Goal: Task Accomplishment & Management: Manage account settings

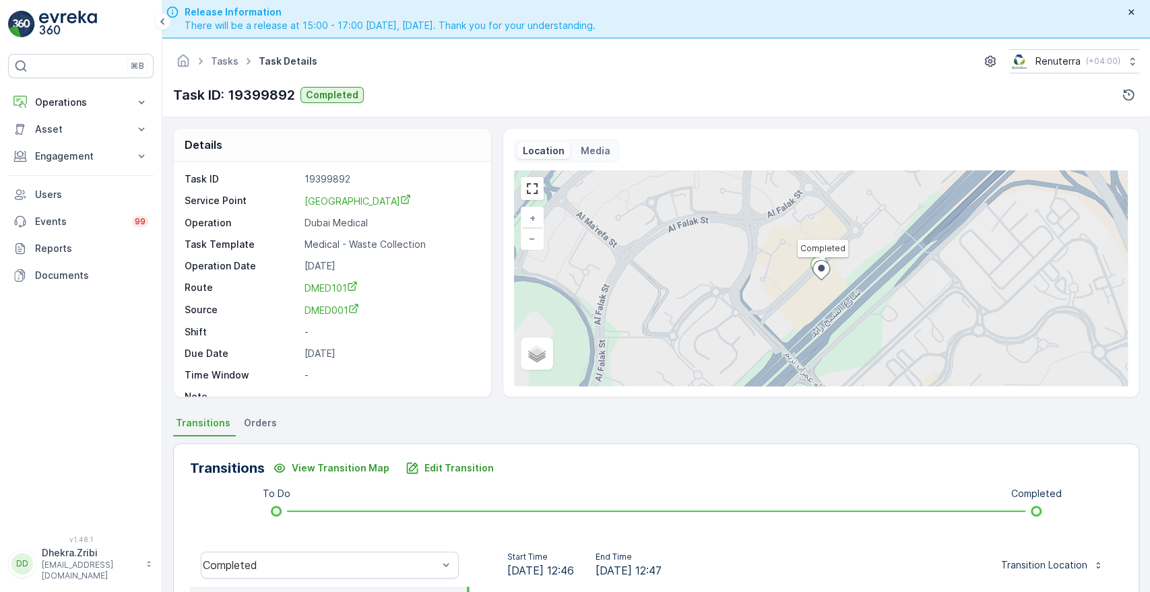
scroll to position [257, 0]
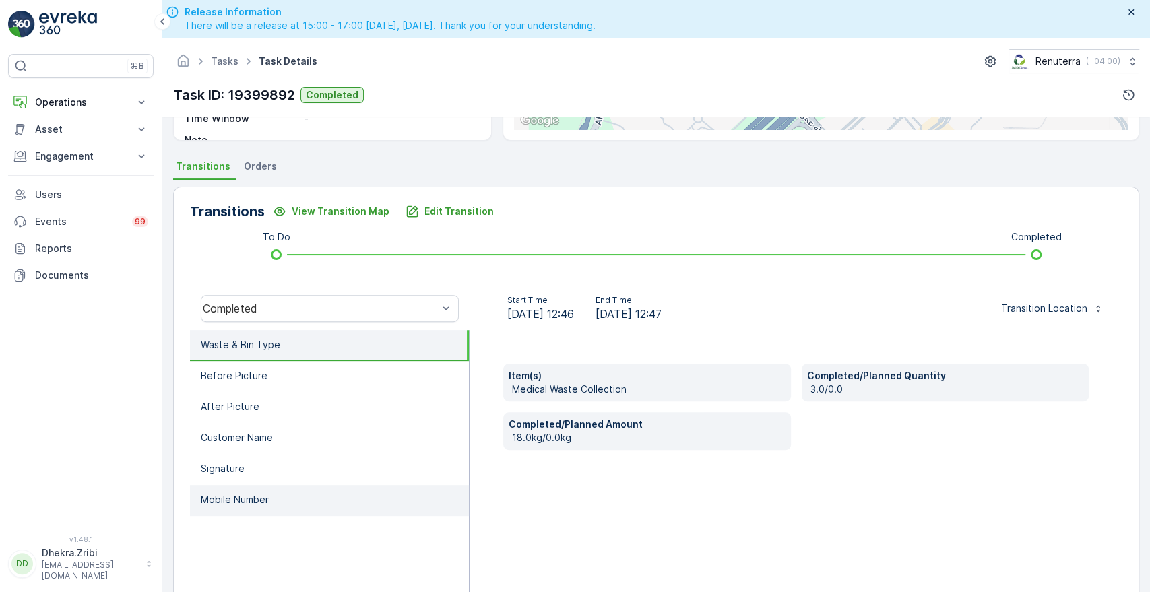
click at [220, 495] on p "Mobile Number" at bounding box center [235, 499] width 68 height 13
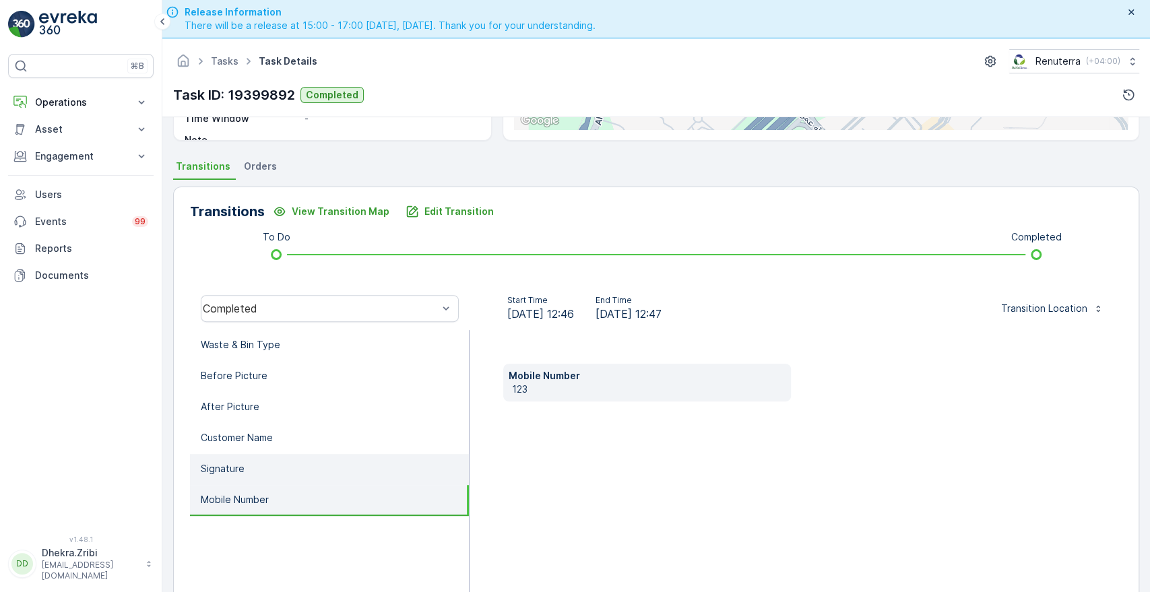
click at [219, 472] on p "Signature" at bounding box center [223, 468] width 44 height 13
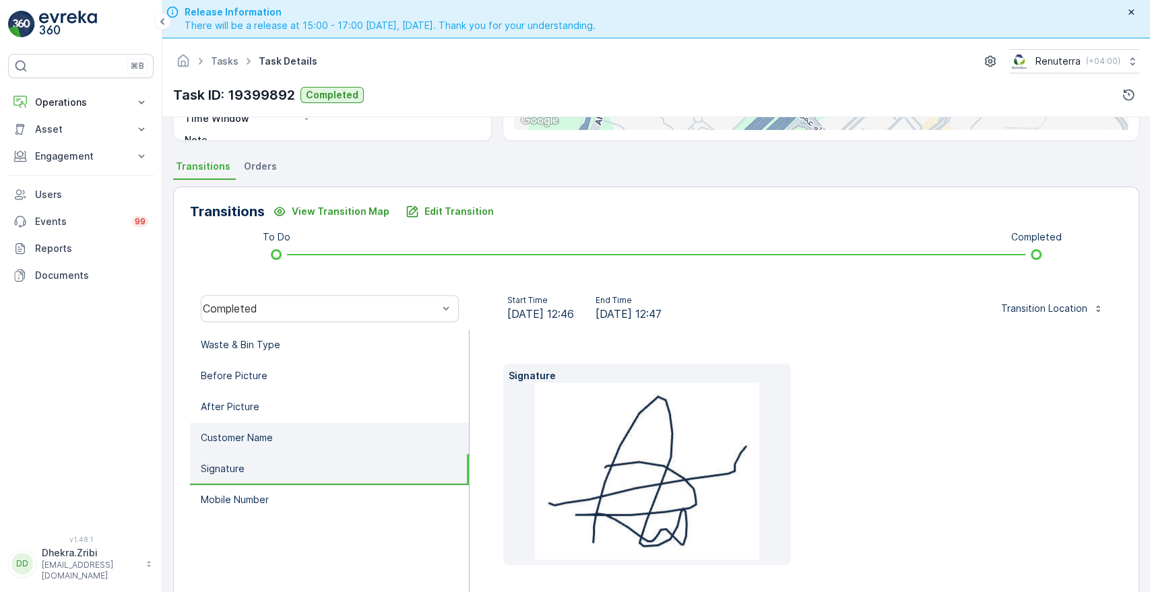
click at [255, 429] on li "Customer Name" at bounding box center [329, 438] width 279 height 31
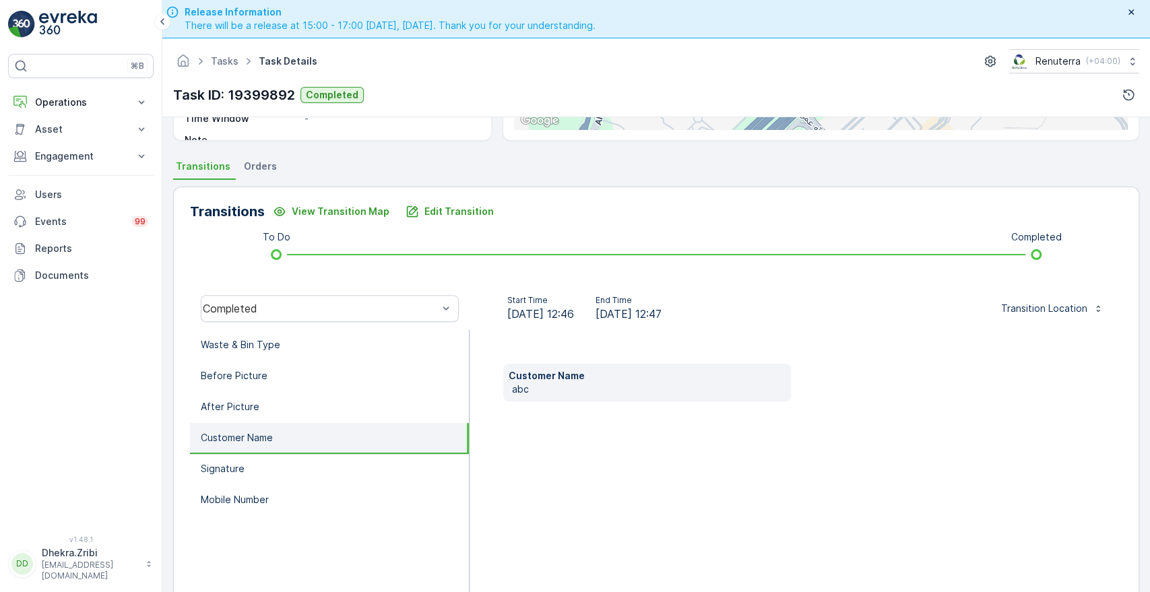
click at [536, 385] on p "abc" at bounding box center [648, 389] width 273 height 13
click at [542, 397] on div "Customer Name abc" at bounding box center [646, 383] width 287 height 38
click at [442, 212] on p "Edit Transition" at bounding box center [459, 211] width 69 height 13
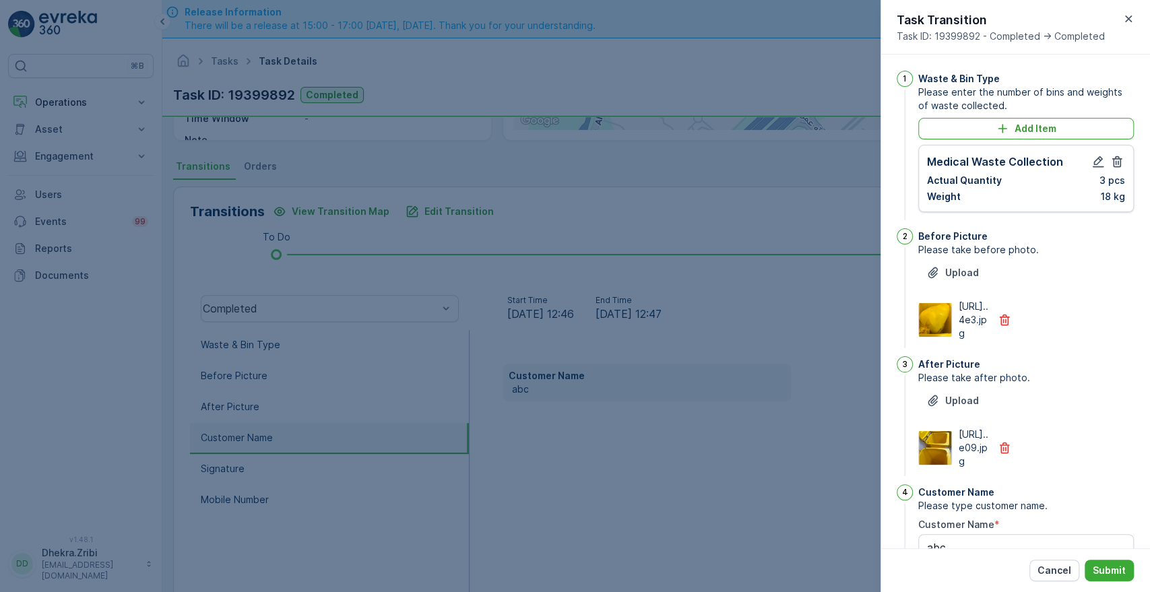
scroll to position [352, 0]
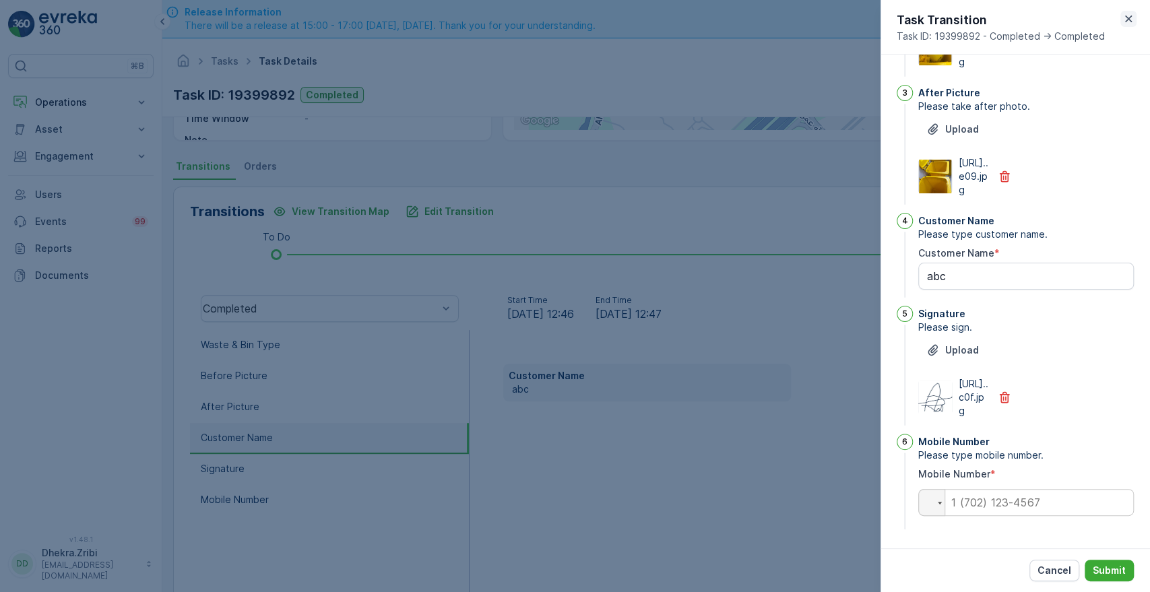
click at [1127, 18] on icon "button" at bounding box center [1128, 18] width 7 height 7
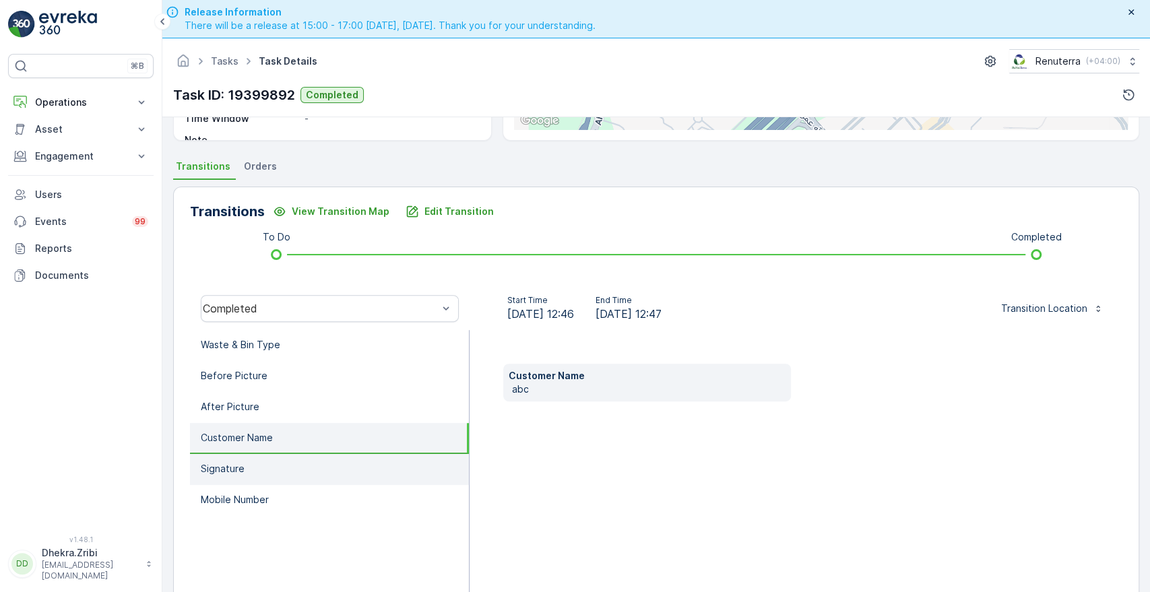
click at [233, 475] on li "Signature" at bounding box center [329, 469] width 279 height 31
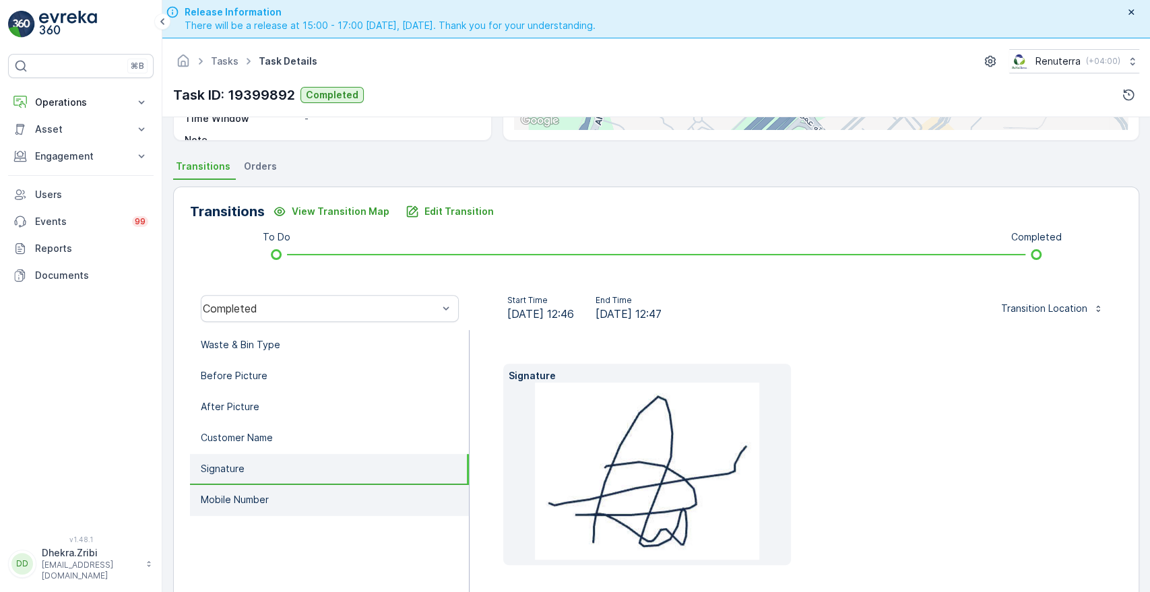
click at [228, 493] on p "Mobile Number" at bounding box center [235, 499] width 68 height 13
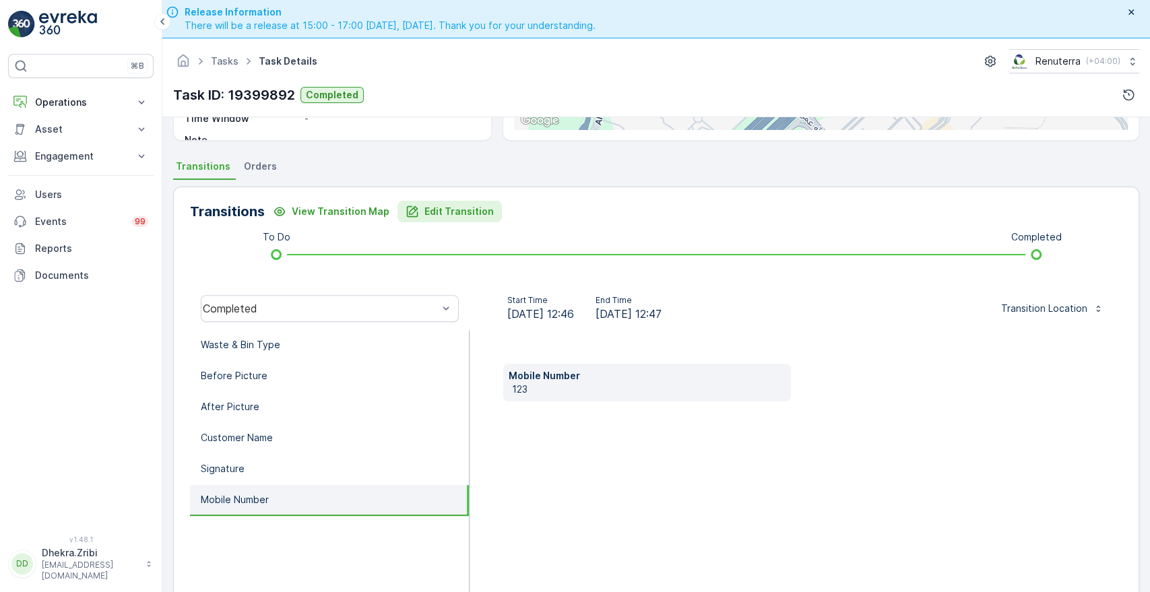
click at [461, 206] on p "Edit Transition" at bounding box center [459, 211] width 69 height 13
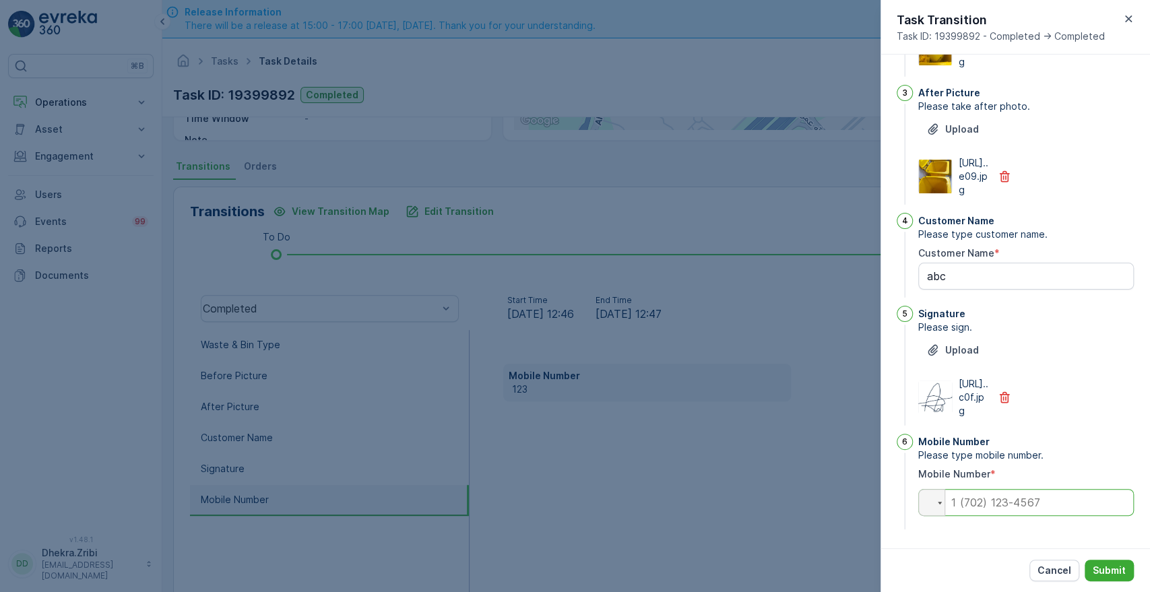
click at [1037, 511] on input "tel" at bounding box center [1026, 502] width 216 height 27
paste input "0505874483"
type input "0505874483"
click at [1110, 579] on button "Submit" at bounding box center [1109, 571] width 49 height 22
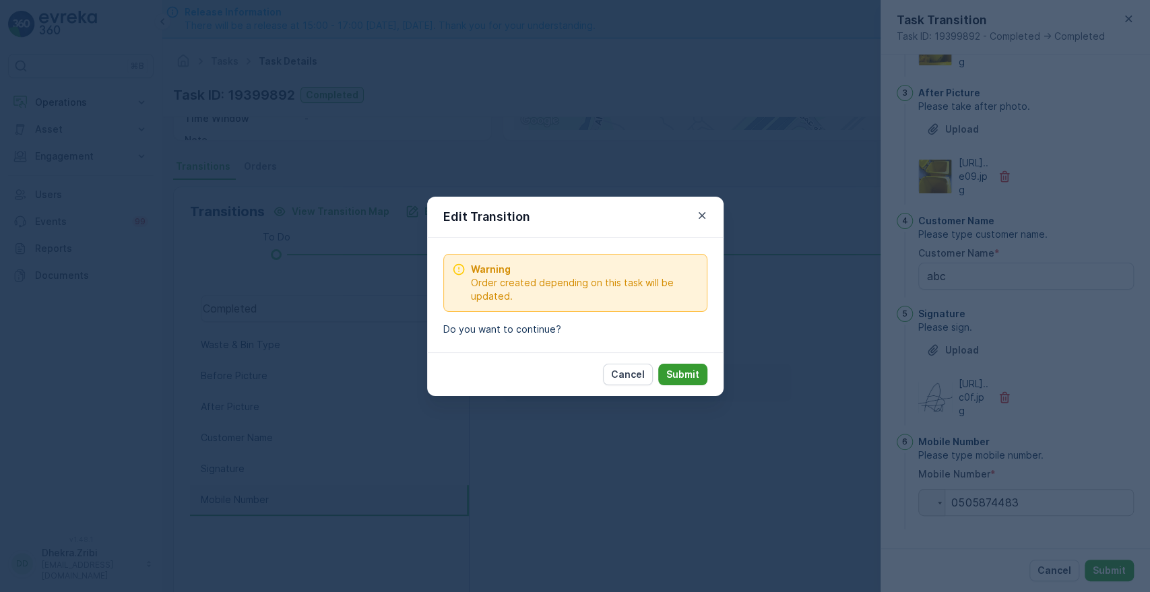
click at [698, 371] on p "Submit" at bounding box center [682, 374] width 33 height 13
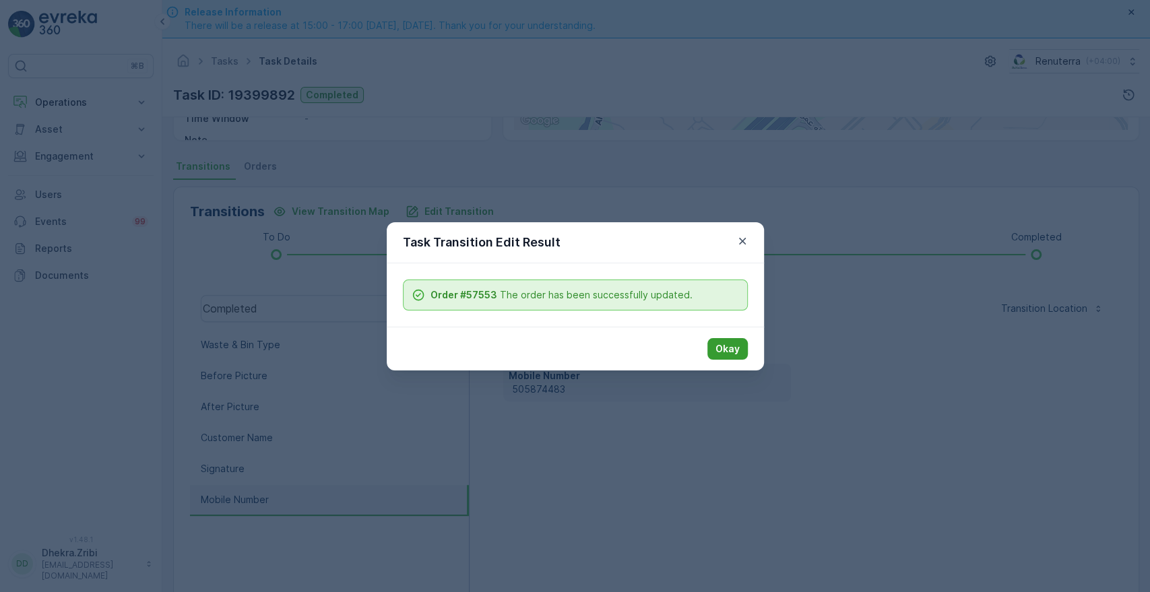
click at [721, 349] on p "Okay" at bounding box center [728, 348] width 24 height 13
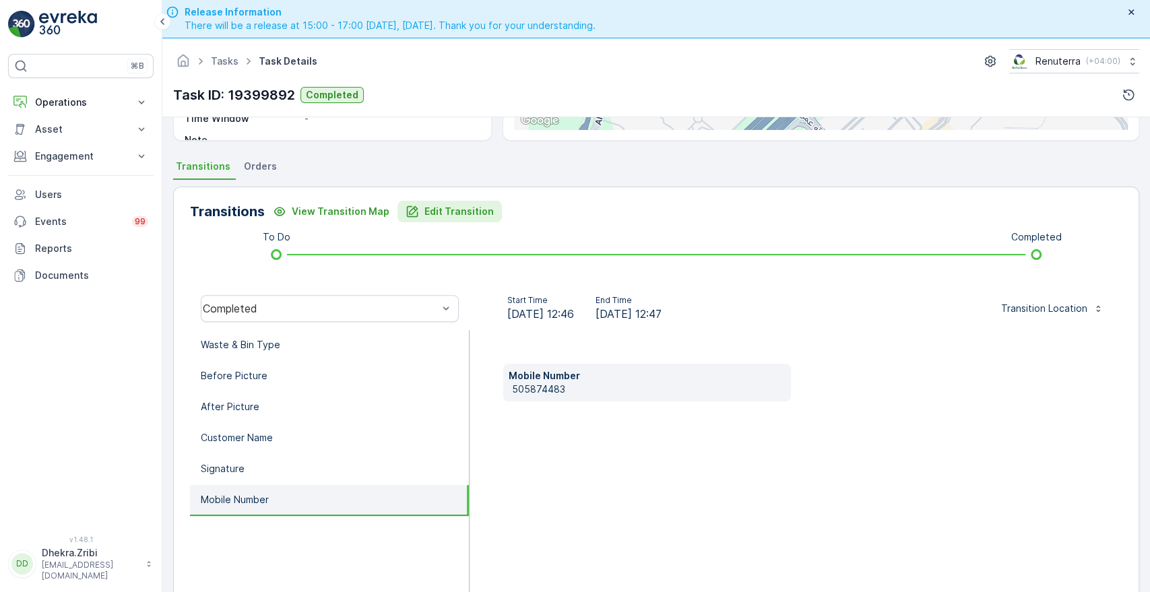
click at [436, 214] on p "Edit Transition" at bounding box center [459, 211] width 69 height 13
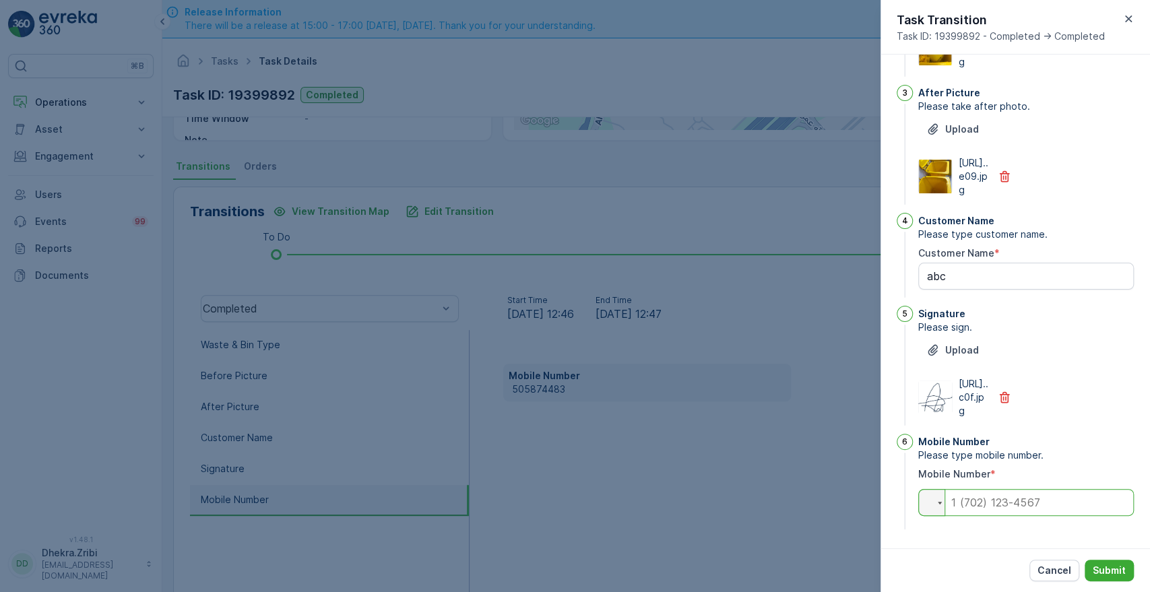
click at [964, 509] on input "tel" at bounding box center [1026, 502] width 216 height 27
paste input "0505874483"
type input "0505874483"
click at [1112, 569] on p "Submit" at bounding box center [1109, 570] width 33 height 13
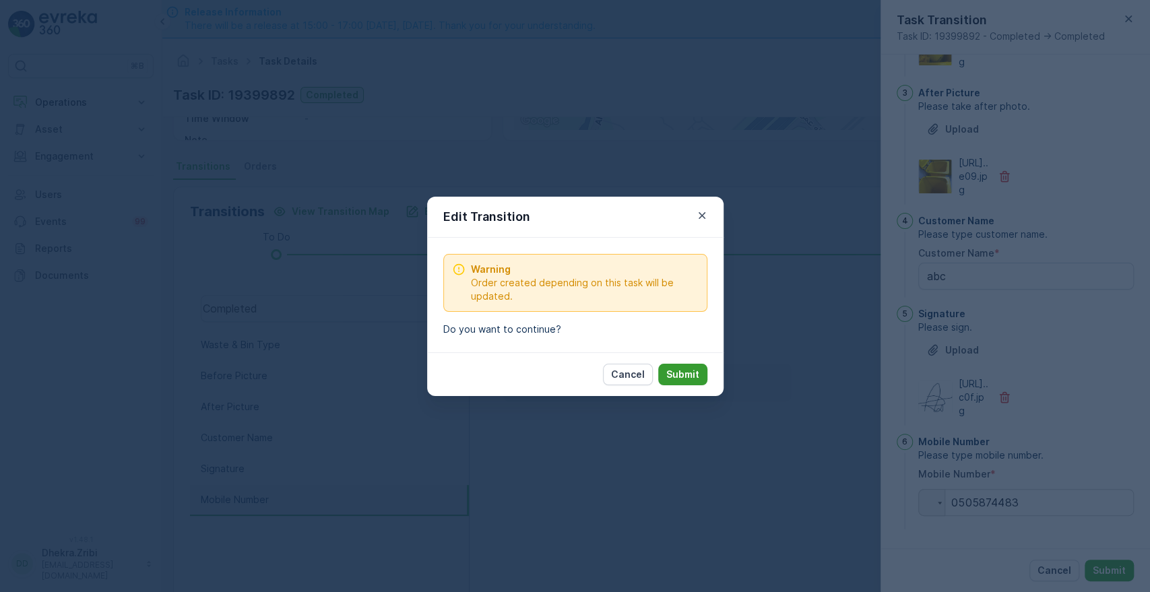
click at [690, 369] on p "Submit" at bounding box center [682, 374] width 33 height 13
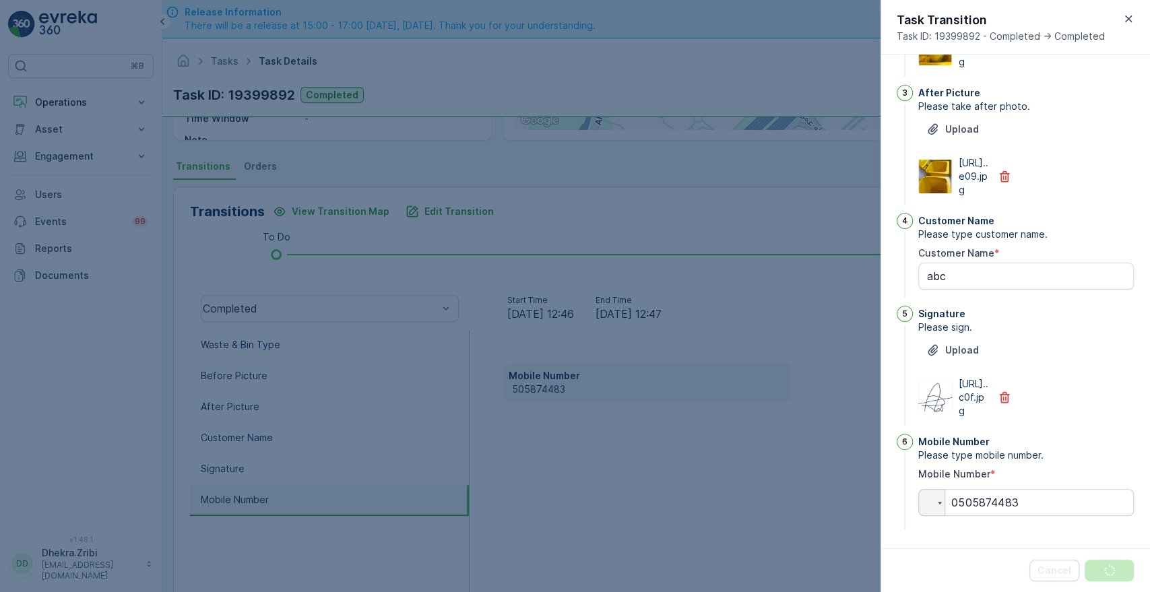
scroll to position [0, 0]
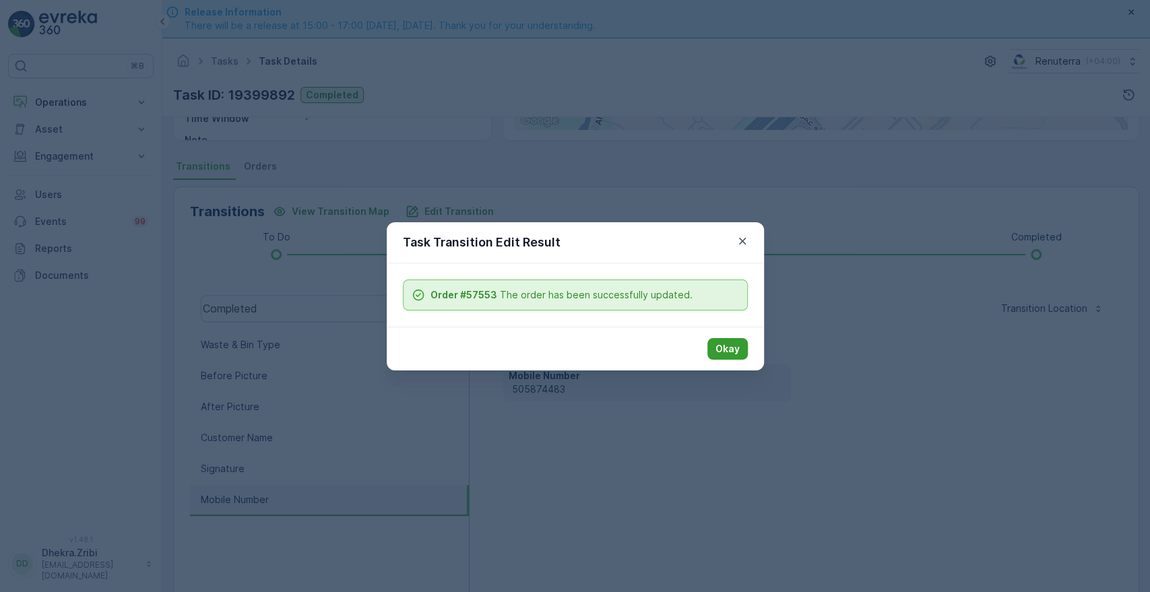
click at [720, 357] on button "Okay" at bounding box center [728, 349] width 40 height 22
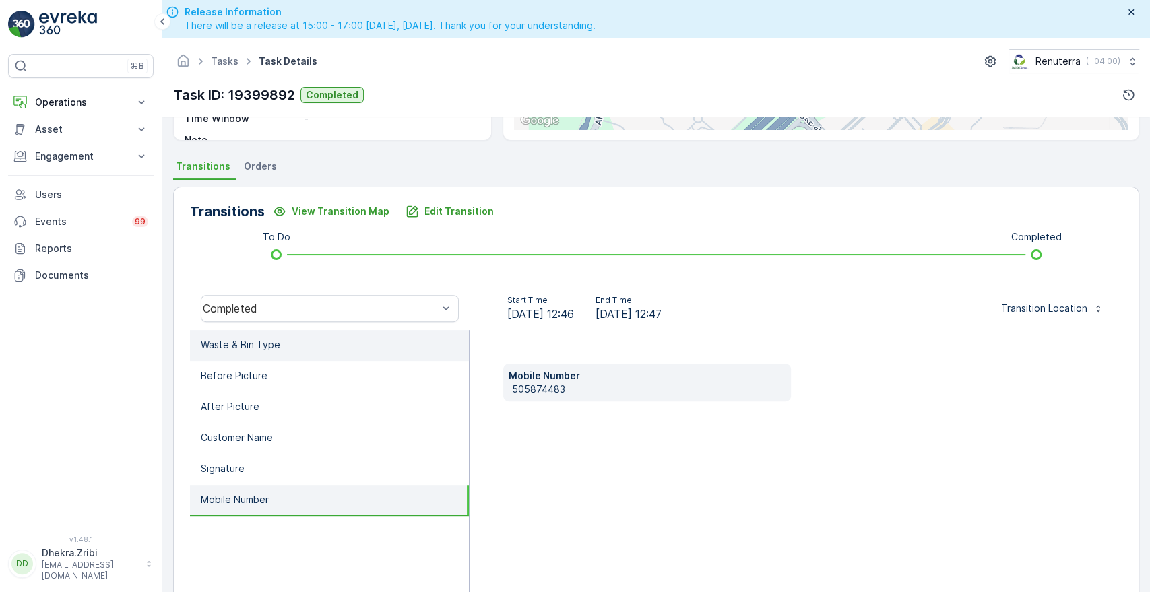
click at [243, 334] on li "Waste & Bin Type" at bounding box center [329, 345] width 279 height 31
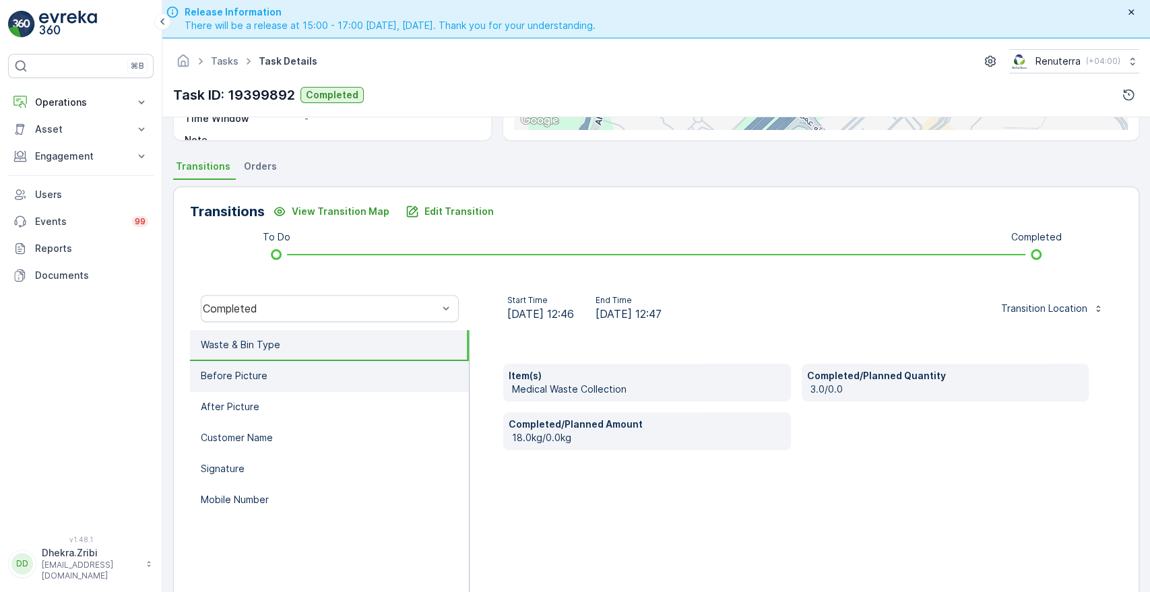
click at [226, 377] on p "Before Picture" at bounding box center [234, 375] width 67 height 13
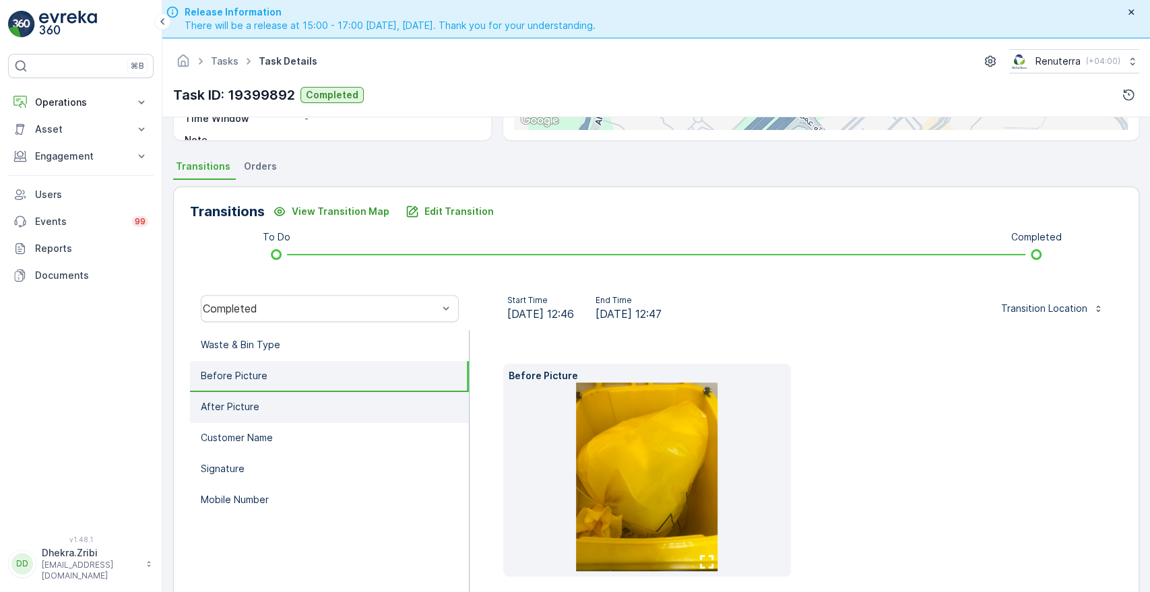
click at [224, 397] on li "After Picture" at bounding box center [329, 407] width 279 height 31
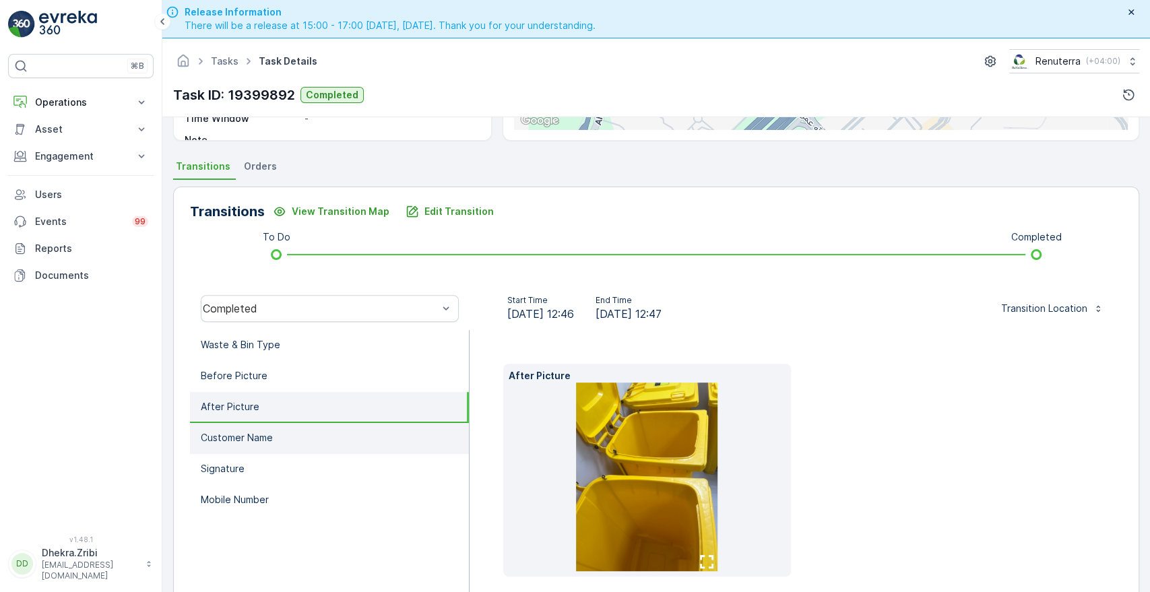
click at [216, 441] on p "Customer Name" at bounding box center [237, 437] width 72 height 13
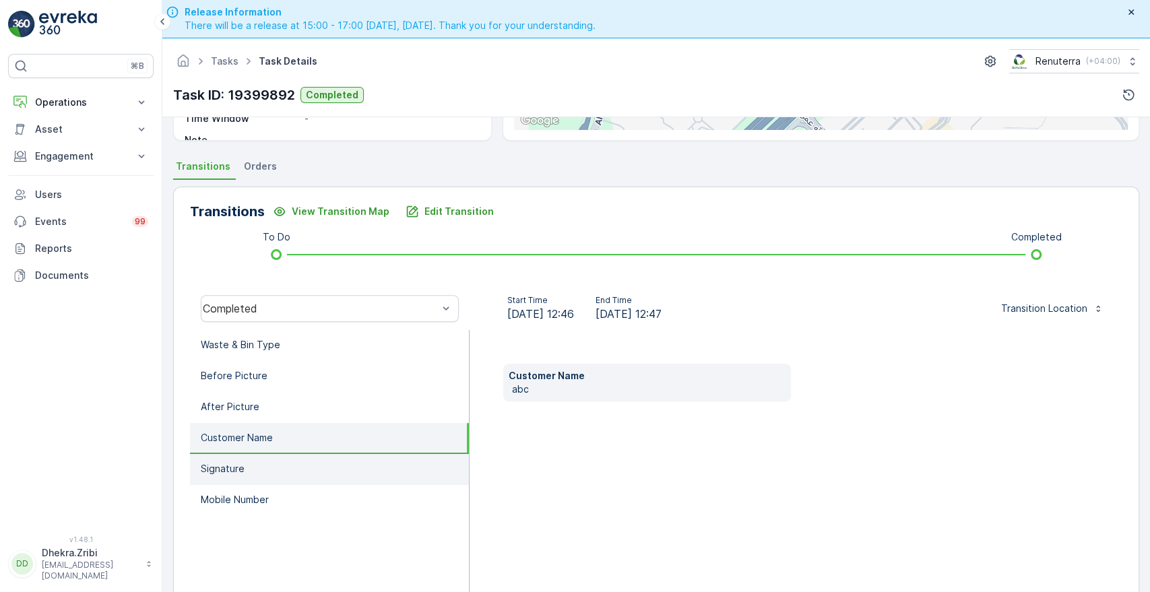
click at [222, 464] on p "Signature" at bounding box center [223, 468] width 44 height 13
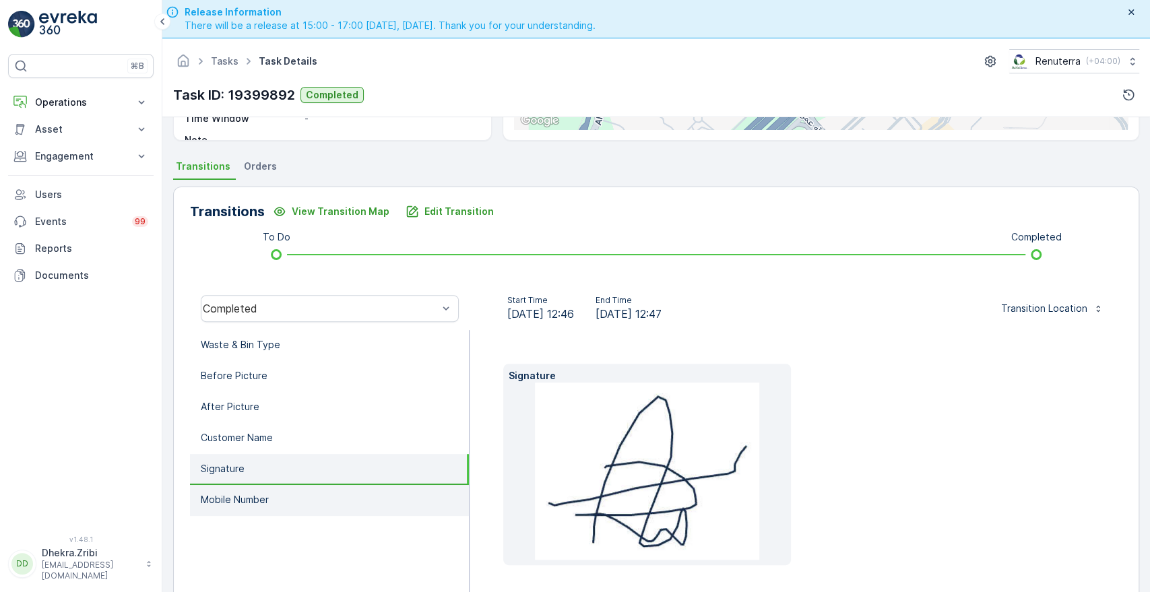
click at [224, 494] on p "Mobile Number" at bounding box center [235, 499] width 68 height 13
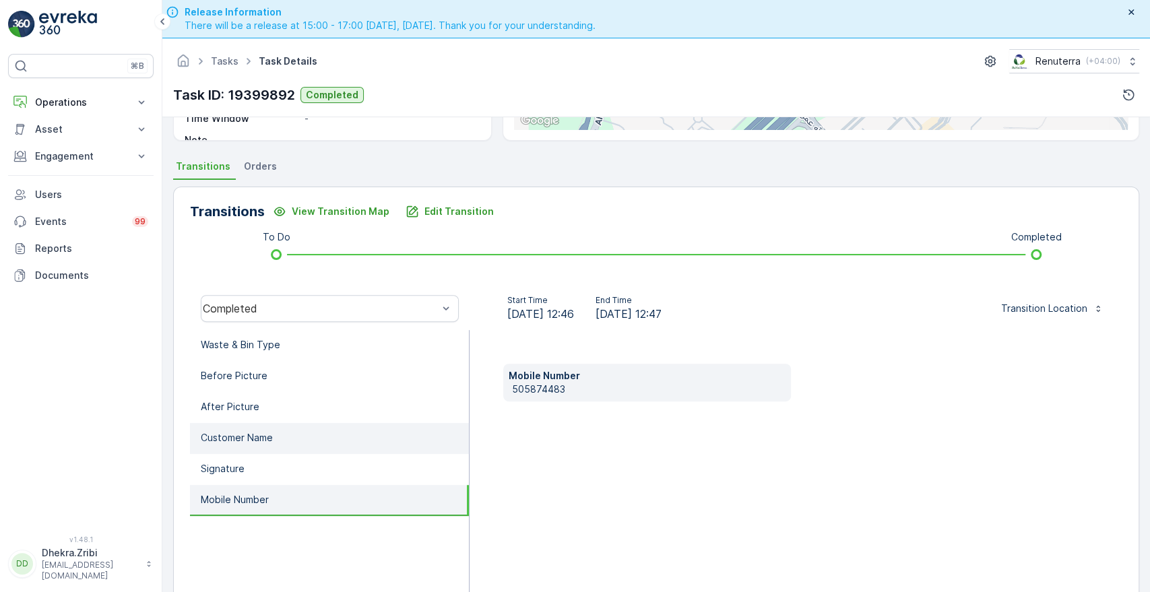
click at [236, 435] on p "Customer Name" at bounding box center [237, 437] width 72 height 13
click at [231, 493] on p "Mobile Number" at bounding box center [235, 499] width 68 height 13
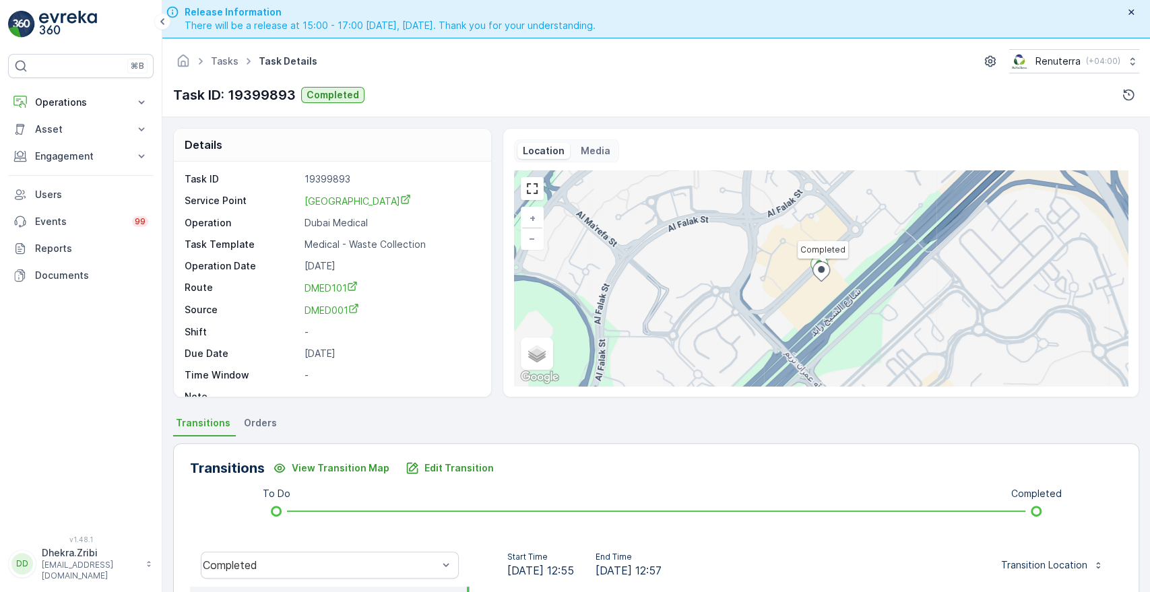
scroll to position [257, 0]
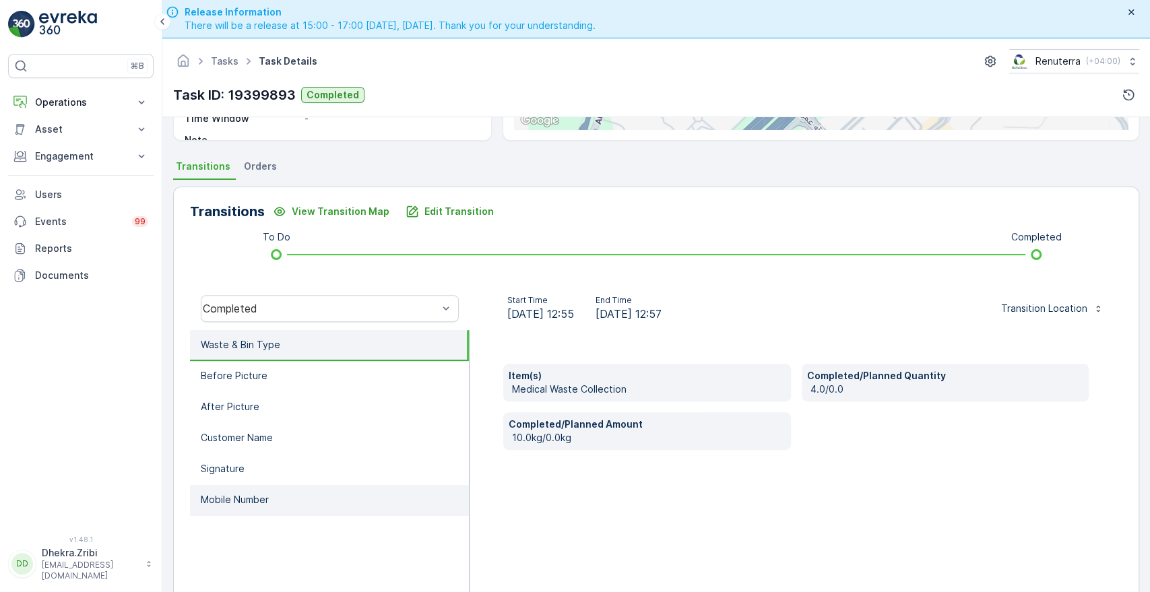
click at [229, 489] on li "Mobile Number" at bounding box center [329, 500] width 279 height 31
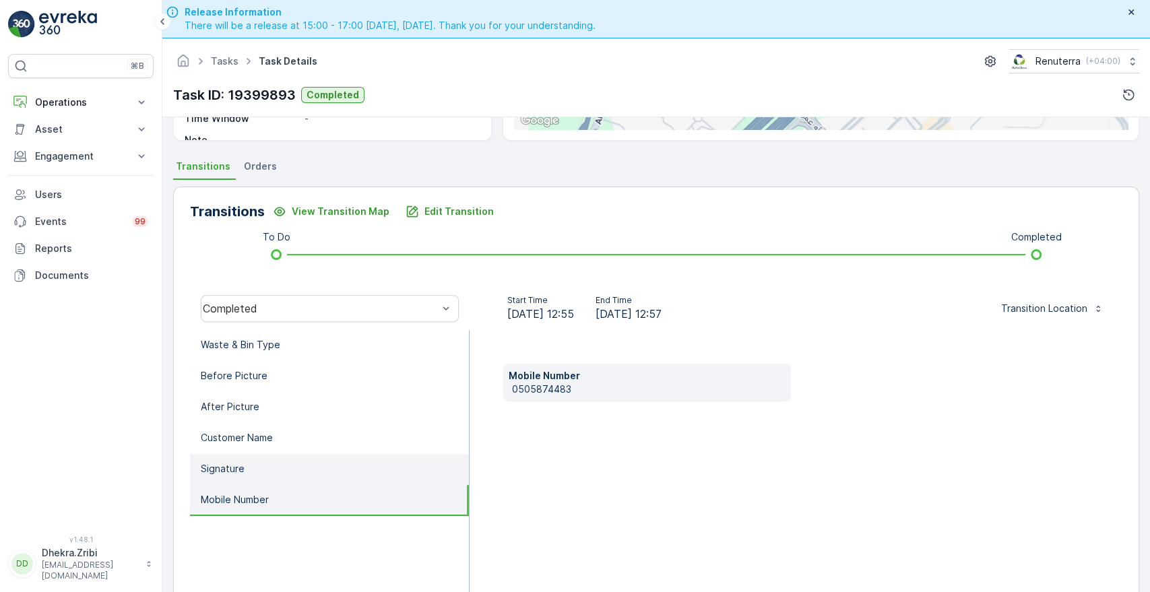
click at [232, 474] on li "Signature" at bounding box center [329, 469] width 279 height 31
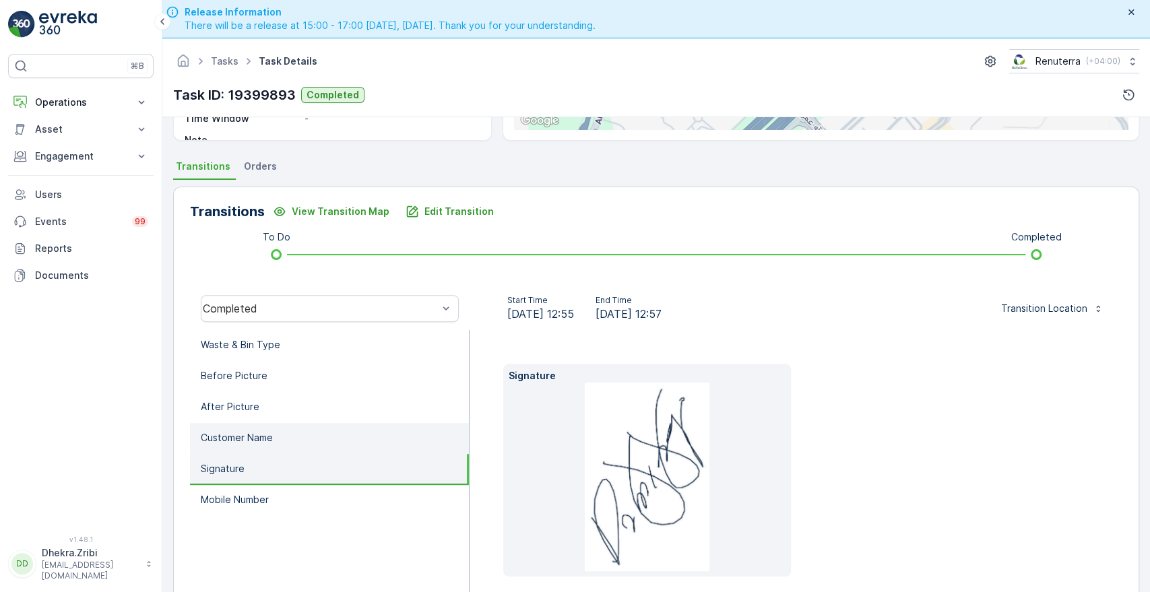
click at [245, 446] on li "Customer Name" at bounding box center [329, 438] width 279 height 31
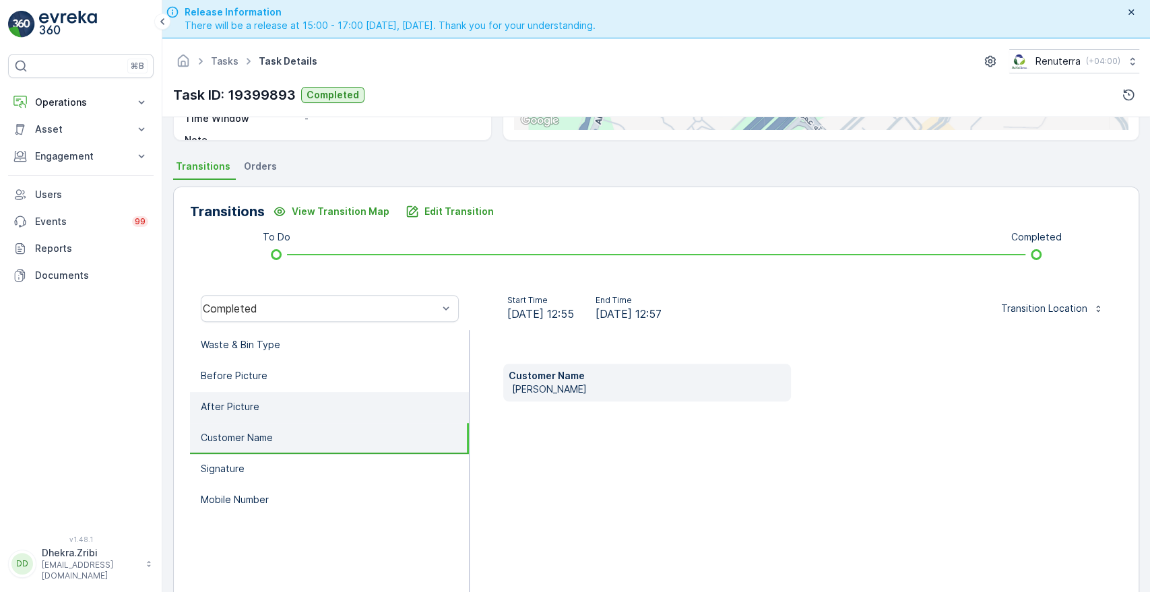
click at [252, 410] on p "After Picture" at bounding box center [230, 406] width 59 height 13
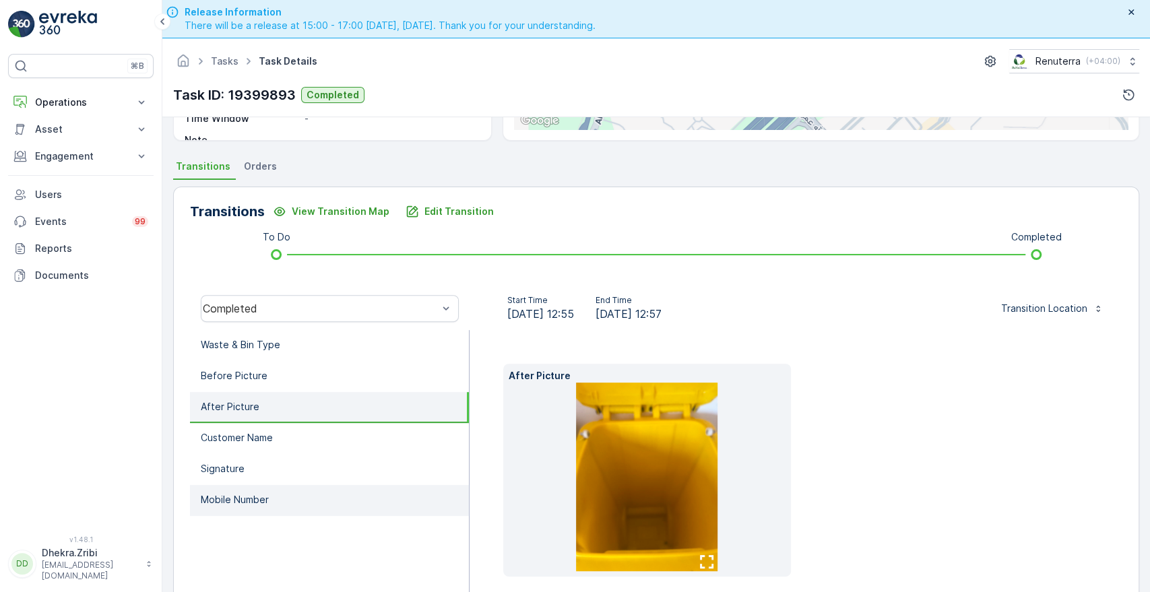
click at [240, 493] on p "Mobile Number" at bounding box center [235, 499] width 68 height 13
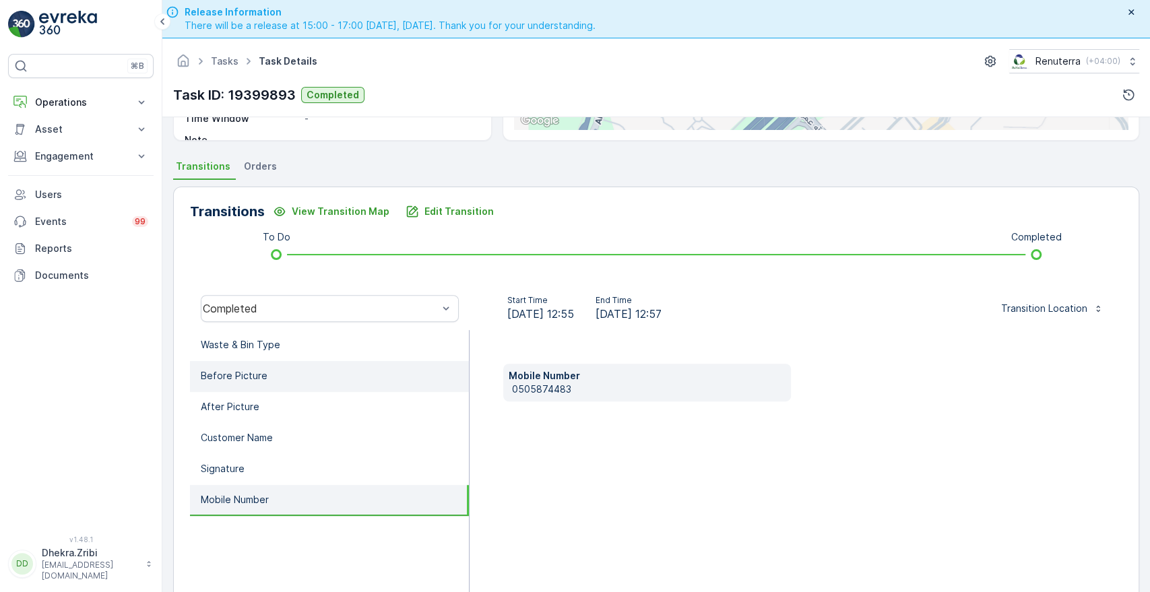
click at [252, 377] on p "Before Picture" at bounding box center [234, 375] width 67 height 13
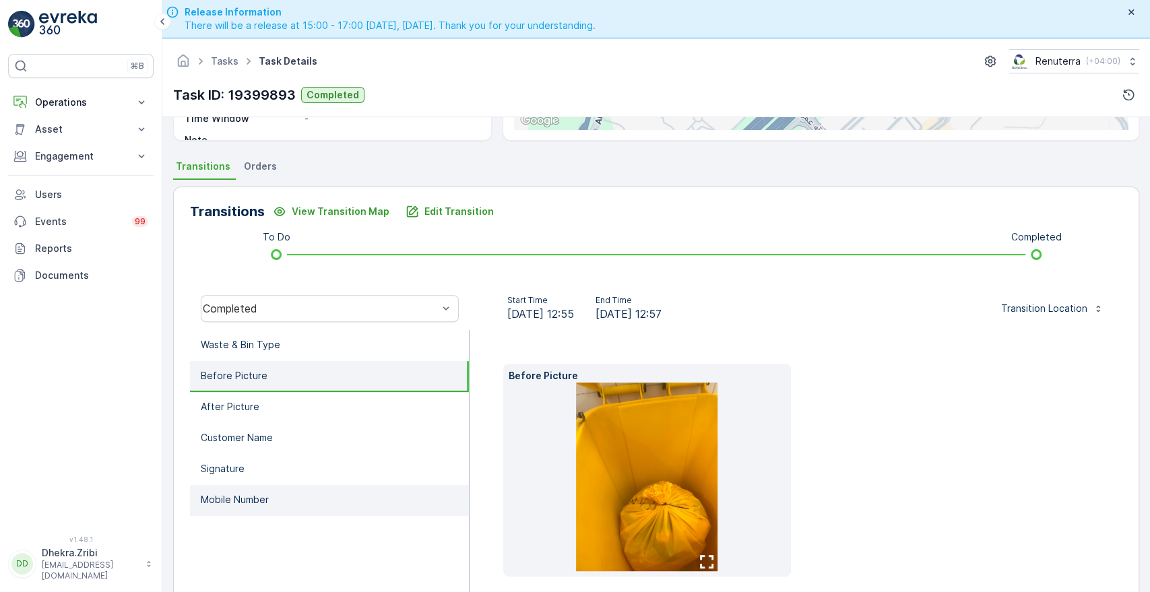
click at [262, 498] on p "Mobile Number" at bounding box center [235, 499] width 68 height 13
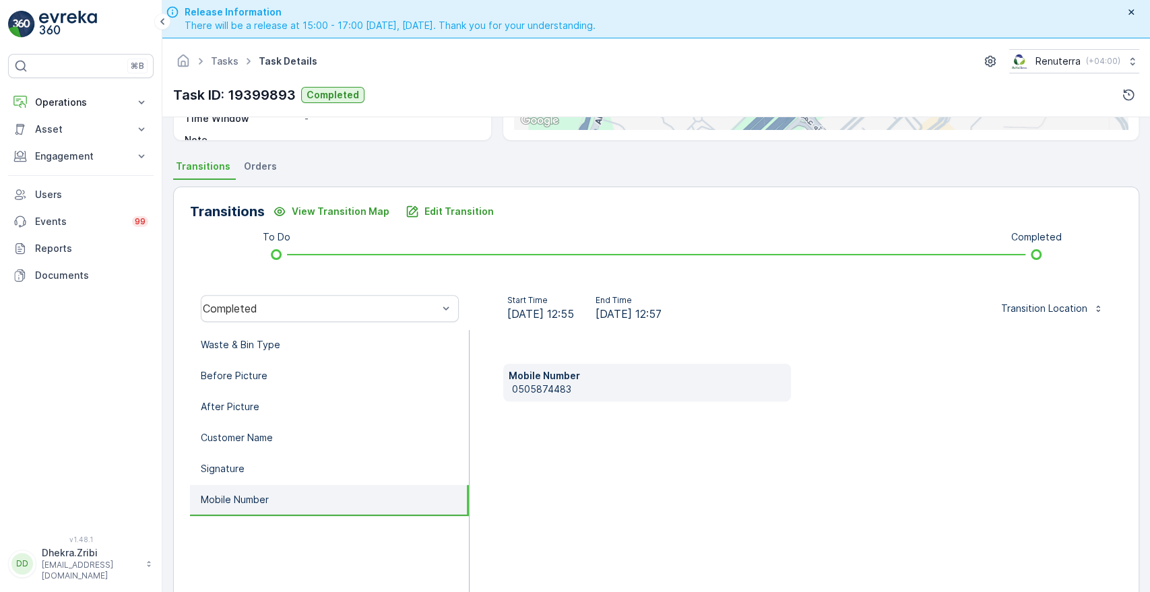
click at [512, 384] on p "0505874483" at bounding box center [648, 389] width 273 height 13
copy p "0505874483"
click at [268, 474] on li "Signature" at bounding box center [329, 469] width 279 height 31
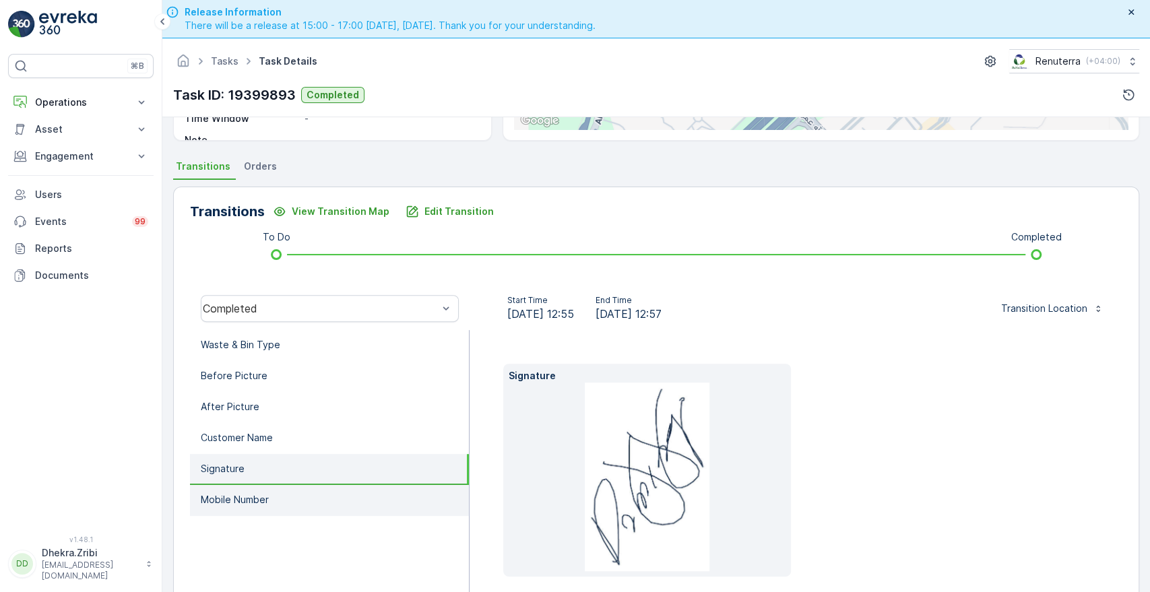
click at [244, 498] on p "Mobile Number" at bounding box center [235, 499] width 68 height 13
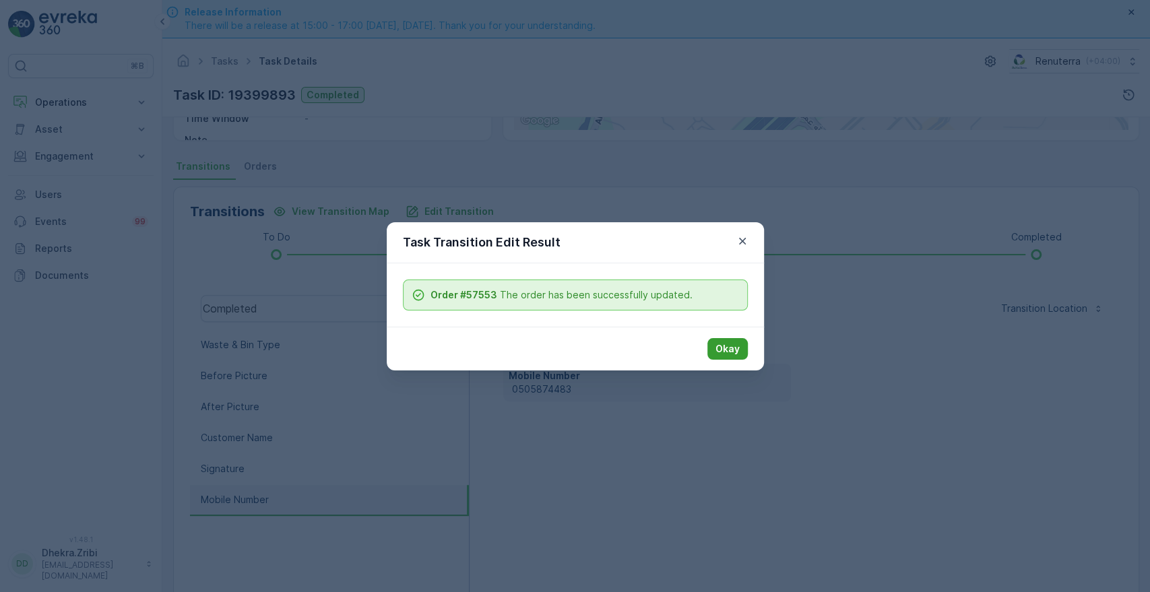
click at [720, 344] on p "Okay" at bounding box center [728, 348] width 24 height 13
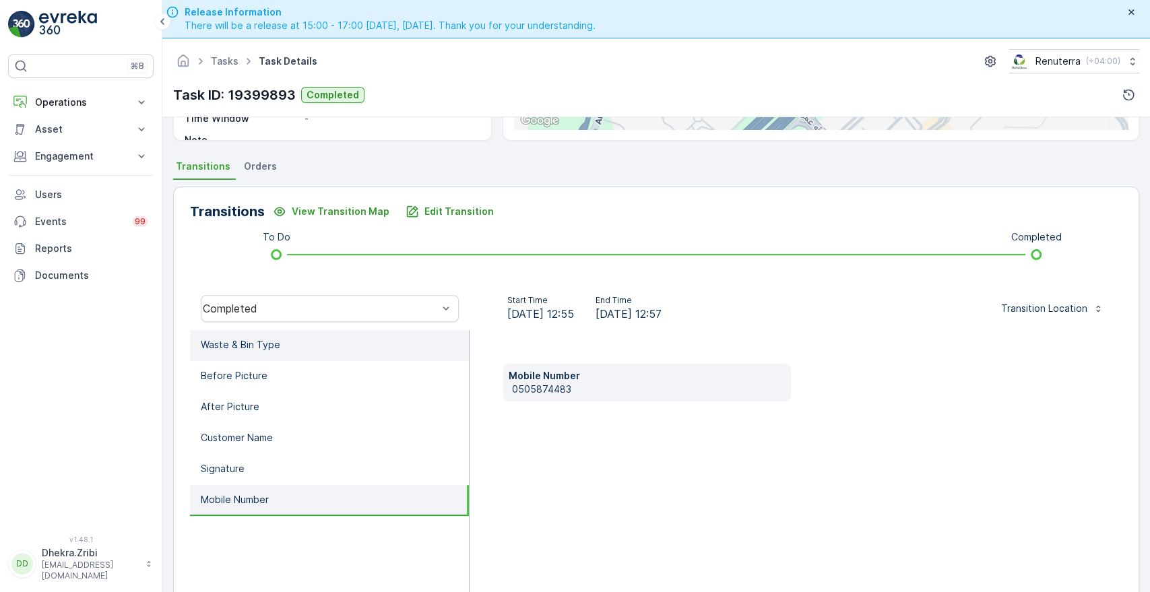
click at [261, 343] on p "Waste & Bin Type" at bounding box center [241, 344] width 80 height 13
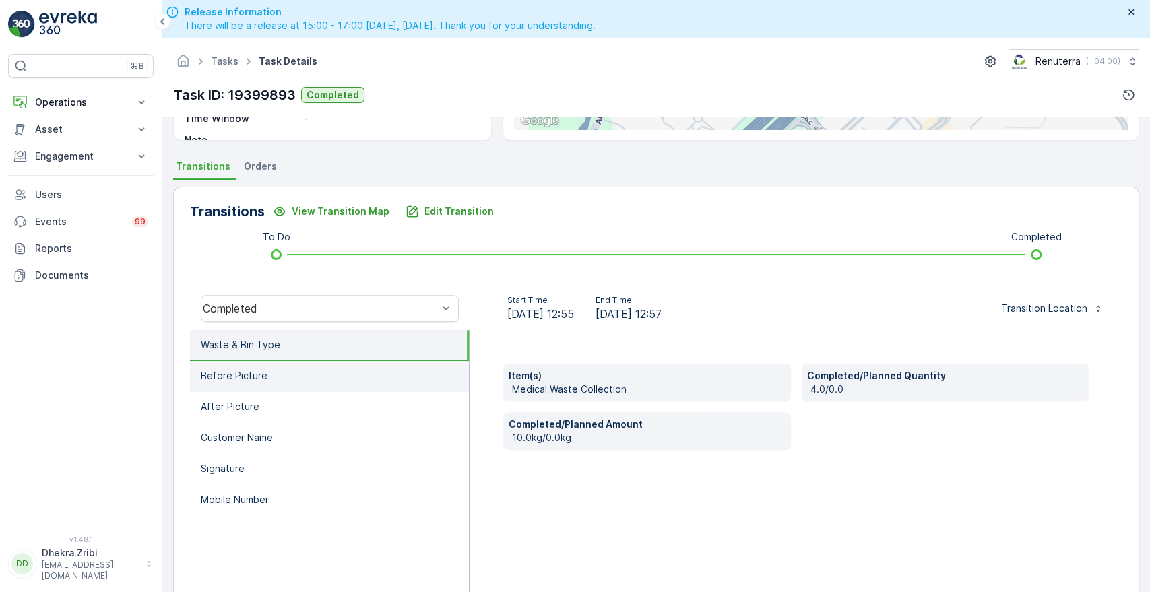
click at [257, 362] on li "Before Picture" at bounding box center [329, 376] width 279 height 31
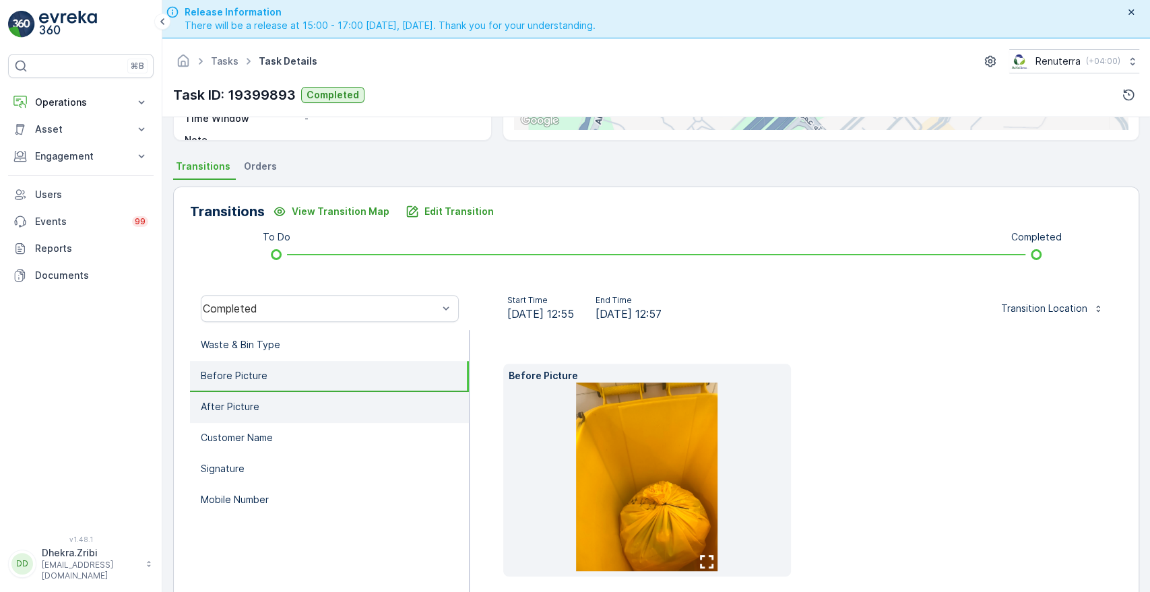
click at [241, 397] on li "After Picture" at bounding box center [329, 407] width 279 height 31
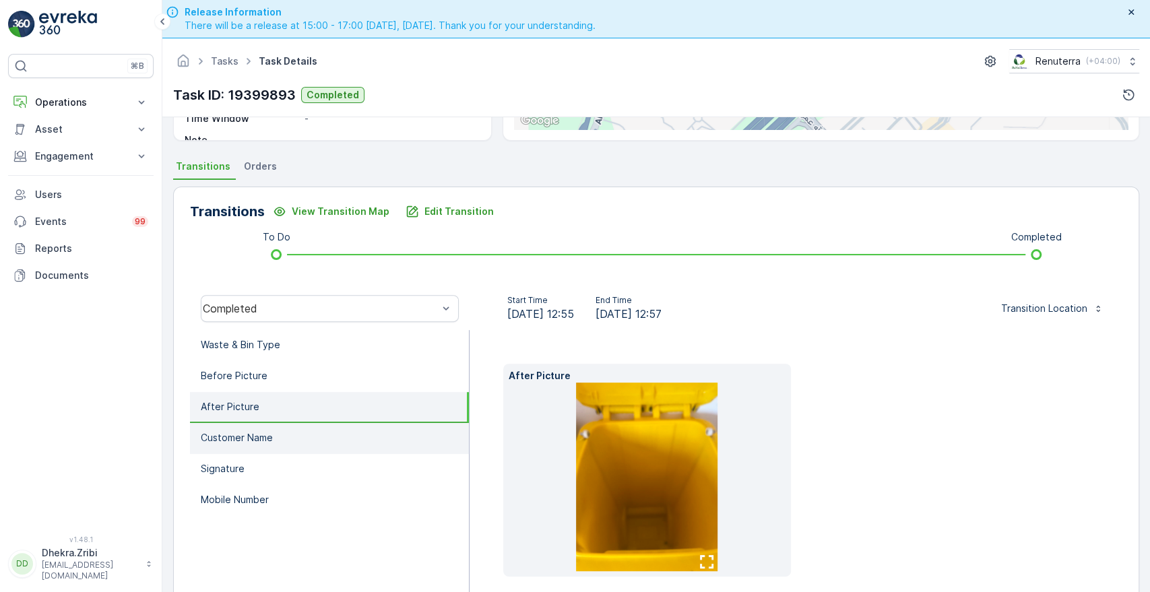
click at [234, 435] on p "Customer Name" at bounding box center [237, 437] width 72 height 13
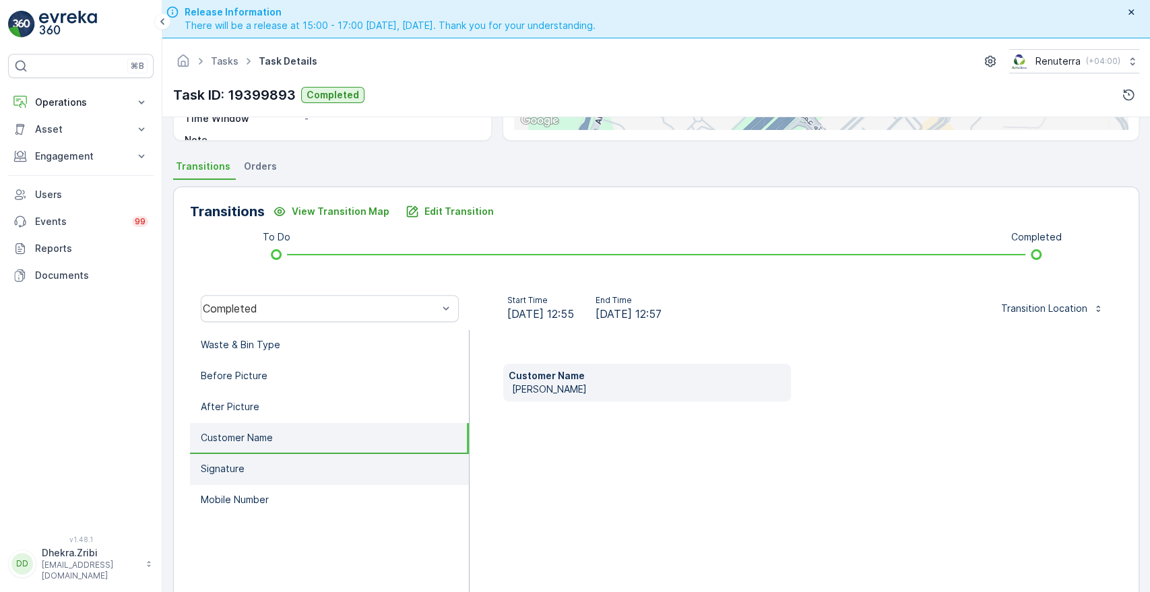
click at [220, 459] on li "Signature" at bounding box center [329, 469] width 279 height 31
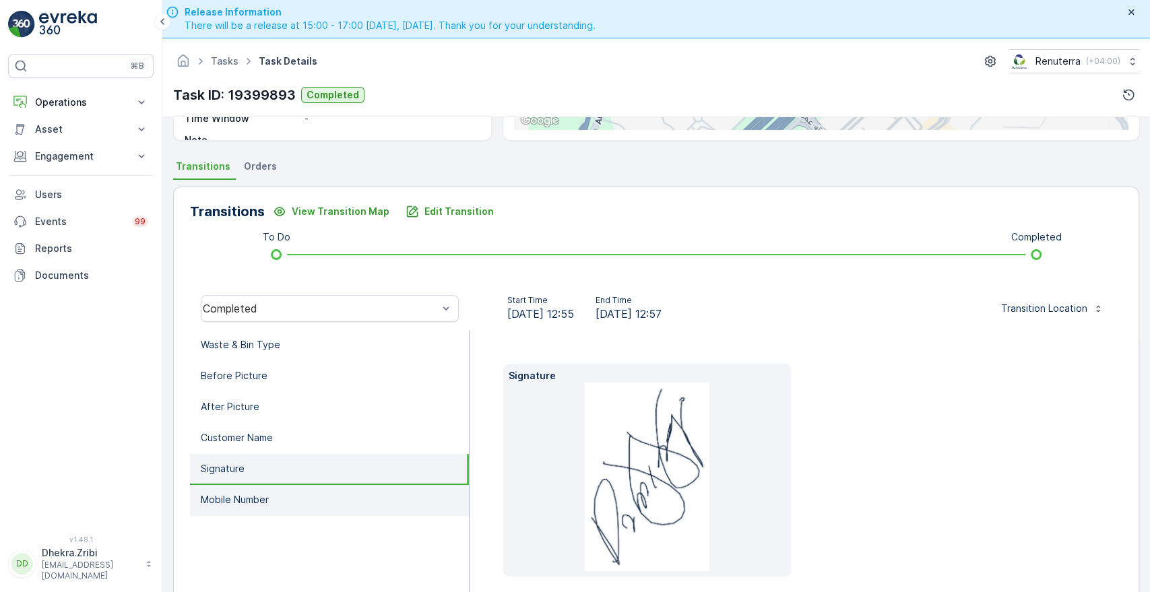
click at [229, 490] on li "Mobile Number" at bounding box center [329, 500] width 279 height 31
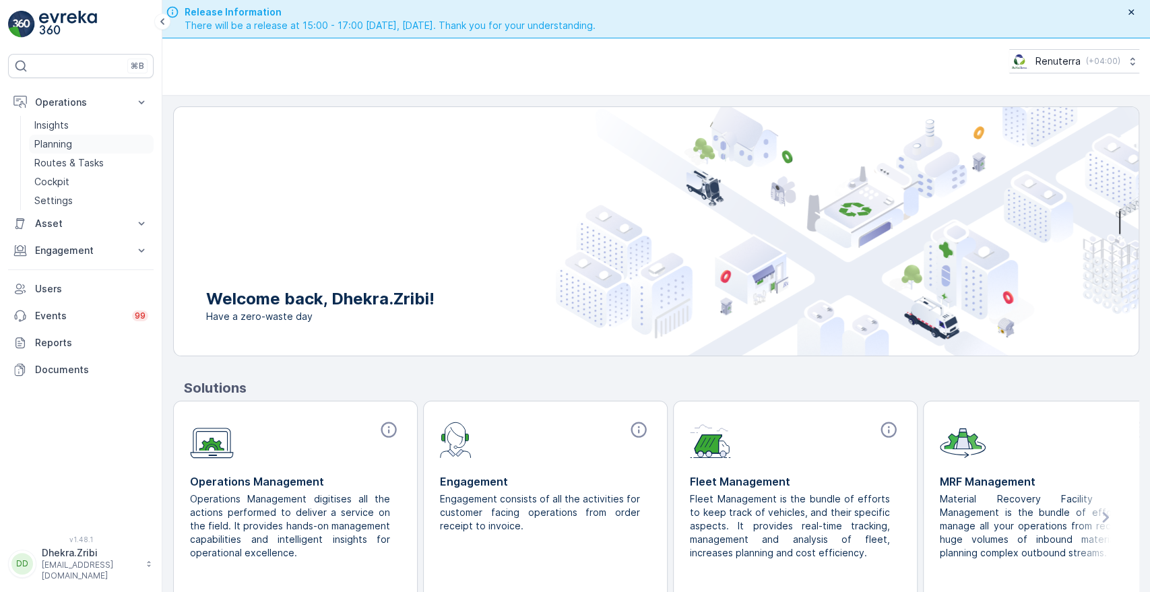
click at [59, 142] on p "Planning" at bounding box center [53, 143] width 38 height 13
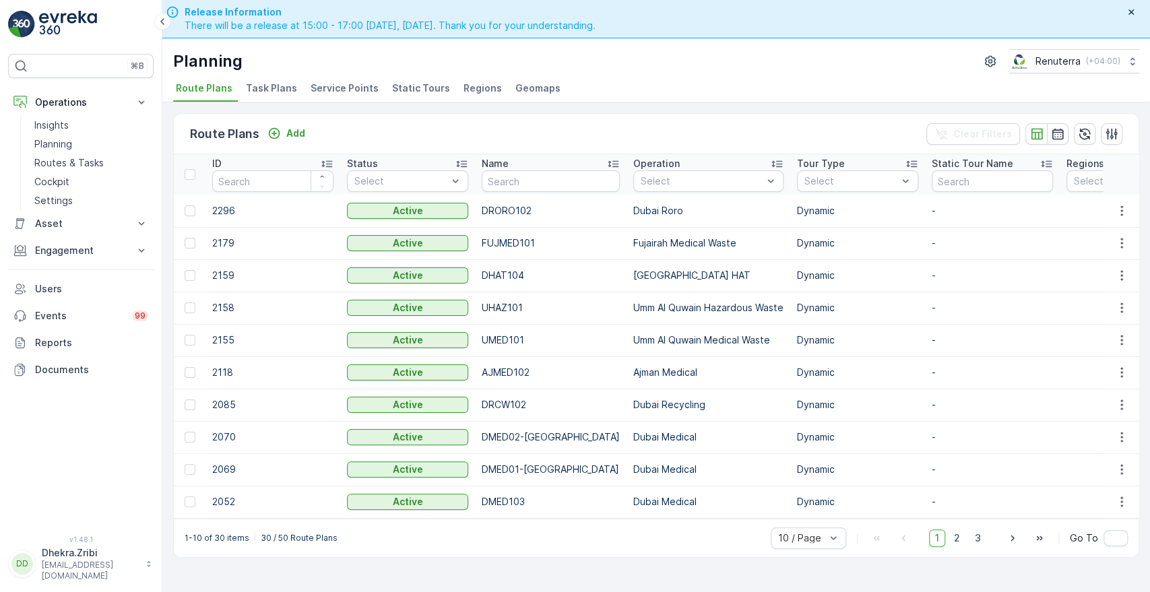
click at [327, 92] on span "Service Points" at bounding box center [345, 88] width 68 height 13
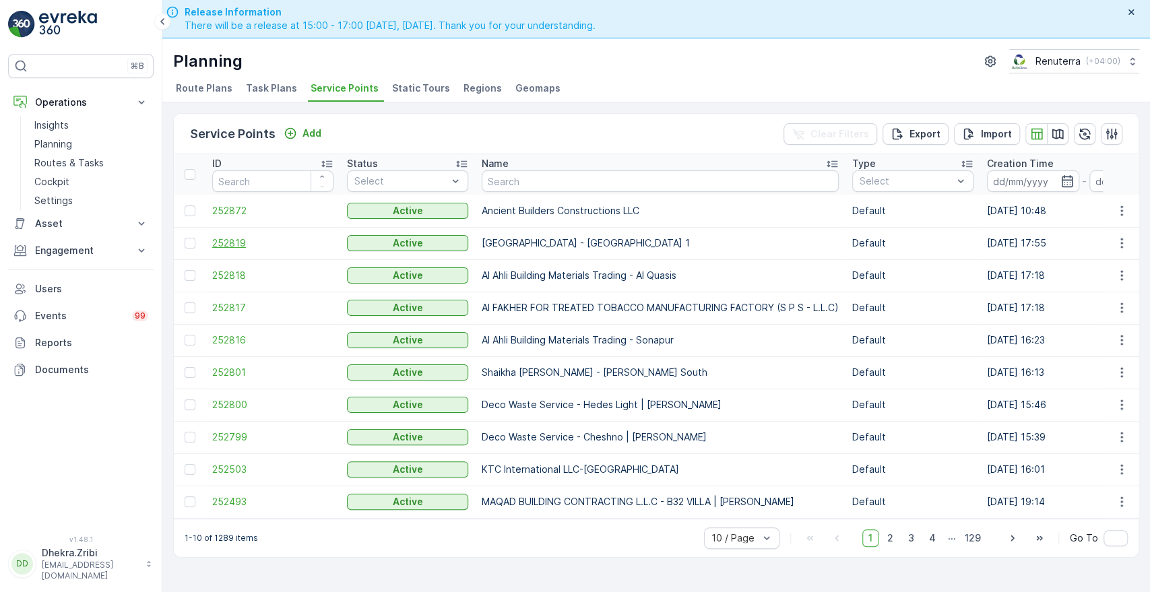
click at [222, 245] on span "252819" at bounding box center [272, 243] width 121 height 13
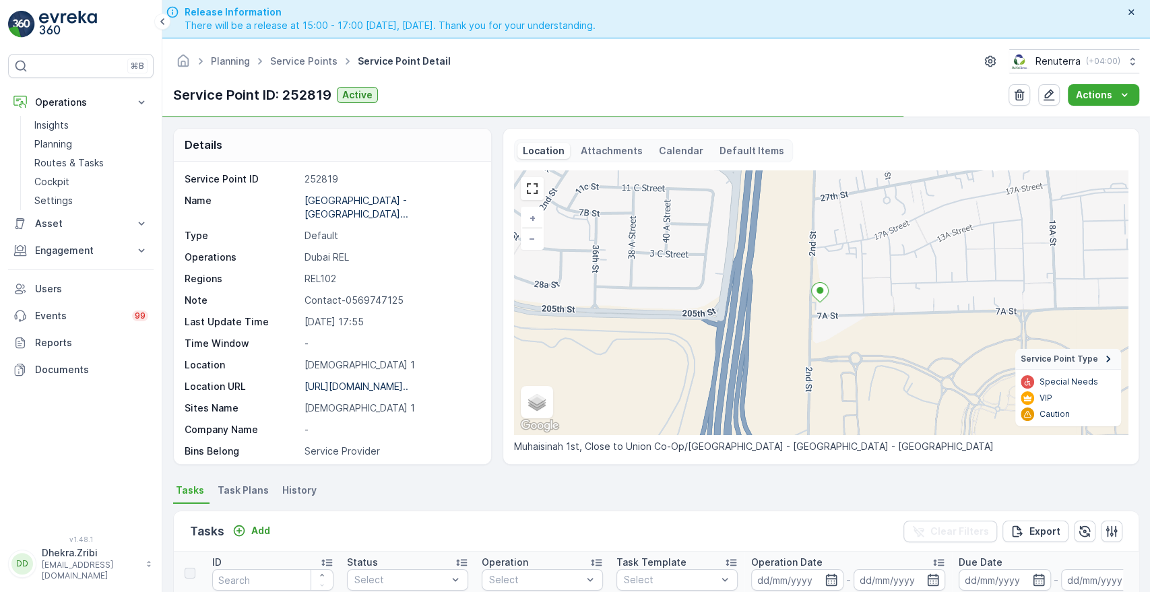
click at [479, 425] on div "Service Point ID 252819 Name Buds Public School - Muhaisina... Type Default Ope…" at bounding box center [332, 313] width 317 height 303
click at [484, 434] on div "Service Point ID 252819 Name Buds Public School - Muhaisina... Type Default Ope…" at bounding box center [332, 313] width 317 height 303
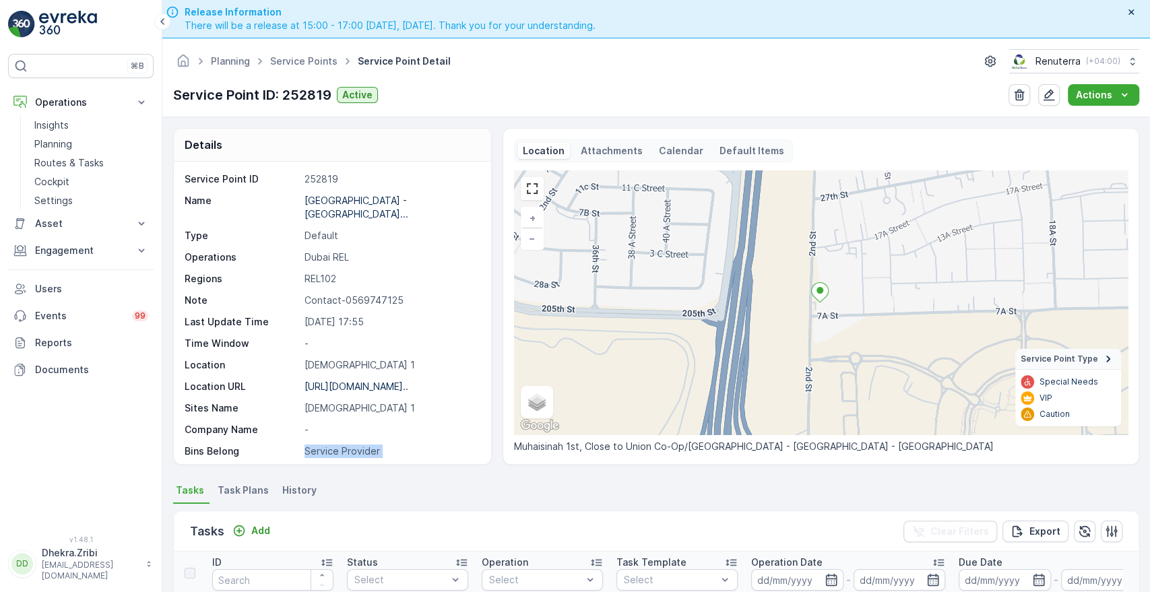
click at [484, 434] on div "Service Point ID 252819 Name Buds Public School - Muhaisina... Type Default Ope…" at bounding box center [332, 313] width 317 height 303
click at [474, 466] on p "1.1 CBM" at bounding box center [391, 472] width 172 height 13
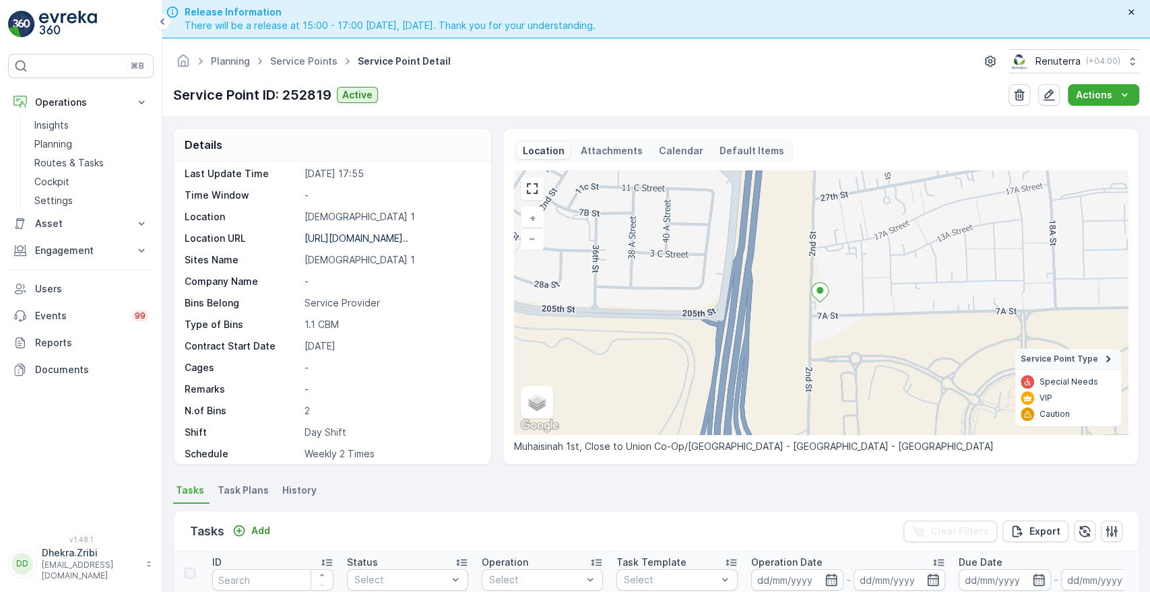
scroll to position [150, 0]
click at [1050, 99] on icon "button" at bounding box center [1049, 95] width 11 height 11
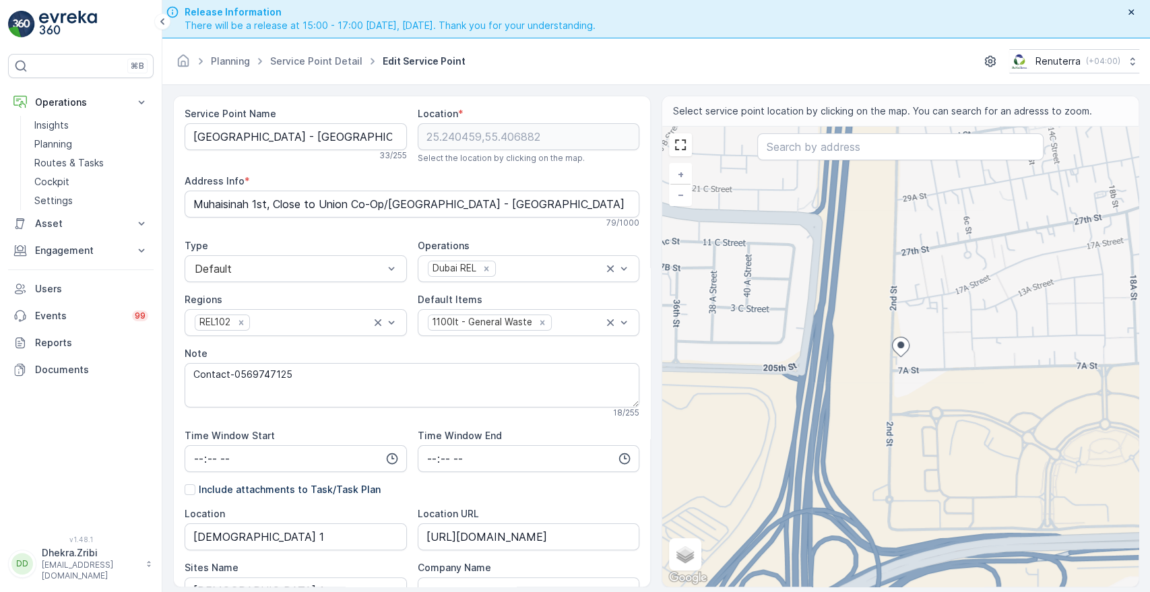
click at [365, 565] on div "Sites Name" at bounding box center [296, 567] width 222 height 13
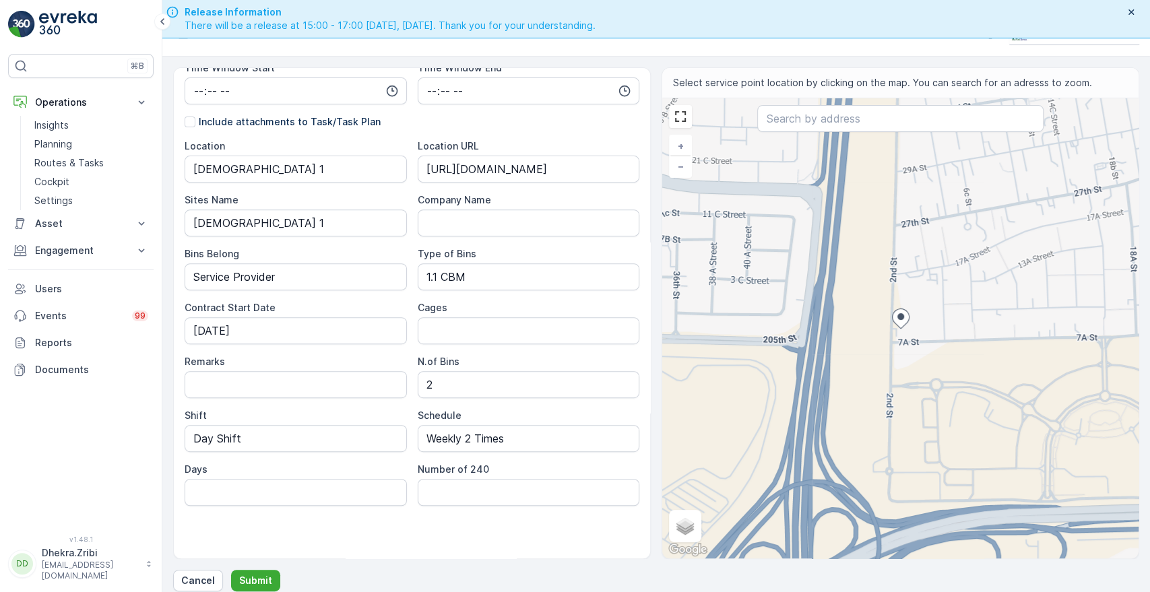
scroll to position [30, 0]
click at [297, 498] on input "Days" at bounding box center [296, 491] width 222 height 27
type input "Mon & Thu"
click at [255, 578] on p "Submit" at bounding box center [255, 579] width 33 height 13
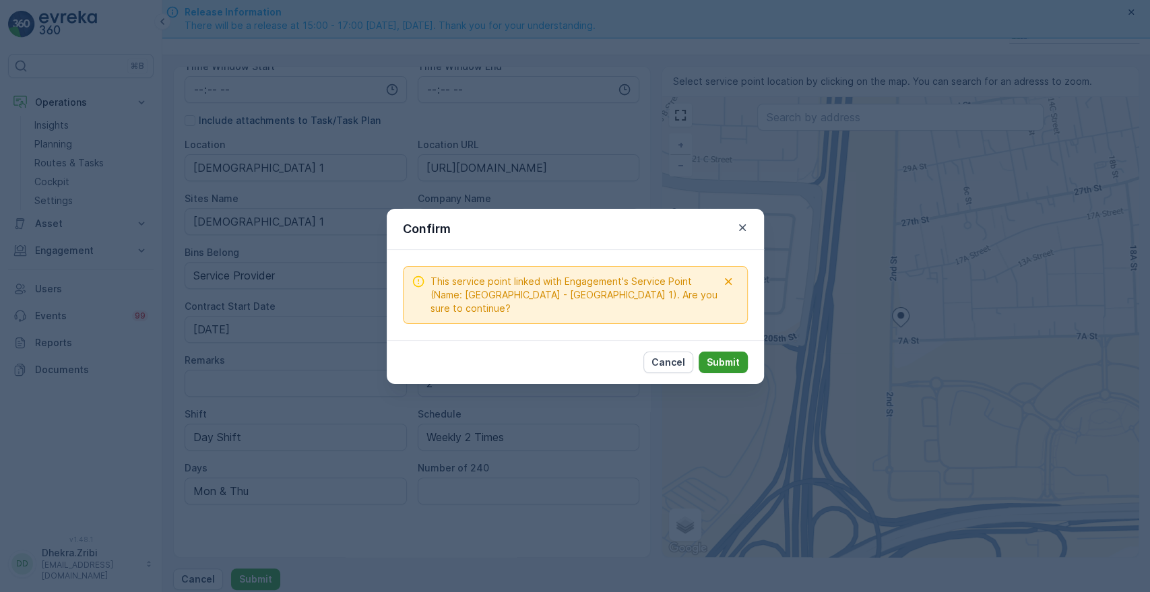
click at [729, 362] on p "Submit" at bounding box center [723, 362] width 33 height 13
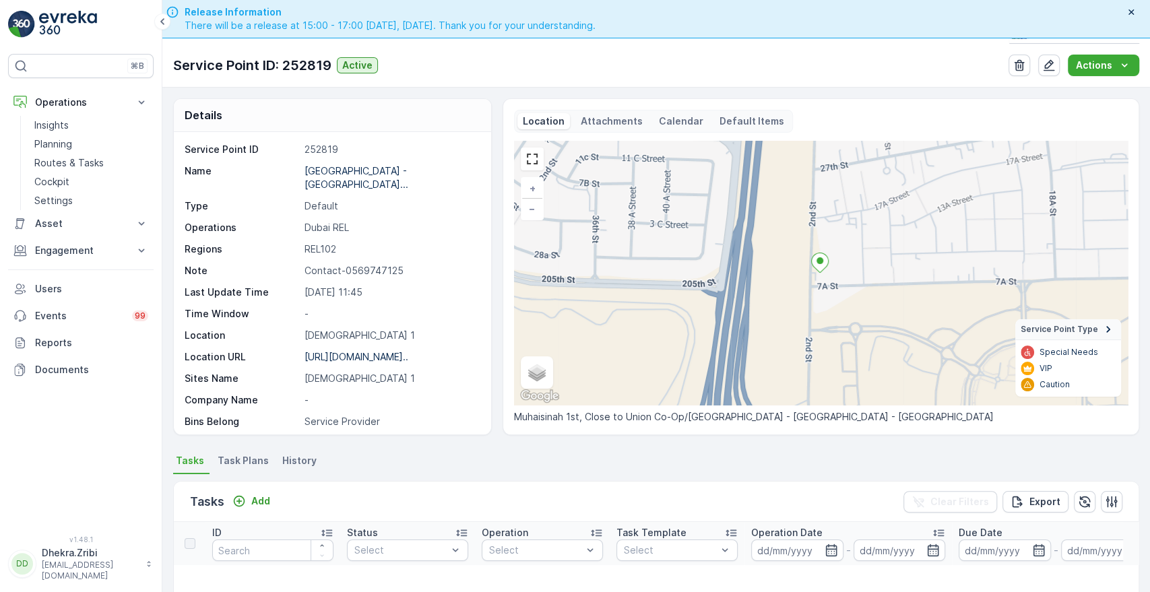
click at [237, 460] on span "Task Plans" at bounding box center [243, 460] width 51 height 13
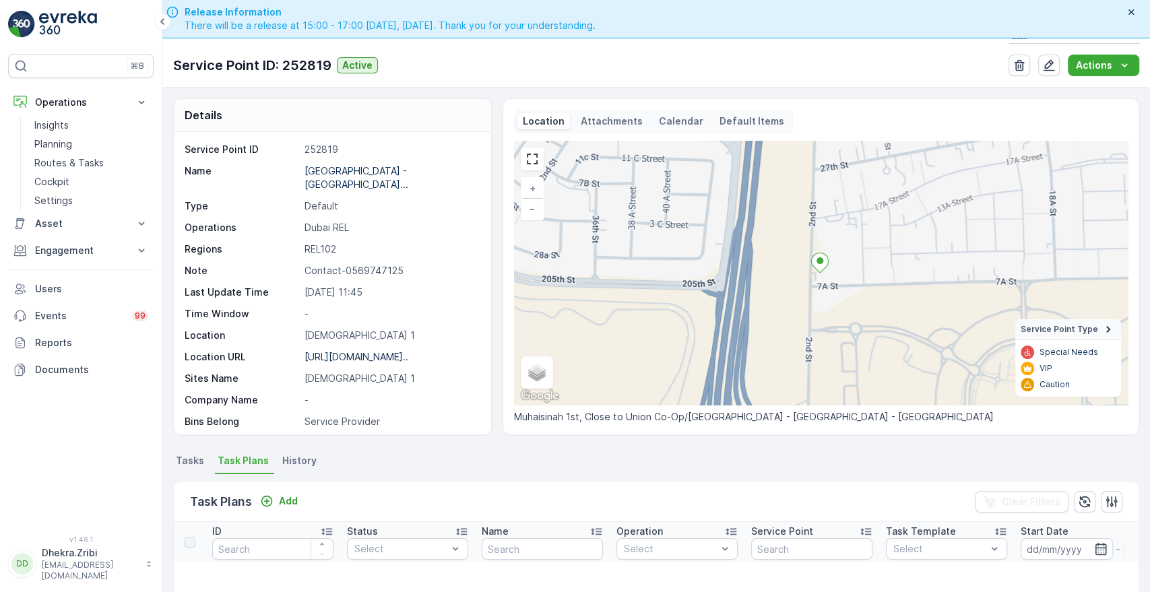
scroll to position [298, 0]
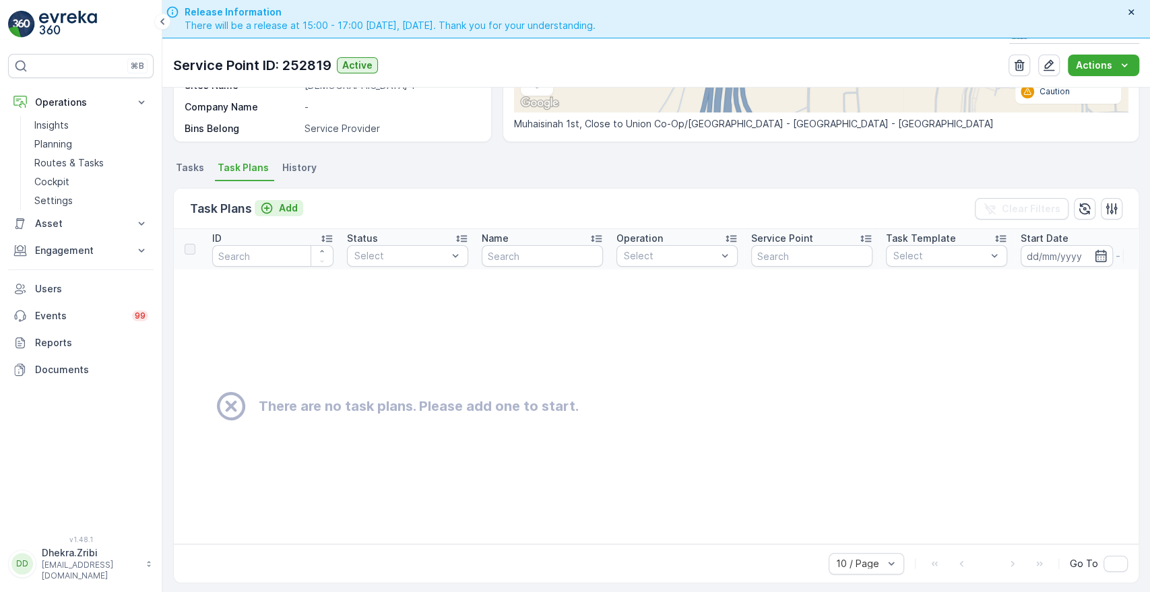
click at [293, 203] on p "Add" at bounding box center [288, 207] width 19 height 13
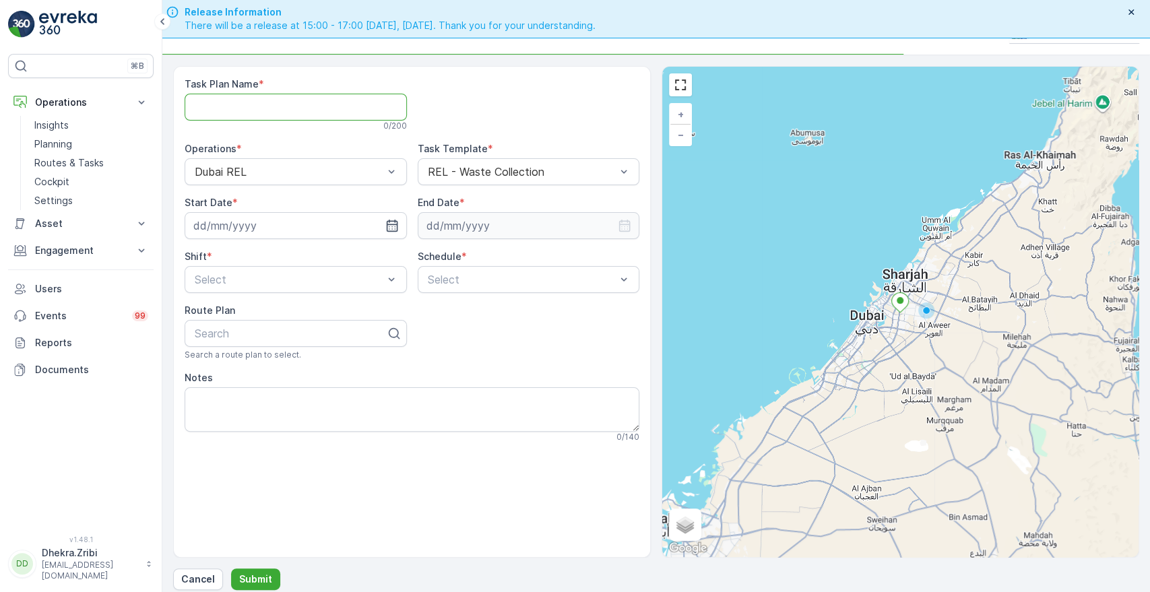
click at [324, 113] on Name "Task Plan Name" at bounding box center [296, 107] width 222 height 27
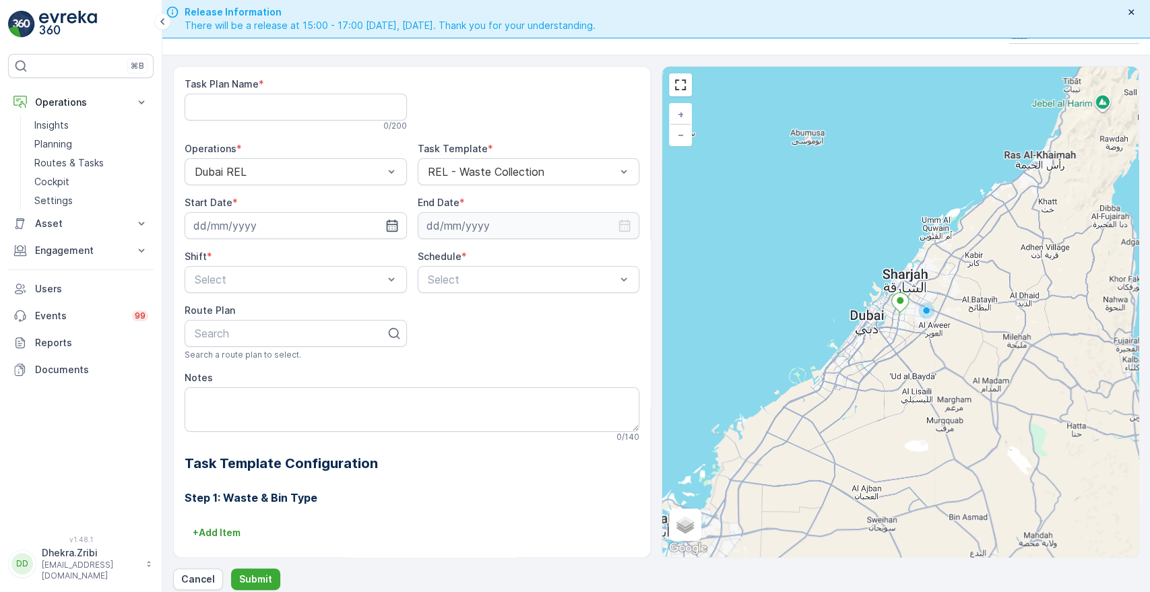
click at [492, 113] on div at bounding box center [529, 104] width 222 height 54
click at [251, 102] on Name "Task Plan Name" at bounding box center [296, 107] width 222 height 27
type Name "b"
click at [279, 114] on Name "Task Plan Name" at bounding box center [296, 107] width 222 height 27
paste Name "[GEOGRAPHIC_DATA] - [GEOGRAPHIC_DATA] 1"
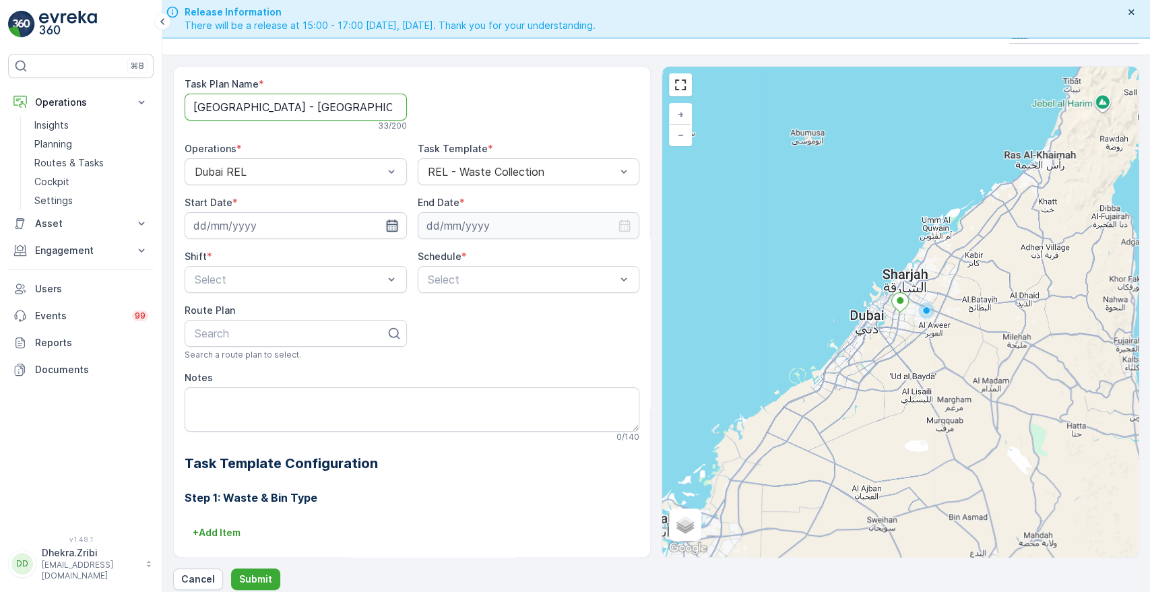
type Name "[GEOGRAPHIC_DATA] - [GEOGRAPHIC_DATA] 1"
click at [386, 221] on icon "button" at bounding box center [391, 226] width 11 height 12
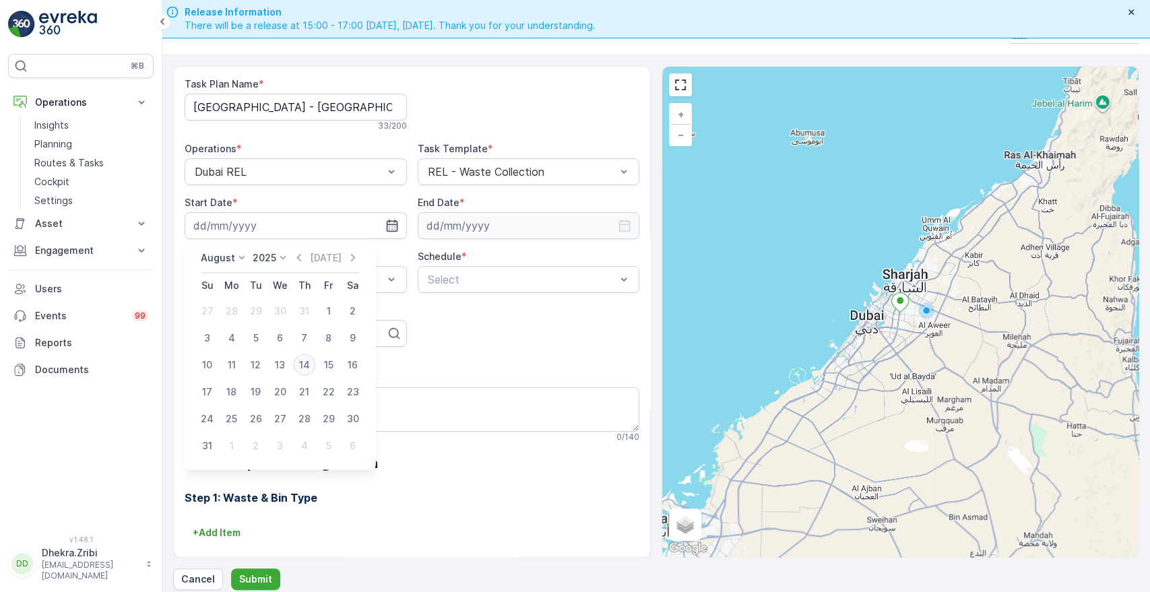
click at [300, 360] on div "14" at bounding box center [305, 365] width 22 height 22
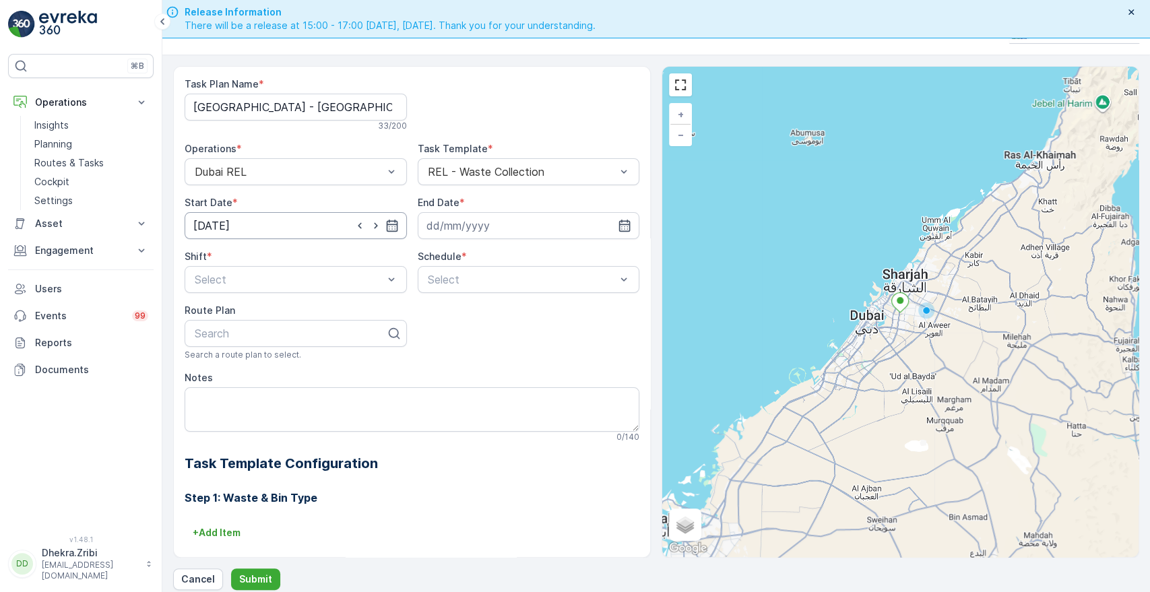
click at [397, 224] on input "[DATE]" at bounding box center [296, 225] width 222 height 27
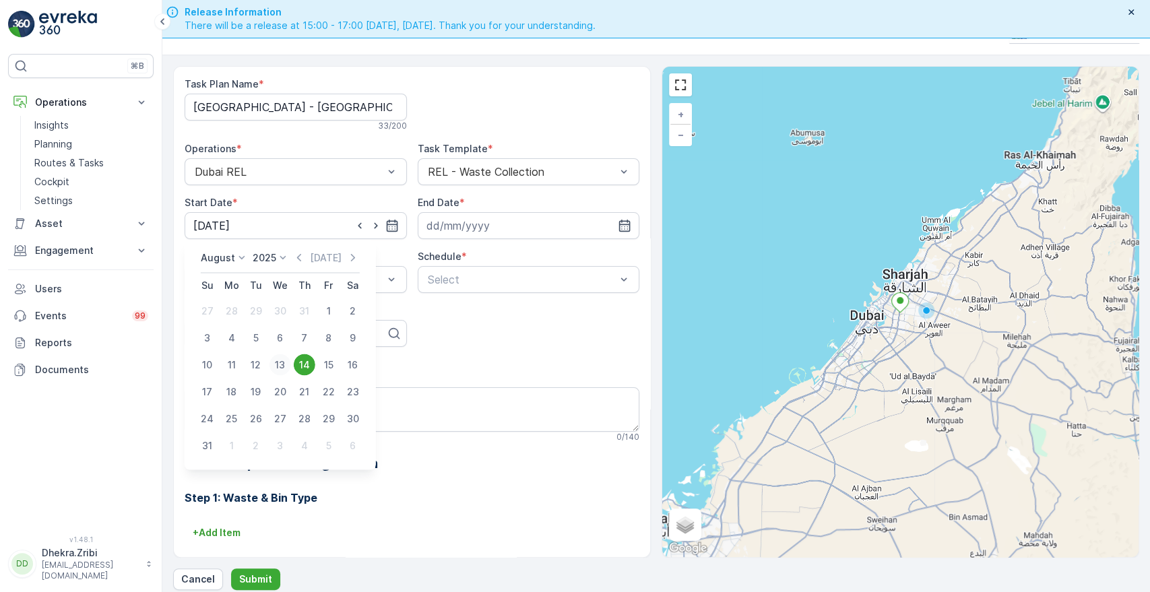
click at [284, 368] on div "13" at bounding box center [281, 365] width 22 height 22
type input "13.08.2025"
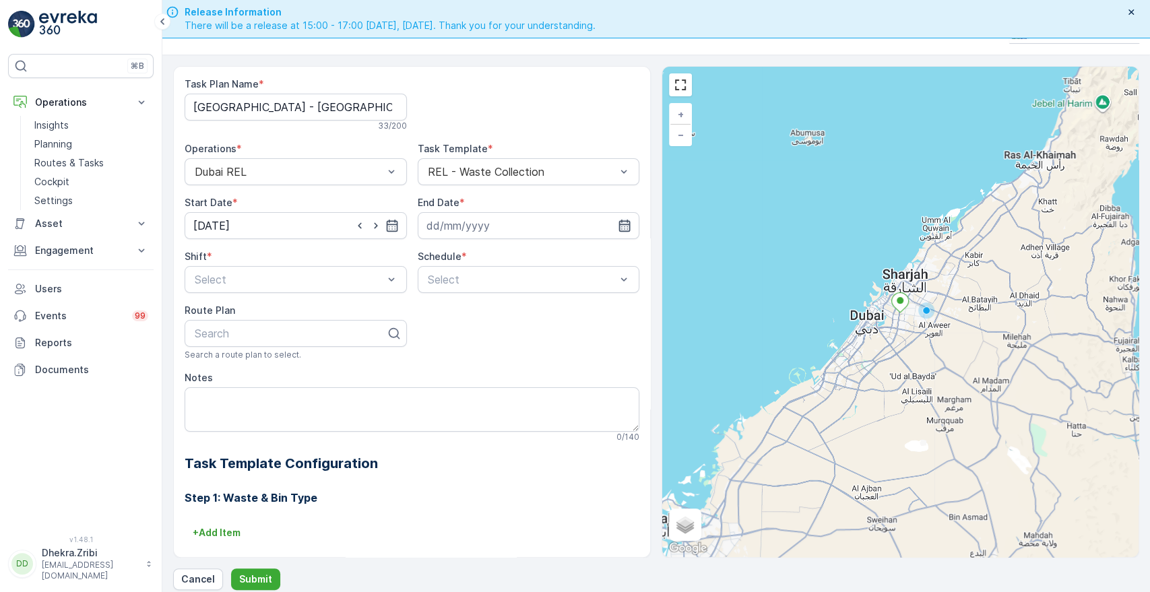
click at [621, 224] on icon "button" at bounding box center [624, 226] width 11 height 12
click at [514, 252] on icon at bounding box center [513, 257] width 13 height 13
click at [508, 376] on div "2026" at bounding box center [503, 384] width 34 height 19
click at [467, 259] on icon at bounding box center [472, 257] width 13 height 13
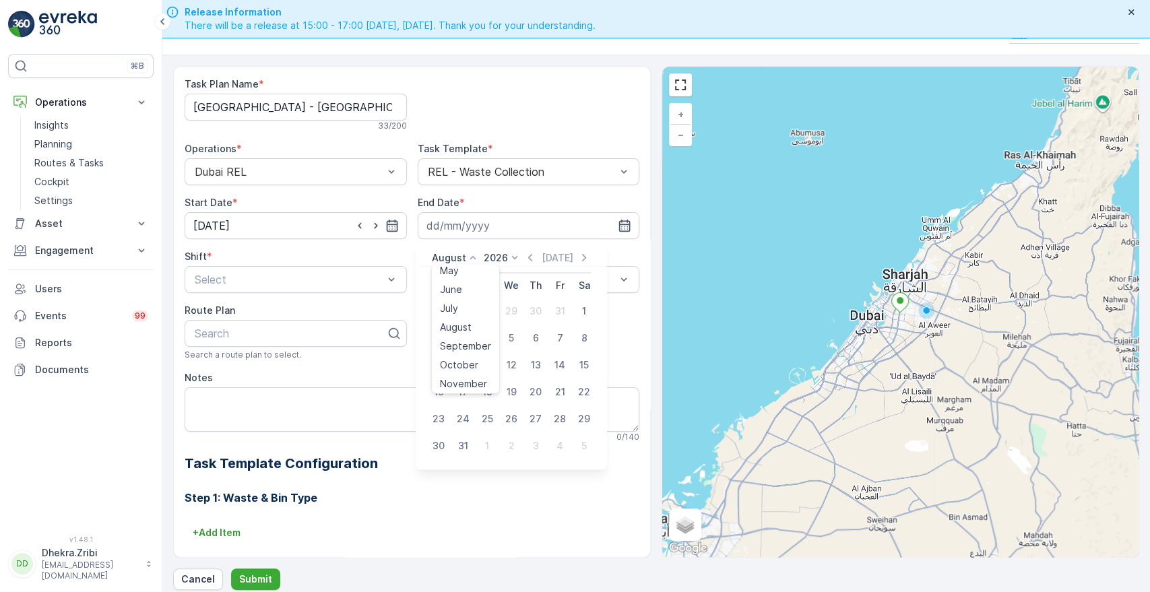
scroll to position [102, 0]
click at [480, 373] on div "December" at bounding box center [464, 381] width 58 height 19
click at [537, 420] on div "31" at bounding box center [536, 419] width 22 height 22
type input "31.12.2026"
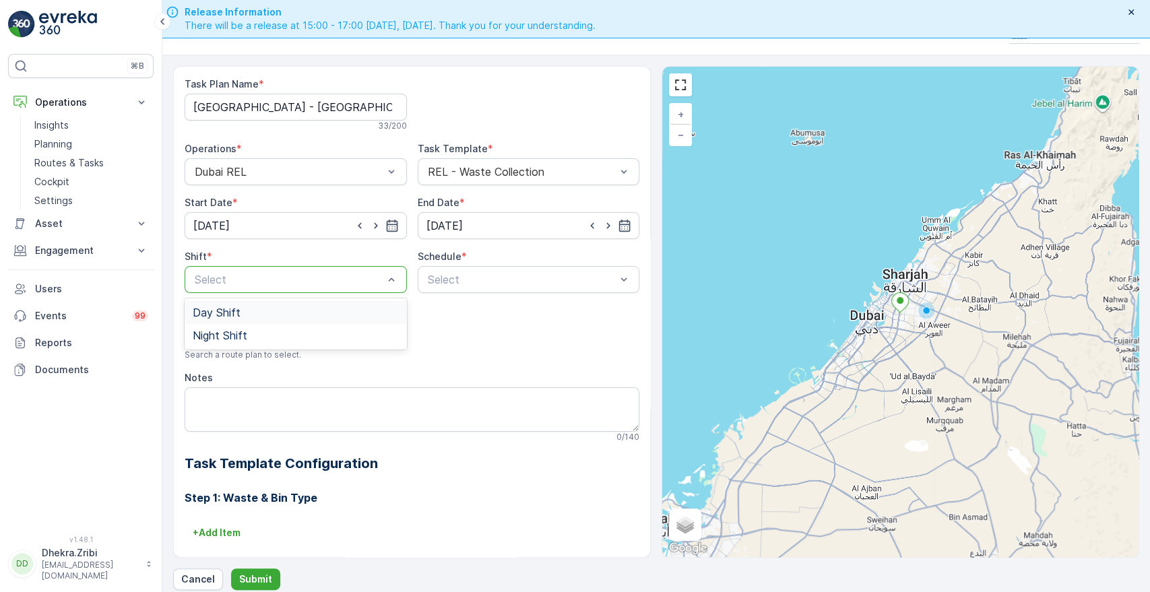
click at [360, 275] on div at bounding box center [288, 280] width 191 height 12
click at [264, 308] on div "Day Shift" at bounding box center [296, 313] width 206 height 12
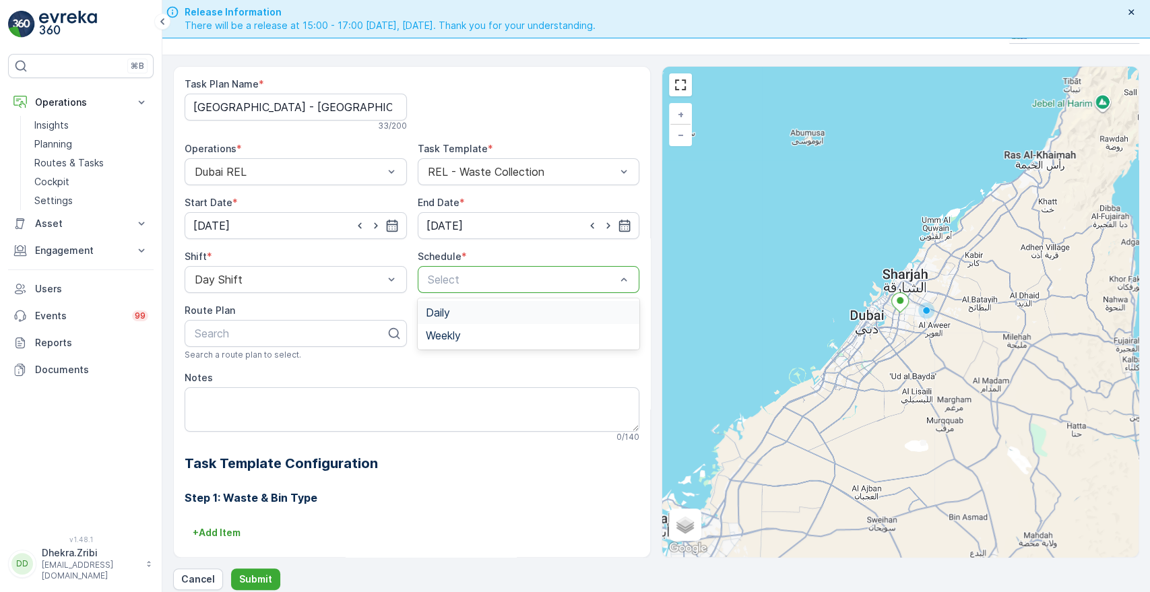
click at [449, 280] on div at bounding box center [522, 280] width 191 height 12
click at [448, 329] on span "Weekly" at bounding box center [443, 335] width 35 height 12
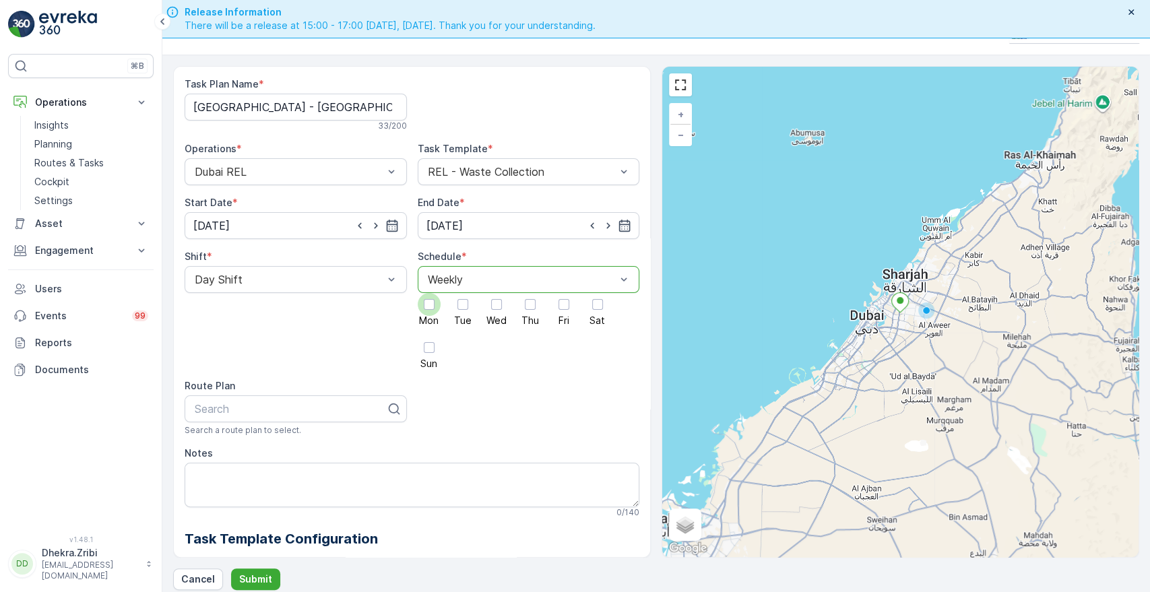
click at [425, 305] on div at bounding box center [429, 304] width 11 height 11
click at [429, 293] on input "Mon" at bounding box center [429, 293] width 0 height 0
click at [528, 299] on div at bounding box center [530, 304] width 11 height 11
click at [530, 293] on input "Thu" at bounding box center [530, 293] width 0 height 0
click at [285, 409] on div at bounding box center [290, 409] width 194 height 12
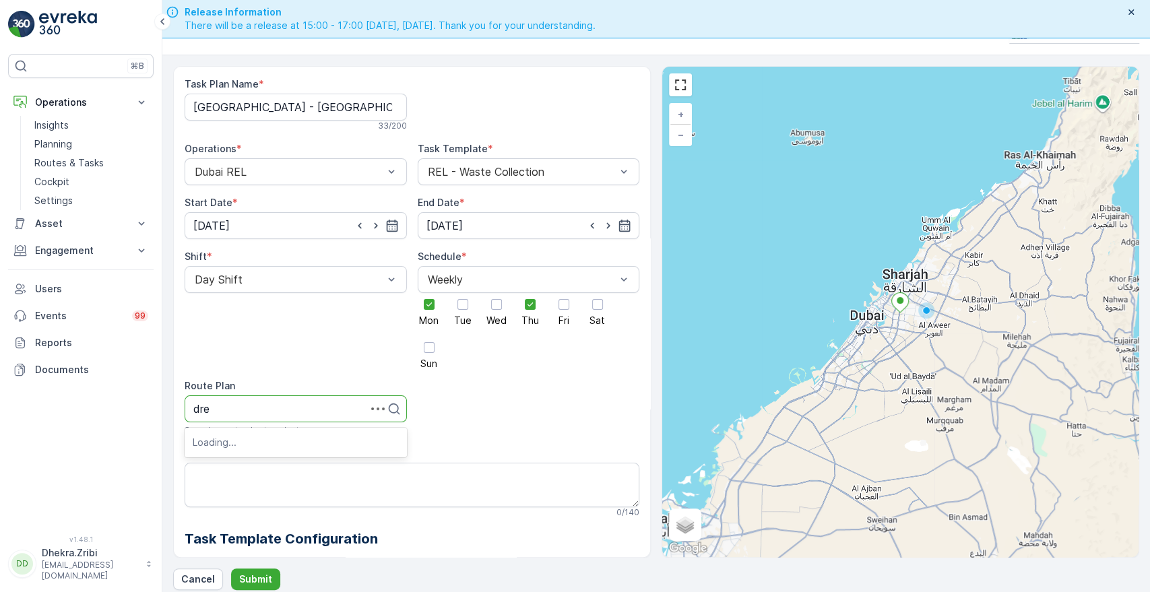
type input "drel"
click at [253, 494] on div "DREL102" at bounding box center [296, 487] width 222 height 23
click at [381, 108] on Name "Buds Public School - Muhaisinah 1" at bounding box center [296, 107] width 222 height 27
type Name "B"
click at [249, 101] on Name "Task Plan Name" at bounding box center [296, 107] width 222 height 27
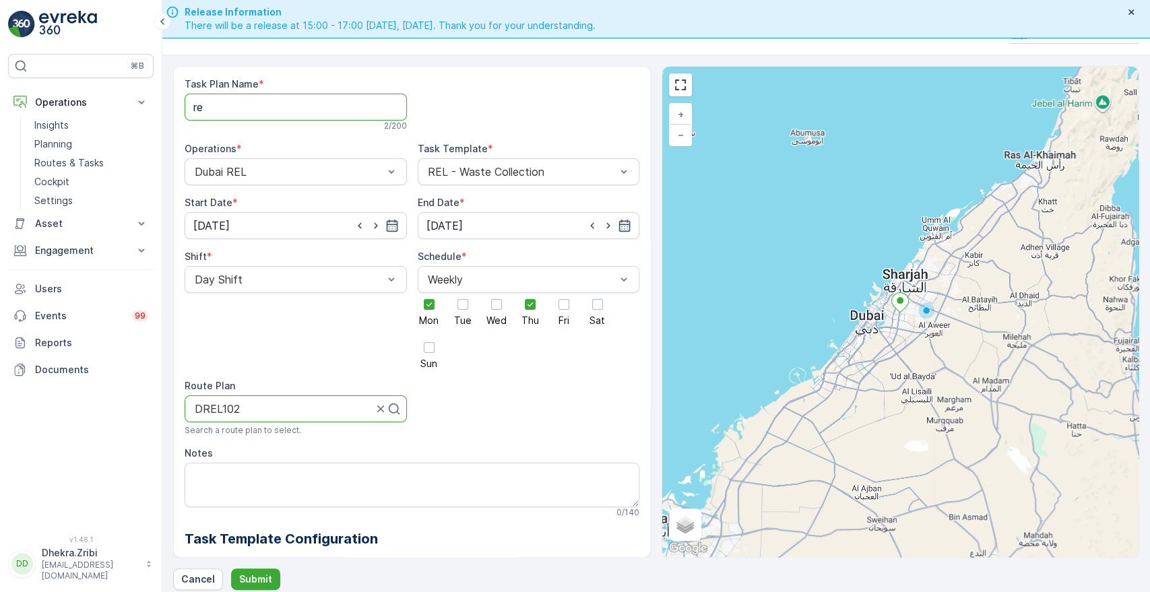
type Name "r"
click at [253, 102] on Name "DREL004" at bounding box center [296, 107] width 222 height 27
type Name "DRELM004"
click at [216, 481] on textarea "Notes" at bounding box center [412, 485] width 455 height 44
type textarea "c"
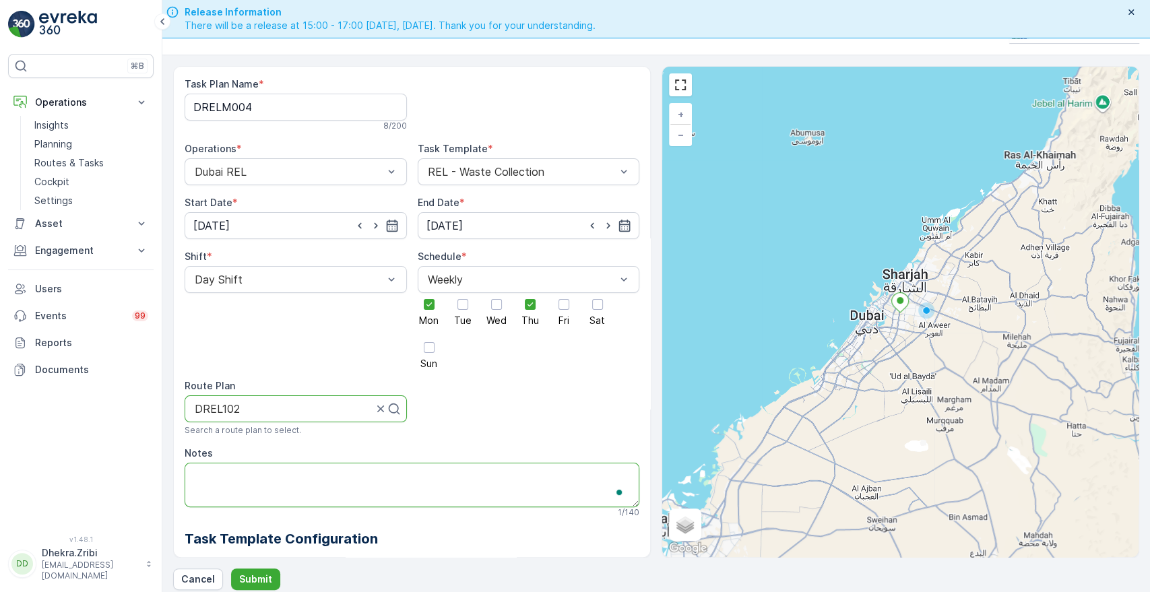
scroll to position [30, 0]
paste textarea "0569747125"
type textarea "Contact-0569747125"
click at [253, 581] on p "Submit" at bounding box center [255, 579] width 33 height 13
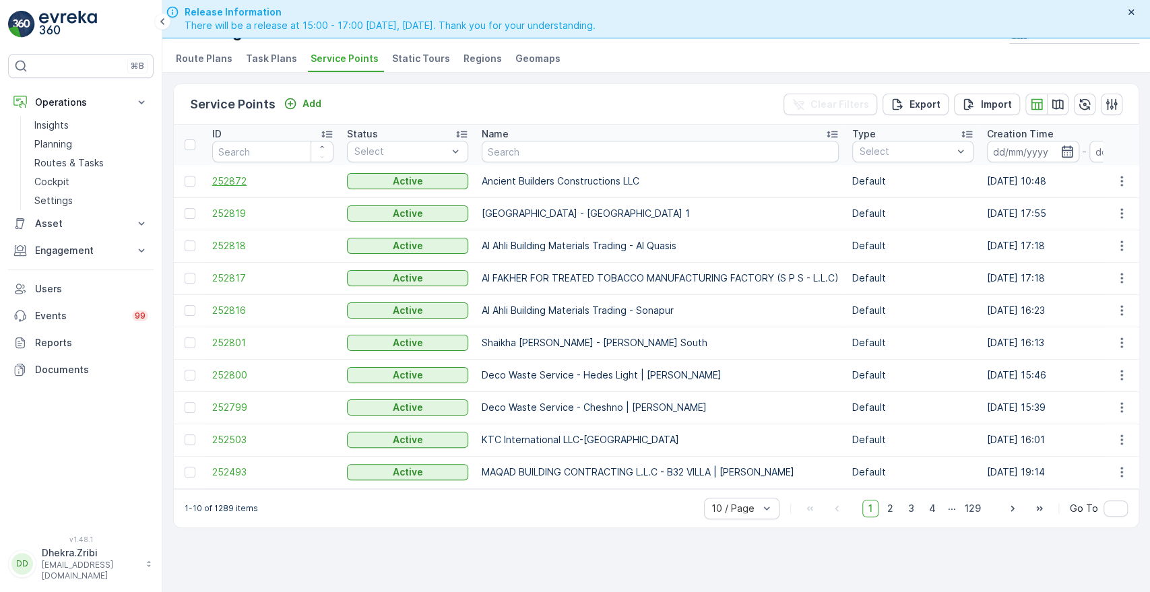
click at [239, 177] on span "252872" at bounding box center [272, 181] width 121 height 13
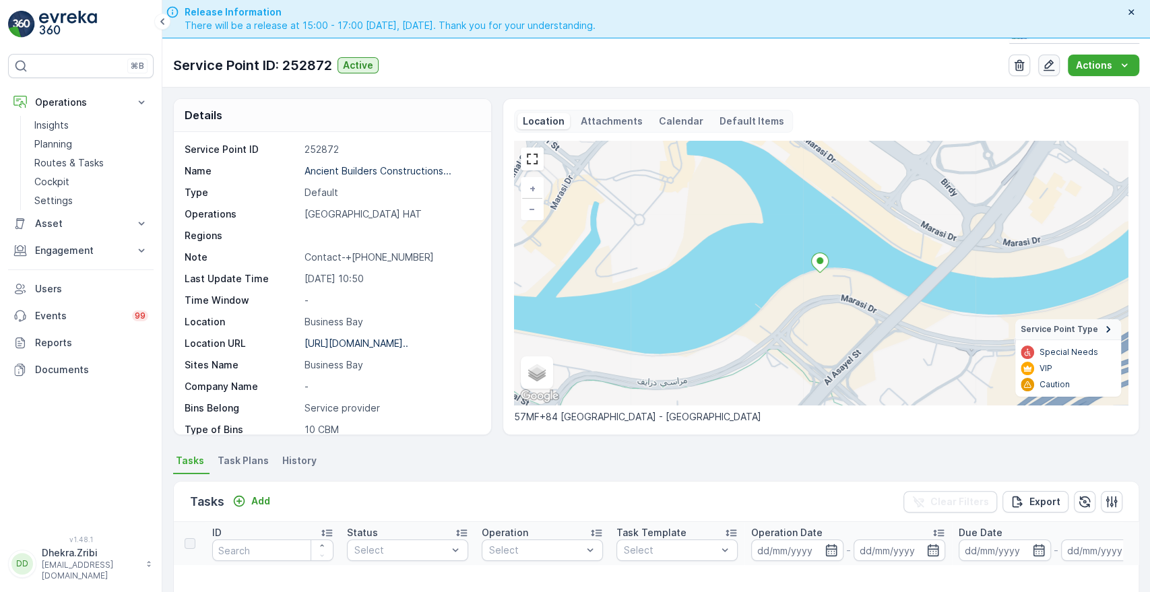
click at [1054, 67] on icon "button" at bounding box center [1048, 65] width 13 height 13
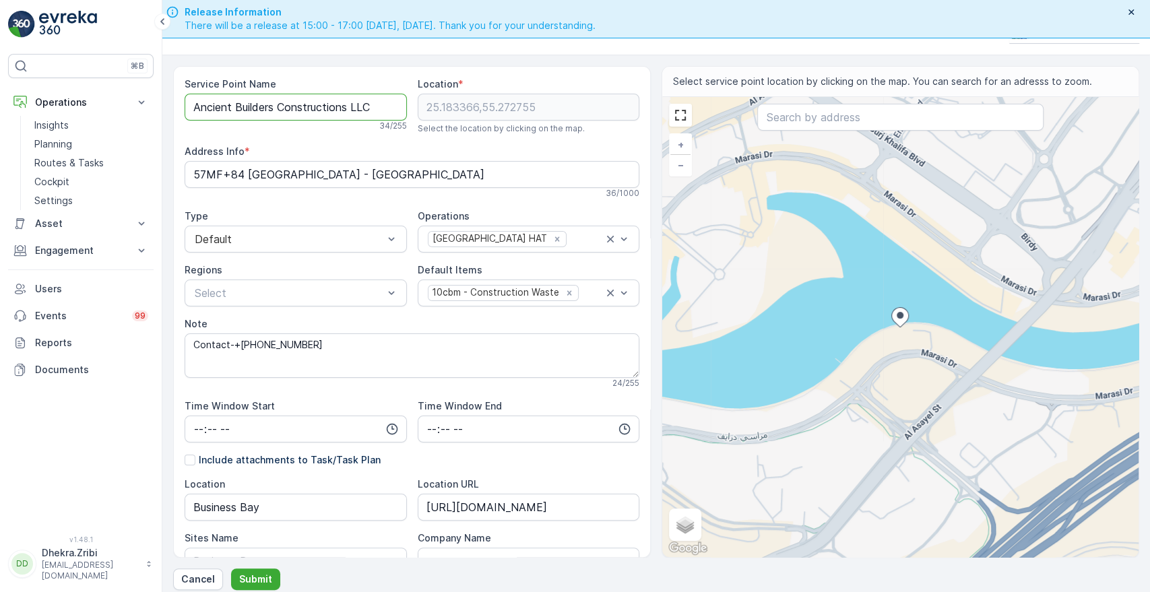
click at [381, 113] on Name "Ancient Builders Constructions LLC" at bounding box center [296, 107] width 222 height 27
click at [190, 101] on Name "Ancient Builders Constructions LLC" at bounding box center [296, 107] width 222 height 27
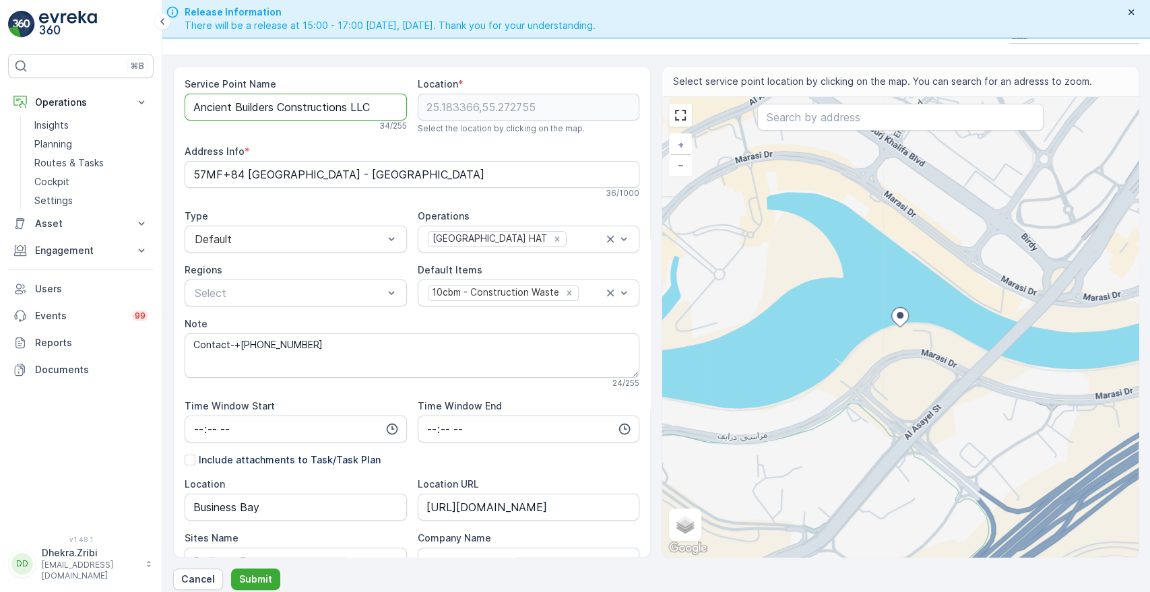
click at [190, 101] on Name "Ancient Builders Constructions LLC" at bounding box center [296, 107] width 222 height 27
paste Name "- Business Bay"
type Name "Ancient Builders Constructions LLC - Business Bay"
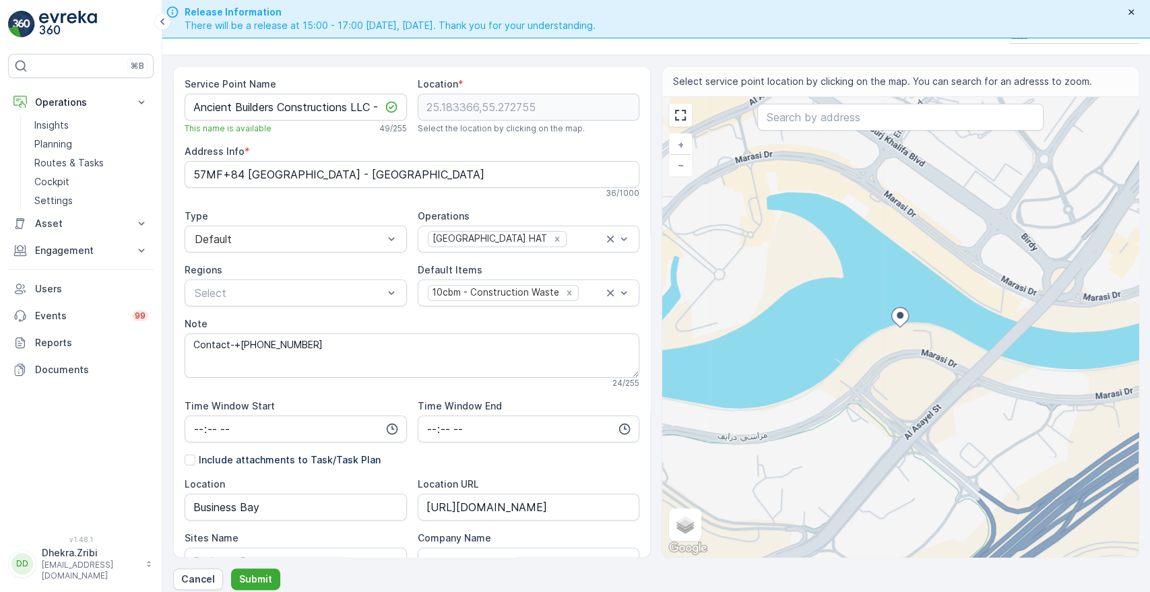
click at [480, 457] on div "Include attachments to Task/Task Plan" at bounding box center [412, 459] width 455 height 13
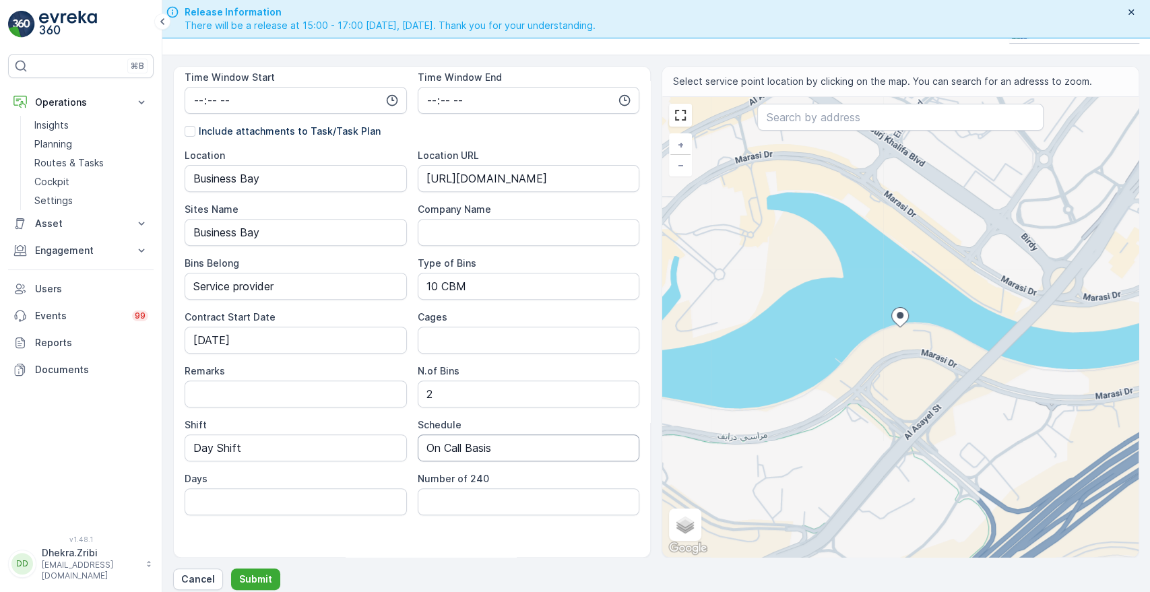
scroll to position [340, 0]
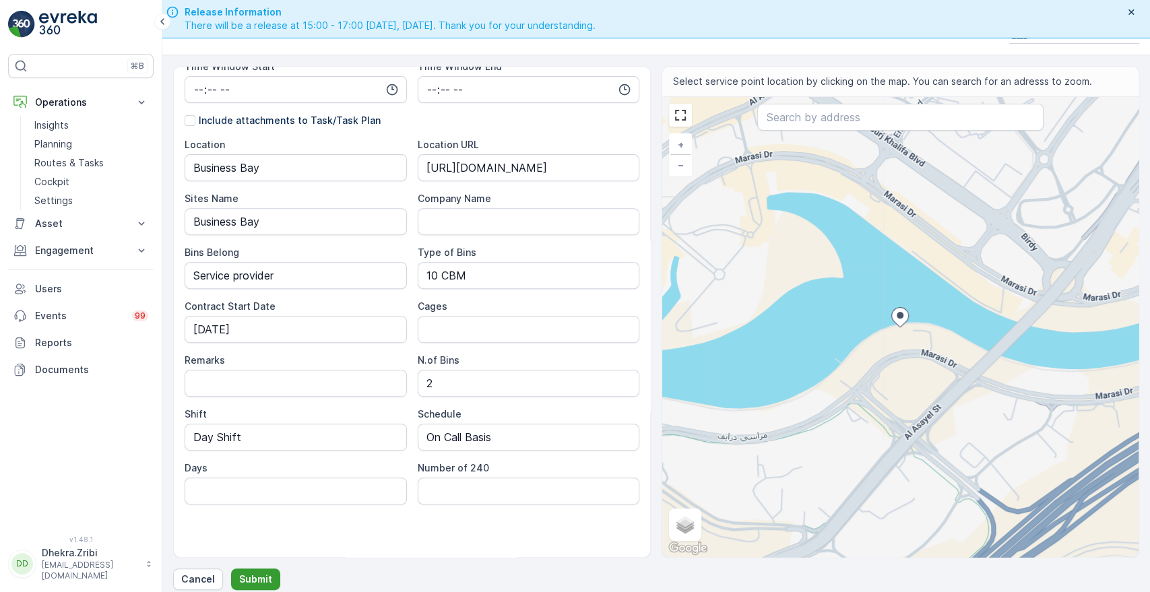
click at [239, 579] on p "Submit" at bounding box center [255, 579] width 33 height 13
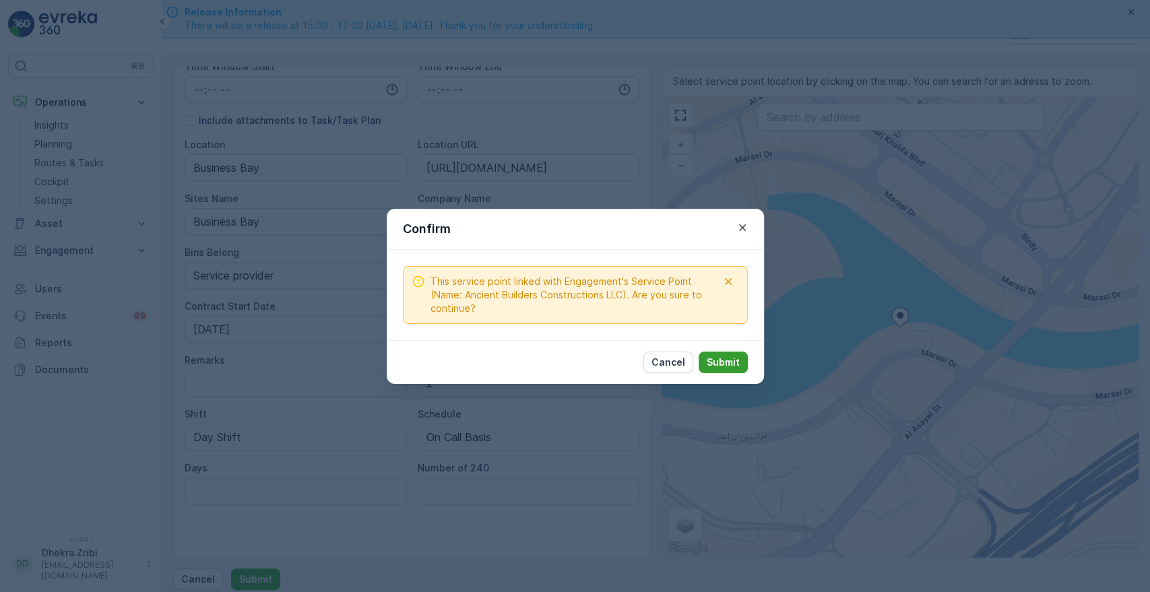
click at [718, 365] on p "Submit" at bounding box center [723, 362] width 33 height 13
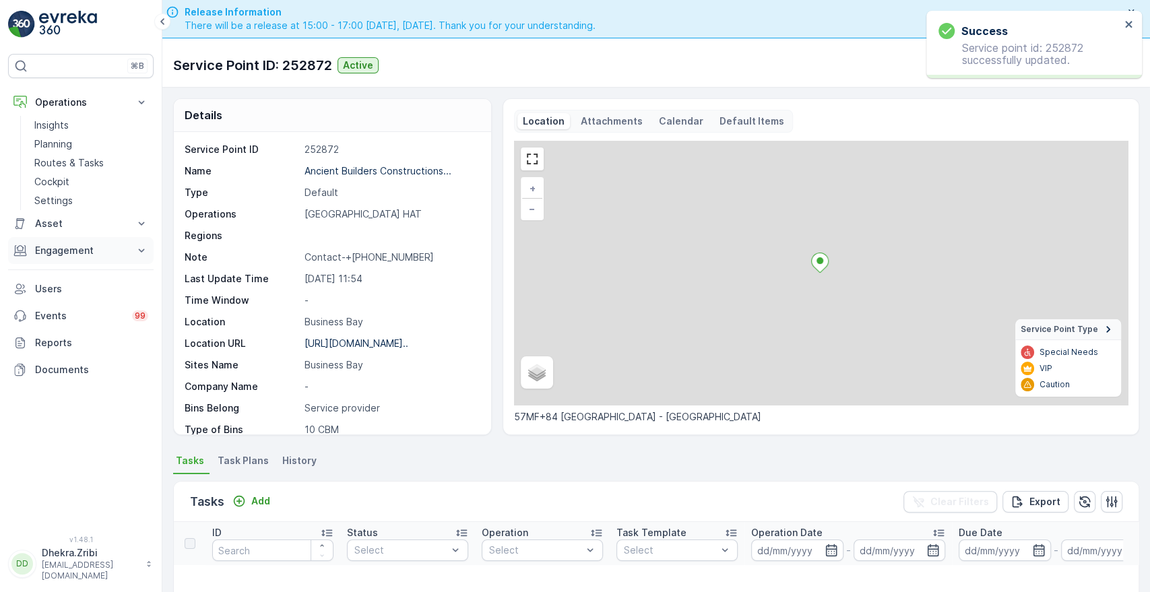
click at [141, 244] on icon at bounding box center [141, 250] width 13 height 13
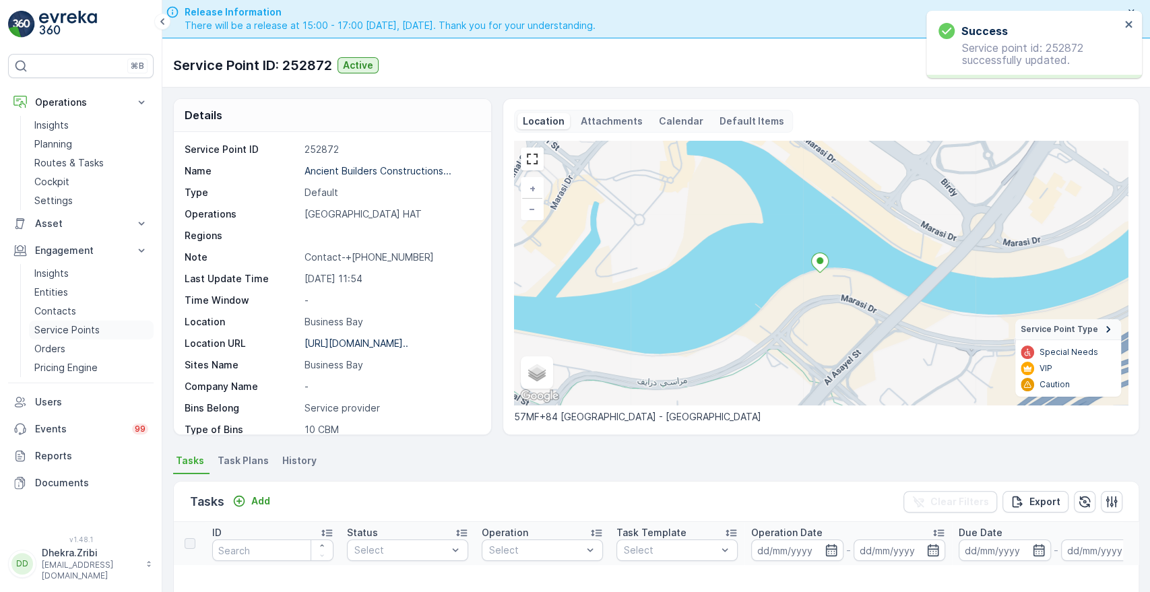
click at [55, 333] on p "Service Points" at bounding box center [66, 329] width 65 height 13
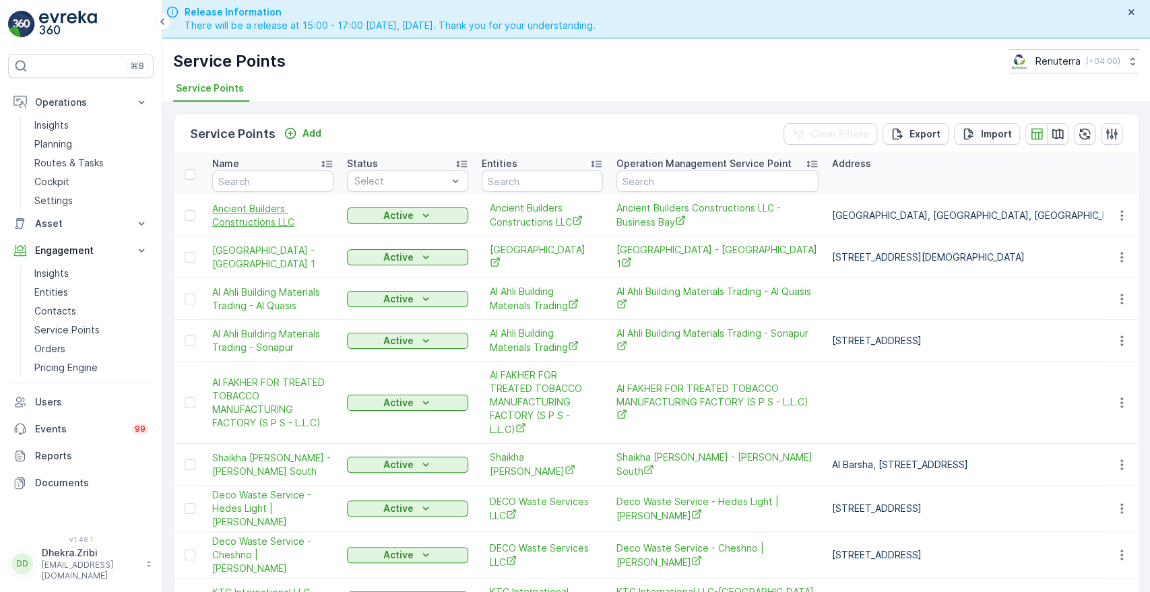
click at [253, 212] on span "Ancient Builders Constructions LLC" at bounding box center [272, 215] width 121 height 27
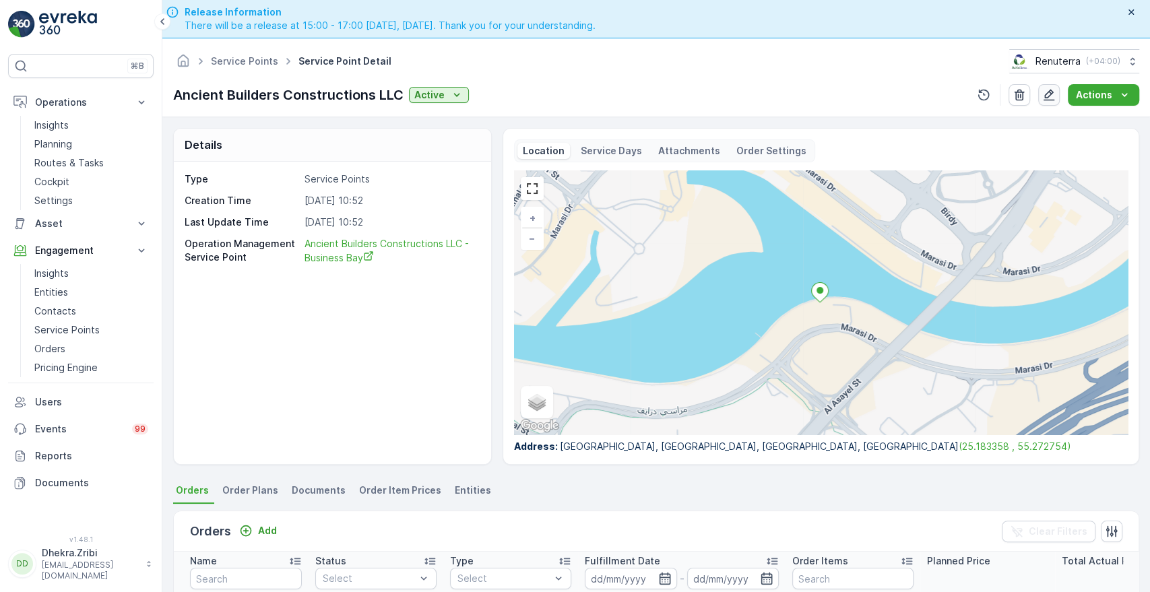
click at [1052, 92] on icon "button" at bounding box center [1049, 95] width 11 height 11
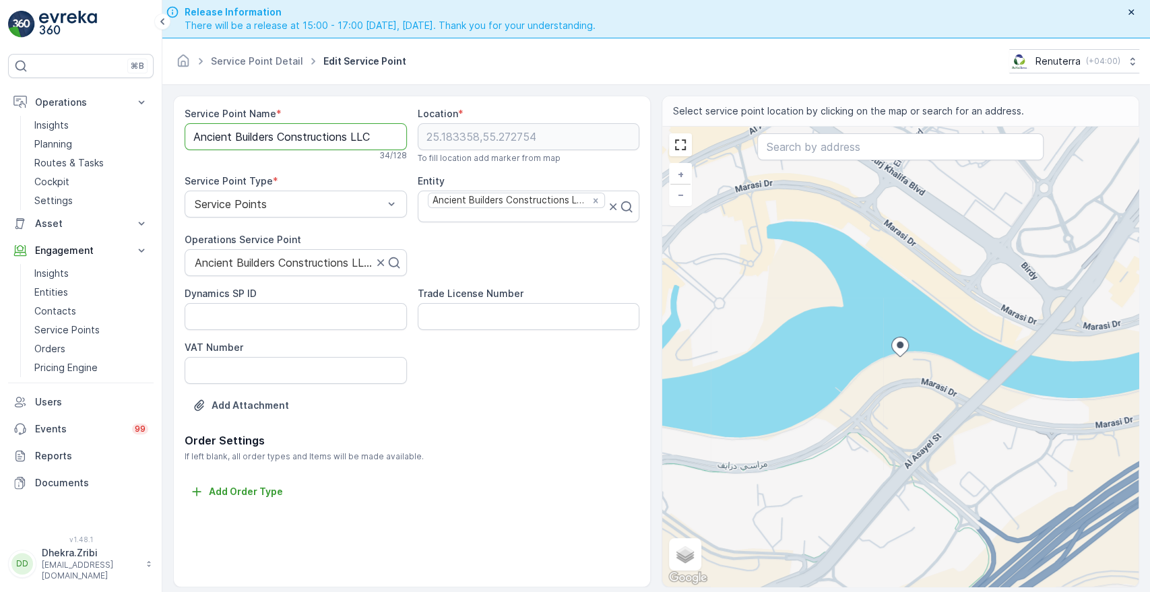
click at [194, 139] on Name "Ancient Builders Constructions LLC" at bounding box center [296, 136] width 222 height 27
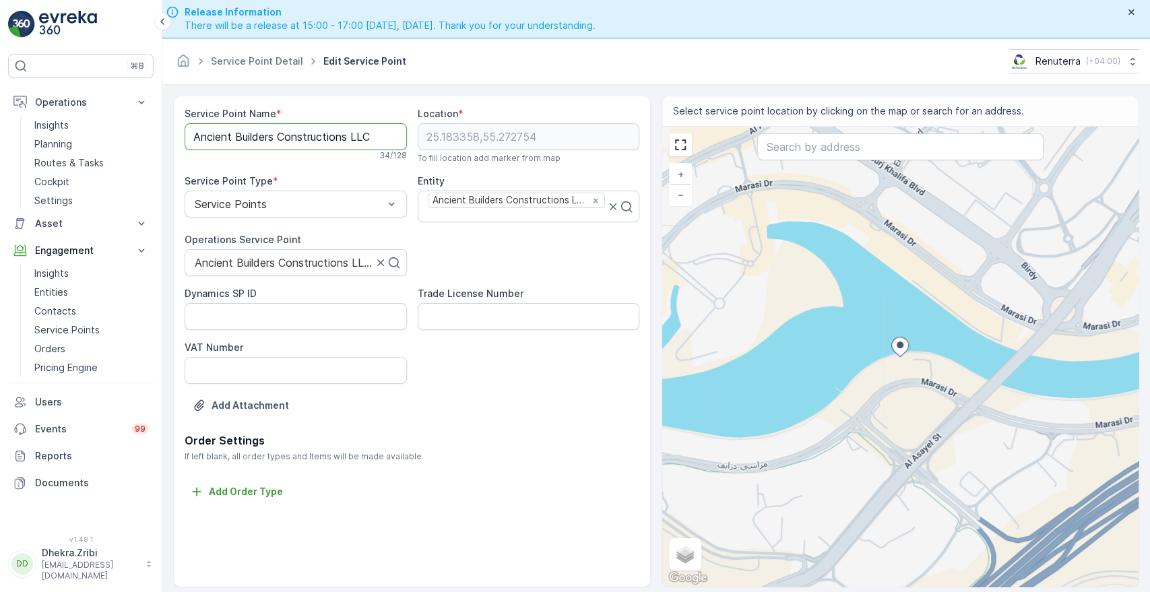
paste Name "- Business Bay"
type Name "Ancient Builders Constructions LLC - Business Bay"
click at [194, 259] on input "text" at bounding box center [194, 263] width 3 height 12
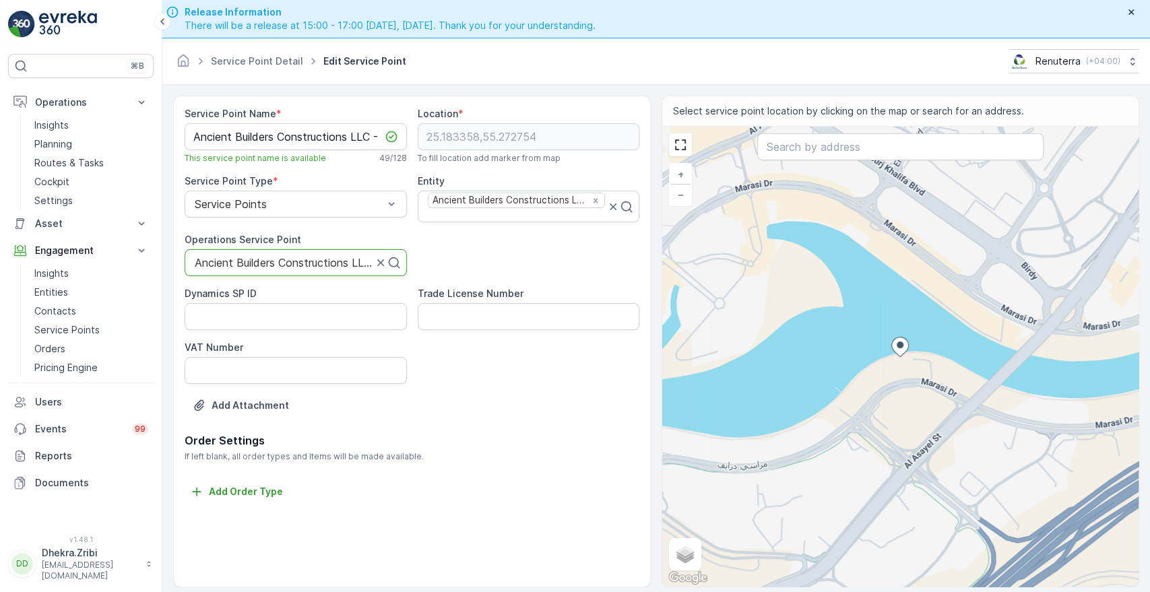
click at [194, 259] on input "text" at bounding box center [194, 263] width 3 height 12
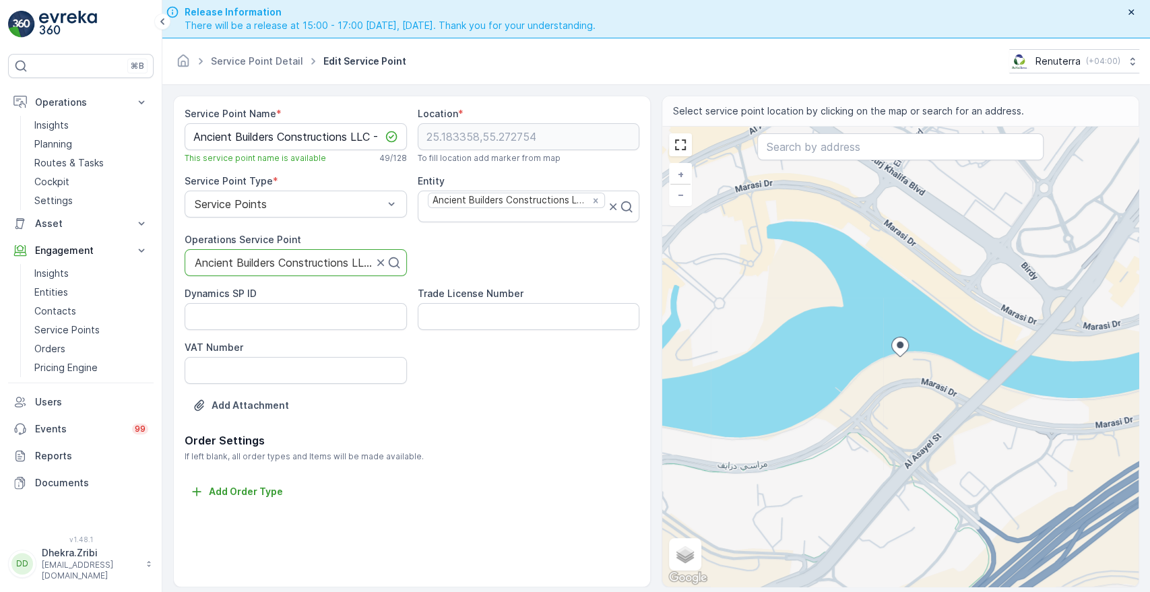
click at [194, 259] on input "text" at bounding box center [194, 263] width 3 height 12
click at [325, 263] on div at bounding box center [290, 263] width 194 height 12
paste input "Ancient Builders Constructions LLC - Business Bay"
type input "Ancient Builders Constructions LLC - Business Bay"
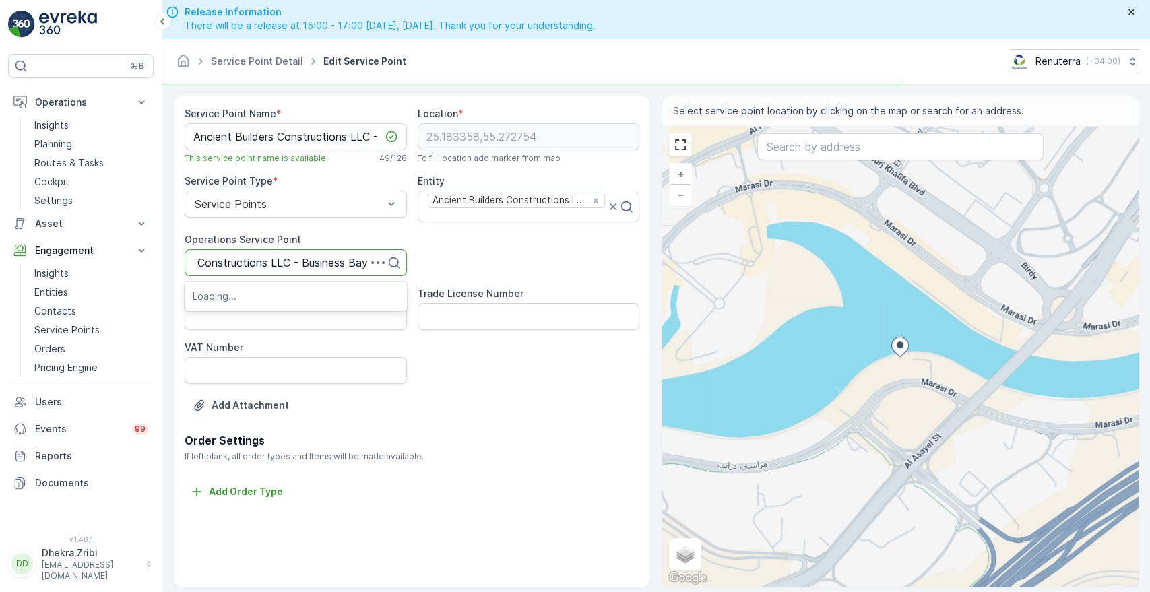
scroll to position [0, 67]
click at [273, 295] on span "Ancient Builders Constructions LLC - Business Bay" at bounding box center [296, 302] width 206 height 24
click at [555, 524] on div "Service Point Name * Ancient Builders Constructions LLC - Business Bay This ser…" at bounding box center [412, 342] width 478 height 492
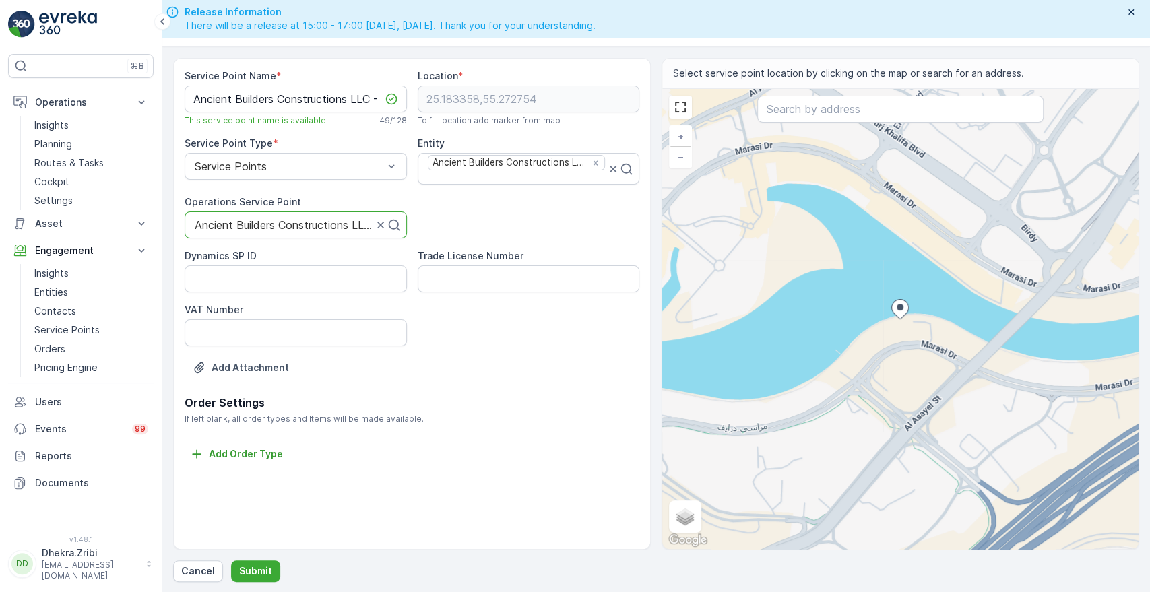
scroll to position [38, 0]
click at [247, 567] on p "Submit" at bounding box center [255, 571] width 33 height 13
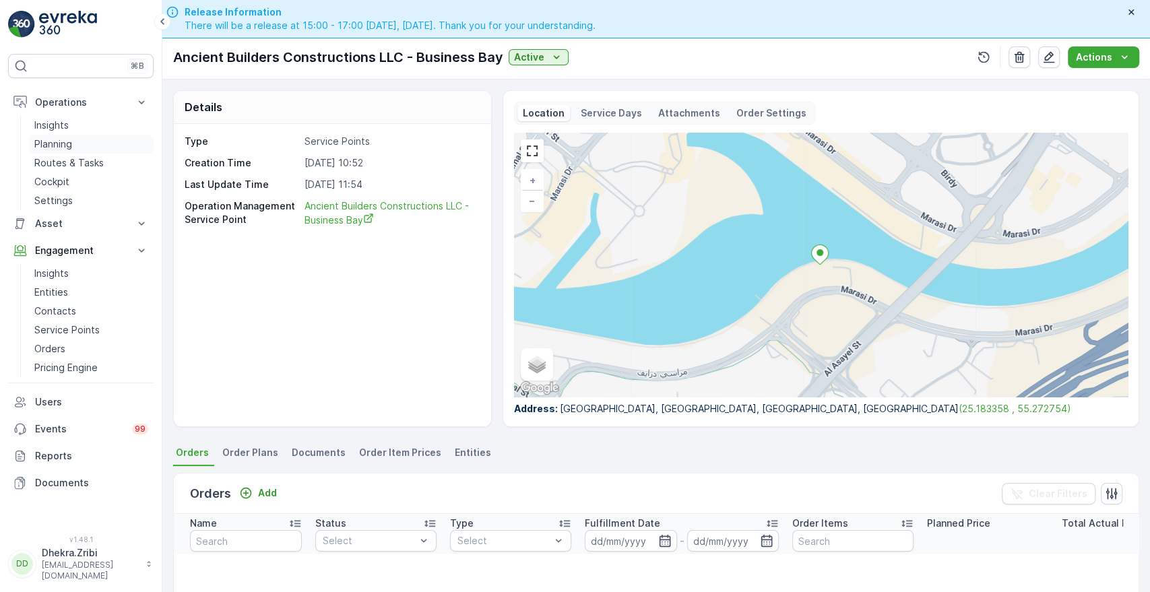
click at [59, 150] on p "Planning" at bounding box center [53, 143] width 38 height 13
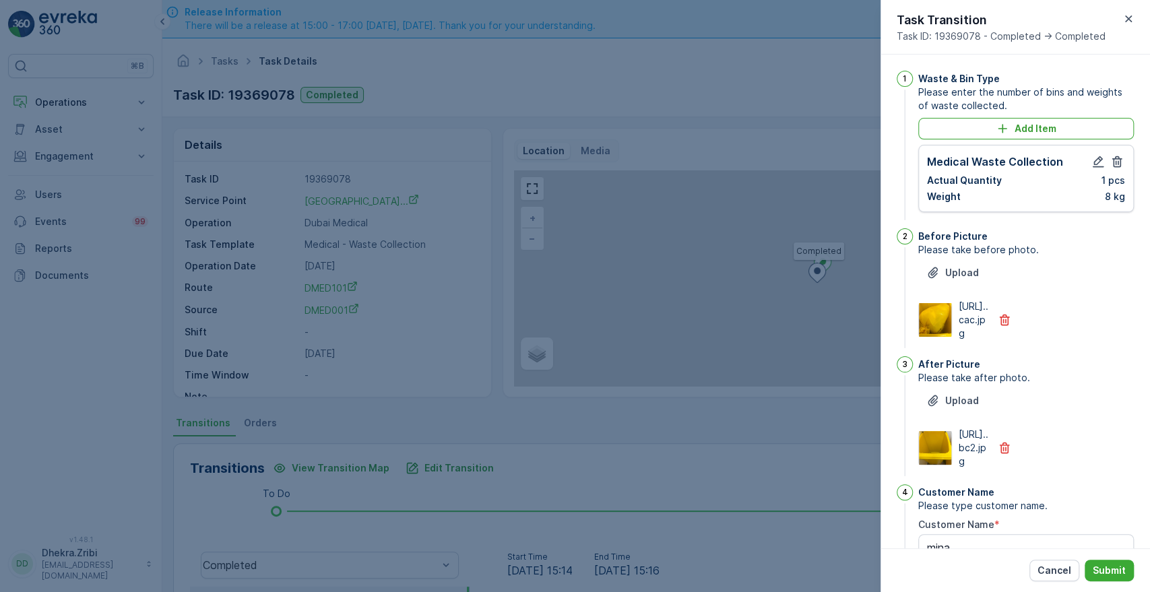
scroll to position [352, 0]
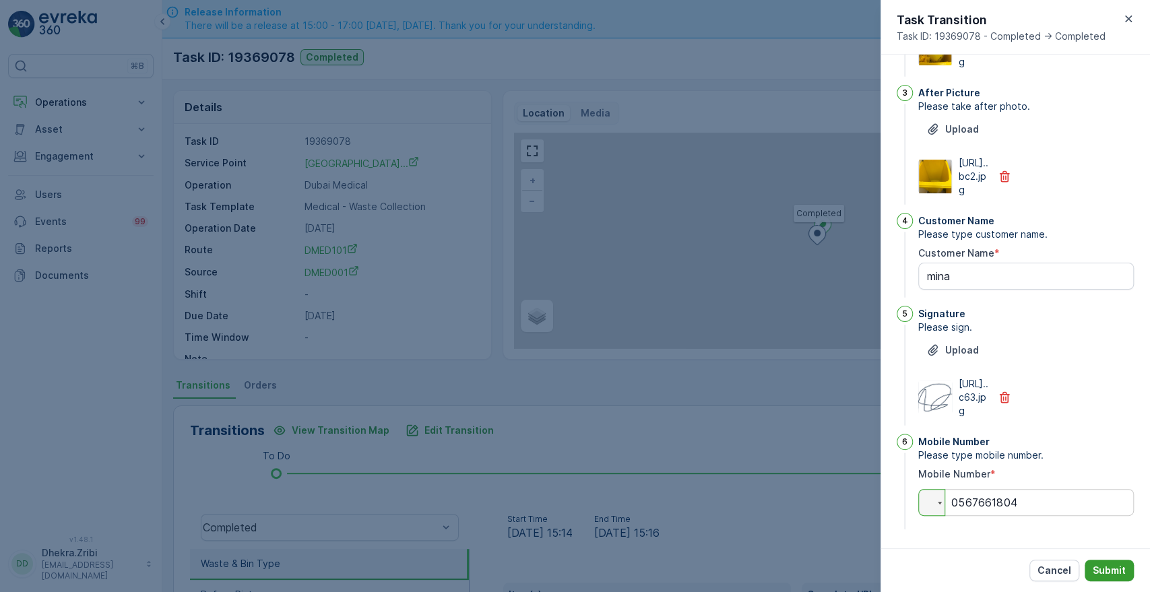
type input "0567661804"
click at [1105, 565] on p "Submit" at bounding box center [1109, 570] width 33 height 13
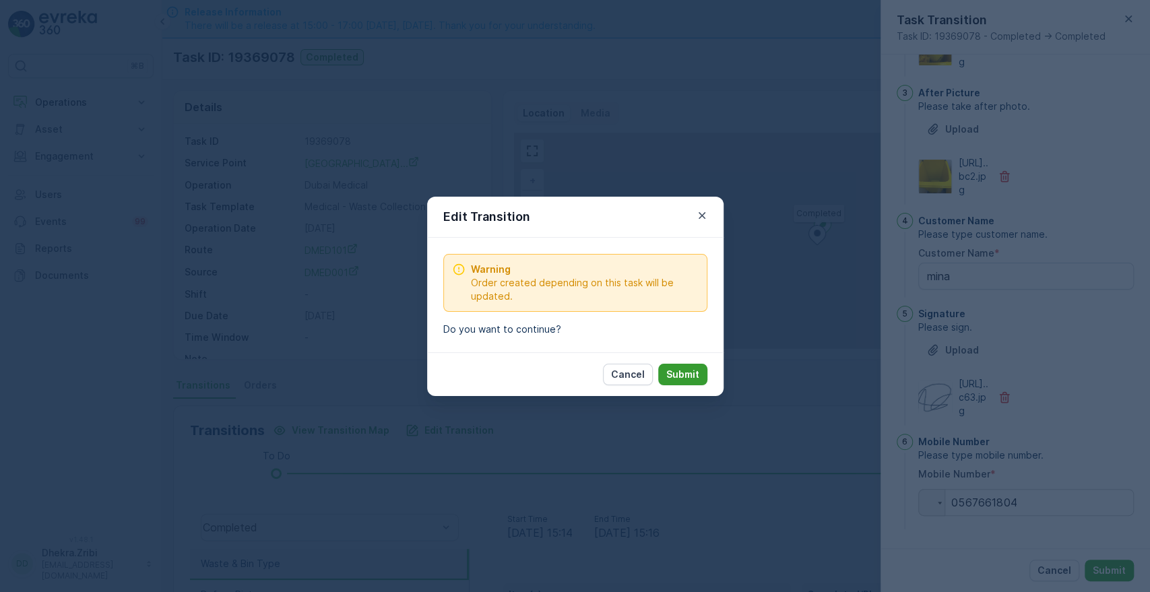
click at [690, 377] on p "Submit" at bounding box center [682, 374] width 33 height 13
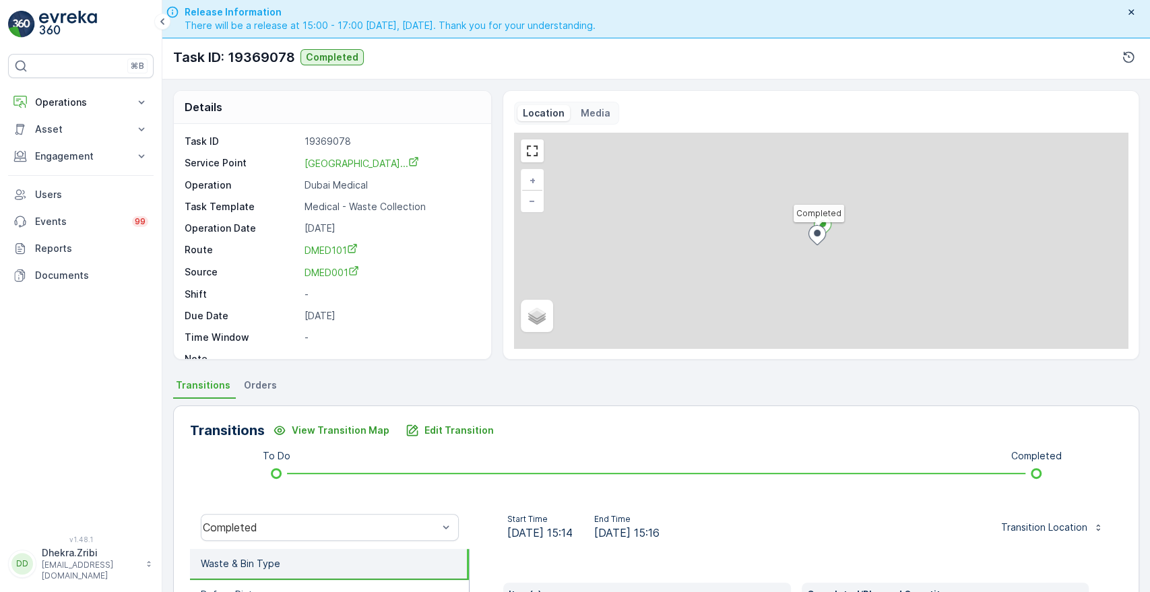
scroll to position [257, 0]
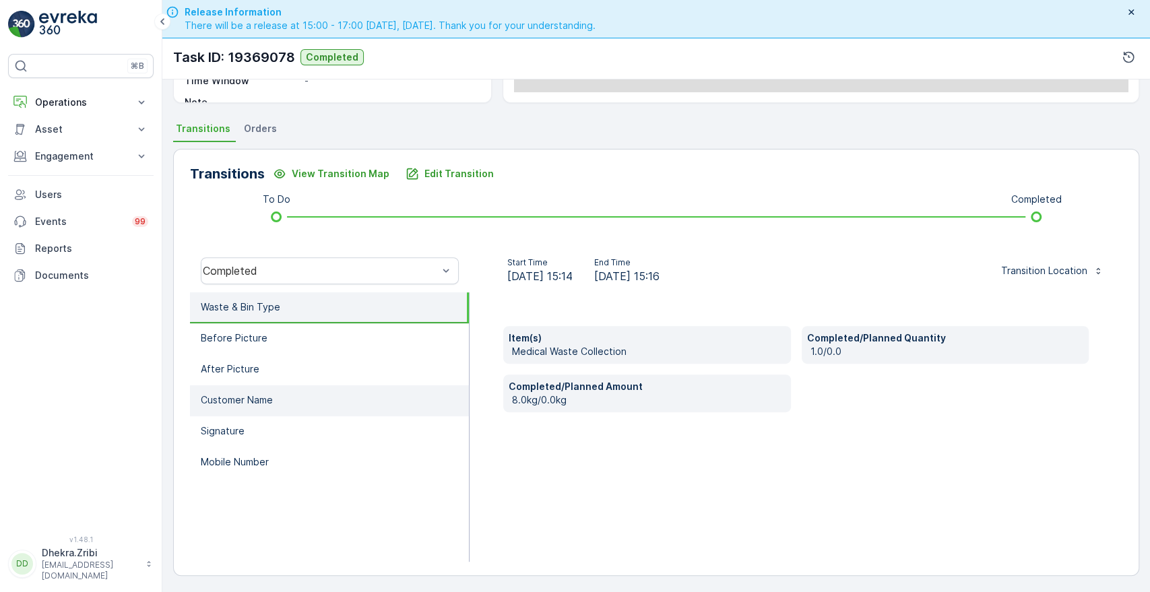
click at [227, 394] on p "Customer Name" at bounding box center [237, 400] width 72 height 13
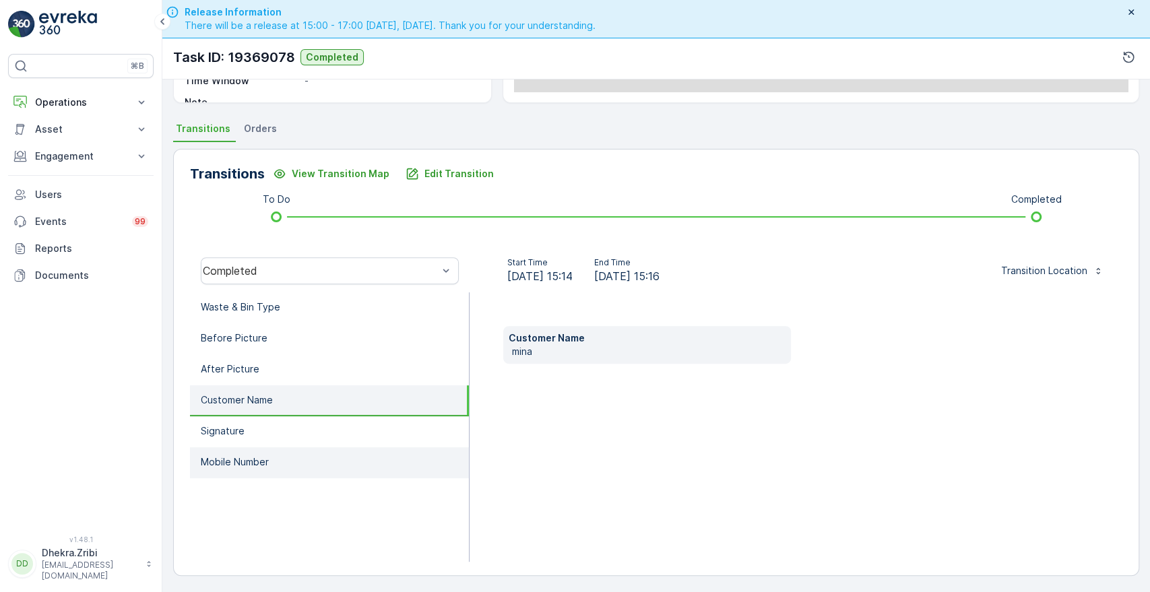
click at [233, 456] on p "Mobile Number" at bounding box center [235, 462] width 68 height 13
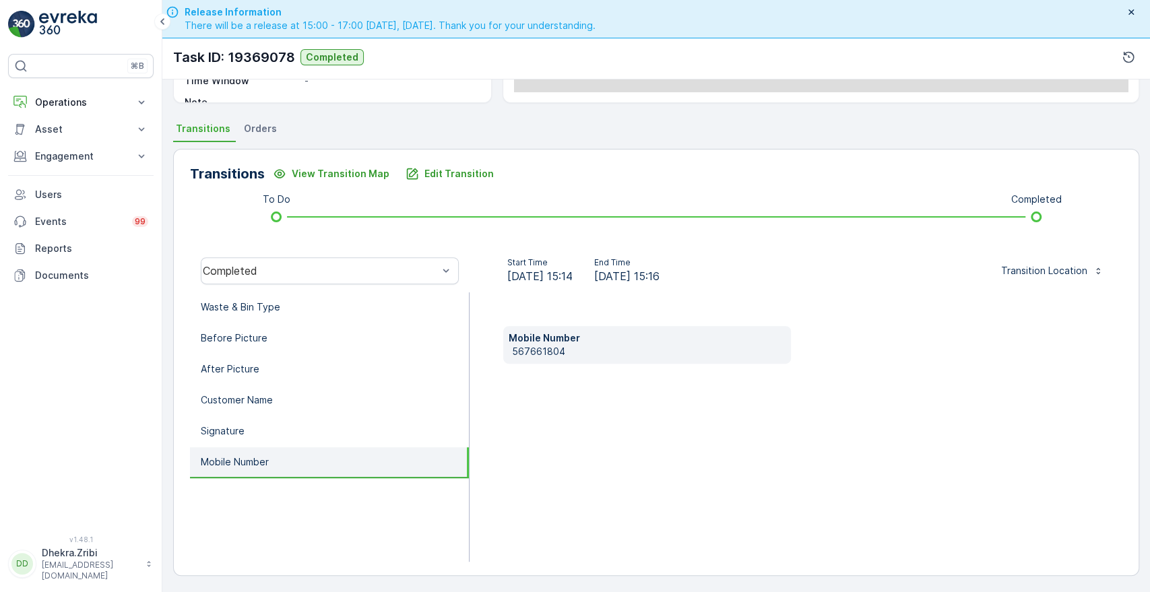
click at [513, 348] on p "567661804" at bounding box center [648, 351] width 273 height 13
copy p "567661804"
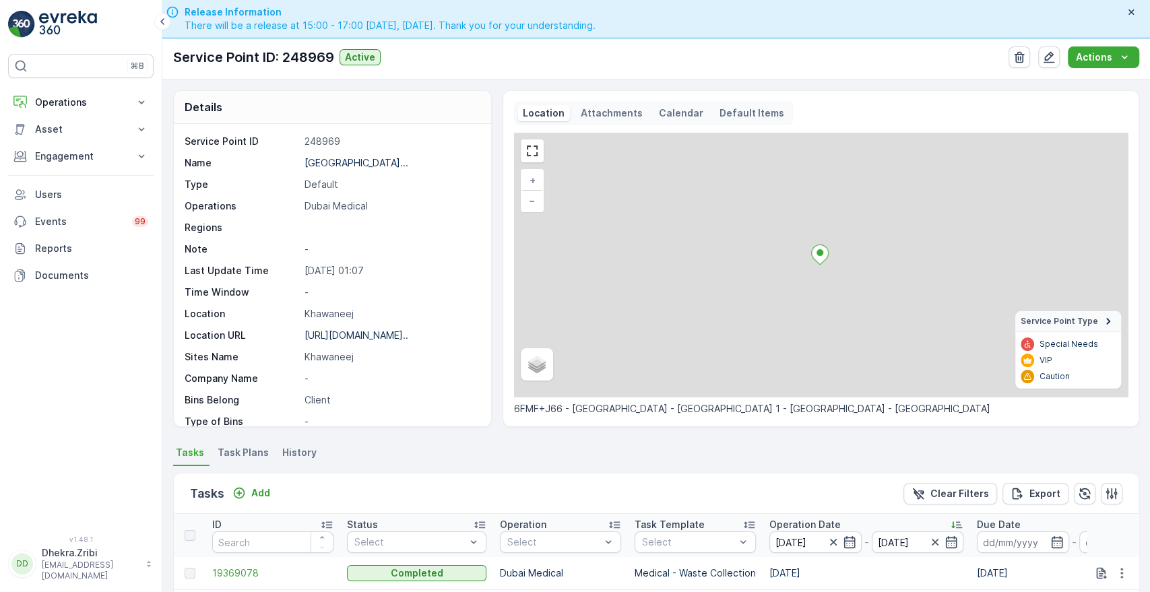
scroll to position [350, 0]
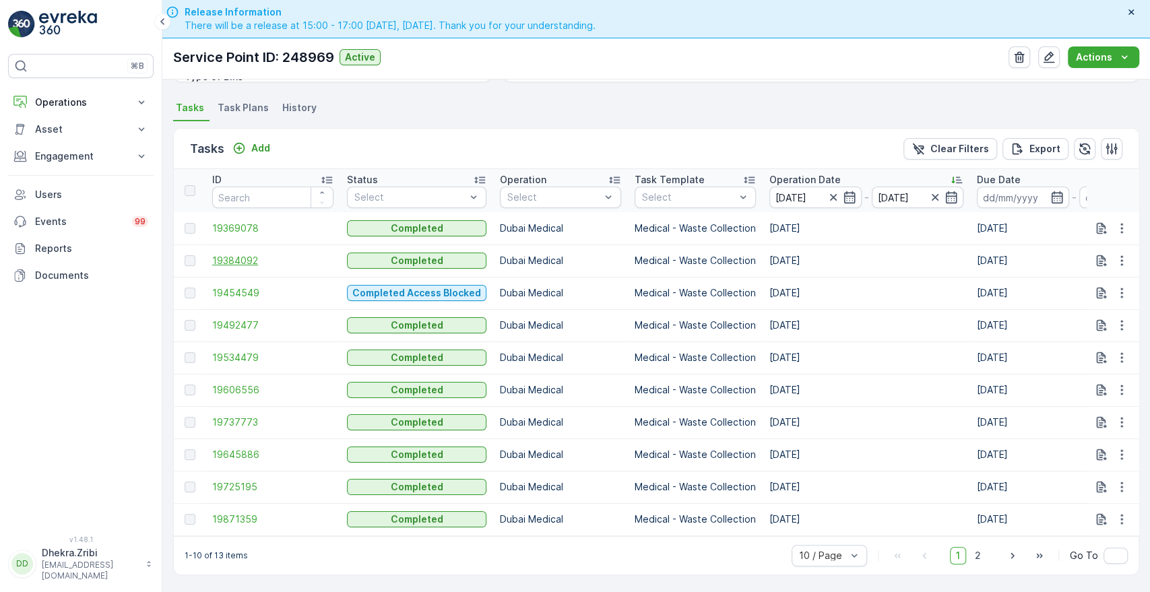
click at [226, 259] on span "19384092" at bounding box center [272, 260] width 121 height 13
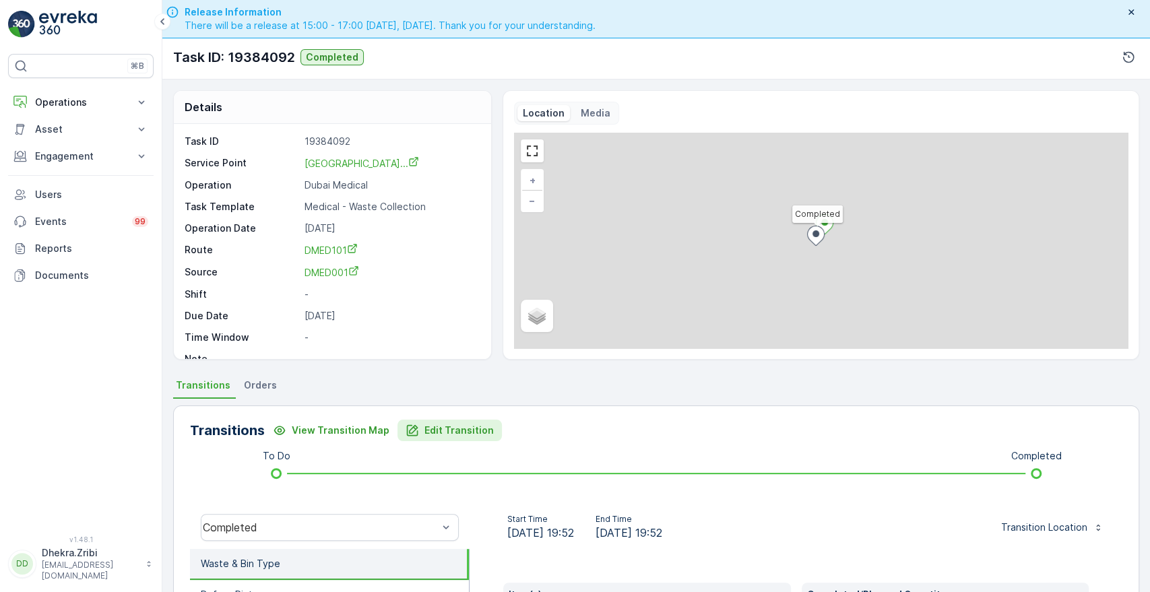
click at [444, 433] on p "Edit Transition" at bounding box center [459, 430] width 69 height 13
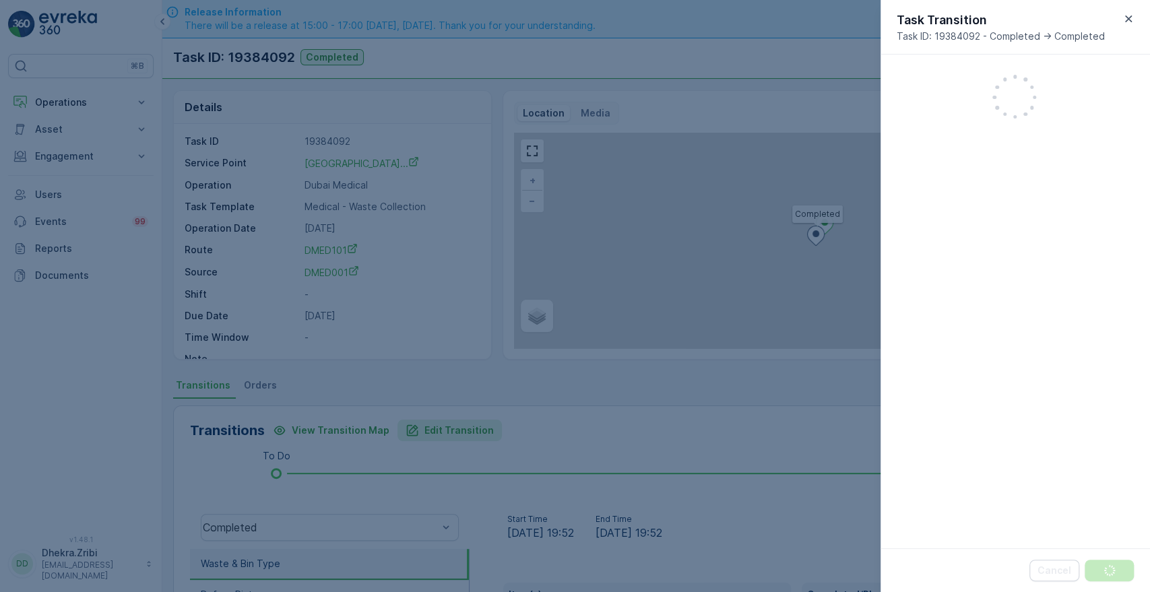
scroll to position [352, 0]
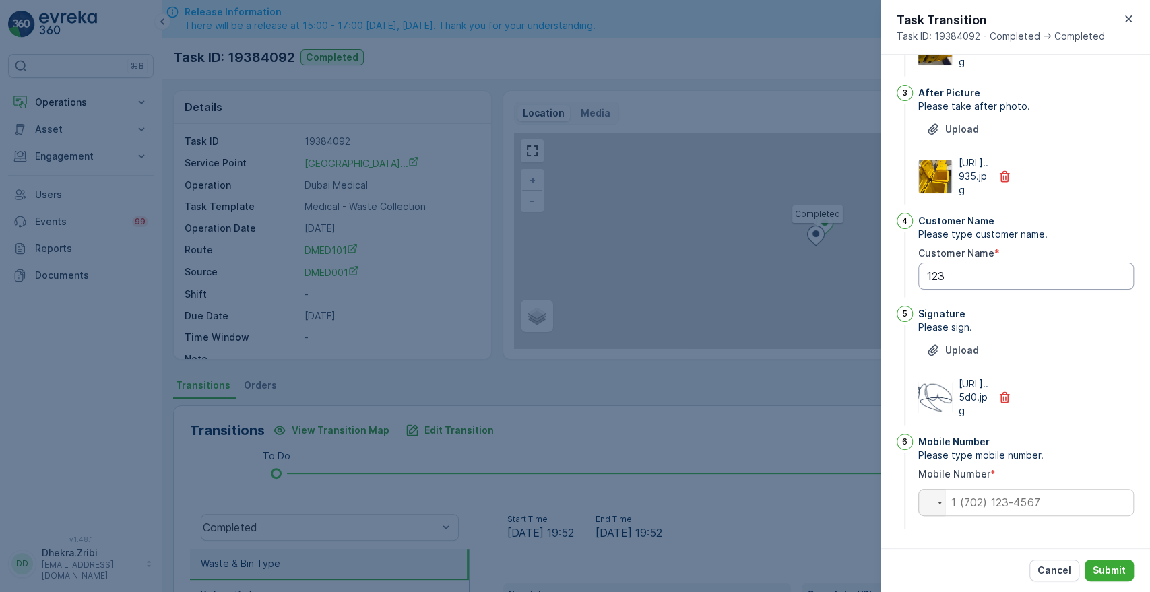
click at [985, 263] on Name "123" at bounding box center [1026, 276] width 216 height 27
type Name "1"
type Name "mina"
click at [986, 510] on input "tel" at bounding box center [1026, 502] width 216 height 27
paste input "[PHONE_NUMBER]"
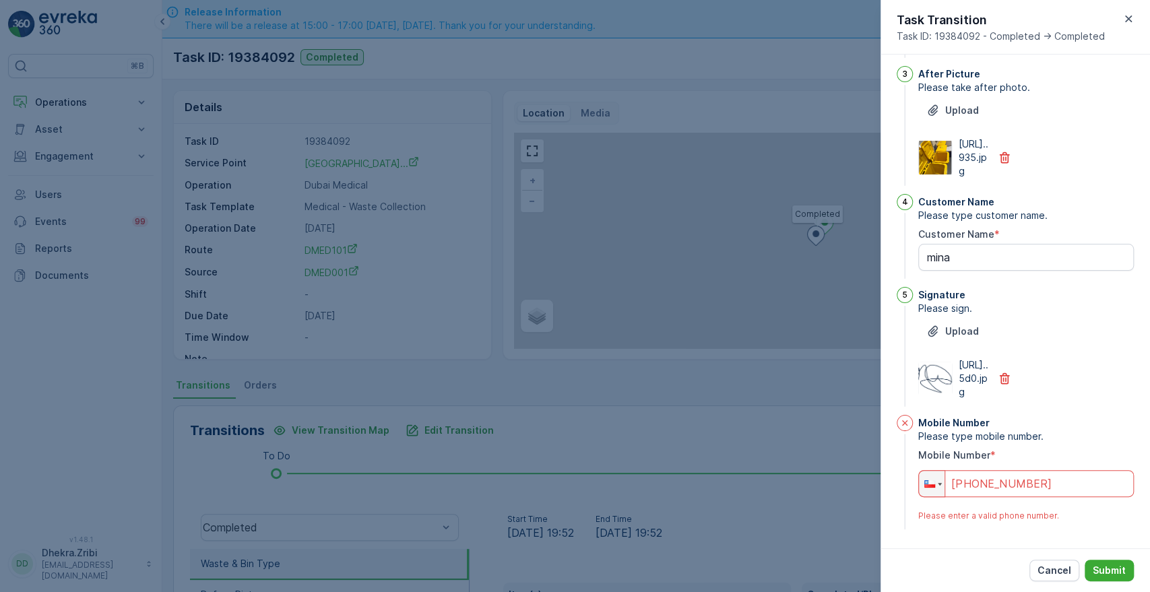
click at [1046, 497] on input "[PHONE_NUMBER]" at bounding box center [1026, 483] width 216 height 27
type input "+5"
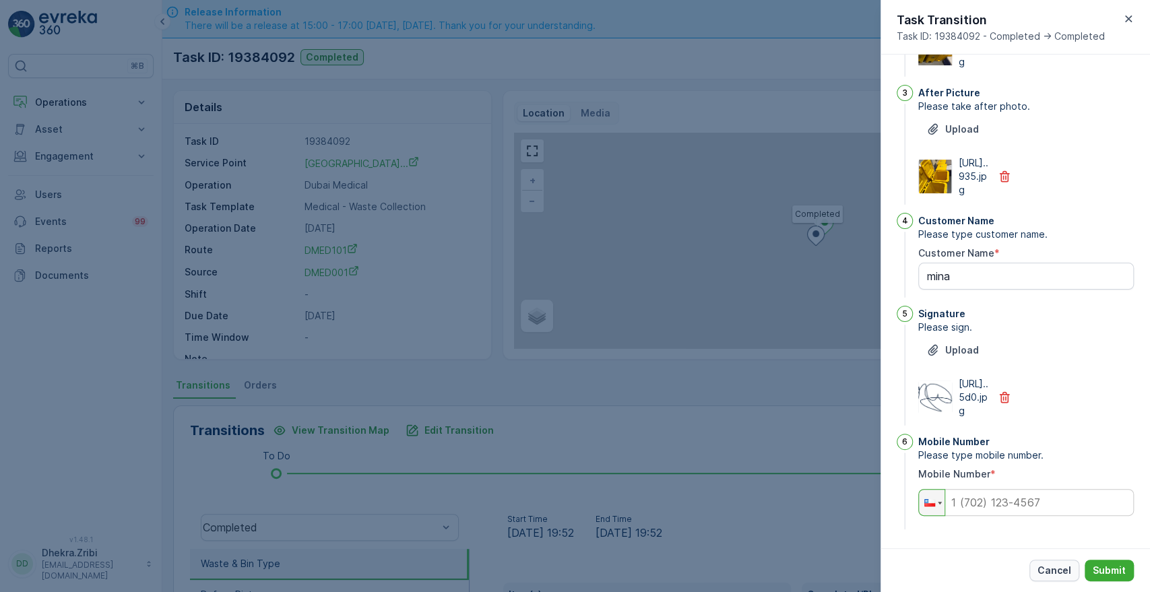
click at [1057, 575] on p "Cancel" at bounding box center [1055, 570] width 34 height 13
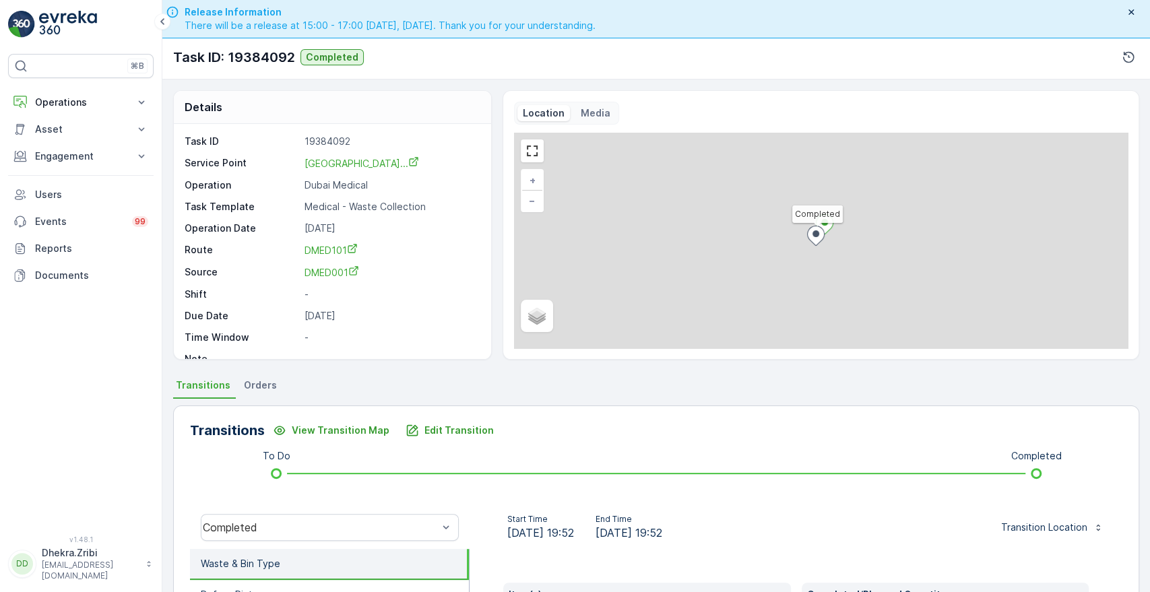
click at [479, 376] on ul "Transitions Orders" at bounding box center [656, 387] width 966 height 23
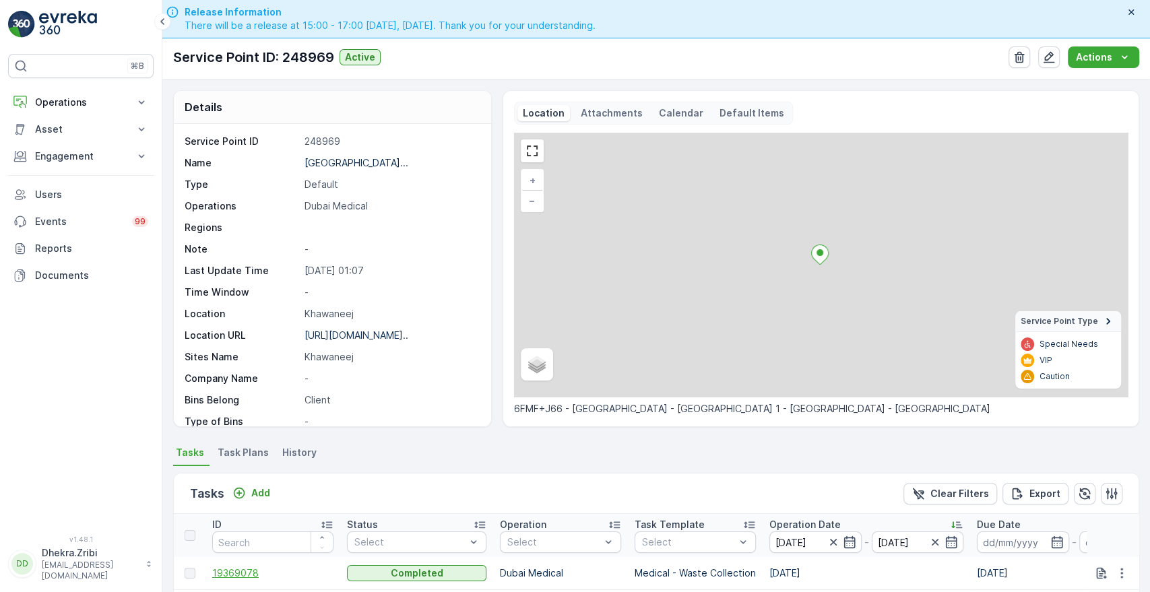
click at [234, 573] on span "19369078" at bounding box center [272, 573] width 121 height 13
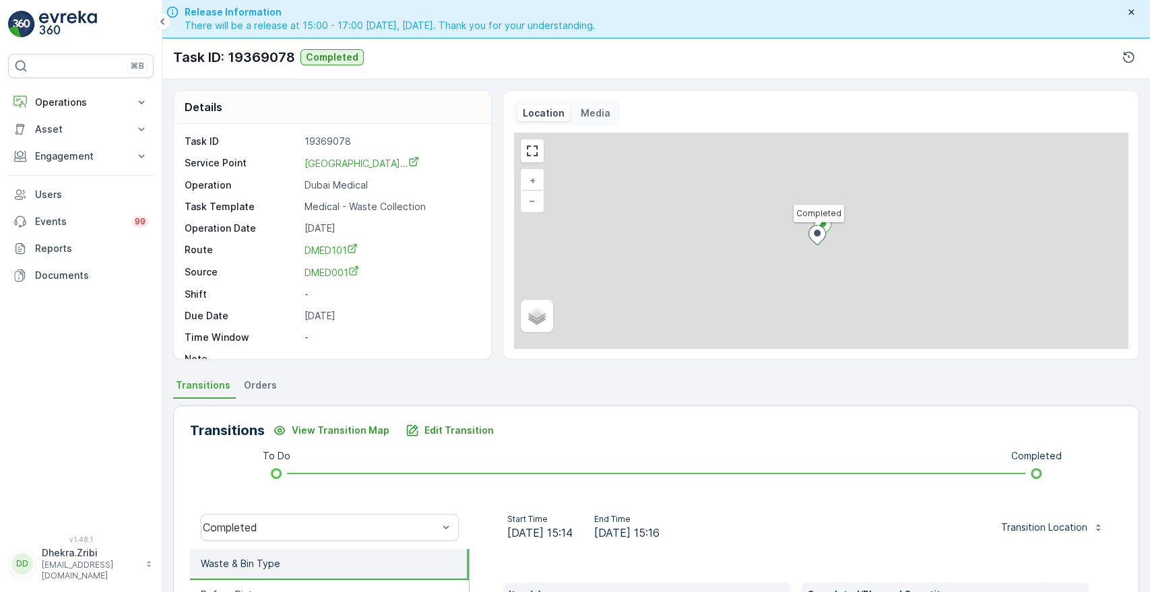
scroll to position [257, 0]
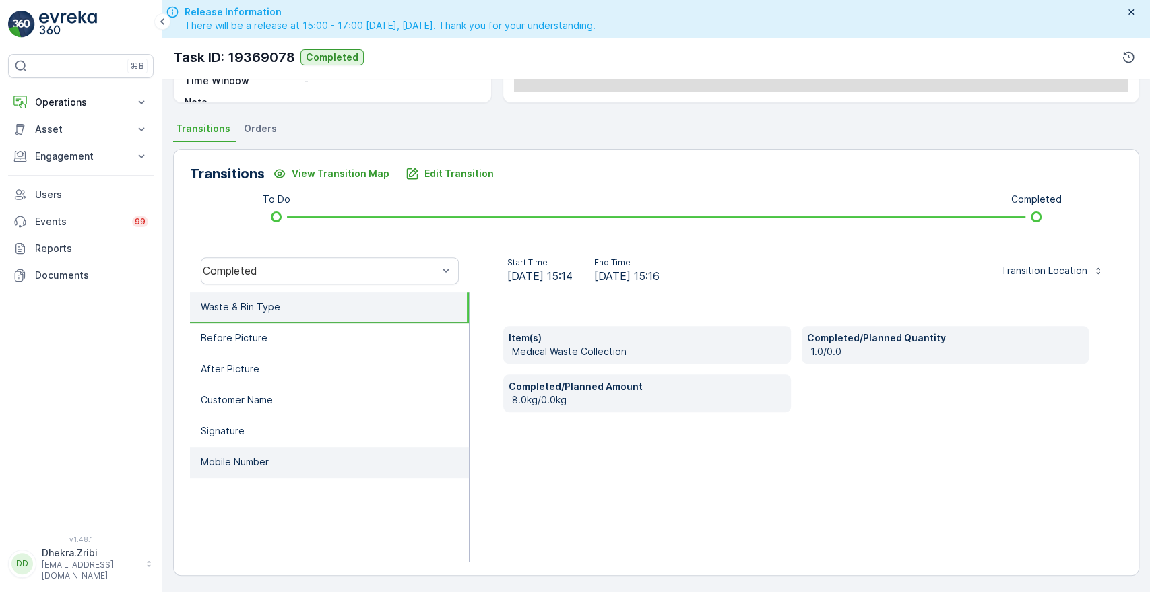
click at [219, 470] on li "Mobile Number" at bounding box center [329, 462] width 279 height 31
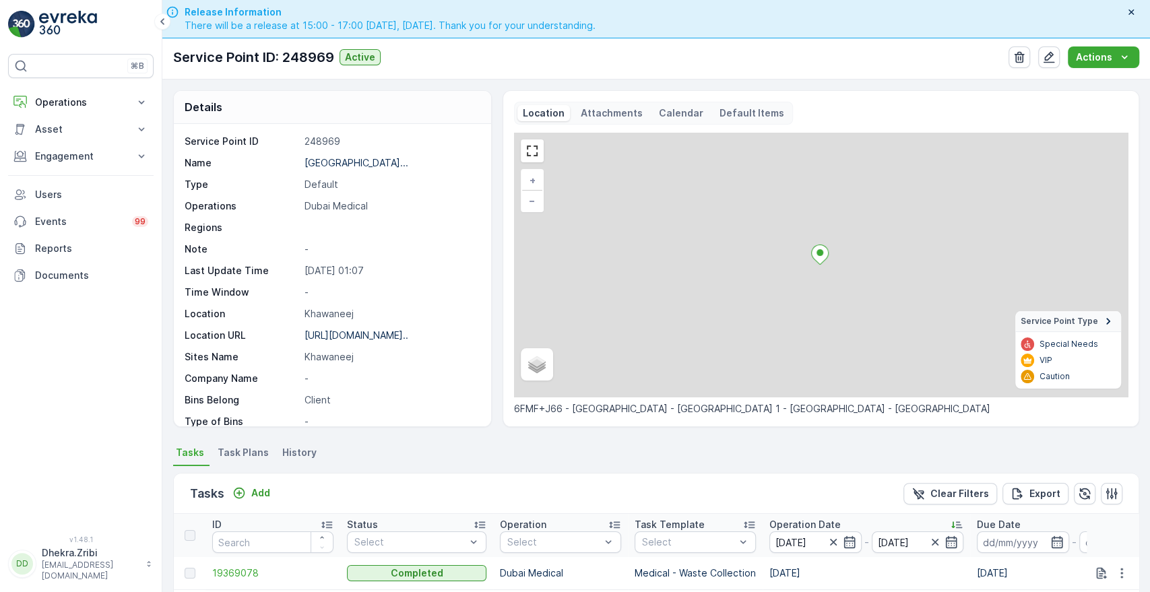
scroll to position [350, 0]
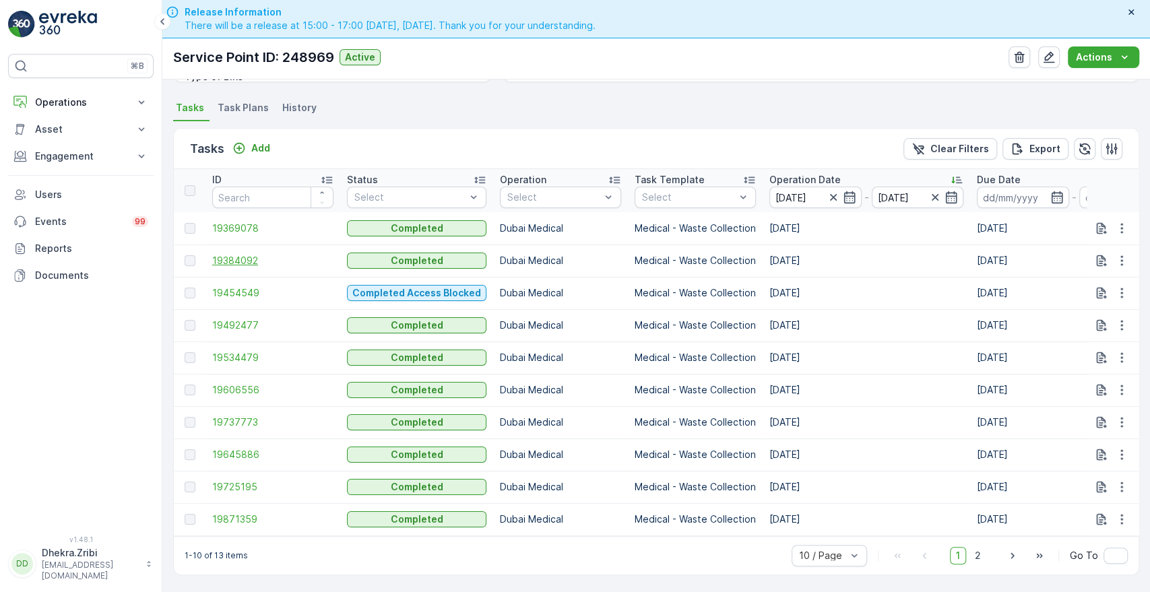
click at [237, 260] on span "19384092" at bounding box center [272, 260] width 121 height 13
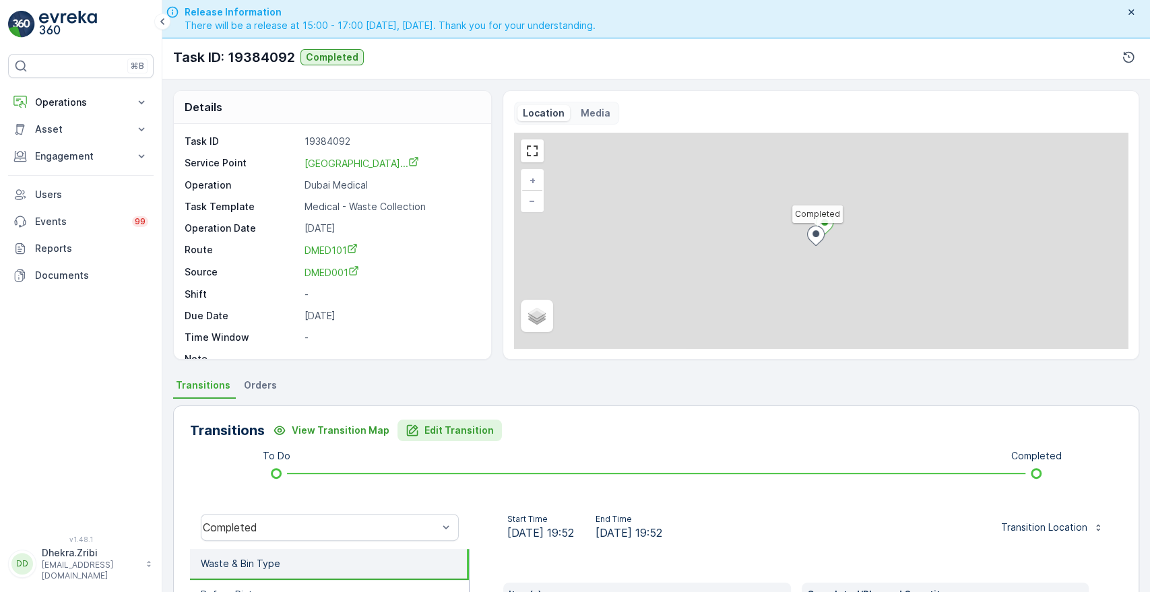
click at [469, 425] on p "Edit Transition" at bounding box center [459, 430] width 69 height 13
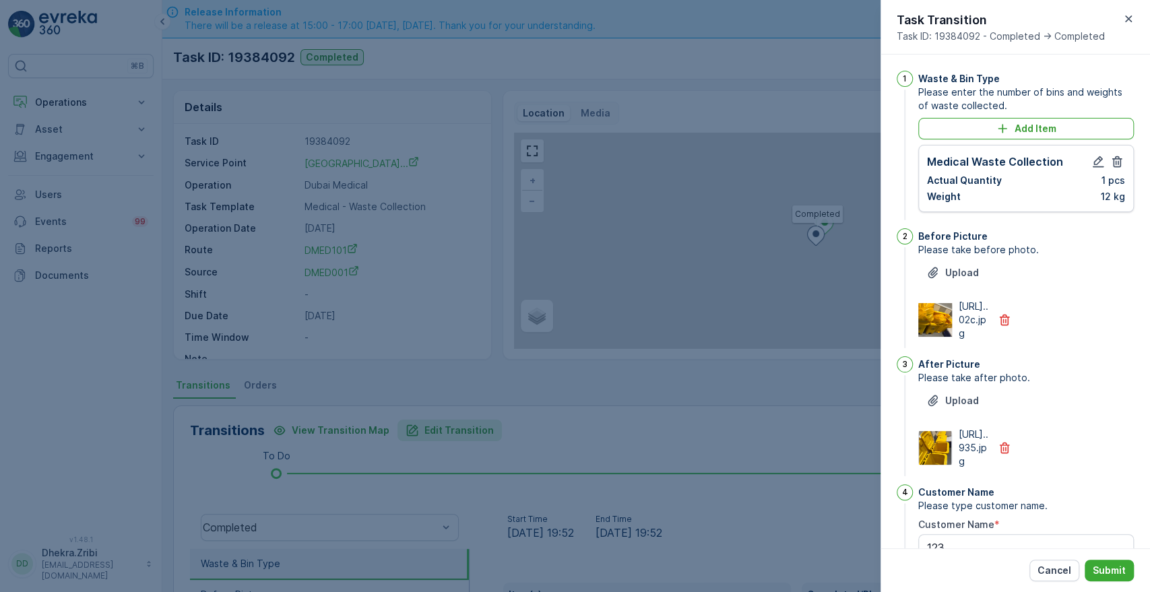
scroll to position [352, 0]
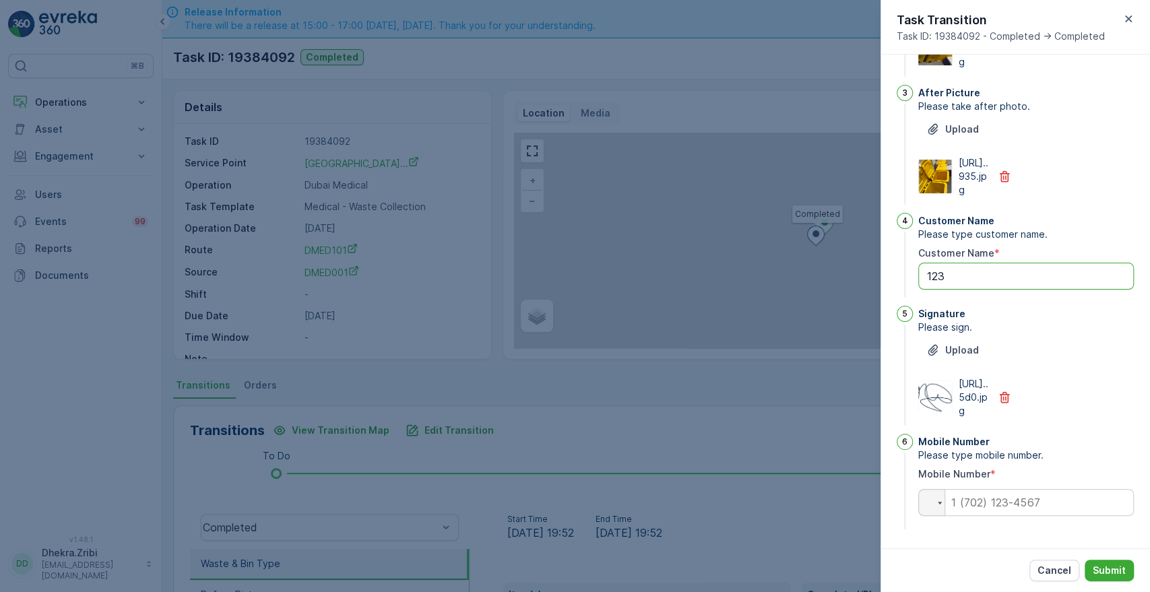
click at [974, 263] on Name "123" at bounding box center [1026, 276] width 216 height 27
type Name "1"
type Name "mina"
click at [982, 511] on input "tel" at bounding box center [1026, 502] width 216 height 27
type input "0567661804"
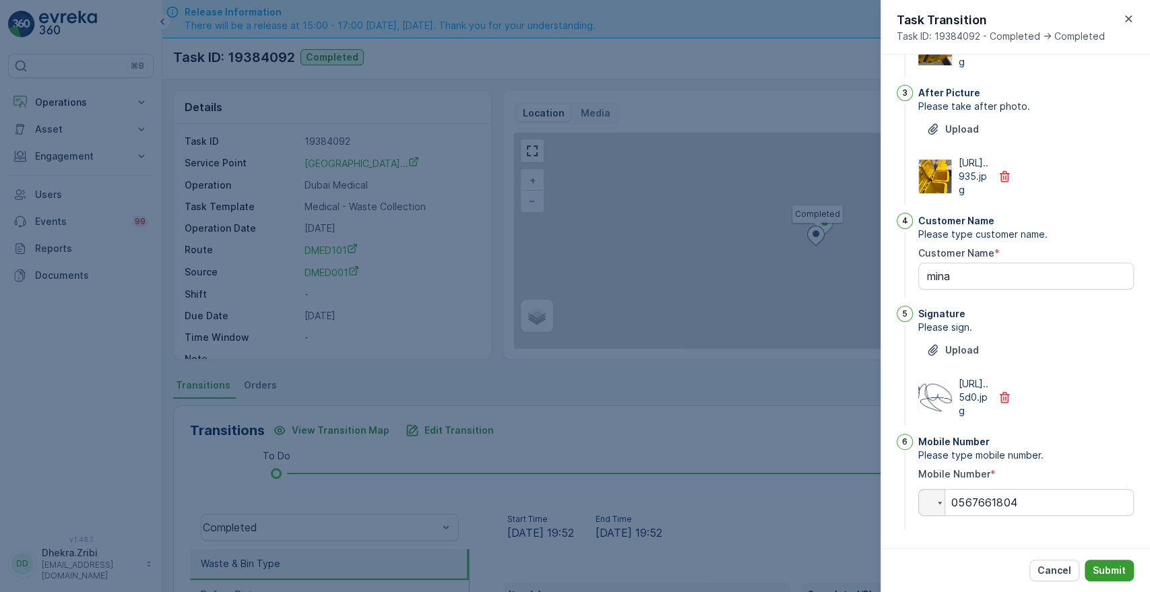
click at [1103, 567] on p "Submit" at bounding box center [1109, 570] width 33 height 13
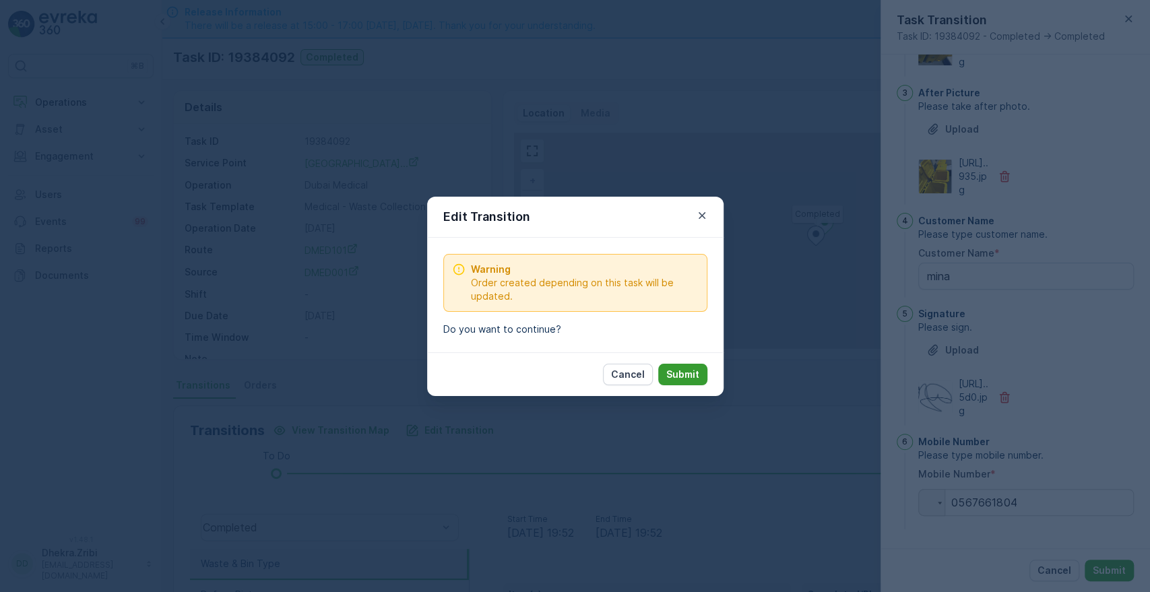
click at [685, 371] on p "Submit" at bounding box center [682, 374] width 33 height 13
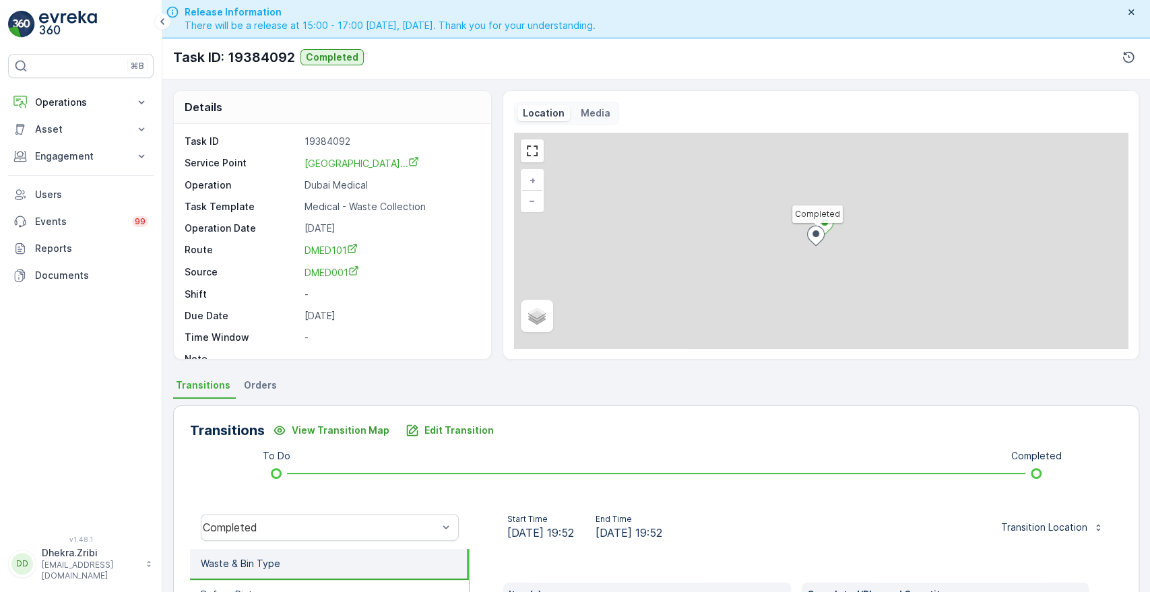
scroll to position [257, 0]
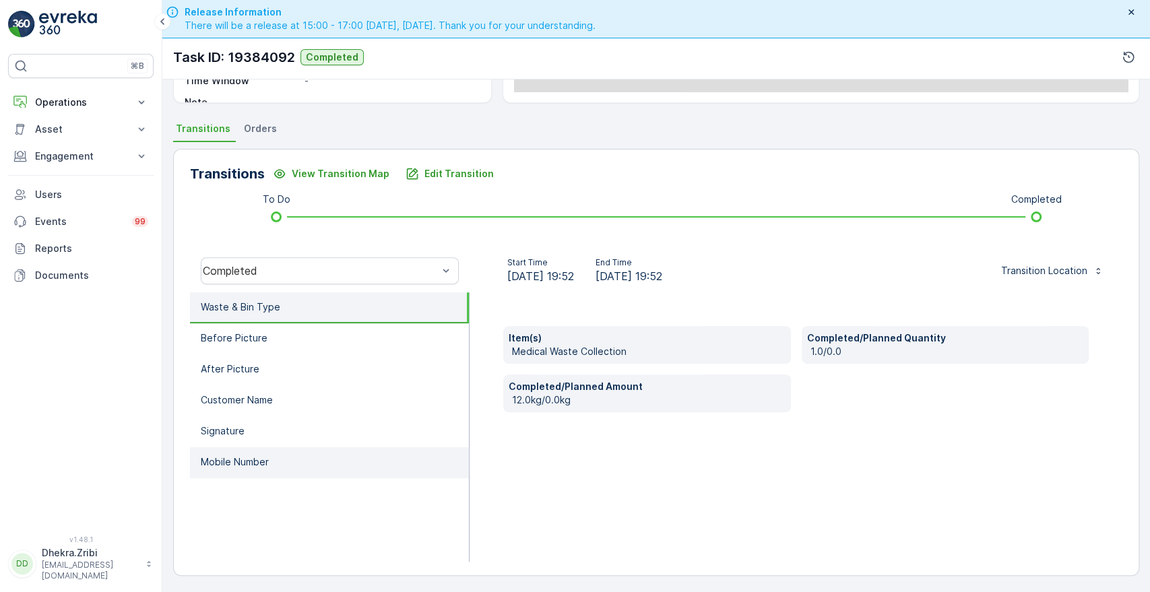
click at [292, 450] on li "Mobile Number" at bounding box center [329, 462] width 279 height 31
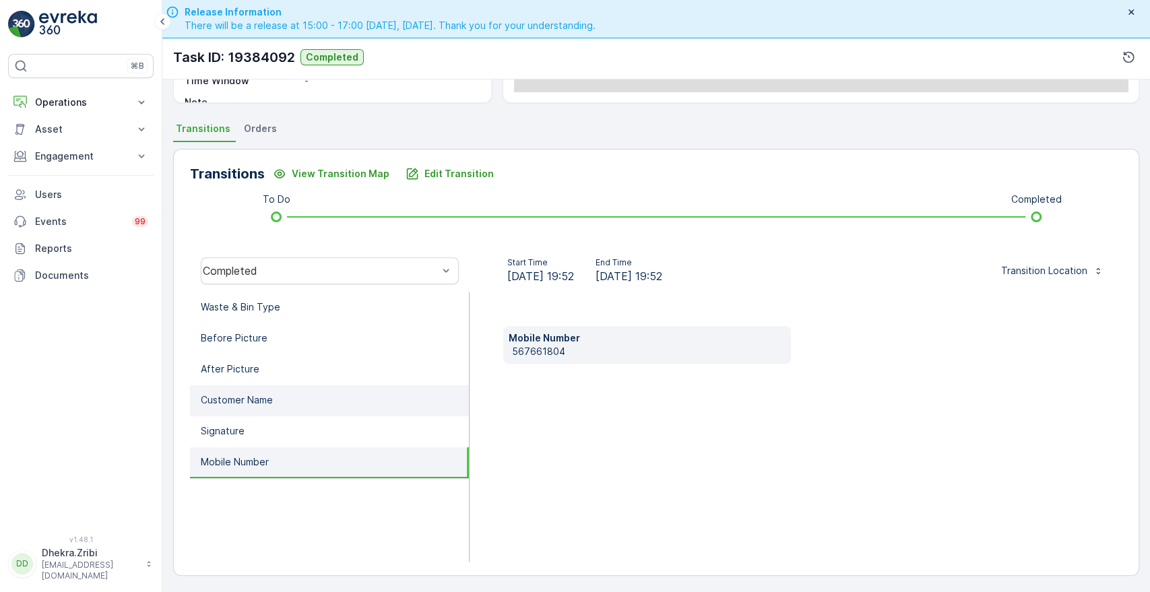
click at [237, 394] on p "Customer Name" at bounding box center [237, 400] width 72 height 13
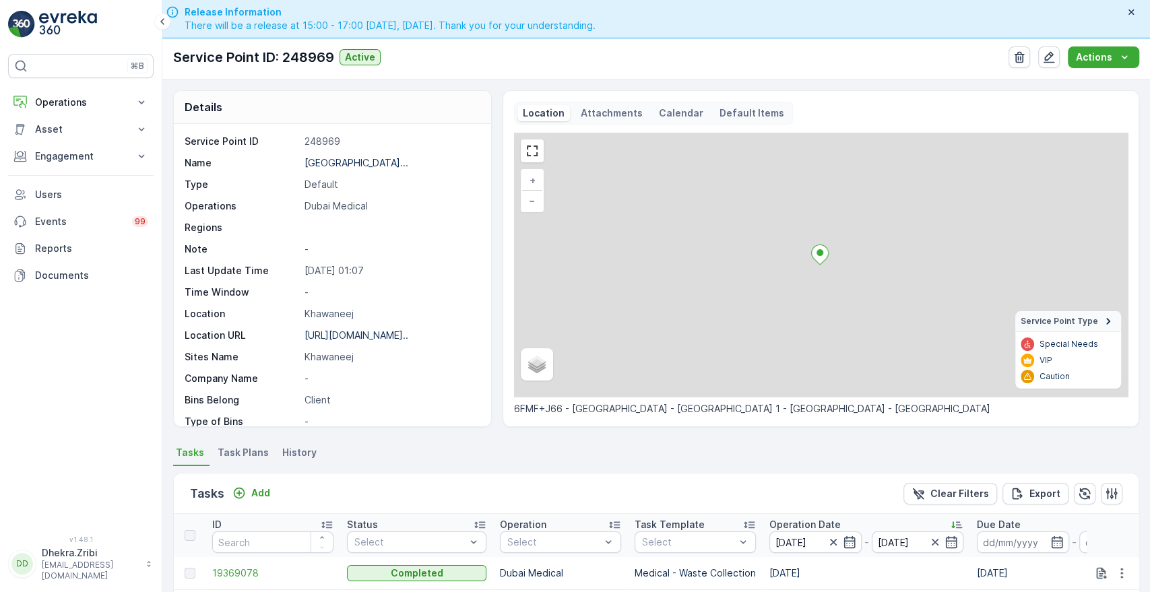
scroll to position [350, 0]
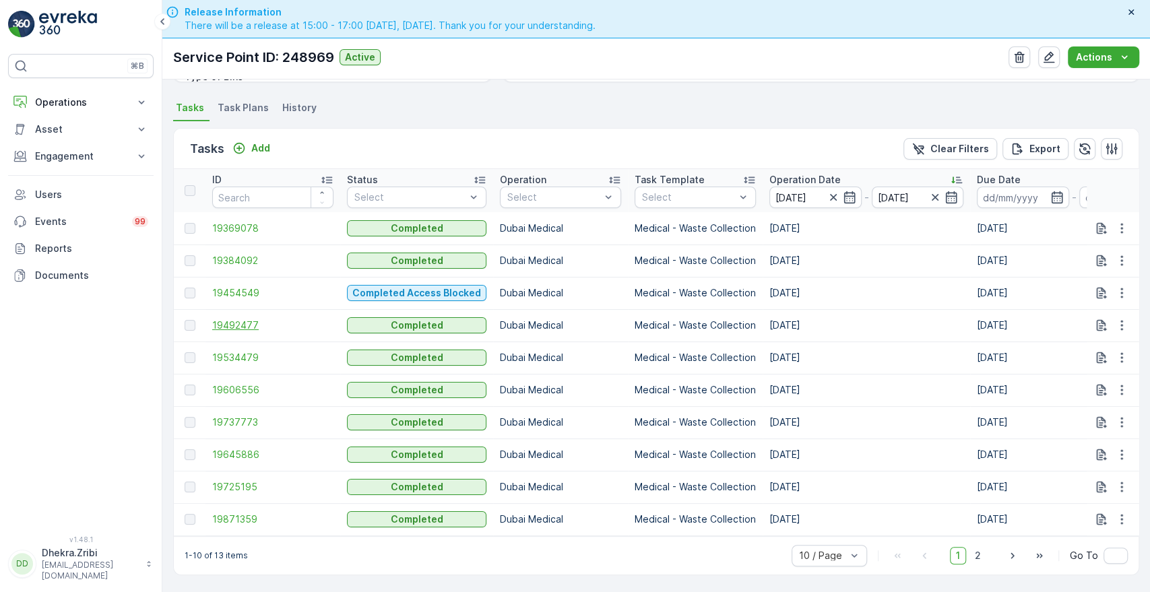
click at [228, 321] on span "19492477" at bounding box center [272, 325] width 121 height 13
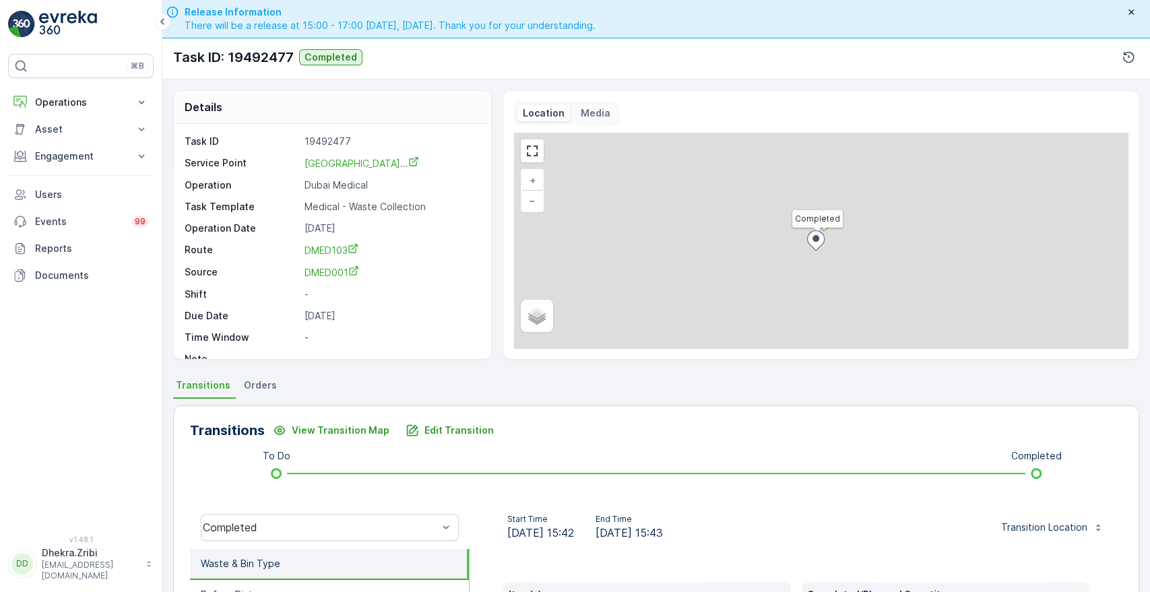
scroll to position [257, 0]
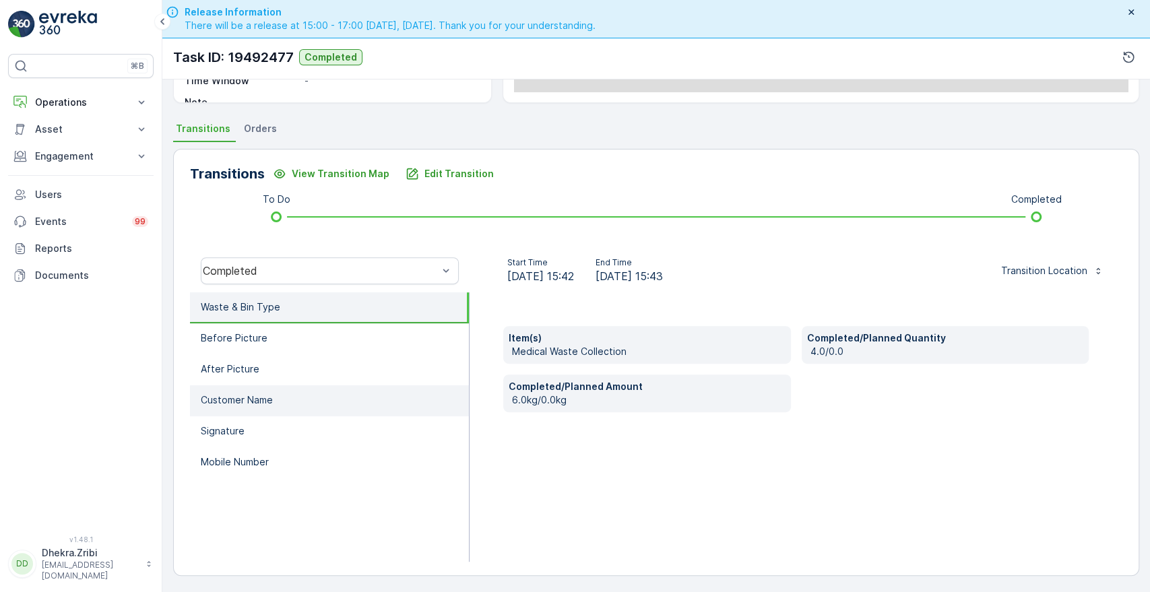
click at [232, 398] on p "Customer Name" at bounding box center [237, 400] width 72 height 13
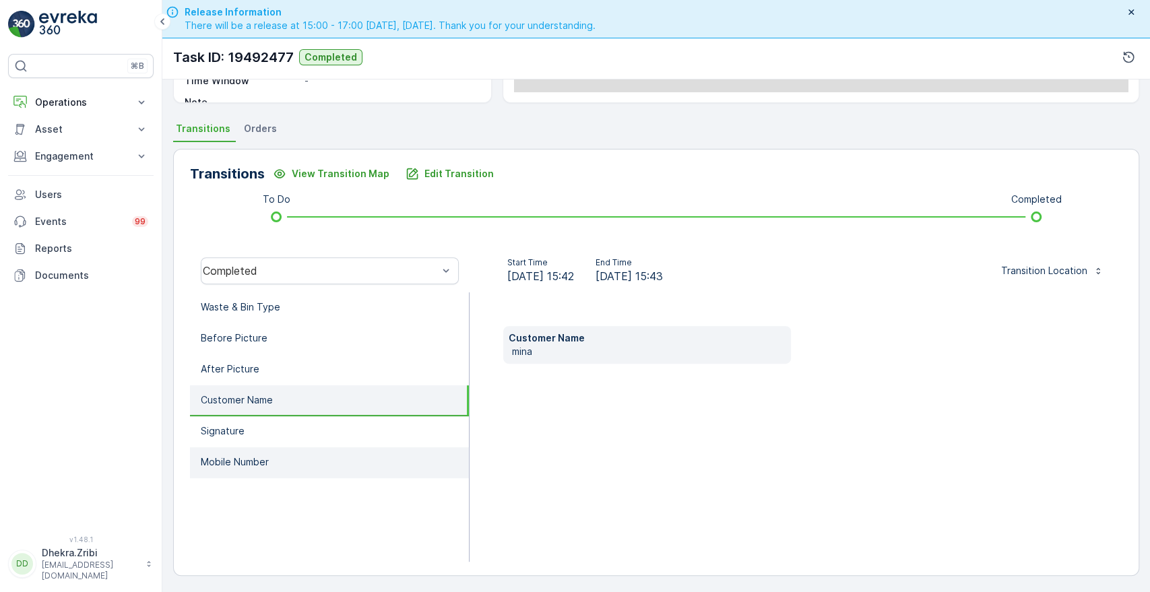
click at [220, 456] on p "Mobile Number" at bounding box center [235, 462] width 68 height 13
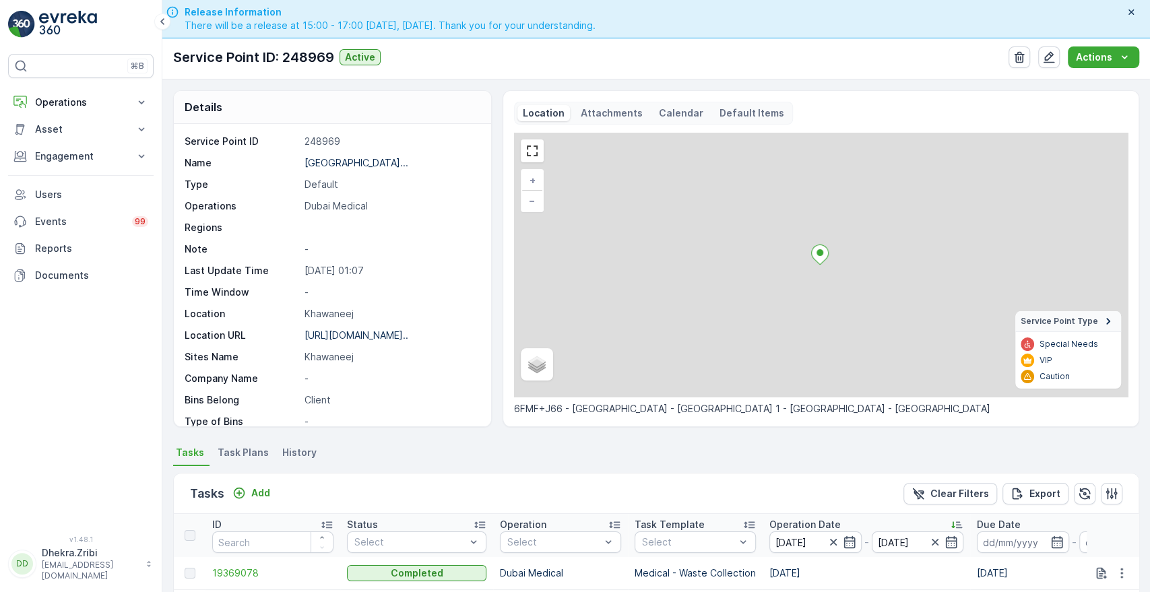
scroll to position [350, 0]
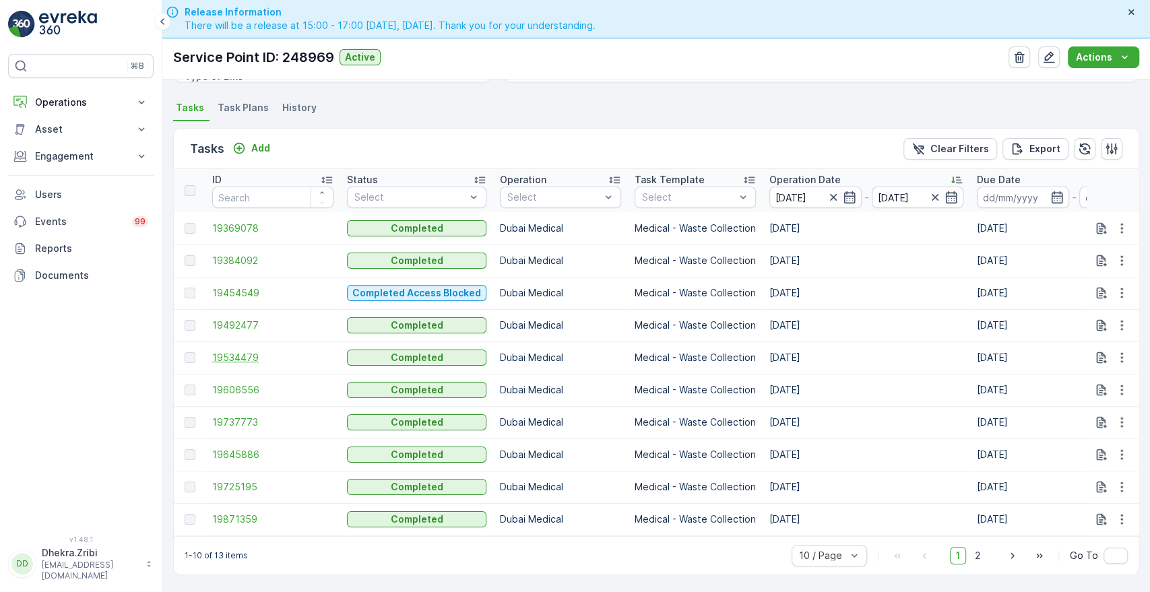
click at [257, 351] on span "19534479" at bounding box center [272, 357] width 121 height 13
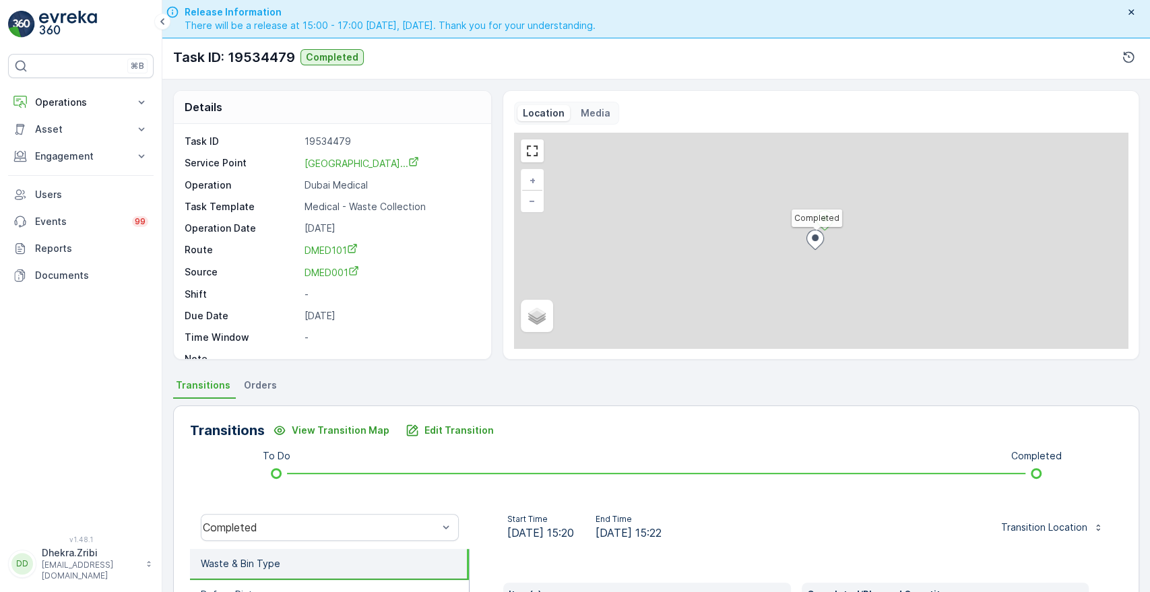
scroll to position [257, 0]
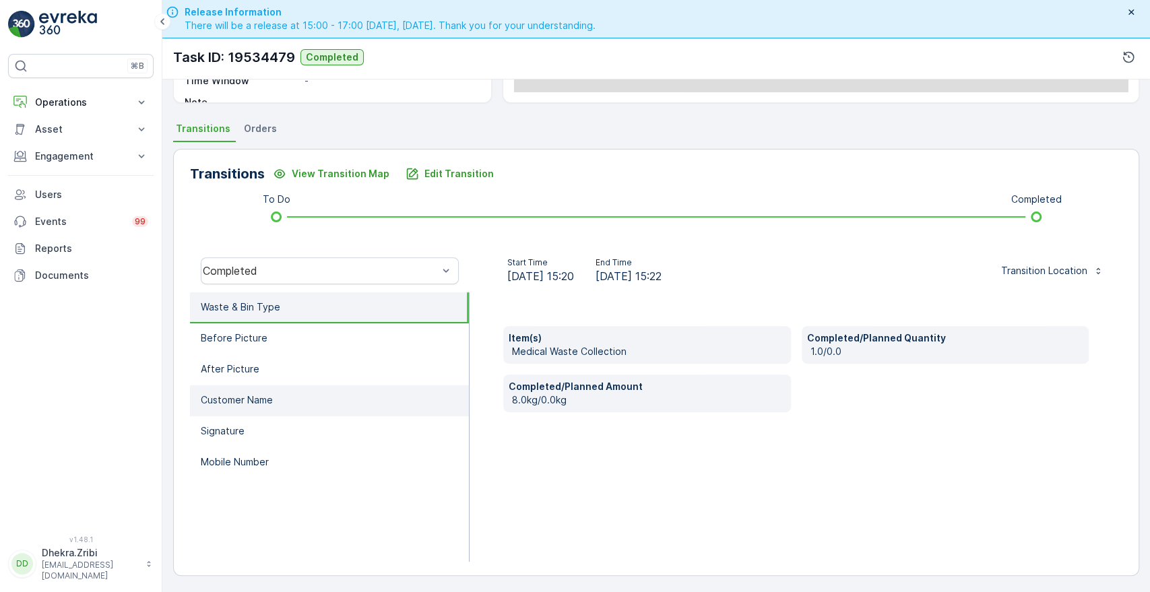
click at [242, 396] on p "Customer Name" at bounding box center [237, 400] width 72 height 13
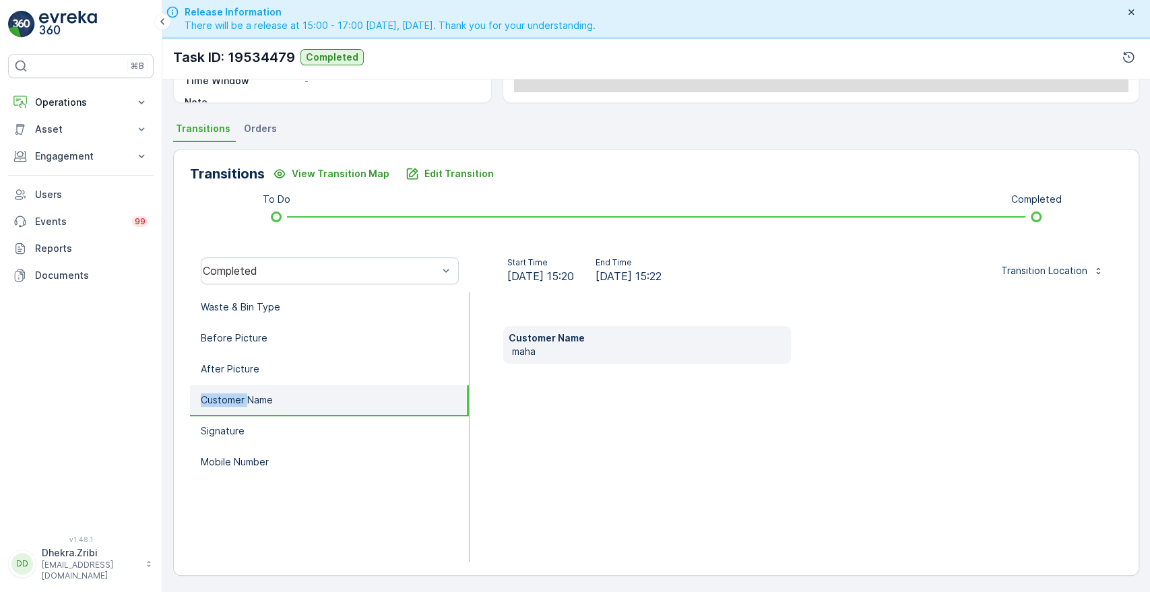
click at [242, 396] on p "Customer Name" at bounding box center [237, 400] width 72 height 13
click at [222, 466] on p "Mobile Number" at bounding box center [235, 462] width 68 height 13
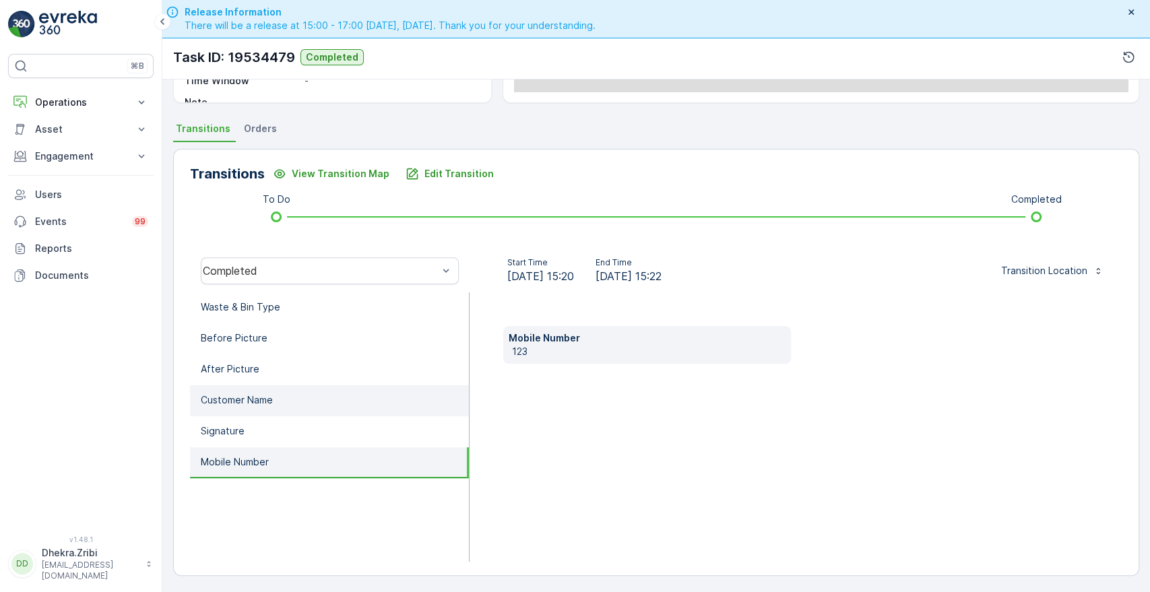
click at [268, 402] on p "Customer Name" at bounding box center [237, 400] width 72 height 13
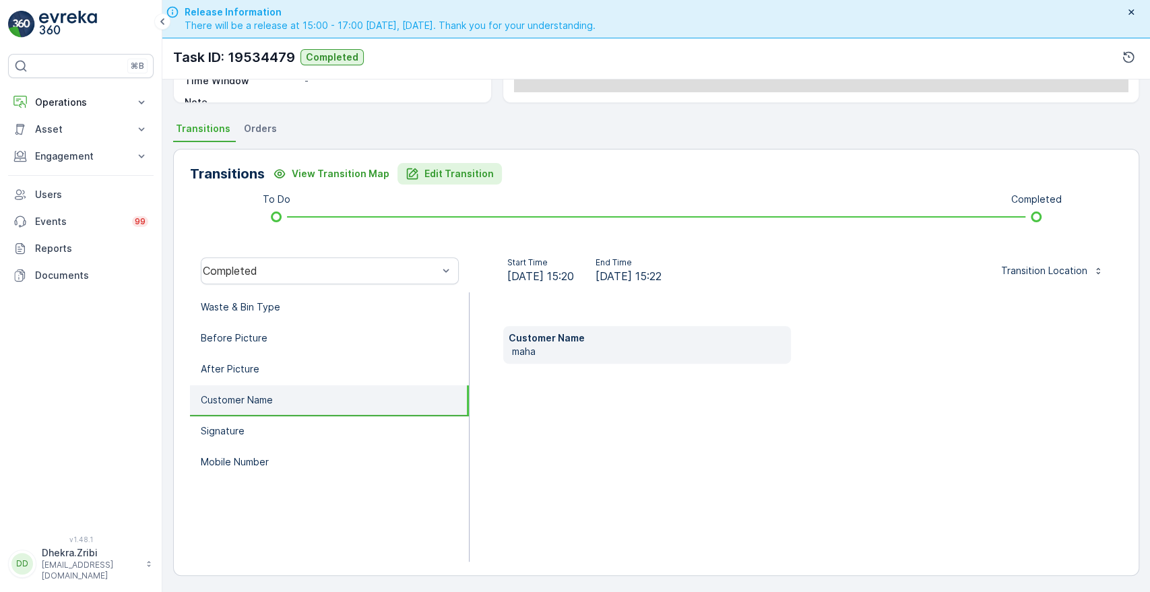
click at [436, 168] on p "Edit Transition" at bounding box center [459, 173] width 69 height 13
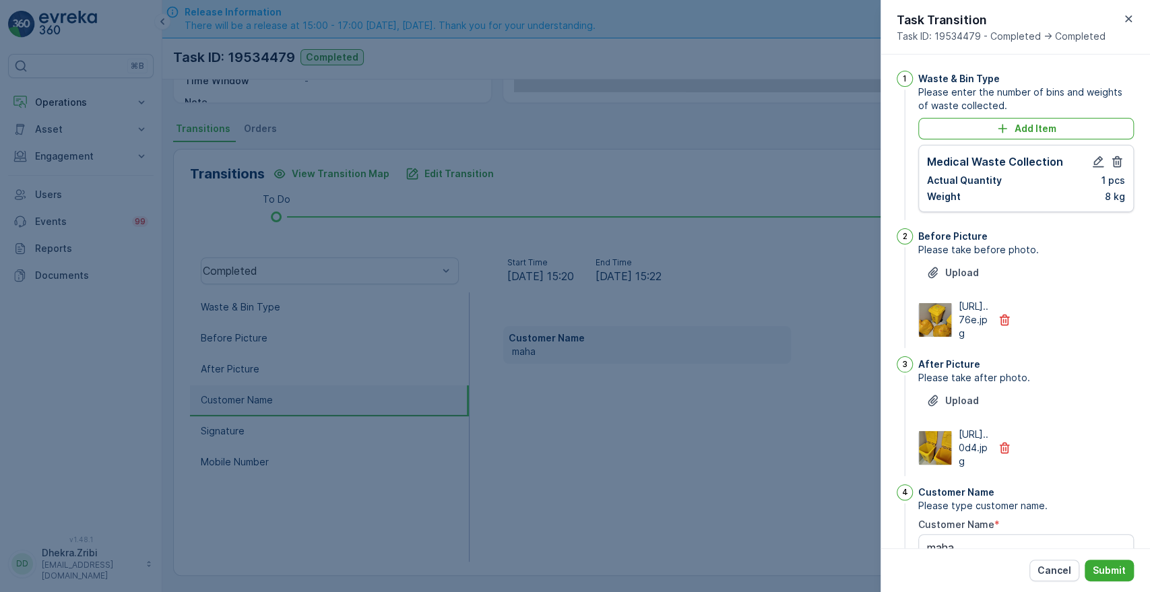
scroll to position [352, 0]
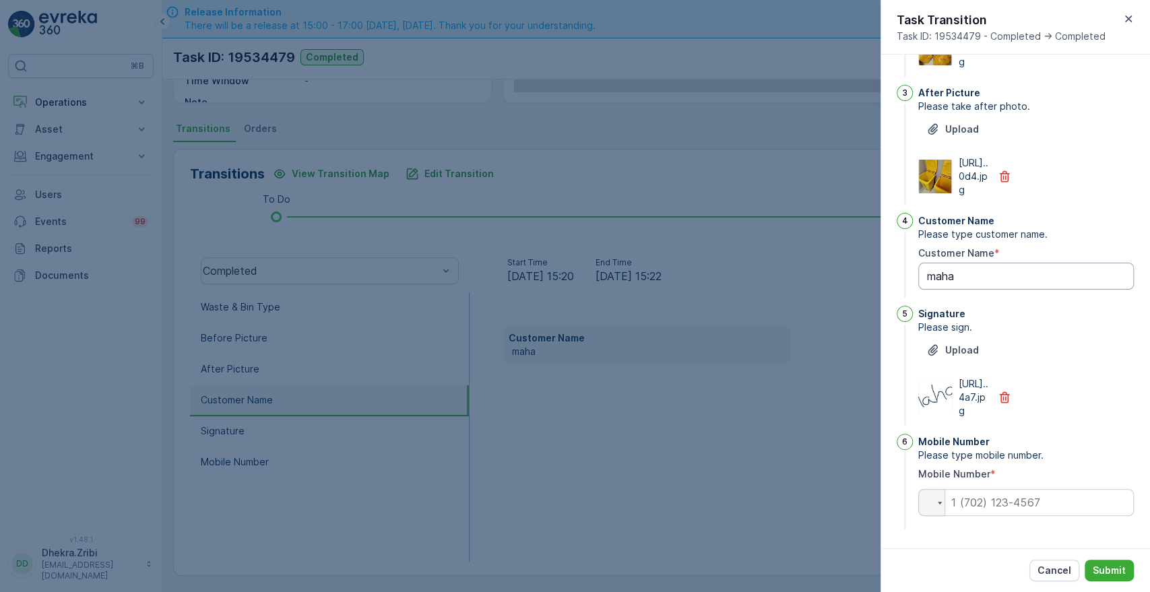
click at [965, 263] on Name "maha" at bounding box center [1026, 276] width 216 height 27
type Name "m"
type Name "mina"
click at [986, 505] on input "tel" at bounding box center [1026, 502] width 216 height 27
type input "0567661804"
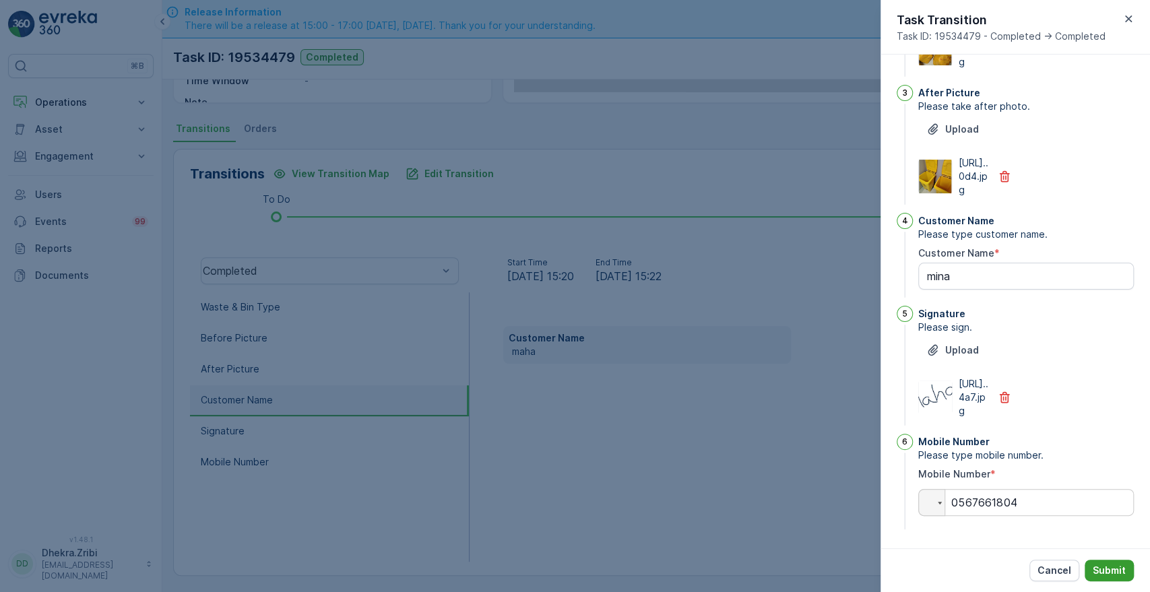
click at [1105, 569] on p "Submit" at bounding box center [1109, 570] width 33 height 13
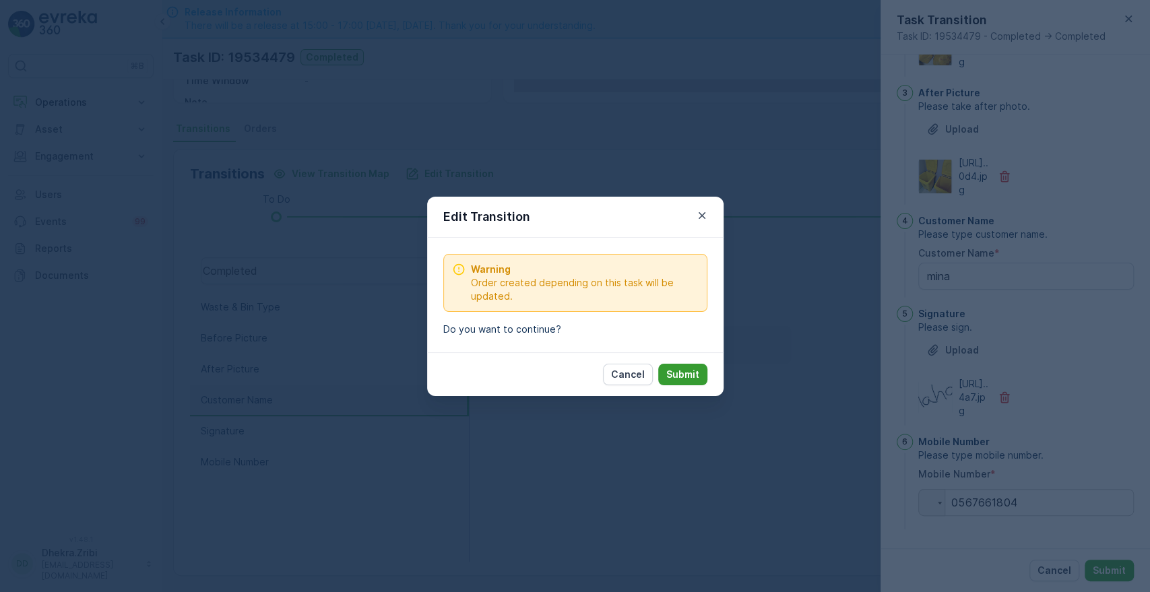
click at [697, 379] on p "Submit" at bounding box center [682, 374] width 33 height 13
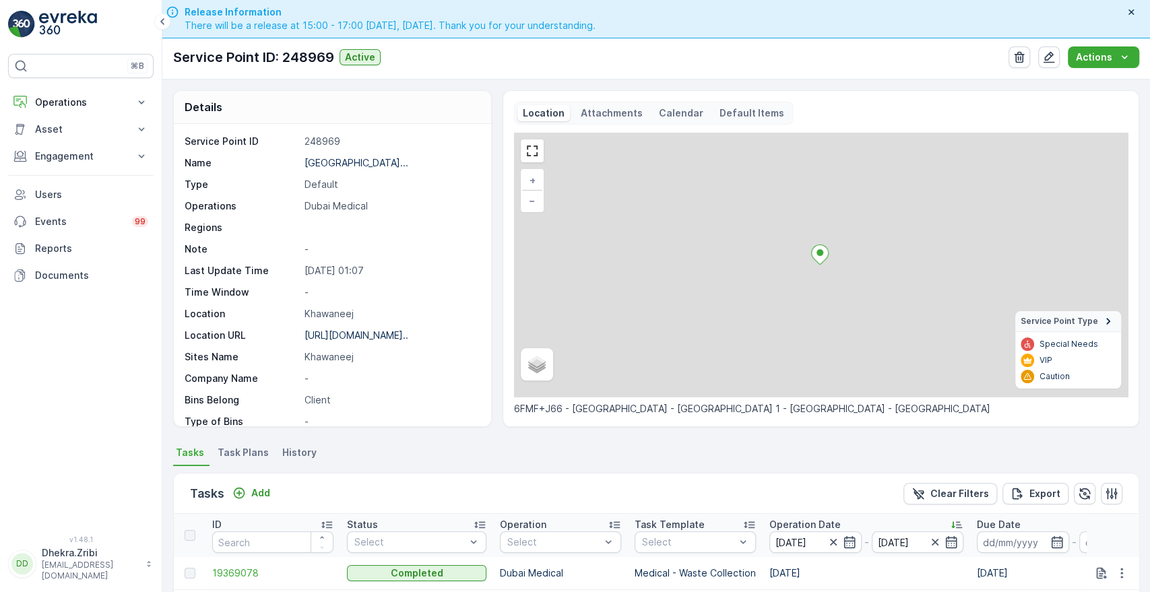
scroll to position [350, 0]
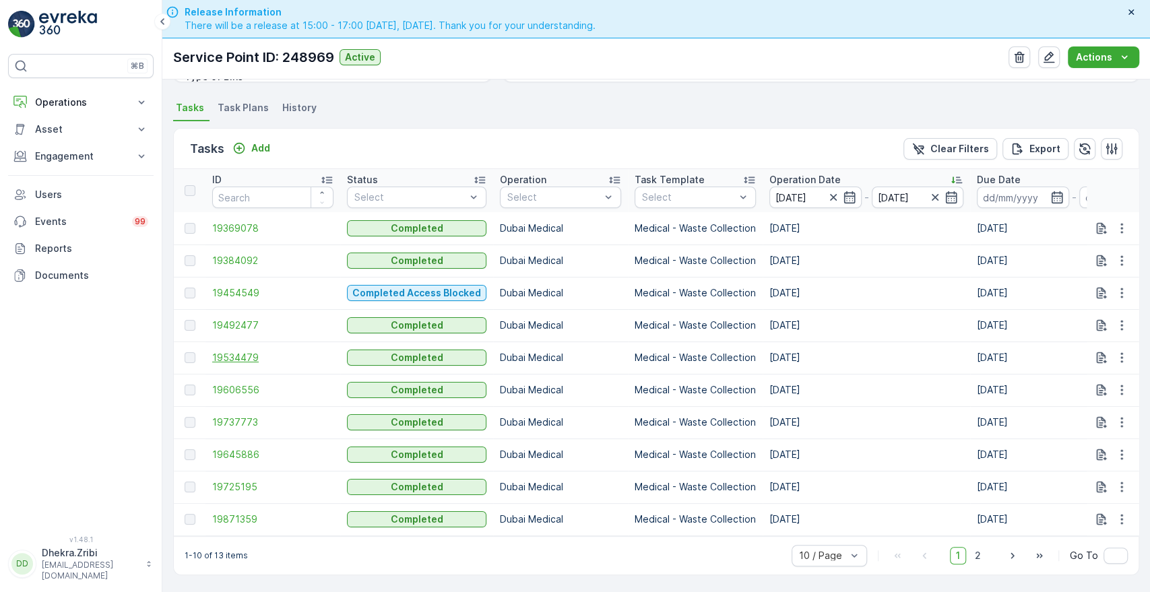
click at [236, 354] on span "19534479" at bounding box center [272, 357] width 121 height 13
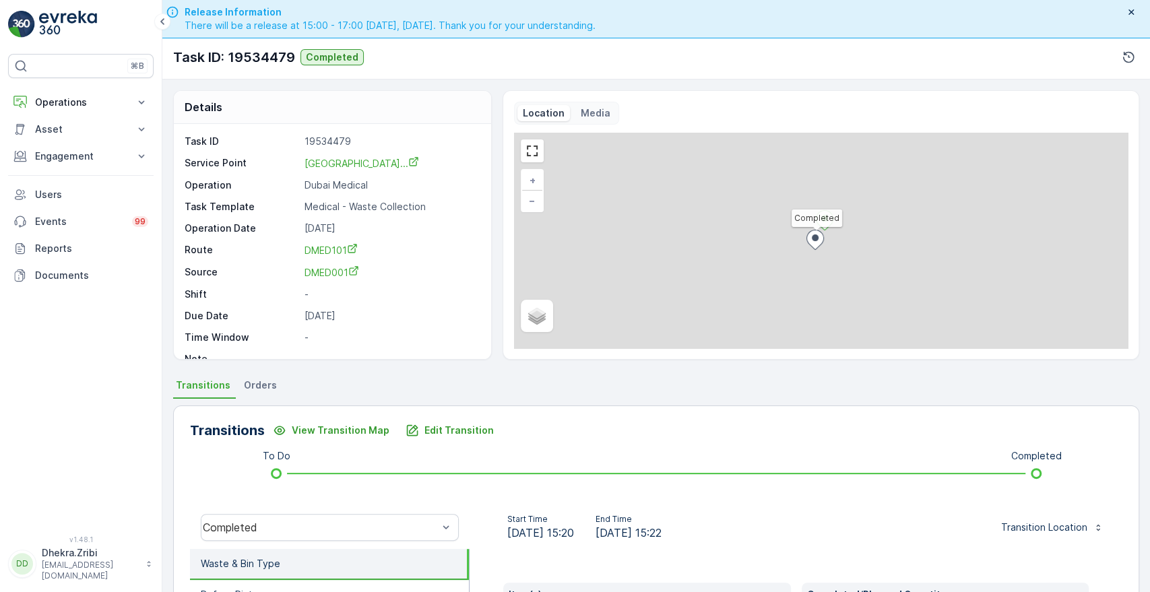
scroll to position [257, 0]
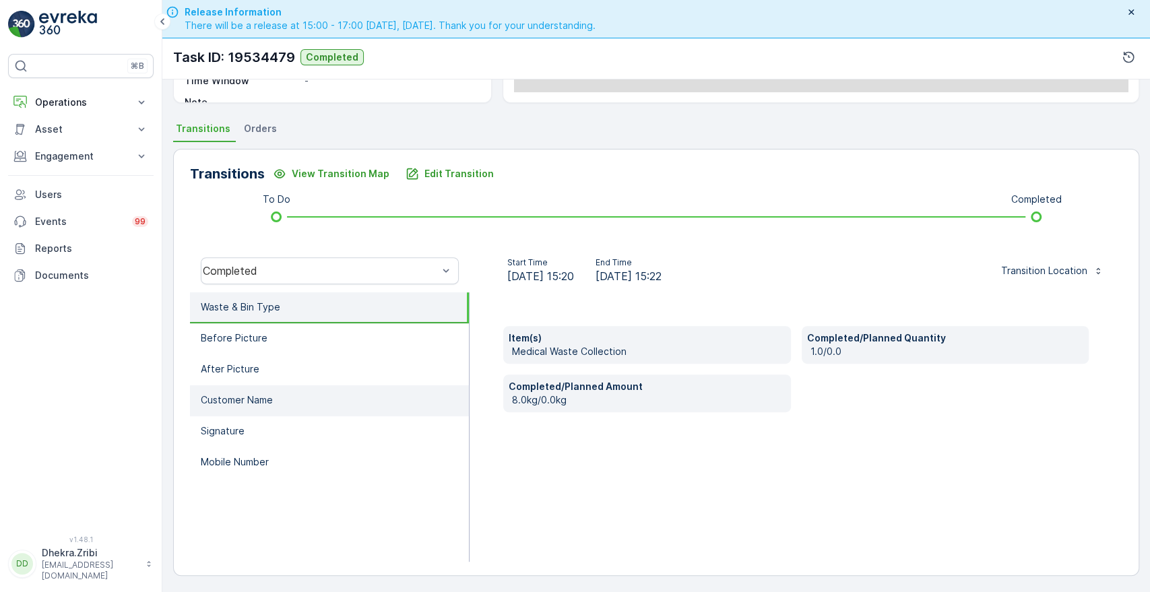
click at [251, 400] on p "Customer Name" at bounding box center [237, 400] width 72 height 13
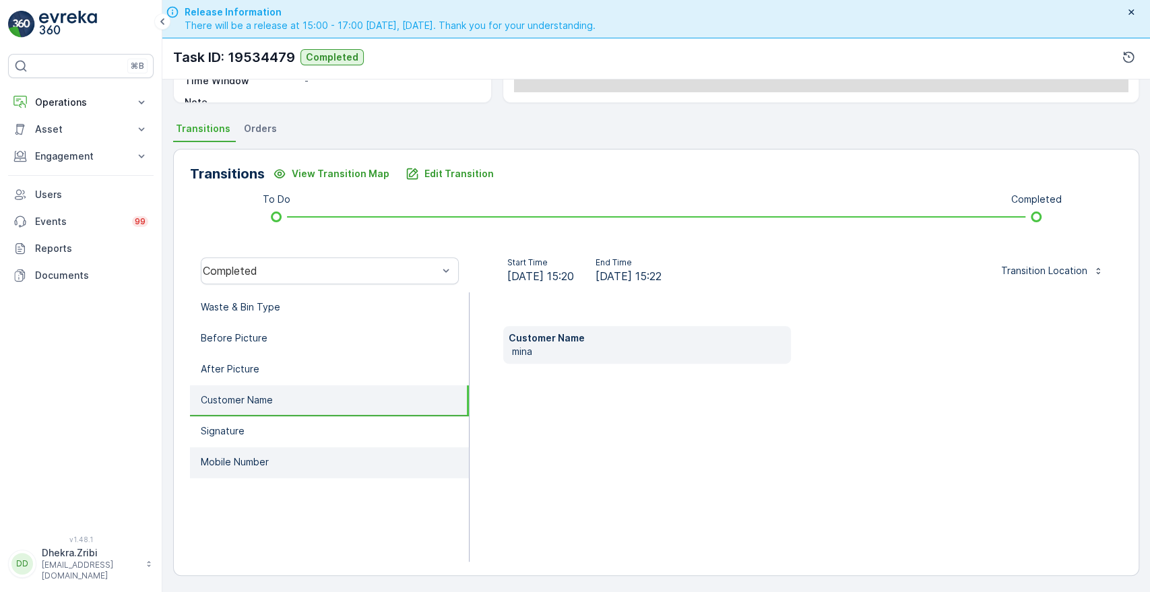
click at [235, 456] on p "Mobile Number" at bounding box center [235, 462] width 68 height 13
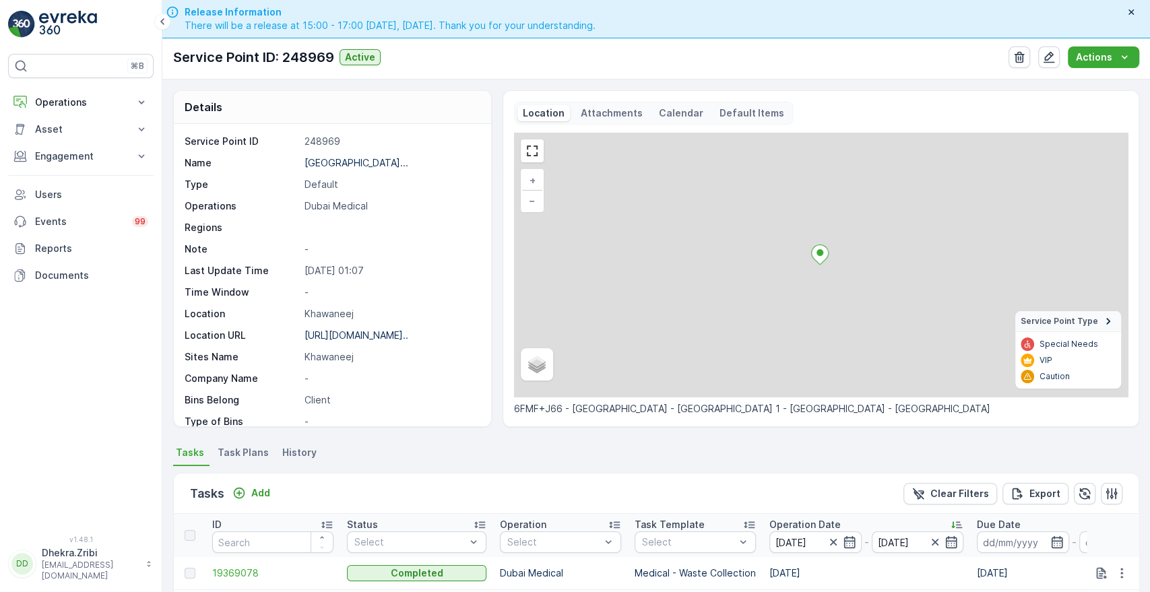
scroll to position [350, 0]
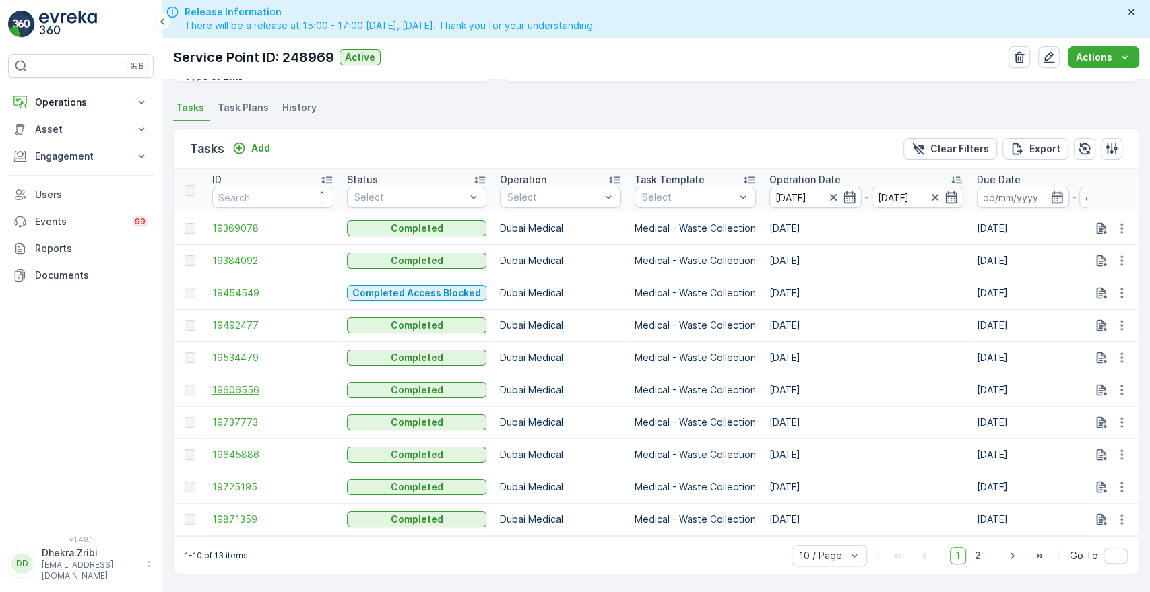
click at [243, 383] on span "19606556" at bounding box center [272, 389] width 121 height 13
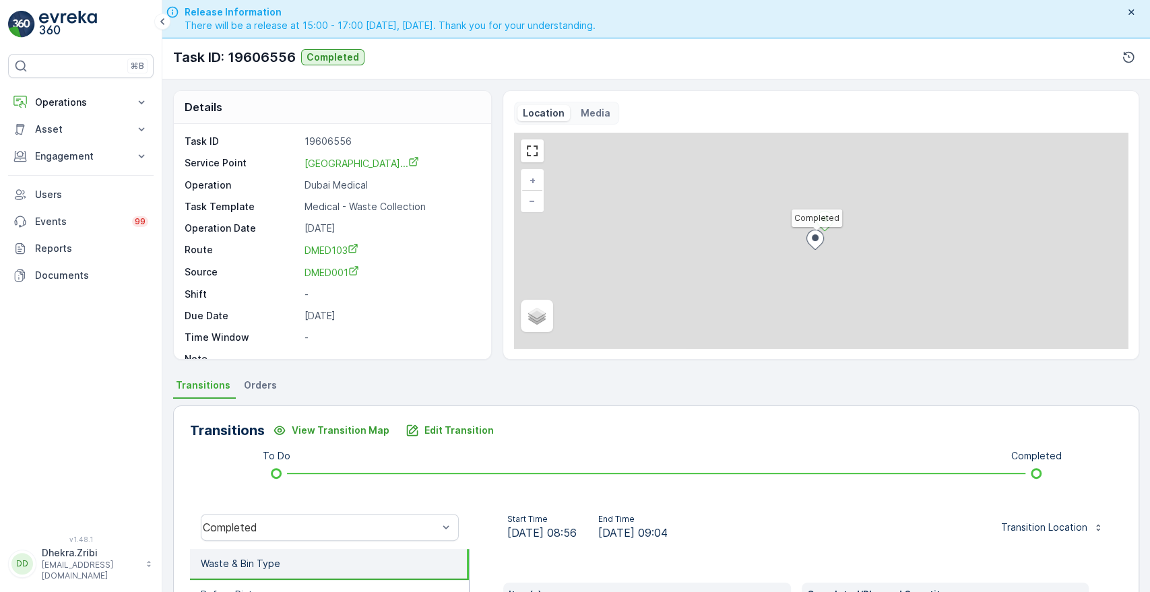
scroll to position [257, 0]
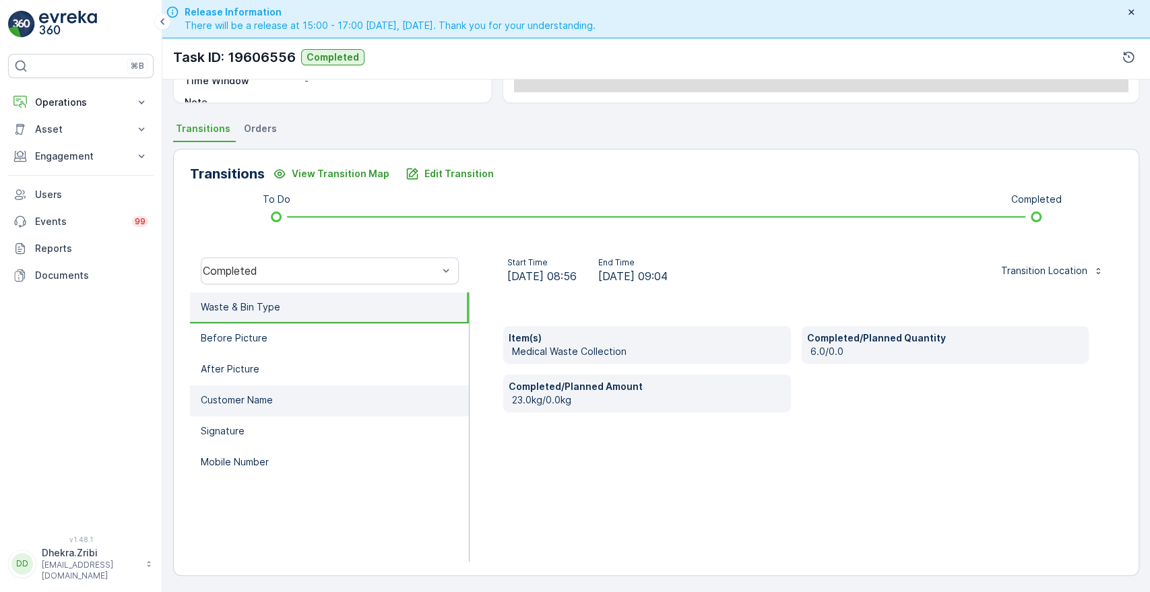
click at [253, 408] on li "Customer Name" at bounding box center [329, 400] width 279 height 31
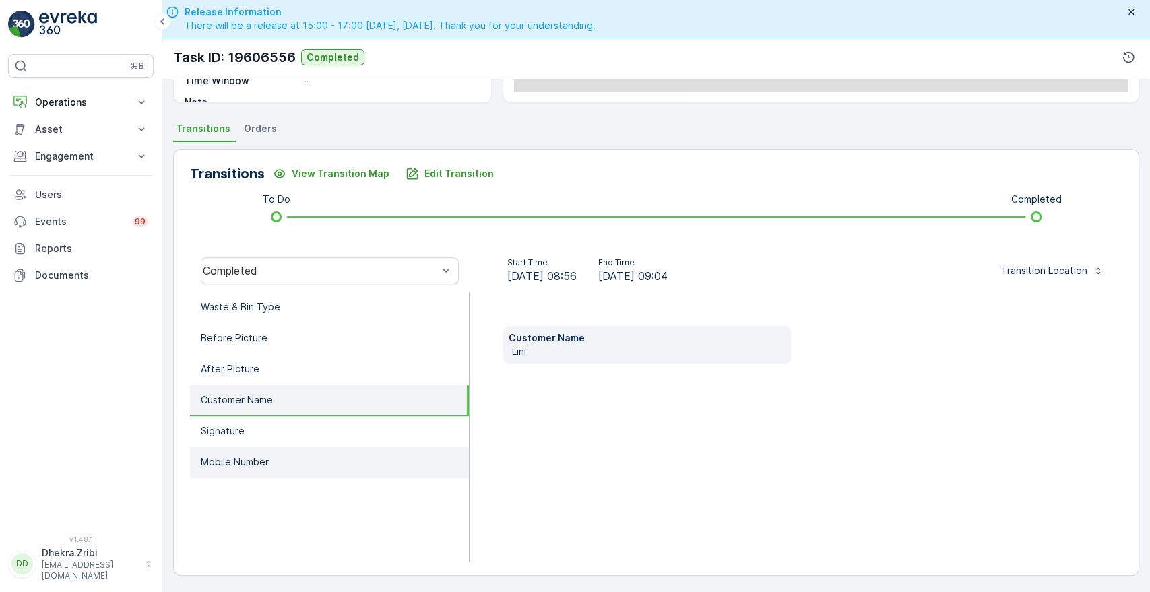
click at [241, 466] on p "Mobile Number" at bounding box center [235, 462] width 68 height 13
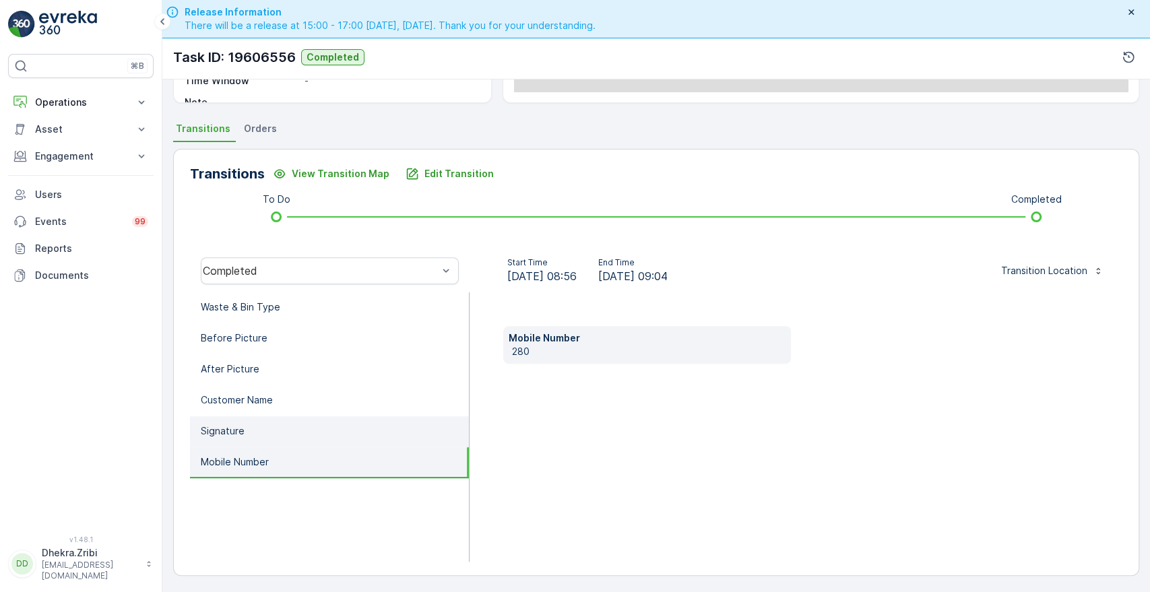
click at [239, 431] on p "Signature" at bounding box center [223, 431] width 44 height 13
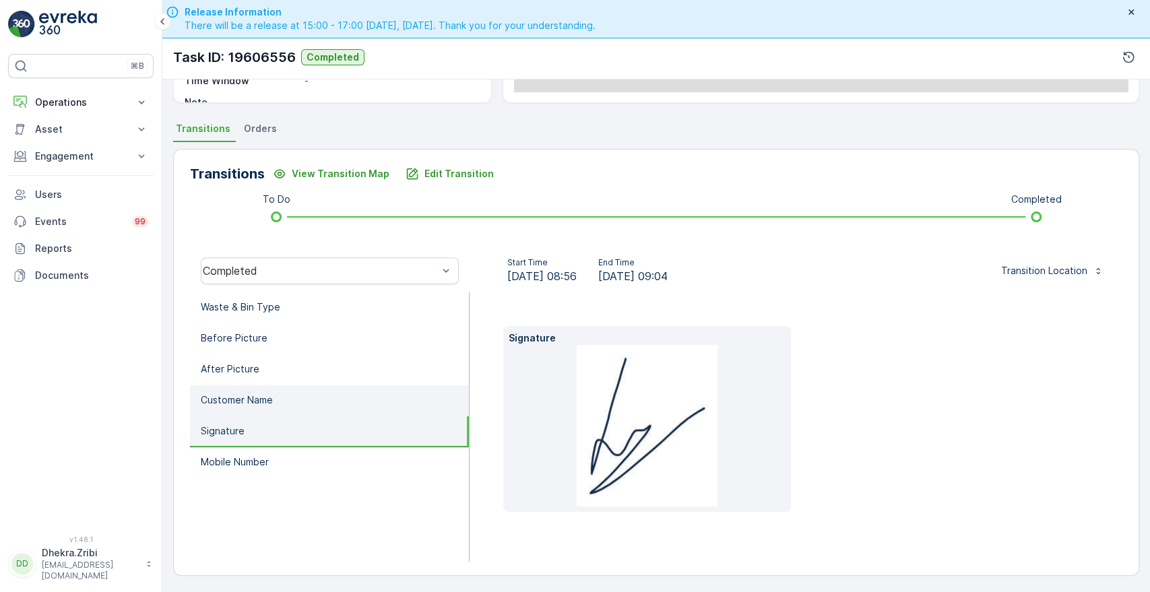
click at [270, 402] on p "Customer Name" at bounding box center [237, 400] width 72 height 13
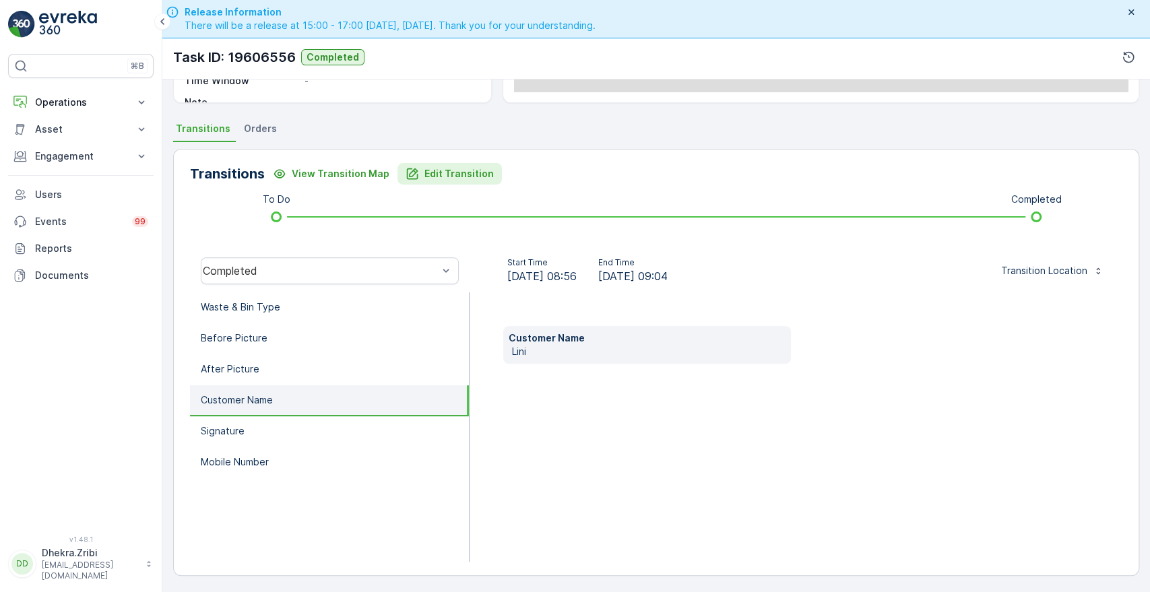
click at [445, 171] on p "Edit Transition" at bounding box center [459, 173] width 69 height 13
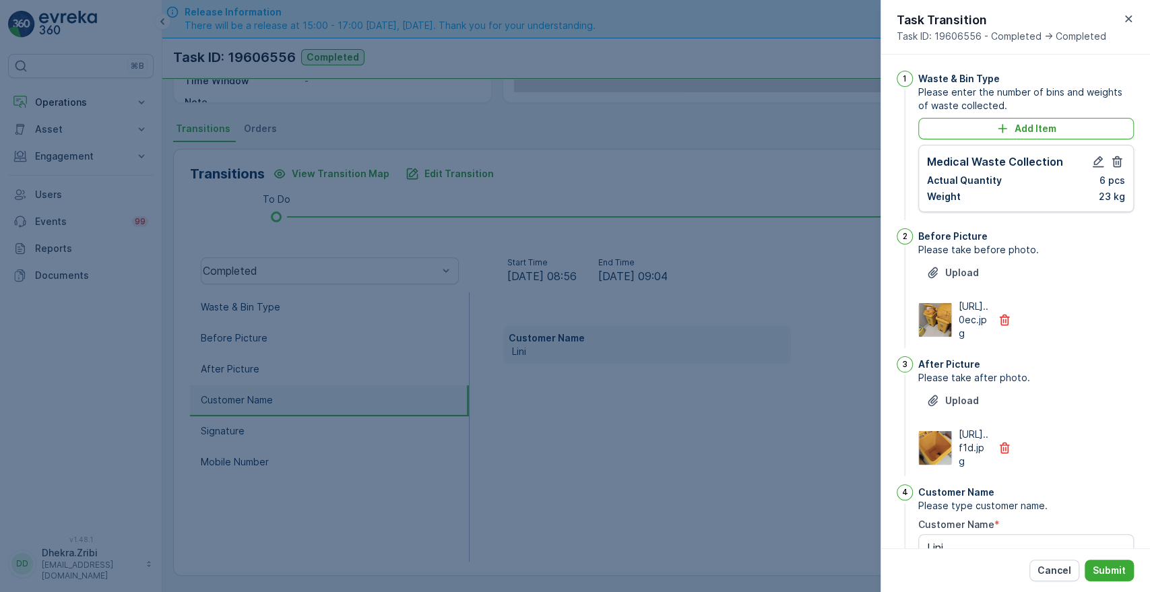
scroll to position [352, 0]
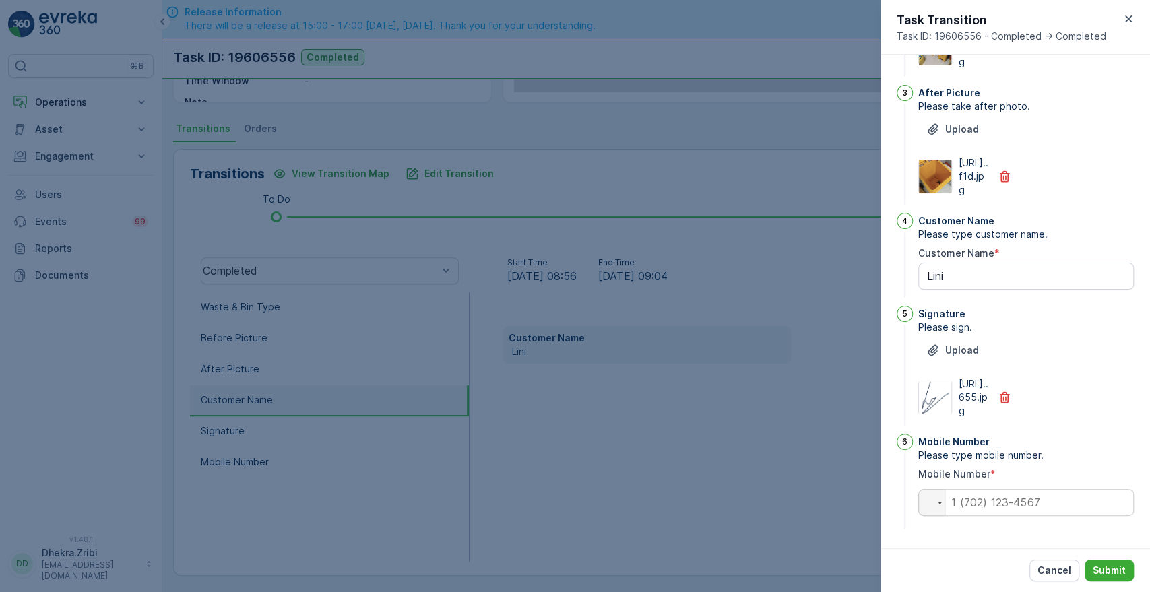
type Name "Lini"
click at [1067, 497] on input "tel" at bounding box center [1026, 502] width 216 height 27
type input "0567661804"
click at [964, 263] on Name "Lini" at bounding box center [1026, 276] width 216 height 27
type Name "L"
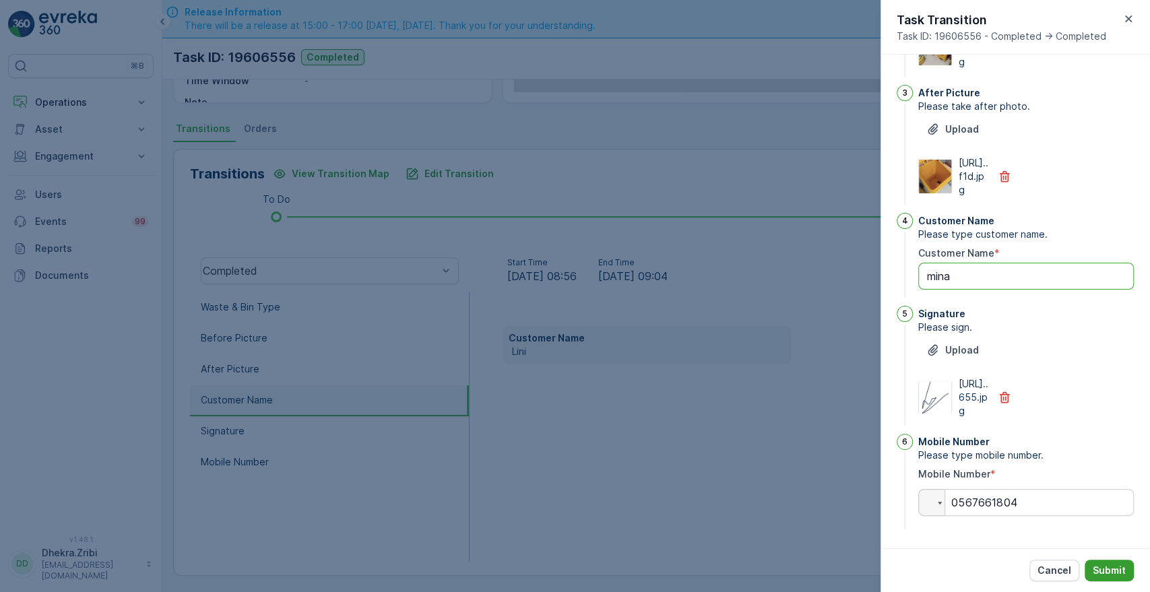
type Name "mina"
click at [1104, 565] on p "Submit" at bounding box center [1109, 570] width 33 height 13
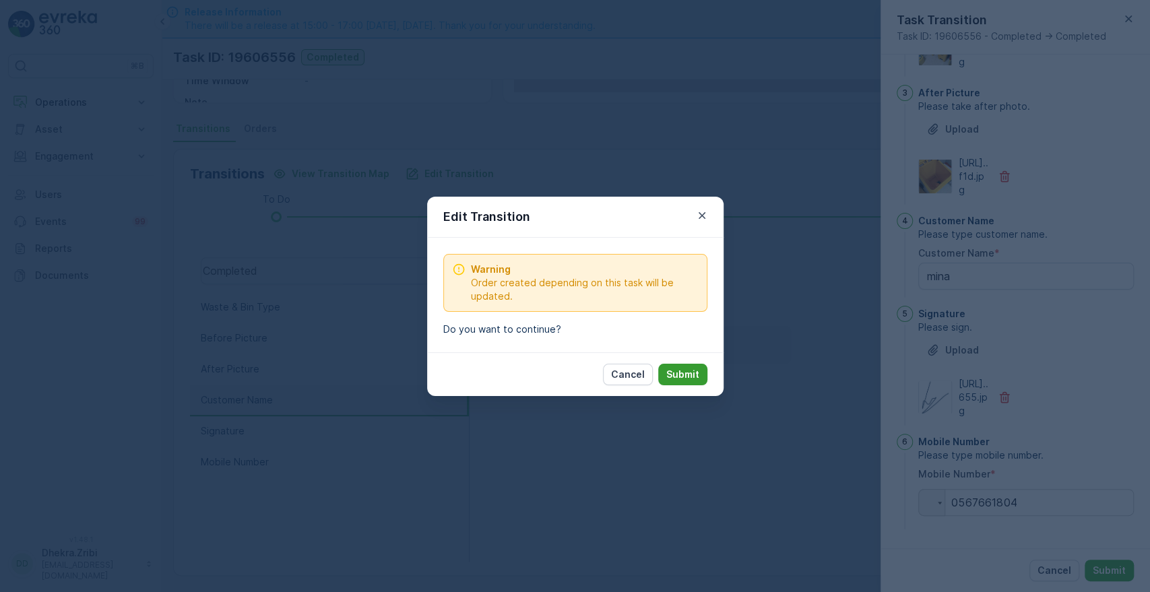
click at [690, 379] on p "Submit" at bounding box center [682, 374] width 33 height 13
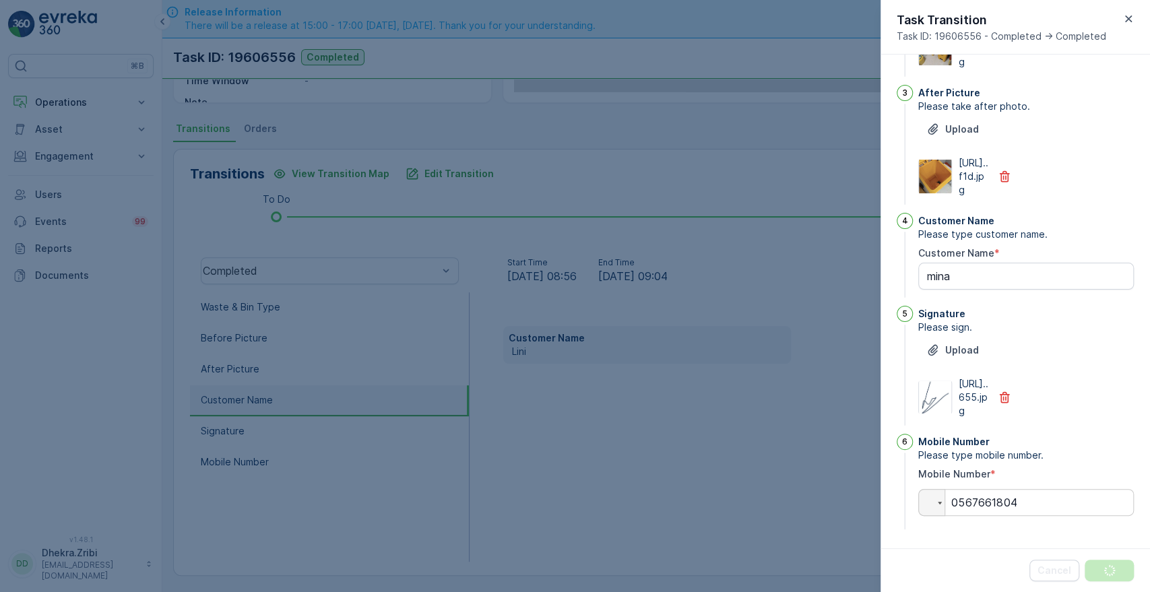
scroll to position [0, 0]
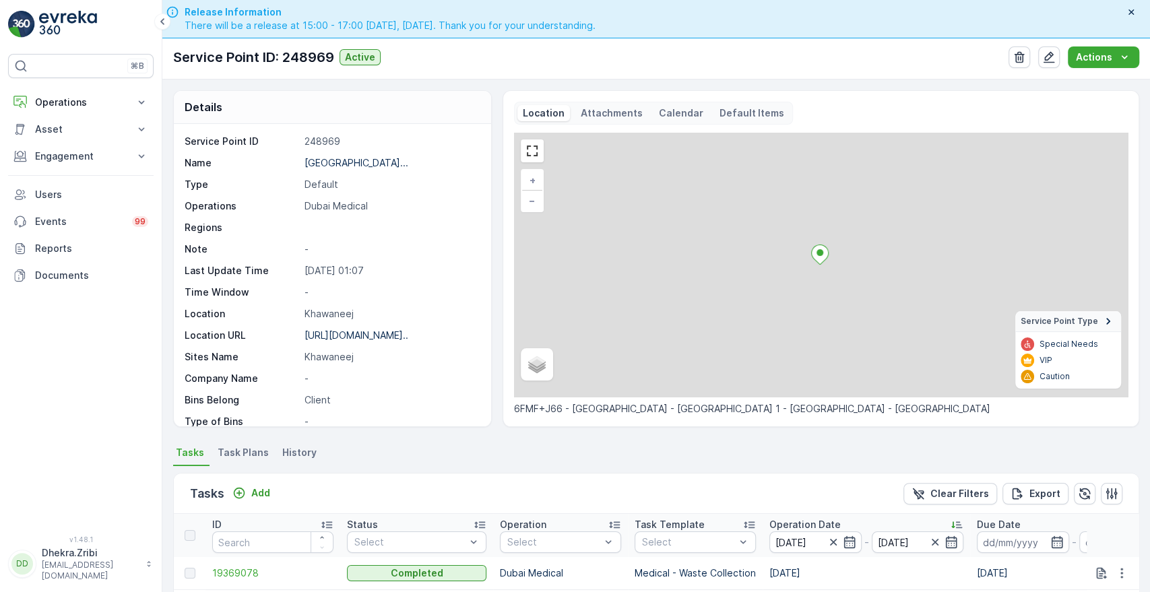
scroll to position [307, 0]
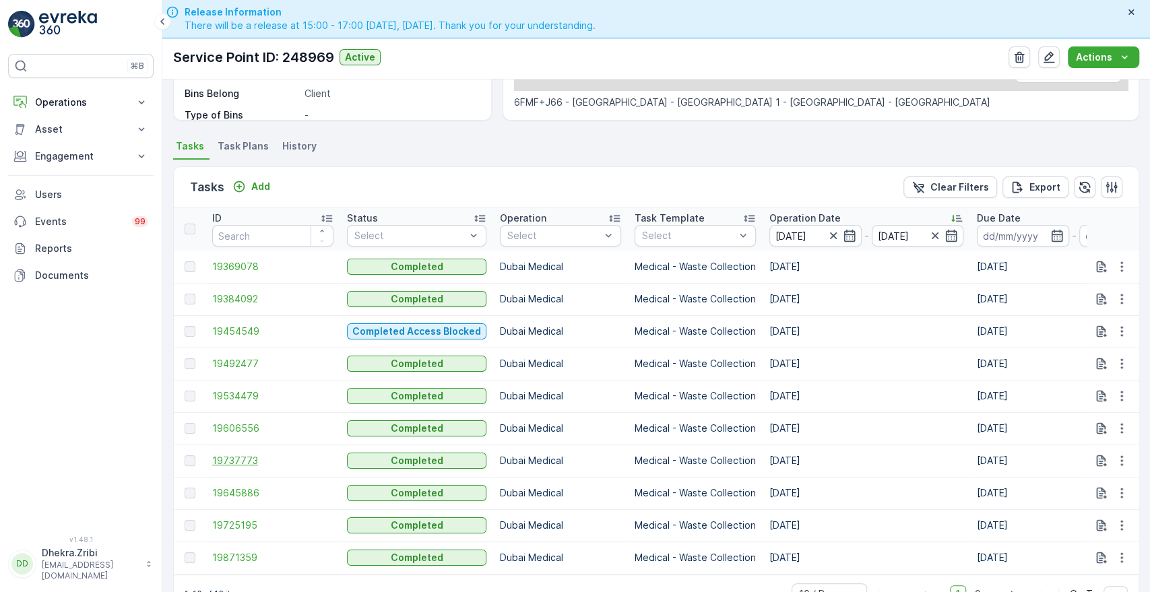
click at [244, 454] on span "19737773" at bounding box center [272, 460] width 121 height 13
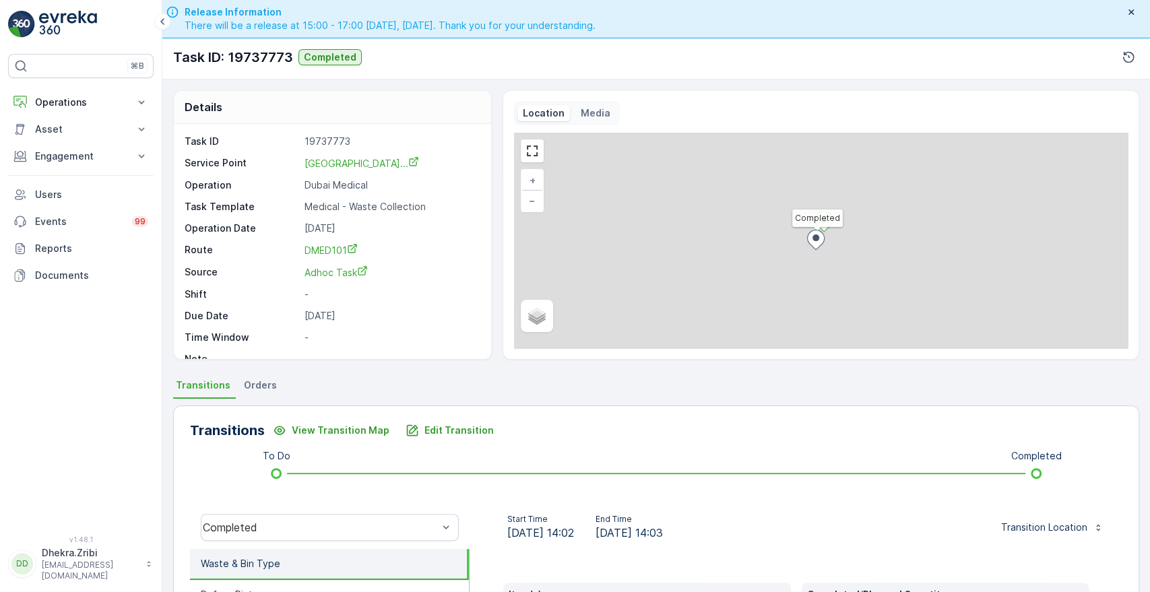
scroll to position [257, 0]
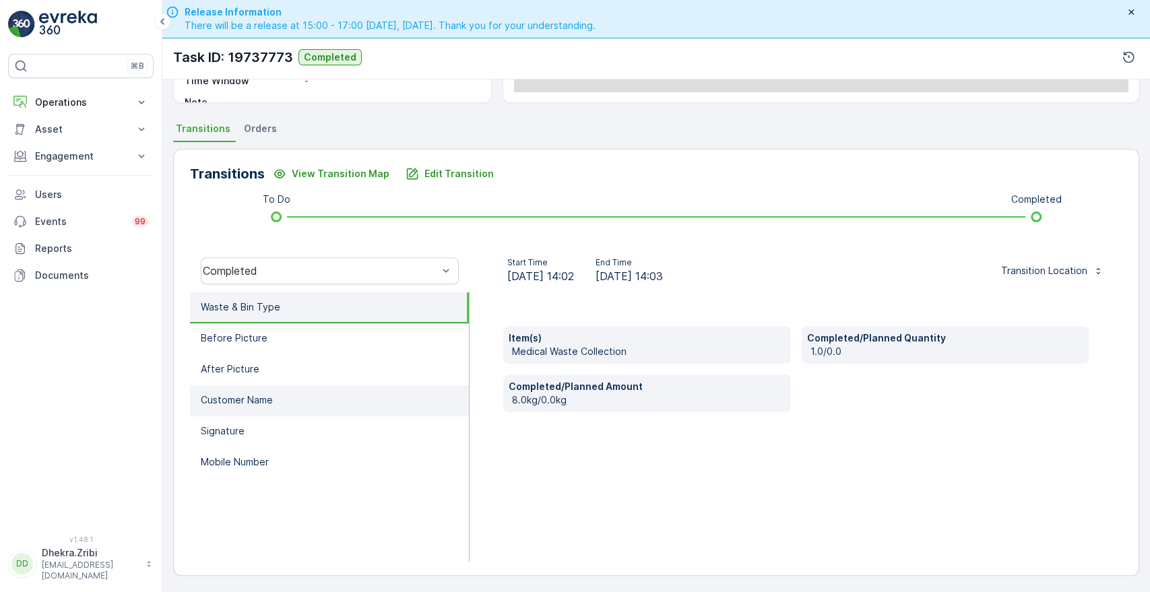
click at [265, 395] on p "Customer Name" at bounding box center [237, 400] width 72 height 13
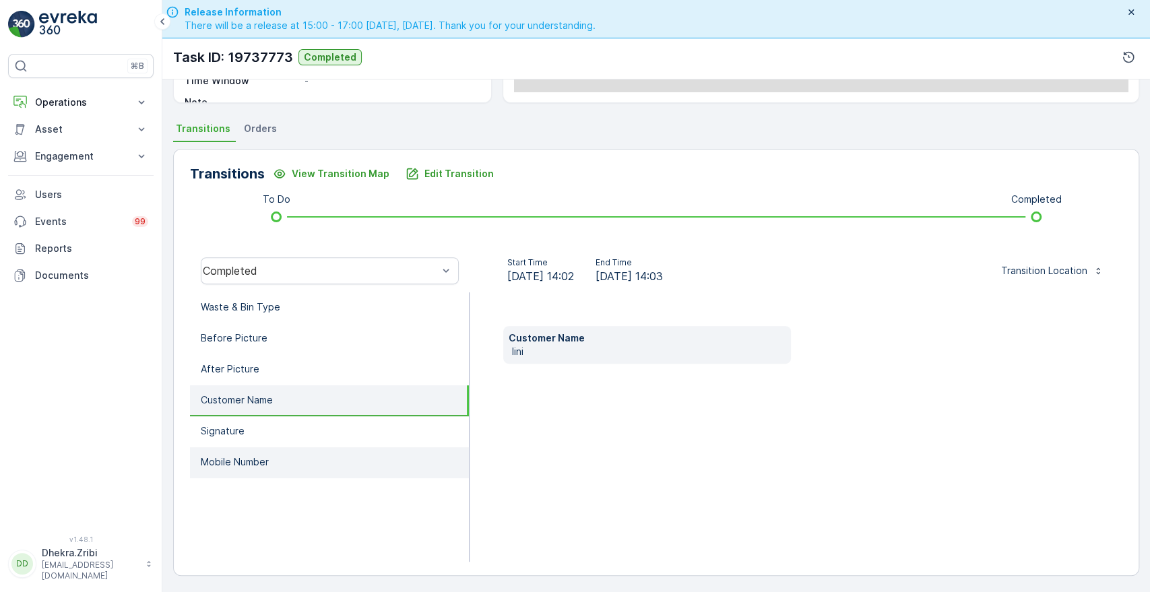
click at [230, 466] on p "Mobile Number" at bounding box center [235, 462] width 68 height 13
click at [264, 397] on p "Customer Name" at bounding box center [237, 400] width 72 height 13
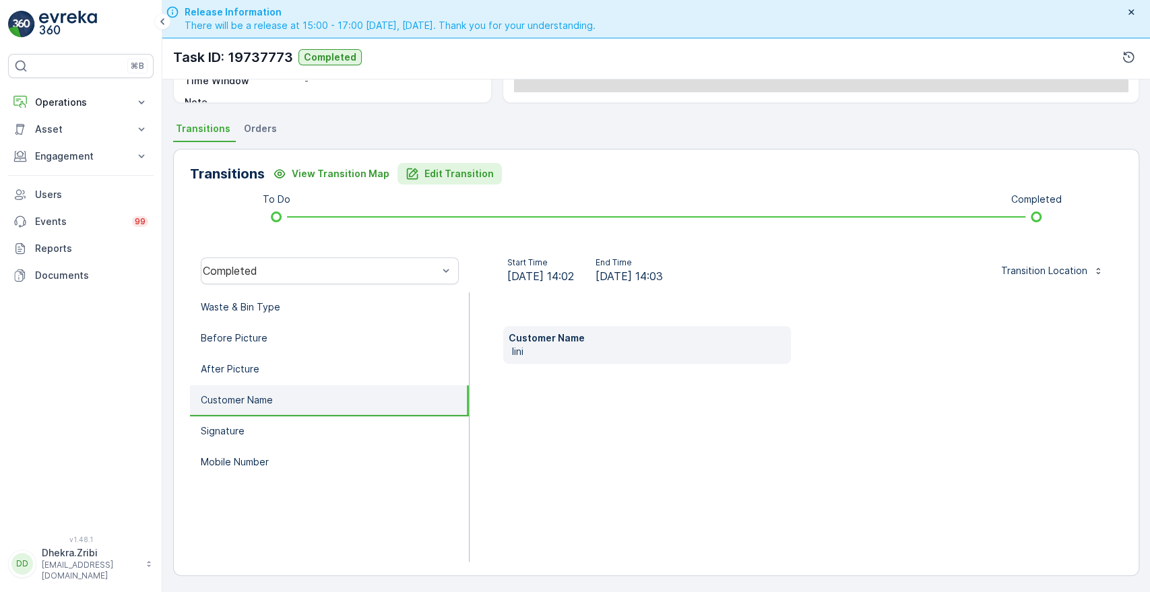
click at [431, 174] on p "Edit Transition" at bounding box center [459, 173] width 69 height 13
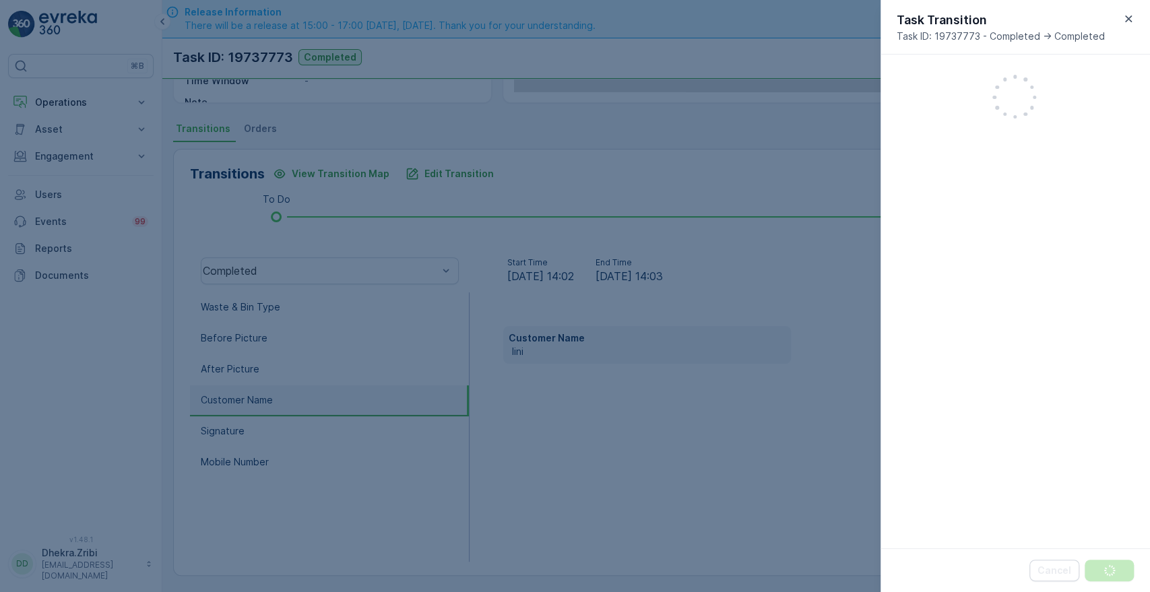
scroll to position [352, 0]
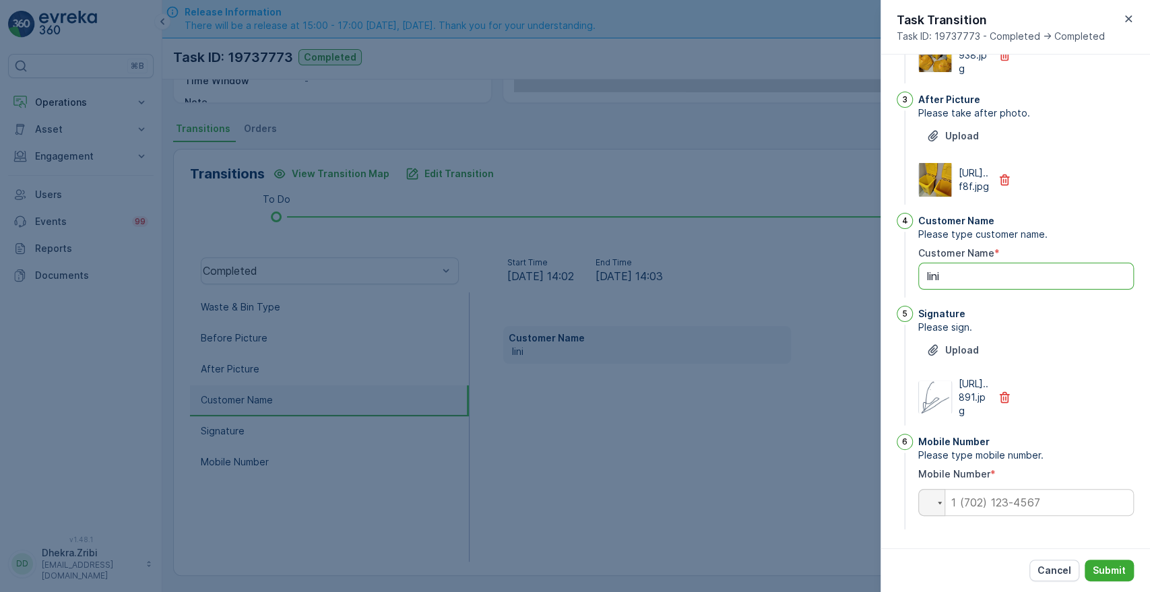
click at [962, 263] on Name "lini" at bounding box center [1026, 276] width 216 height 27
type Name "l"
type Name "mina"
click at [987, 501] on input "tel" at bounding box center [1026, 502] width 216 height 27
type input "0567661804"
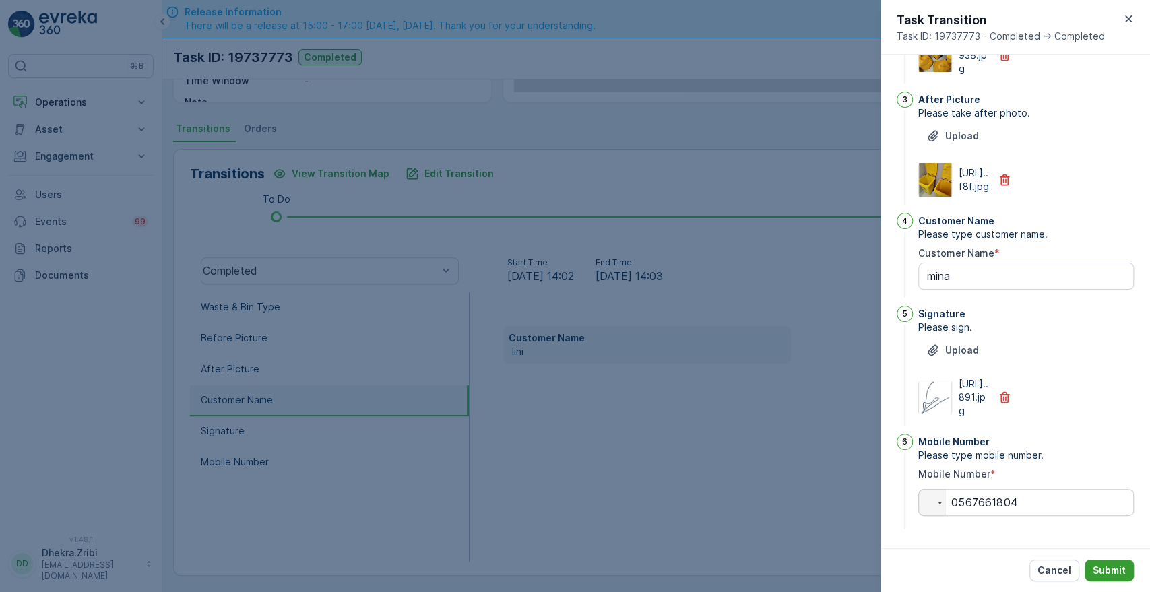
click at [1105, 565] on p "Submit" at bounding box center [1109, 570] width 33 height 13
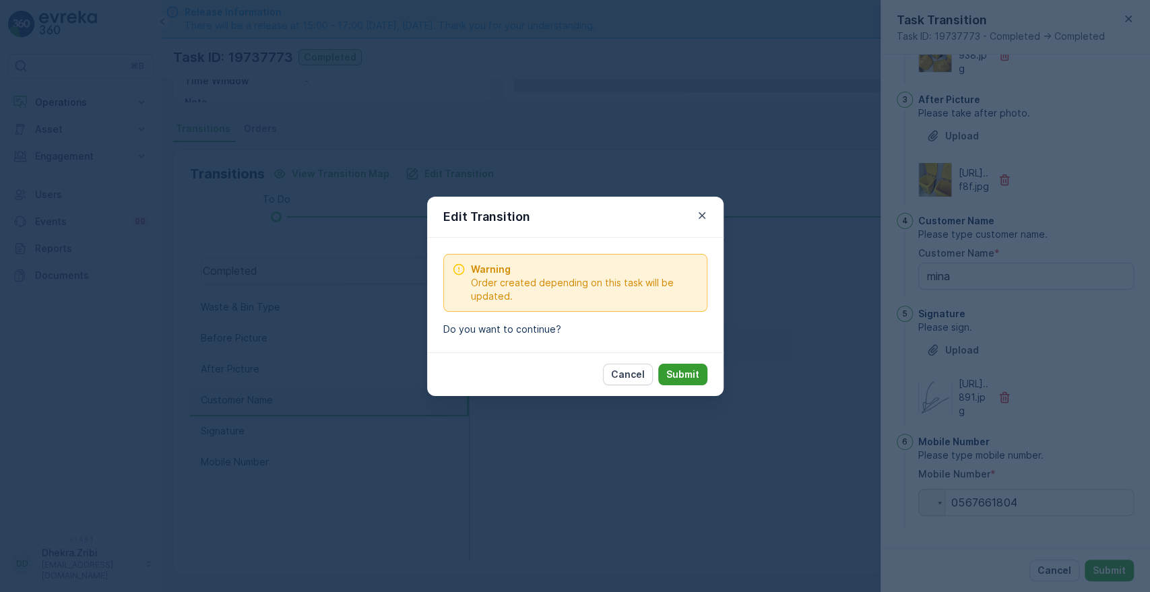
click at [685, 369] on p "Submit" at bounding box center [682, 374] width 33 height 13
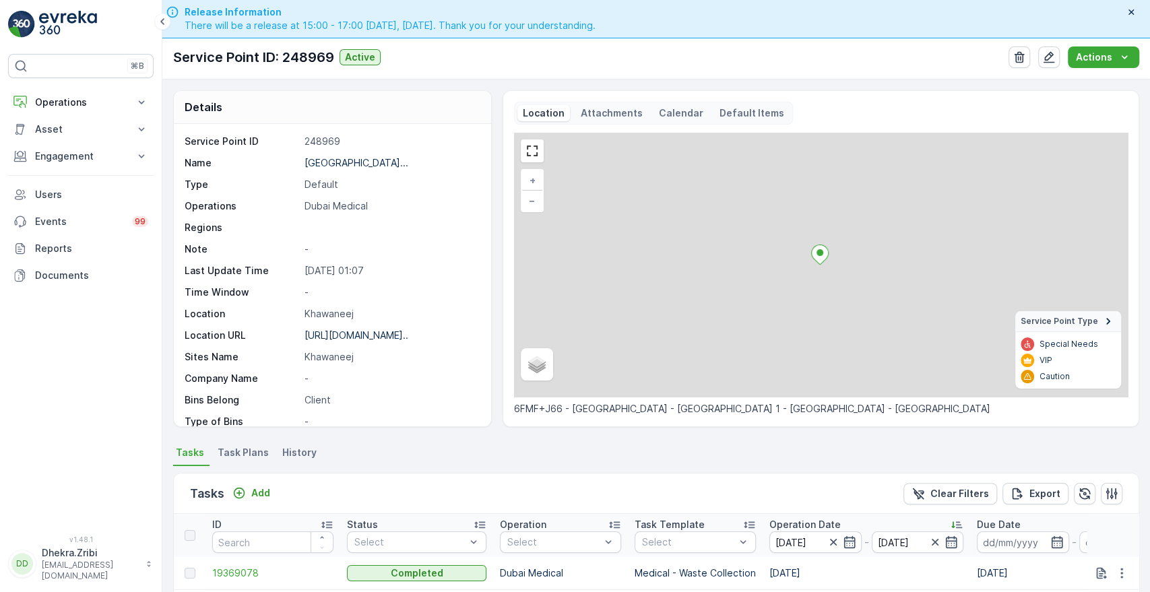
scroll to position [350, 0]
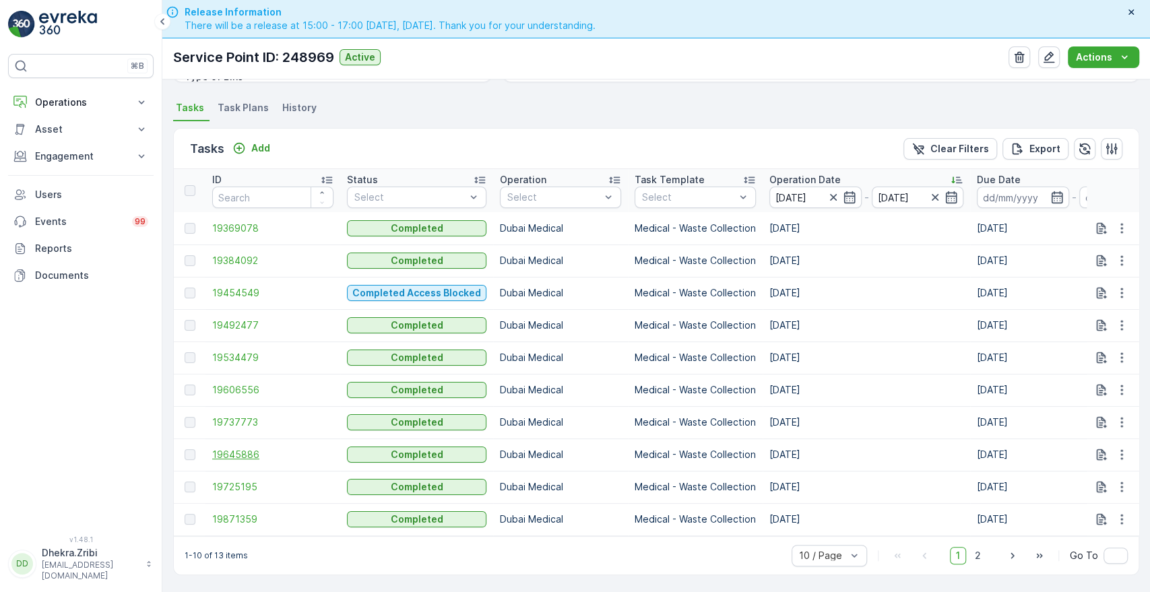
click at [238, 448] on span "19645886" at bounding box center [272, 454] width 121 height 13
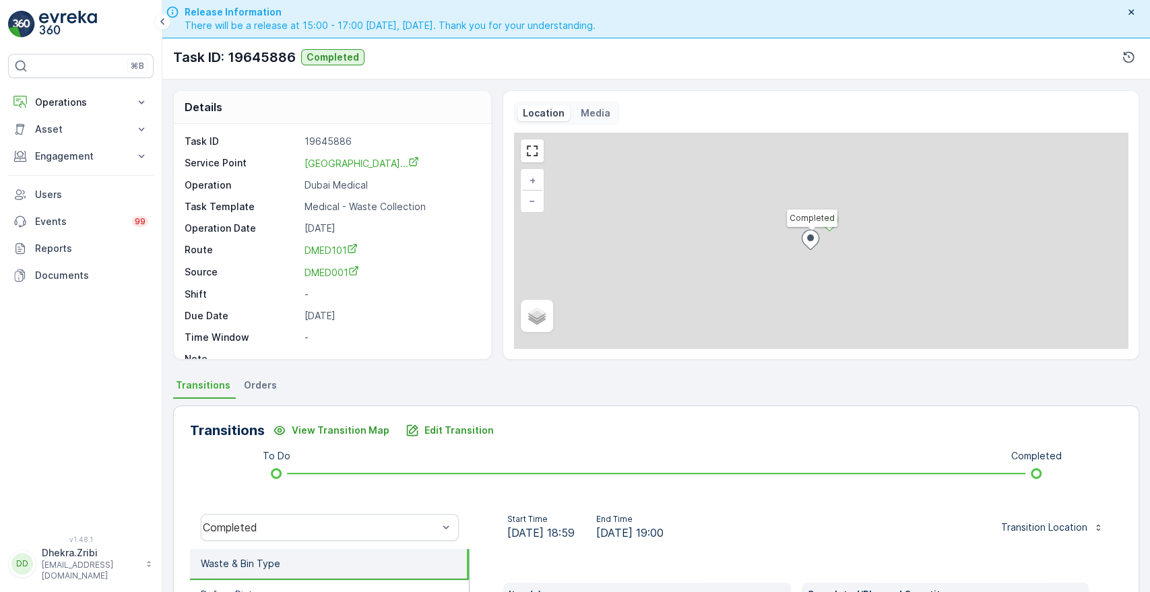
scroll to position [257, 0]
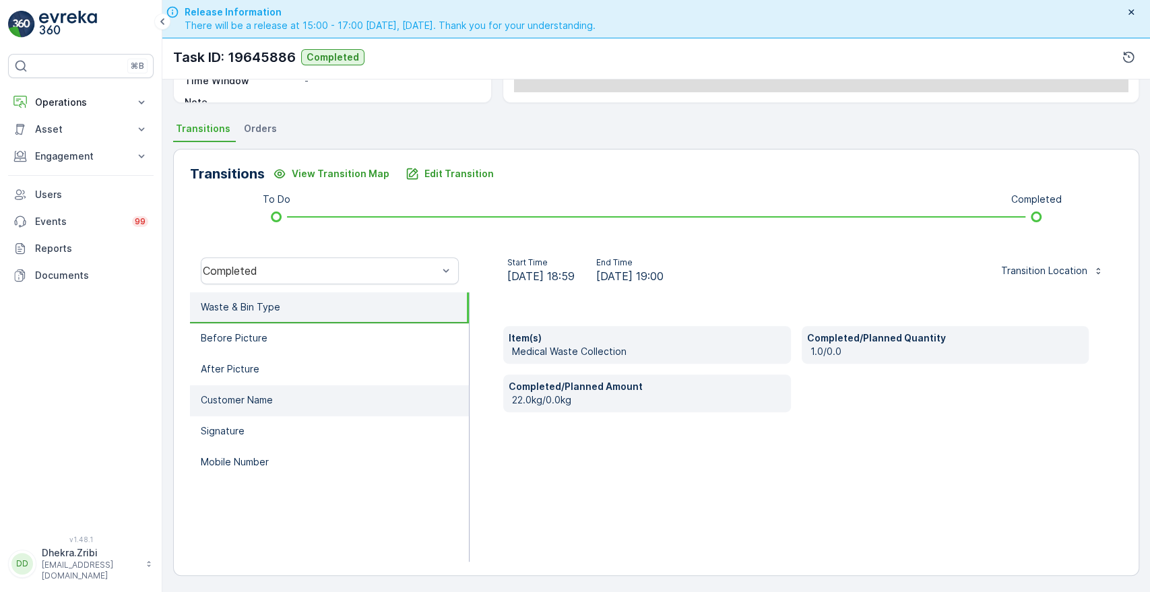
click at [248, 408] on li "Customer Name" at bounding box center [329, 400] width 279 height 31
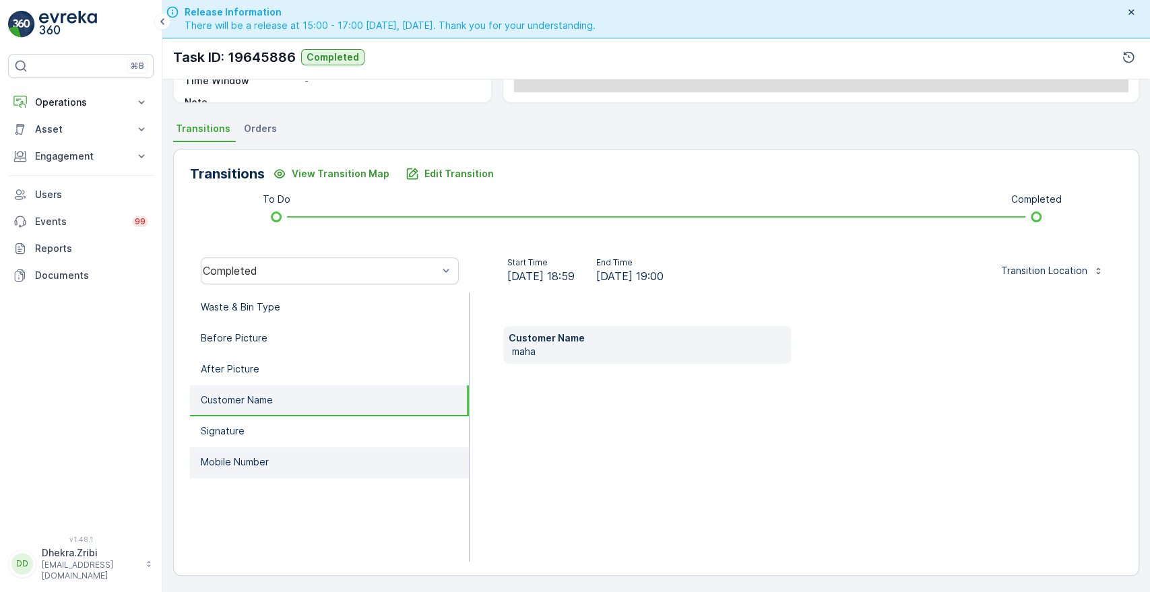
click at [228, 462] on p "Mobile Number" at bounding box center [235, 462] width 68 height 13
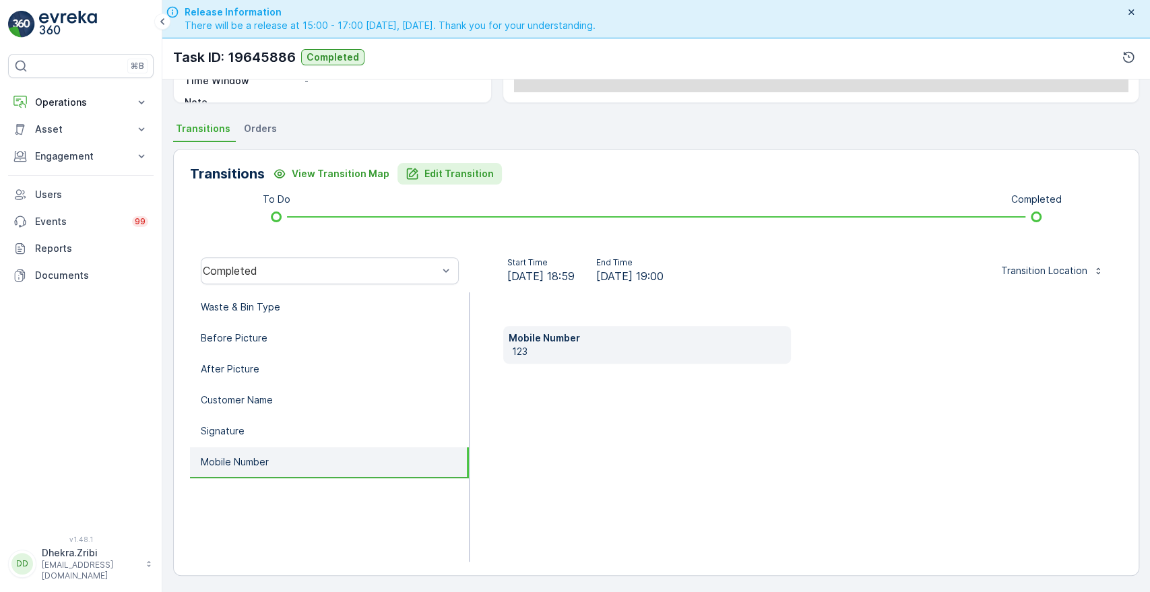
click at [461, 170] on p "Edit Transition" at bounding box center [459, 173] width 69 height 13
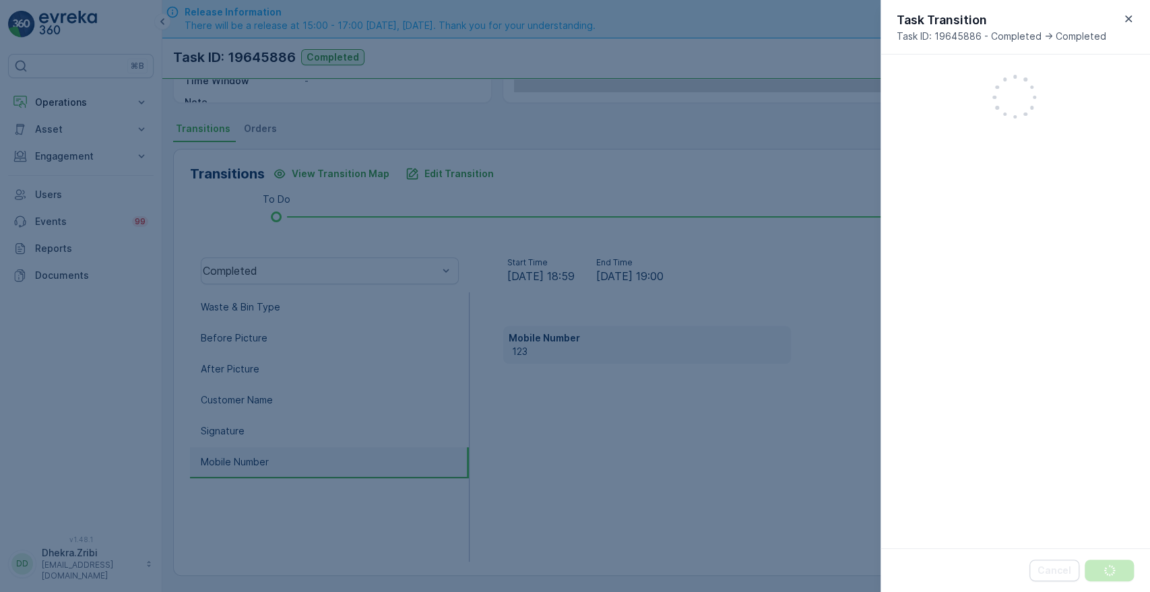
scroll to position [352, 0]
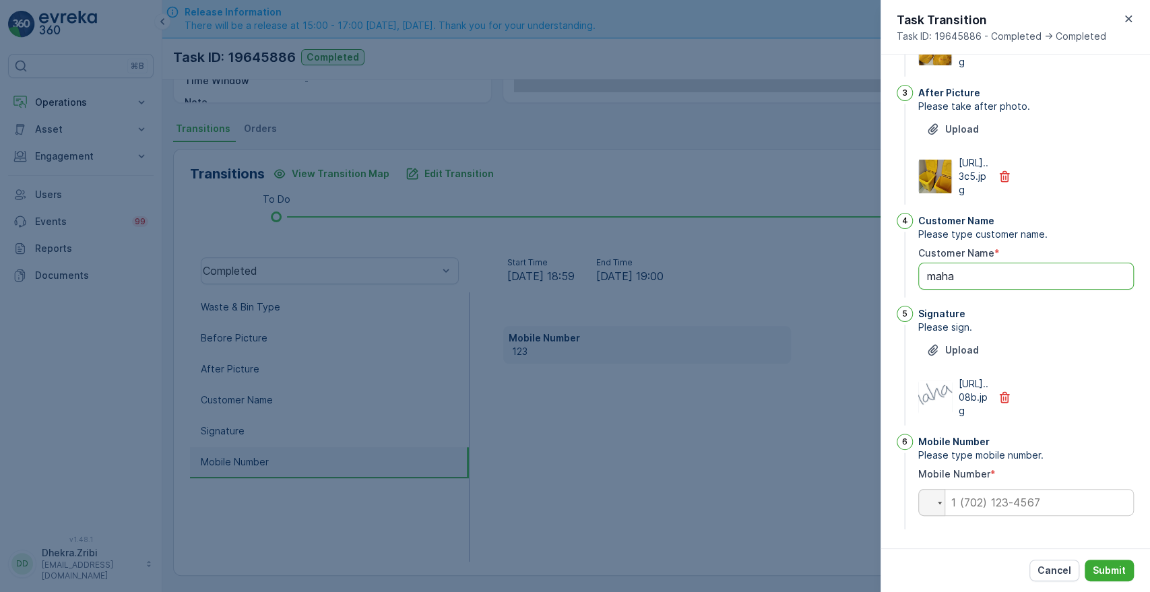
click at [980, 263] on Name "maha" at bounding box center [1026, 276] width 216 height 27
type Name "mina"
click at [978, 499] on input "tel" at bounding box center [1026, 502] width 216 height 27
type input "0567661804"
click at [1105, 563] on button "Submit" at bounding box center [1109, 571] width 49 height 22
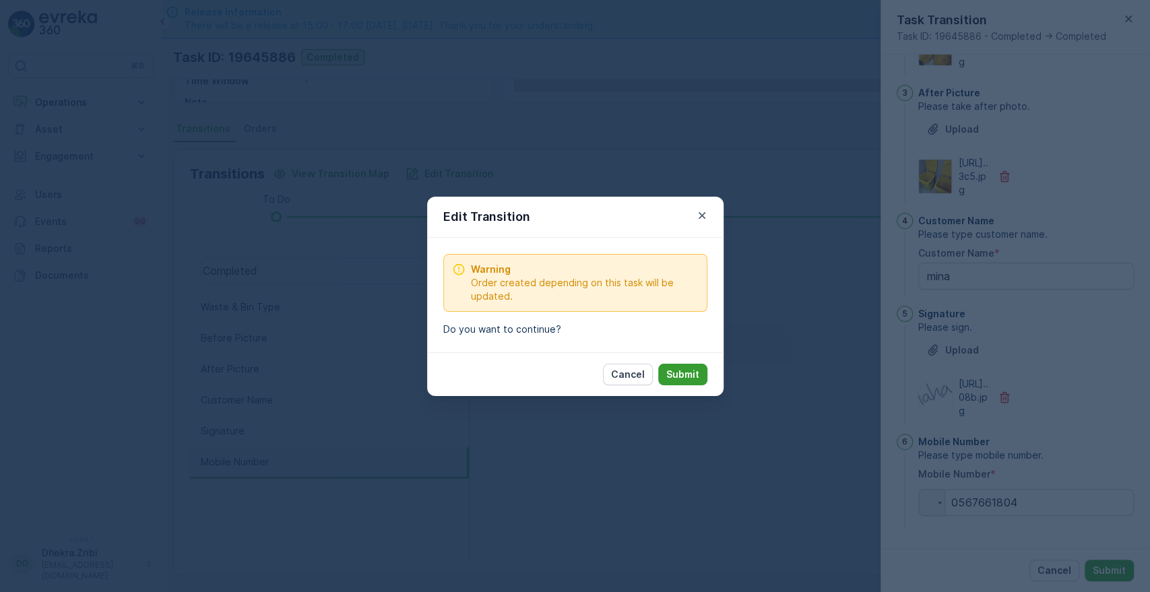
click at [686, 377] on p "Submit" at bounding box center [682, 374] width 33 height 13
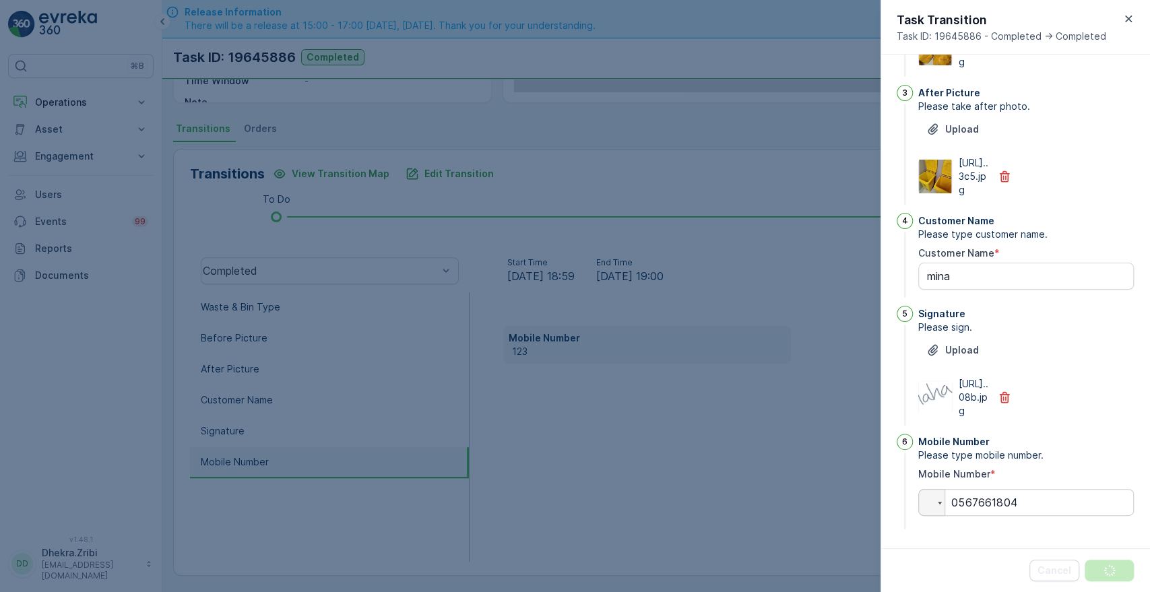
scroll to position [0, 0]
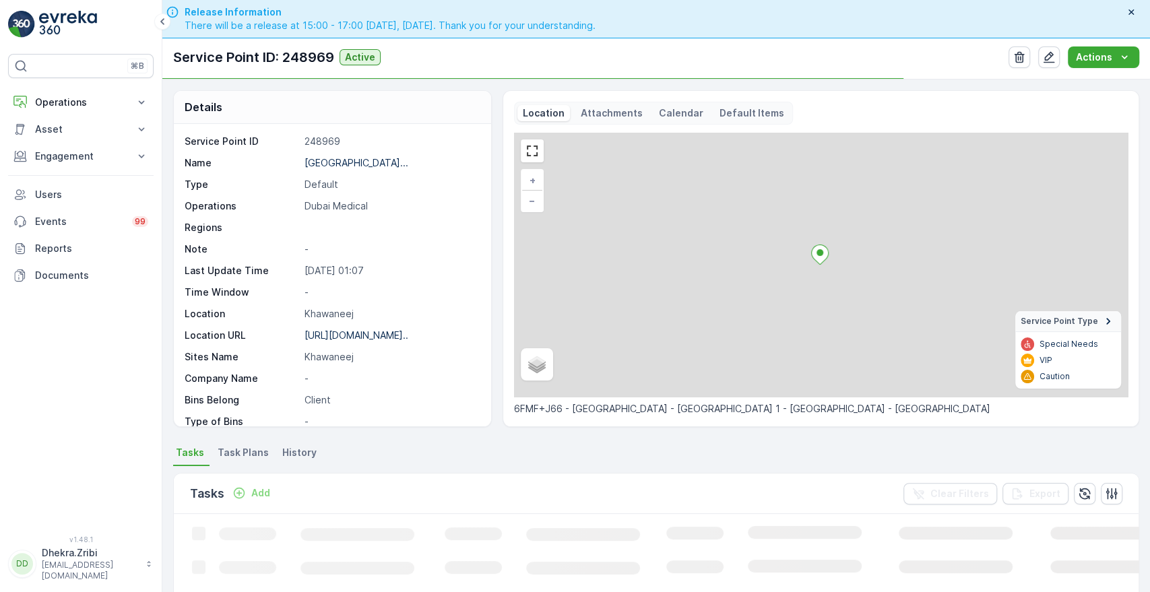
scroll to position [306, 0]
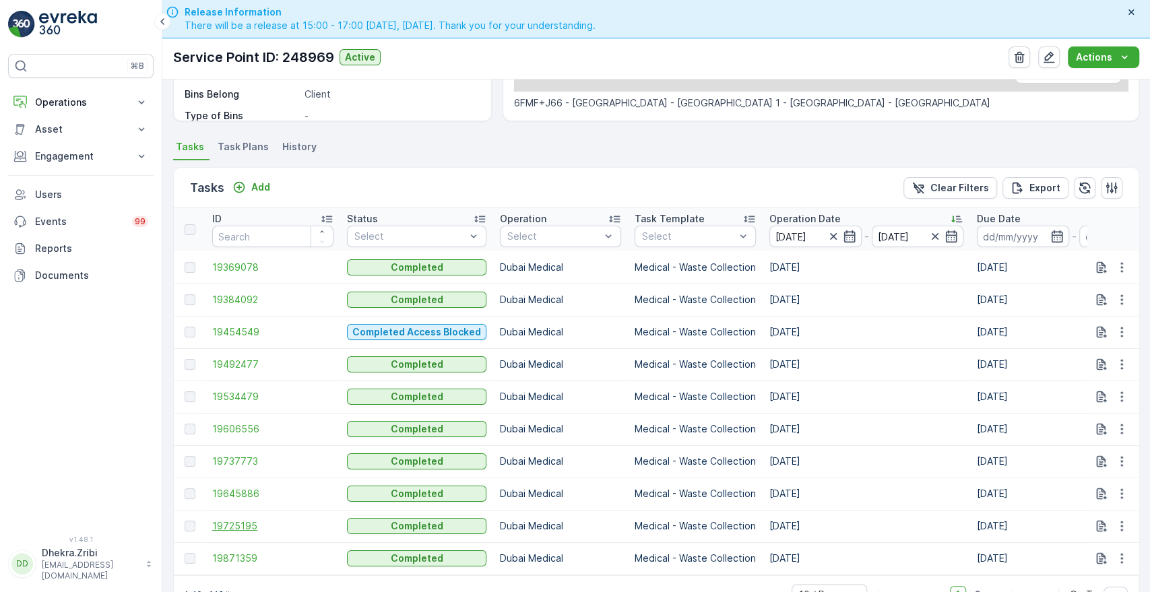
click at [233, 522] on span "19725195" at bounding box center [272, 526] width 121 height 13
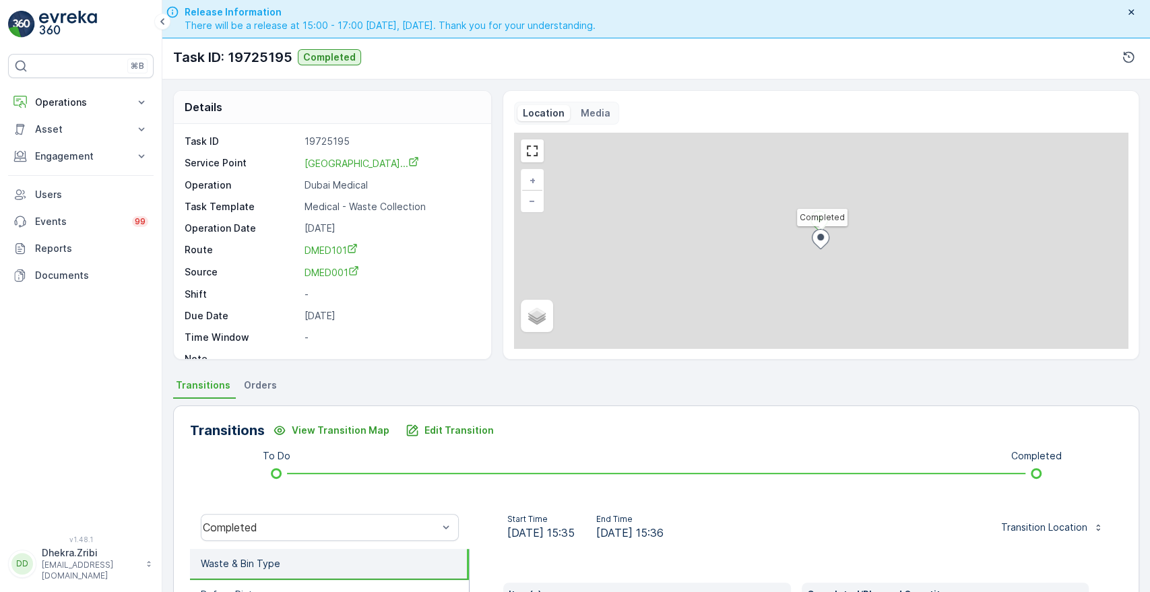
scroll to position [257, 0]
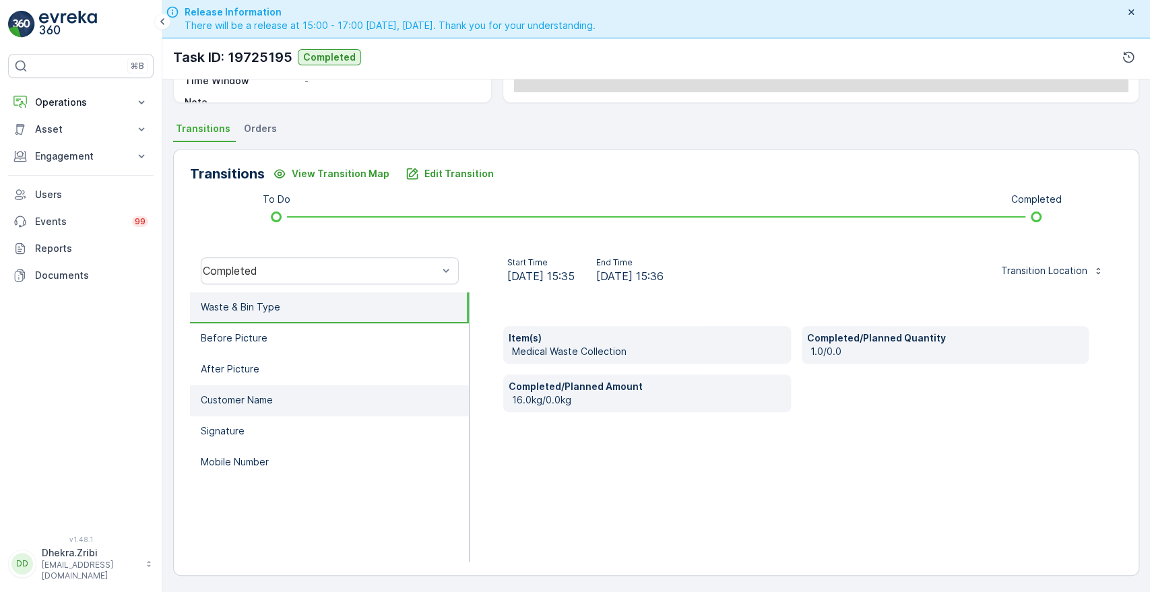
click at [268, 396] on p "Customer Name" at bounding box center [237, 400] width 72 height 13
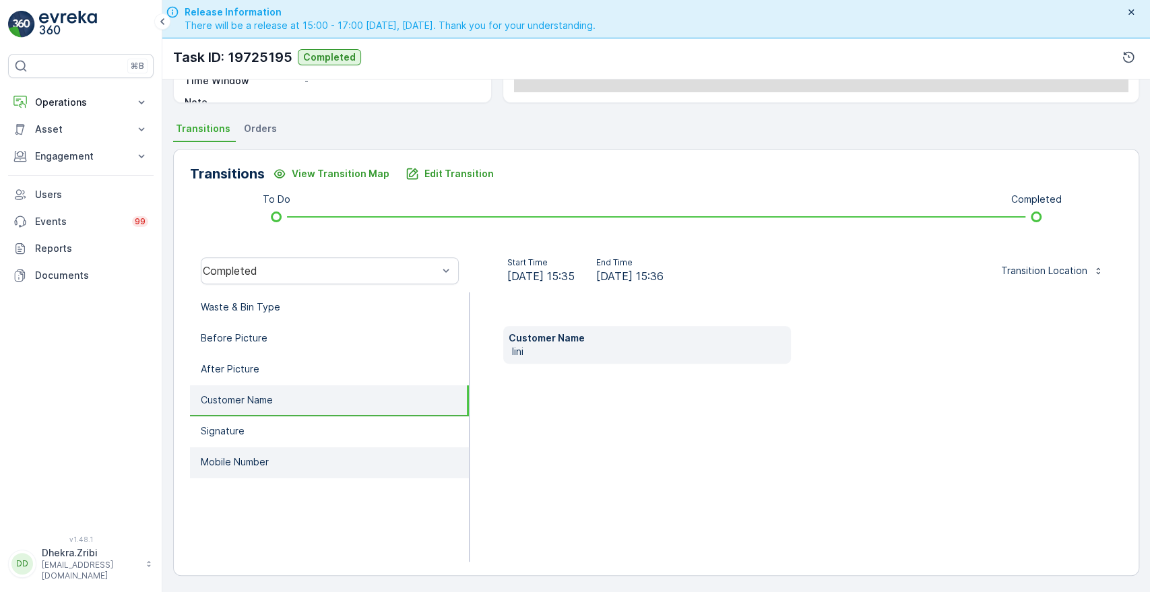
click at [243, 458] on p "Mobile Number" at bounding box center [235, 462] width 68 height 13
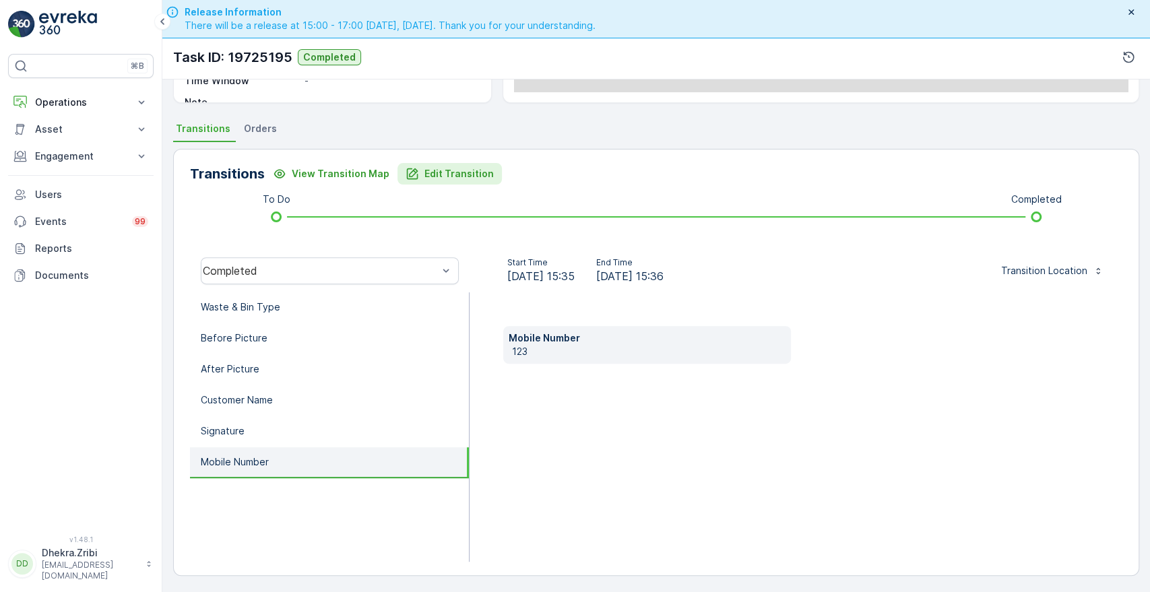
click at [438, 178] on p "Edit Transition" at bounding box center [459, 173] width 69 height 13
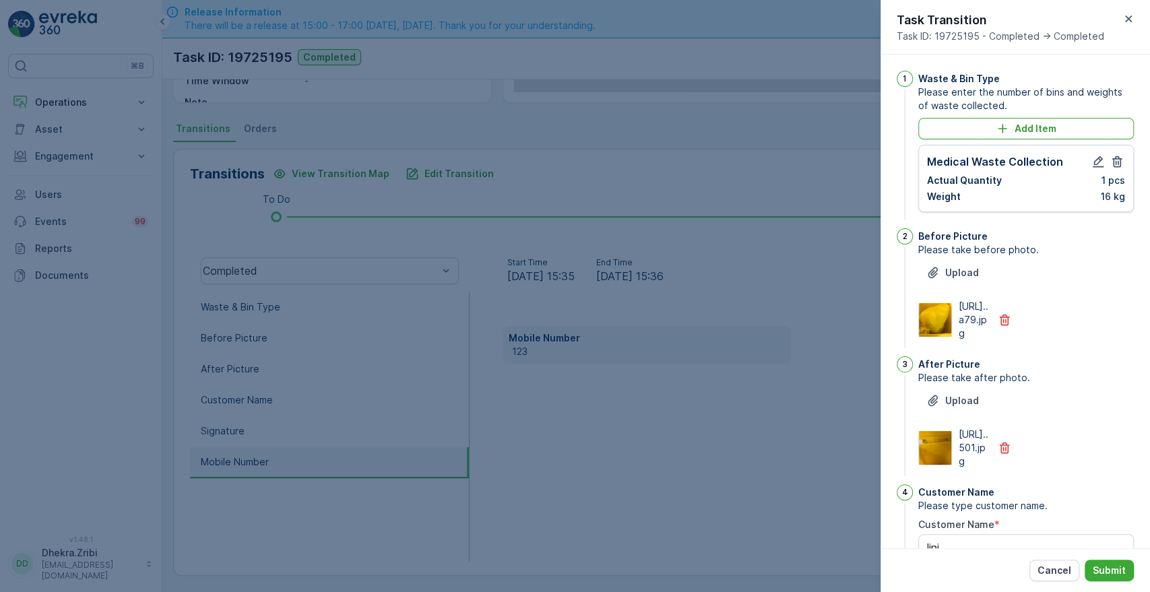
scroll to position [352, 0]
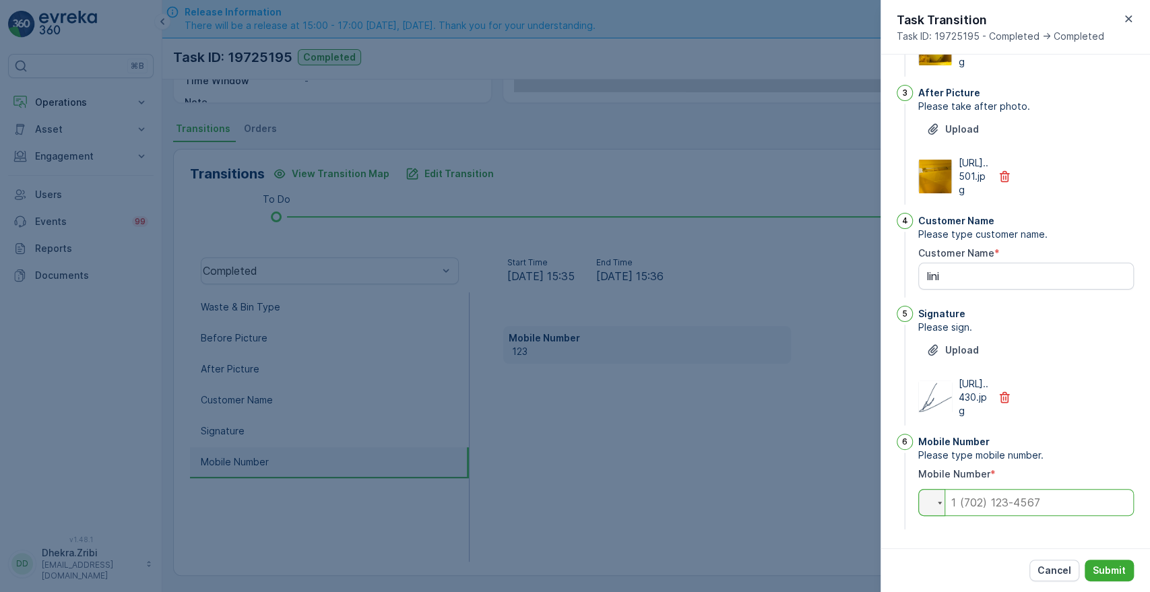
click at [1001, 508] on input "tel" at bounding box center [1026, 502] width 216 height 27
type input "0567661804"
click at [1115, 572] on p "Submit" at bounding box center [1109, 570] width 33 height 13
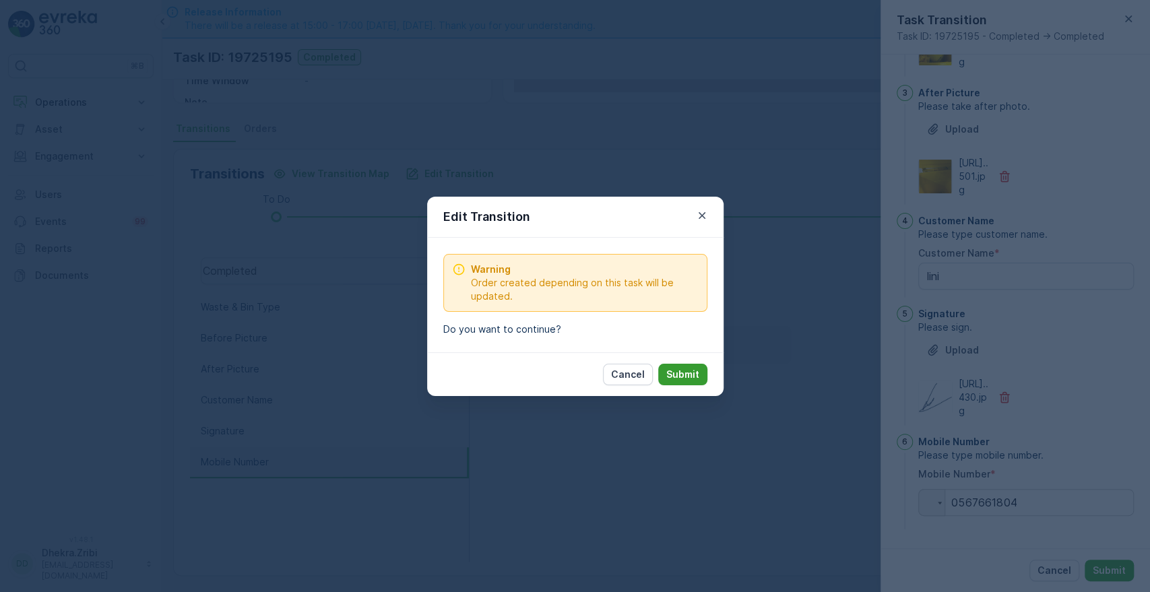
click at [687, 373] on p "Submit" at bounding box center [682, 374] width 33 height 13
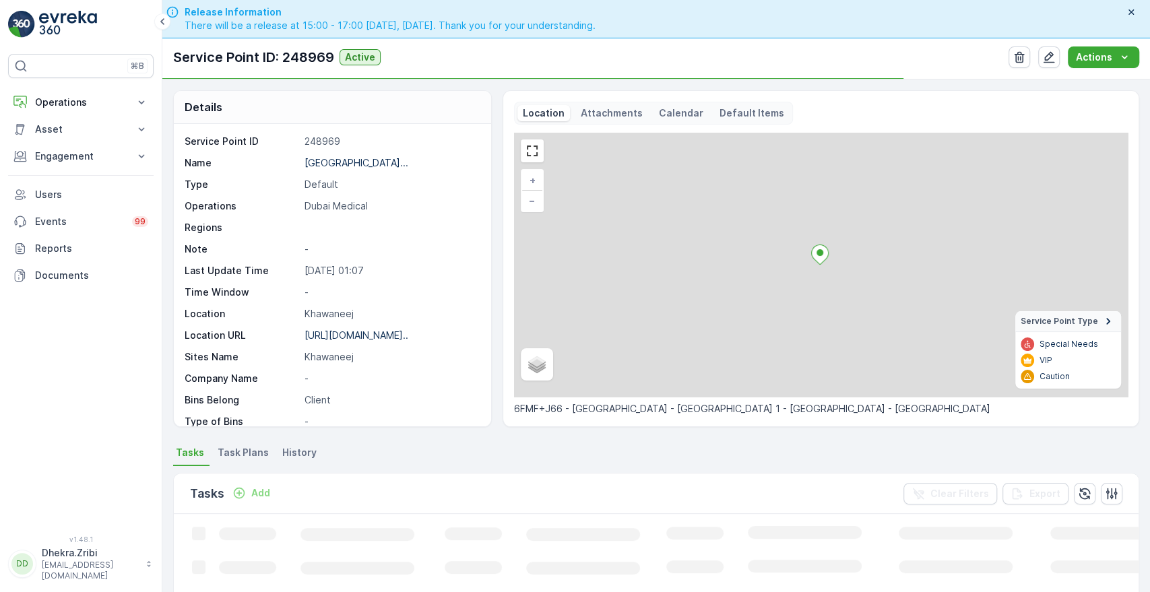
scroll to position [306, 0]
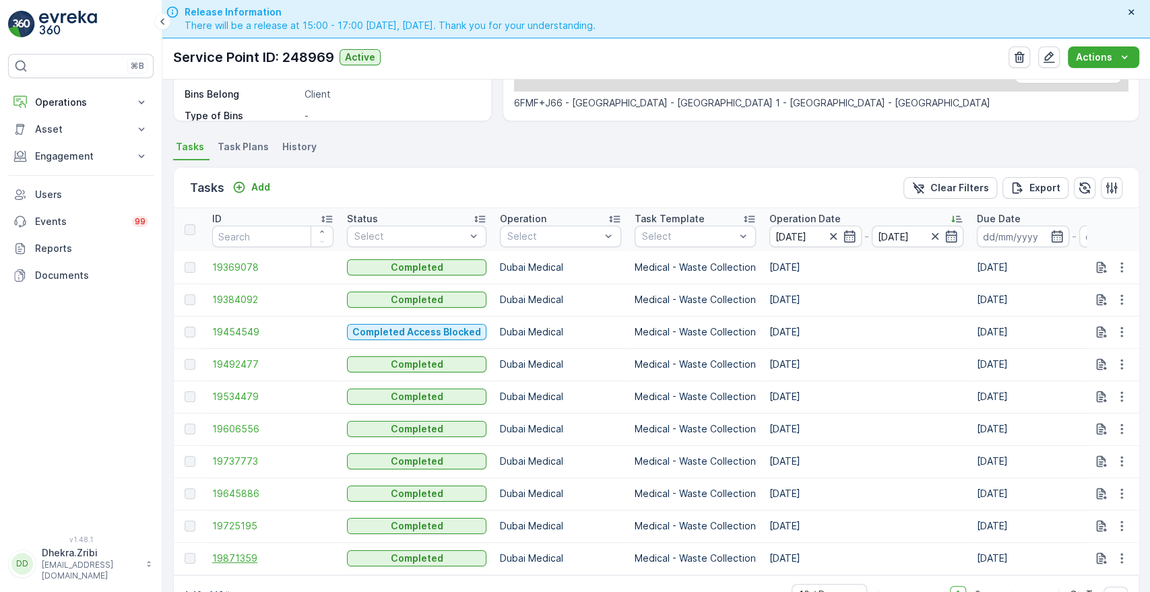
click at [226, 559] on span "19871359" at bounding box center [272, 558] width 121 height 13
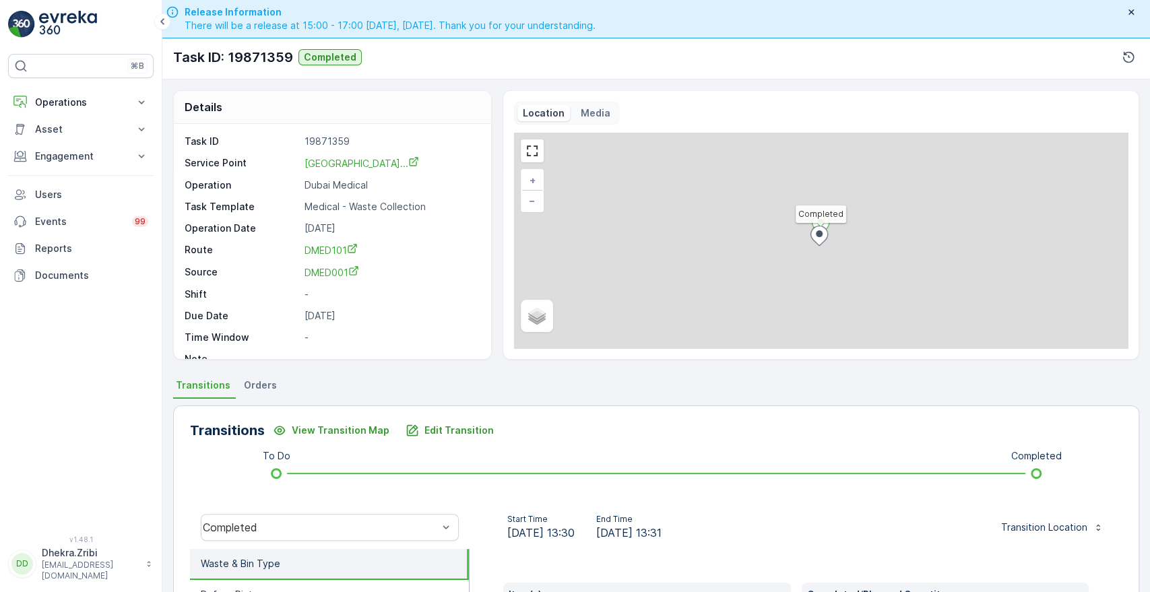
scroll to position [257, 0]
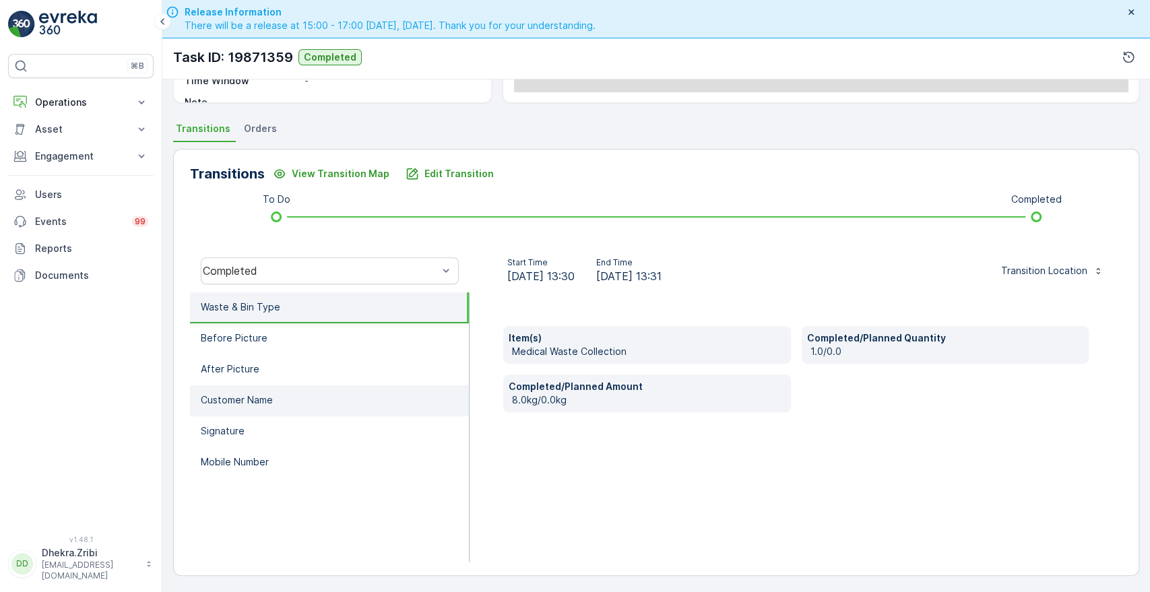
click at [238, 394] on p "Customer Name" at bounding box center [237, 400] width 72 height 13
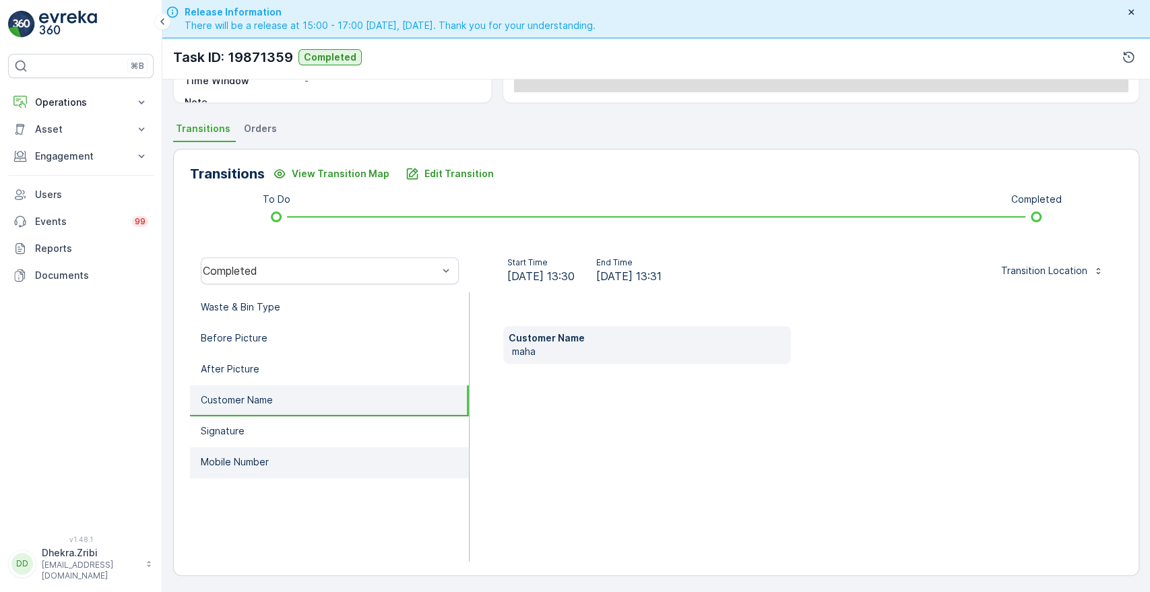
click at [224, 461] on p "Mobile Number" at bounding box center [235, 462] width 68 height 13
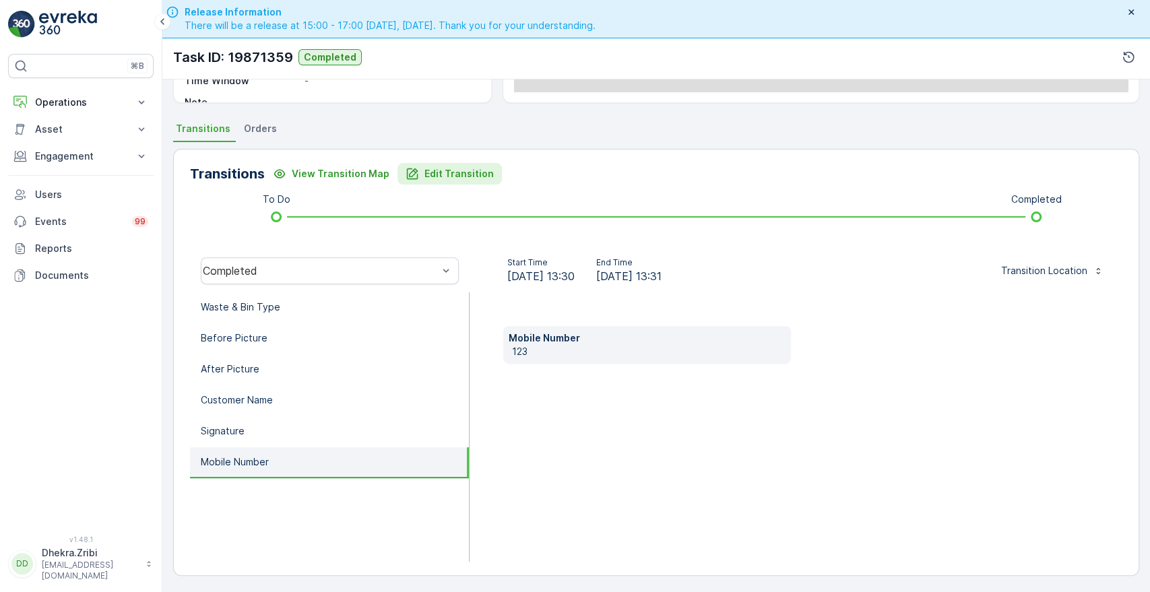
click at [439, 169] on p "Edit Transition" at bounding box center [459, 173] width 69 height 13
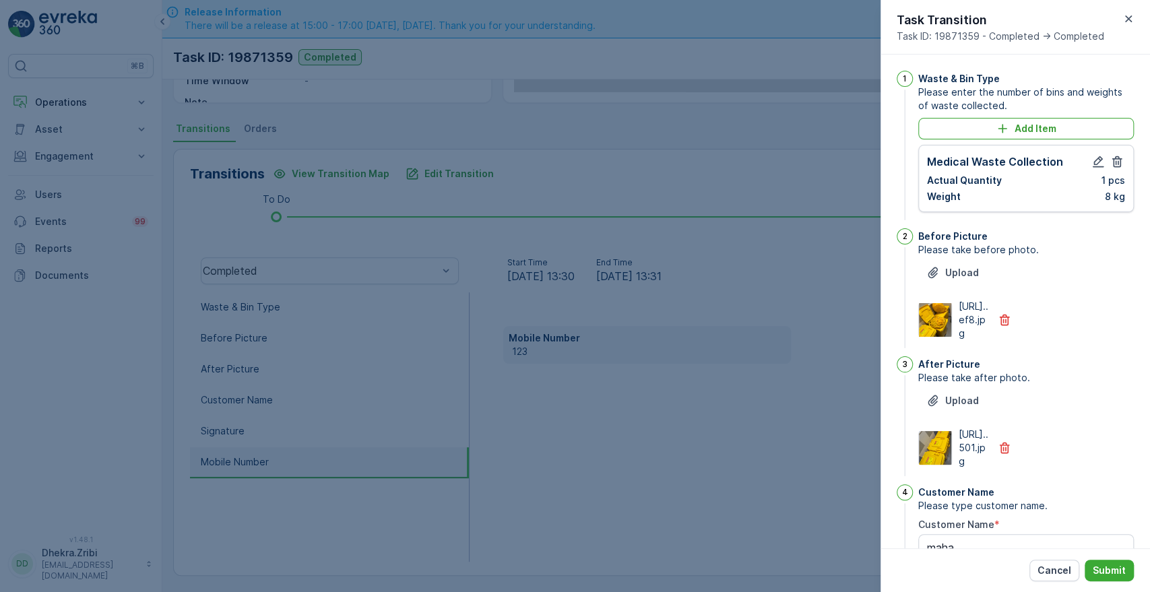
scroll to position [352, 0]
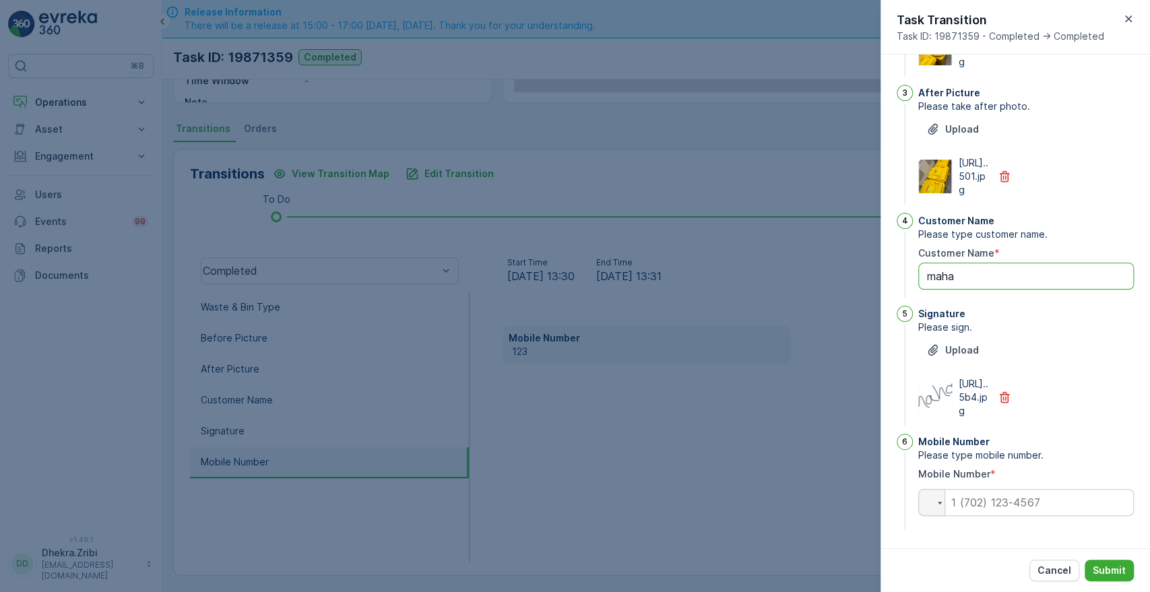
click at [1011, 263] on Name "maha" at bounding box center [1026, 276] width 216 height 27
click at [1006, 504] on input "tel" at bounding box center [1026, 502] width 216 height 27
type input "0567661804"
click at [1105, 567] on p "Submit" at bounding box center [1109, 570] width 33 height 13
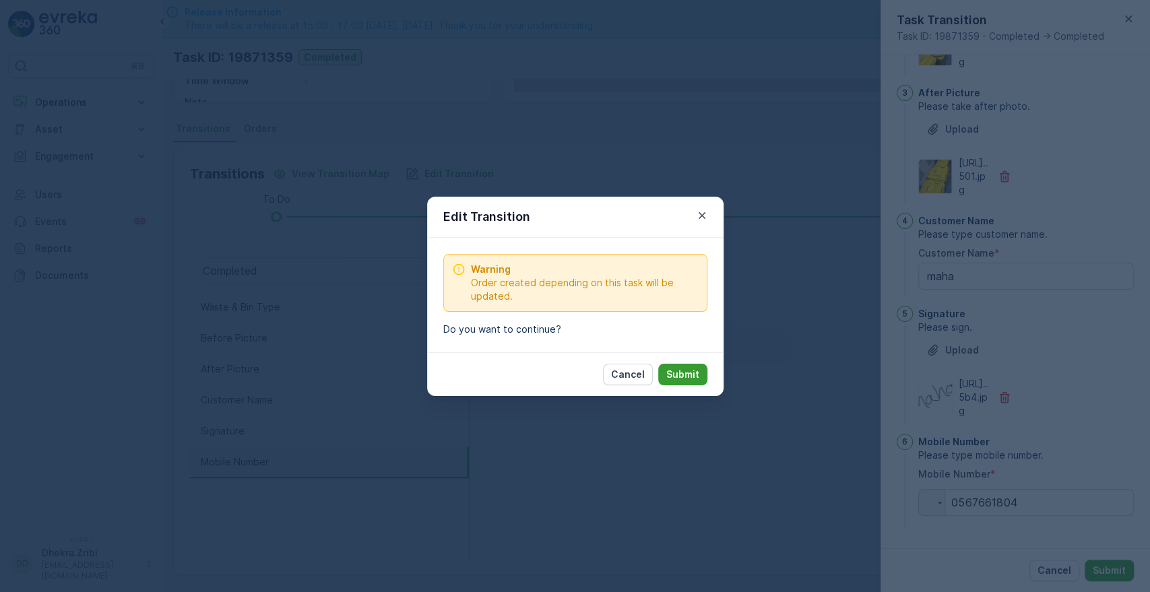
click at [677, 373] on p "Submit" at bounding box center [682, 374] width 33 height 13
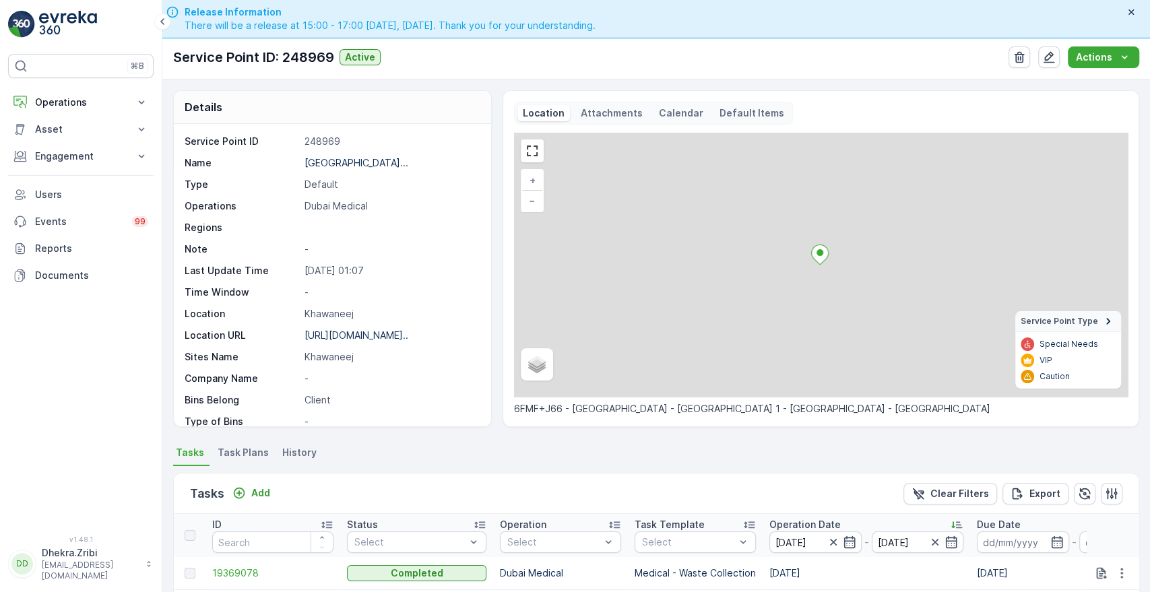
scroll to position [350, 0]
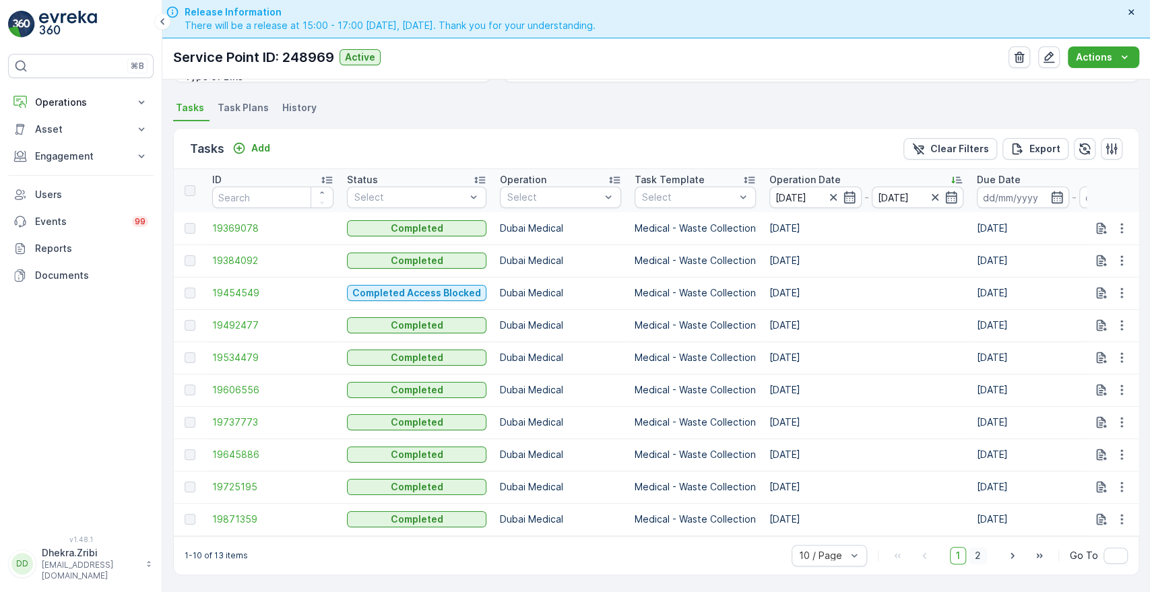
click at [975, 555] on span "2" at bounding box center [978, 556] width 18 height 18
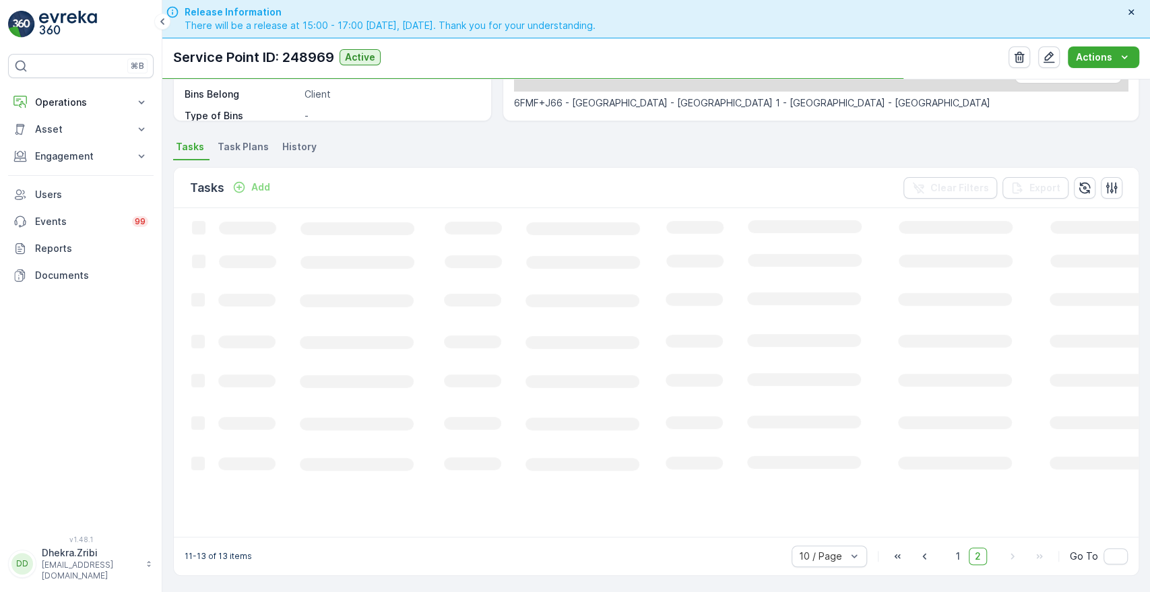
scroll to position [321, 0]
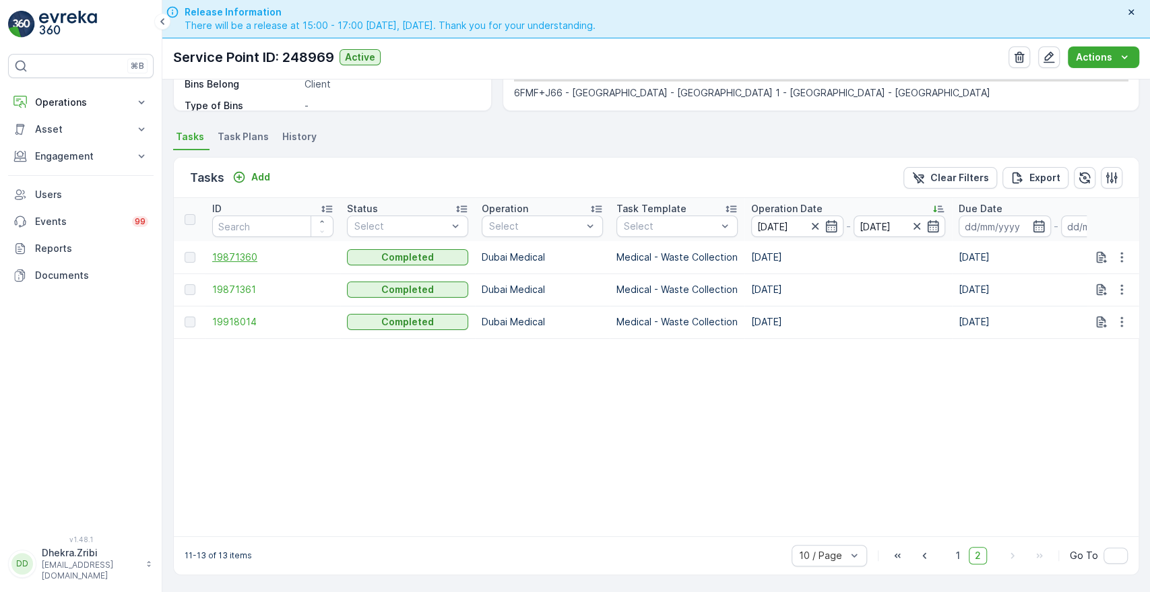
click at [229, 252] on span "19871360" at bounding box center [272, 257] width 121 height 13
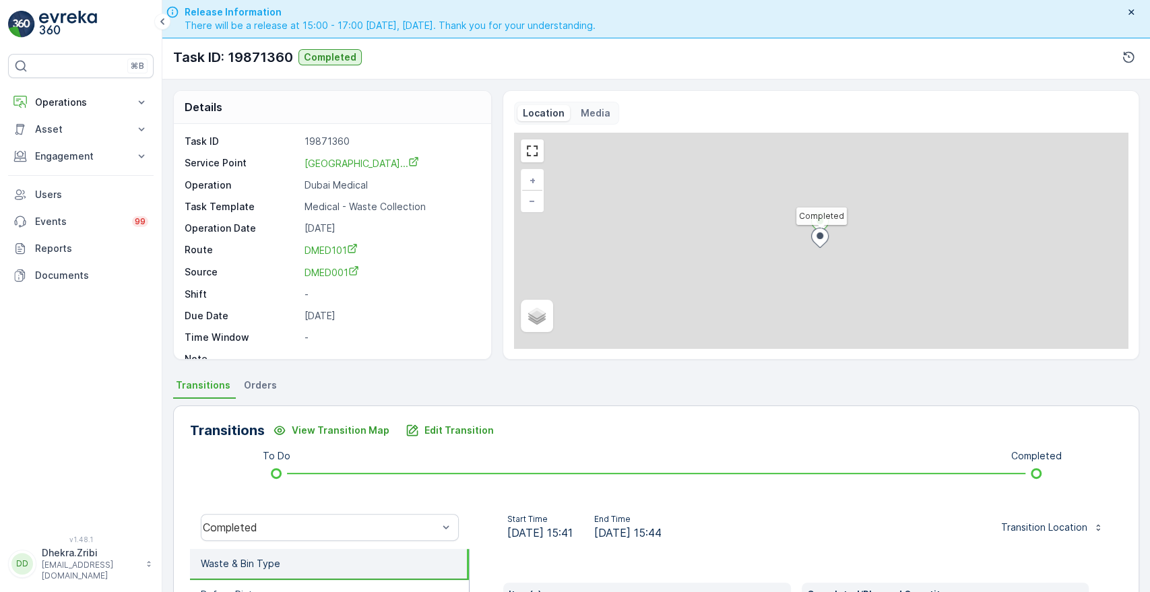
scroll to position [257, 0]
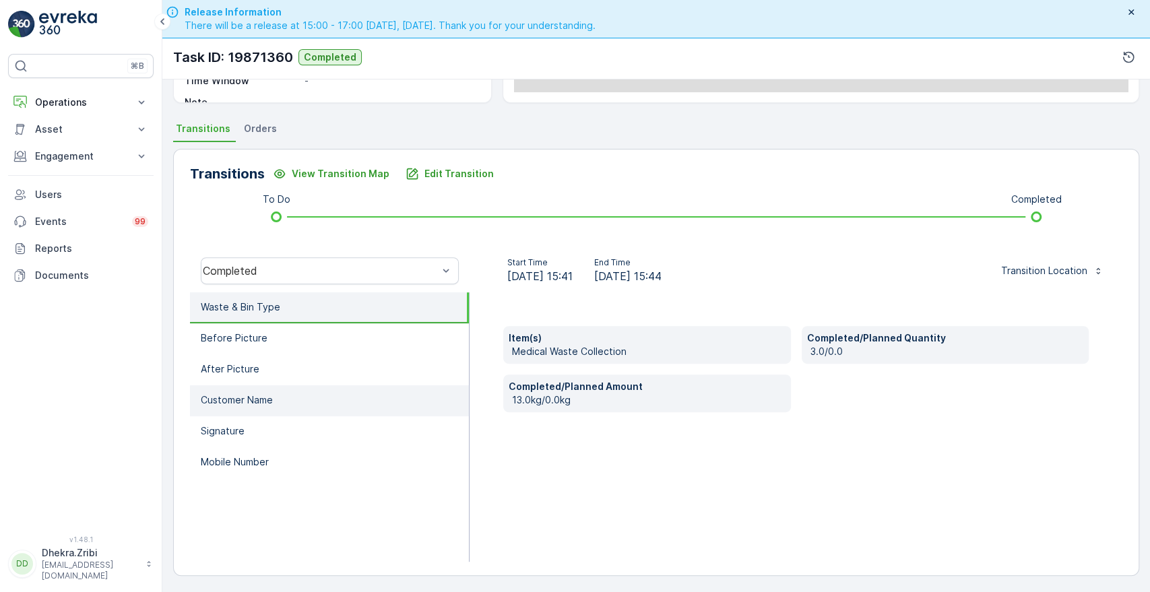
click at [276, 391] on li "Customer Name" at bounding box center [329, 400] width 279 height 31
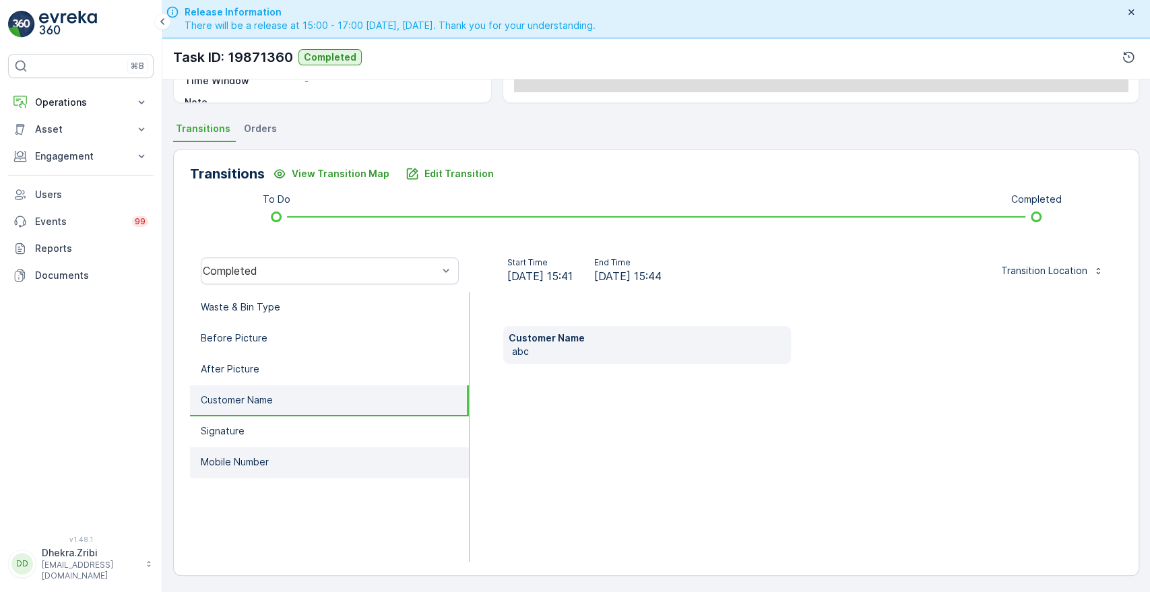
click at [221, 468] on li "Mobile Number" at bounding box center [329, 462] width 279 height 31
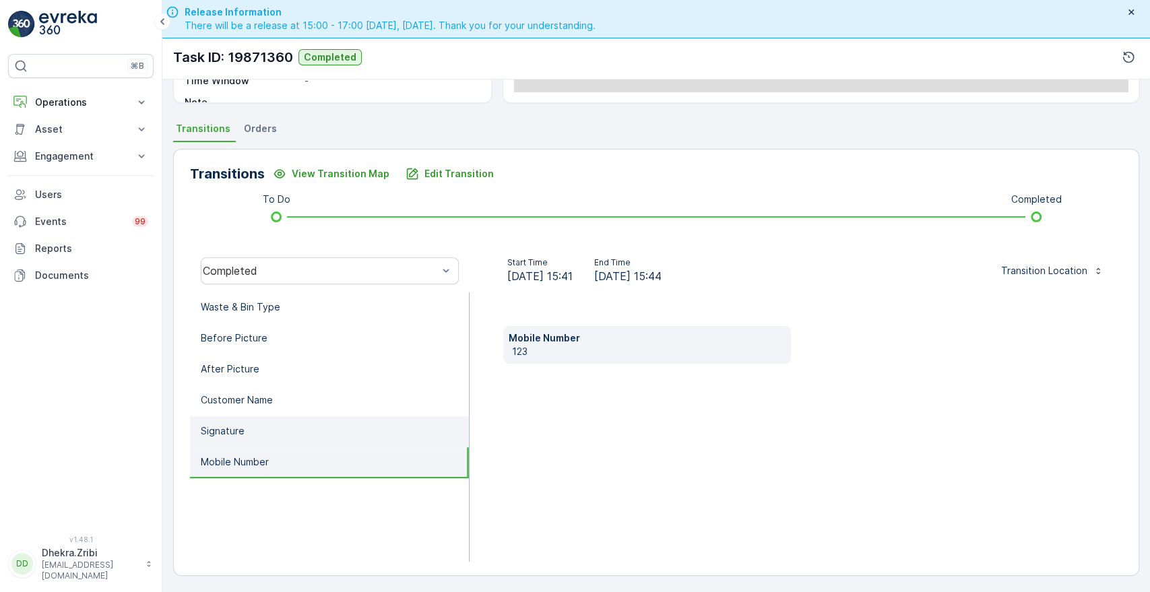
click at [248, 434] on li "Signature" at bounding box center [329, 431] width 279 height 31
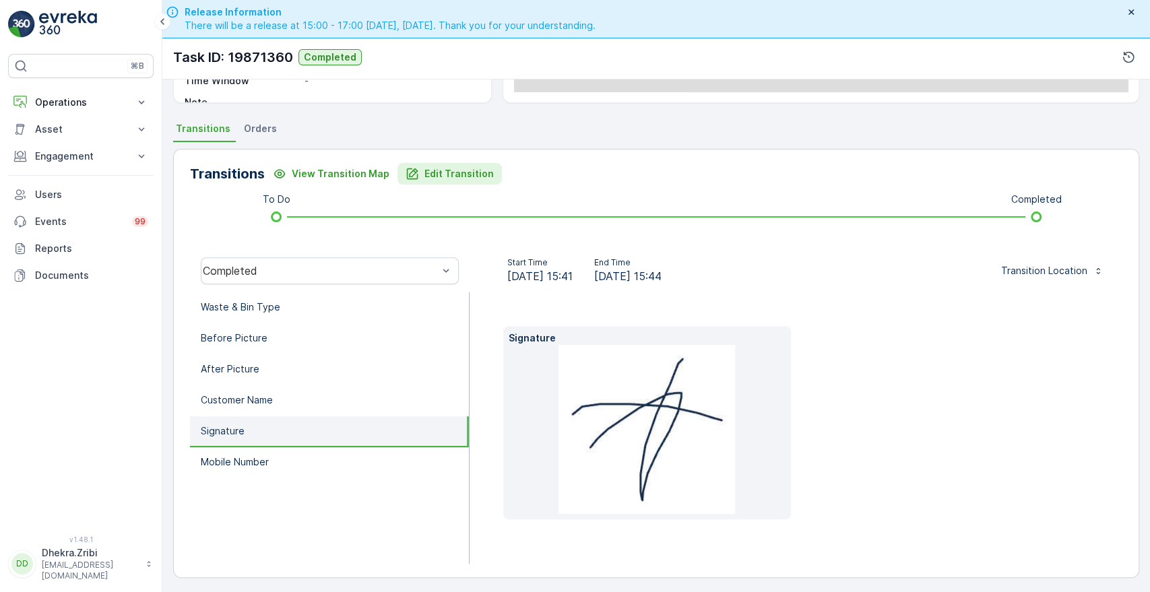
click at [458, 164] on button "Edit Transition" at bounding box center [450, 174] width 104 height 22
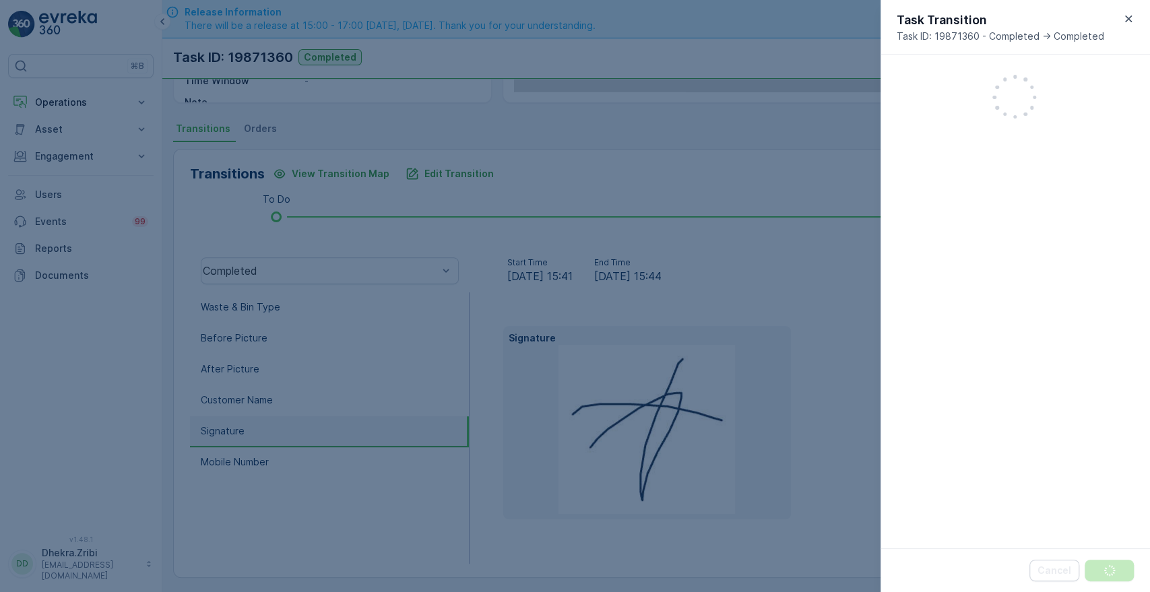
scroll to position [352, 0]
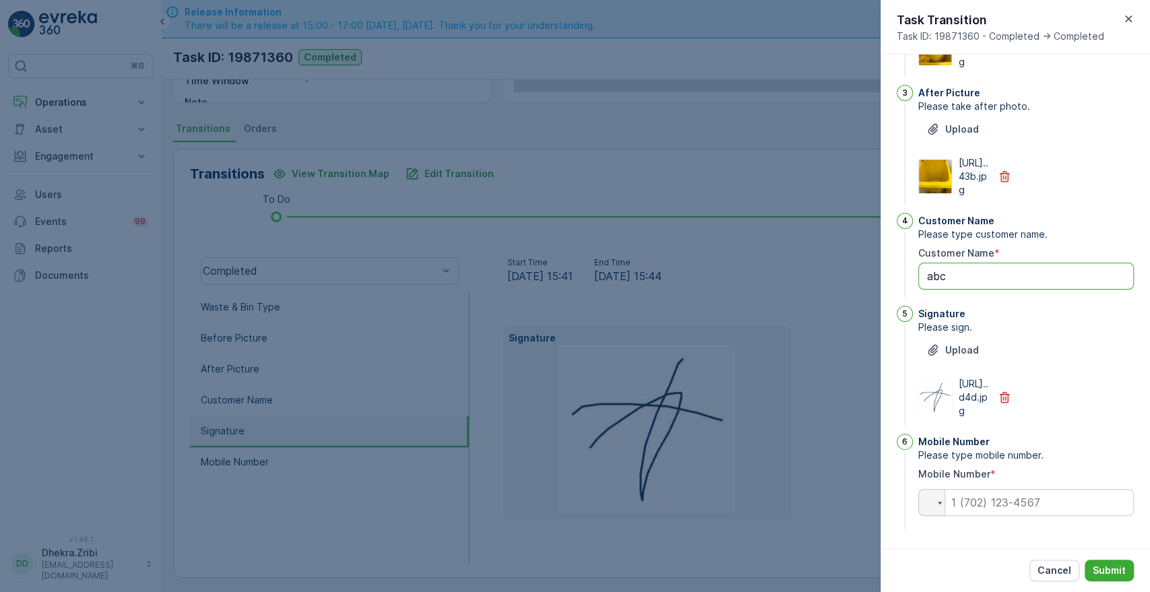
click at [986, 263] on Name "abc" at bounding box center [1026, 276] width 216 height 27
type Name "a"
type Name "mina"
click at [983, 506] on input "tel" at bounding box center [1026, 502] width 216 height 27
type input "0567661804"
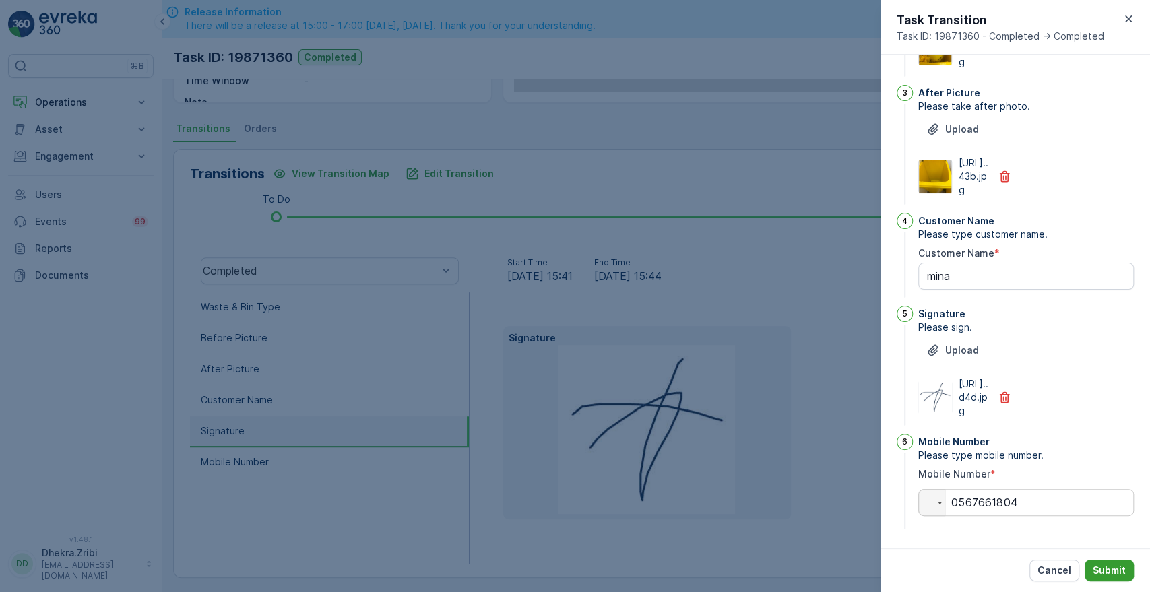
click at [1106, 567] on p "Submit" at bounding box center [1109, 570] width 33 height 13
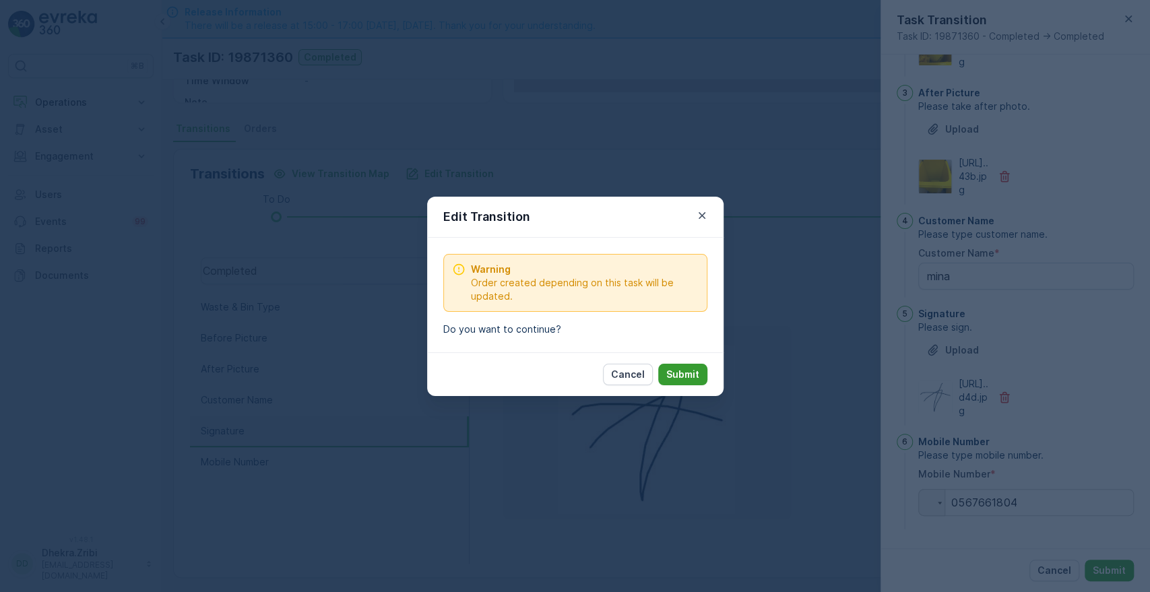
click at [683, 377] on p "Submit" at bounding box center [682, 374] width 33 height 13
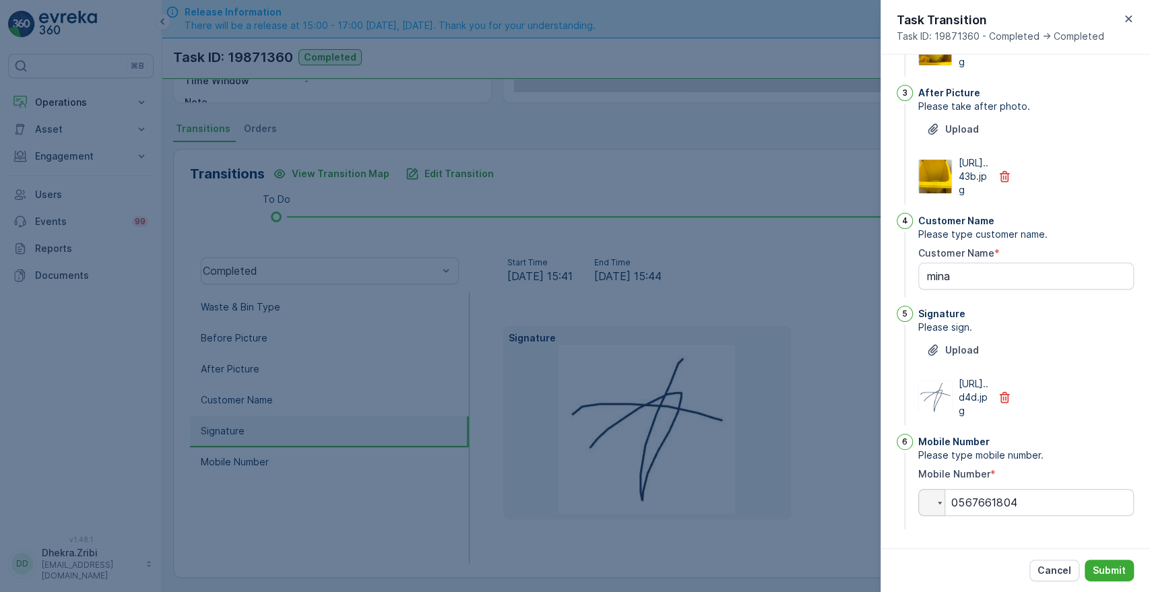
scroll to position [0, 0]
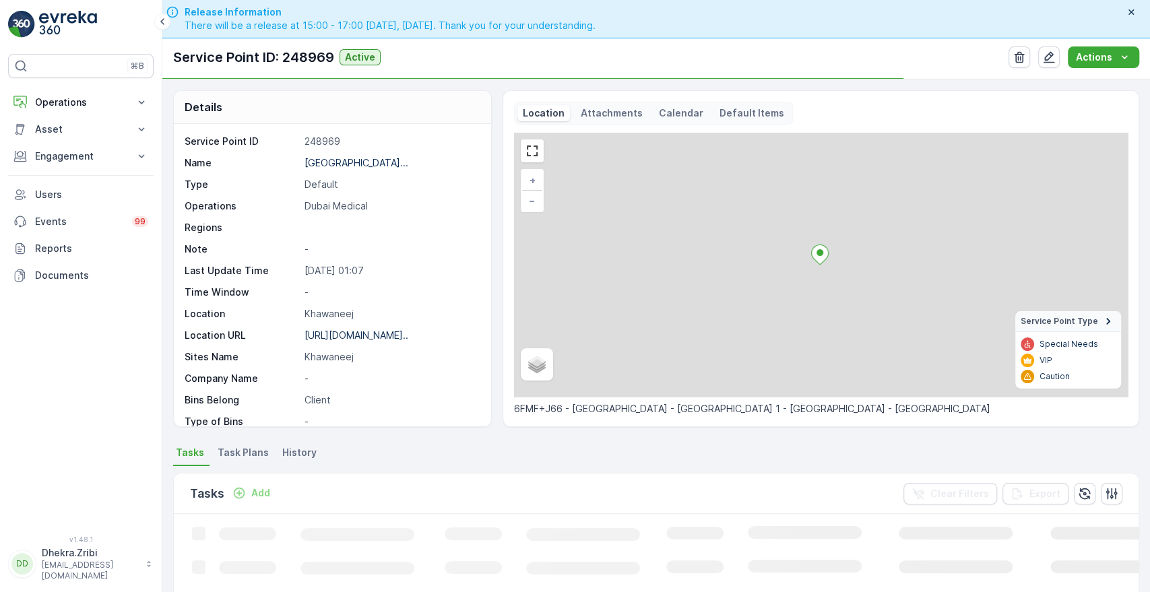
scroll to position [306, 0]
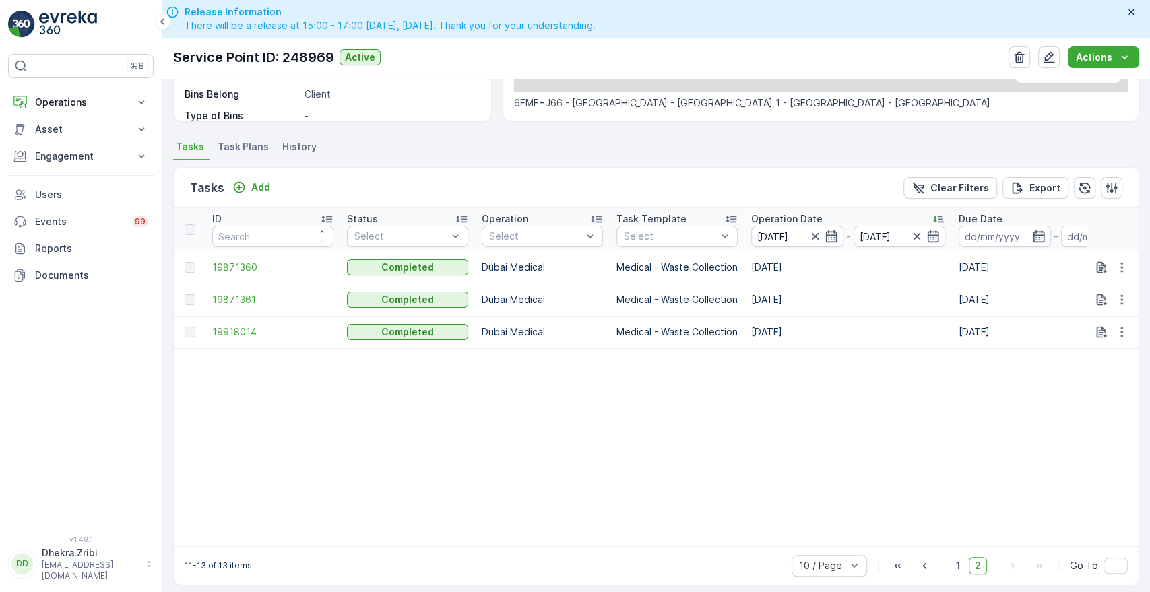
click at [242, 300] on span "19871361" at bounding box center [272, 299] width 121 height 13
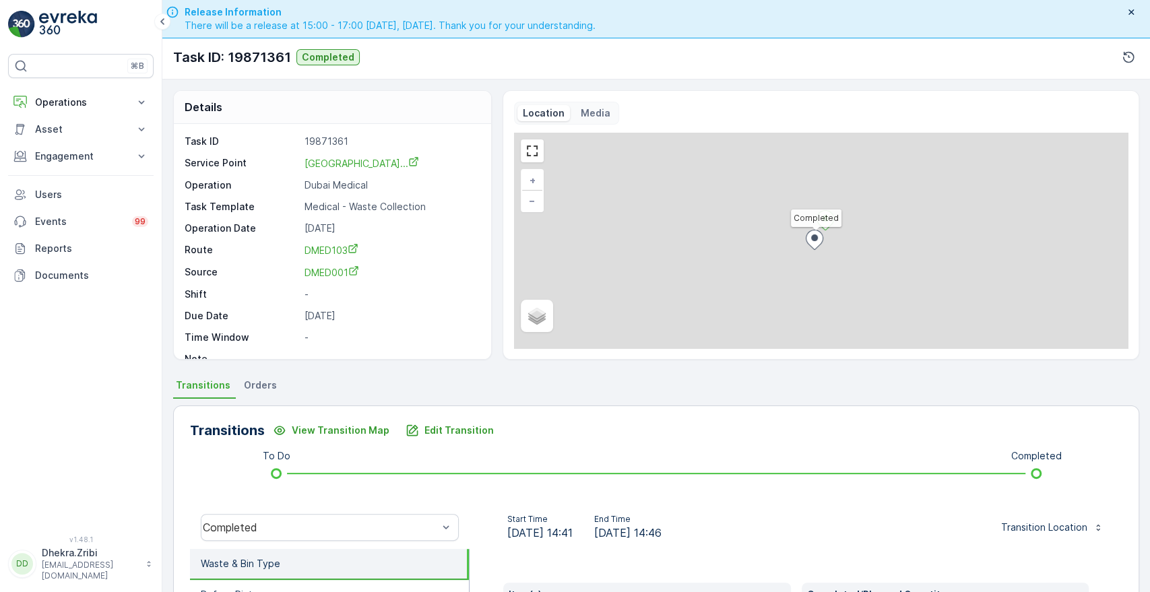
scroll to position [257, 0]
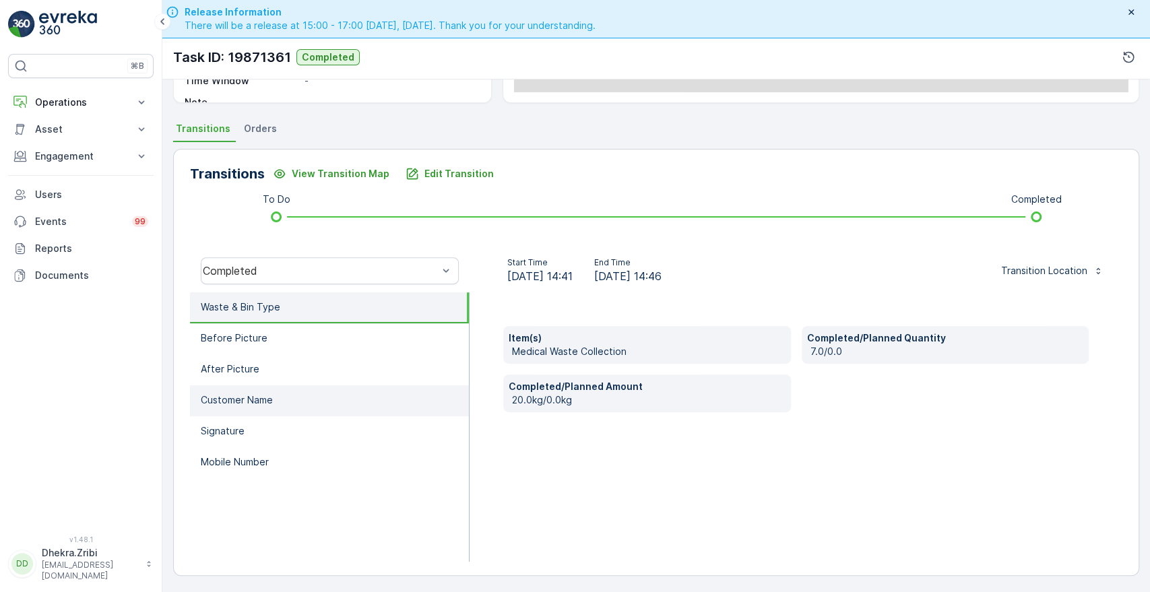
click at [302, 404] on li "Customer Name" at bounding box center [329, 400] width 279 height 31
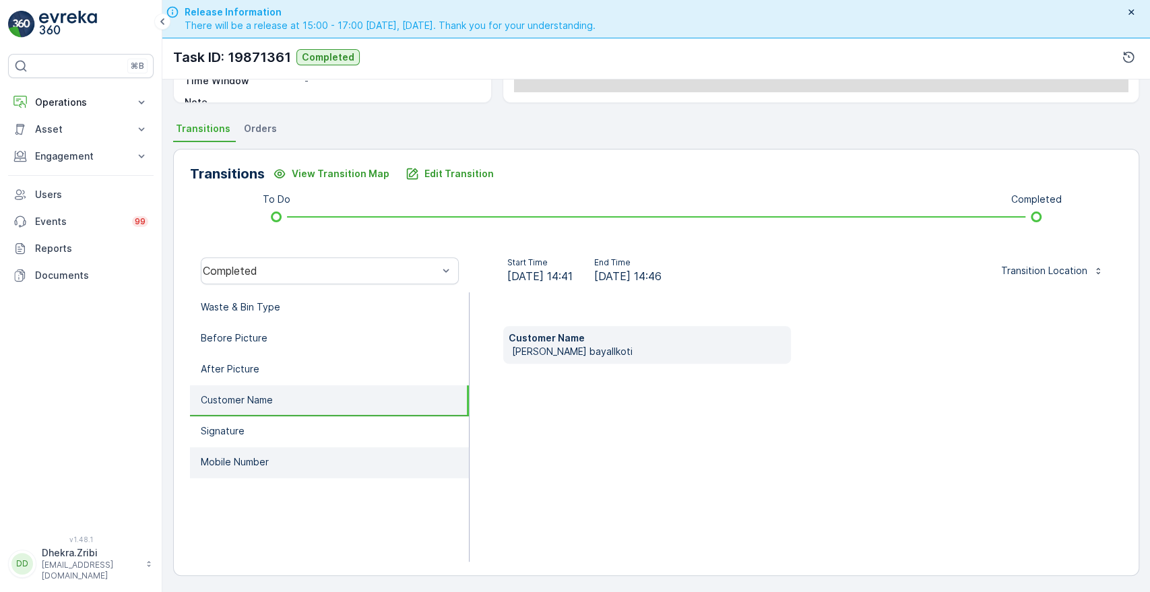
click at [265, 451] on li "Mobile Number" at bounding box center [329, 462] width 279 height 31
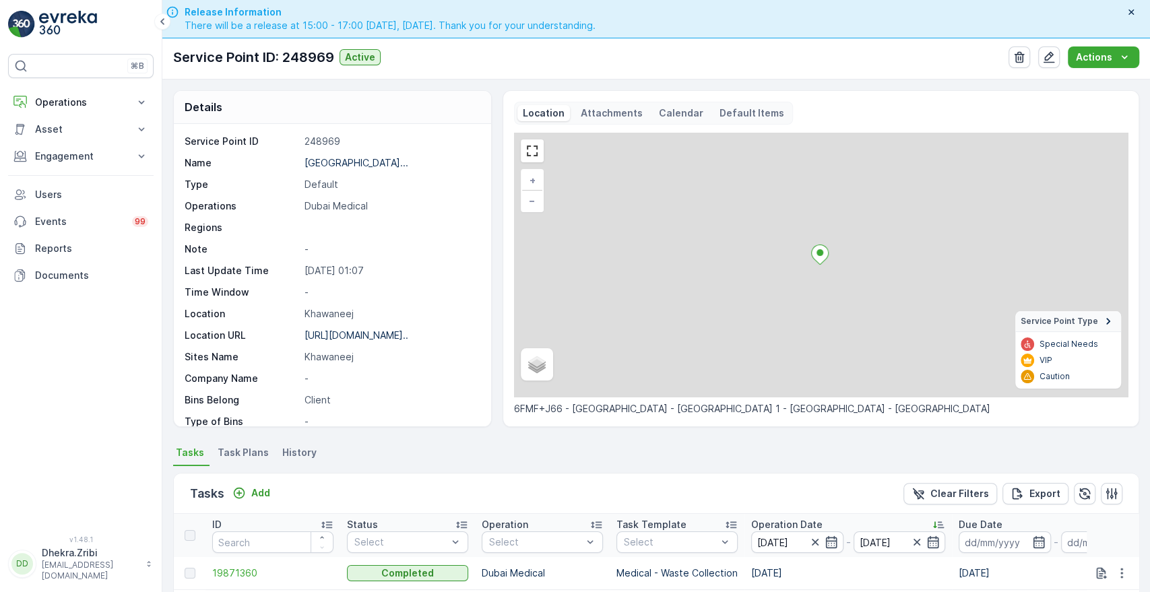
scroll to position [321, 0]
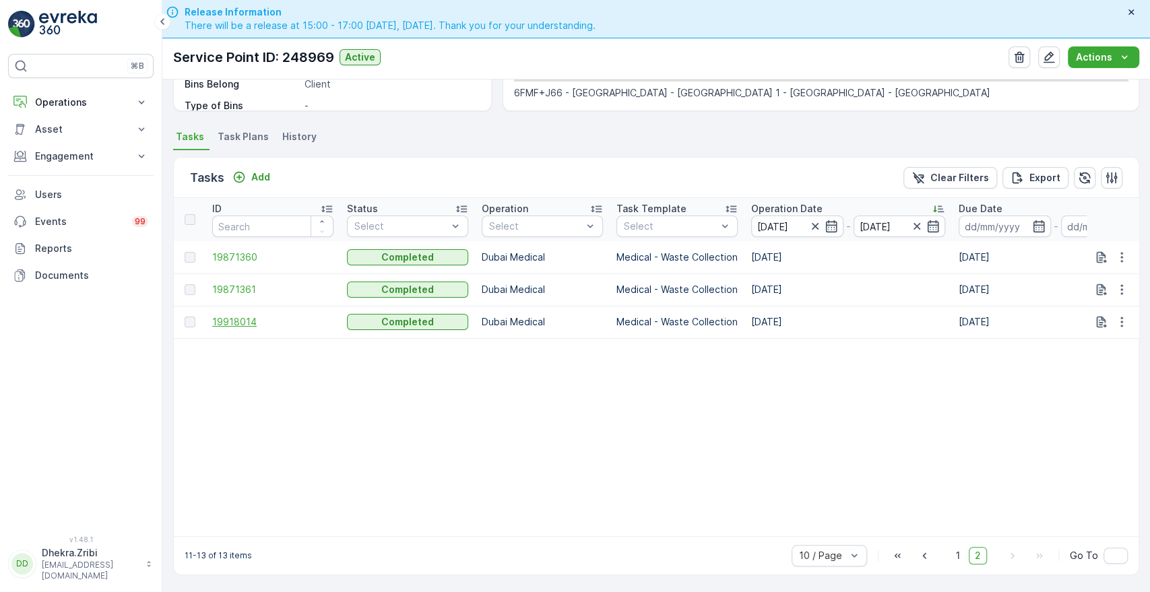
click at [237, 320] on span "19918014" at bounding box center [272, 321] width 121 height 13
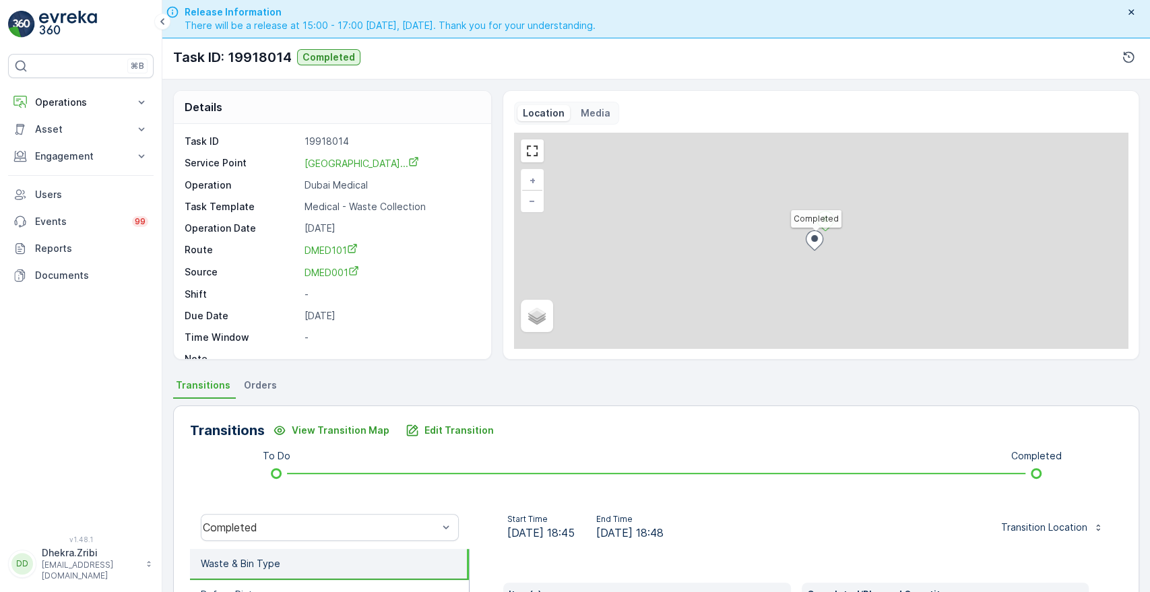
scroll to position [257, 0]
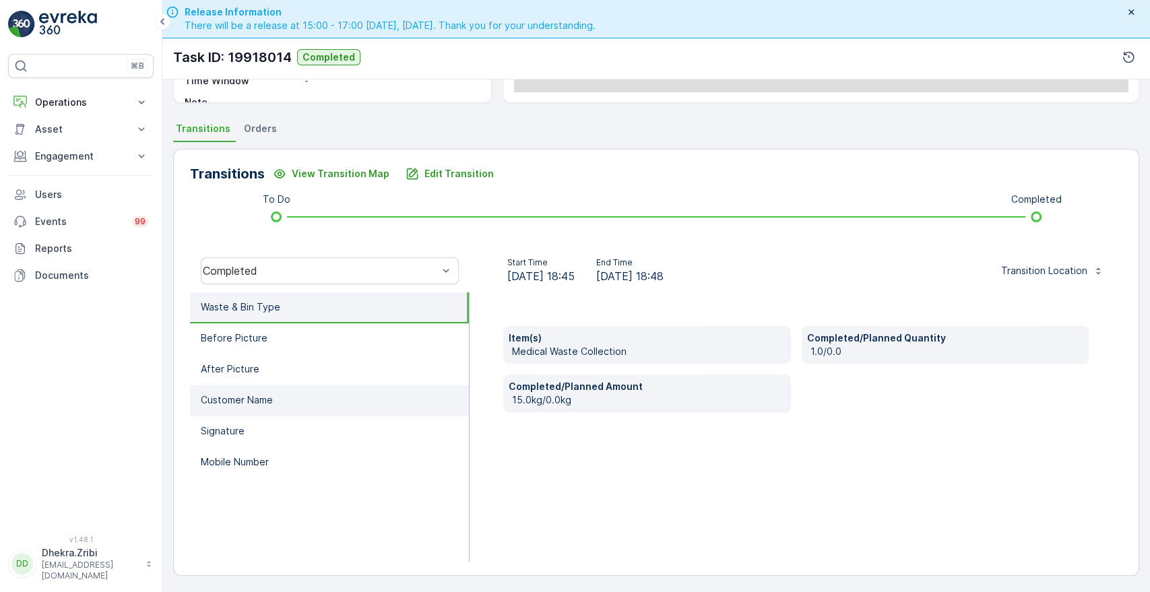
click at [263, 397] on p "Customer Name" at bounding box center [237, 400] width 72 height 13
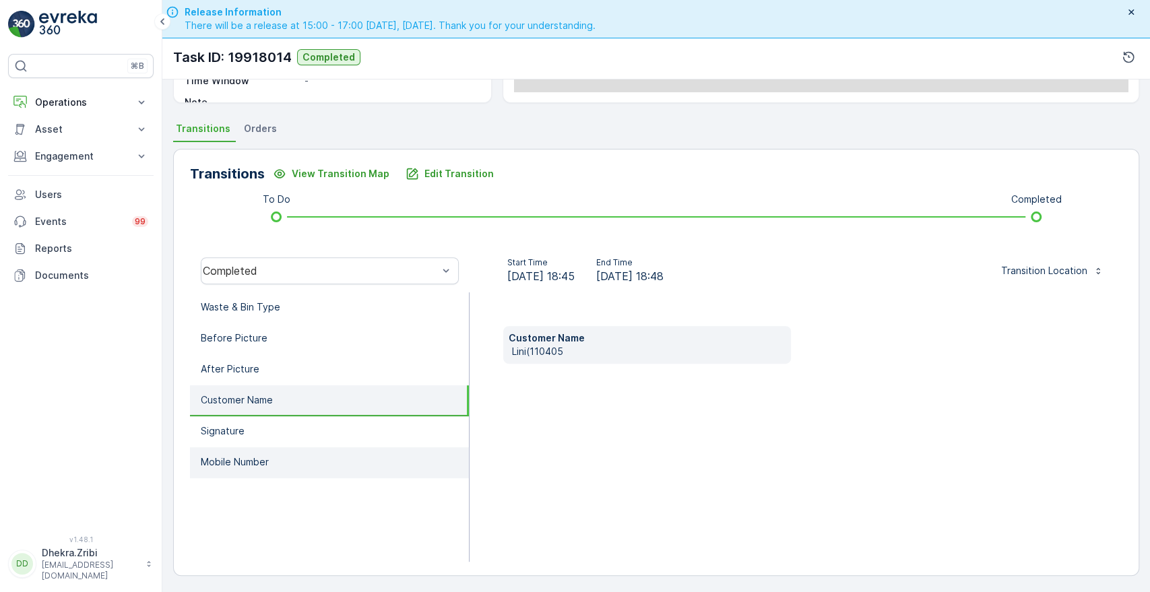
click at [240, 458] on p "Mobile Number" at bounding box center [235, 462] width 68 height 13
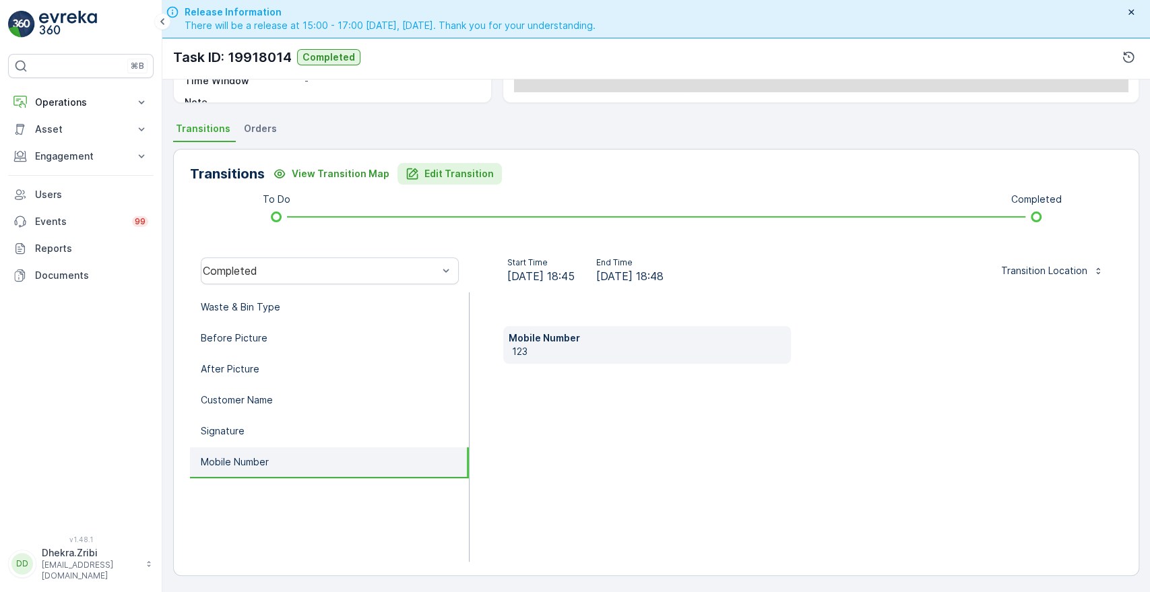
click at [455, 174] on p "Edit Transition" at bounding box center [459, 173] width 69 height 13
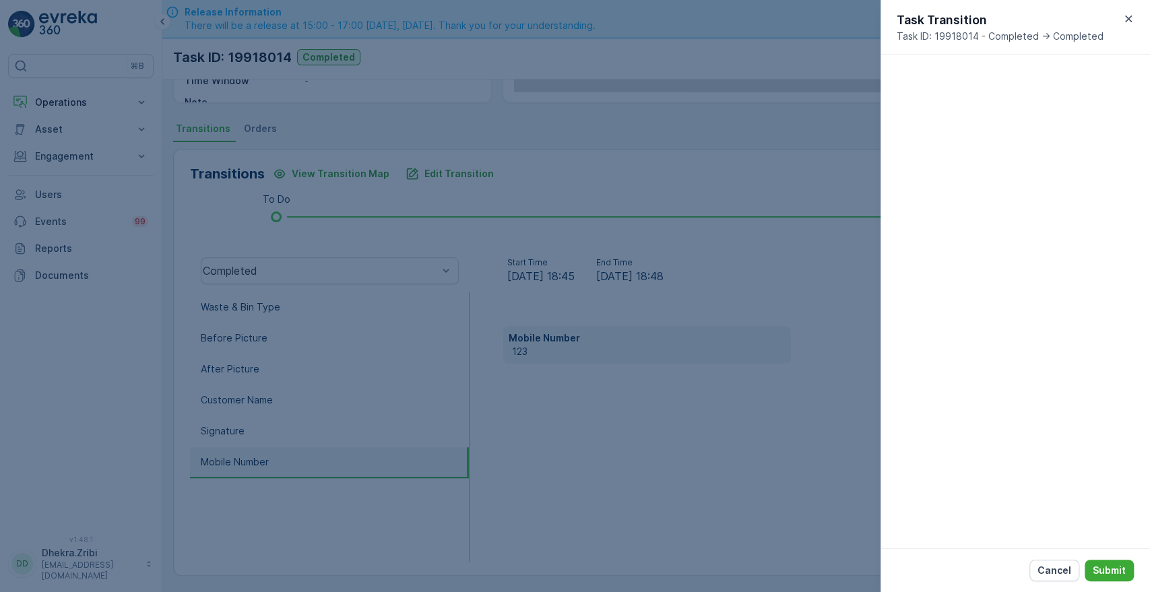
scroll to position [352, 0]
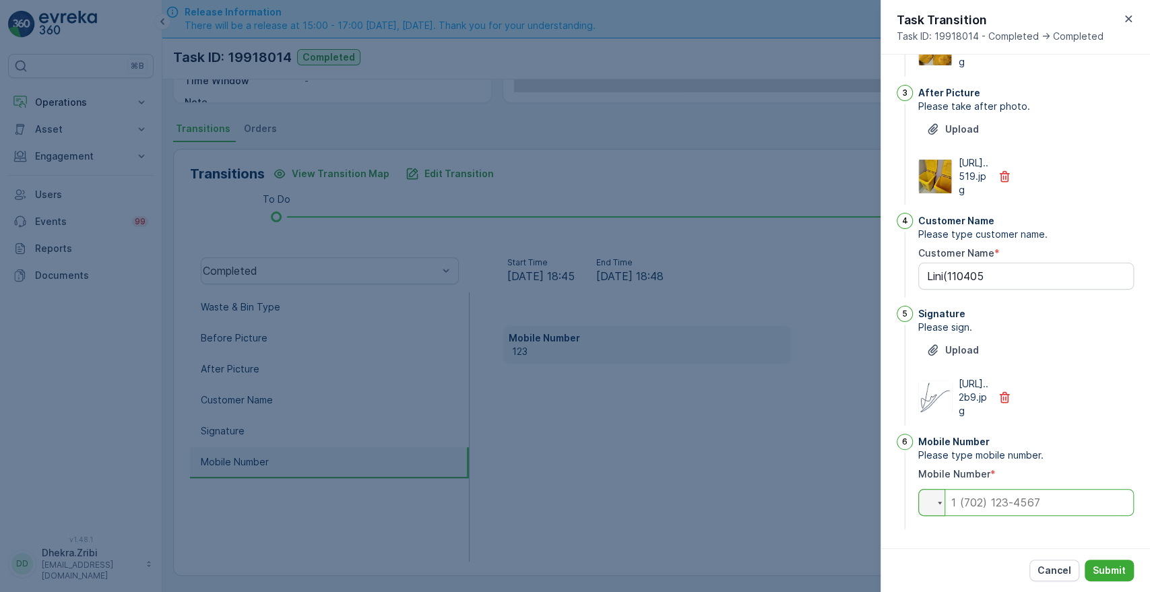
click at [972, 501] on input "tel" at bounding box center [1026, 502] width 216 height 27
type input "0567661804"
click at [1110, 564] on p "Submit" at bounding box center [1109, 570] width 33 height 13
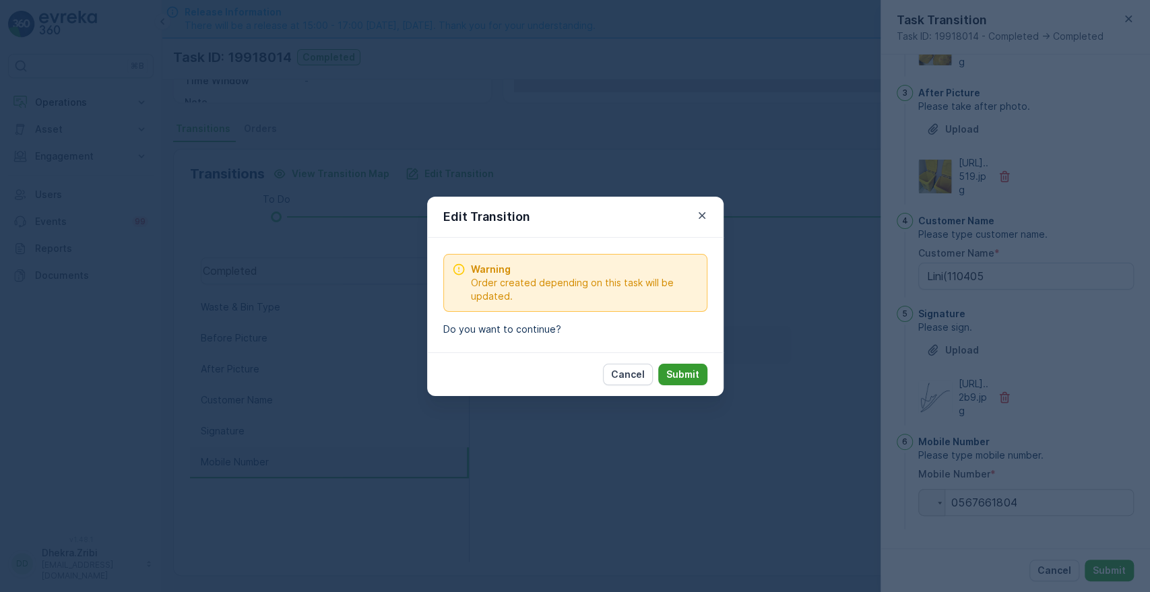
click at [695, 379] on p "Submit" at bounding box center [682, 374] width 33 height 13
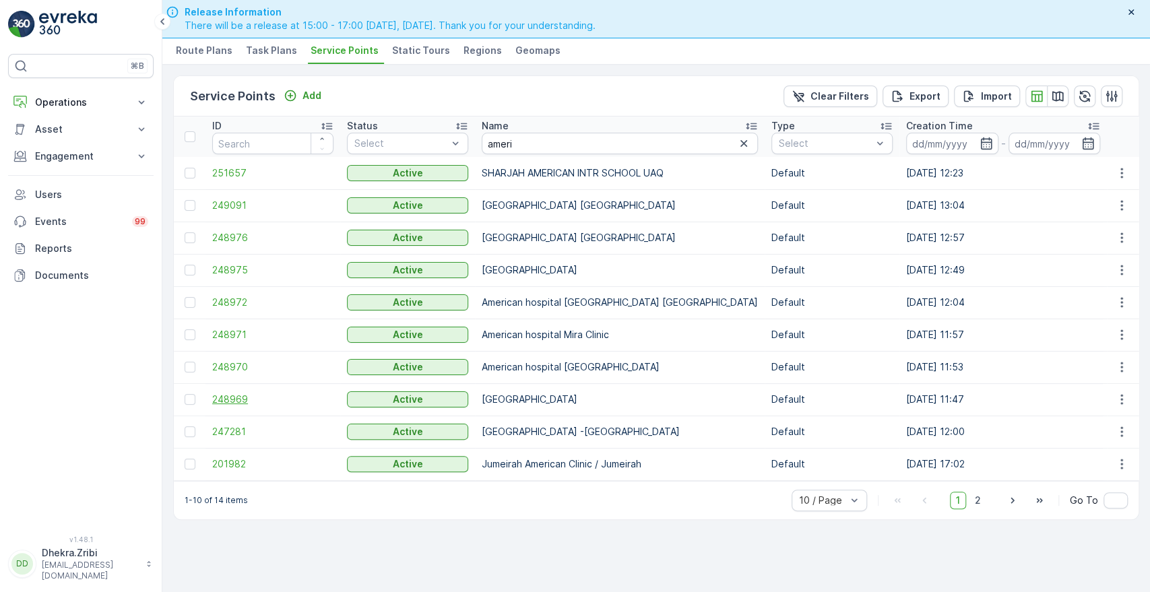
click at [232, 396] on span "248969" at bounding box center [272, 399] width 121 height 13
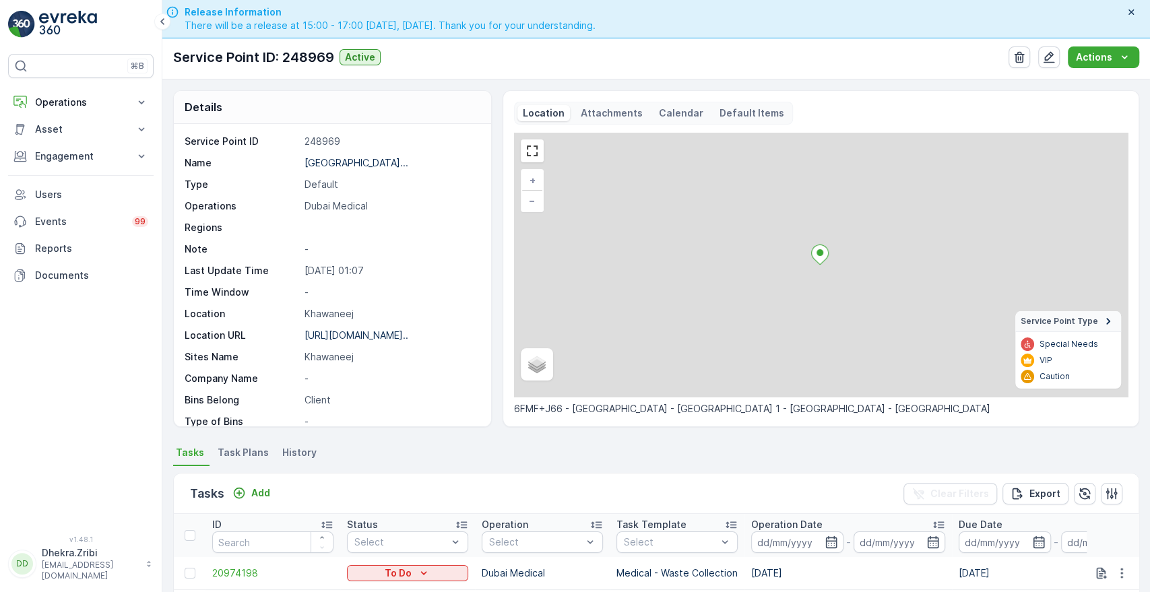
scroll to position [350, 0]
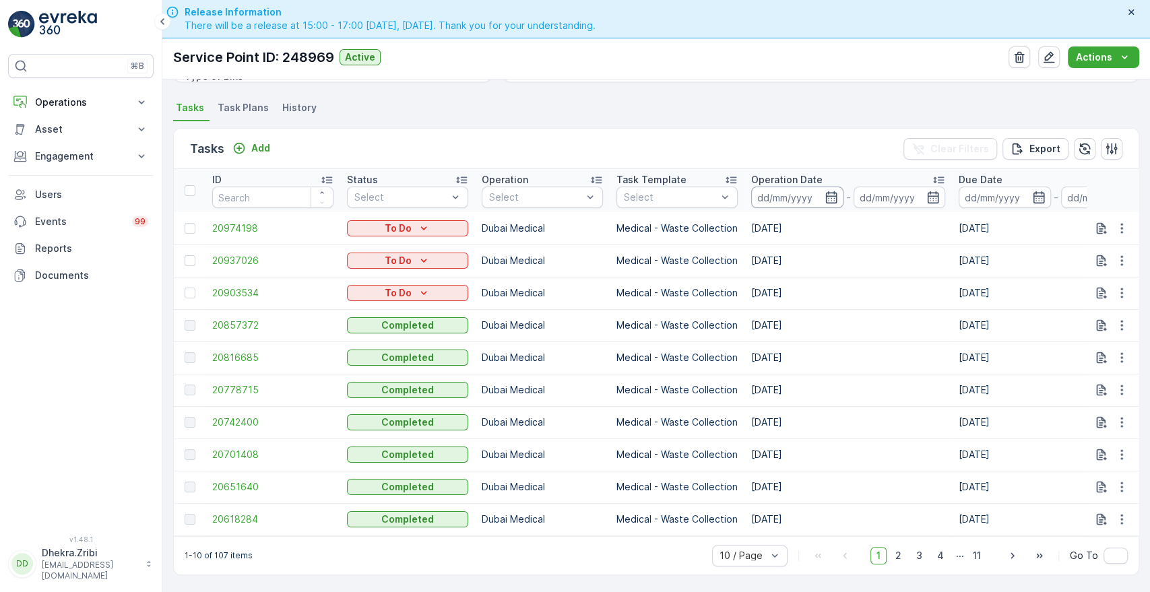
click at [829, 198] on input at bounding box center [797, 198] width 92 height 22
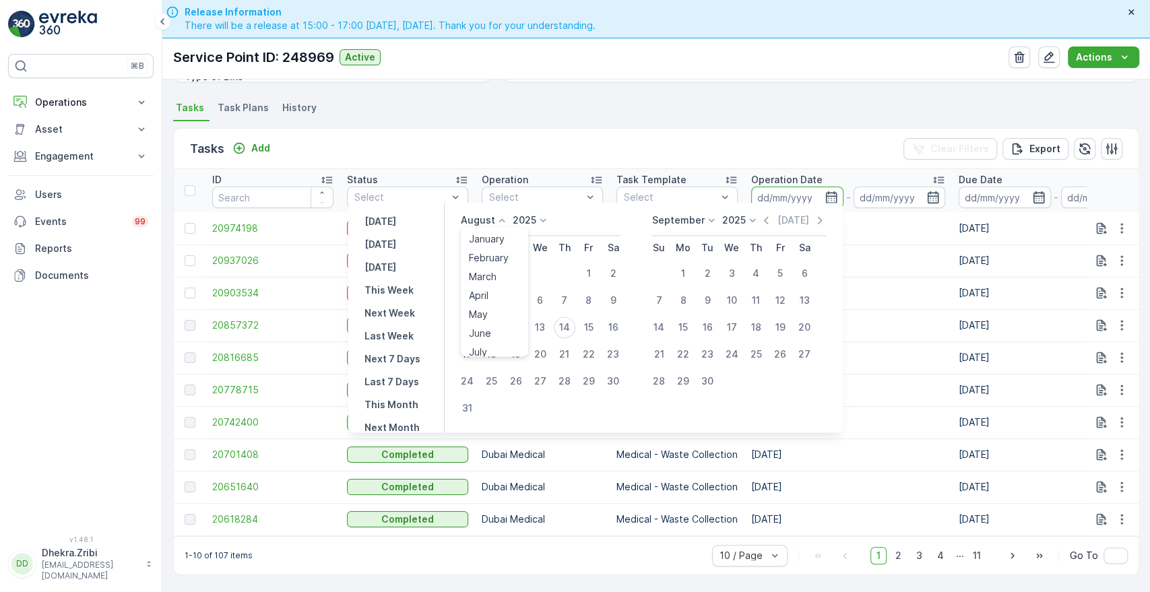
click at [507, 216] on icon at bounding box center [501, 220] width 13 height 13
click at [486, 341] on span "July" at bounding box center [478, 346] width 18 height 13
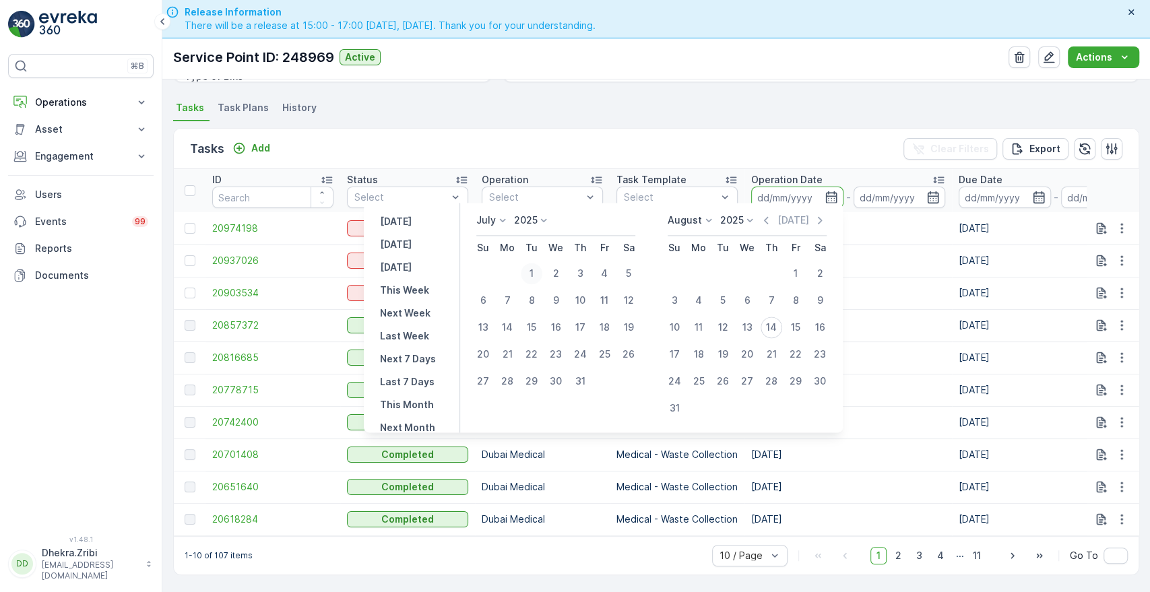
click at [534, 269] on div "1" at bounding box center [532, 274] width 22 height 22
type input "[DATE]"
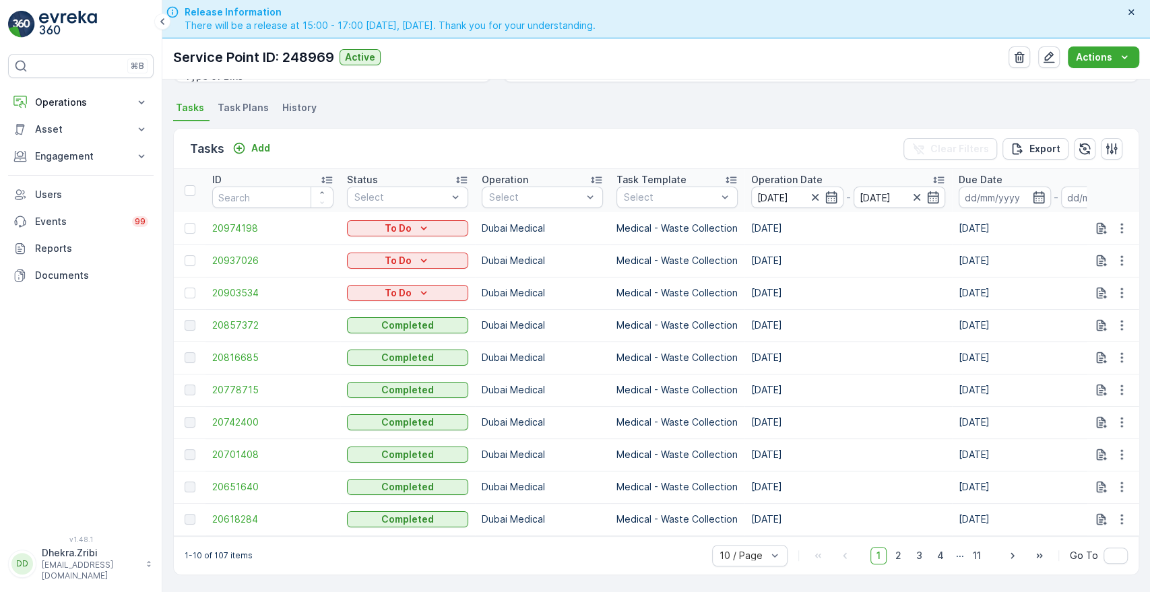
click at [593, 152] on div "Tasks Add Clear Filters Export" at bounding box center [656, 149] width 965 height 40
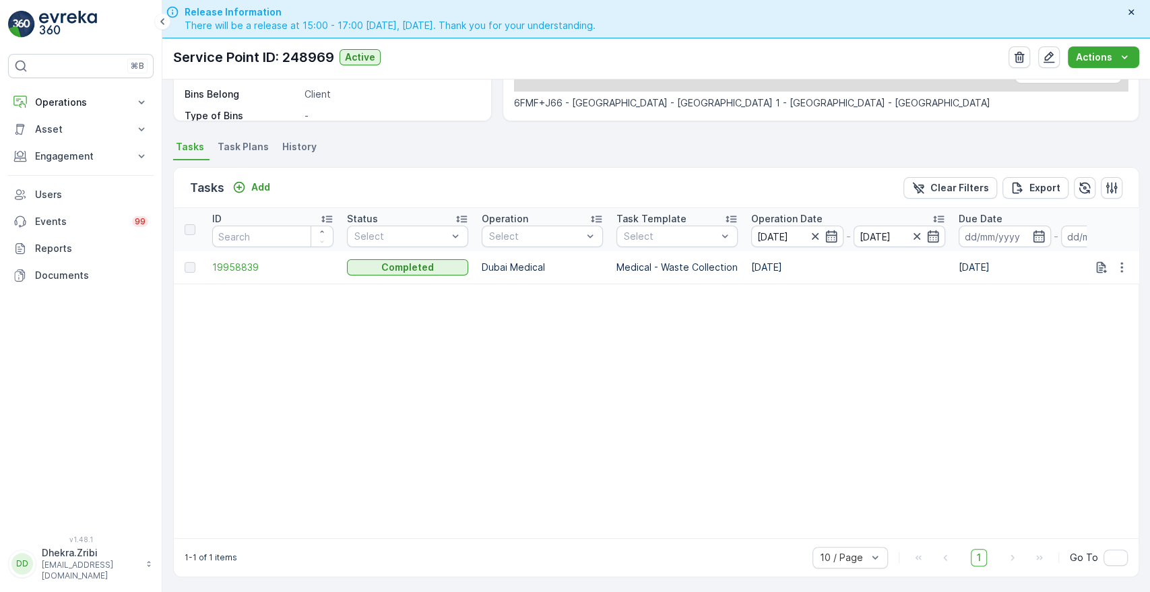
scroll to position [313, 0]
click at [933, 228] on icon "button" at bounding box center [933, 234] width 13 height 13
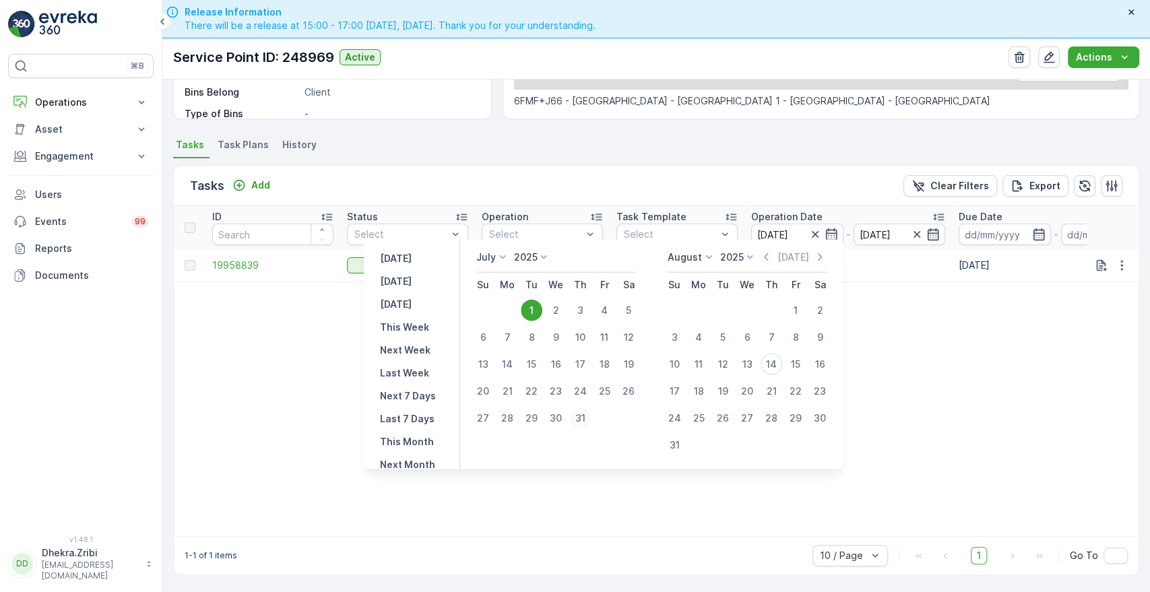
click at [578, 419] on div "31" at bounding box center [580, 419] width 22 height 22
type input "[DATE]"
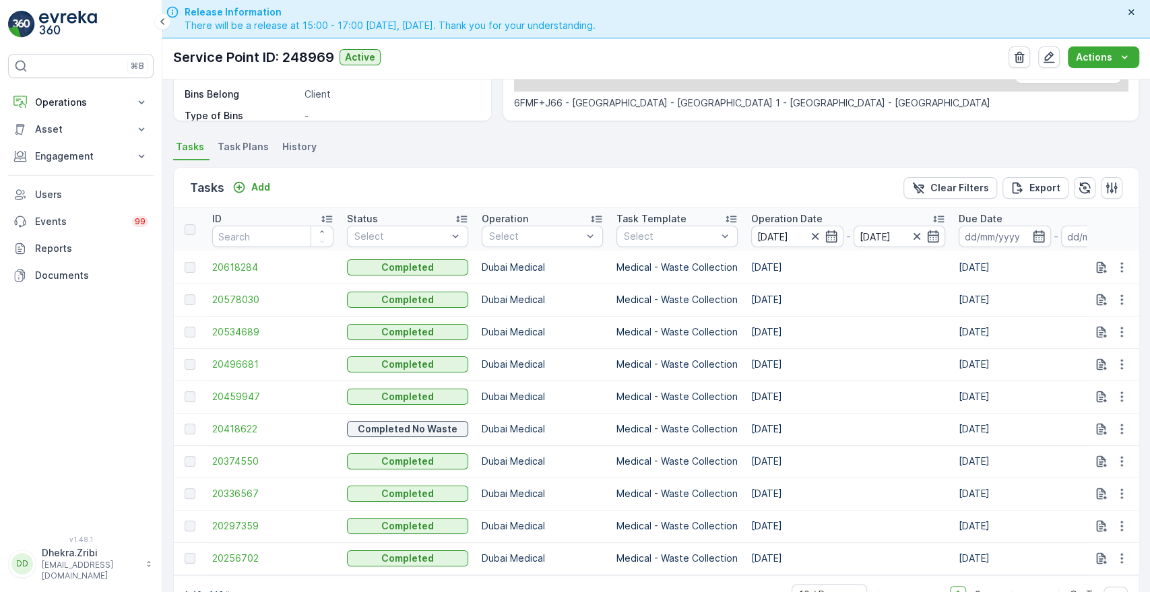
scroll to position [313, 0]
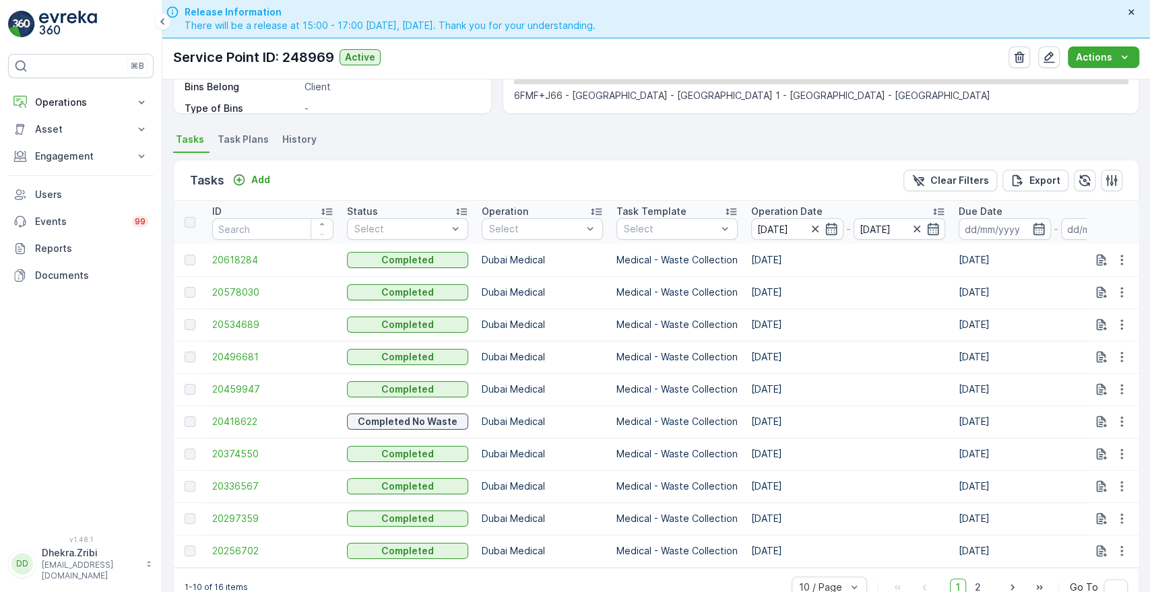
click at [776, 208] on p "Operation Date" at bounding box center [786, 211] width 71 height 13
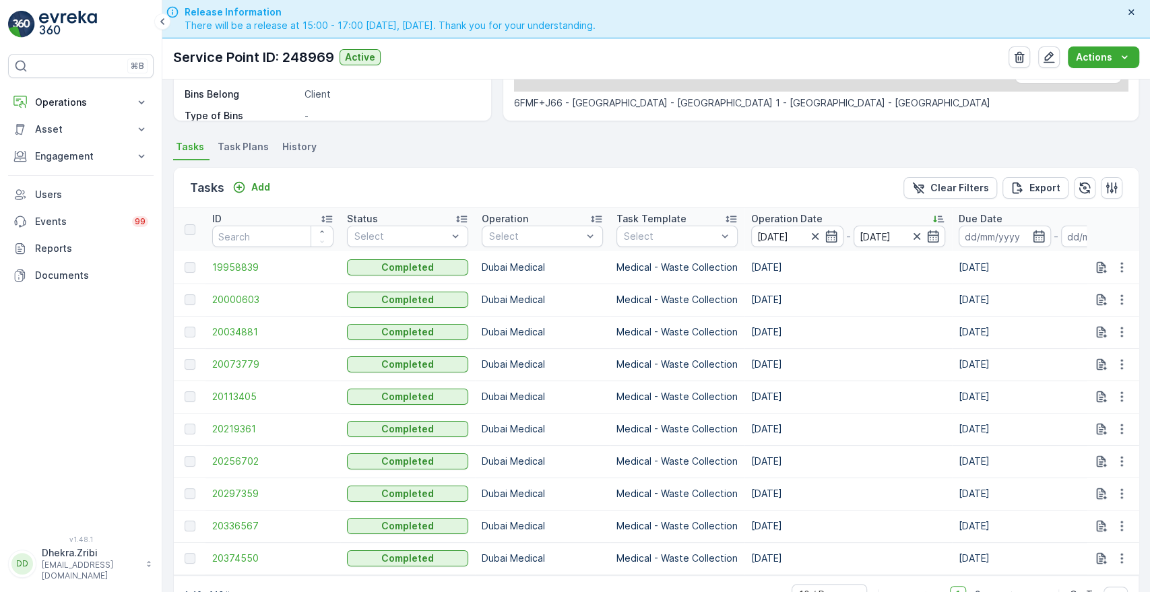
scroll to position [313, 0]
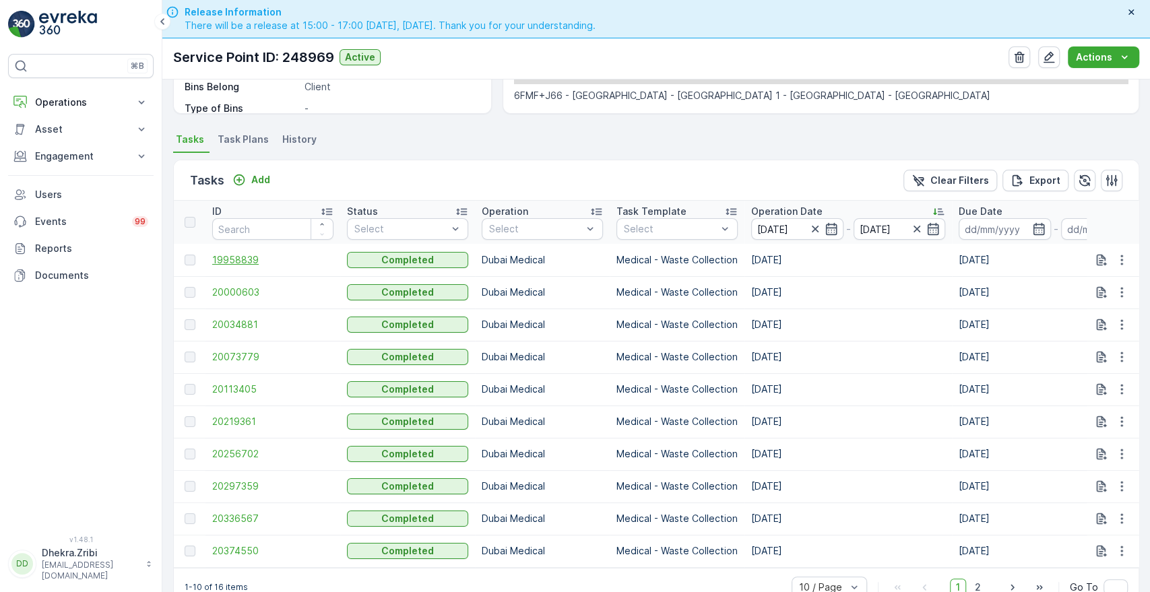
click at [232, 261] on span "19958839" at bounding box center [272, 259] width 121 height 13
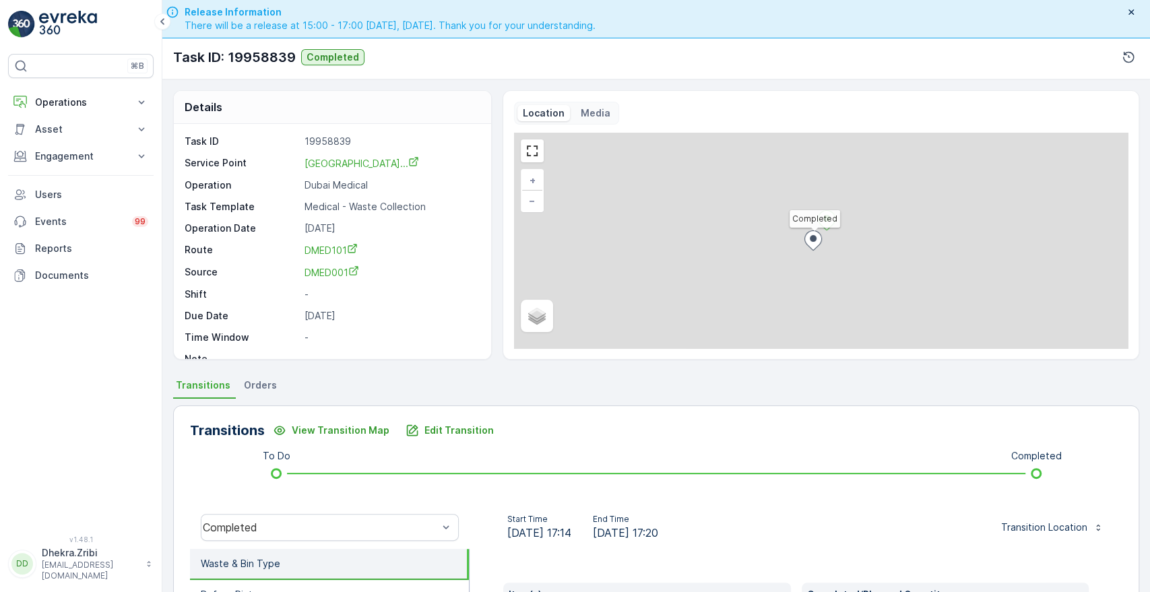
scroll to position [257, 0]
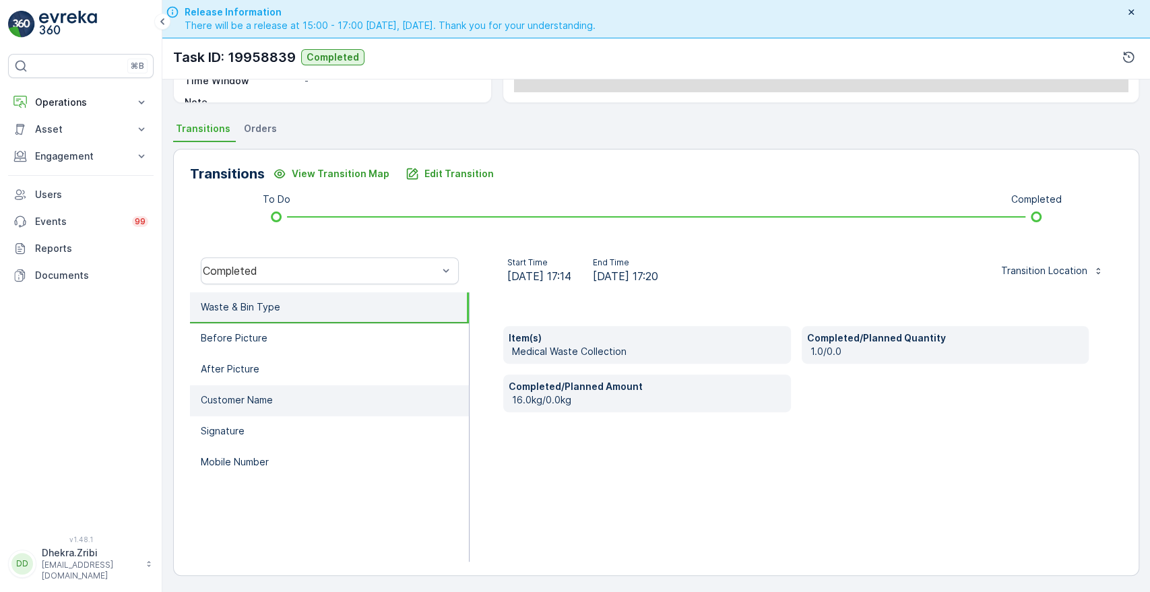
click at [274, 386] on li "Customer Name" at bounding box center [329, 400] width 279 height 31
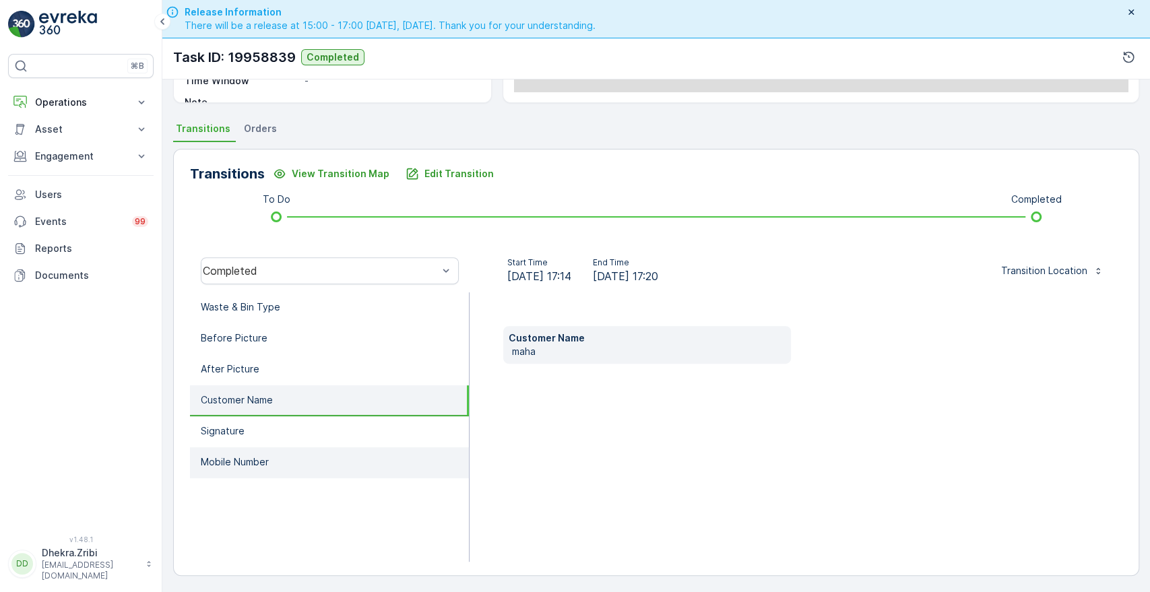
click at [230, 468] on li "Mobile Number" at bounding box center [329, 462] width 279 height 31
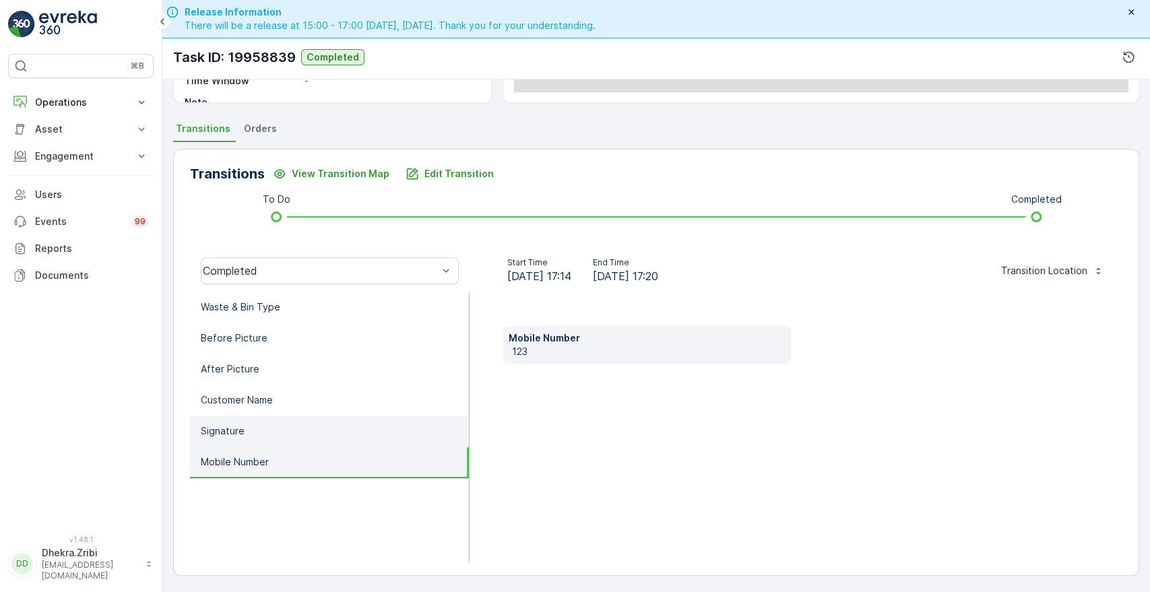
click at [226, 441] on li "Signature" at bounding box center [329, 431] width 279 height 31
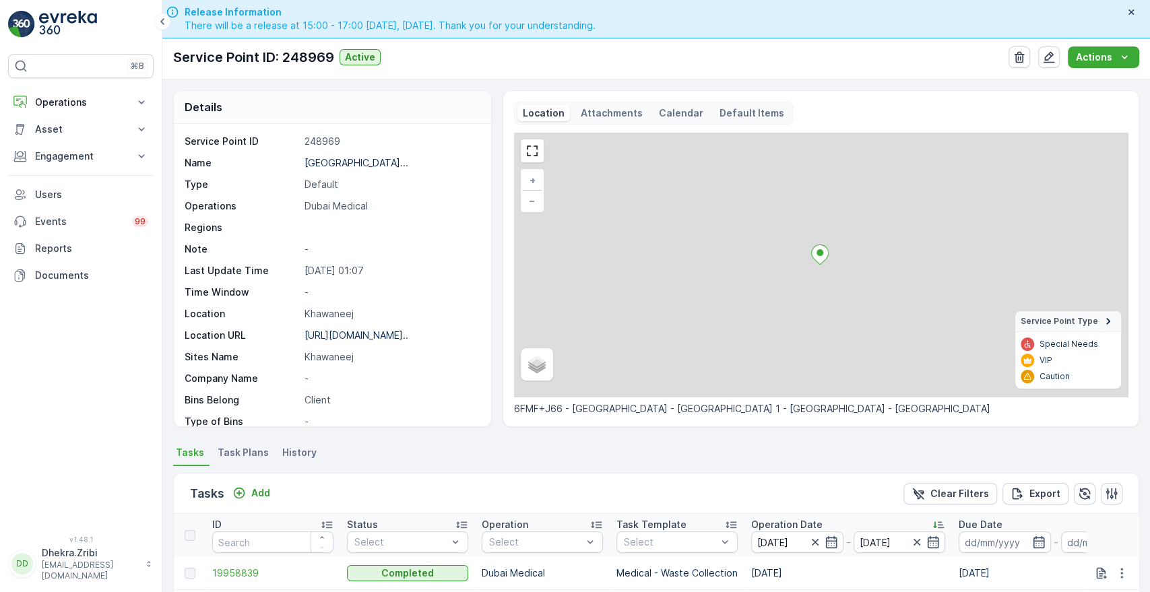
scroll to position [350, 0]
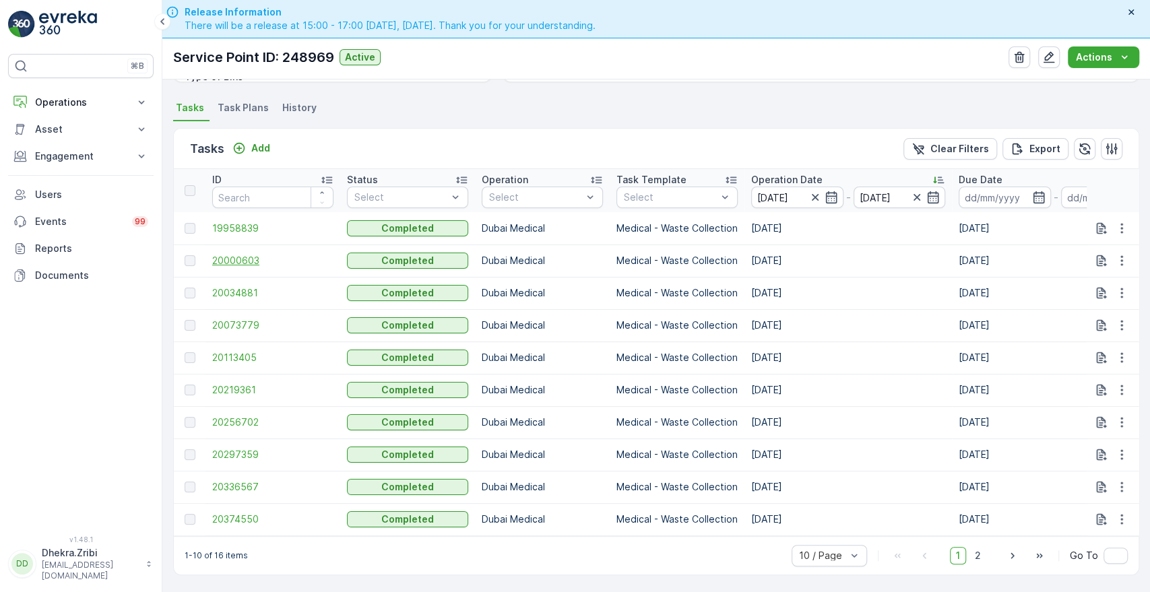
click at [237, 254] on span "20000603" at bounding box center [272, 260] width 121 height 13
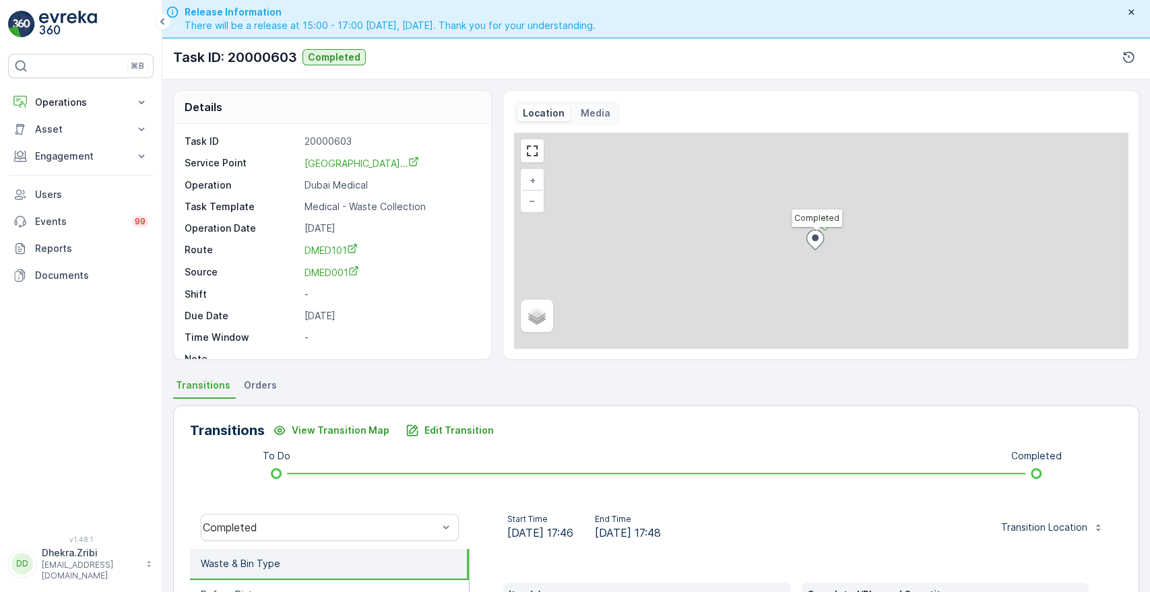
scroll to position [257, 0]
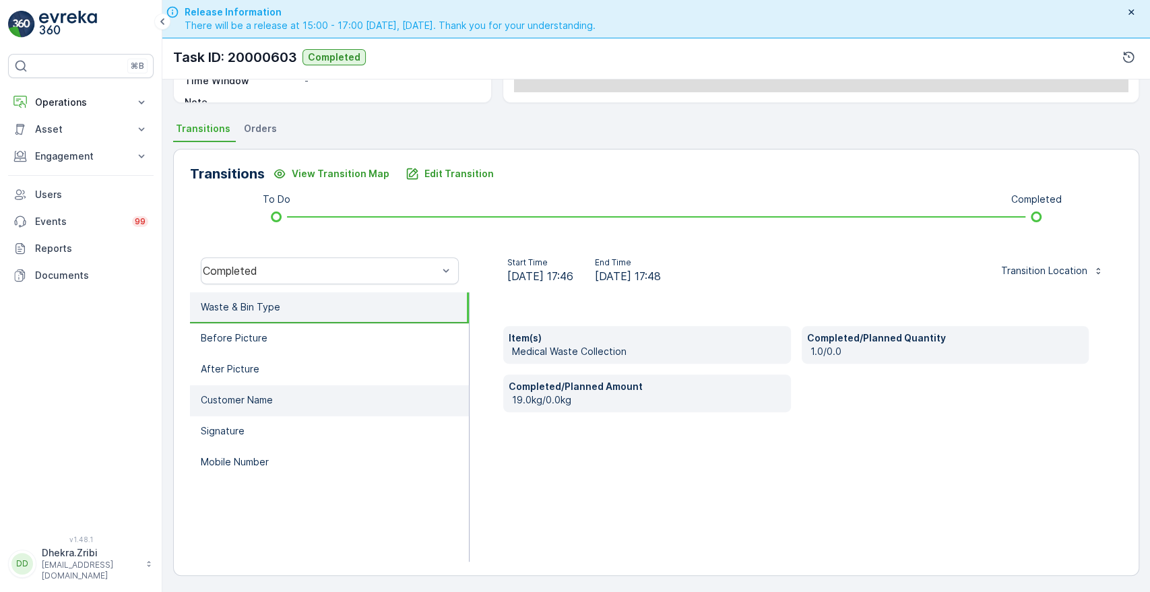
click at [297, 397] on li "Customer Name" at bounding box center [329, 400] width 279 height 31
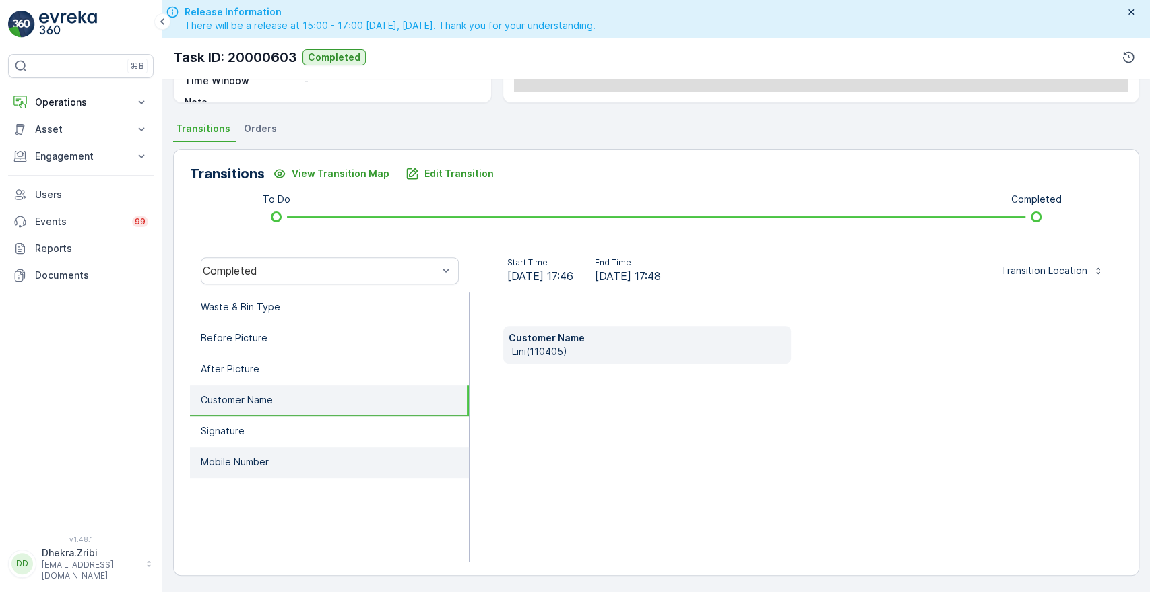
click at [210, 461] on p "Mobile Number" at bounding box center [235, 462] width 68 height 13
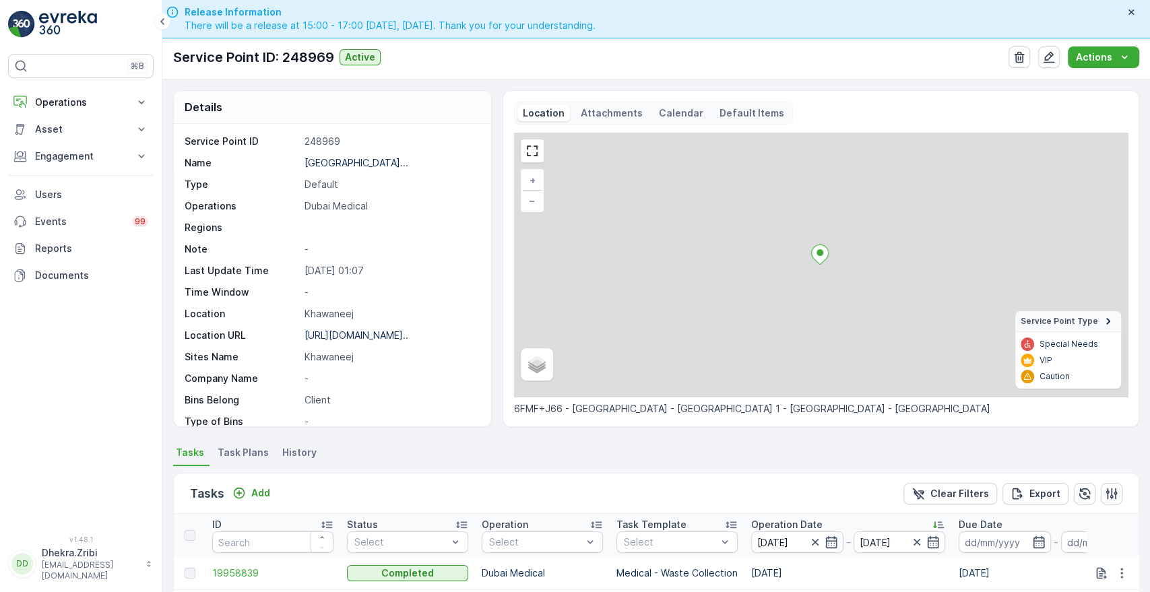
scroll to position [350, 0]
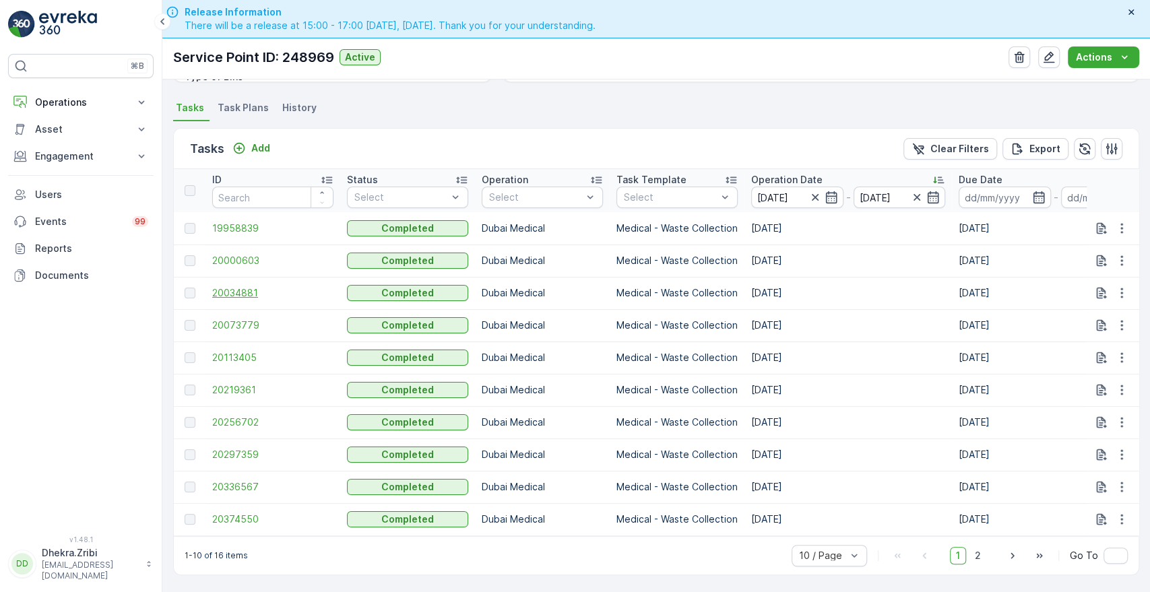
click at [228, 286] on span "20034881" at bounding box center [272, 292] width 121 height 13
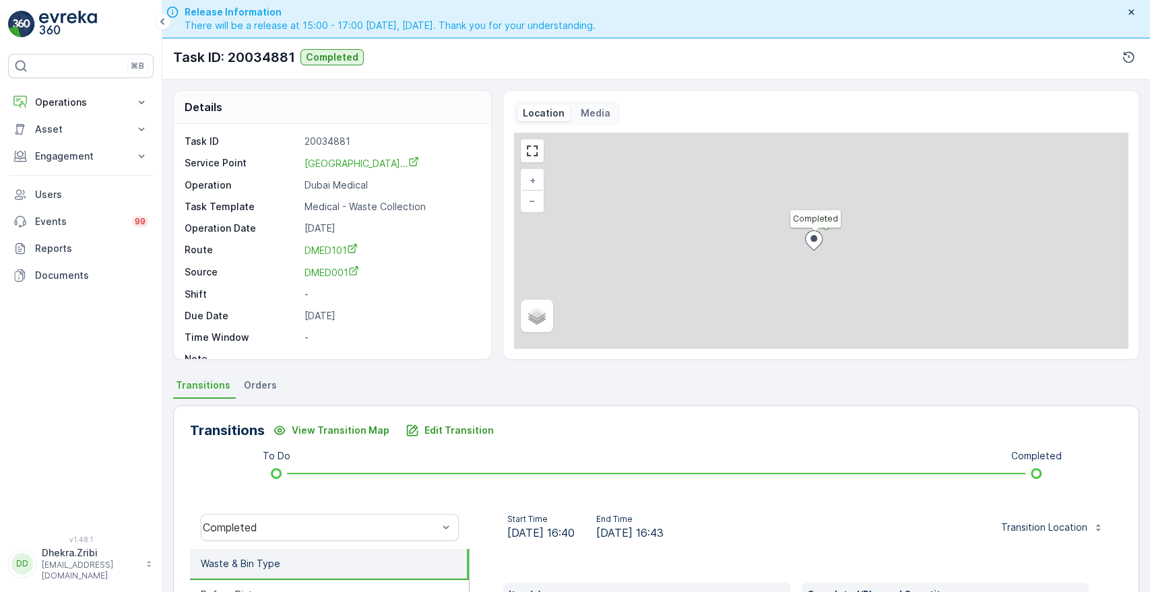
scroll to position [257, 0]
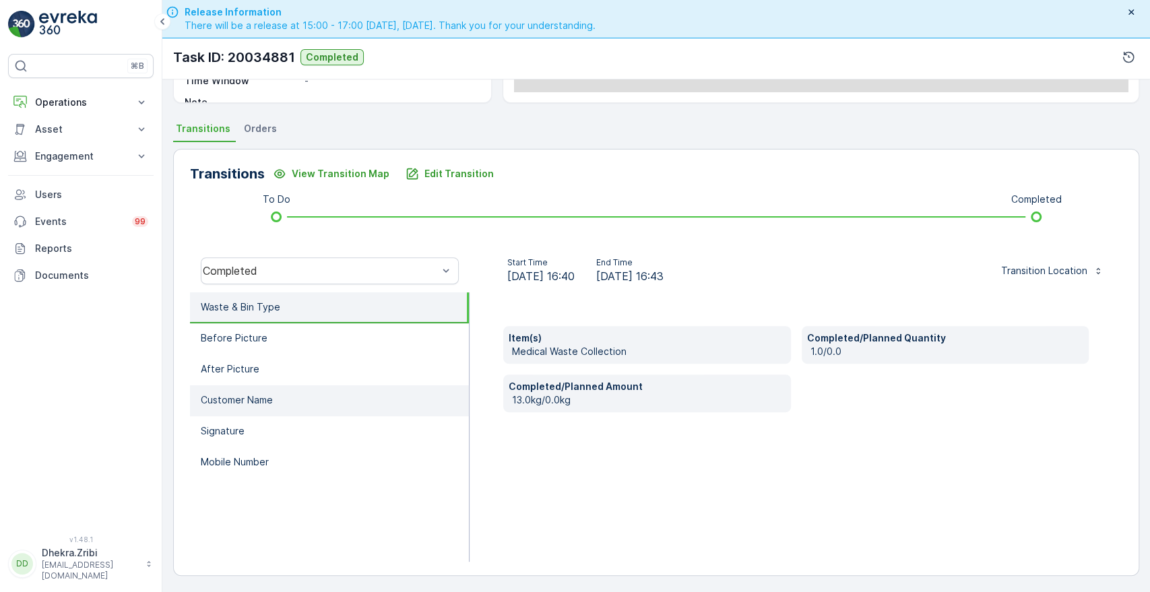
click at [251, 403] on p "Customer Name" at bounding box center [237, 400] width 72 height 13
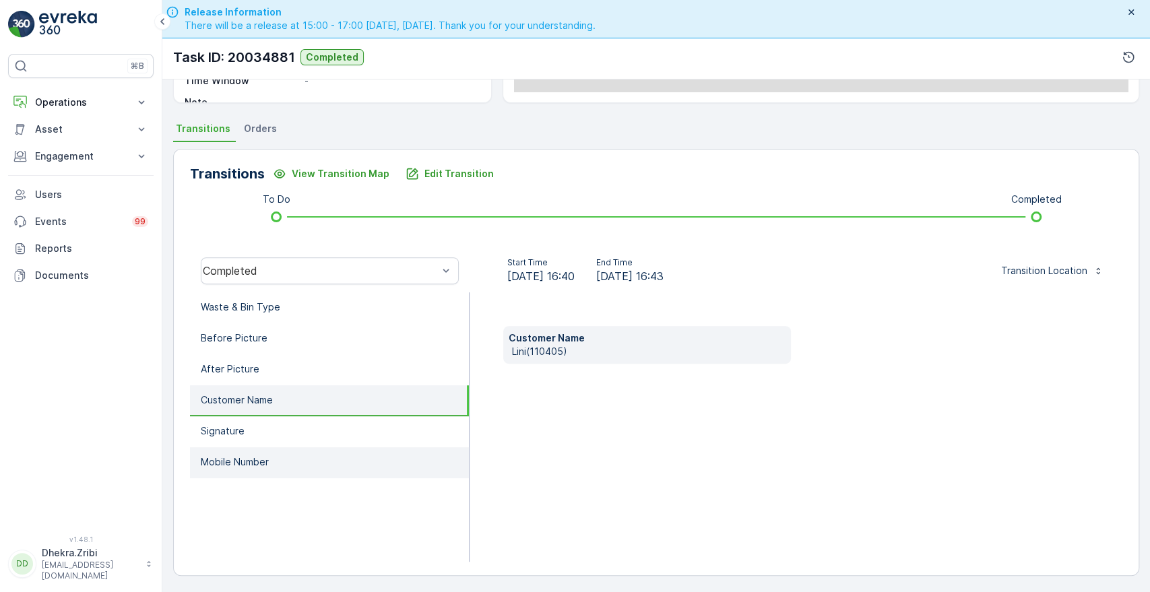
click at [231, 458] on p "Mobile Number" at bounding box center [235, 462] width 68 height 13
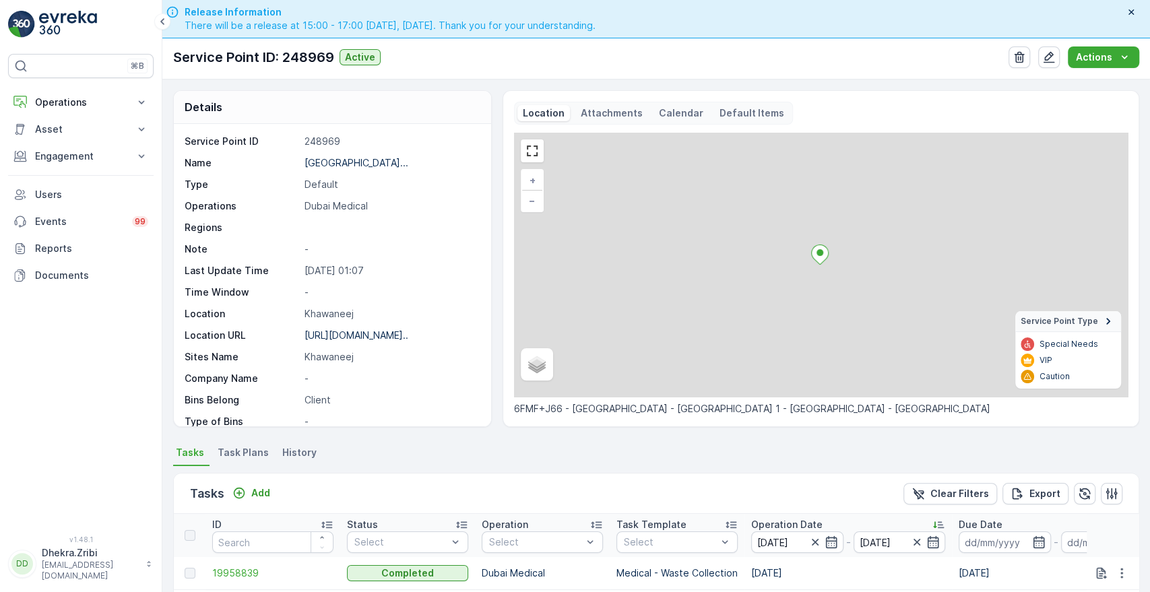
scroll to position [350, 0]
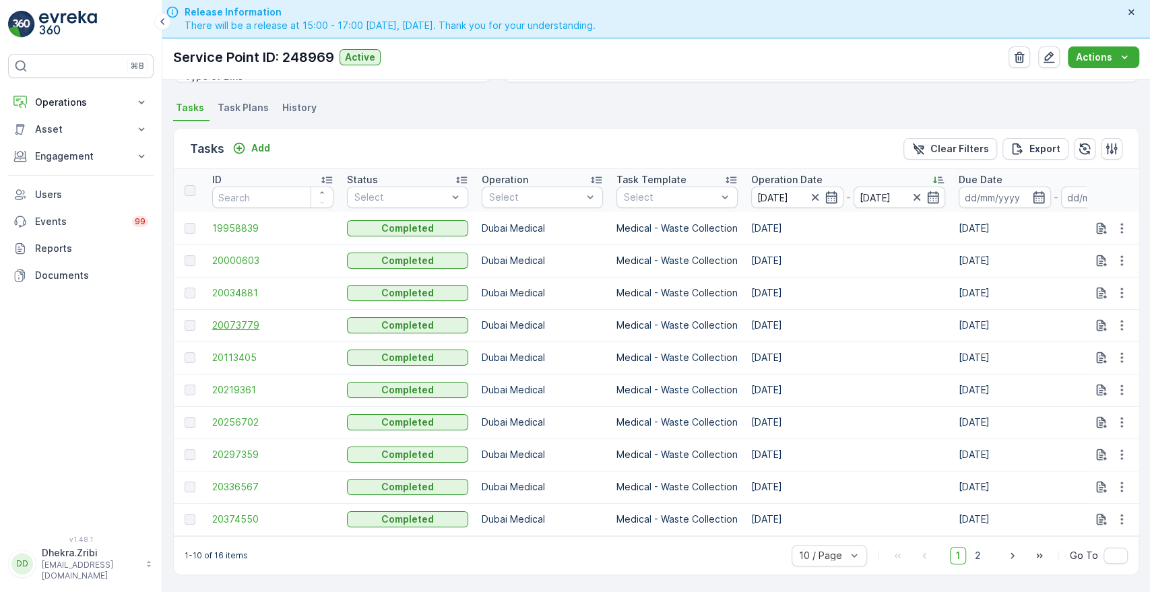
click at [249, 319] on span "20073779" at bounding box center [272, 325] width 121 height 13
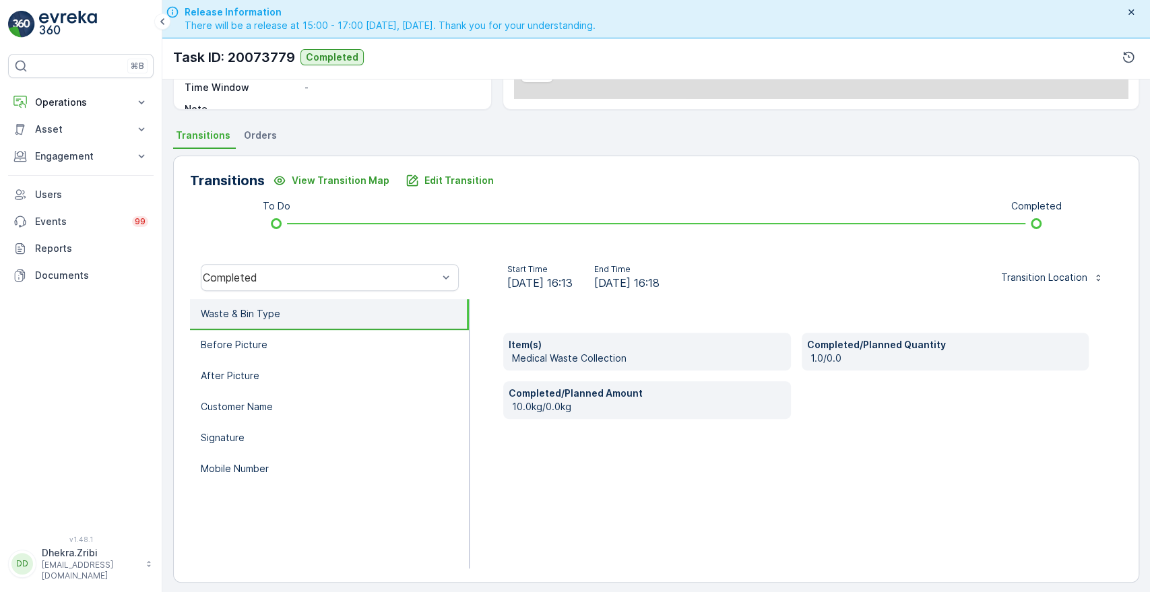
scroll to position [257, 0]
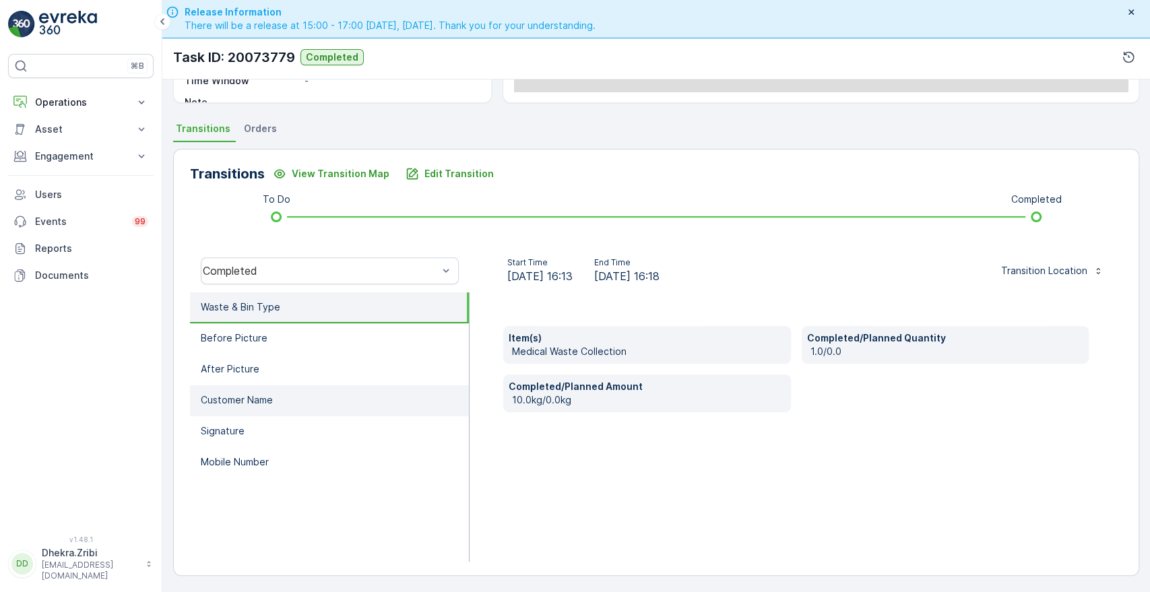
click at [291, 397] on li "Customer Name" at bounding box center [329, 400] width 279 height 31
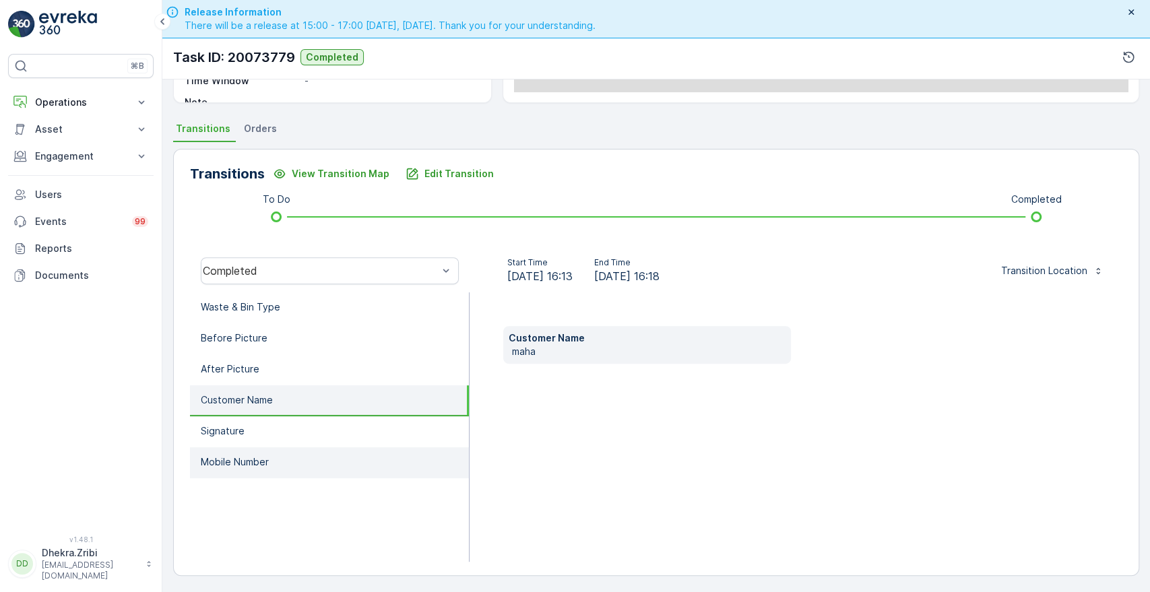
click at [224, 459] on p "Mobile Number" at bounding box center [235, 462] width 68 height 13
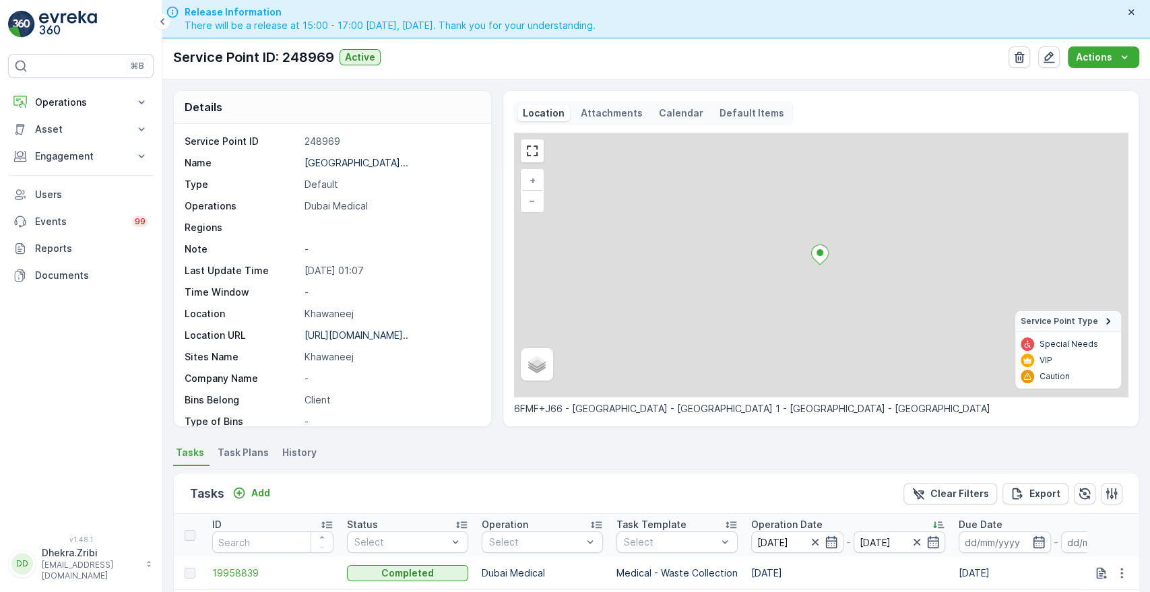
scroll to position [350, 0]
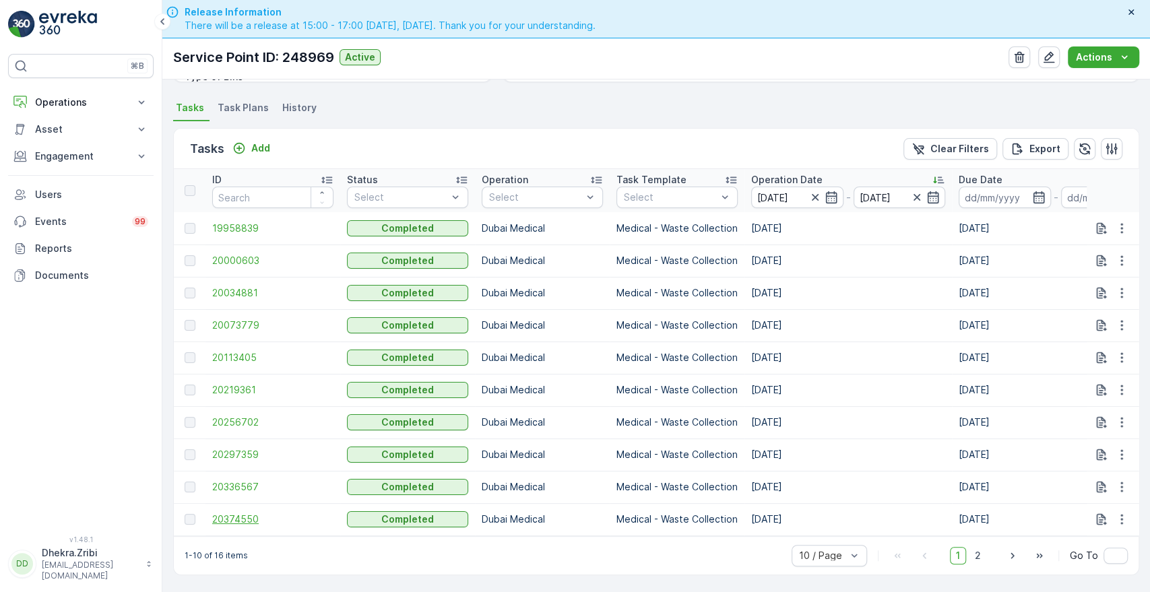
click at [230, 516] on span "20374550" at bounding box center [272, 519] width 121 height 13
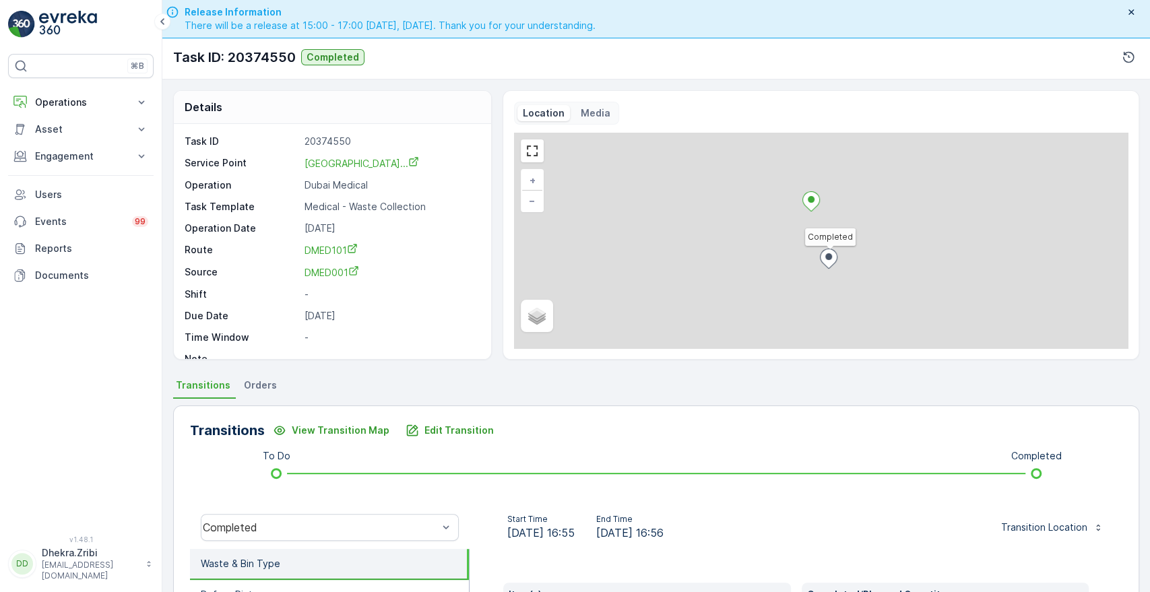
scroll to position [257, 0]
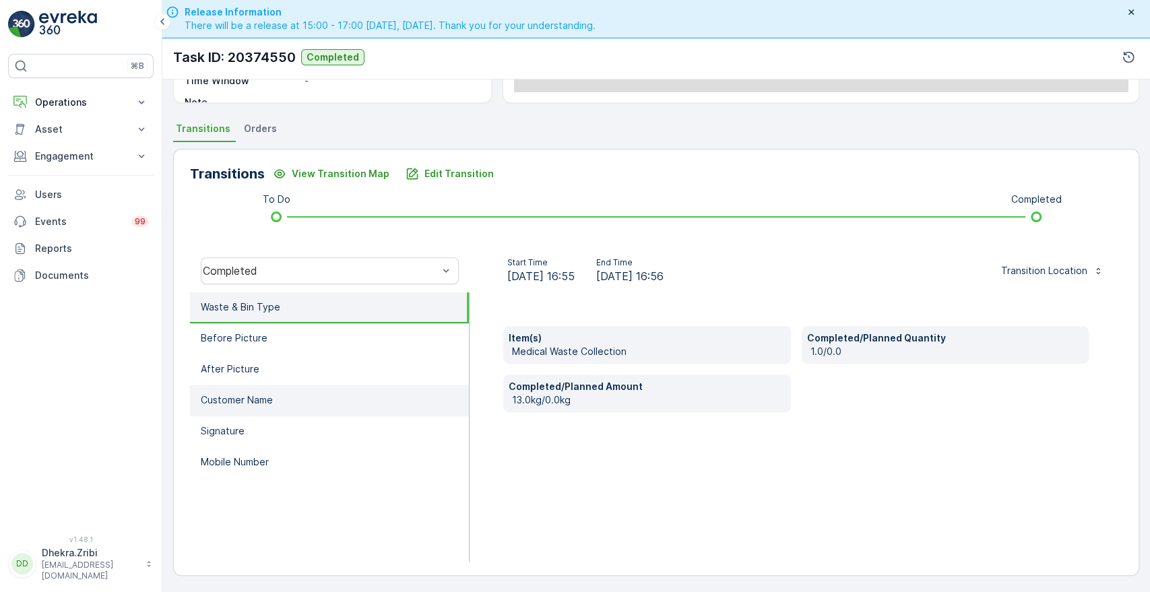
click at [225, 397] on p "Customer Name" at bounding box center [237, 400] width 72 height 13
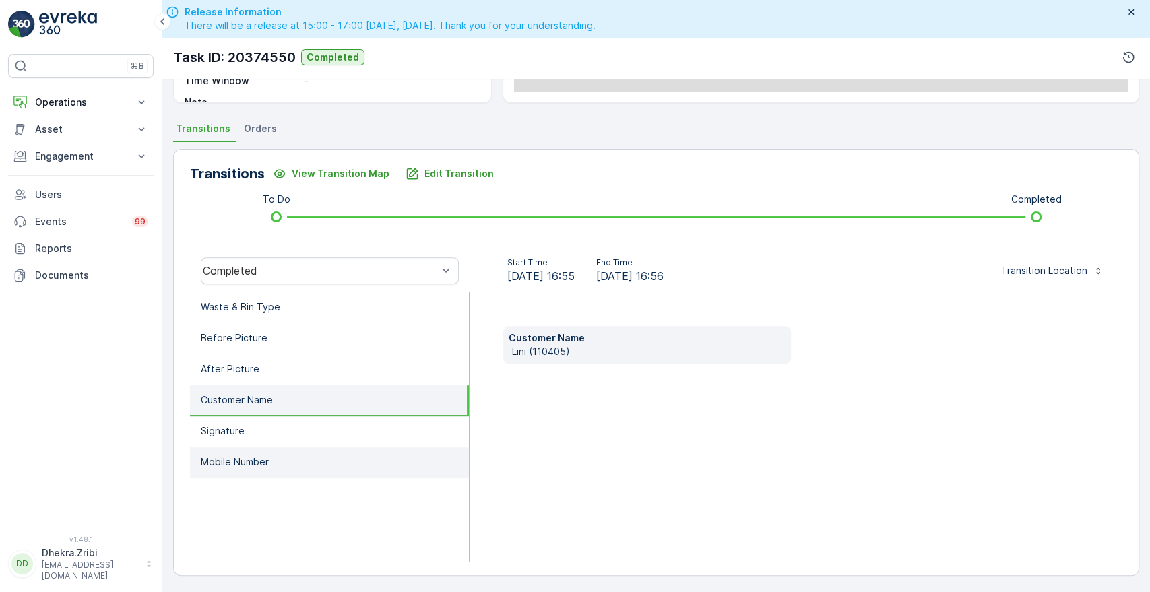
click at [222, 460] on p "Mobile Number" at bounding box center [235, 462] width 68 height 13
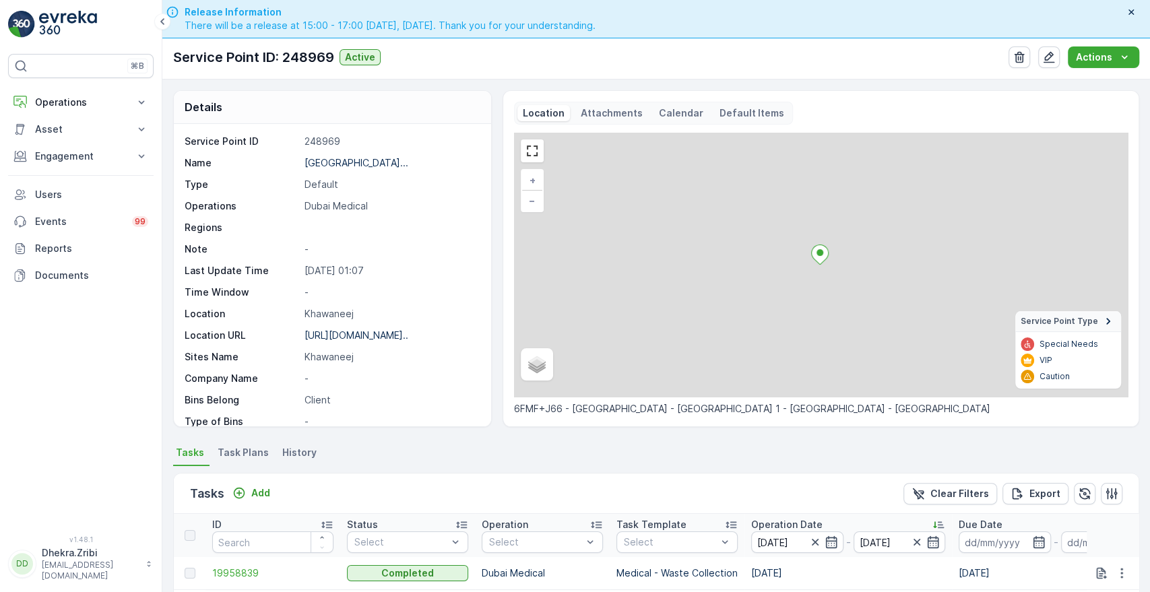
scroll to position [350, 0]
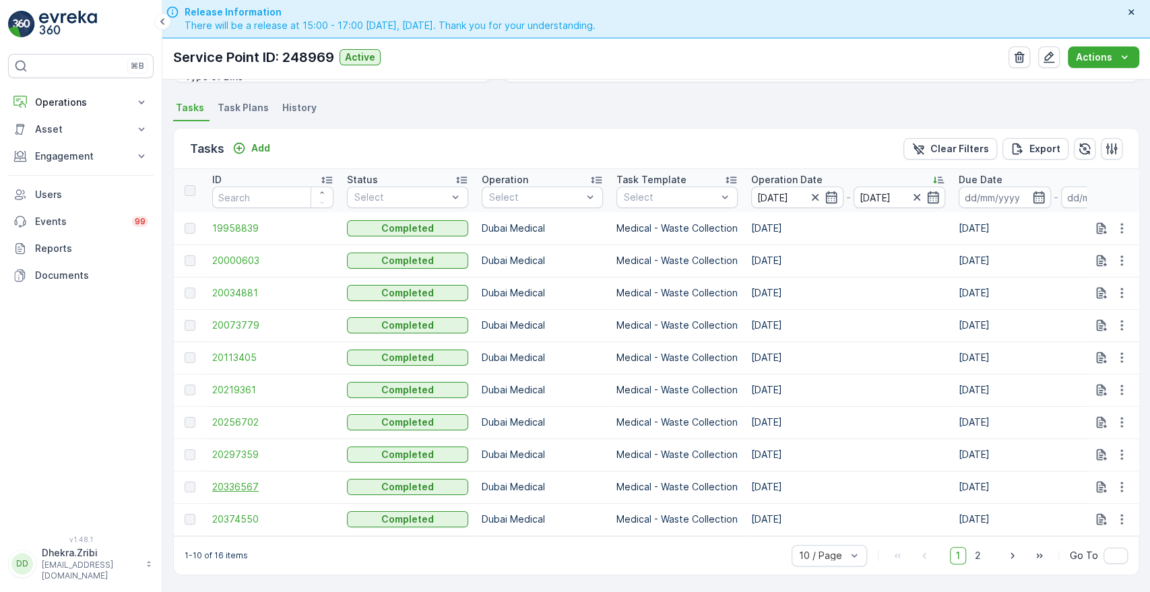
click at [232, 480] on span "20336567" at bounding box center [272, 486] width 121 height 13
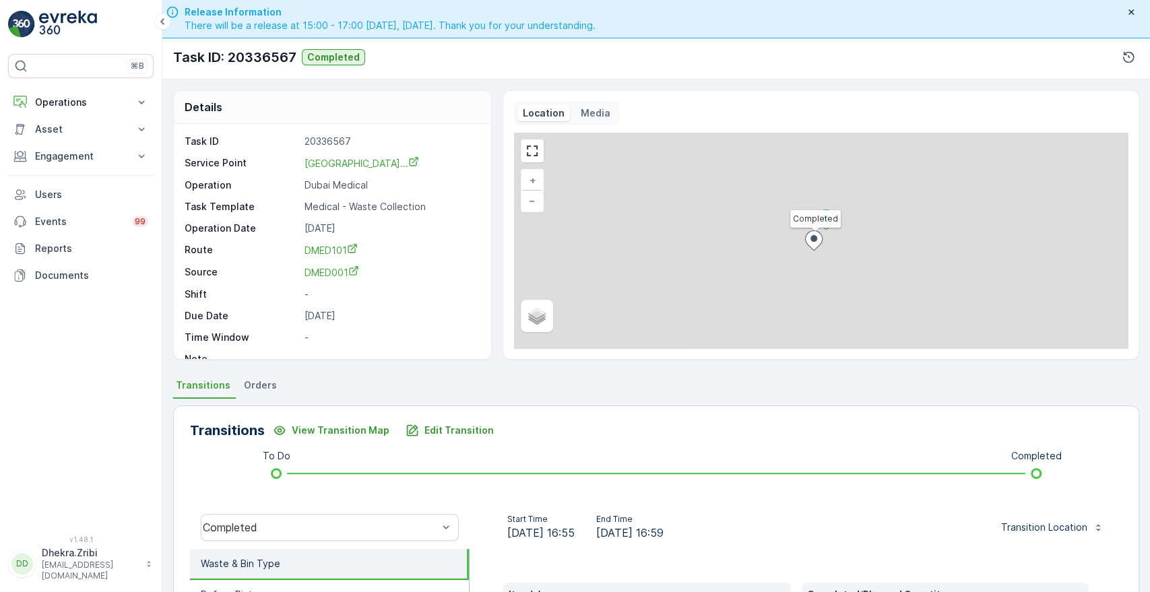
scroll to position [257, 0]
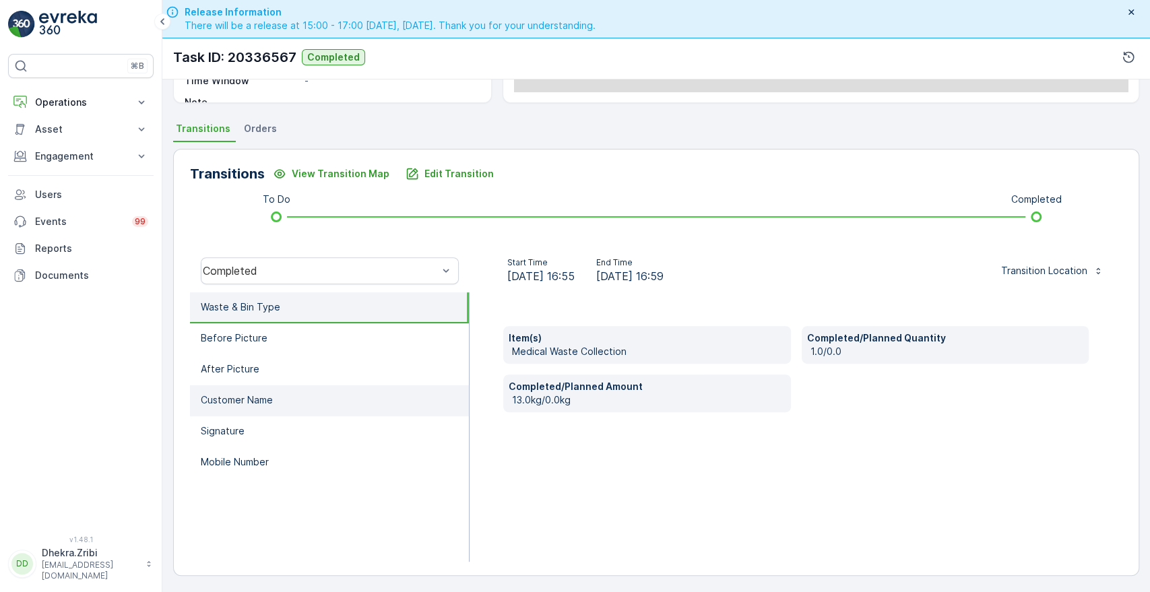
click at [272, 400] on p "Customer Name" at bounding box center [237, 400] width 72 height 13
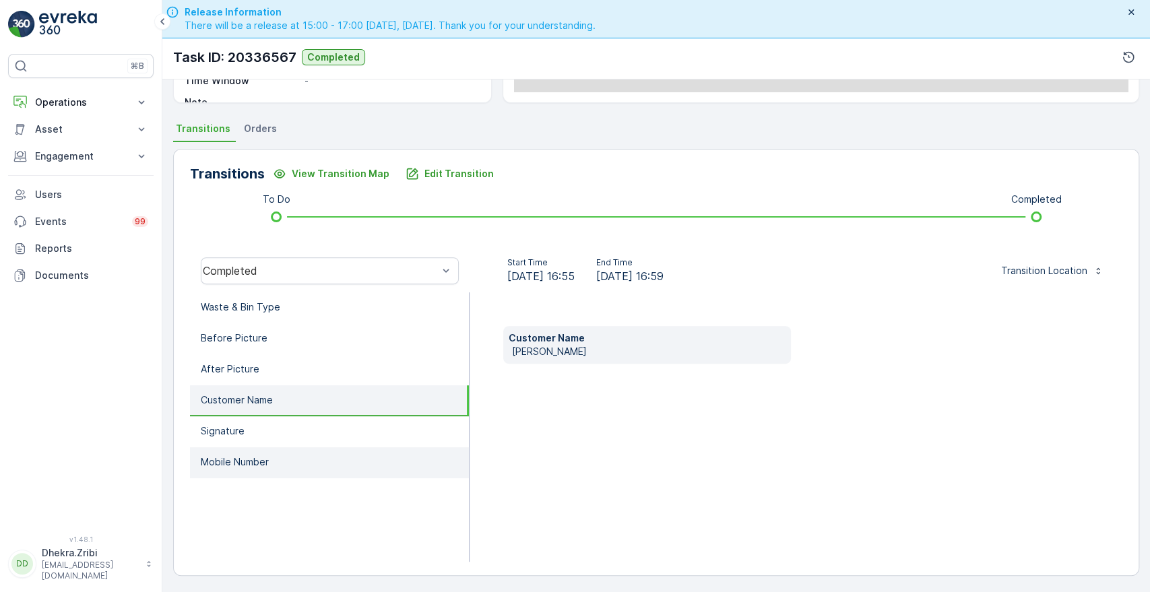
click at [242, 456] on p "Mobile Number" at bounding box center [235, 462] width 68 height 13
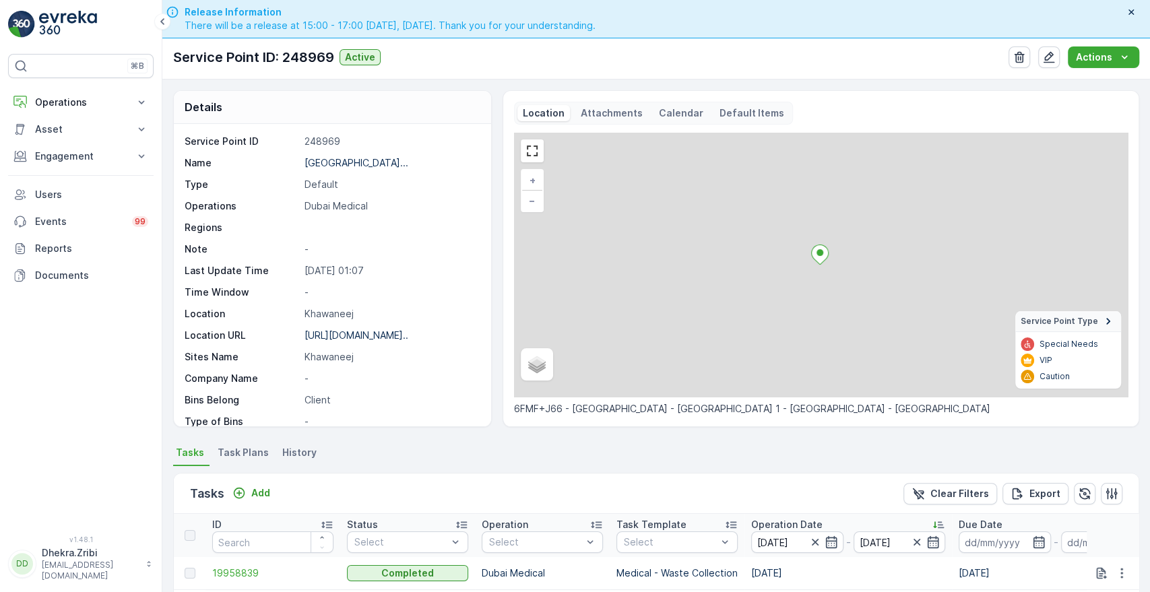
scroll to position [350, 0]
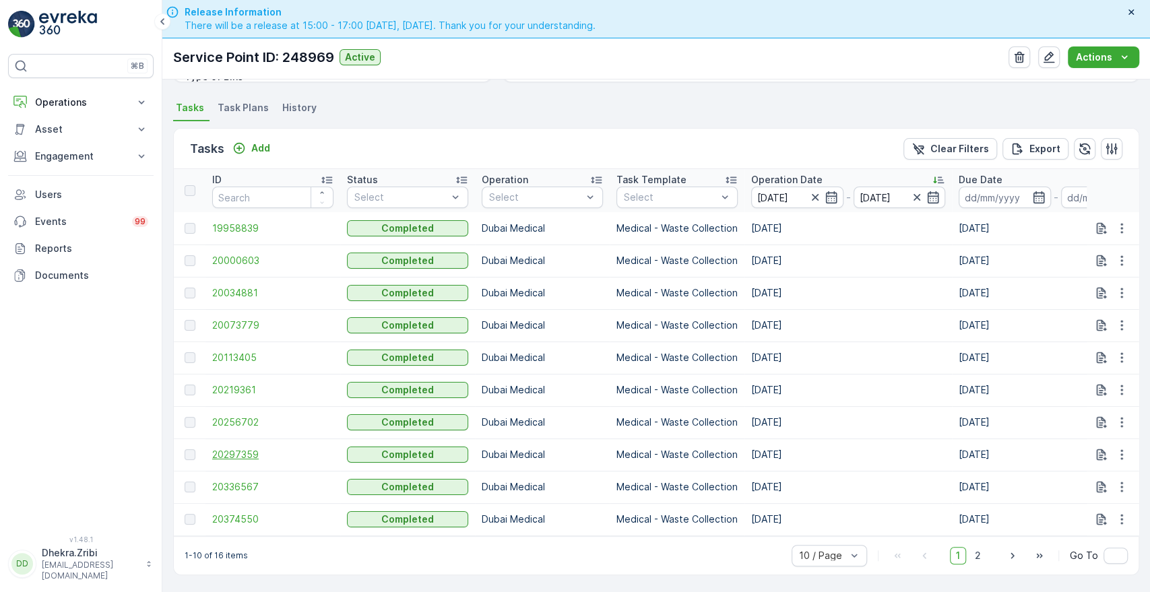
click at [256, 451] on span "20297359" at bounding box center [272, 454] width 121 height 13
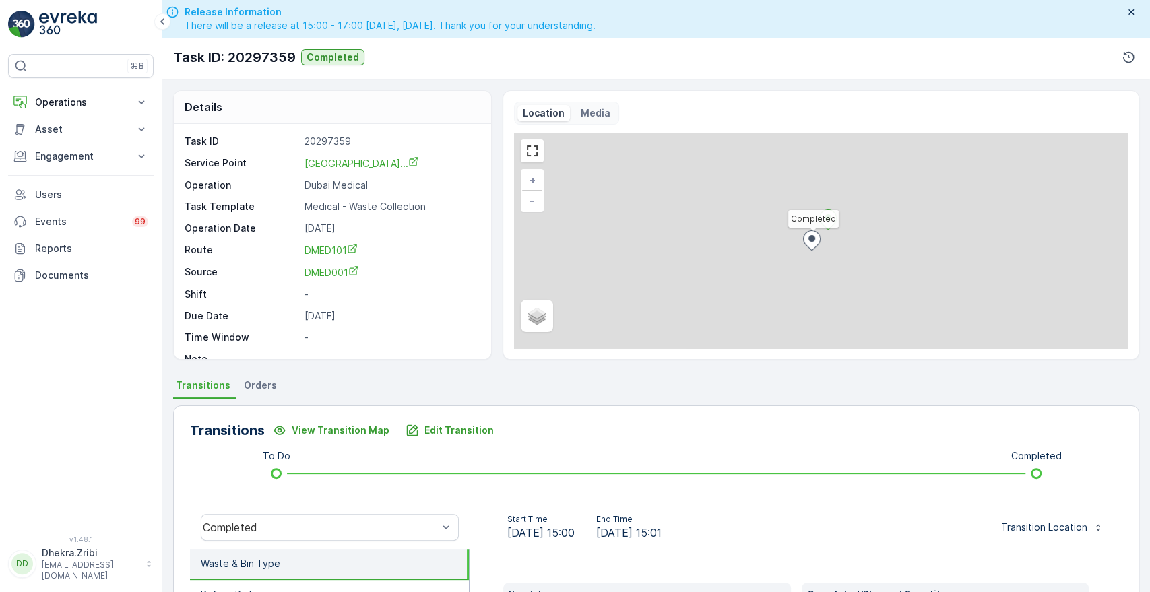
scroll to position [257, 0]
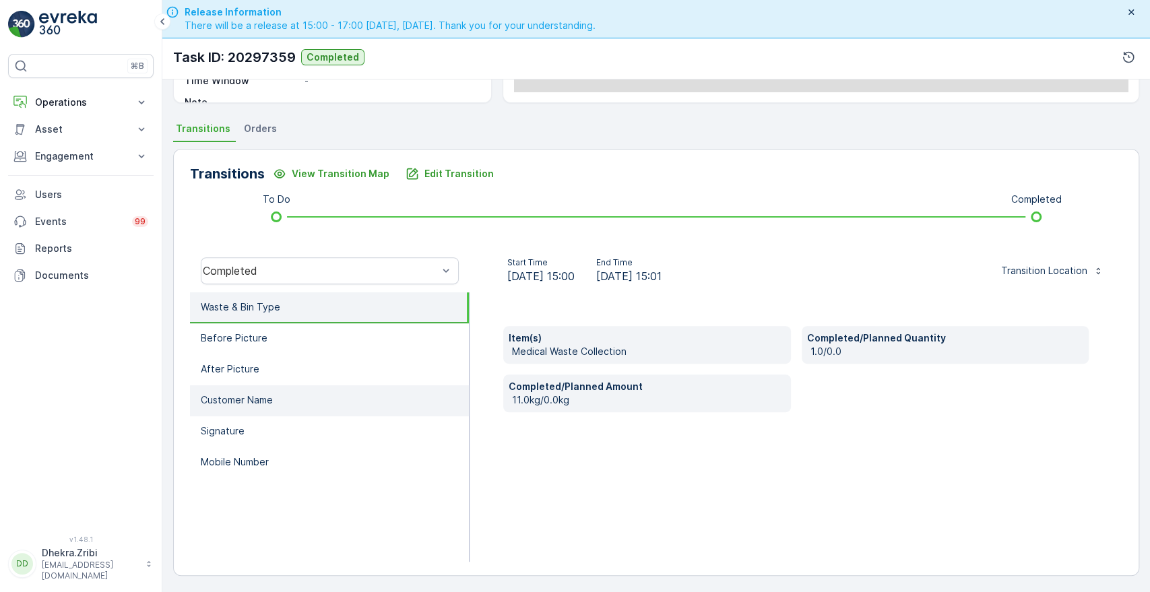
click at [235, 399] on p "Customer Name" at bounding box center [237, 400] width 72 height 13
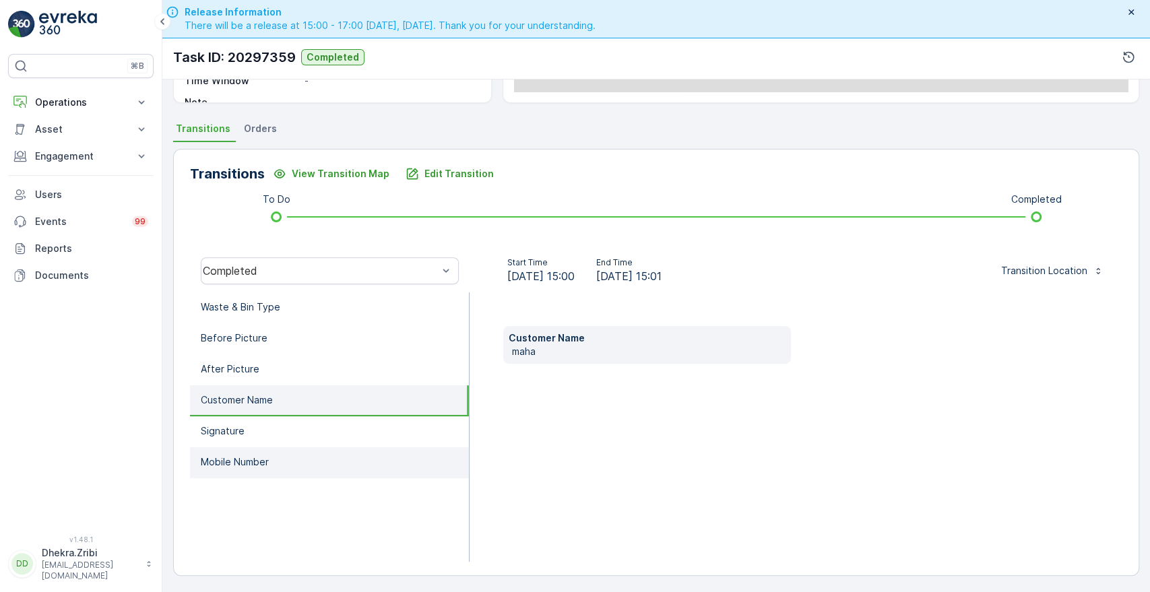
click at [218, 463] on p "Mobile Number" at bounding box center [235, 462] width 68 height 13
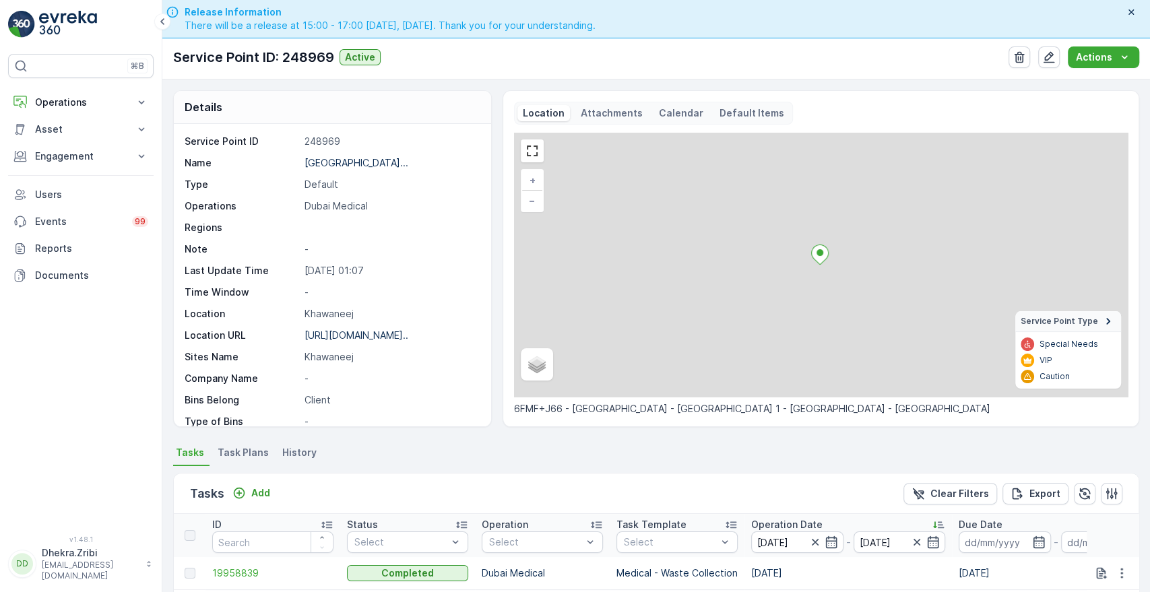
scroll to position [350, 0]
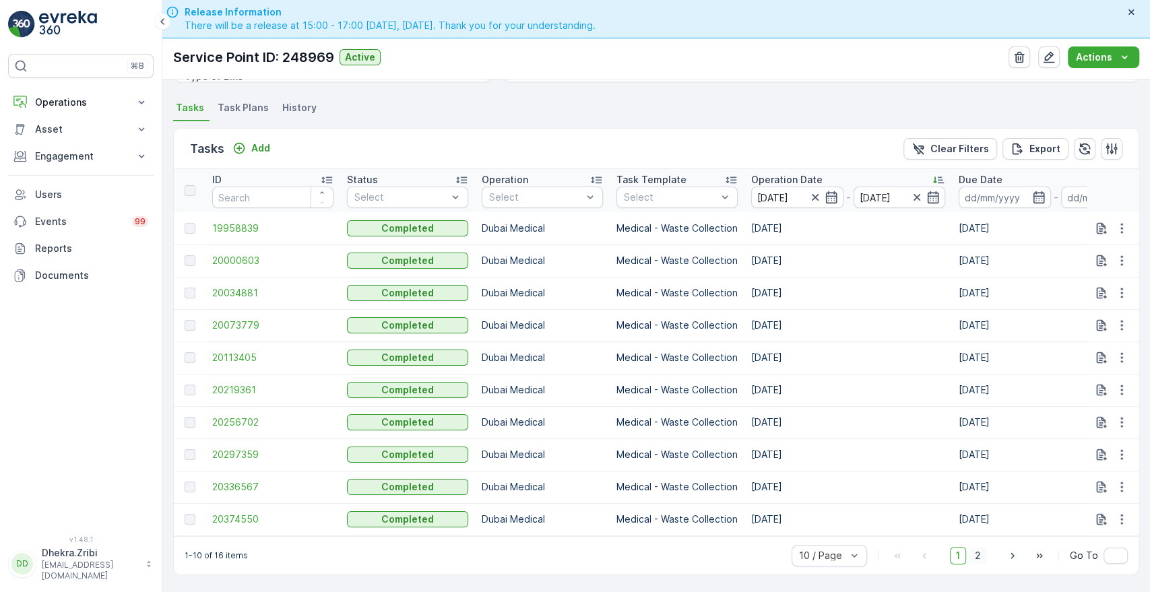
click at [976, 556] on span "2" at bounding box center [978, 556] width 18 height 18
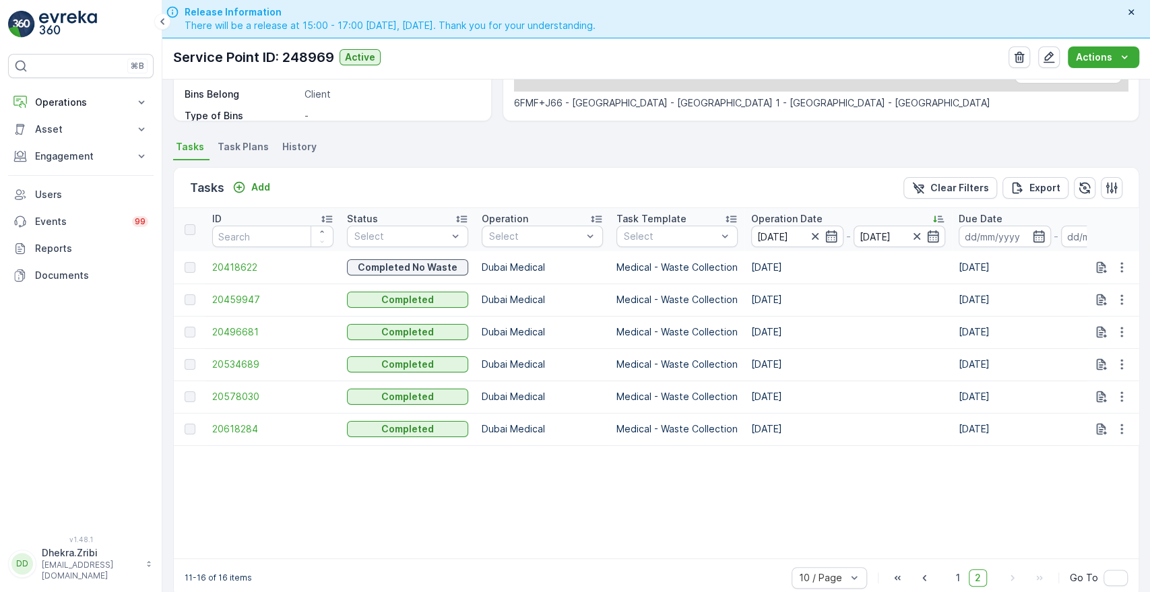
scroll to position [334, 0]
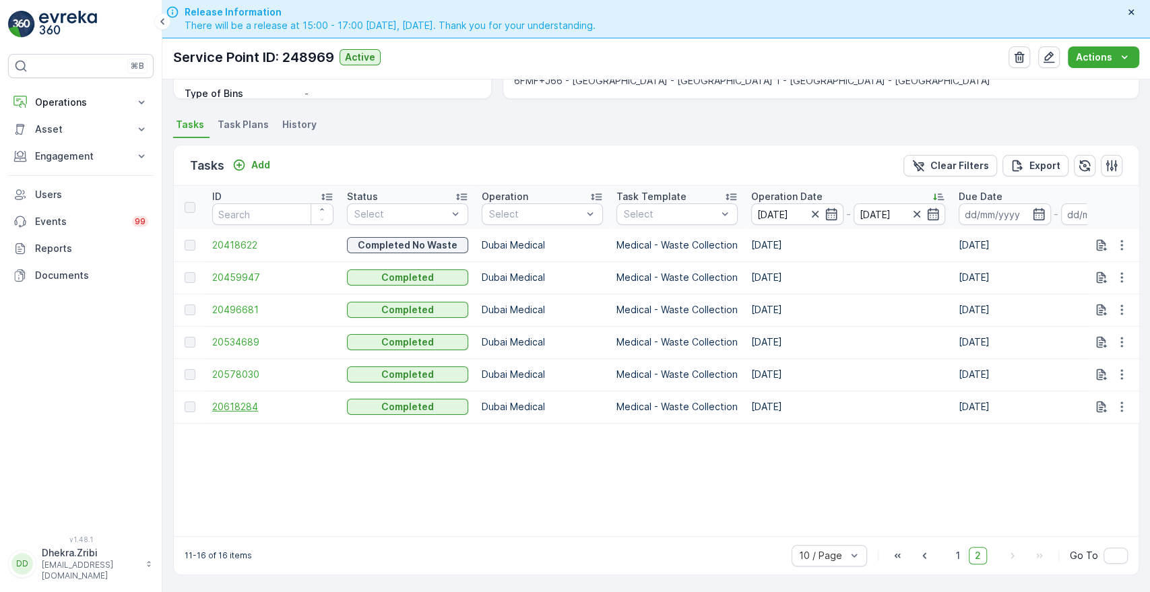
click at [222, 400] on span "20618284" at bounding box center [272, 406] width 121 height 13
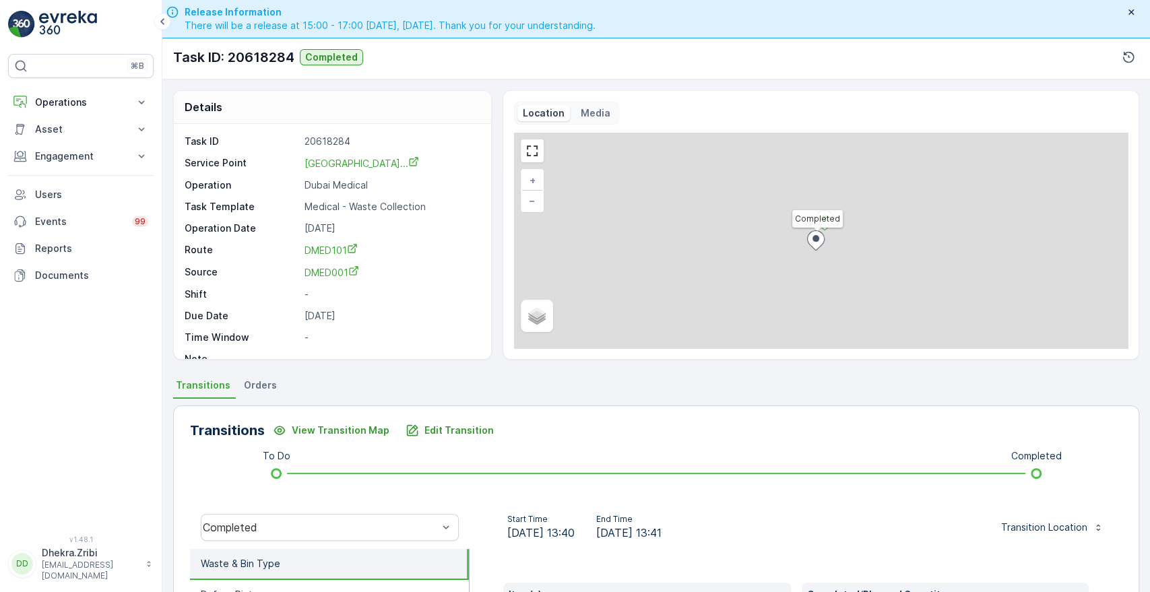
scroll to position [257, 0]
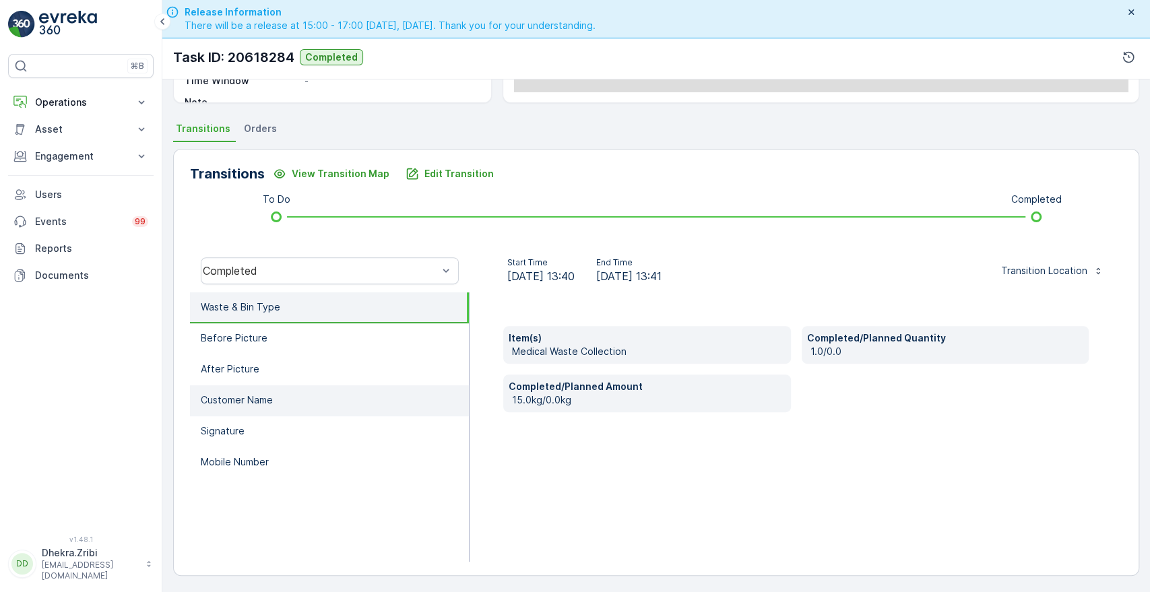
click at [243, 397] on p "Customer Name" at bounding box center [237, 400] width 72 height 13
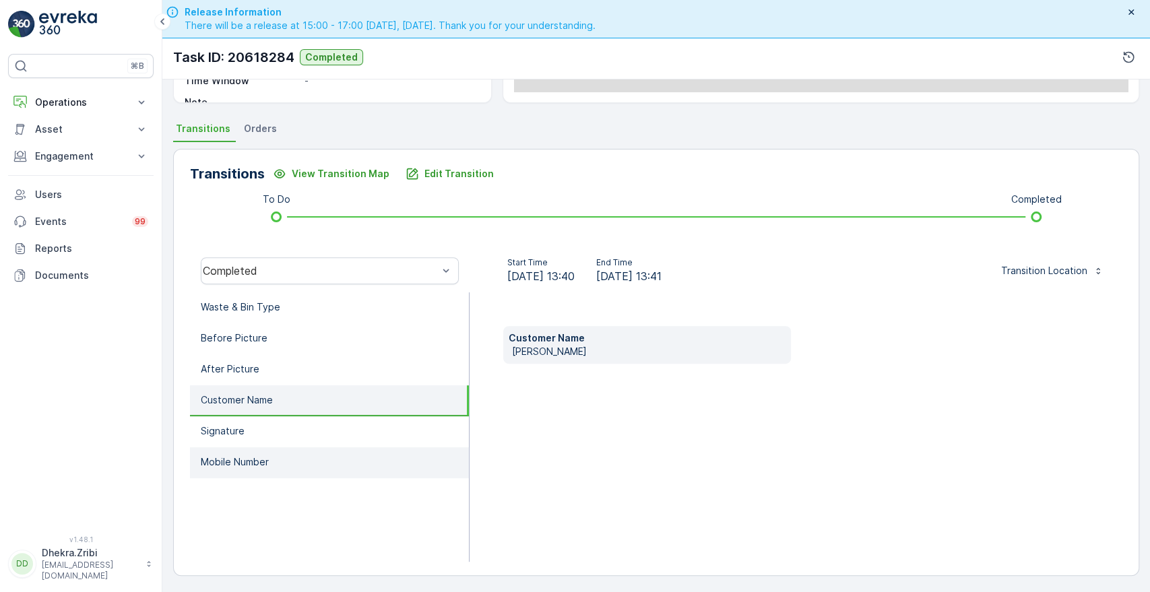
click at [221, 462] on p "Mobile Number" at bounding box center [235, 462] width 68 height 13
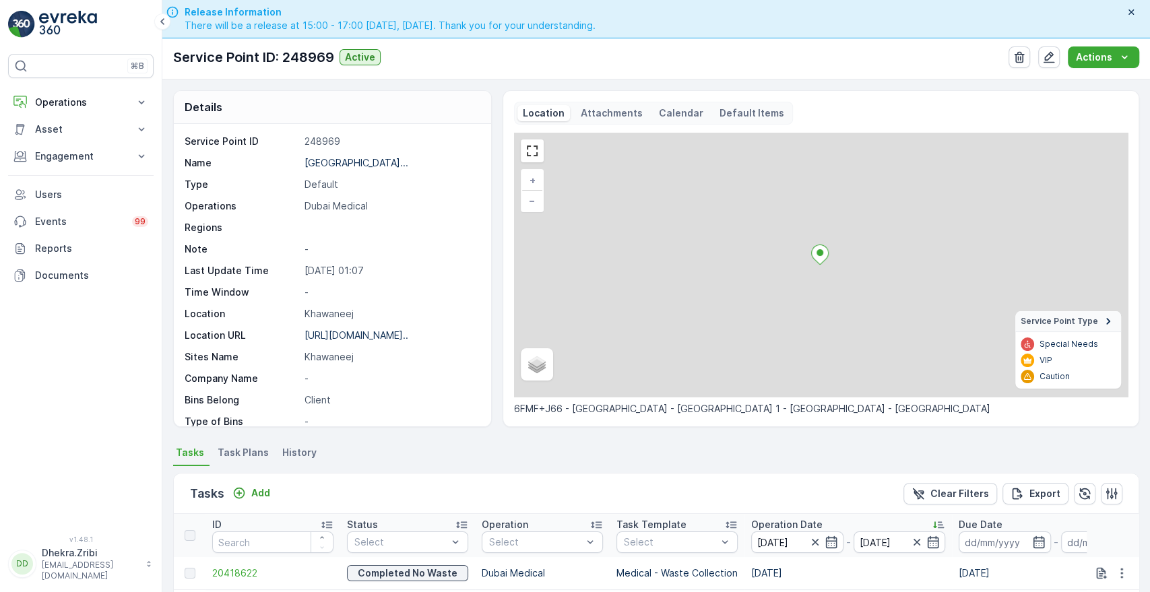
scroll to position [334, 0]
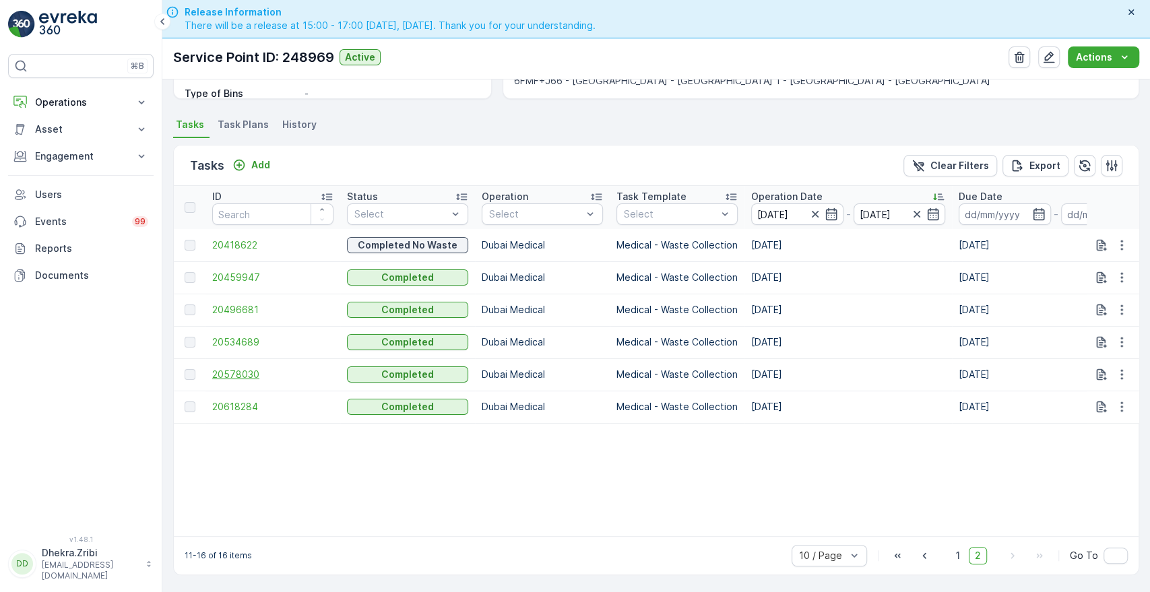
click at [227, 369] on span "20578030" at bounding box center [272, 374] width 121 height 13
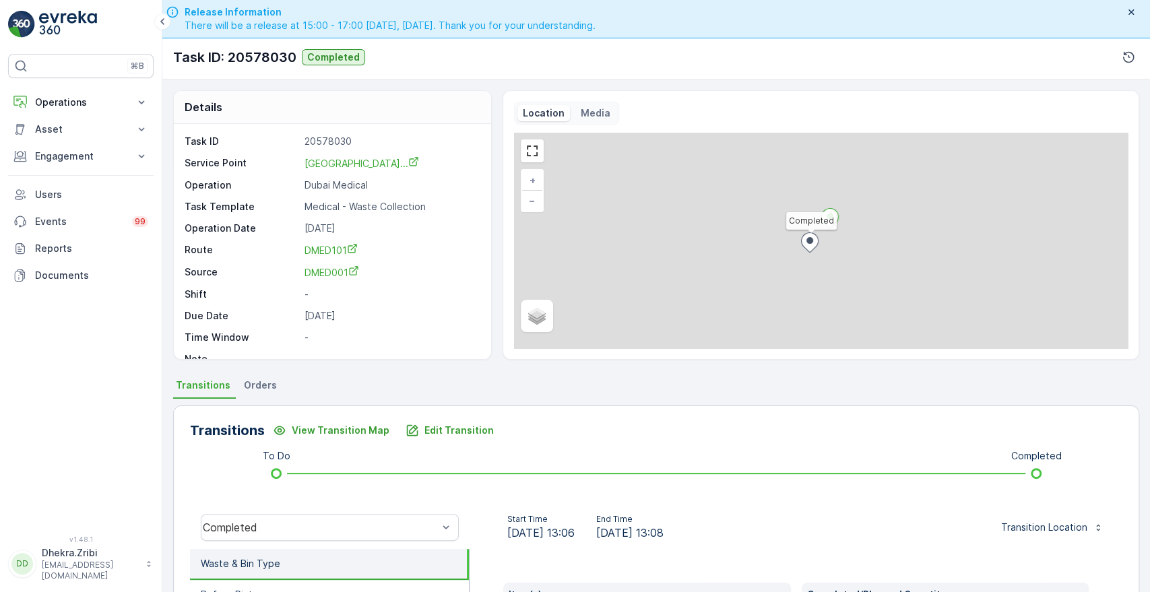
scroll to position [257, 0]
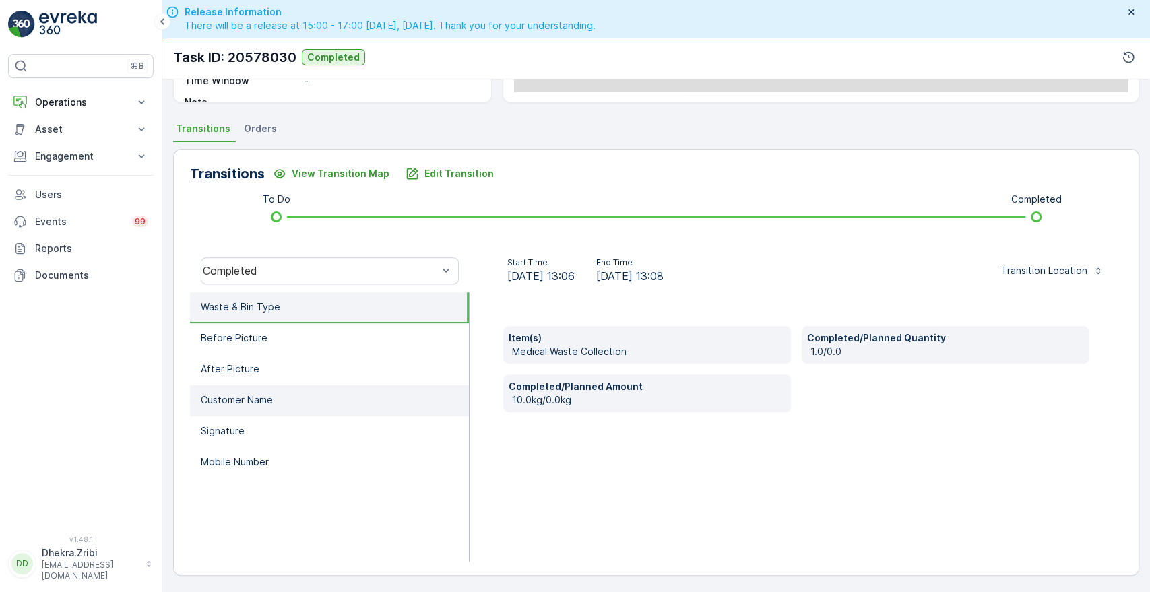
click at [237, 403] on p "Customer Name" at bounding box center [237, 400] width 72 height 13
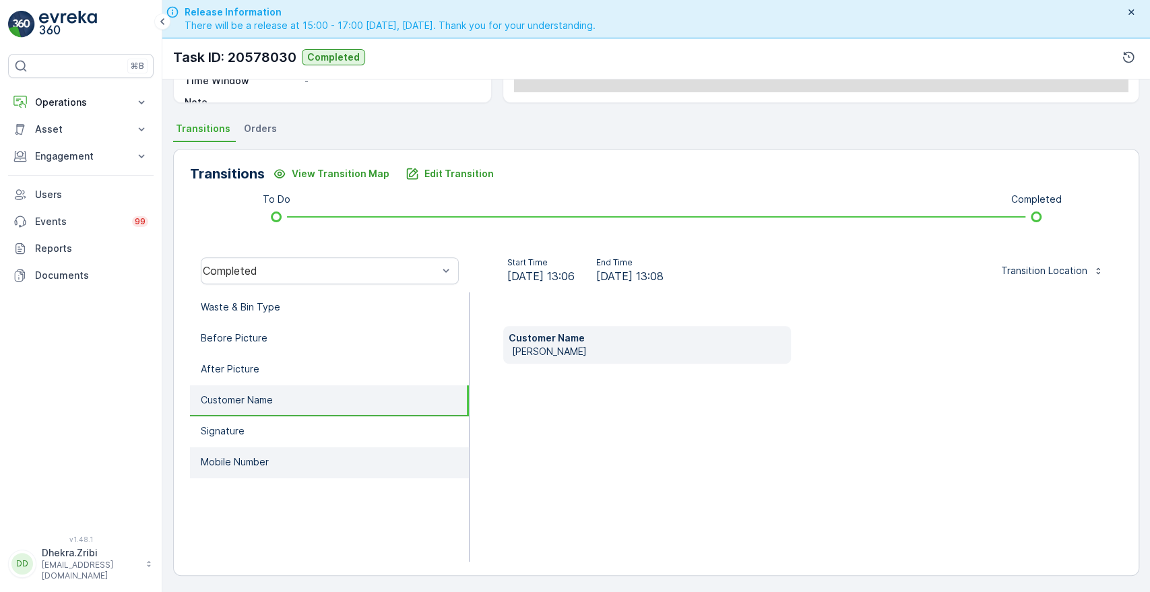
click at [257, 456] on p "Mobile Number" at bounding box center [235, 462] width 68 height 13
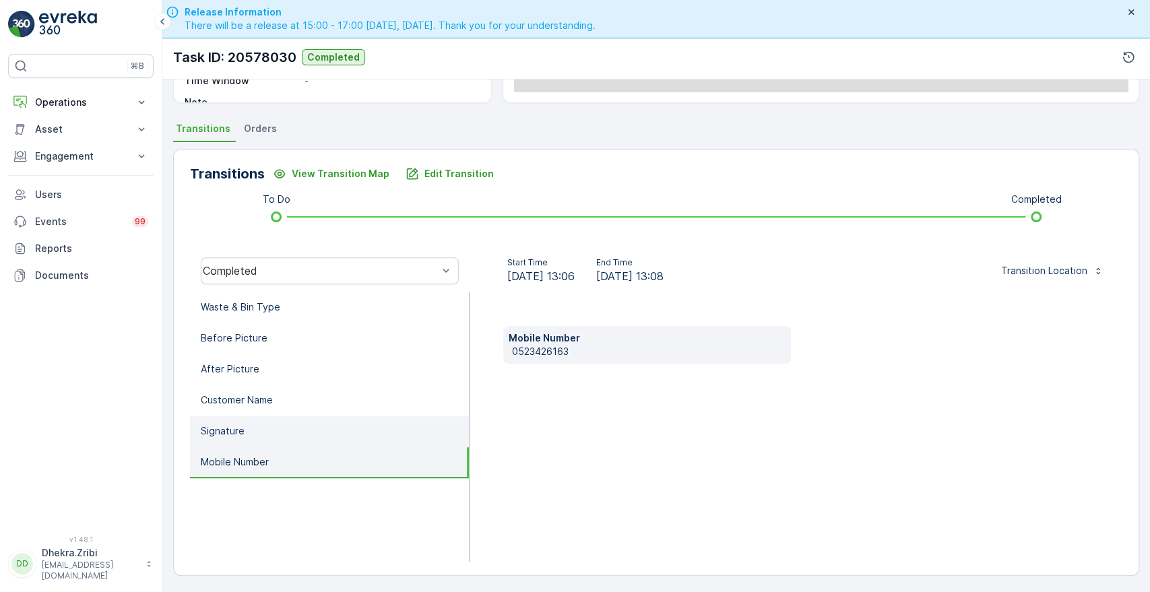
click at [258, 439] on li "Signature" at bounding box center [329, 431] width 279 height 31
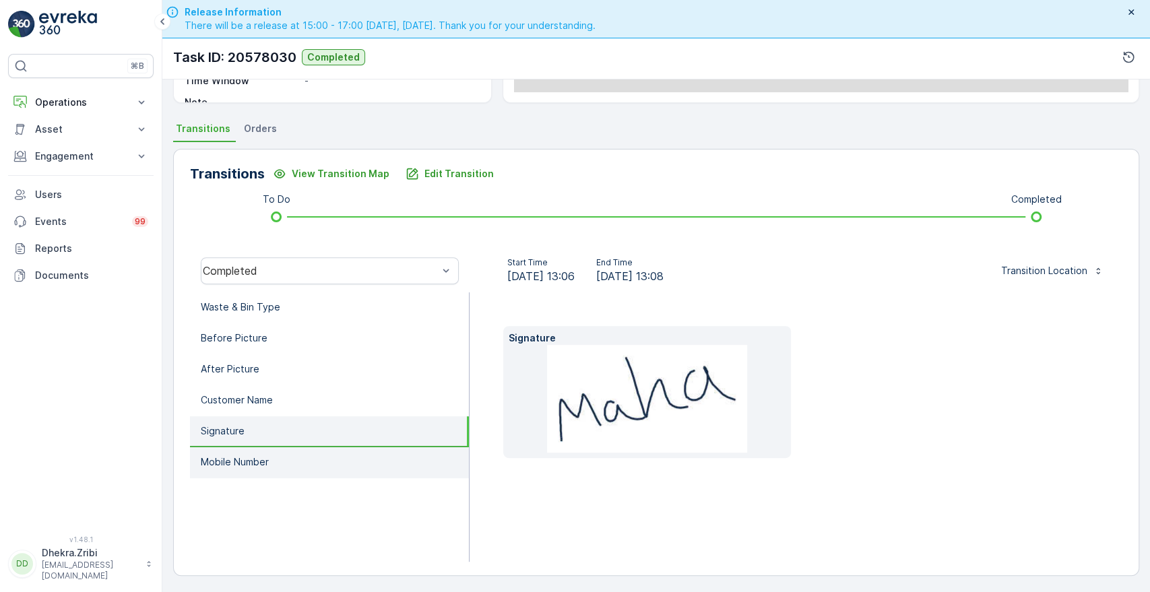
click at [256, 451] on li "Mobile Number" at bounding box center [329, 462] width 279 height 31
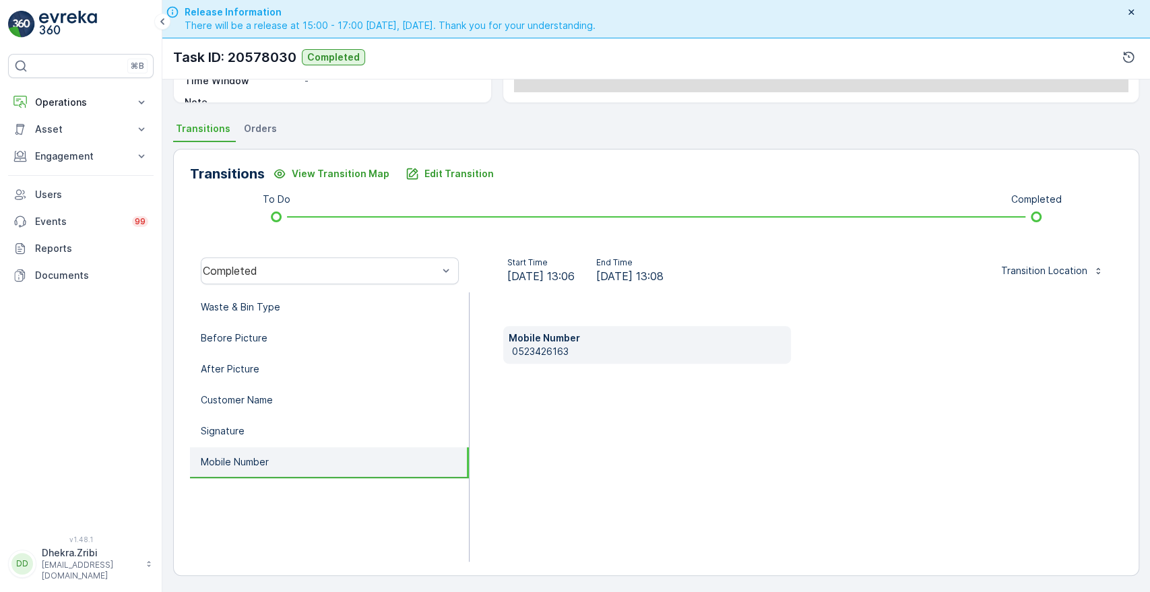
click at [512, 350] on p "0523426163" at bounding box center [648, 351] width 273 height 13
copy p "0523426163"
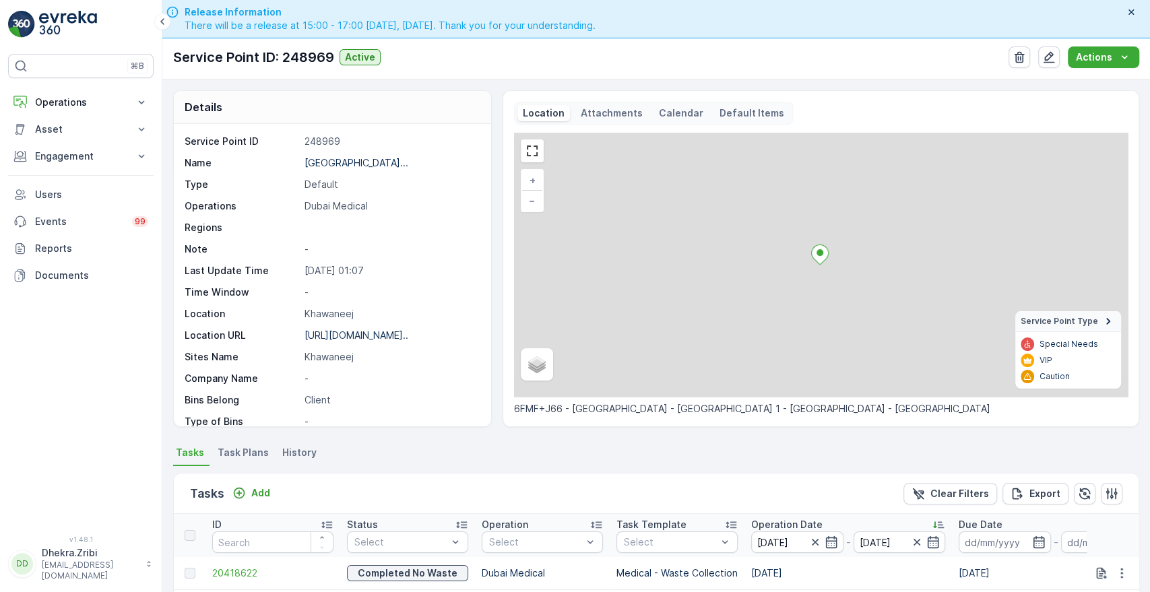
scroll to position [334, 0]
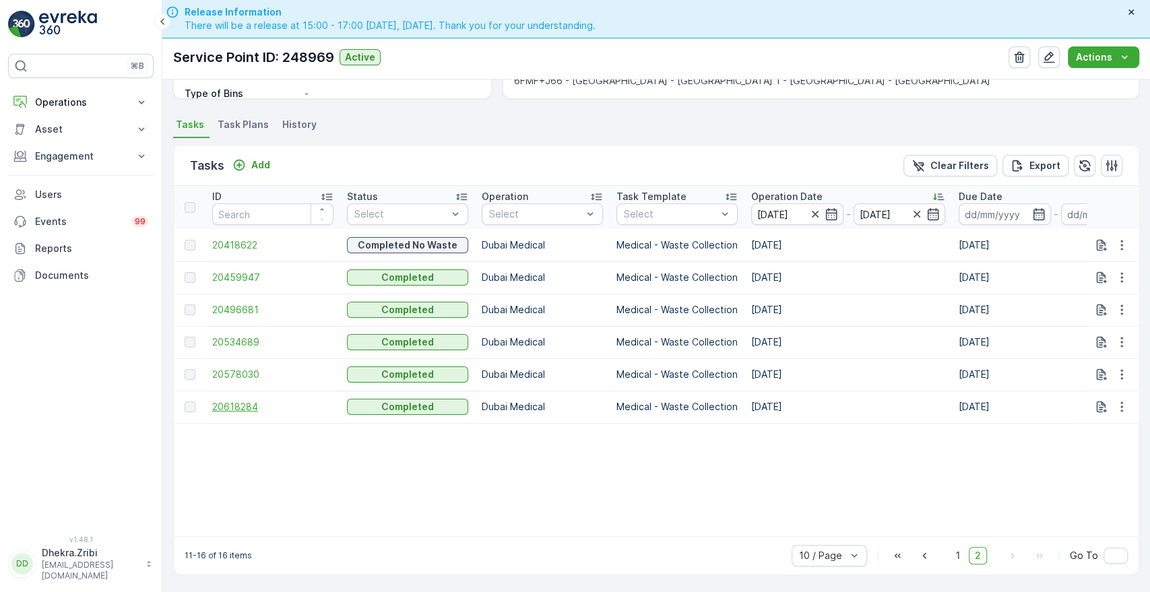
click at [228, 400] on span "20618284" at bounding box center [272, 406] width 121 height 13
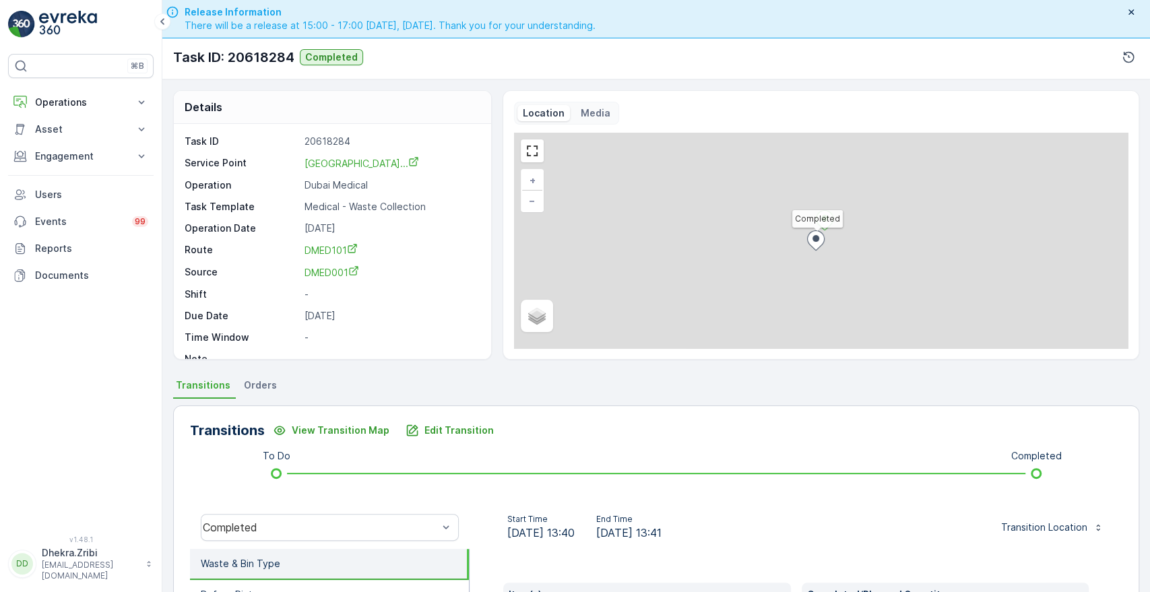
scroll to position [257, 0]
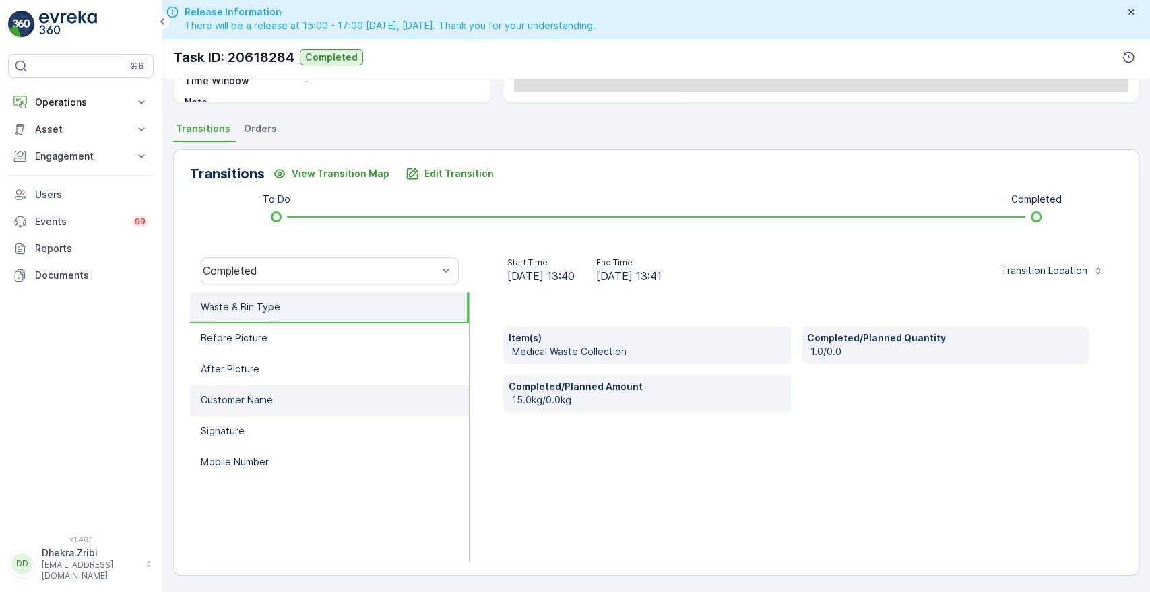
click at [214, 399] on p "Customer Name" at bounding box center [237, 400] width 72 height 13
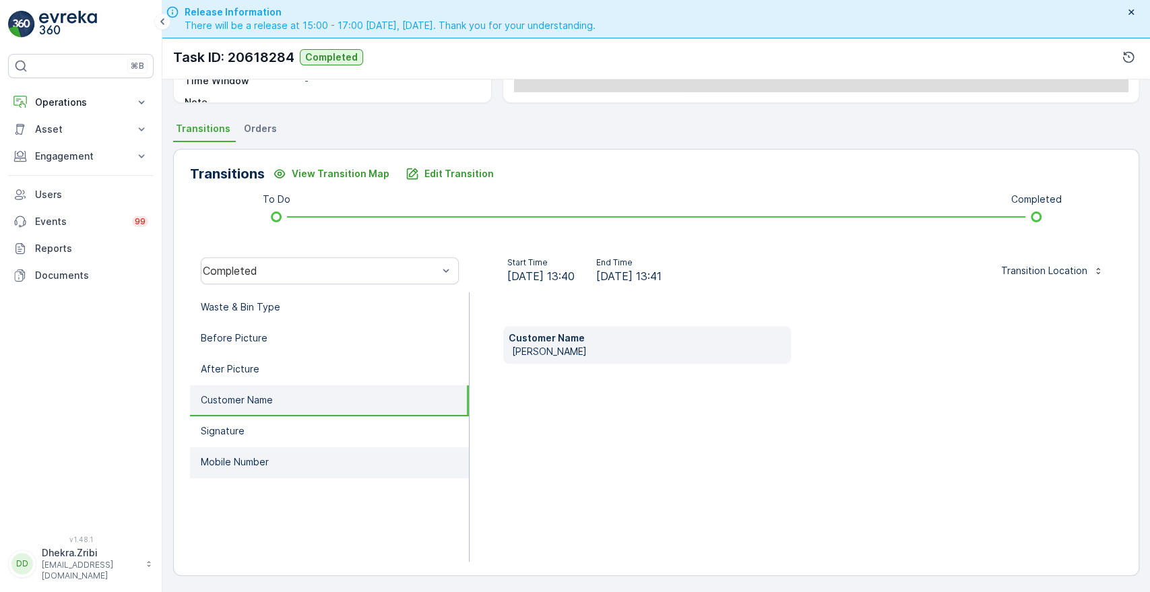
click at [220, 451] on li "Mobile Number" at bounding box center [329, 462] width 279 height 31
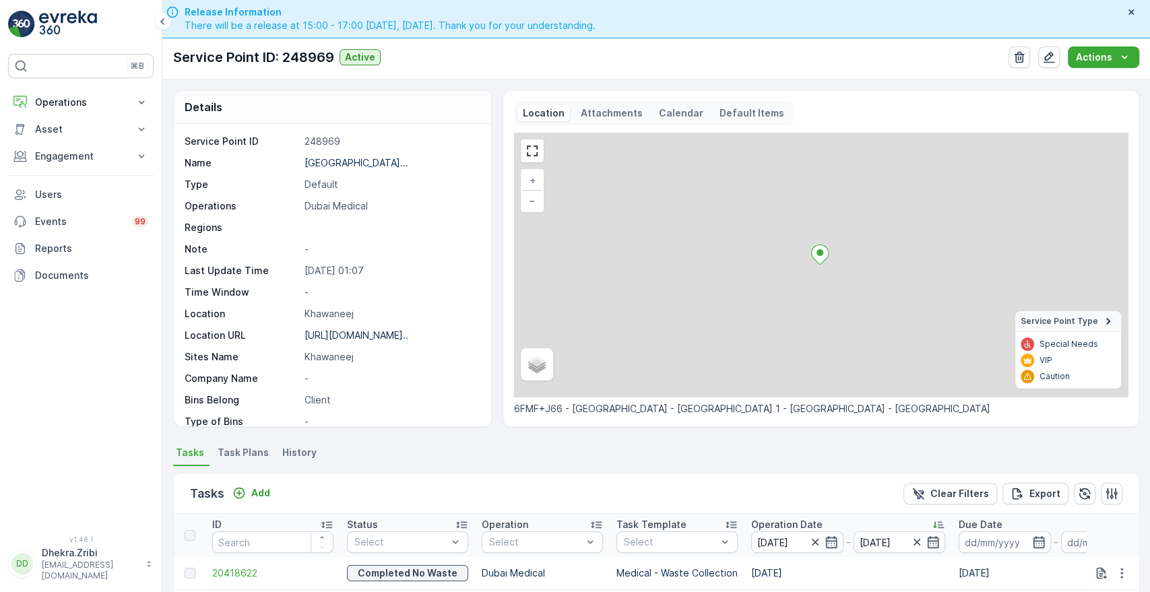
scroll to position [334, 0]
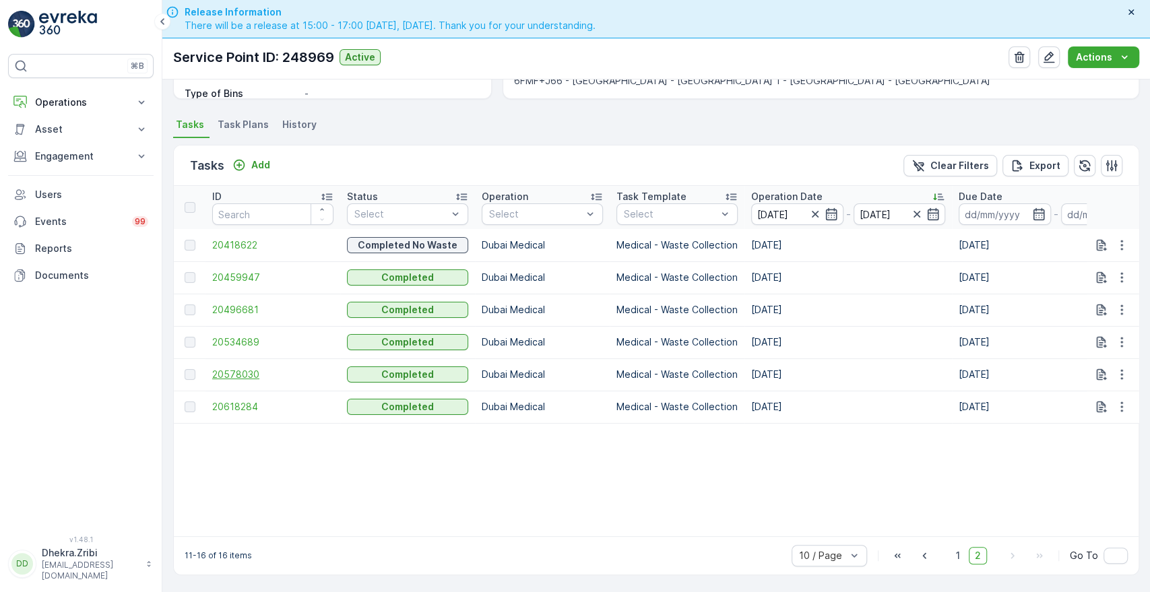
click at [245, 368] on span "20578030" at bounding box center [272, 374] width 121 height 13
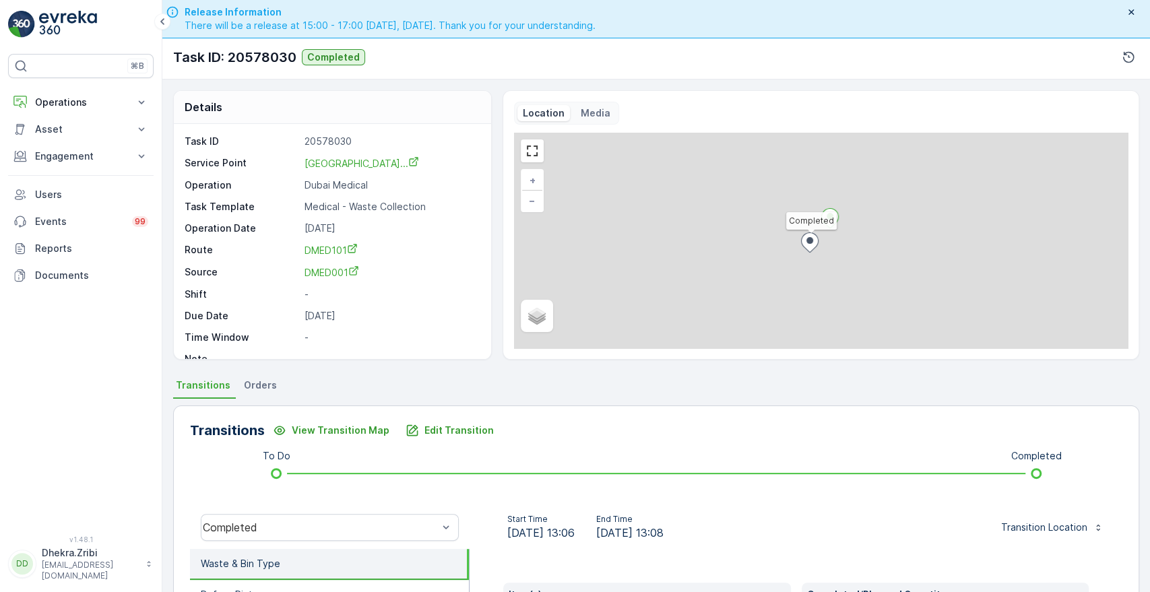
scroll to position [257, 0]
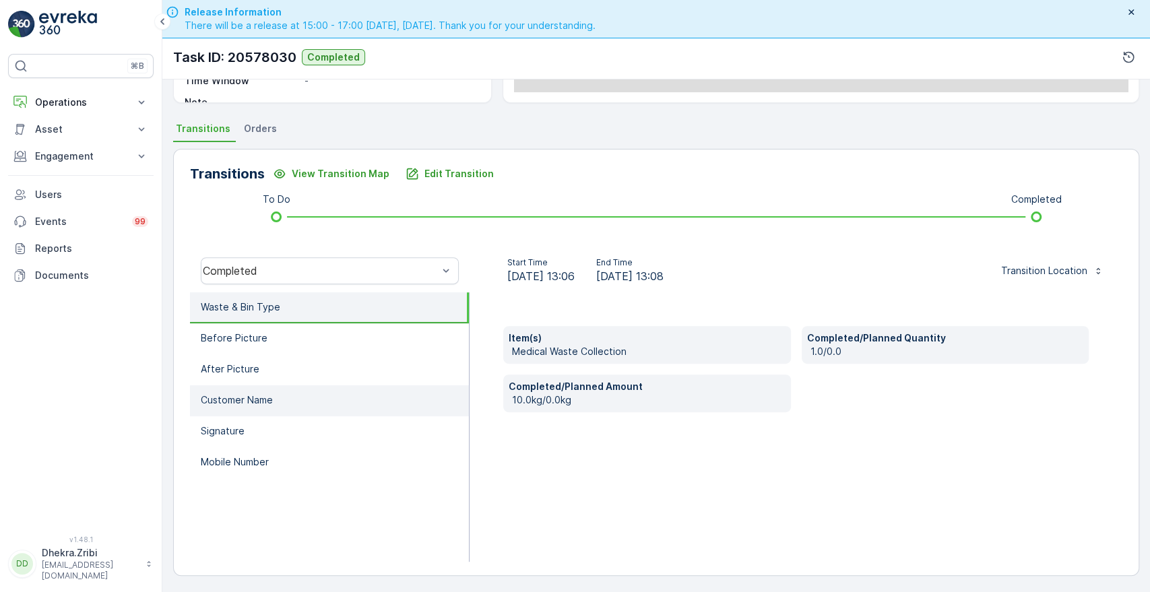
click at [266, 400] on p "Customer Name" at bounding box center [237, 400] width 72 height 13
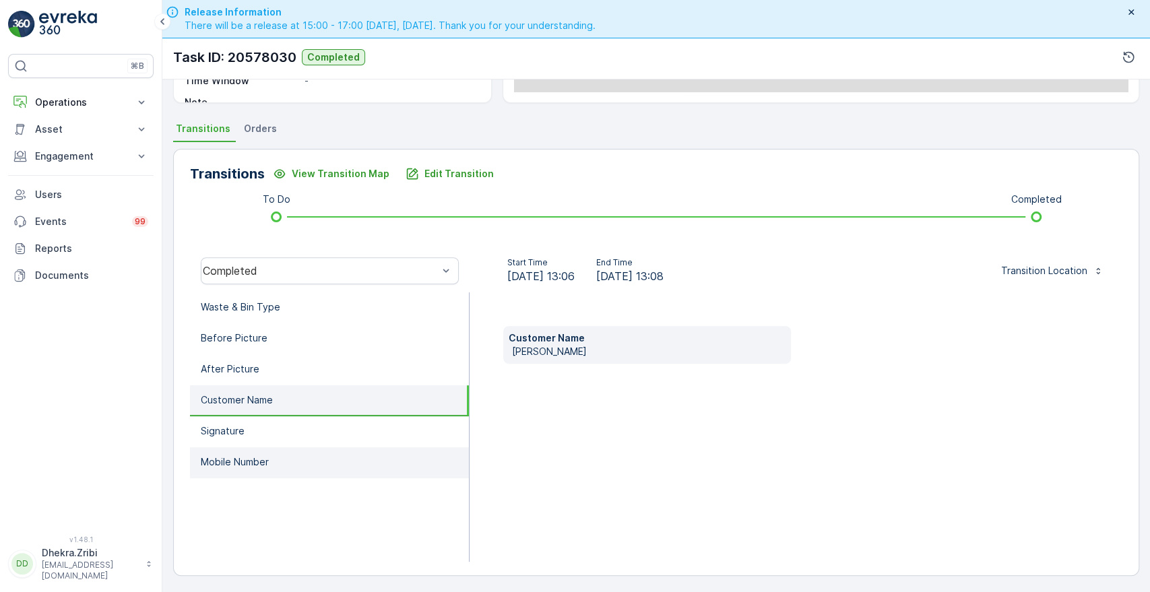
click at [231, 451] on li "Mobile Number" at bounding box center [329, 462] width 279 height 31
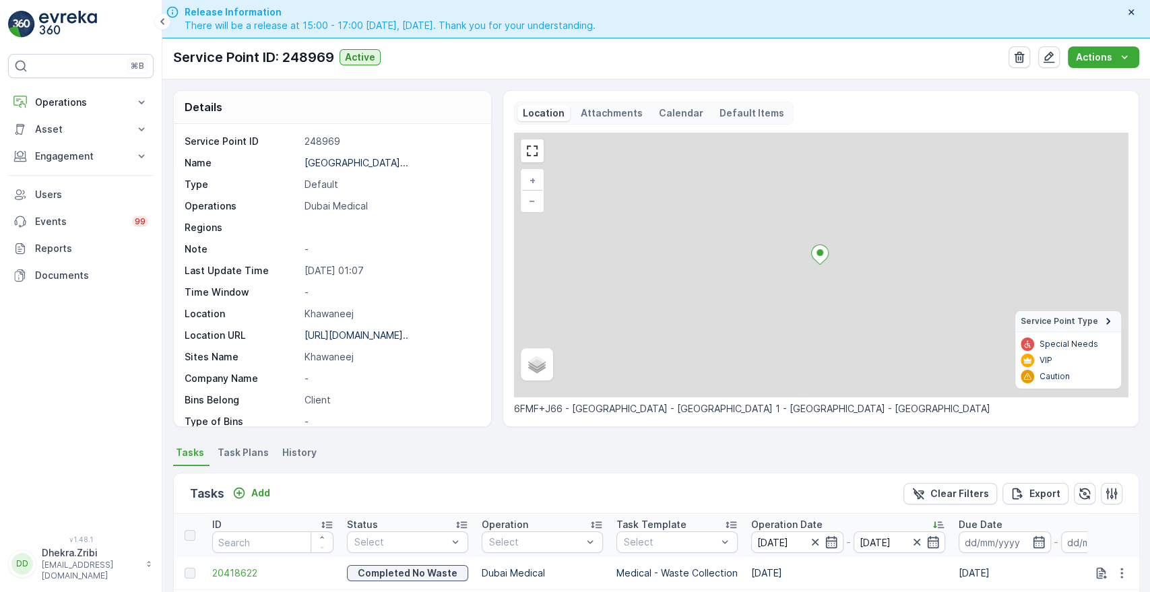
scroll to position [334, 0]
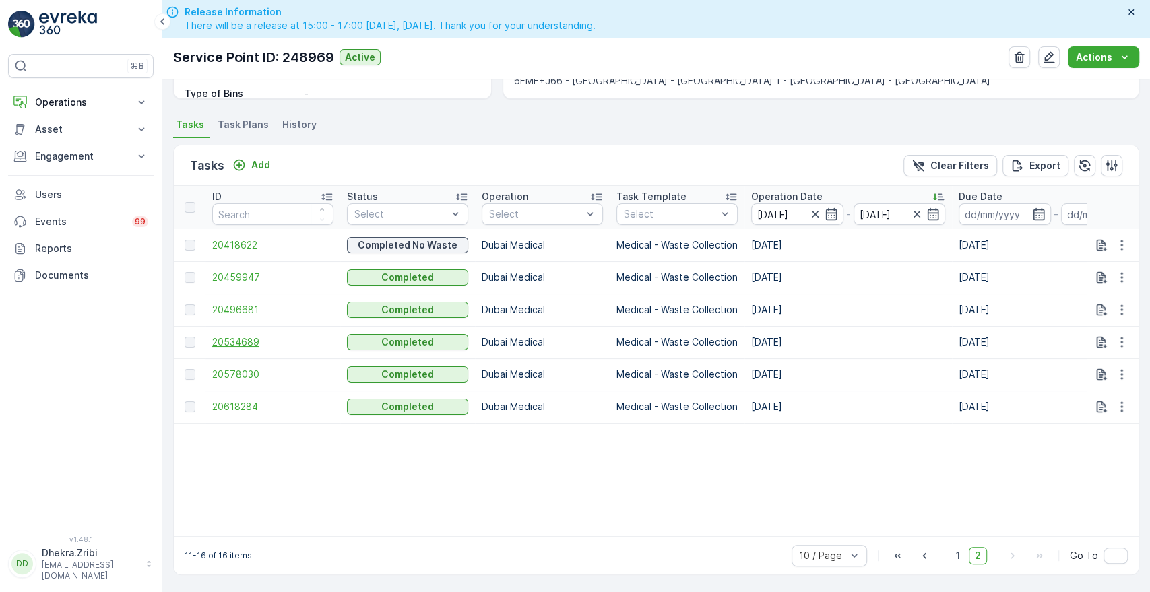
click at [232, 336] on span "20534689" at bounding box center [272, 342] width 121 height 13
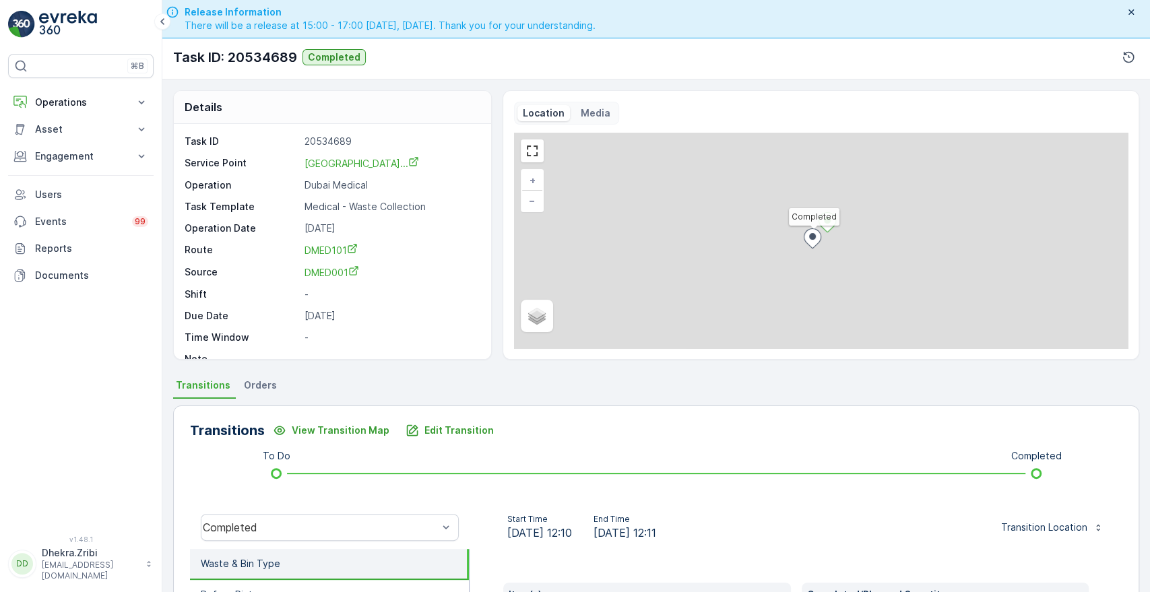
scroll to position [257, 0]
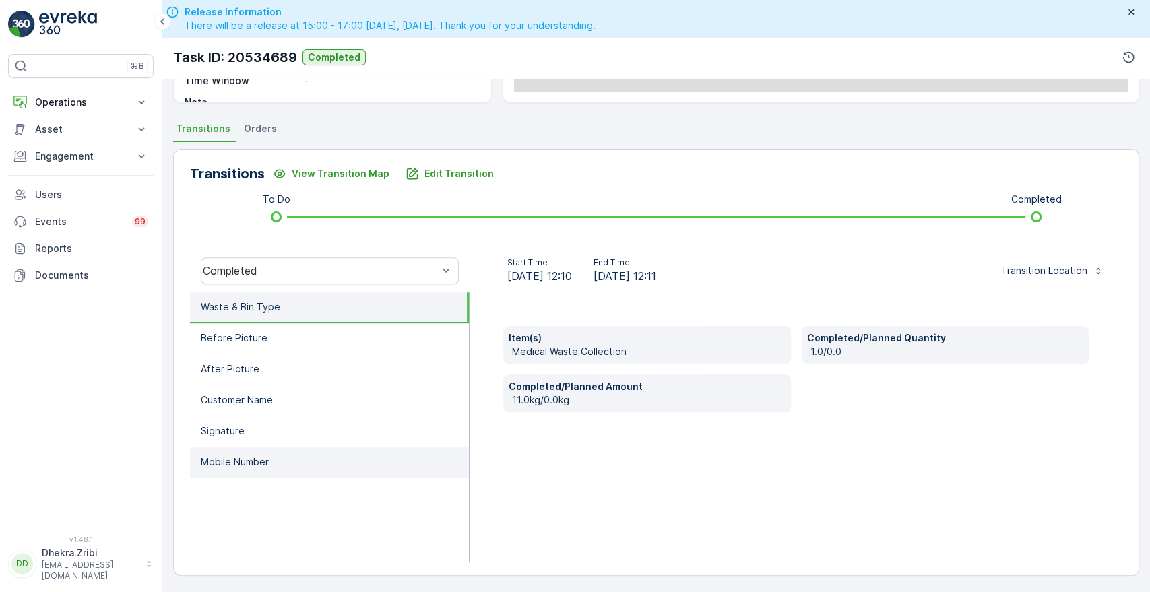
click at [243, 458] on p "Mobile Number" at bounding box center [235, 462] width 68 height 13
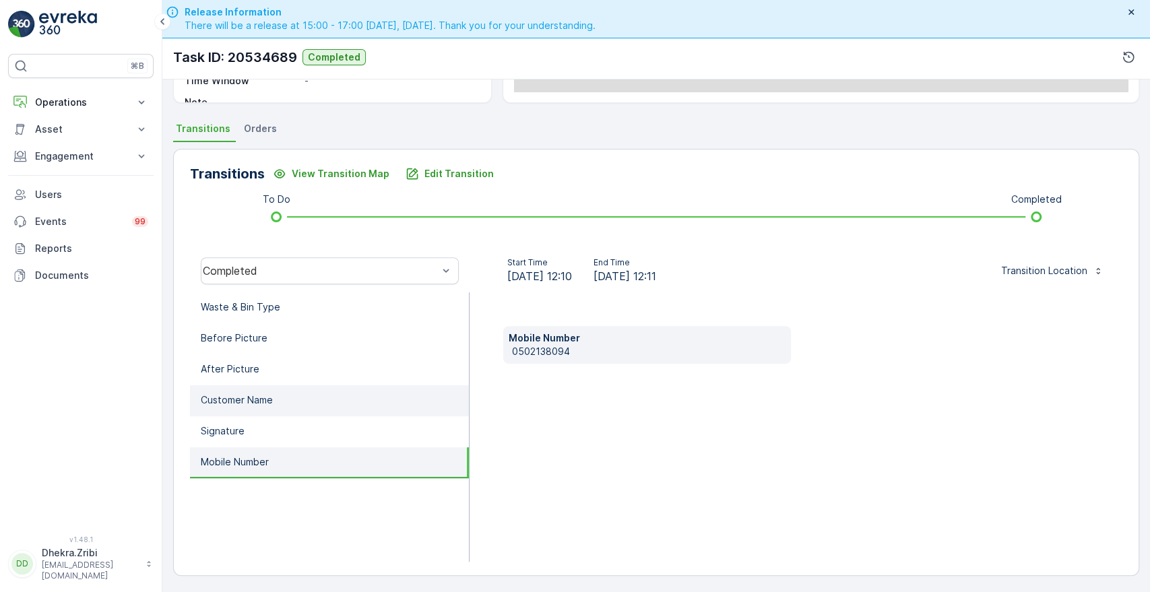
click at [274, 402] on li "Customer Name" at bounding box center [329, 400] width 279 height 31
click at [234, 470] on li "Mobile Number" at bounding box center [329, 462] width 279 height 31
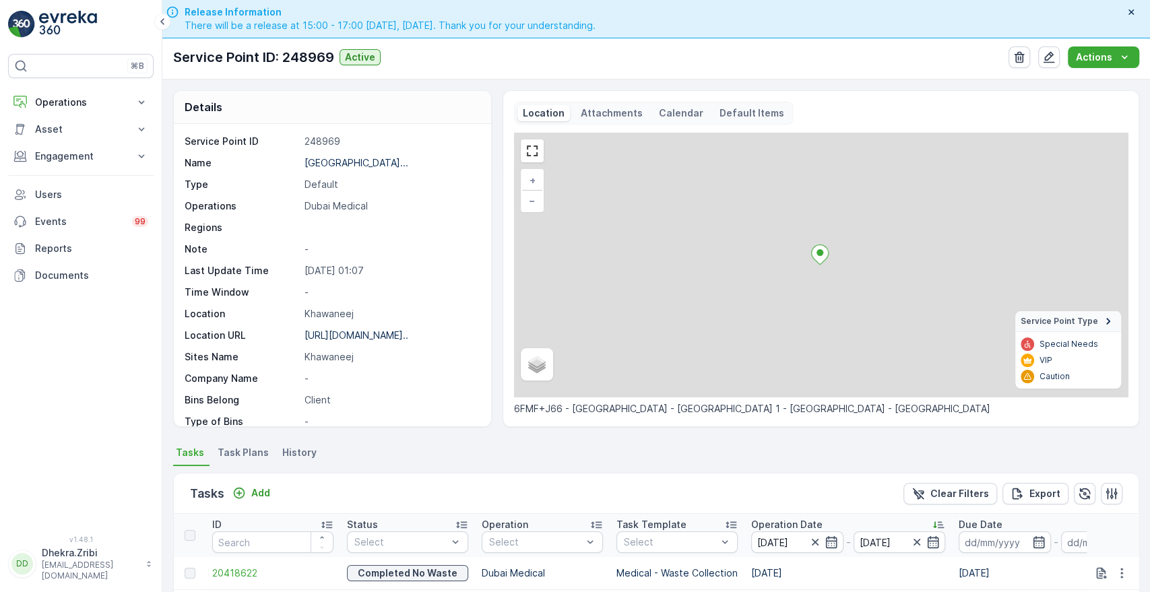
scroll to position [334, 0]
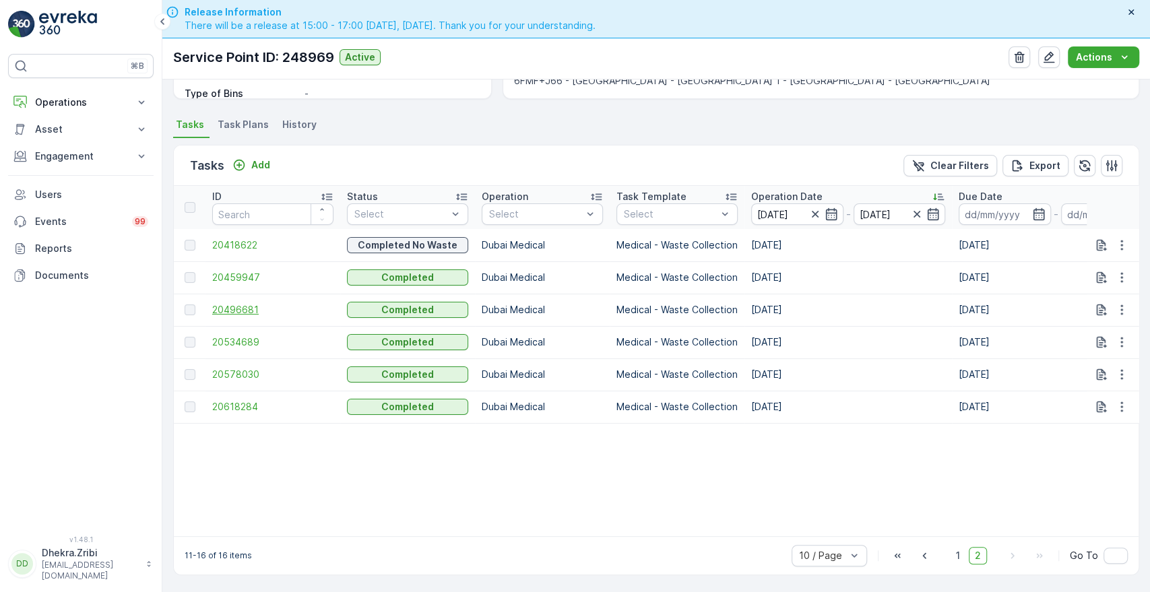
click at [236, 303] on span "20496681" at bounding box center [272, 309] width 121 height 13
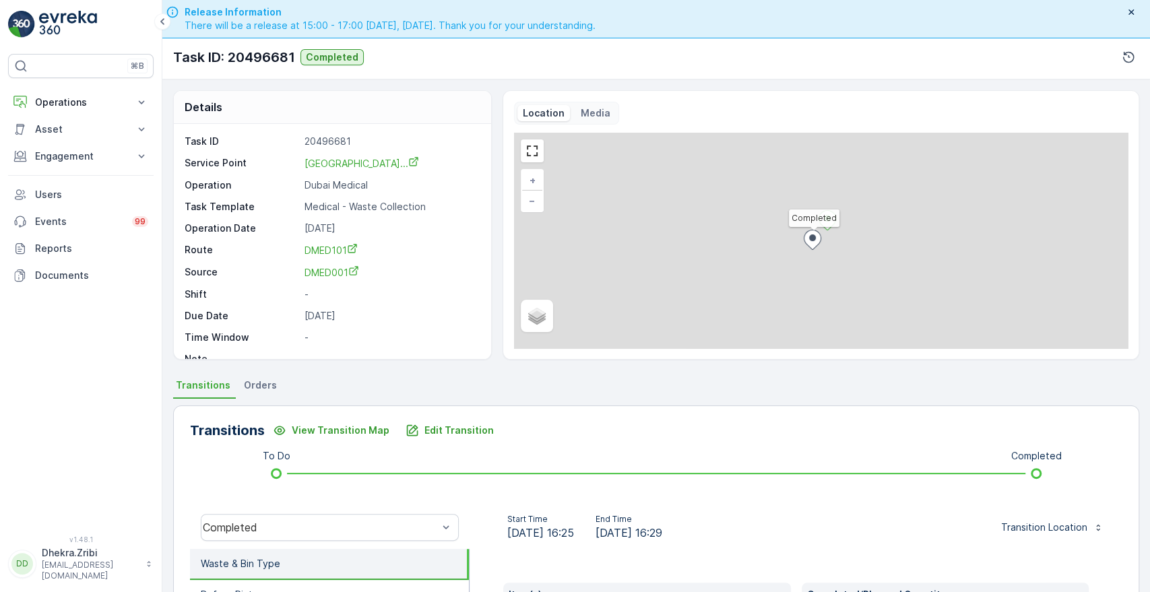
scroll to position [257, 0]
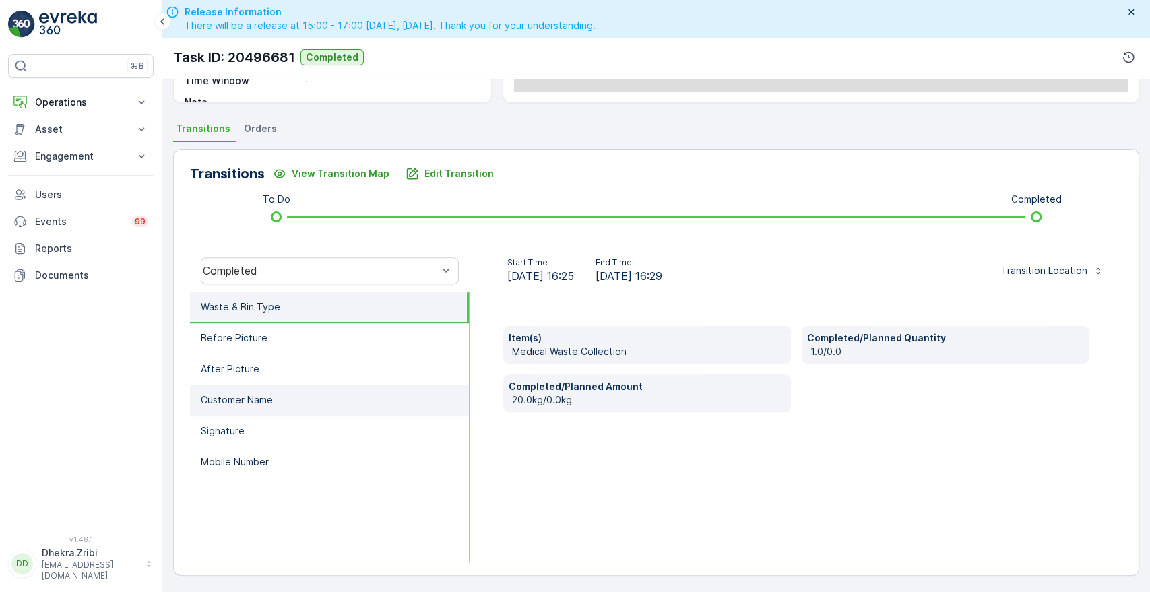
click at [222, 404] on p "Customer Name" at bounding box center [237, 400] width 72 height 13
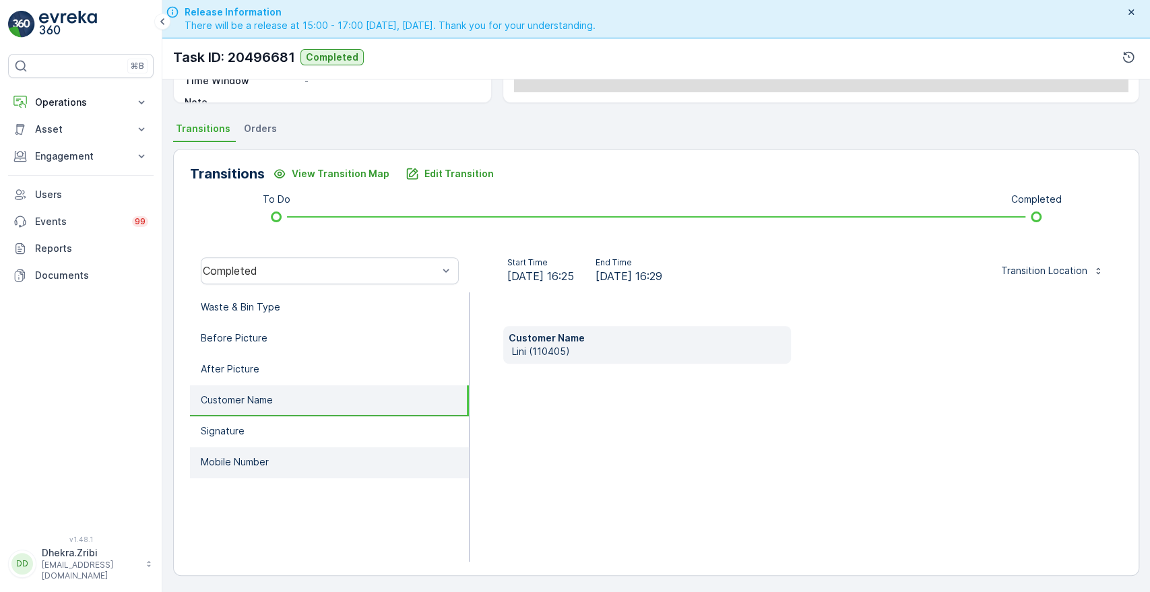
click at [222, 459] on p "Mobile Number" at bounding box center [235, 462] width 68 height 13
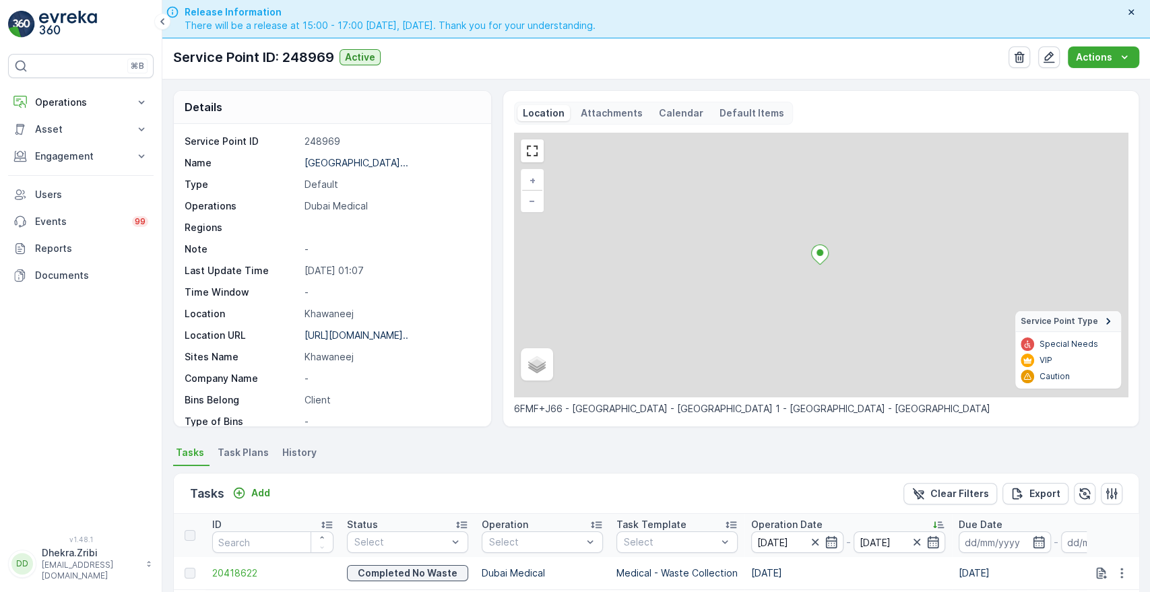
scroll to position [334, 0]
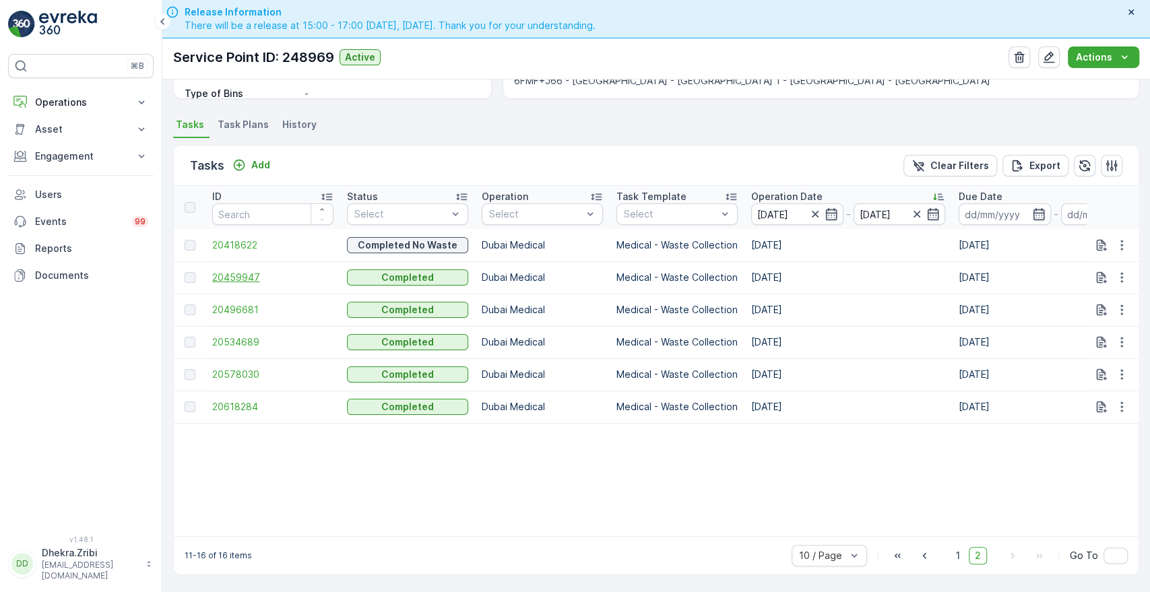
click at [253, 276] on span "20459947" at bounding box center [272, 277] width 121 height 13
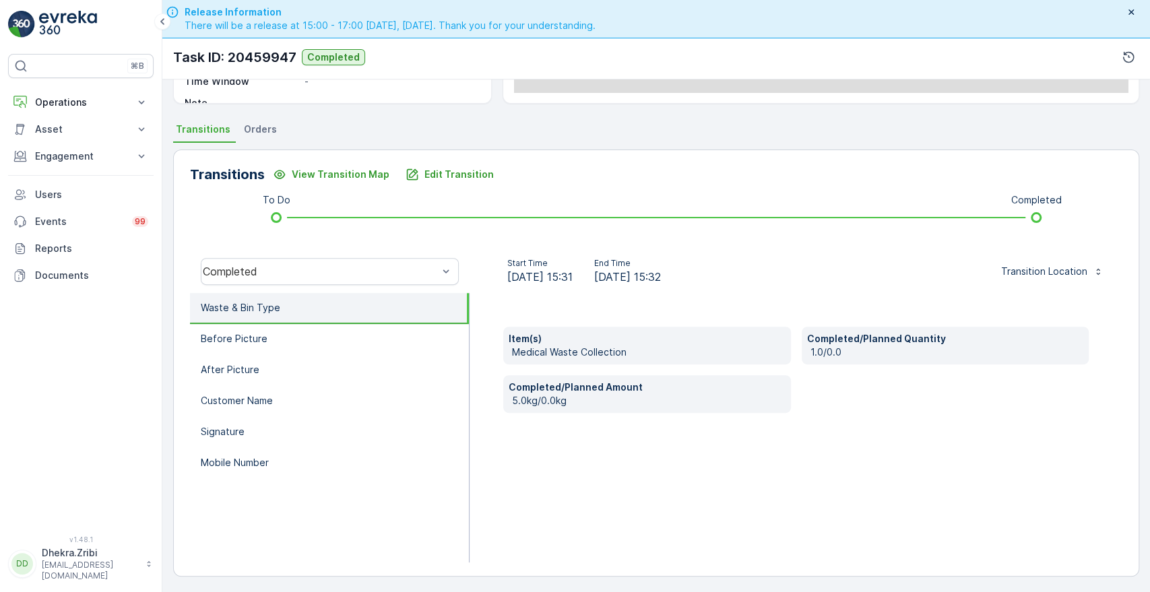
scroll to position [257, 0]
click at [225, 394] on p "Customer Name" at bounding box center [237, 400] width 72 height 13
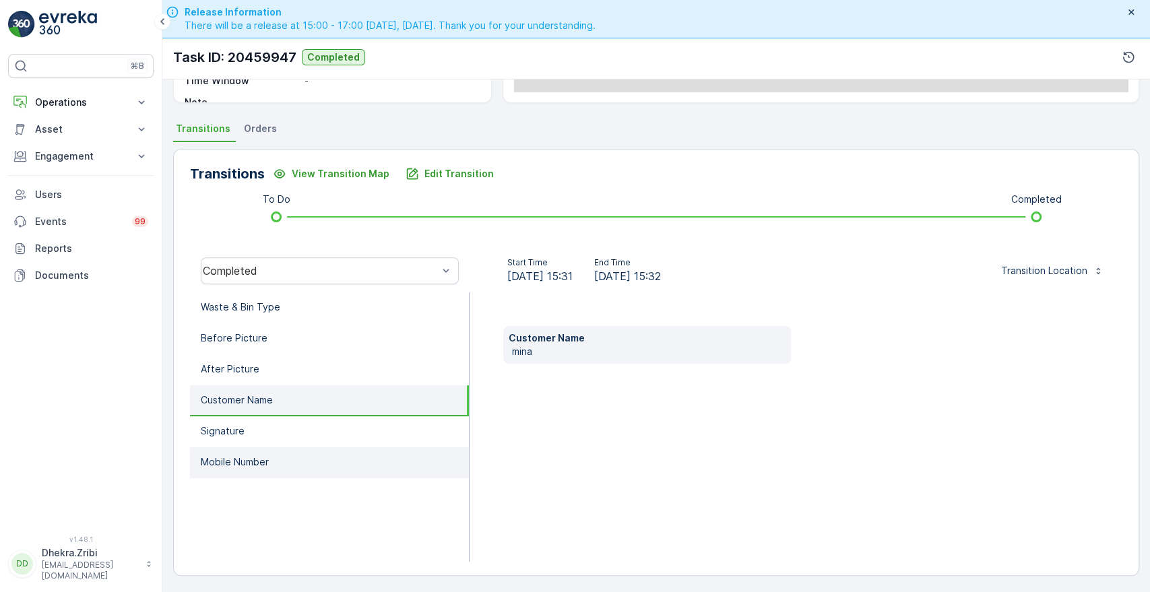
click at [221, 461] on p "Mobile Number" at bounding box center [235, 462] width 68 height 13
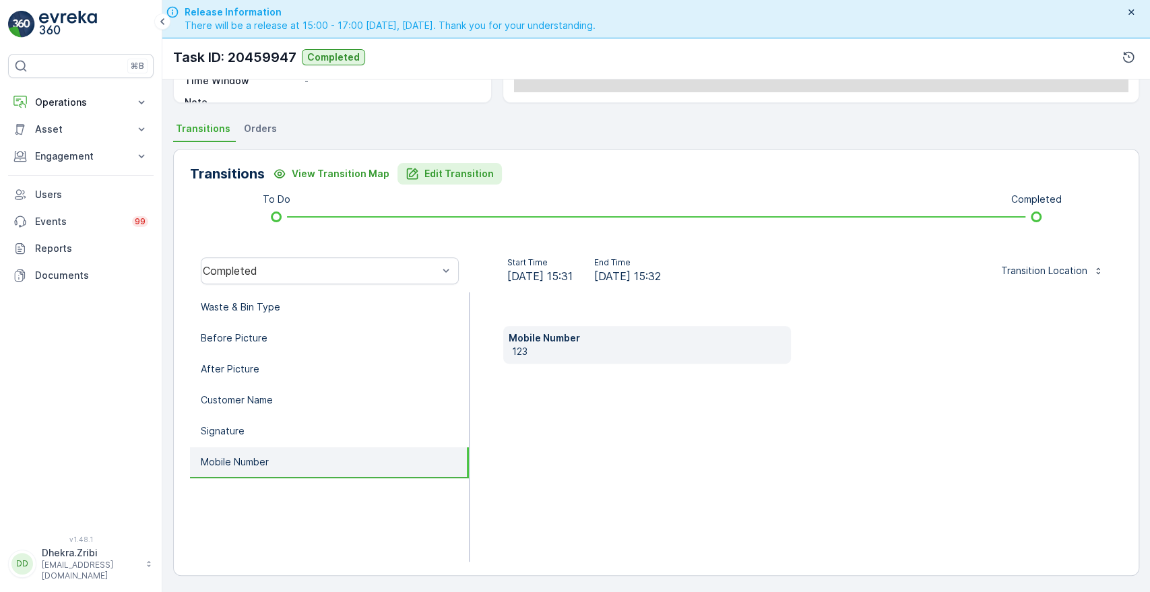
click at [469, 164] on button "Edit Transition" at bounding box center [450, 174] width 104 height 22
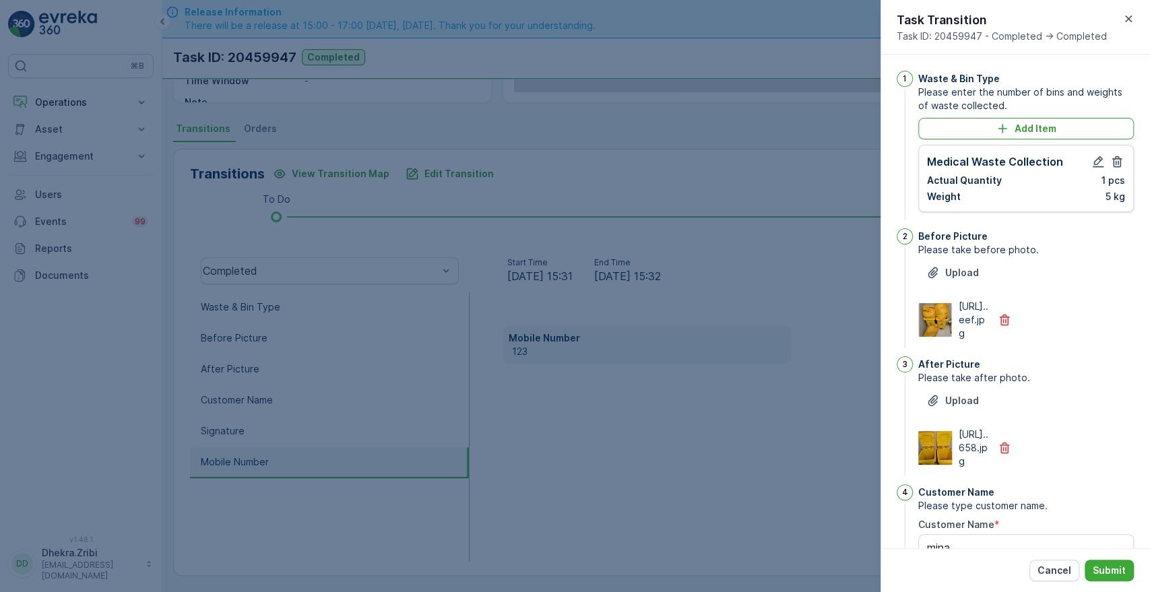
scroll to position [352, 0]
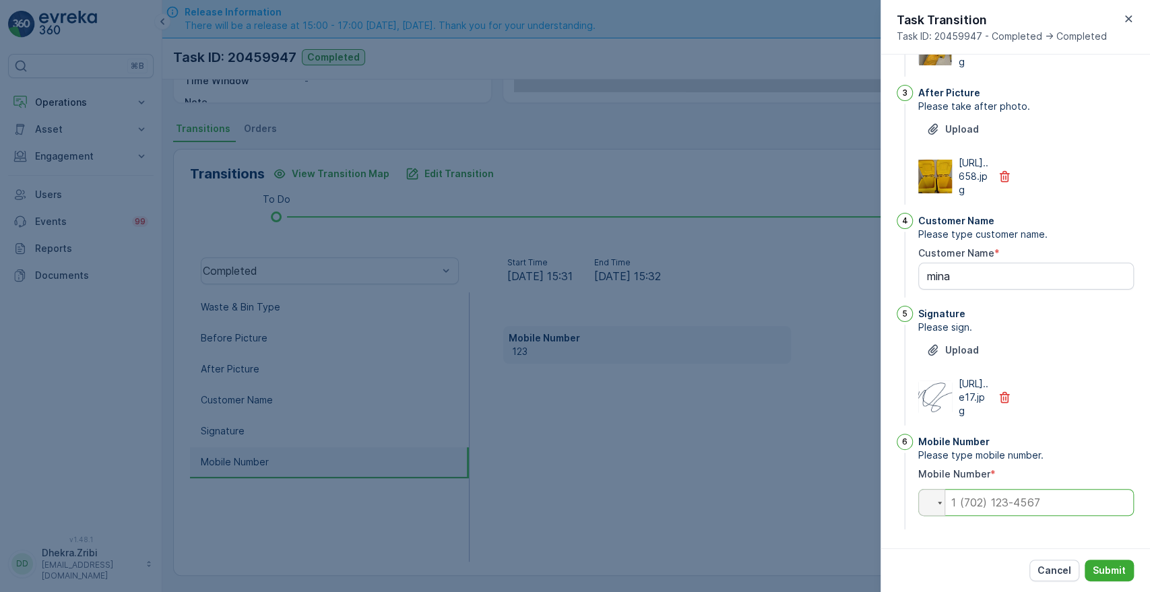
click at [988, 500] on input "tel" at bounding box center [1026, 502] width 216 height 27
type input "0567661804"
click at [1110, 567] on p "Submit" at bounding box center [1109, 570] width 33 height 13
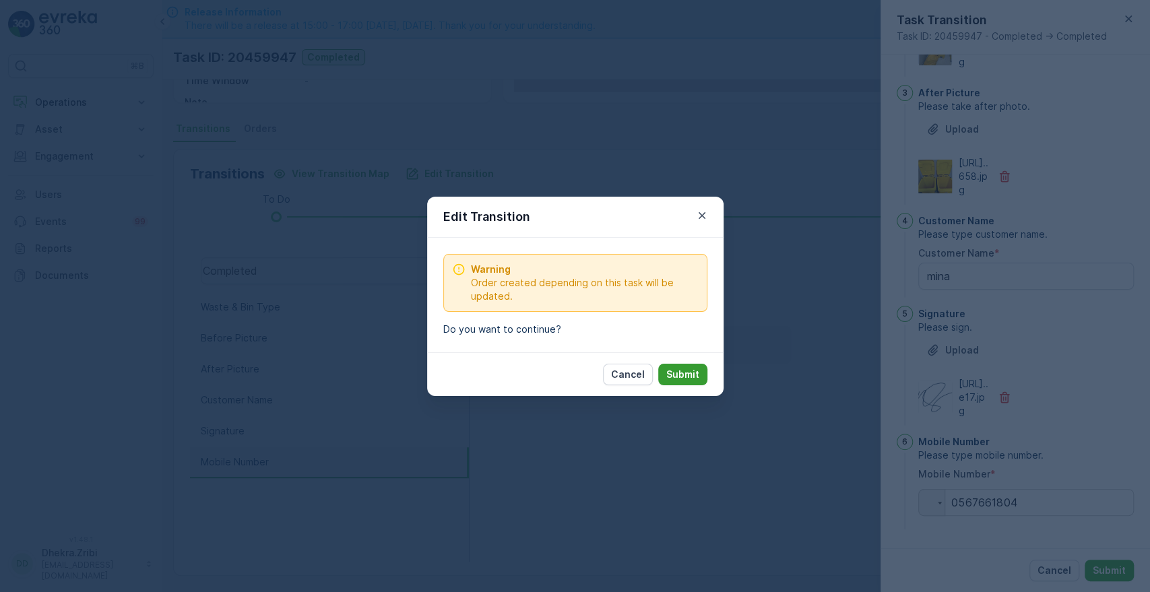
click at [683, 370] on p "Submit" at bounding box center [682, 374] width 33 height 13
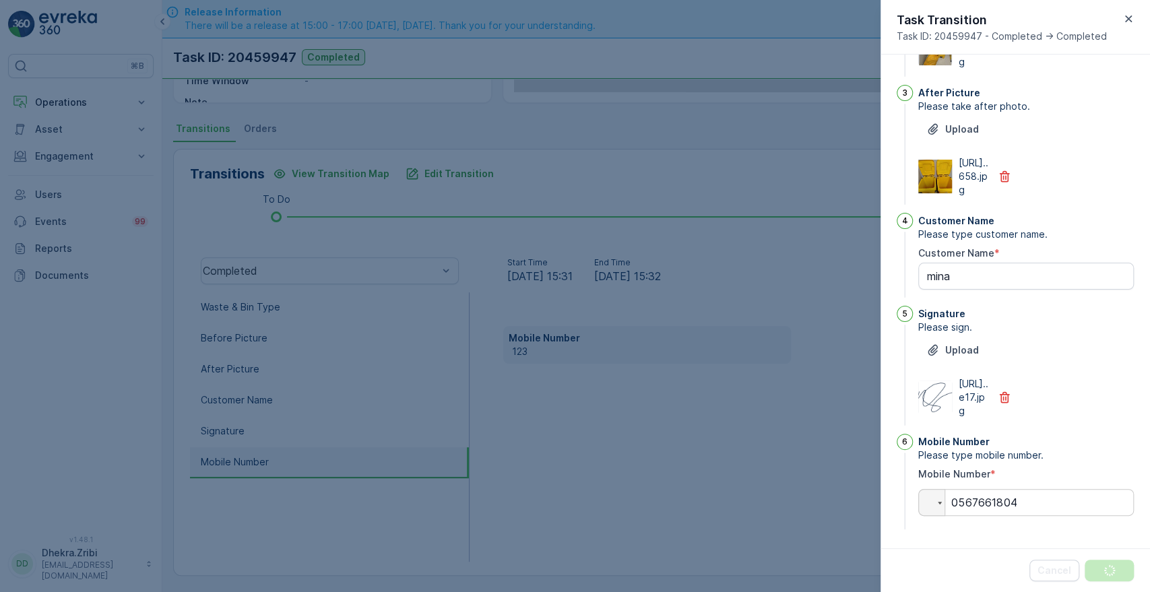
scroll to position [0, 0]
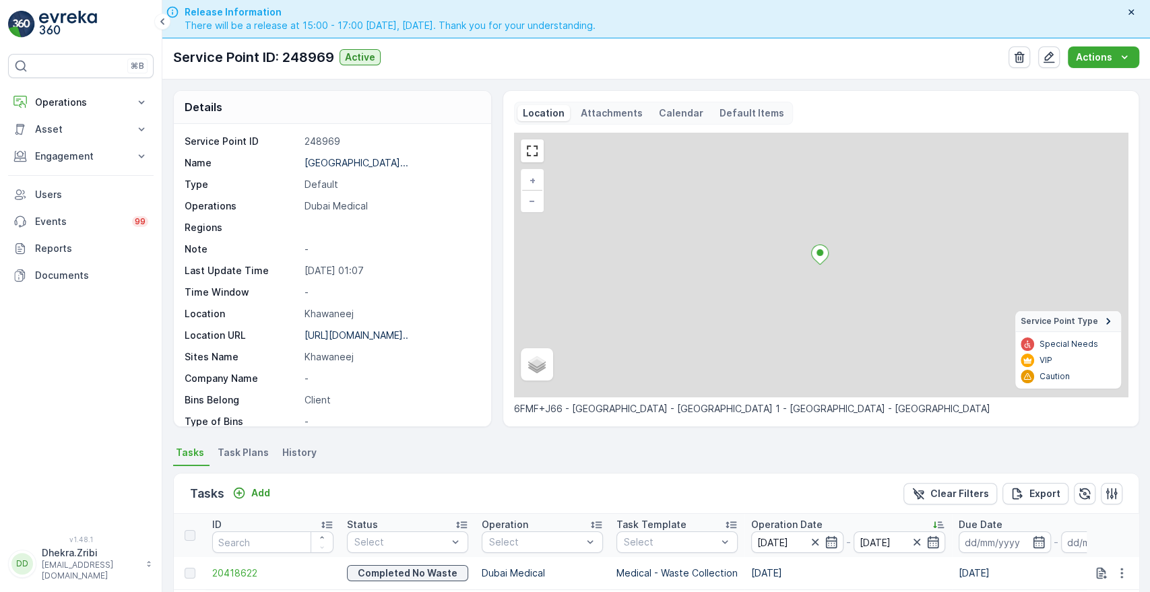
scroll to position [334, 0]
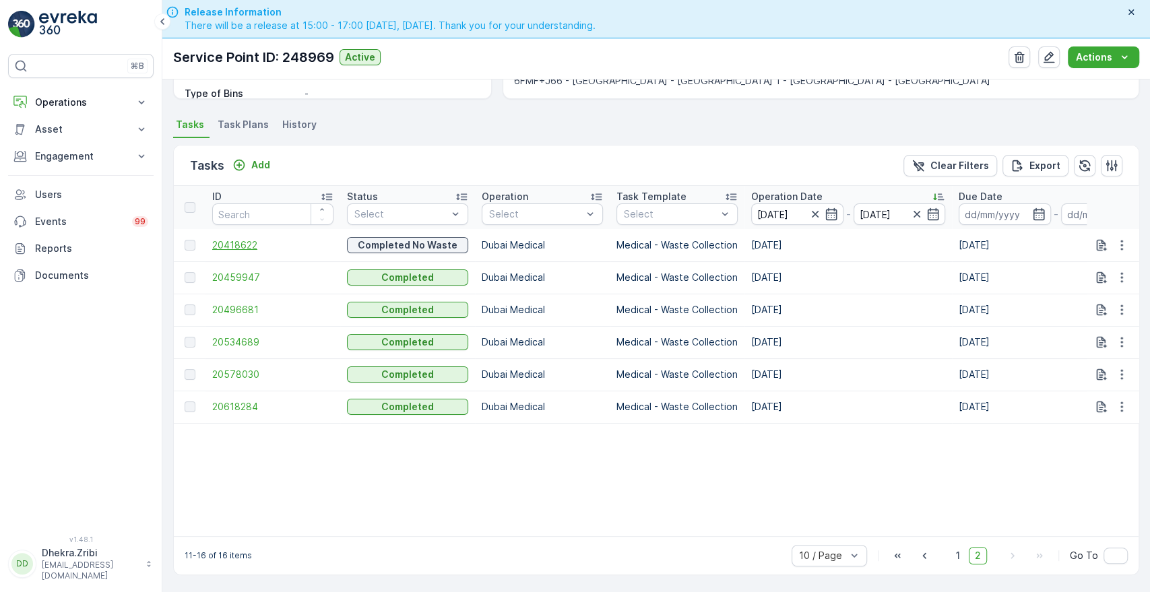
click at [224, 241] on span "20418622" at bounding box center [272, 245] width 121 height 13
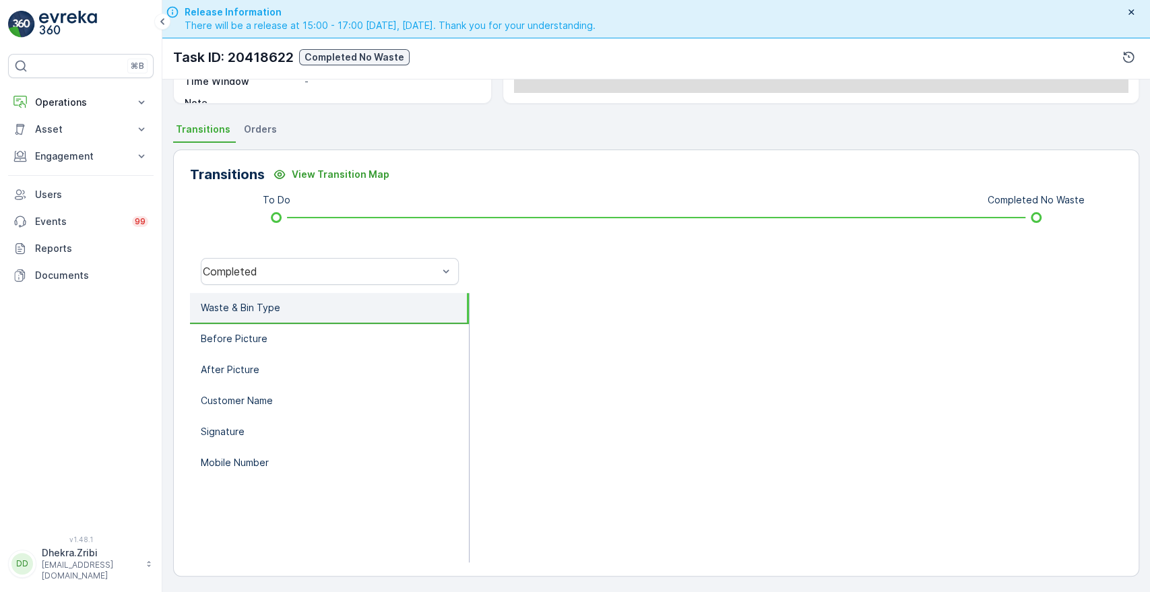
scroll to position [257, 0]
click at [301, 390] on li "Customer Name" at bounding box center [329, 400] width 279 height 31
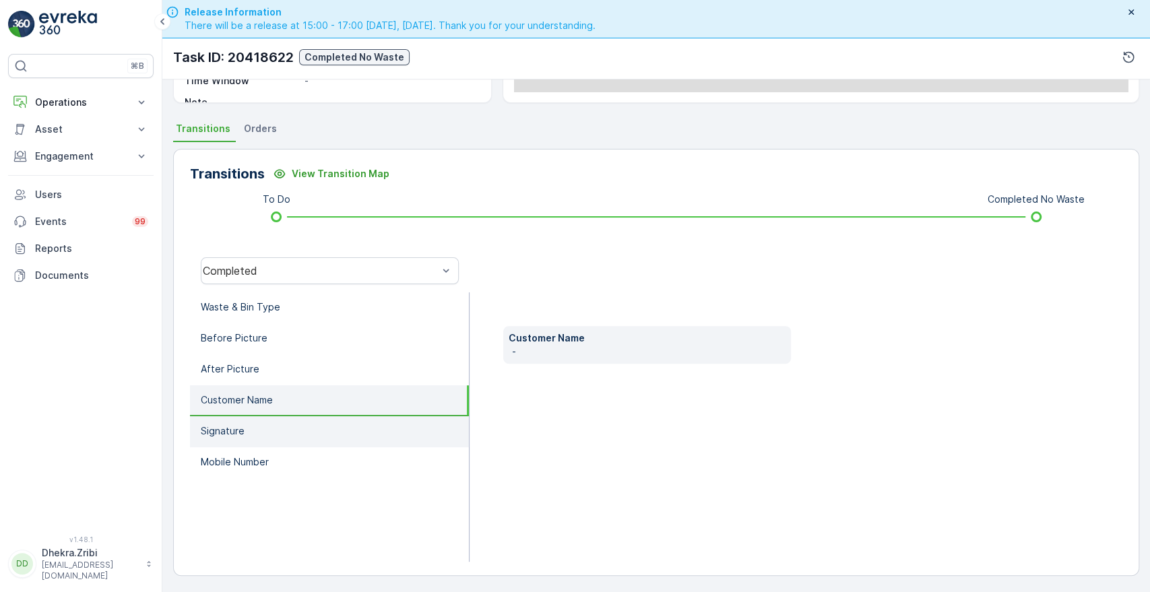
click at [243, 425] on li "Signature" at bounding box center [329, 431] width 279 height 31
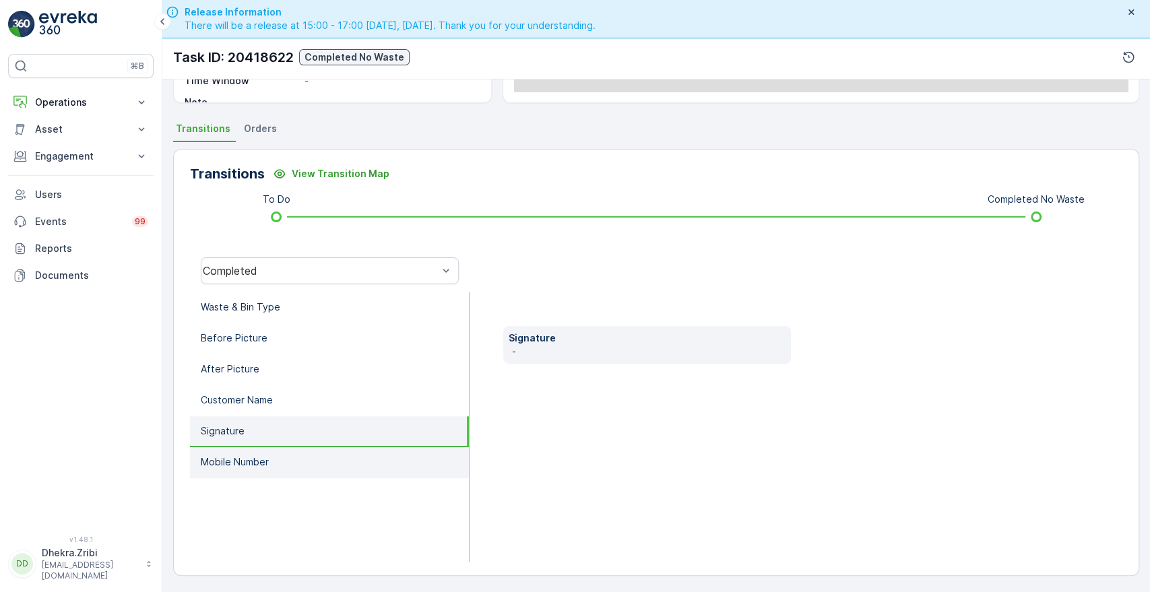
click at [230, 464] on p "Mobile Number" at bounding box center [235, 462] width 68 height 13
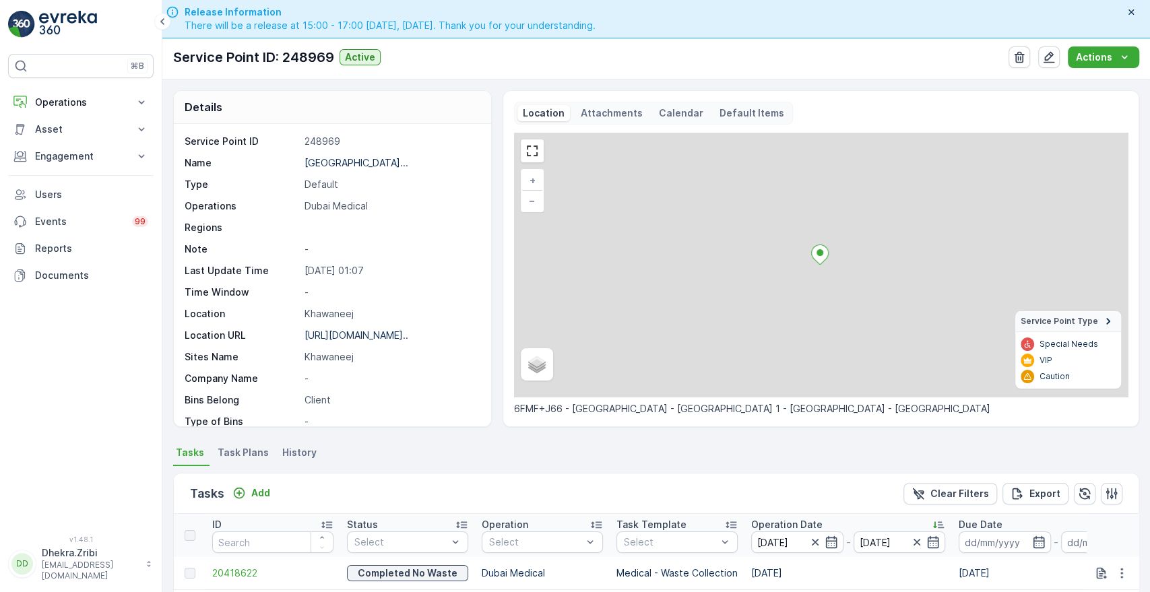
scroll to position [334, 0]
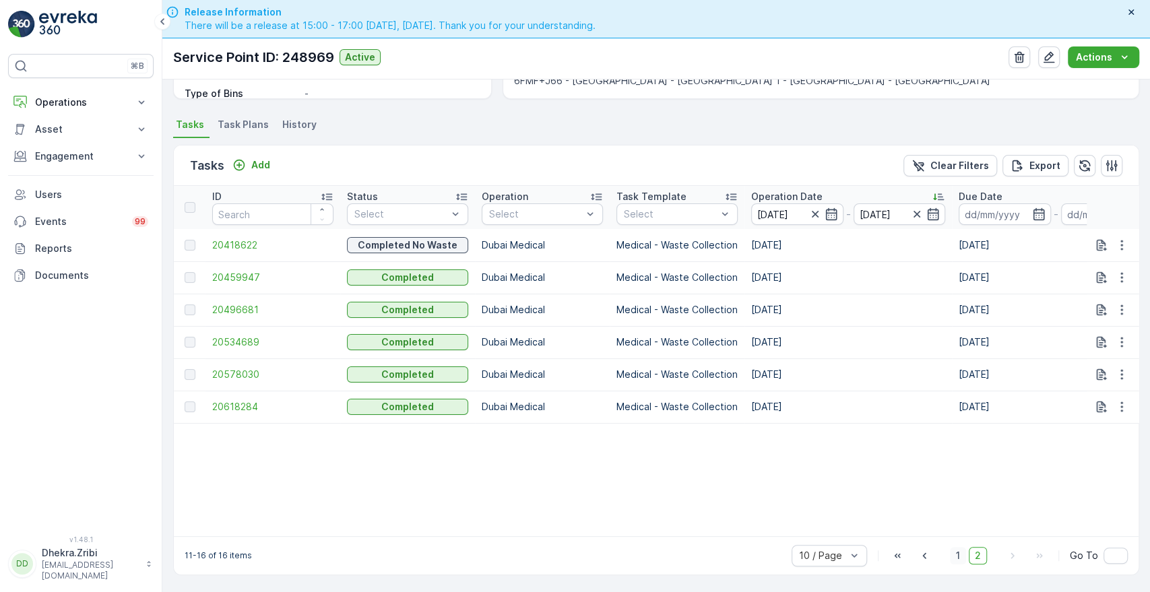
click at [956, 555] on span "1" at bounding box center [958, 556] width 16 height 18
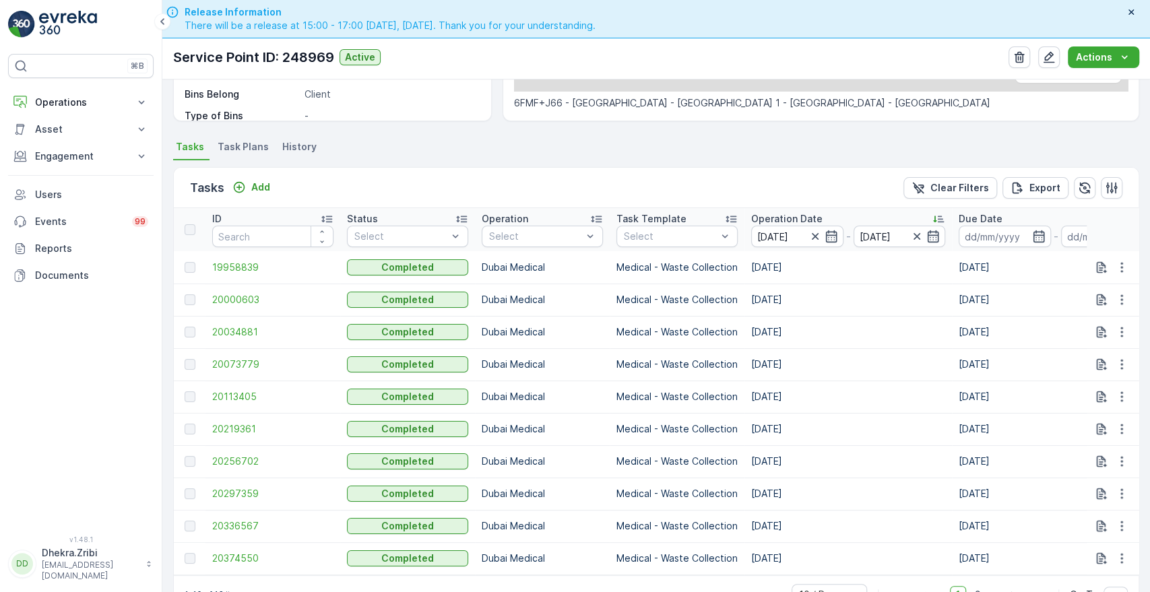
scroll to position [334, 0]
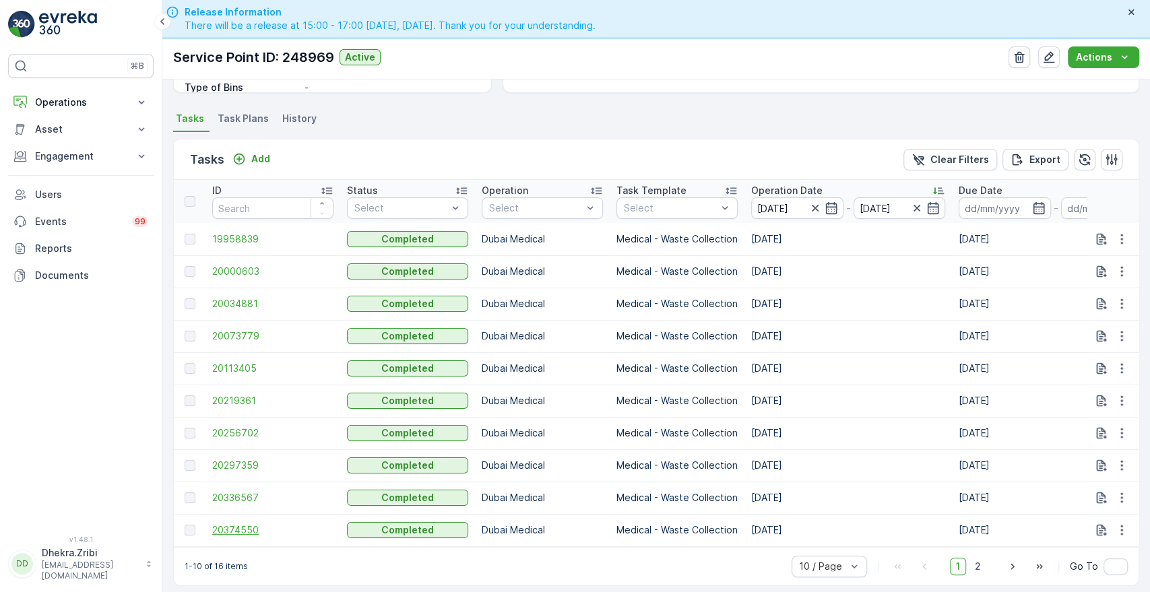
click at [229, 532] on span "20374550" at bounding box center [272, 530] width 121 height 13
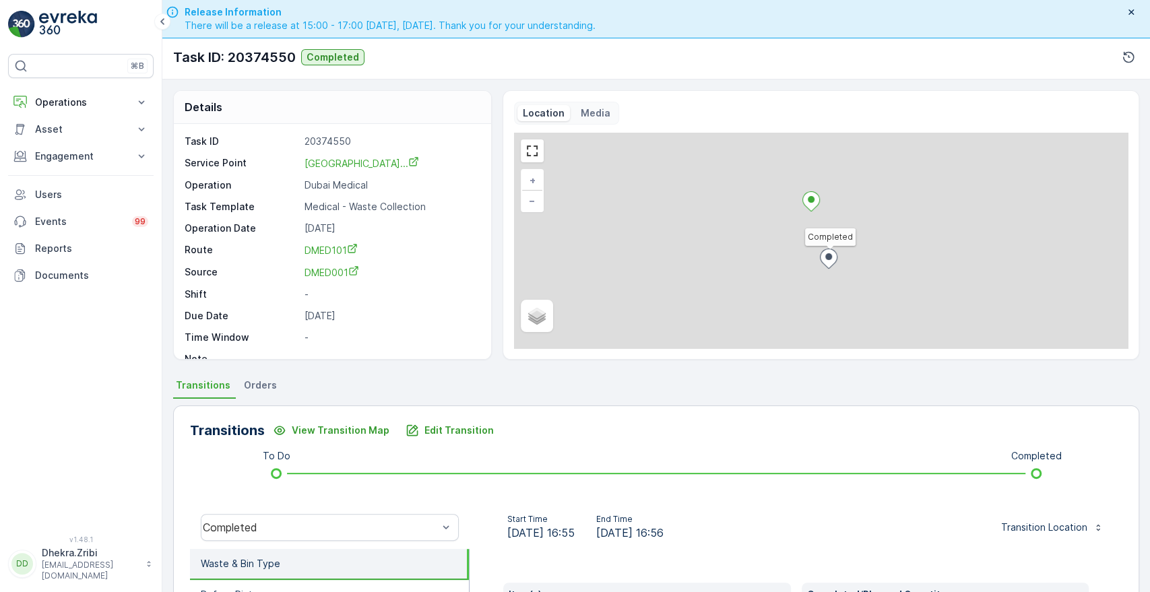
scroll to position [257, 0]
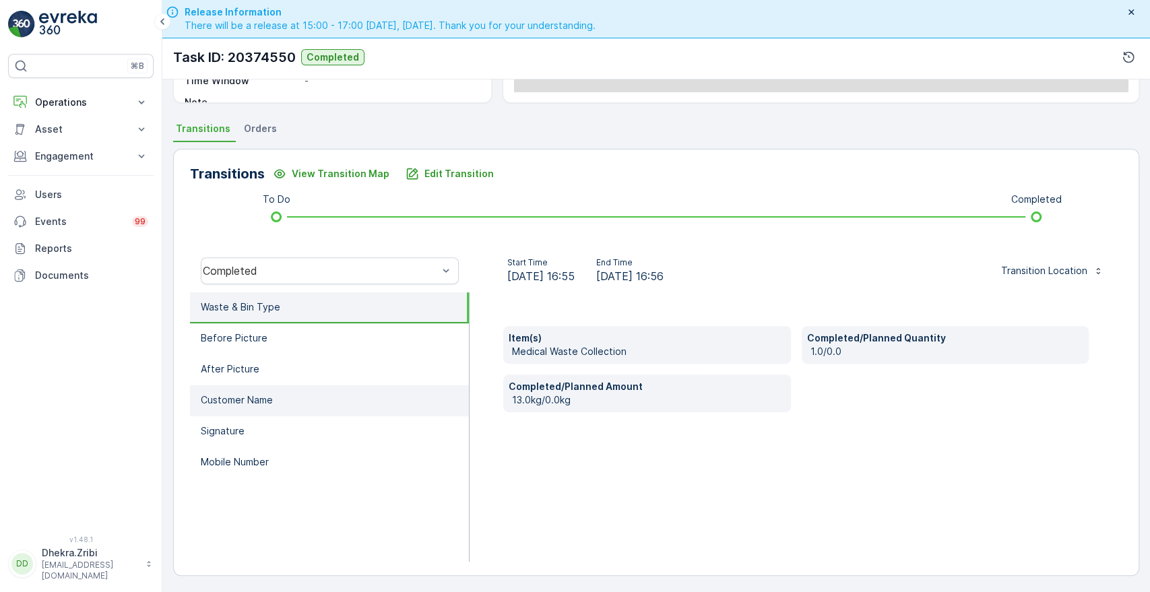
click at [272, 388] on li "Customer Name" at bounding box center [329, 400] width 279 height 31
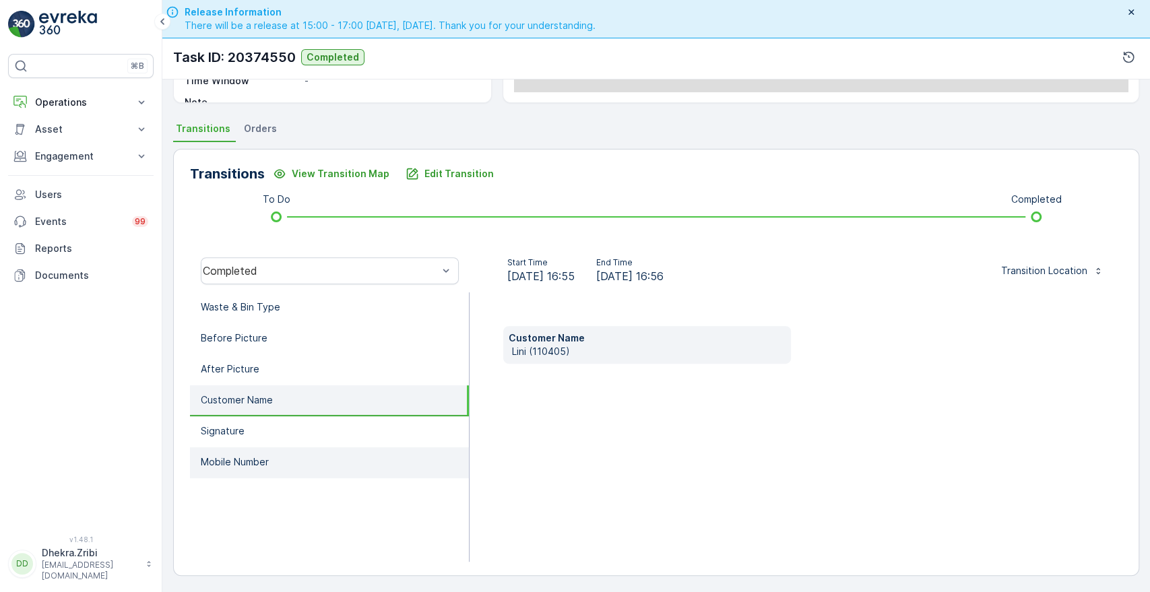
click at [227, 461] on p "Mobile Number" at bounding box center [235, 462] width 68 height 13
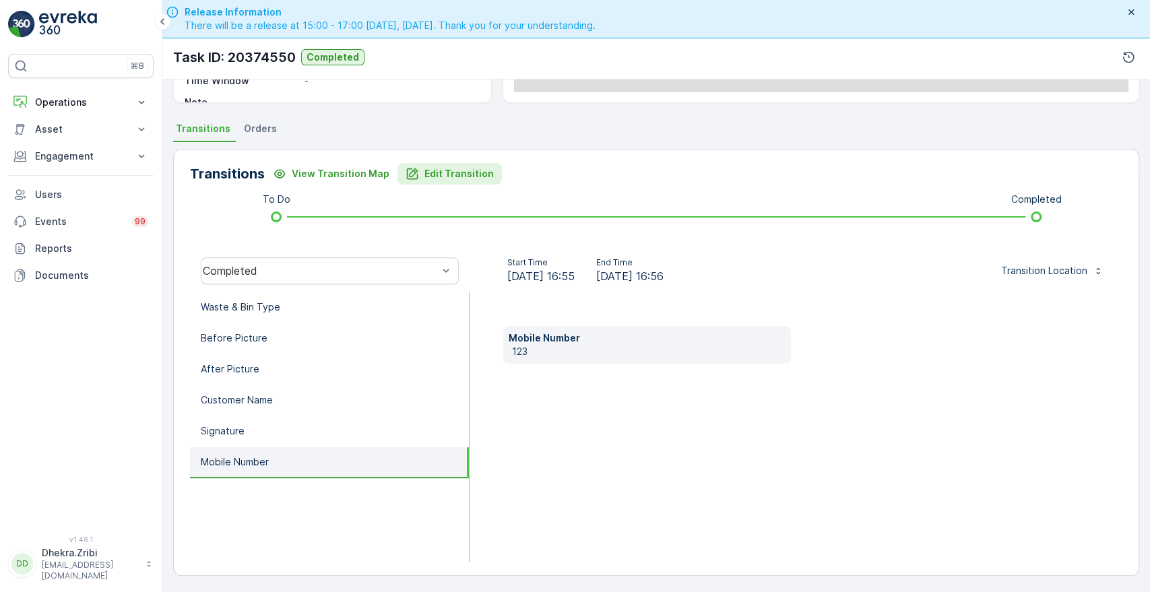
click at [454, 174] on p "Edit Transition" at bounding box center [459, 173] width 69 height 13
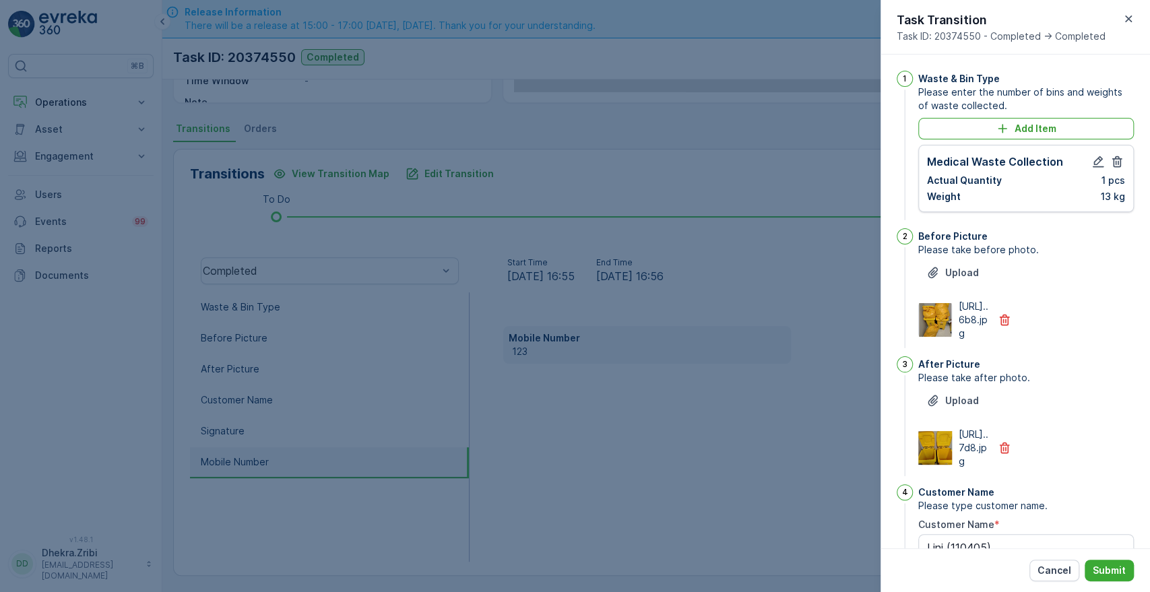
scroll to position [352, 0]
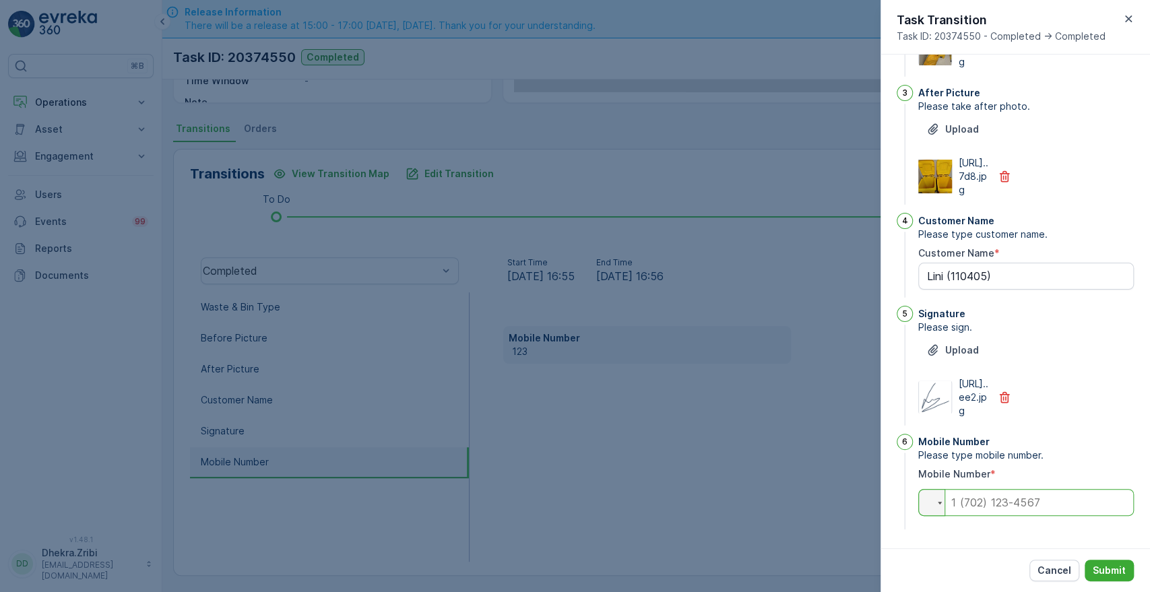
click at [988, 501] on input "tel" at bounding box center [1026, 502] width 216 height 27
type Name "Lini (110405)"
type input "0"
type Name "Lini (110405)"
type input "05"
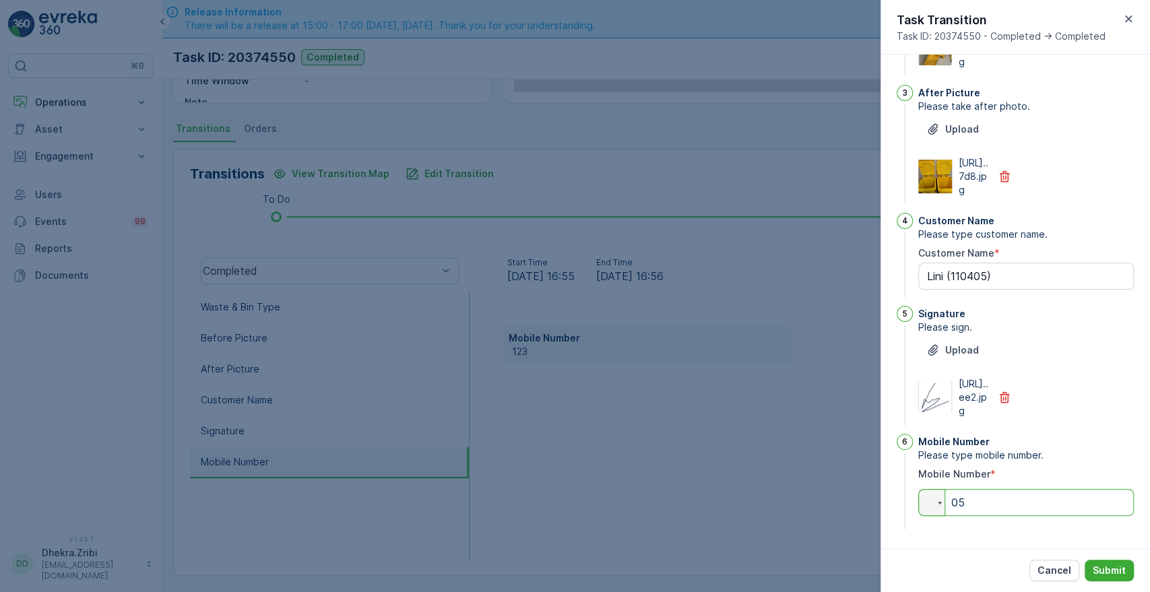
type Name "Lini (110405)"
type input "050"
type Name "Lini (110405)"
type input "0502"
type Name "Lini (110405)"
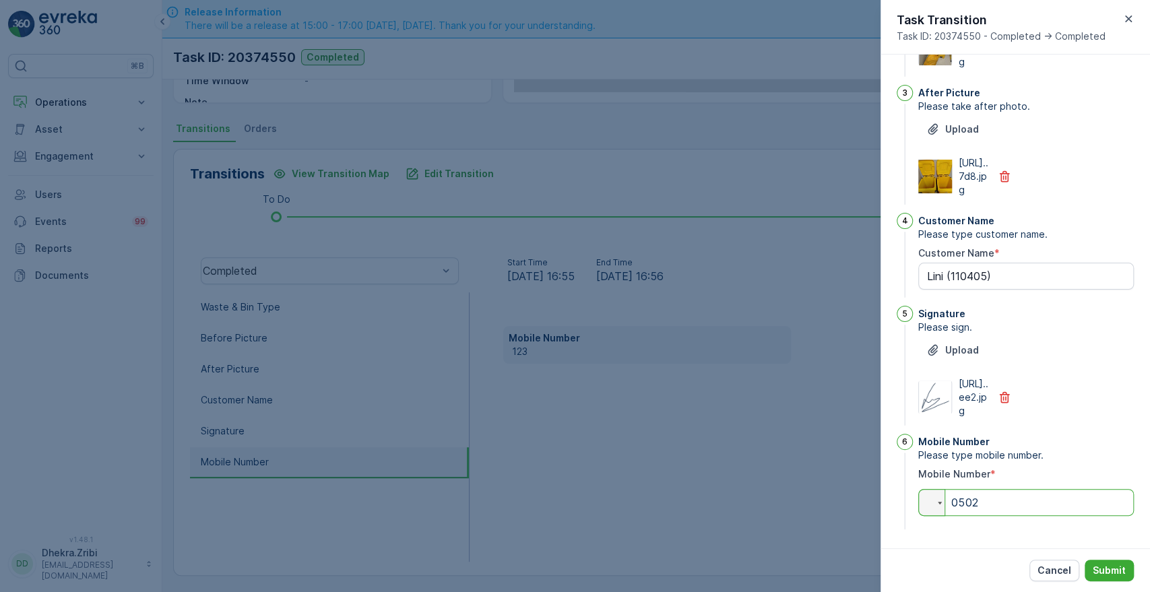
type input "05021"
type Name "Lini (110405)"
type input "050213"
type Name "Lini (110405)"
type input "0502138"
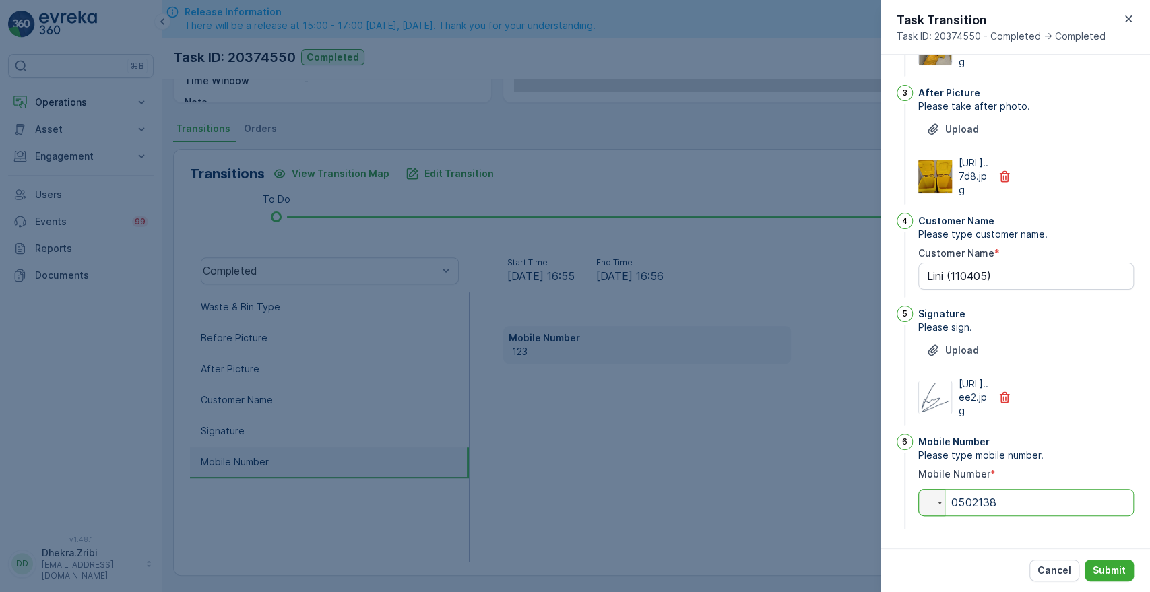
type Name "Lini (110405)"
type input "05021380"
type Name "Lini (110405)"
type input "050213809"
type Name "Lini (110405)"
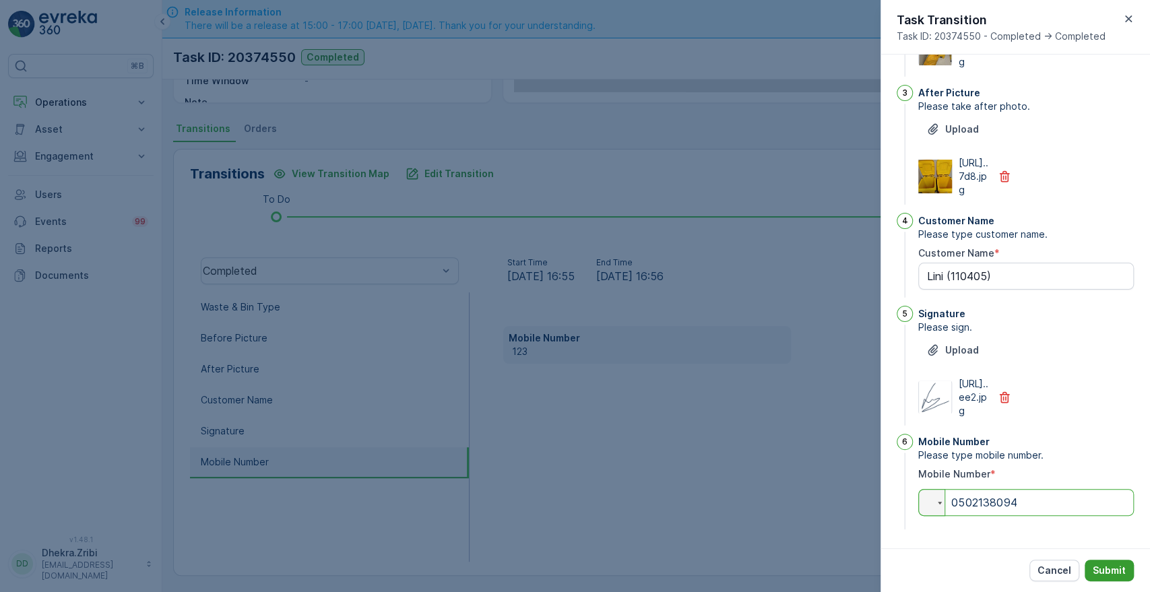
type input "0502138094"
click at [1105, 569] on p "Submit" at bounding box center [1109, 570] width 33 height 13
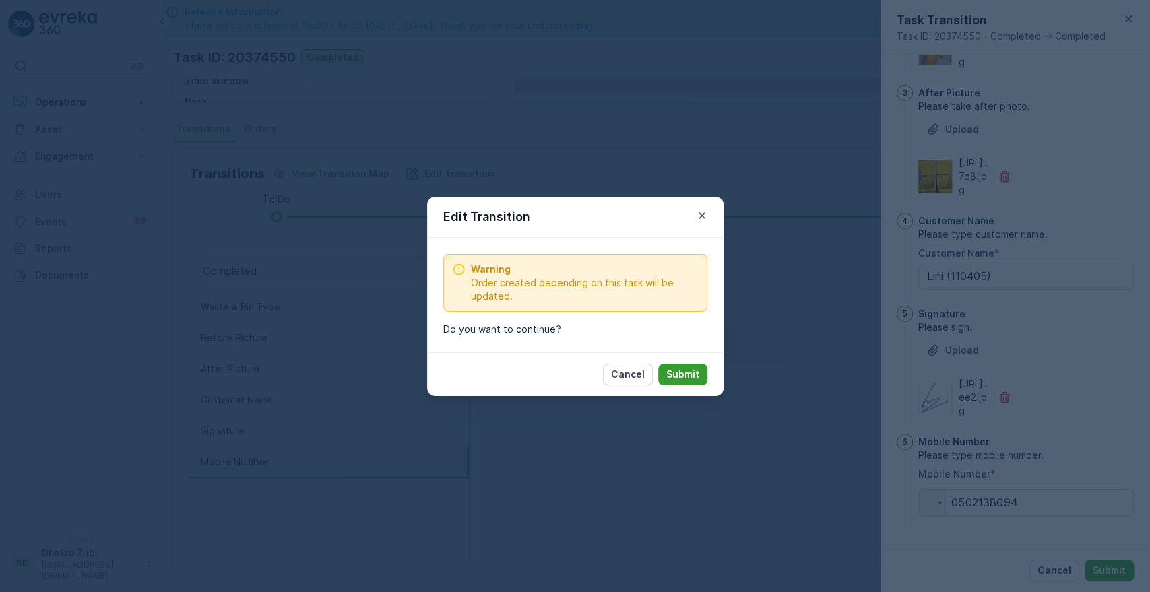
click at [691, 377] on p "Submit" at bounding box center [682, 374] width 33 height 13
type Name "Lini (110405)"
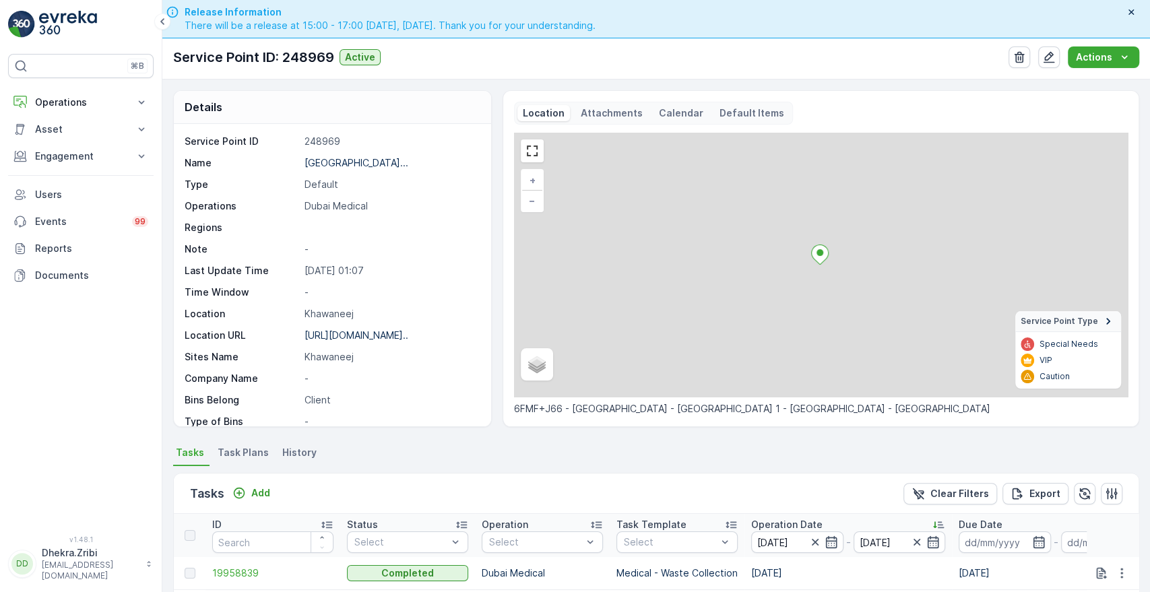
scroll to position [350, 0]
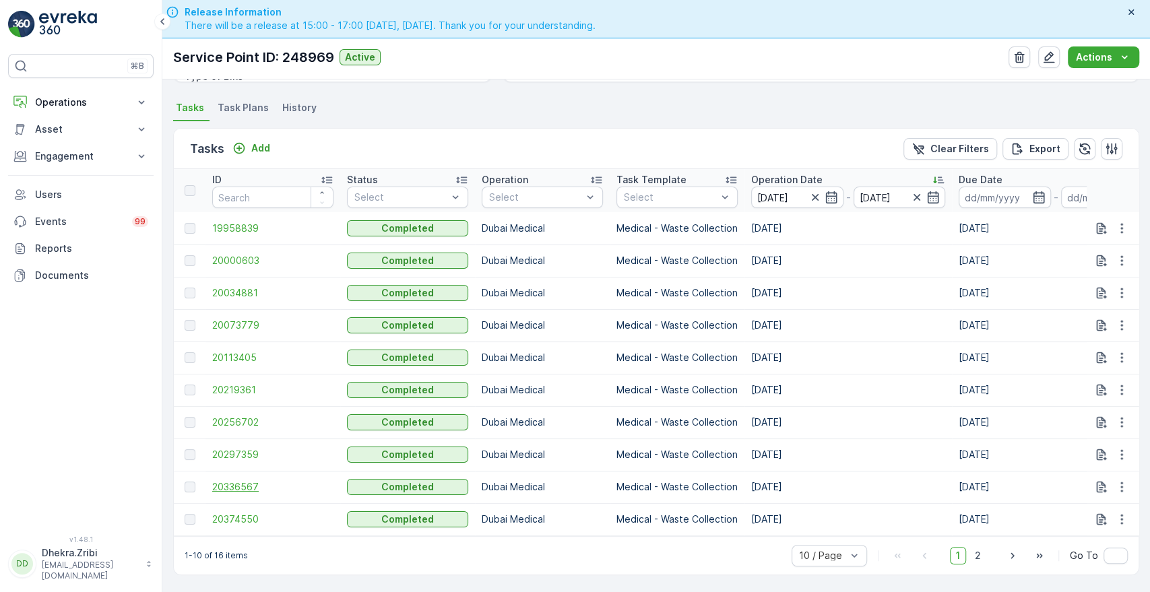
click at [245, 482] on span "20336567" at bounding box center [272, 486] width 121 height 13
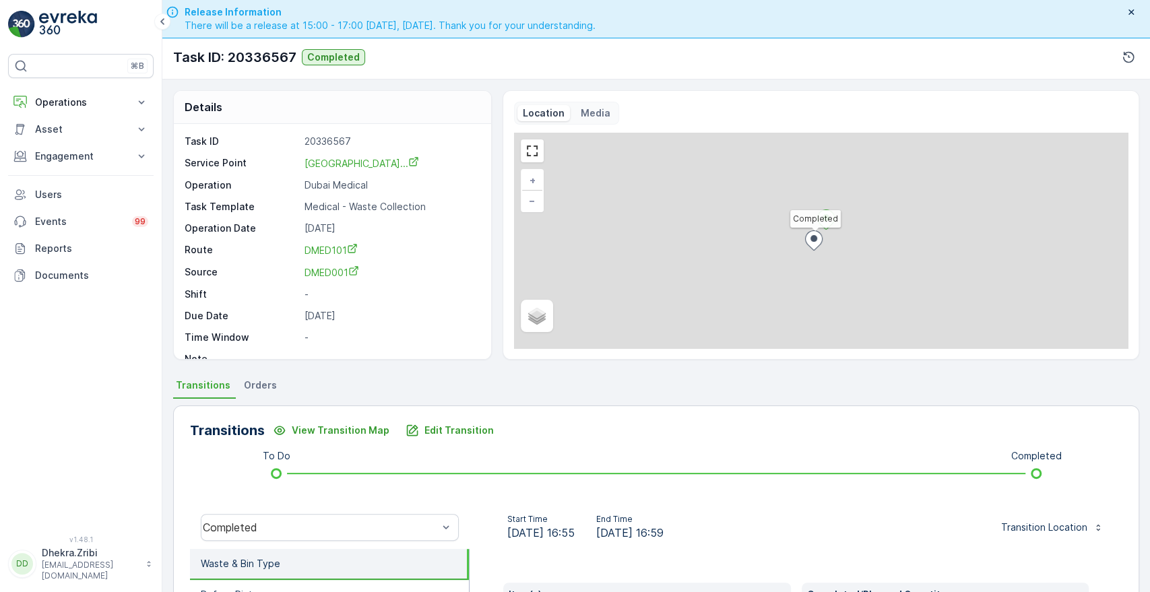
scroll to position [257, 0]
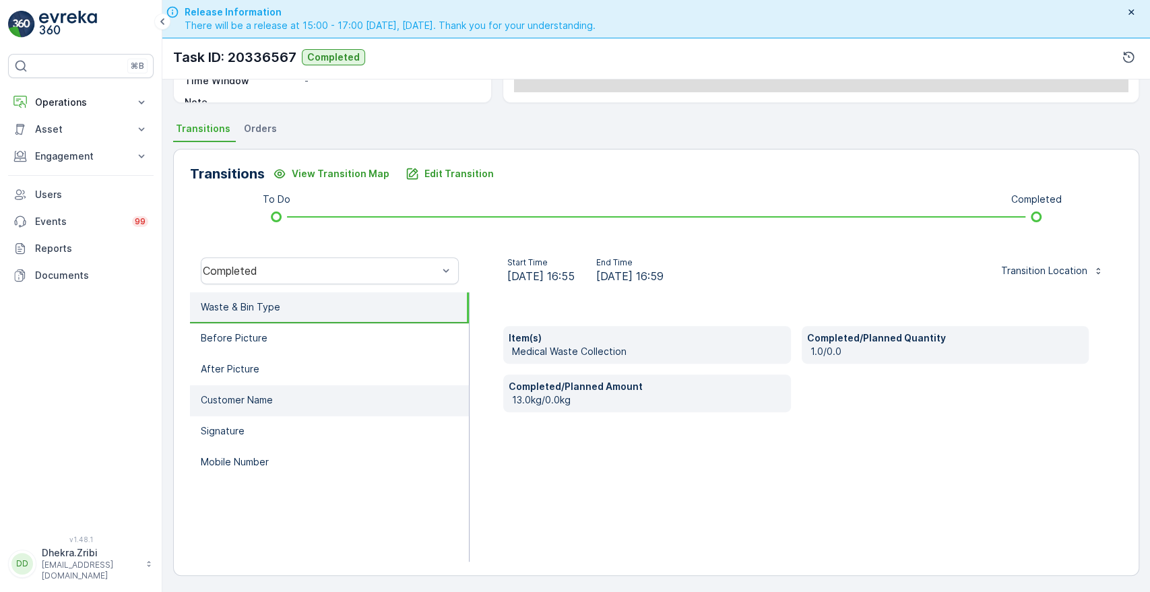
click at [239, 400] on p "Customer Name" at bounding box center [237, 400] width 72 height 13
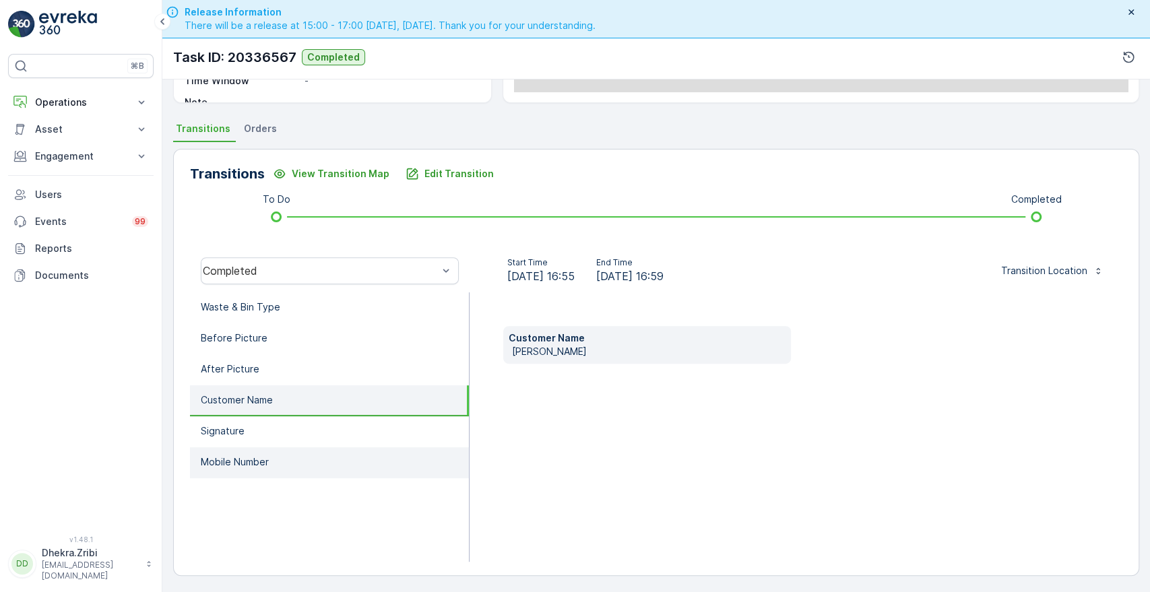
click at [231, 456] on p "Mobile Number" at bounding box center [235, 462] width 68 height 13
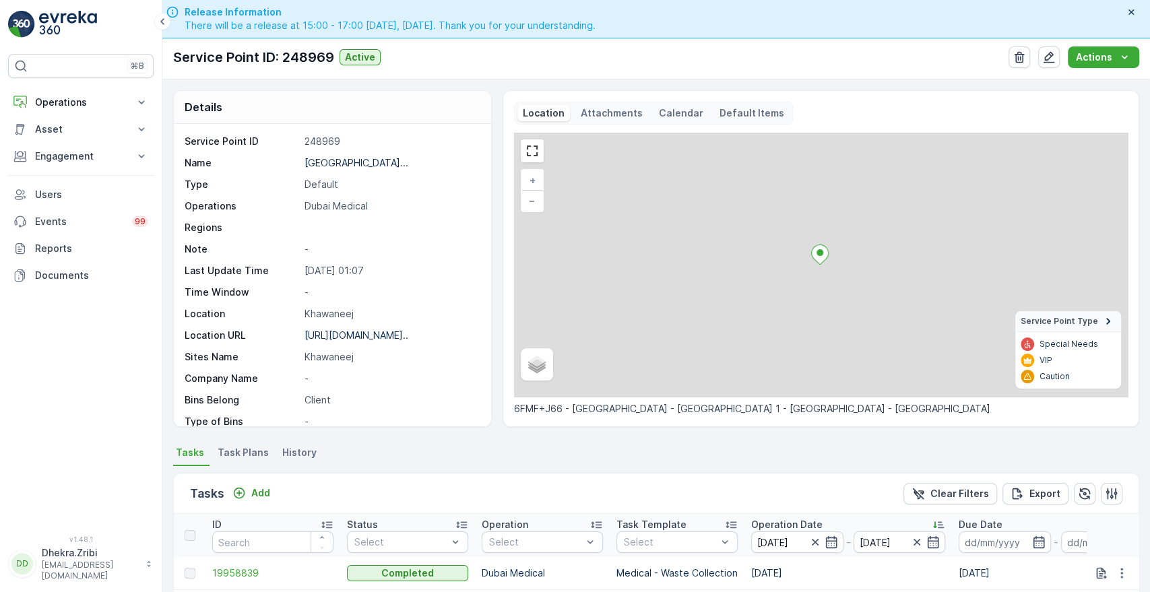
scroll to position [350, 0]
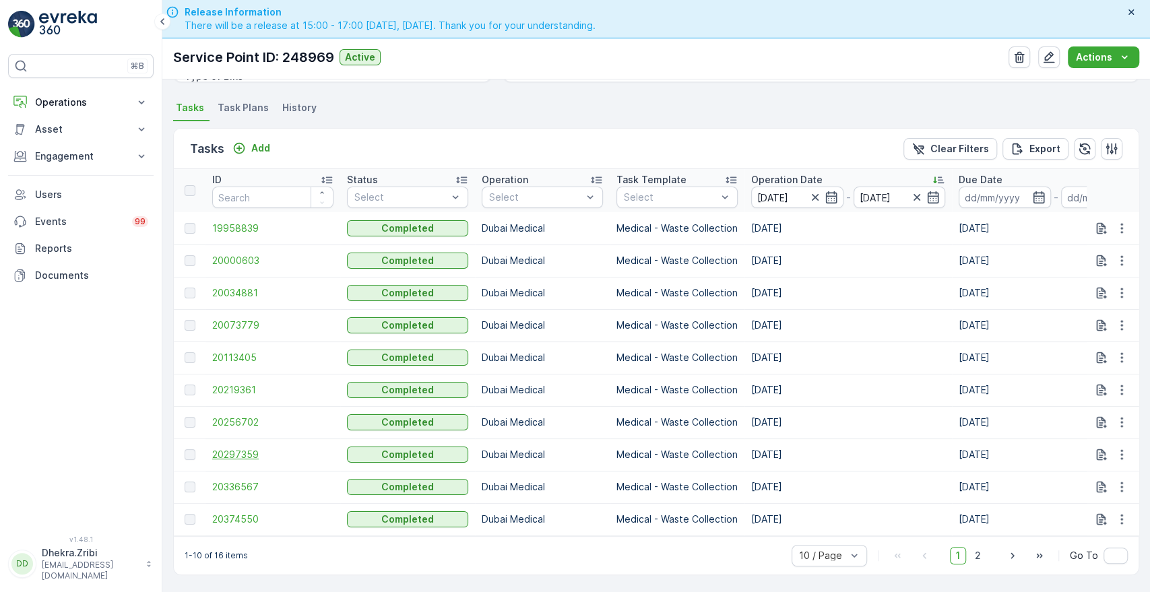
click at [238, 449] on span "20297359" at bounding box center [272, 454] width 121 height 13
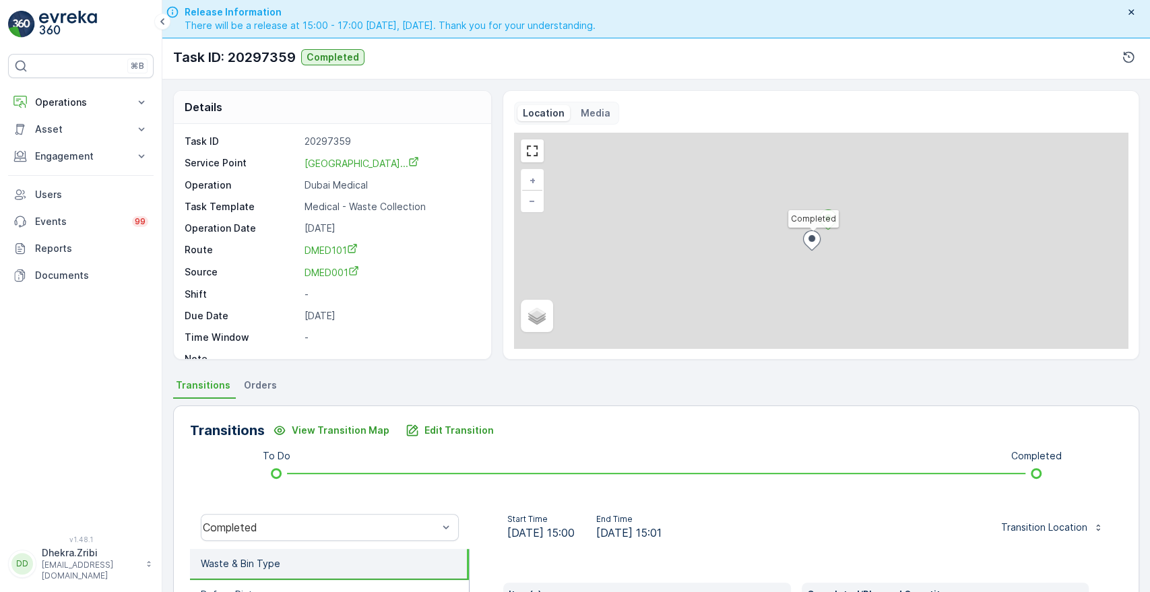
scroll to position [257, 0]
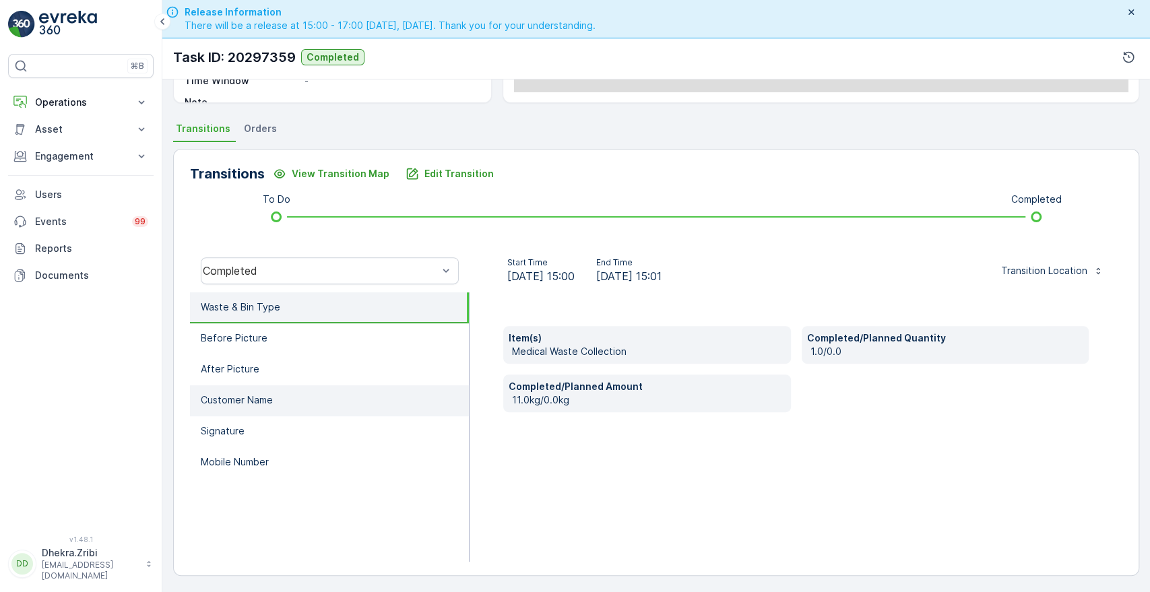
click at [259, 405] on li "Customer Name" at bounding box center [329, 400] width 279 height 31
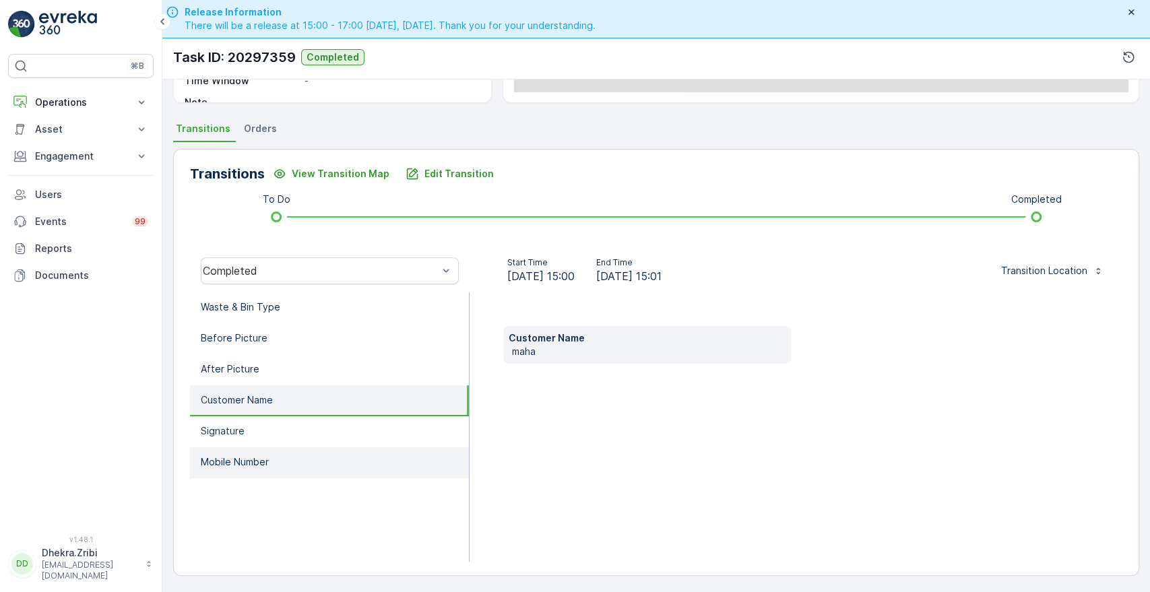
click at [230, 468] on li "Mobile Number" at bounding box center [329, 462] width 279 height 31
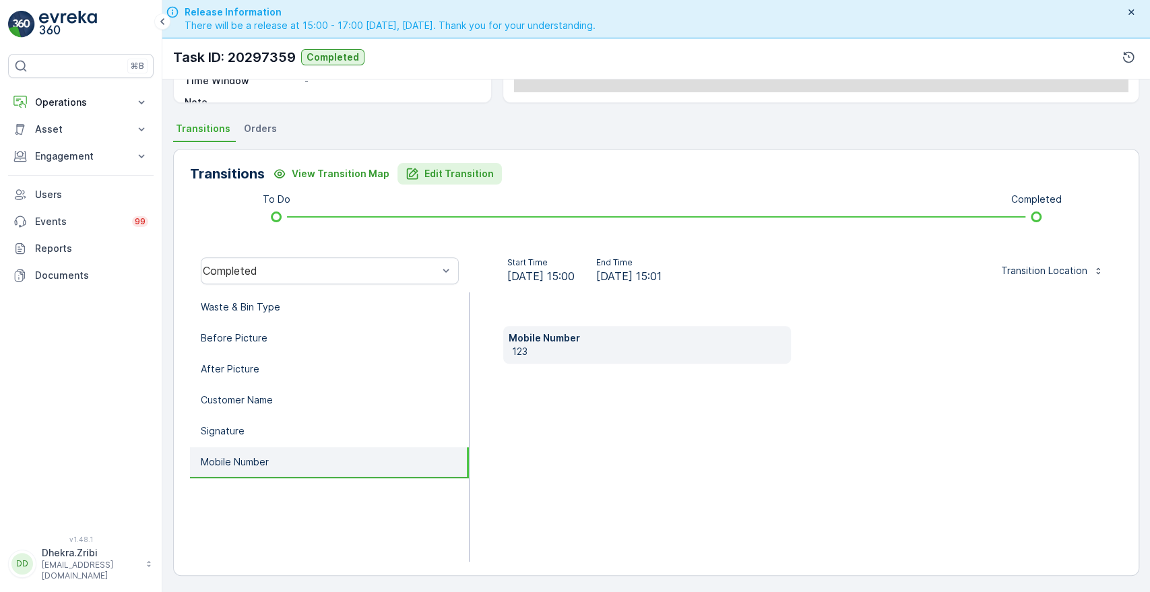
click at [456, 171] on p "Edit Transition" at bounding box center [459, 173] width 69 height 13
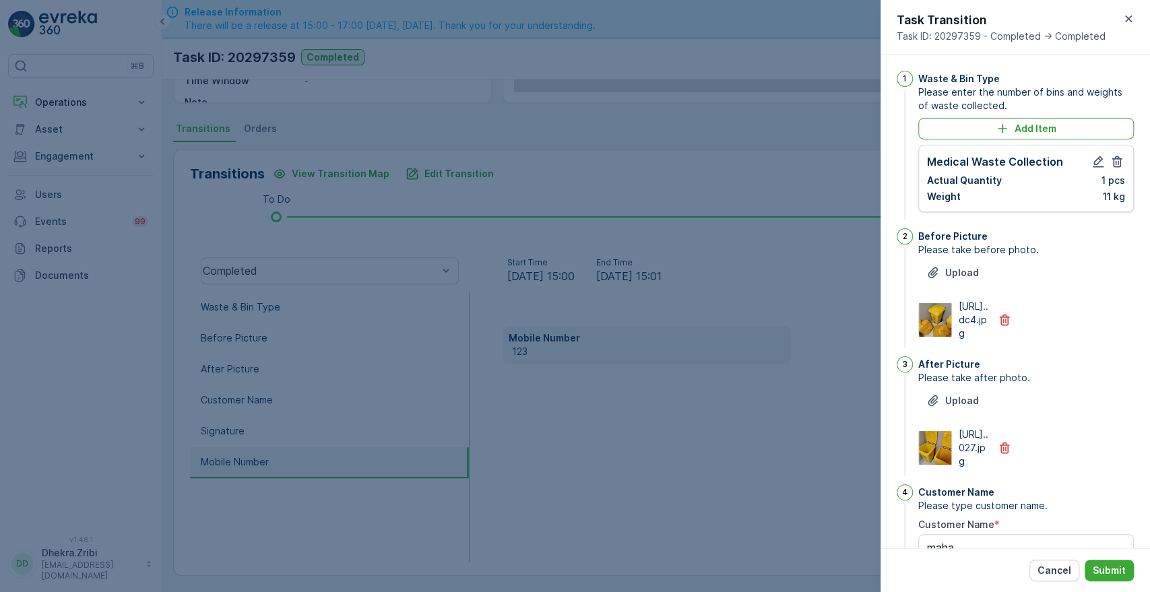
scroll to position [352, 0]
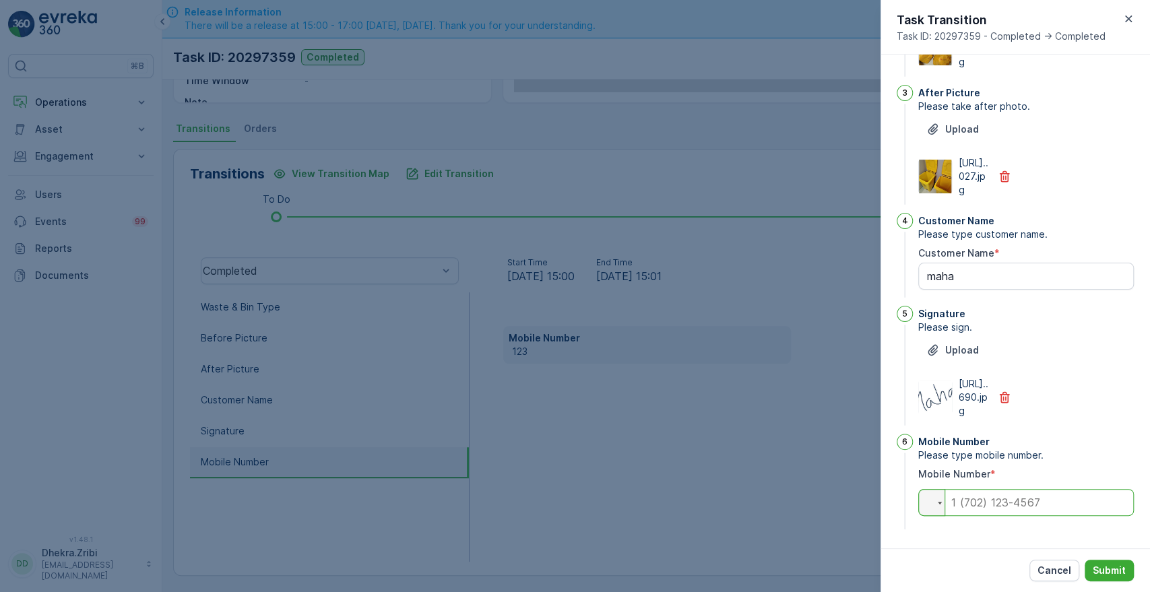
click at [1003, 500] on input "tel" at bounding box center [1026, 502] width 216 height 27
click at [1102, 568] on p "Submit" at bounding box center [1109, 570] width 33 height 13
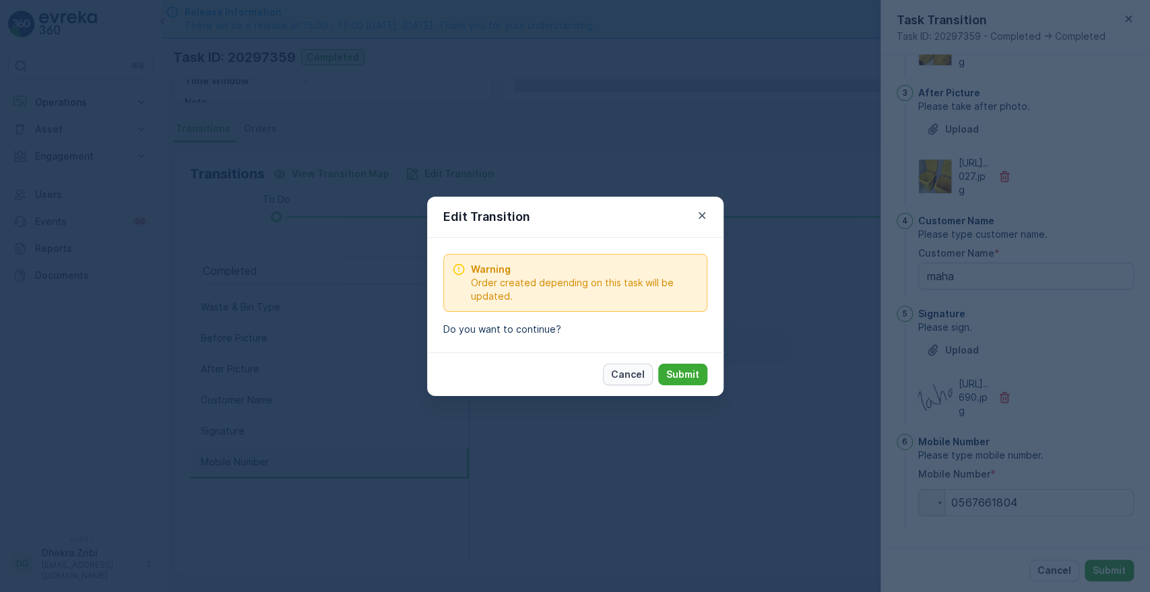
click at [639, 376] on p "Cancel" at bounding box center [628, 374] width 34 height 13
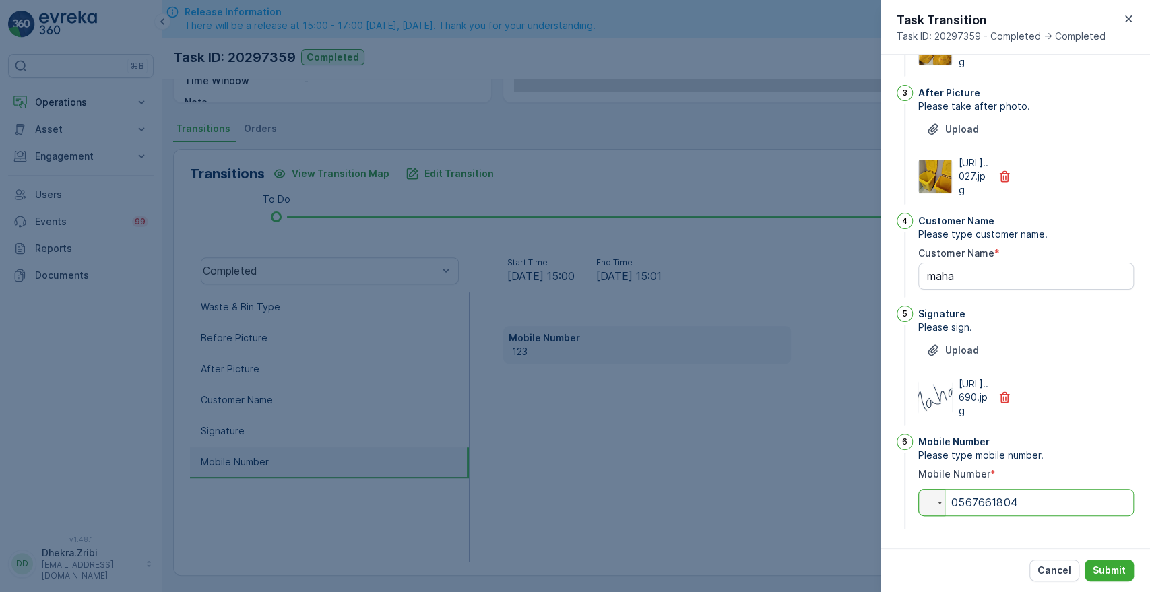
click at [1024, 498] on input "0567661804" at bounding box center [1026, 502] width 216 height 27
paste input "0523426163"
type input "0523426163"
click at [1108, 574] on p "Submit" at bounding box center [1109, 570] width 33 height 13
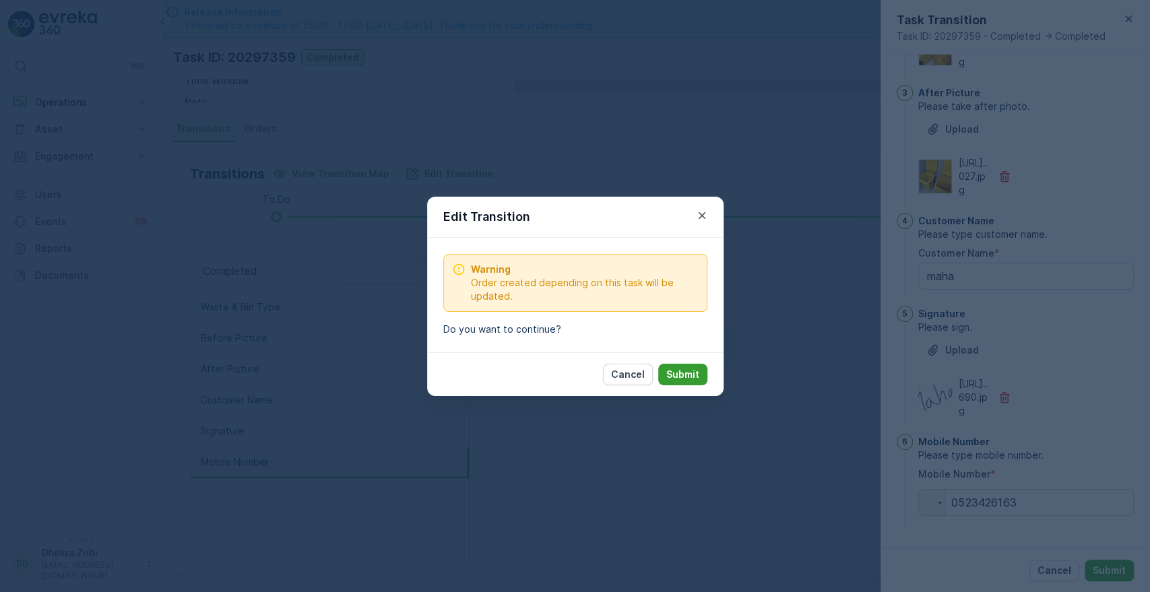
click at [685, 365] on button "Submit" at bounding box center [682, 375] width 49 height 22
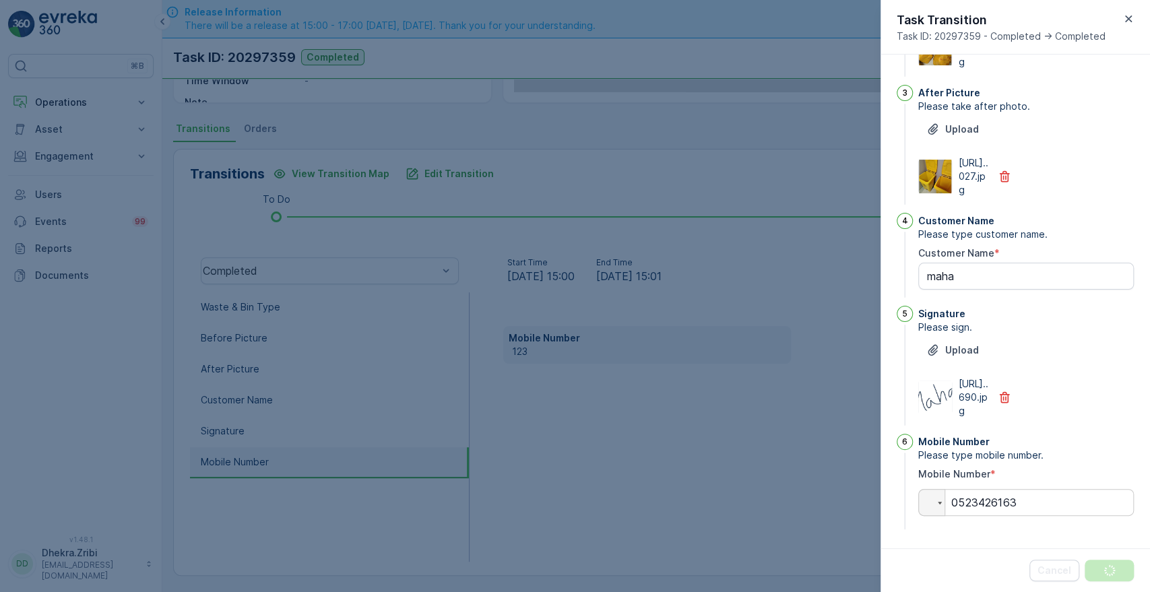
scroll to position [0, 0]
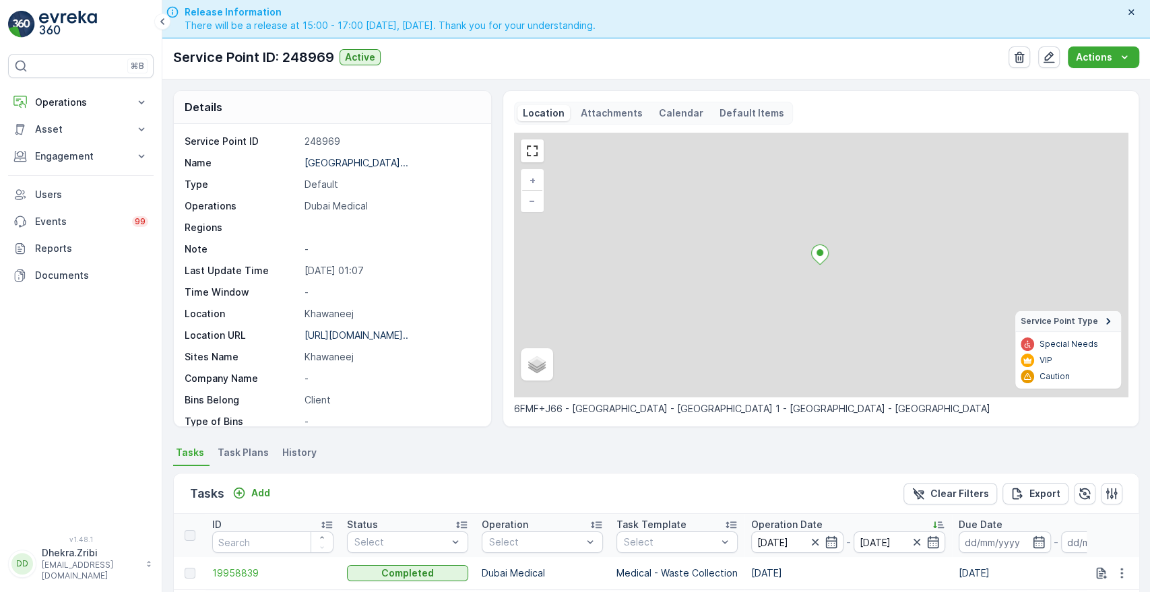
scroll to position [350, 0]
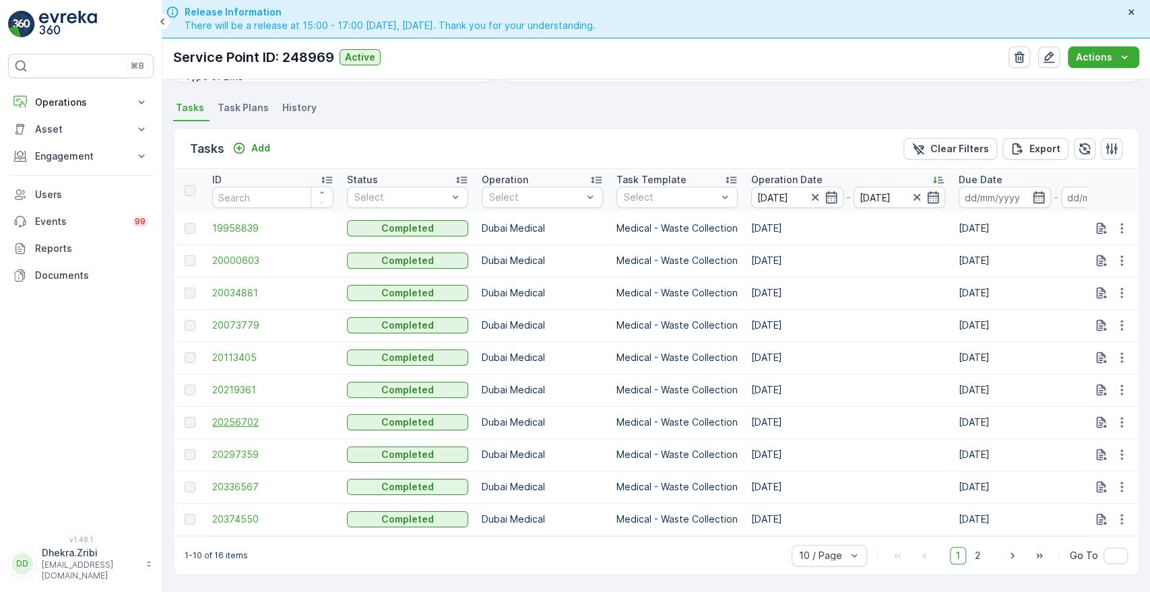
click at [233, 416] on span "20256702" at bounding box center [272, 422] width 121 height 13
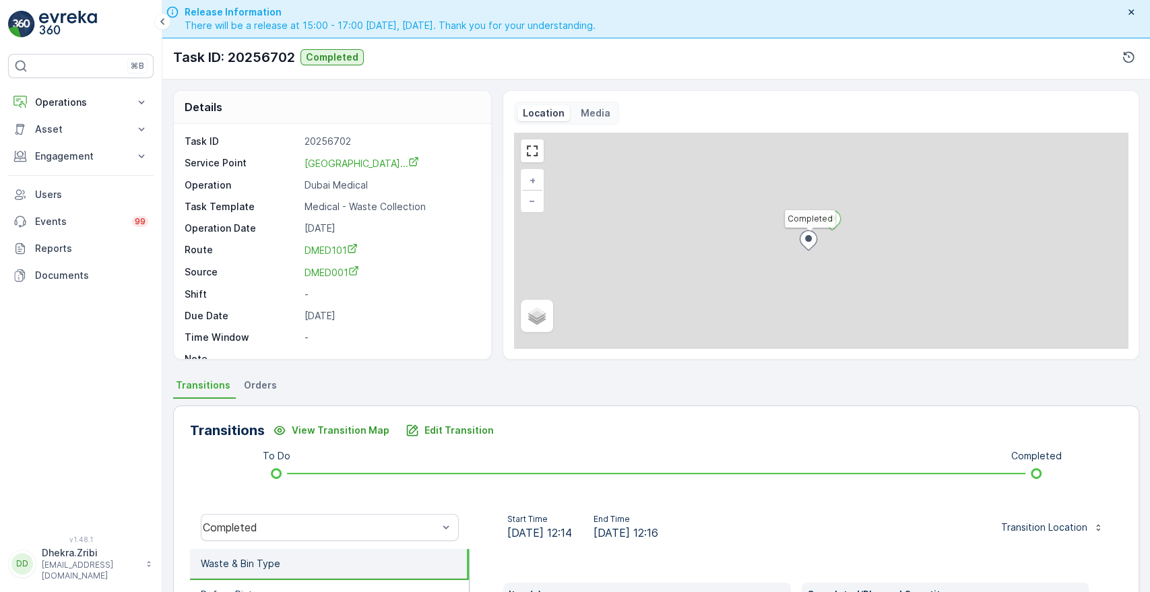
scroll to position [257, 0]
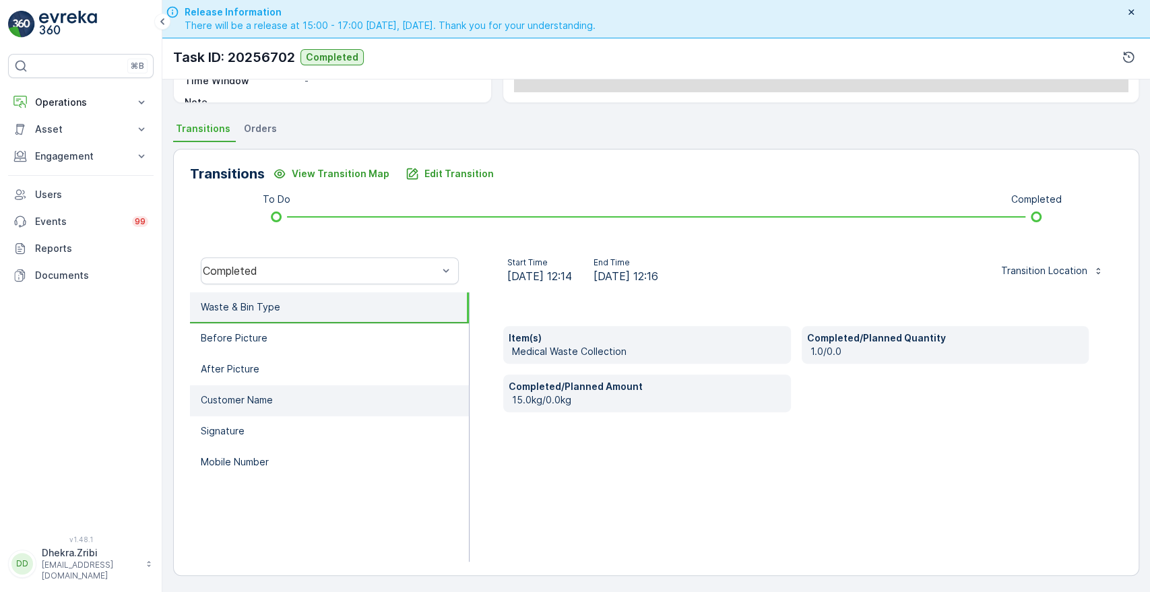
click at [268, 400] on p "Customer Name" at bounding box center [237, 400] width 72 height 13
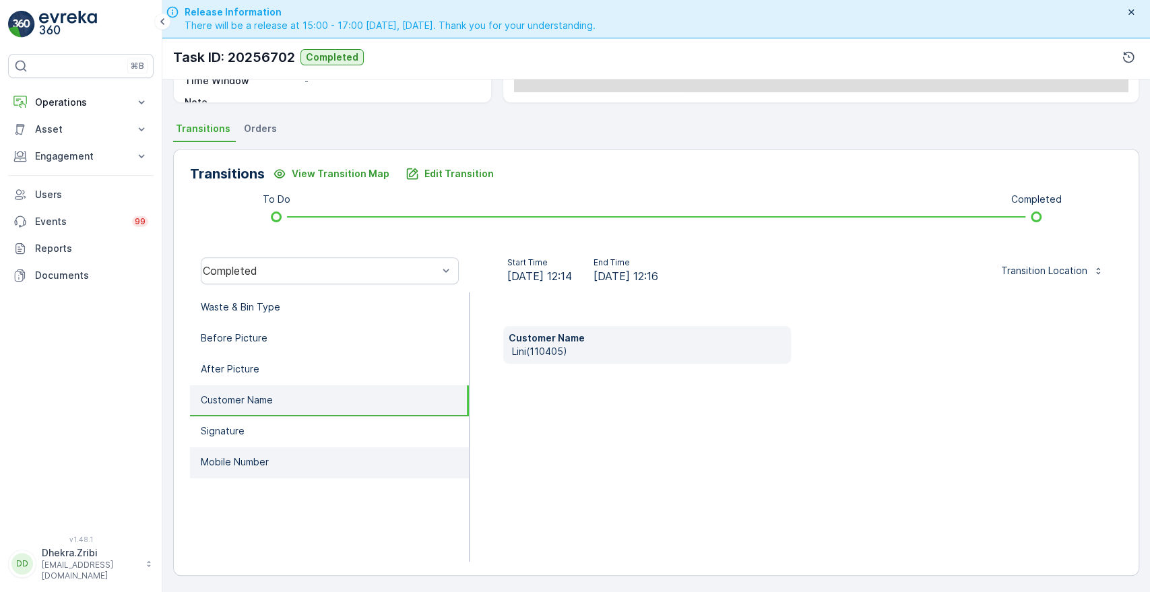
click at [236, 459] on p "Mobile Number" at bounding box center [235, 462] width 68 height 13
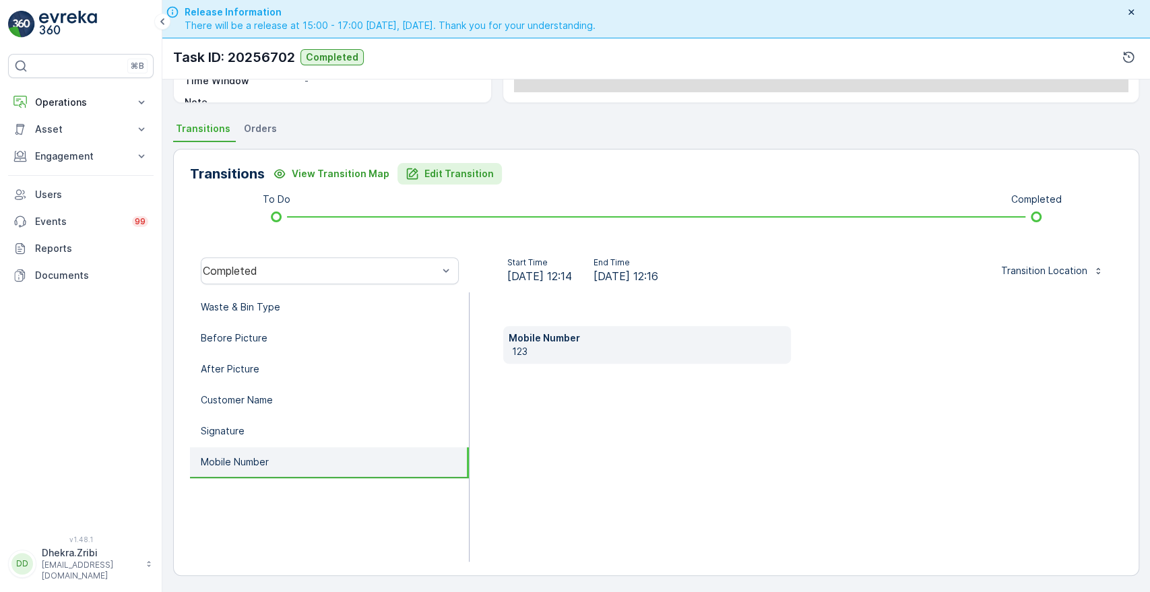
click at [447, 173] on p "Edit Transition" at bounding box center [459, 173] width 69 height 13
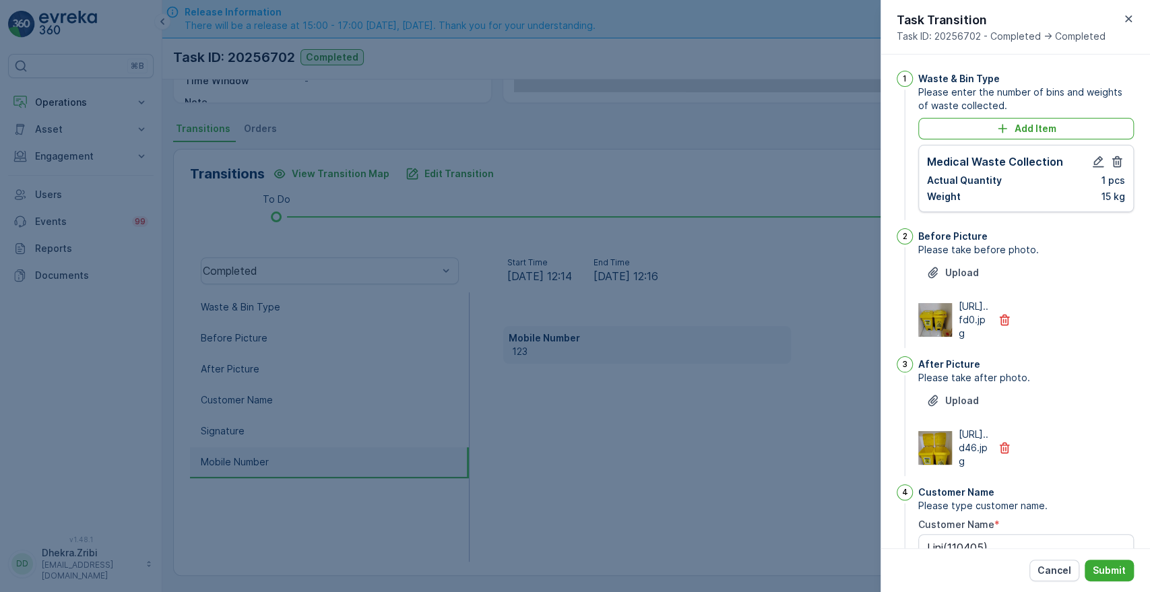
scroll to position [352, 0]
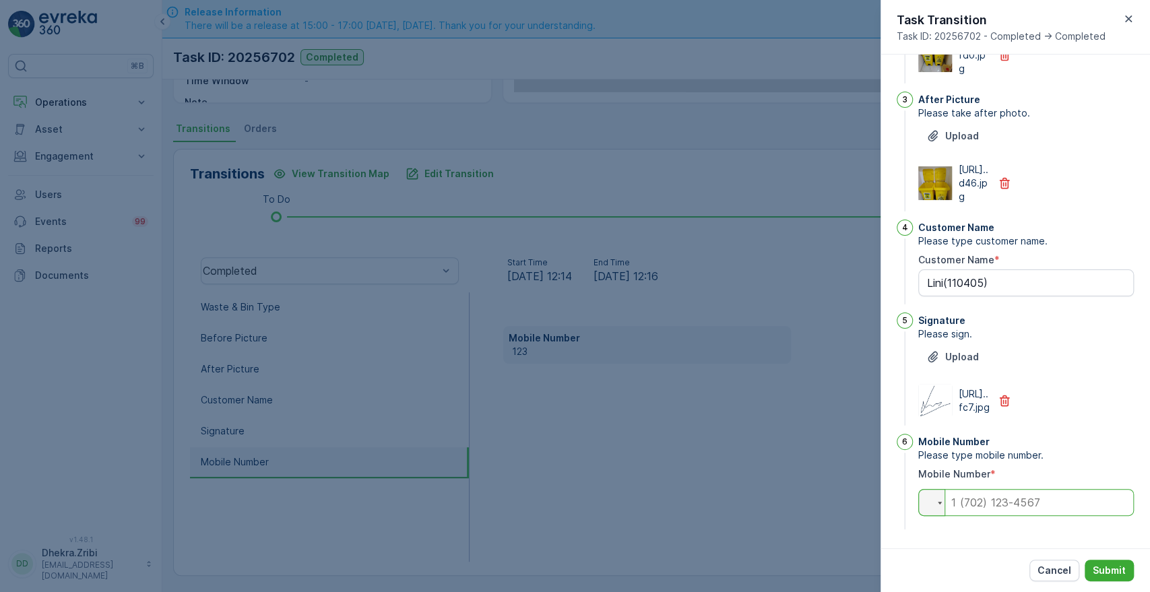
click at [990, 504] on input "tel" at bounding box center [1026, 502] width 216 height 27
type Name "Lini(110405)"
type input "0"
type Name "Lini(110405)"
type input "05"
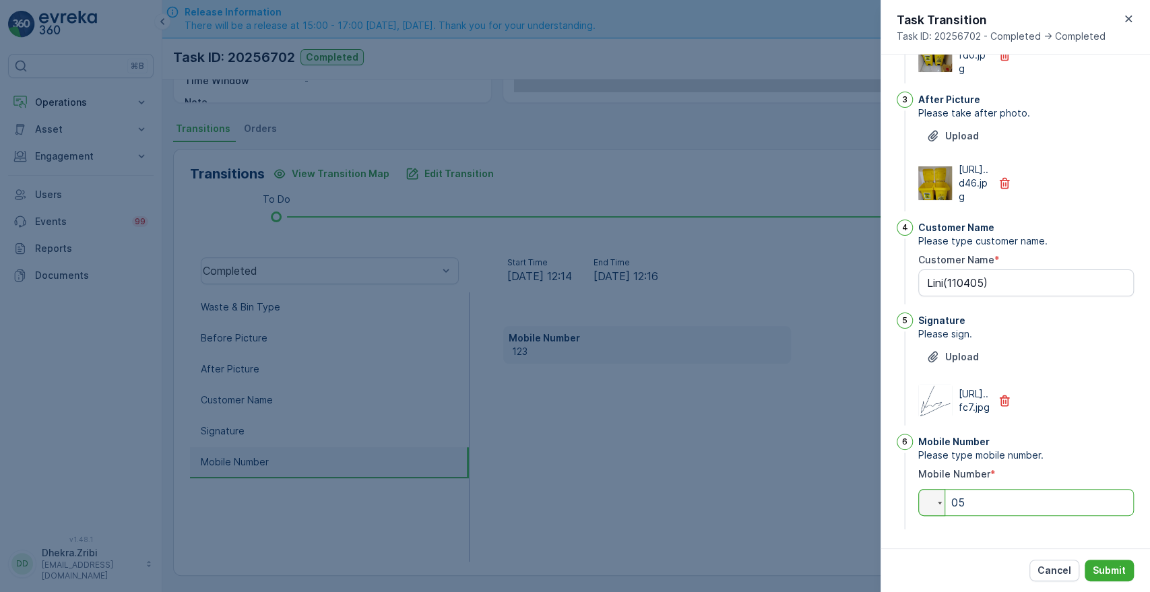
type Name "Lini(110405)"
type input "056"
type Name "Lini(110405)"
type input "05"
type Name "Lini(110405)"
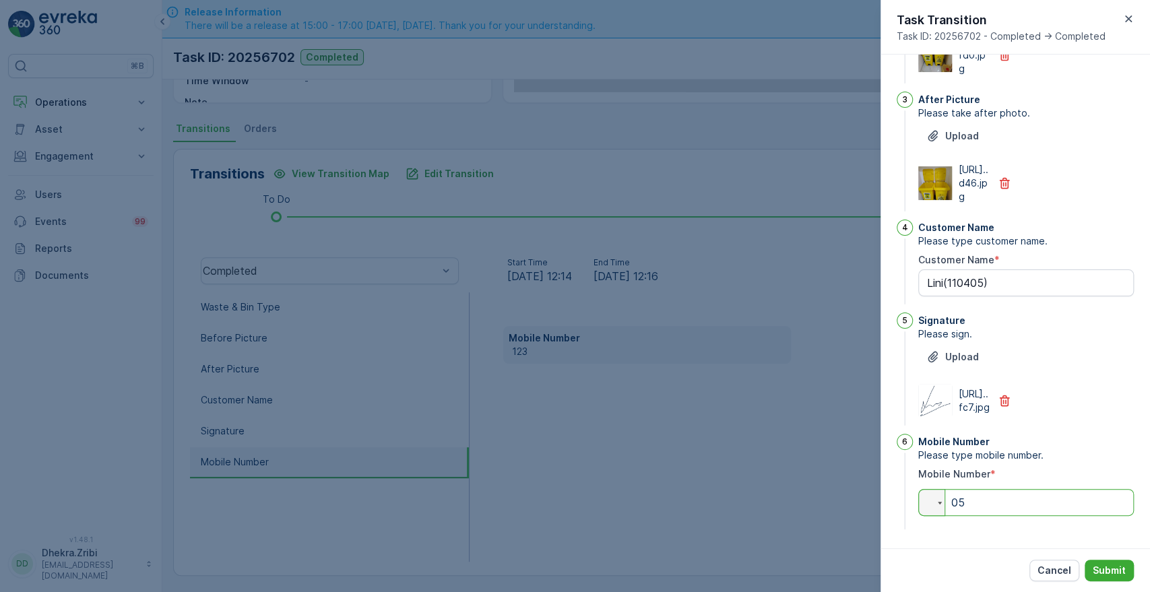
type input "050"
type Name "Lini(110405)"
type input "0502"
type Name "Lini(110405)"
type input "05021"
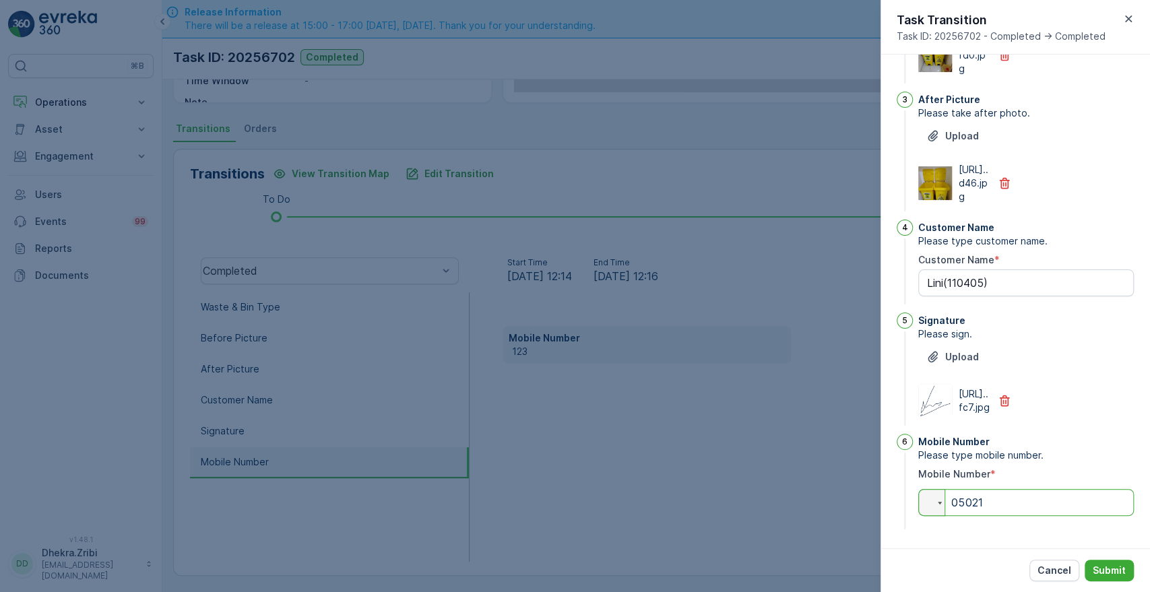
type Name "Lini(110405)"
type input "050213"
type Name "Lini(110405)"
type input "0502138"
type Name "Lini(110405)"
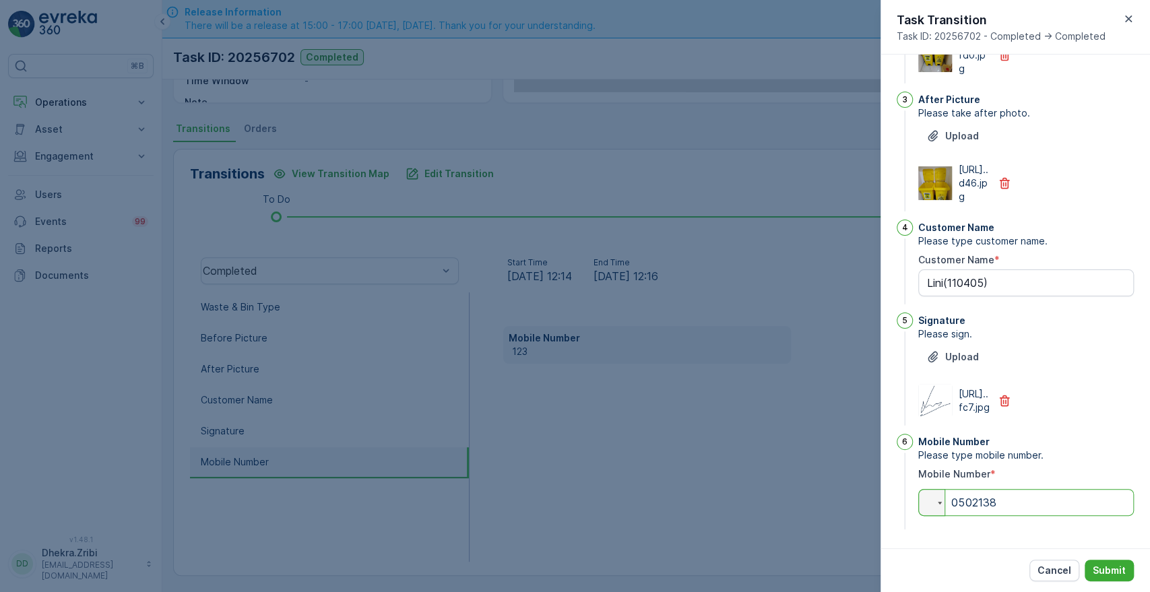
type input "05021380"
type Name "Lini(110405)"
type input "050213809"
type Name "Lini(110405)"
type input "0502138094"
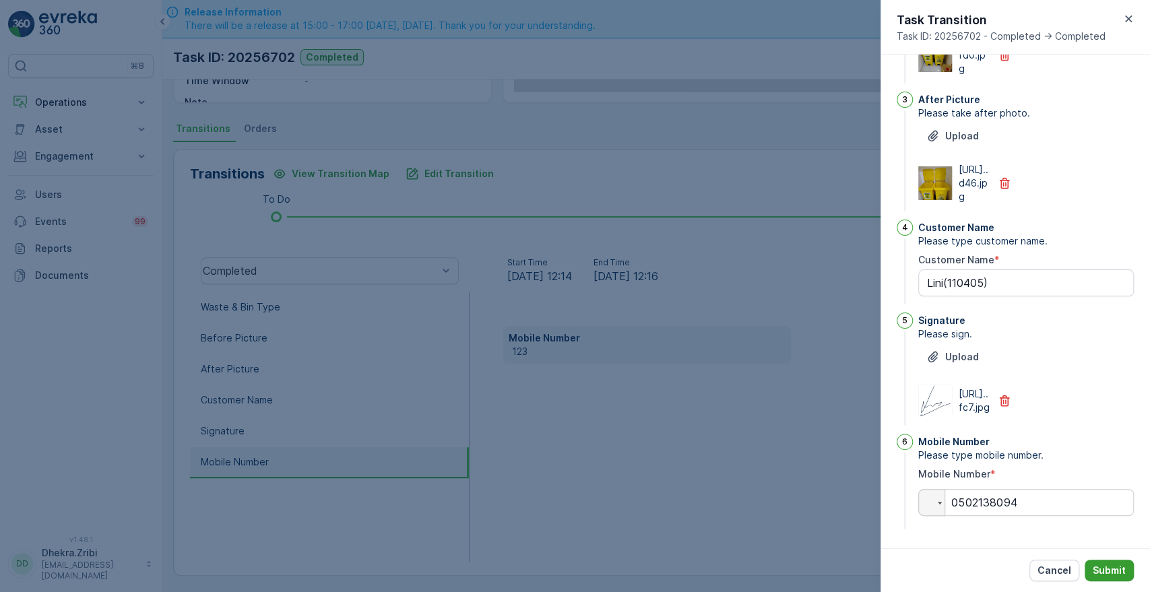
click at [1094, 571] on p "Submit" at bounding box center [1109, 570] width 33 height 13
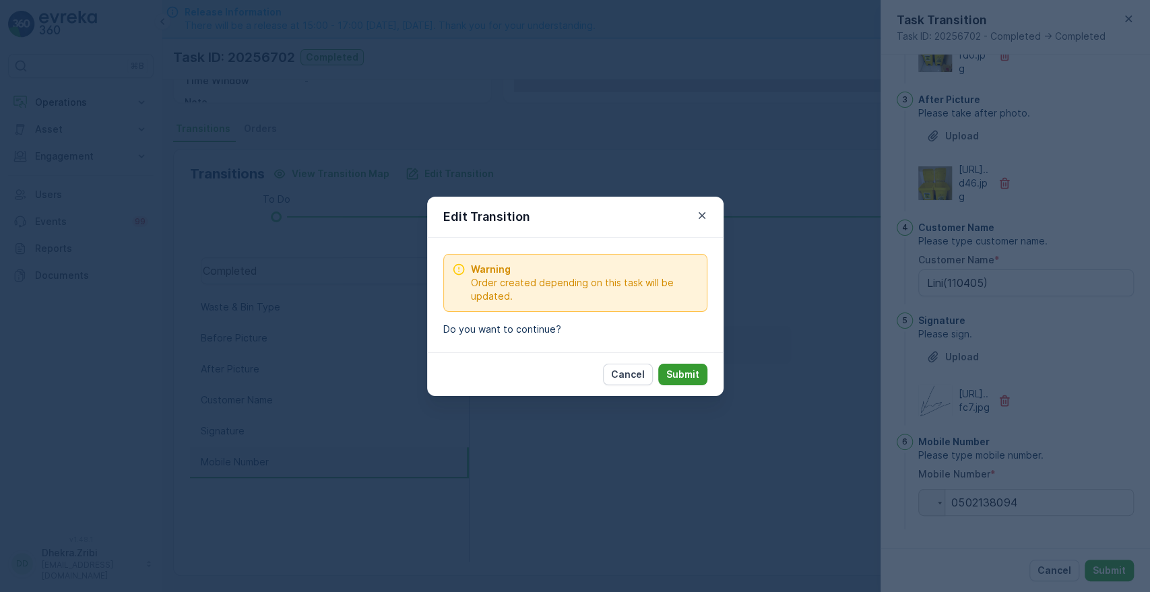
click at [689, 376] on p "Submit" at bounding box center [682, 374] width 33 height 13
type Name "Lini(110405)"
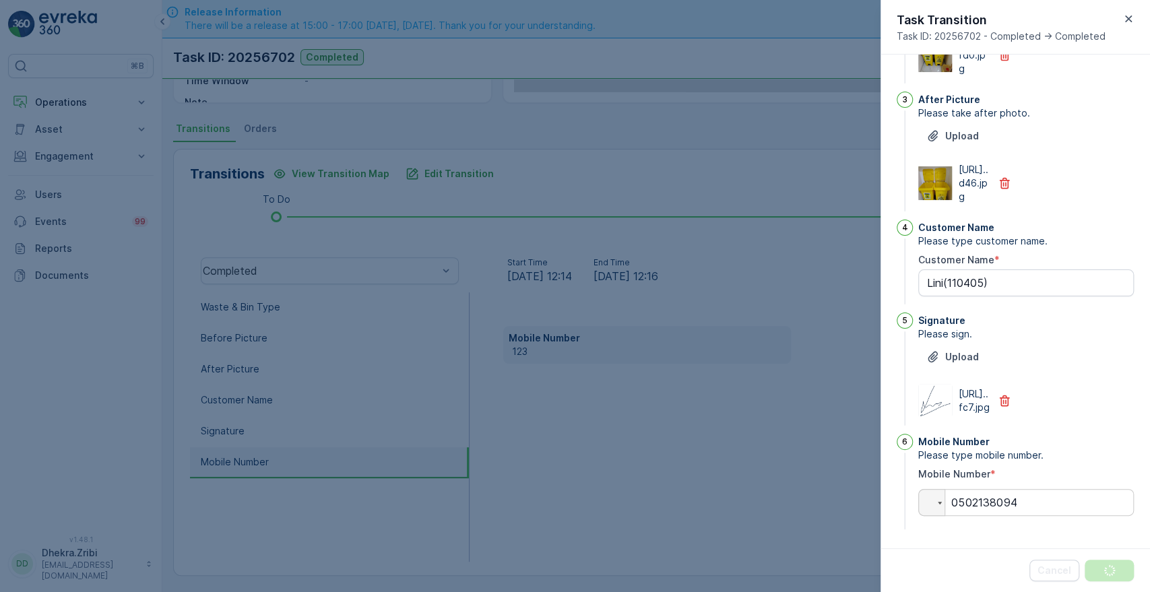
scroll to position [0, 0]
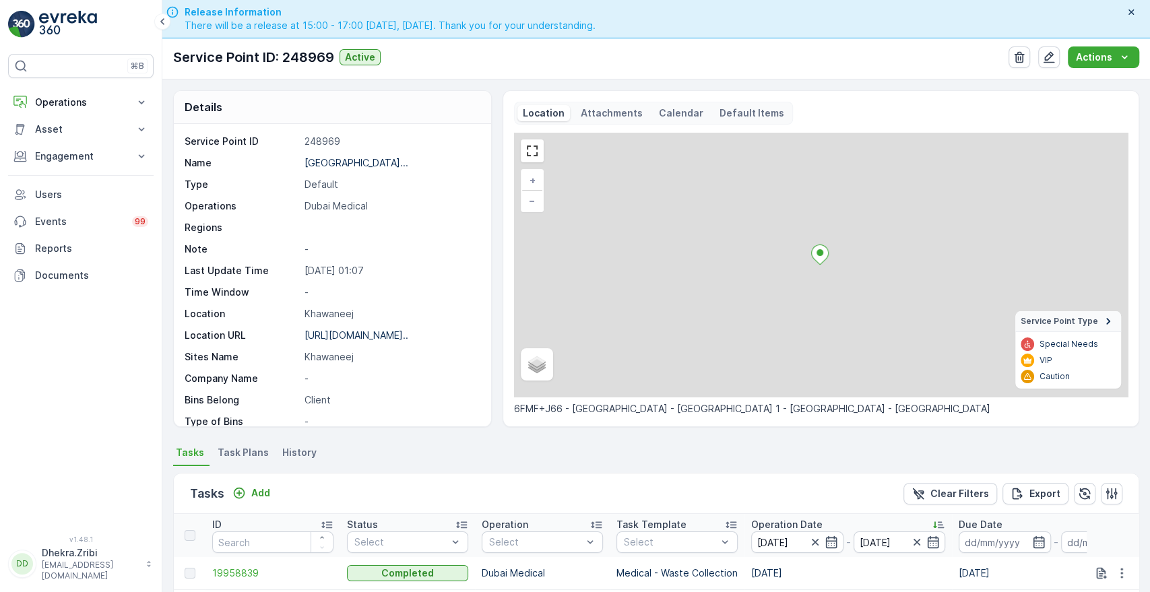
scroll to position [350, 0]
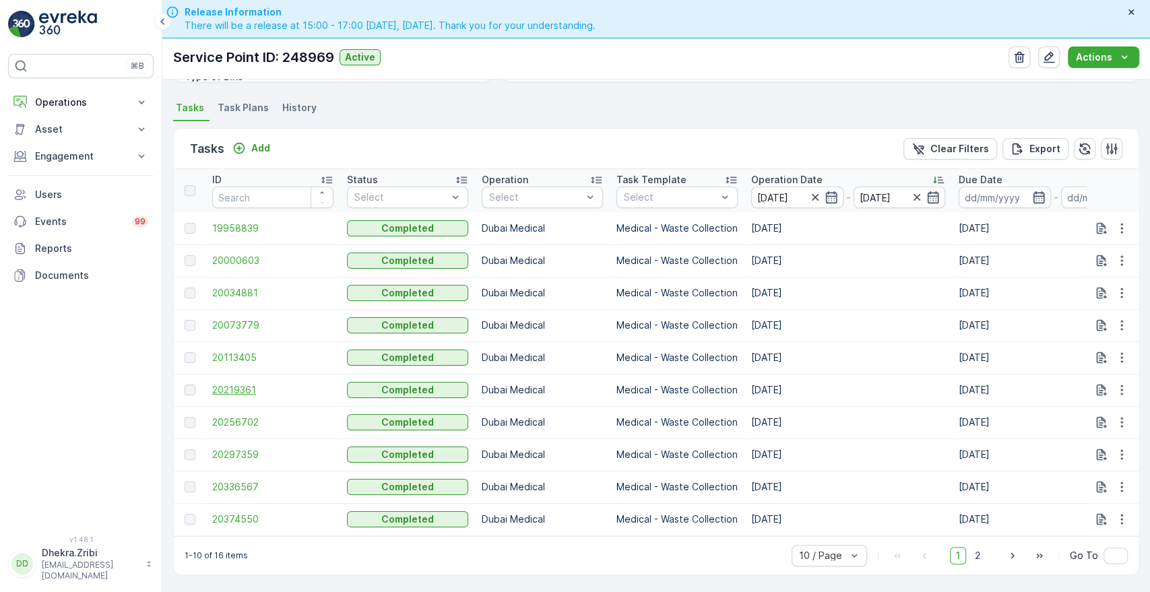
click at [242, 386] on span "20219361" at bounding box center [272, 389] width 121 height 13
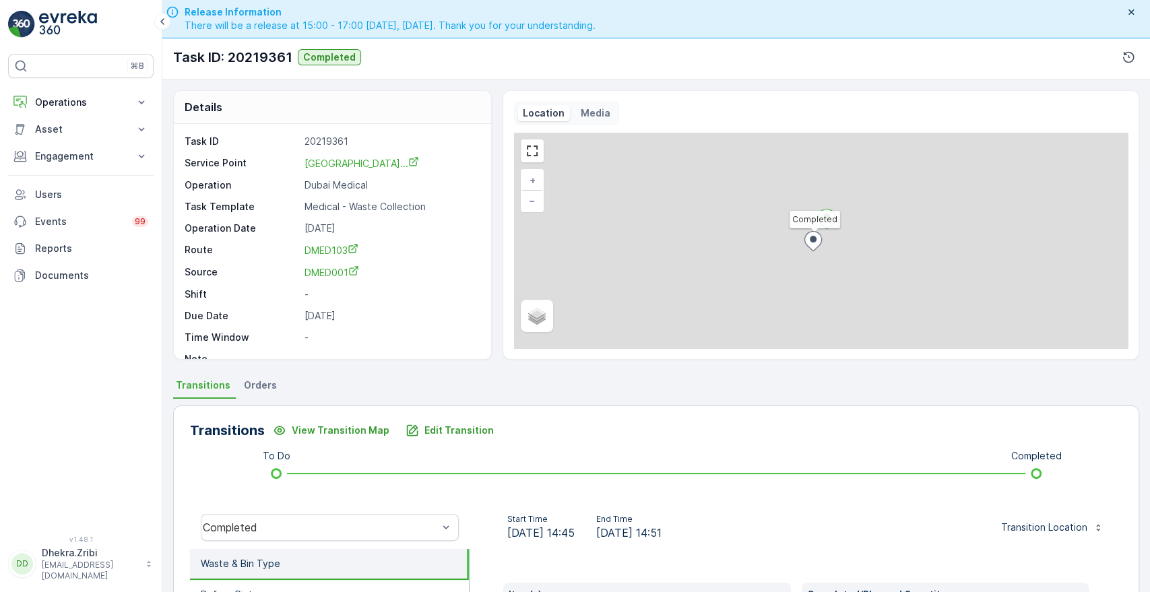
scroll to position [257, 0]
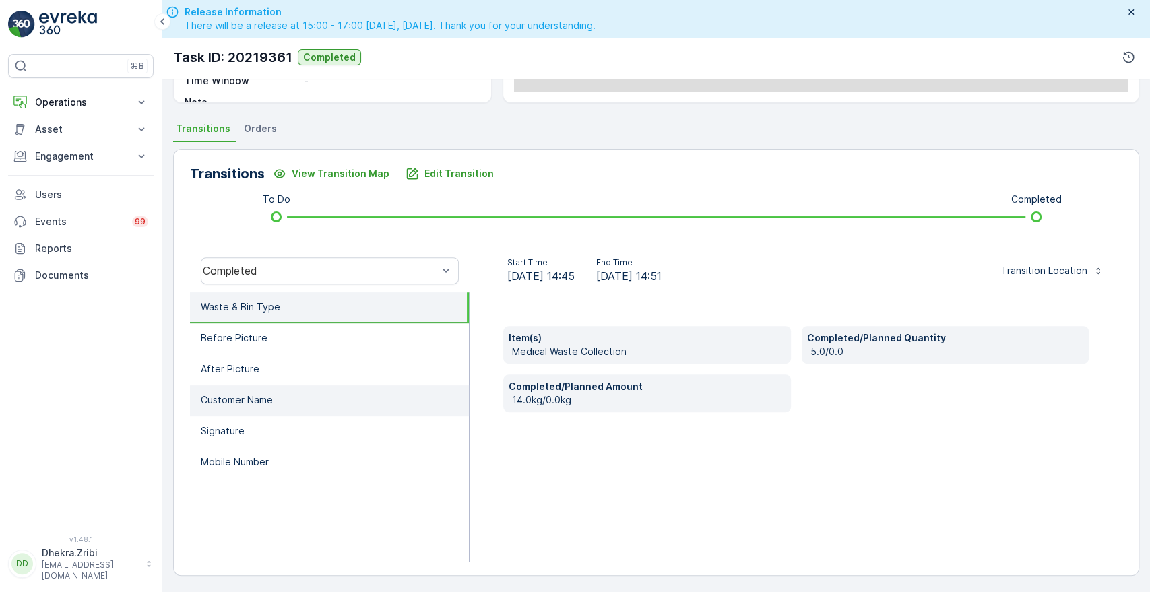
click at [311, 400] on li "Customer Name" at bounding box center [329, 400] width 279 height 31
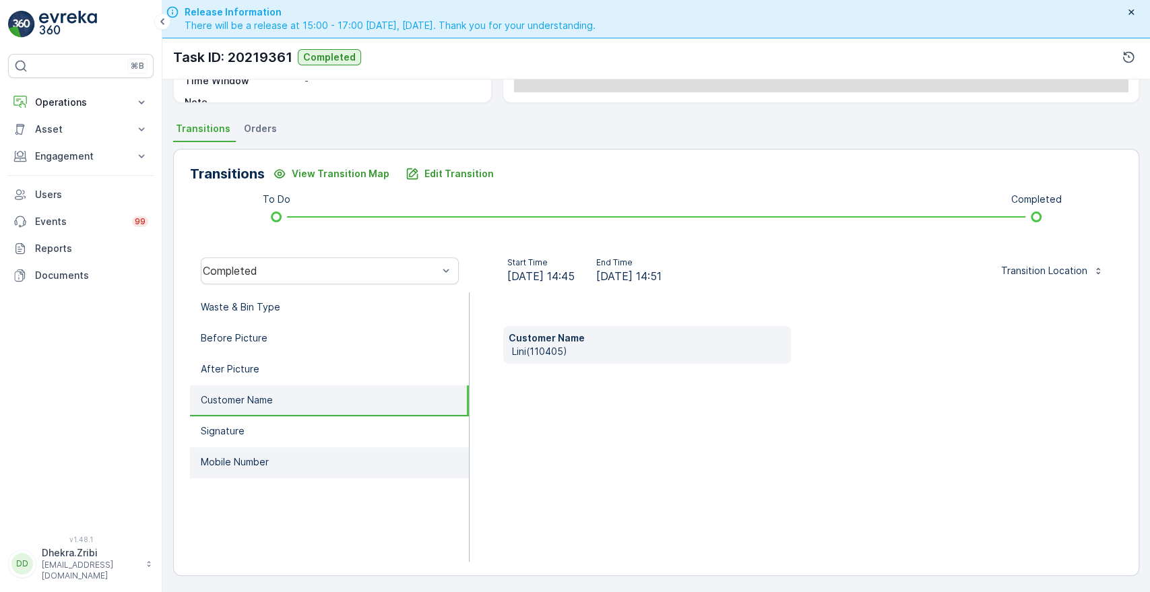
click at [221, 457] on p "Mobile Number" at bounding box center [235, 462] width 68 height 13
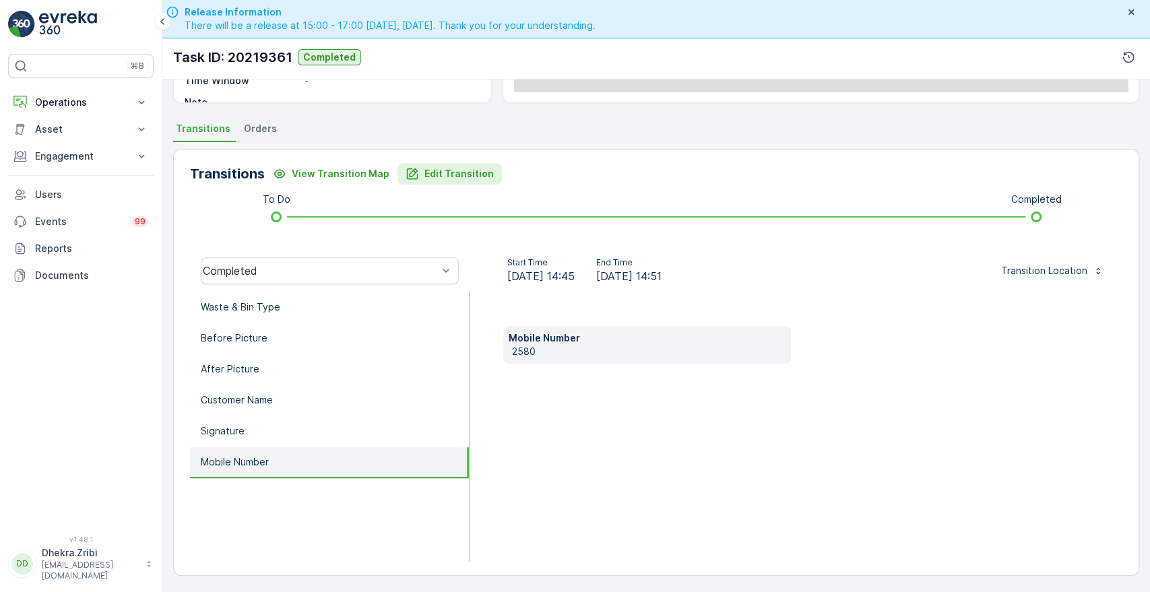
click at [461, 179] on button "Edit Transition" at bounding box center [450, 174] width 104 height 22
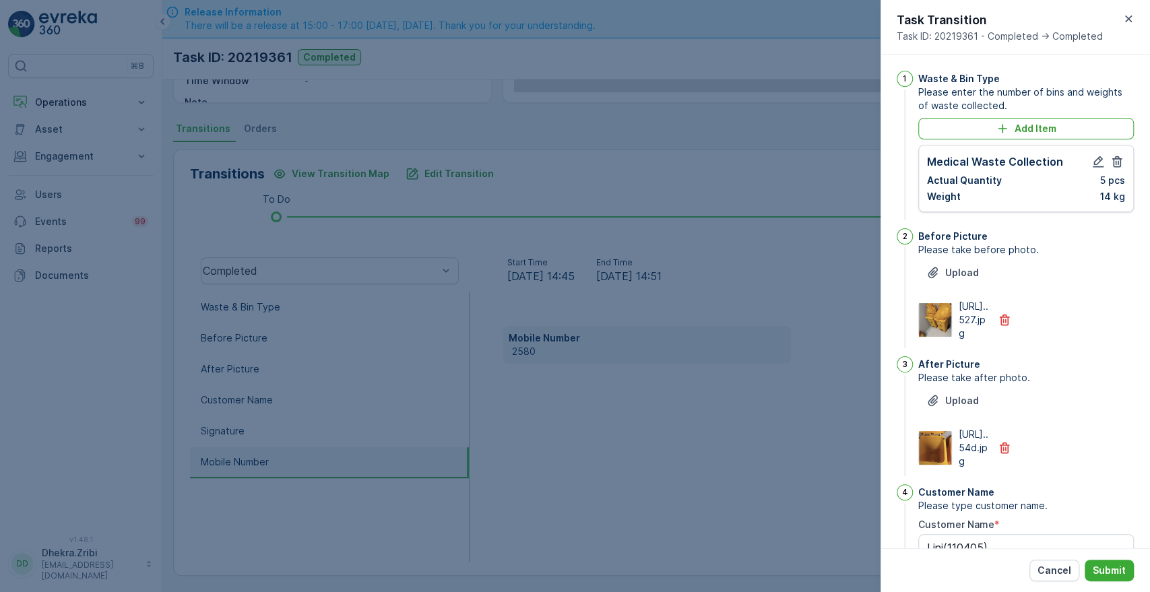
scroll to position [352, 0]
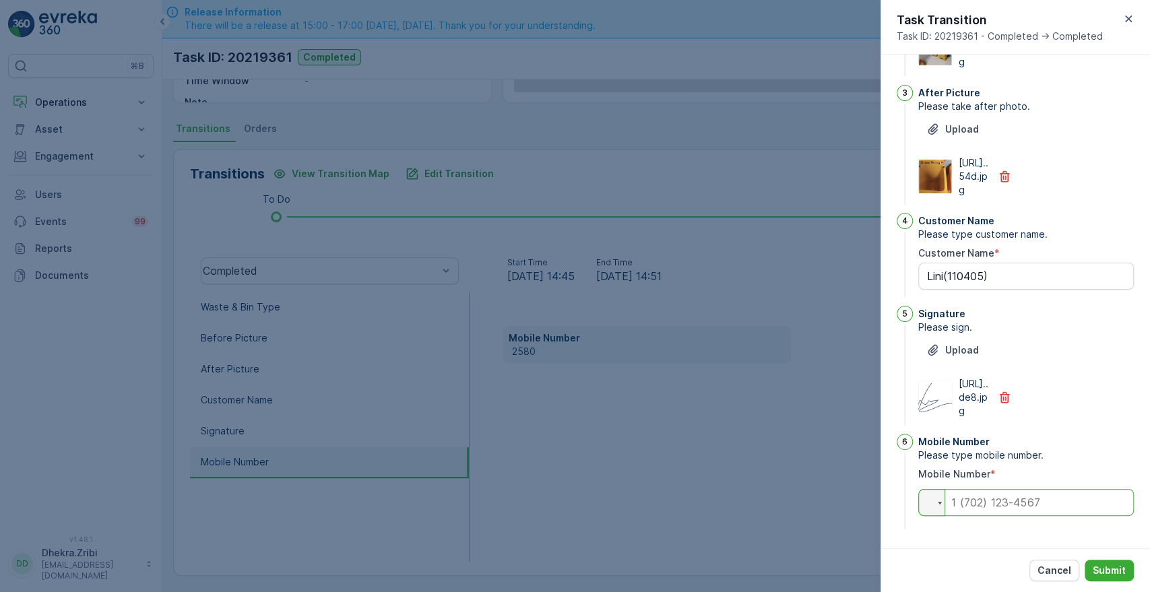
click at [1008, 491] on input "tel" at bounding box center [1026, 502] width 216 height 27
click at [983, 507] on input "tel" at bounding box center [1026, 502] width 216 height 27
type input "0502138094"
click at [1109, 565] on p "Submit" at bounding box center [1109, 570] width 33 height 13
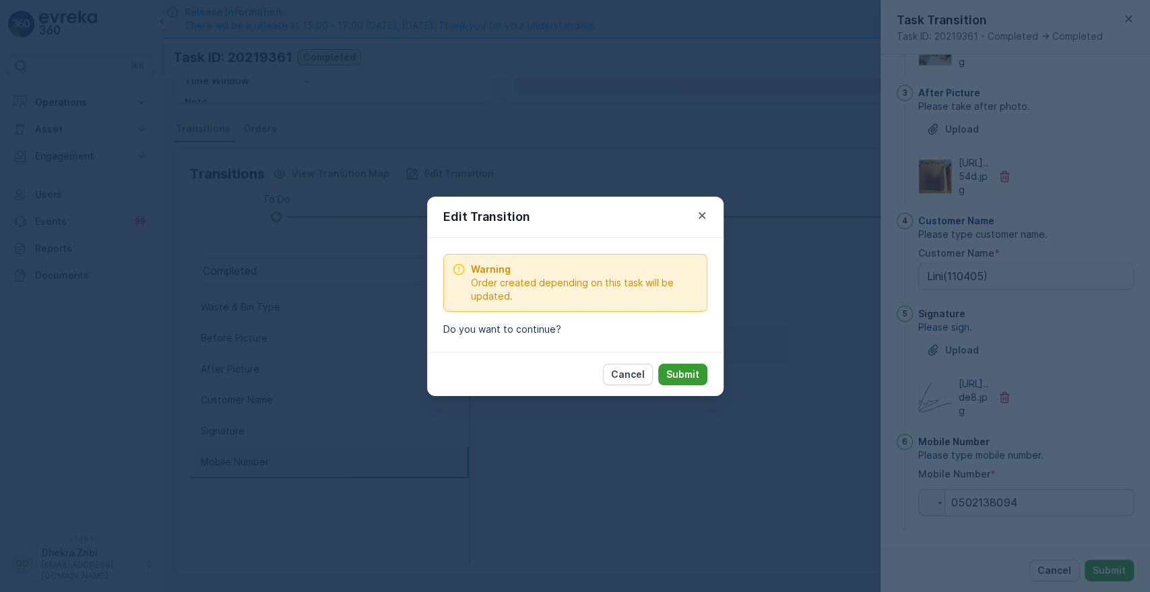
click at [693, 375] on p "Submit" at bounding box center [682, 374] width 33 height 13
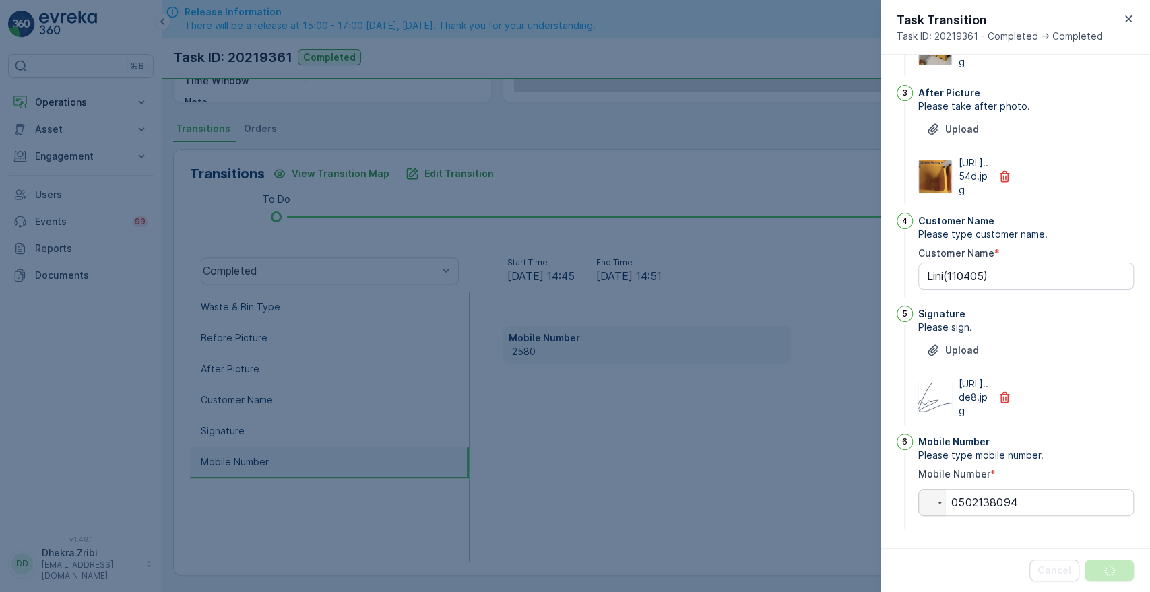
scroll to position [0, 0]
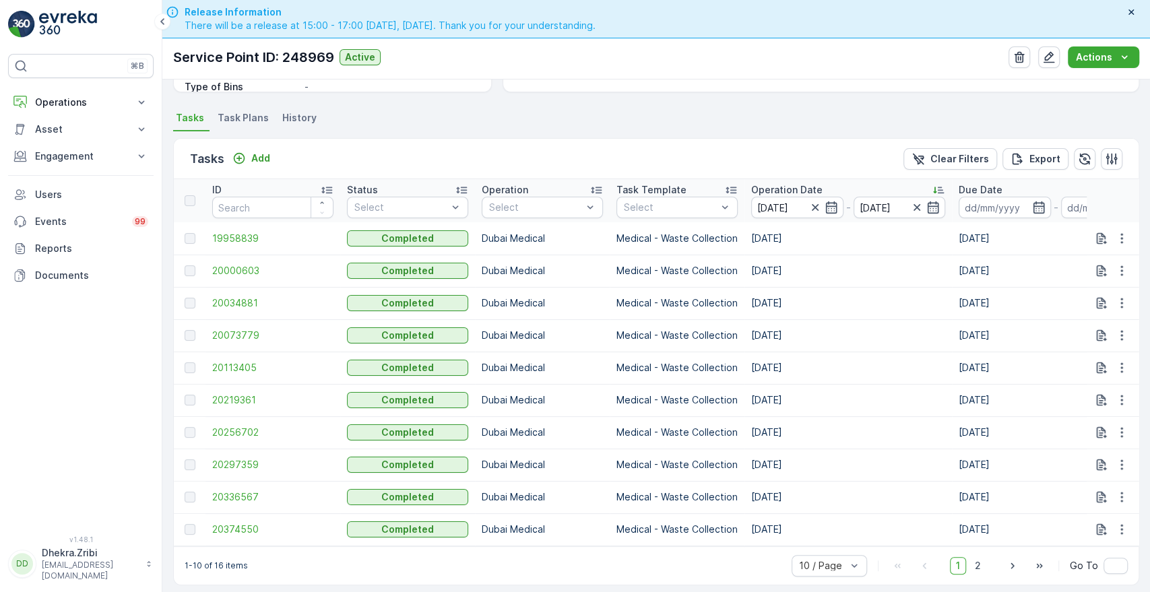
scroll to position [350, 0]
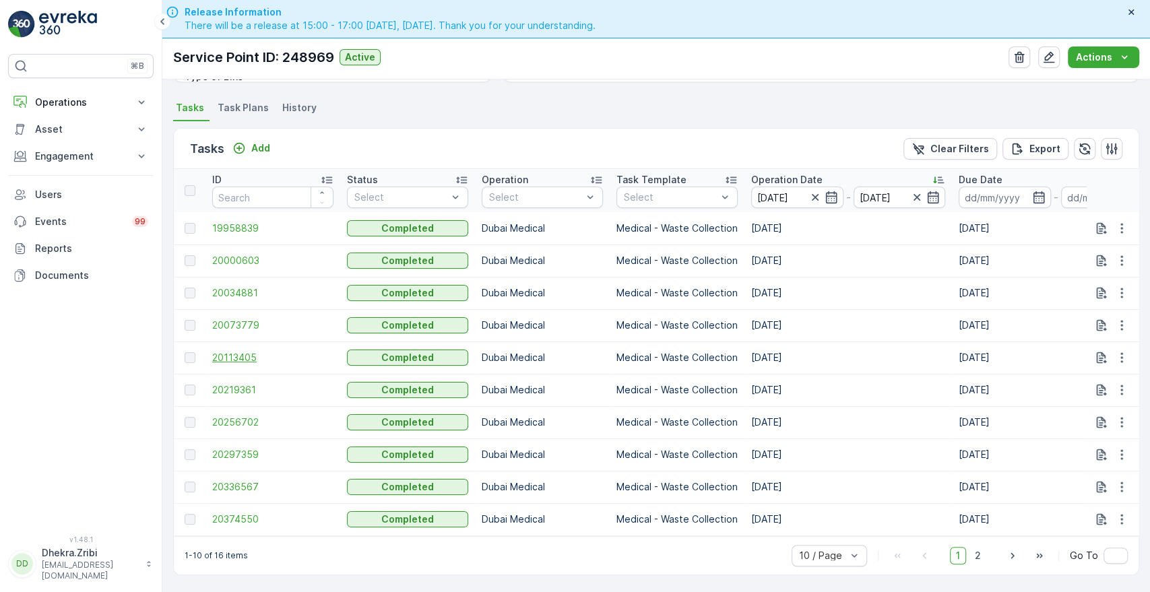
click at [227, 352] on span "20113405" at bounding box center [272, 357] width 121 height 13
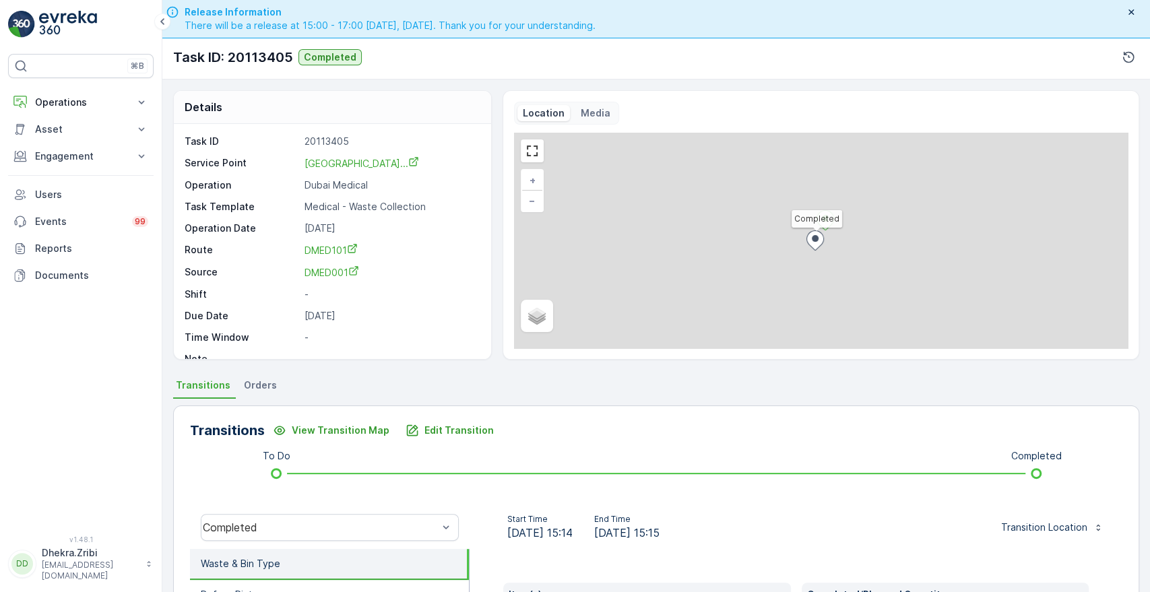
scroll to position [257, 0]
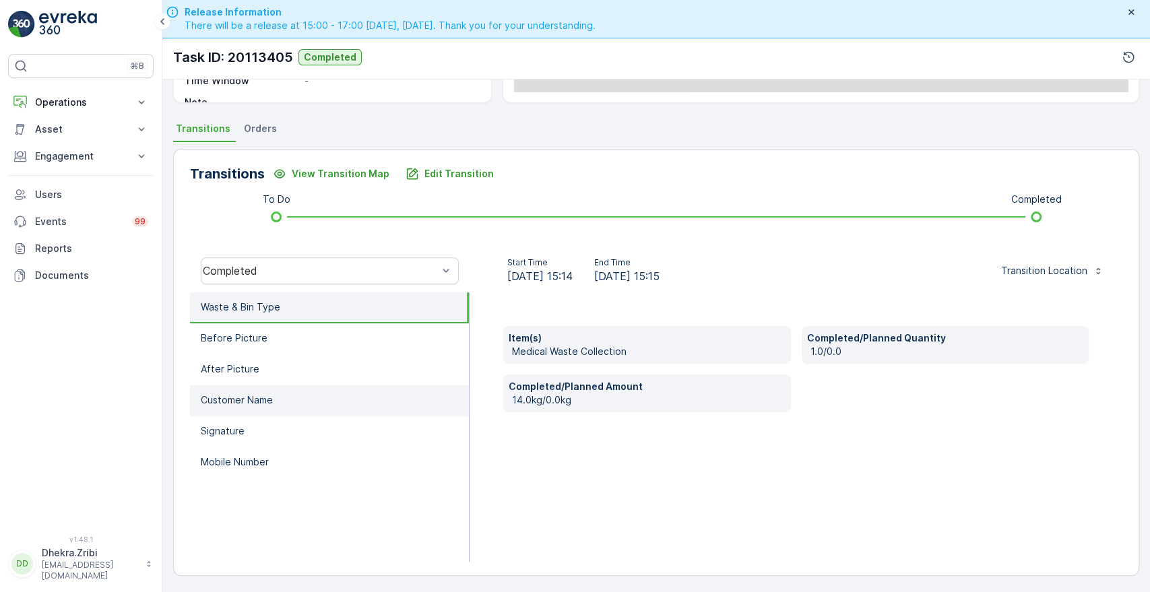
click at [303, 398] on li "Customer Name" at bounding box center [329, 400] width 279 height 31
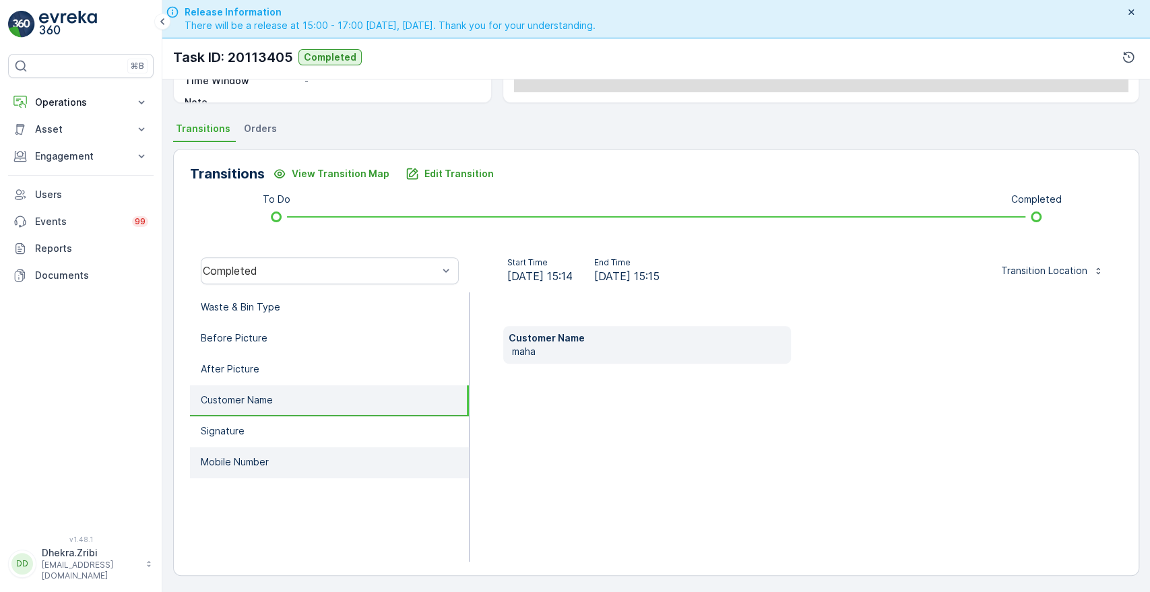
click at [261, 448] on li "Mobile Number" at bounding box center [329, 462] width 279 height 31
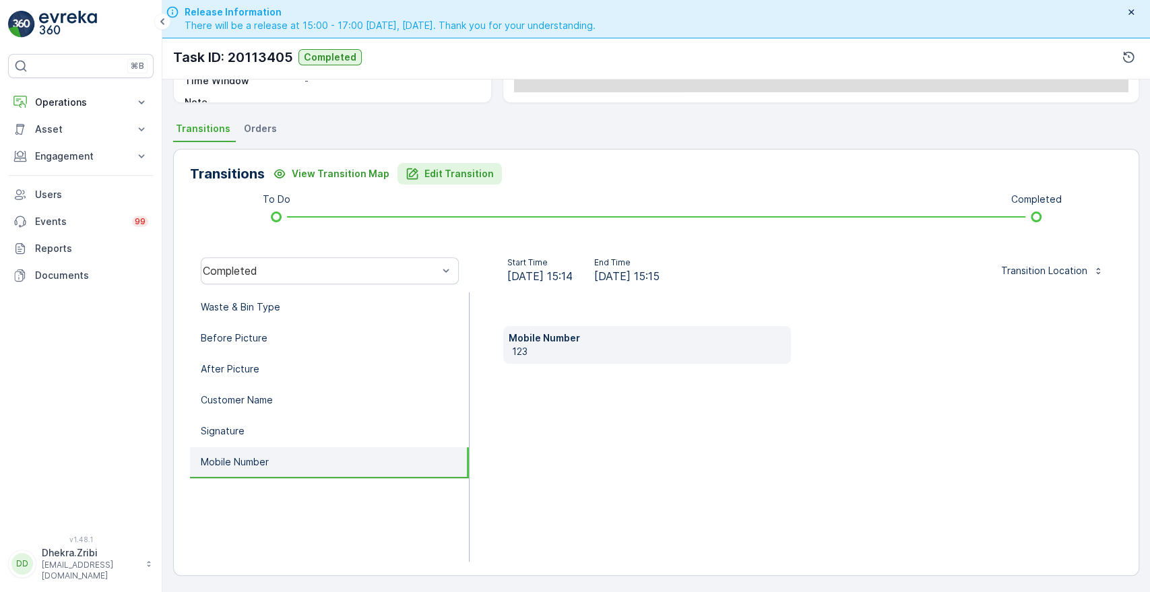
click at [443, 177] on p "Edit Transition" at bounding box center [459, 173] width 69 height 13
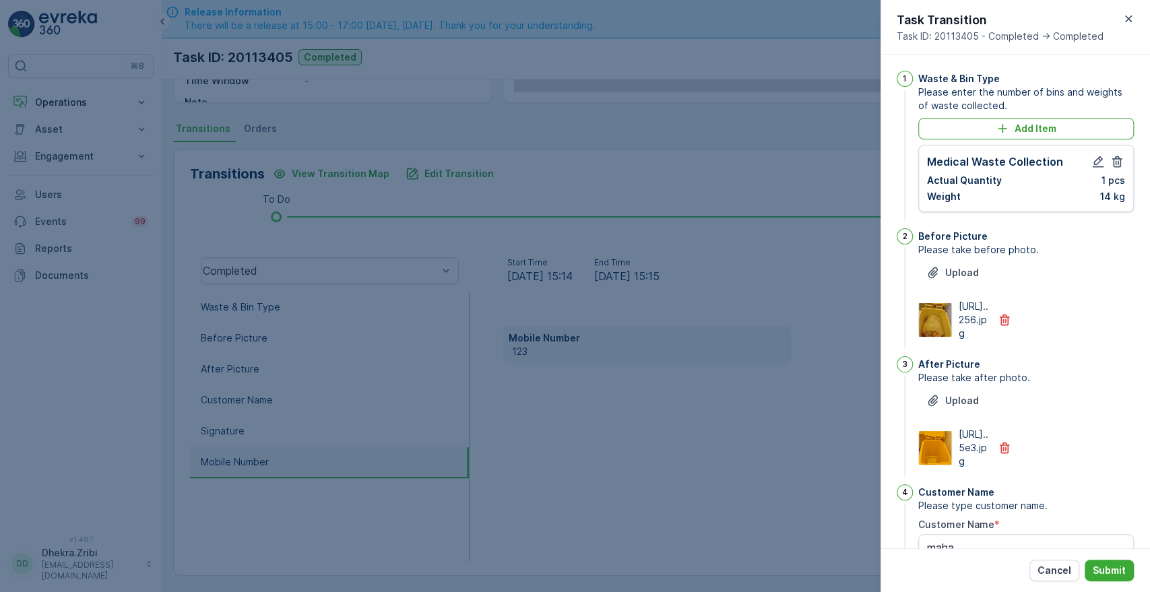
scroll to position [352, 0]
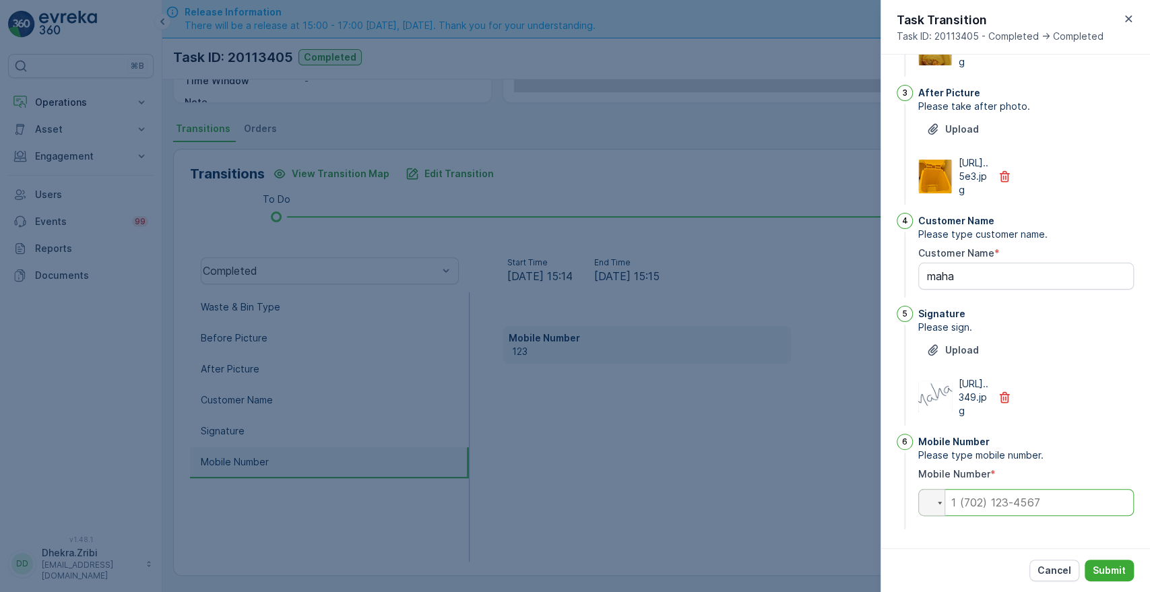
click at [993, 499] on input "tel" at bounding box center [1026, 502] width 216 height 27
paste input "0523426163"
type input "0523426163"
click at [1106, 565] on p "Submit" at bounding box center [1109, 570] width 33 height 13
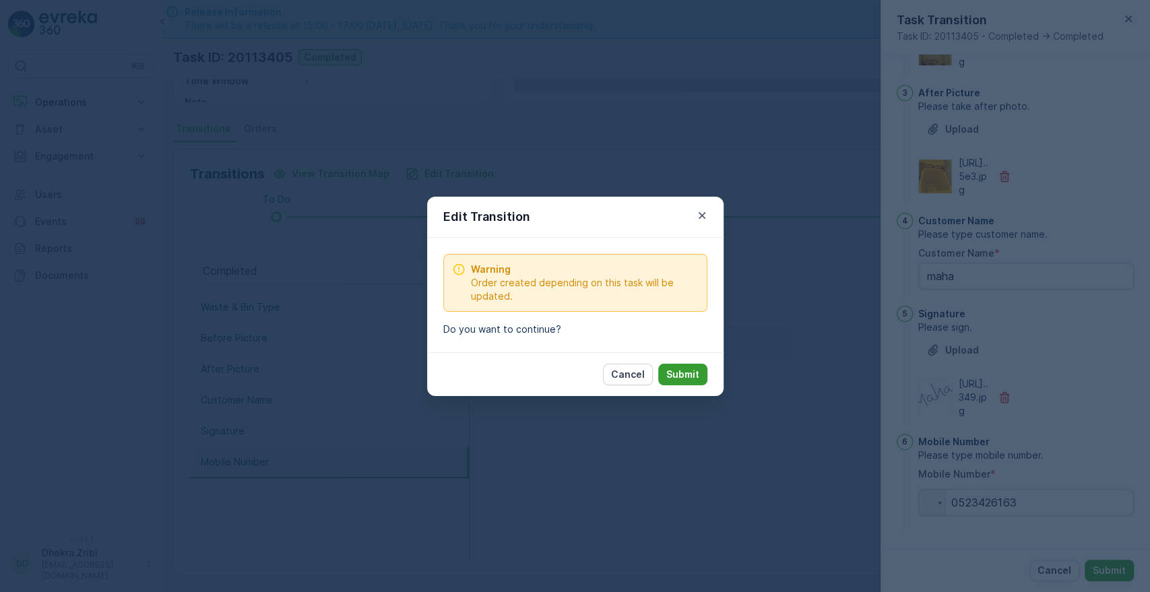
click at [688, 376] on p "Submit" at bounding box center [682, 374] width 33 height 13
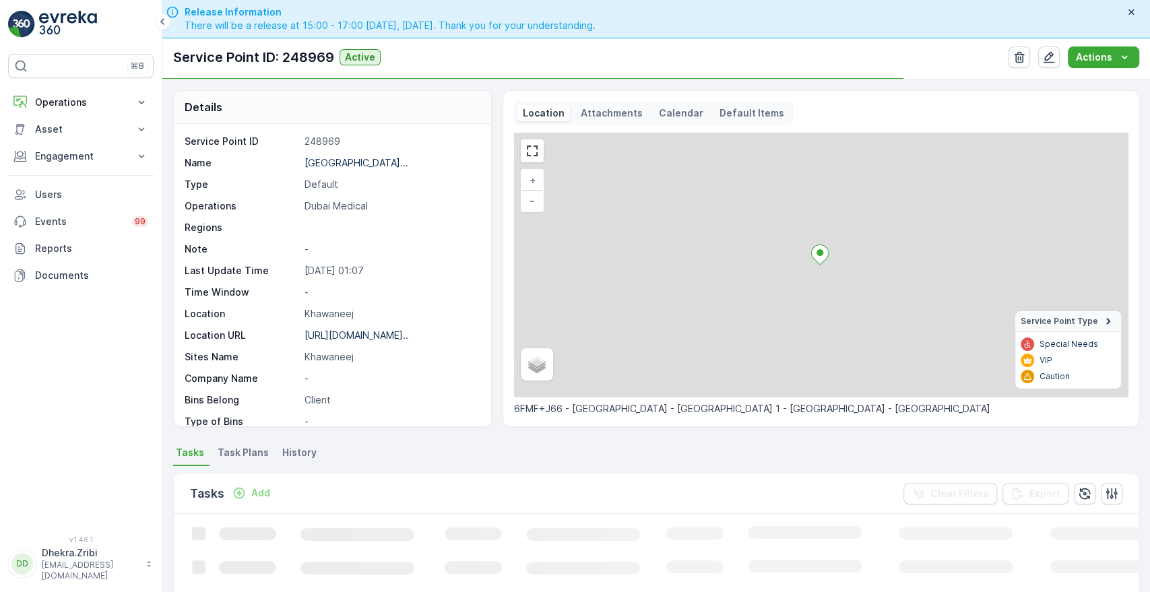
scroll to position [306, 0]
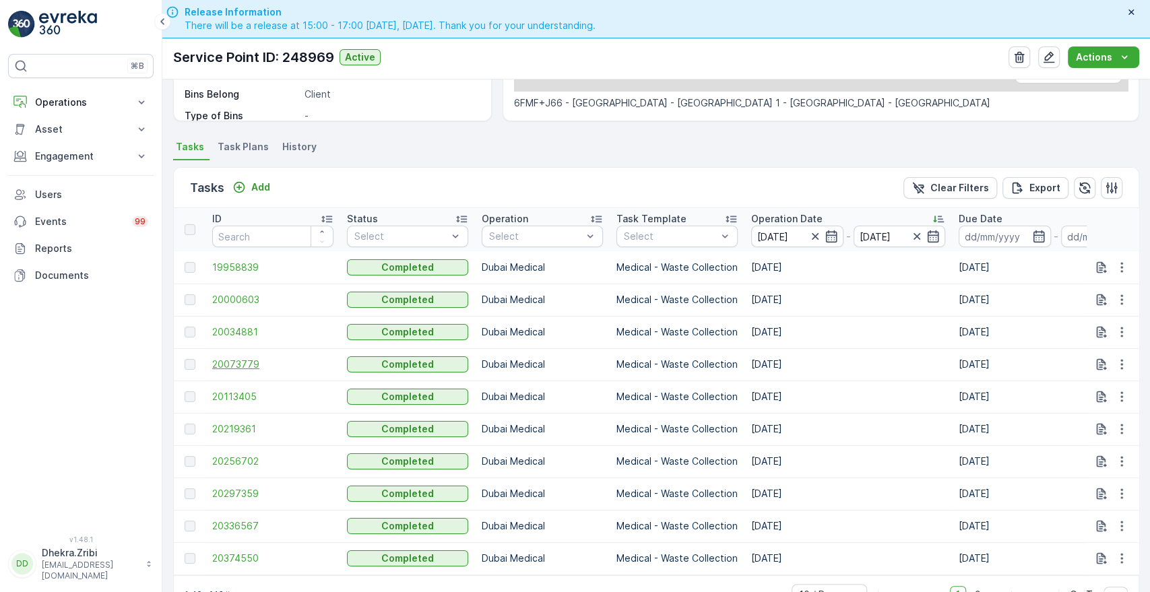
click at [240, 365] on span "20073779" at bounding box center [272, 364] width 121 height 13
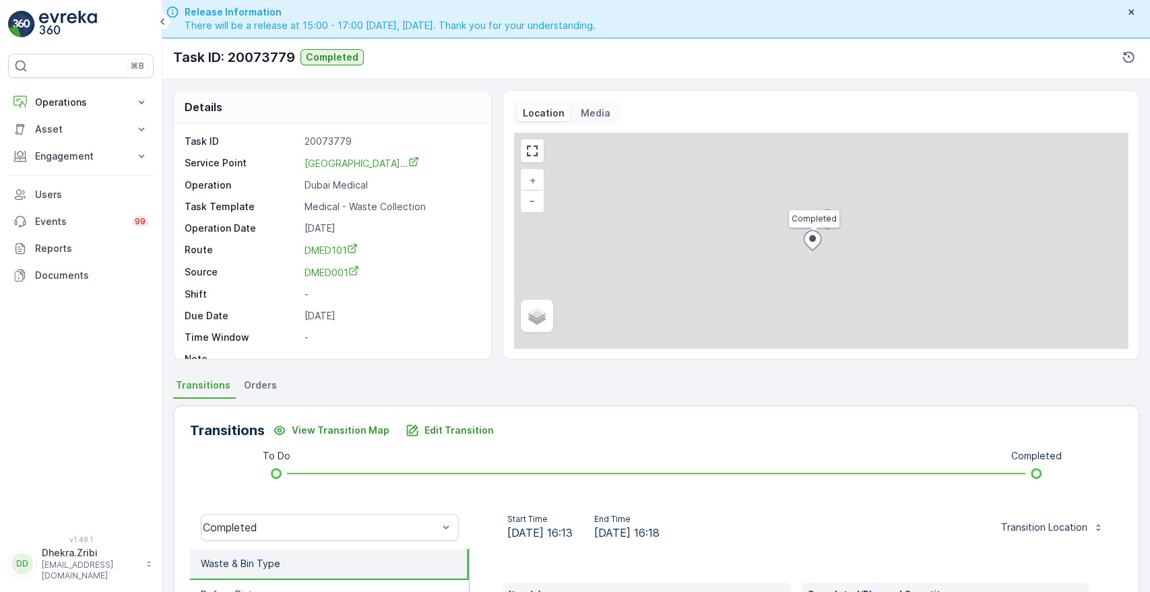
scroll to position [257, 0]
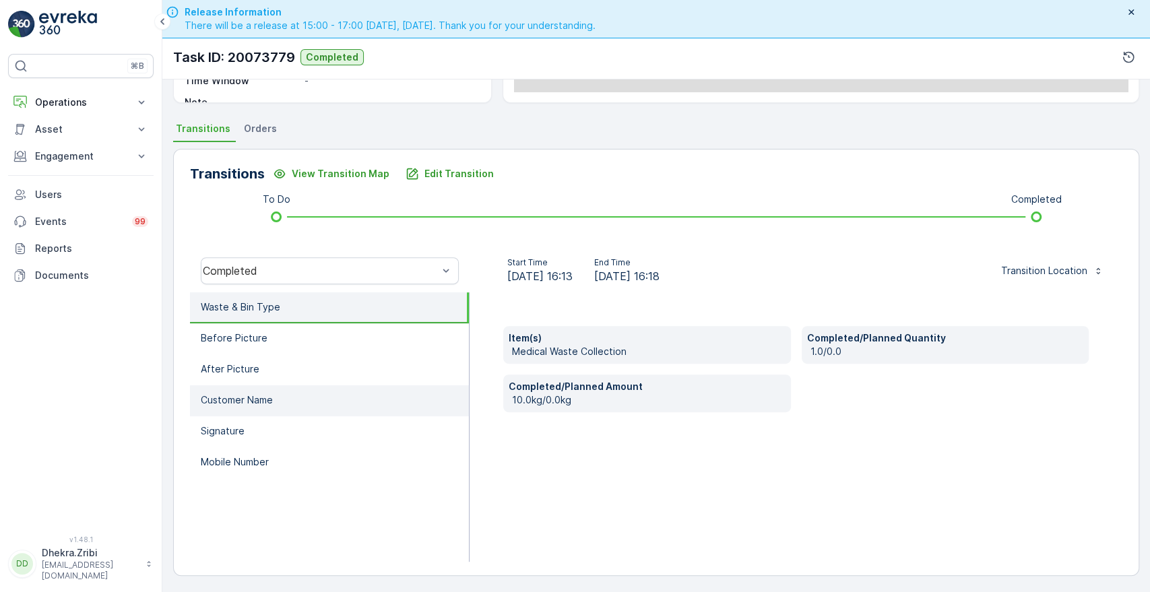
click at [250, 395] on p "Customer Name" at bounding box center [237, 400] width 72 height 13
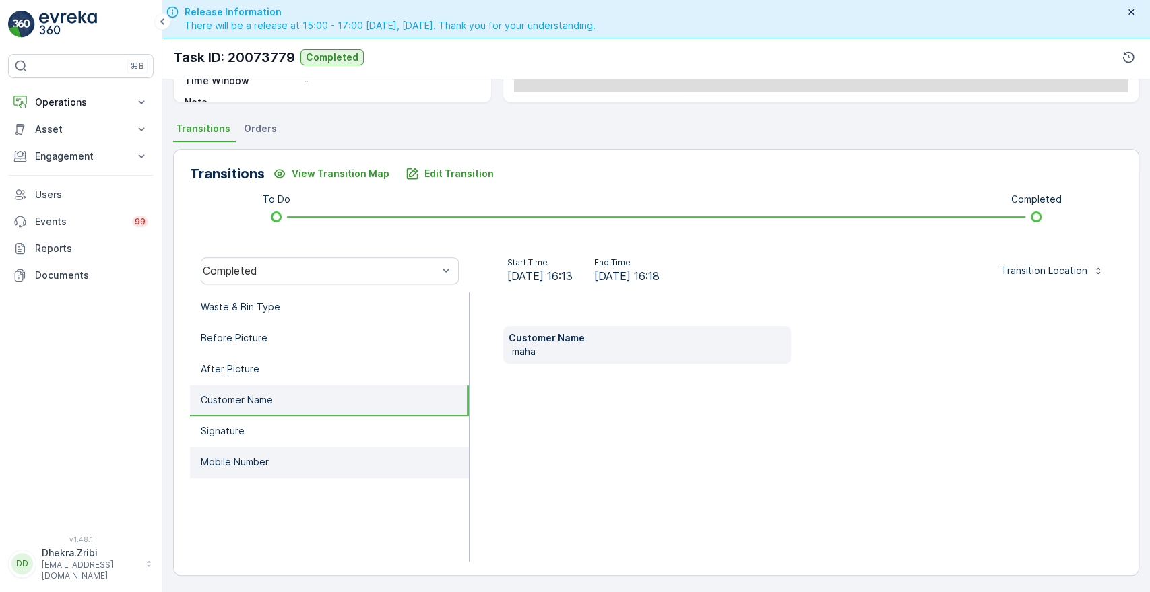
click at [231, 468] on li "Mobile Number" at bounding box center [329, 462] width 279 height 31
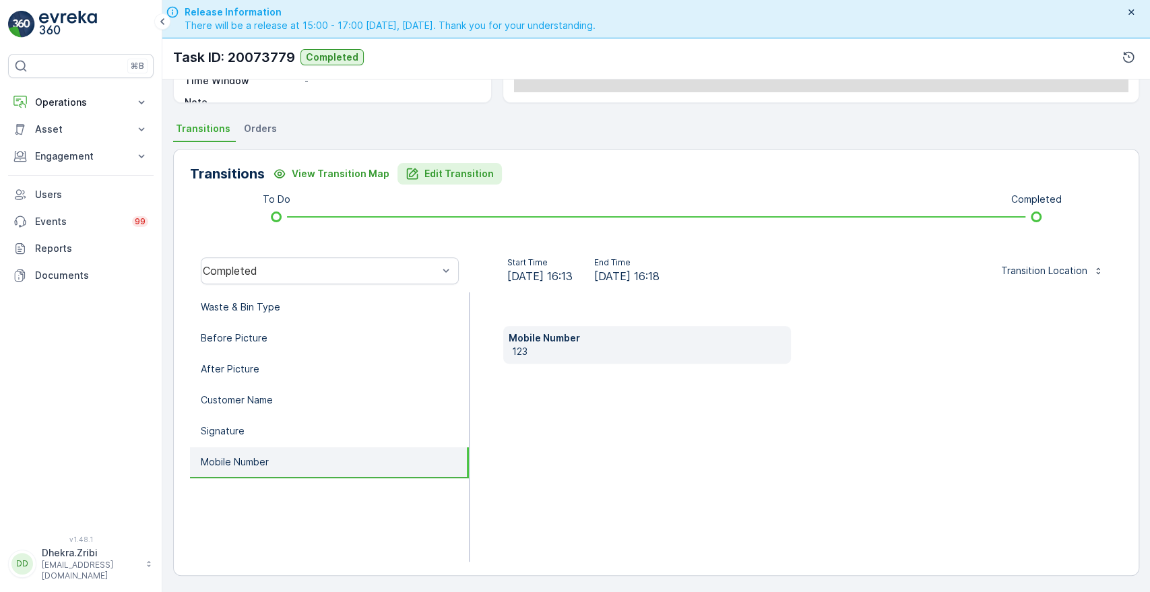
click at [472, 180] on button "Edit Transition" at bounding box center [450, 174] width 104 height 22
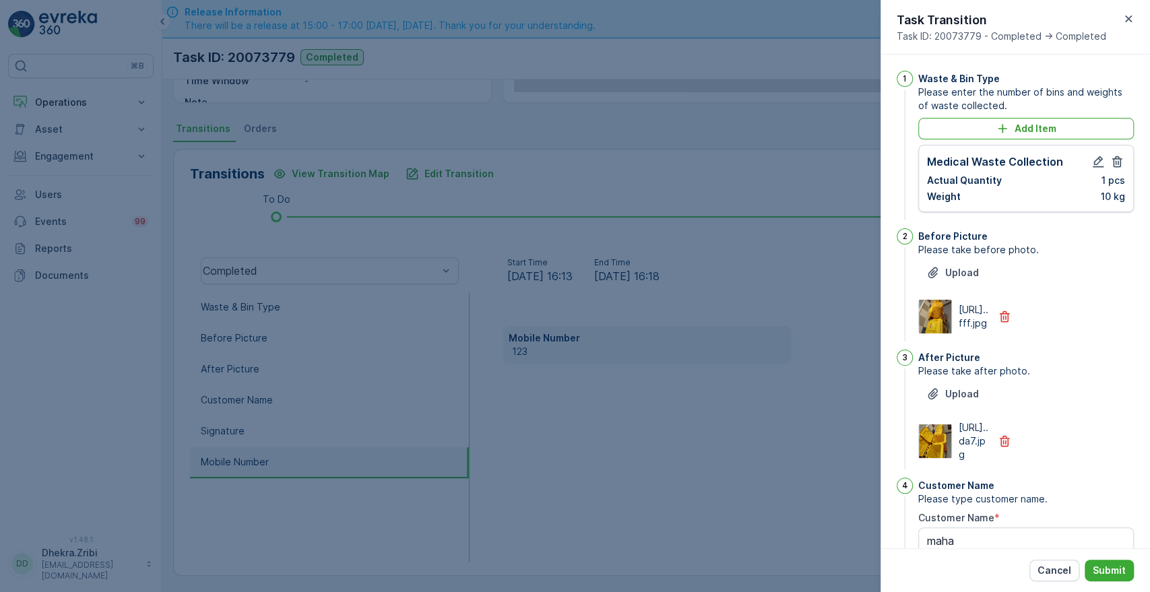
scroll to position [352, 0]
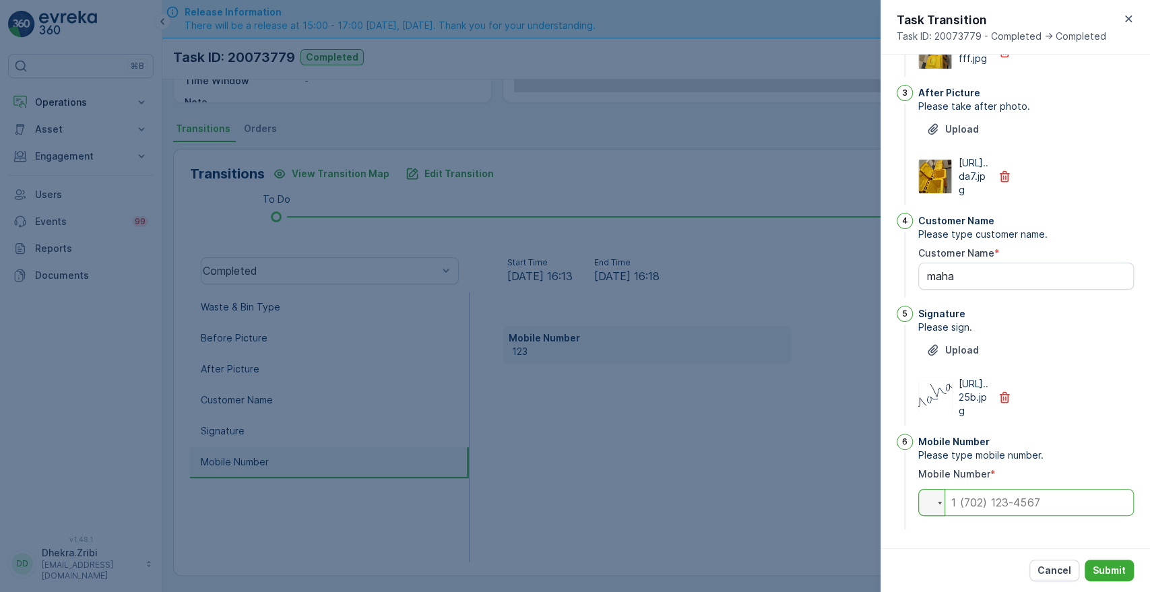
click at [980, 513] on input "tel" at bounding box center [1026, 502] width 216 height 27
paste input "0523426163"
type input "0523426163"
click at [1108, 569] on p "Submit" at bounding box center [1109, 570] width 33 height 13
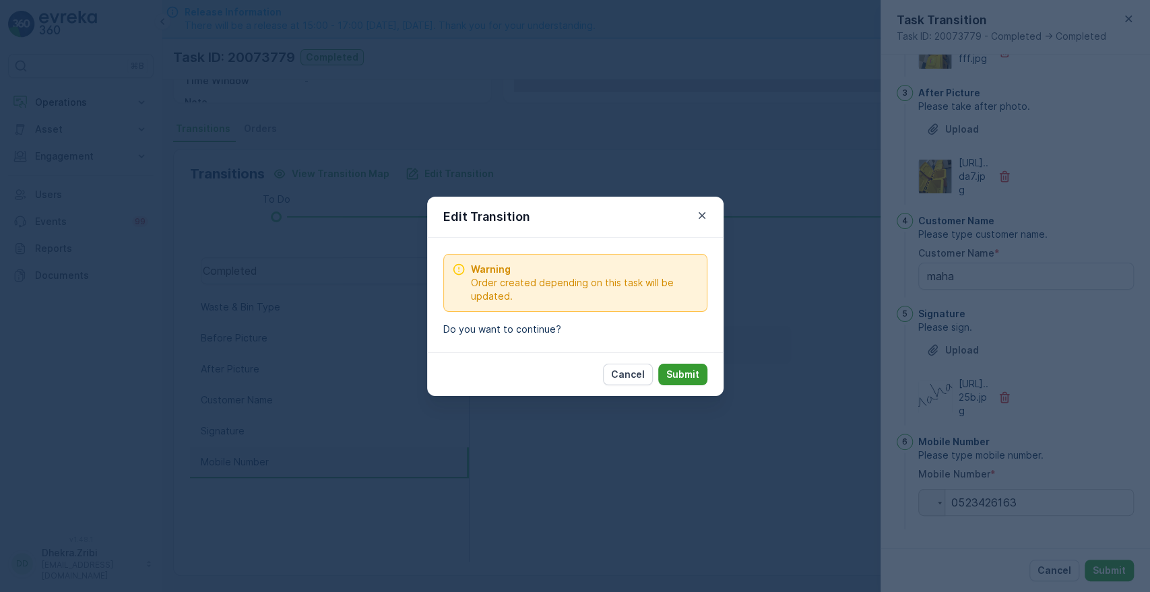
click at [693, 381] on p "Submit" at bounding box center [682, 374] width 33 height 13
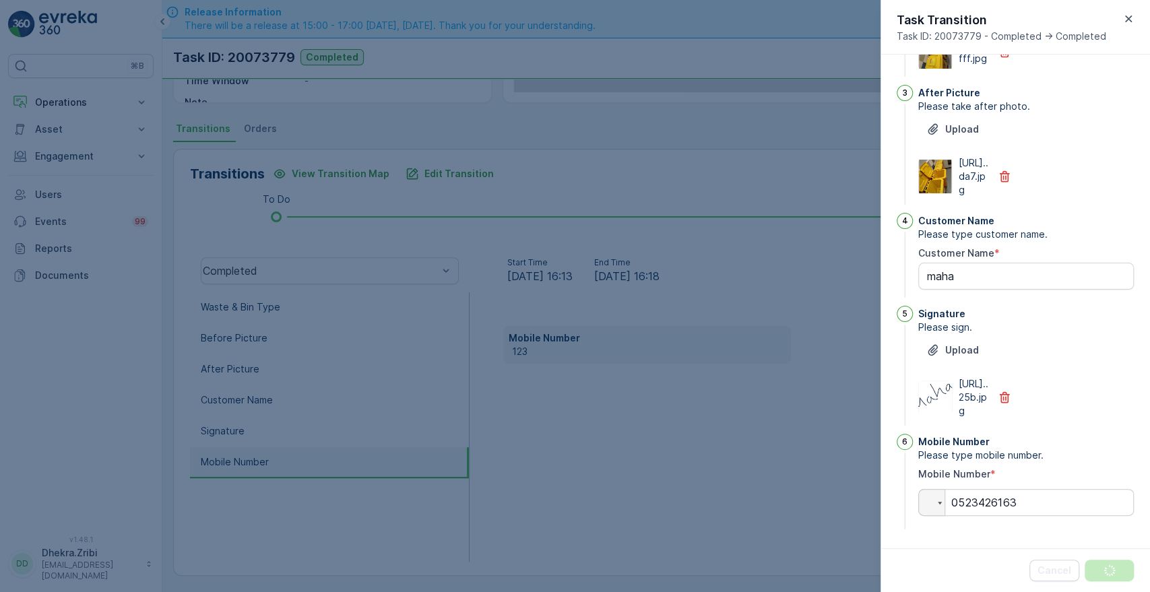
scroll to position [0, 0]
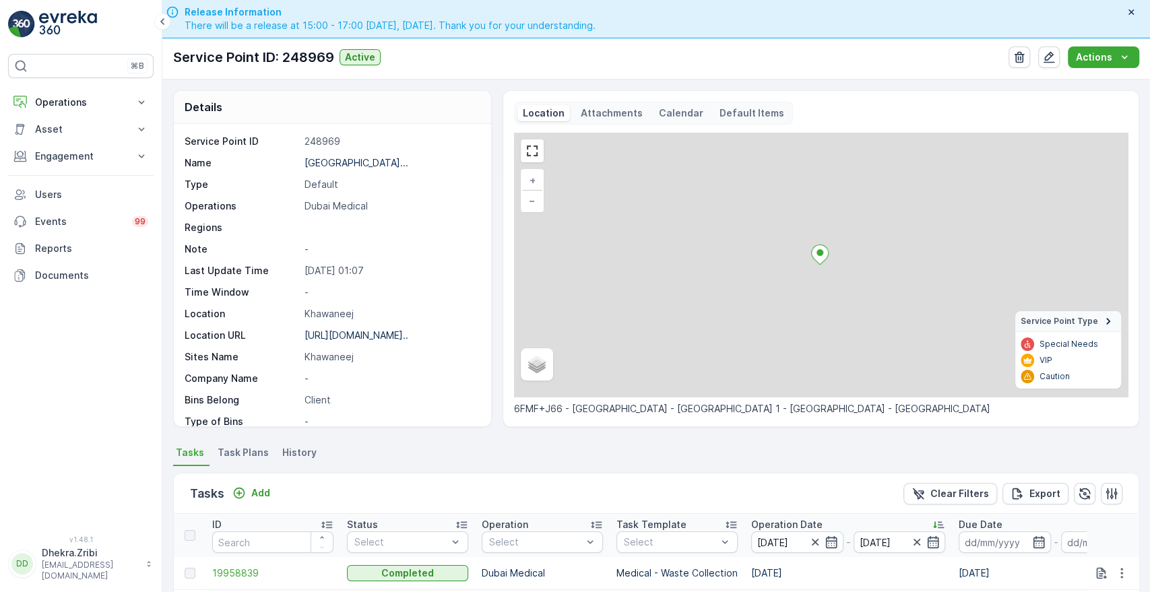
scroll to position [350, 0]
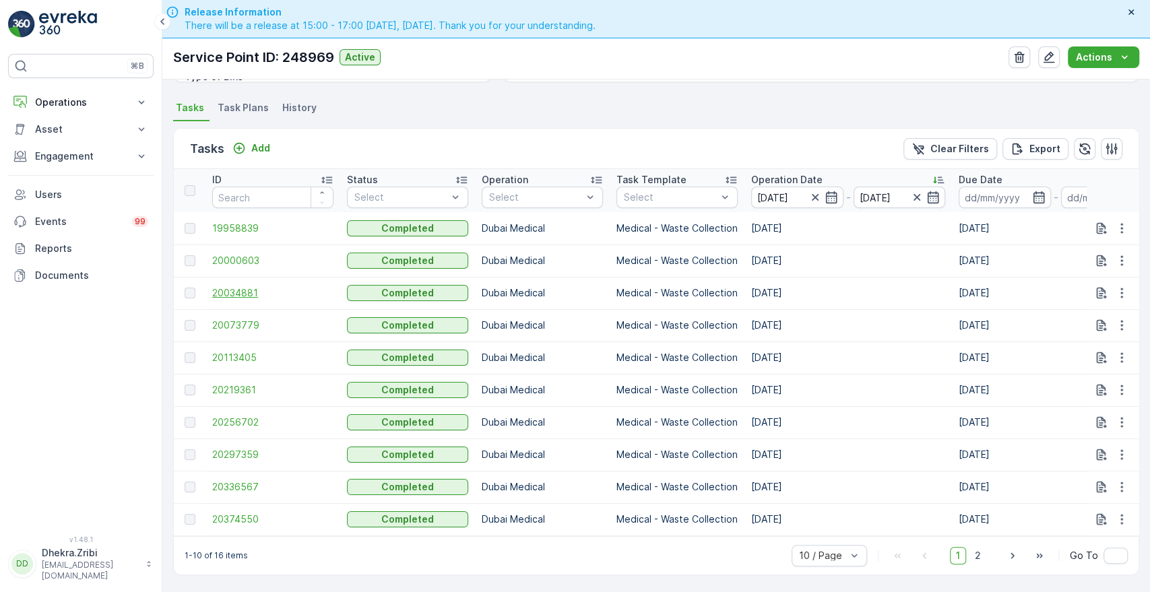
click at [222, 290] on span "20034881" at bounding box center [272, 292] width 121 height 13
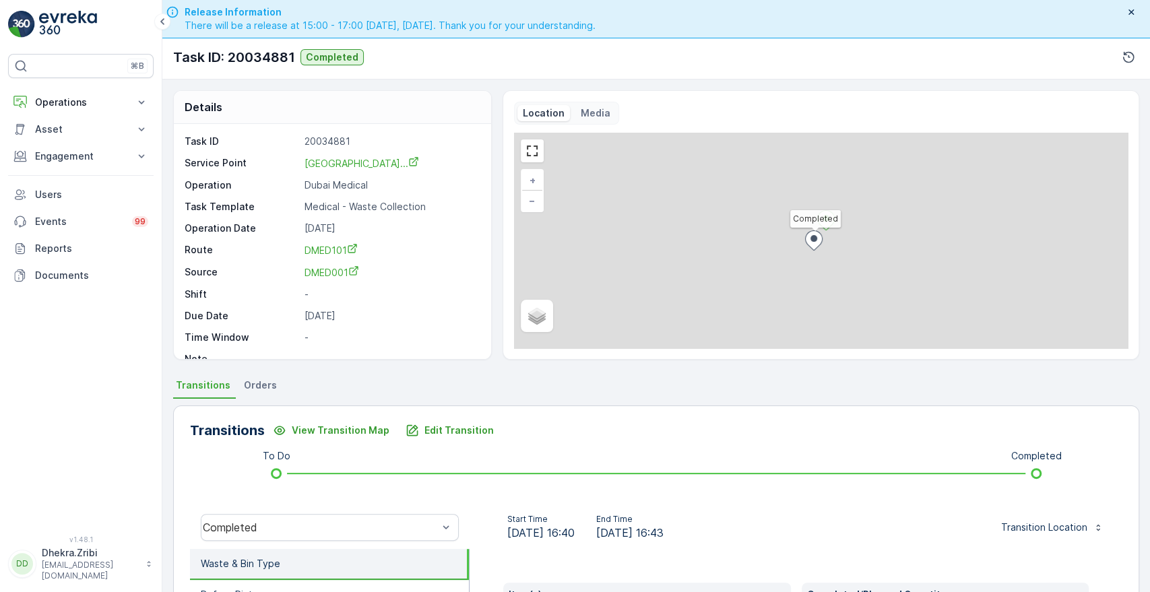
scroll to position [257, 0]
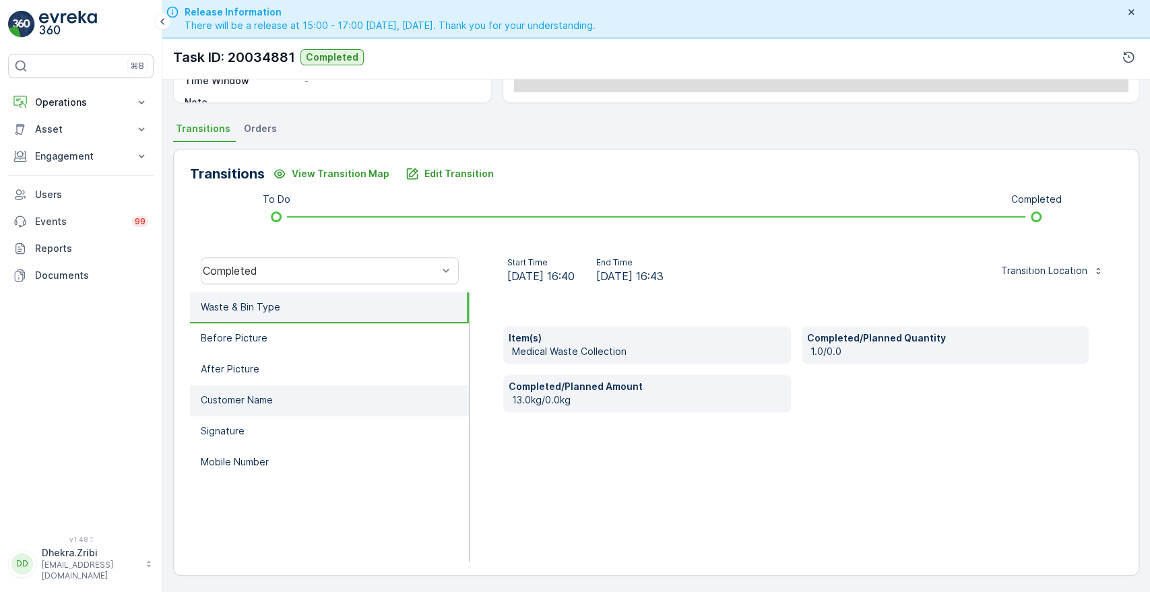
click at [237, 390] on li "Customer Name" at bounding box center [329, 400] width 279 height 31
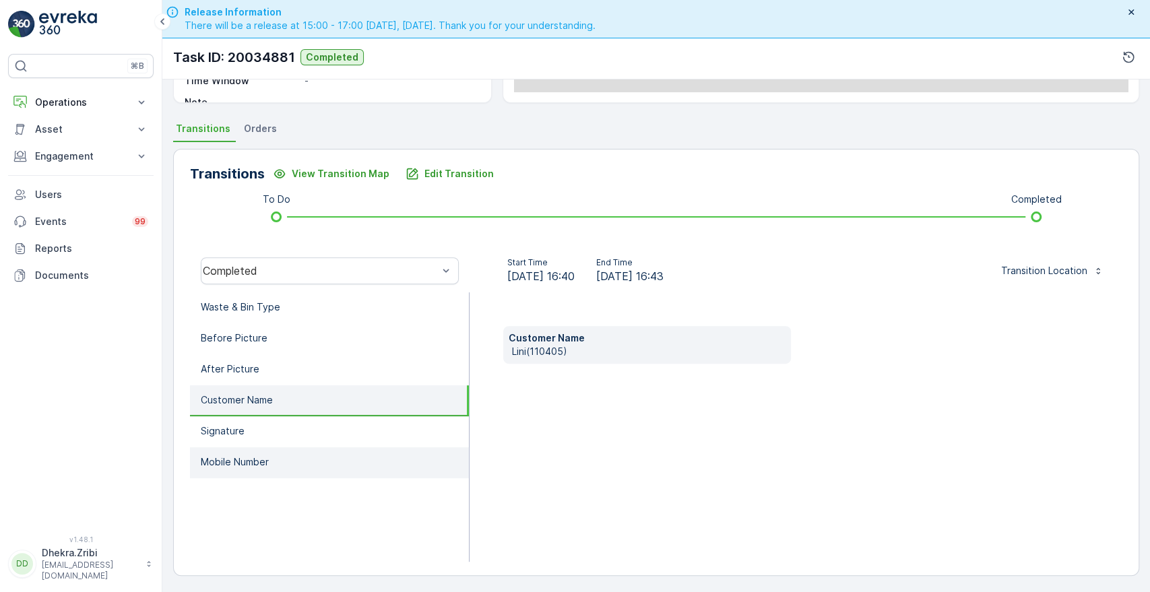
click at [234, 451] on li "Mobile Number" at bounding box center [329, 462] width 279 height 31
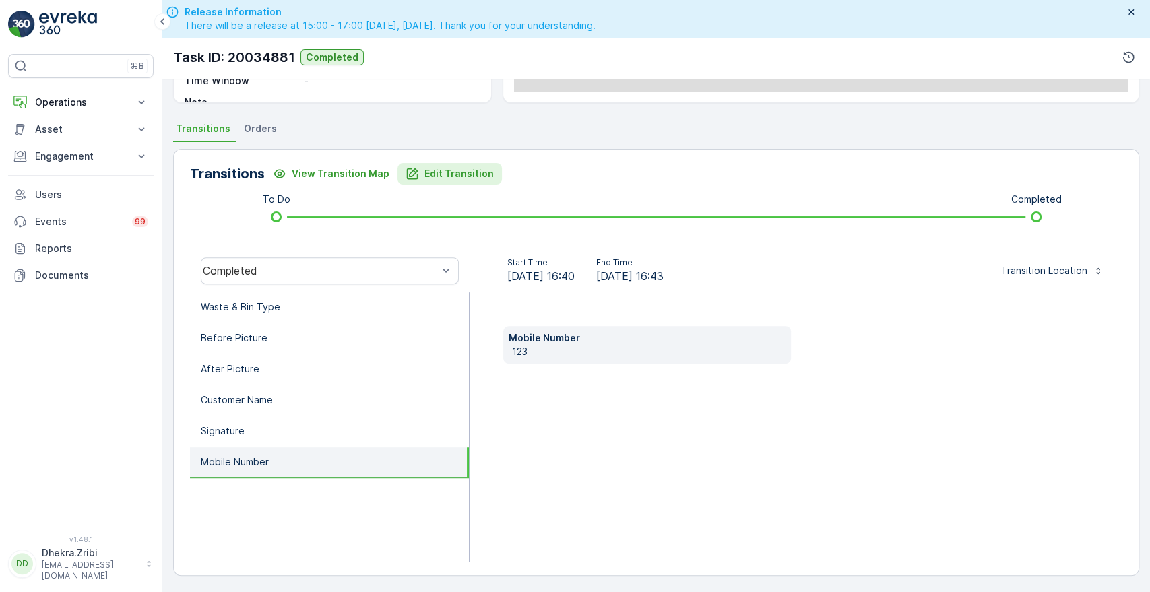
click at [451, 171] on p "Edit Transition" at bounding box center [459, 173] width 69 height 13
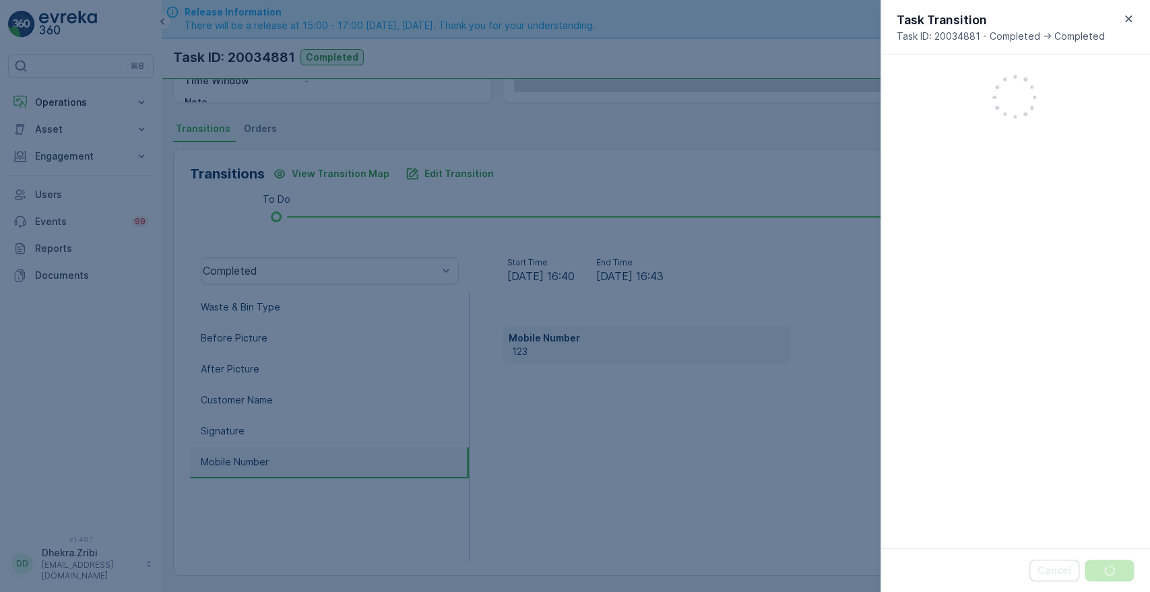
scroll to position [352, 0]
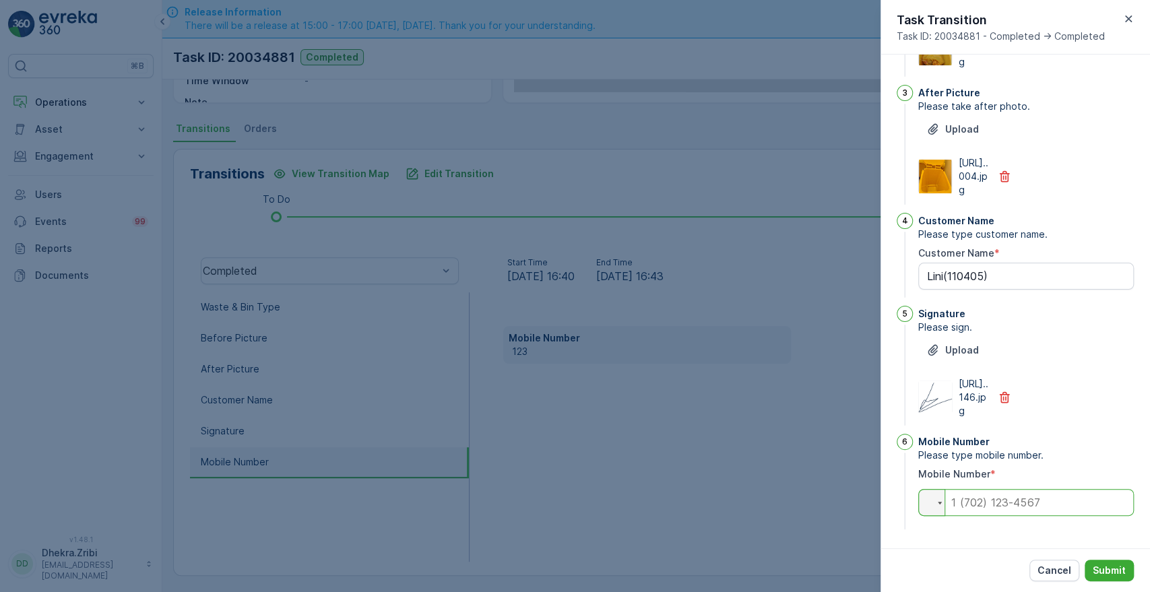
click at [986, 502] on input "tel" at bounding box center [1026, 502] width 216 height 27
type input "0502138094"
click at [1101, 565] on p "Submit" at bounding box center [1109, 570] width 33 height 13
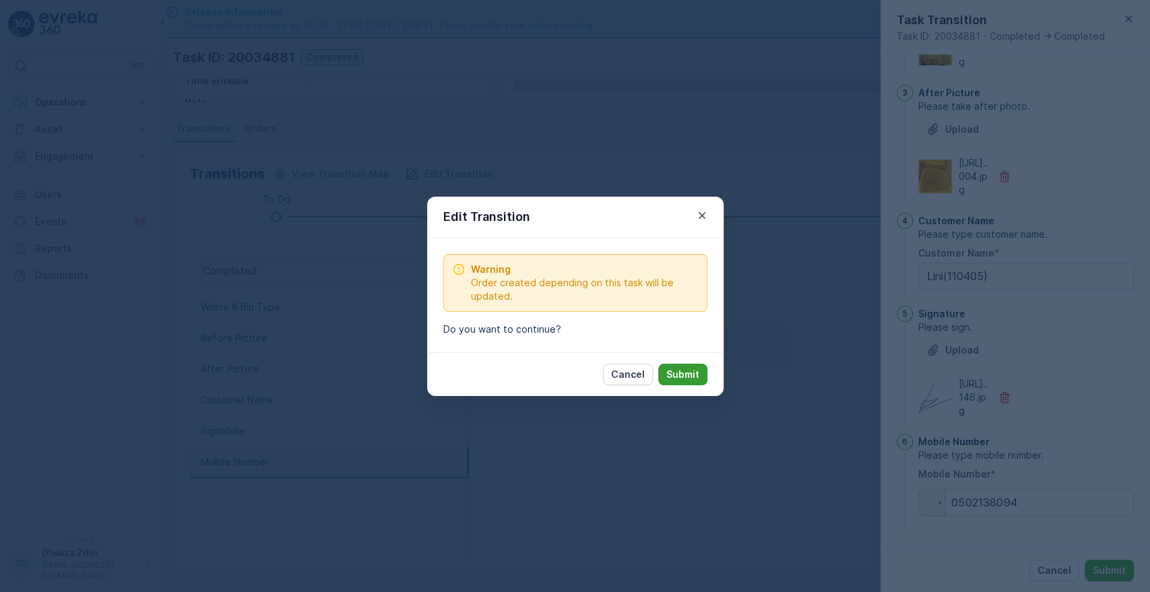
click at [695, 378] on p "Submit" at bounding box center [682, 374] width 33 height 13
type Name "Lini(110405)"
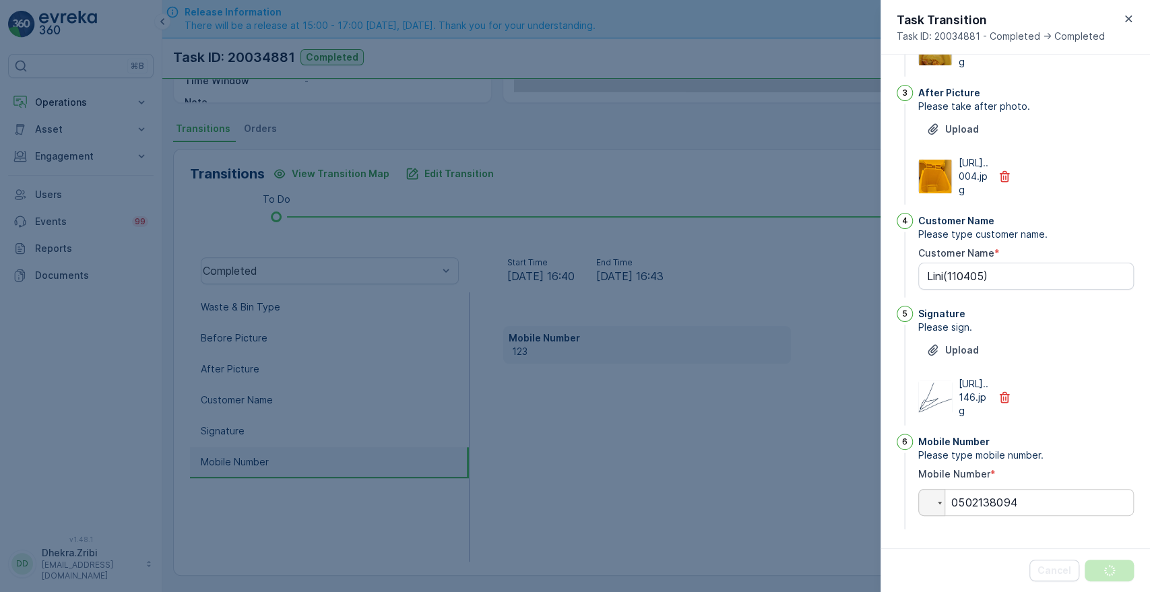
scroll to position [0, 0]
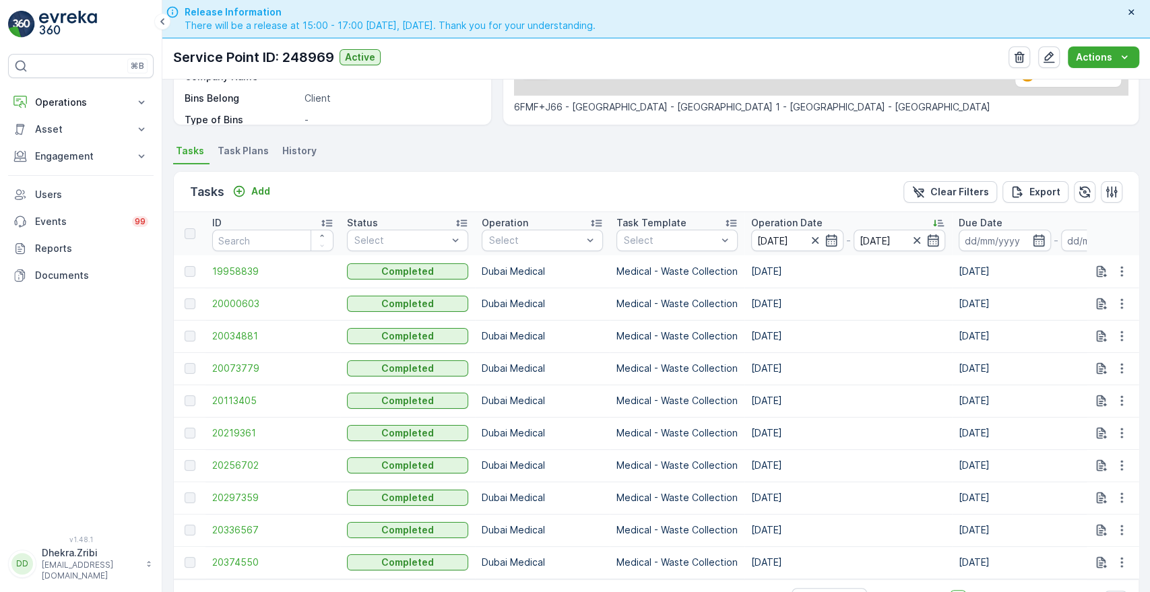
scroll to position [350, 0]
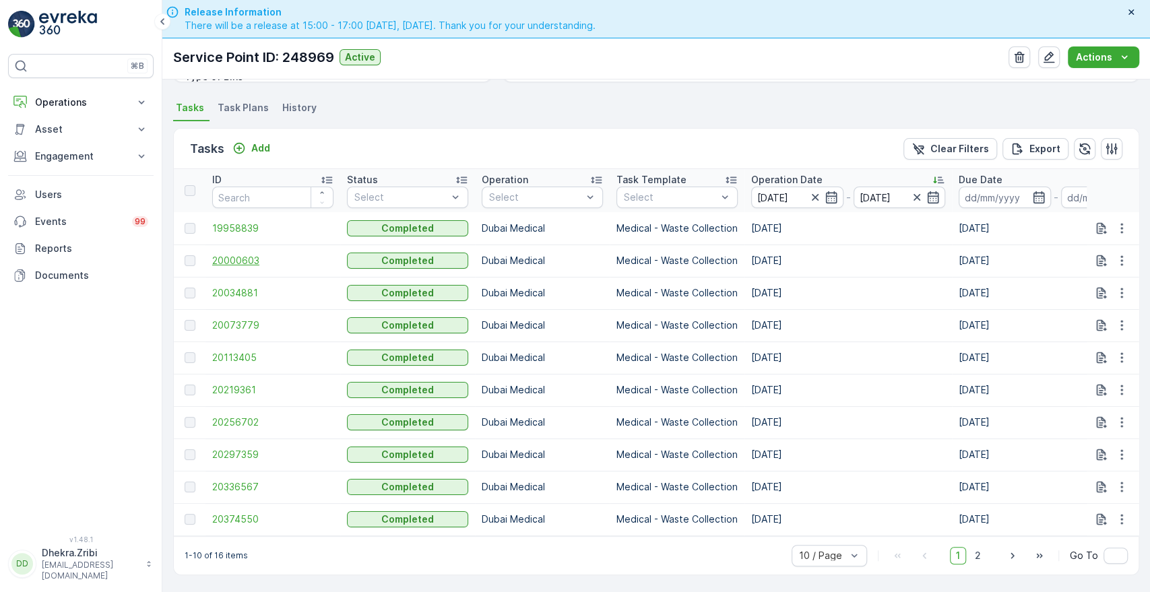
click at [224, 259] on span "20000603" at bounding box center [272, 260] width 121 height 13
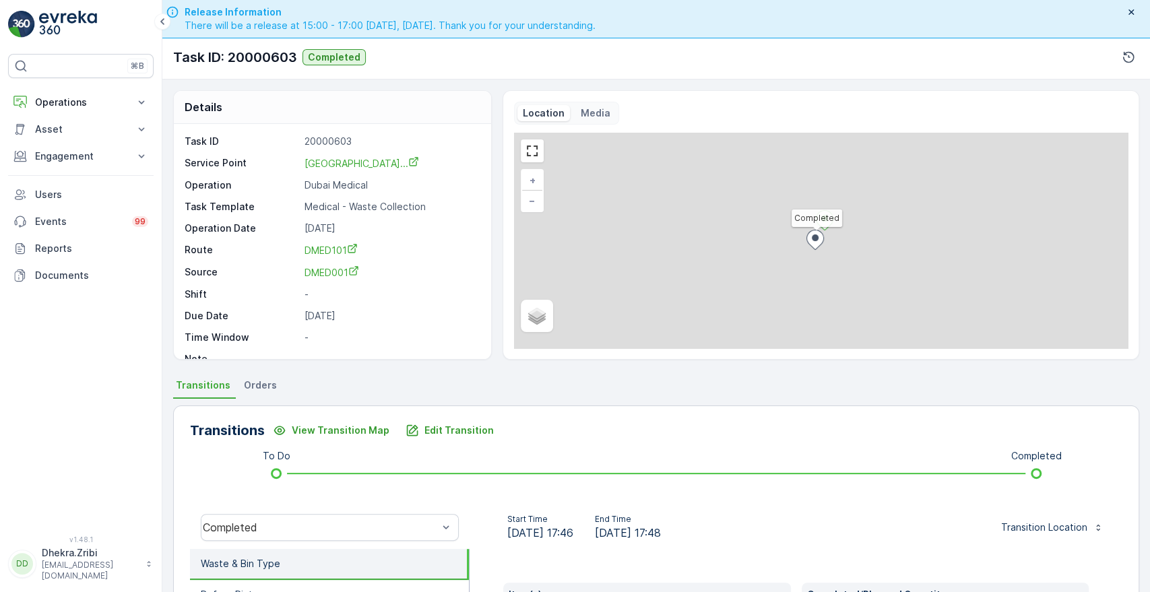
scroll to position [257, 0]
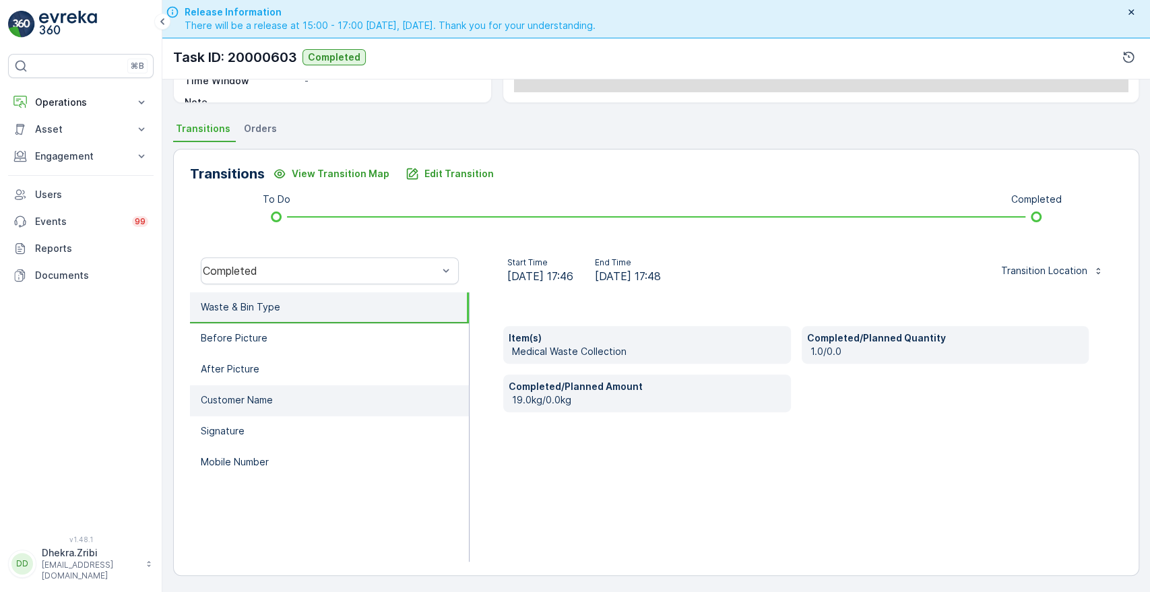
click at [296, 397] on li "Customer Name" at bounding box center [329, 400] width 279 height 31
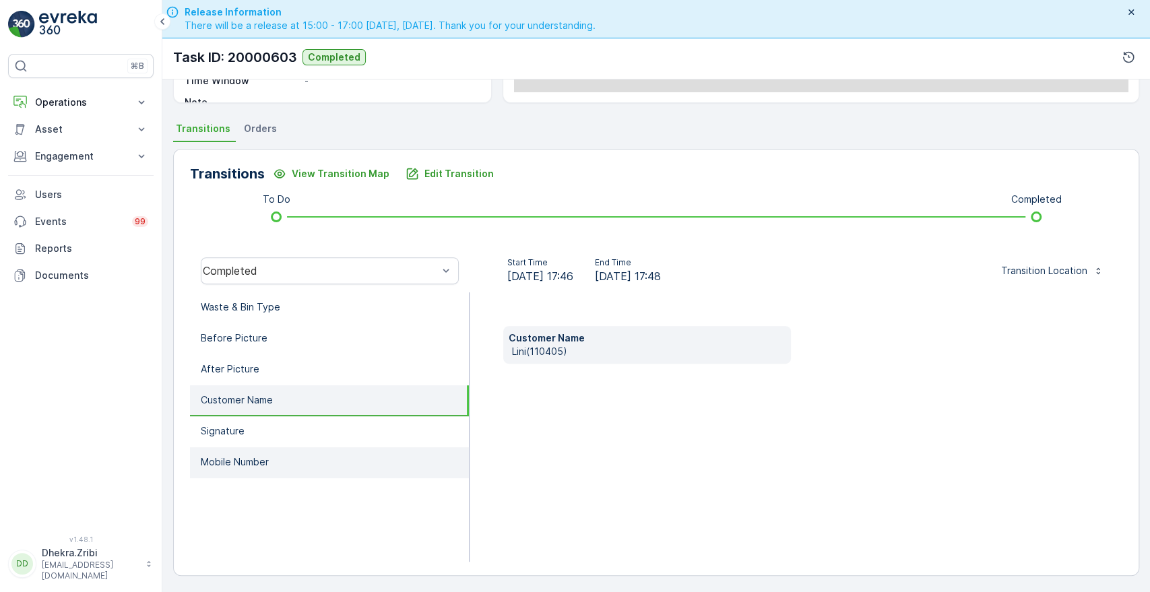
click at [240, 462] on p "Mobile Number" at bounding box center [235, 462] width 68 height 13
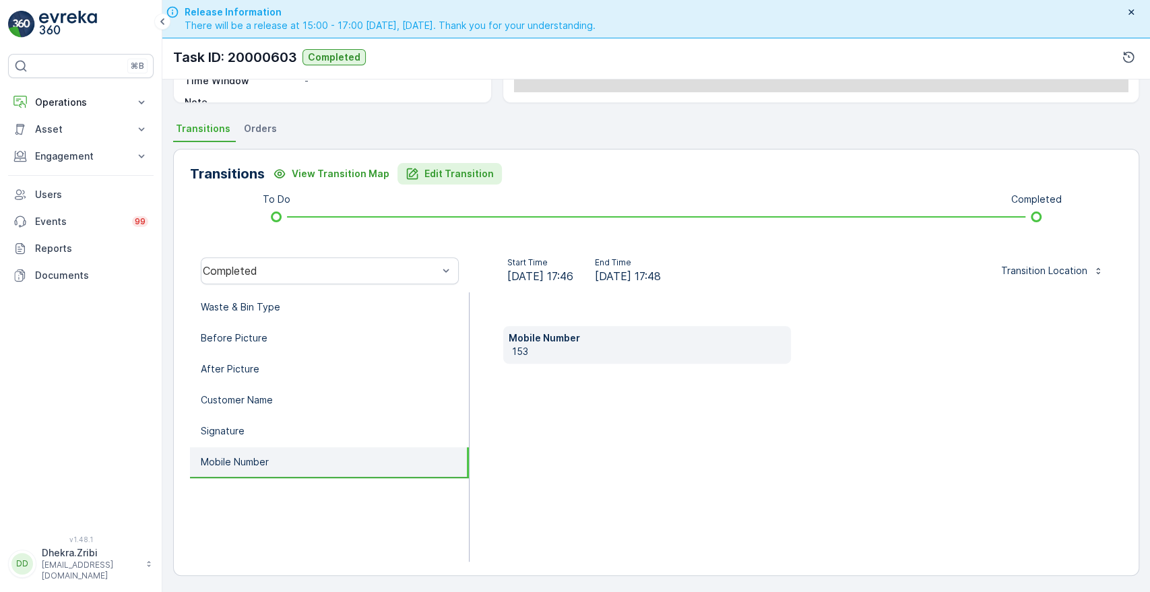
click at [462, 175] on p "Edit Transition" at bounding box center [459, 173] width 69 height 13
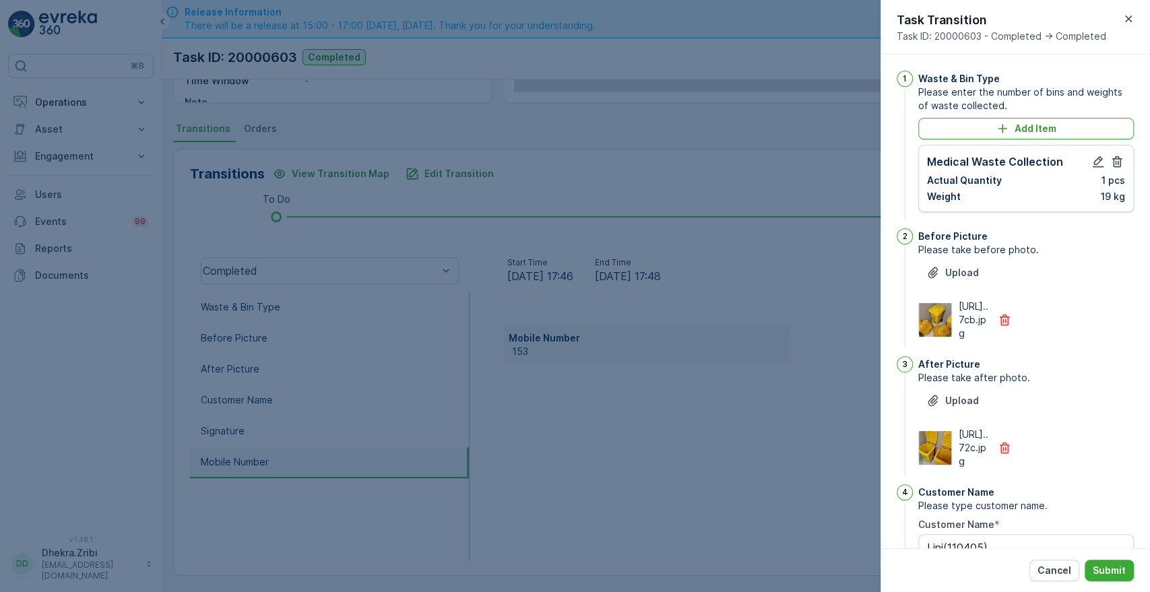
type Name "Lini(110405)"
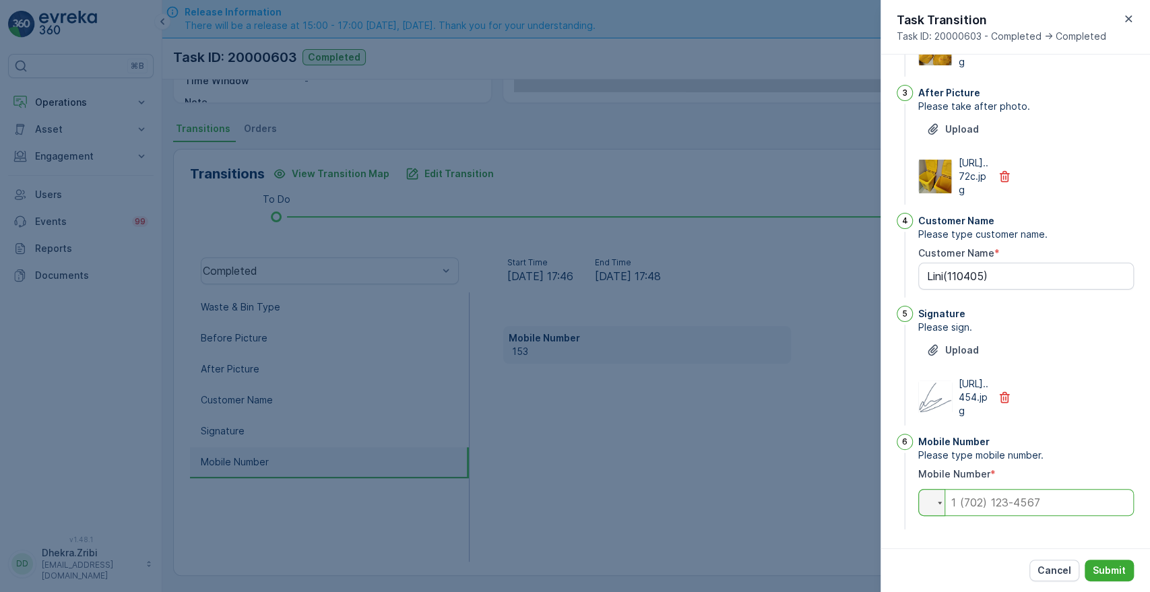
click at [980, 496] on input "tel" at bounding box center [1026, 502] width 216 height 27
type input "0502138094"
click at [1108, 565] on p "Submit" at bounding box center [1109, 570] width 33 height 13
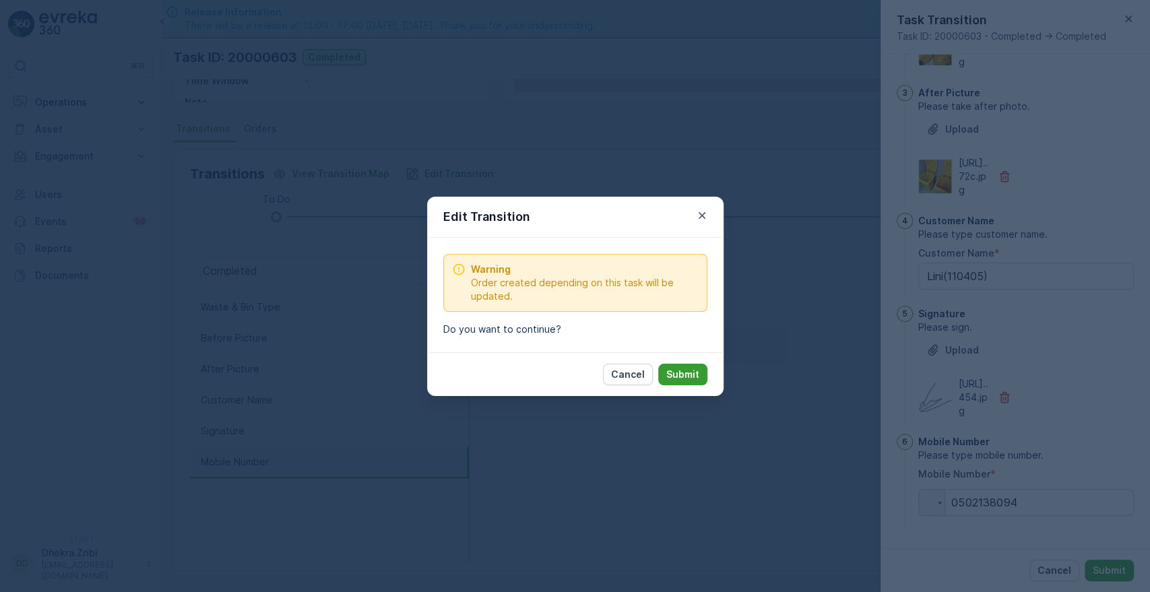
click at [675, 369] on p "Submit" at bounding box center [682, 374] width 33 height 13
type Name "Lini(110405)"
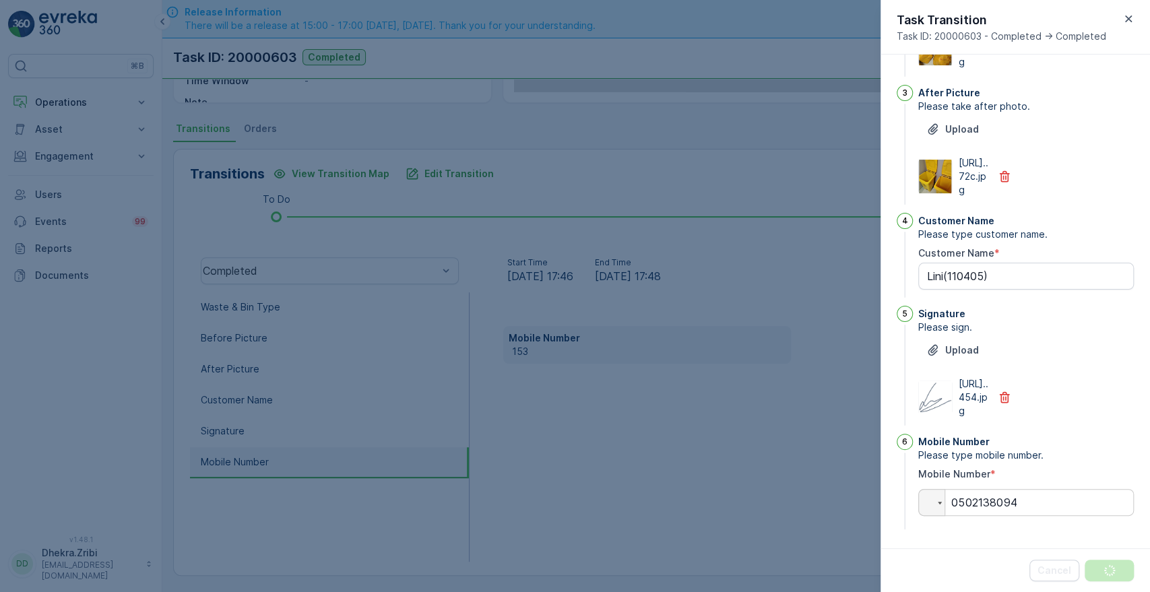
scroll to position [0, 0]
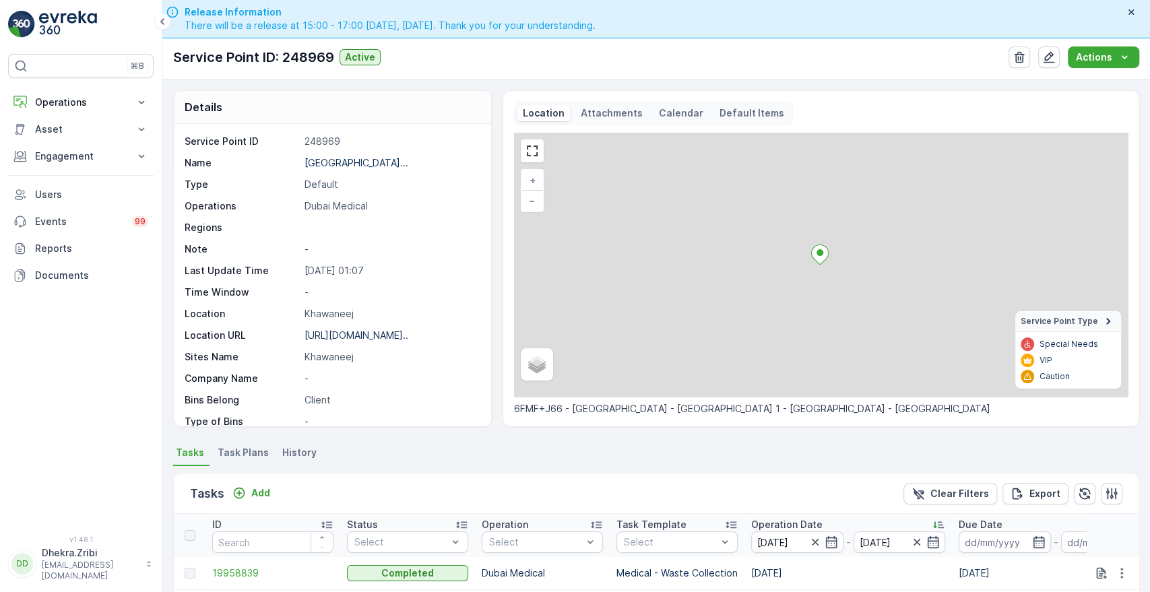
scroll to position [350, 0]
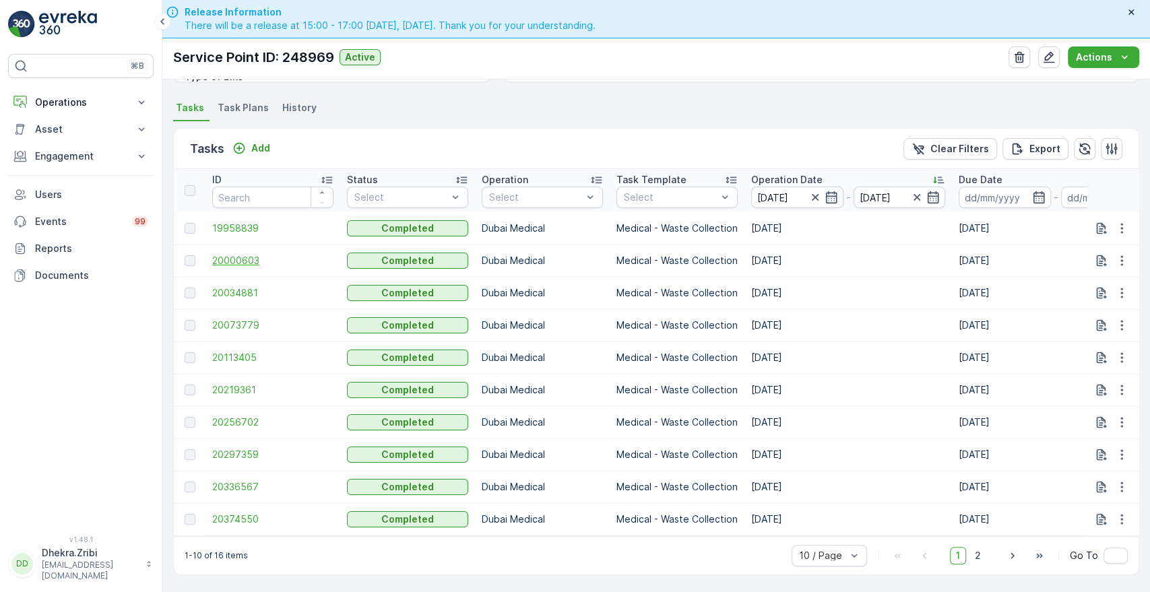
click at [233, 257] on span "20000603" at bounding box center [272, 260] width 121 height 13
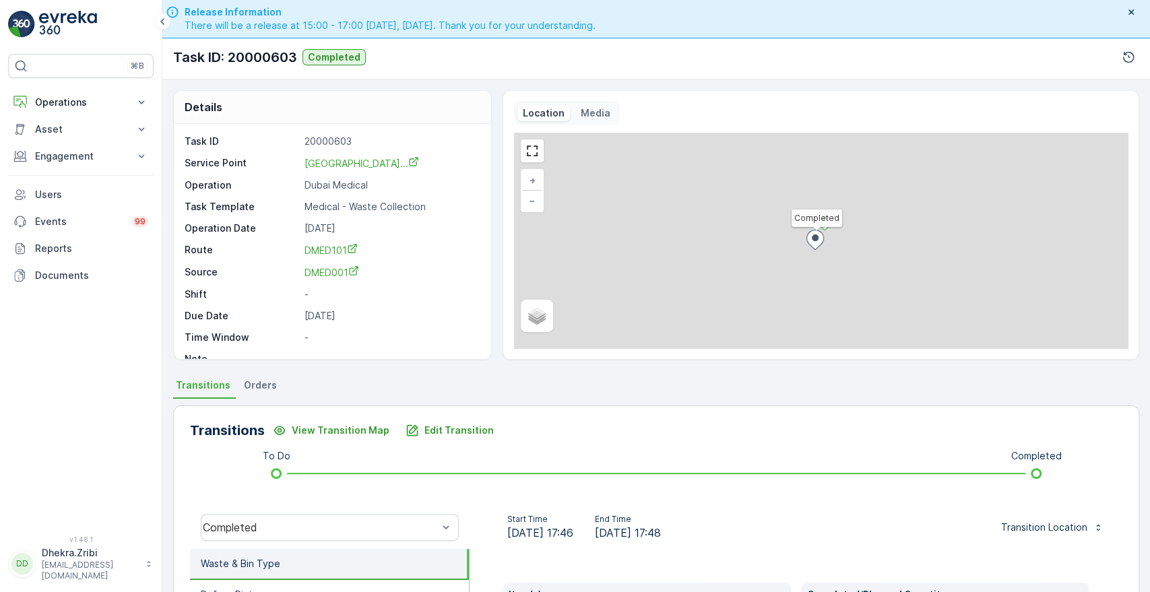
scroll to position [257, 0]
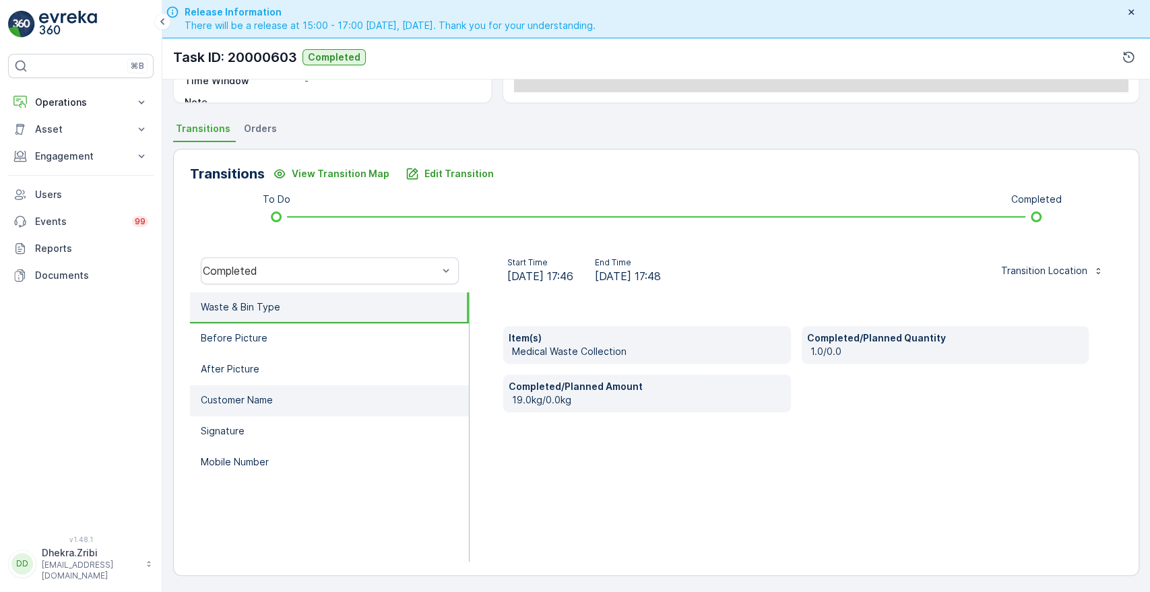
click at [271, 396] on p "Customer Name" at bounding box center [237, 400] width 72 height 13
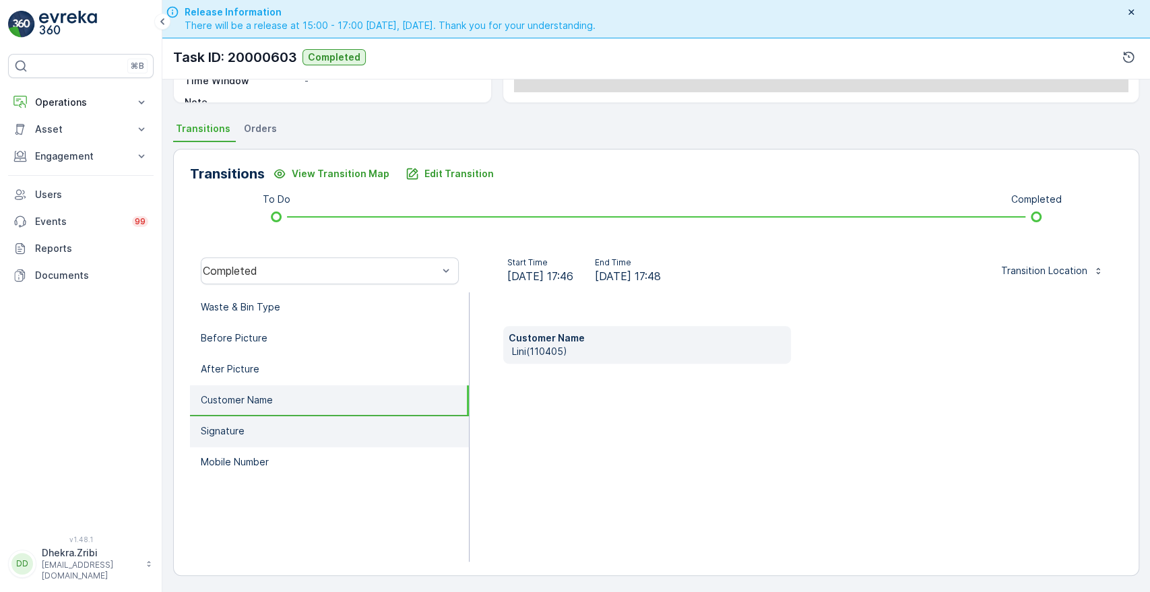
click at [221, 429] on p "Signature" at bounding box center [223, 431] width 44 height 13
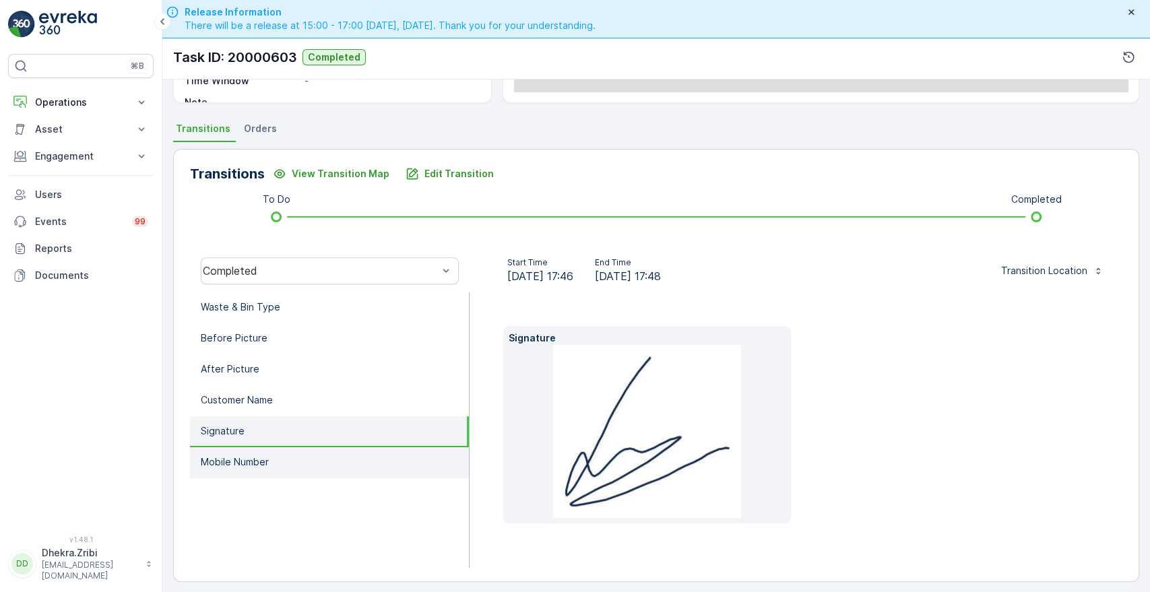
click at [226, 464] on p "Mobile Number" at bounding box center [235, 462] width 68 height 13
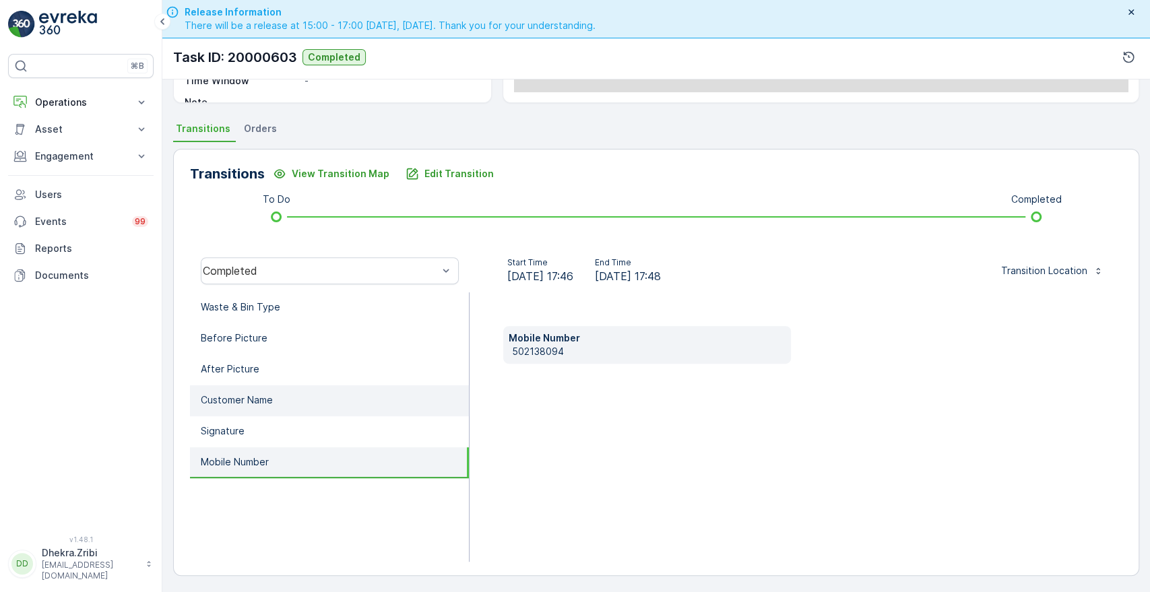
click at [264, 388] on li "Customer Name" at bounding box center [329, 400] width 279 height 31
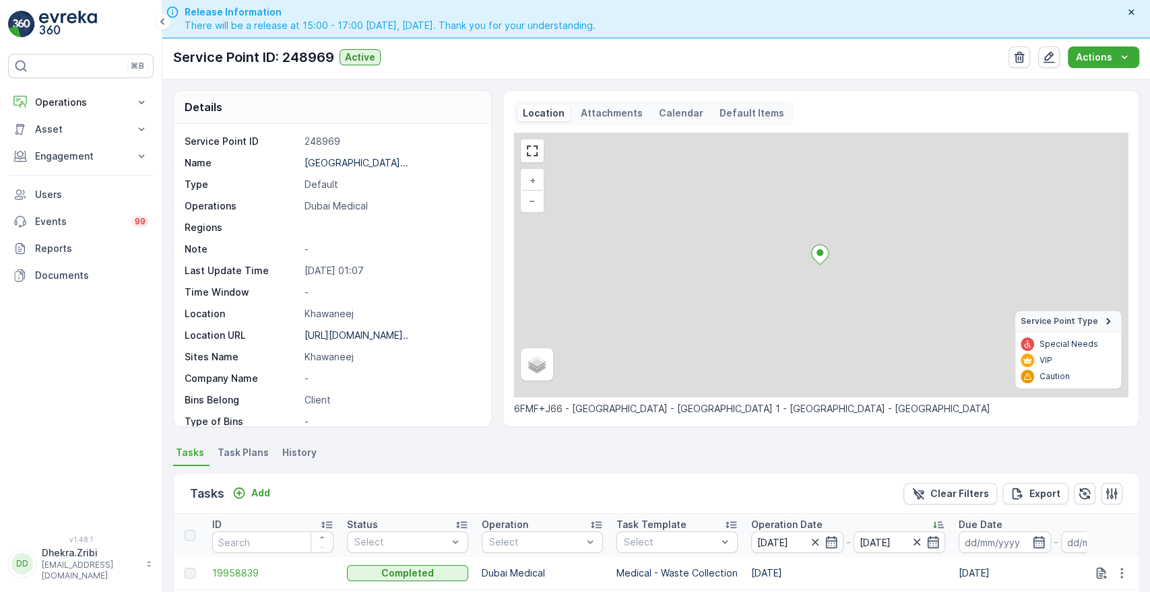
scroll to position [350, 0]
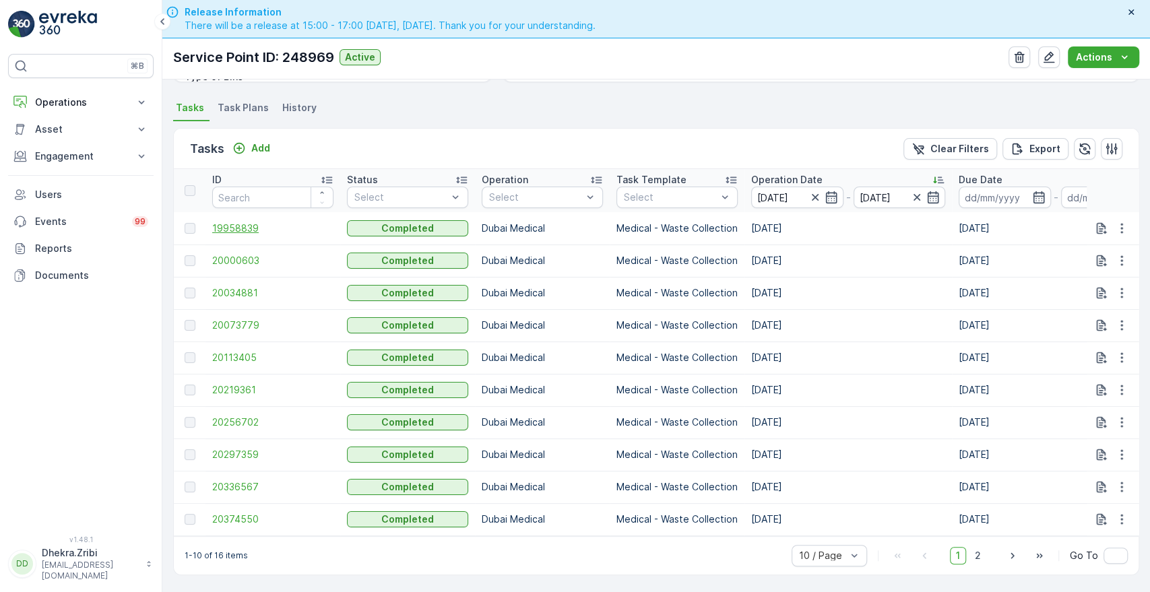
click at [239, 224] on span "19958839" at bounding box center [272, 228] width 121 height 13
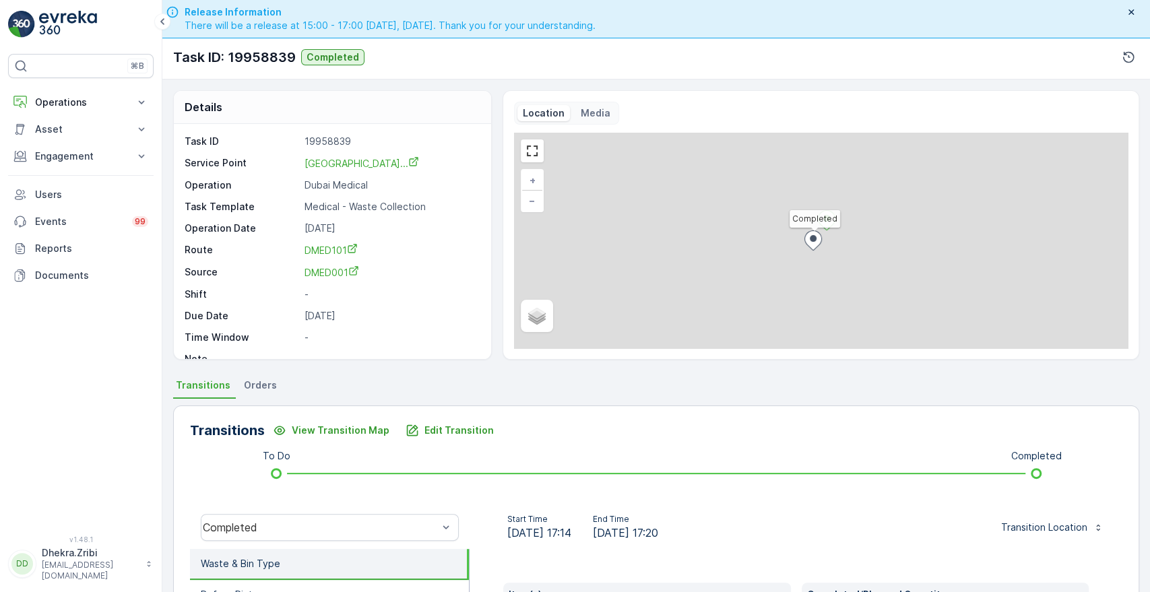
scroll to position [257, 0]
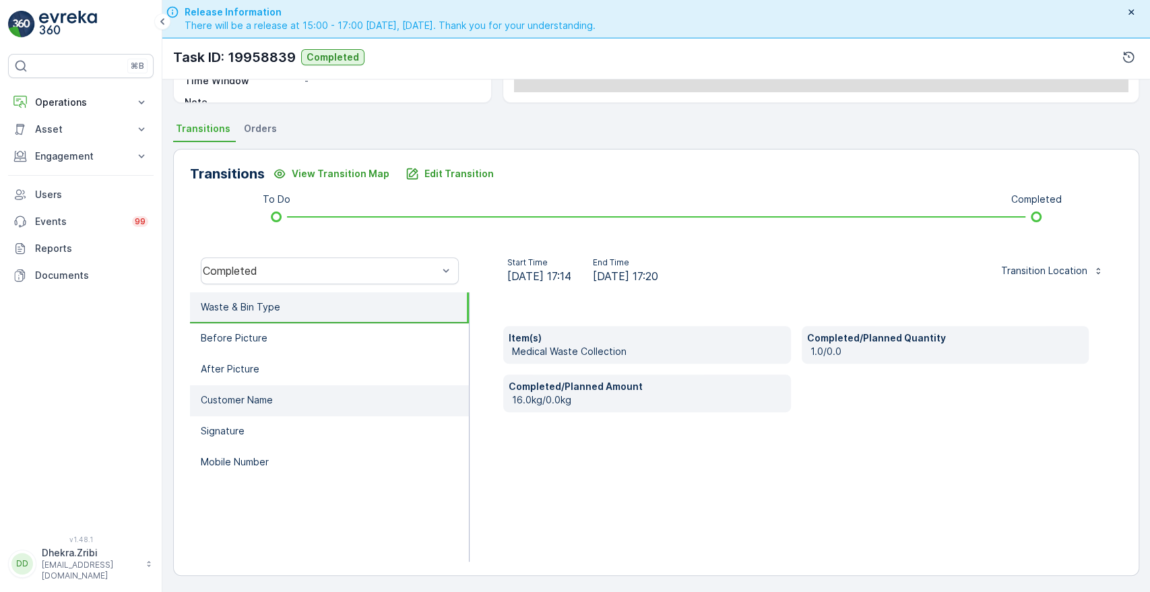
click at [252, 400] on p "Customer Name" at bounding box center [237, 400] width 72 height 13
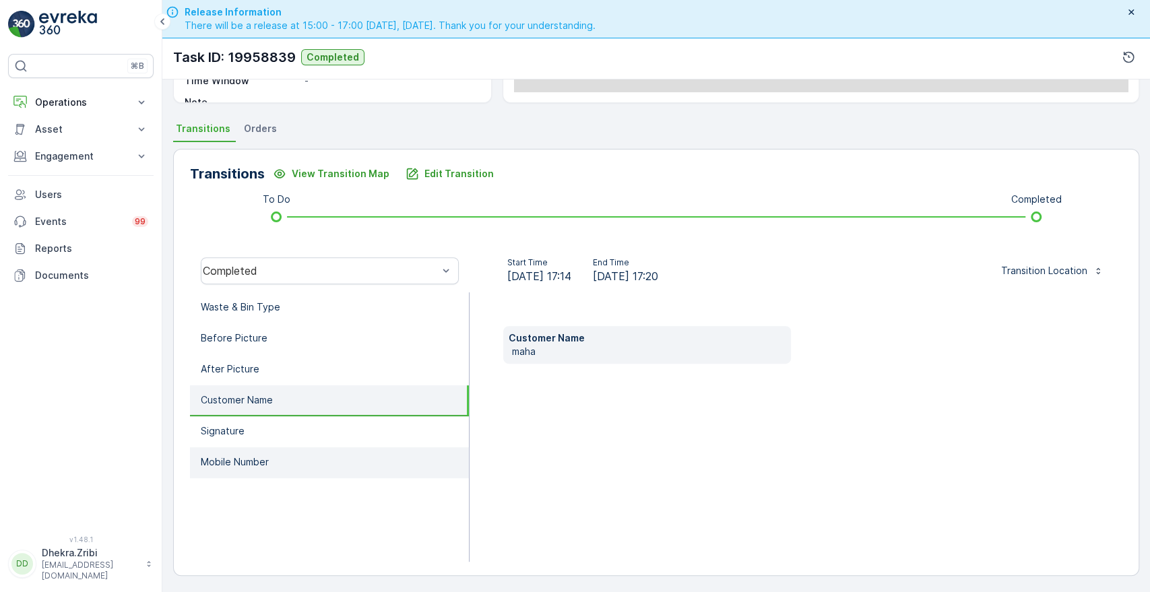
click at [220, 451] on li "Mobile Number" at bounding box center [329, 462] width 279 height 31
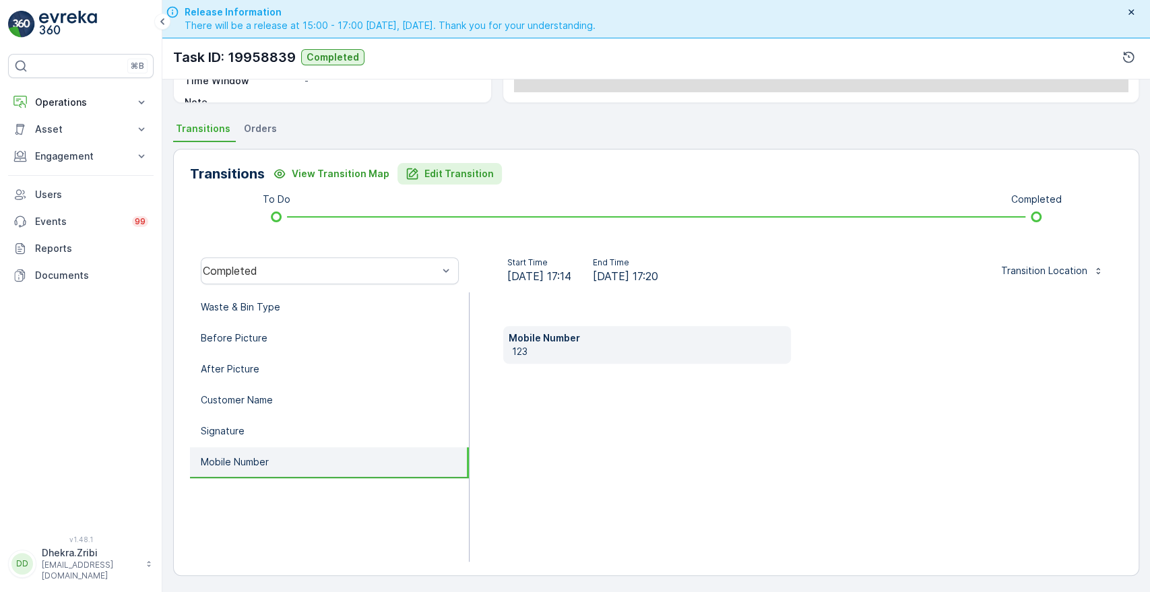
click at [462, 168] on p "Edit Transition" at bounding box center [459, 173] width 69 height 13
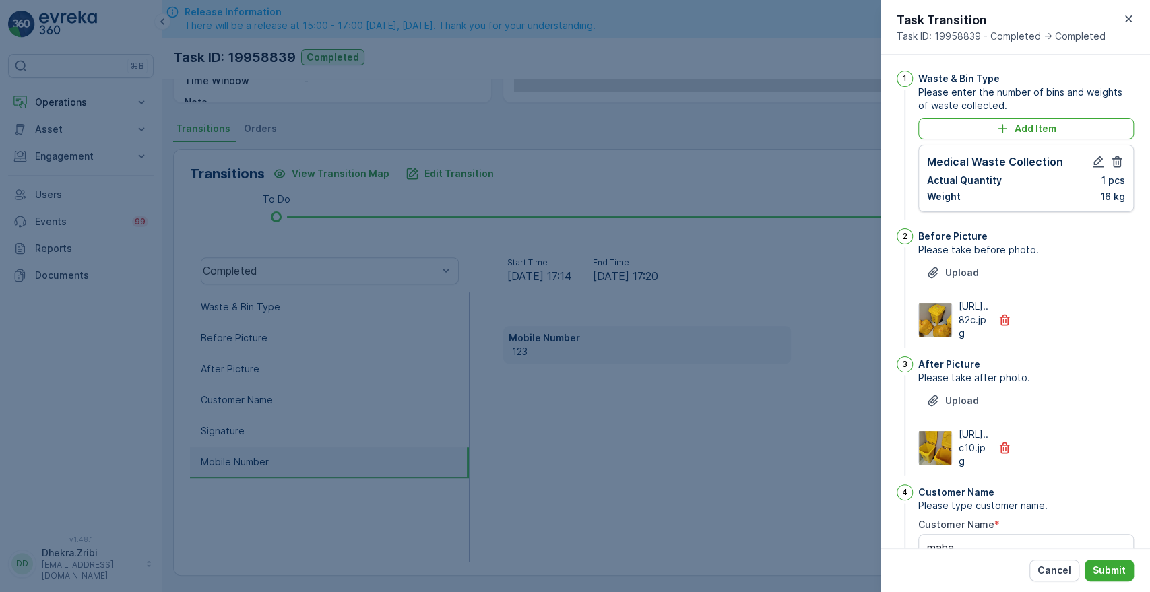
scroll to position [352, 0]
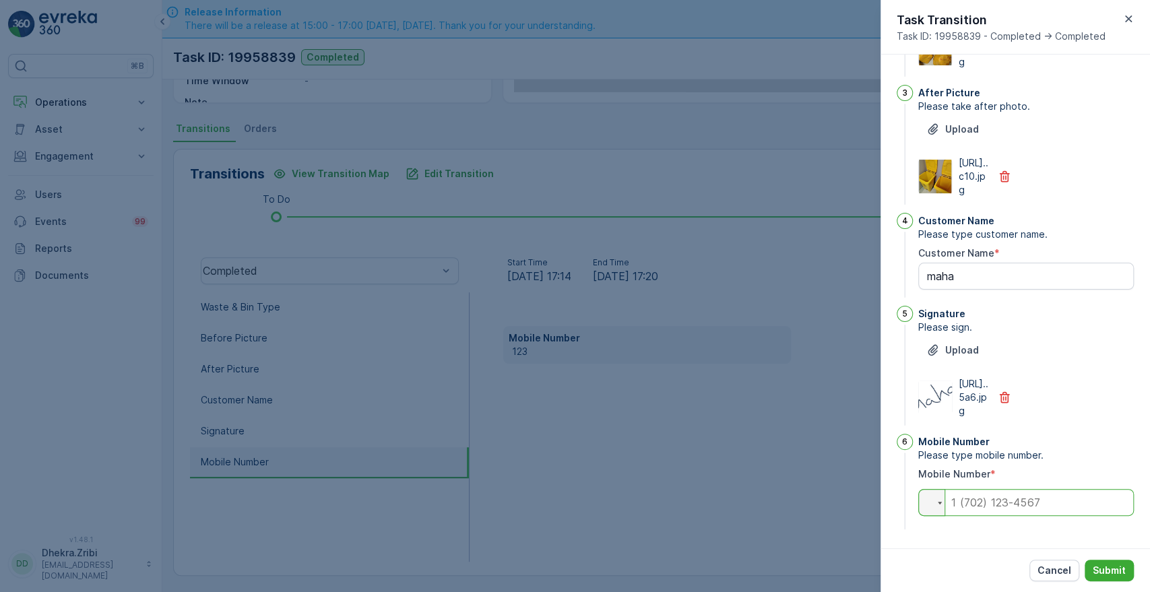
click at [1032, 504] on input "tel" at bounding box center [1026, 502] width 216 height 27
paste input "0523426163"
type input "0523426163"
click at [1121, 572] on p "Submit" at bounding box center [1109, 570] width 33 height 13
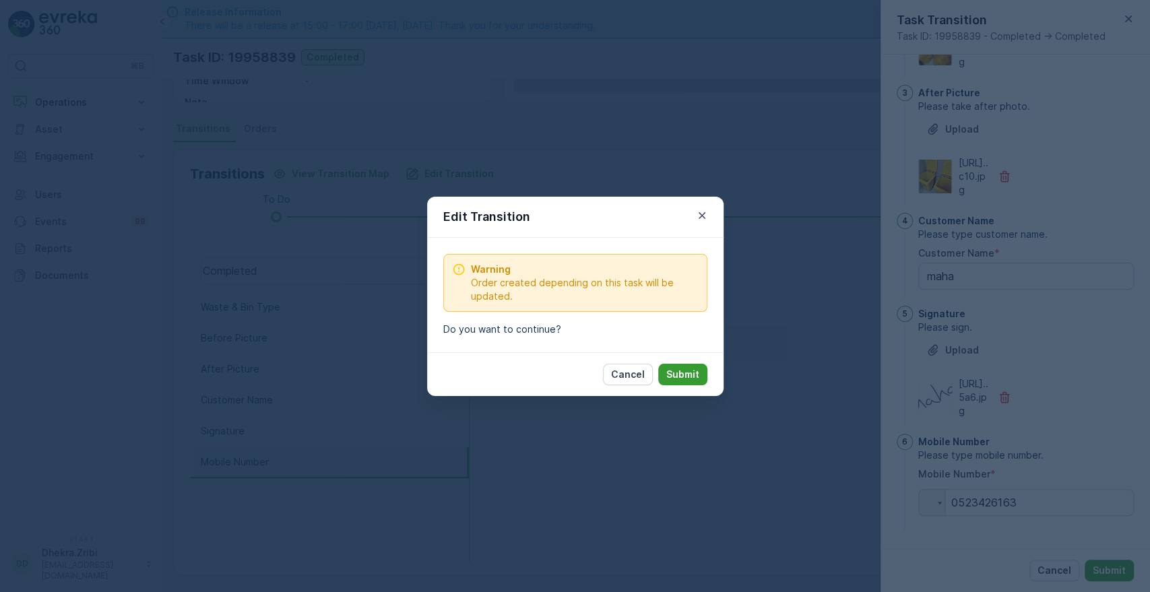
click at [684, 370] on p "Submit" at bounding box center [682, 374] width 33 height 13
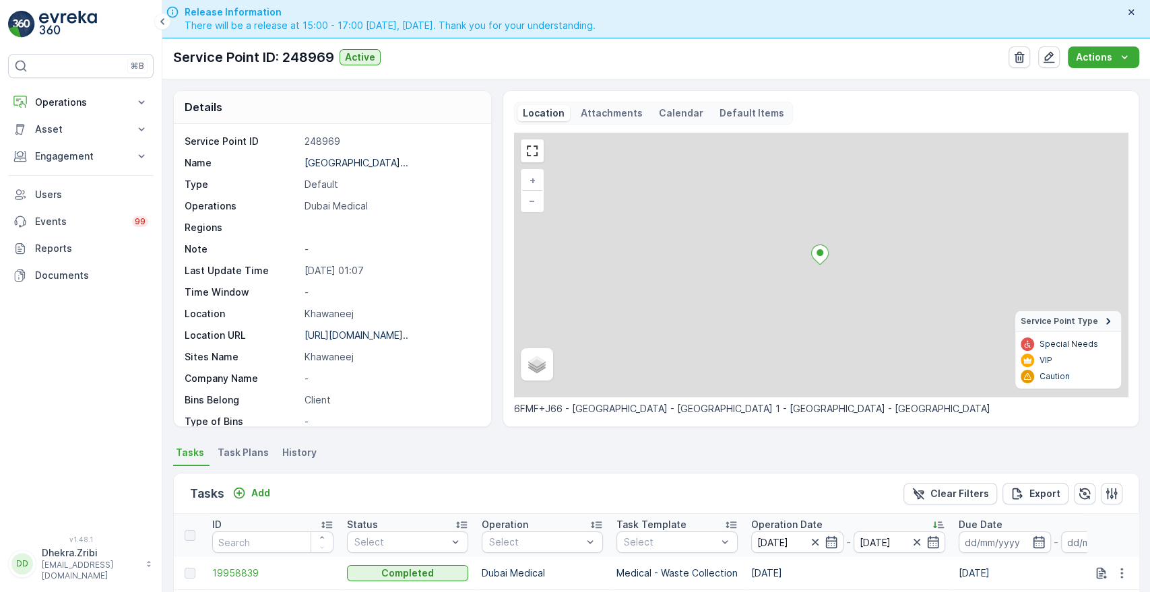
scroll to position [350, 0]
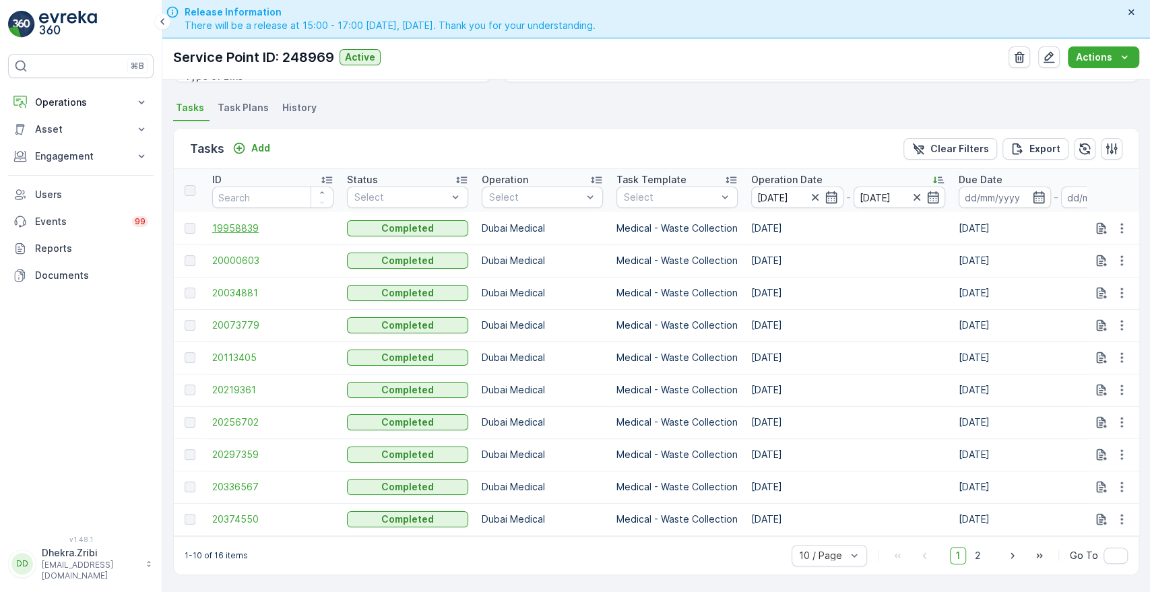
click at [243, 222] on span "19958839" at bounding box center [272, 228] width 121 height 13
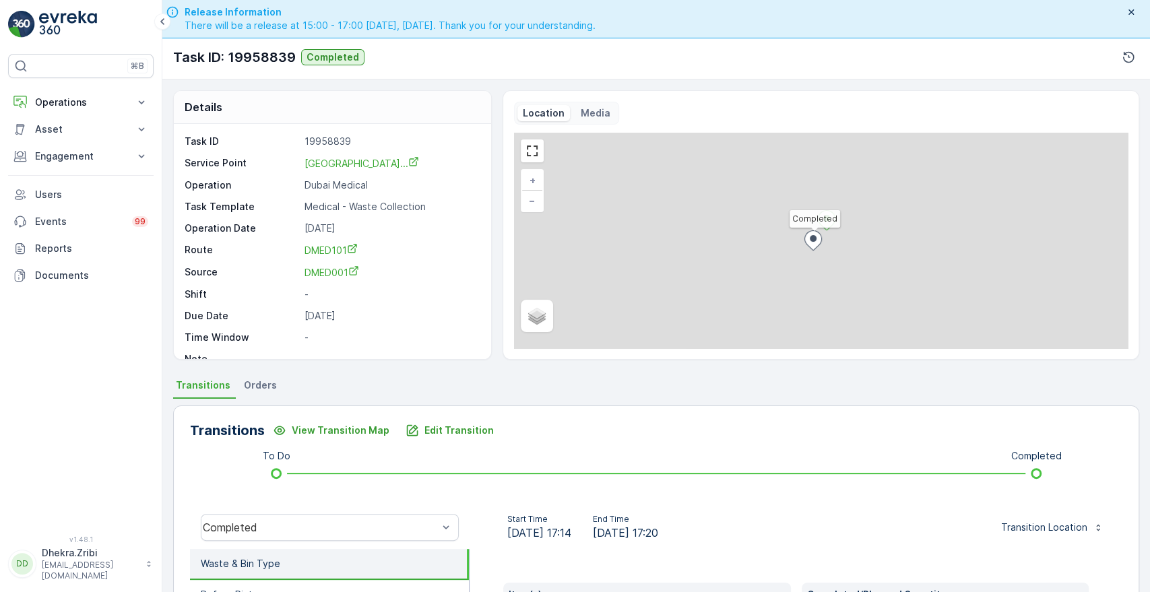
scroll to position [257, 0]
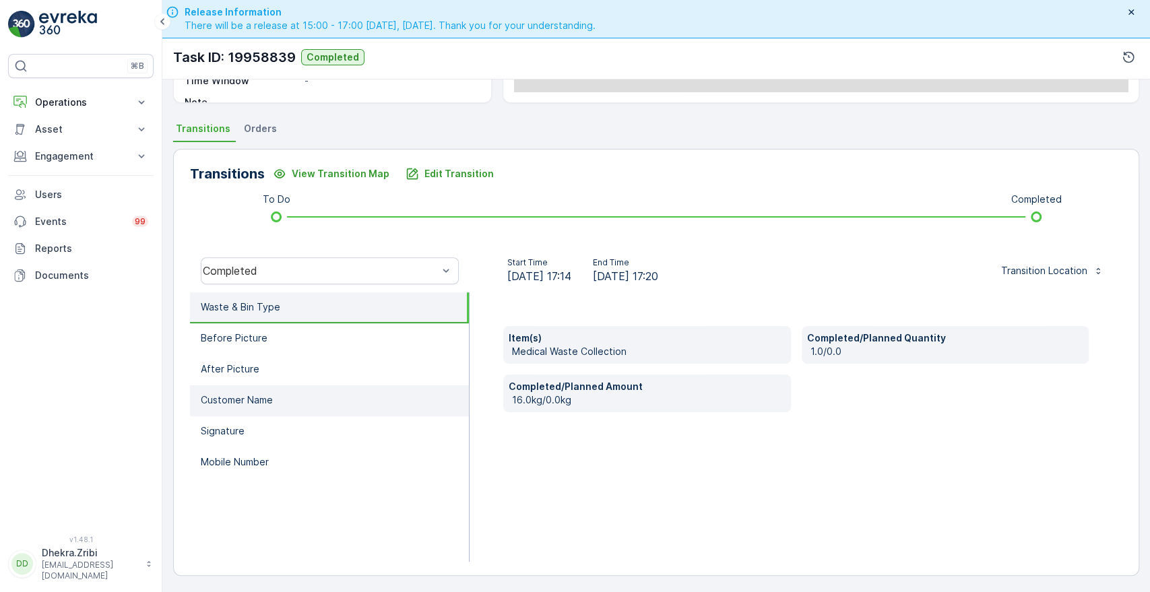
click at [270, 412] on li "Customer Name" at bounding box center [329, 400] width 279 height 31
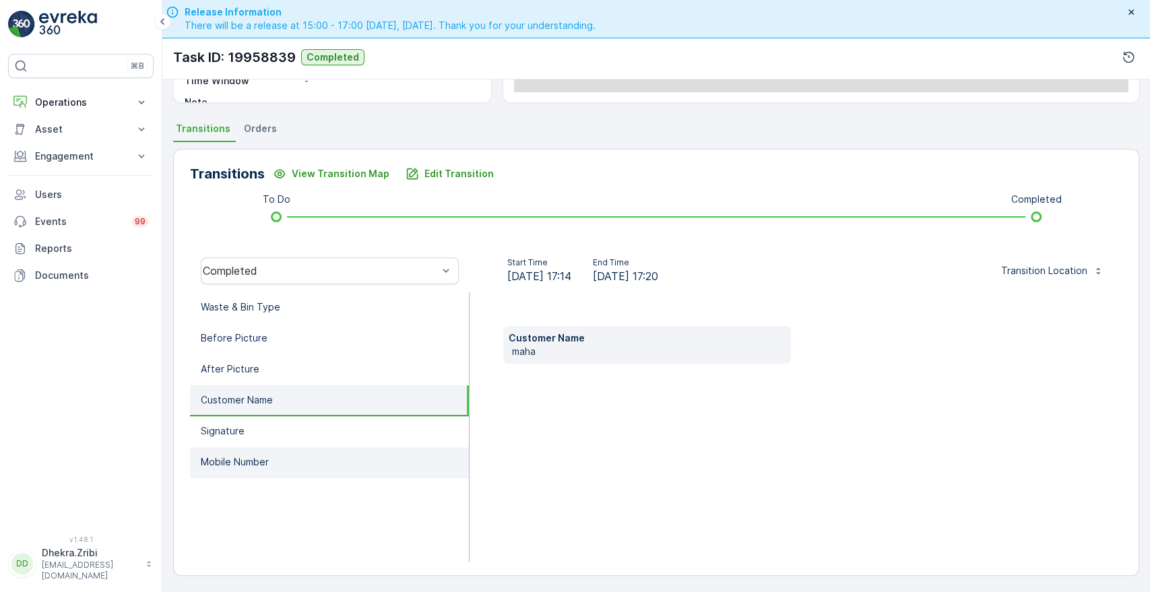
click at [253, 460] on p "Mobile Number" at bounding box center [235, 462] width 68 height 13
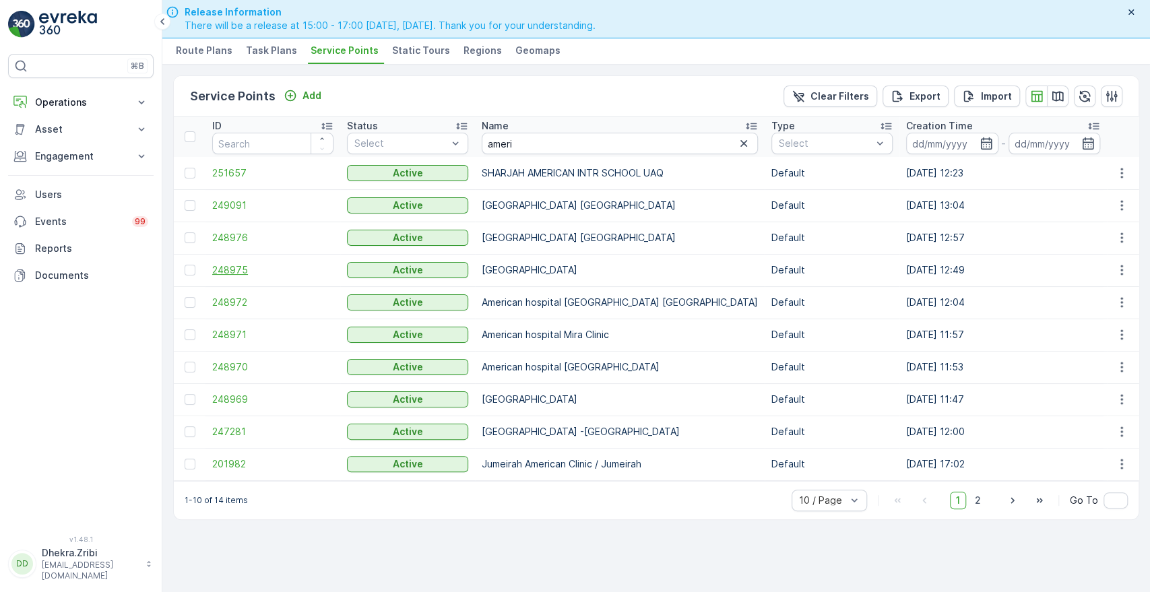
click at [229, 272] on span "248975" at bounding box center [272, 269] width 121 height 13
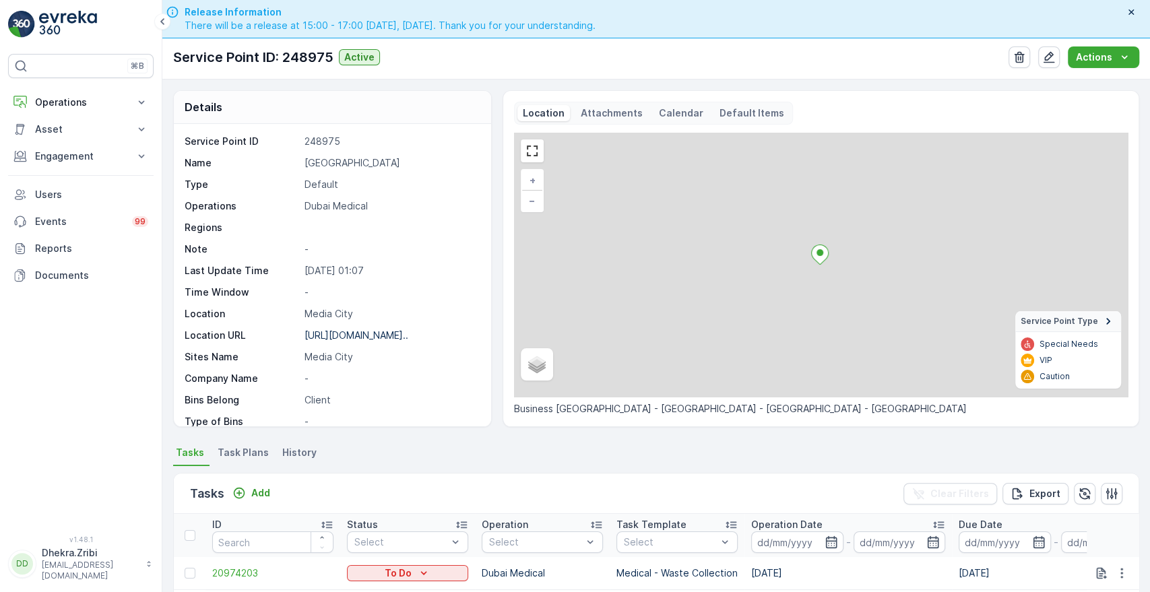
scroll to position [350, 0]
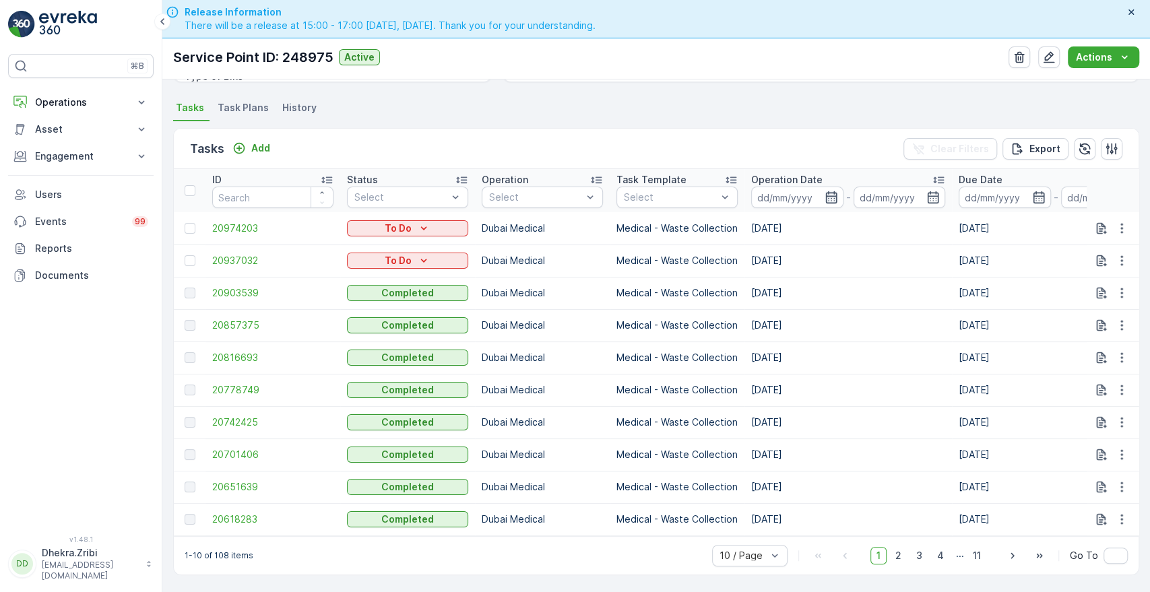
click at [830, 191] on icon "button" at bounding box center [831, 197] width 13 height 13
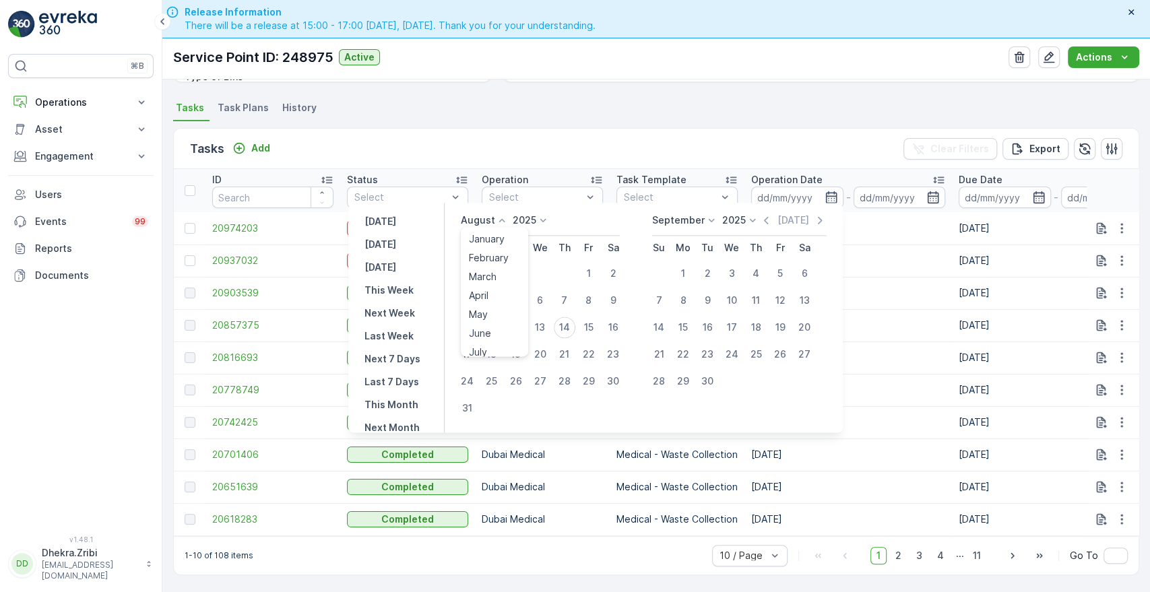
click at [507, 216] on icon at bounding box center [501, 220] width 13 height 13
click at [481, 340] on span "July" at bounding box center [478, 346] width 18 height 13
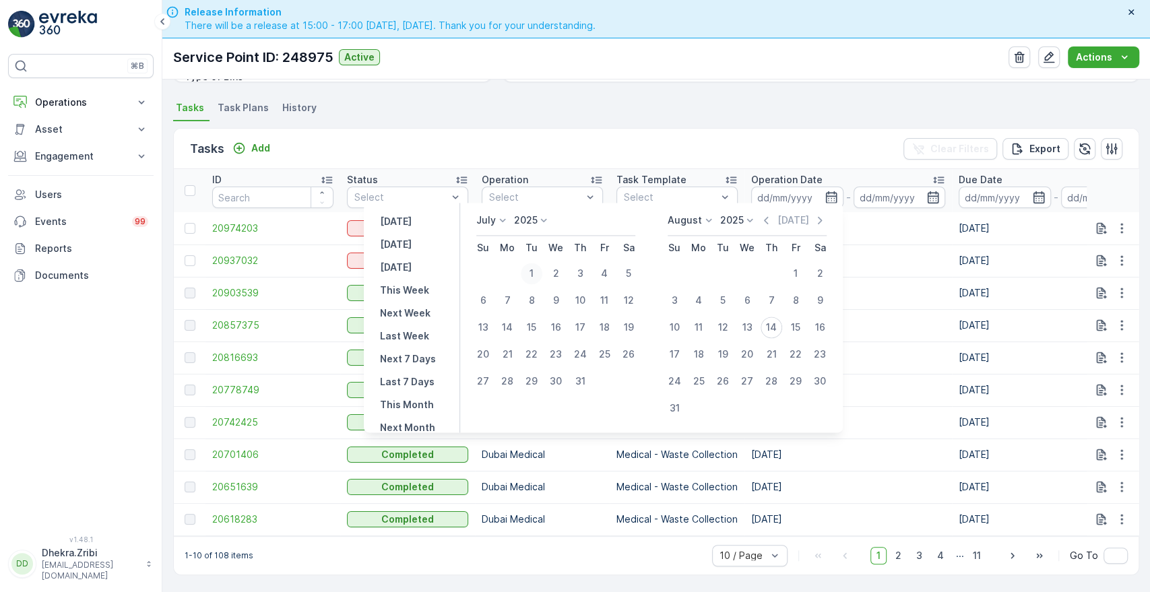
click at [532, 270] on div "1" at bounding box center [532, 274] width 22 height 22
type input "[DATE]"
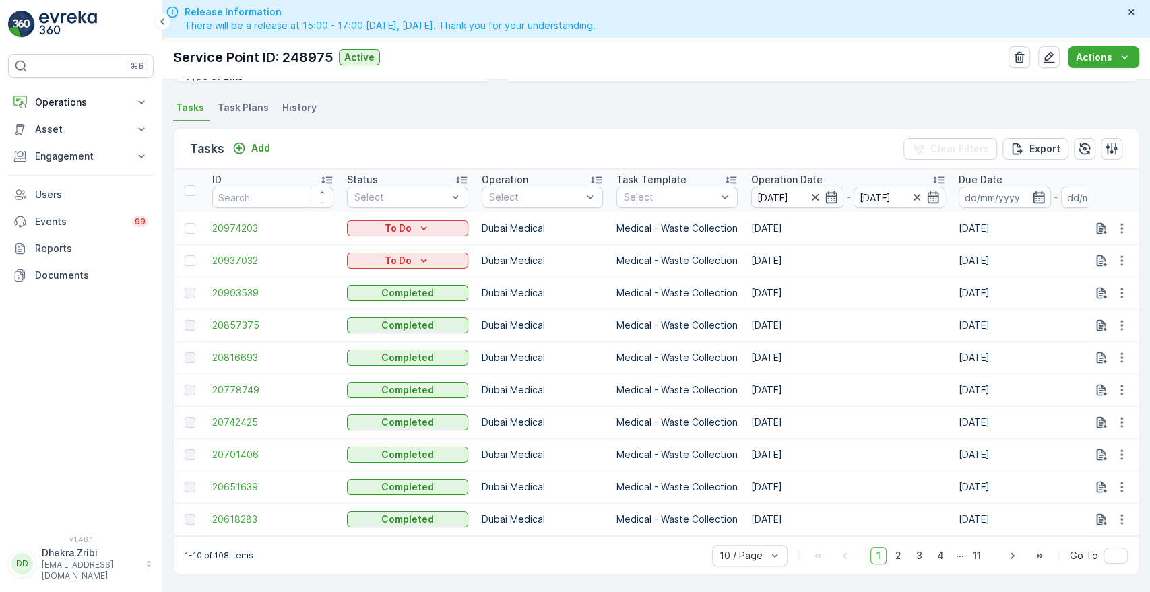
click at [657, 135] on div "Tasks Add Clear Filters Export" at bounding box center [656, 149] width 965 height 40
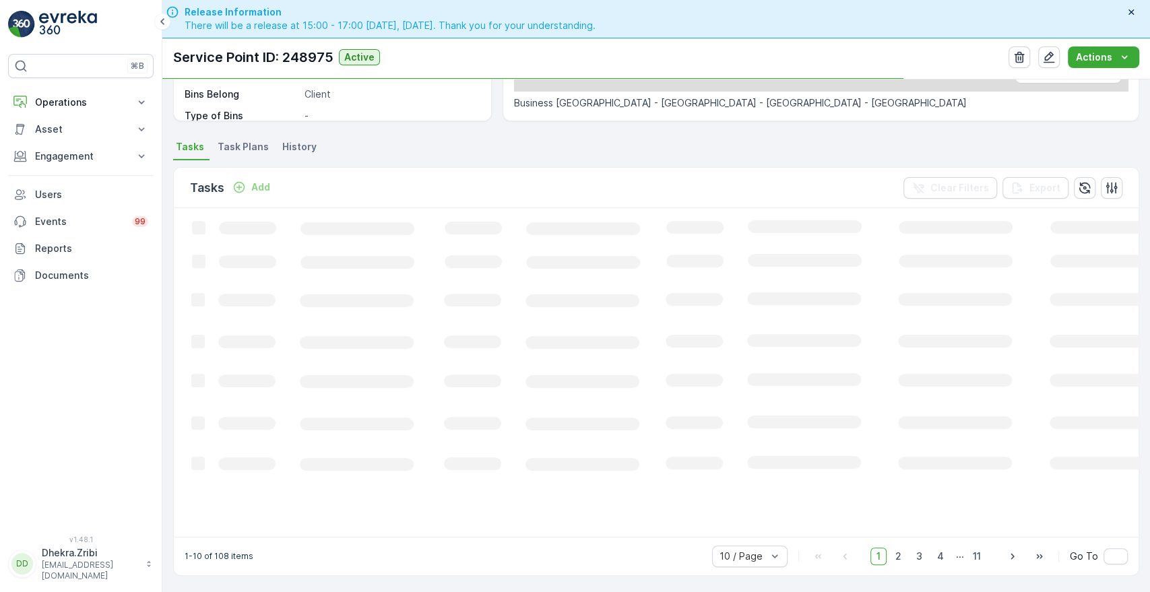
scroll to position [313, 0]
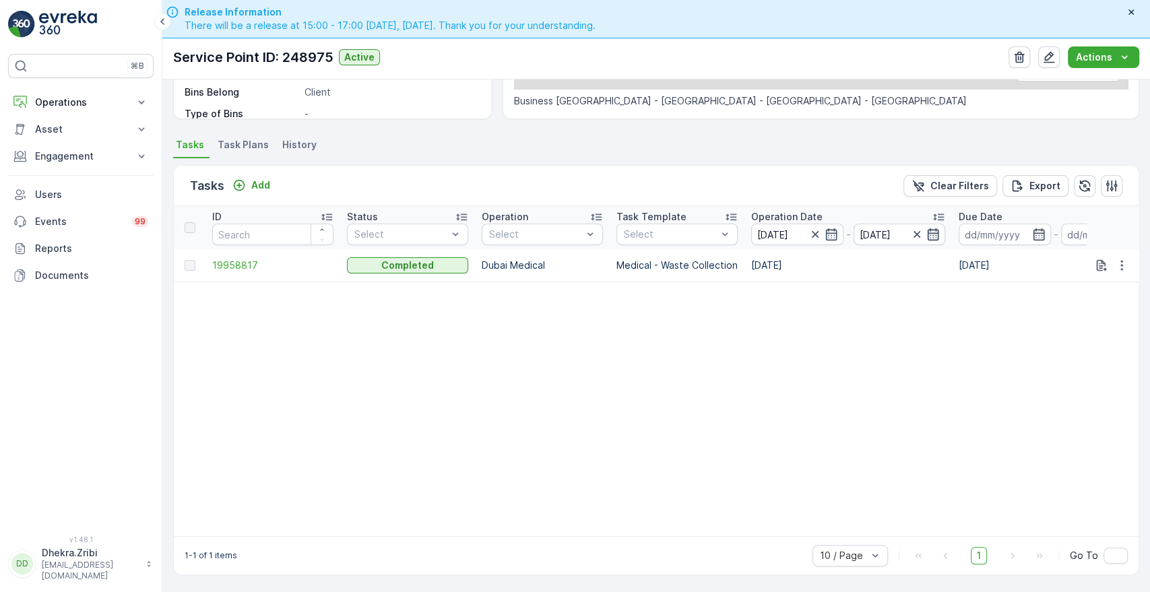
click at [930, 228] on icon "button" at bounding box center [933, 234] width 11 height 12
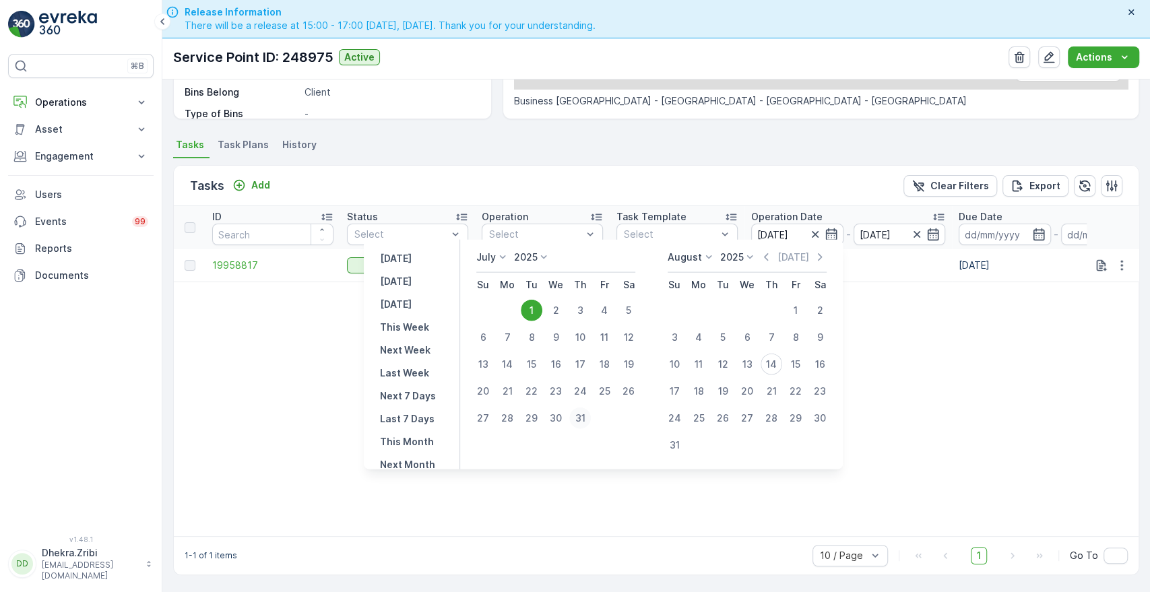
click at [578, 418] on div "31" at bounding box center [580, 419] width 22 height 22
type input "[DATE]"
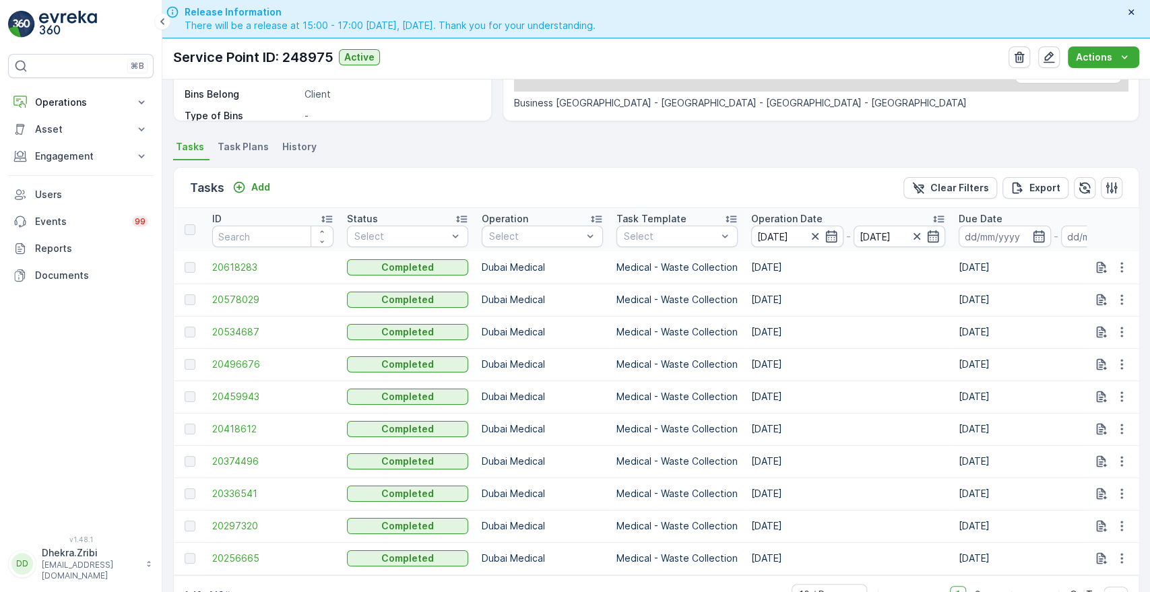
scroll to position [313, 0]
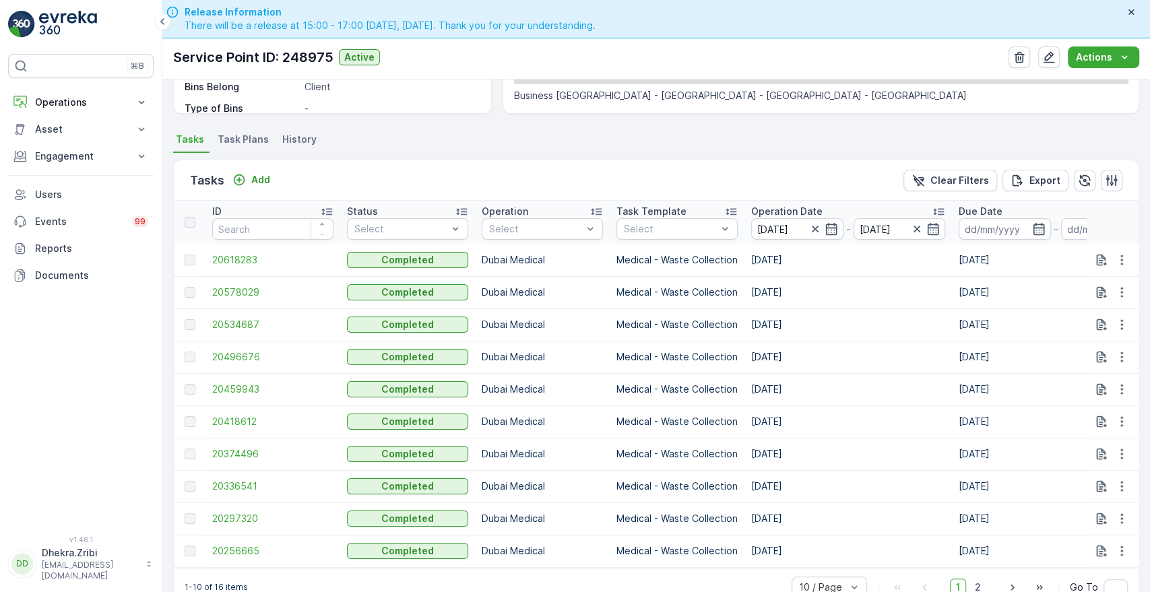
click at [780, 205] on p "Operation Date" at bounding box center [786, 211] width 71 height 13
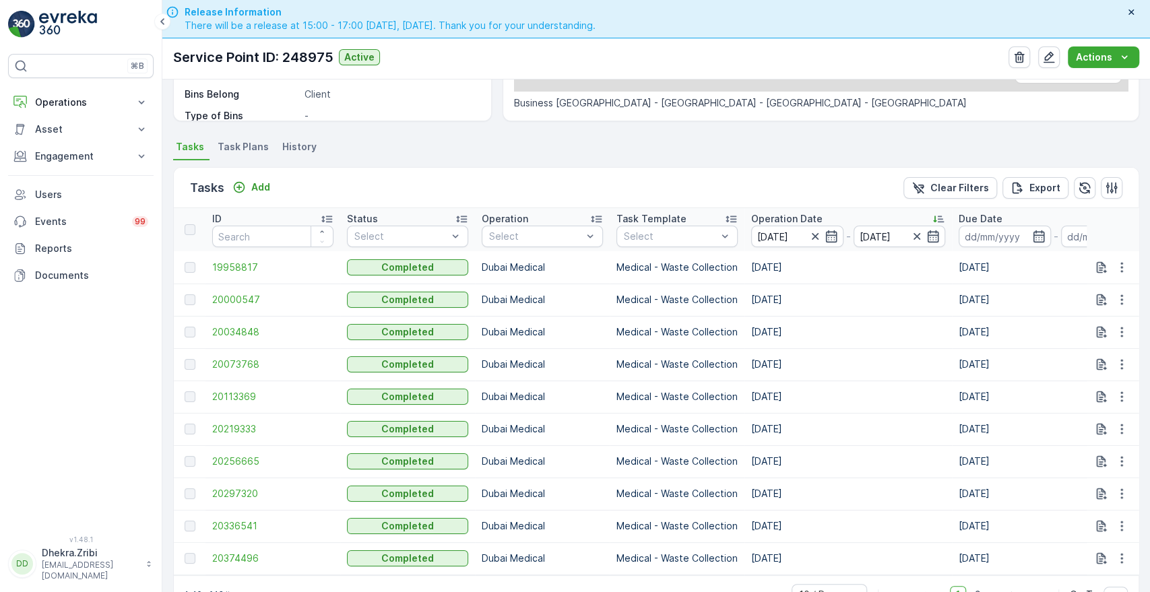
scroll to position [313, 0]
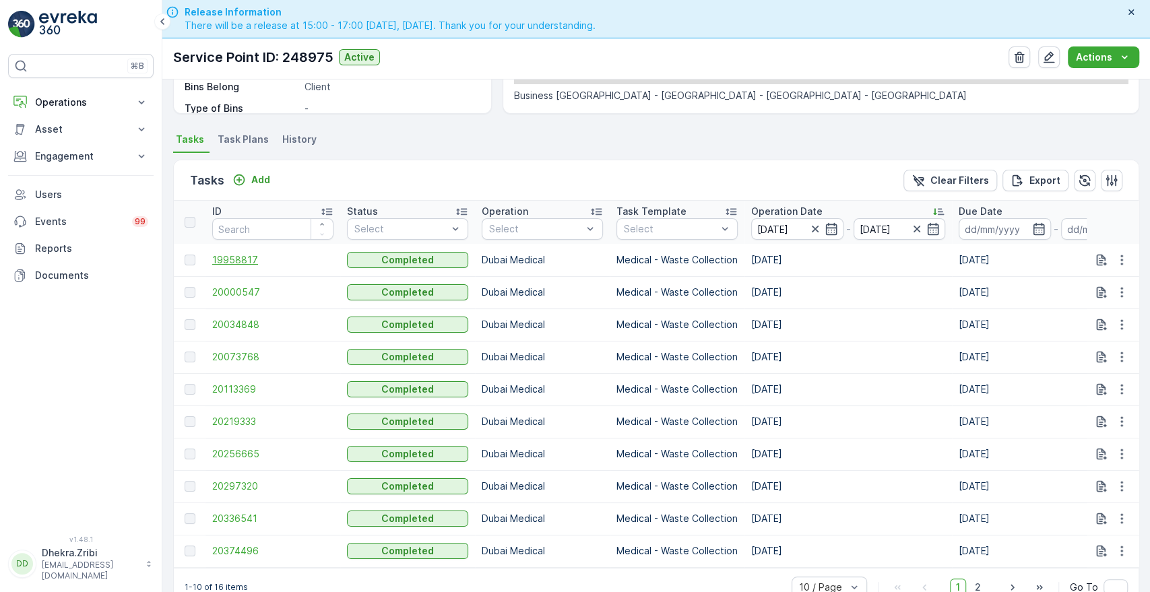
click at [233, 261] on span "19958817" at bounding box center [272, 259] width 121 height 13
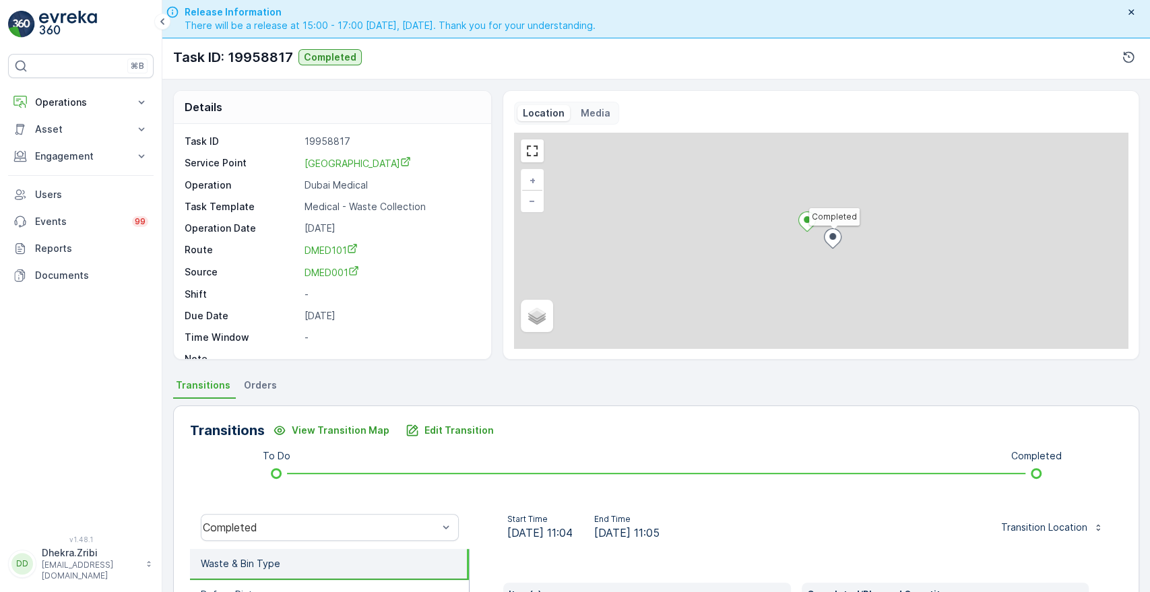
scroll to position [257, 0]
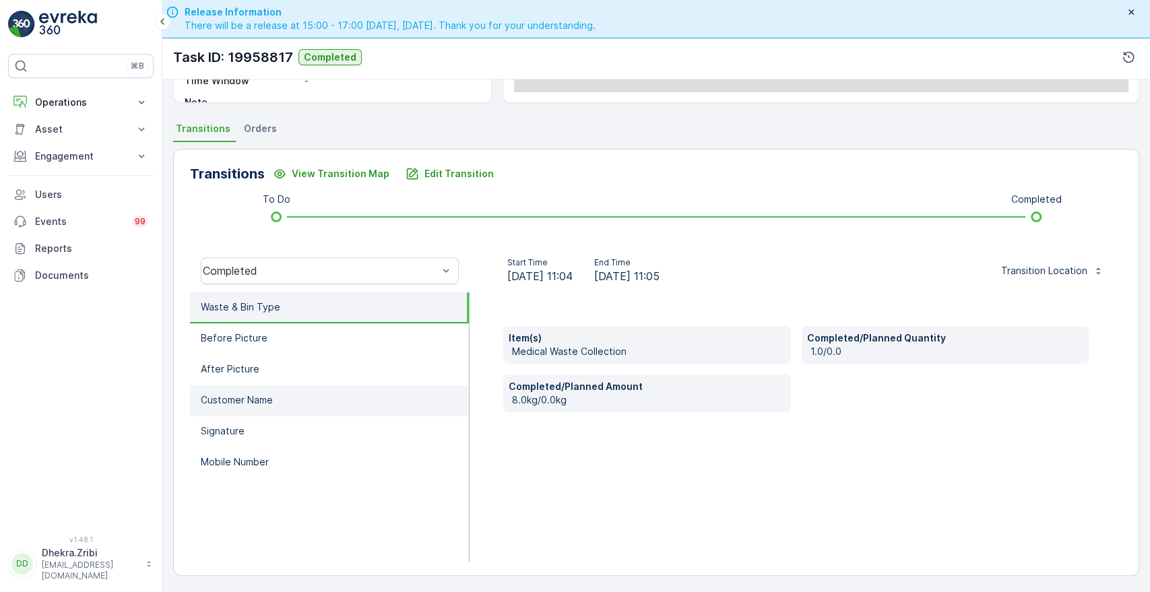
click at [272, 387] on li "Customer Name" at bounding box center [329, 400] width 279 height 31
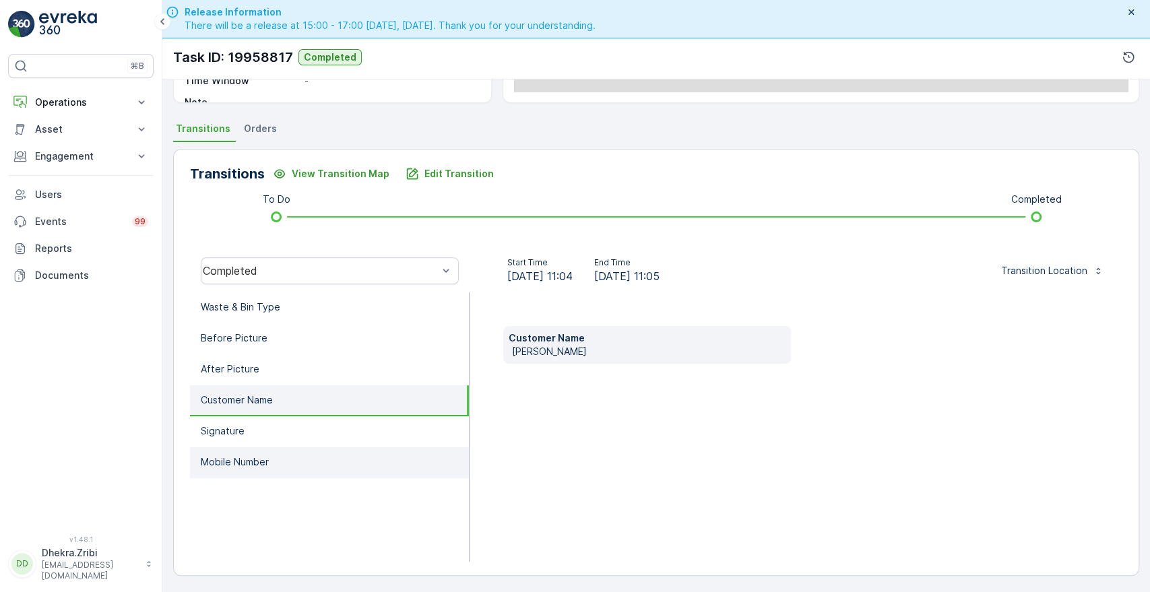
click at [235, 458] on p "Mobile Number" at bounding box center [235, 462] width 68 height 13
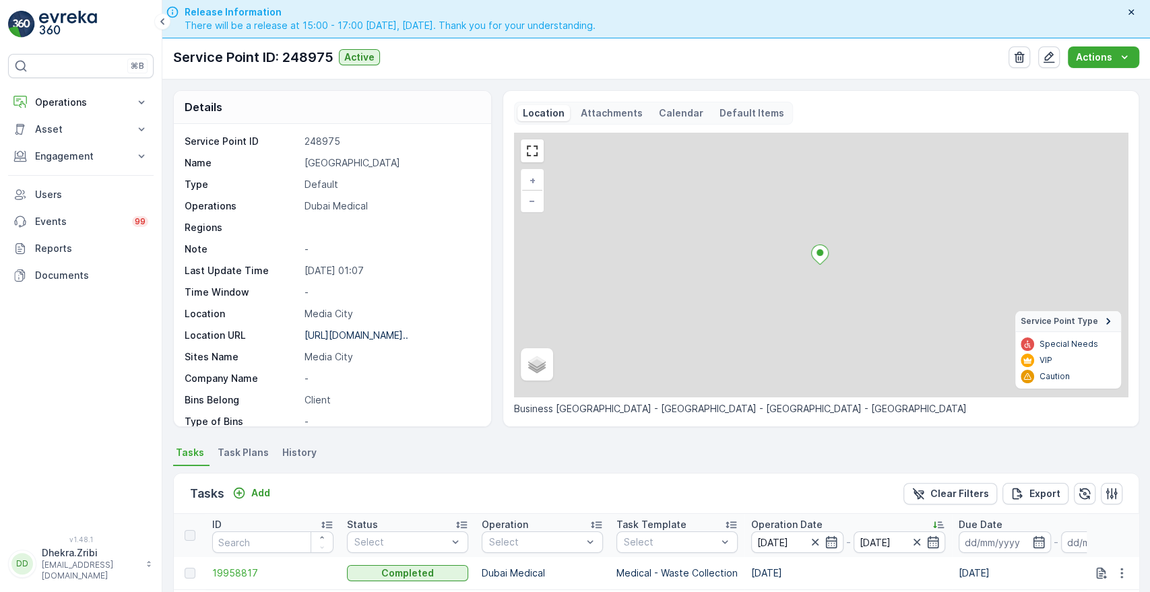
scroll to position [350, 0]
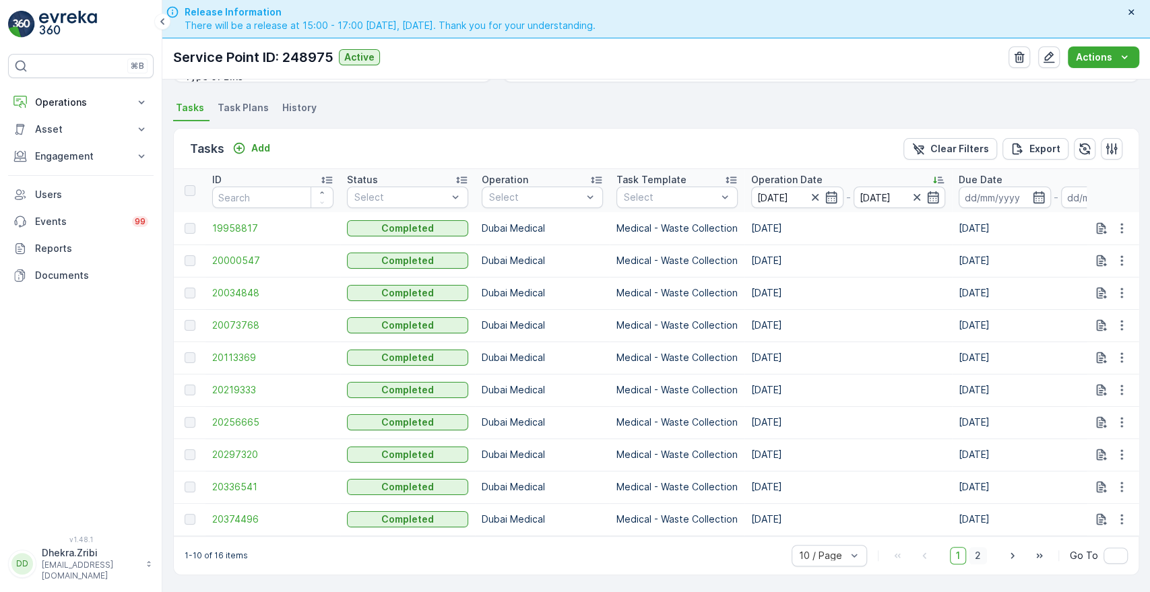
click at [981, 556] on span "2" at bounding box center [978, 556] width 18 height 18
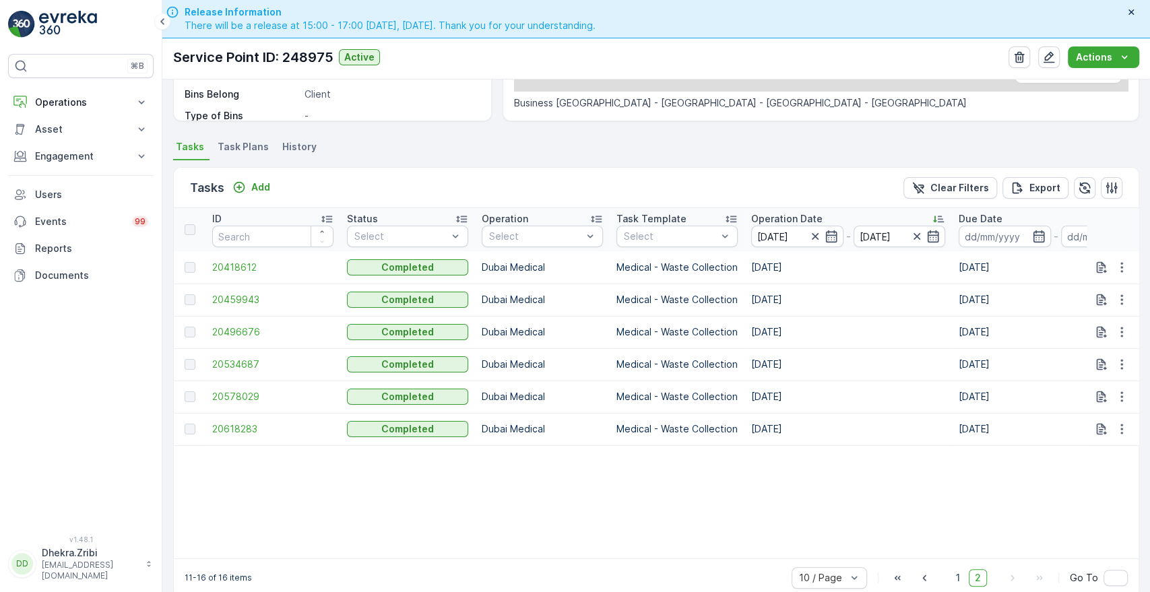
scroll to position [334, 0]
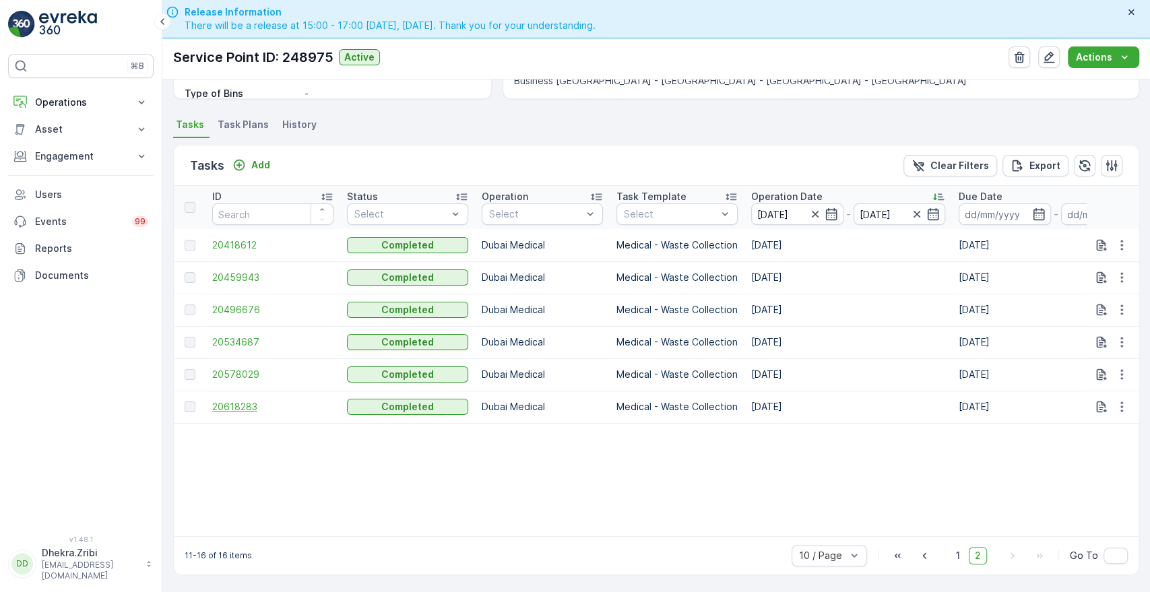
click at [235, 400] on span "20618283" at bounding box center [272, 406] width 121 height 13
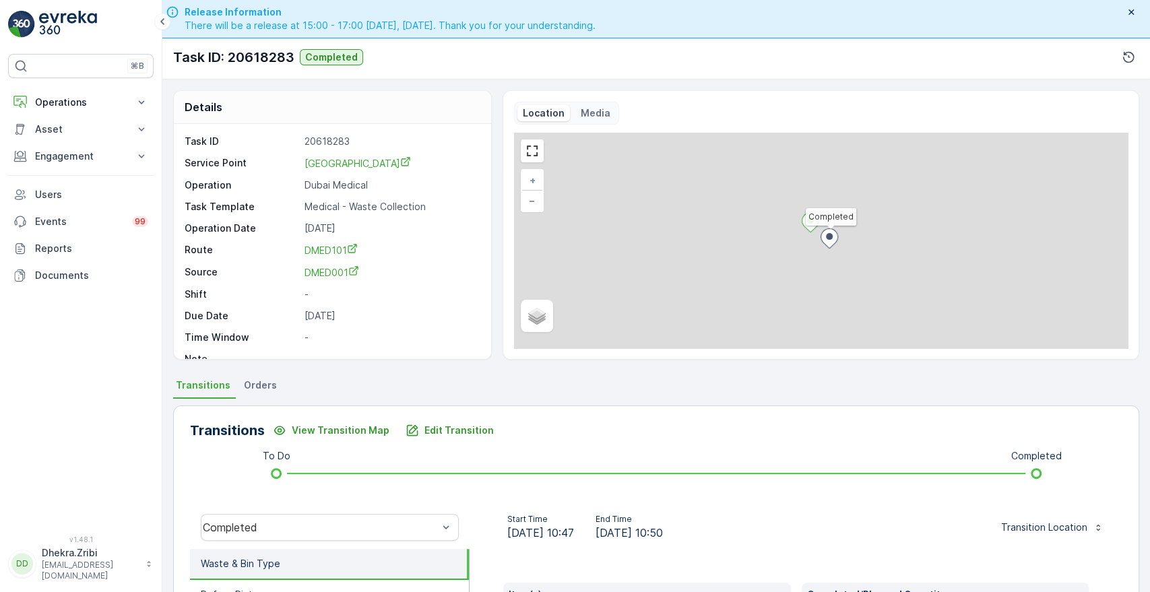
scroll to position [257, 0]
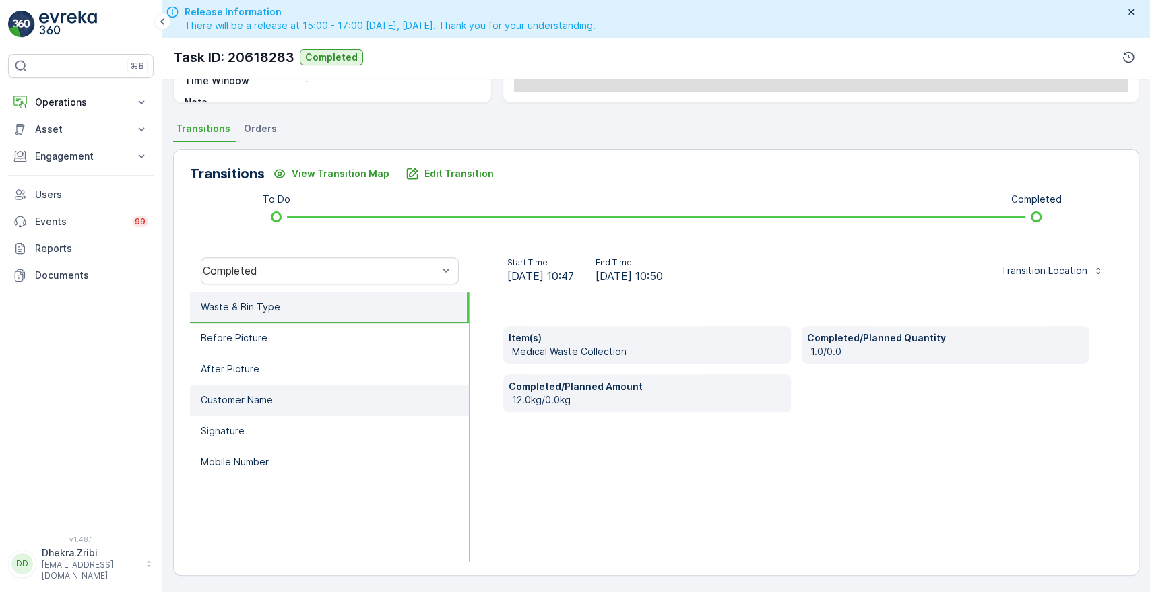
click at [336, 402] on li "Customer Name" at bounding box center [329, 400] width 279 height 31
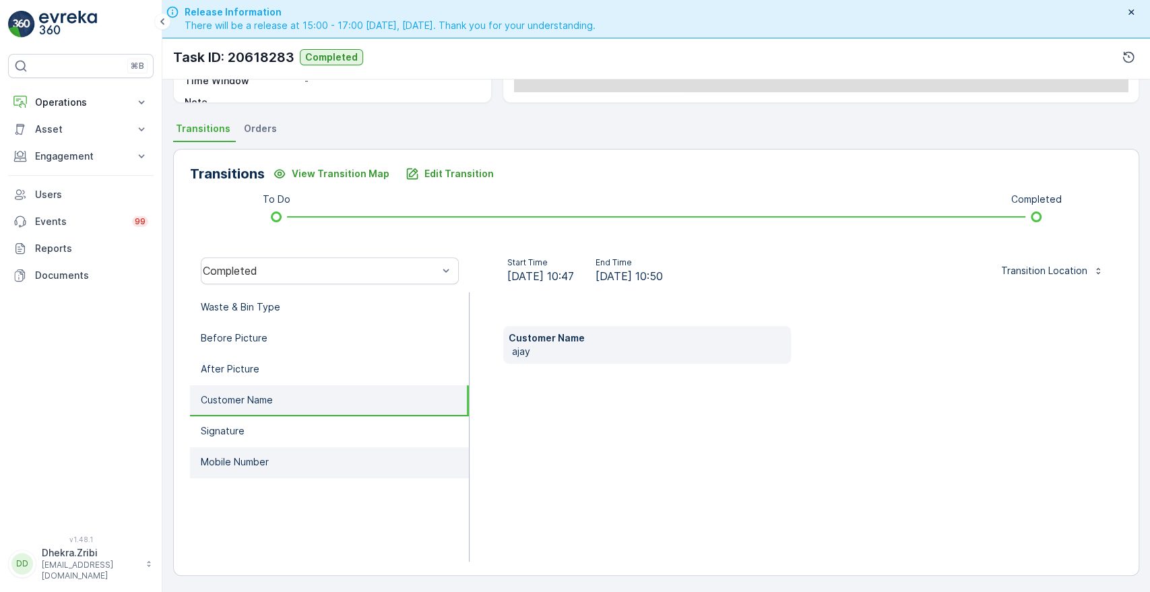
click at [242, 467] on li "Mobile Number" at bounding box center [329, 462] width 279 height 31
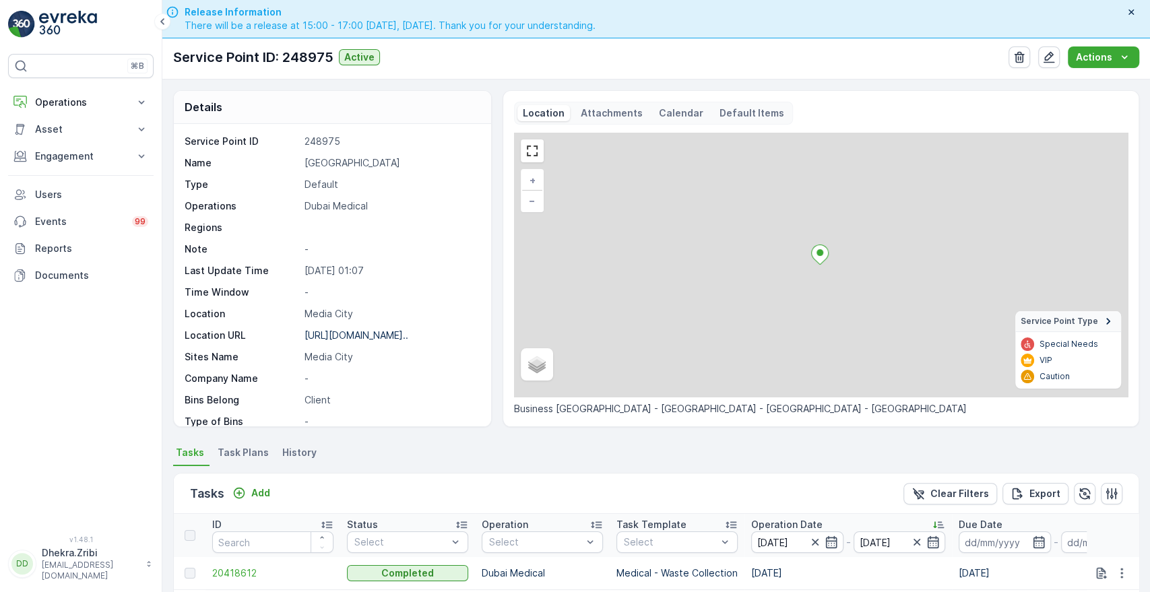
scroll to position [334, 0]
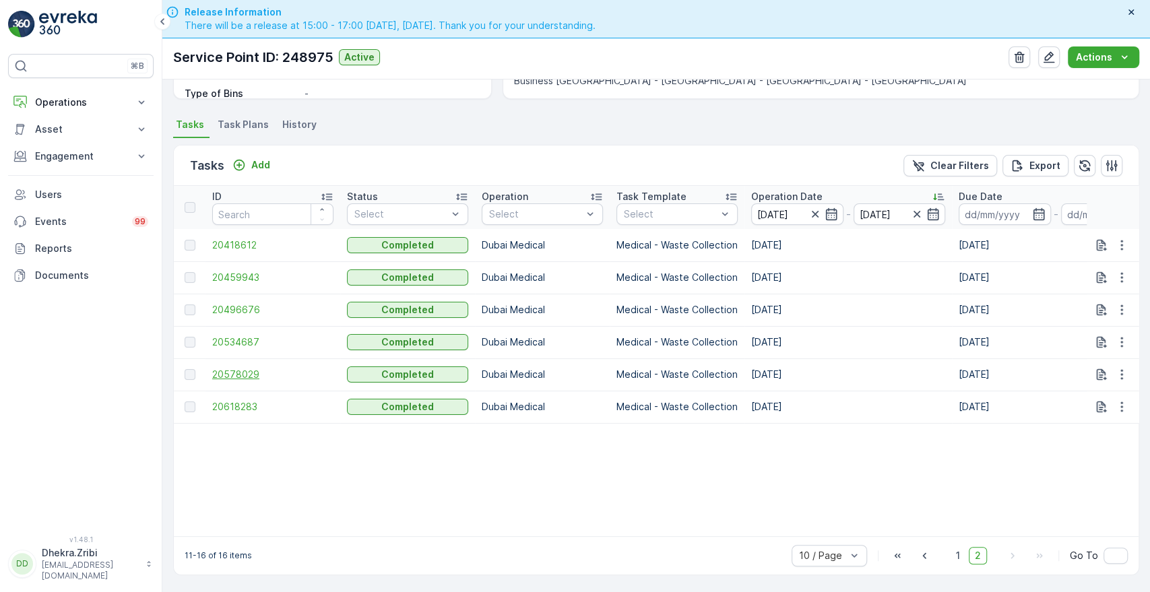
click at [233, 371] on span "20578029" at bounding box center [272, 374] width 121 height 13
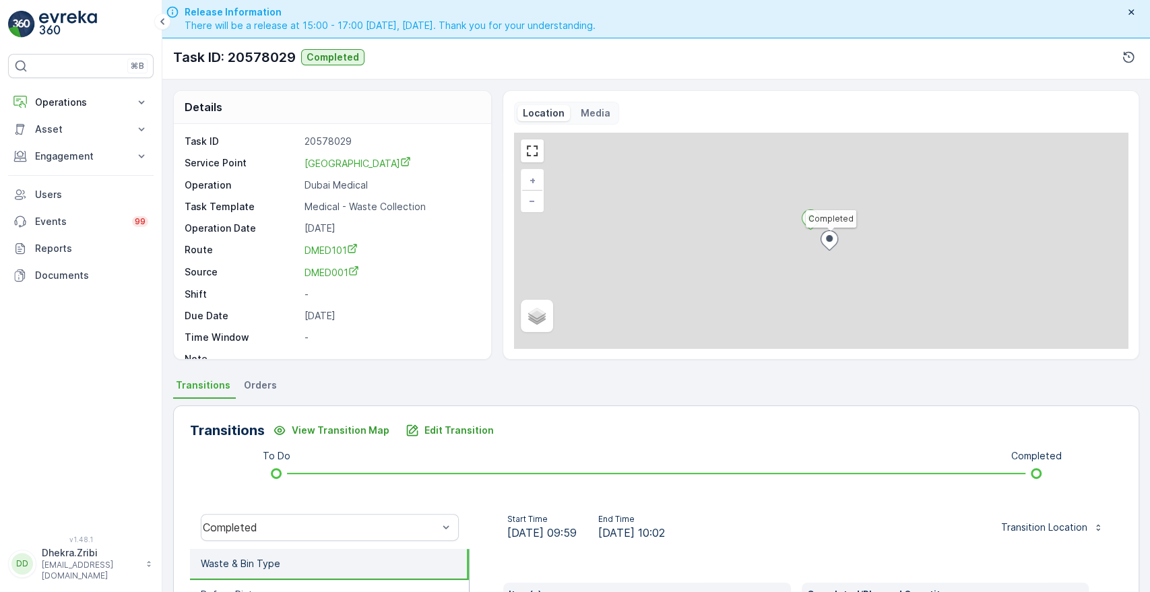
scroll to position [257, 0]
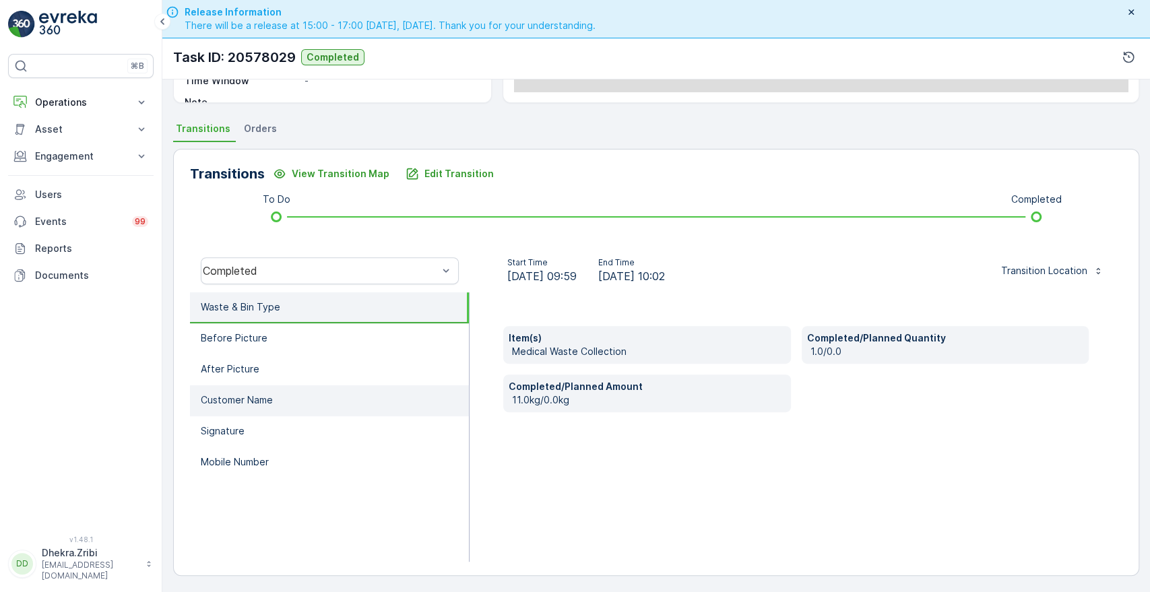
click at [272, 406] on li "Customer Name" at bounding box center [329, 400] width 279 height 31
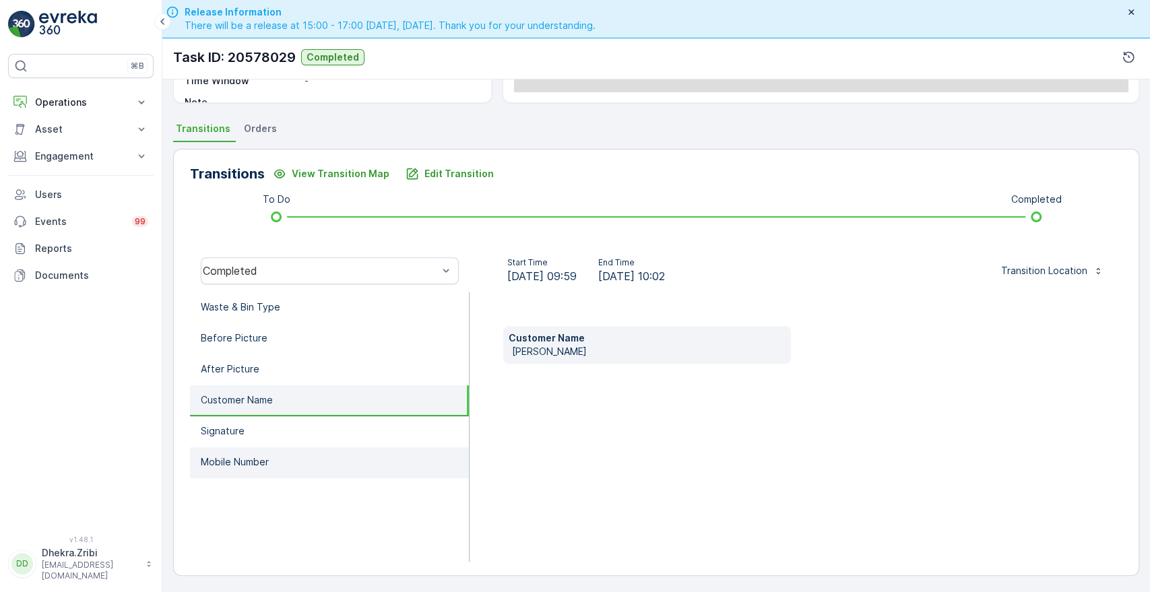
click at [243, 456] on p "Mobile Number" at bounding box center [235, 462] width 68 height 13
click at [270, 405] on li "Customer Name" at bounding box center [329, 400] width 279 height 31
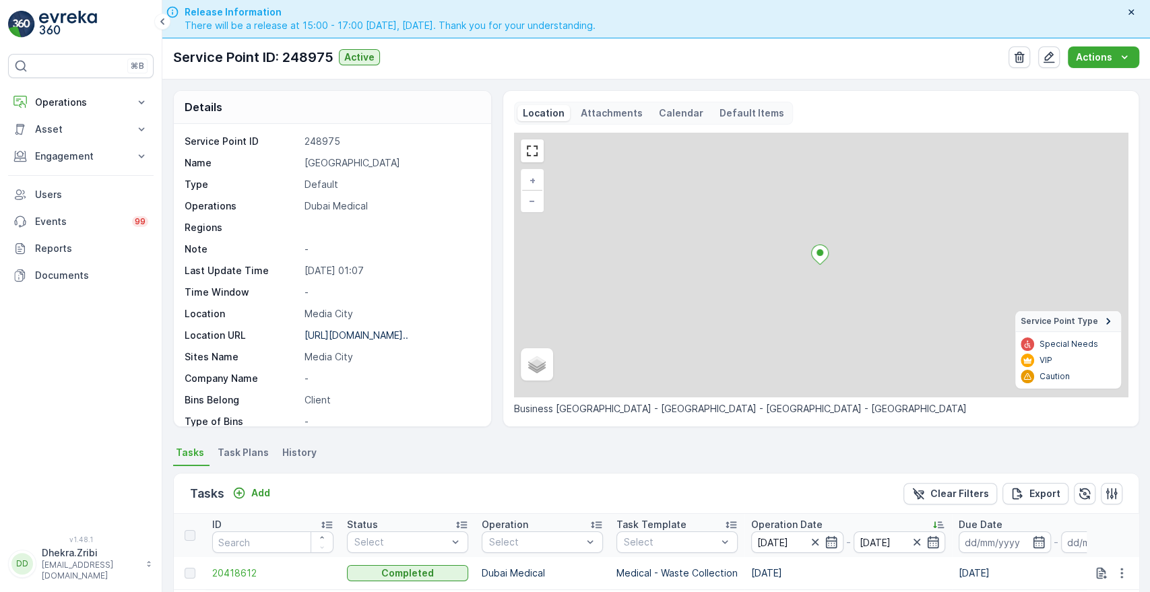
scroll to position [334, 0]
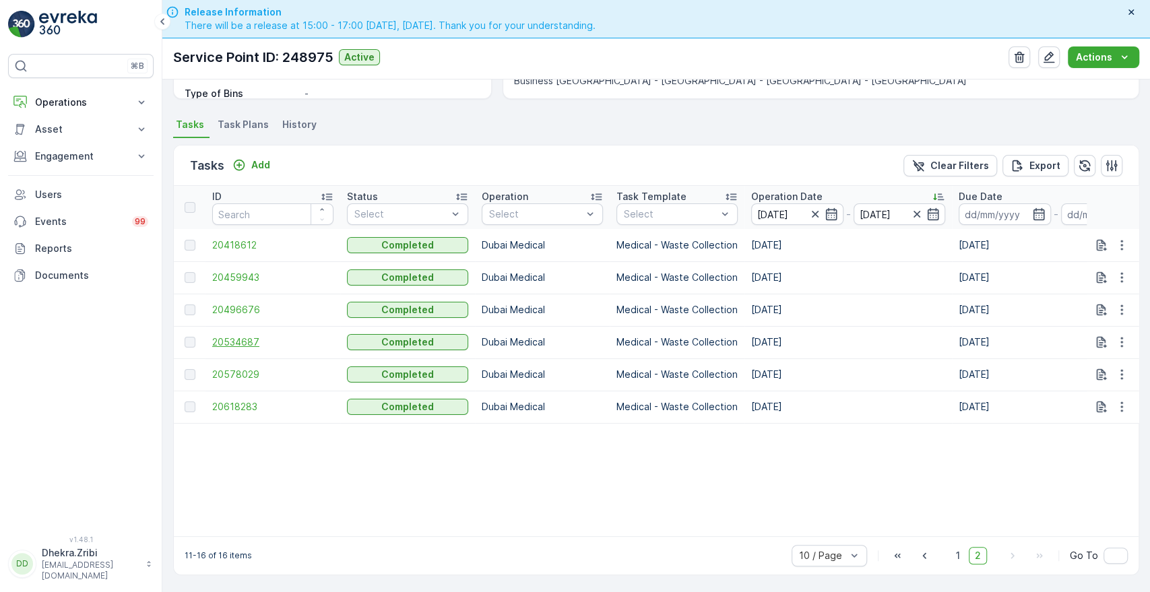
click at [237, 336] on span "20534687" at bounding box center [272, 342] width 121 height 13
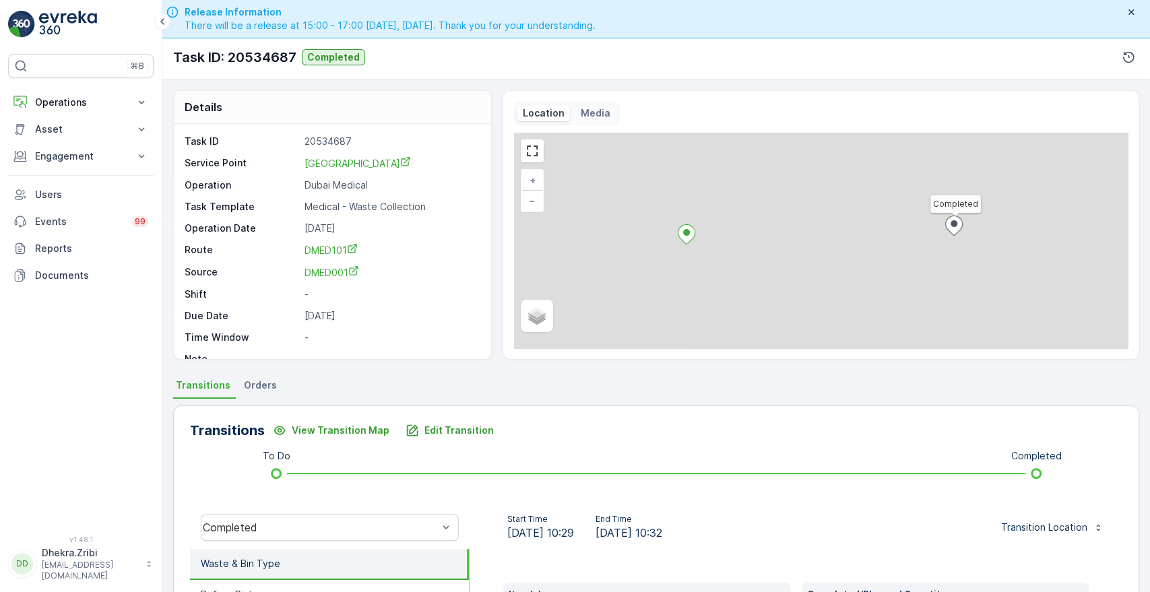
scroll to position [257, 0]
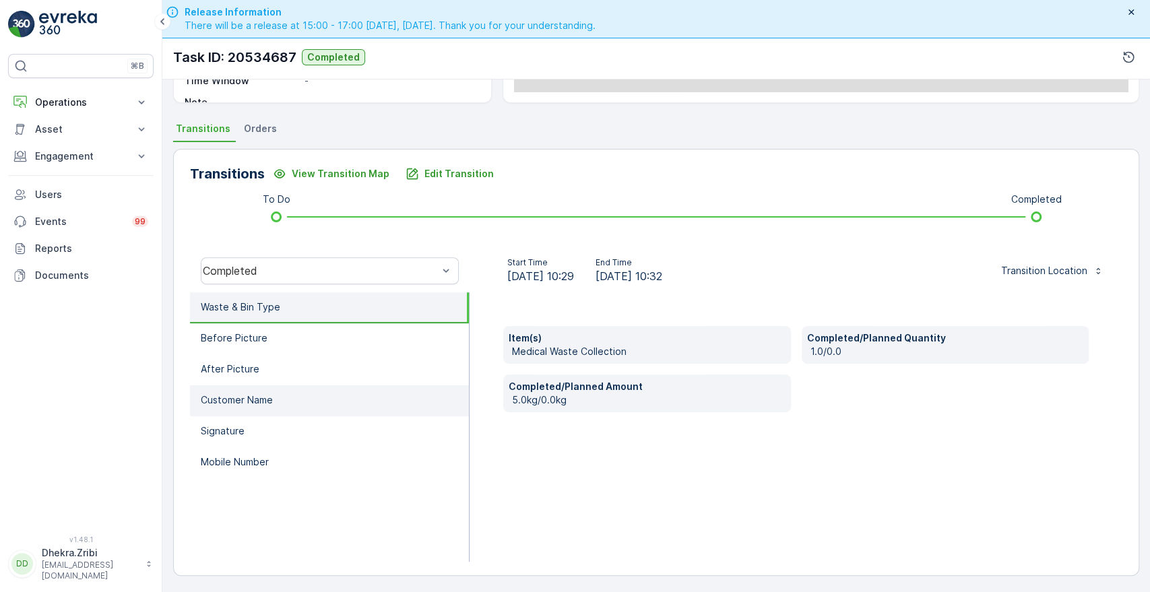
click at [257, 406] on li "Customer Name" at bounding box center [329, 400] width 279 height 31
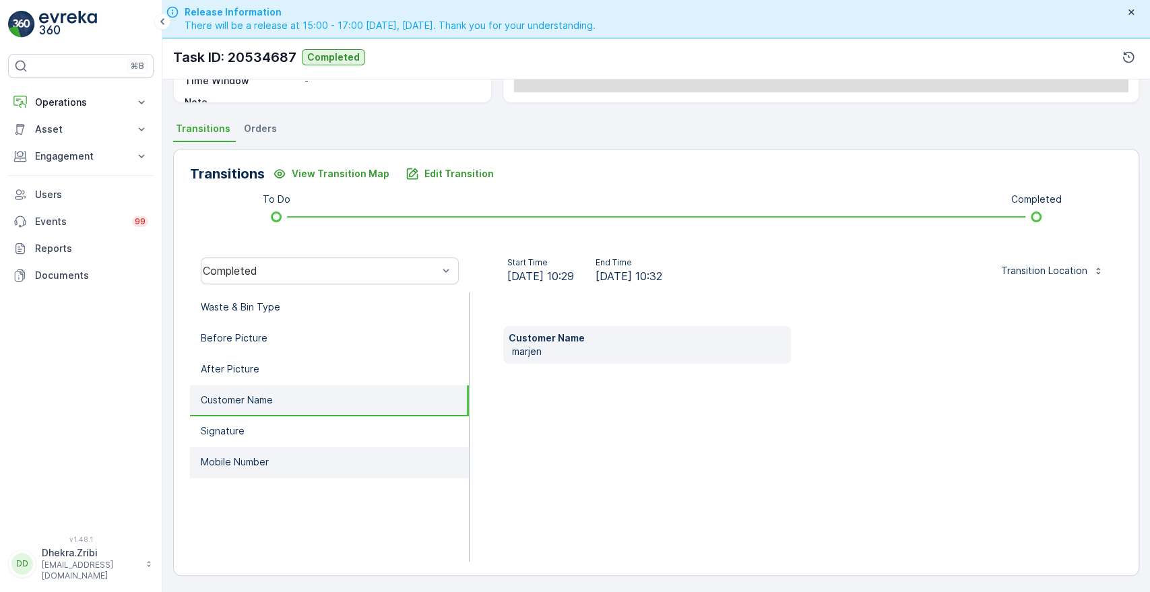
click at [240, 462] on p "Mobile Number" at bounding box center [235, 462] width 68 height 13
click at [263, 390] on li "Customer Name" at bounding box center [329, 400] width 279 height 31
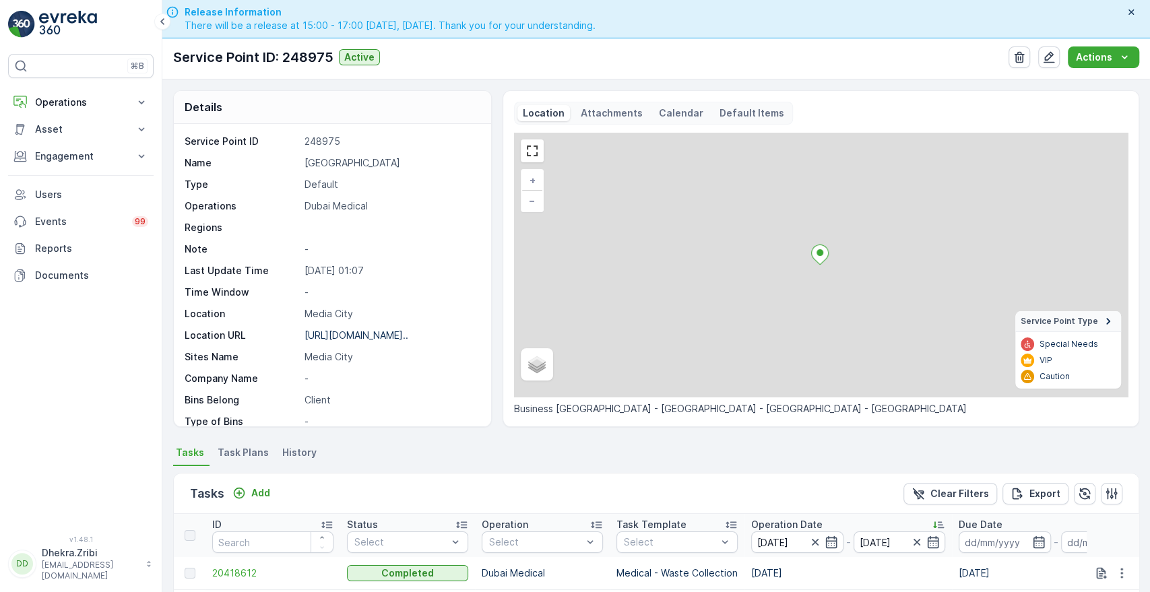
scroll to position [334, 0]
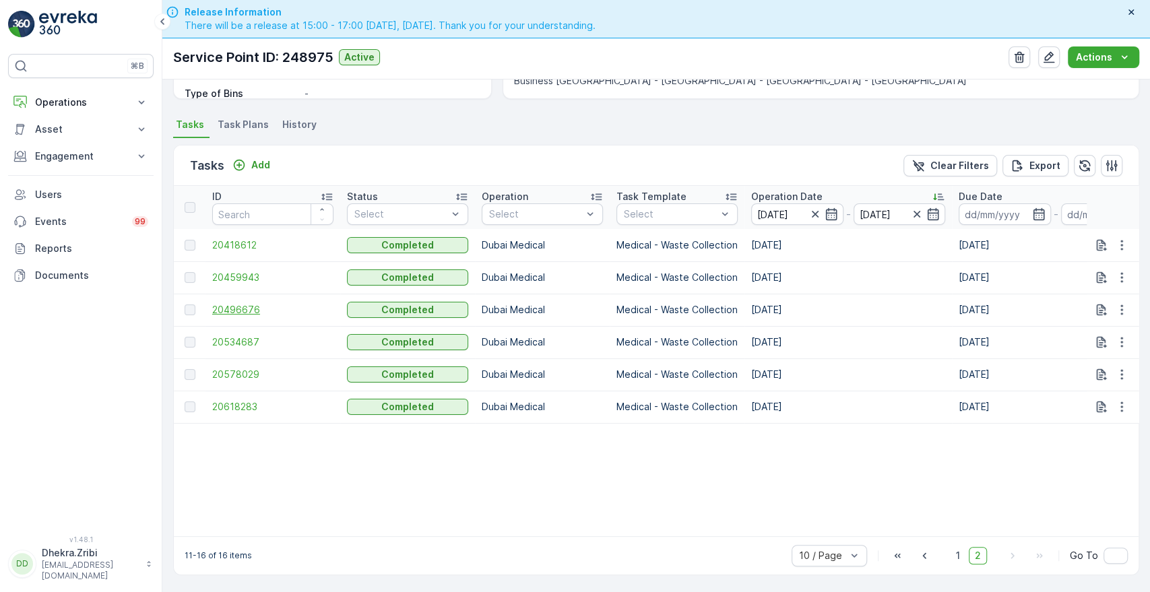
click at [230, 303] on span "20496676" at bounding box center [272, 309] width 121 height 13
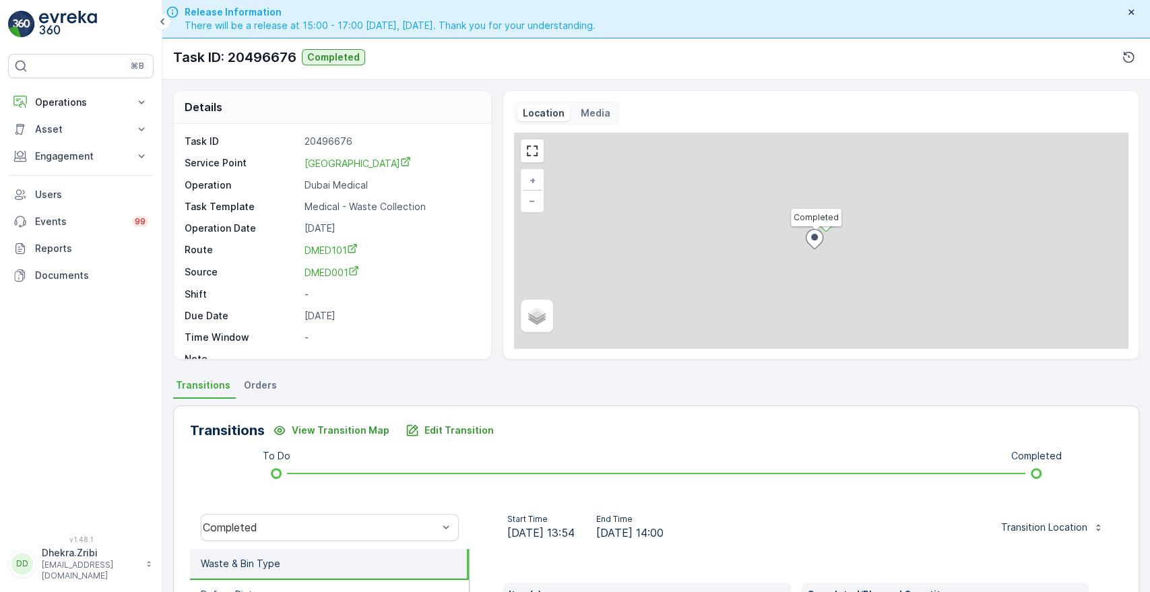
scroll to position [257, 0]
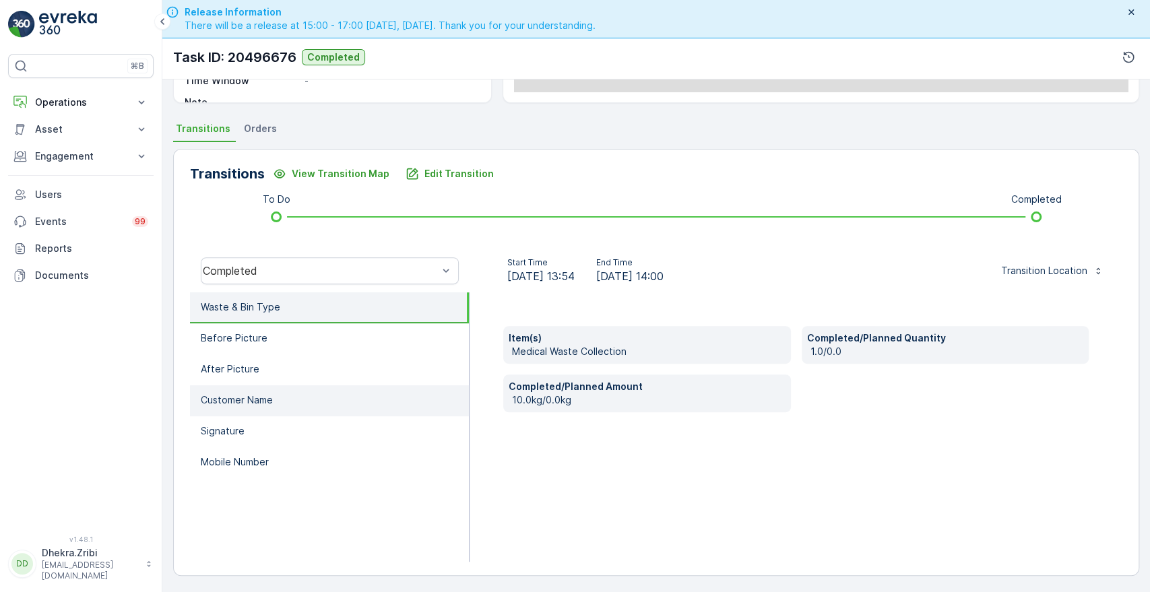
click at [296, 398] on li "Customer Name" at bounding box center [329, 400] width 279 height 31
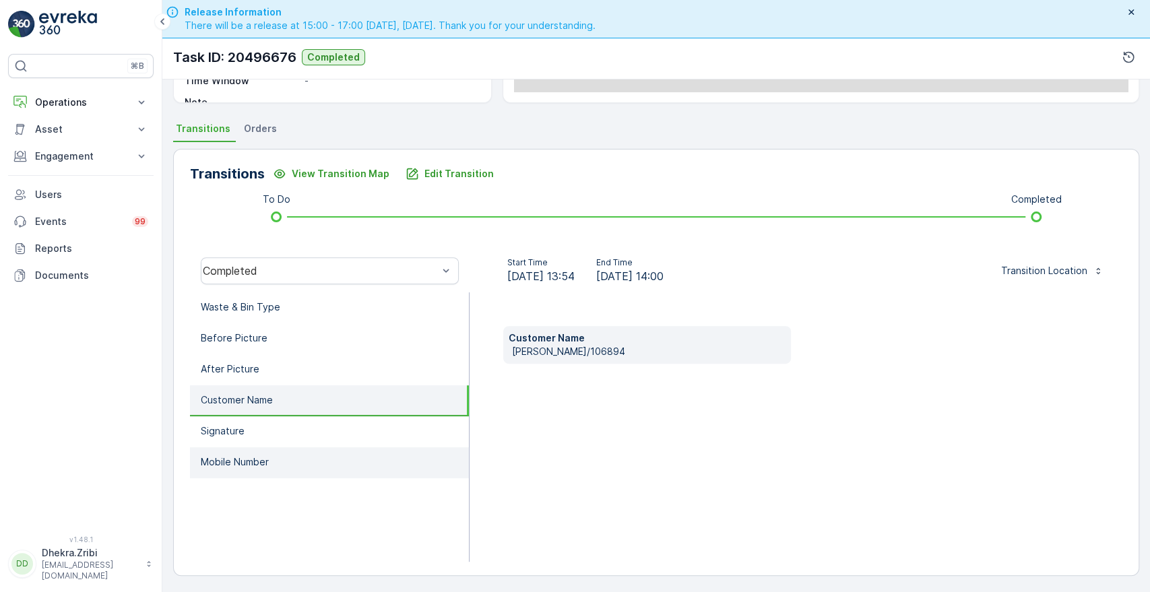
click at [232, 462] on p "Mobile Number" at bounding box center [235, 462] width 68 height 13
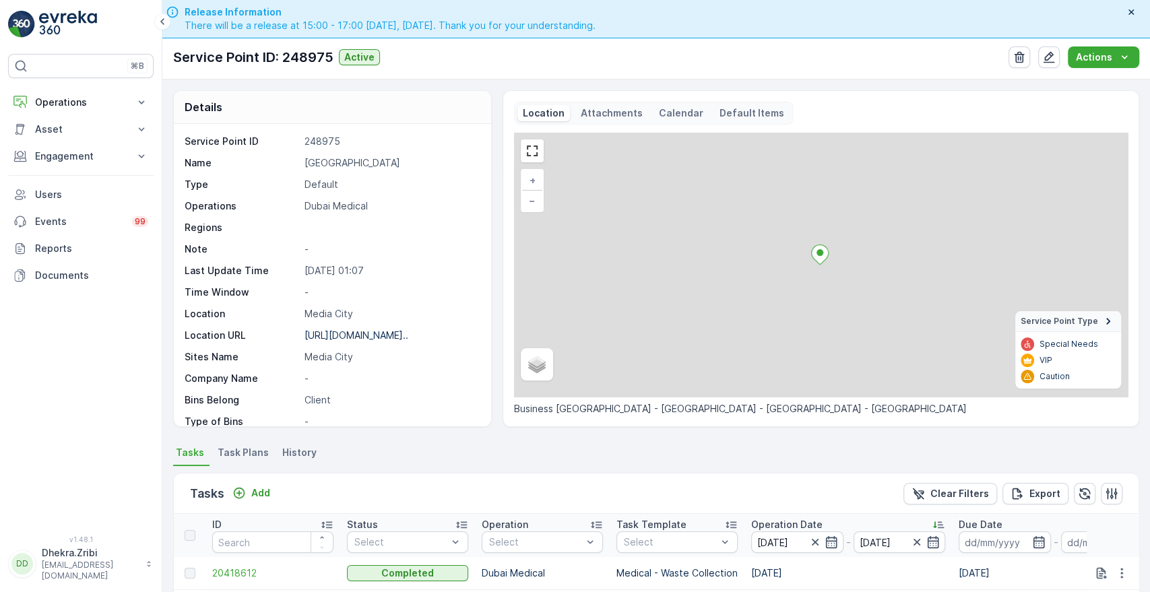
scroll to position [334, 0]
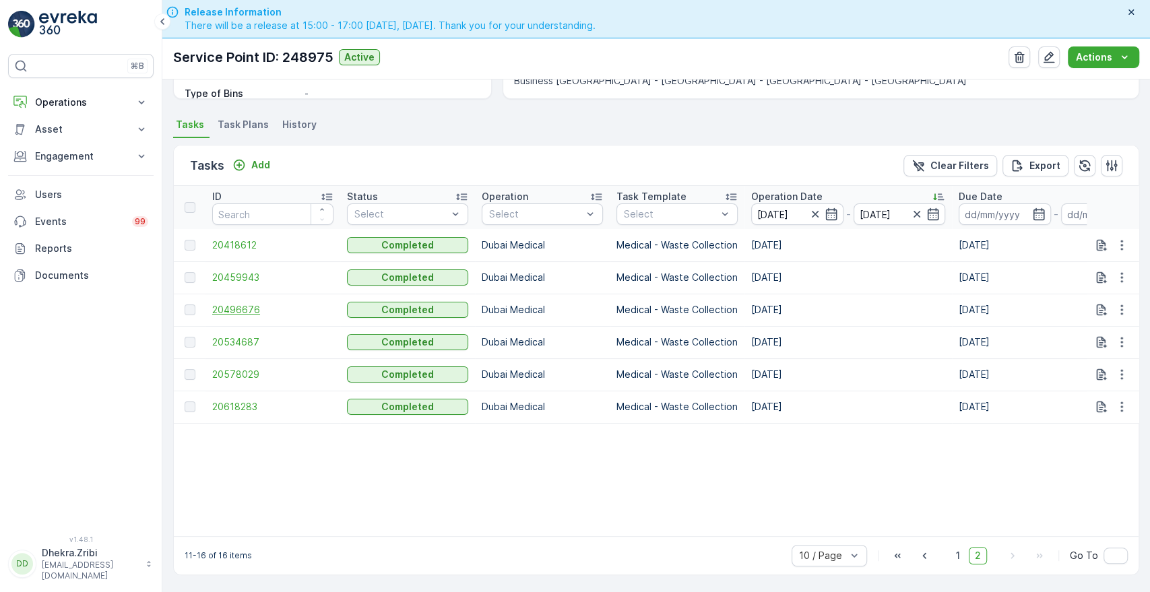
click at [243, 305] on span "20496676" at bounding box center [272, 309] width 121 height 13
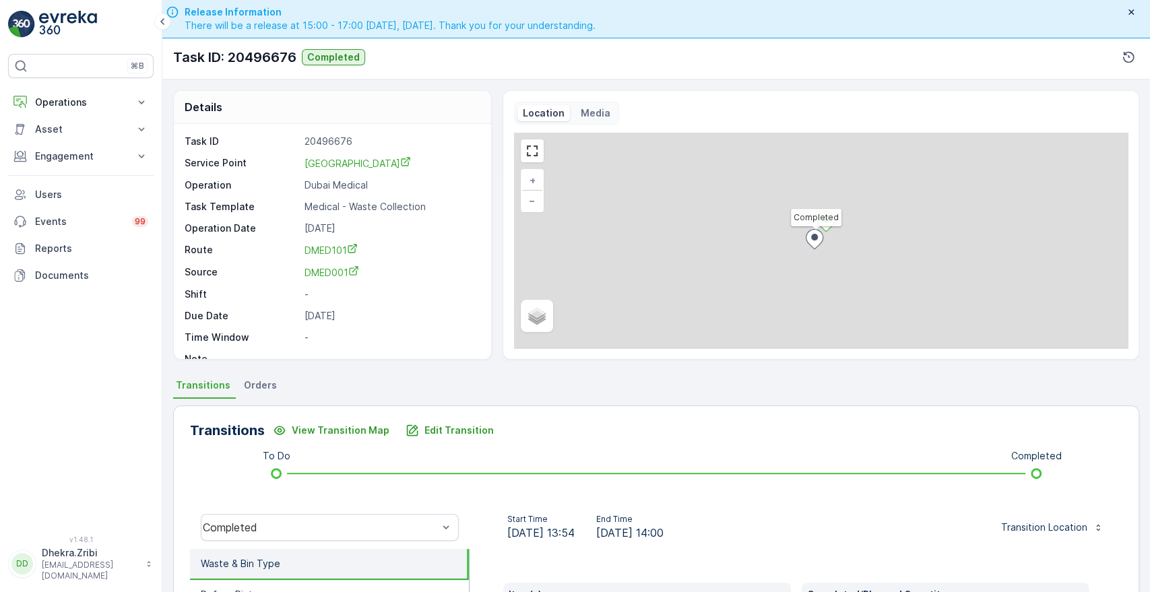
scroll to position [257, 0]
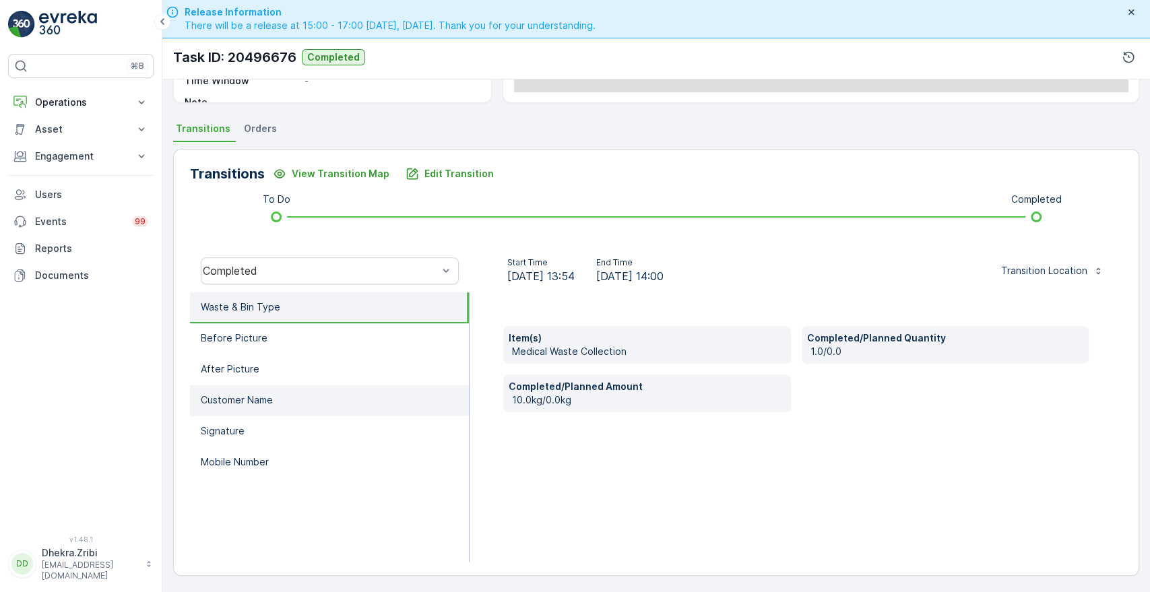
click at [269, 394] on p "Customer Name" at bounding box center [237, 400] width 72 height 13
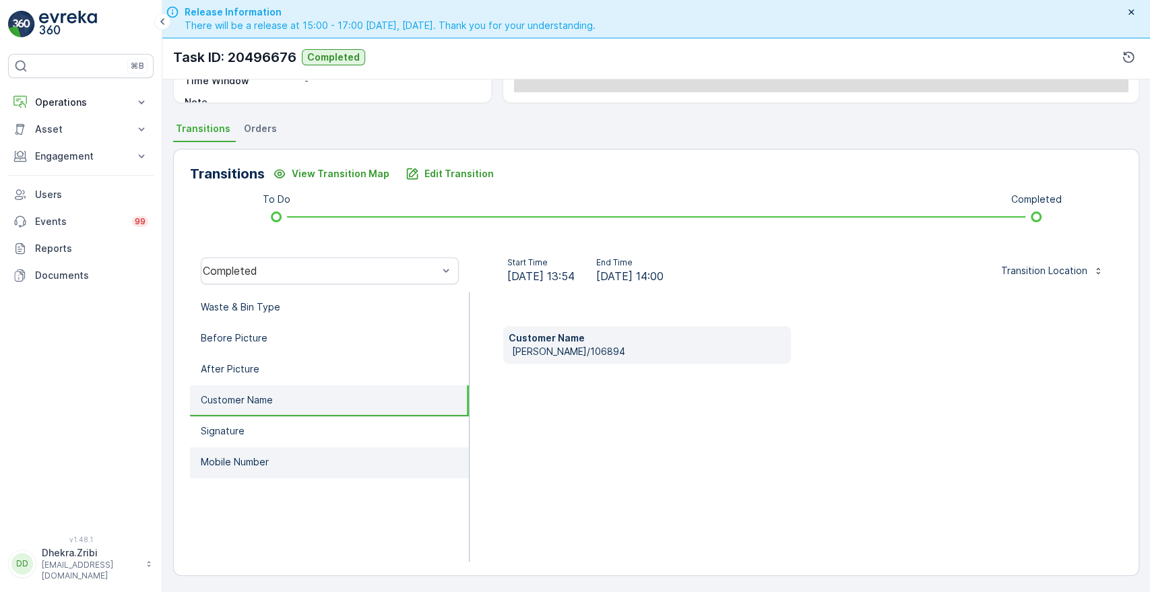
click at [232, 460] on p "Mobile Number" at bounding box center [235, 462] width 68 height 13
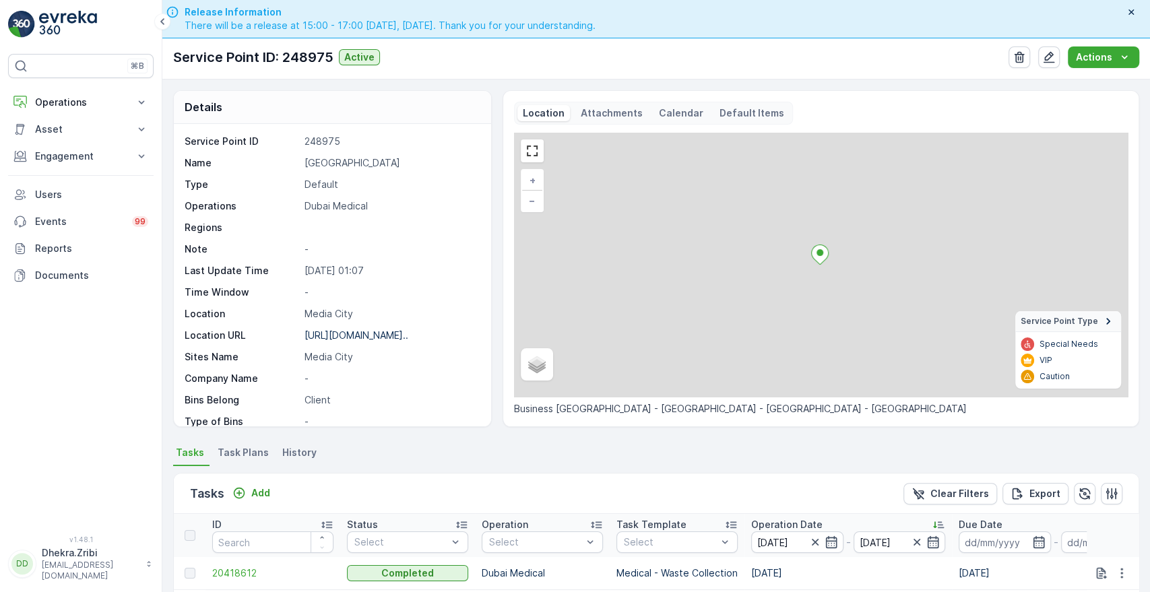
scroll to position [334, 0]
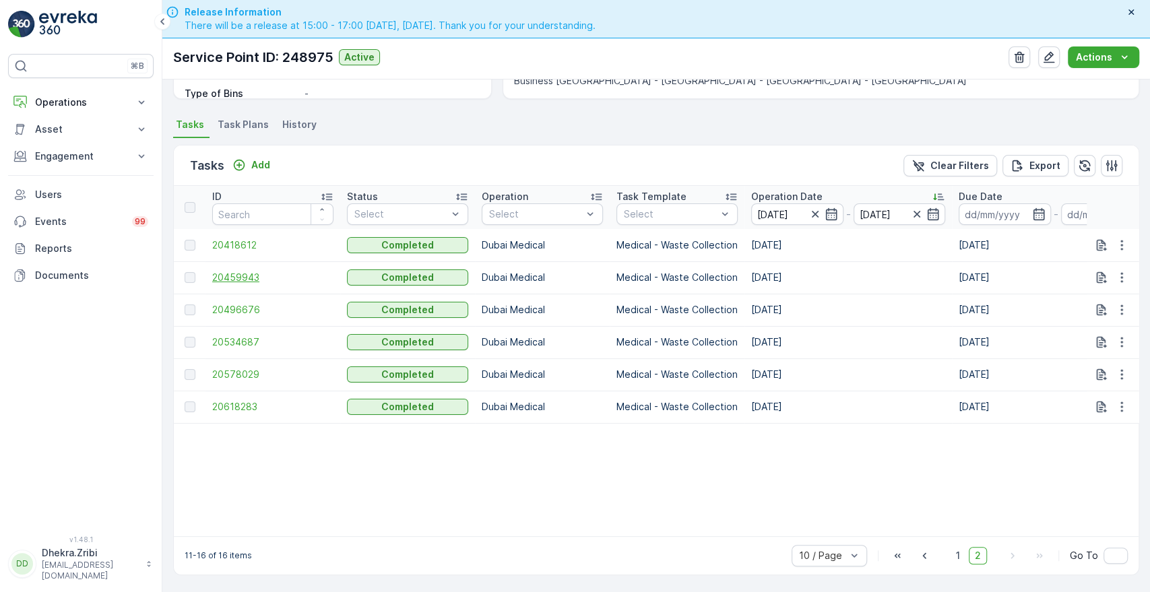
click at [232, 274] on span "20459943" at bounding box center [272, 277] width 121 height 13
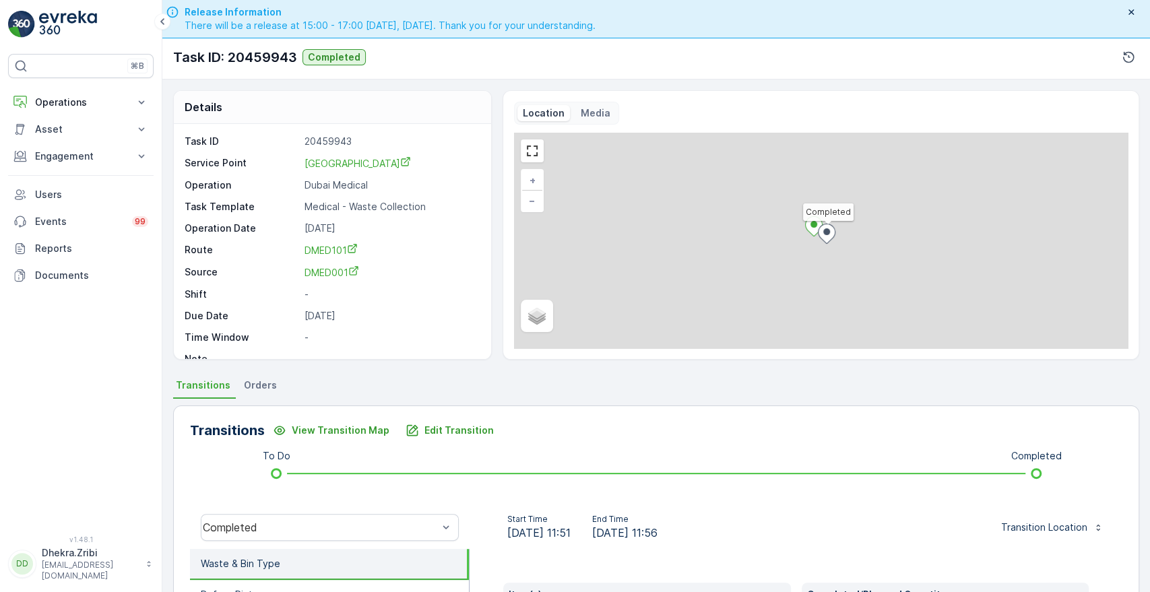
scroll to position [257, 0]
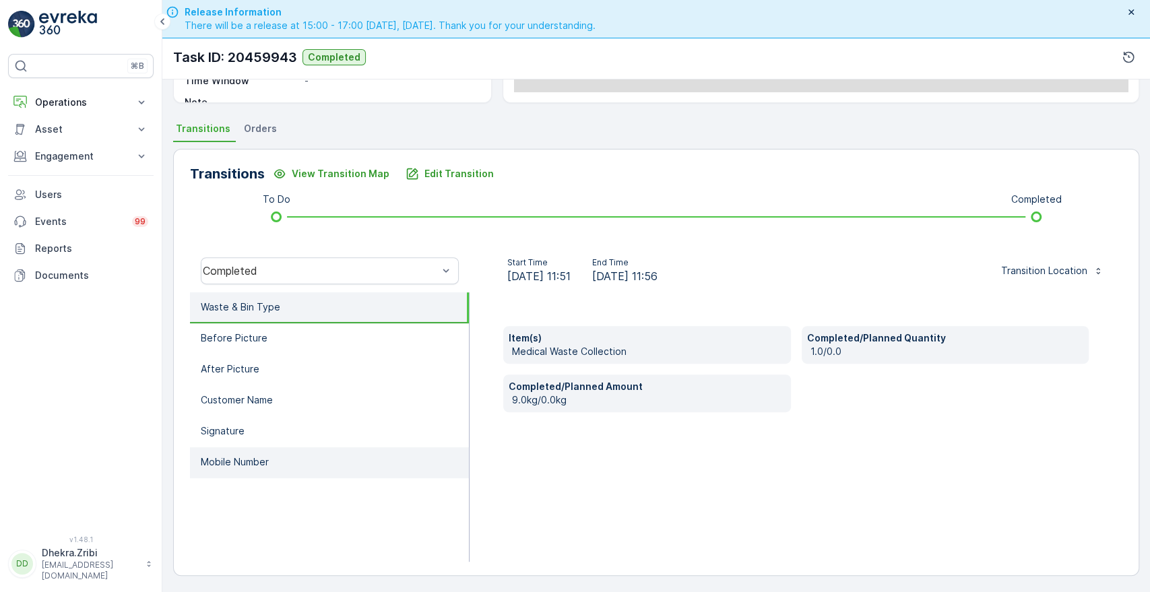
click at [216, 459] on p "Mobile Number" at bounding box center [235, 462] width 68 height 13
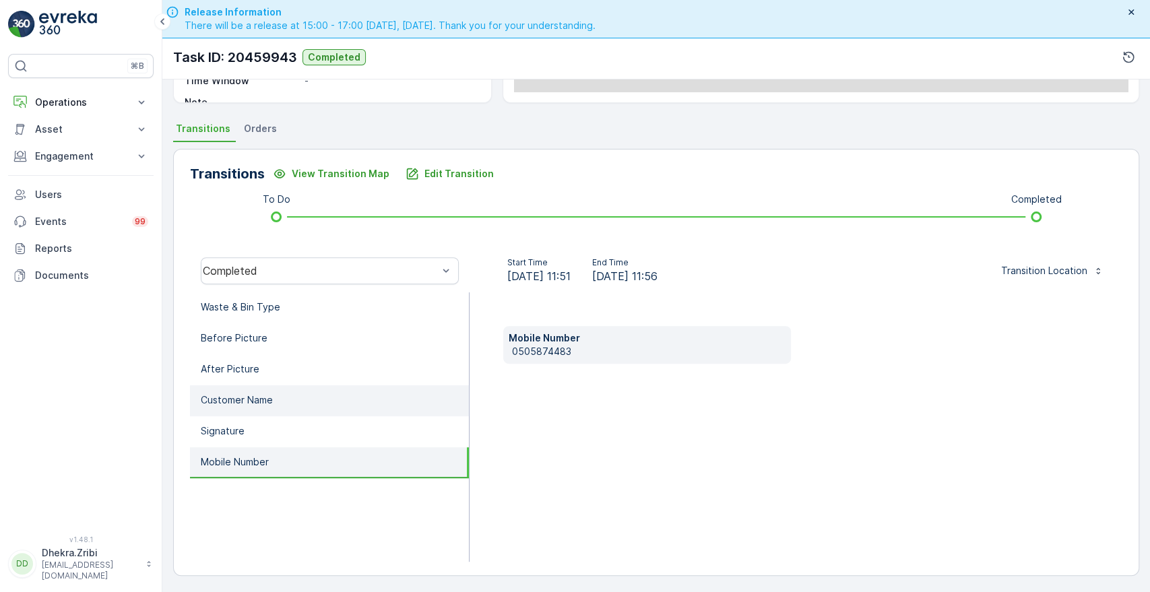
click at [265, 404] on p "Customer Name" at bounding box center [237, 400] width 72 height 13
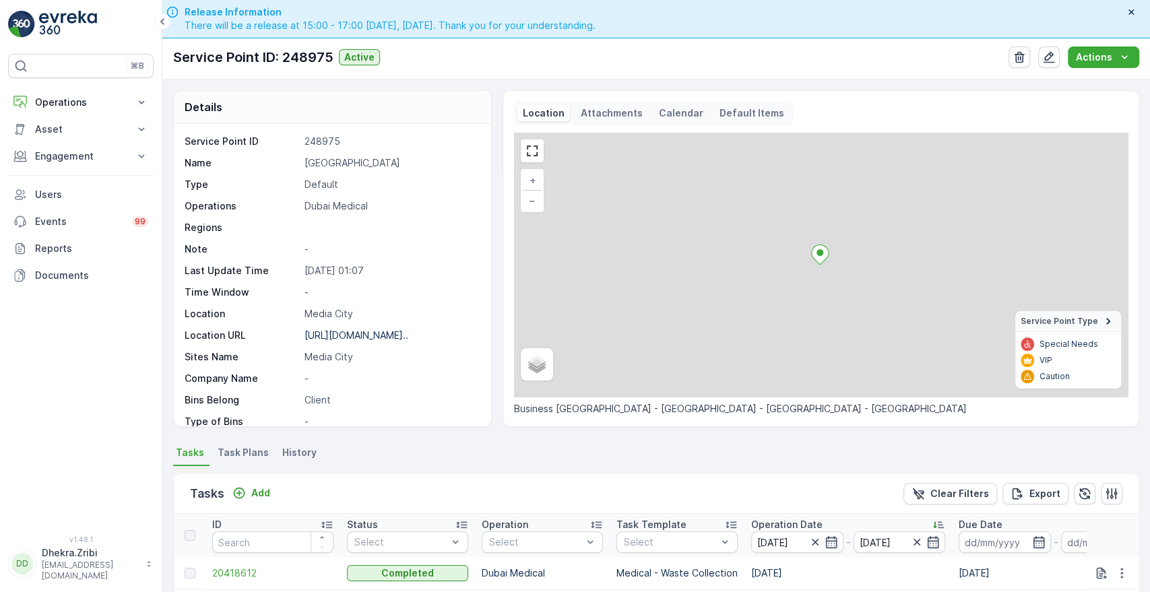
scroll to position [334, 0]
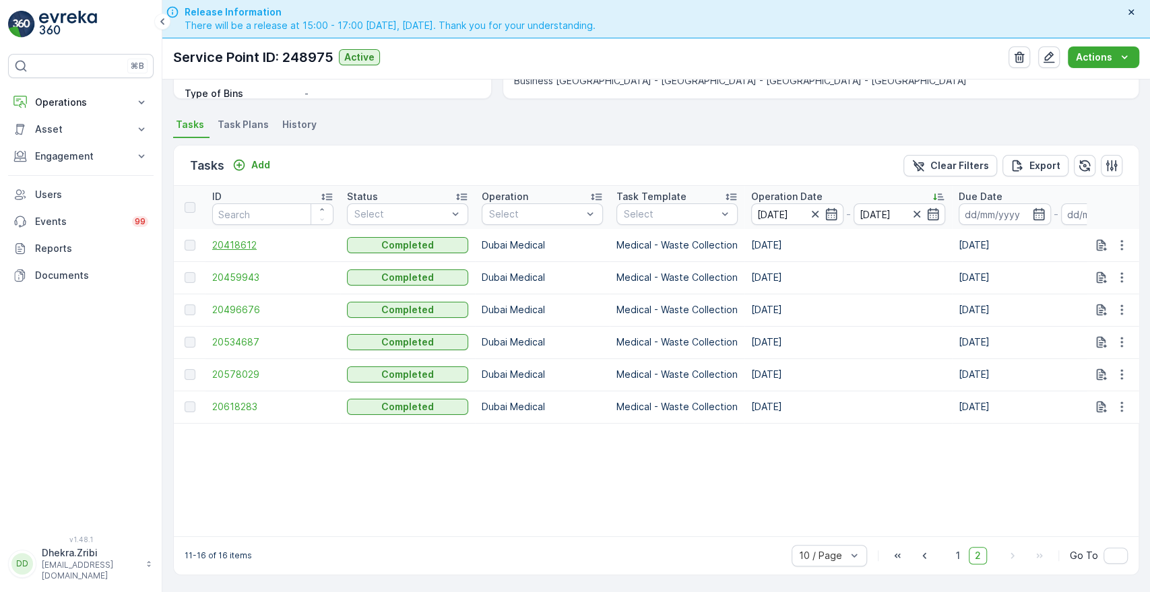
click at [238, 241] on span "20418612" at bounding box center [272, 245] width 121 height 13
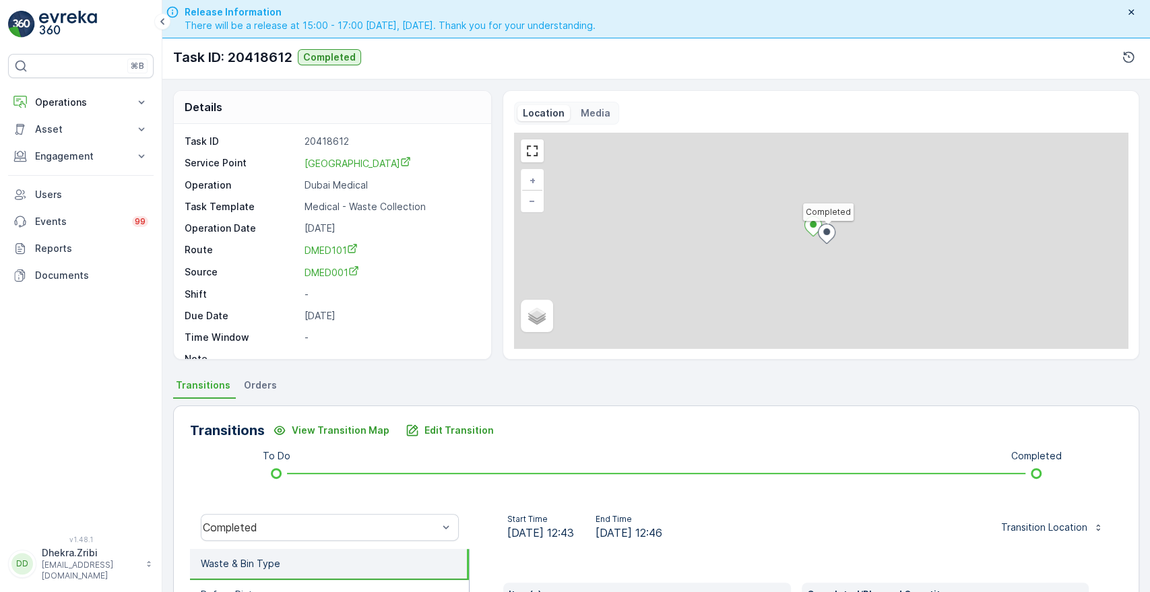
scroll to position [257, 0]
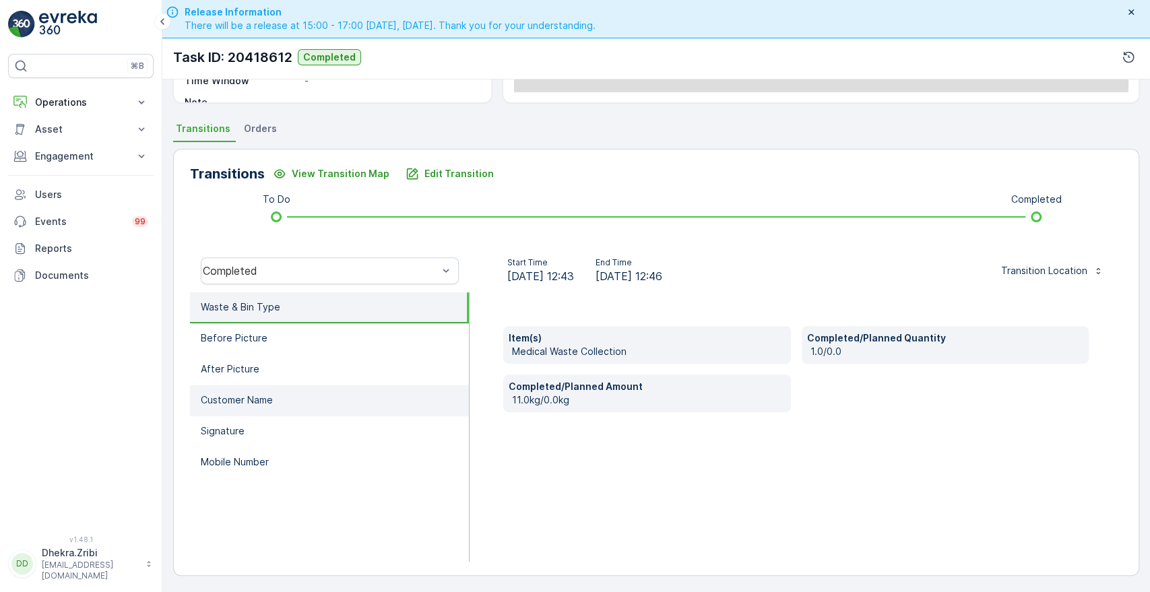
click at [228, 406] on li "Customer Name" at bounding box center [329, 400] width 279 height 31
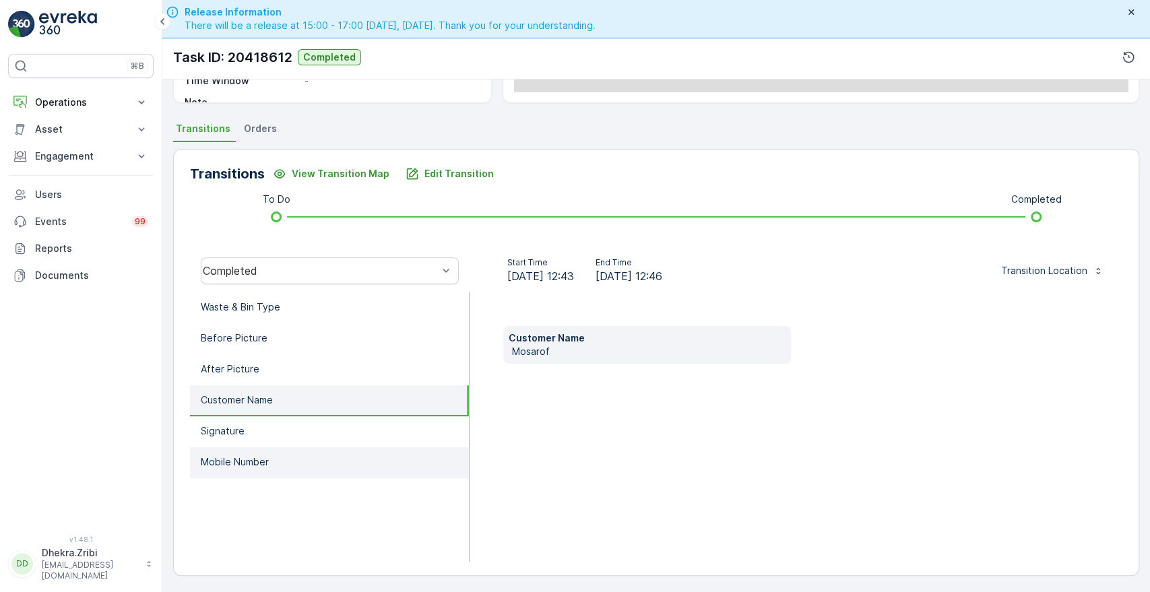
click at [224, 462] on p "Mobile Number" at bounding box center [235, 462] width 68 height 13
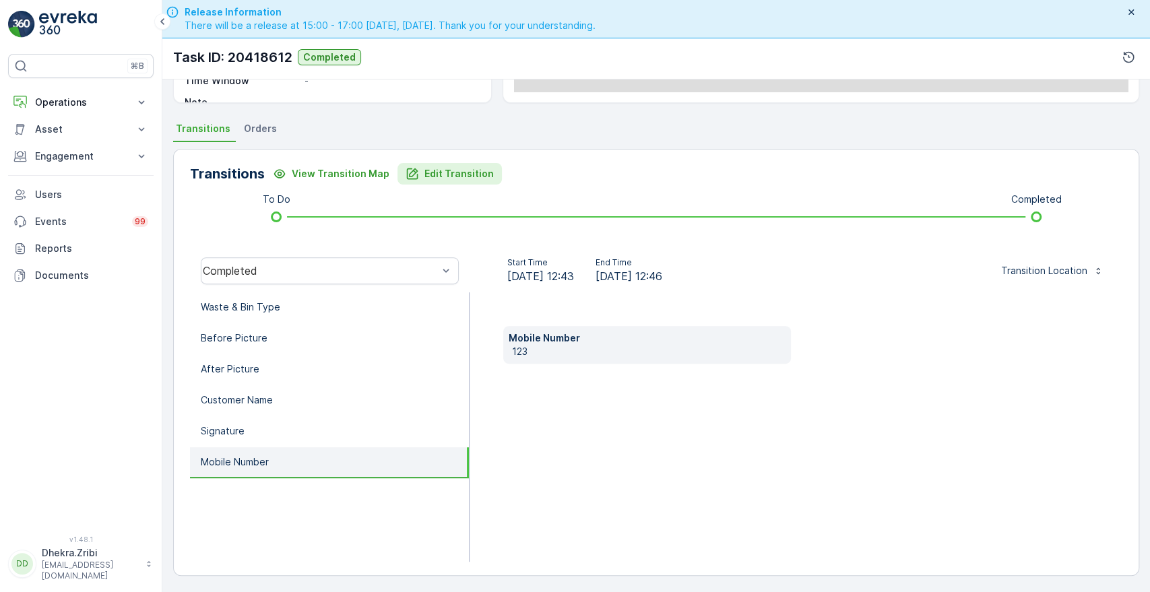
click at [451, 171] on p "Edit Transition" at bounding box center [459, 173] width 69 height 13
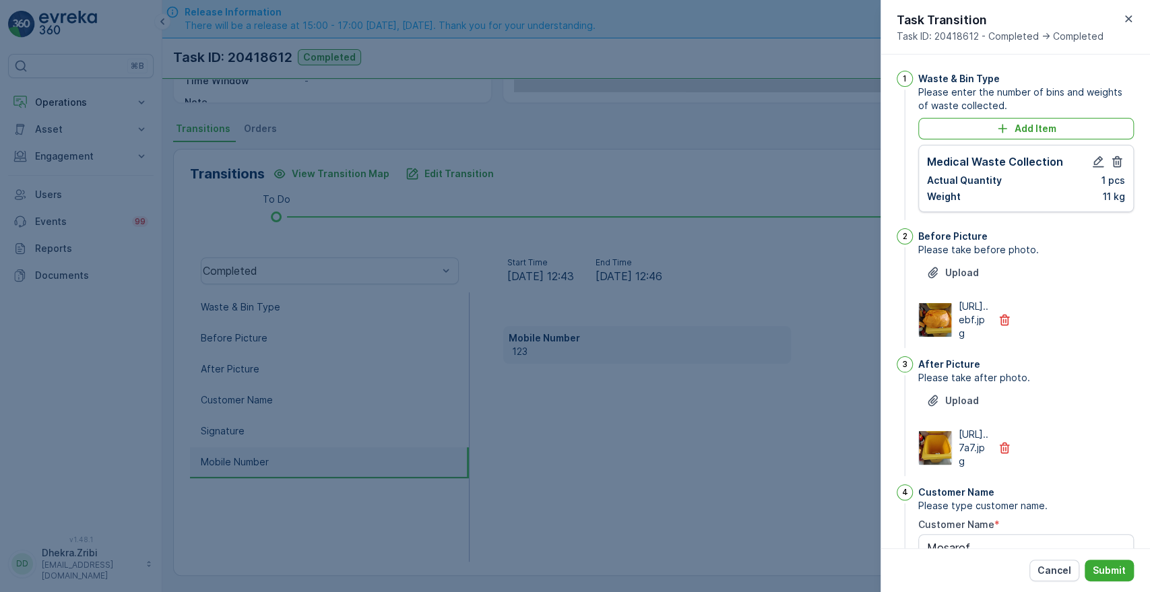
scroll to position [352, 0]
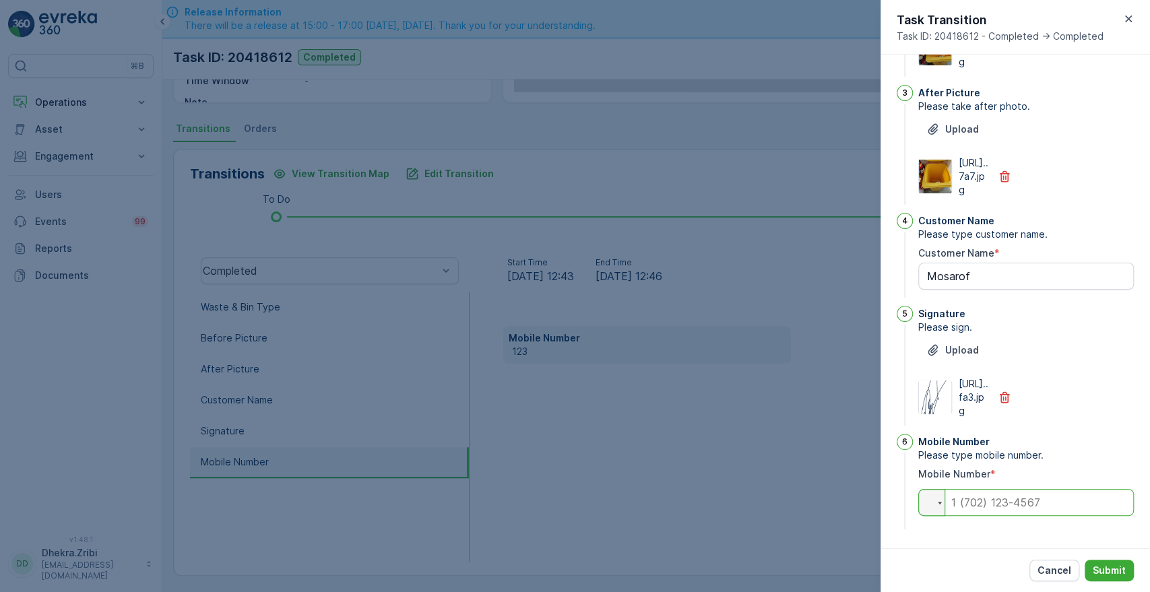
click at [993, 493] on input "tel" at bounding box center [1026, 502] width 216 height 27
type Name "Mosarof"
type input "0"
type Name "Mosarof"
type input "05"
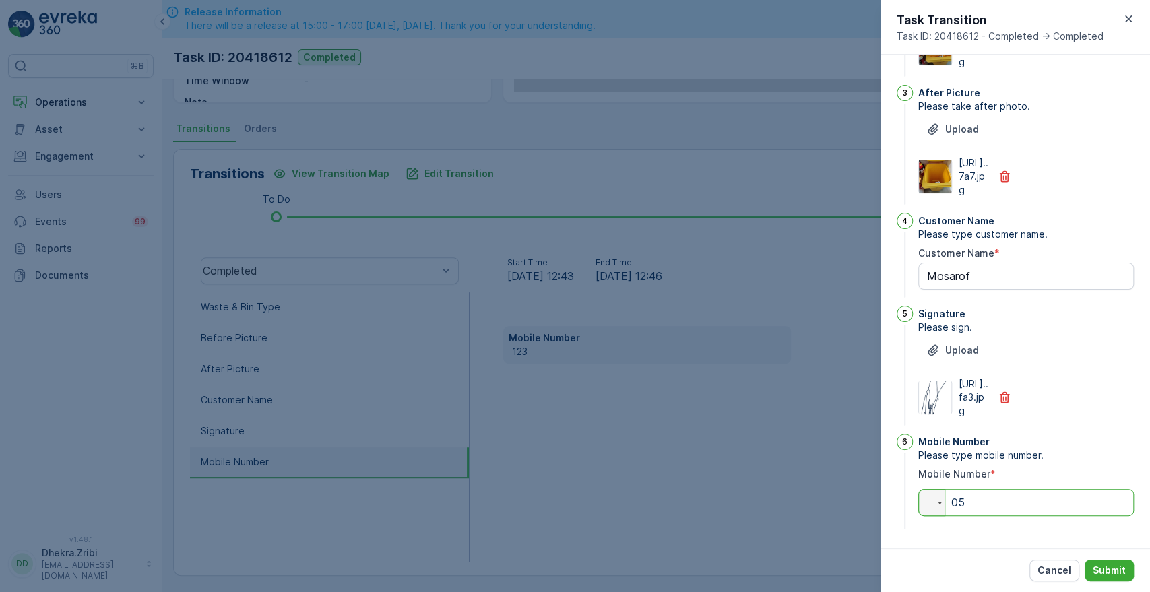
type Name "Mosarof"
type input "056"
type Name "Mosarof"
type input "0563"
type Name "Mosarof"
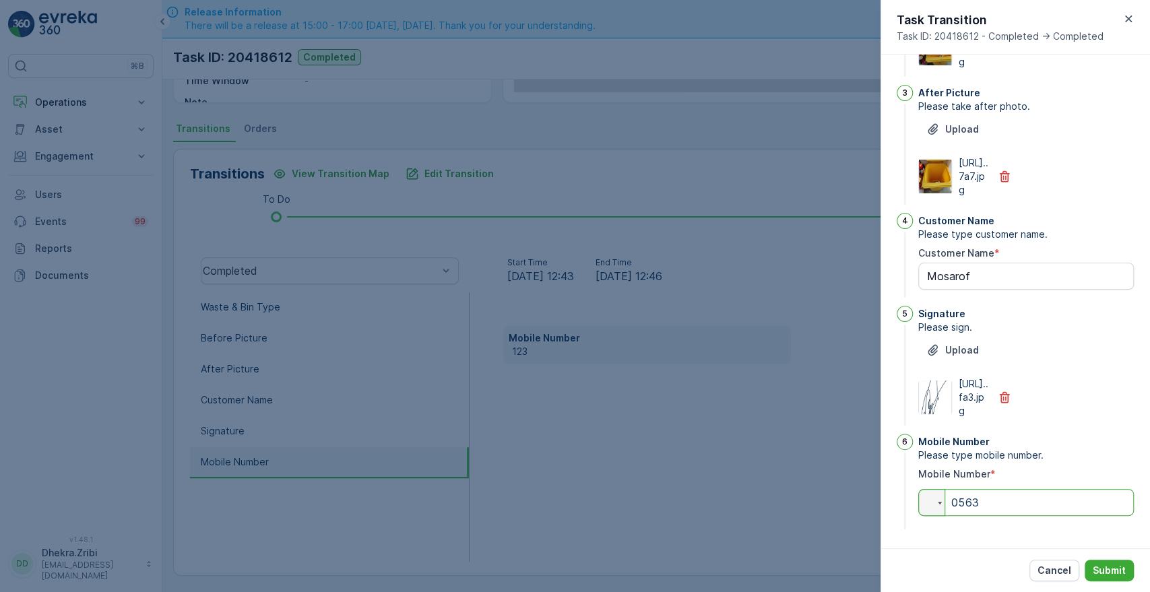
type input "05636"
type Name "Mosarof"
type input "056368"
type Name "Mosarof"
type input "0563680"
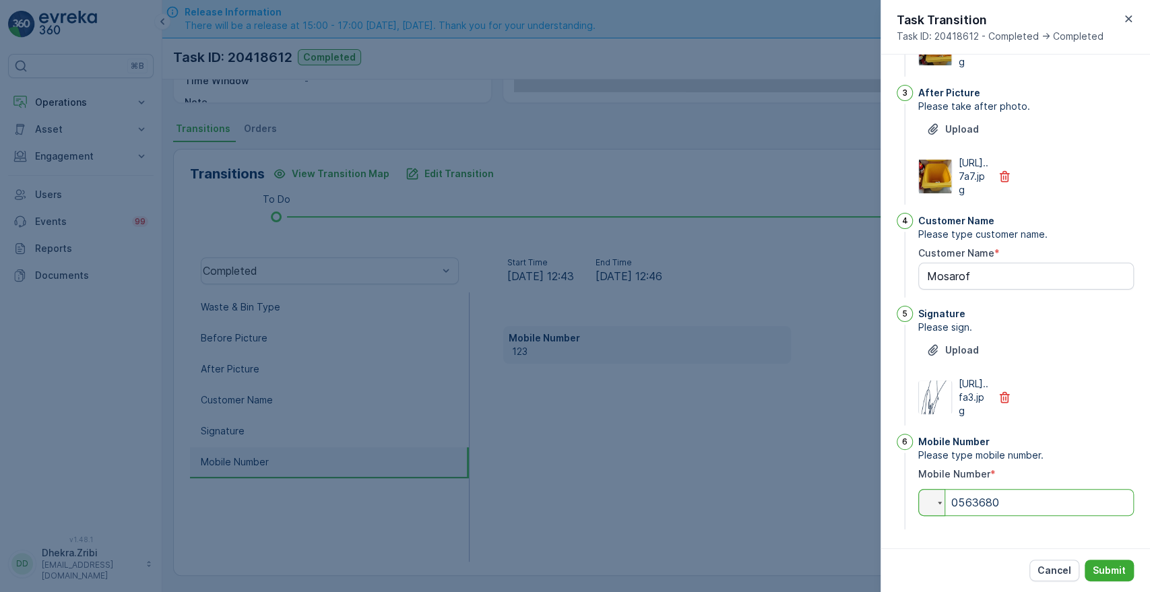
type Name "Mosarof"
type input "05636808"
type Name "Mosarof"
type input "056368085"
type Name "Mosarof"
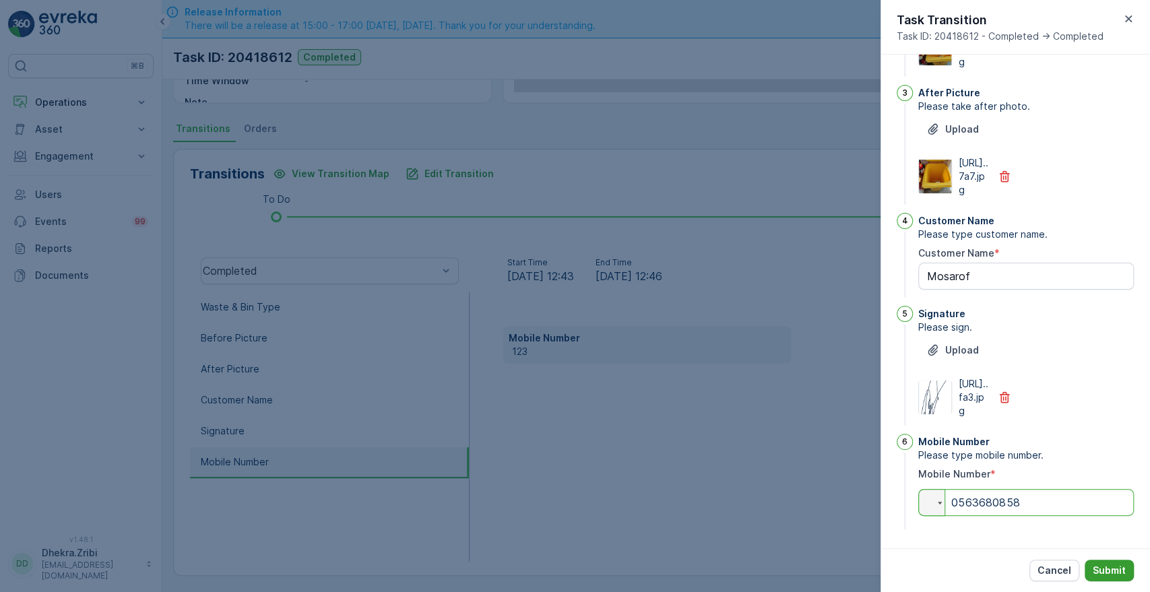
type input "0563680858"
click at [1104, 565] on p "Submit" at bounding box center [1109, 570] width 33 height 13
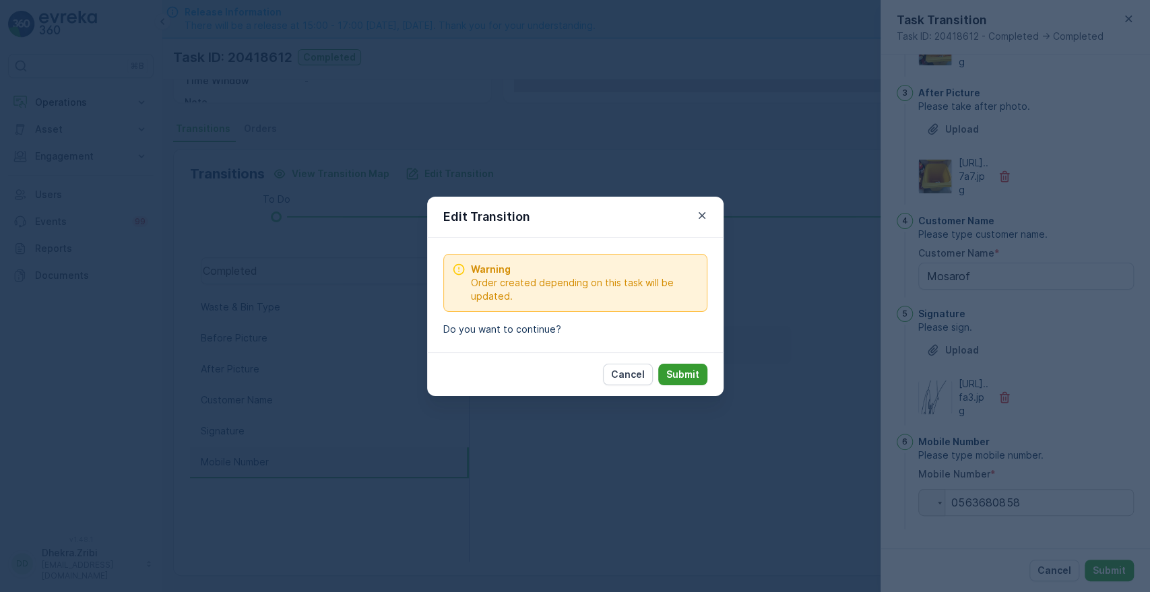
click at [692, 369] on p "Submit" at bounding box center [682, 374] width 33 height 13
type Name "Mosarof"
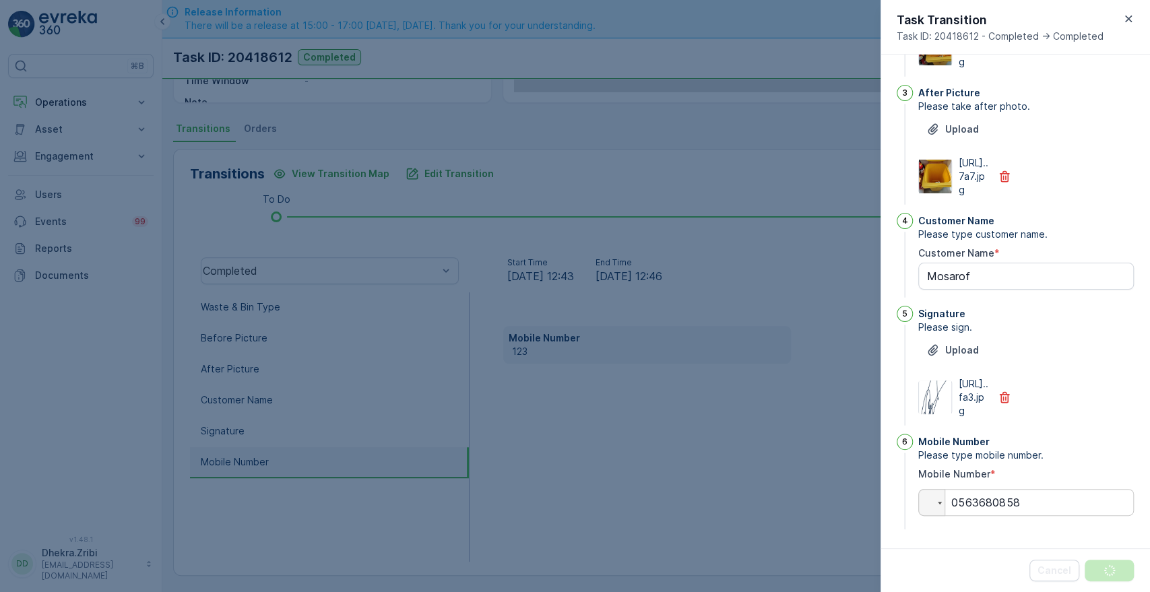
scroll to position [0, 0]
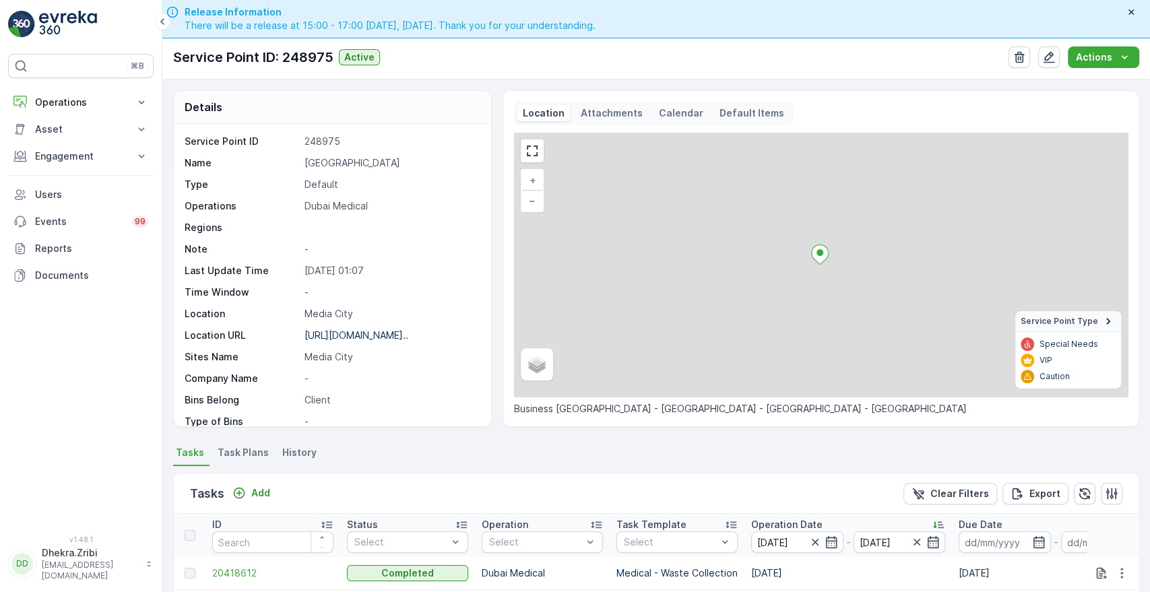
scroll to position [334, 0]
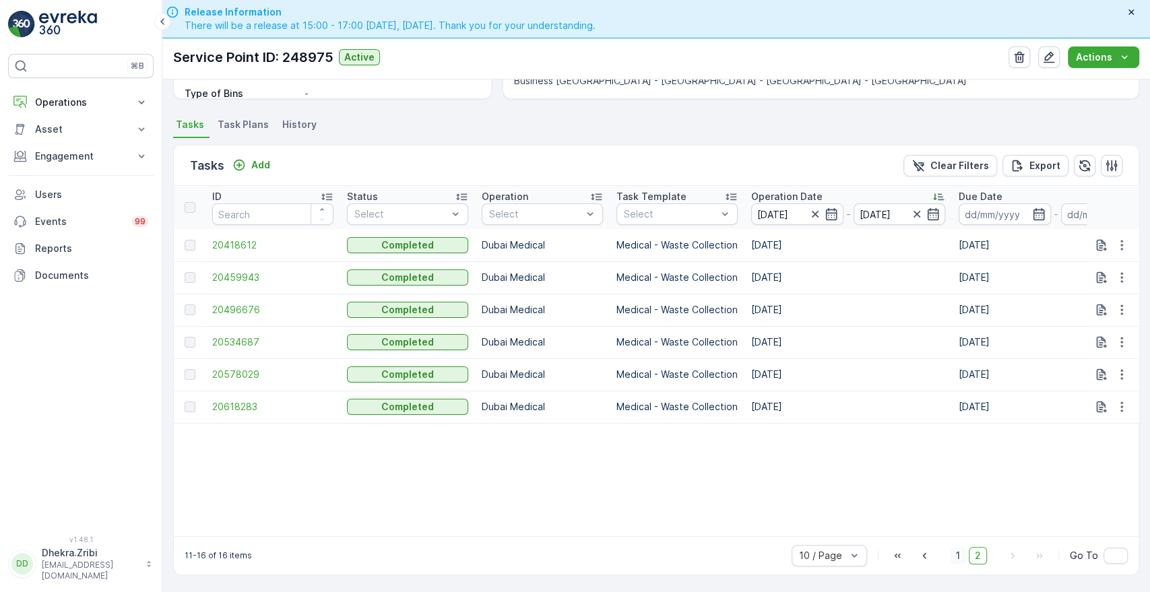
click at [954, 557] on span "1" at bounding box center [958, 556] width 16 height 18
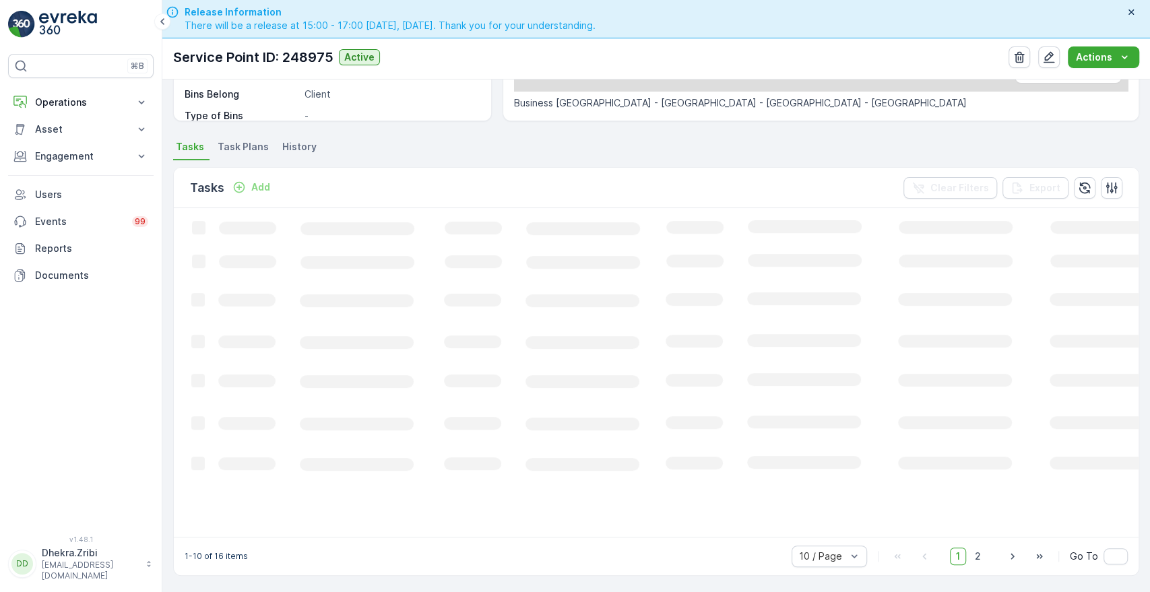
scroll to position [334, 0]
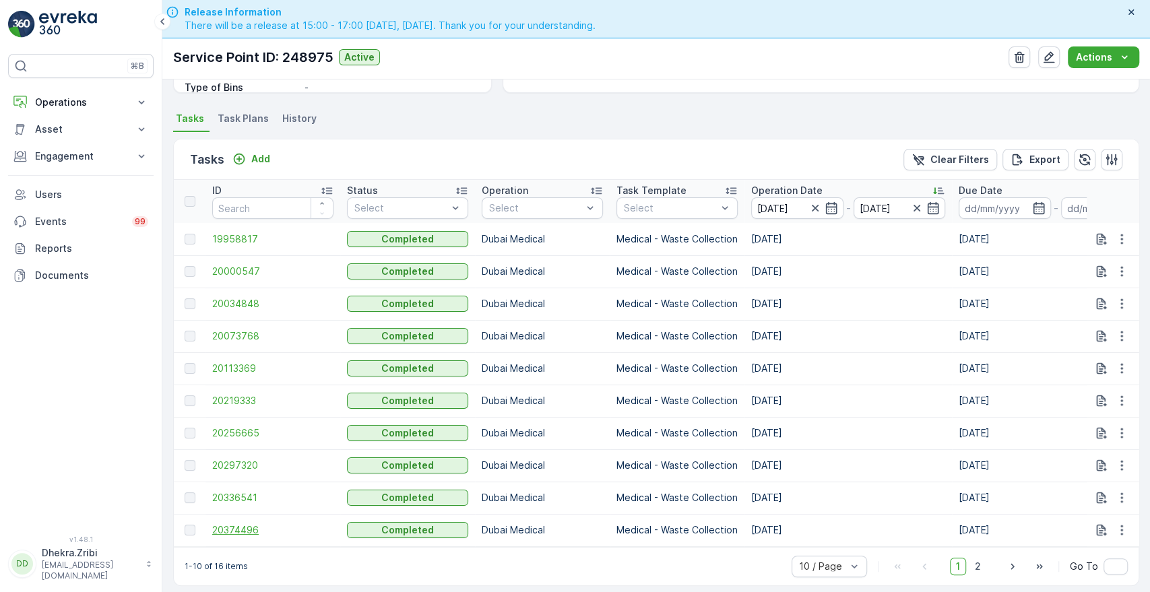
click at [229, 530] on span "20374496" at bounding box center [272, 530] width 121 height 13
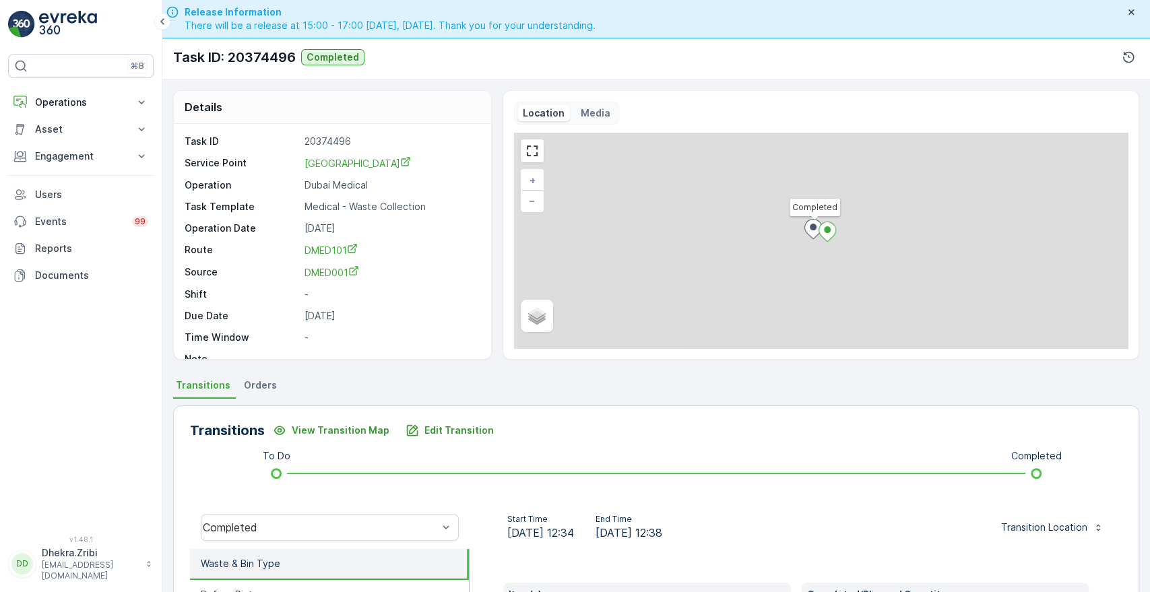
scroll to position [257, 0]
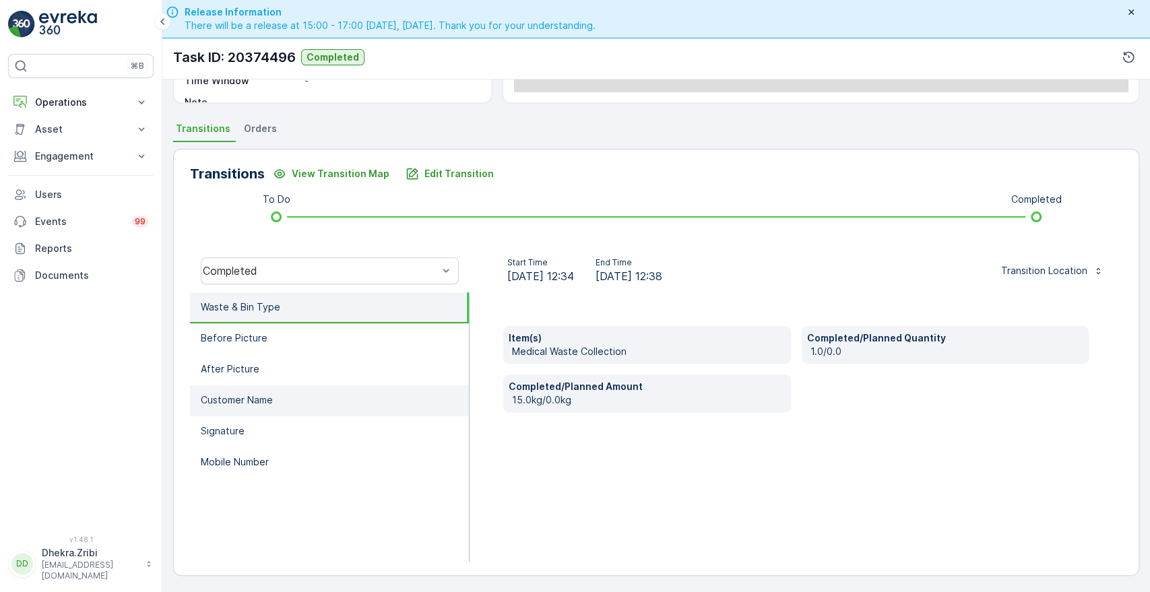
click at [253, 387] on li "Customer Name" at bounding box center [329, 400] width 279 height 31
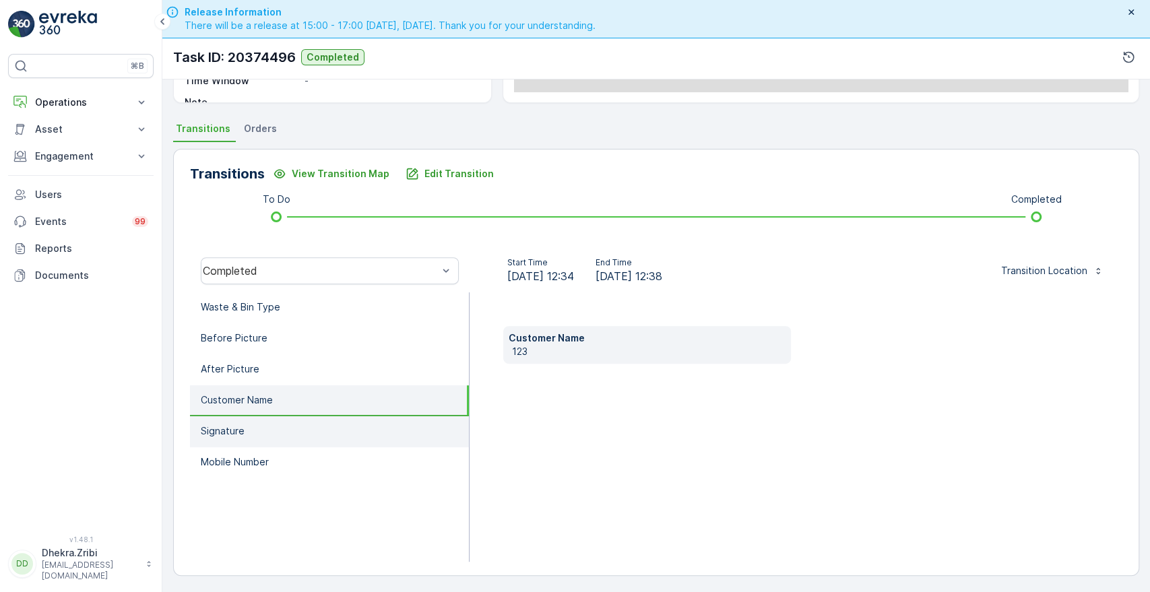
click at [230, 430] on p "Signature" at bounding box center [223, 431] width 44 height 13
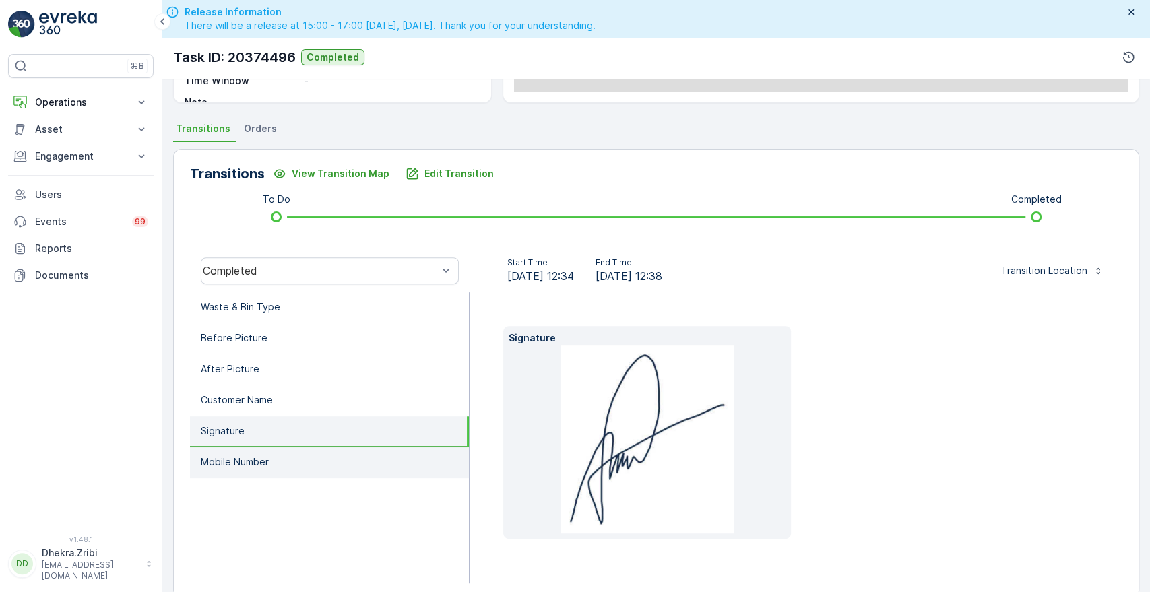
click at [228, 456] on p "Mobile Number" at bounding box center [235, 462] width 68 height 13
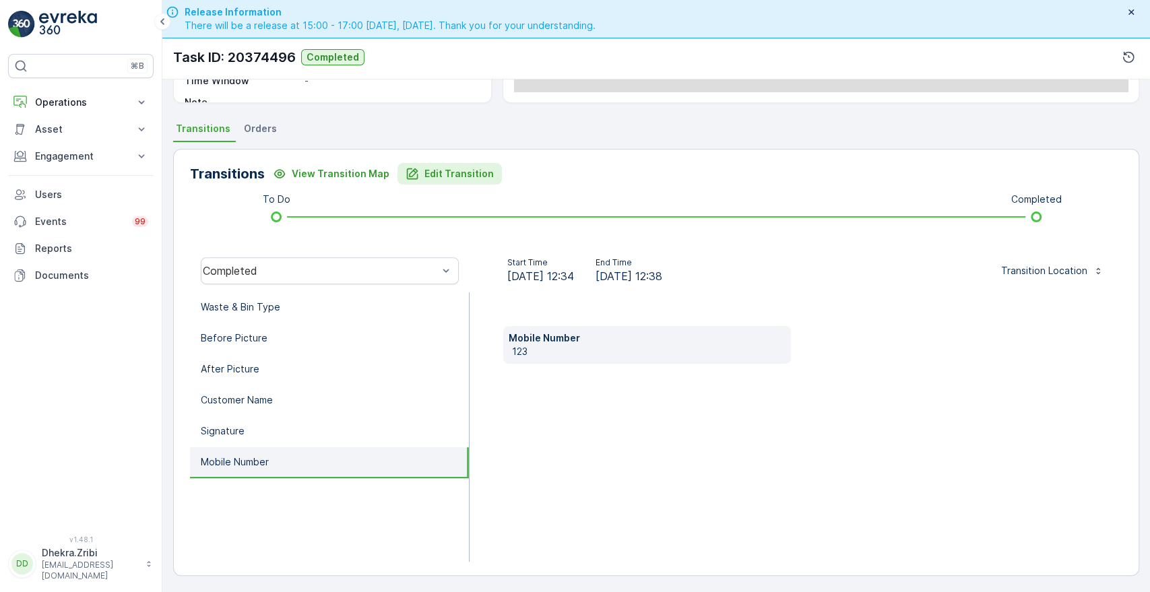
click at [462, 170] on p "Edit Transition" at bounding box center [459, 173] width 69 height 13
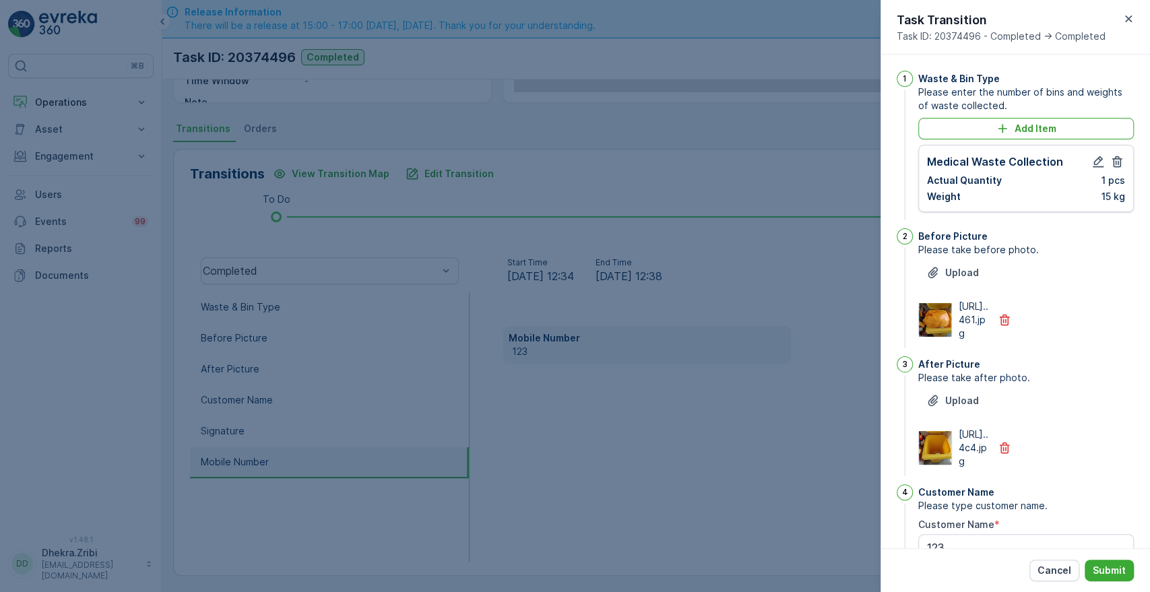
scroll to position [352, 0]
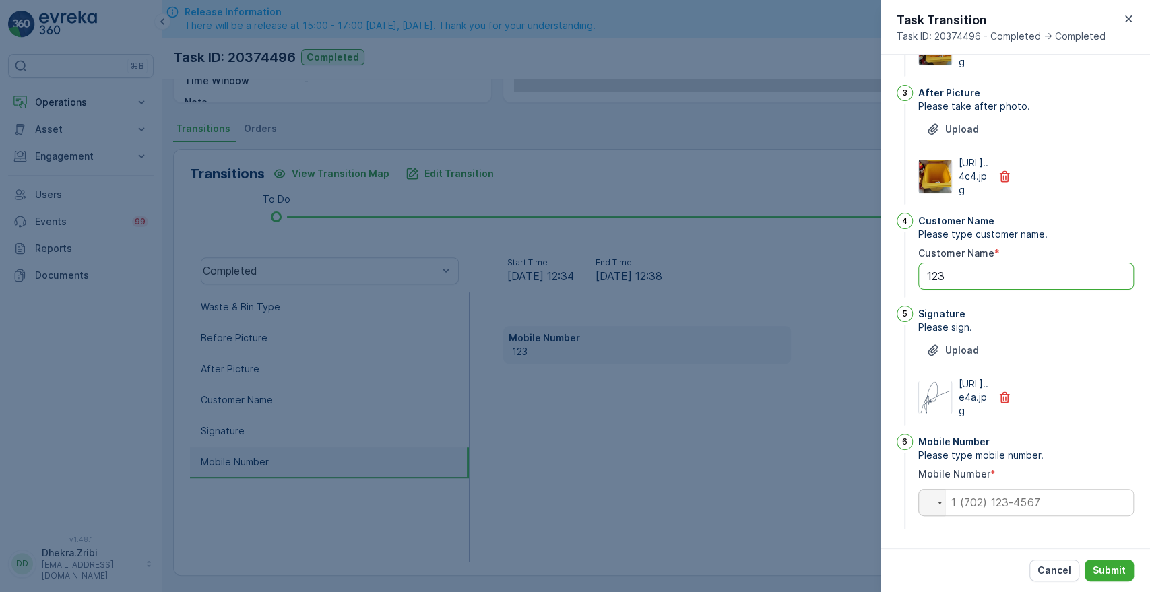
click at [981, 263] on Name "123" at bounding box center [1026, 276] width 216 height 27
type Name "1"
type Name "Mosarof"
click at [1001, 503] on input "tel" at bounding box center [1026, 502] width 216 height 27
type input "0563680858"
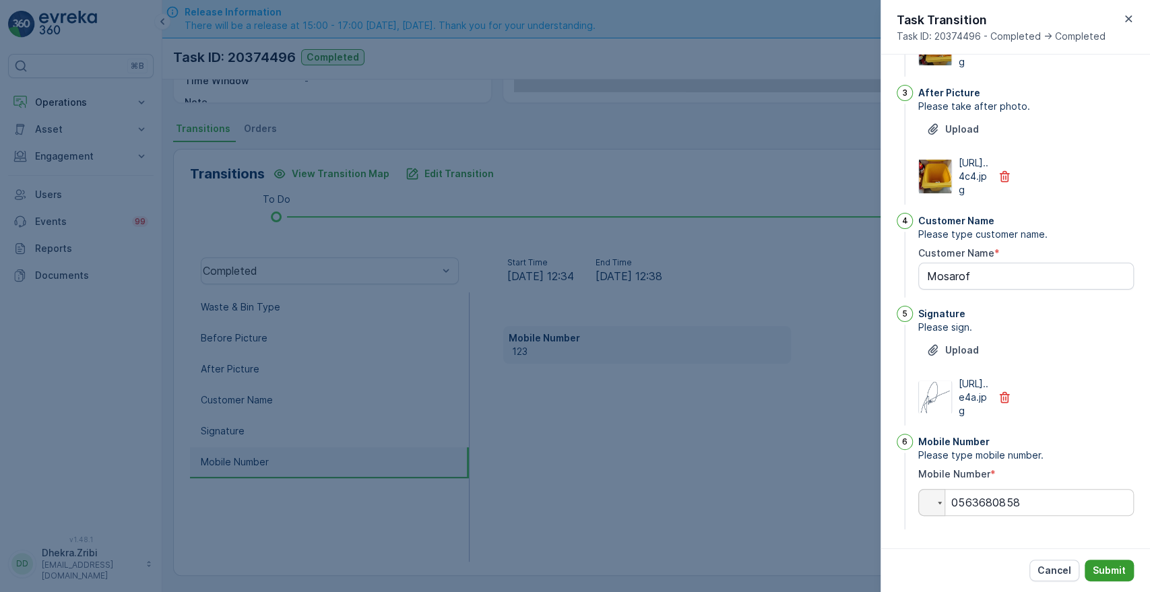
click at [1112, 573] on p "Submit" at bounding box center [1109, 570] width 33 height 13
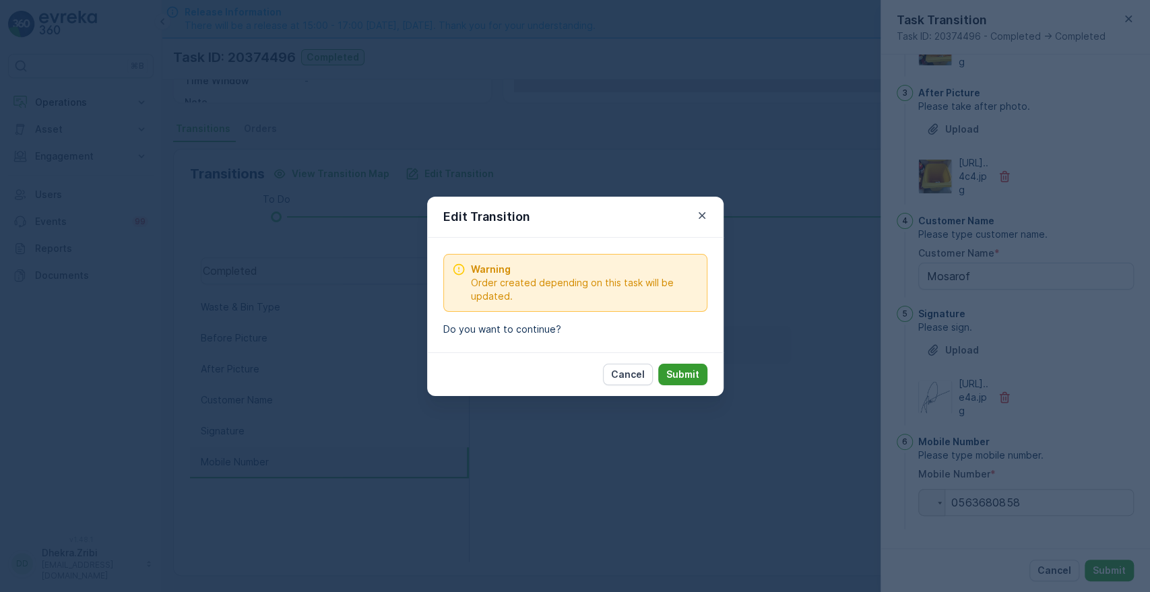
click at [679, 374] on p "Submit" at bounding box center [682, 374] width 33 height 13
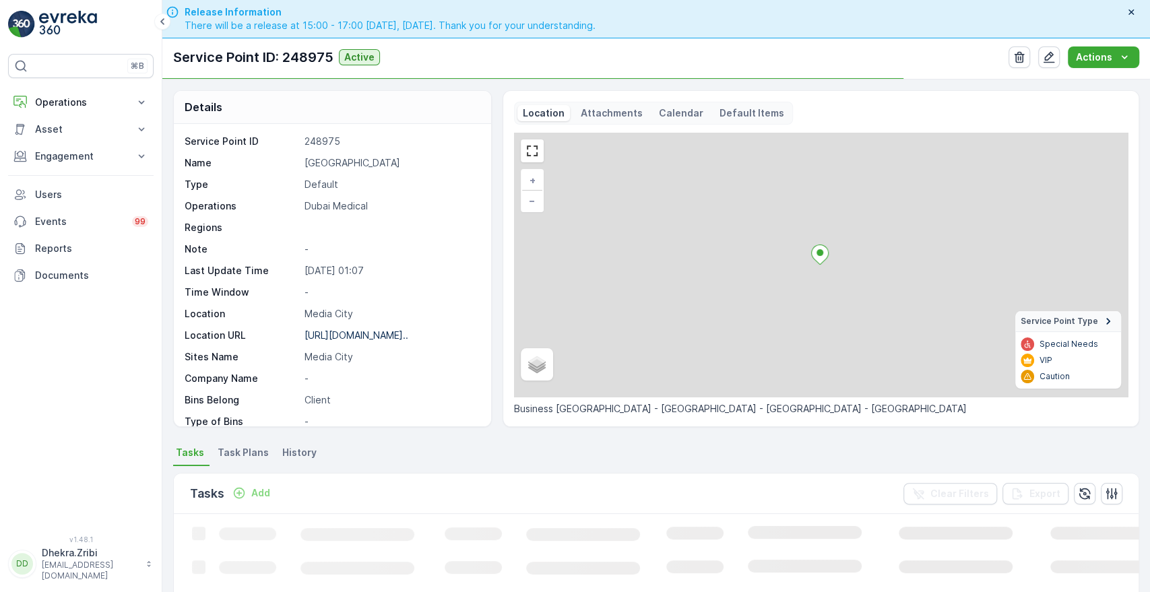
scroll to position [306, 0]
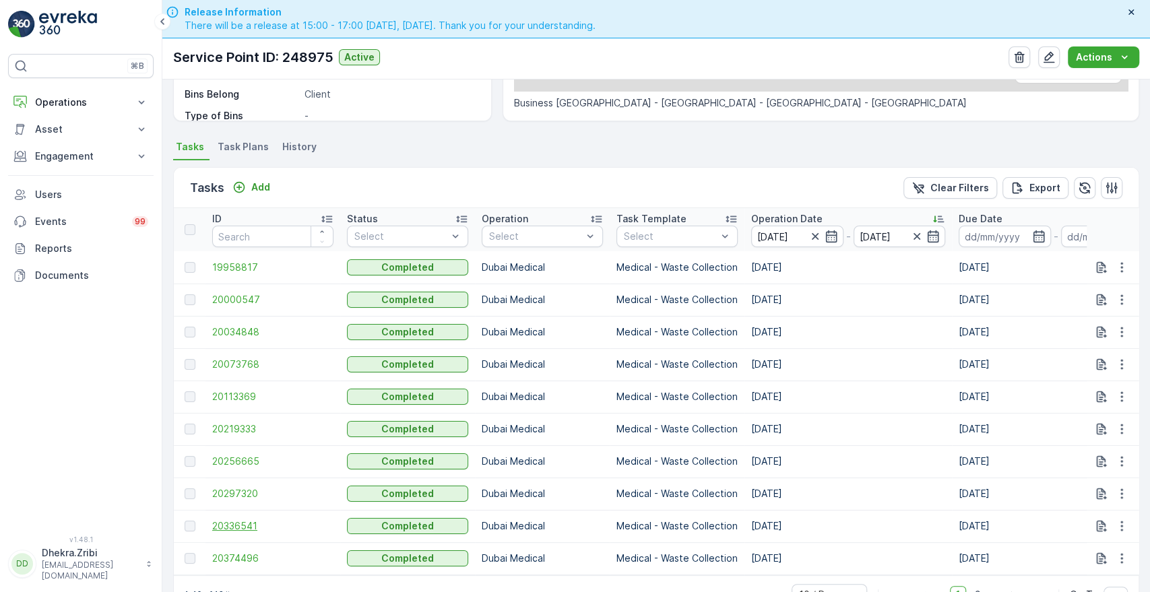
click at [234, 520] on span "20336541" at bounding box center [272, 526] width 121 height 13
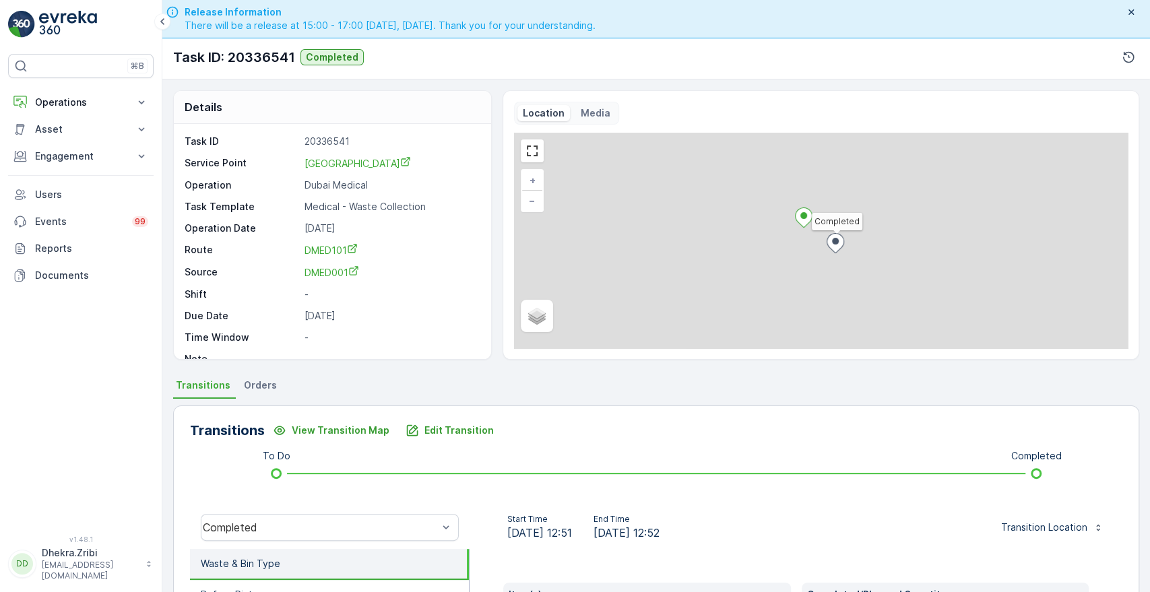
scroll to position [257, 0]
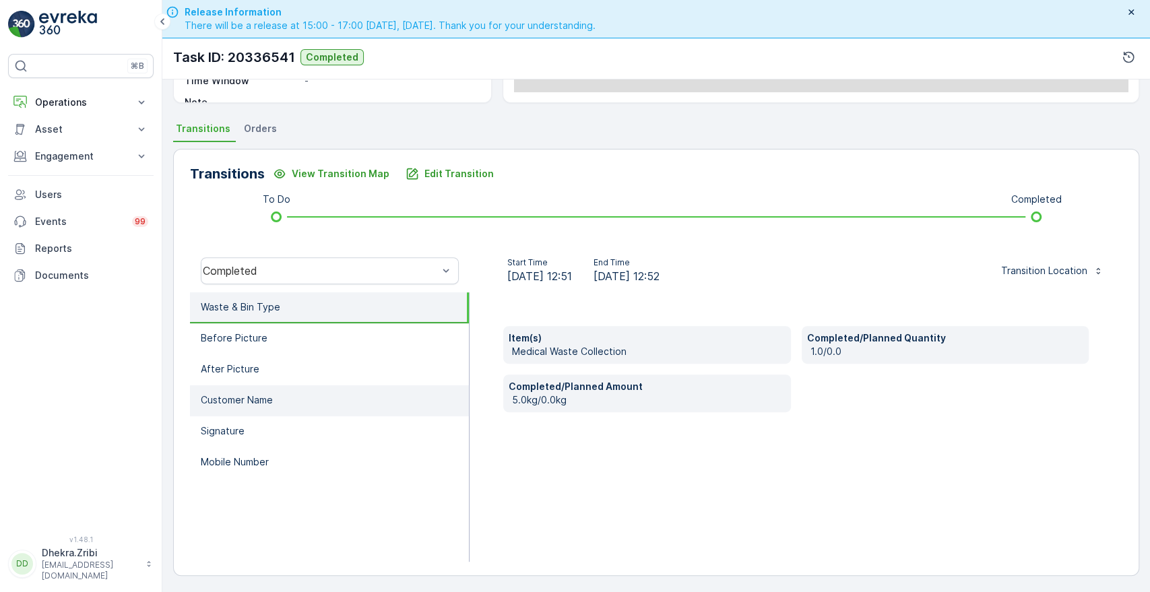
click at [311, 405] on li "Customer Name" at bounding box center [329, 400] width 279 height 31
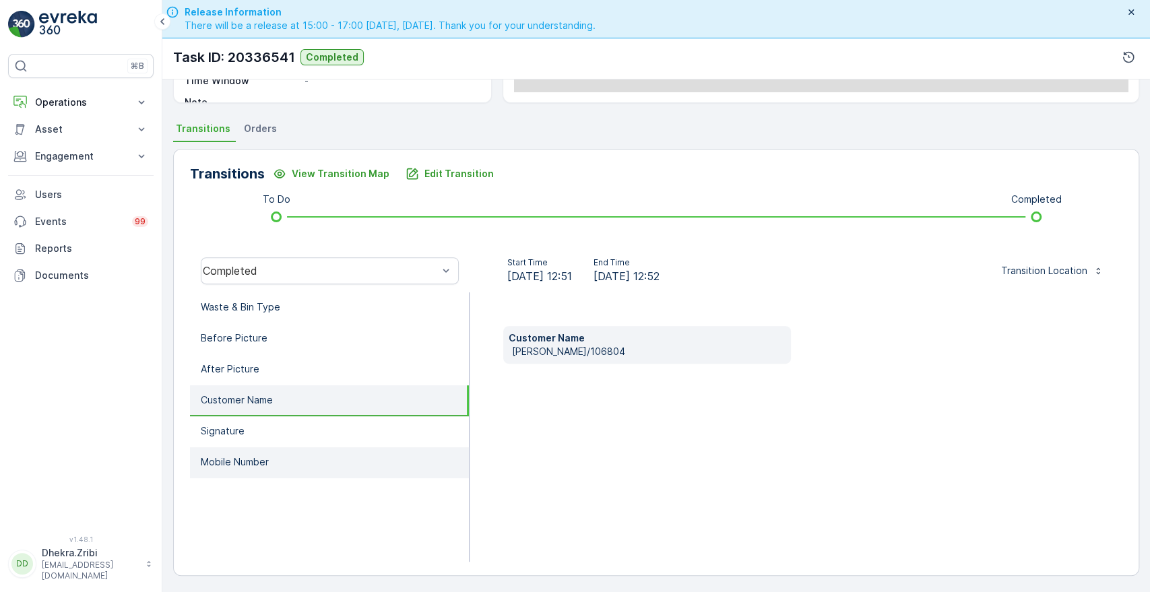
click at [265, 451] on li "Mobile Number" at bounding box center [329, 462] width 279 height 31
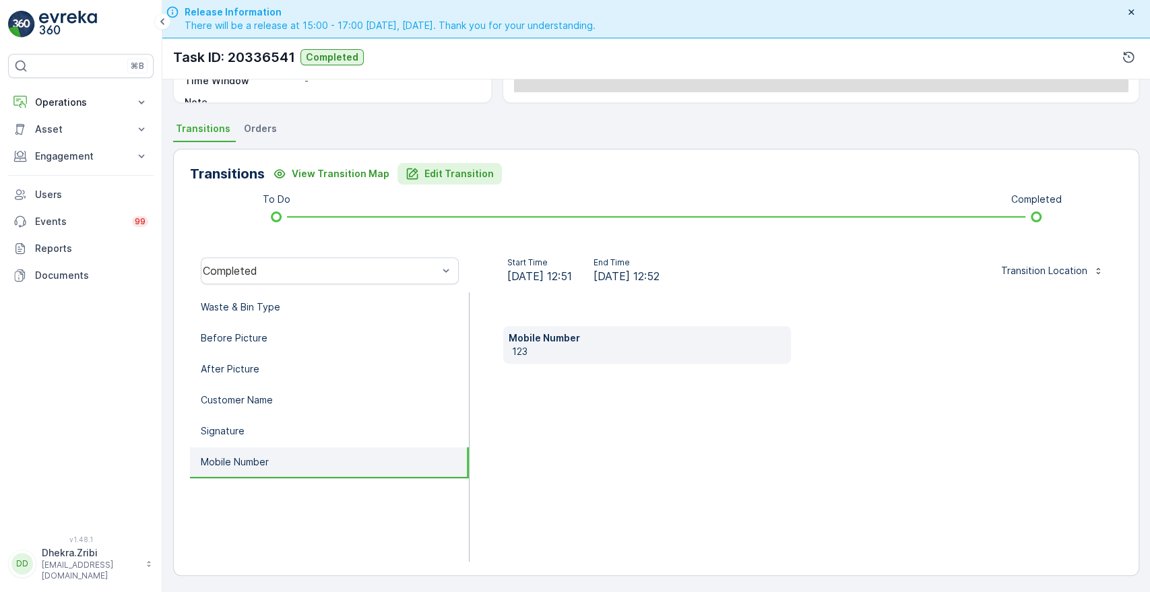
click at [418, 182] on button "Edit Transition" at bounding box center [450, 174] width 104 height 22
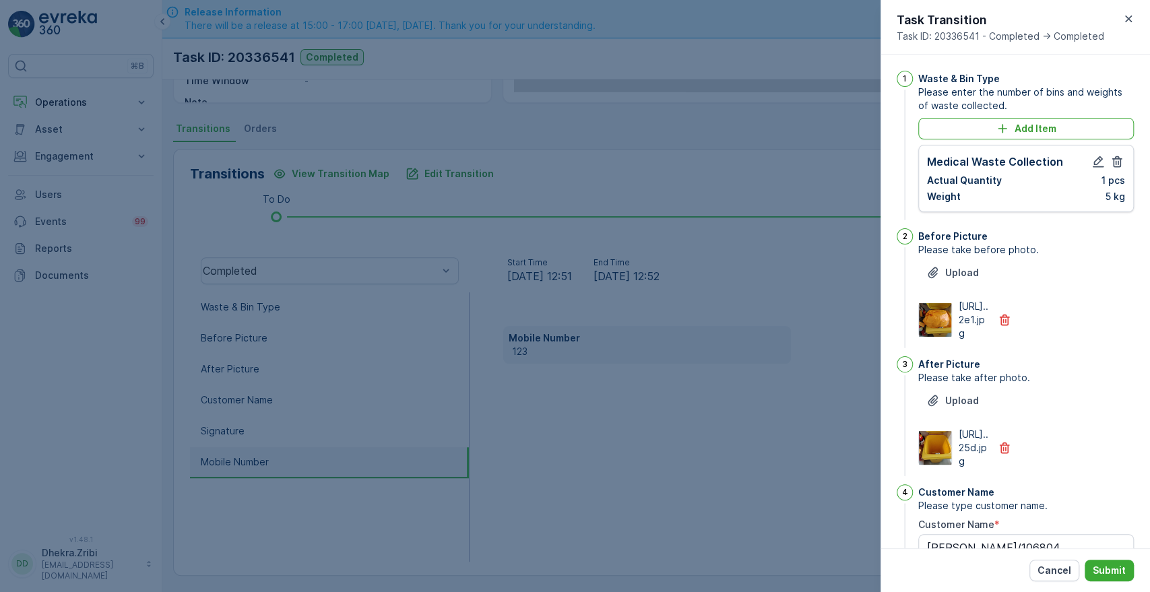
scroll to position [352, 0]
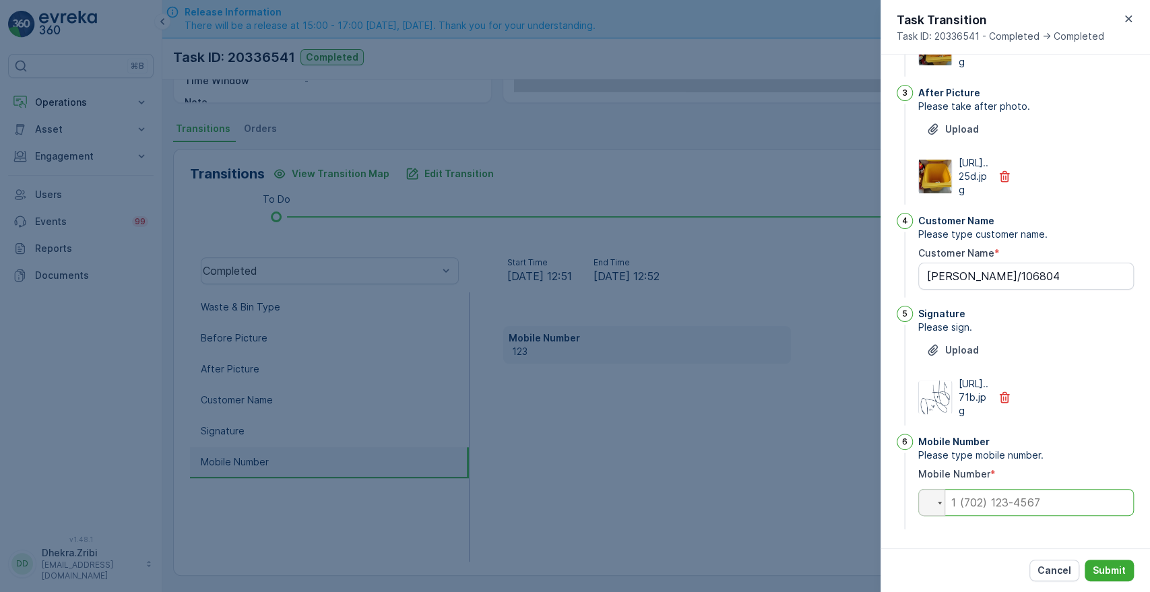
click at [1011, 505] on input "tel" at bounding box center [1026, 502] width 216 height 27
type input "0505874483"
click at [1106, 565] on p "Submit" at bounding box center [1109, 570] width 33 height 13
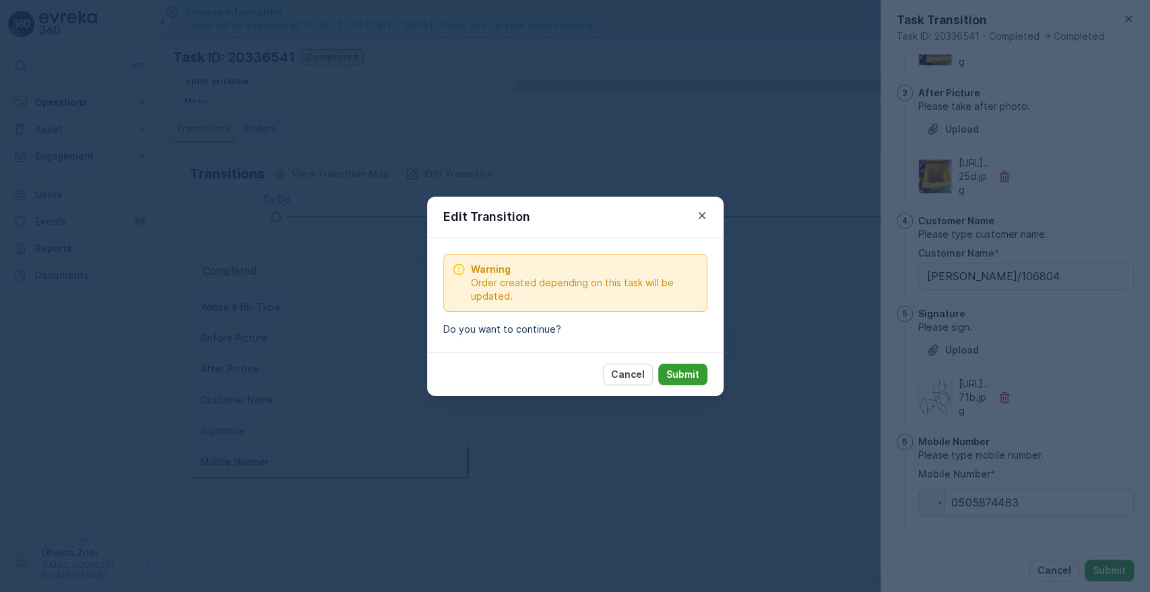
click at [688, 381] on p "Submit" at bounding box center [682, 374] width 33 height 13
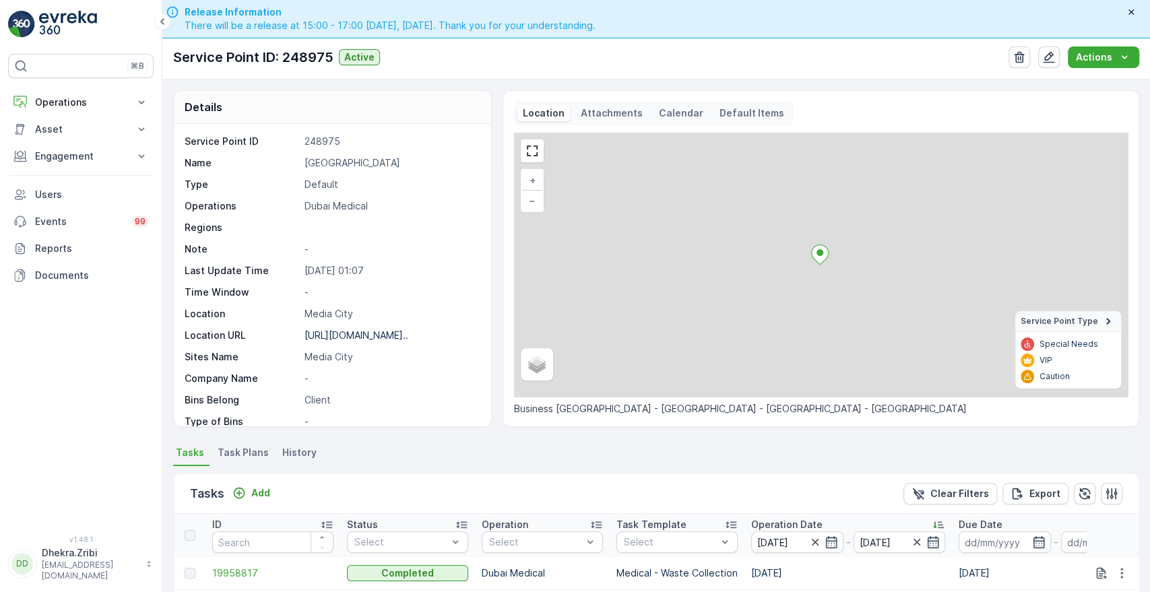
scroll to position [350, 0]
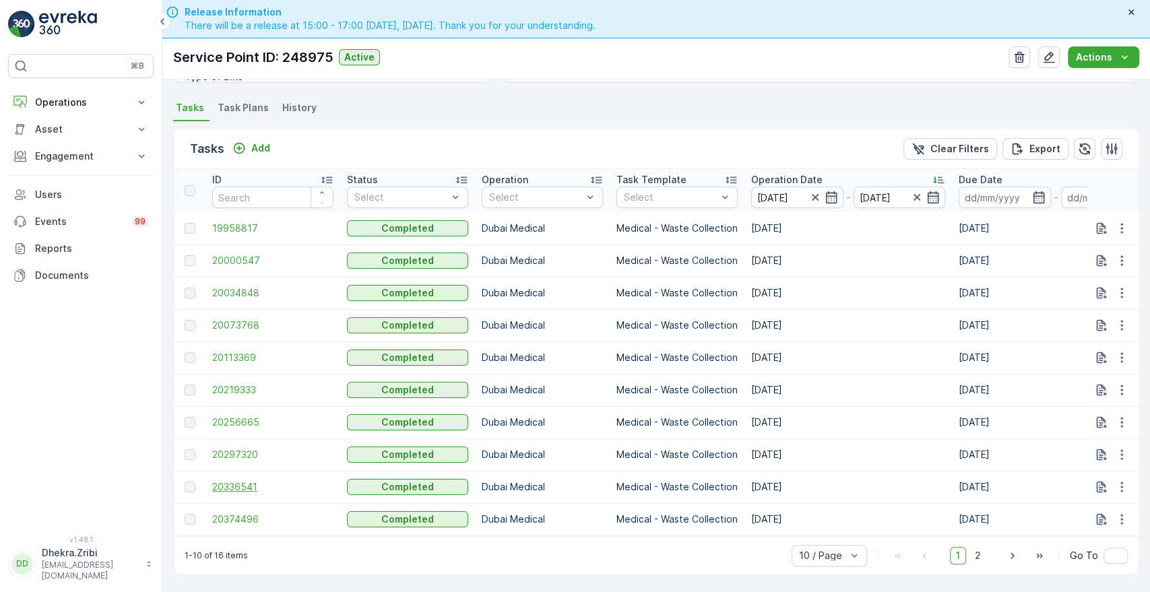
click at [239, 480] on span "20336541" at bounding box center [272, 486] width 121 height 13
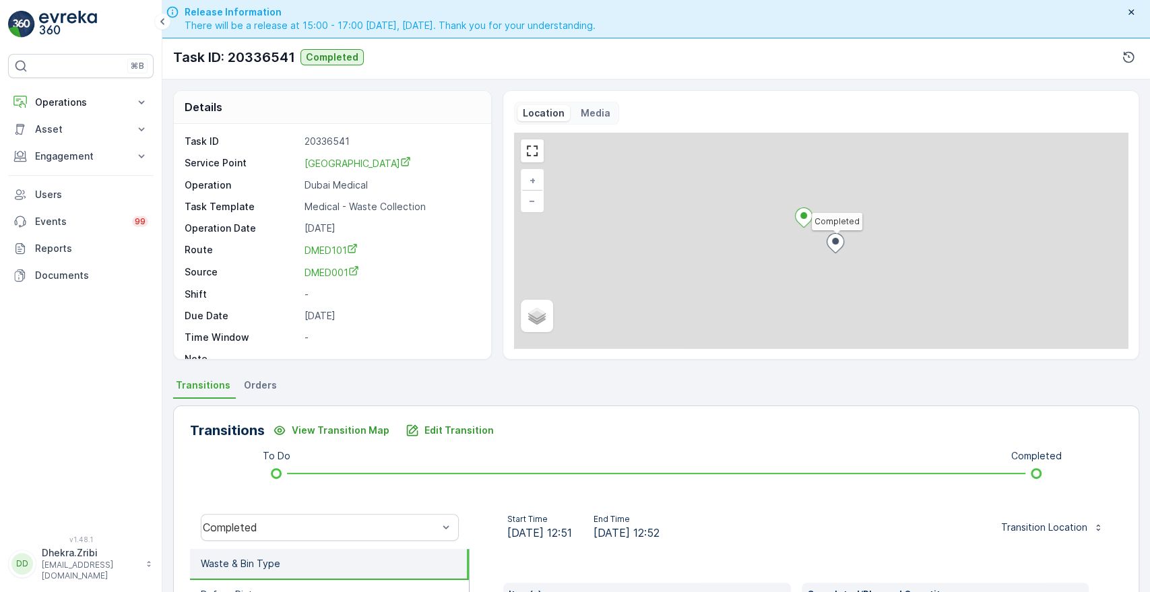
scroll to position [257, 0]
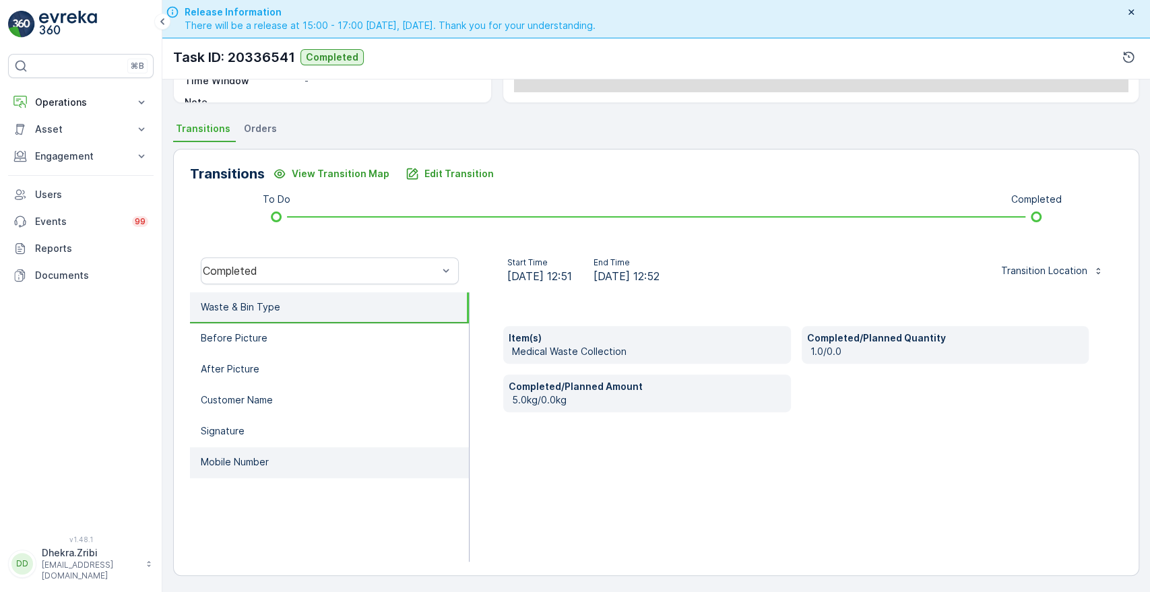
click at [246, 470] on li "Mobile Number" at bounding box center [329, 462] width 279 height 31
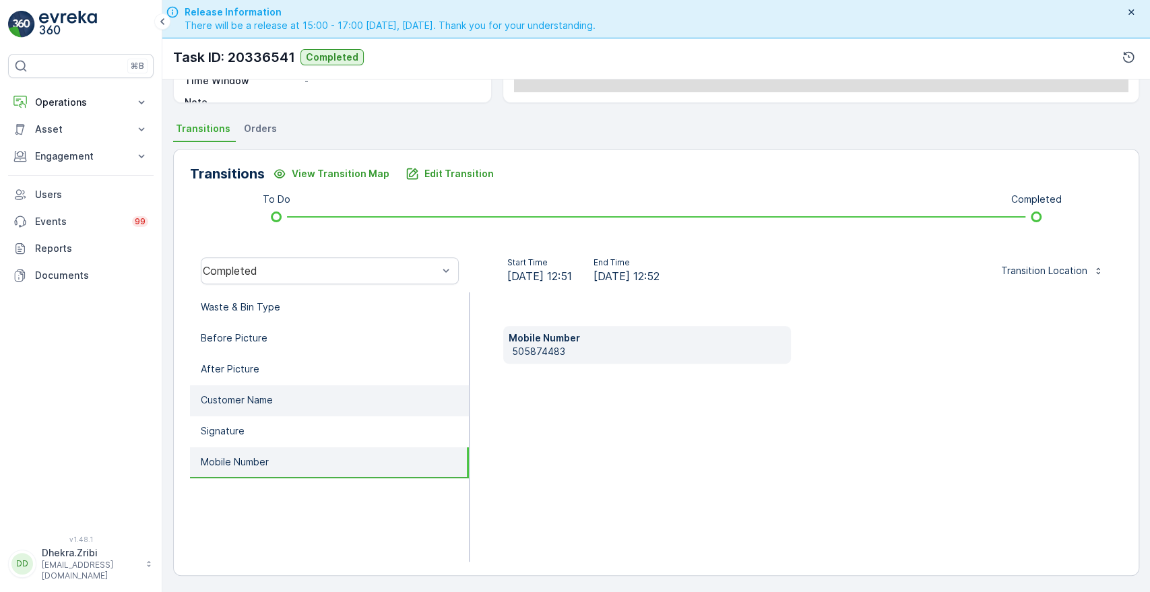
click at [274, 404] on li "Customer Name" at bounding box center [329, 400] width 279 height 31
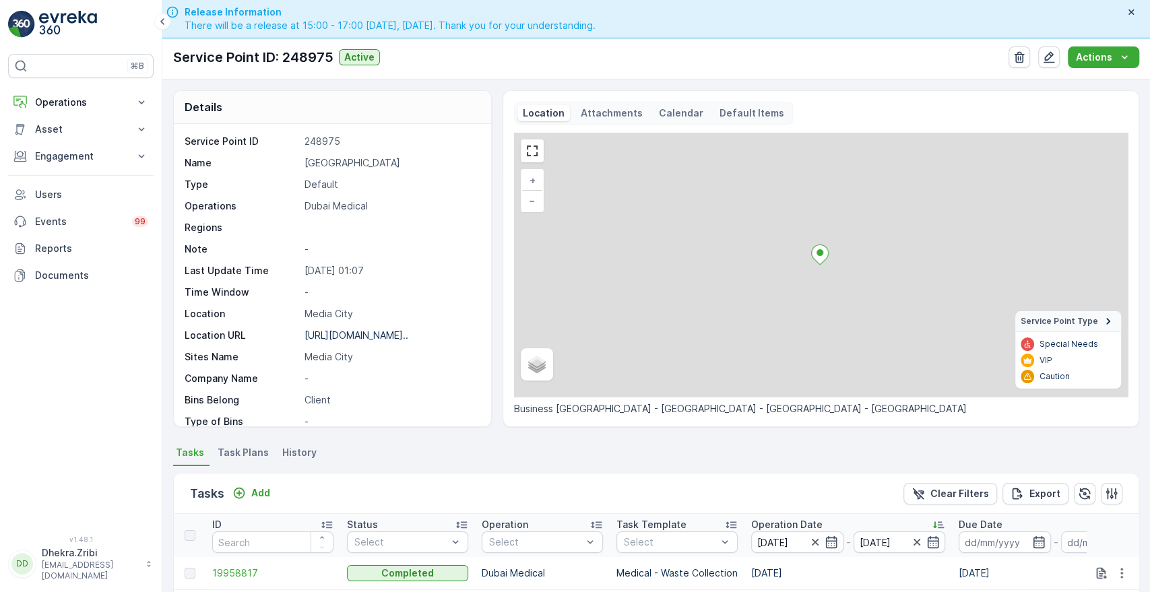
scroll to position [350, 0]
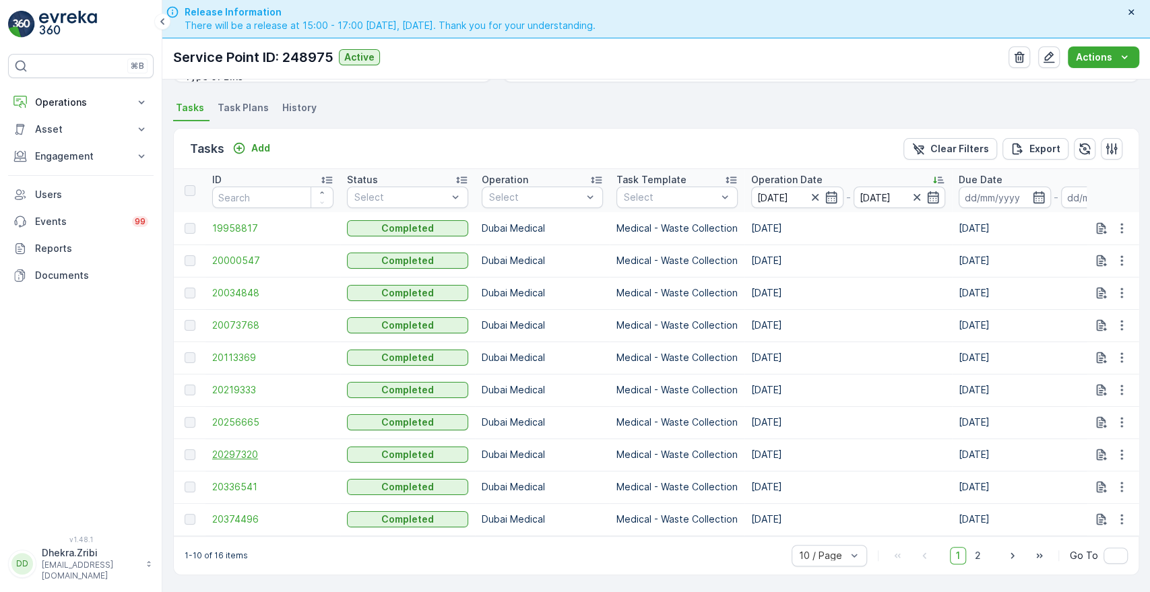
click at [216, 448] on span "20297320" at bounding box center [272, 454] width 121 height 13
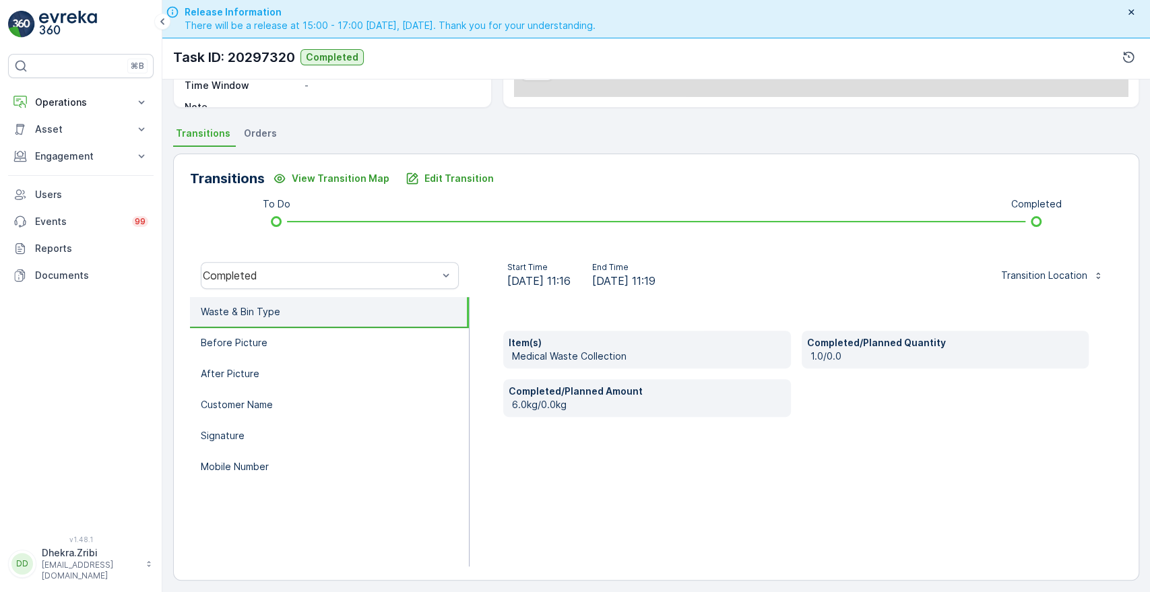
scroll to position [257, 0]
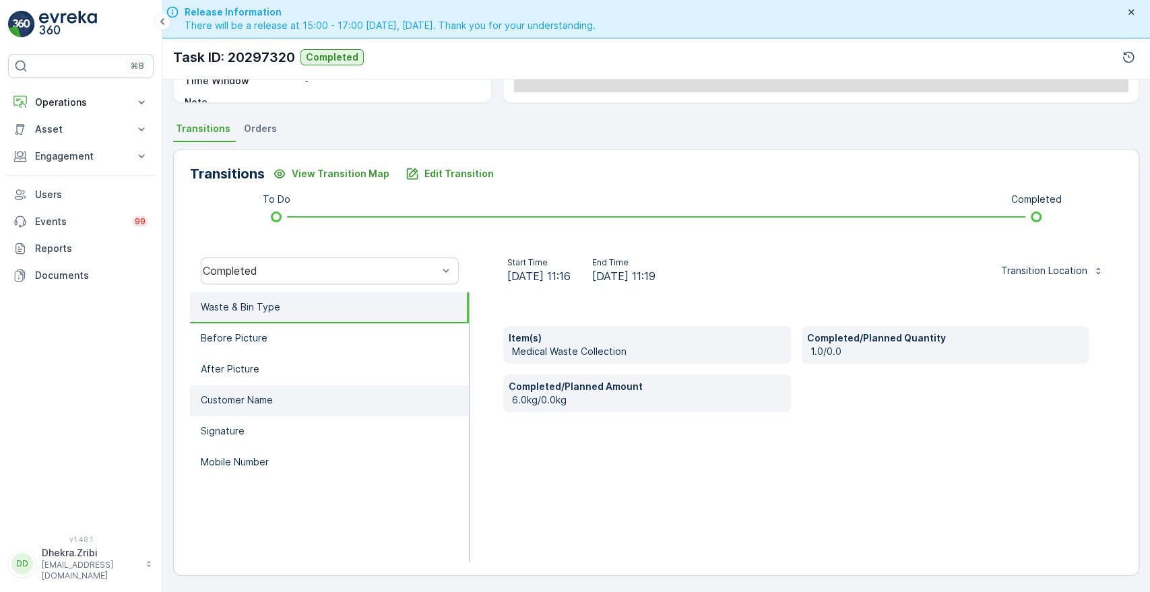
click at [301, 398] on li "Customer Name" at bounding box center [329, 400] width 279 height 31
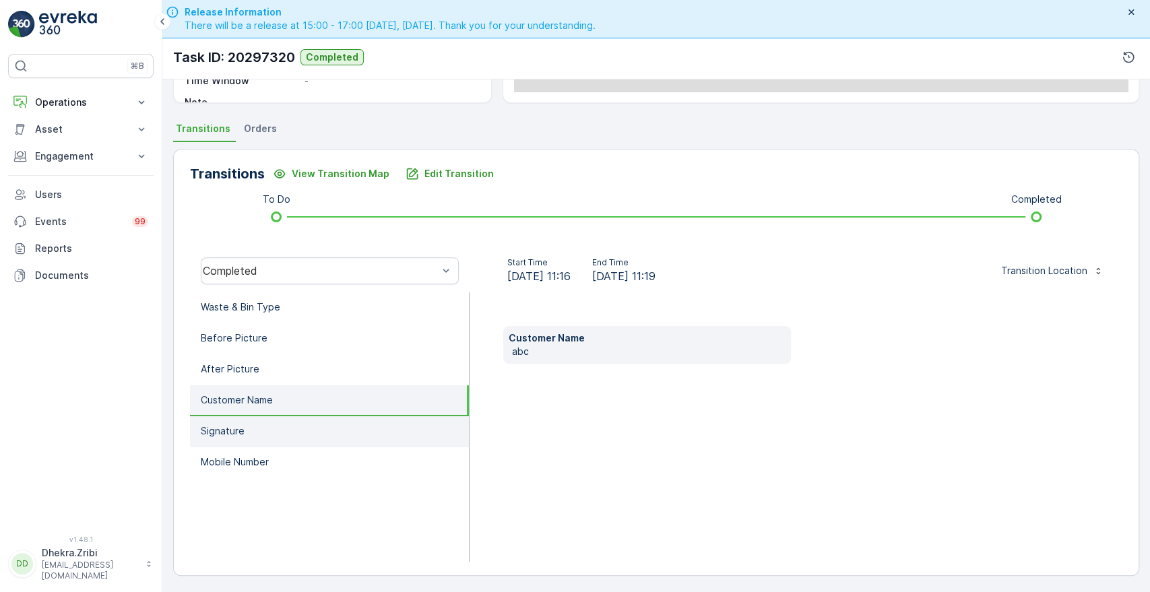
click at [237, 439] on li "Signature" at bounding box center [329, 431] width 279 height 31
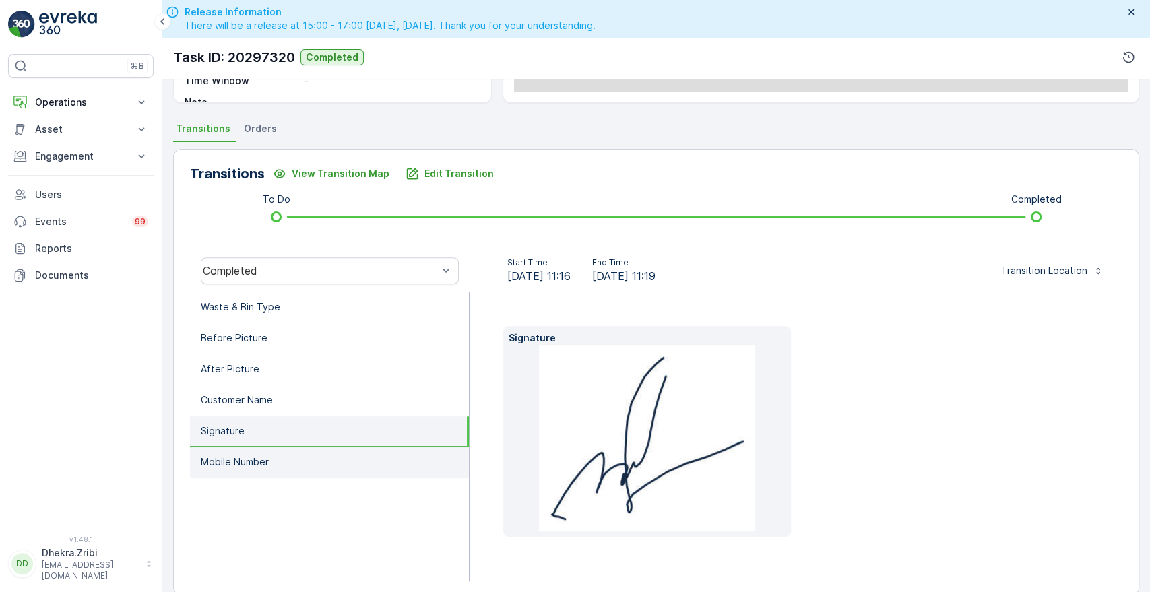
click at [238, 473] on li "Mobile Number" at bounding box center [329, 462] width 279 height 31
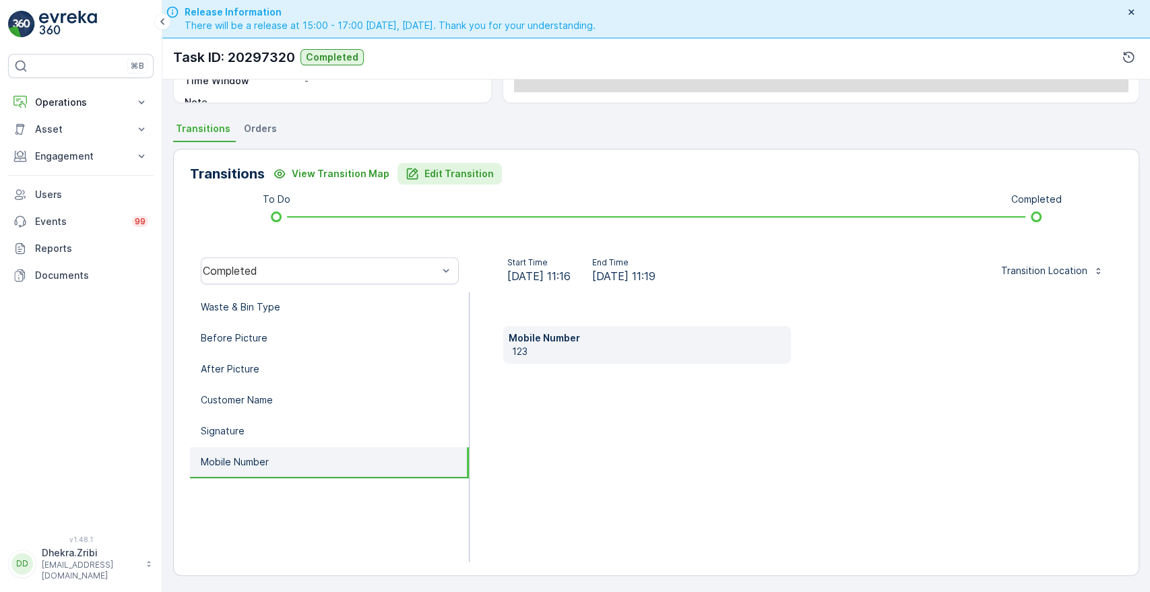
click at [425, 172] on p "Edit Transition" at bounding box center [459, 173] width 69 height 13
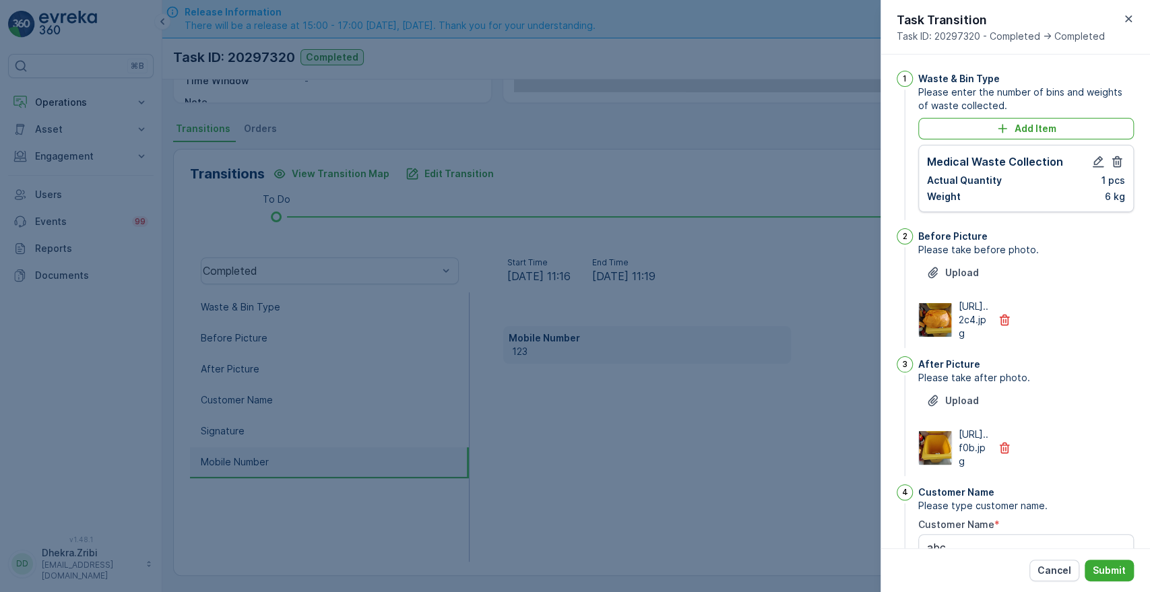
scroll to position [352, 0]
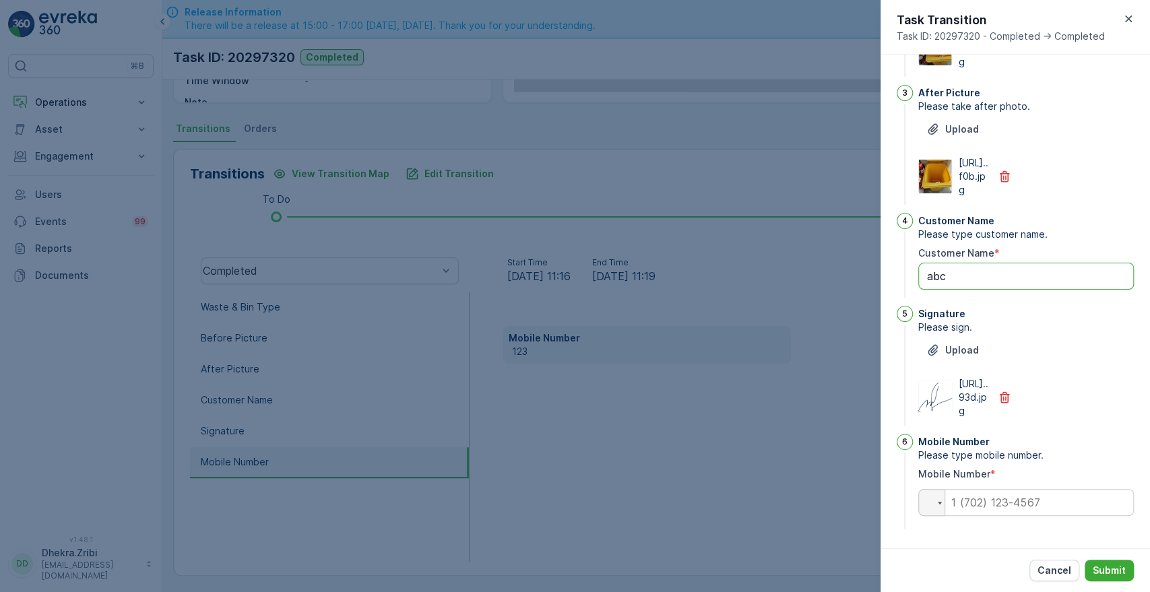
click at [954, 263] on Name "abc" at bounding box center [1026, 276] width 216 height 27
type Name "a"
type Name "jeffrey"
click at [986, 513] on input "tel" at bounding box center [1026, 502] width 216 height 27
type input "0505874483"
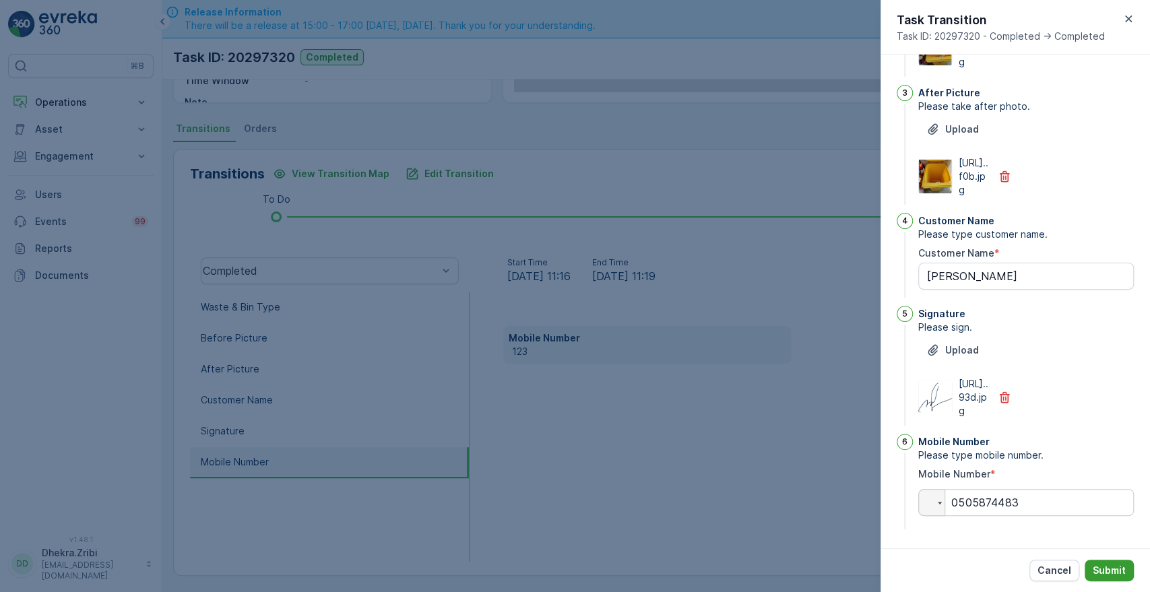
click at [1107, 568] on p "Submit" at bounding box center [1109, 570] width 33 height 13
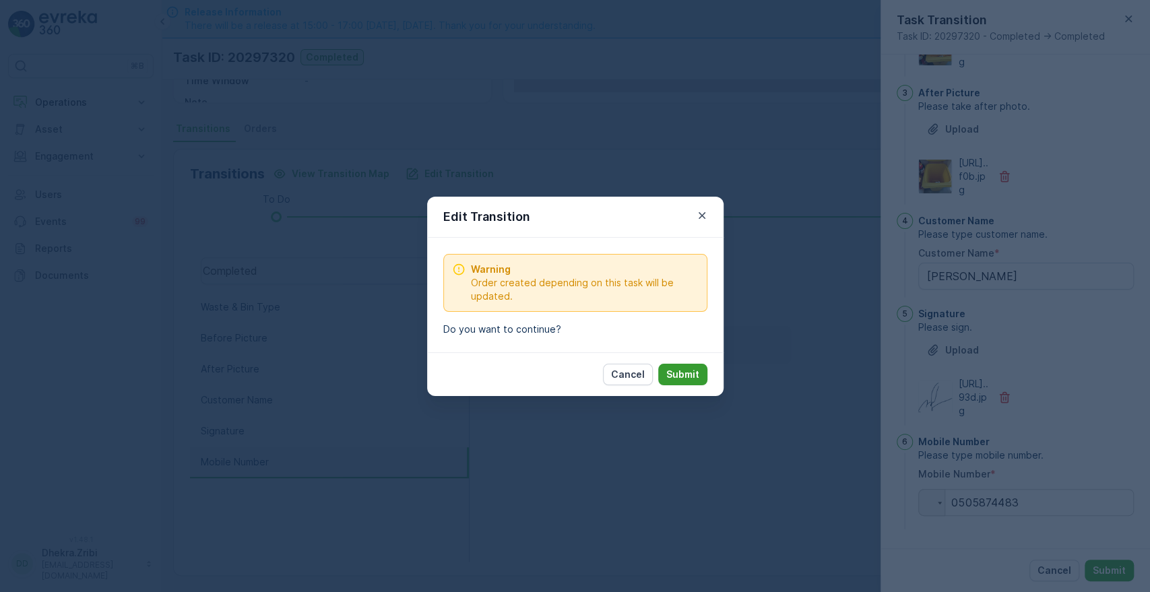
click at [676, 373] on p "Submit" at bounding box center [682, 374] width 33 height 13
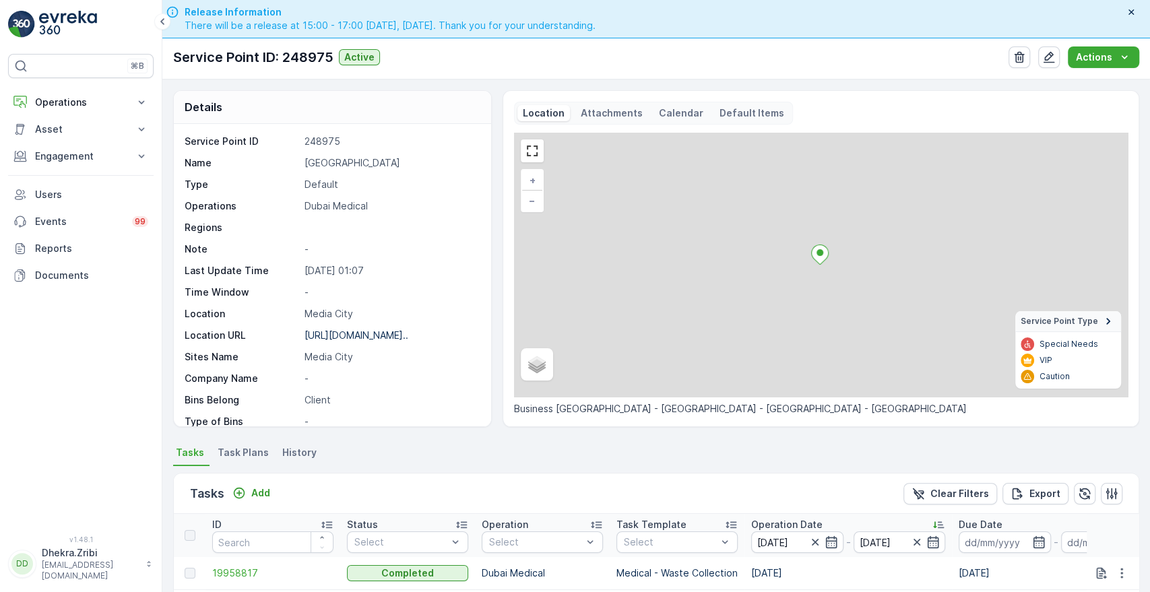
scroll to position [350, 0]
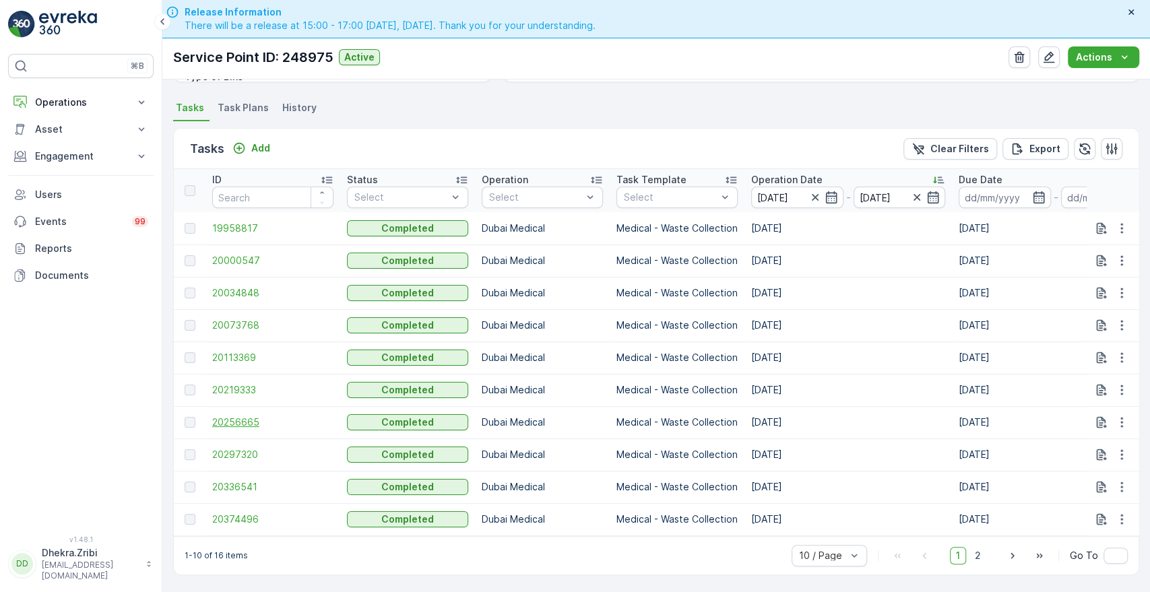
click at [241, 416] on span "20256665" at bounding box center [272, 422] width 121 height 13
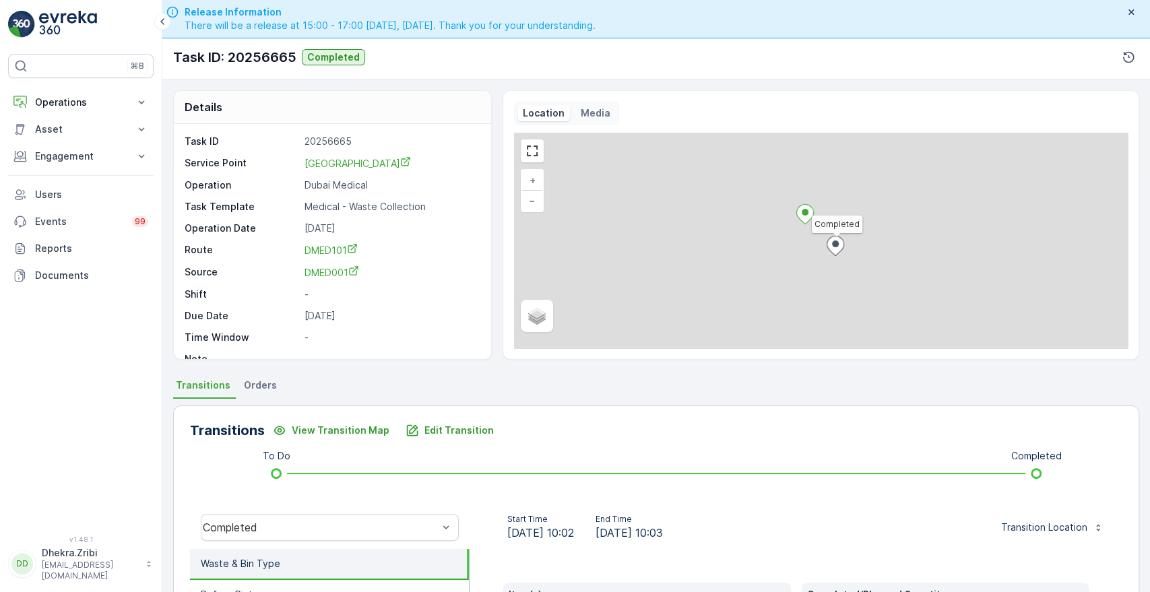
scroll to position [257, 0]
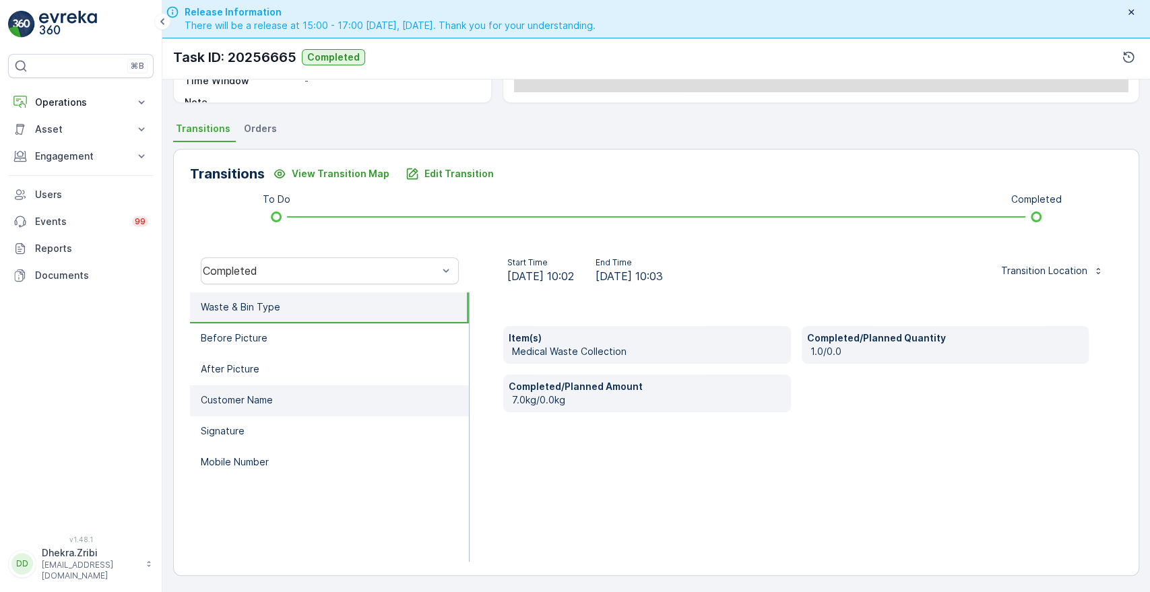
click at [253, 406] on li "Customer Name" at bounding box center [329, 400] width 279 height 31
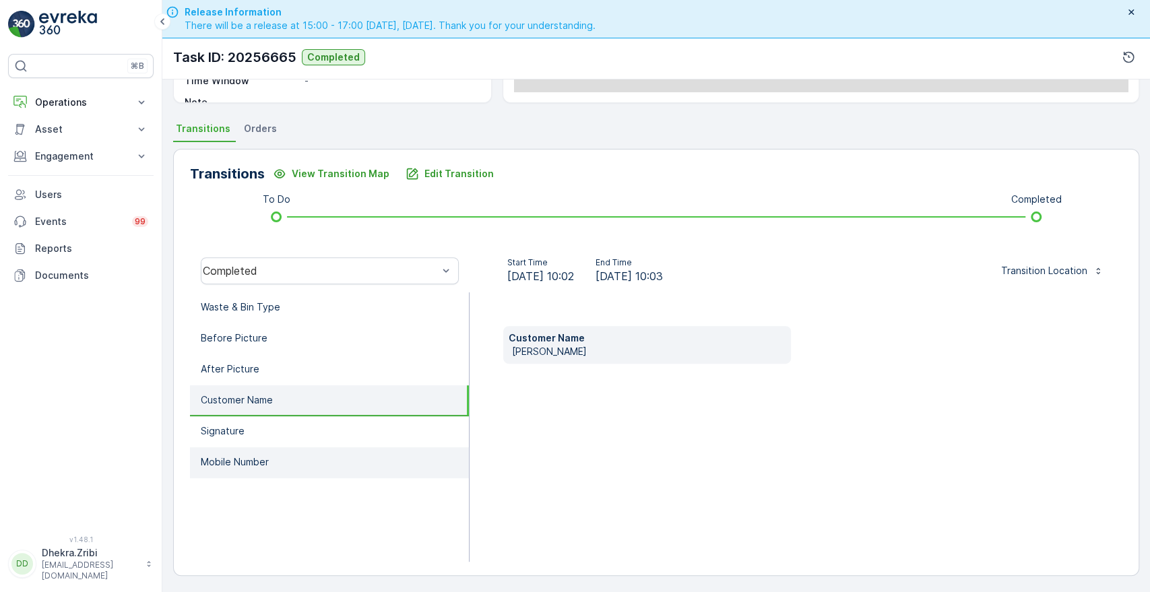
click at [234, 462] on p "Mobile Number" at bounding box center [235, 462] width 68 height 13
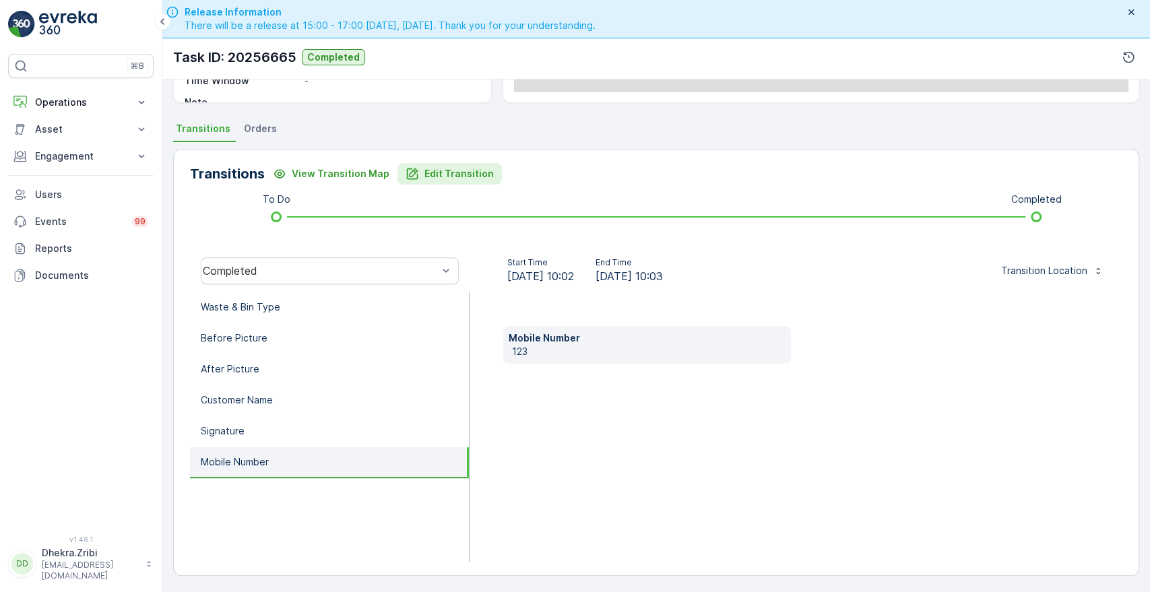
click at [442, 167] on p "Edit Transition" at bounding box center [459, 173] width 69 height 13
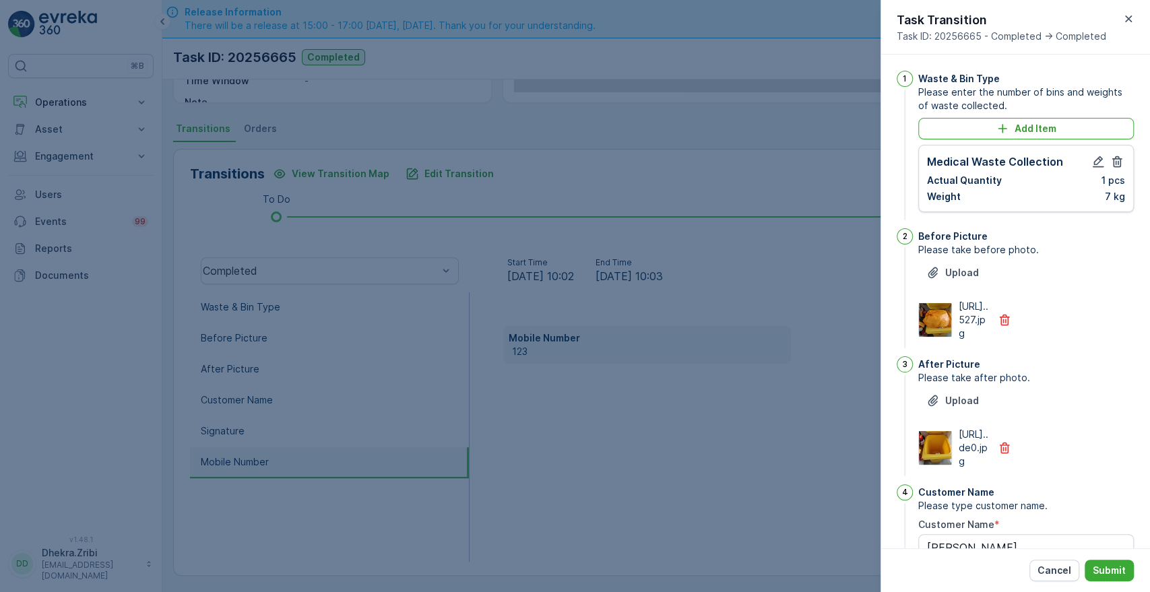
scroll to position [352, 0]
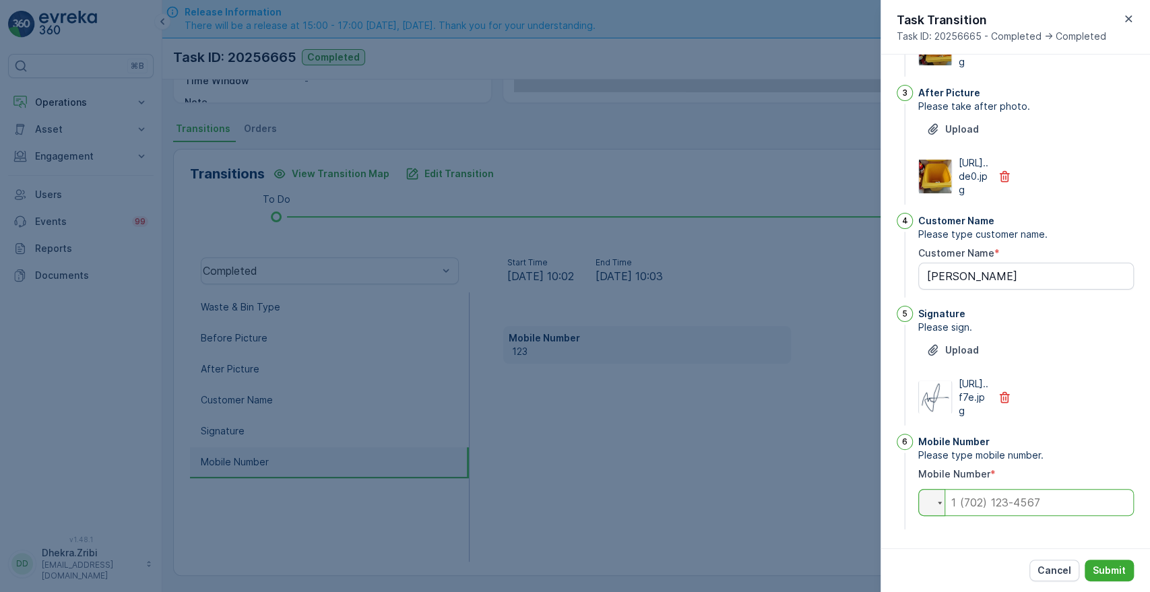
click at [969, 502] on input "tel" at bounding box center [1026, 502] width 216 height 27
type input "0563680858"
click at [1096, 569] on p "Submit" at bounding box center [1109, 570] width 33 height 13
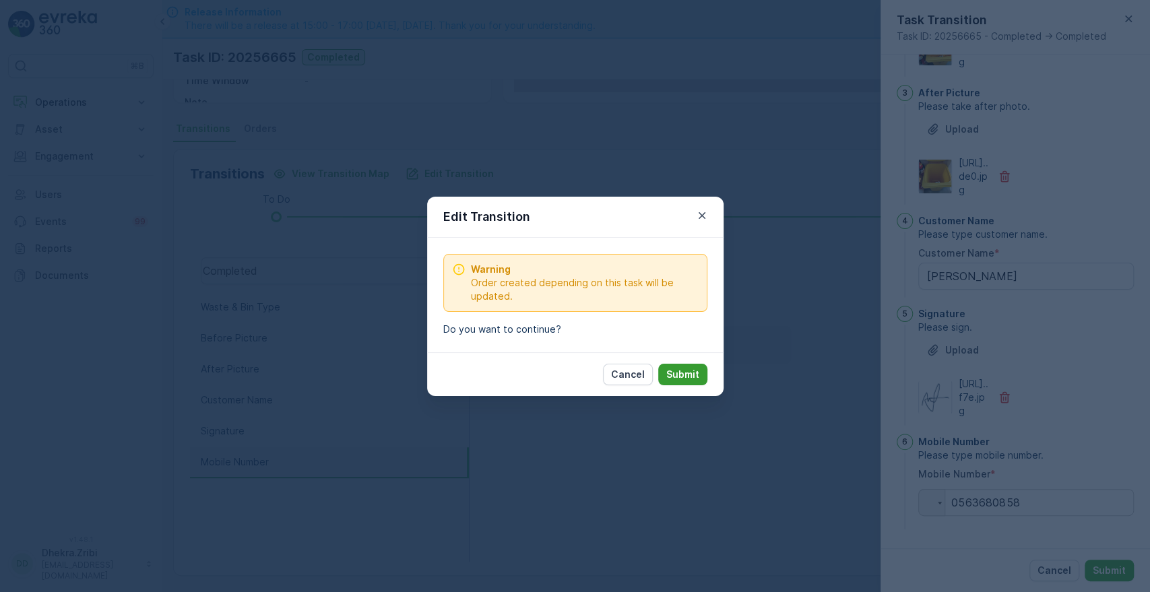
click at [694, 373] on p "Submit" at bounding box center [682, 374] width 33 height 13
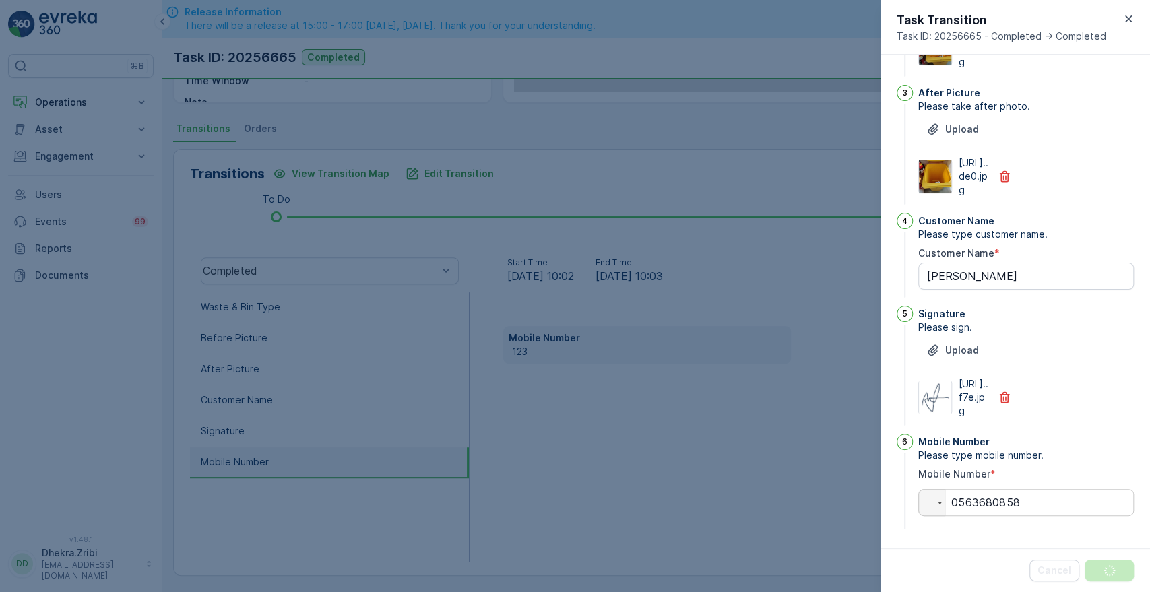
scroll to position [0, 0]
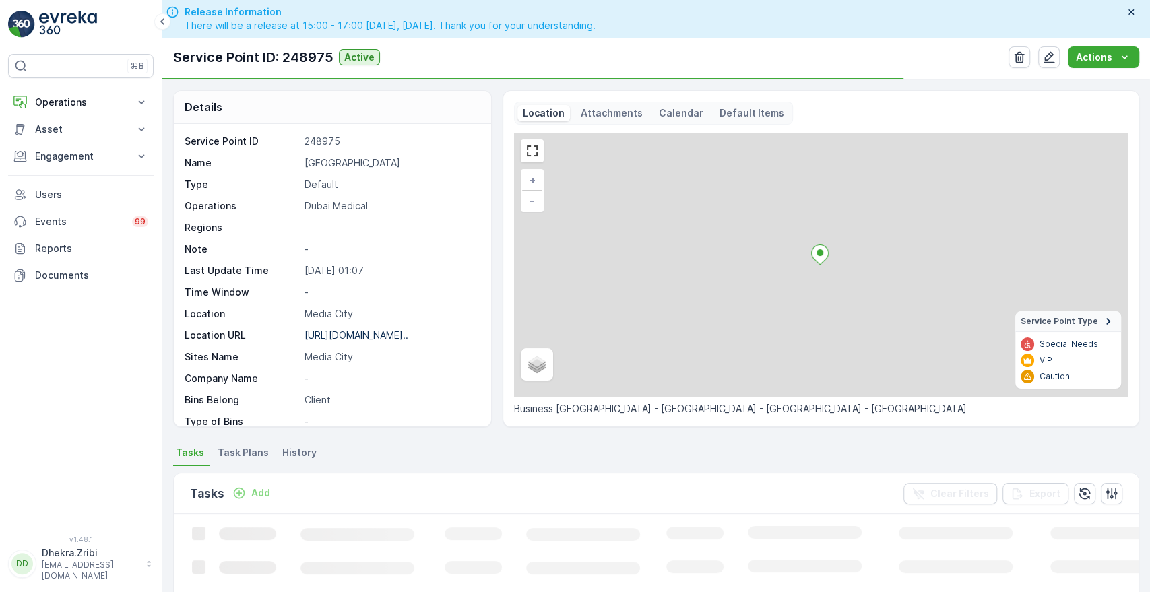
scroll to position [306, 0]
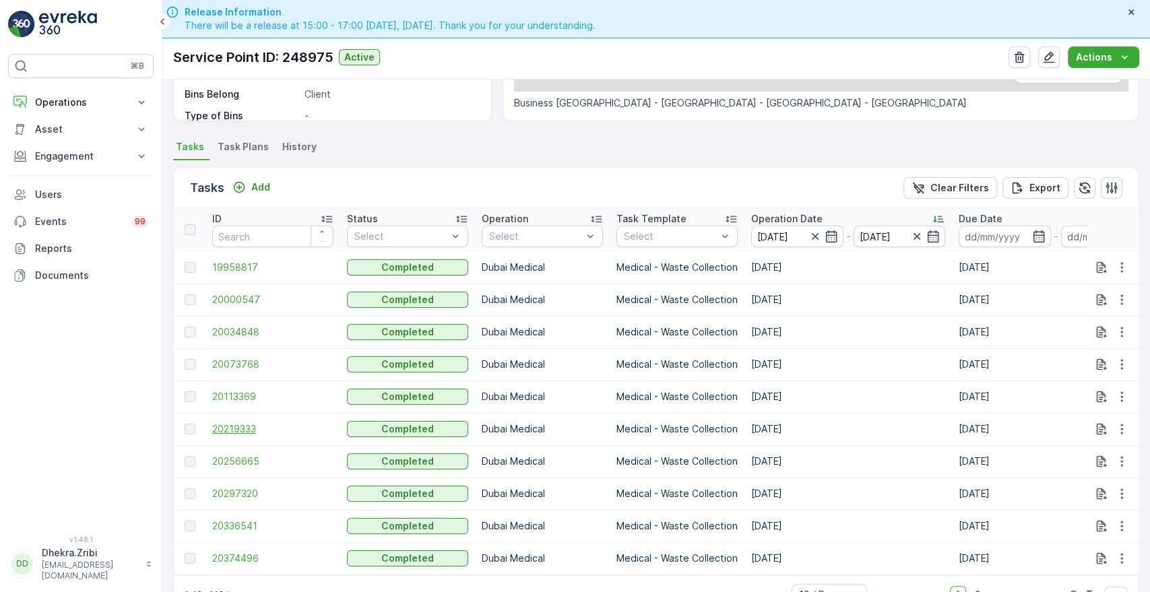
click at [240, 429] on span "20219333" at bounding box center [272, 428] width 121 height 13
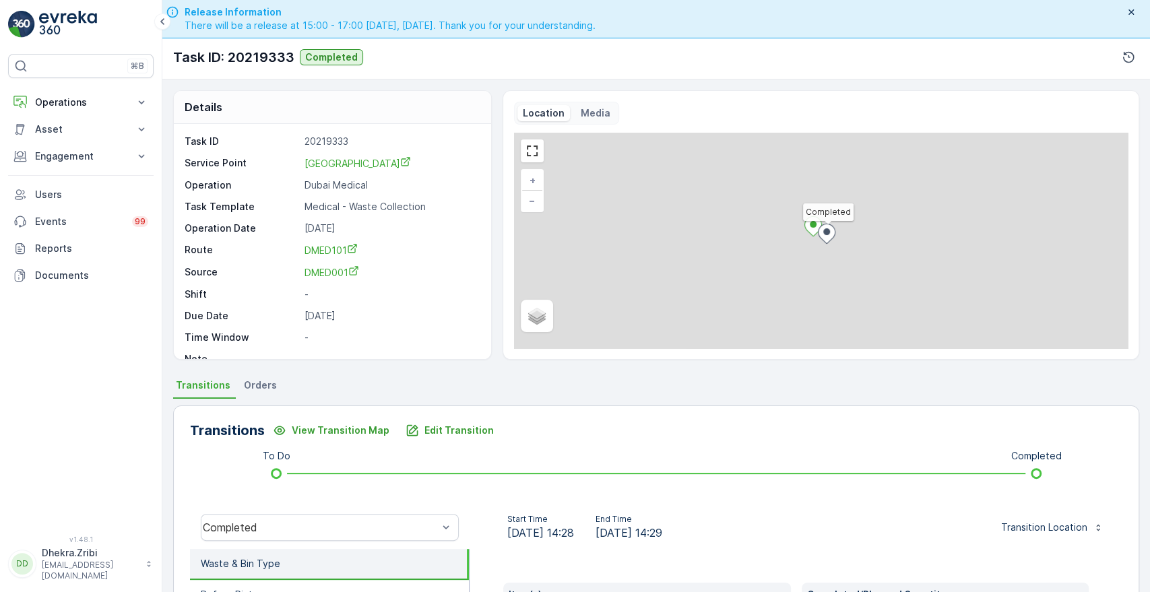
scroll to position [257, 0]
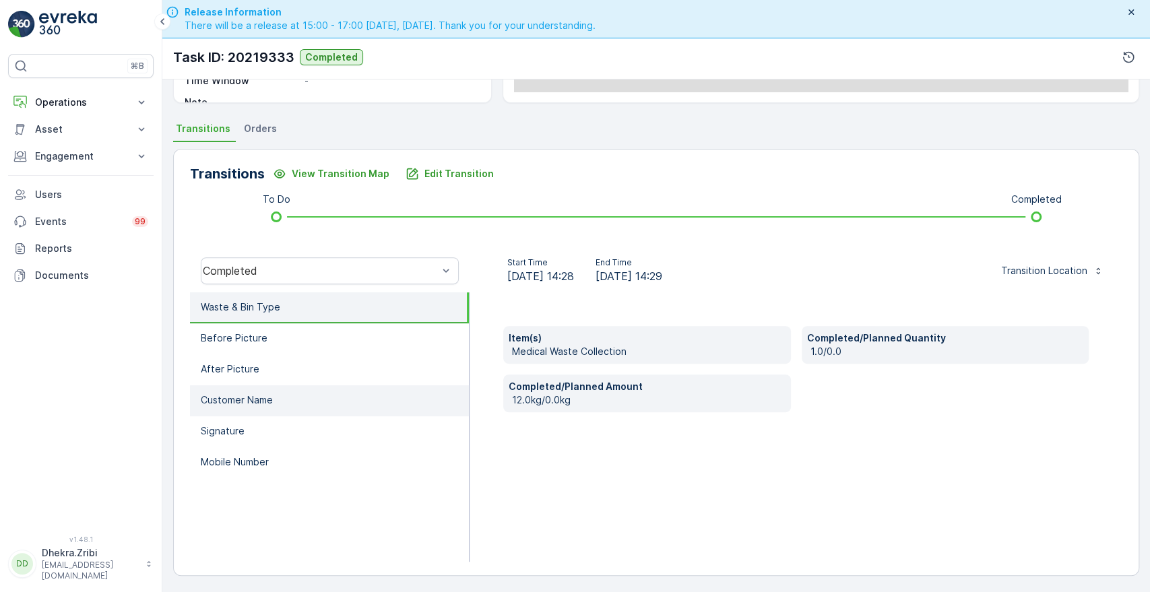
click at [227, 397] on p "Customer Name" at bounding box center [237, 400] width 72 height 13
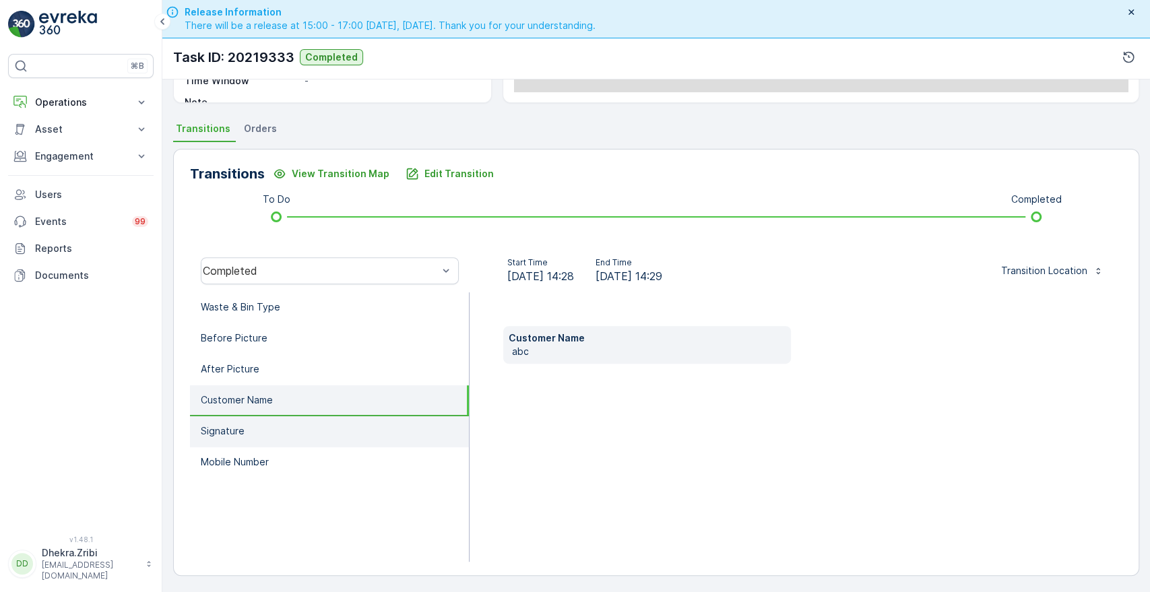
click at [218, 425] on p "Signature" at bounding box center [223, 431] width 44 height 13
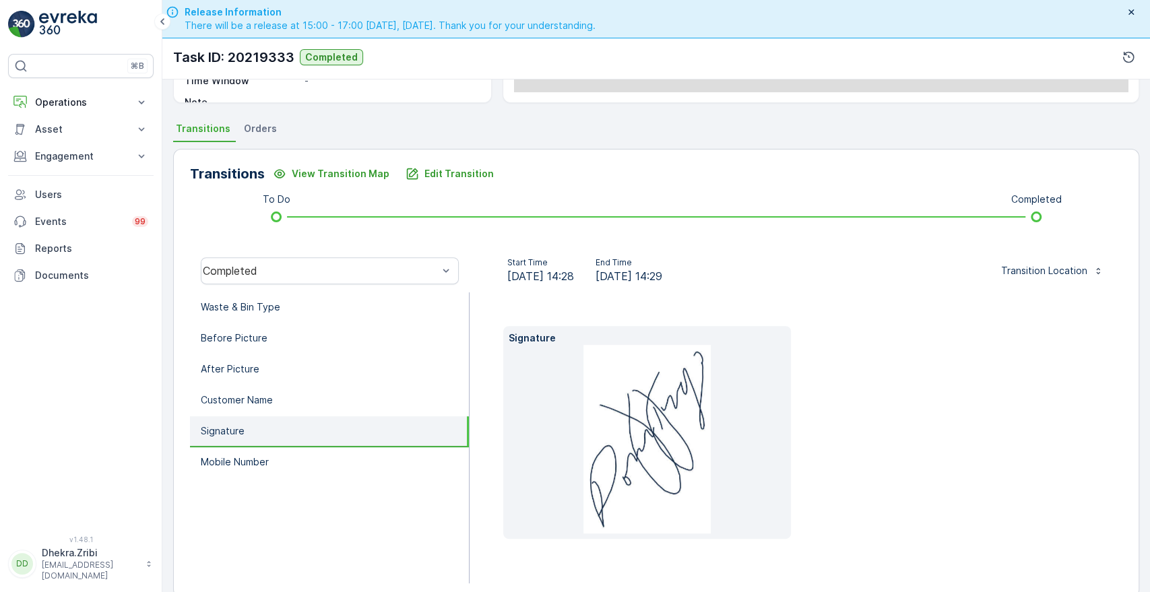
click at [218, 425] on p "Signature" at bounding box center [223, 431] width 44 height 13
click at [224, 459] on p "Mobile Number" at bounding box center [235, 462] width 68 height 13
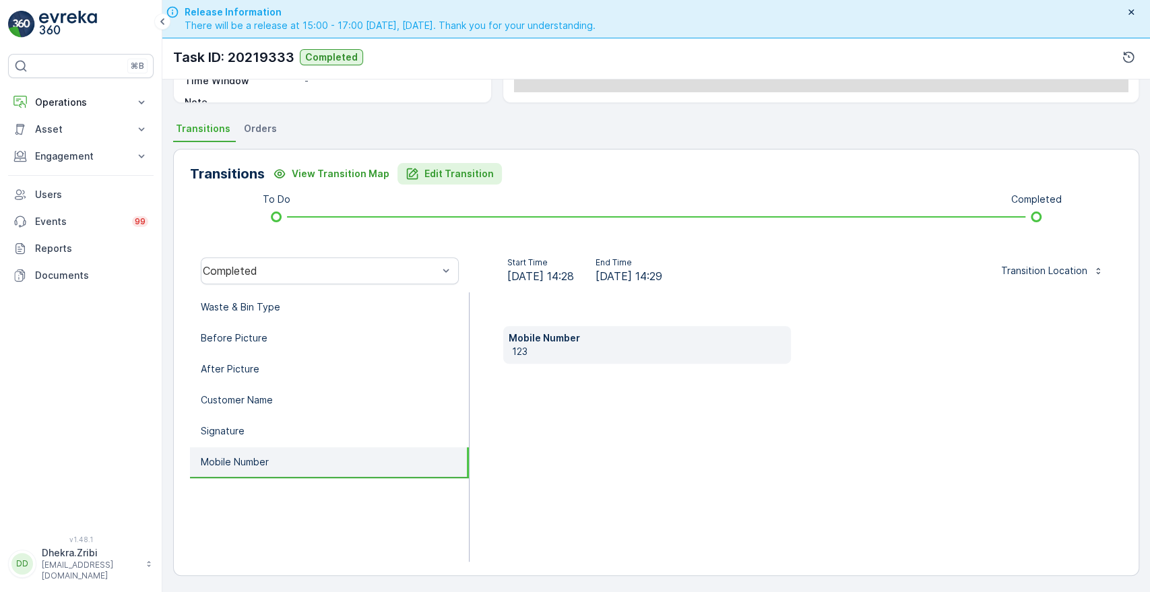
click at [451, 171] on p "Edit Transition" at bounding box center [459, 173] width 69 height 13
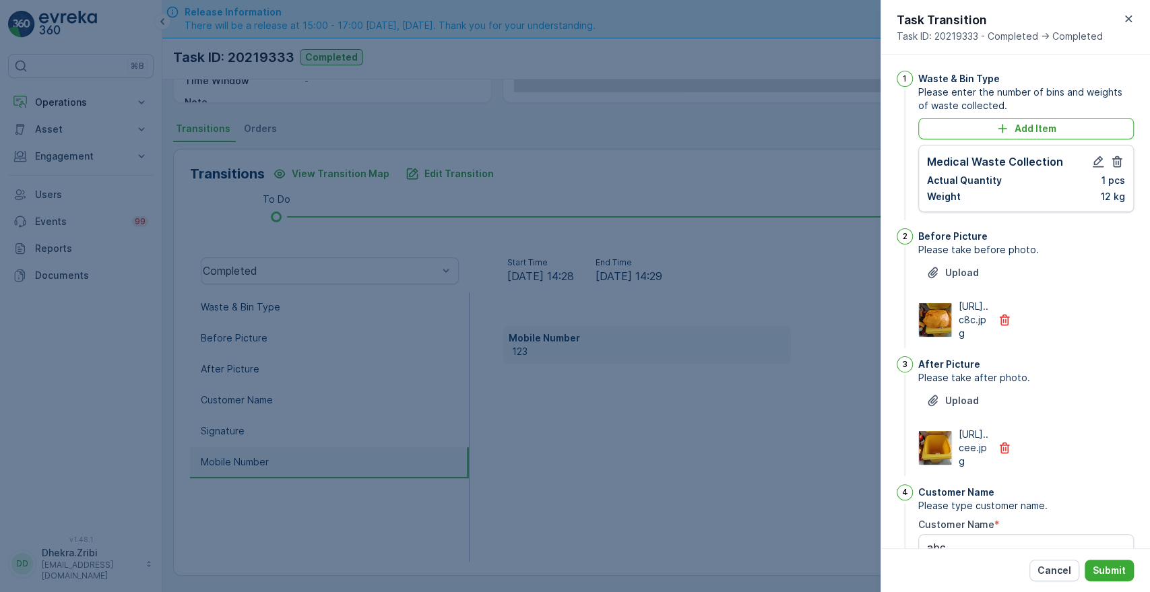
scroll to position [352, 0]
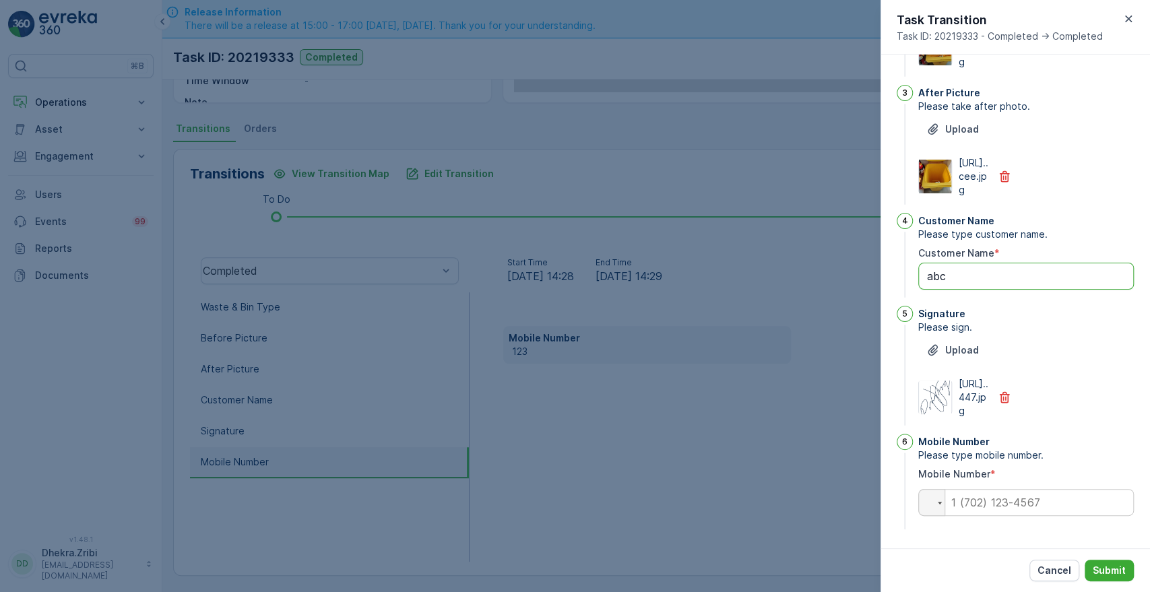
click at [962, 263] on Name "abc" at bounding box center [1026, 276] width 216 height 27
type Name "a"
type Name "jeffrey"
click at [978, 505] on input "tel" at bounding box center [1026, 502] width 216 height 27
type input "0505874483"
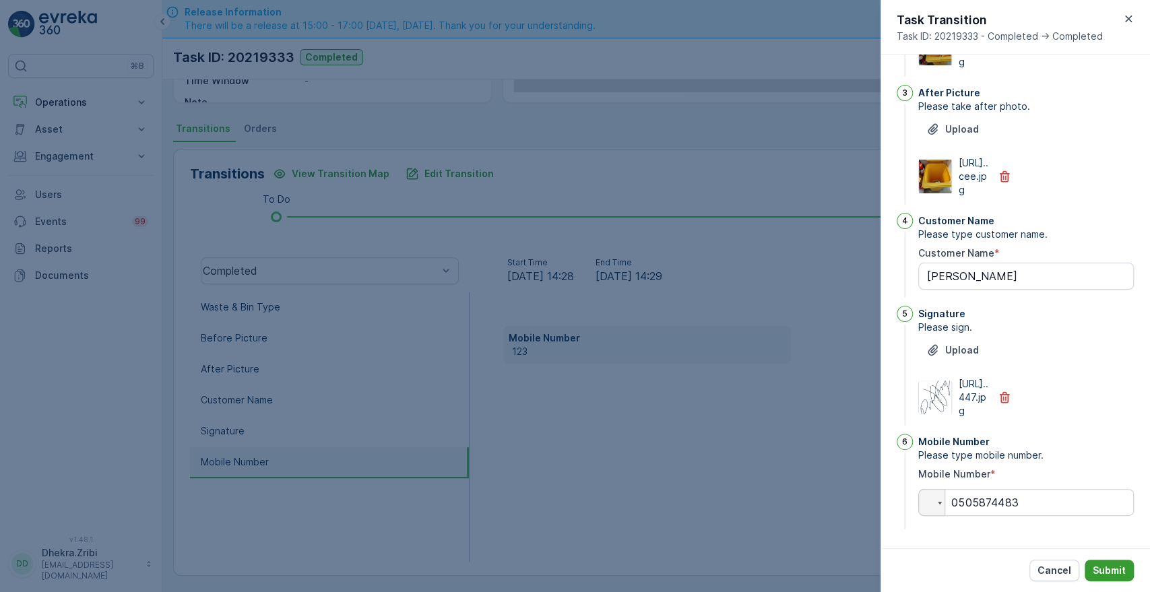
click at [1096, 562] on button "Submit" at bounding box center [1109, 571] width 49 height 22
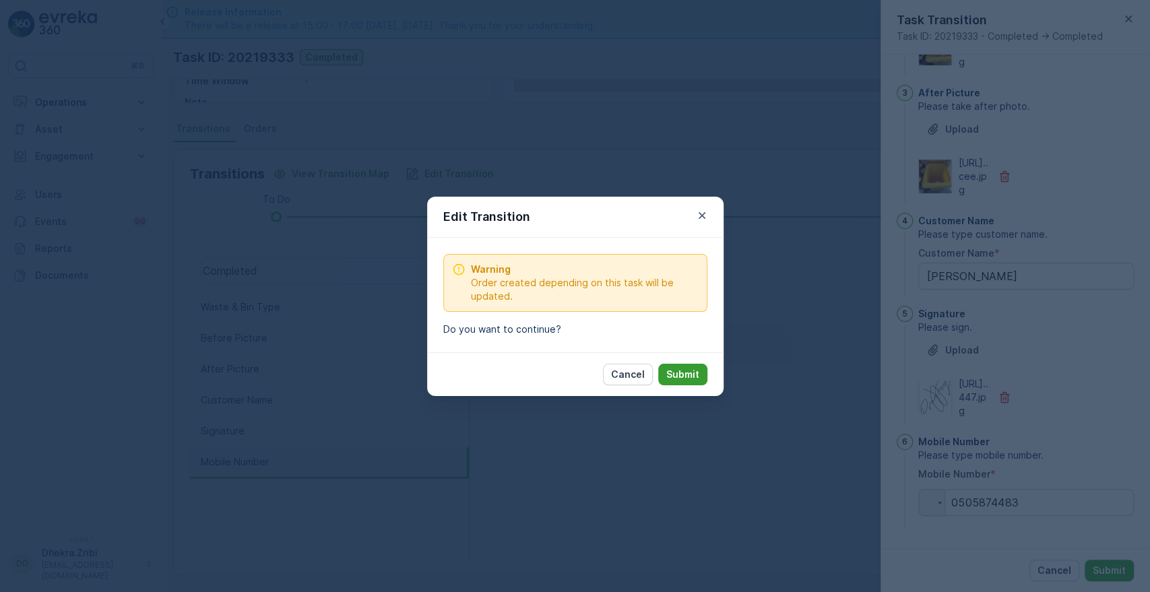
click at [689, 379] on p "Submit" at bounding box center [682, 374] width 33 height 13
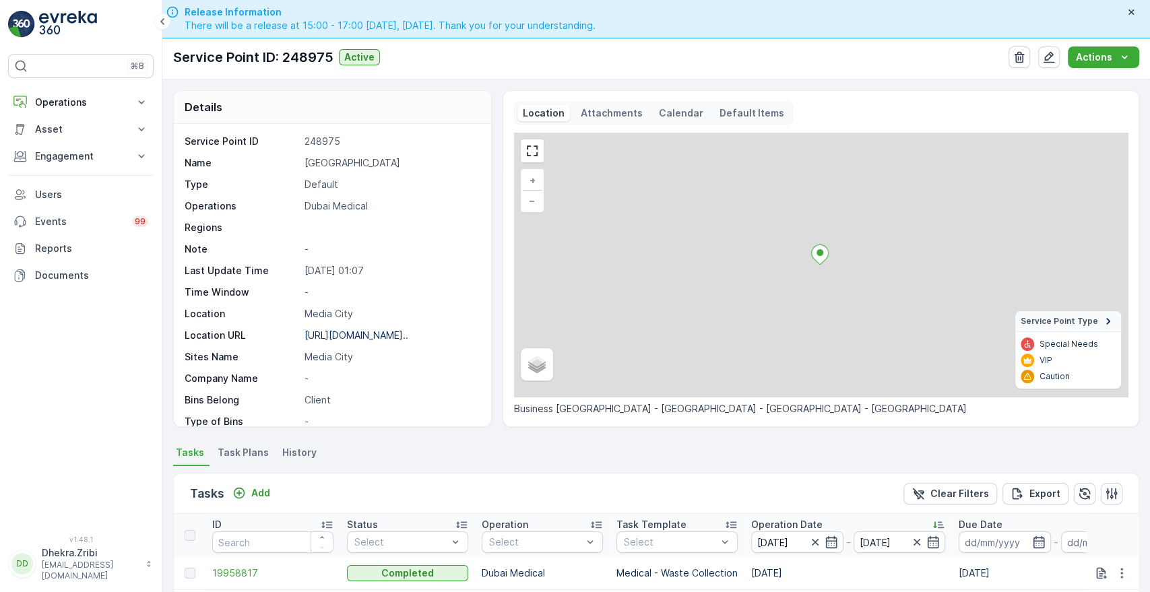
scroll to position [350, 0]
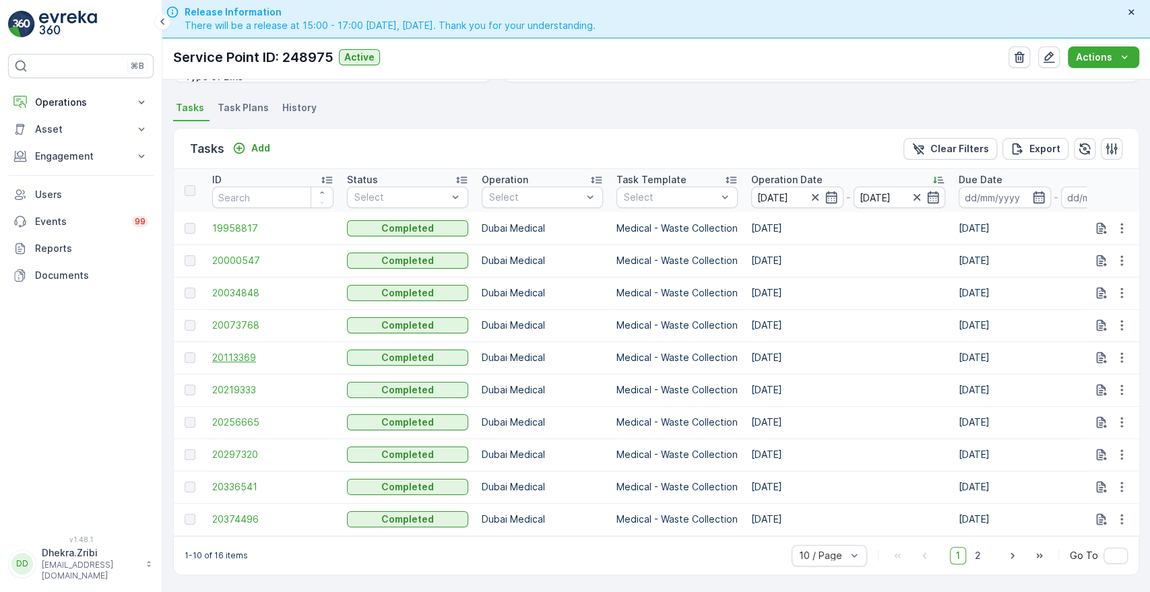
click at [234, 352] on span "20113369" at bounding box center [272, 357] width 121 height 13
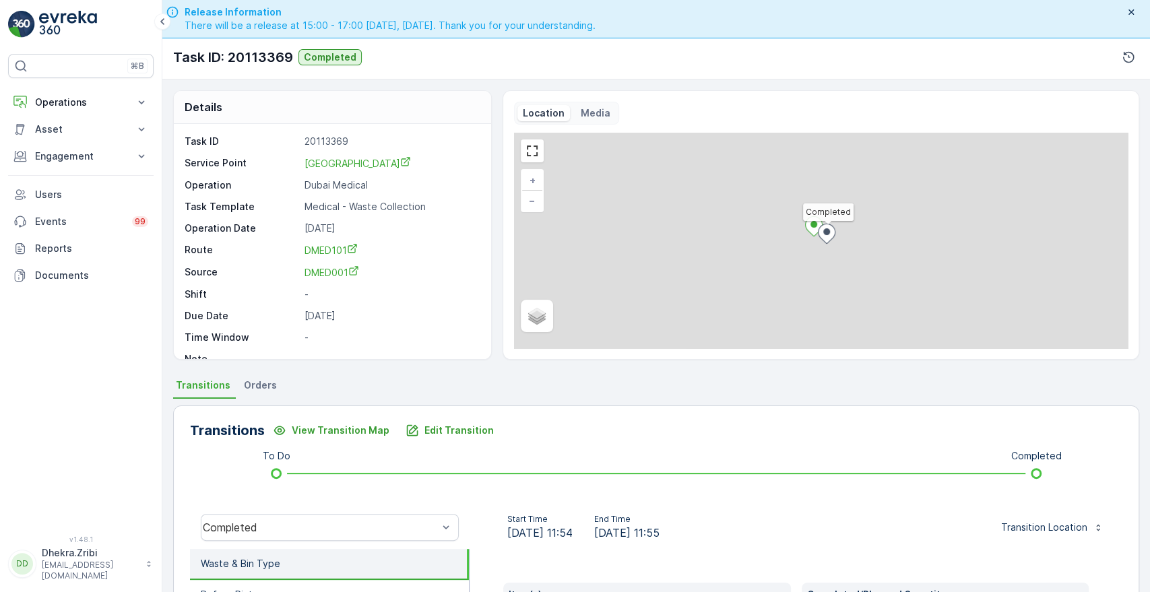
scroll to position [257, 0]
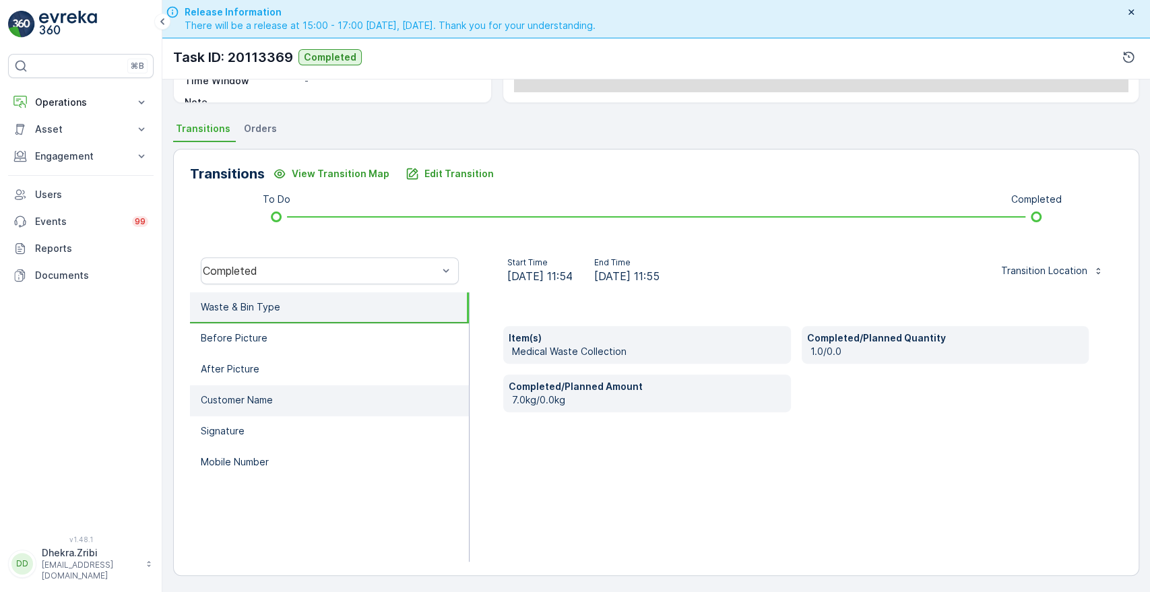
click at [321, 412] on li "Customer Name" at bounding box center [329, 400] width 279 height 31
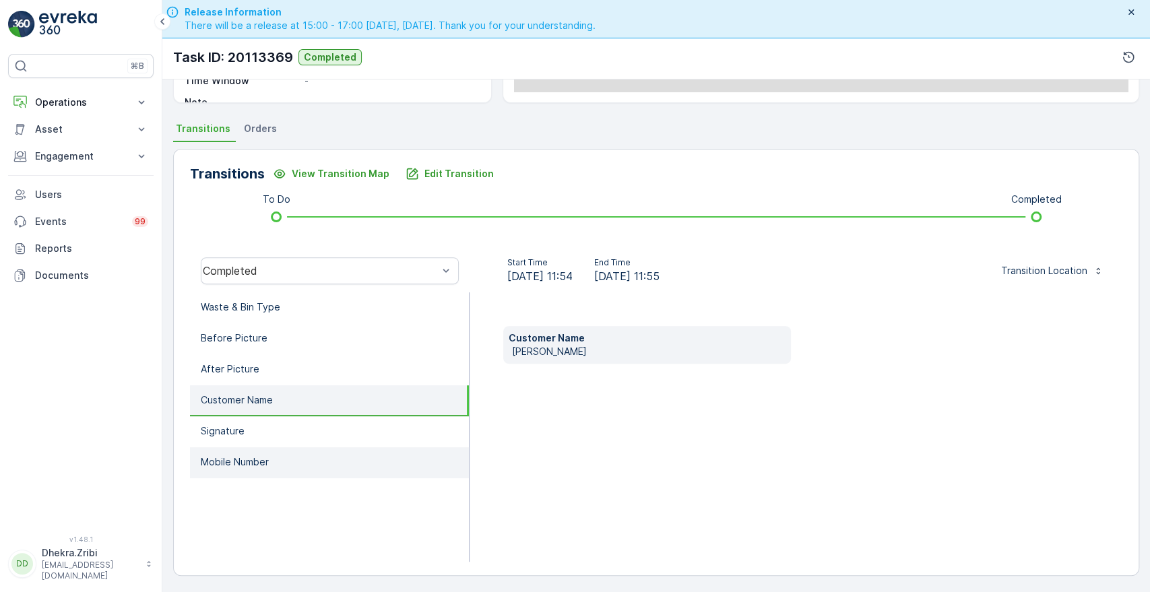
click at [261, 456] on p "Mobile Number" at bounding box center [235, 462] width 68 height 13
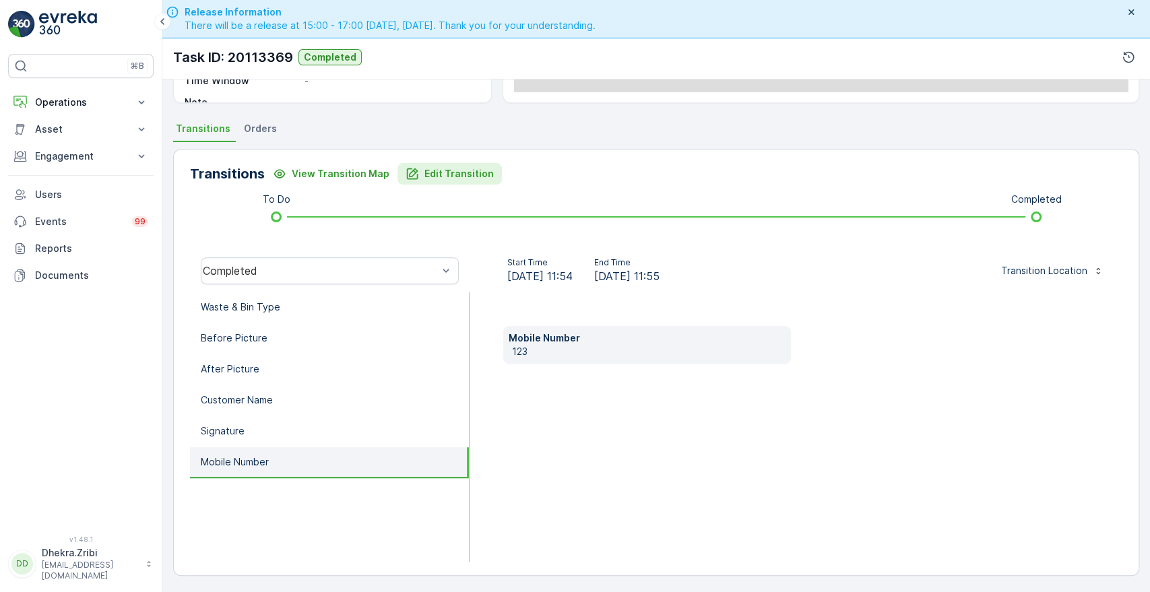
click at [433, 174] on p "Edit Transition" at bounding box center [459, 173] width 69 height 13
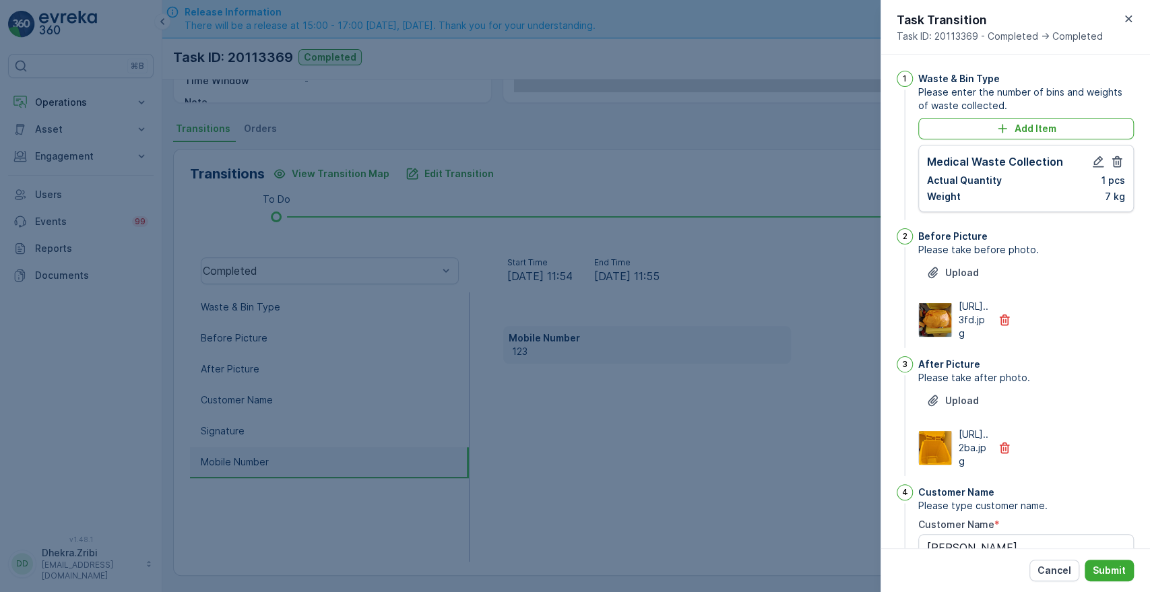
scroll to position [352, 0]
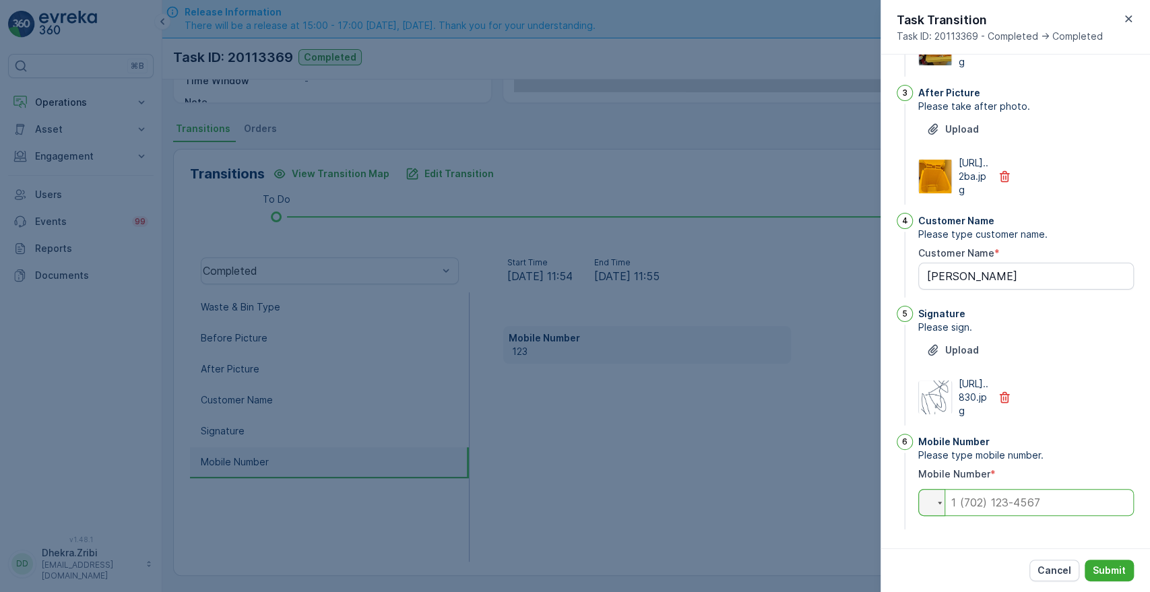
click at [1019, 501] on input "tel" at bounding box center [1026, 502] width 216 height 27
type input "0505874483"
click at [1102, 565] on p "Submit" at bounding box center [1109, 570] width 33 height 13
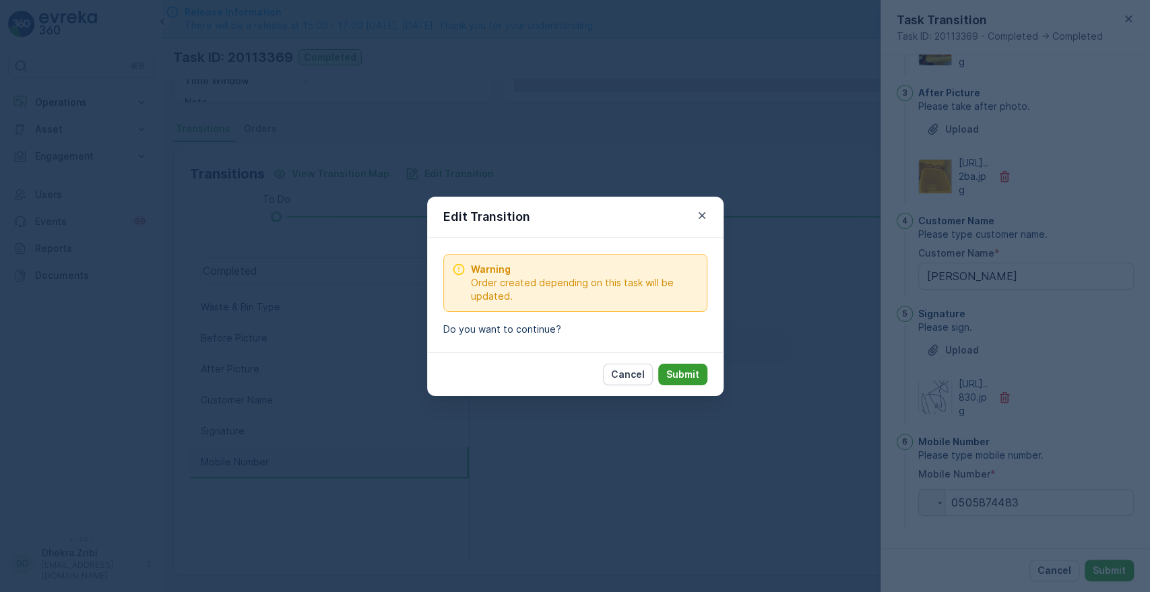
click at [701, 377] on button "Submit" at bounding box center [682, 375] width 49 height 22
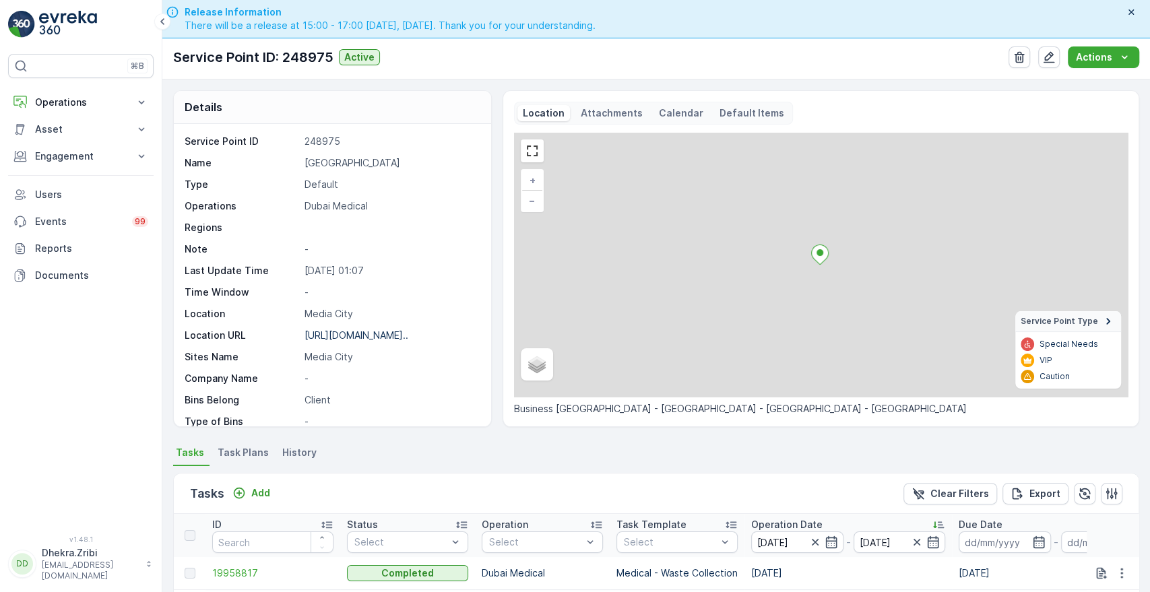
scroll to position [350, 0]
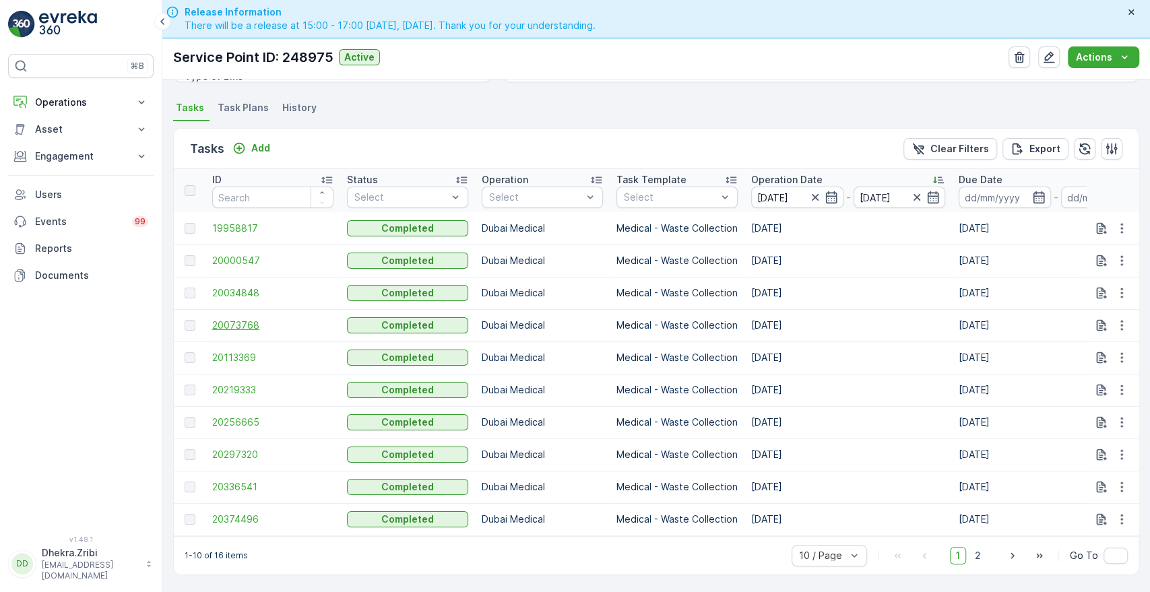
click at [237, 319] on span "20073768" at bounding box center [272, 325] width 121 height 13
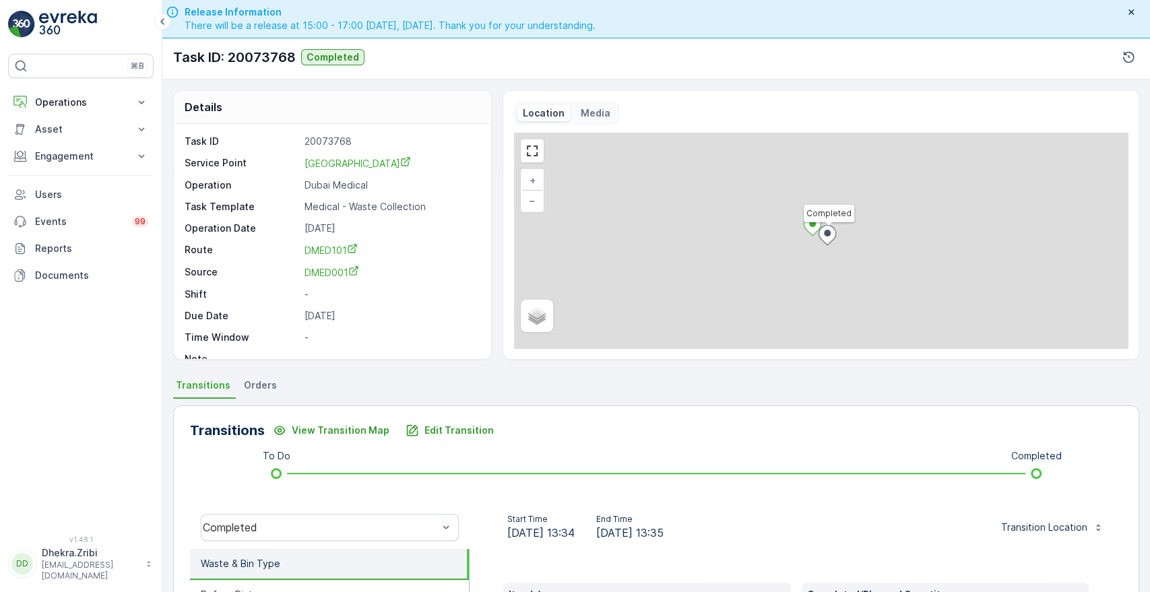
scroll to position [257, 0]
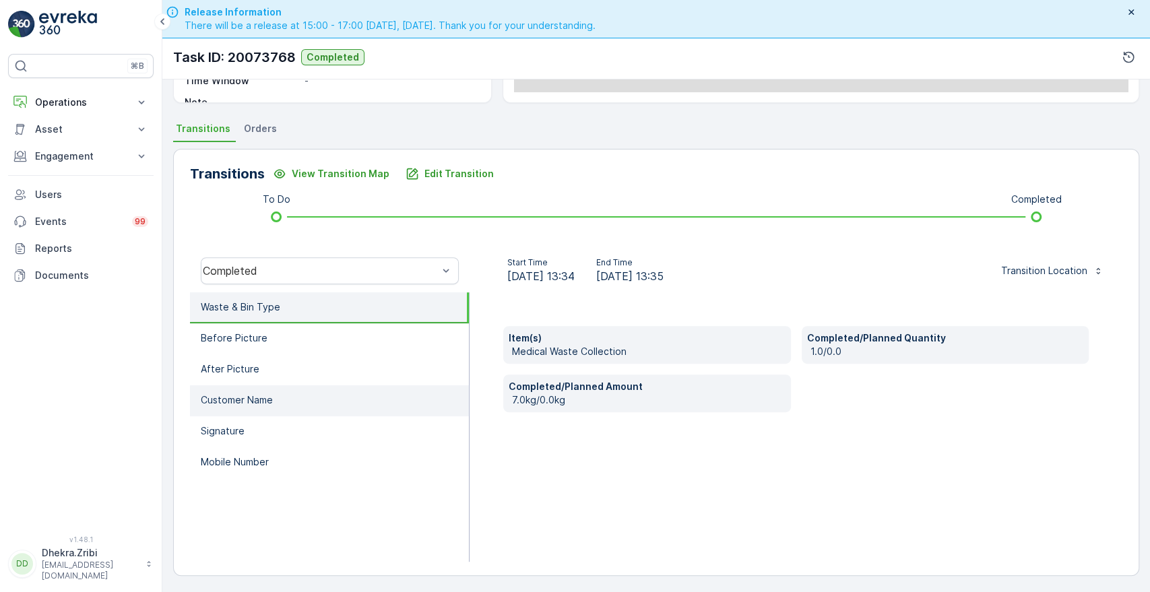
click at [204, 388] on li "Customer Name" at bounding box center [329, 400] width 279 height 31
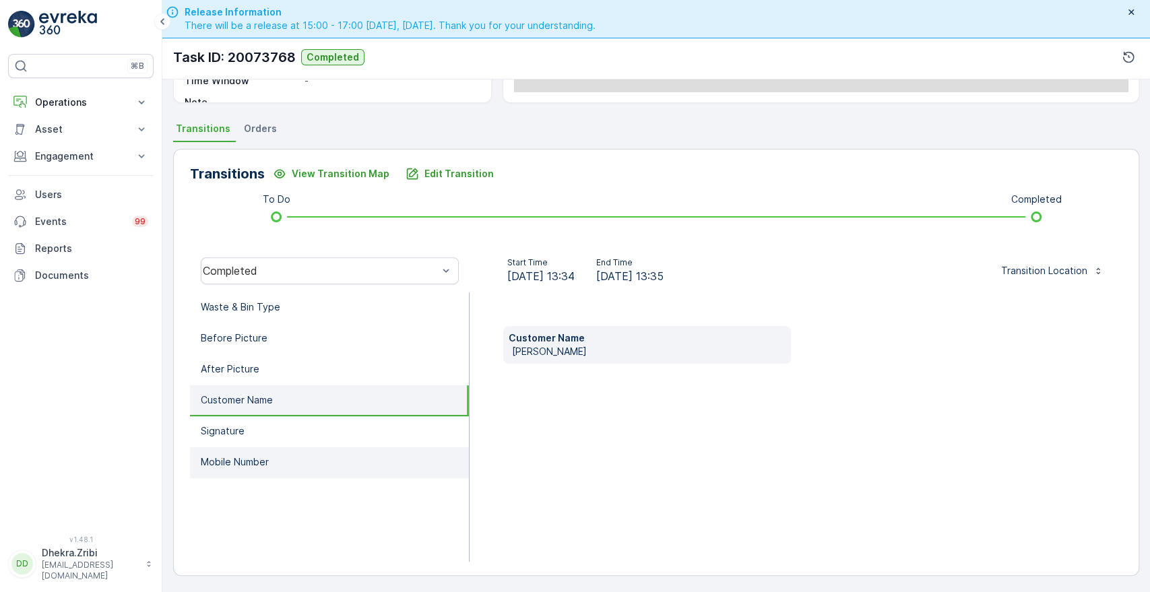
click at [237, 458] on p "Mobile Number" at bounding box center [235, 462] width 68 height 13
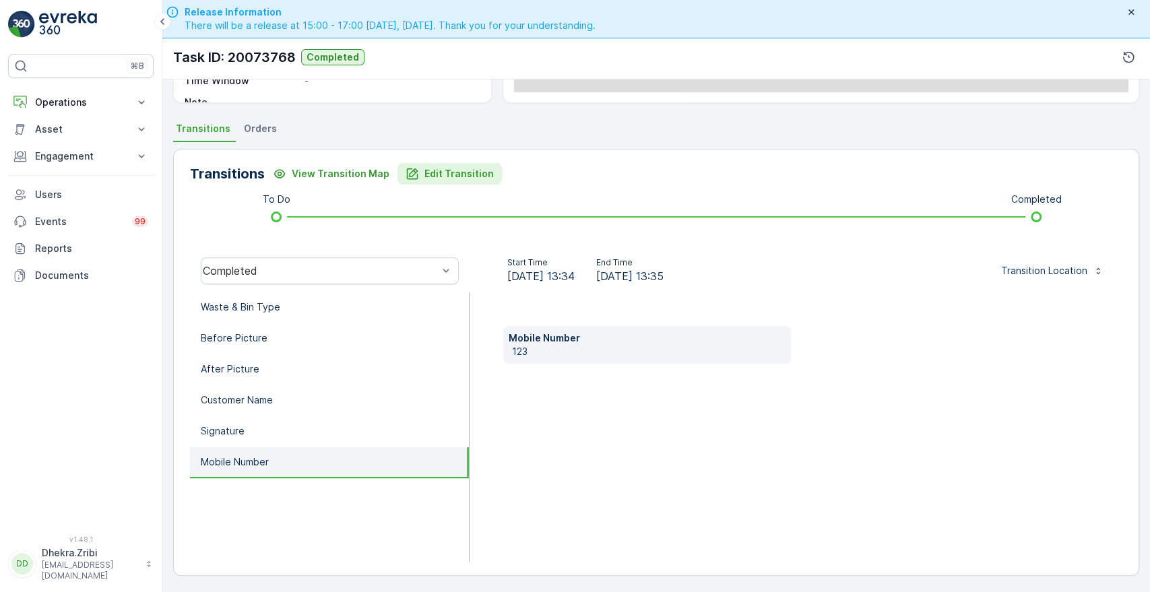
click at [453, 183] on button "Edit Transition" at bounding box center [450, 174] width 104 height 22
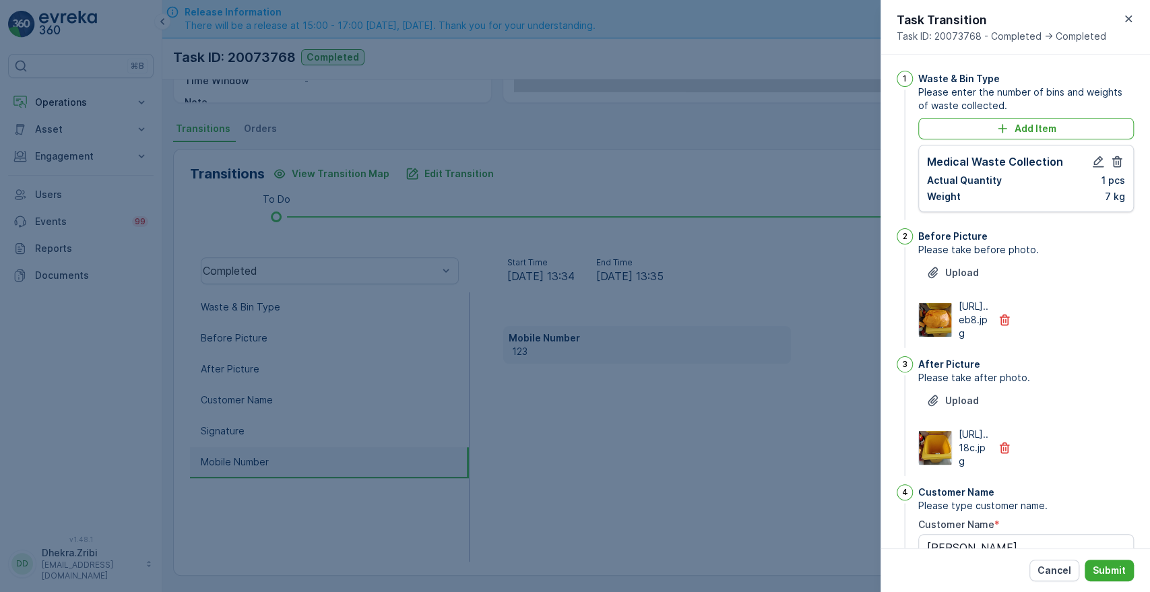
scroll to position [352, 0]
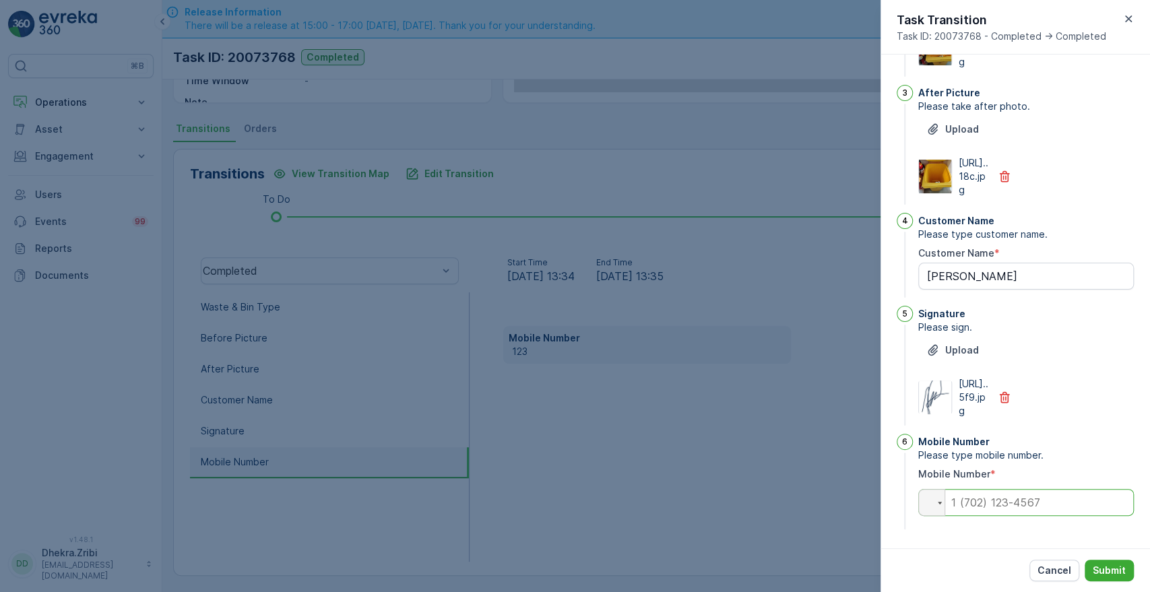
click at [983, 507] on input "tel" at bounding box center [1026, 502] width 216 height 27
type input "0563680858"
click at [1105, 565] on p "Submit" at bounding box center [1109, 570] width 33 height 13
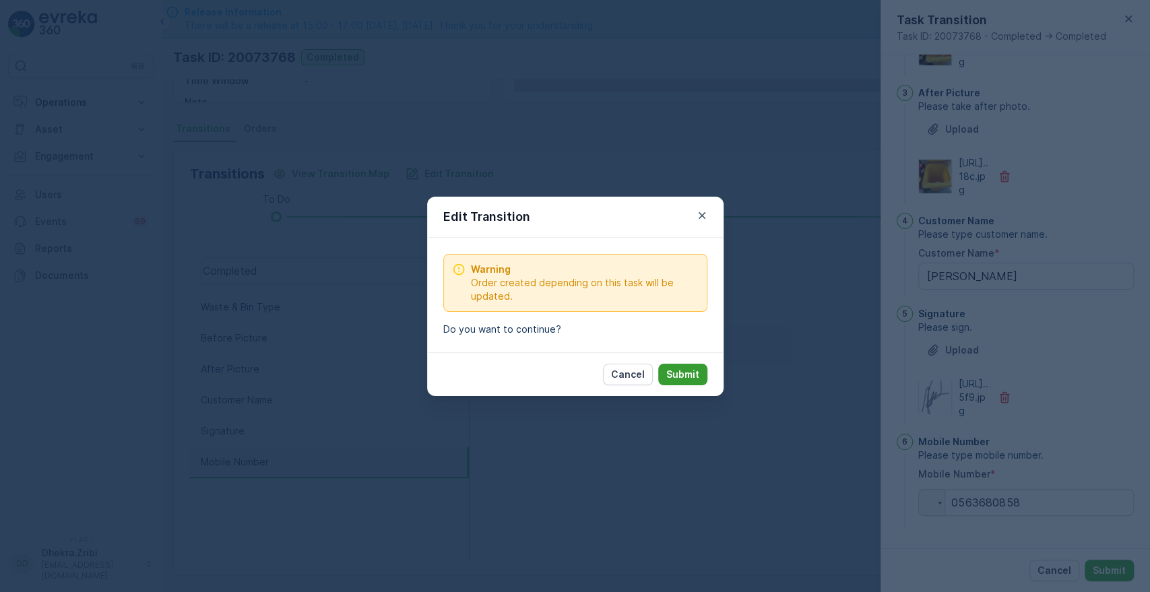
click at [683, 372] on p "Submit" at bounding box center [682, 374] width 33 height 13
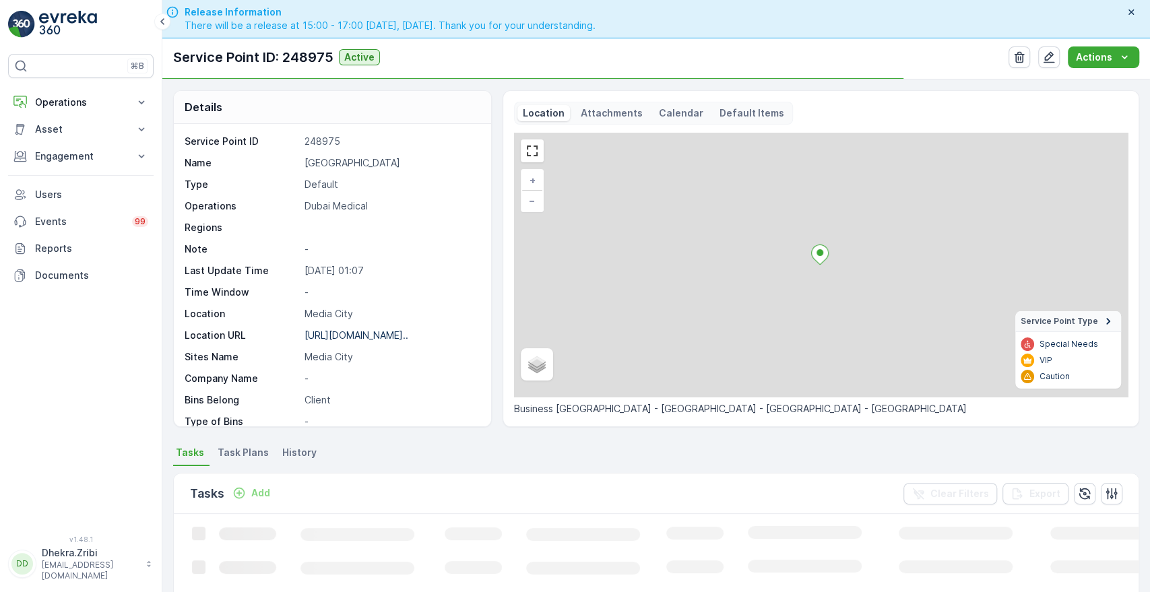
scroll to position [307, 0]
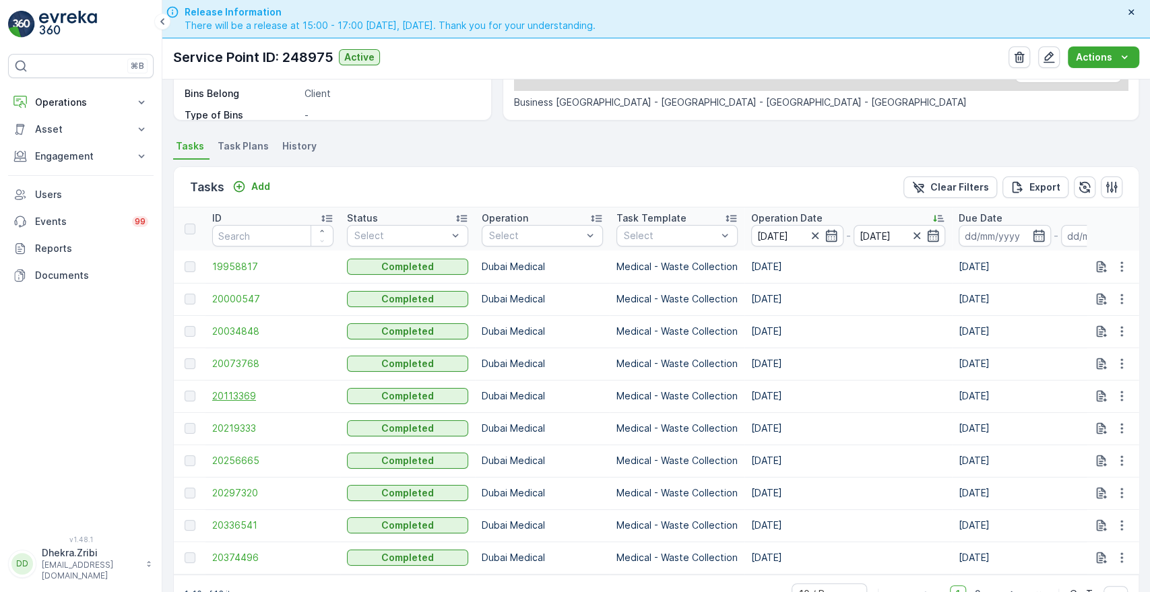
click at [224, 389] on span "20113369" at bounding box center [272, 395] width 121 height 13
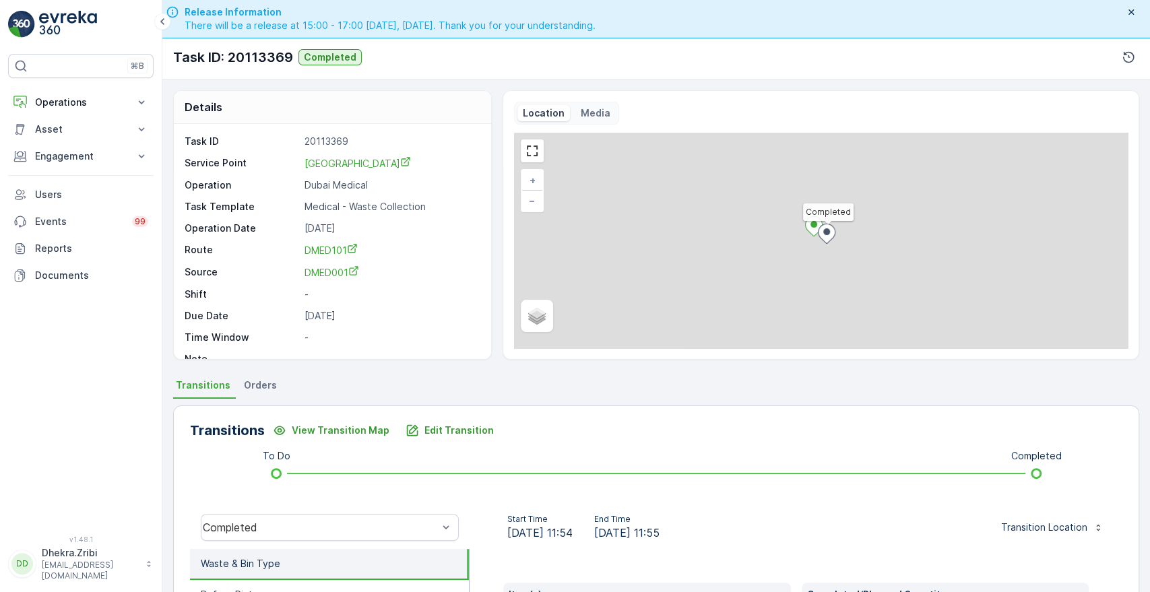
scroll to position [257, 0]
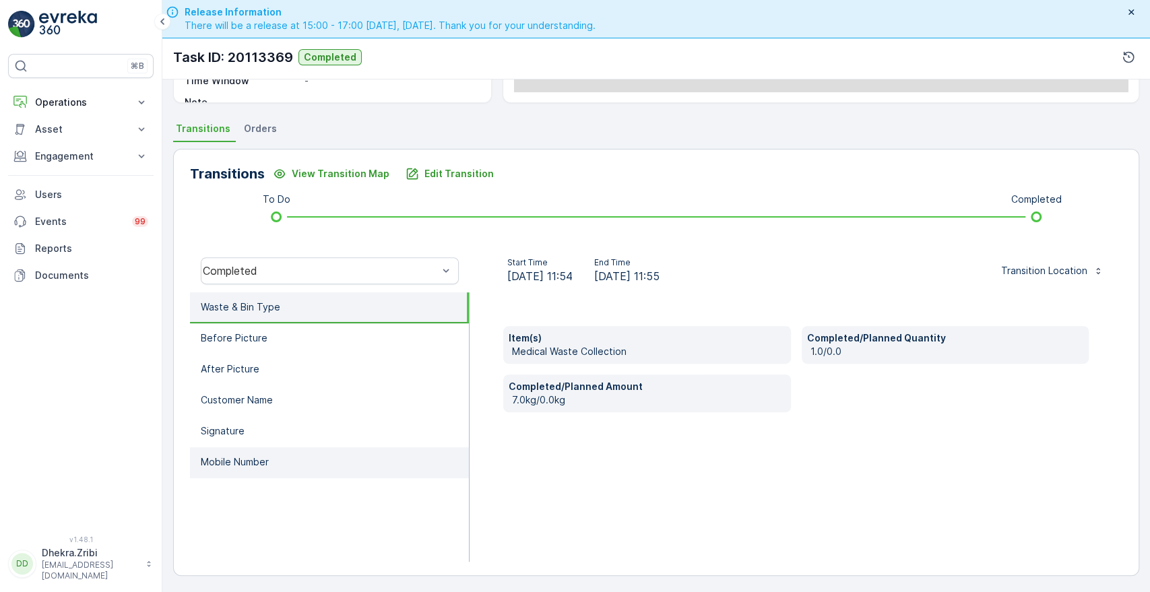
click at [235, 456] on p "Mobile Number" at bounding box center [235, 462] width 68 height 13
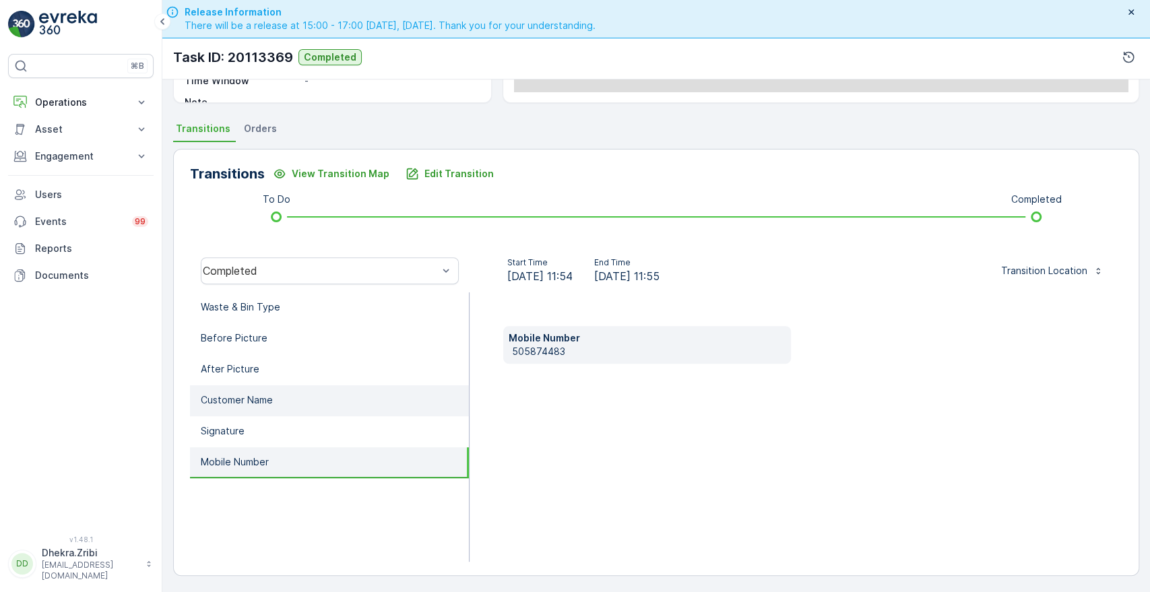
click at [260, 406] on li "Customer Name" at bounding box center [329, 400] width 279 height 31
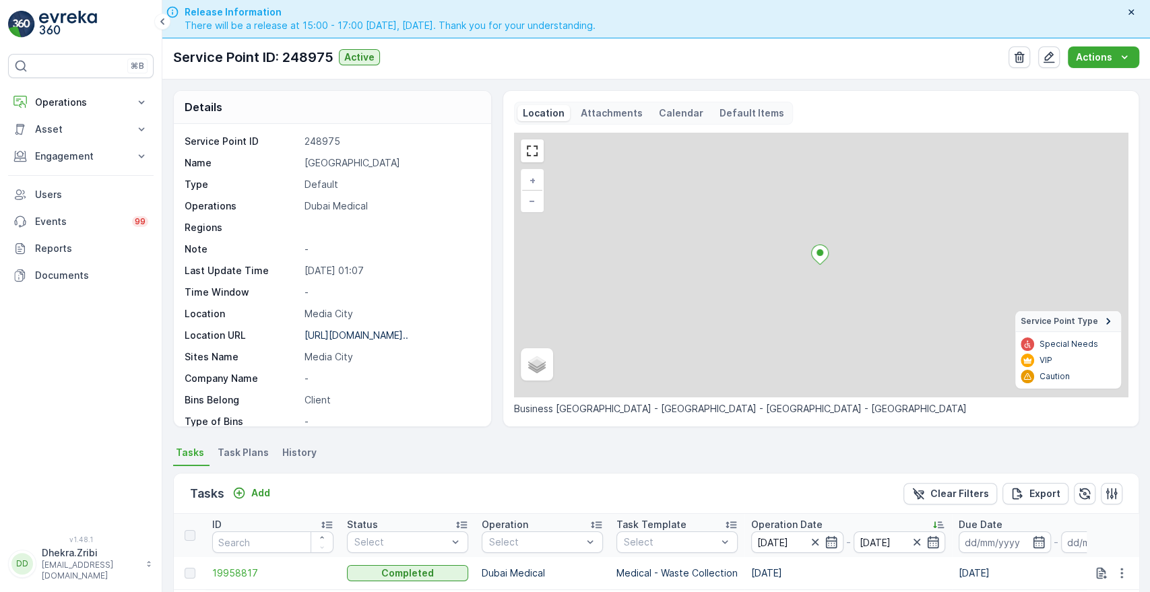
scroll to position [350, 0]
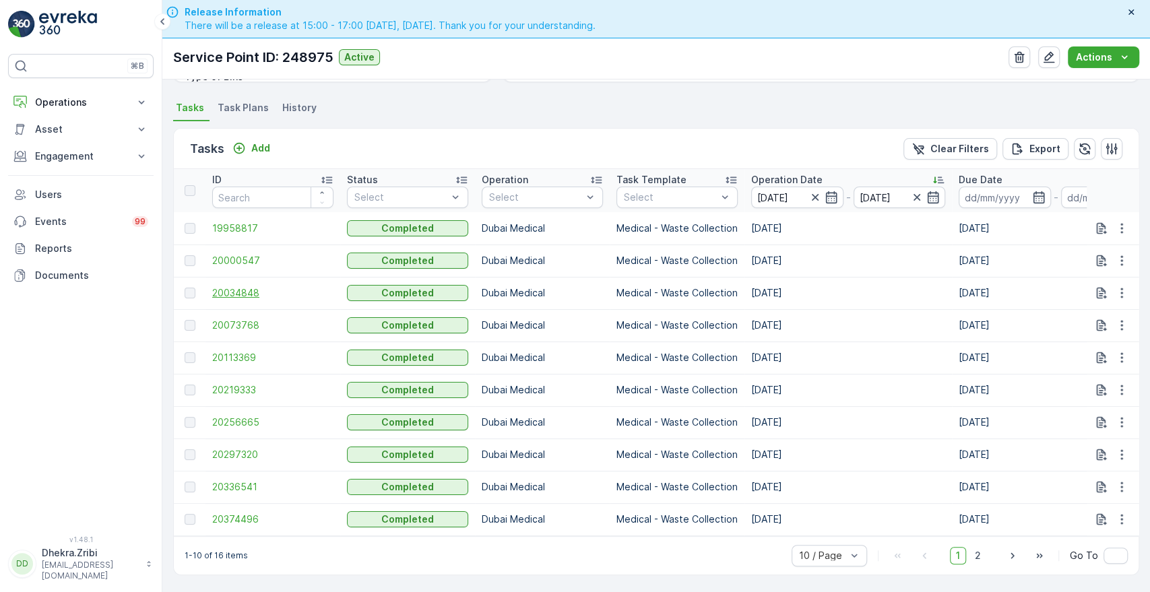
click at [225, 287] on span "20034848" at bounding box center [272, 292] width 121 height 13
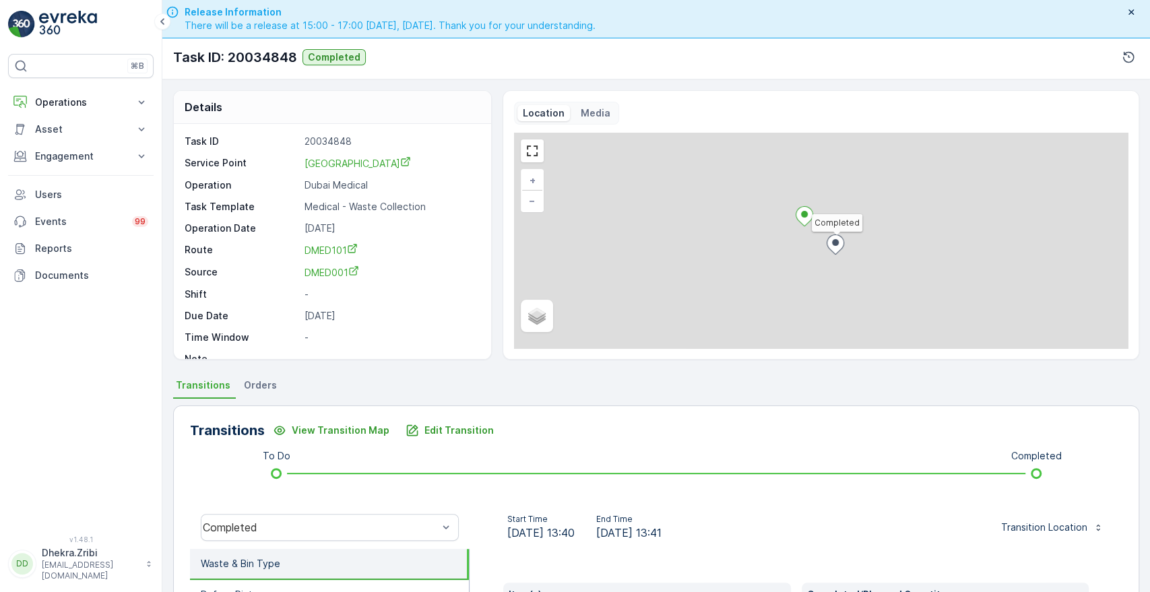
scroll to position [257, 0]
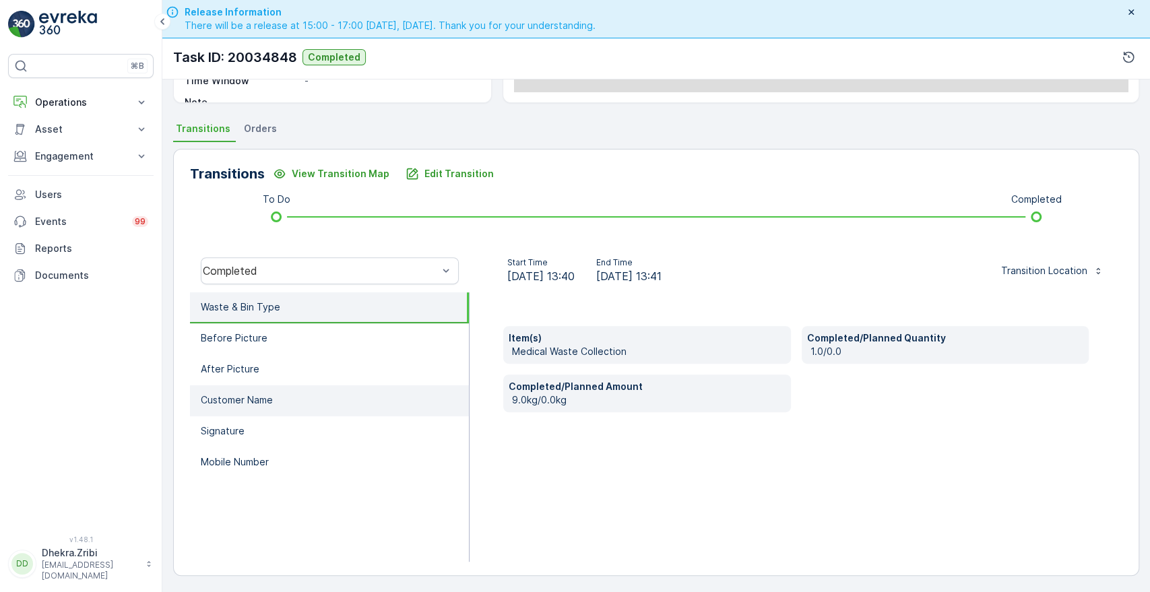
click at [309, 400] on li "Customer Name" at bounding box center [329, 400] width 279 height 31
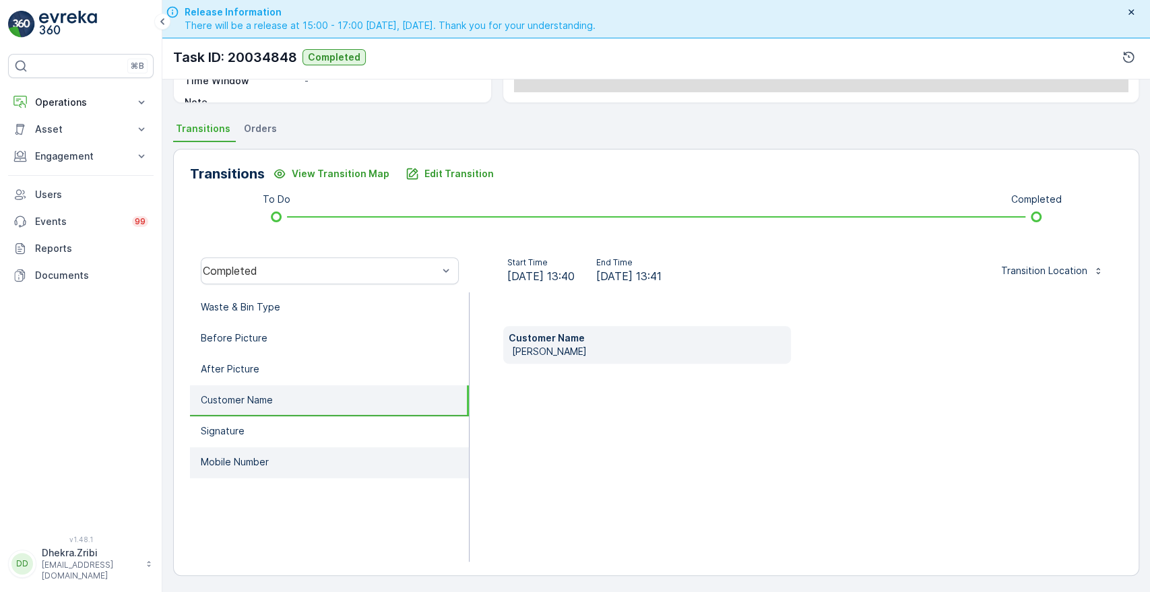
click at [263, 456] on p "Mobile Number" at bounding box center [235, 462] width 68 height 13
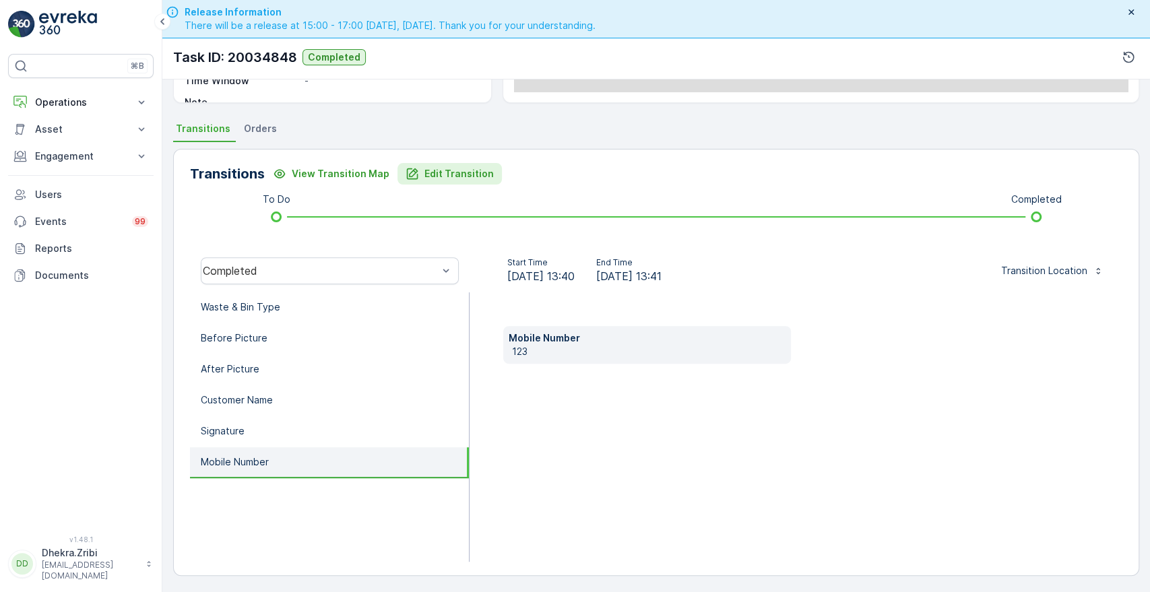
click at [452, 172] on p "Edit Transition" at bounding box center [459, 173] width 69 height 13
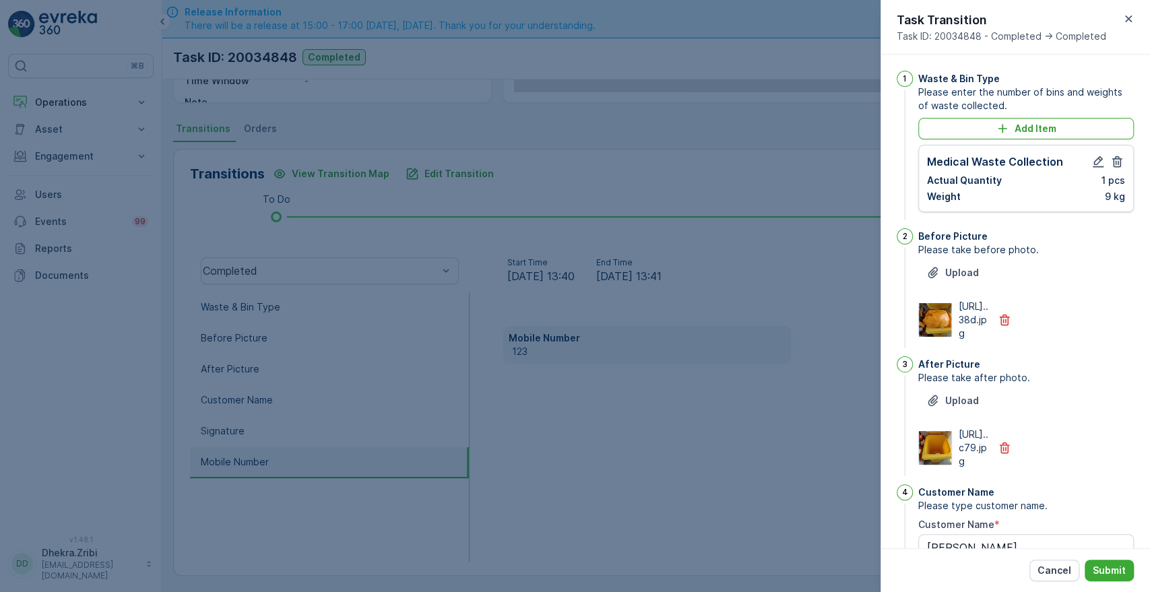
scroll to position [352, 0]
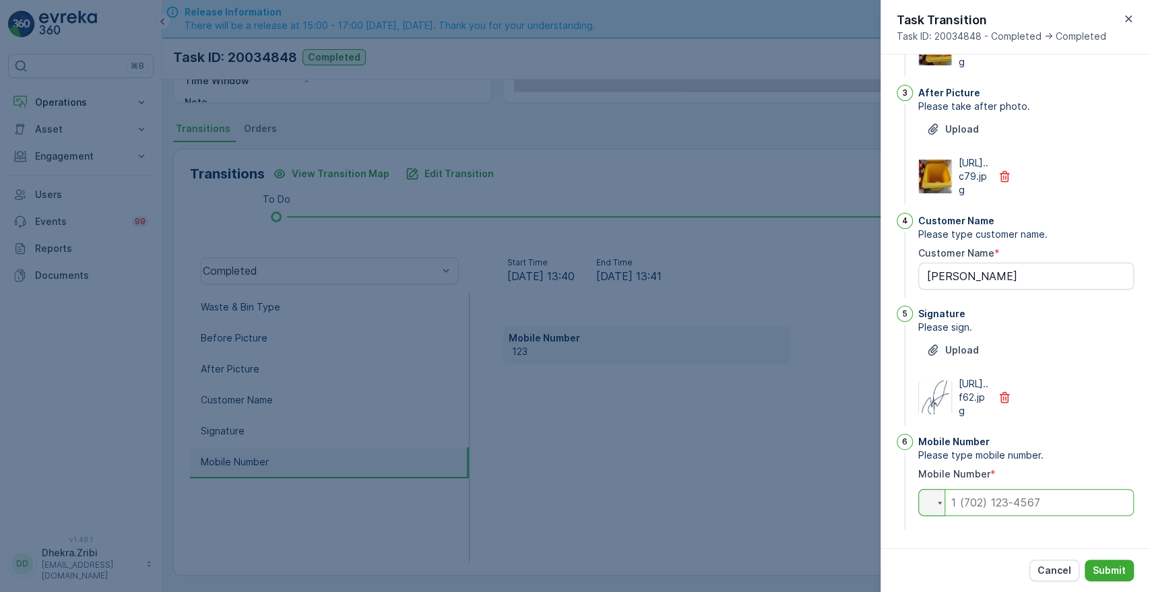
click at [972, 507] on input "tel" at bounding box center [1026, 502] width 216 height 27
type input "0563680858"
click at [1110, 572] on p "Submit" at bounding box center [1109, 570] width 33 height 13
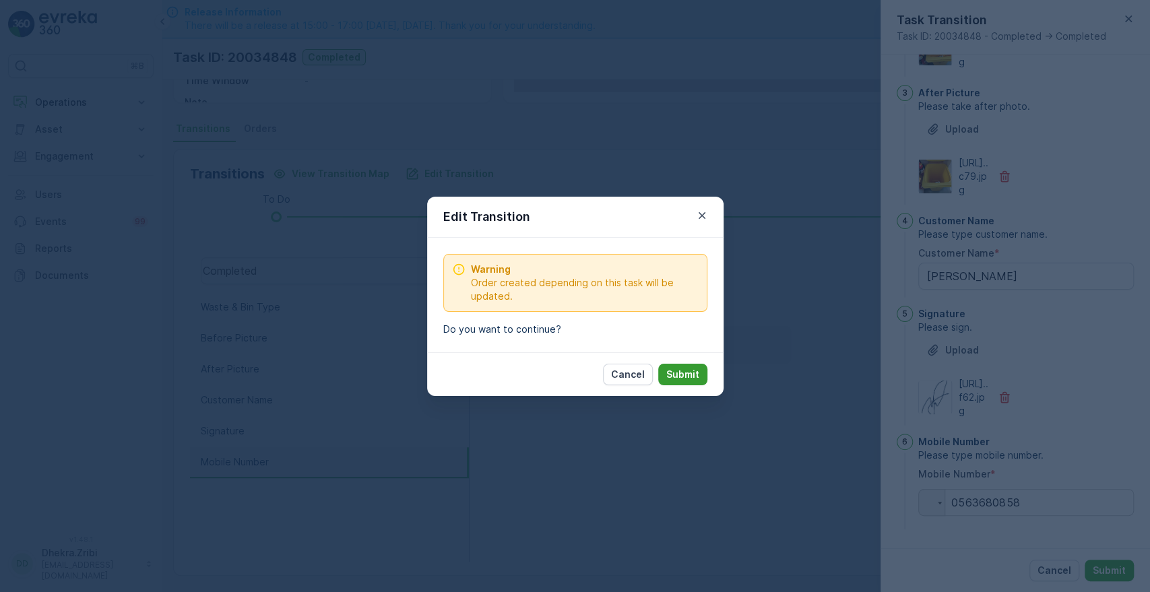
click at [693, 371] on p "Submit" at bounding box center [682, 374] width 33 height 13
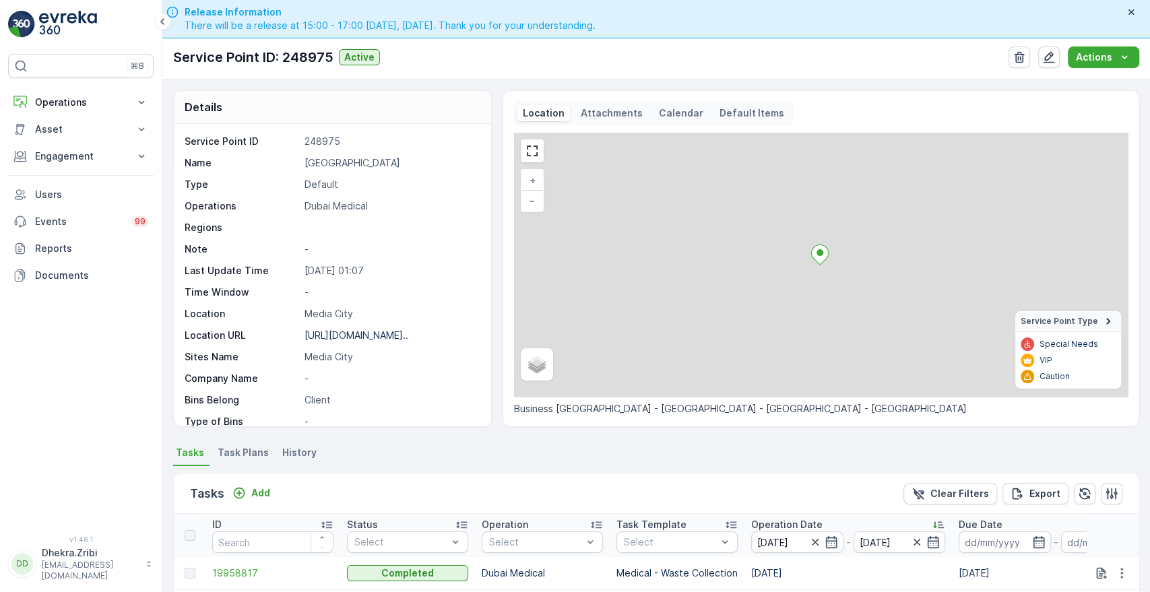
scroll to position [350, 0]
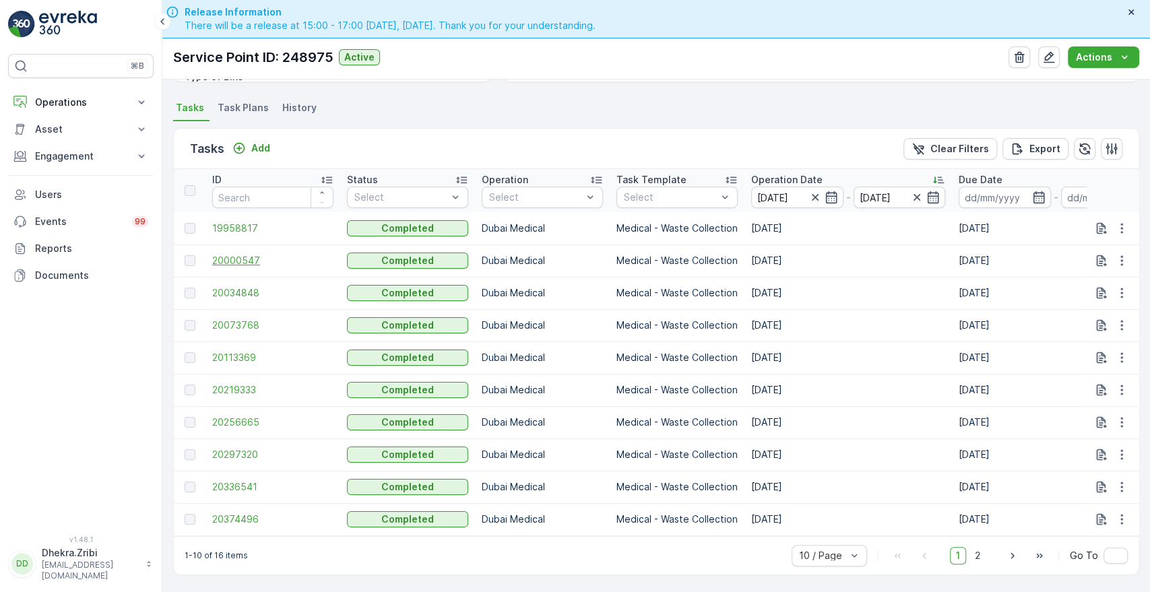
click at [226, 256] on span "20000547" at bounding box center [272, 260] width 121 height 13
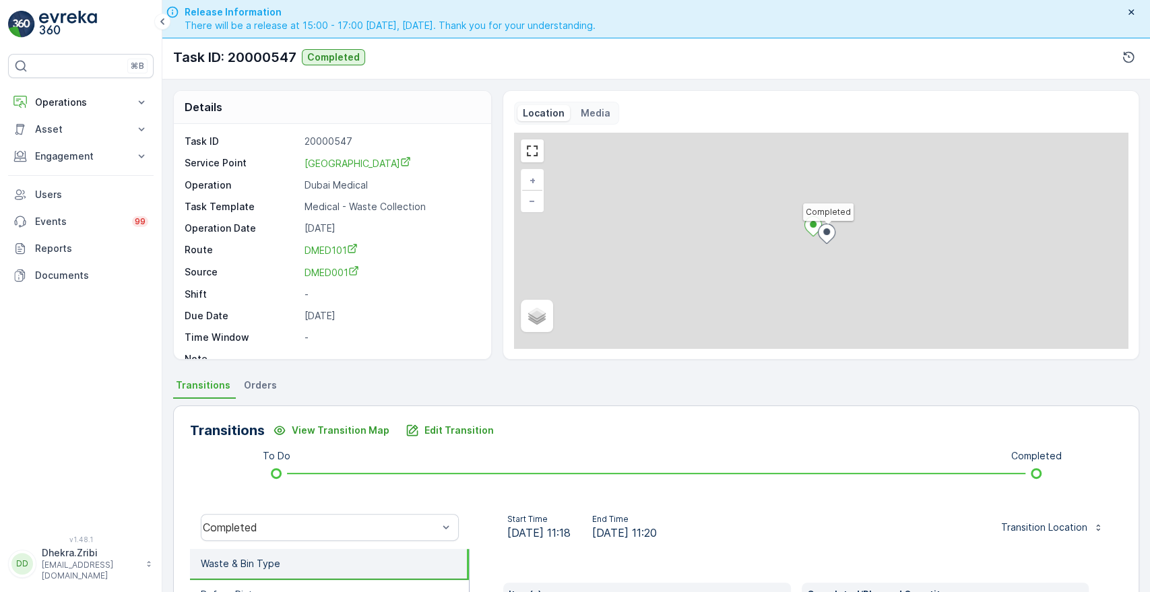
scroll to position [257, 0]
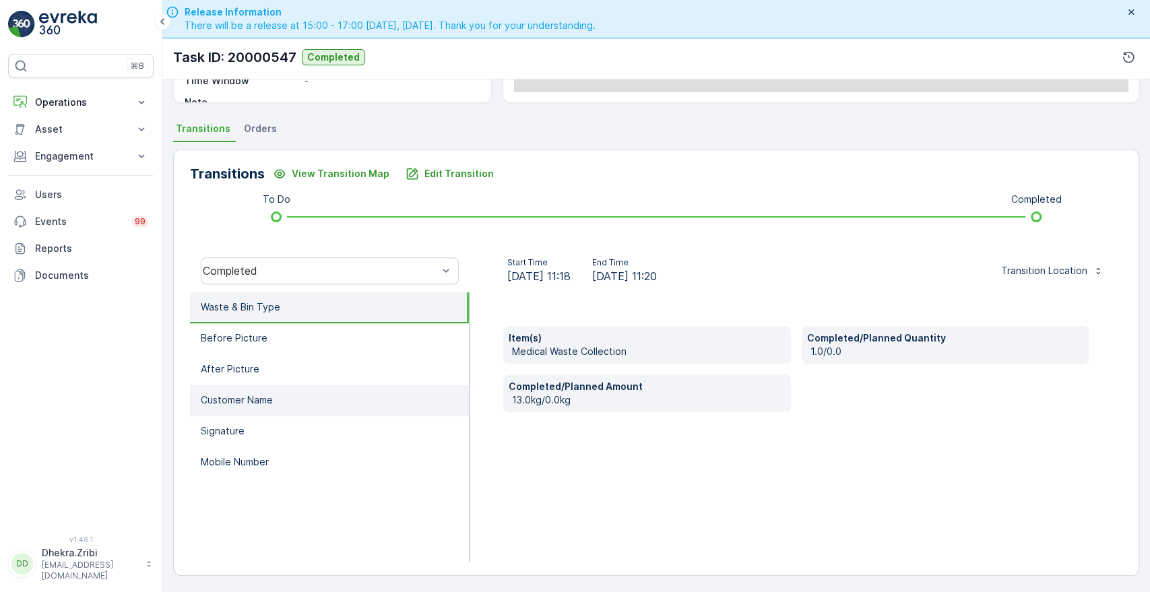
click at [263, 394] on p "Customer Name" at bounding box center [237, 400] width 72 height 13
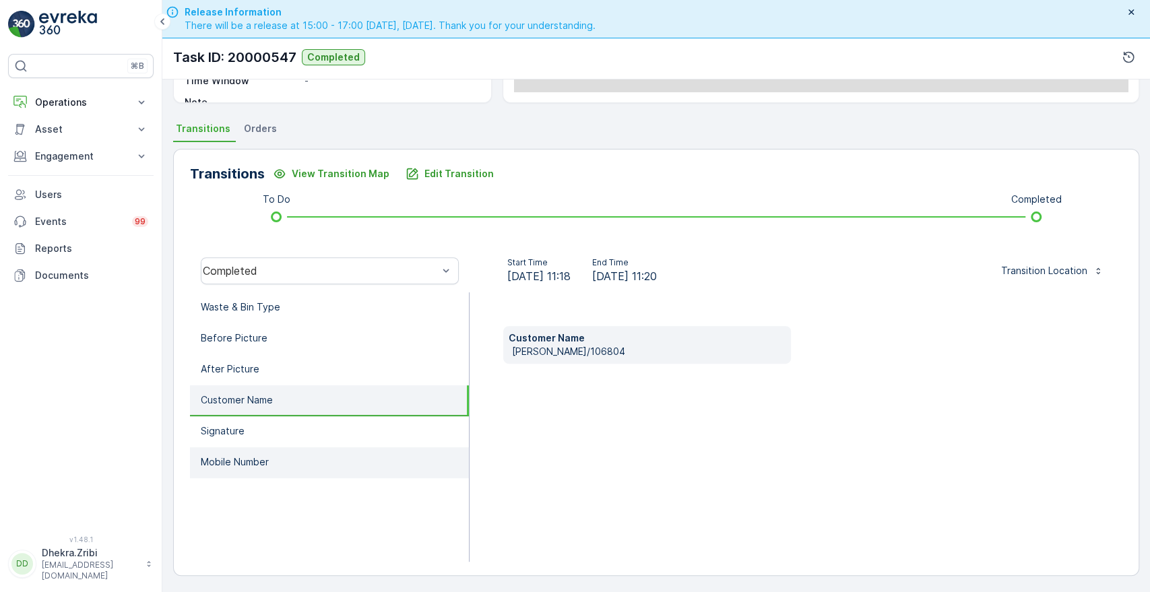
click at [229, 451] on li "Mobile Number" at bounding box center [329, 462] width 279 height 31
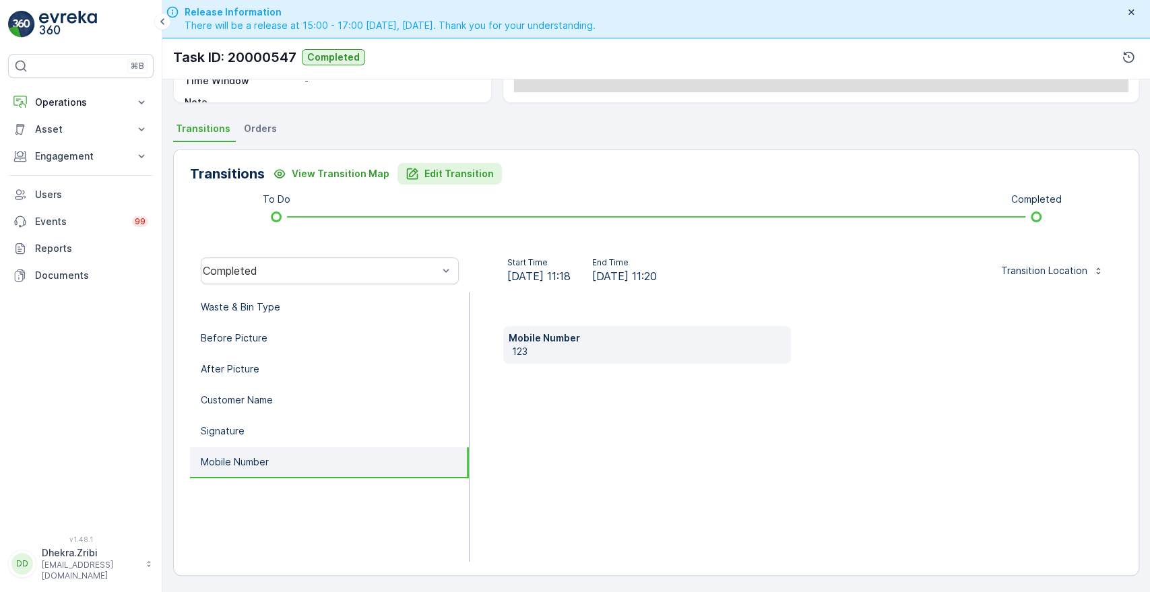
click at [426, 172] on p "Edit Transition" at bounding box center [459, 173] width 69 height 13
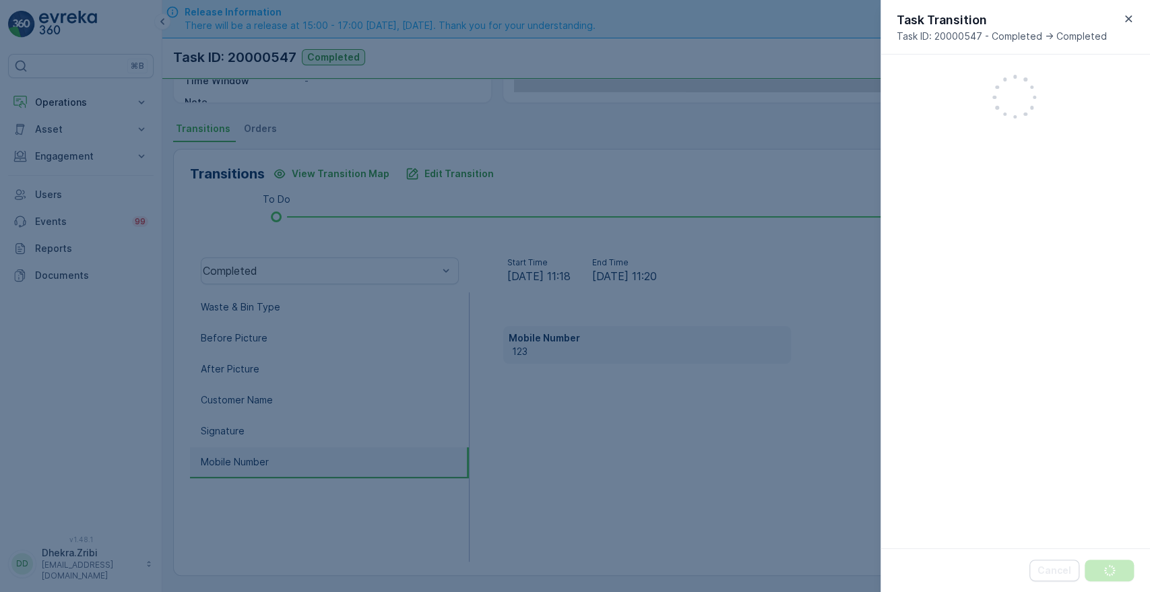
scroll to position [352, 0]
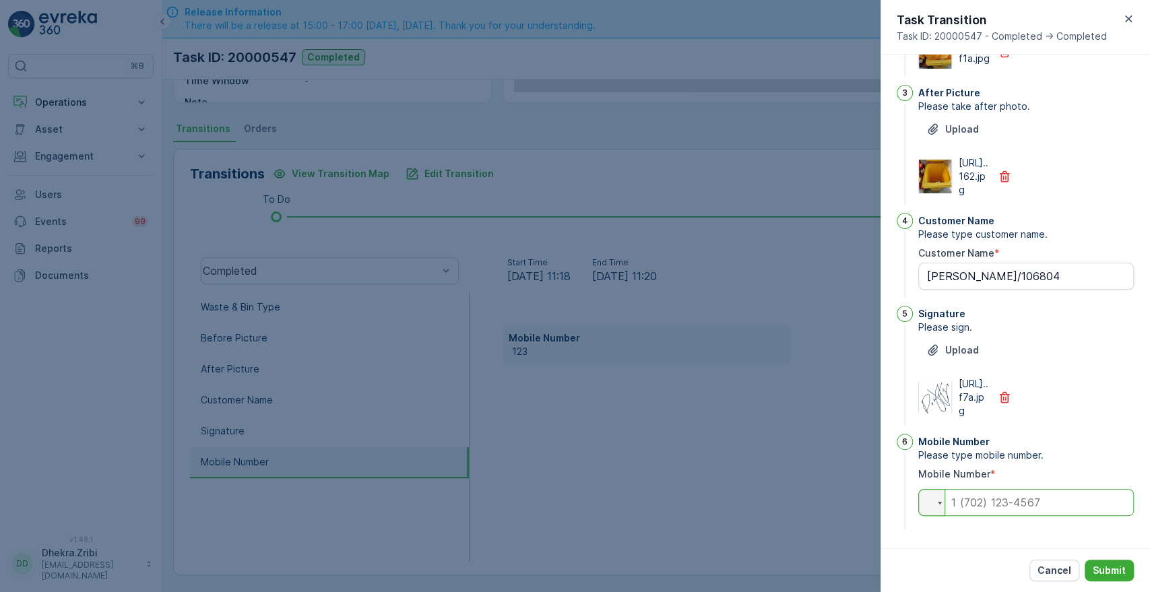
click at [1065, 509] on input "tel" at bounding box center [1026, 502] width 216 height 27
type input "0505874483"
click at [1102, 565] on p "Submit" at bounding box center [1109, 570] width 33 height 13
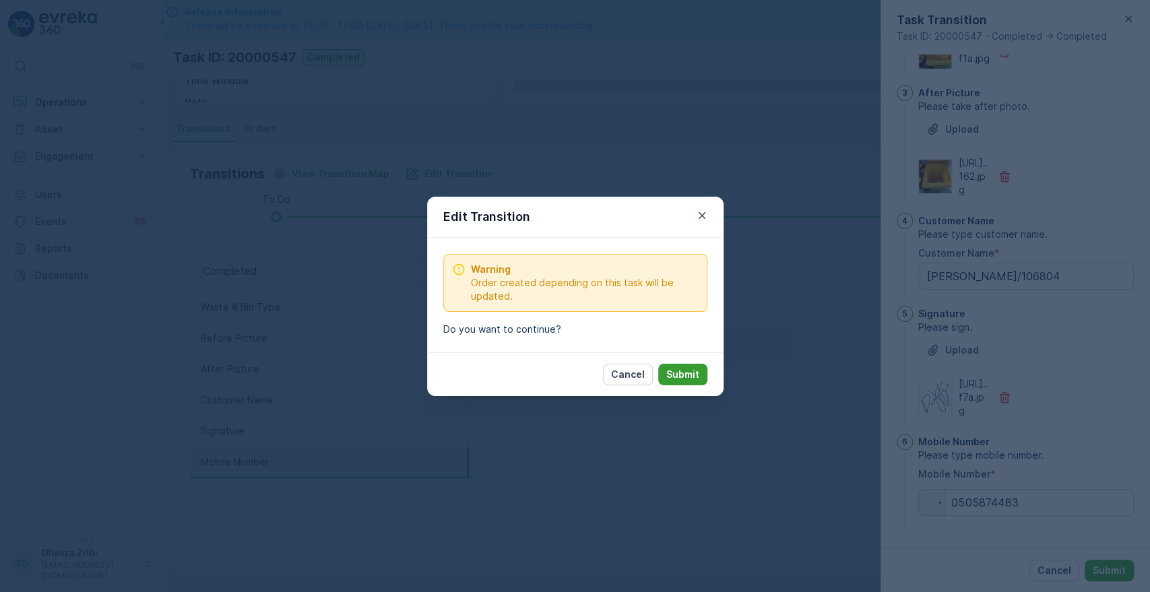
click at [677, 371] on p "Submit" at bounding box center [682, 374] width 33 height 13
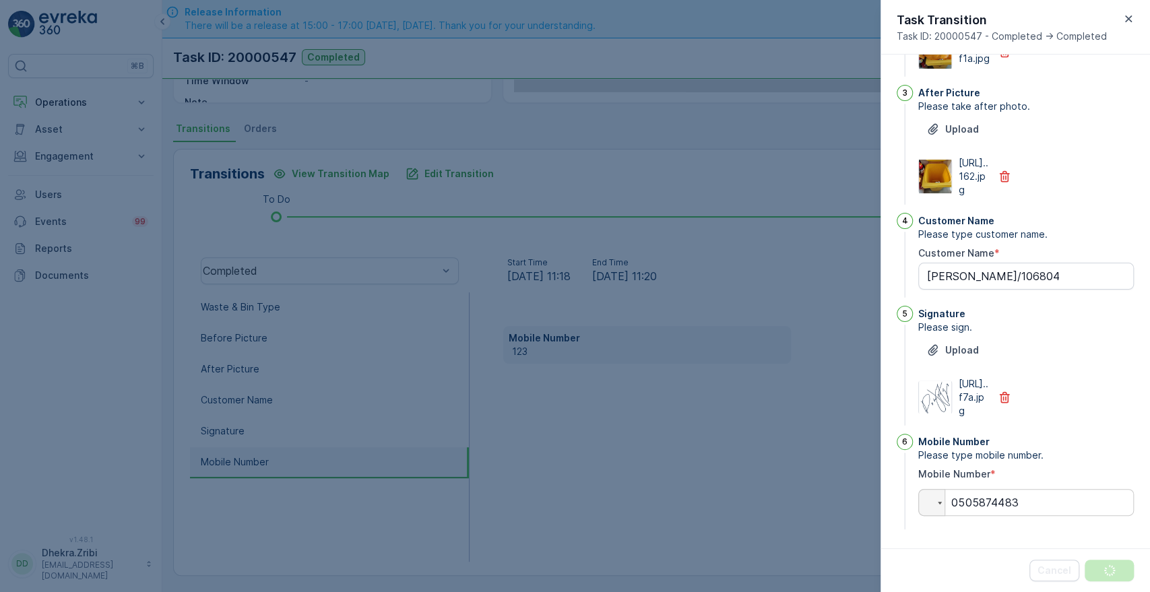
scroll to position [0, 0]
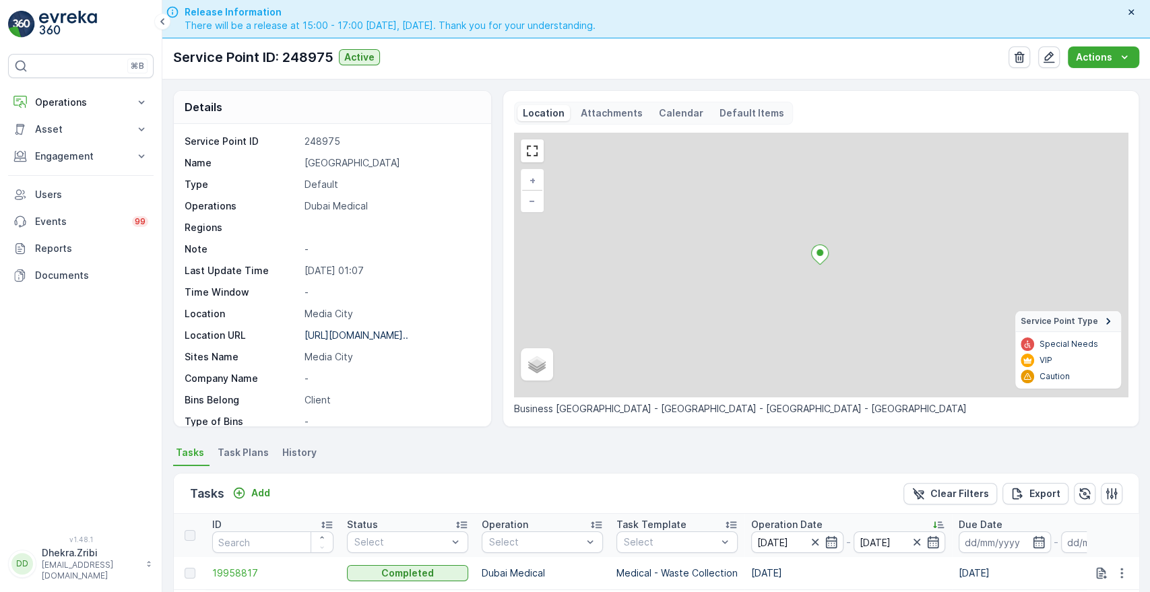
scroll to position [350, 0]
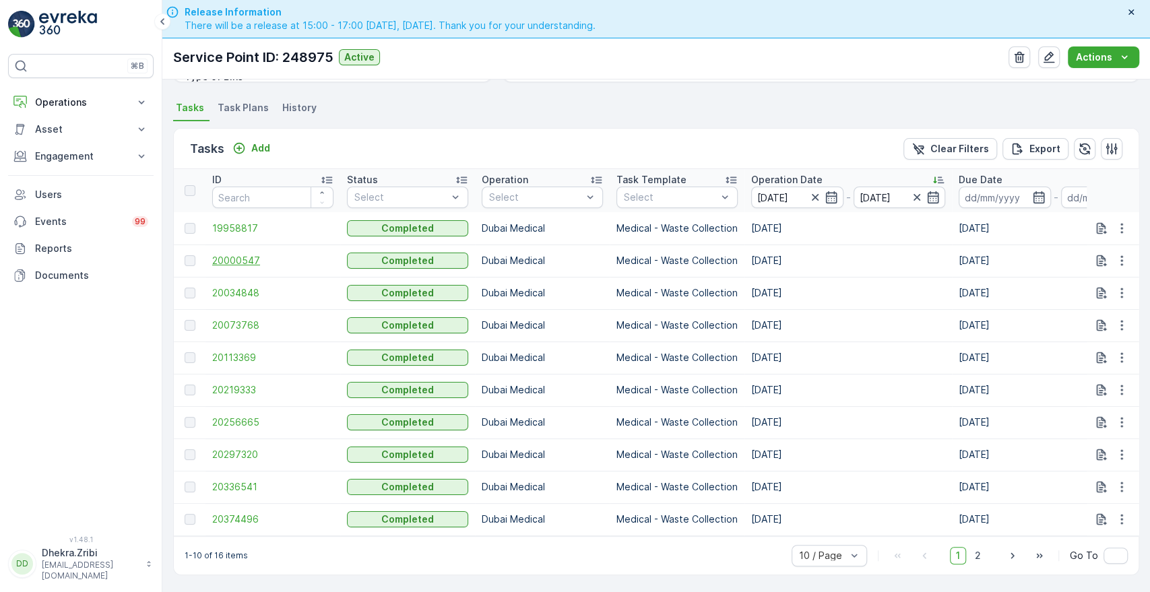
click at [221, 254] on span "20000547" at bounding box center [272, 260] width 121 height 13
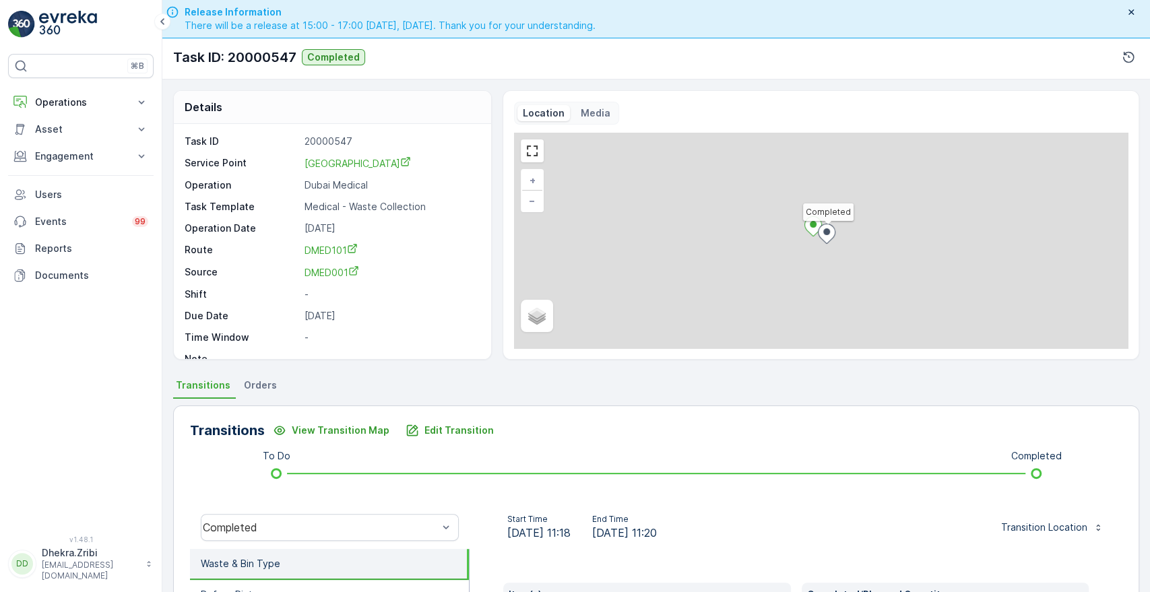
scroll to position [257, 0]
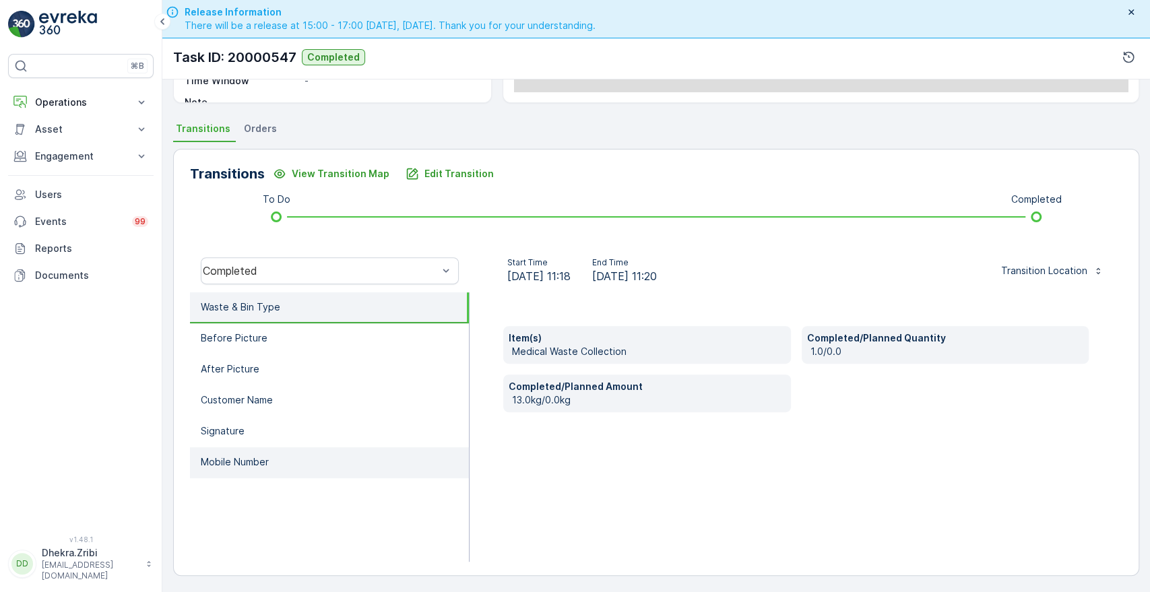
click at [301, 458] on li "Mobile Number" at bounding box center [329, 462] width 279 height 31
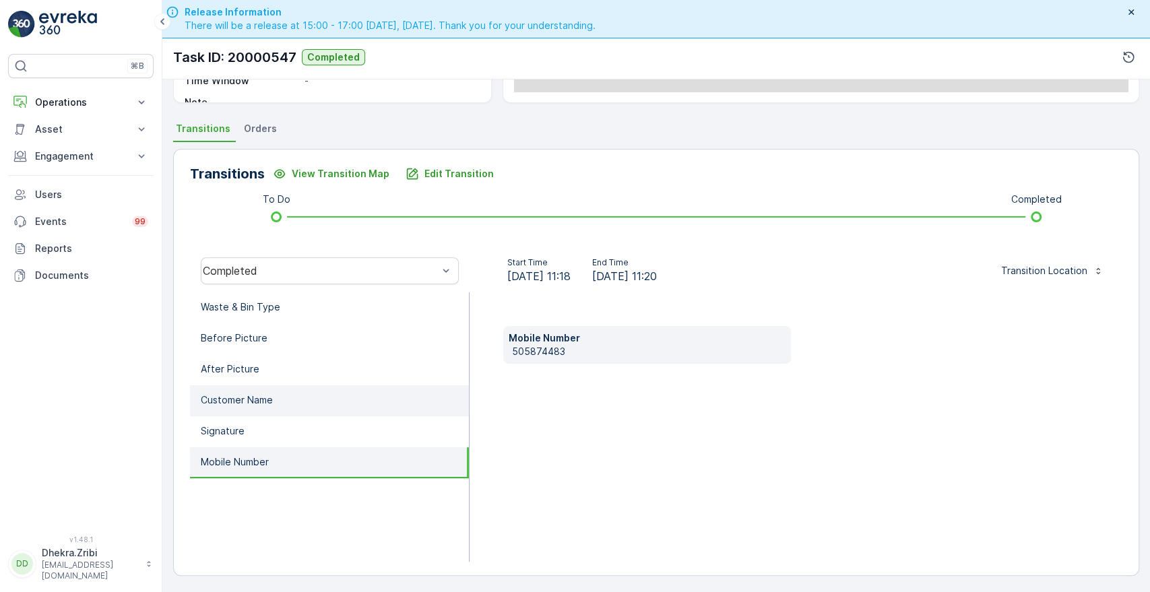
click at [255, 394] on p "Customer Name" at bounding box center [237, 400] width 72 height 13
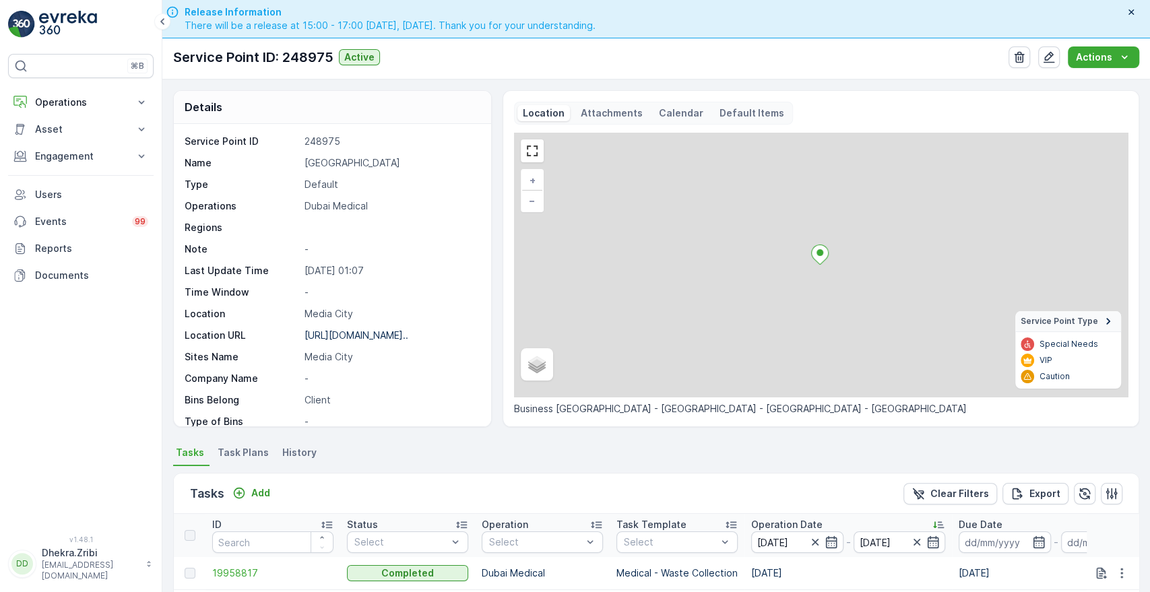
scroll to position [350, 0]
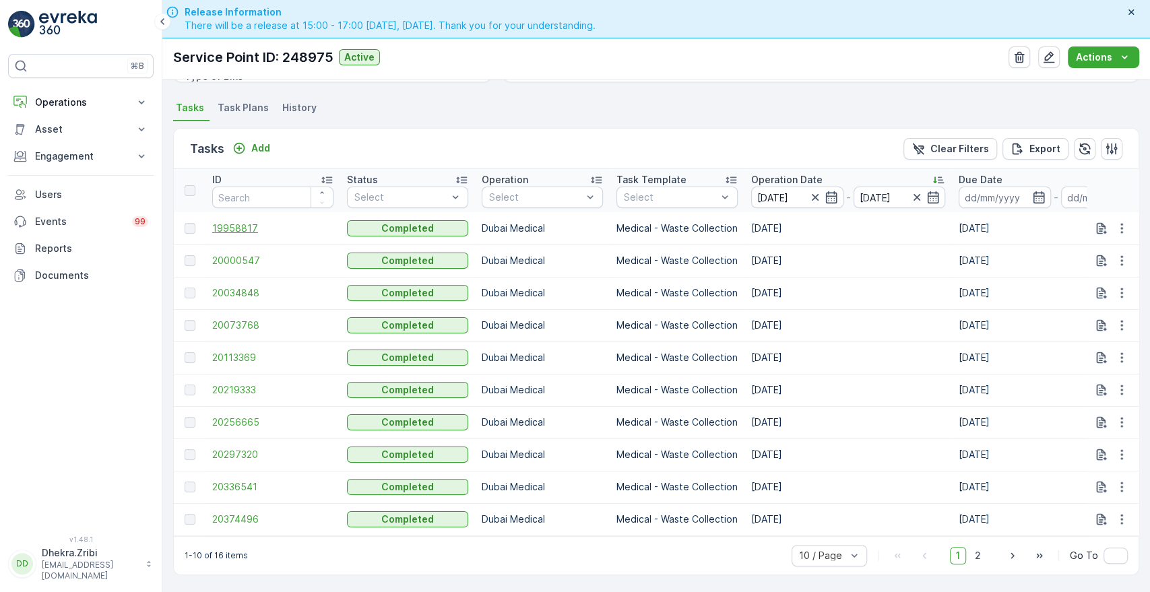
click at [220, 224] on span "19958817" at bounding box center [272, 228] width 121 height 13
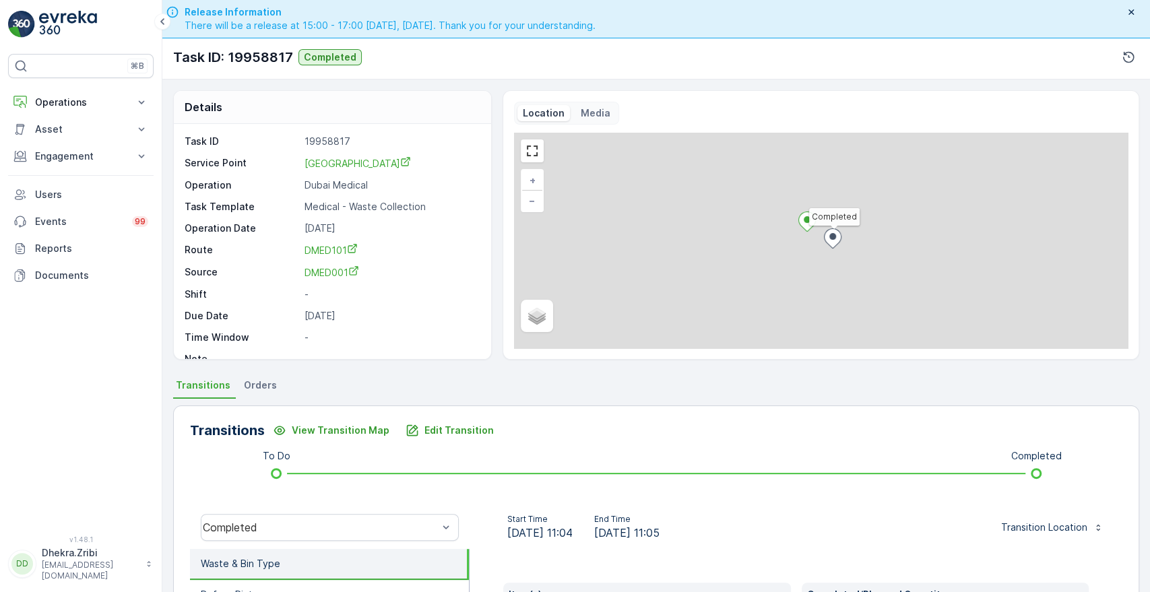
scroll to position [257, 0]
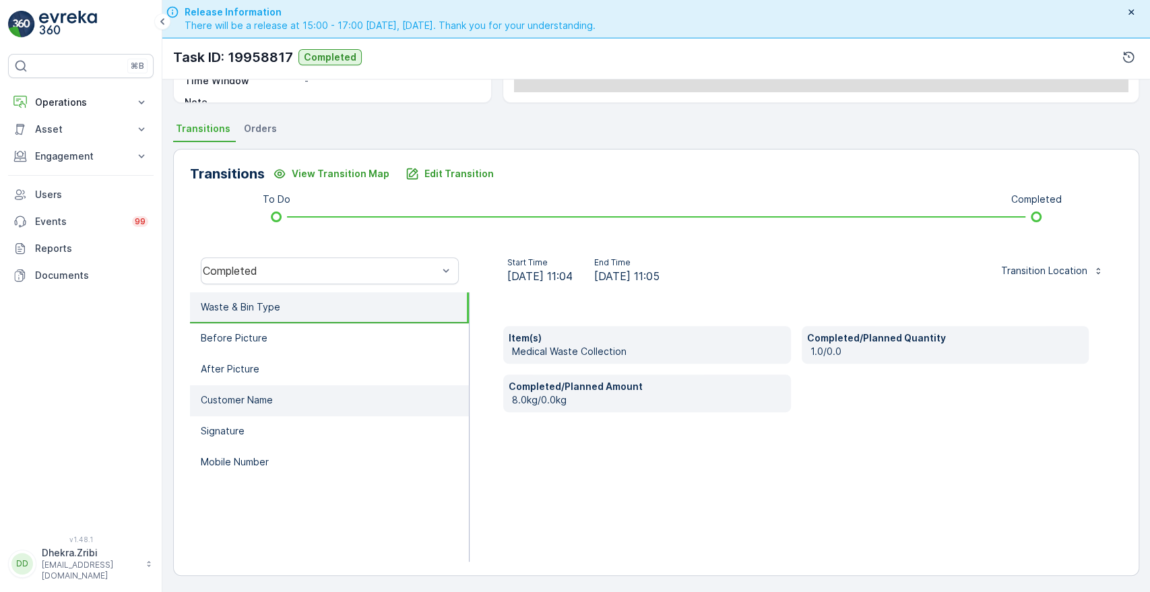
click at [262, 391] on li "Customer Name" at bounding box center [329, 400] width 279 height 31
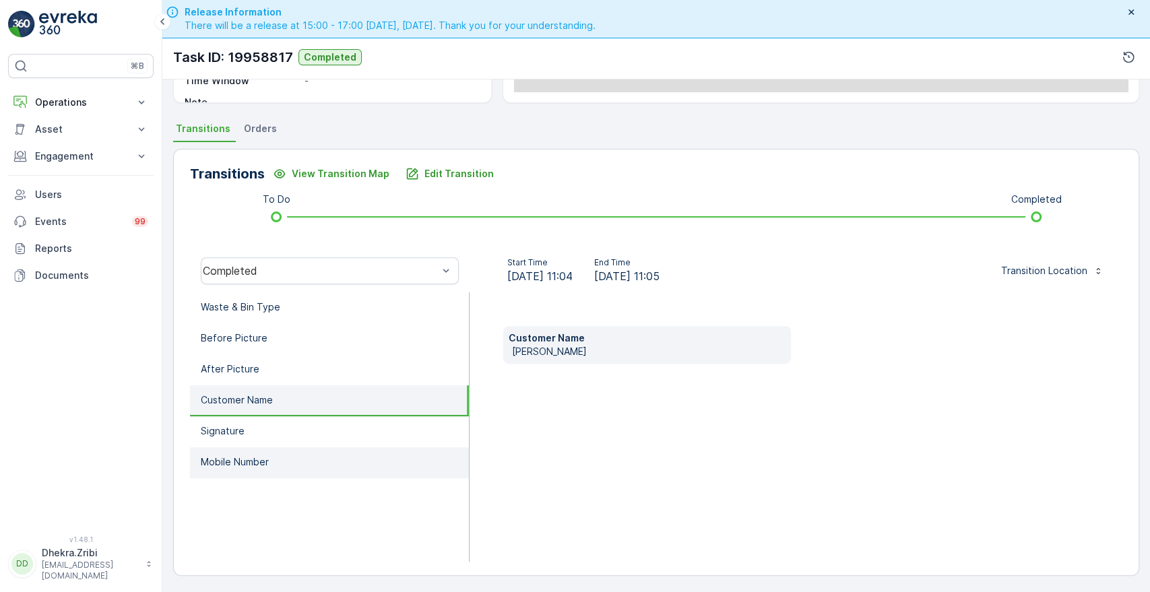
click at [218, 468] on li "Mobile Number" at bounding box center [329, 462] width 279 height 31
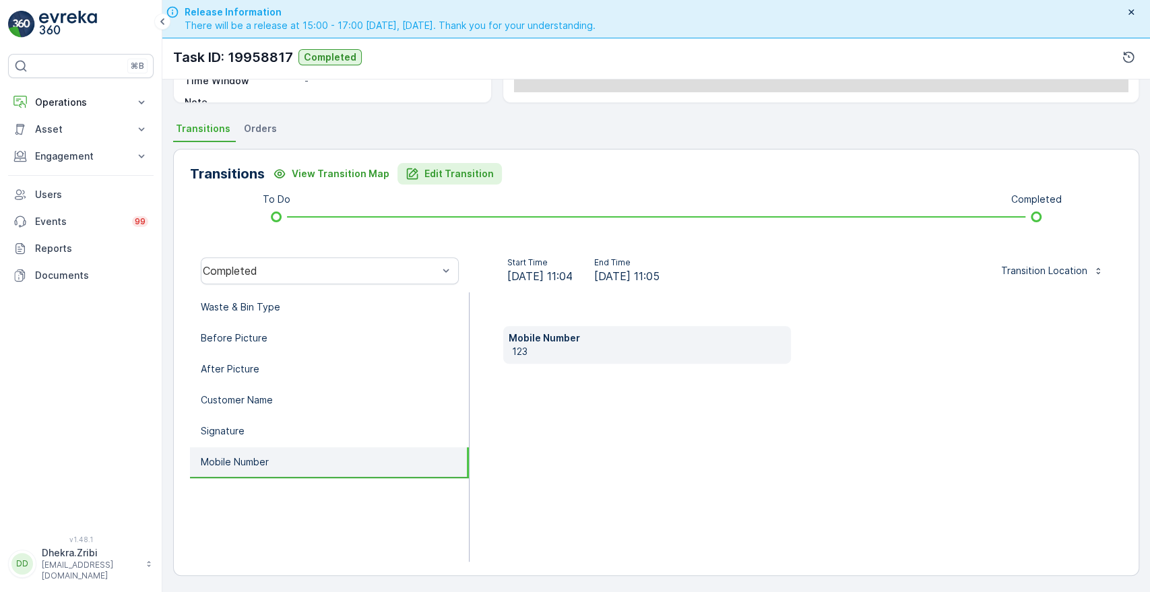
click at [443, 177] on p "Edit Transition" at bounding box center [459, 173] width 69 height 13
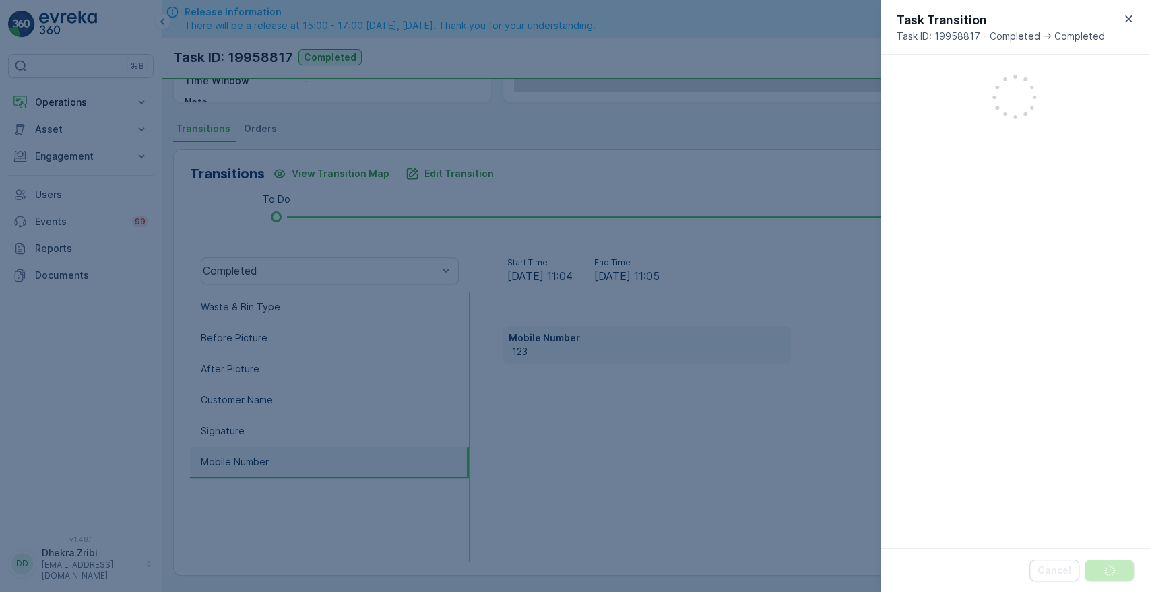
scroll to position [352, 0]
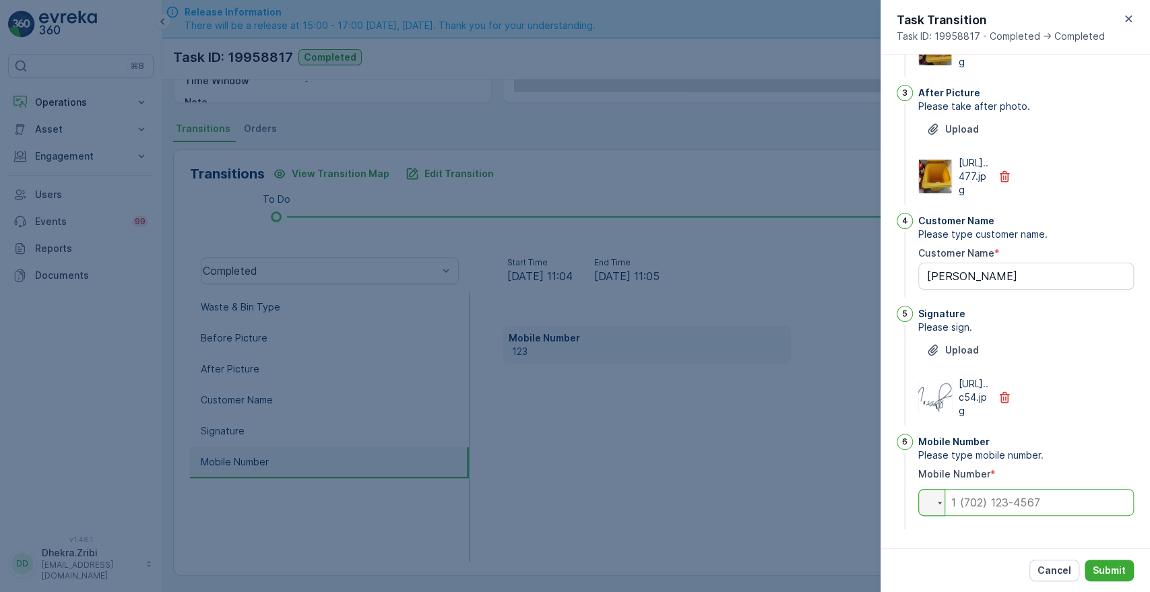
click at [990, 499] on input "tel" at bounding box center [1026, 502] width 216 height 27
type input "0563680858"
click at [1115, 569] on p "Submit" at bounding box center [1109, 570] width 33 height 13
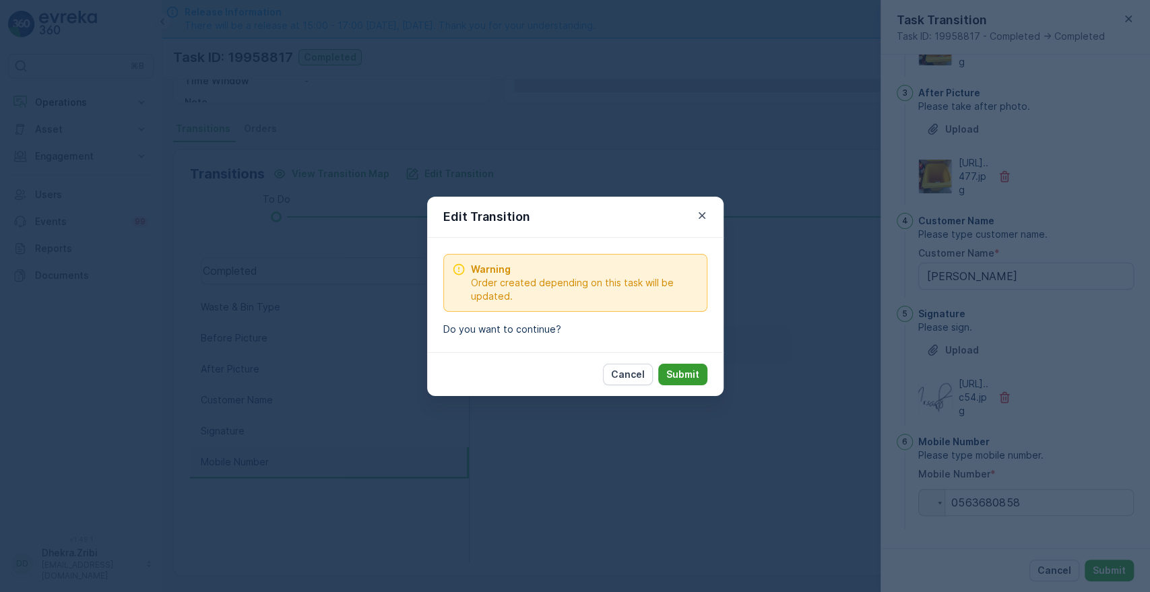
click at [690, 379] on p "Submit" at bounding box center [682, 374] width 33 height 13
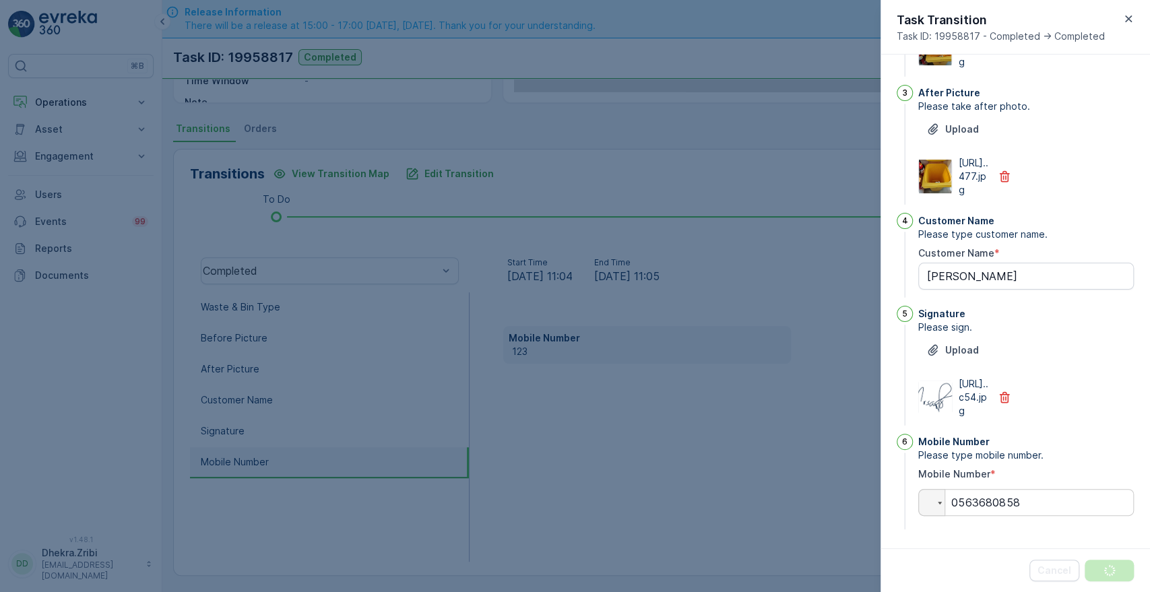
scroll to position [0, 0]
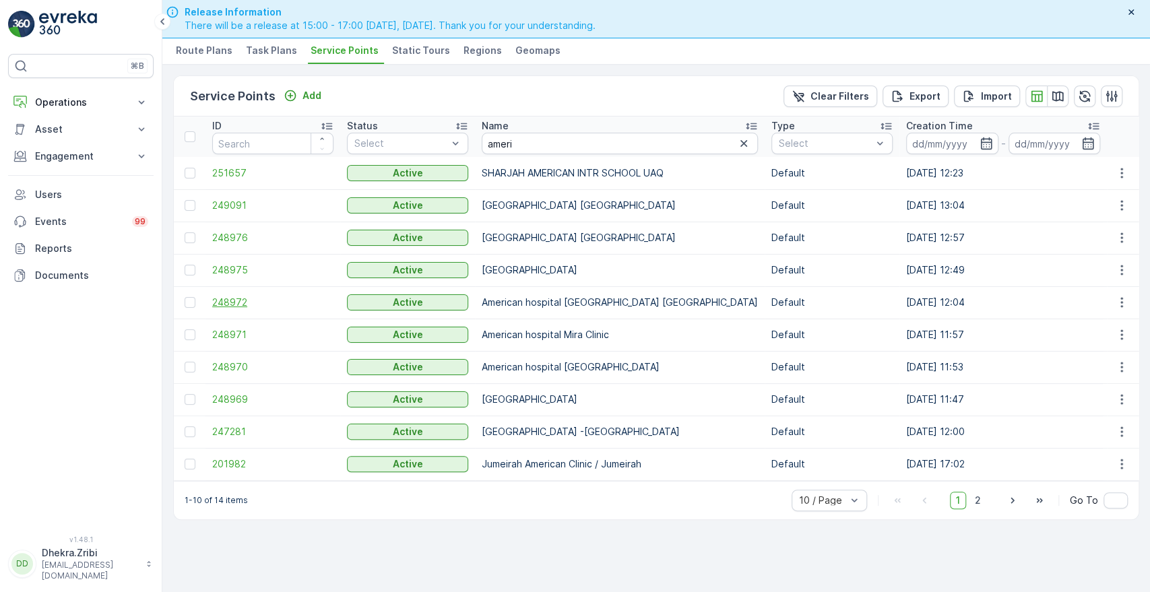
click at [232, 299] on span "248972" at bounding box center [272, 302] width 121 height 13
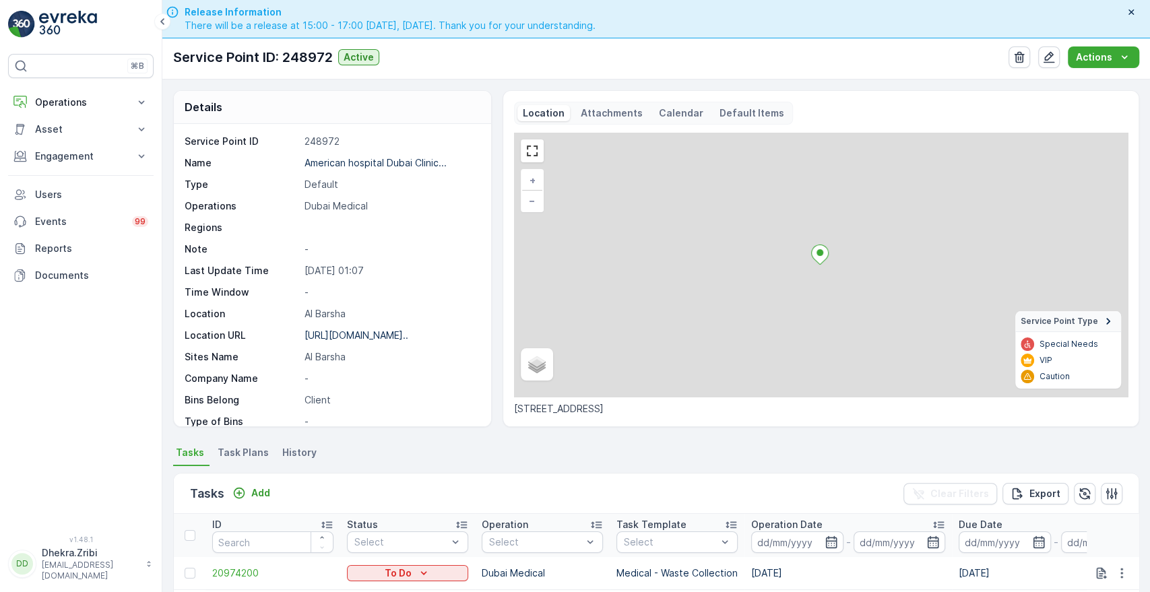
scroll to position [350, 0]
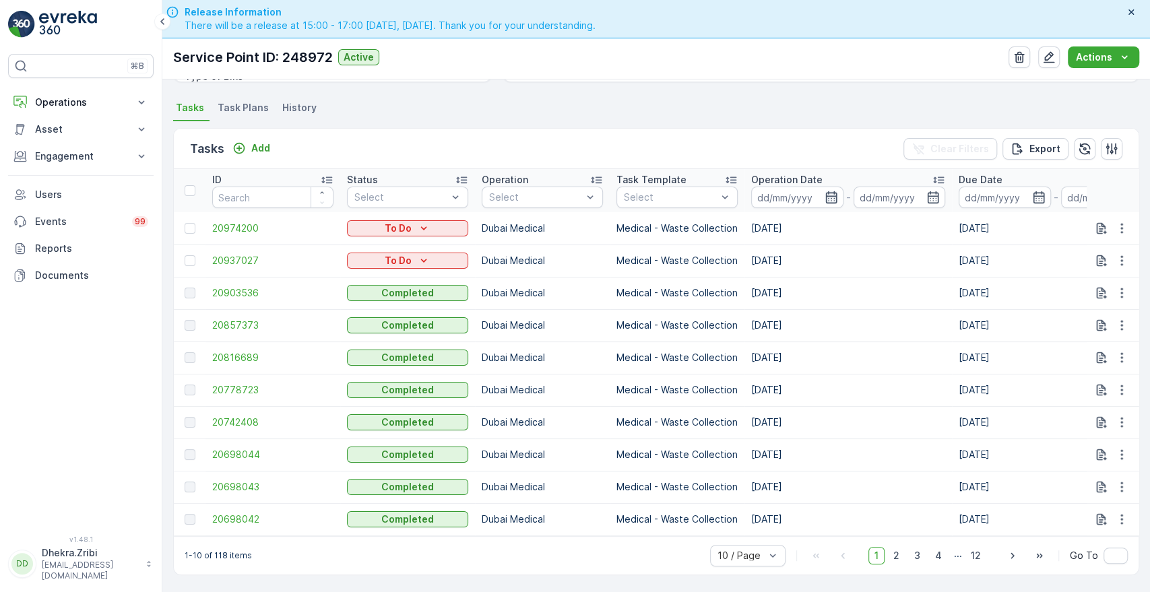
click at [831, 191] on icon "button" at bounding box center [831, 197] width 13 height 13
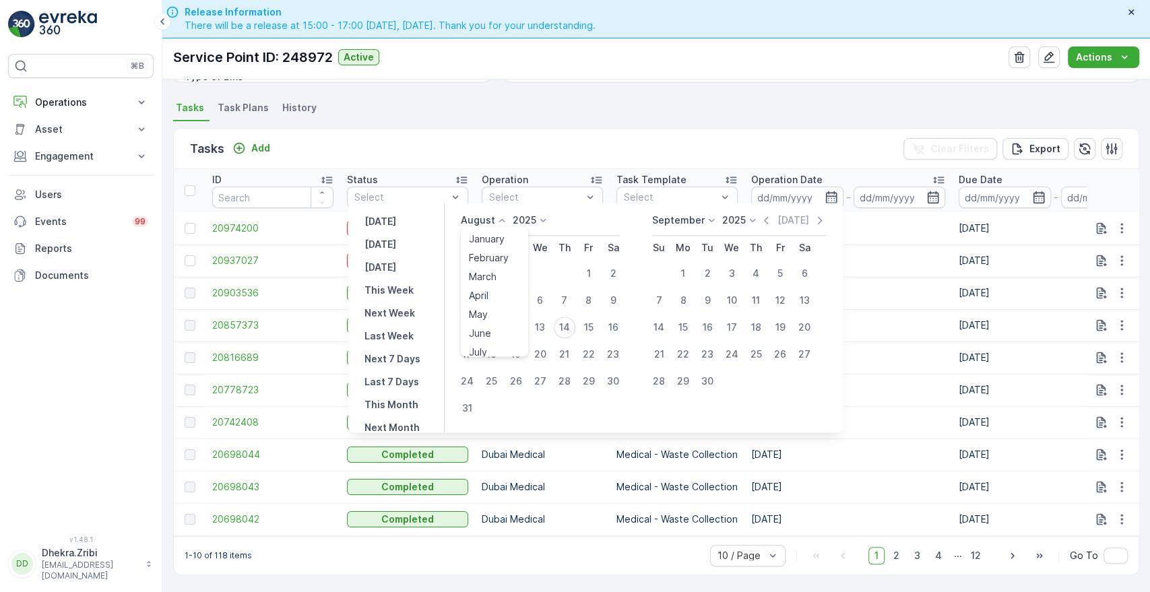
click at [505, 218] on icon at bounding box center [501, 220] width 13 height 13
click at [486, 347] on span "July" at bounding box center [478, 346] width 18 height 13
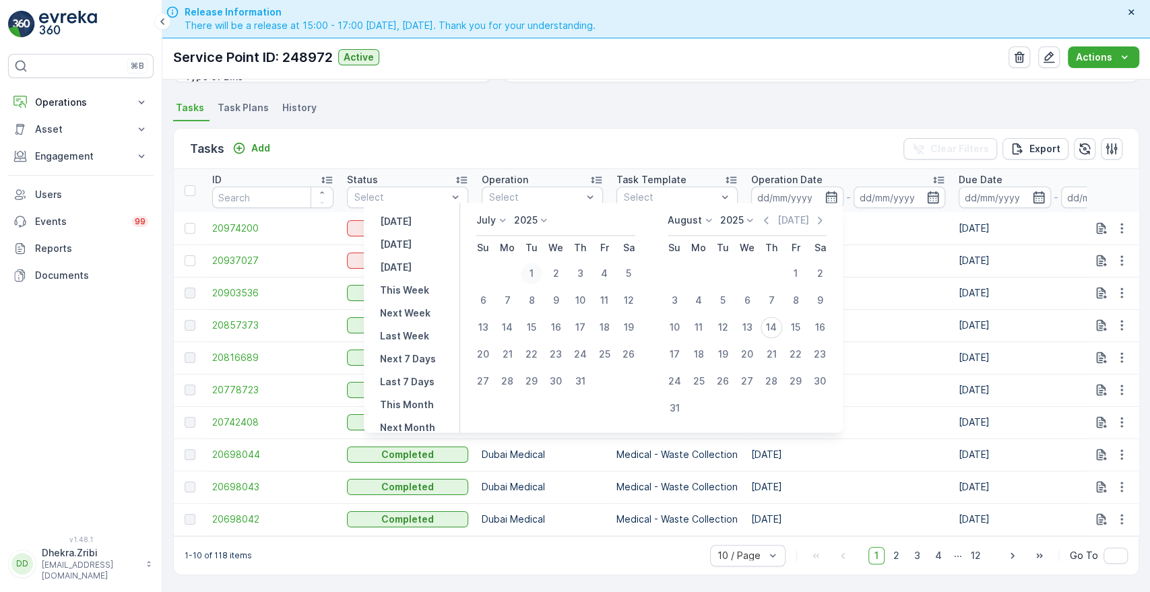
click at [532, 276] on div "1" at bounding box center [532, 274] width 22 height 22
type input "[DATE]"
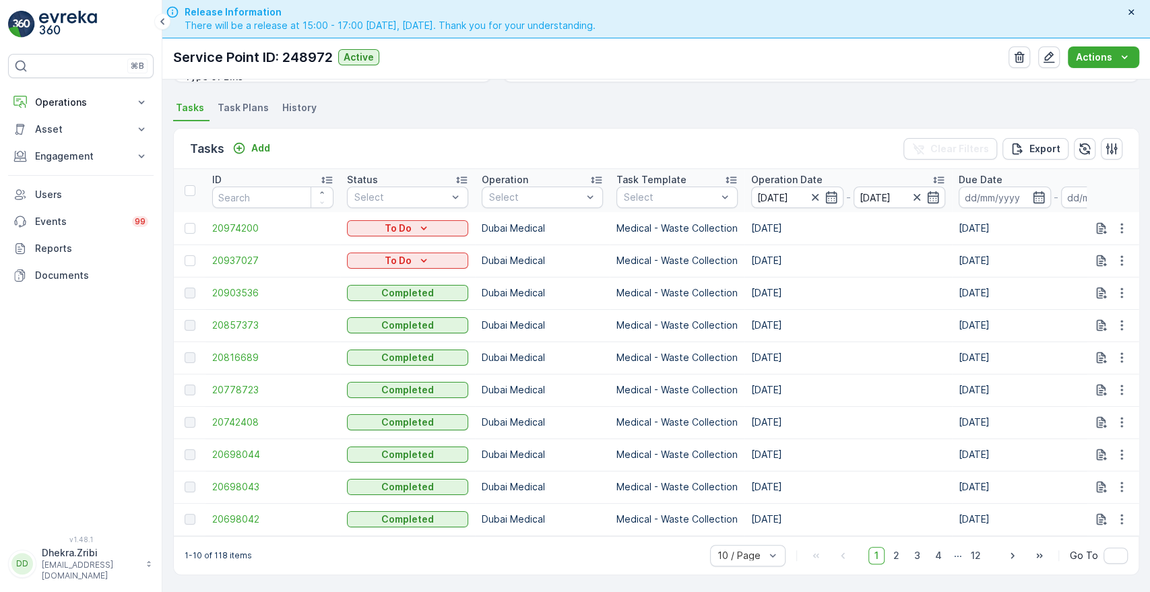
click at [631, 144] on div "Tasks Add Clear Filters Export" at bounding box center [656, 149] width 965 height 40
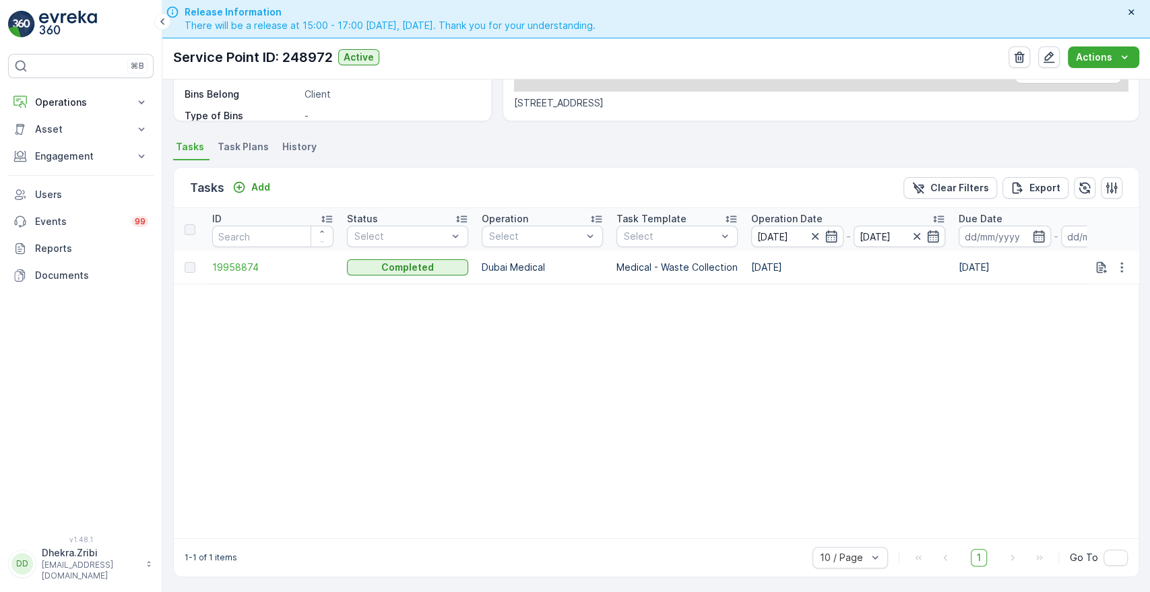
scroll to position [313, 0]
click at [936, 228] on icon "button" at bounding box center [933, 234] width 13 height 13
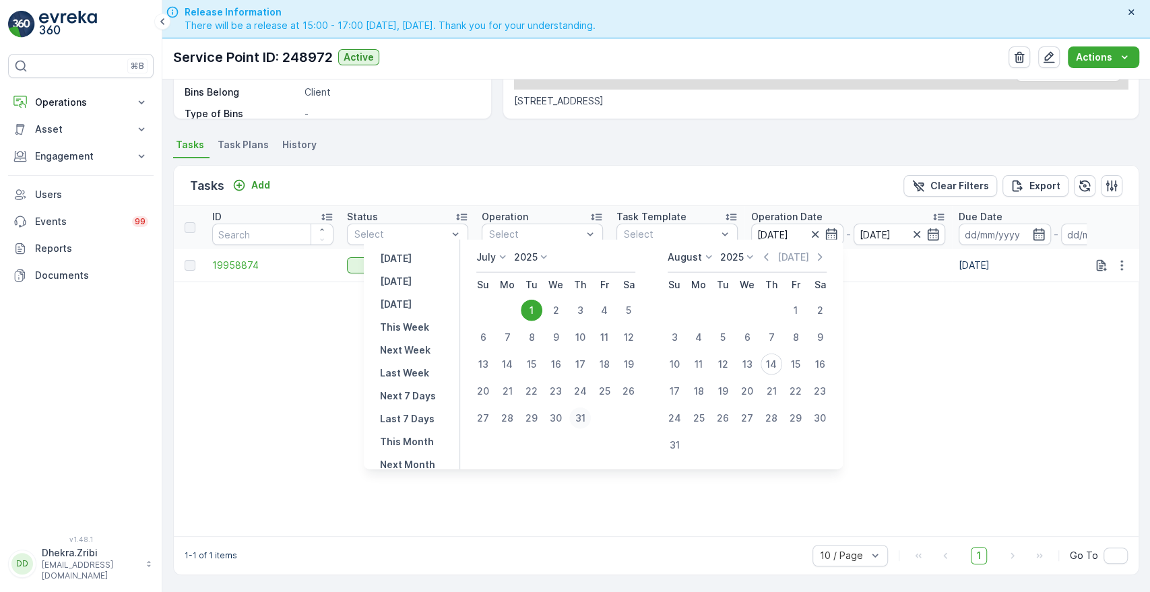
click at [582, 421] on div "31" at bounding box center [580, 419] width 22 height 22
type input "[DATE]"
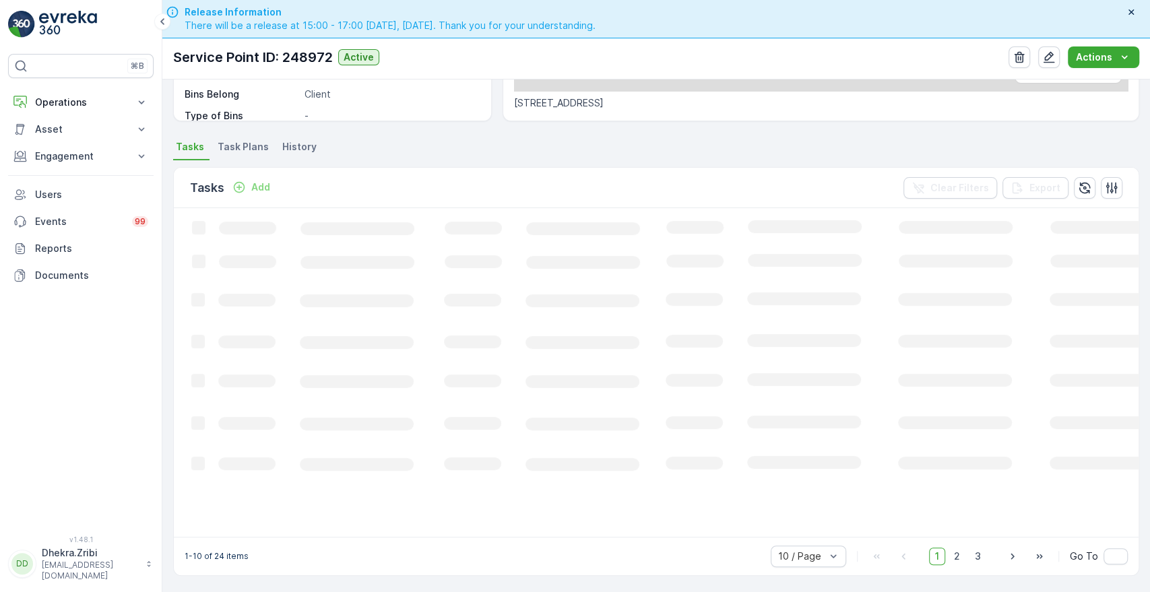
scroll to position [313, 0]
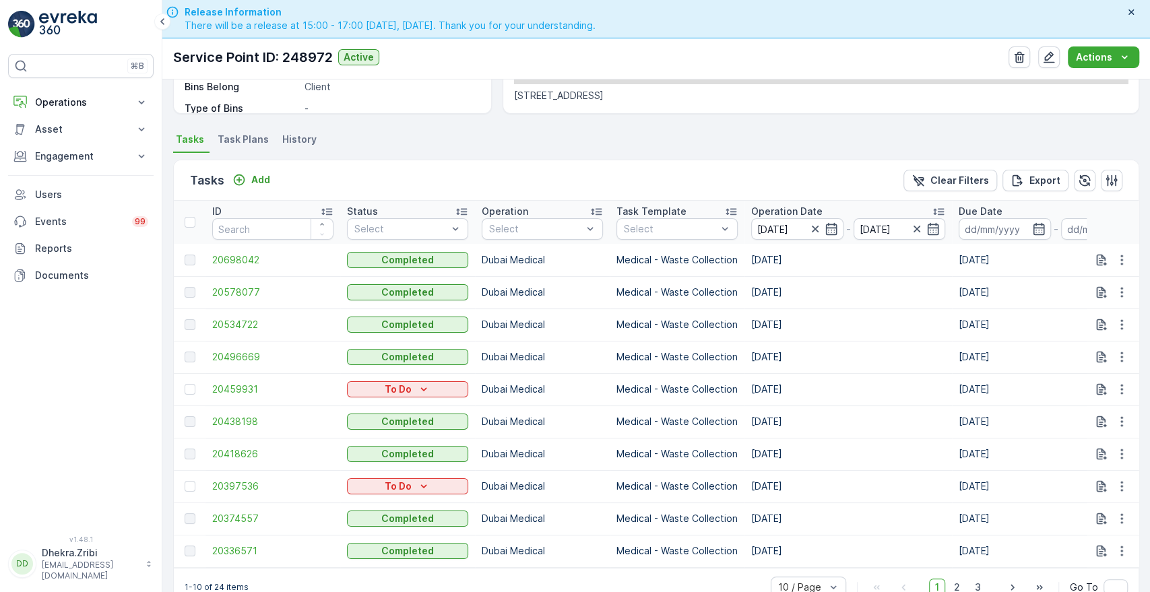
click at [765, 205] on p "Operation Date" at bounding box center [786, 211] width 71 height 13
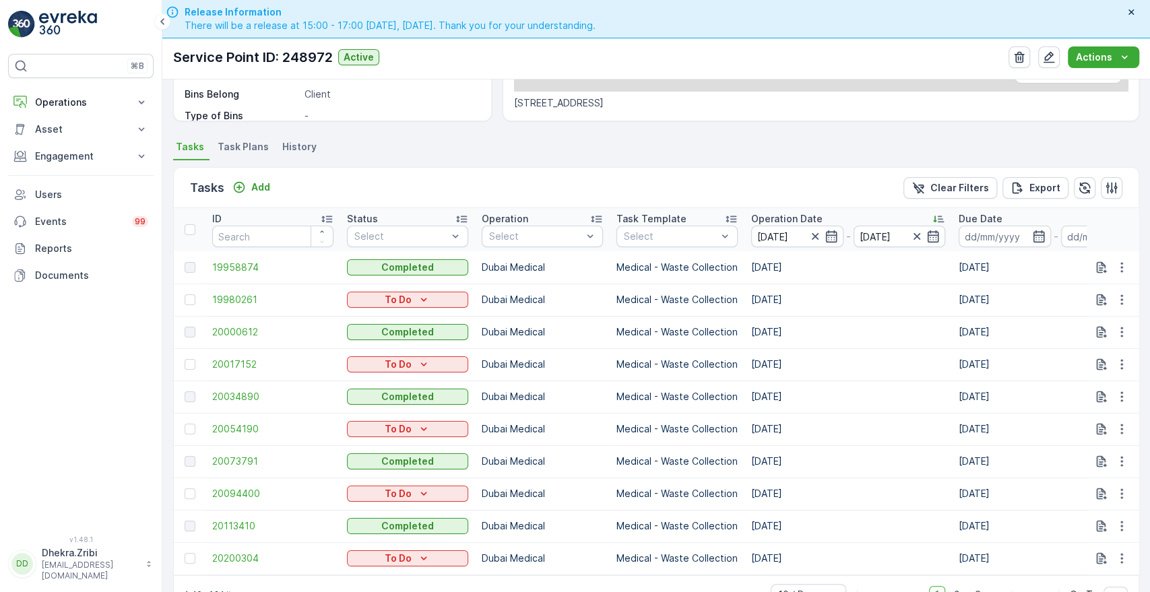
scroll to position [313, 0]
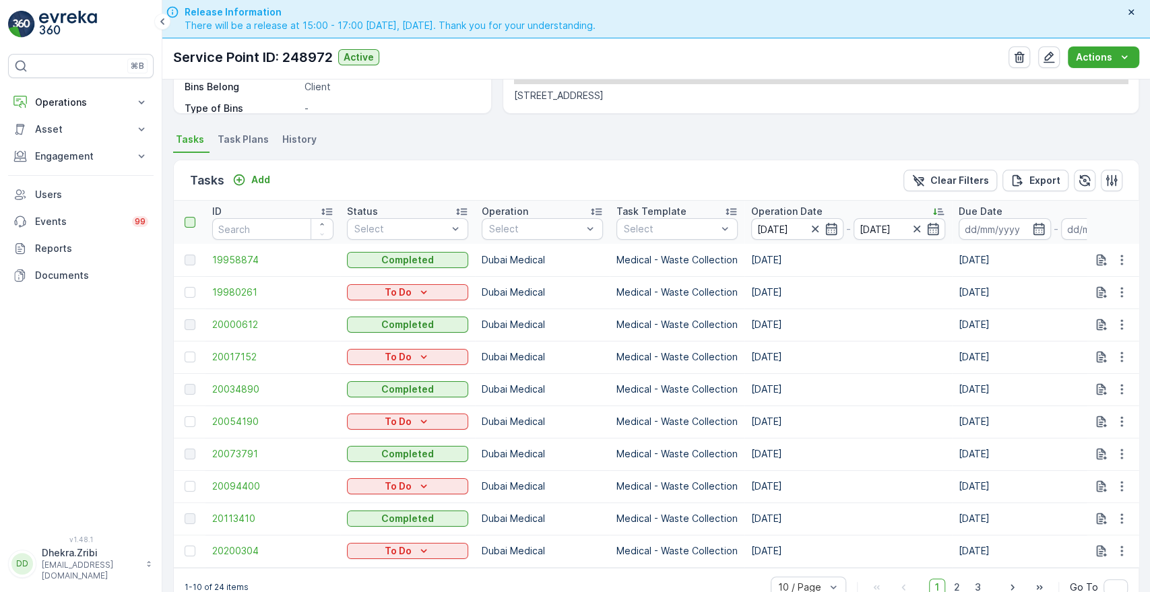
click at [193, 222] on div at bounding box center [190, 222] width 11 height 11
click at [192, 217] on input "checkbox" at bounding box center [192, 217] width 0 height 0
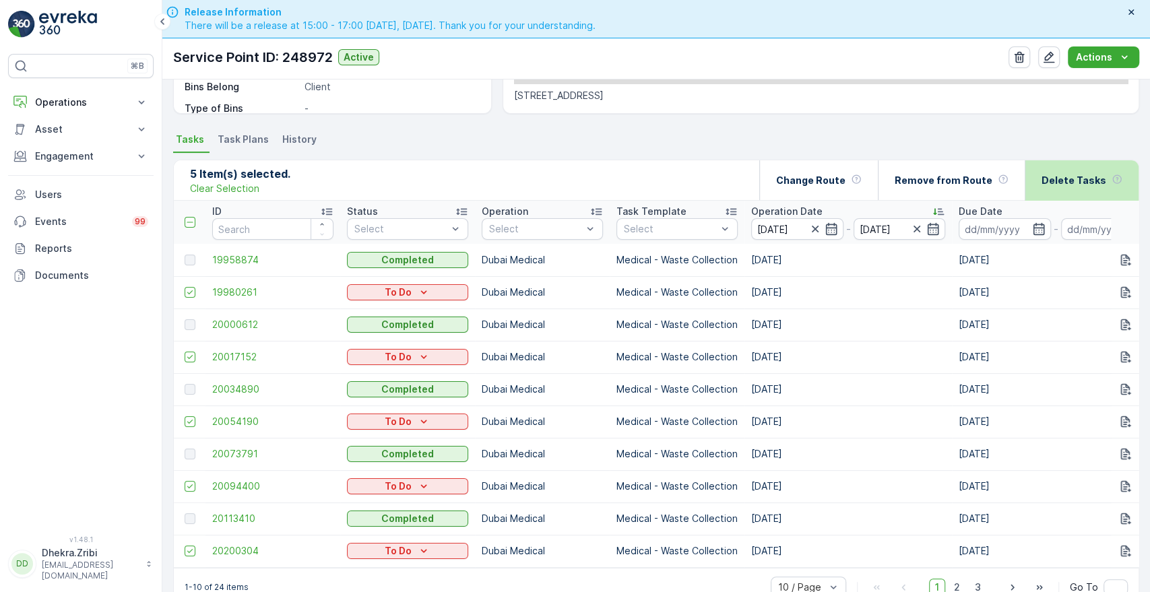
click at [1067, 187] on div "Delete Tasks" at bounding box center [1082, 180] width 81 height 40
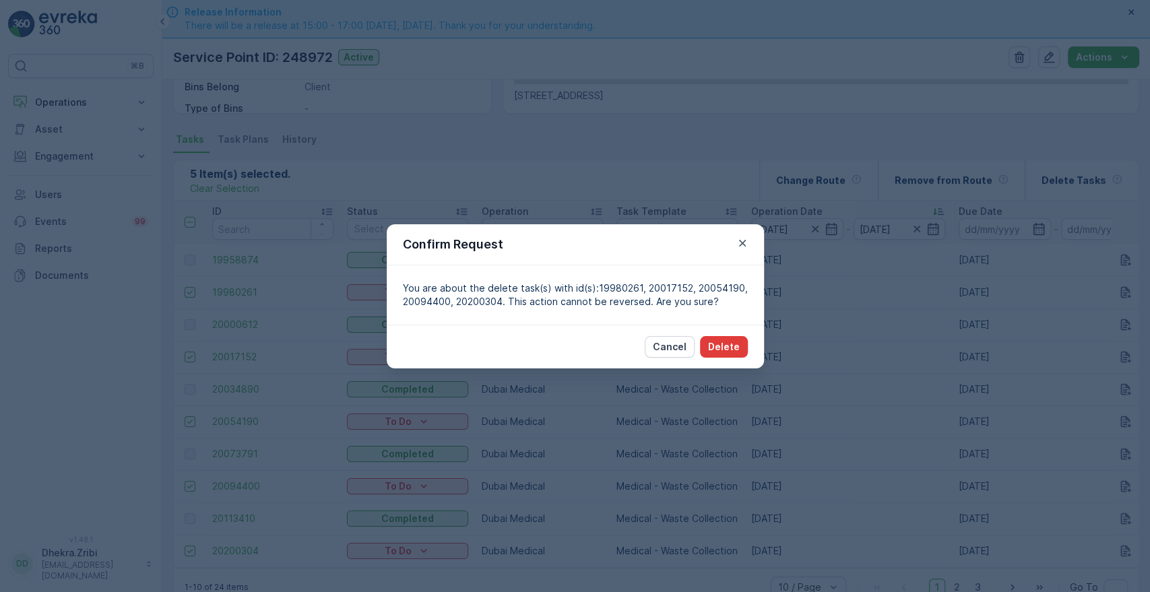
click at [736, 345] on p "Delete" at bounding box center [724, 346] width 32 height 13
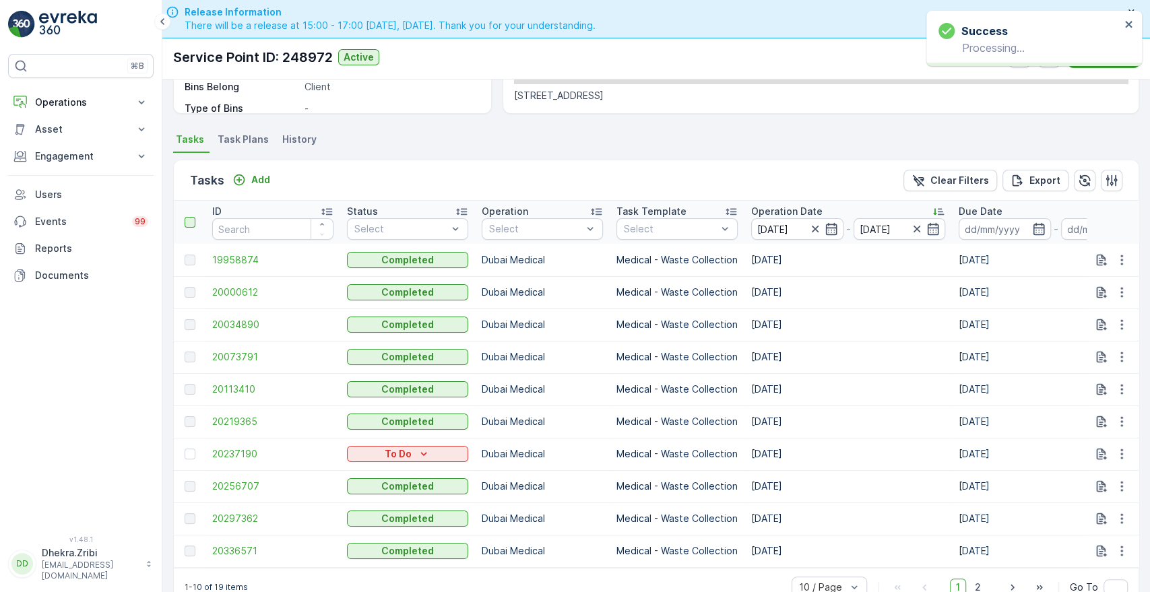
click at [190, 220] on div at bounding box center [190, 222] width 11 height 11
click at [192, 217] on input "checkbox" at bounding box center [192, 217] width 0 height 0
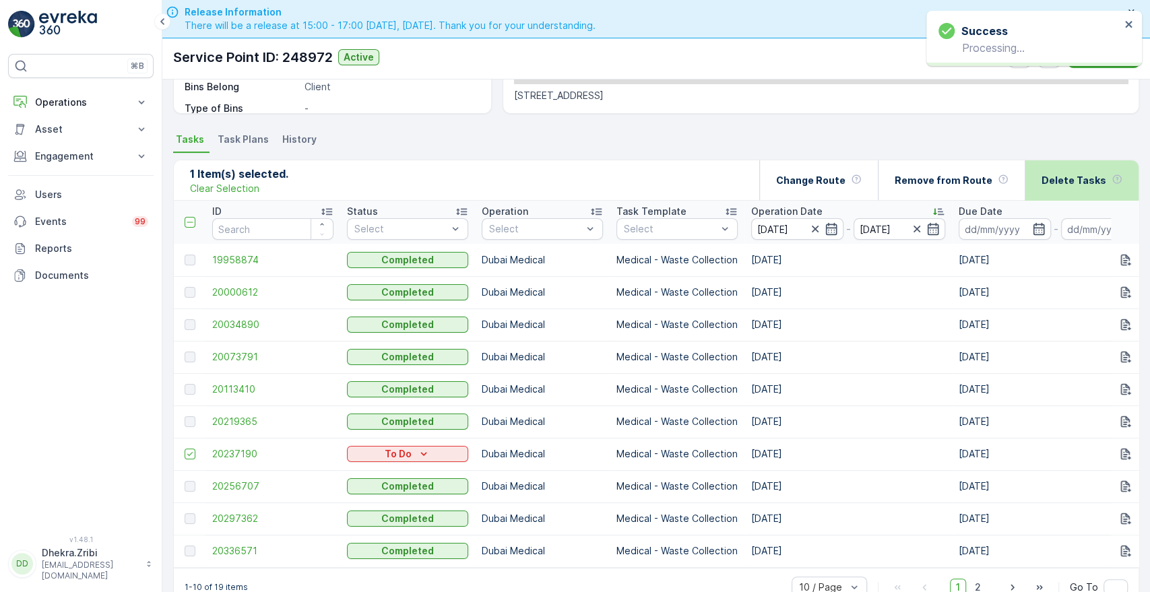
click at [1057, 188] on div "Delete Tasks" at bounding box center [1082, 180] width 81 height 40
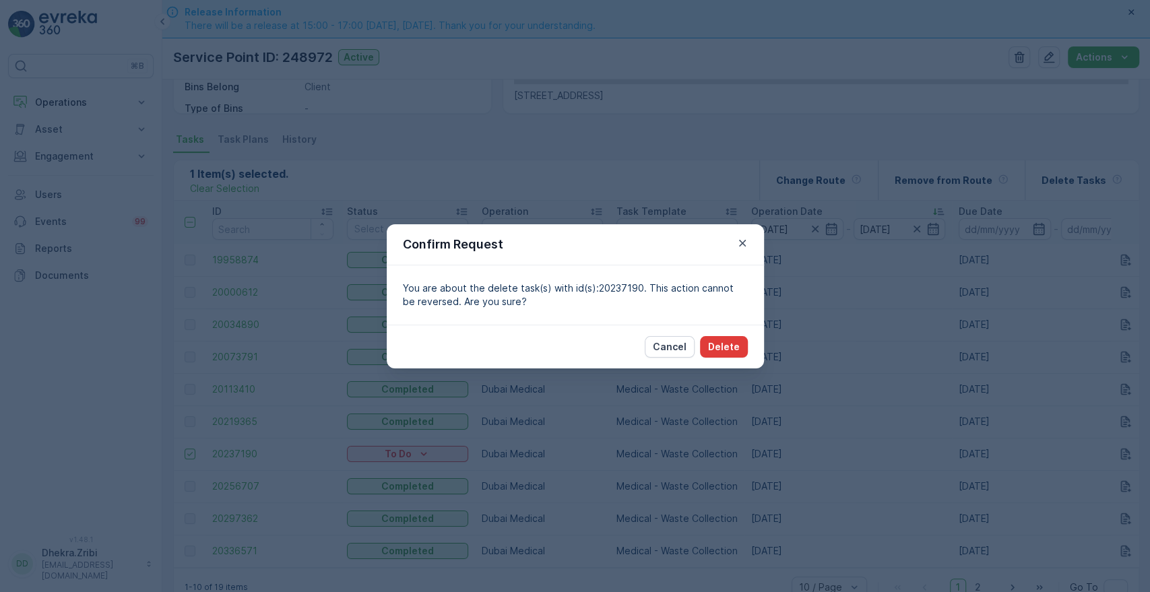
click at [718, 348] on p "Delete" at bounding box center [724, 346] width 32 height 13
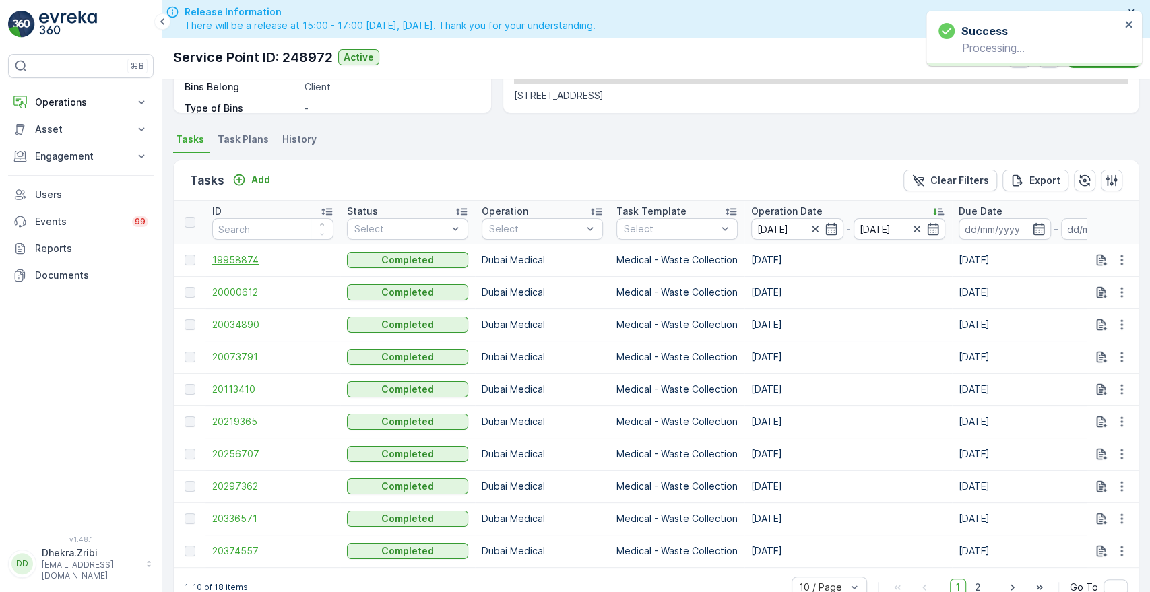
click at [228, 258] on span "19958874" at bounding box center [272, 259] width 121 height 13
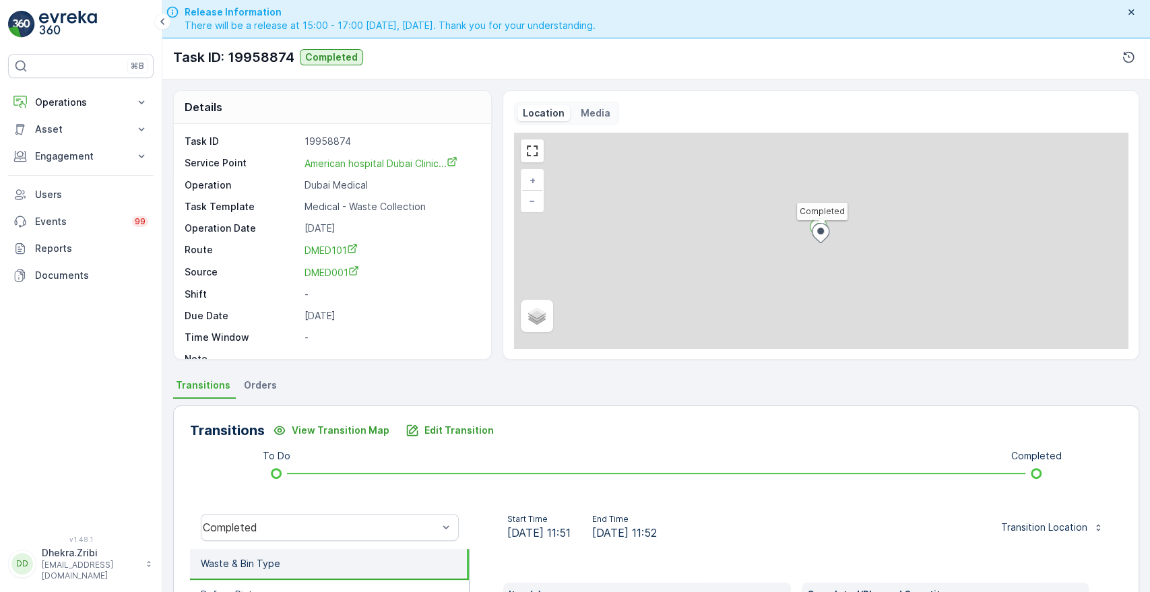
scroll to position [257, 0]
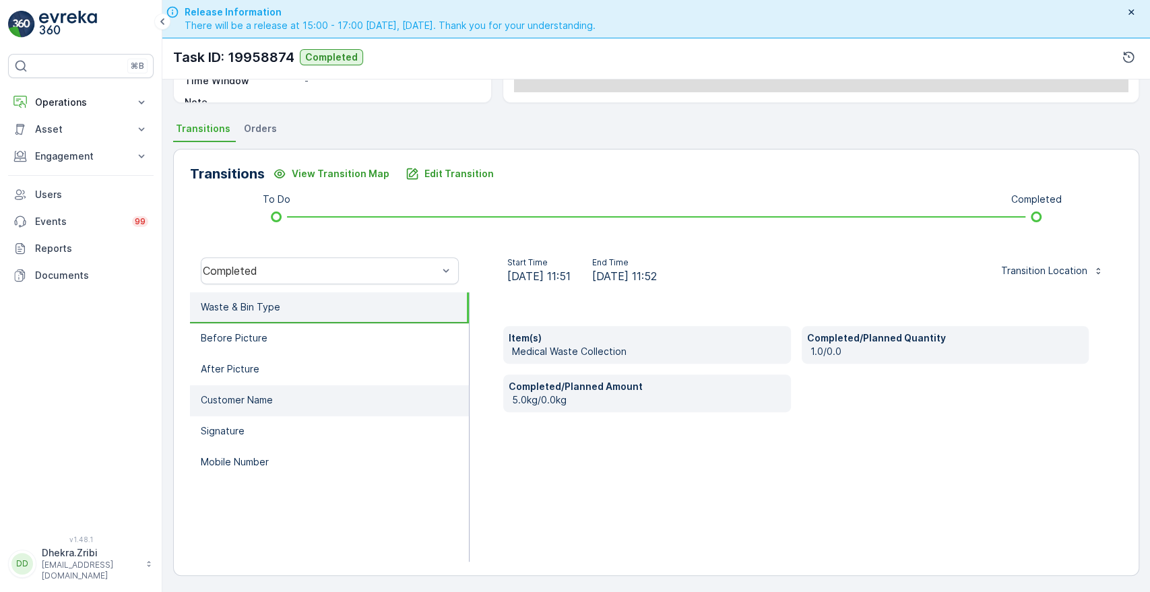
click at [243, 402] on p "Customer Name" at bounding box center [237, 400] width 72 height 13
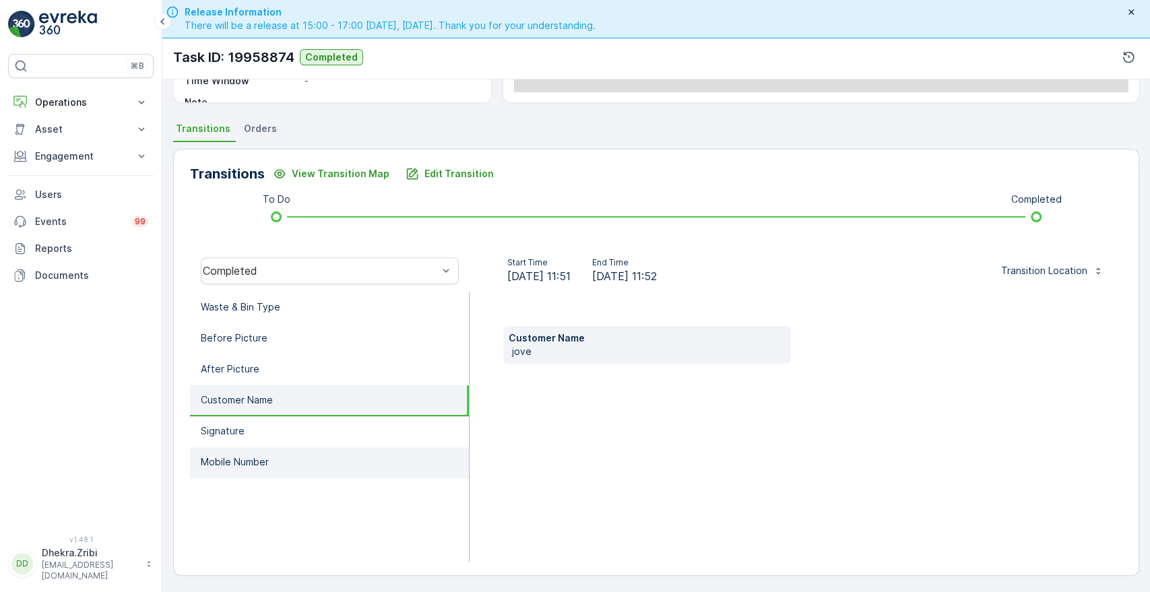
click at [220, 456] on p "Mobile Number" at bounding box center [235, 462] width 68 height 13
click at [261, 401] on p "Customer Name" at bounding box center [237, 400] width 72 height 13
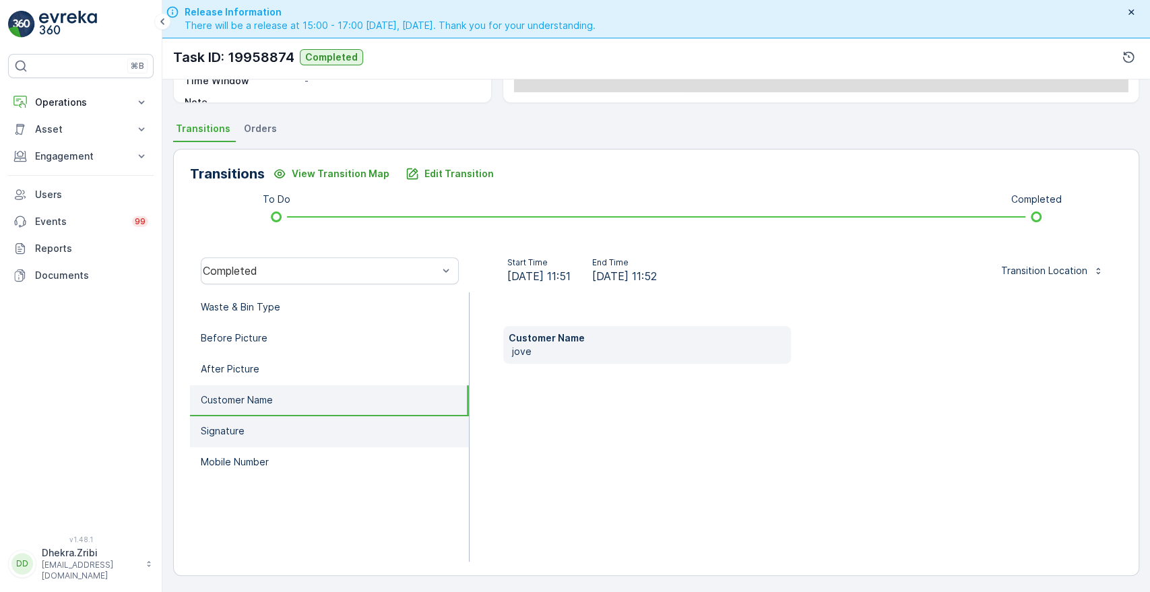
click at [263, 441] on li "Signature" at bounding box center [329, 431] width 279 height 31
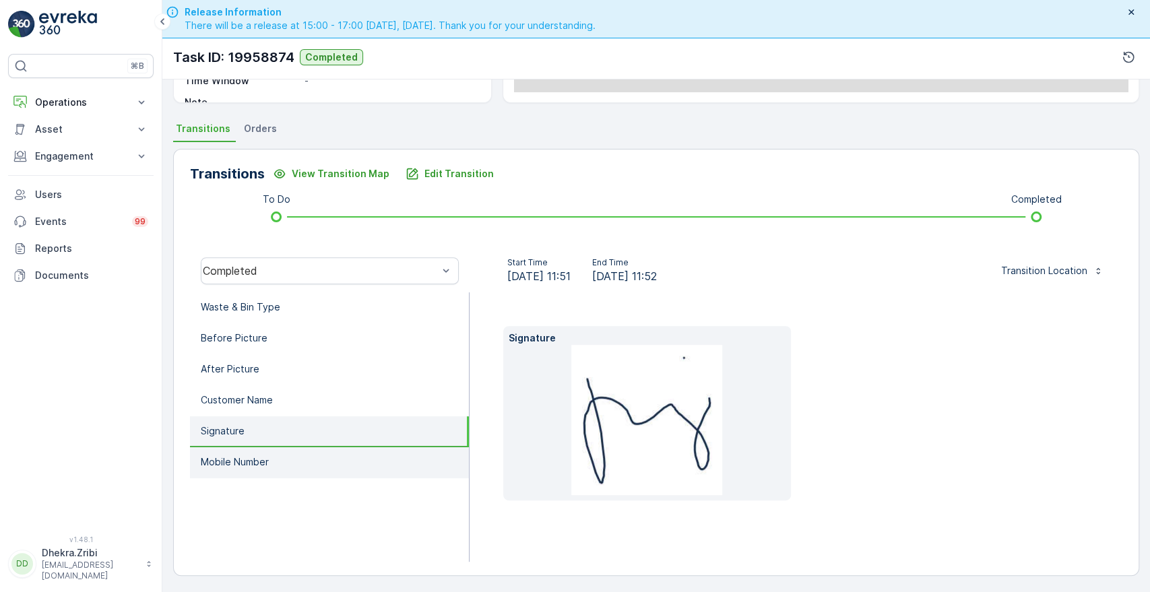
click at [241, 456] on p "Mobile Number" at bounding box center [235, 462] width 68 height 13
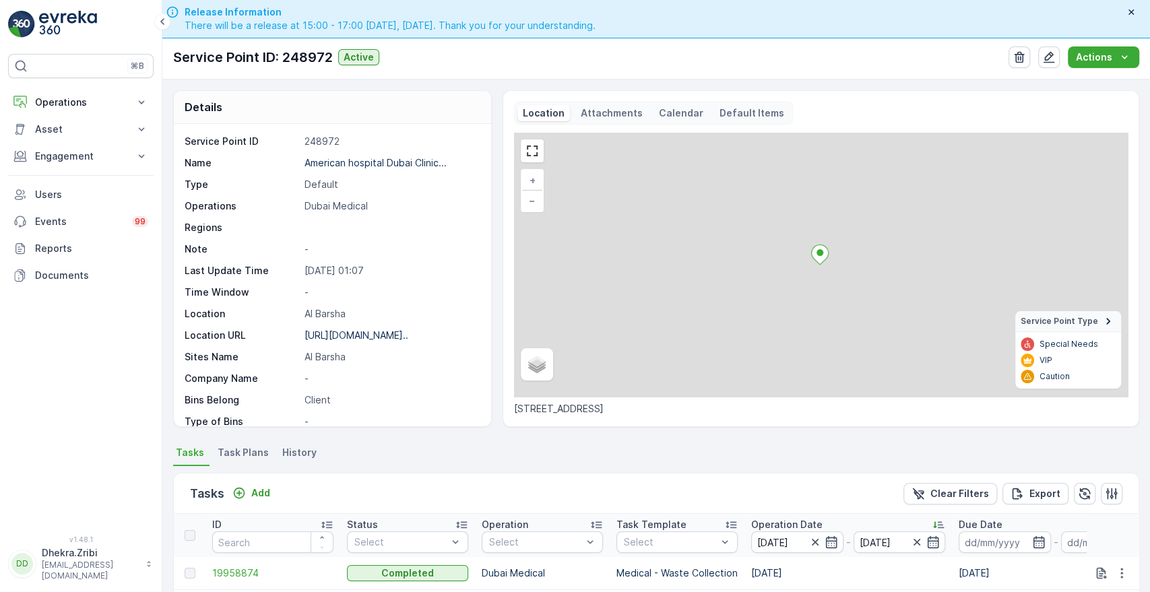
scroll to position [350, 0]
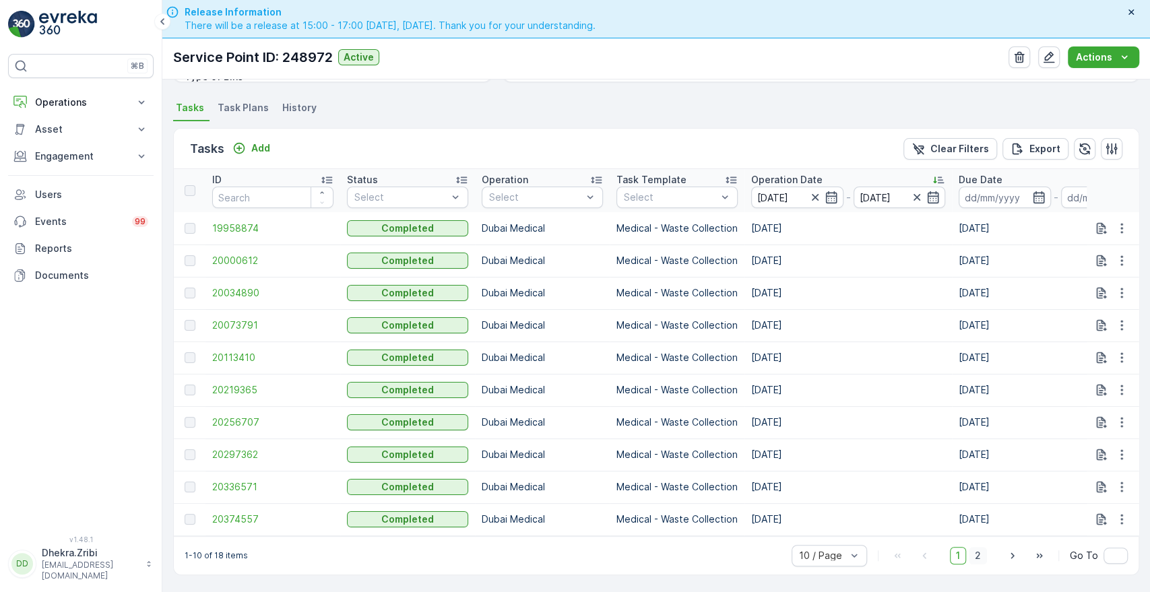
click at [981, 548] on span "2" at bounding box center [978, 556] width 18 height 18
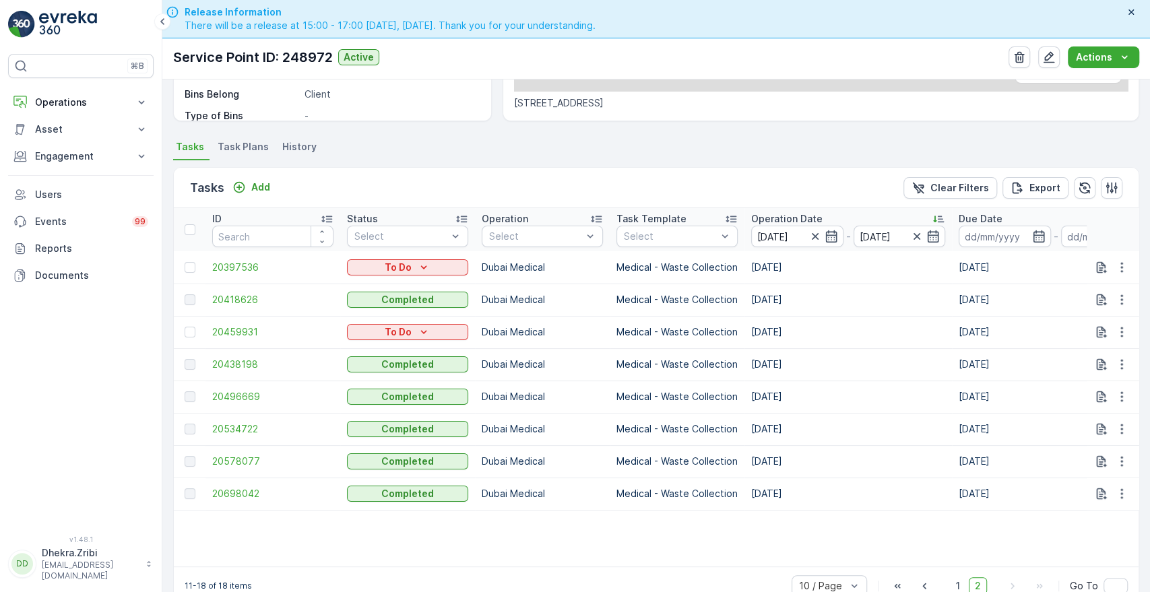
scroll to position [342, 0]
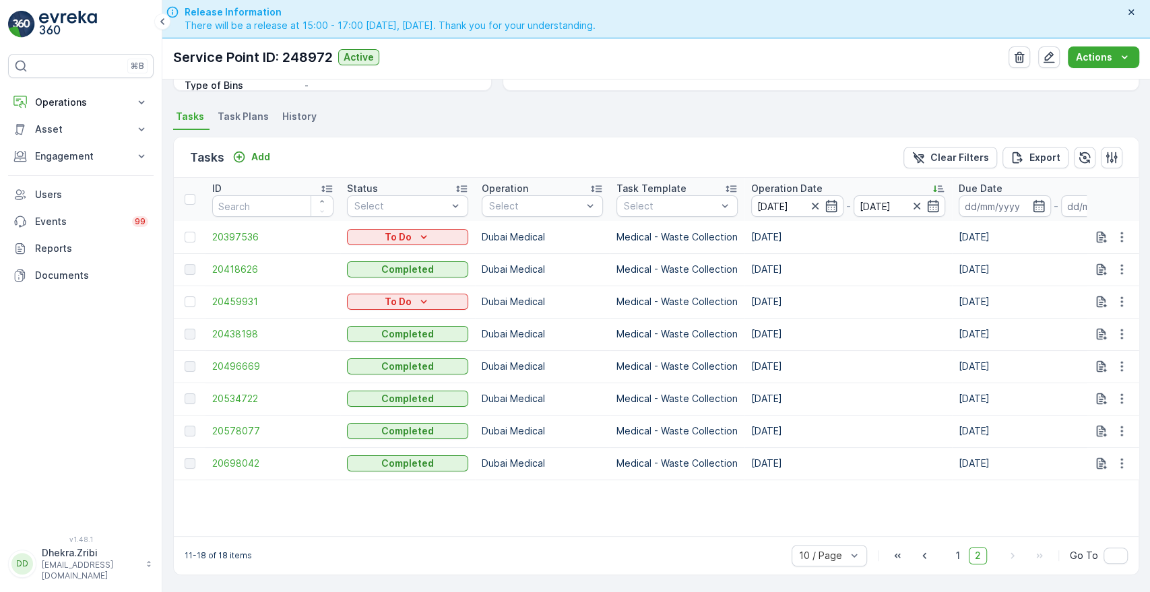
click at [981, 548] on span "2" at bounding box center [978, 556] width 18 height 18
click at [187, 195] on div at bounding box center [190, 199] width 11 height 11
click at [192, 194] on input "checkbox" at bounding box center [192, 194] width 0 height 0
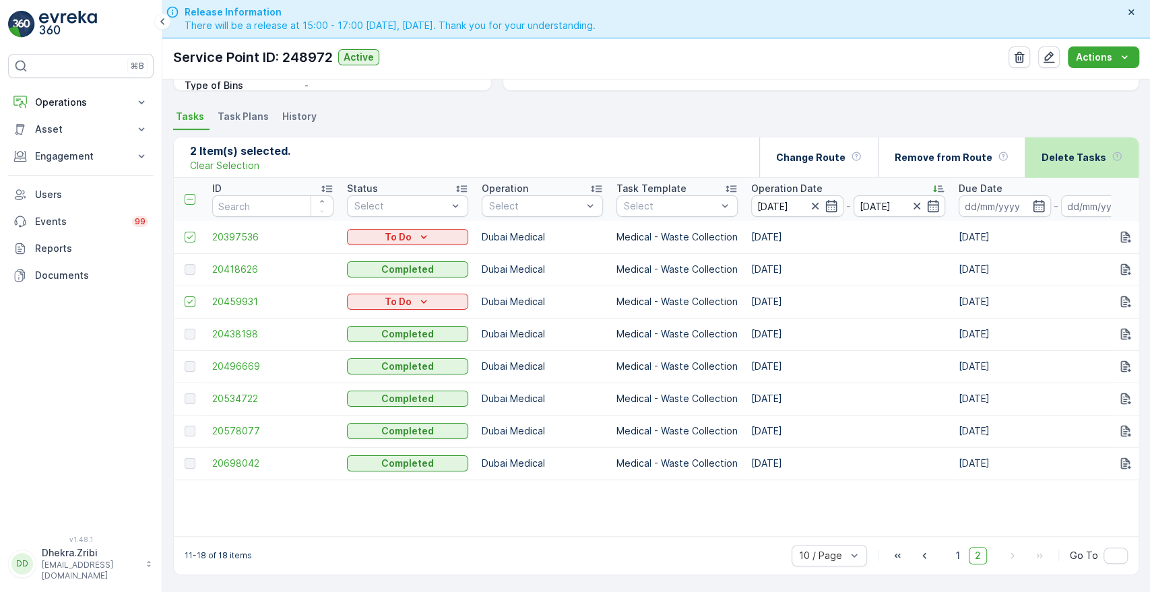
click at [1059, 151] on p "Delete Tasks" at bounding box center [1074, 157] width 65 height 13
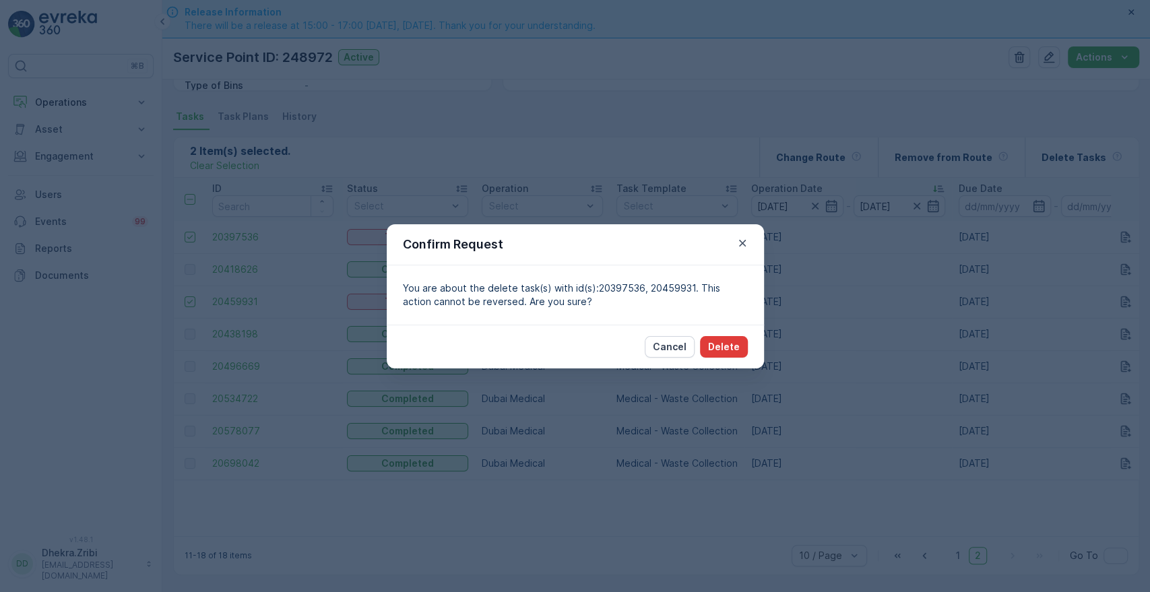
click at [720, 337] on button "Delete" at bounding box center [724, 347] width 48 height 22
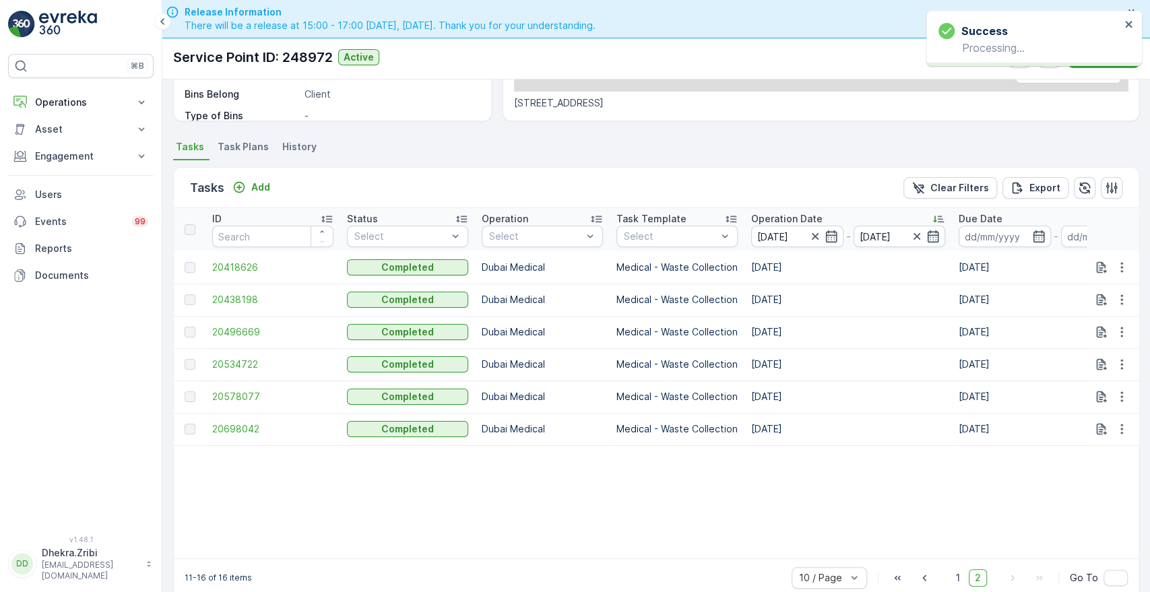
scroll to position [334, 0]
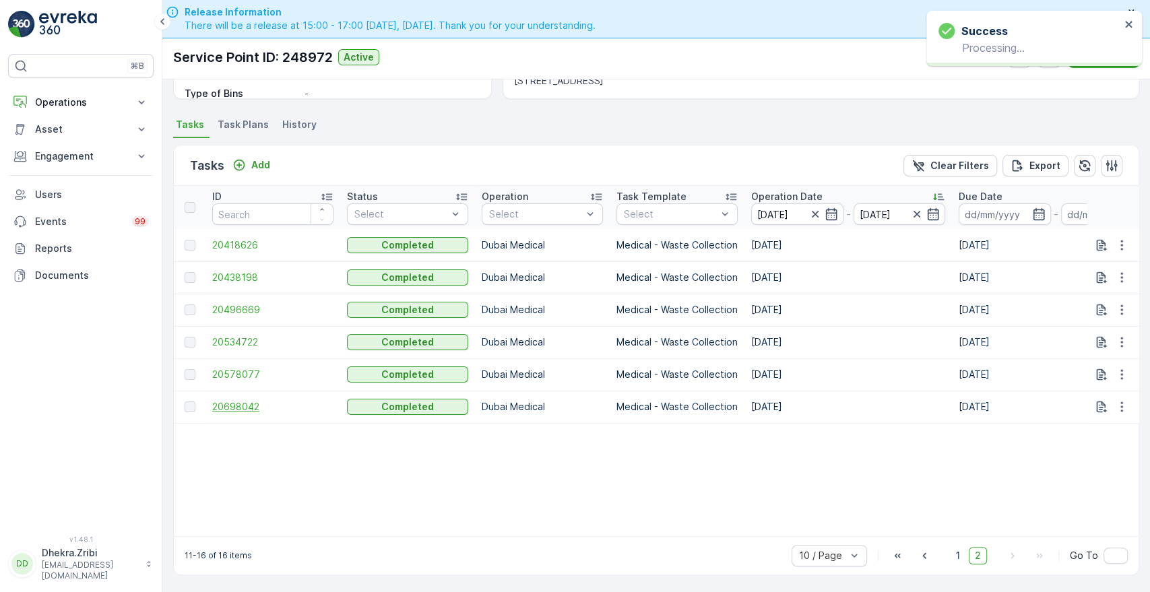
click at [228, 404] on span "20698042" at bounding box center [272, 406] width 121 height 13
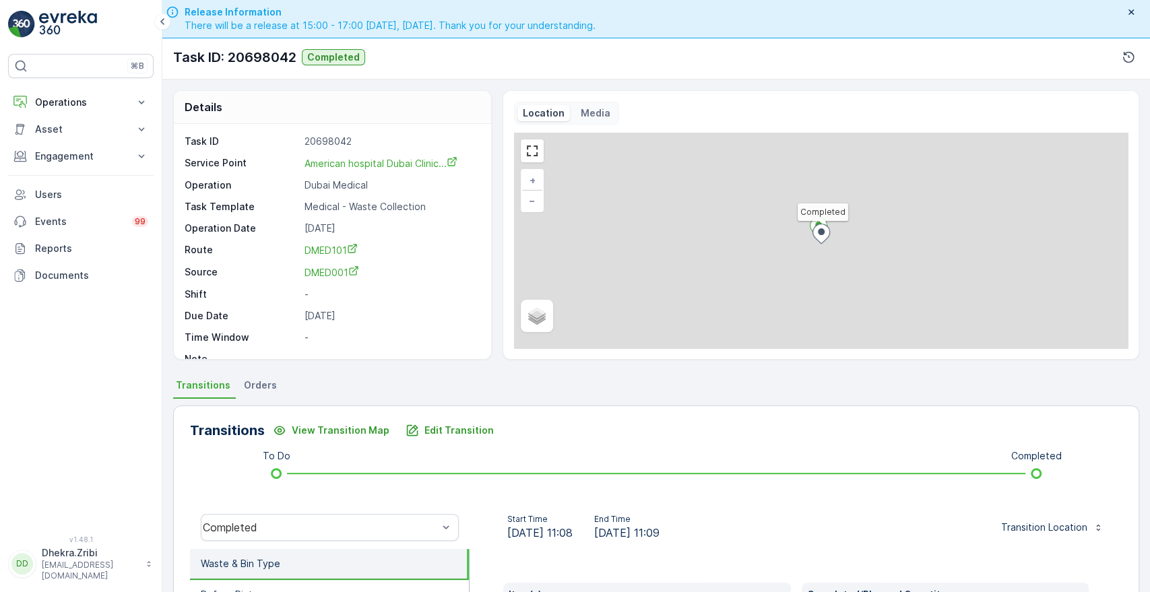
scroll to position [257, 0]
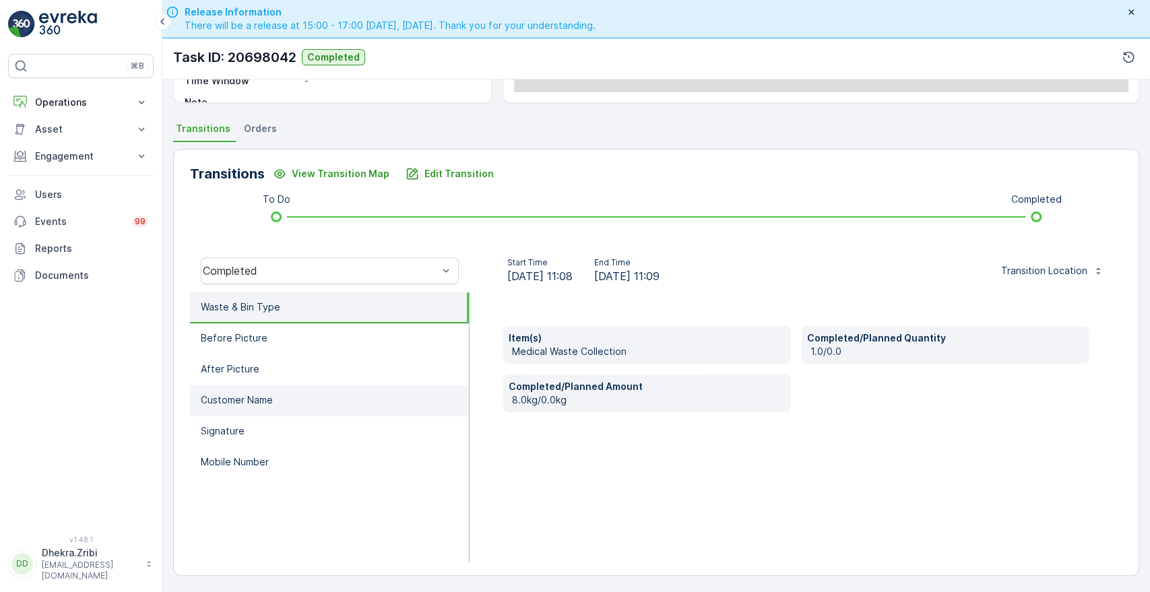
click at [274, 404] on li "Customer Name" at bounding box center [329, 400] width 279 height 31
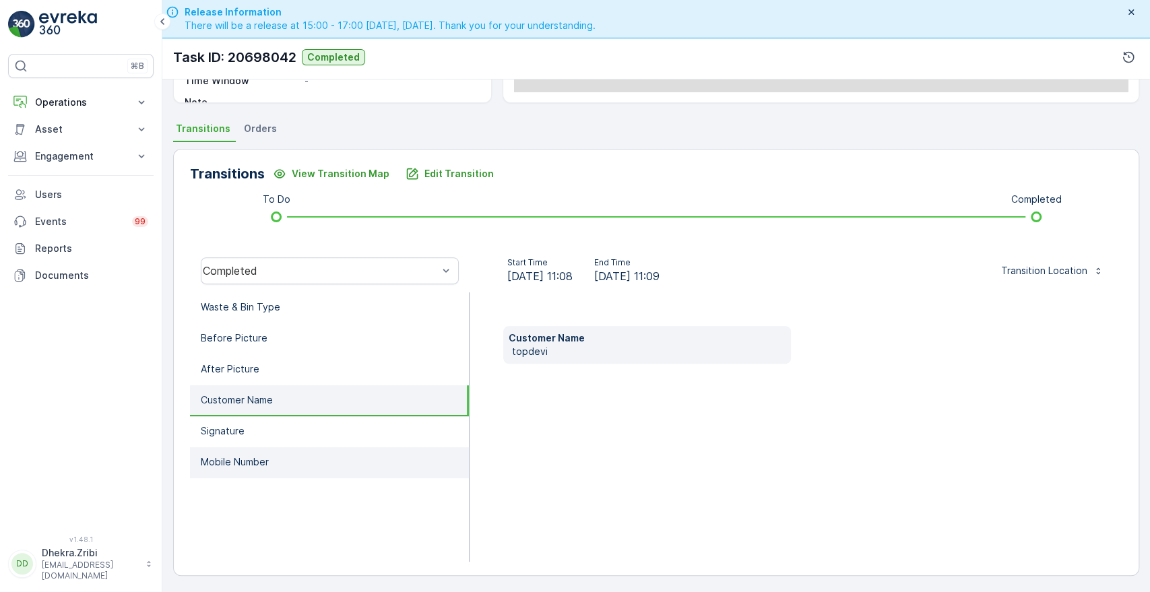
click at [231, 451] on li "Mobile Number" at bounding box center [329, 462] width 279 height 31
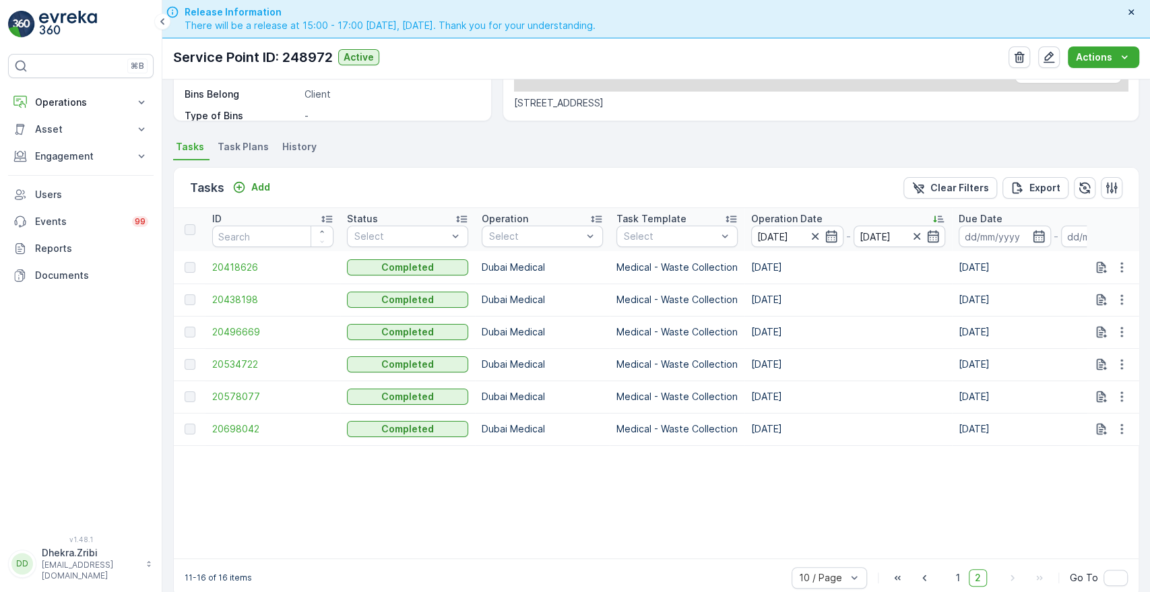
scroll to position [306, 0]
click at [237, 395] on span "20578077" at bounding box center [272, 396] width 121 height 13
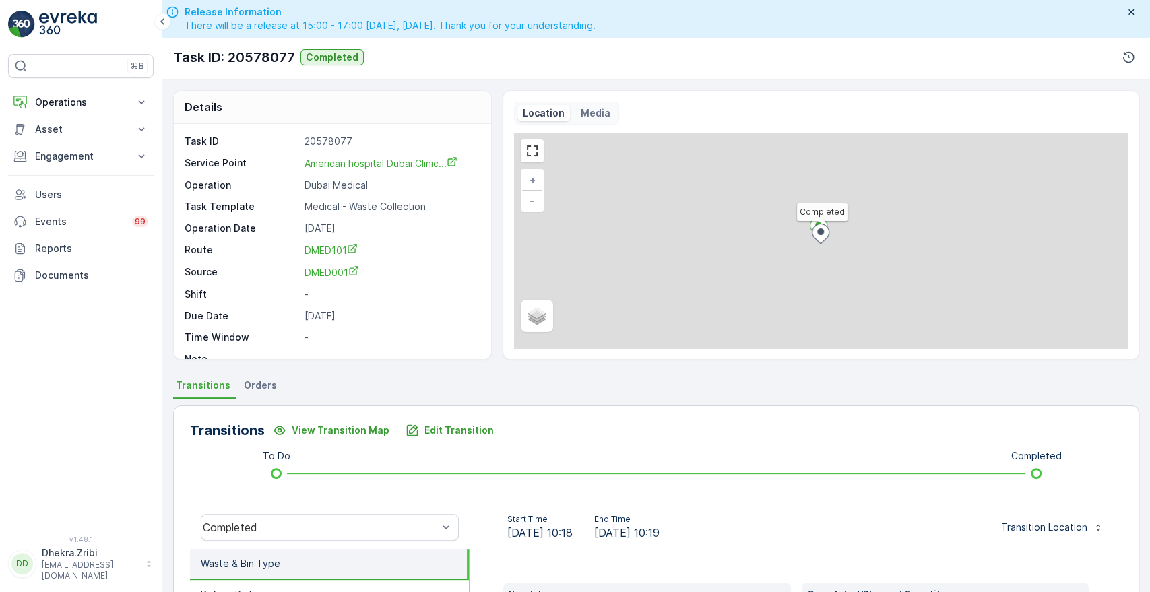
scroll to position [257, 0]
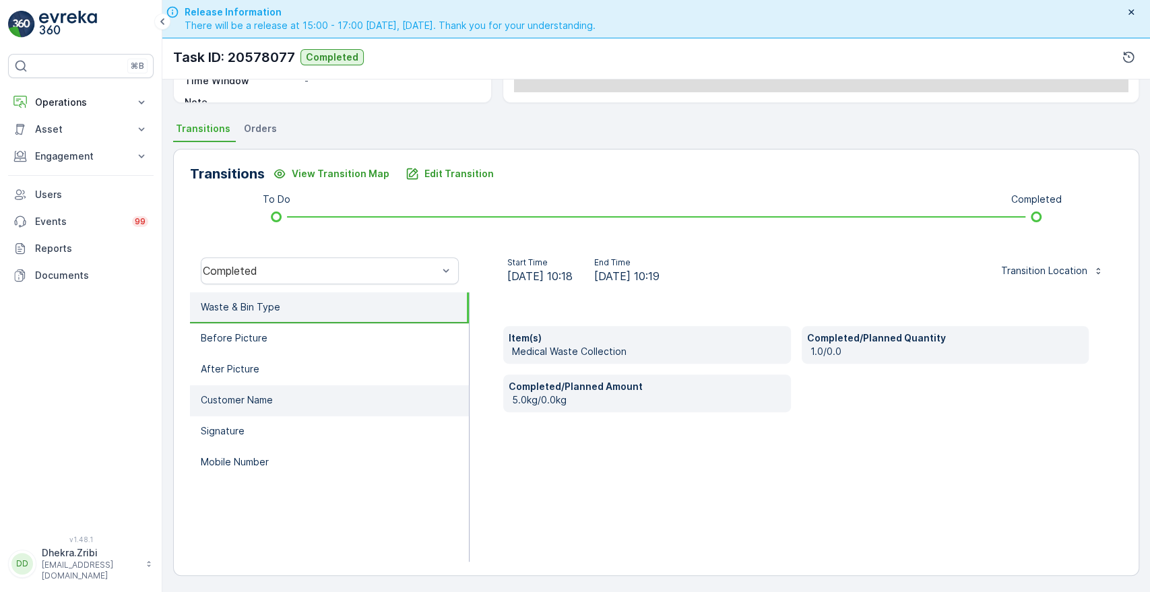
click at [307, 389] on li "Customer Name" at bounding box center [329, 400] width 279 height 31
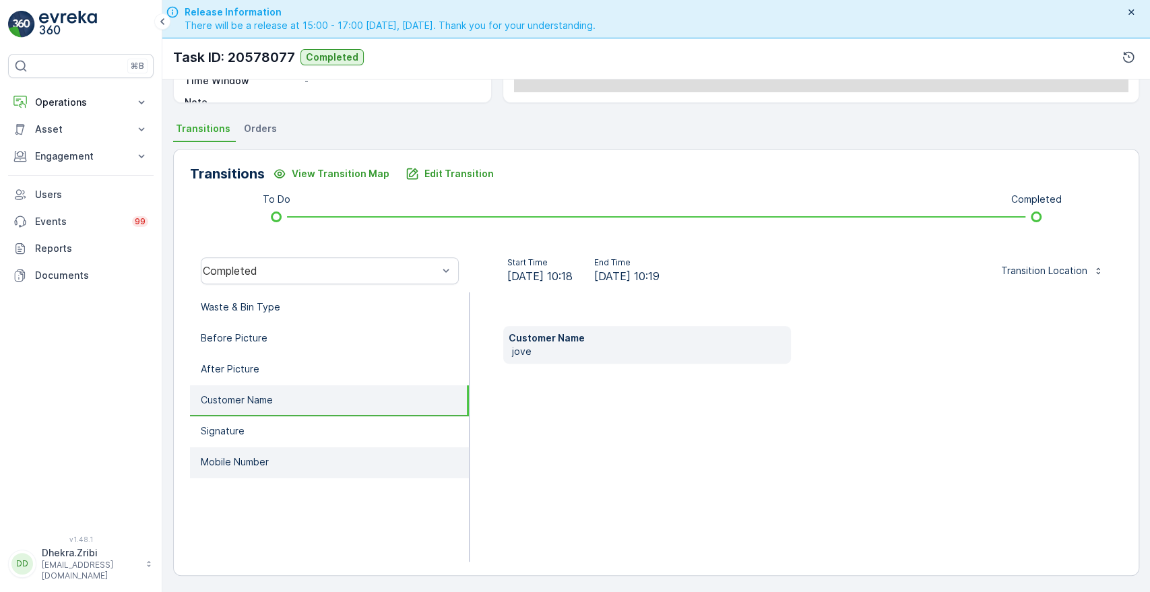
click at [213, 457] on p "Mobile Number" at bounding box center [235, 462] width 68 height 13
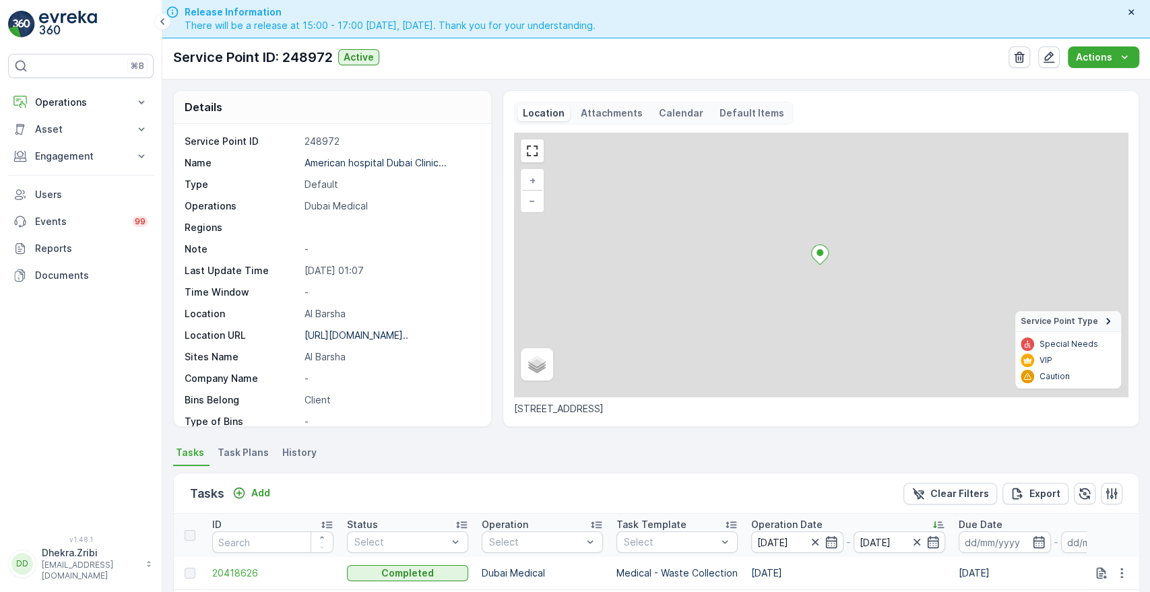
scroll to position [334, 0]
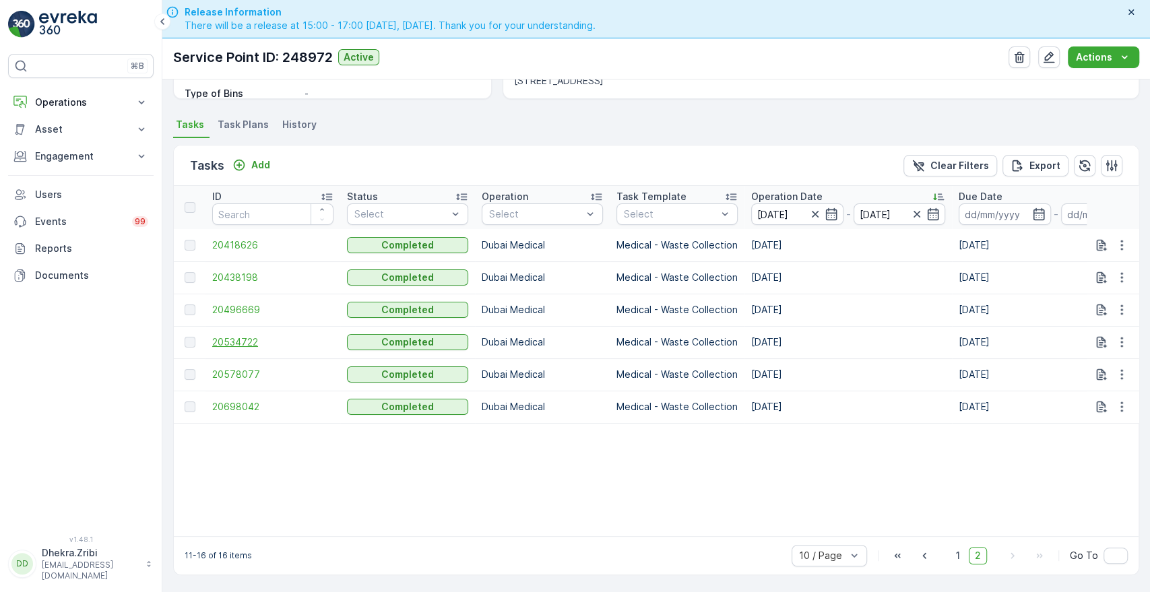
click at [238, 336] on span "20534722" at bounding box center [272, 342] width 121 height 13
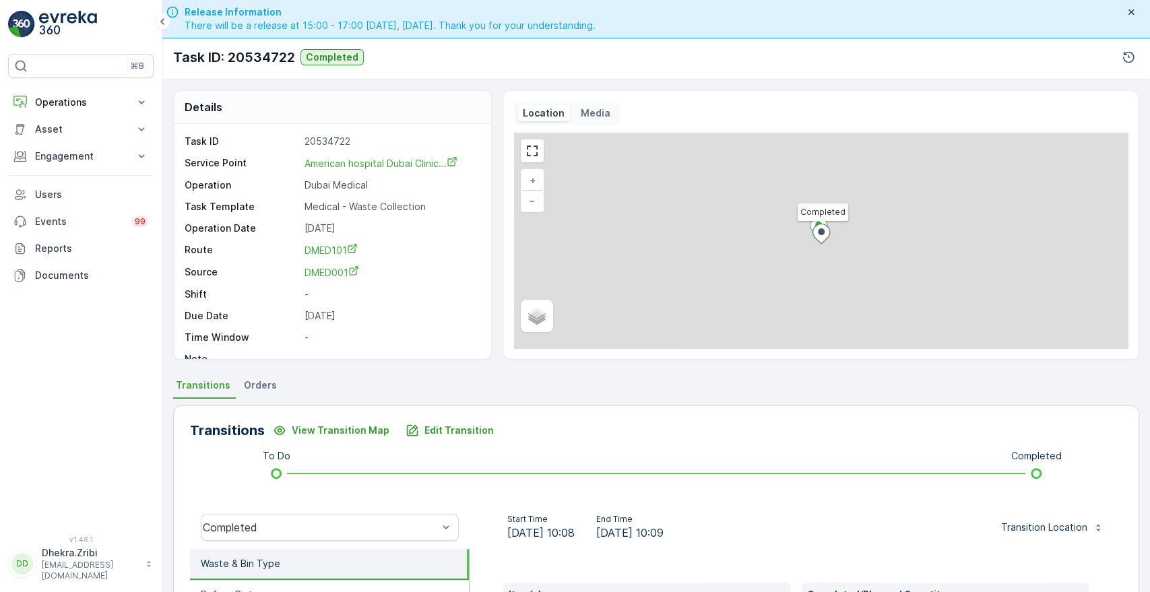
scroll to position [257, 0]
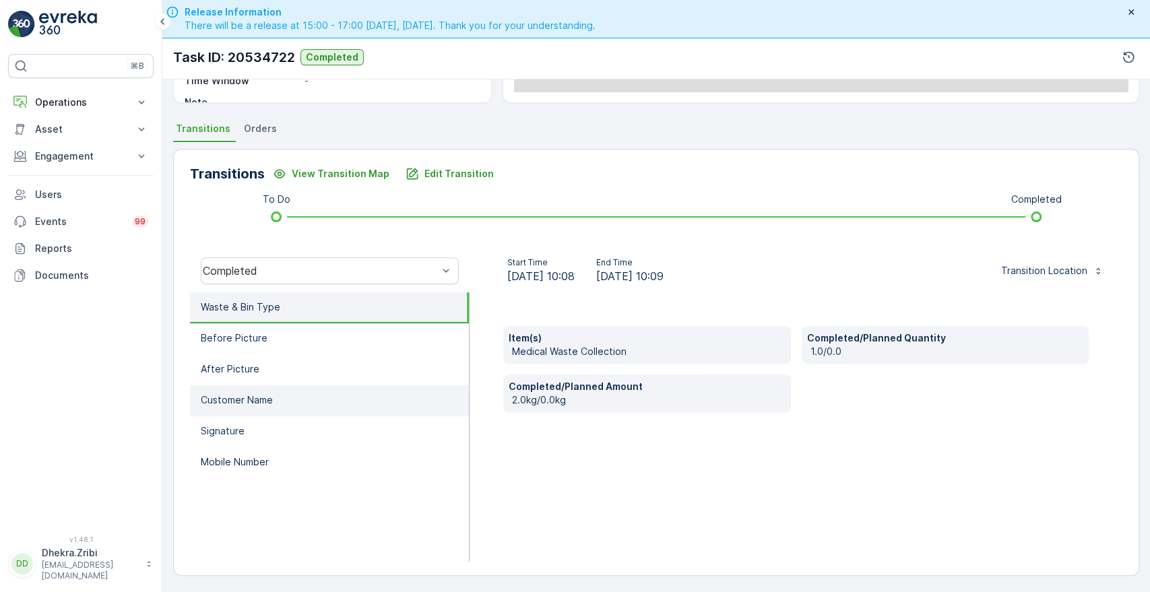
click at [280, 402] on li "Customer Name" at bounding box center [329, 400] width 279 height 31
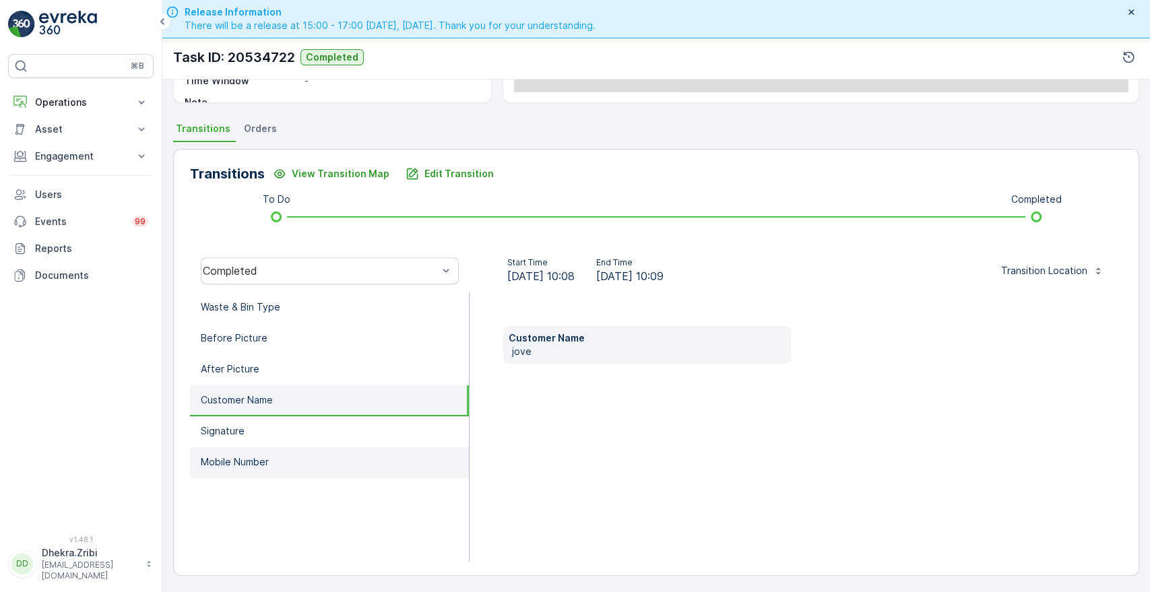
click at [255, 451] on li "Mobile Number" at bounding box center [329, 462] width 279 height 31
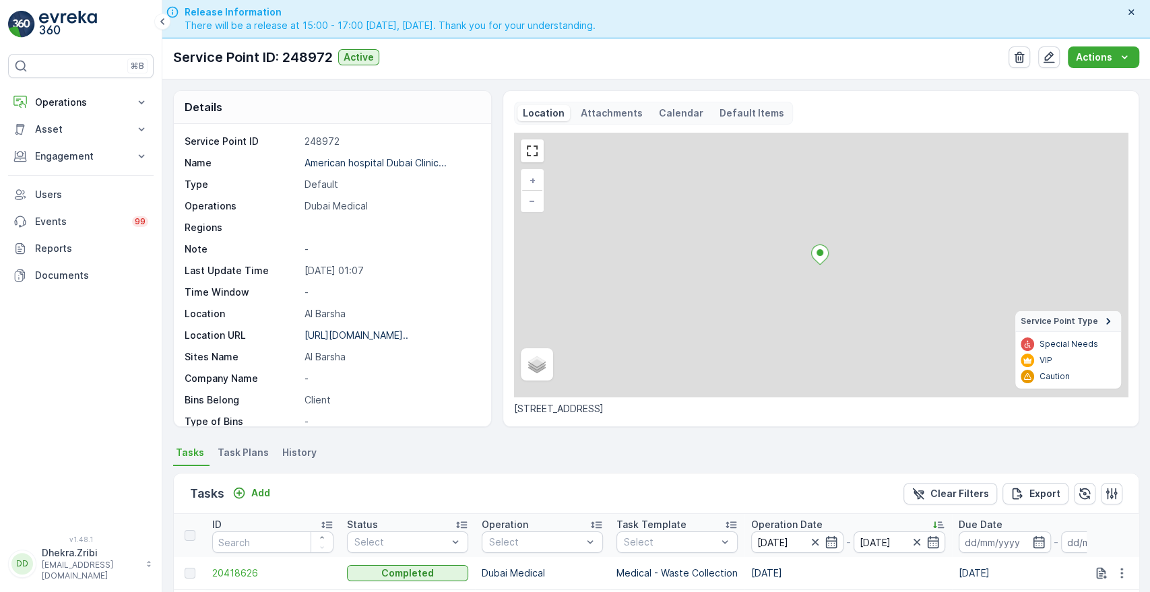
scroll to position [334, 0]
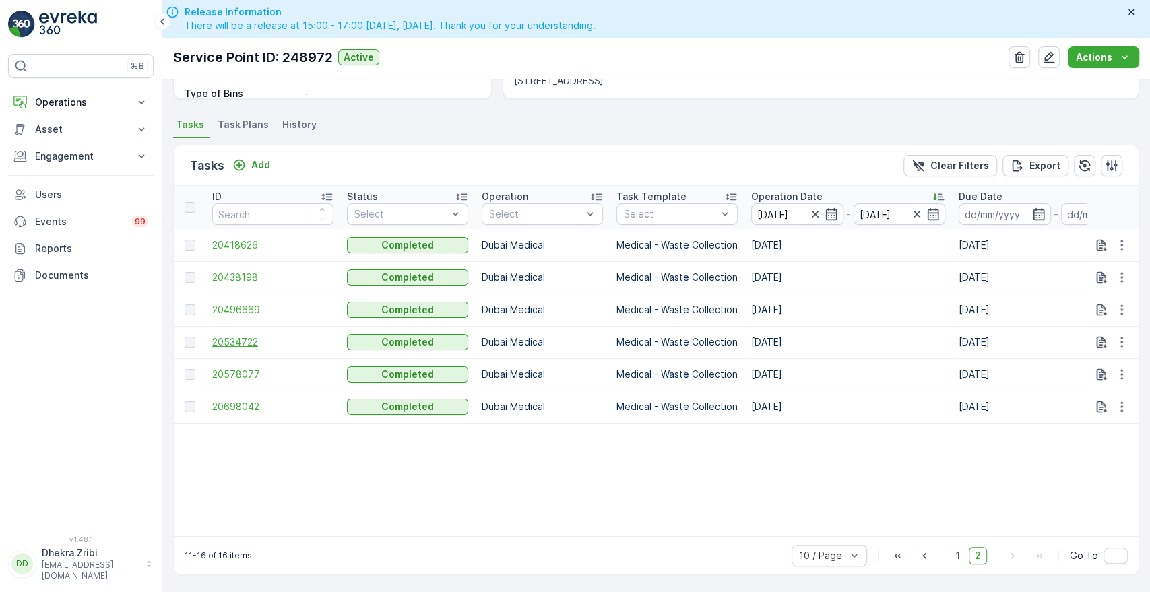
click at [224, 336] on span "20534722" at bounding box center [272, 342] width 121 height 13
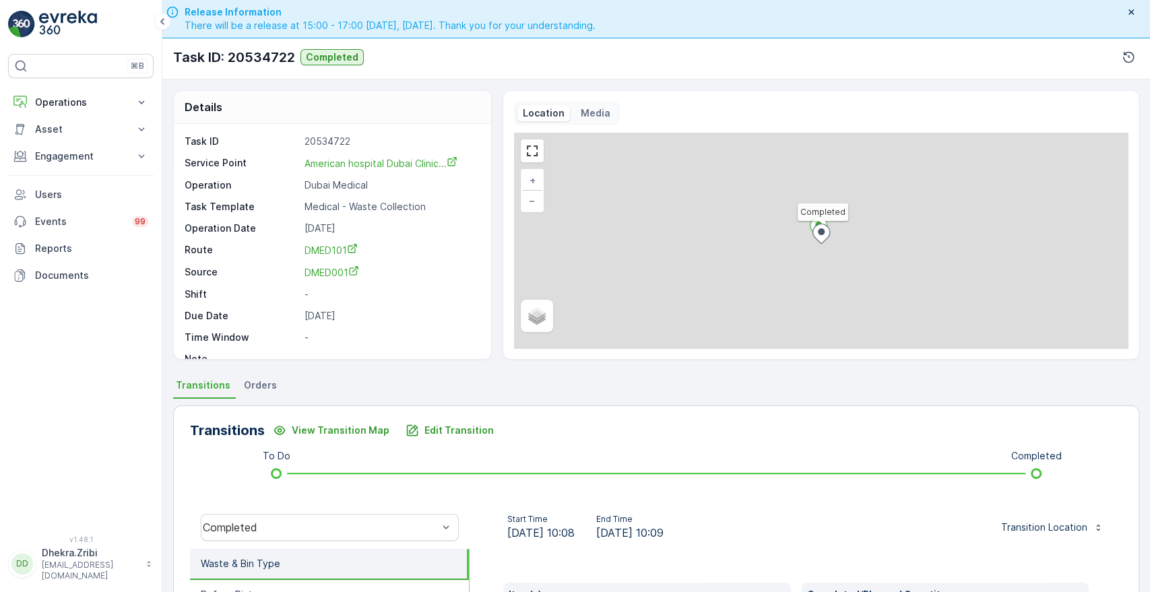
scroll to position [257, 0]
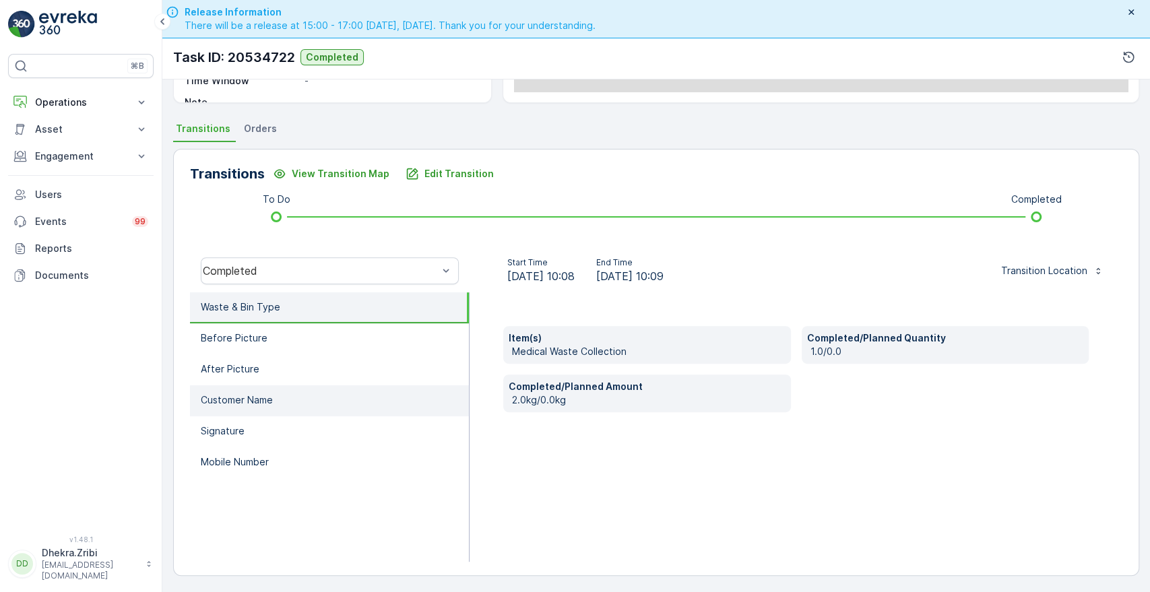
click at [274, 402] on li "Customer Name" at bounding box center [329, 400] width 279 height 31
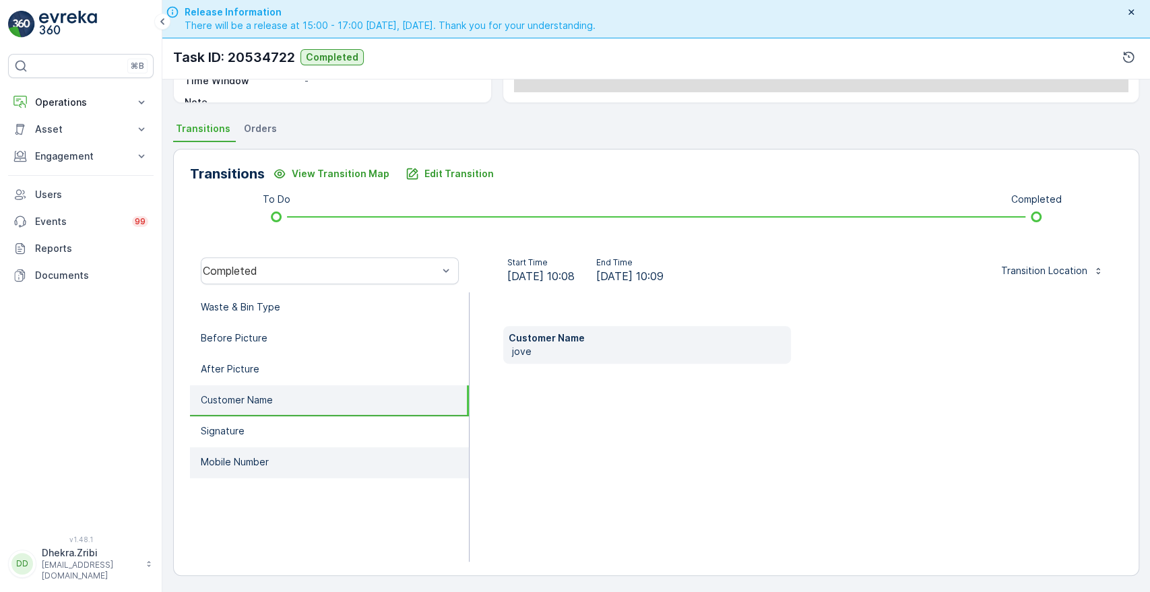
click at [243, 452] on li "Mobile Number" at bounding box center [329, 462] width 279 height 31
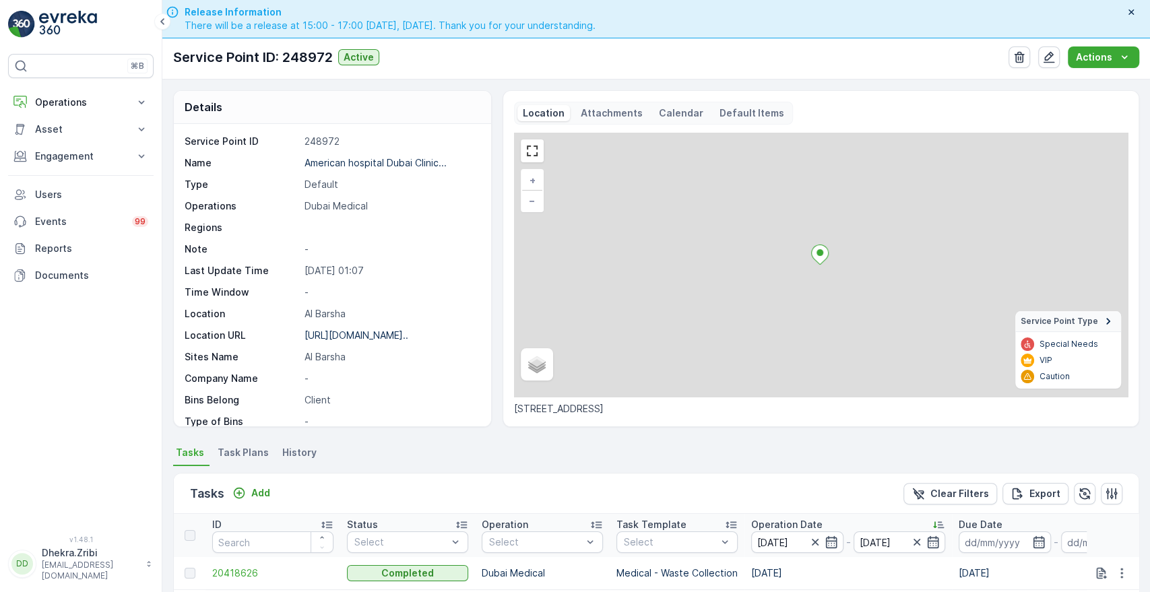
scroll to position [334, 0]
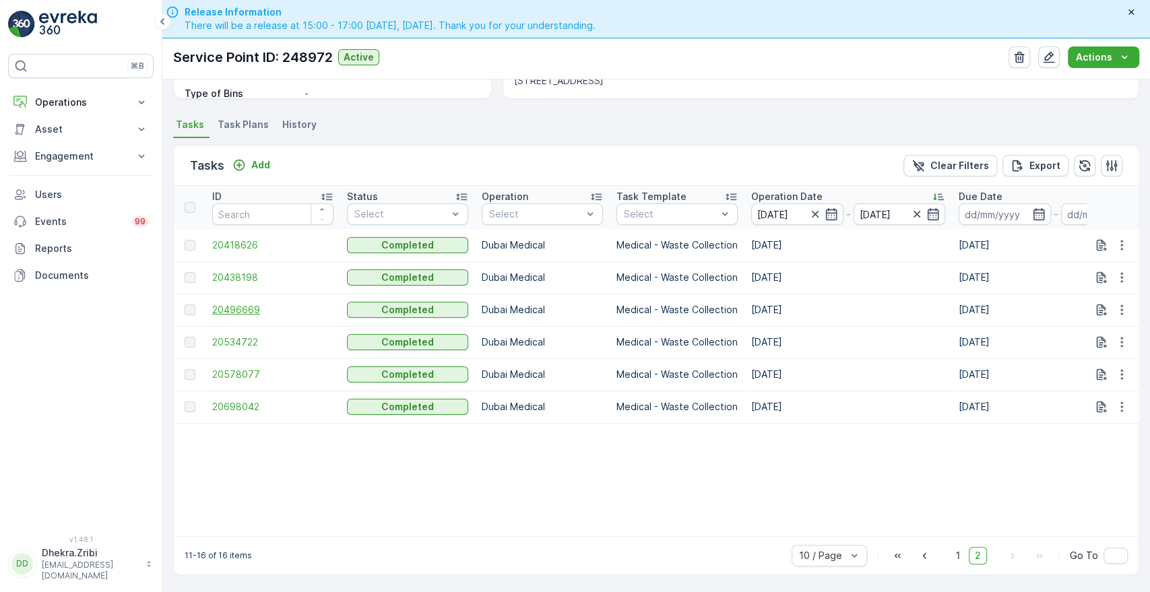
click at [246, 303] on span "20496669" at bounding box center [272, 309] width 121 height 13
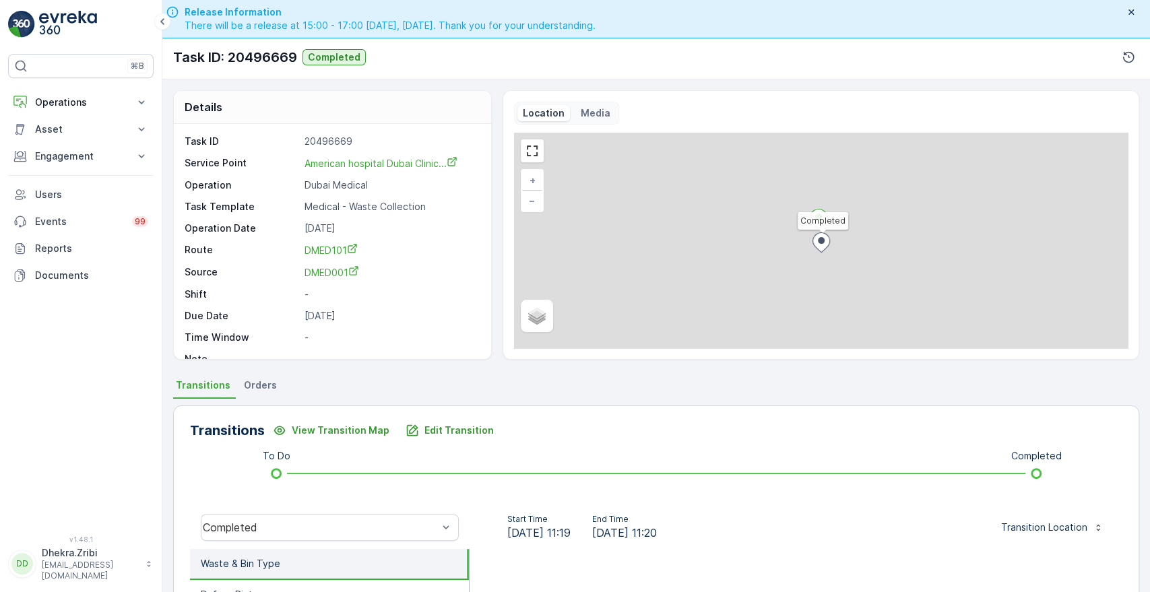
scroll to position [257, 0]
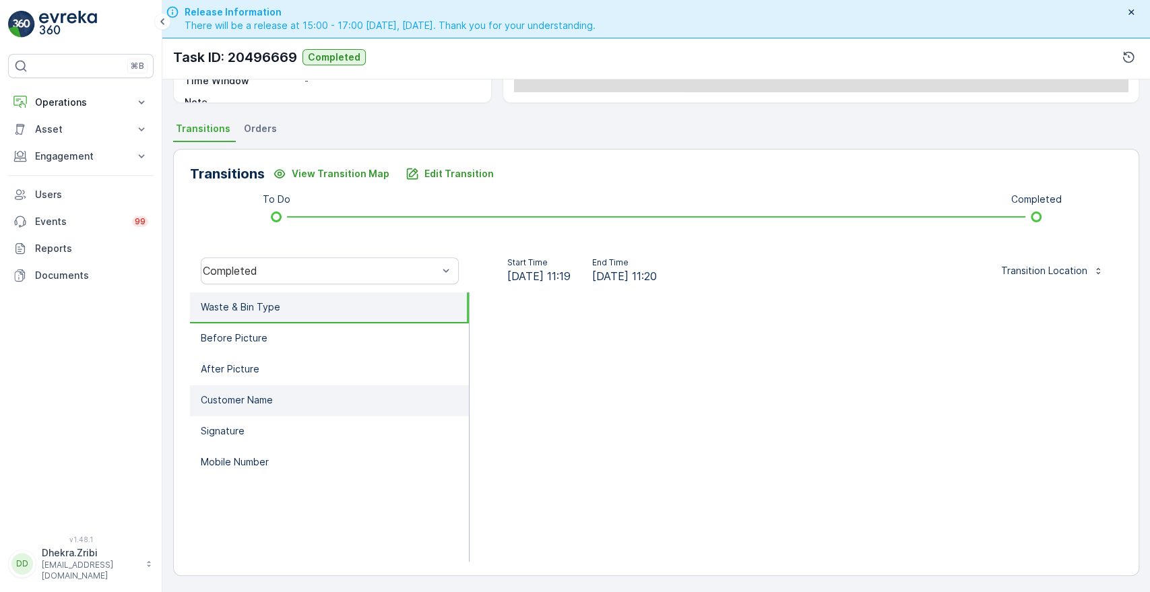
click at [249, 407] on li "Customer Name" at bounding box center [329, 400] width 279 height 31
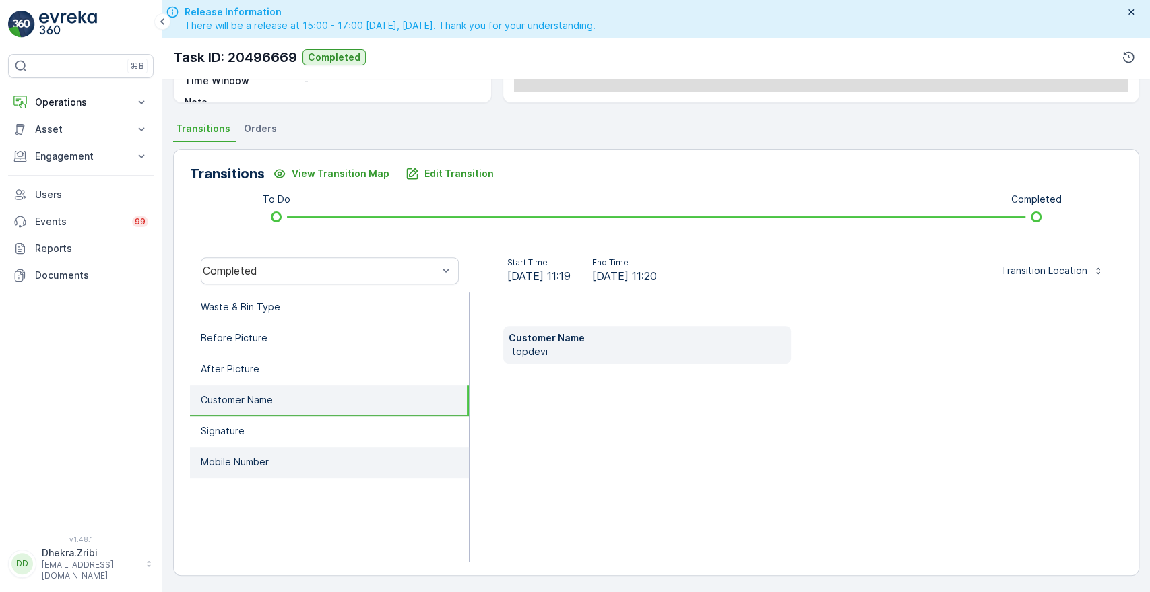
click at [243, 461] on p "Mobile Number" at bounding box center [235, 462] width 68 height 13
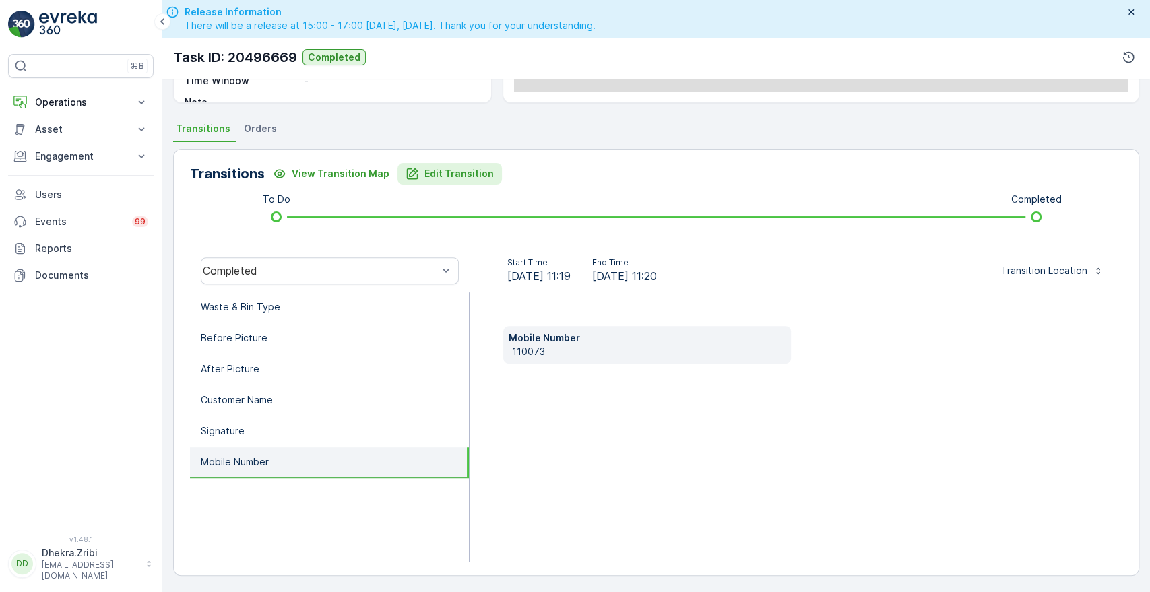
click at [441, 172] on p "Edit Transition" at bounding box center [459, 173] width 69 height 13
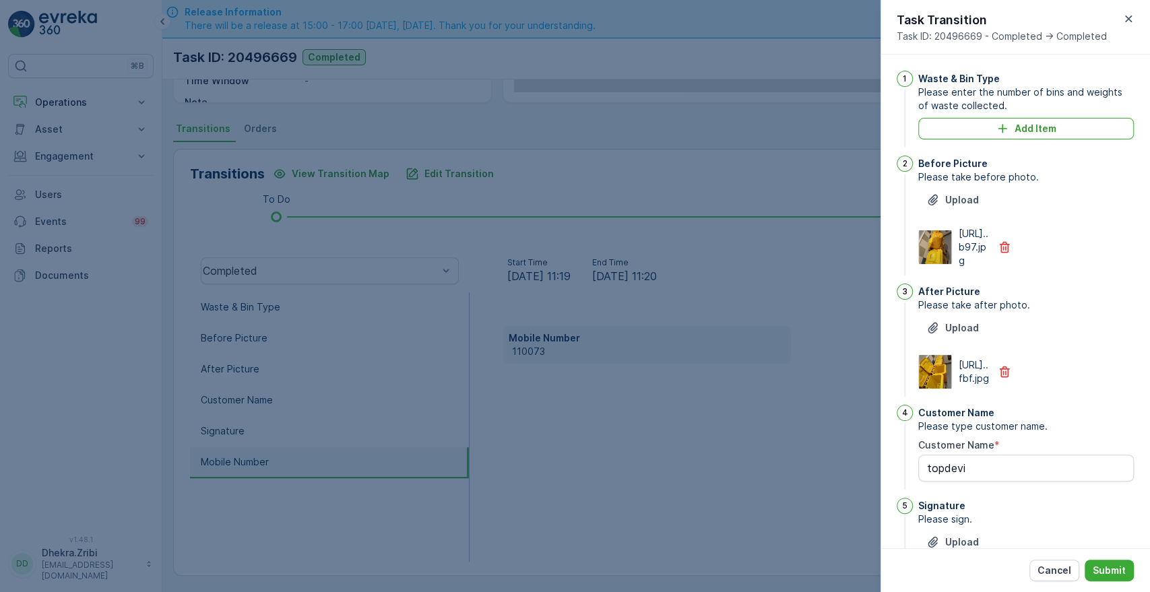
scroll to position [279, 0]
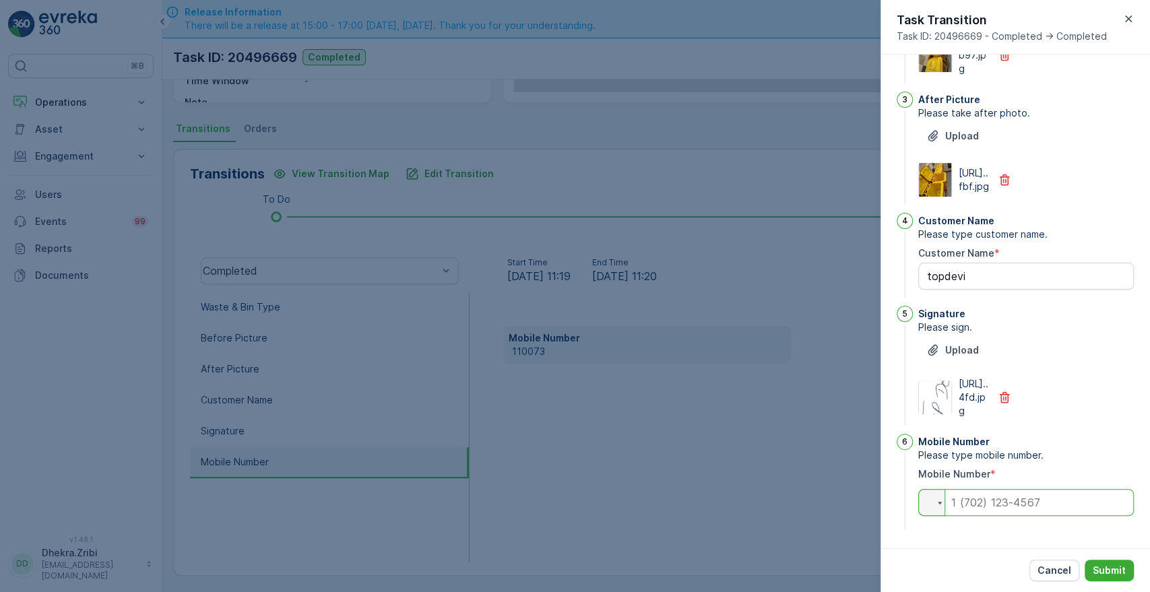
click at [999, 501] on input "tel" at bounding box center [1026, 502] width 216 height 27
type input "0582711862"
click at [1092, 557] on div "Cancel Submit" at bounding box center [1016, 570] width 270 height 44
click at [1107, 566] on p "Submit" at bounding box center [1109, 570] width 33 height 13
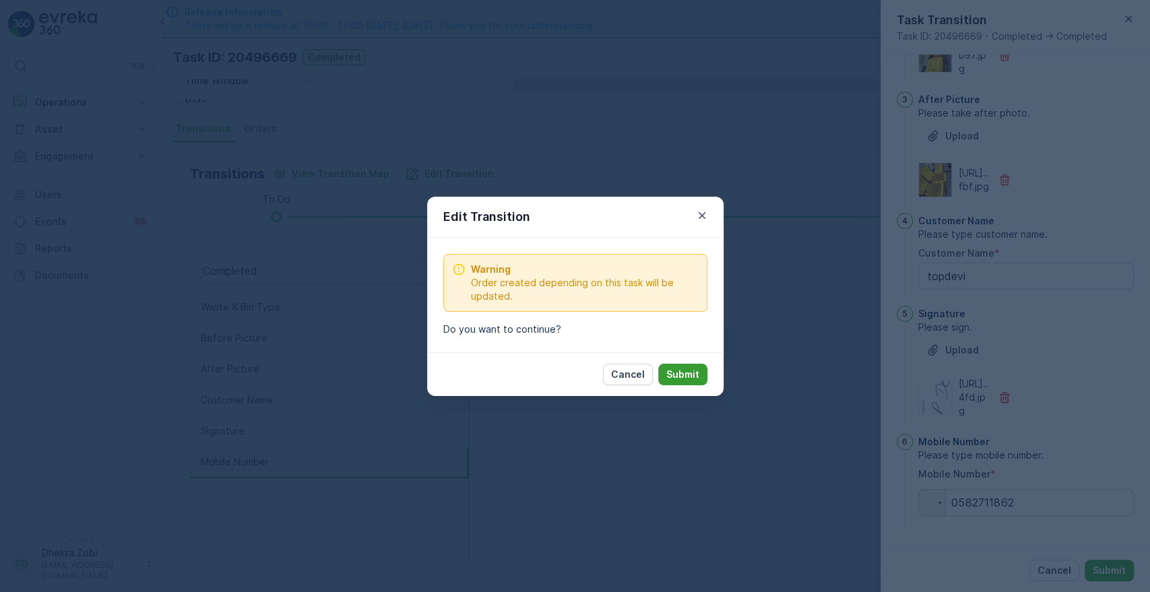
click at [693, 371] on p "Submit" at bounding box center [682, 374] width 33 height 13
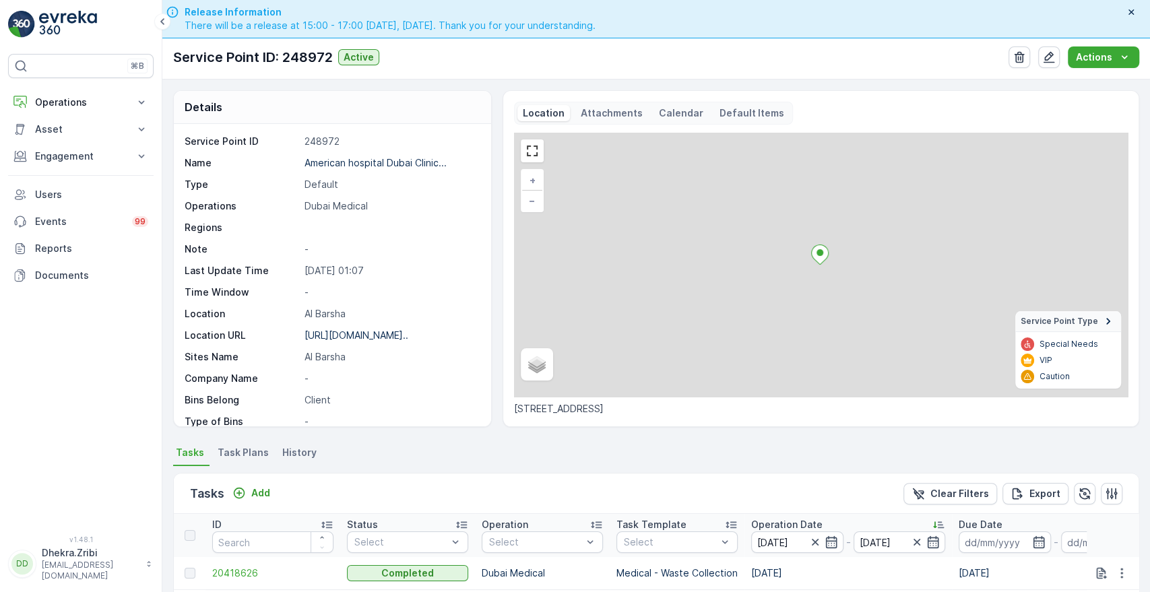
scroll to position [334, 0]
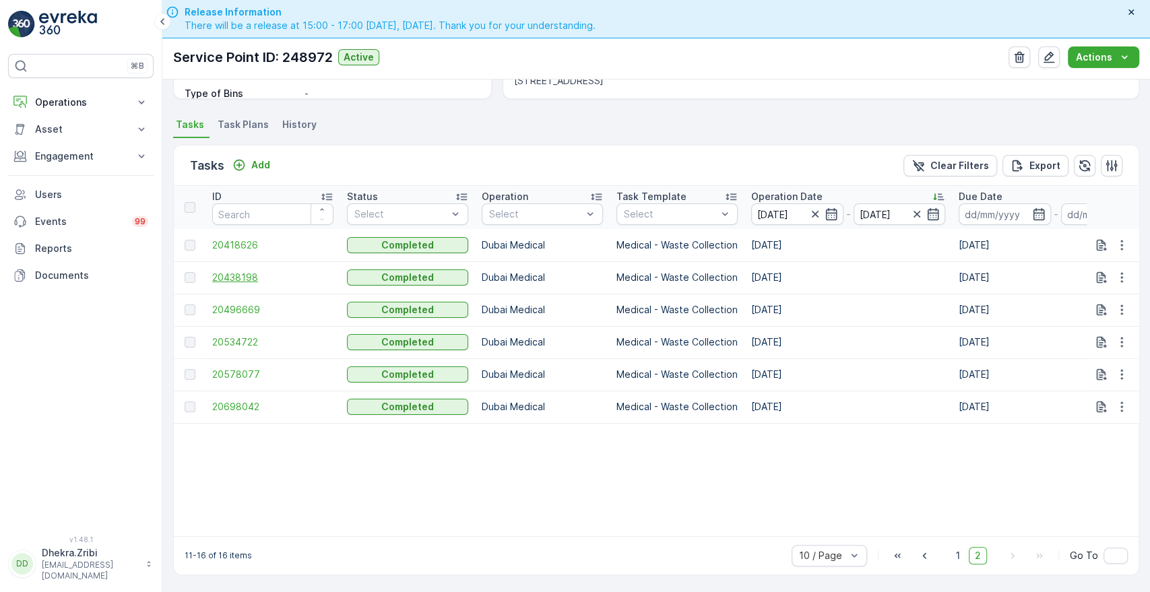
click at [244, 271] on span "20438198" at bounding box center [272, 277] width 121 height 13
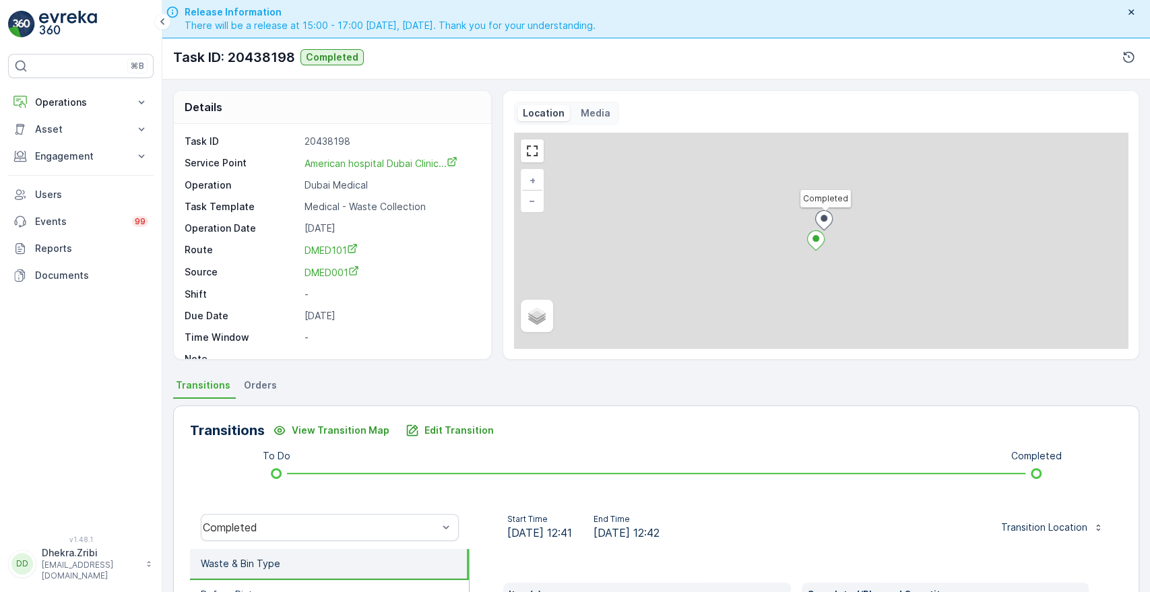
scroll to position [257, 0]
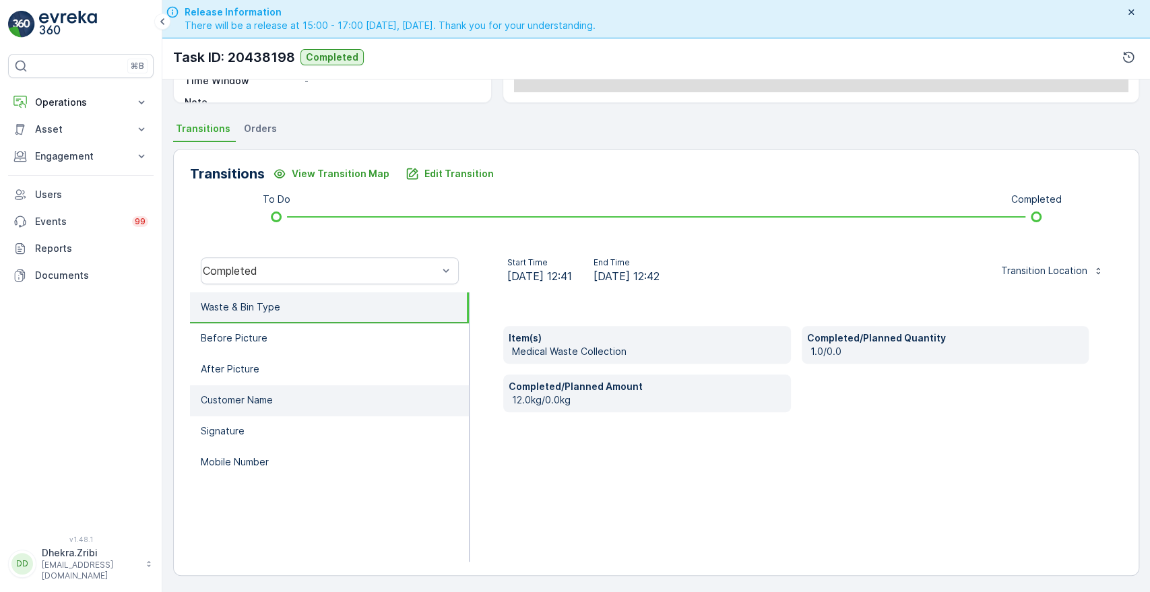
click at [294, 389] on li "Customer Name" at bounding box center [329, 400] width 279 height 31
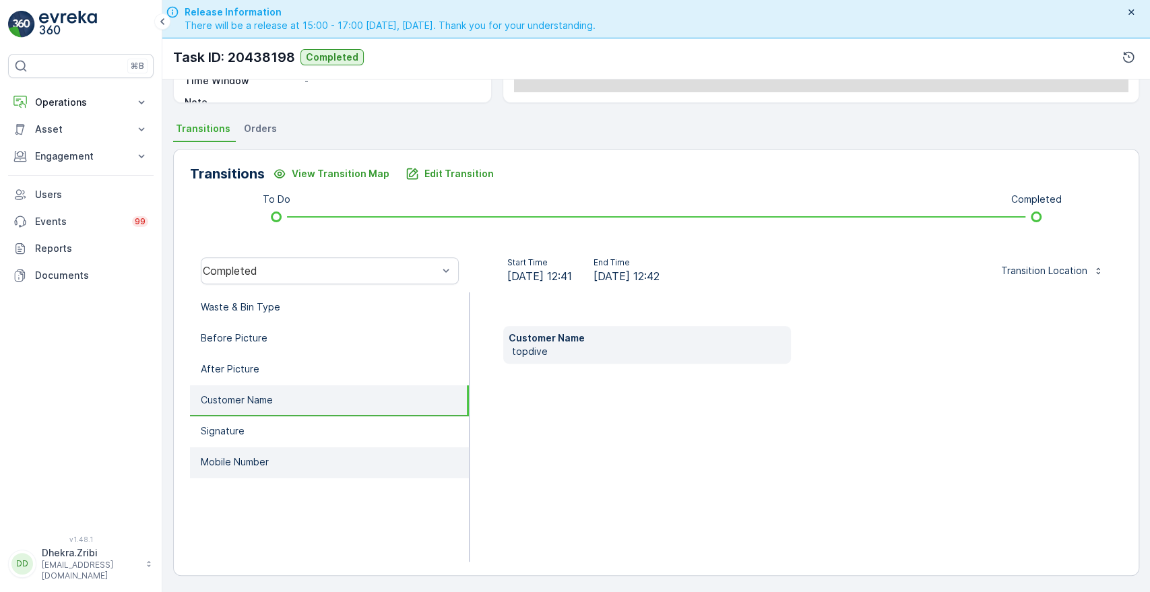
click at [248, 456] on p "Mobile Number" at bounding box center [235, 462] width 68 height 13
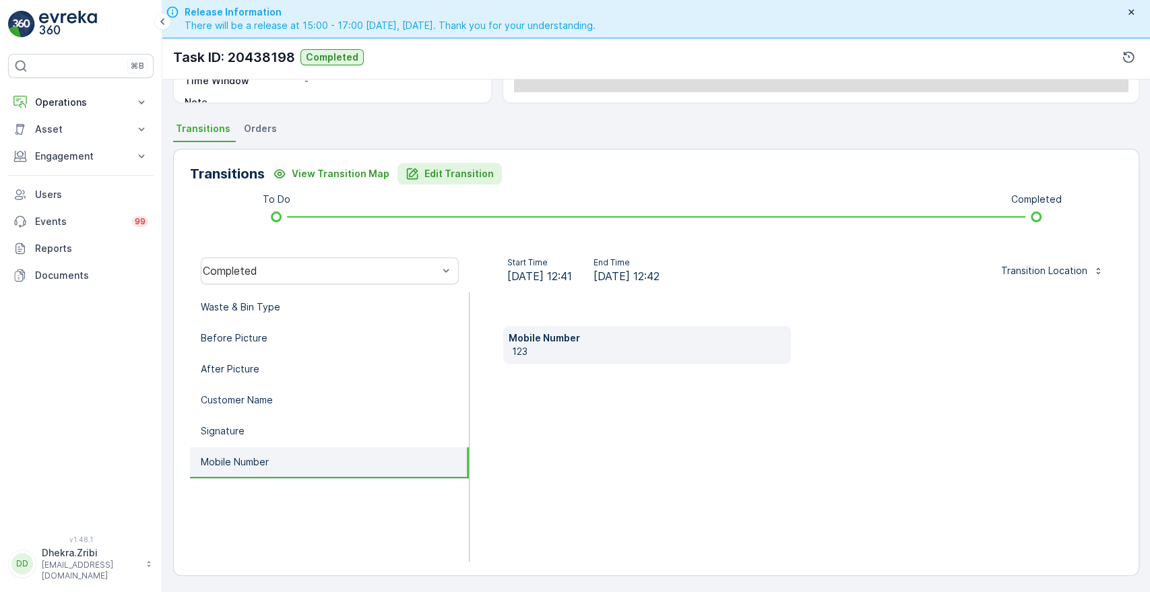
click at [437, 177] on p "Edit Transition" at bounding box center [459, 173] width 69 height 13
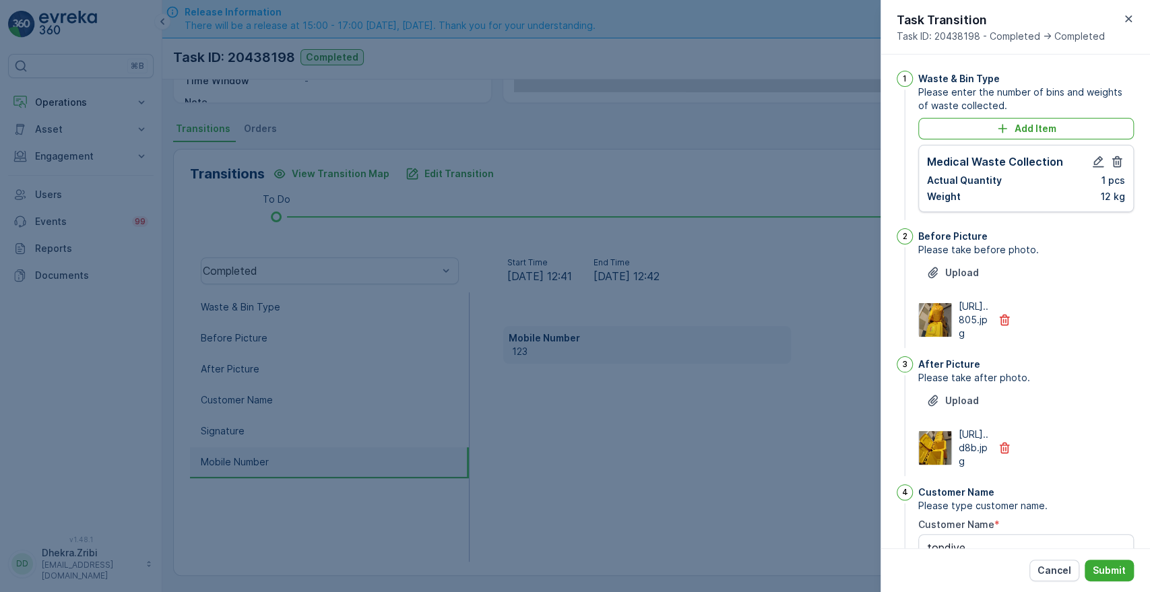
scroll to position [352, 0]
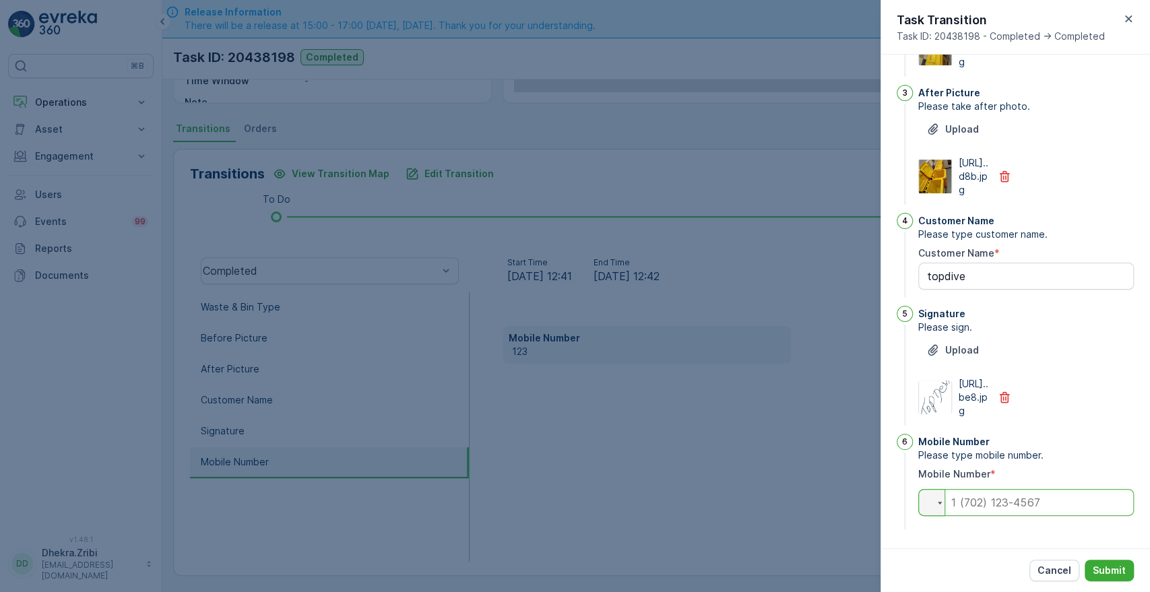
click at [1033, 503] on input "tel" at bounding box center [1026, 502] width 216 height 27
type input "0582711862"
click at [1112, 569] on p "Submit" at bounding box center [1109, 570] width 33 height 13
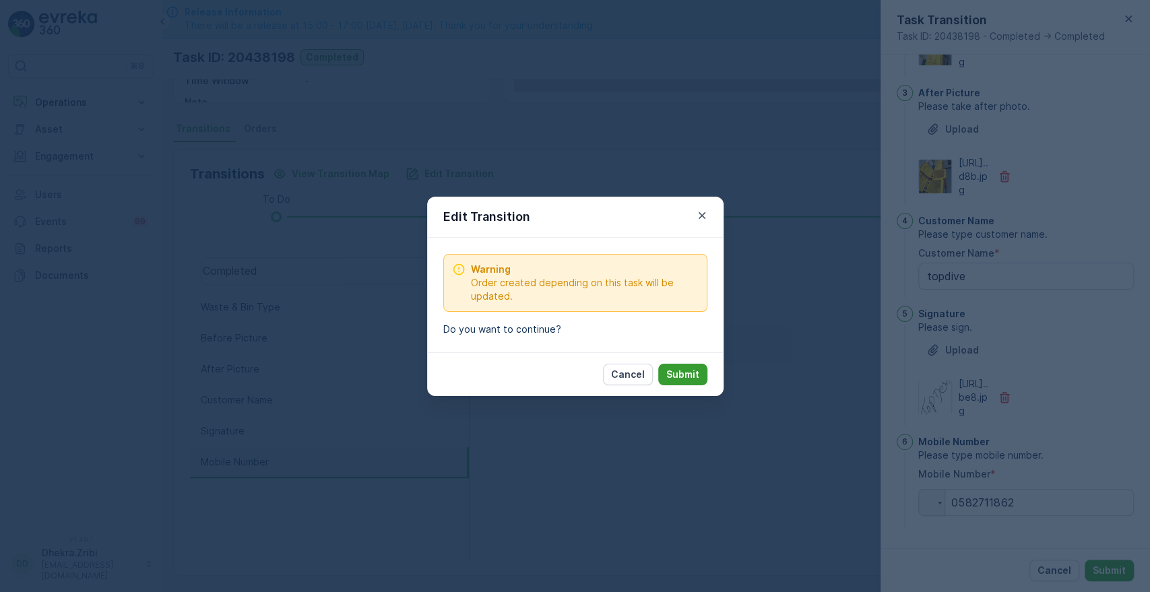
click at [682, 371] on p "Submit" at bounding box center [682, 374] width 33 height 13
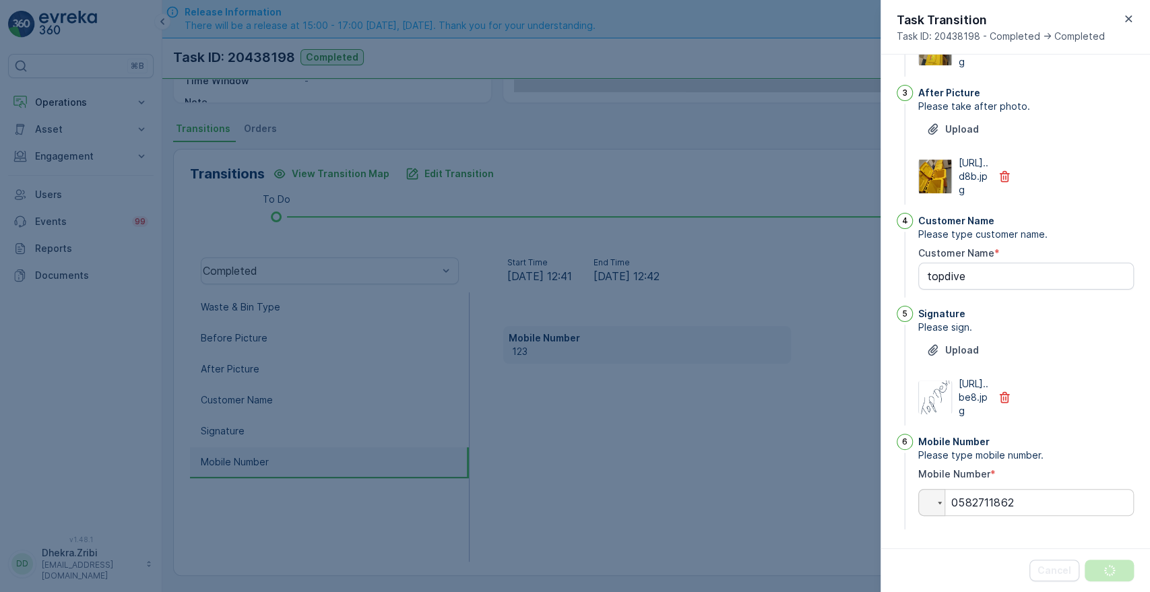
scroll to position [0, 0]
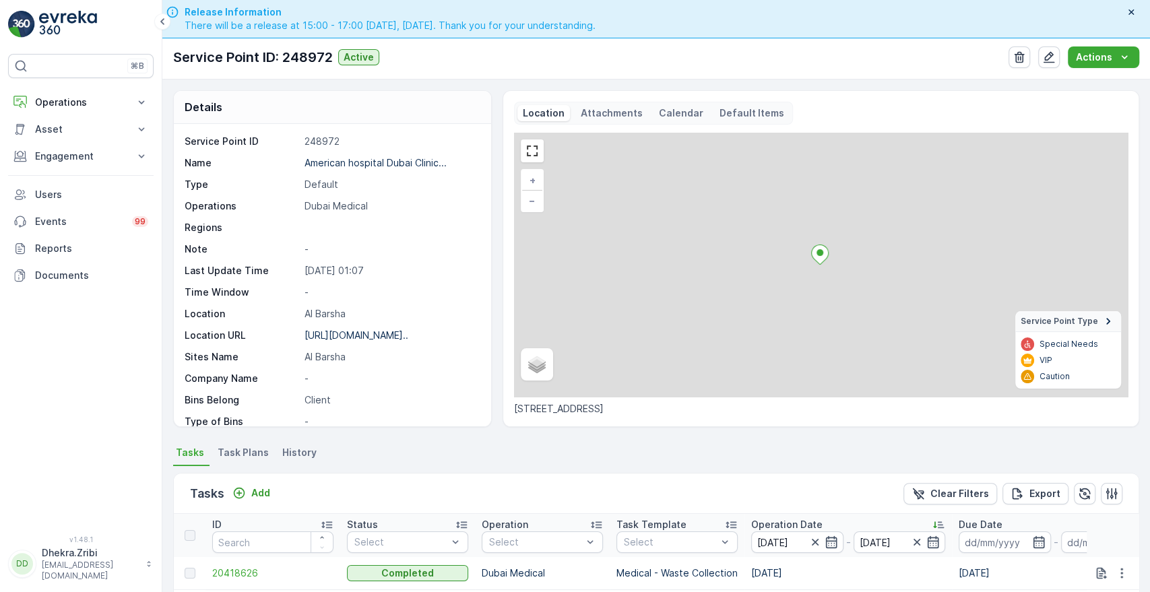
scroll to position [334, 0]
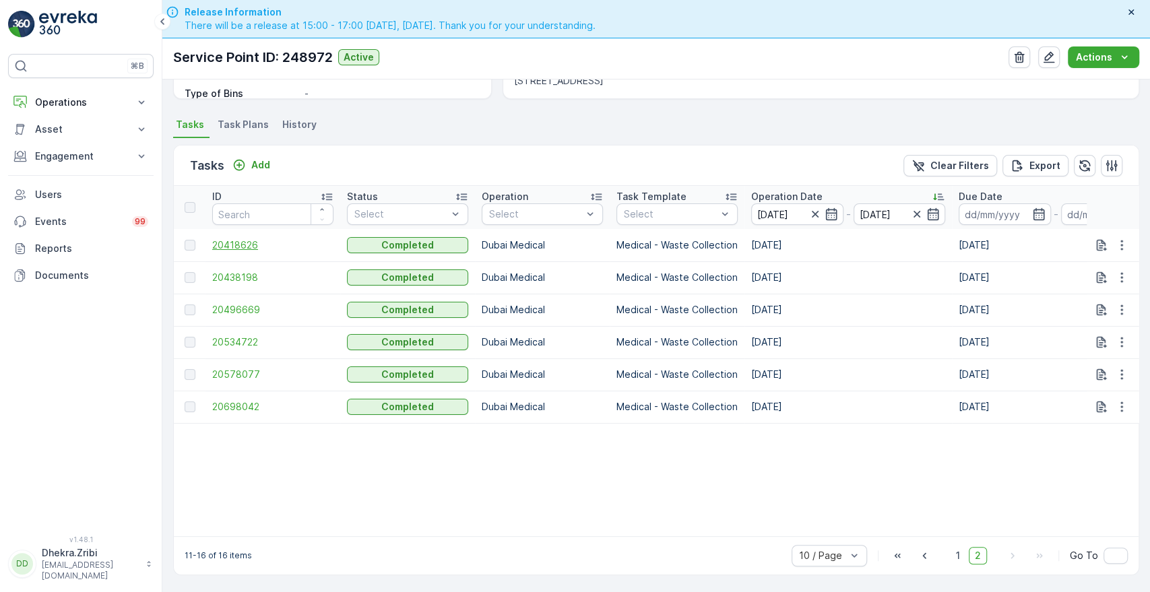
click at [234, 241] on span "20418626" at bounding box center [272, 245] width 121 height 13
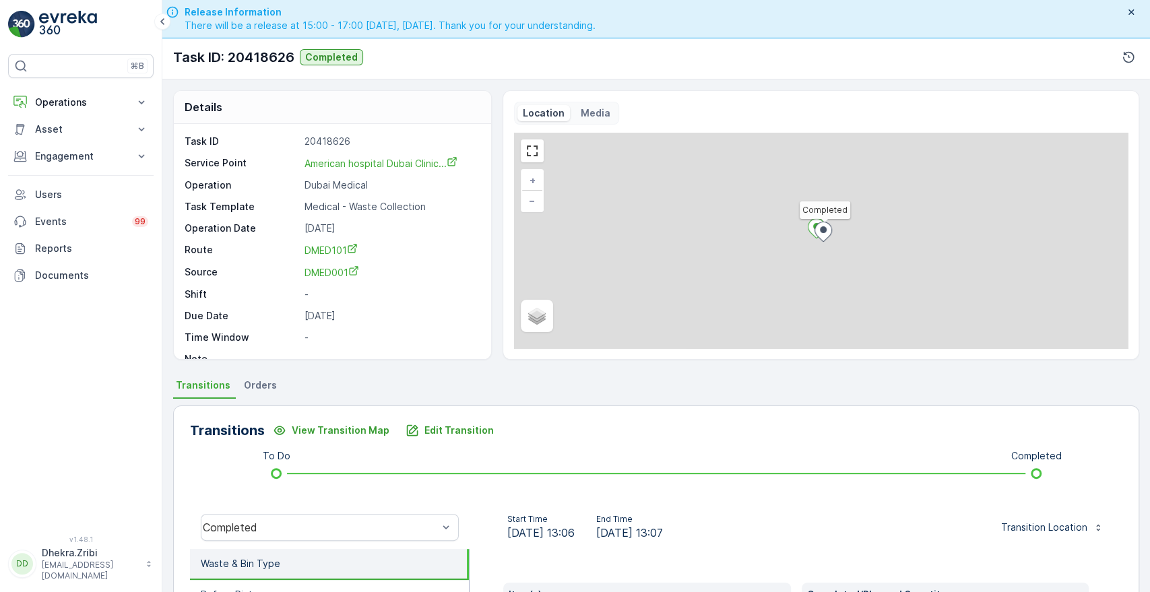
scroll to position [257, 0]
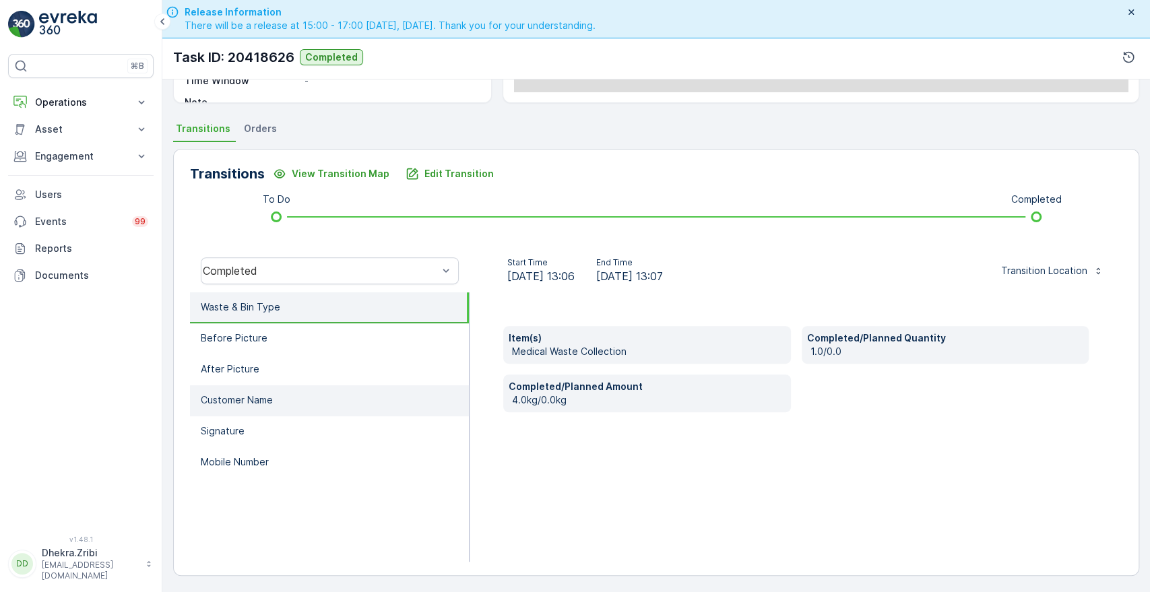
click at [341, 399] on li "Customer Name" at bounding box center [329, 400] width 279 height 31
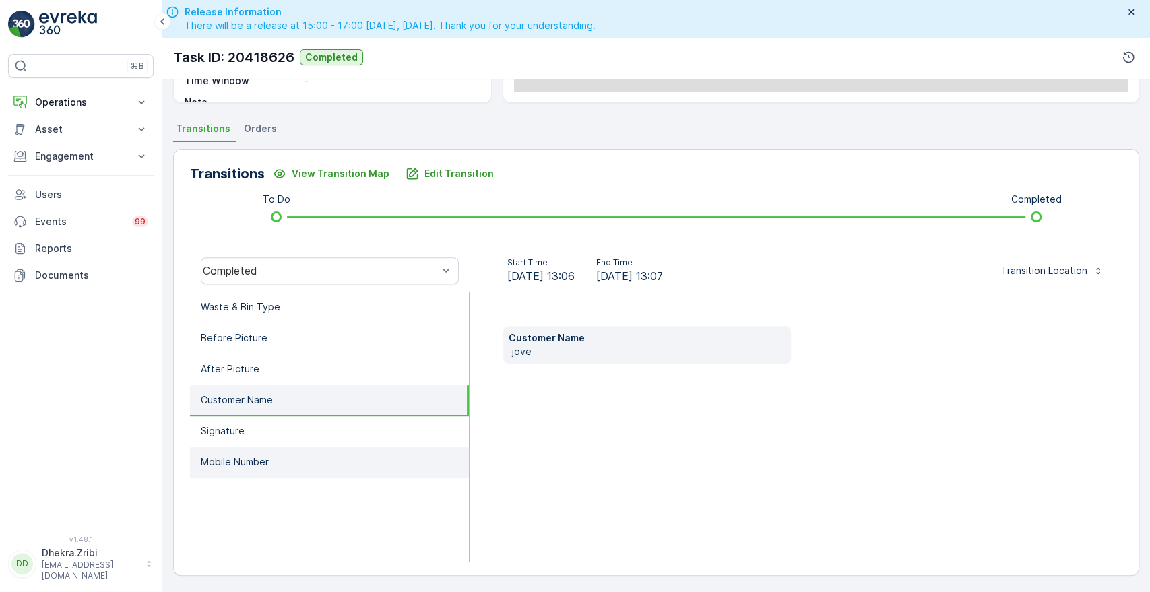
click at [280, 465] on li "Mobile Number" at bounding box center [329, 462] width 279 height 31
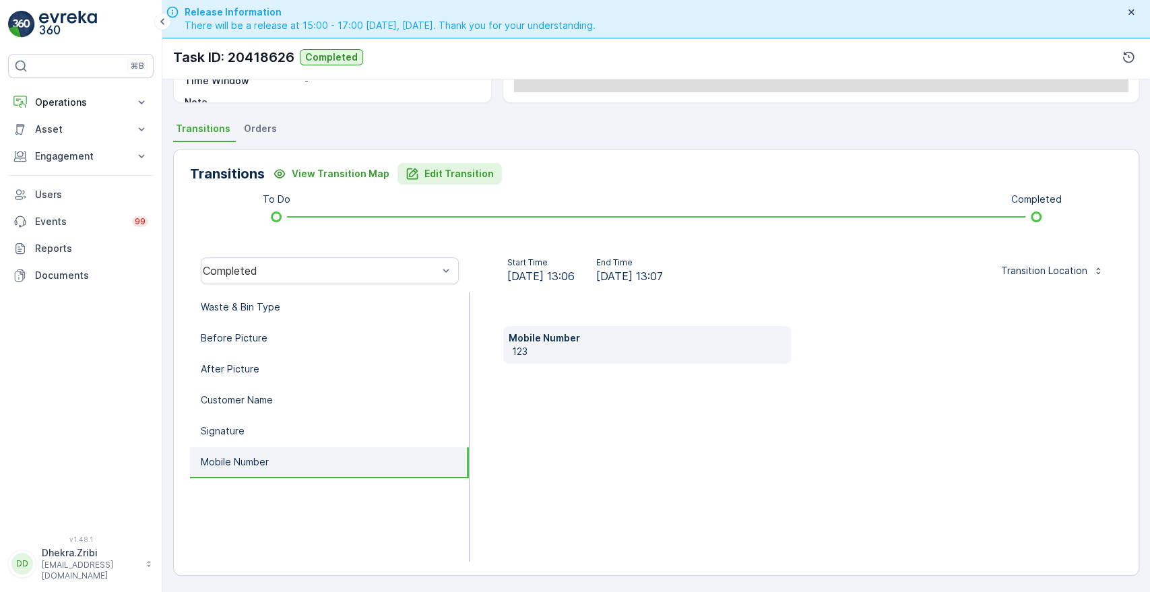
click at [447, 167] on p "Edit Transition" at bounding box center [459, 173] width 69 height 13
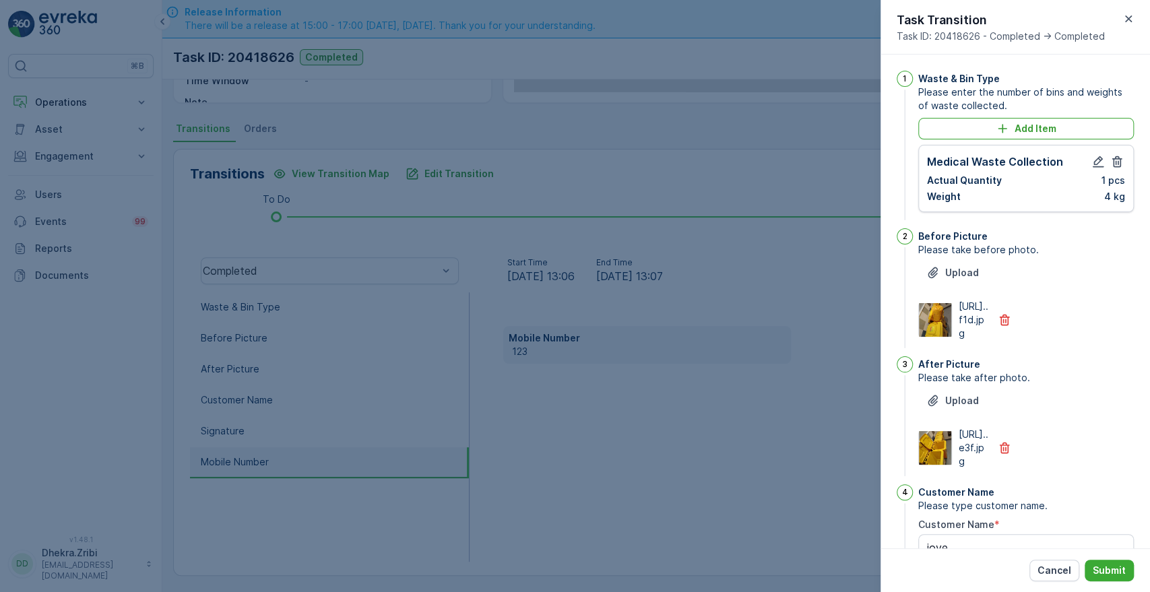
scroll to position [352, 0]
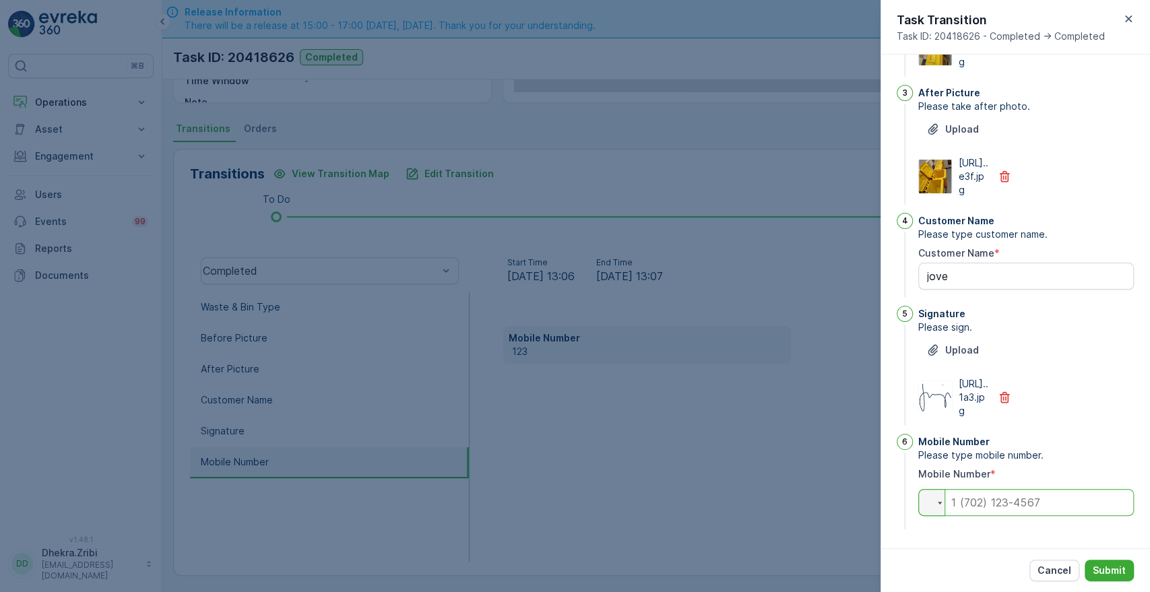
click at [1066, 493] on input "tel" at bounding box center [1026, 502] width 216 height 27
type input "0563054859"
click at [1110, 570] on p "Submit" at bounding box center [1109, 570] width 33 height 13
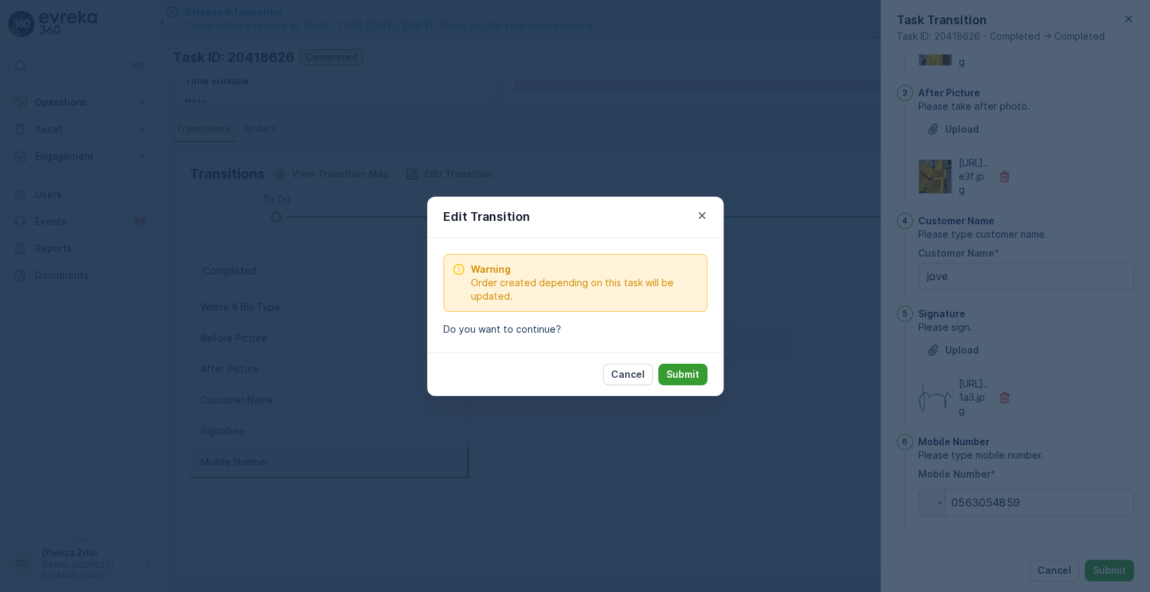
click at [691, 373] on p "Submit" at bounding box center [682, 374] width 33 height 13
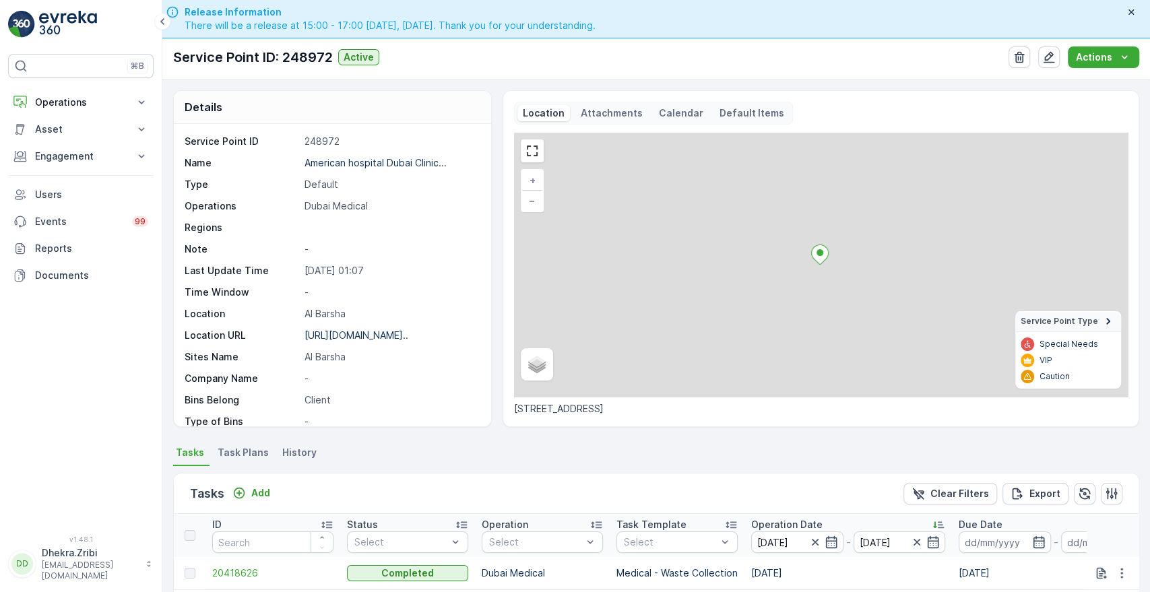
scroll to position [334, 0]
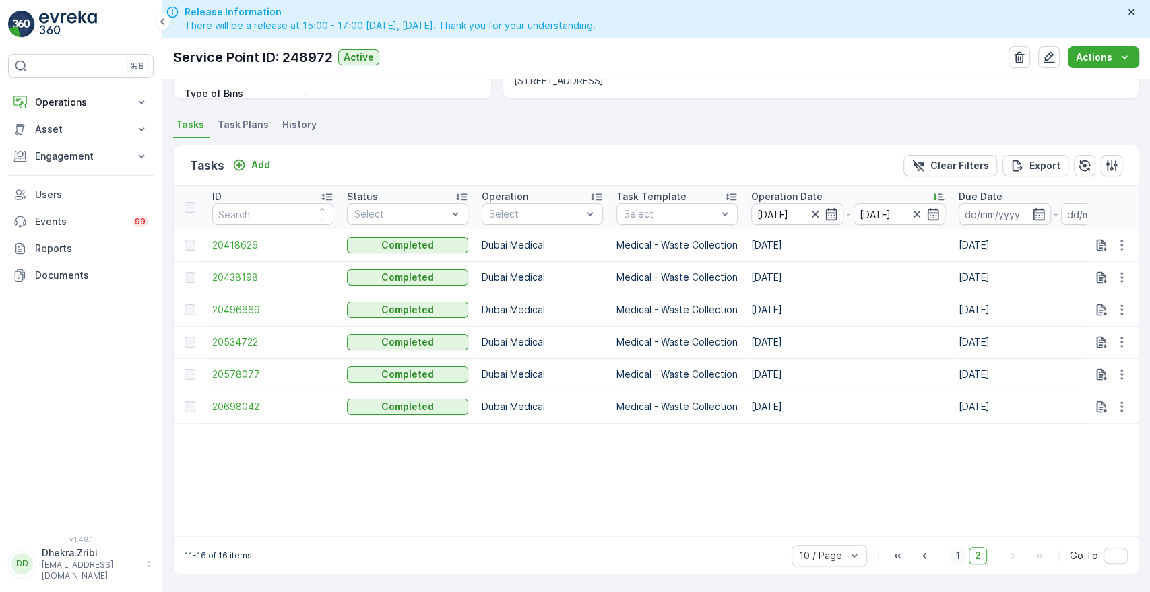
click at [960, 555] on span "1" at bounding box center [958, 556] width 16 height 18
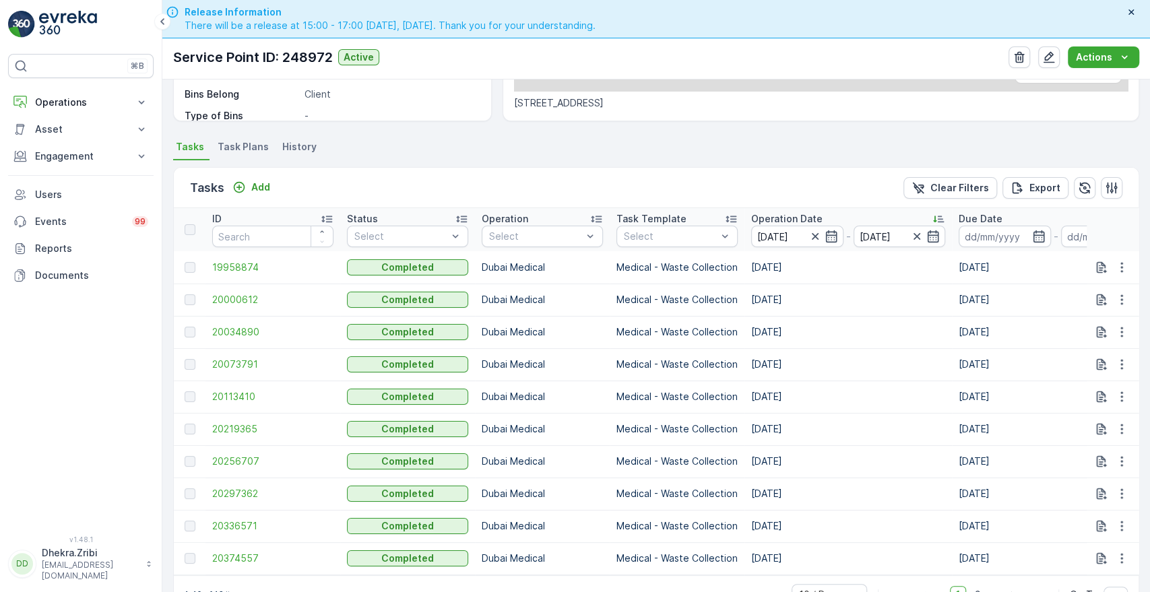
scroll to position [334, 0]
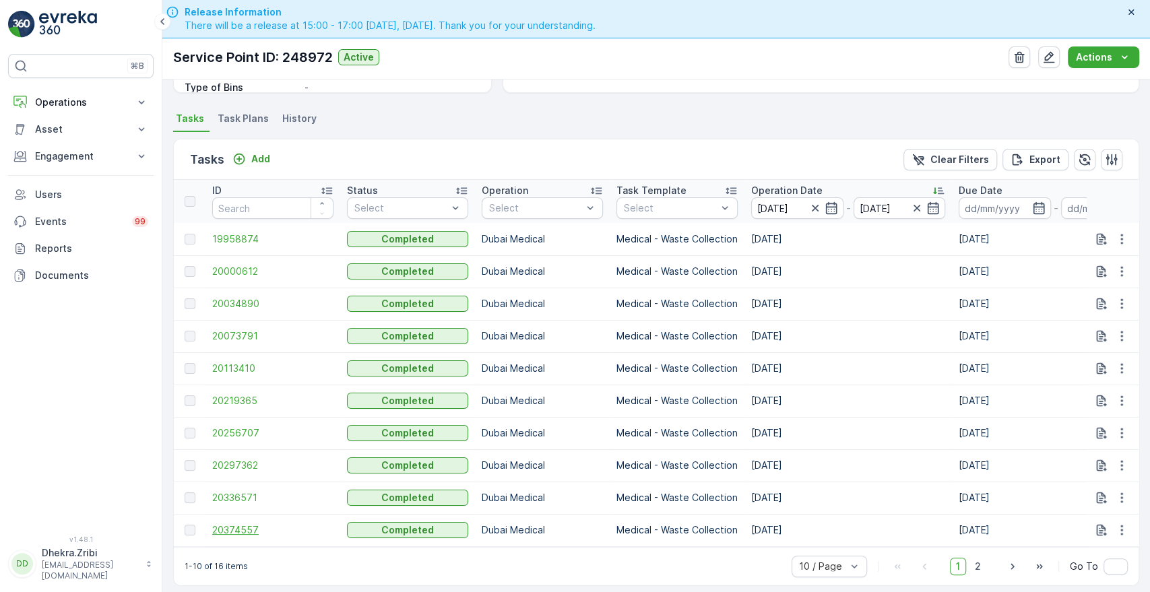
click at [224, 532] on span "20374557" at bounding box center [272, 530] width 121 height 13
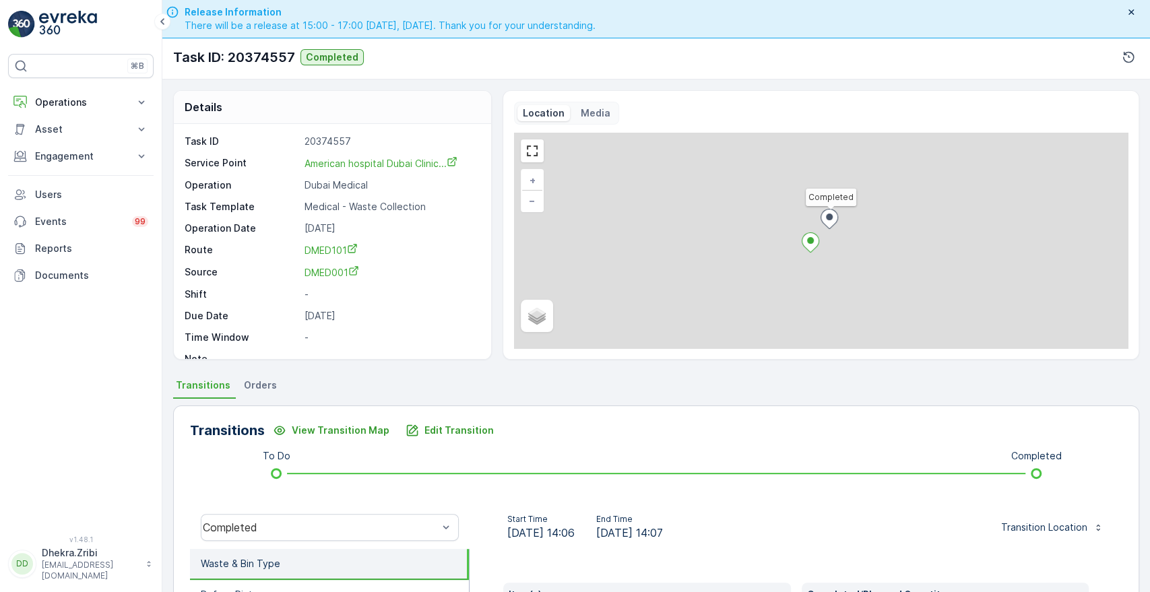
scroll to position [257, 0]
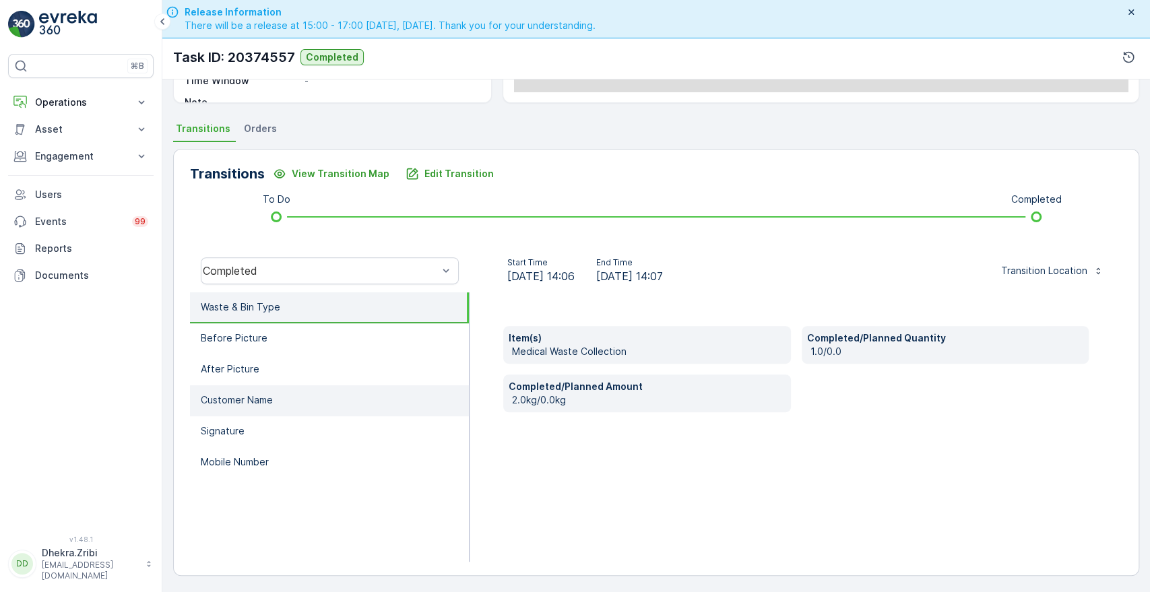
click at [270, 398] on p "Customer Name" at bounding box center [237, 400] width 72 height 13
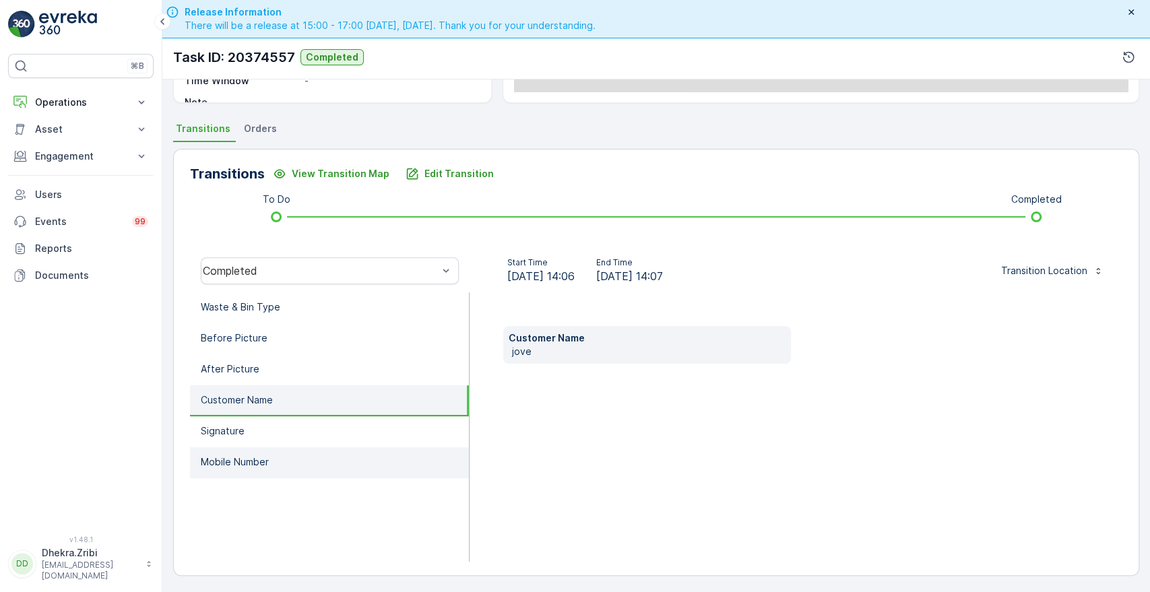
click at [239, 451] on li "Mobile Number" at bounding box center [329, 462] width 279 height 31
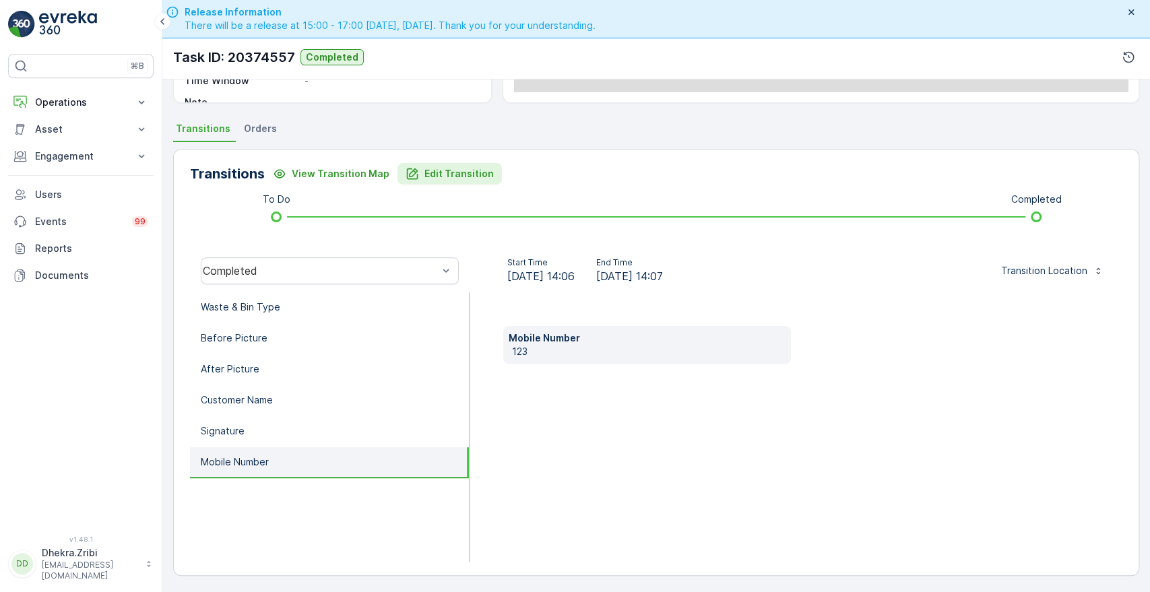
click at [425, 168] on p "Edit Transition" at bounding box center [459, 173] width 69 height 13
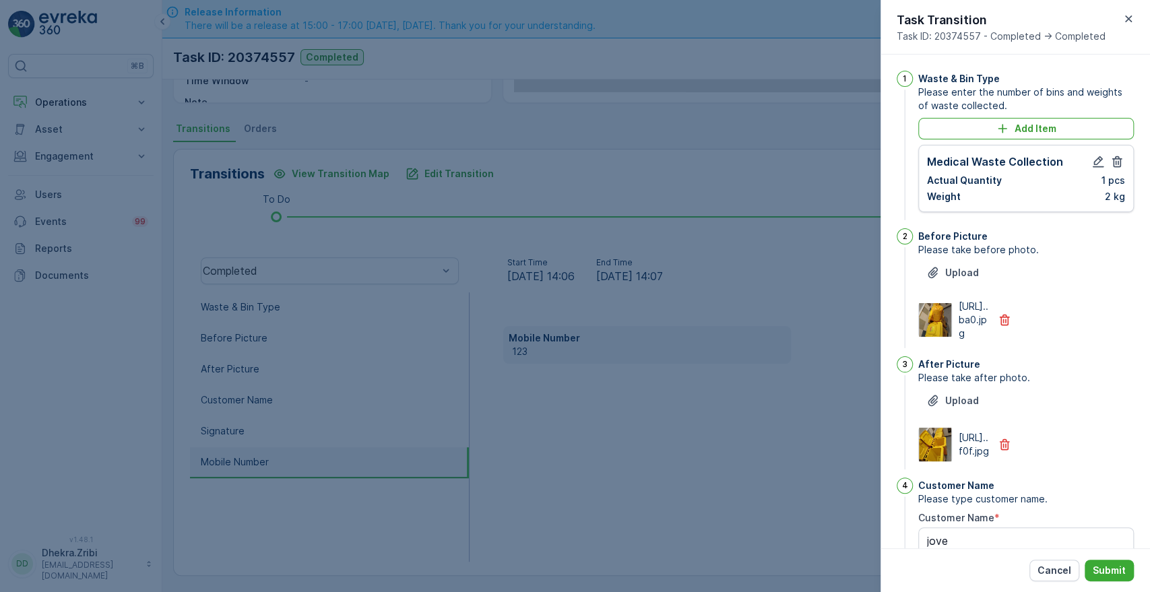
scroll to position [352, 0]
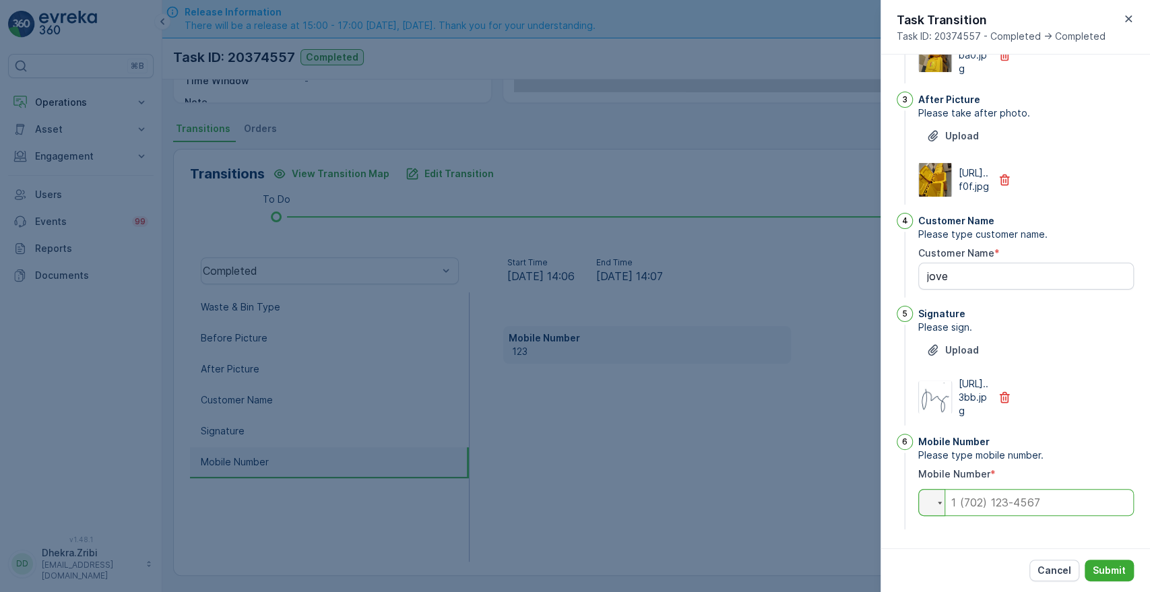
click at [982, 504] on input "tel" at bounding box center [1026, 502] width 216 height 27
type input "0563054859"
click at [1110, 575] on p "Submit" at bounding box center [1109, 570] width 33 height 13
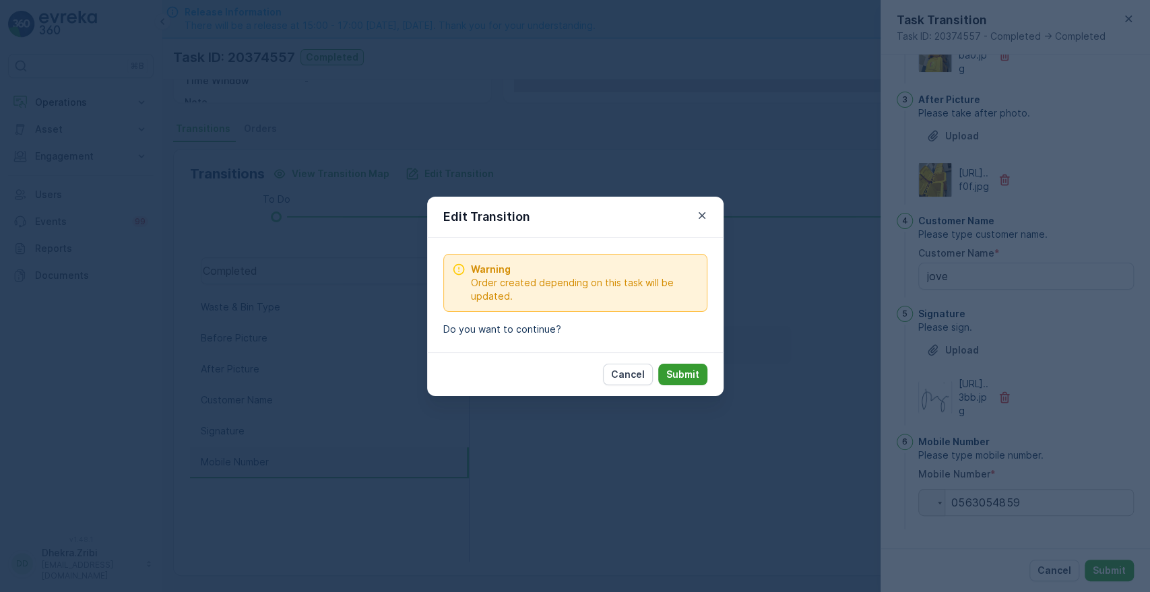
click at [685, 370] on p "Submit" at bounding box center [682, 374] width 33 height 13
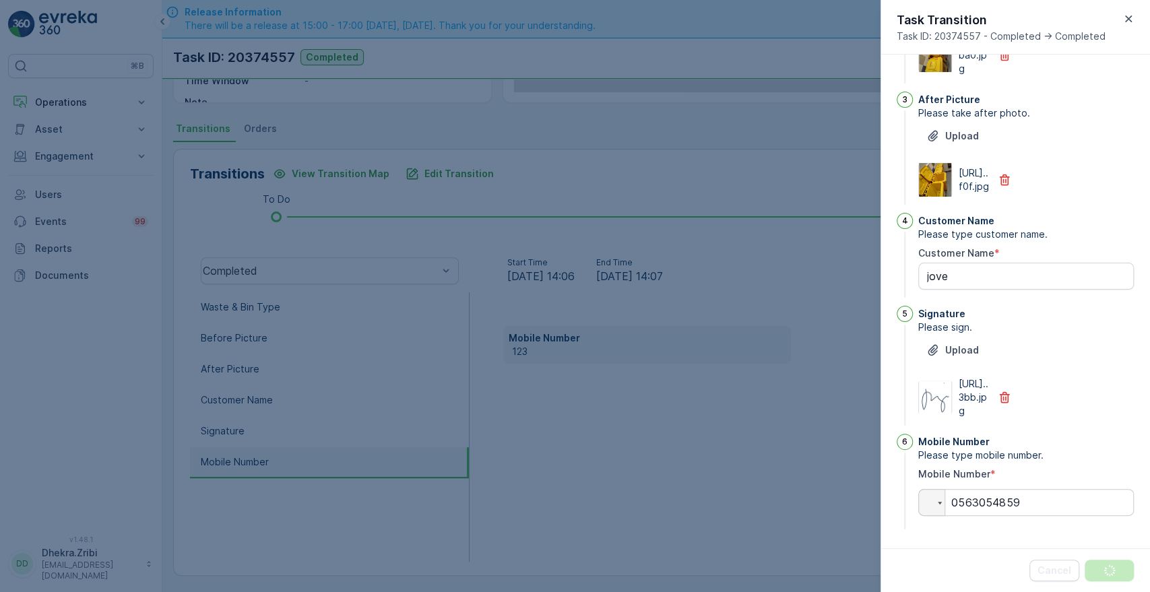
scroll to position [0, 0]
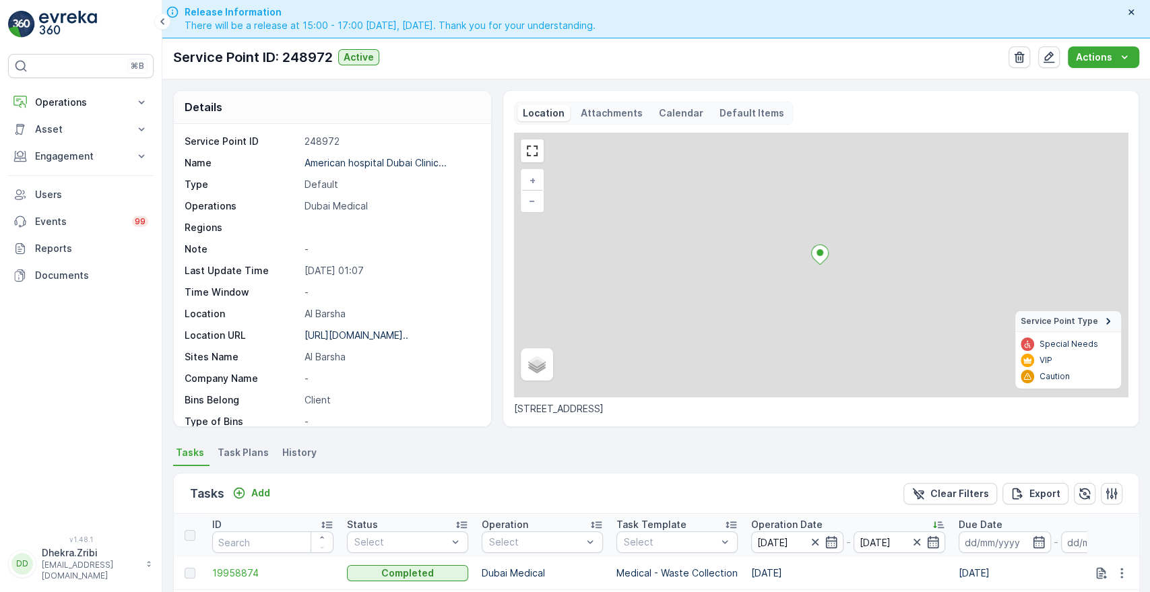
scroll to position [307, 0]
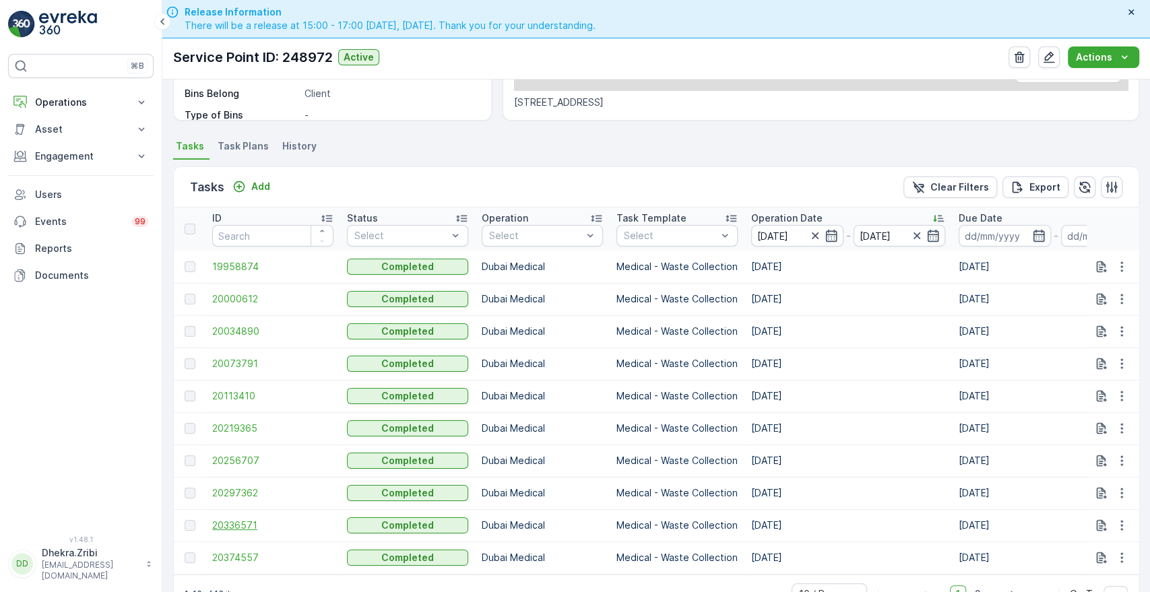
click at [237, 519] on span "20336571" at bounding box center [272, 525] width 121 height 13
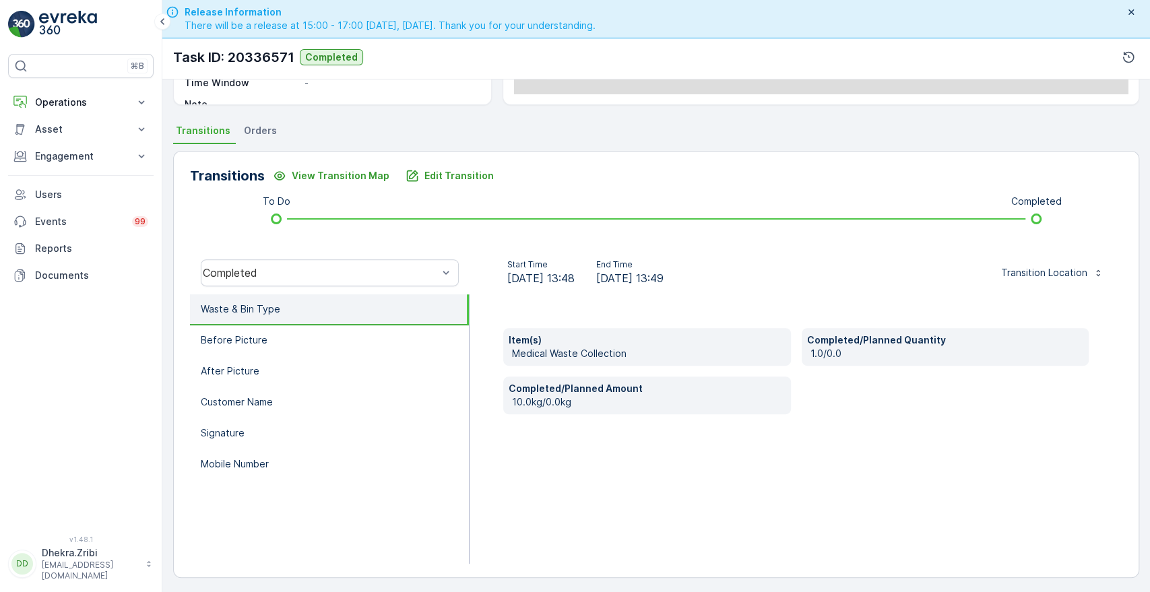
scroll to position [257, 0]
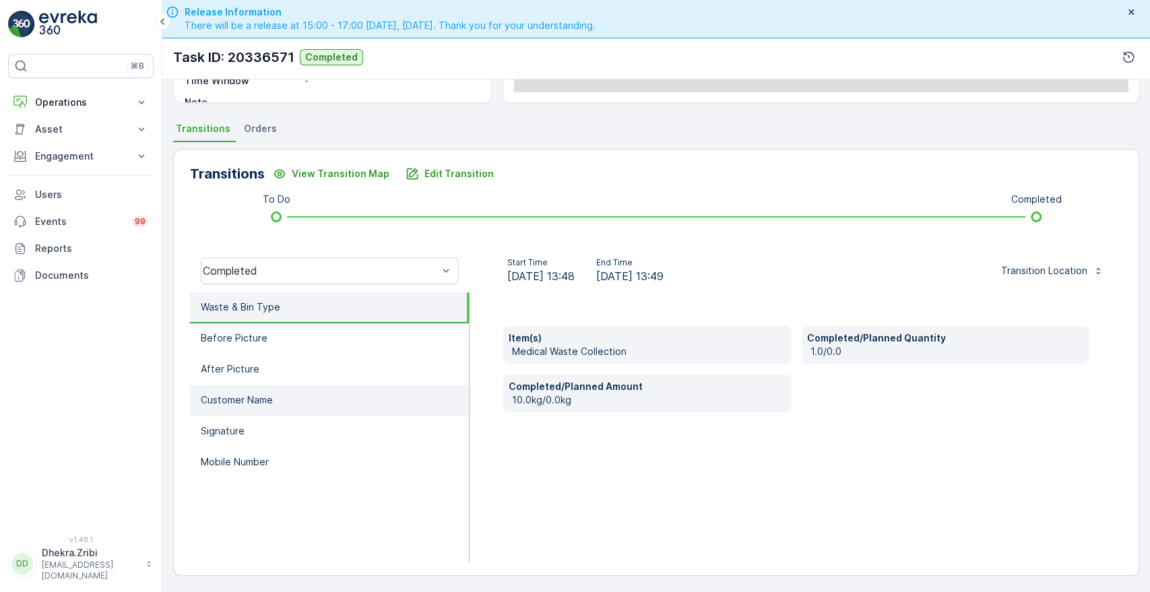
click at [248, 407] on li "Customer Name" at bounding box center [329, 400] width 279 height 31
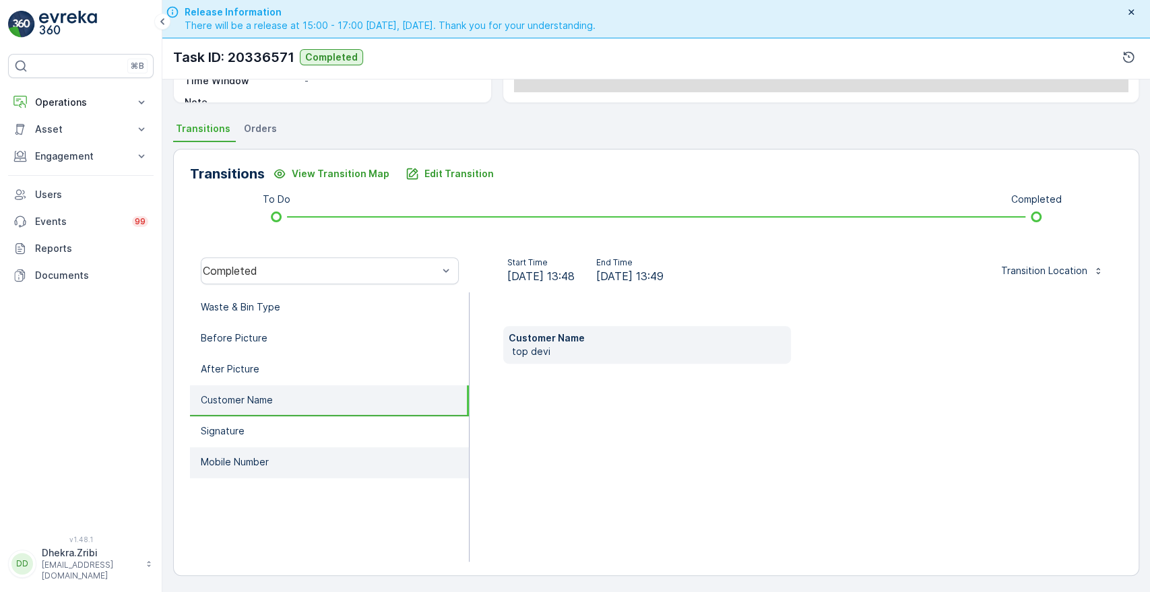
click at [241, 456] on p "Mobile Number" at bounding box center [235, 462] width 68 height 13
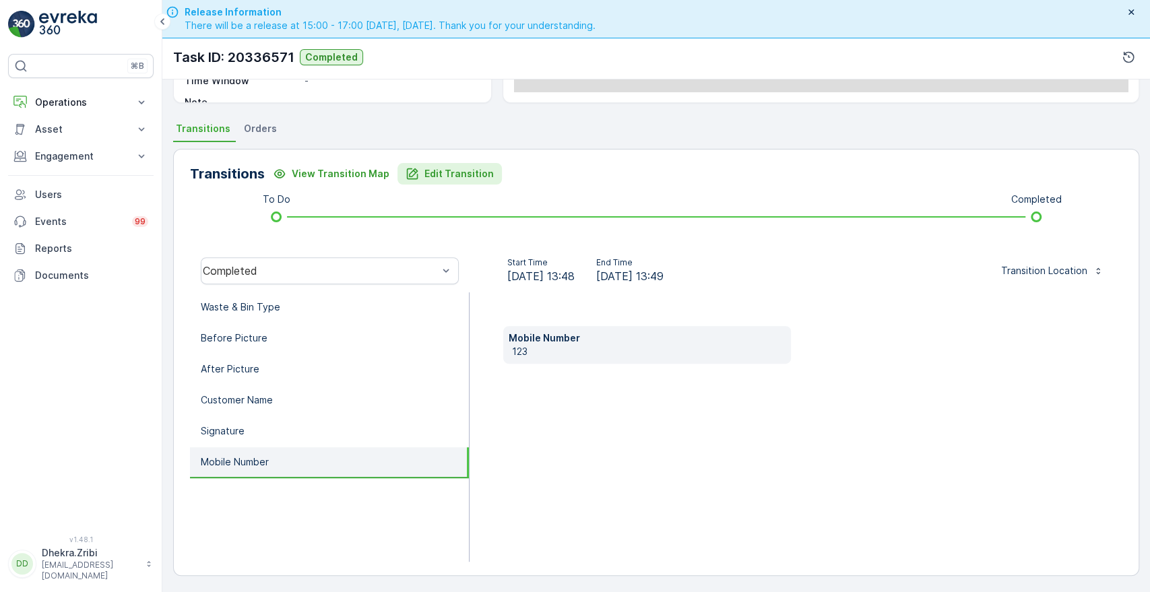
click at [460, 164] on button "Edit Transition" at bounding box center [450, 174] width 104 height 22
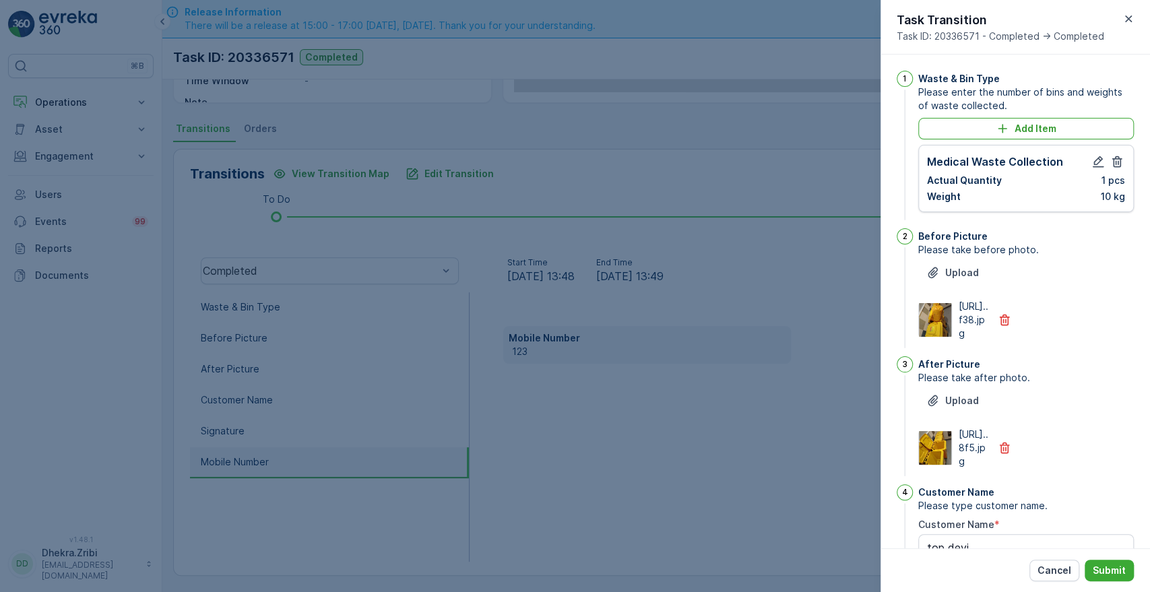
scroll to position [352, 0]
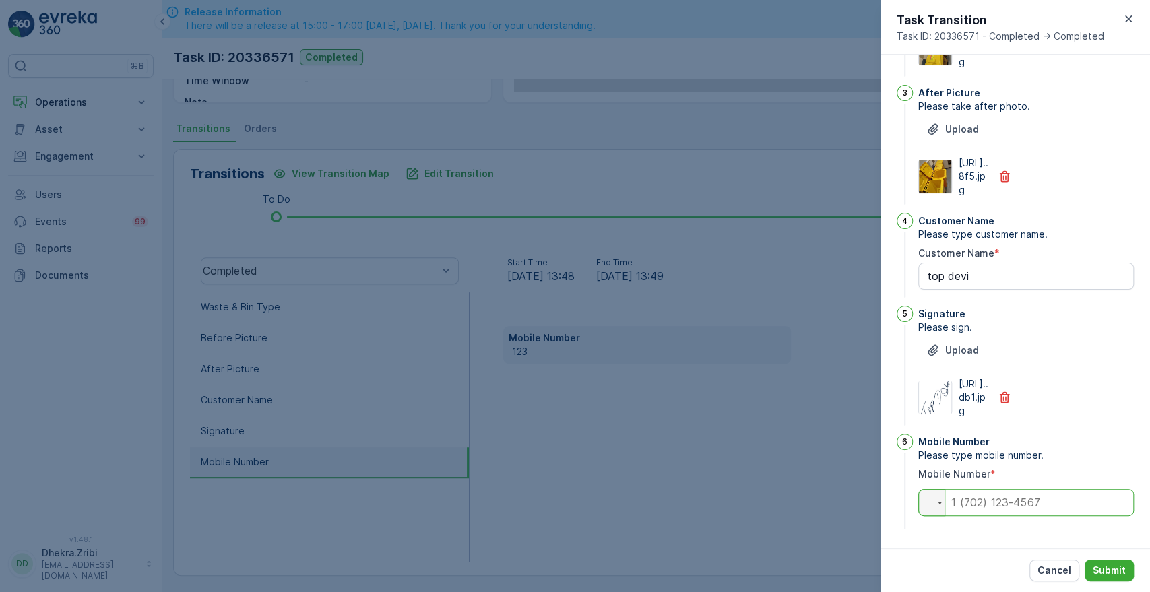
click at [977, 499] on input "tel" at bounding box center [1026, 502] width 216 height 27
type input "0582711862"
click at [1112, 563] on button "Submit" at bounding box center [1109, 571] width 49 height 22
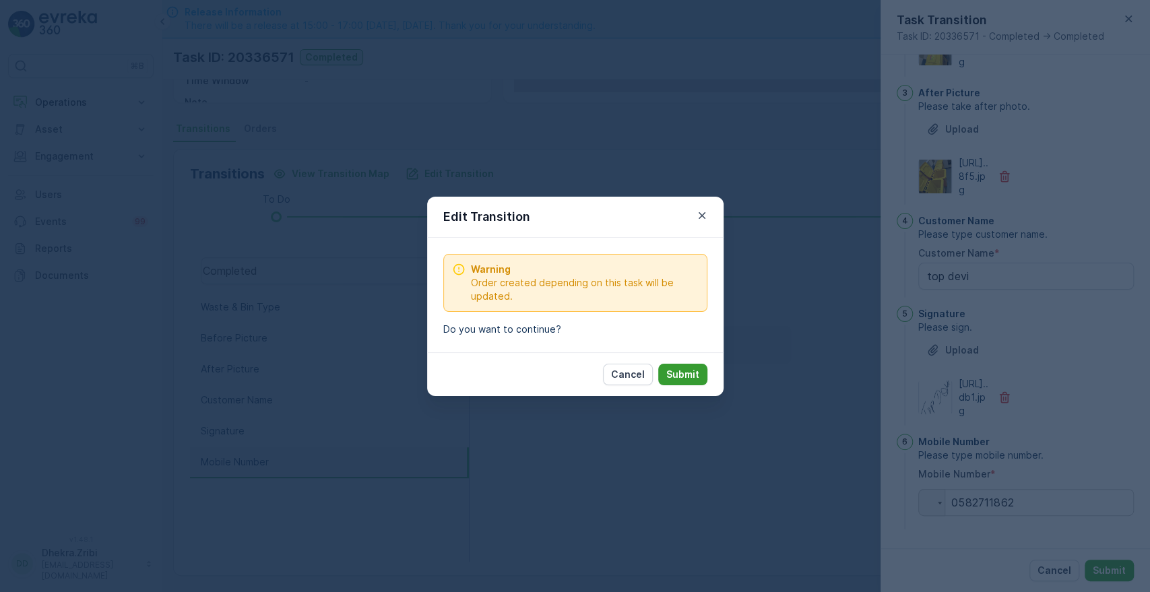
click at [681, 372] on p "Submit" at bounding box center [682, 374] width 33 height 13
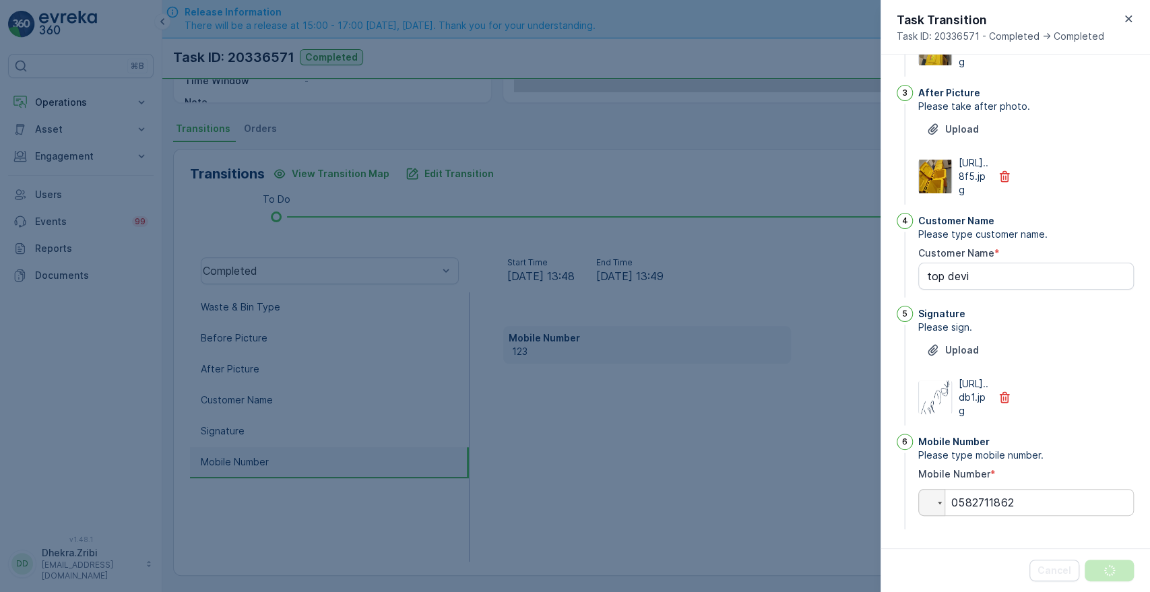
scroll to position [0, 0]
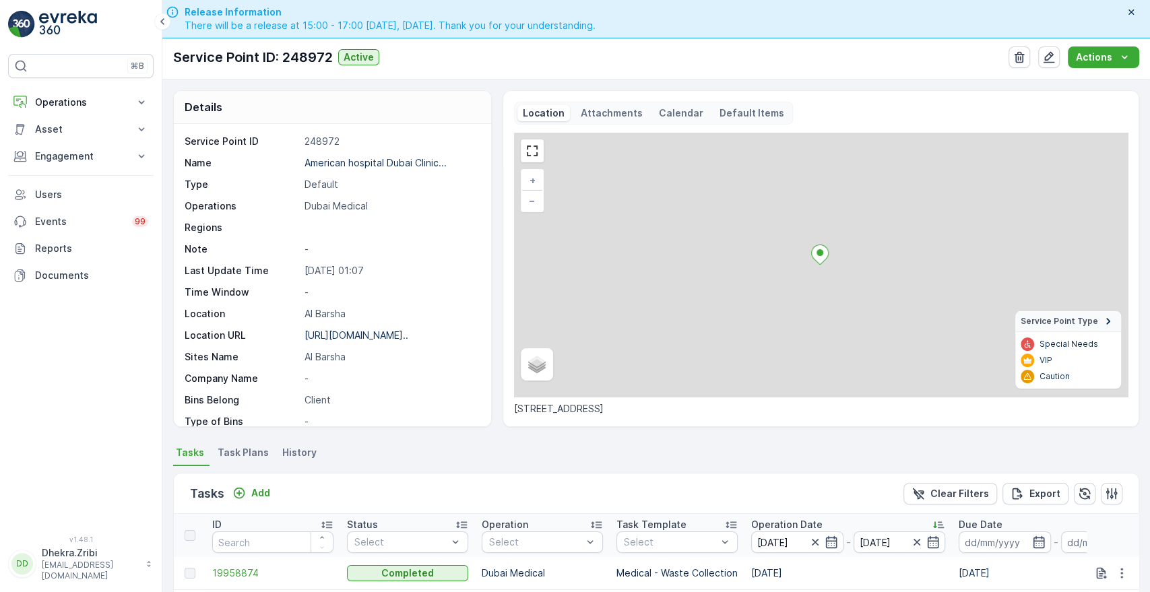
scroll to position [350, 0]
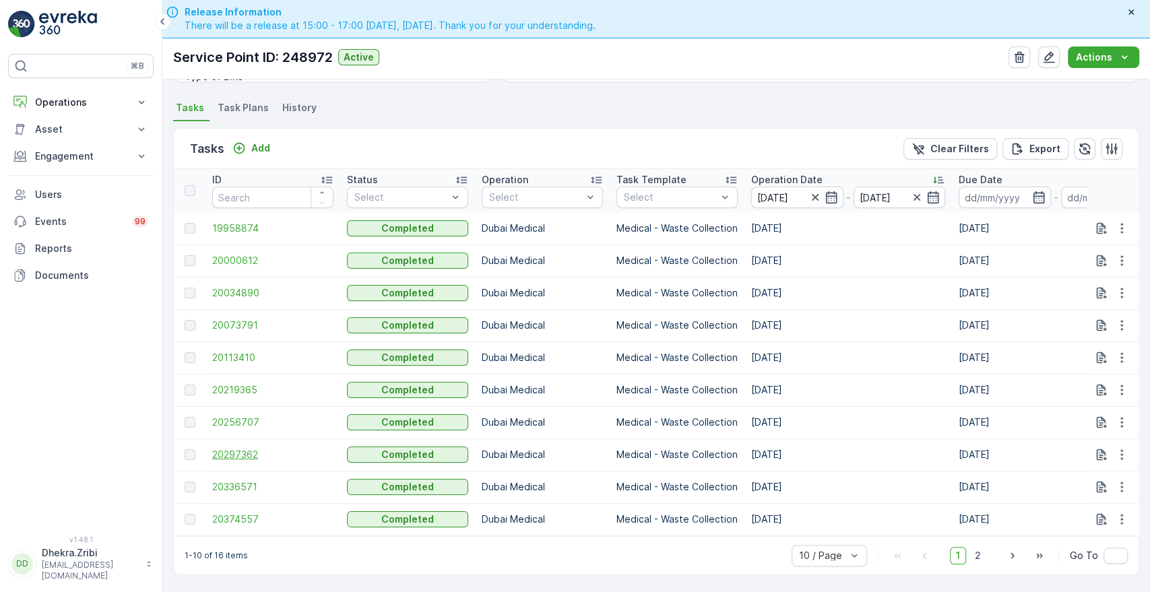
click at [244, 448] on span "20297362" at bounding box center [272, 454] width 121 height 13
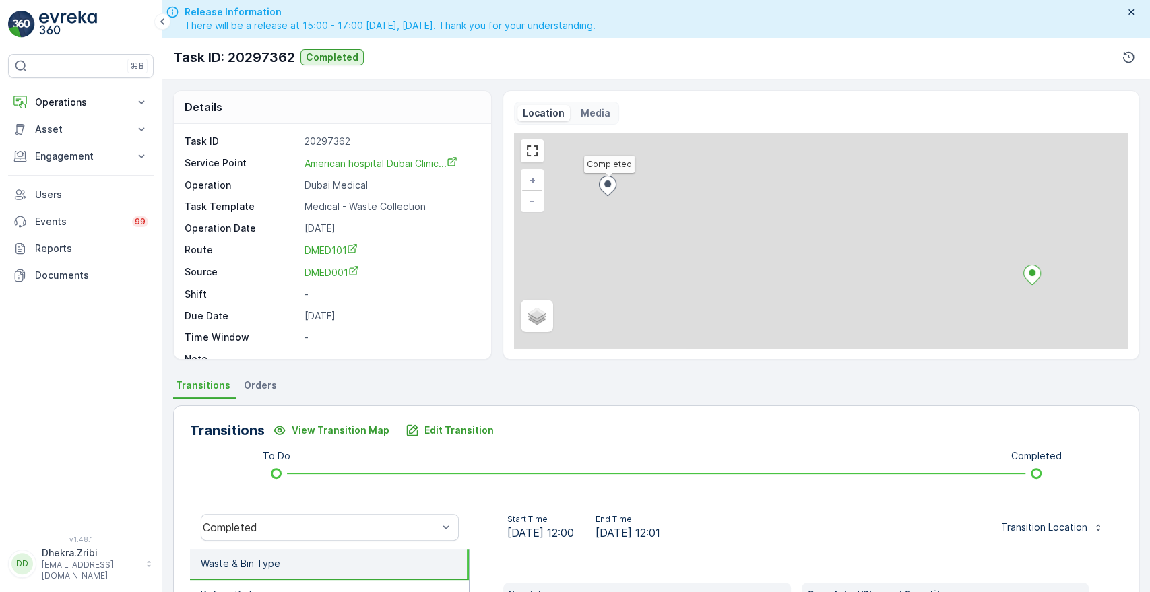
scroll to position [257, 0]
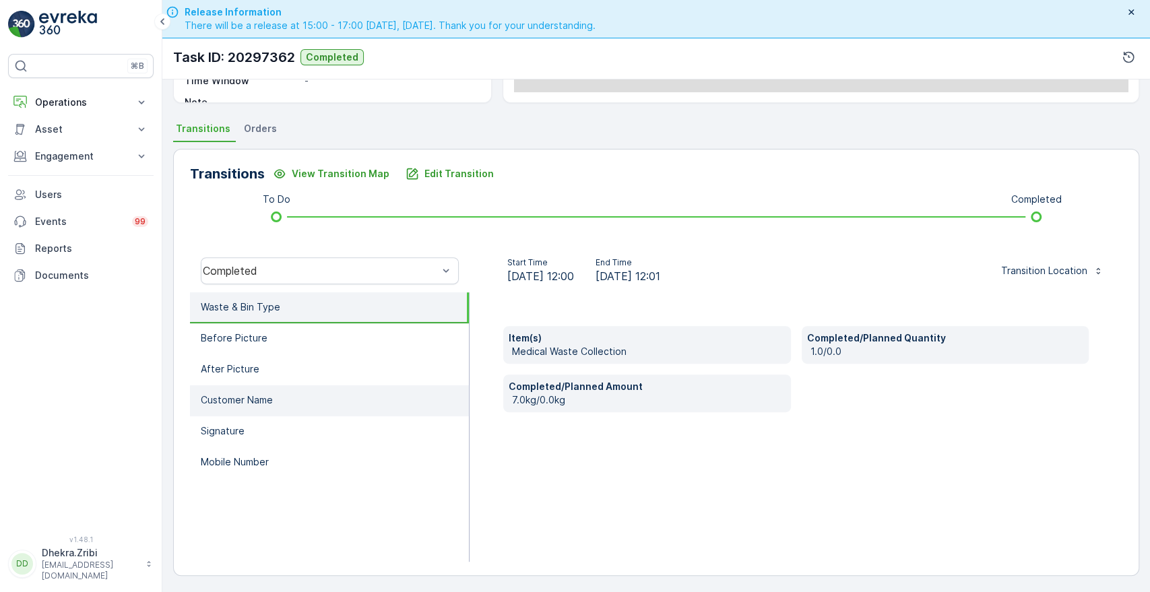
click at [255, 406] on li "Customer Name" at bounding box center [329, 400] width 279 height 31
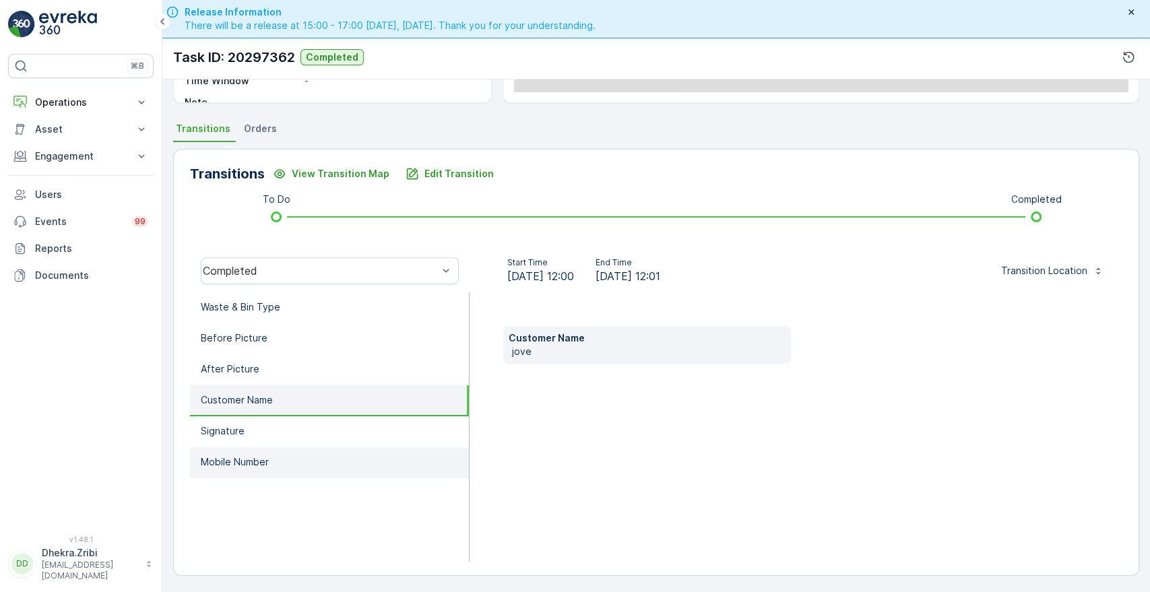
click at [234, 463] on p "Mobile Number" at bounding box center [235, 462] width 68 height 13
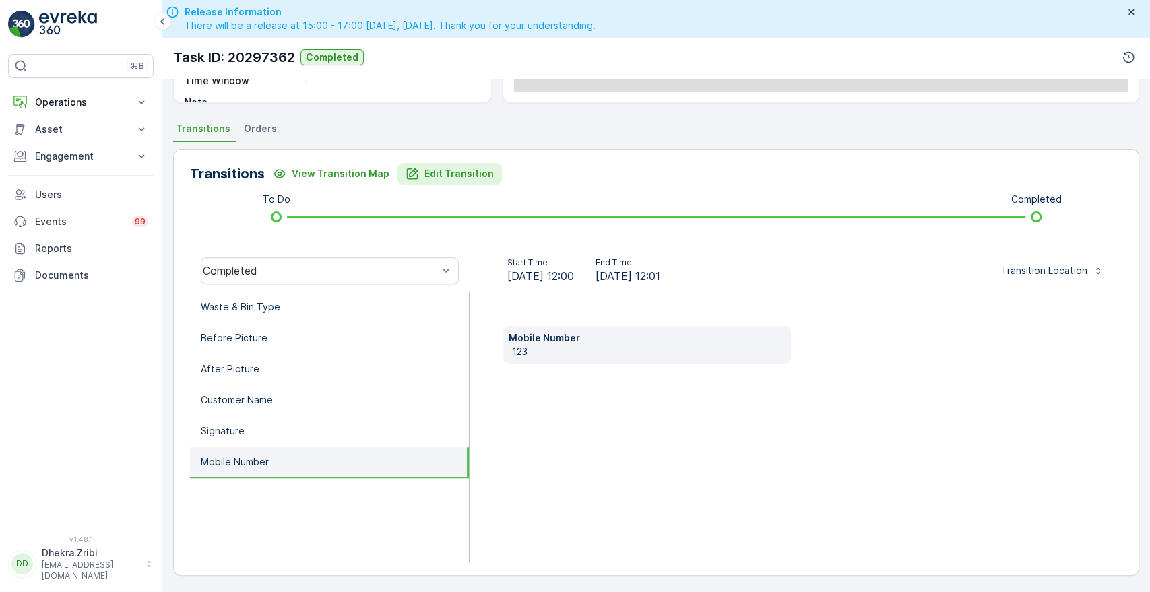
click at [453, 171] on p "Edit Transition" at bounding box center [459, 173] width 69 height 13
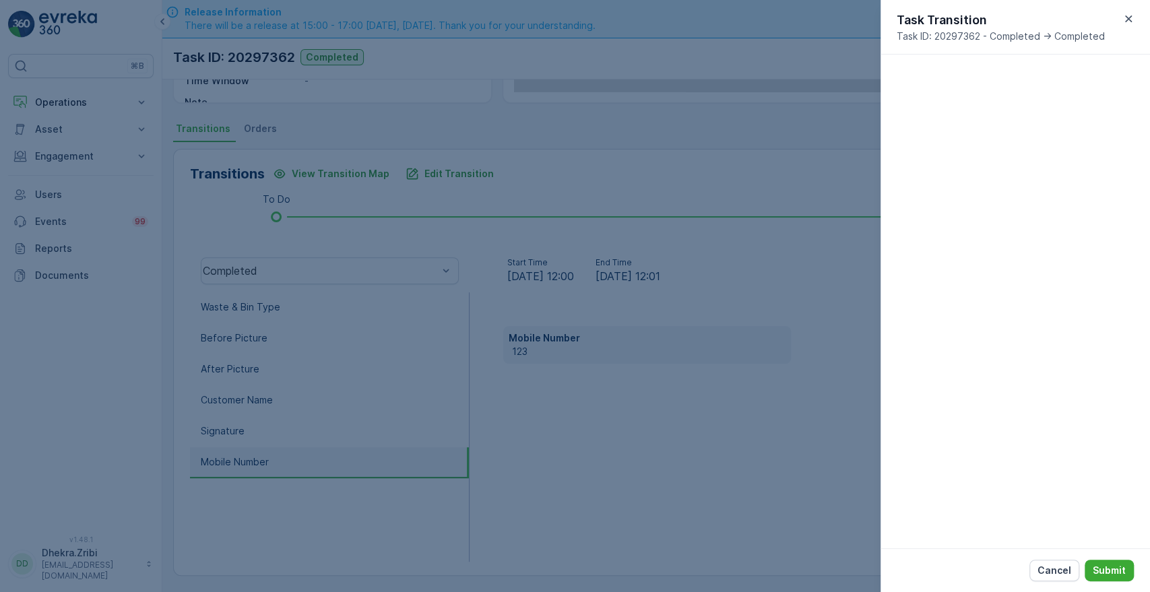
scroll to position [352, 0]
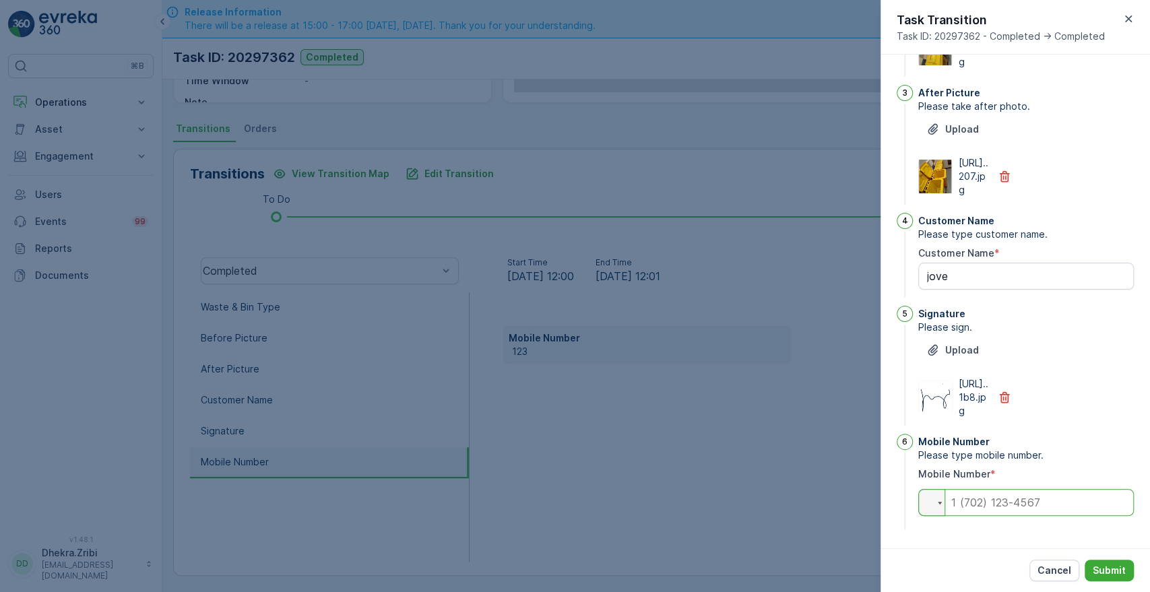
click at [983, 500] on input "tel" at bounding box center [1026, 502] width 216 height 27
type input "0563054859"
click at [1113, 571] on p "Submit" at bounding box center [1109, 570] width 33 height 13
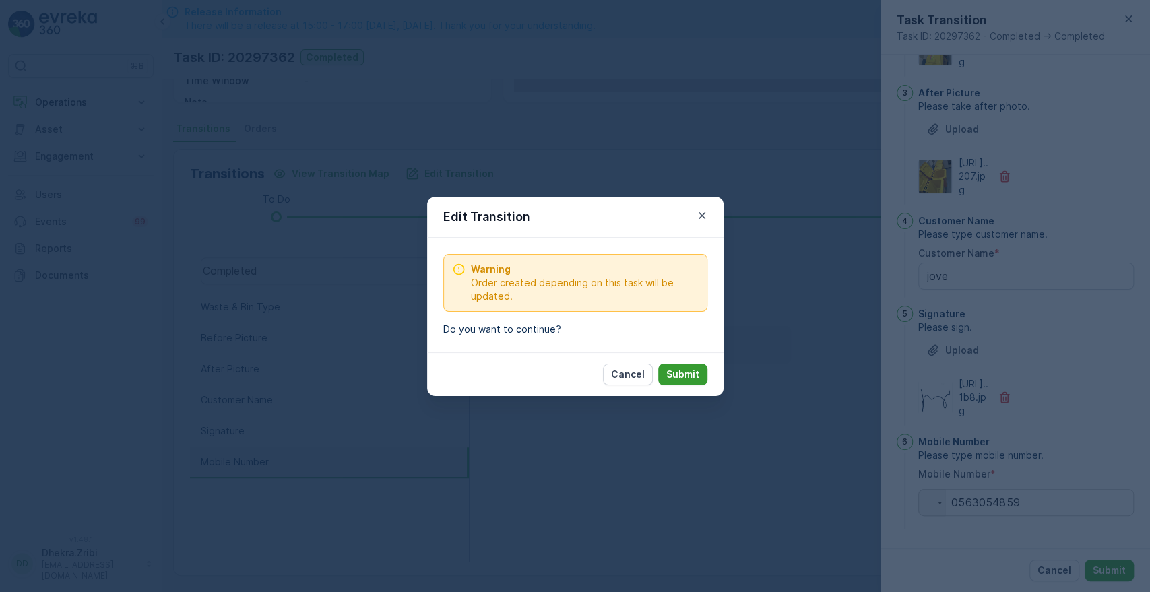
click at [685, 371] on p "Submit" at bounding box center [682, 374] width 33 height 13
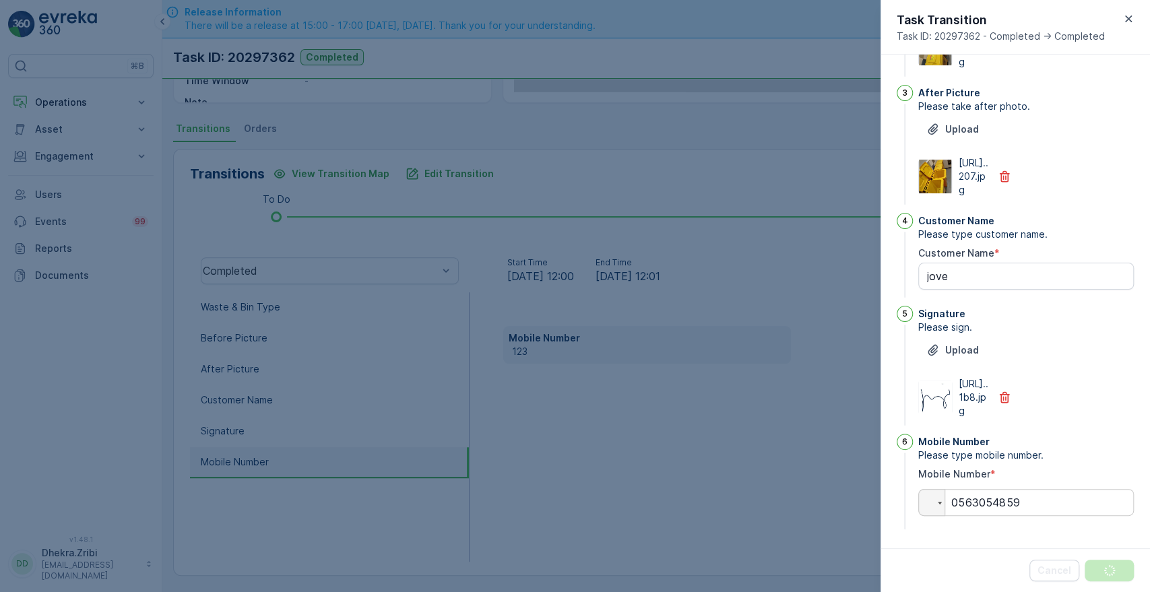
scroll to position [0, 0]
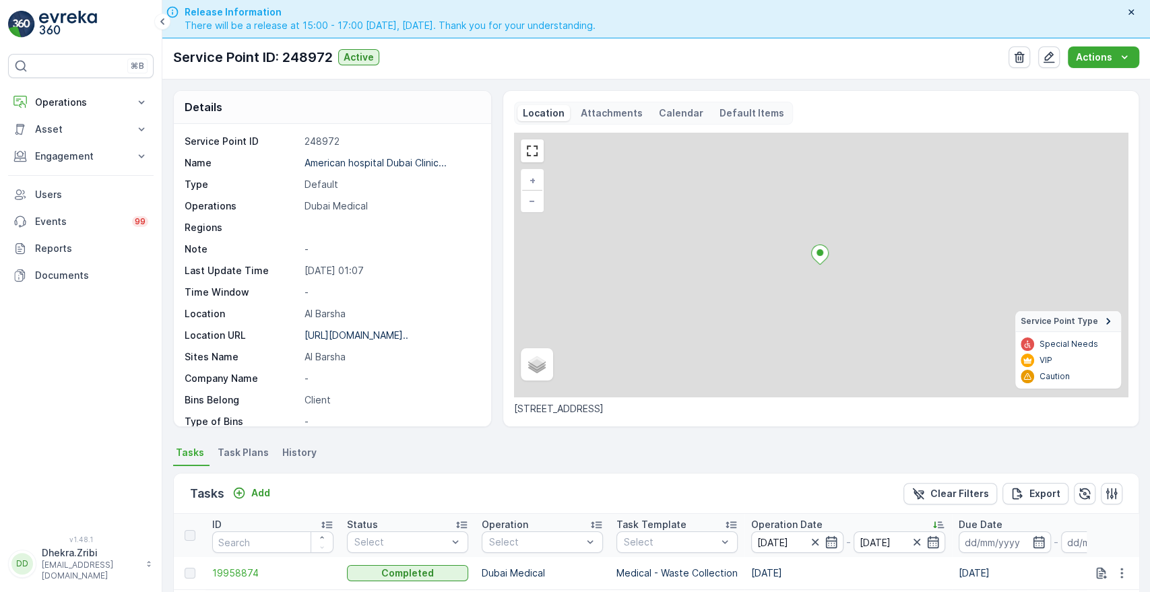
scroll to position [350, 0]
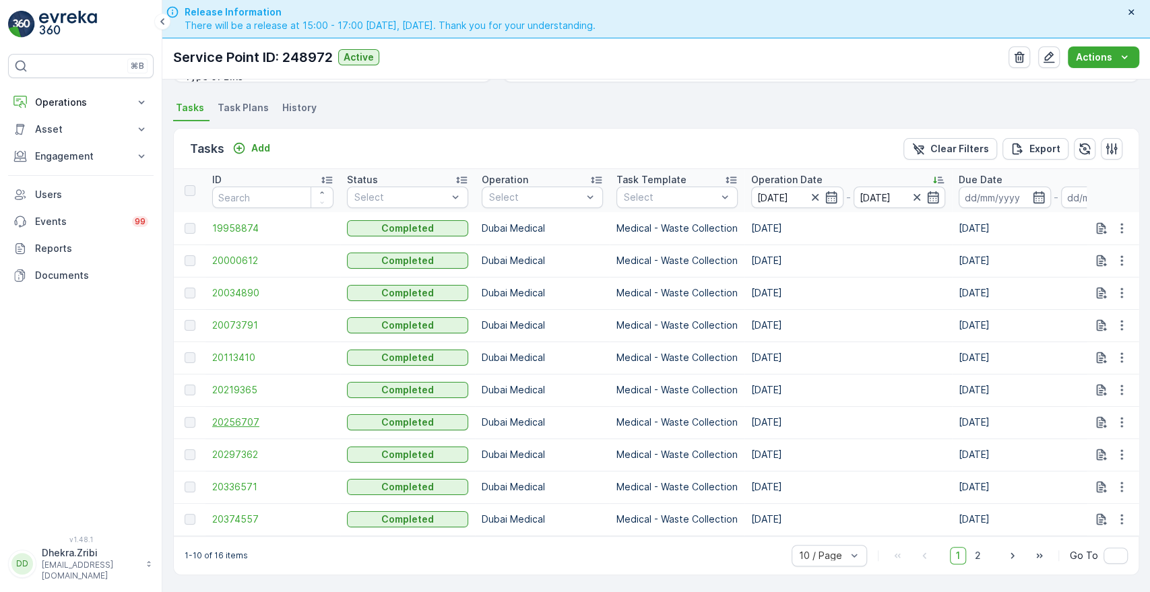
click at [229, 420] on span "20256707" at bounding box center [272, 422] width 121 height 13
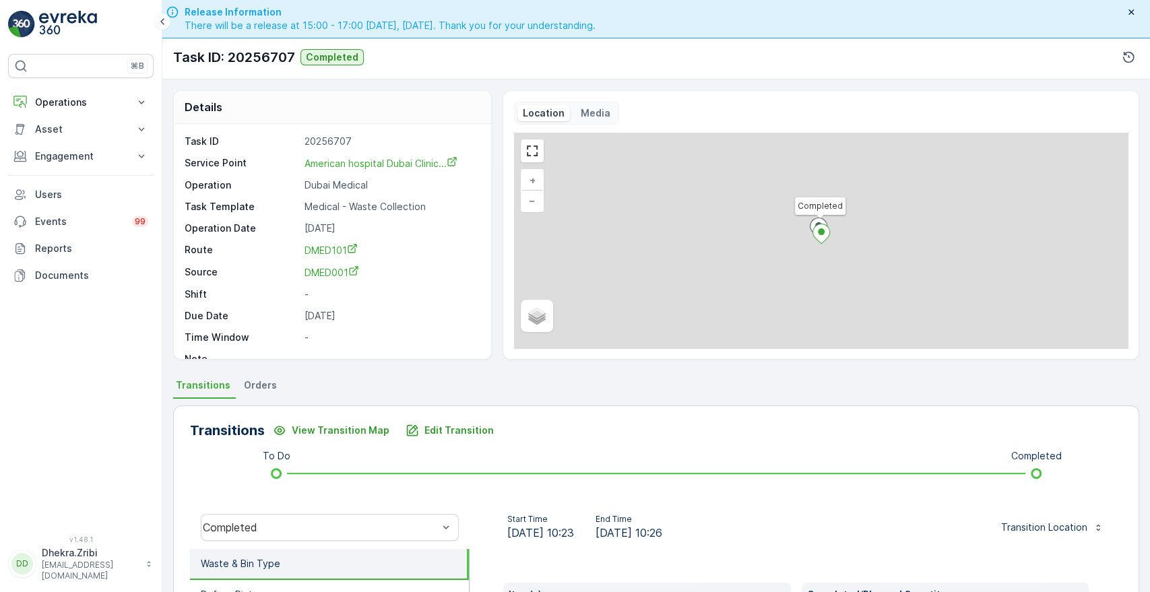
scroll to position [257, 0]
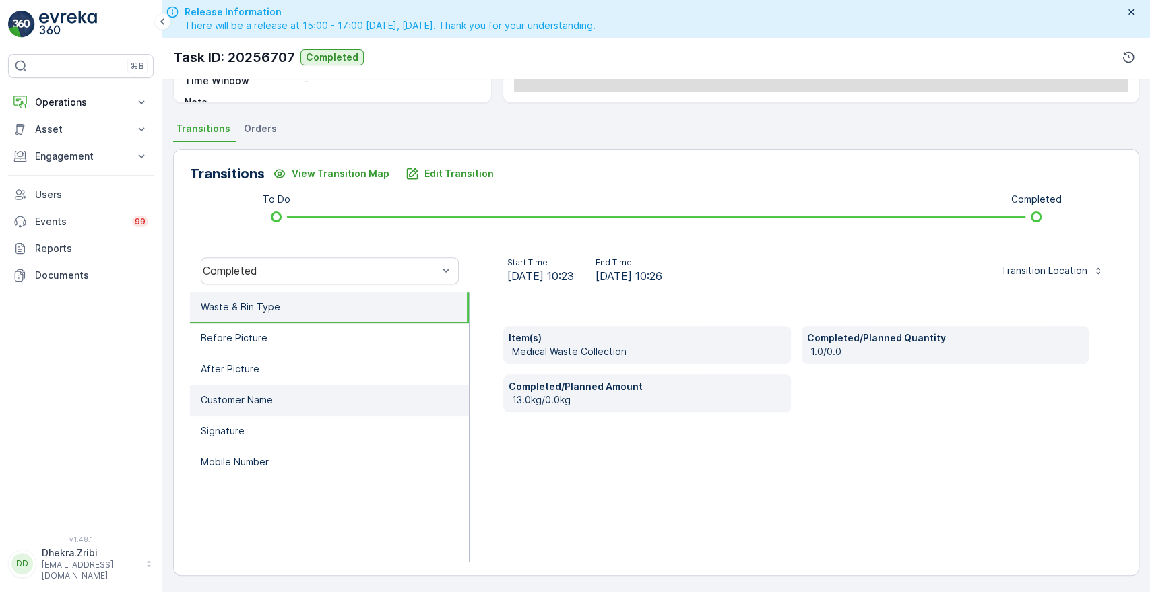
click at [309, 402] on li "Customer Name" at bounding box center [329, 400] width 279 height 31
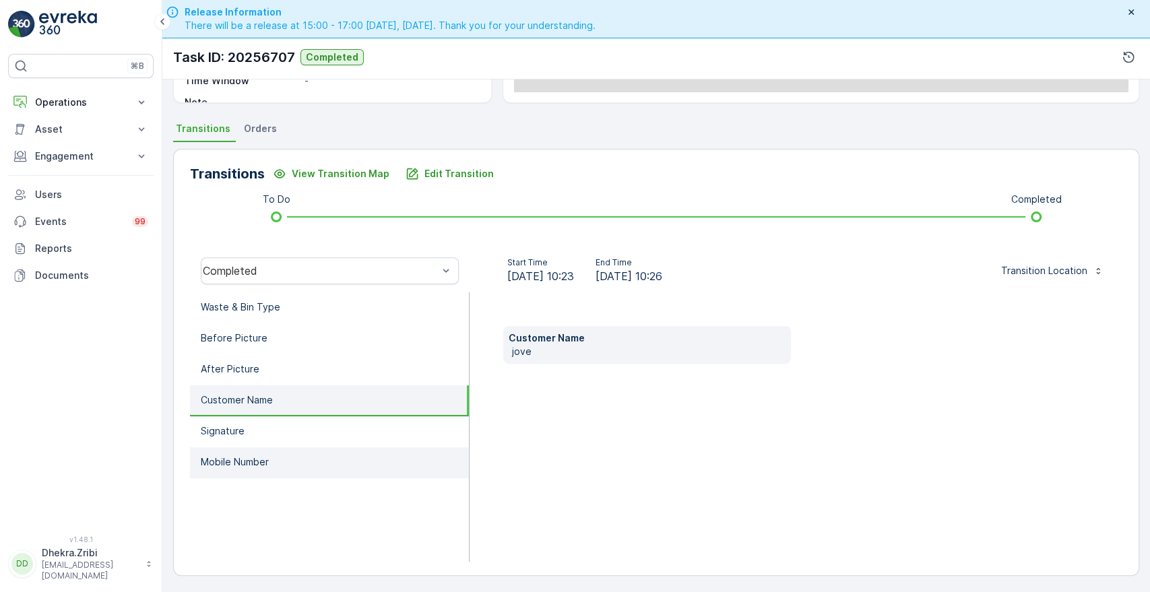
click at [241, 458] on p "Mobile Number" at bounding box center [235, 462] width 68 height 13
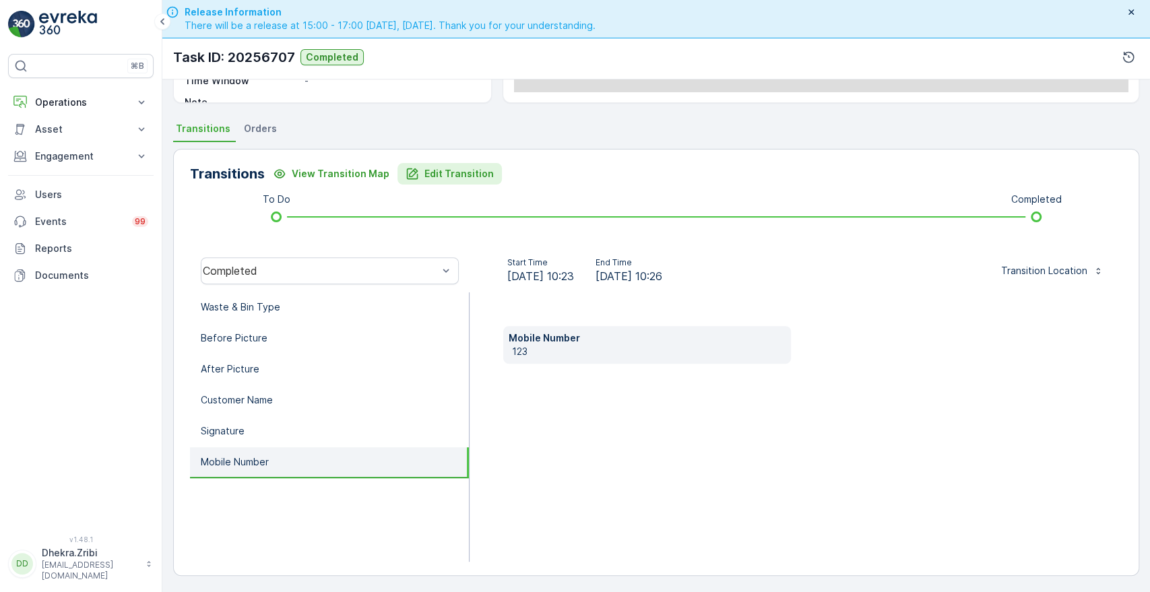
click at [439, 171] on p "Edit Transition" at bounding box center [459, 173] width 69 height 13
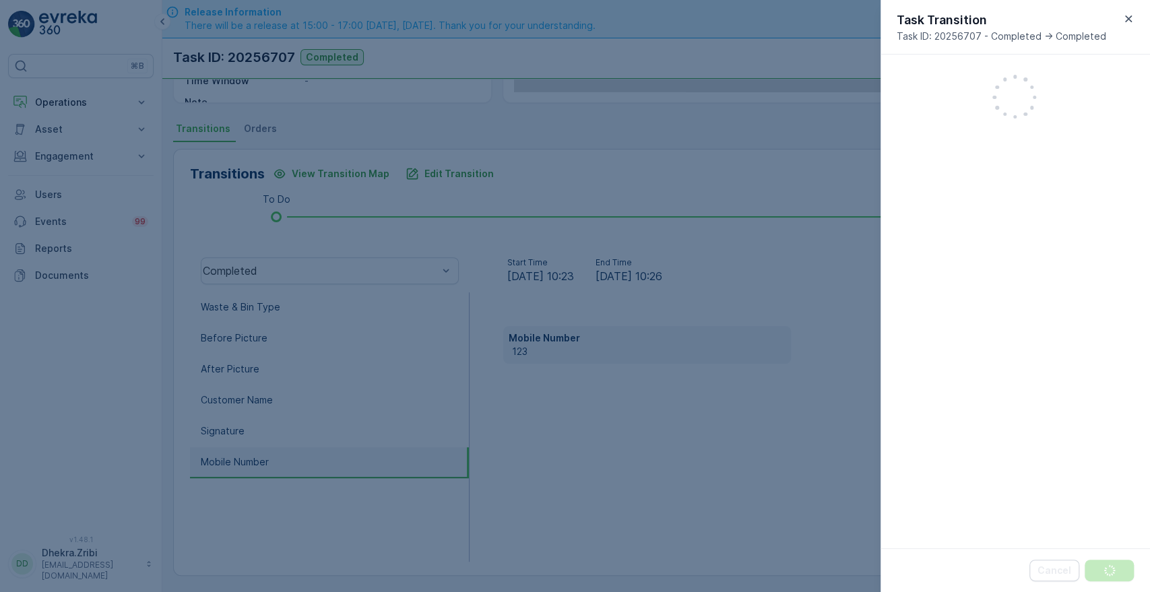
scroll to position [352, 0]
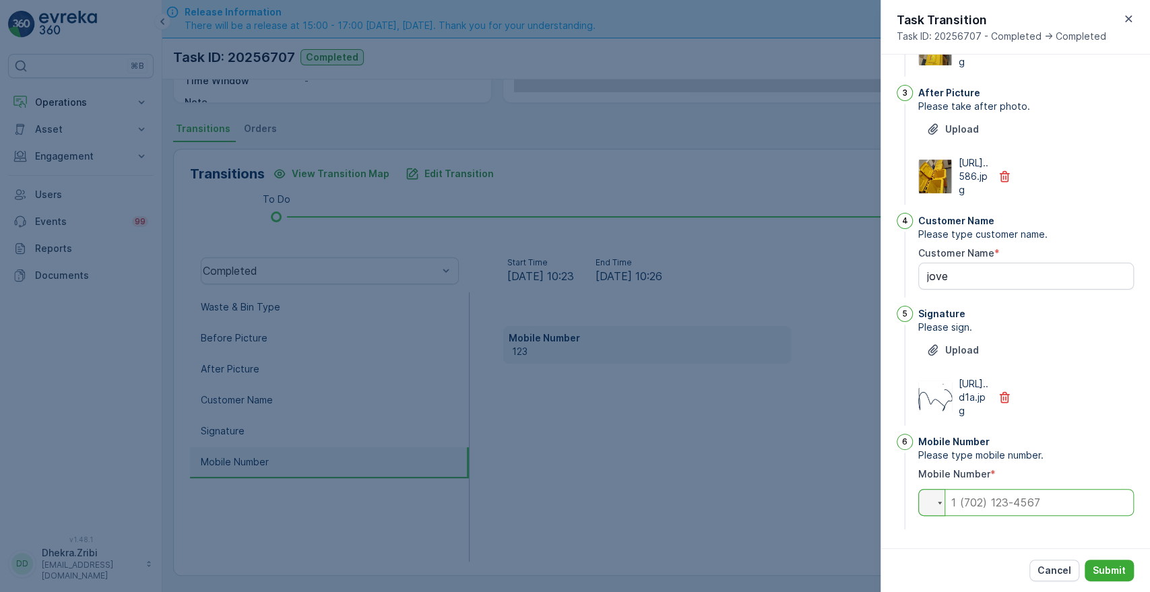
click at [990, 509] on input "tel" at bounding box center [1026, 502] width 216 height 27
type input "0563054859"
click at [1102, 567] on p "Submit" at bounding box center [1109, 570] width 33 height 13
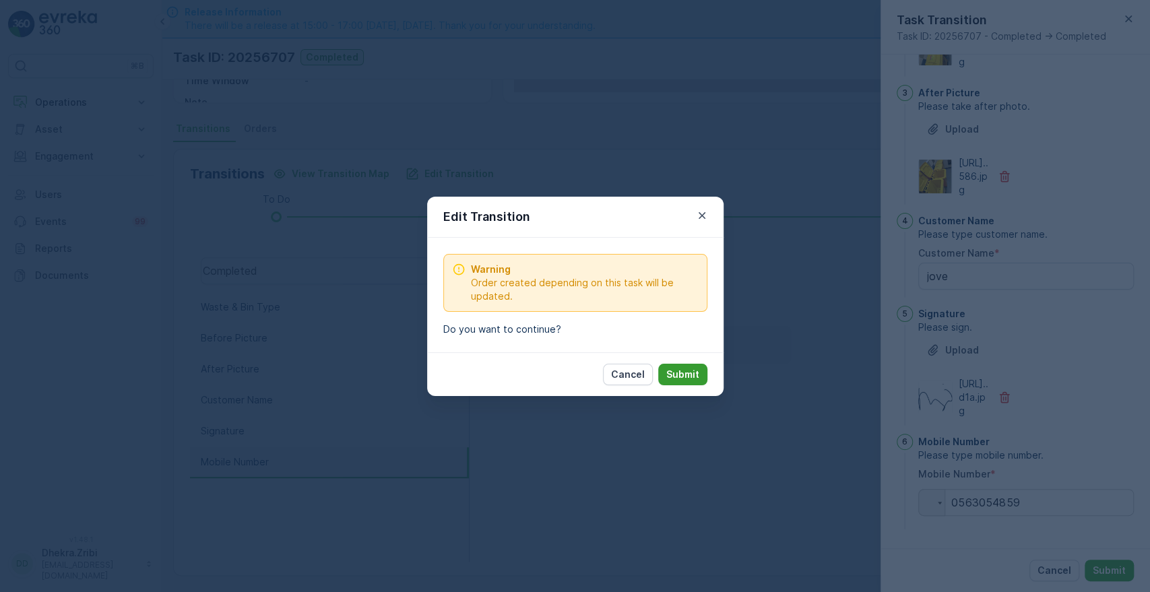
click at [685, 371] on p "Submit" at bounding box center [682, 374] width 33 height 13
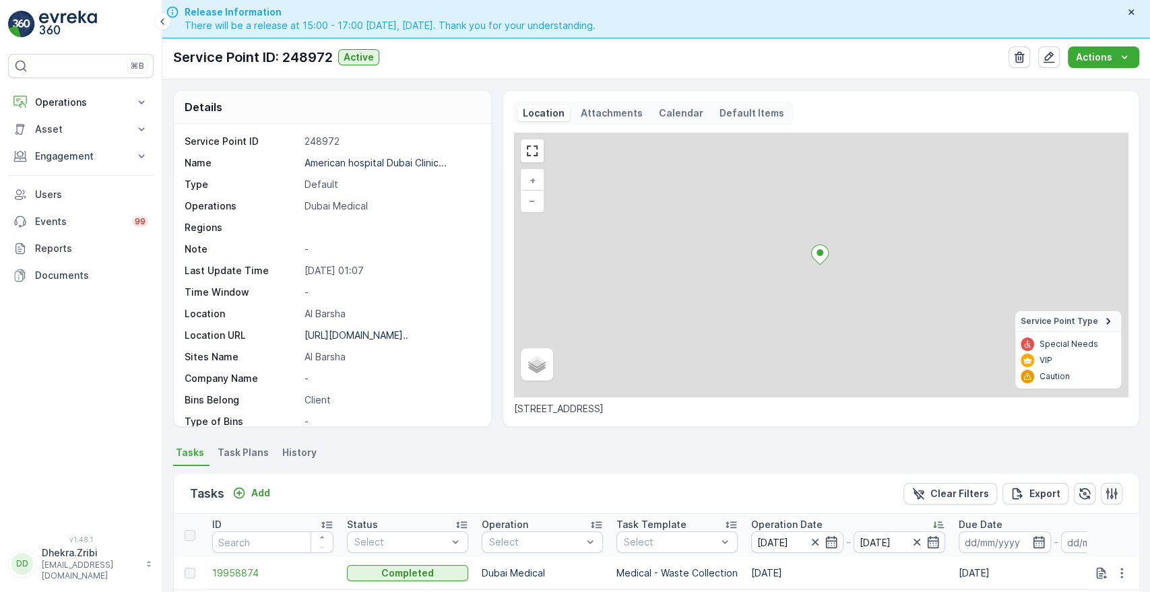
scroll to position [350, 0]
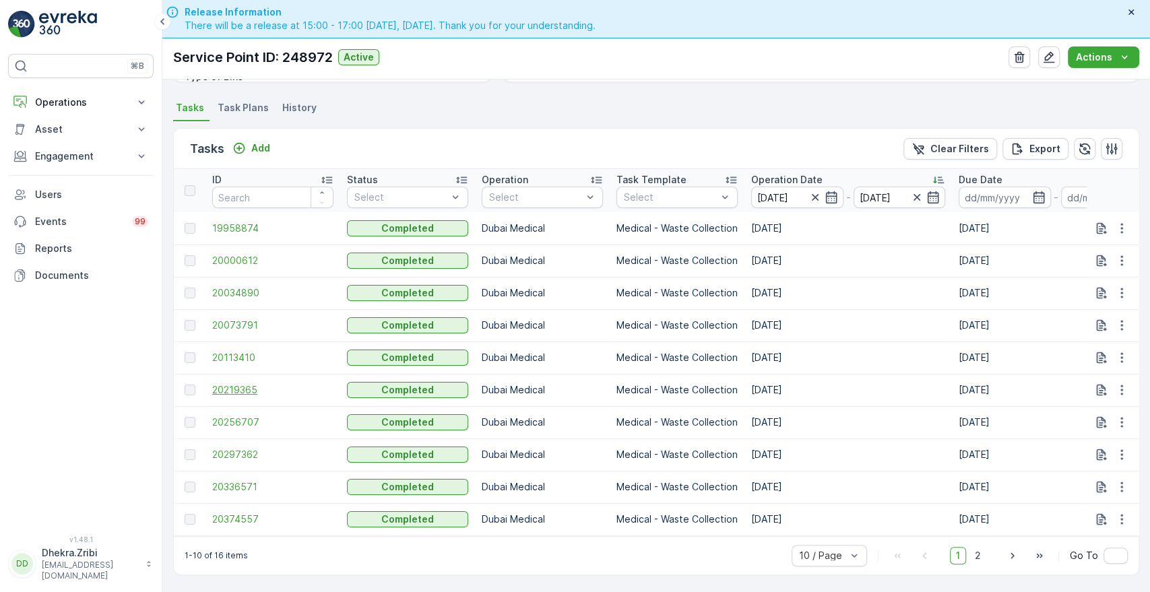
click at [224, 384] on span "20219365" at bounding box center [272, 389] width 121 height 13
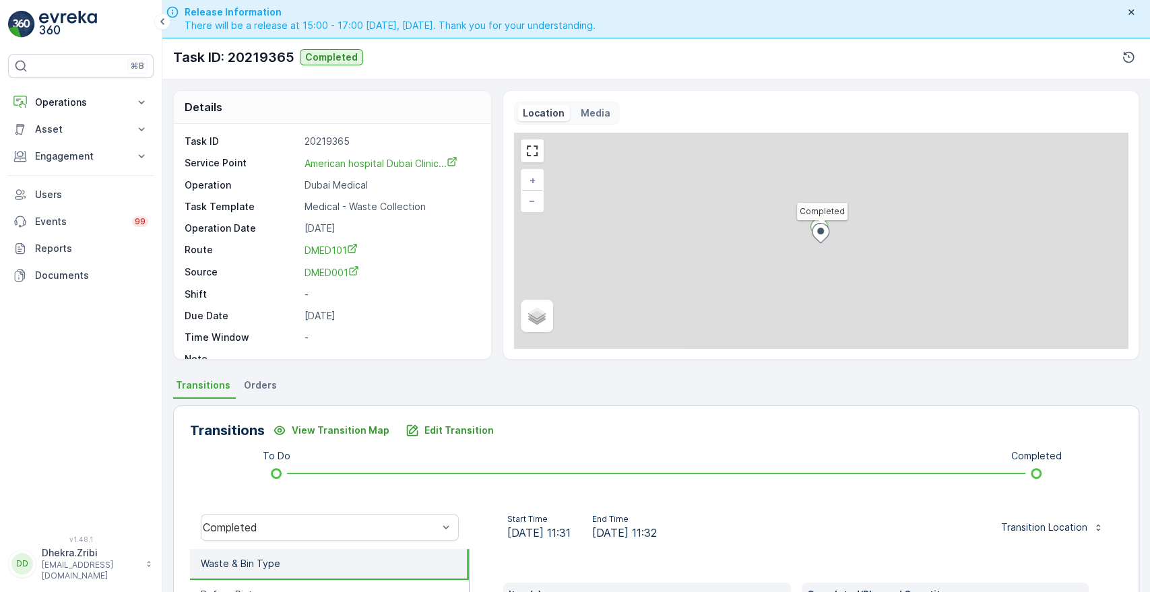
scroll to position [257, 0]
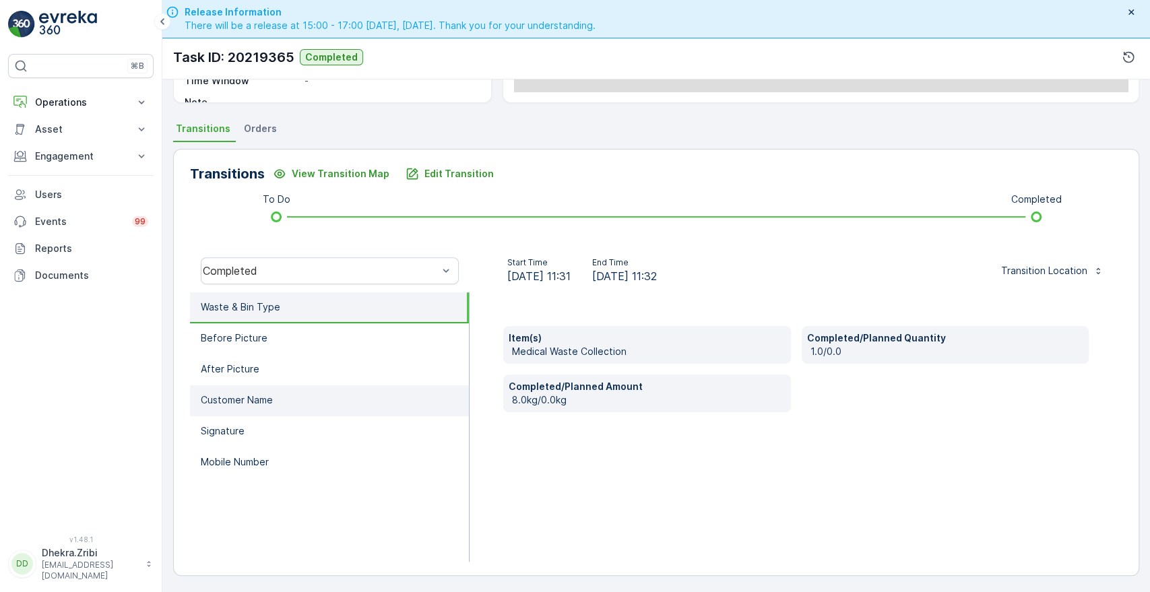
click at [323, 412] on li "Customer Name" at bounding box center [329, 400] width 279 height 31
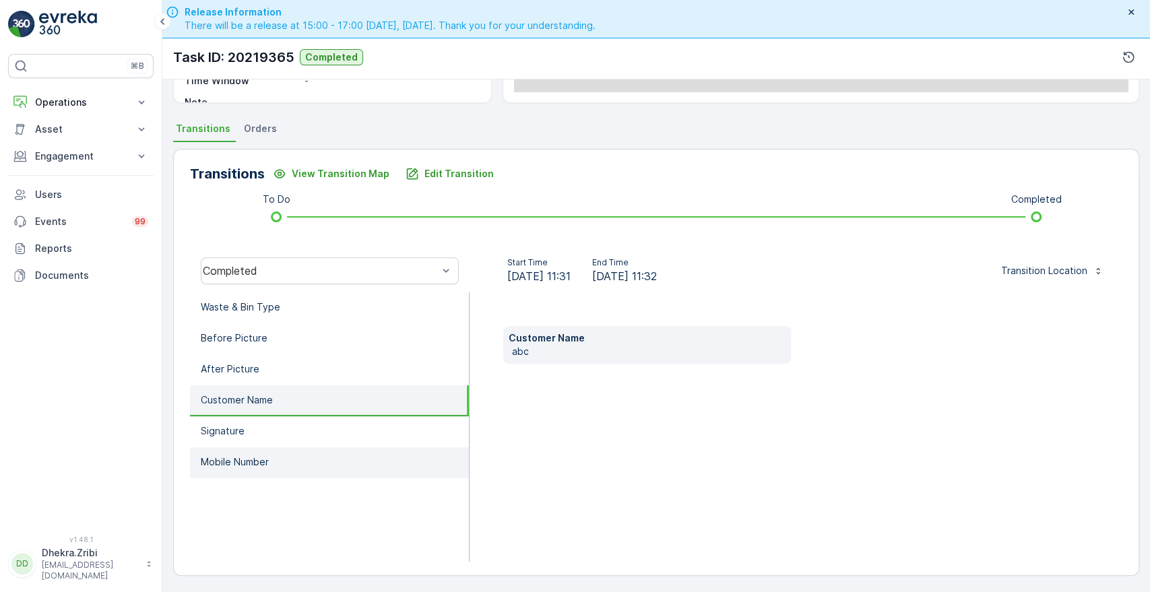
click at [257, 464] on p "Mobile Number" at bounding box center [235, 462] width 68 height 13
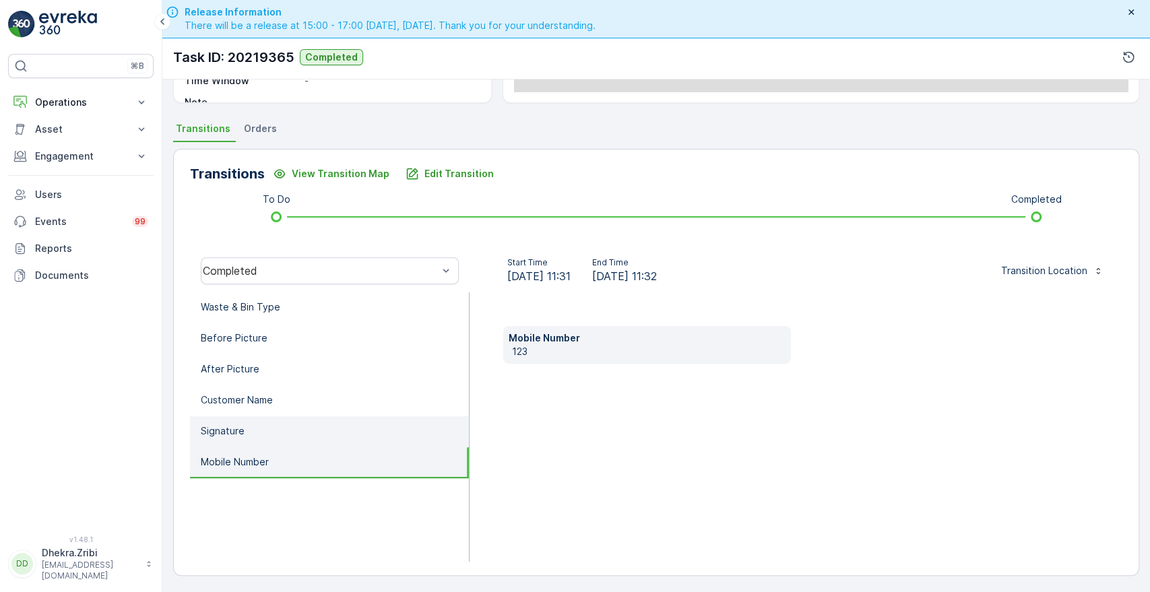
click at [232, 438] on li "Signature" at bounding box center [329, 431] width 279 height 31
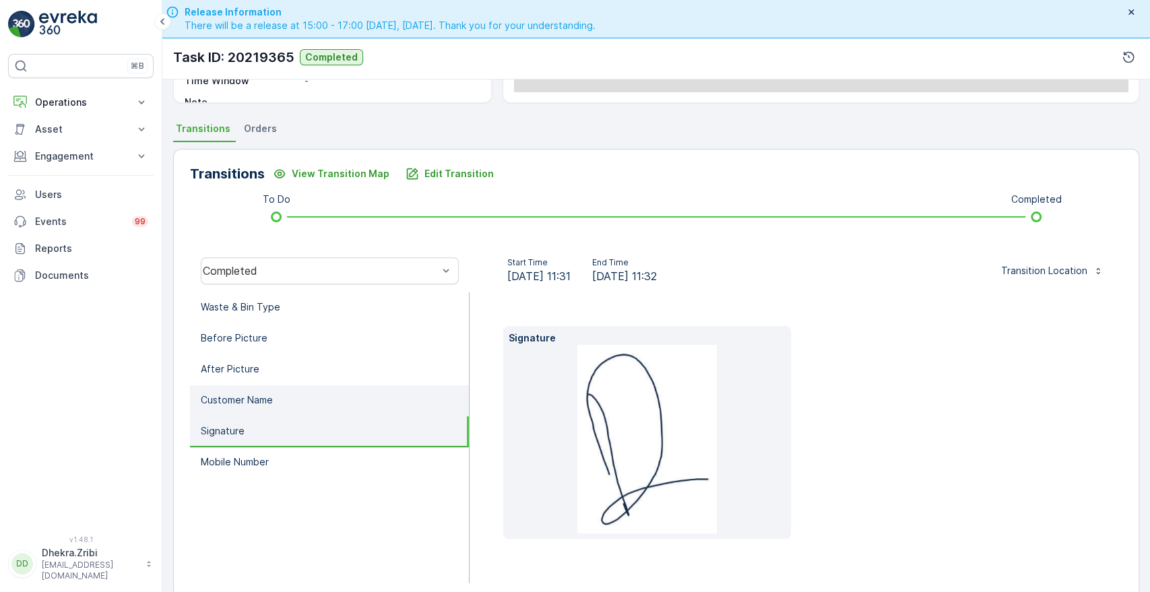
click at [259, 398] on p "Customer Name" at bounding box center [237, 400] width 72 height 13
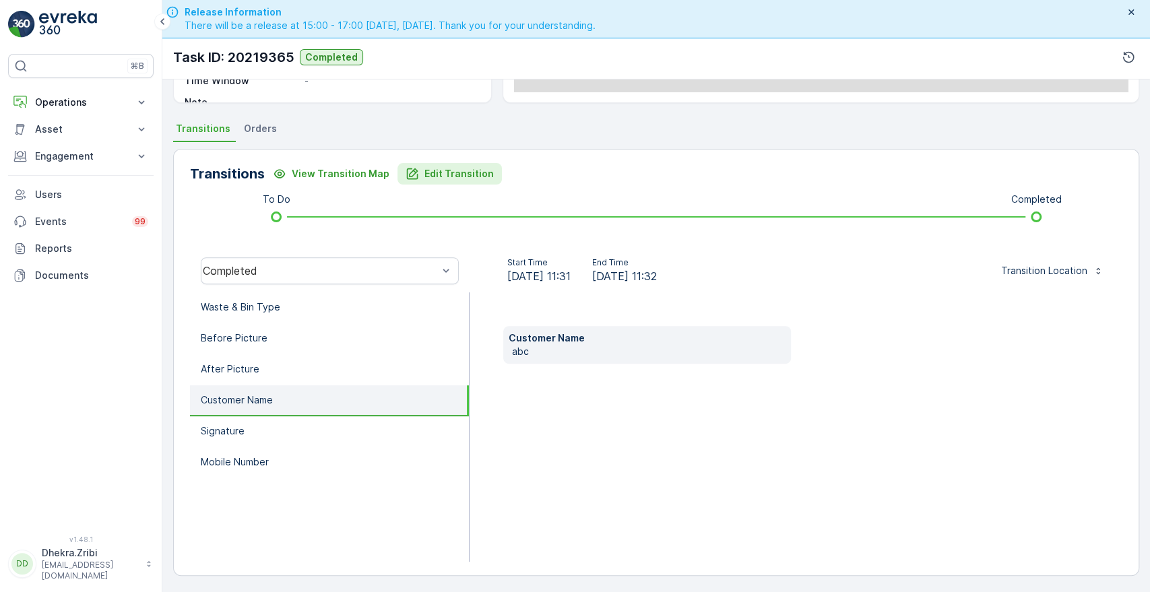
click at [446, 183] on button "Edit Transition" at bounding box center [450, 174] width 104 height 22
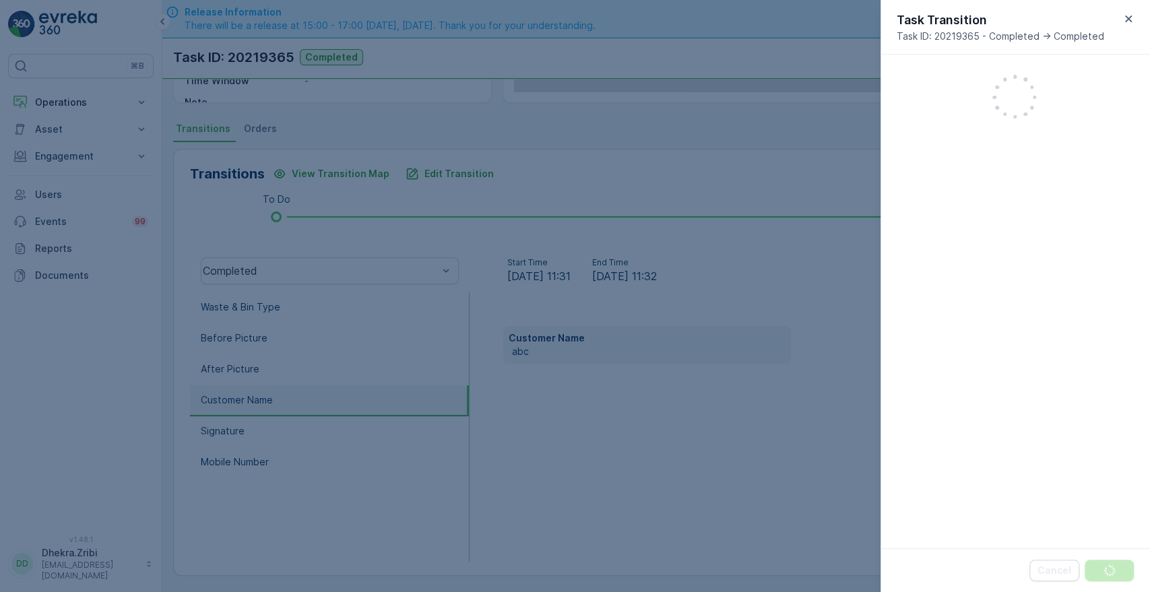
scroll to position [352, 0]
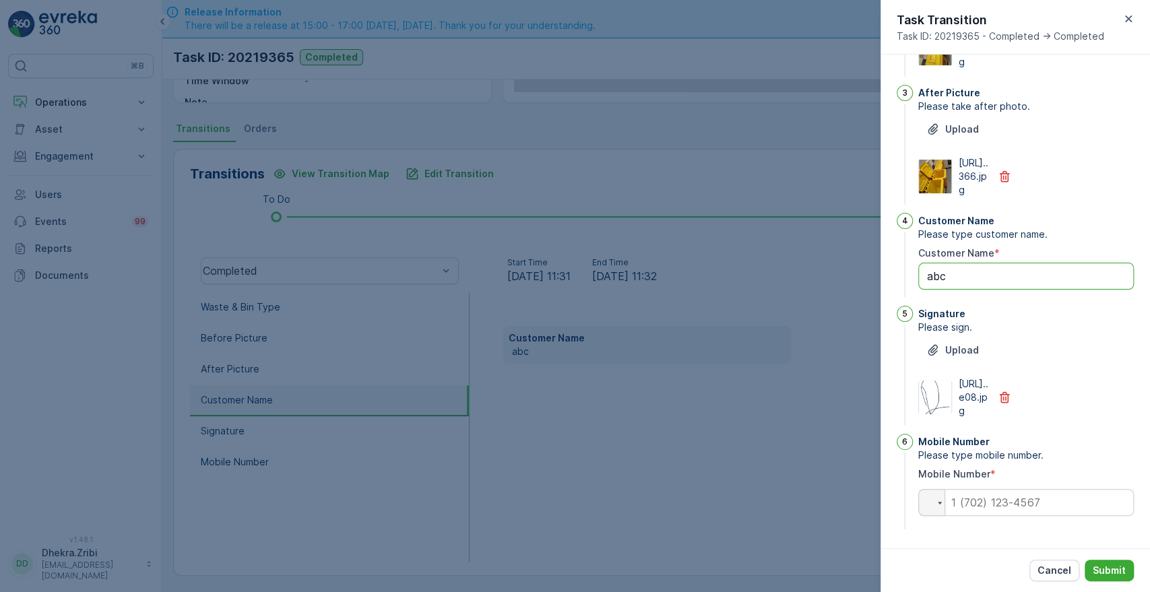
click at [960, 263] on Name "abc" at bounding box center [1026, 276] width 216 height 27
type Name "a"
type Name "jove"
click at [1021, 501] on input "tel" at bounding box center [1026, 502] width 216 height 27
type input "0563054859"
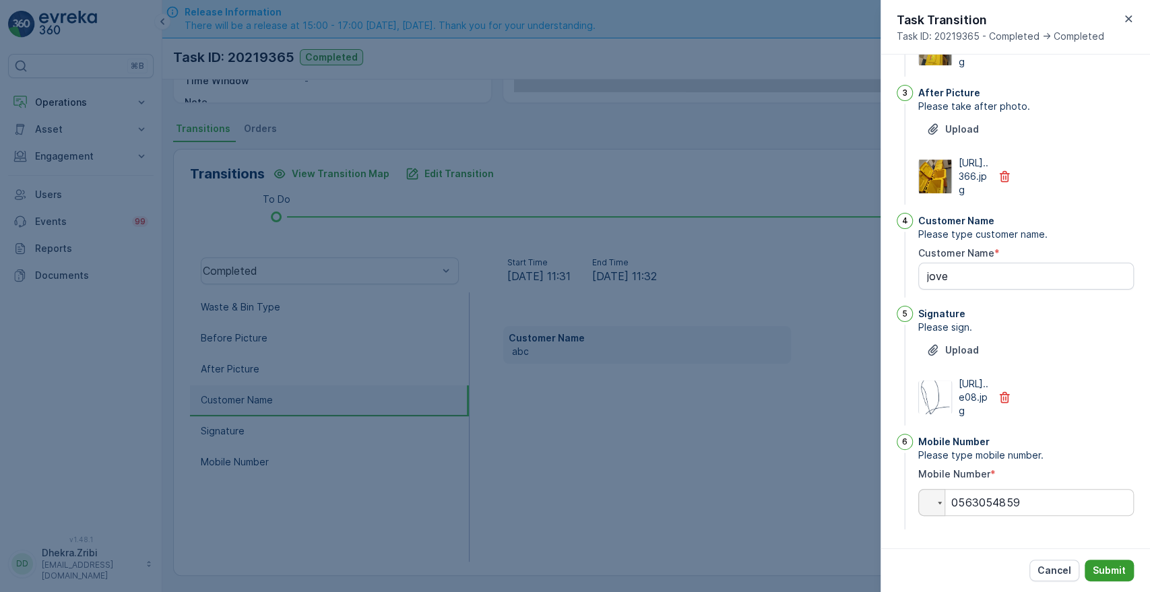
click at [1108, 573] on p "Submit" at bounding box center [1109, 570] width 33 height 13
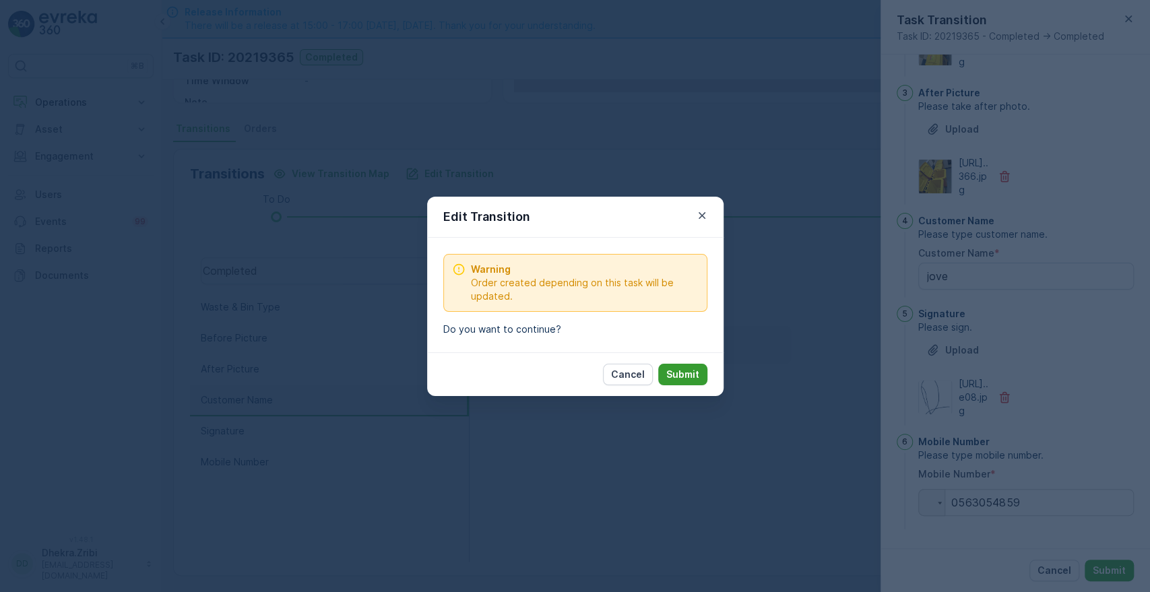
click at [679, 371] on p "Submit" at bounding box center [682, 374] width 33 height 13
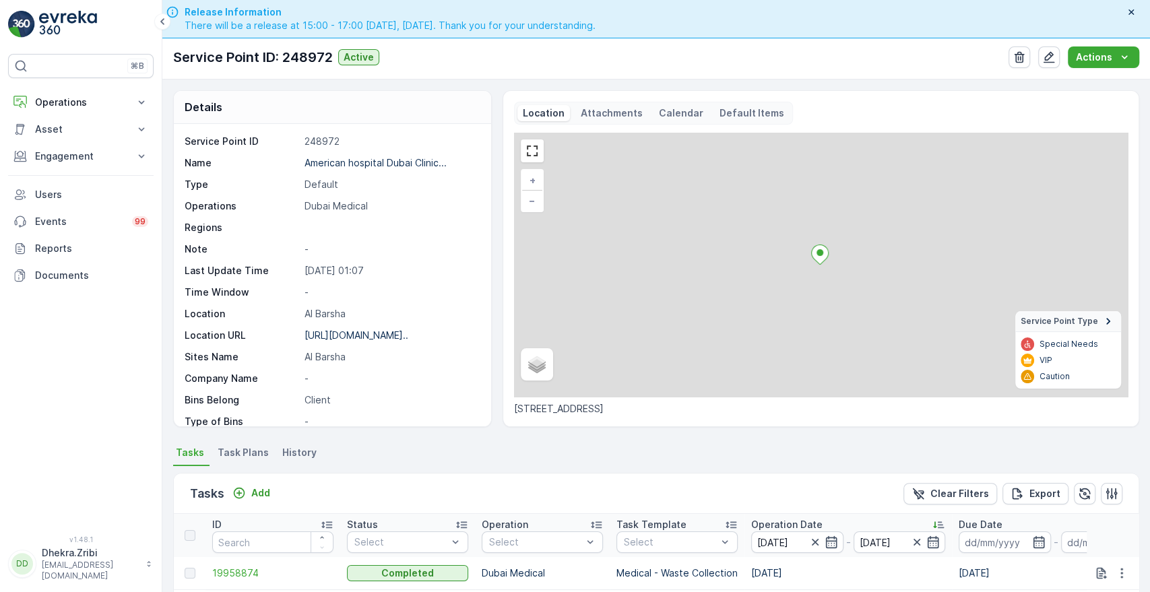
scroll to position [350, 0]
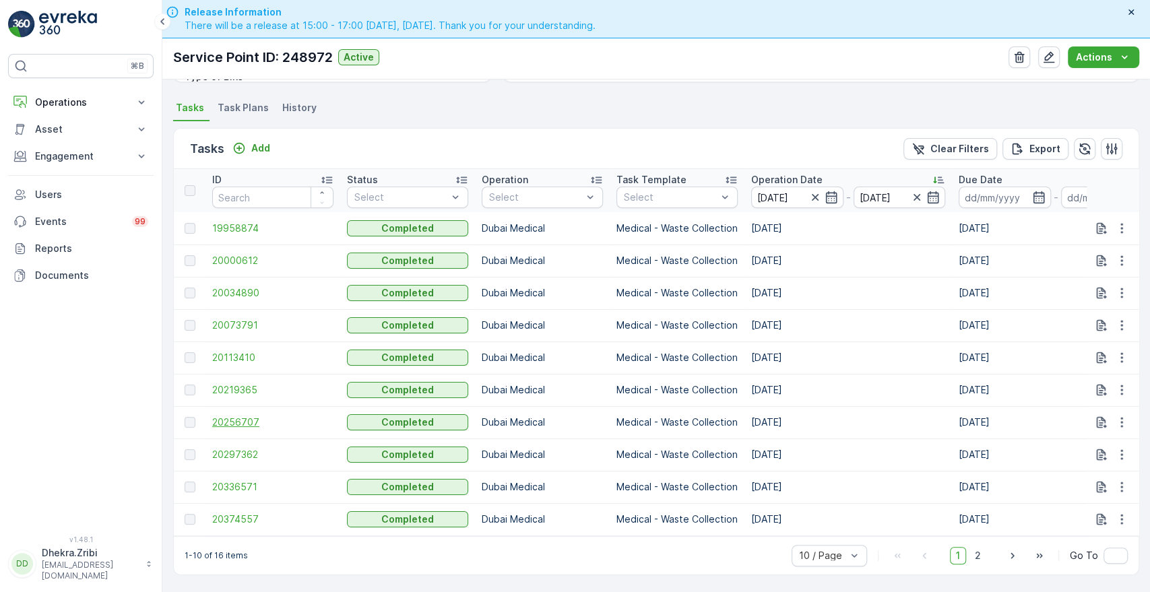
click at [247, 416] on span "20256707" at bounding box center [272, 422] width 121 height 13
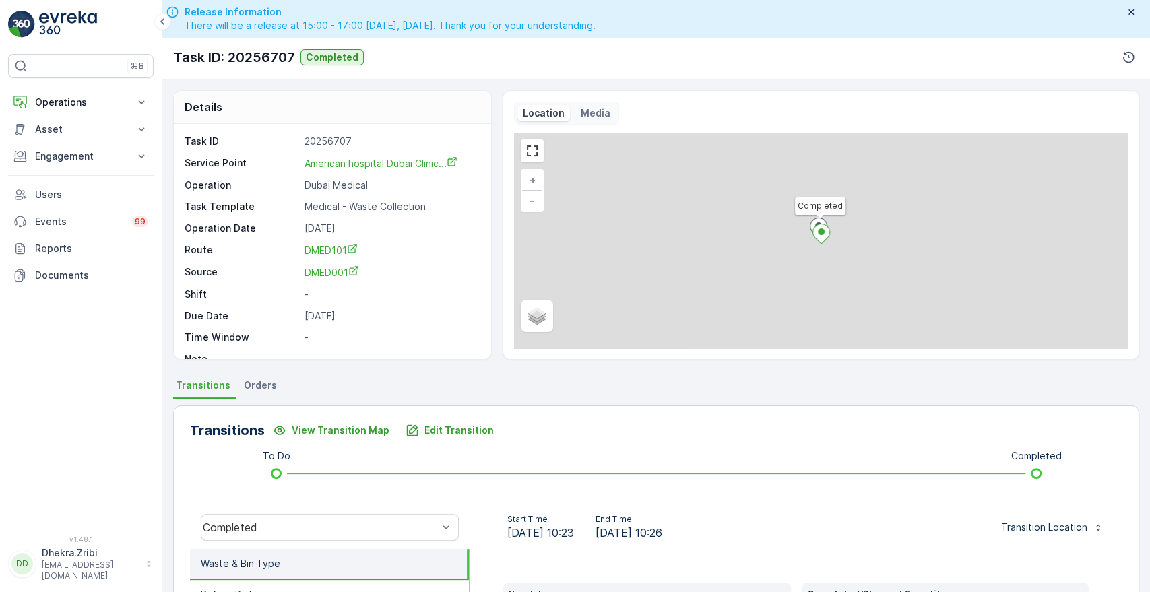
scroll to position [257, 0]
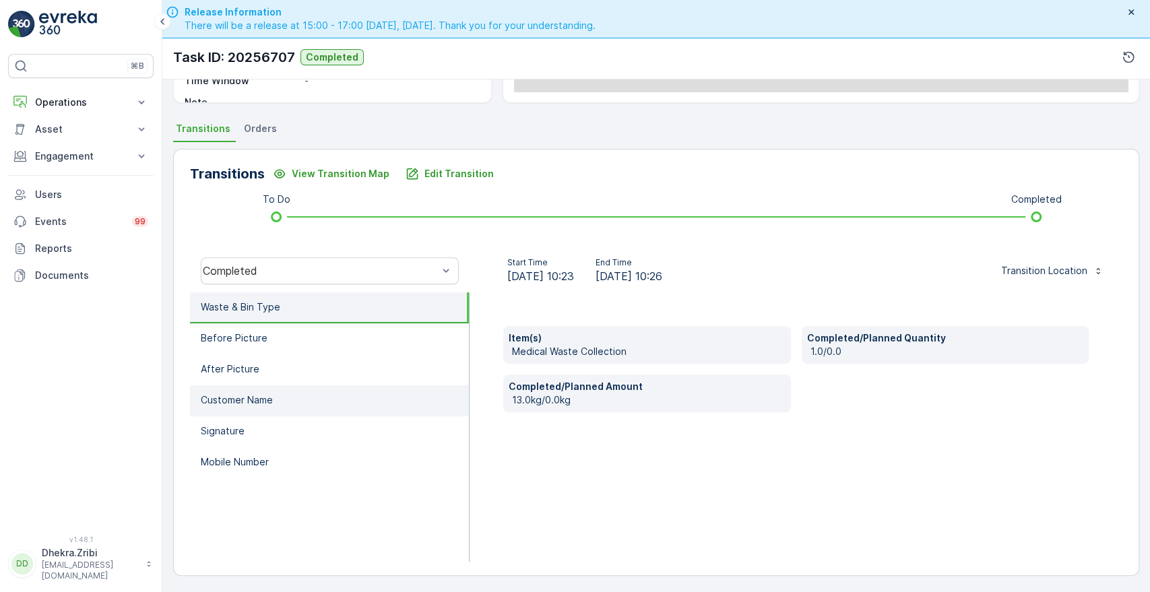
click at [265, 398] on p "Customer Name" at bounding box center [237, 400] width 72 height 13
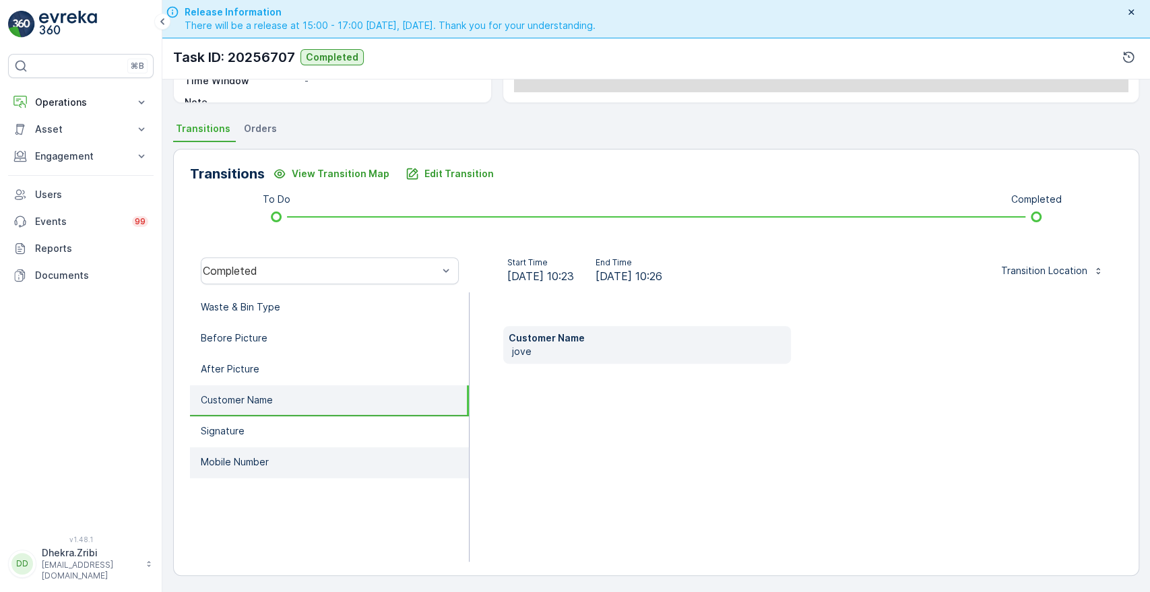
click at [243, 472] on li "Mobile Number" at bounding box center [329, 462] width 279 height 31
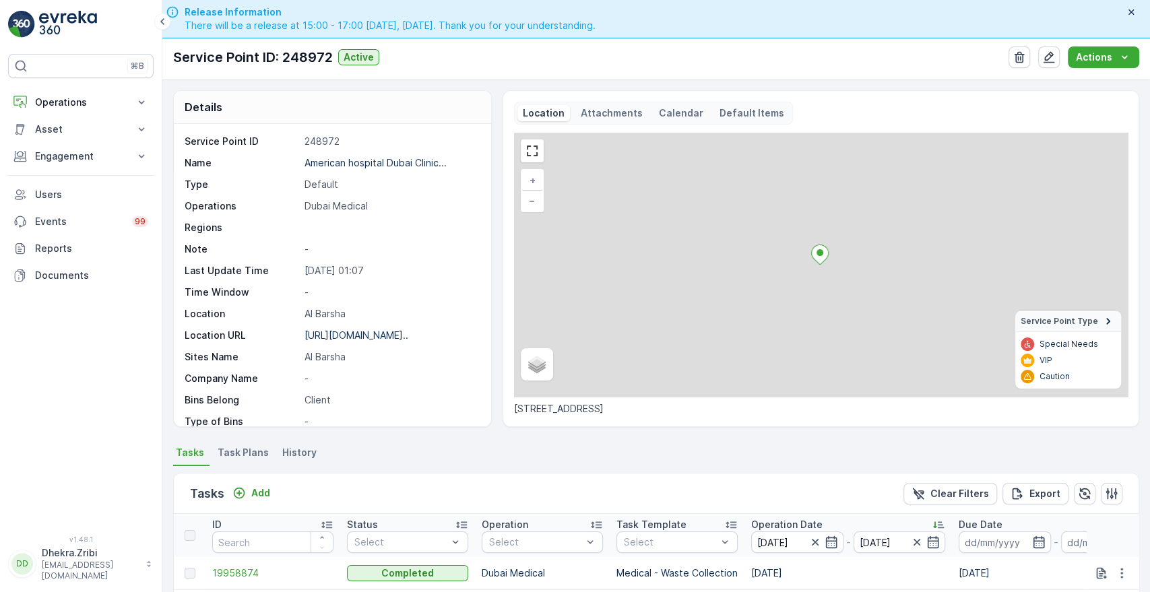
scroll to position [350, 0]
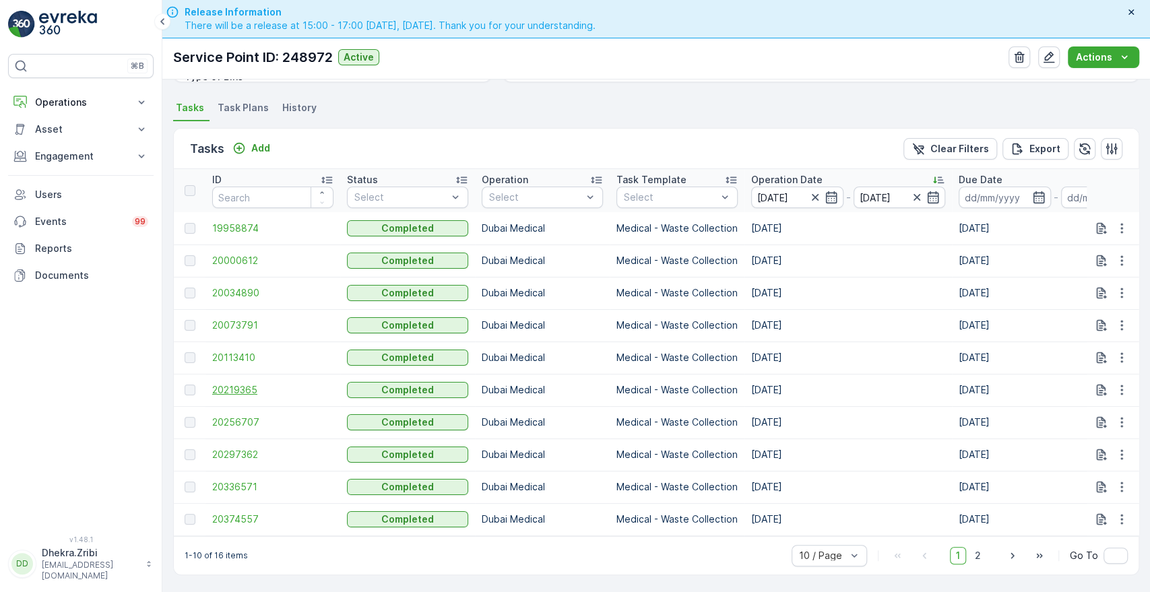
click at [231, 388] on span "20219365" at bounding box center [272, 389] width 121 height 13
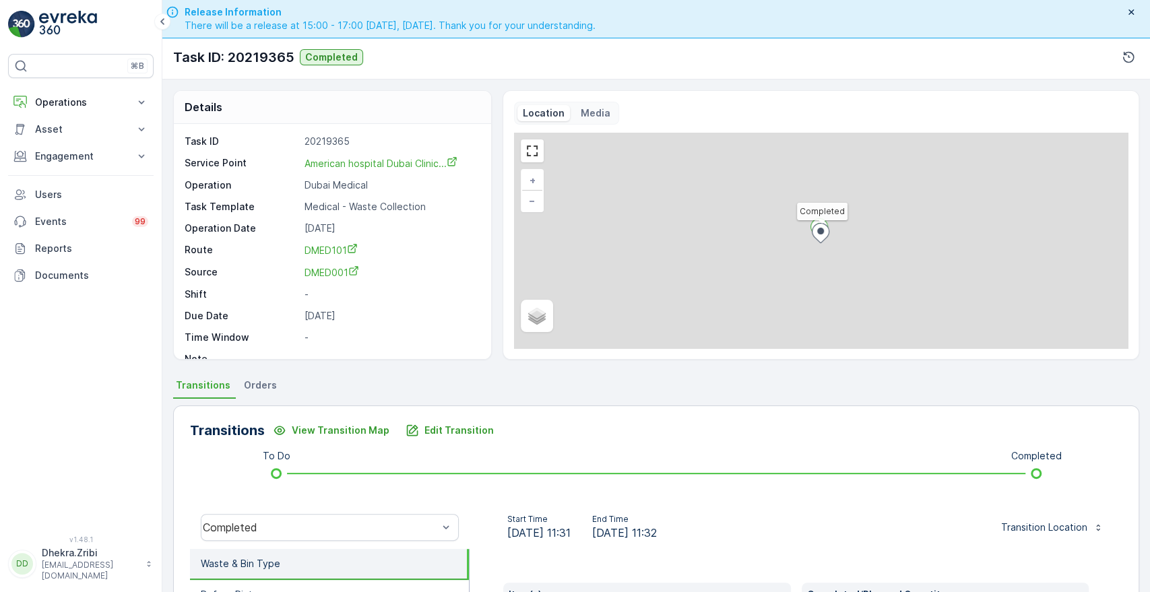
scroll to position [257, 0]
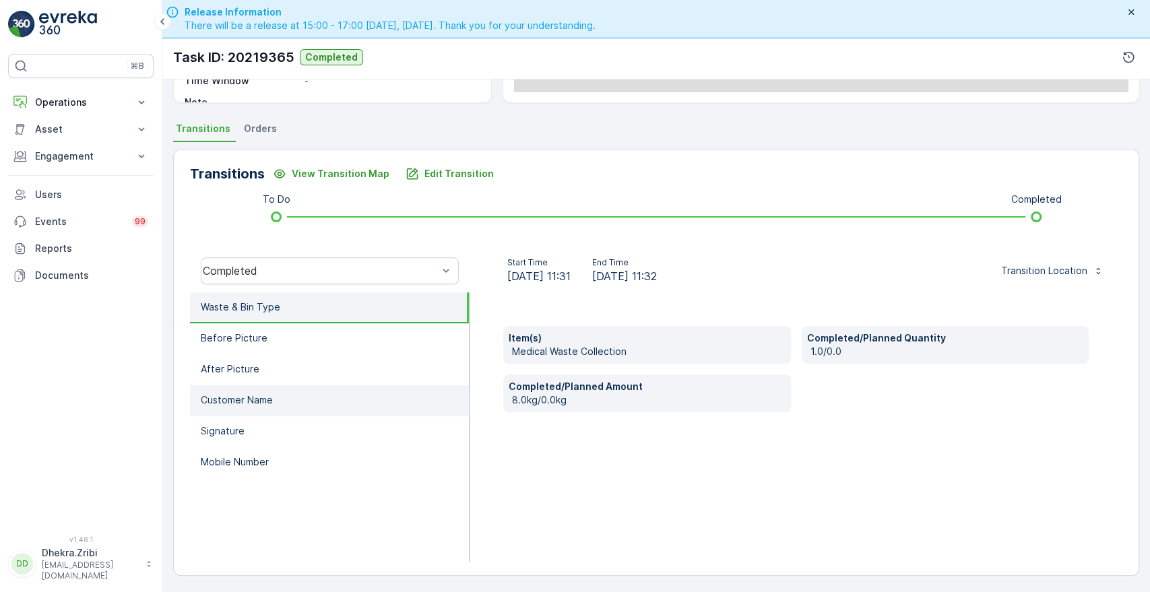
click at [286, 401] on li "Customer Name" at bounding box center [329, 400] width 279 height 31
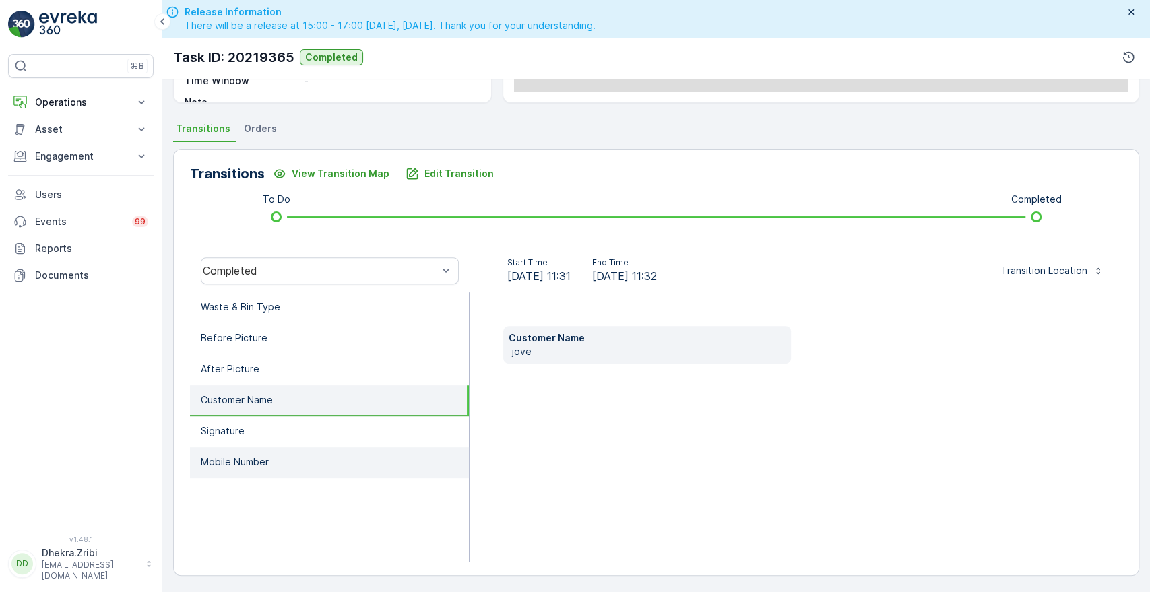
click at [258, 456] on p "Mobile Number" at bounding box center [235, 462] width 68 height 13
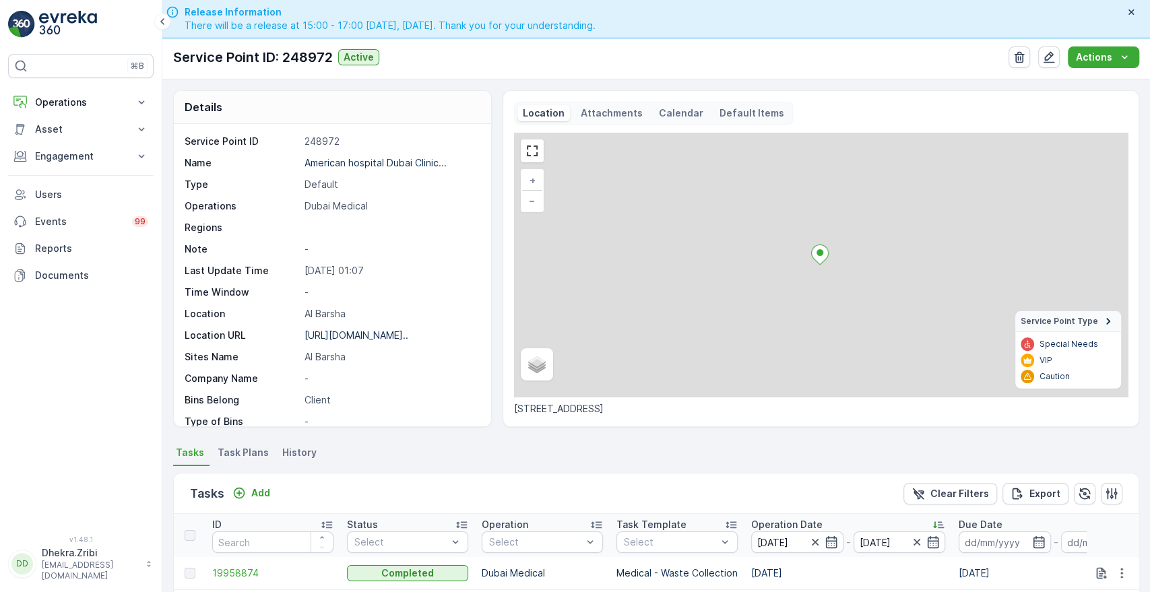
scroll to position [350, 0]
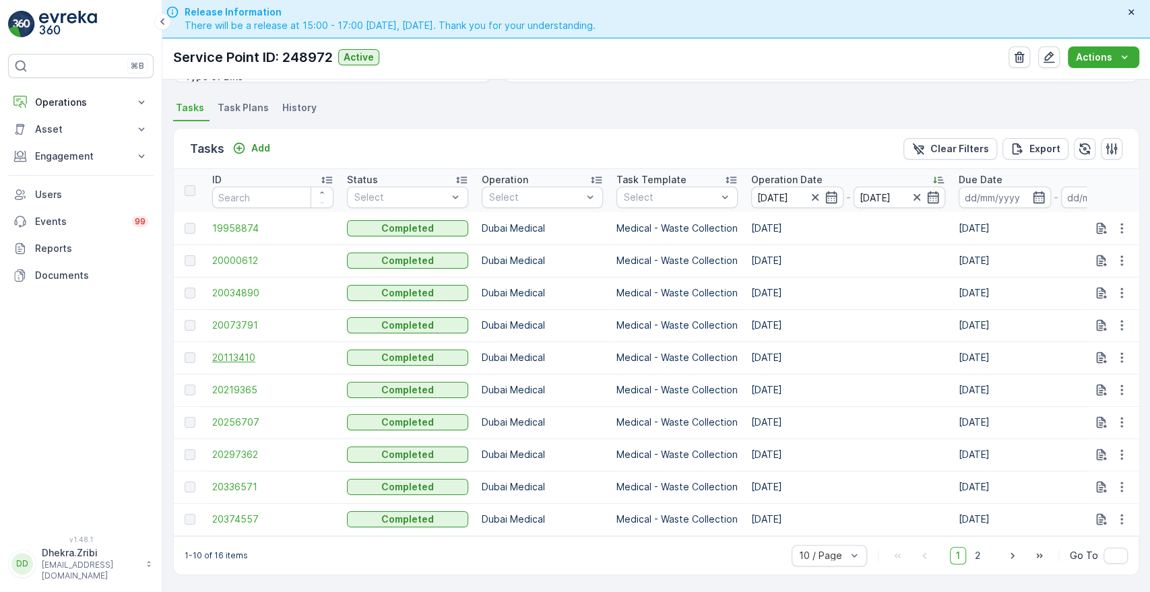
click at [234, 351] on span "20113410" at bounding box center [272, 357] width 121 height 13
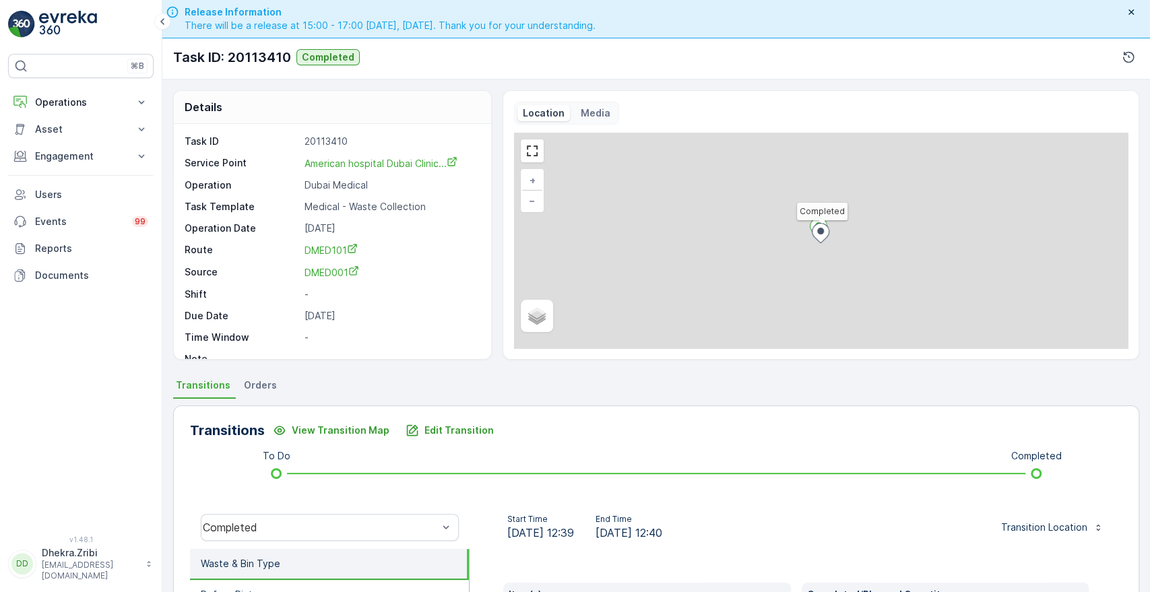
scroll to position [257, 0]
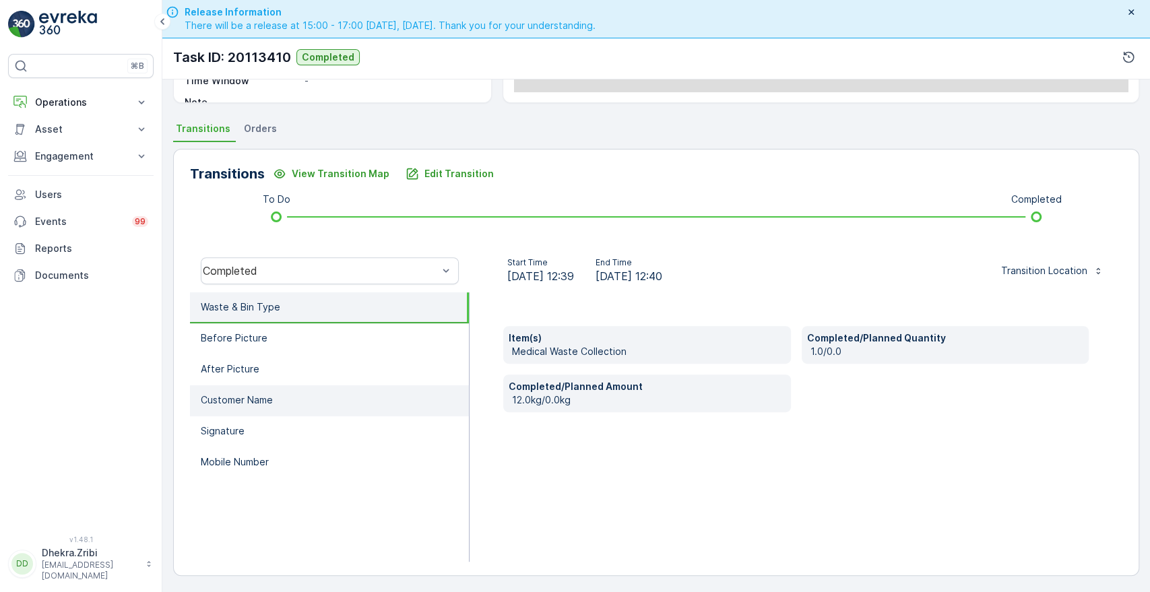
click at [301, 402] on li "Customer Name" at bounding box center [329, 400] width 279 height 31
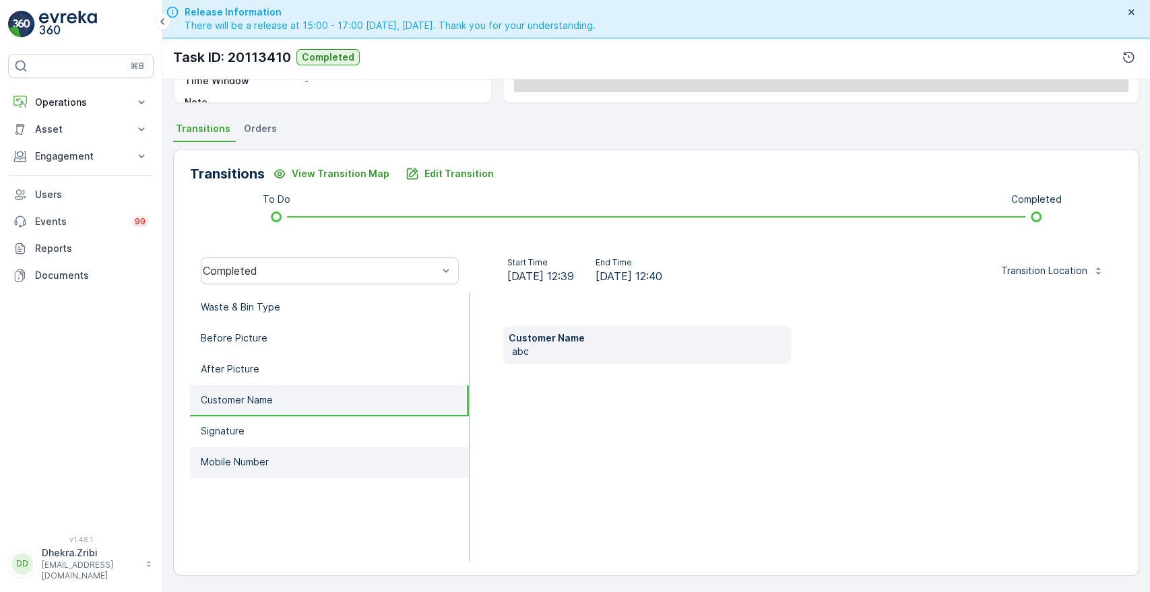
click at [251, 458] on p "Mobile Number" at bounding box center [235, 462] width 68 height 13
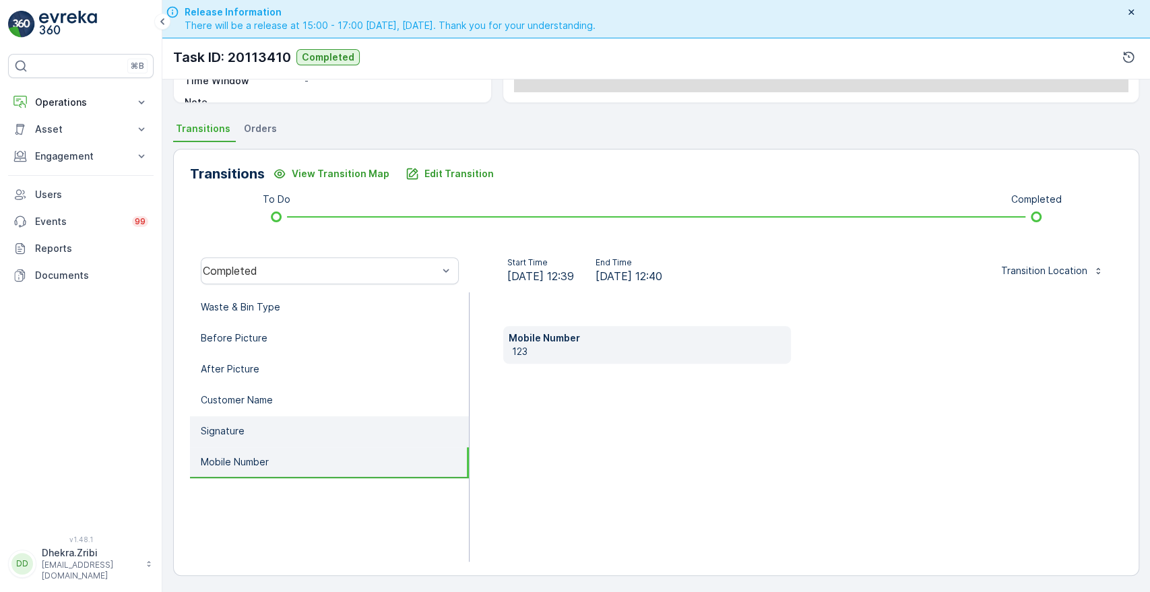
click at [269, 430] on li "Signature" at bounding box center [329, 431] width 279 height 31
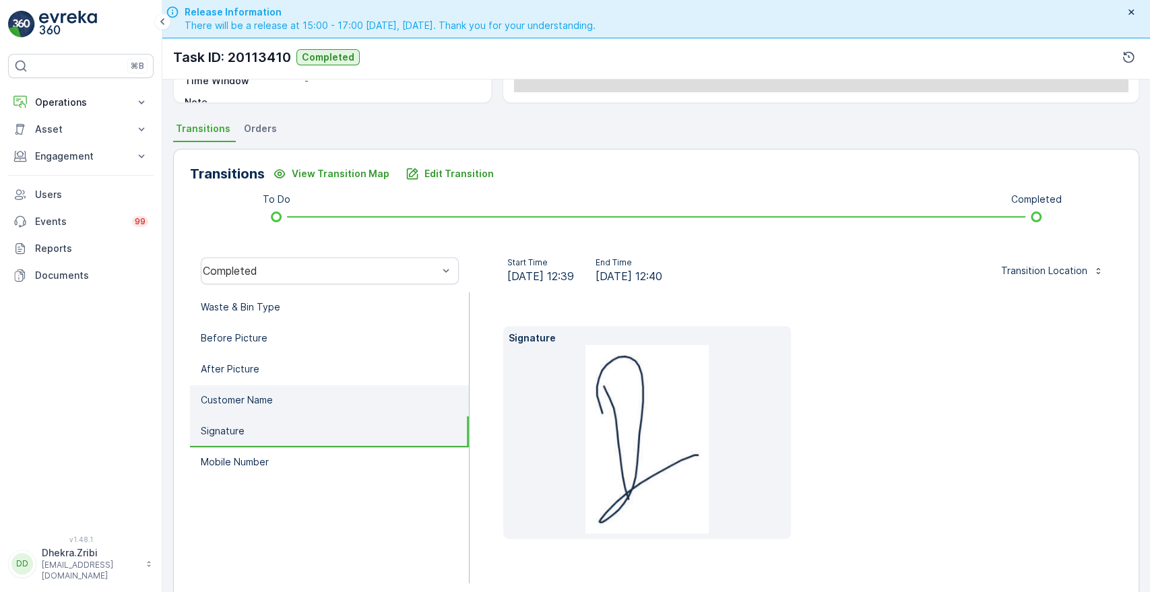
click at [285, 398] on li "Customer Name" at bounding box center [329, 400] width 279 height 31
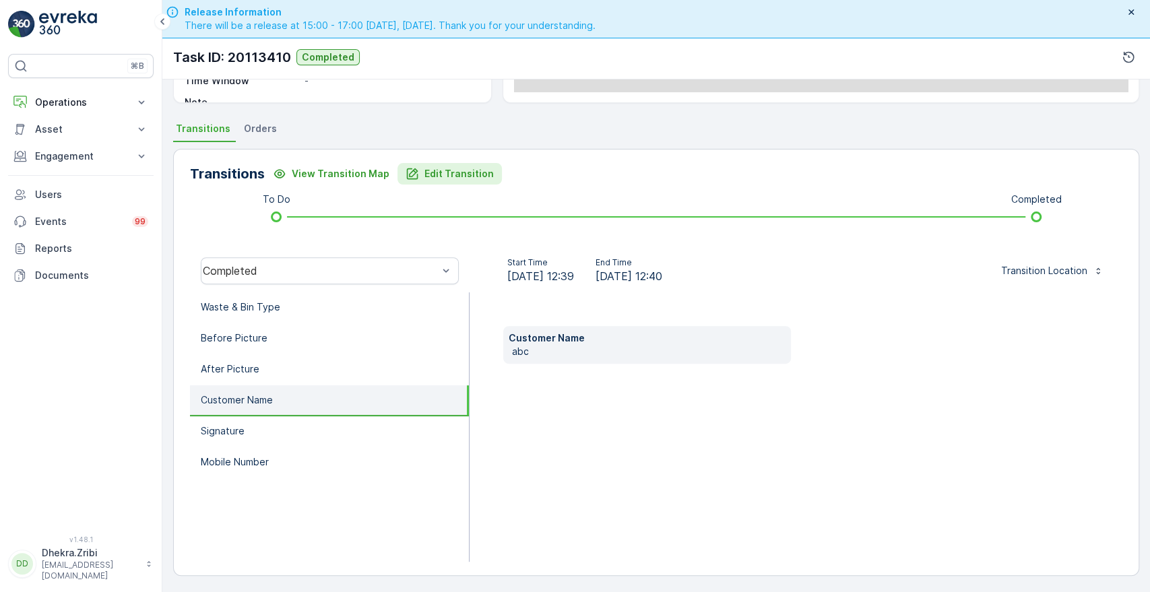
click at [436, 172] on p "Edit Transition" at bounding box center [459, 173] width 69 height 13
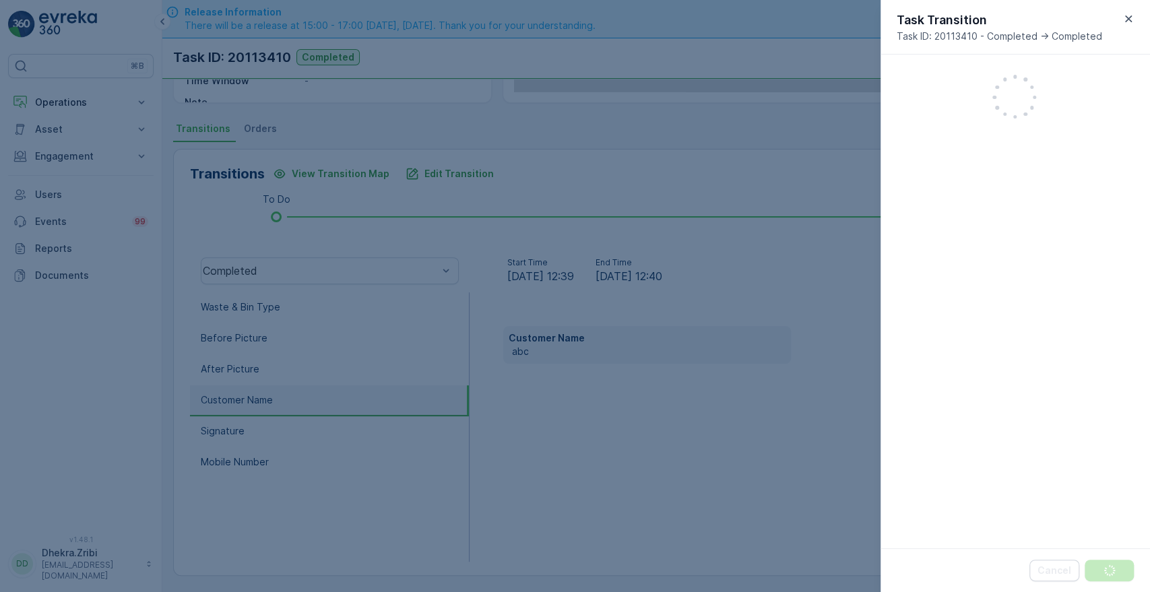
scroll to position [352, 0]
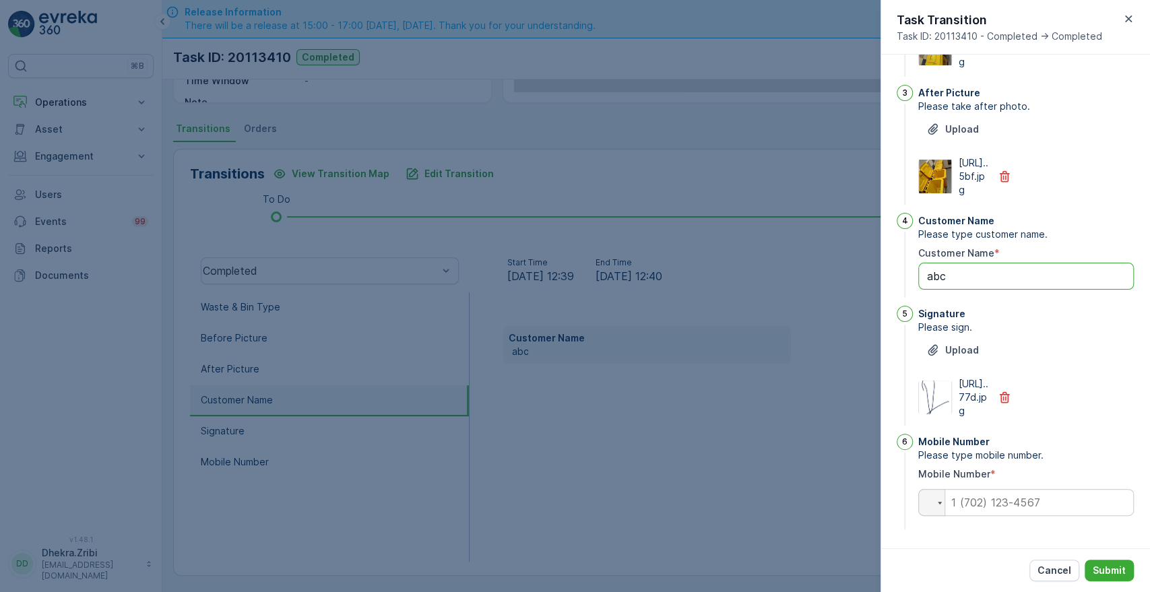
click at [953, 263] on Name "abc" at bounding box center [1026, 276] width 216 height 27
type Name "a"
type Name "jove"
click at [973, 511] on input "tel" at bounding box center [1026, 502] width 216 height 27
type input "0563054859"
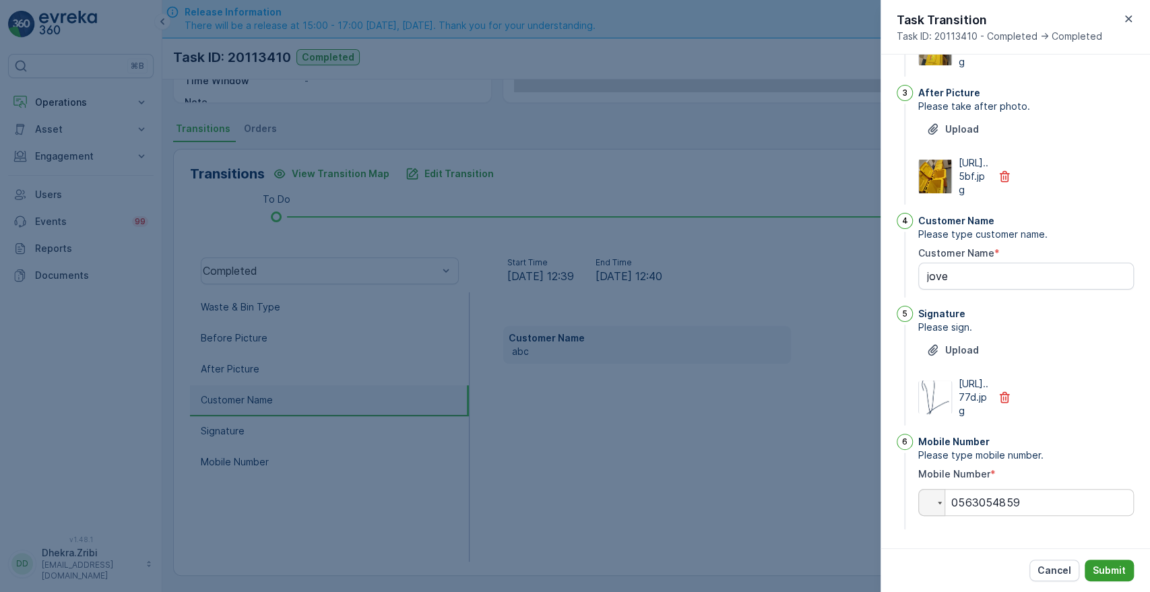
click at [1105, 569] on p "Submit" at bounding box center [1109, 570] width 33 height 13
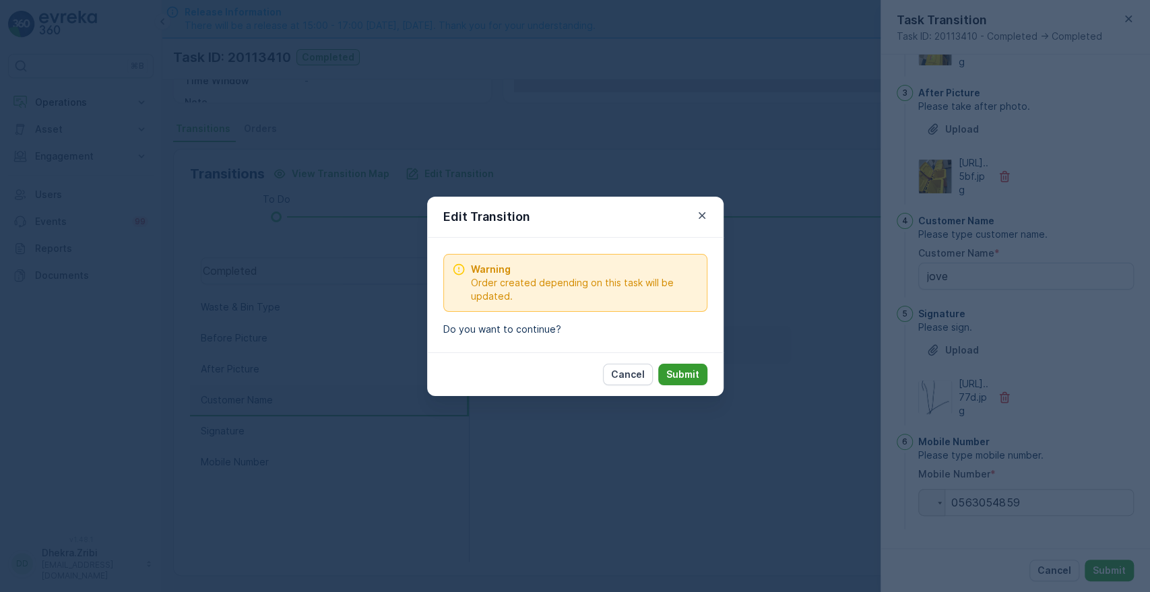
click at [683, 376] on p "Submit" at bounding box center [682, 374] width 33 height 13
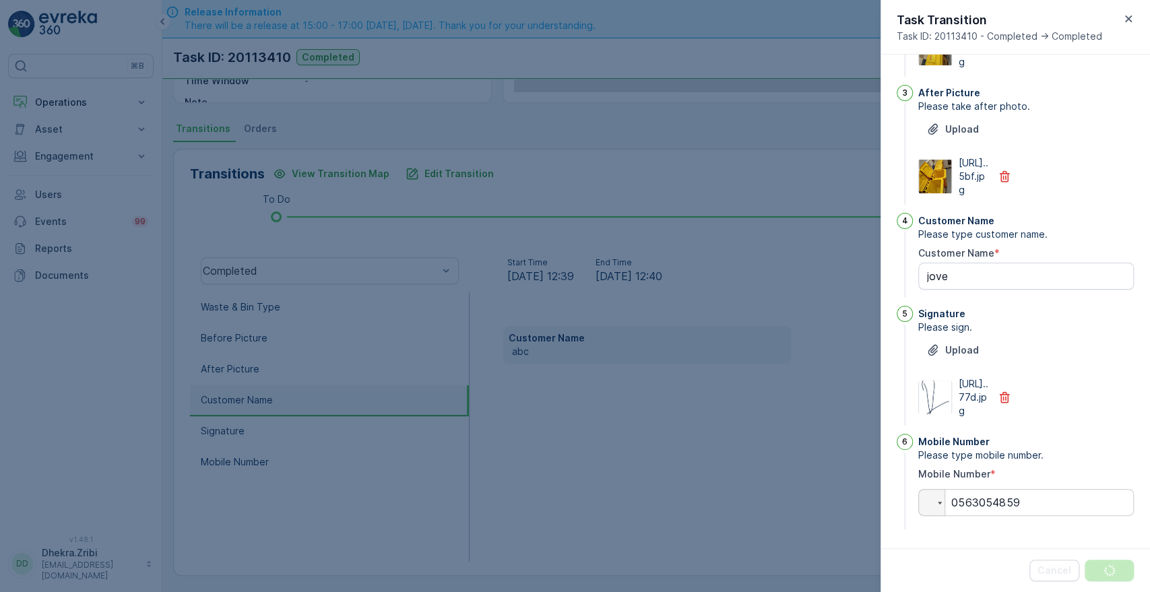
scroll to position [0, 0]
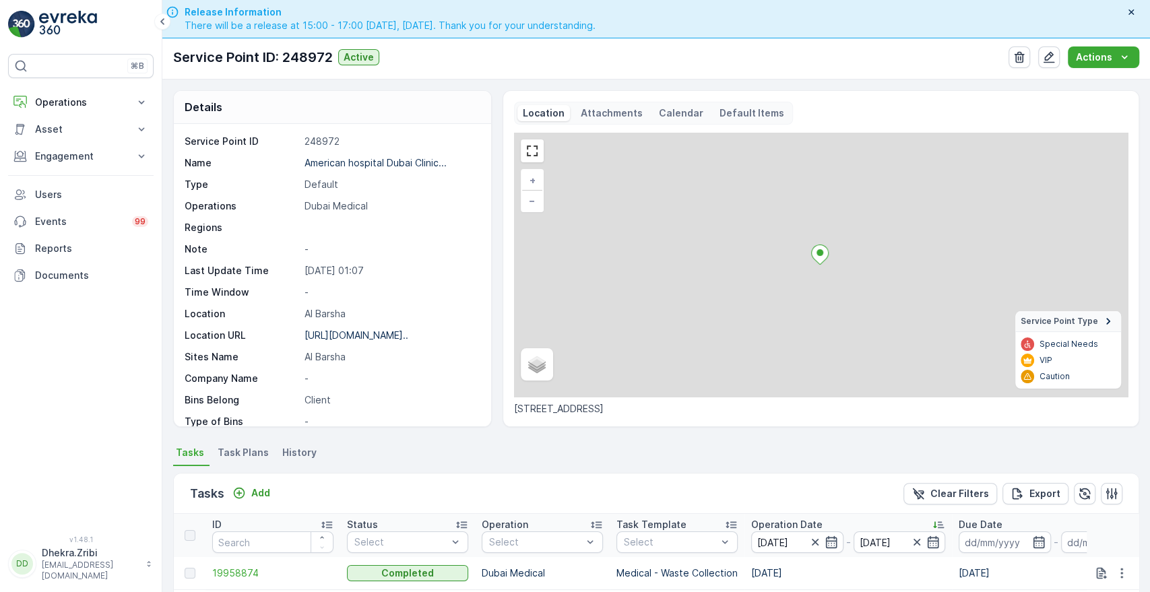
scroll to position [307, 0]
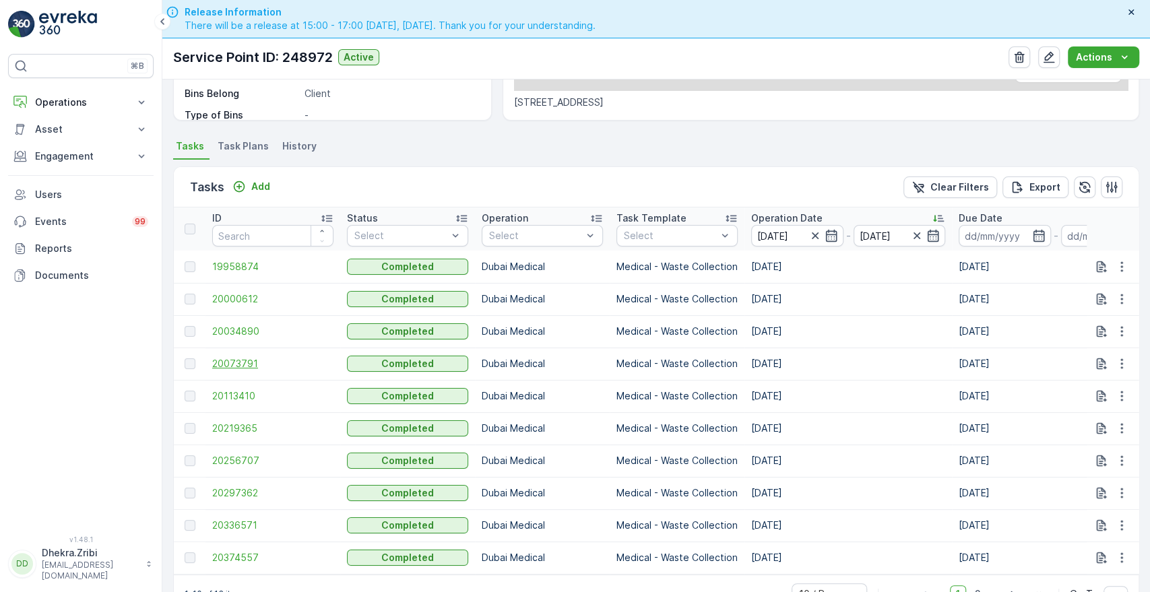
click at [234, 367] on span "20073791" at bounding box center [272, 363] width 121 height 13
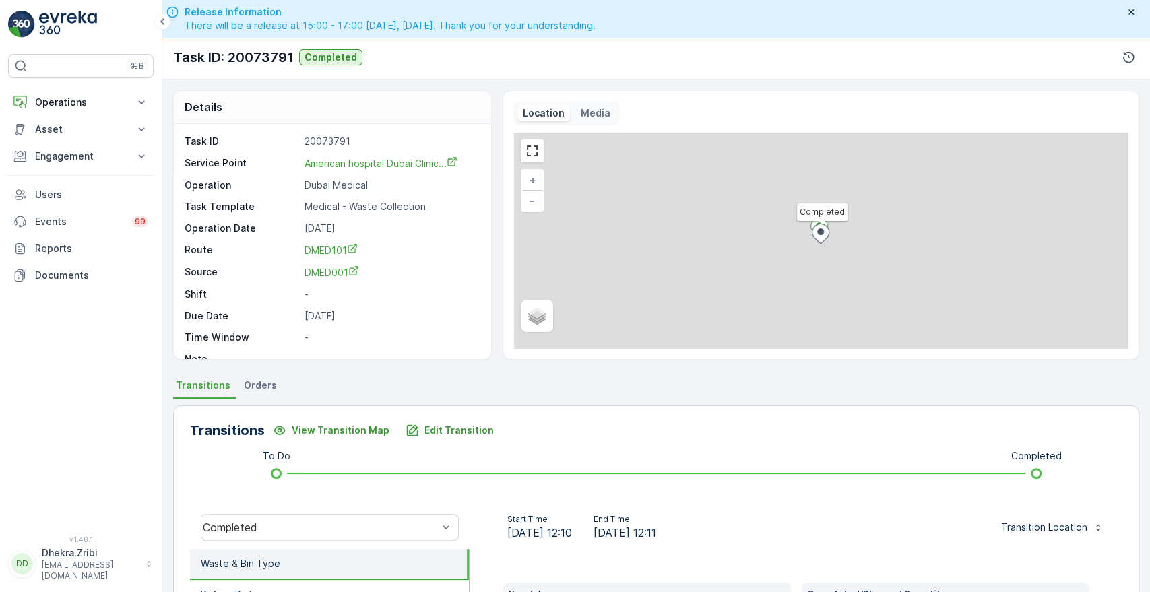
scroll to position [257, 0]
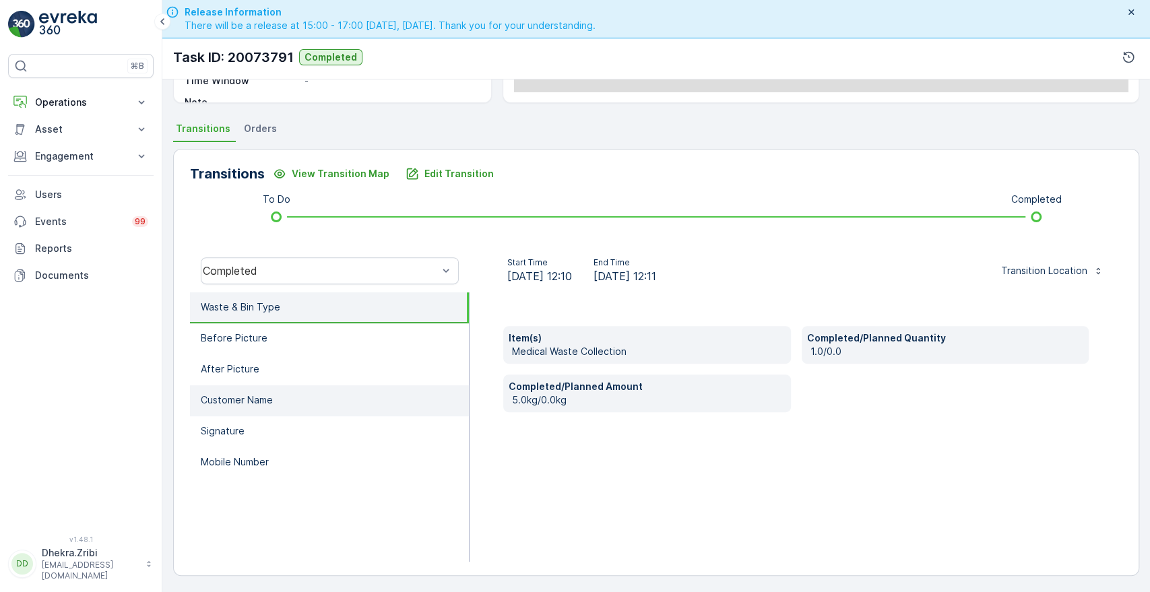
click at [257, 400] on p "Customer Name" at bounding box center [237, 400] width 72 height 13
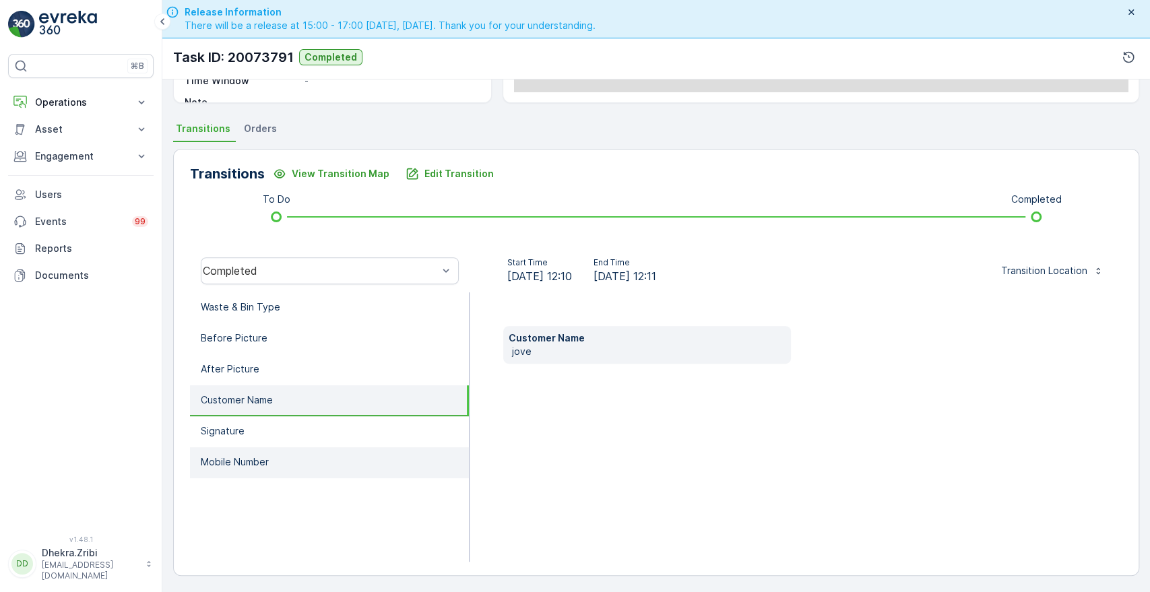
click at [239, 462] on p "Mobile Number" at bounding box center [235, 462] width 68 height 13
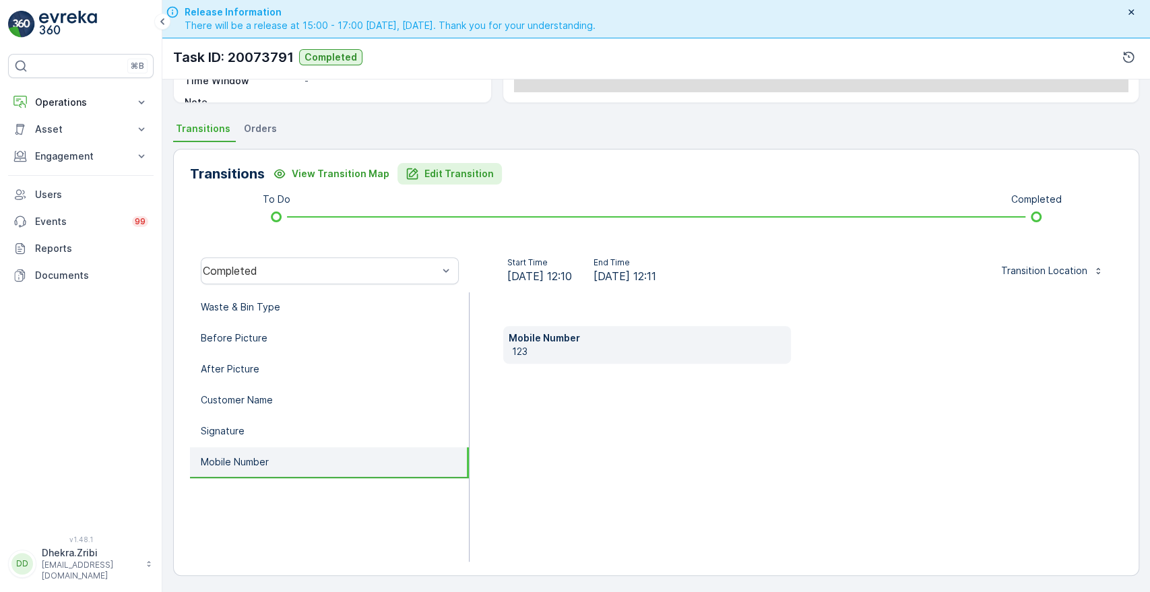
click at [436, 167] on p "Edit Transition" at bounding box center [459, 173] width 69 height 13
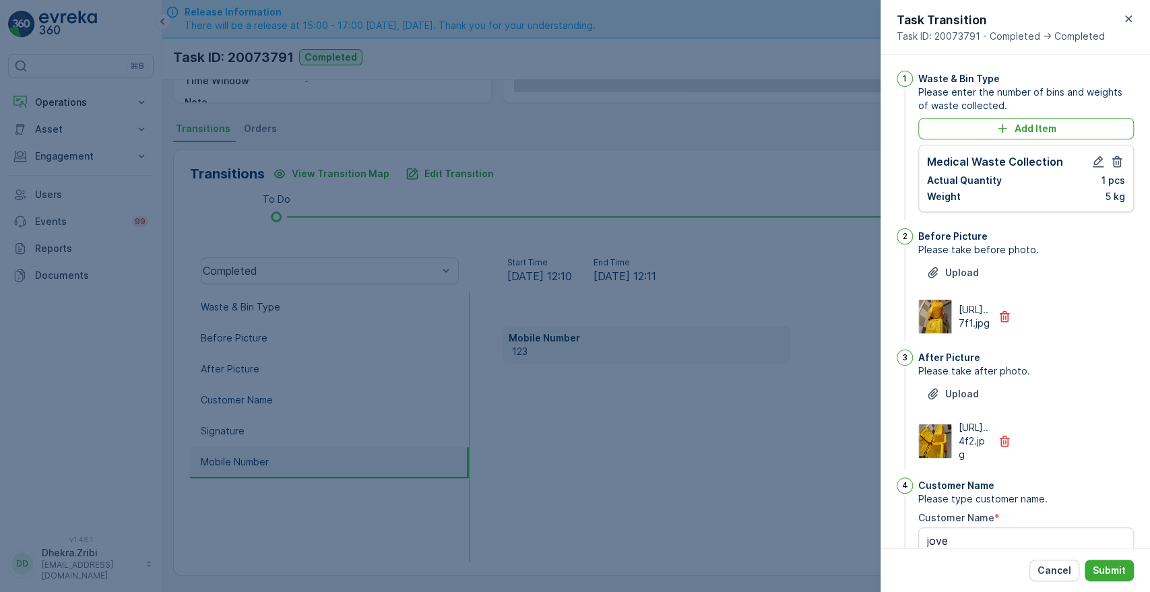
scroll to position [352, 0]
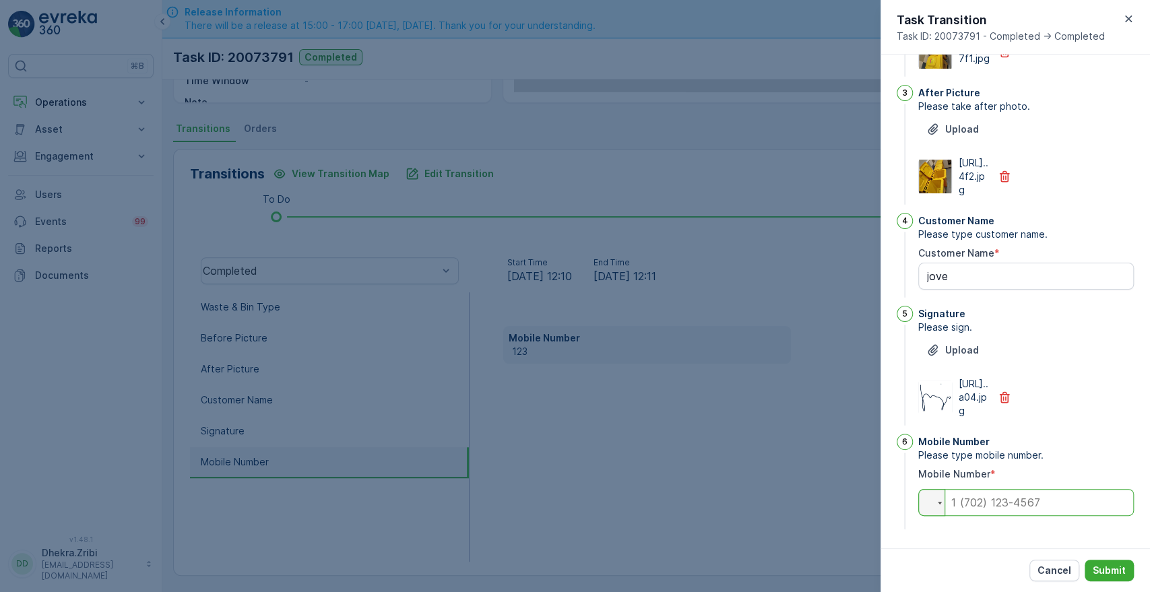
click at [976, 503] on input "tel" at bounding box center [1026, 502] width 216 height 27
type input "0563054859"
click at [1109, 568] on p "Submit" at bounding box center [1109, 570] width 33 height 13
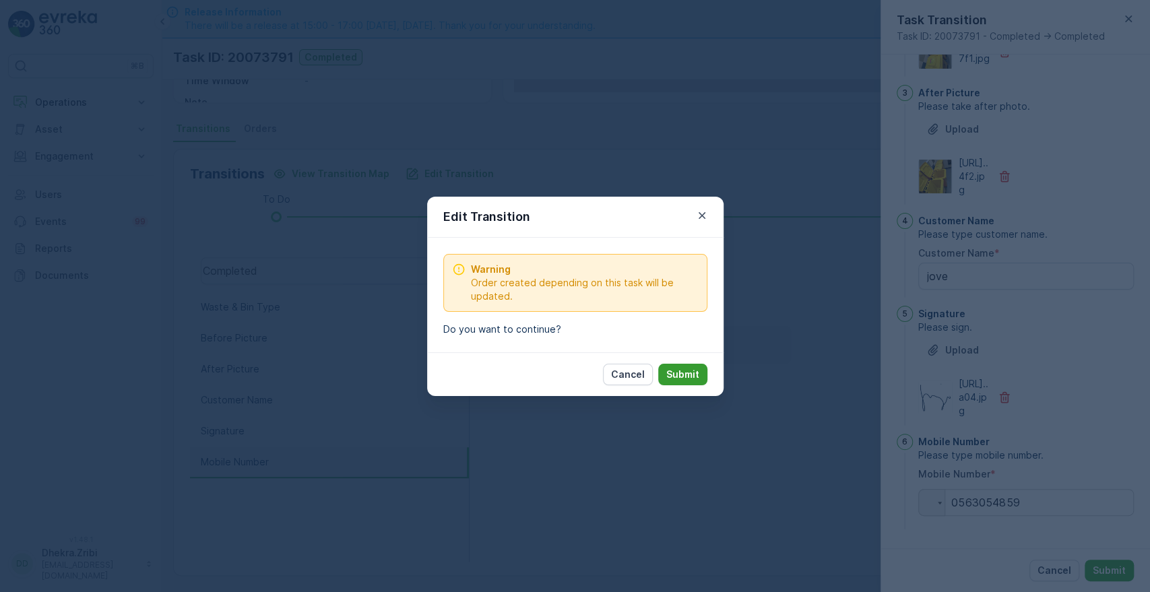
click at [690, 366] on button "Submit" at bounding box center [682, 375] width 49 height 22
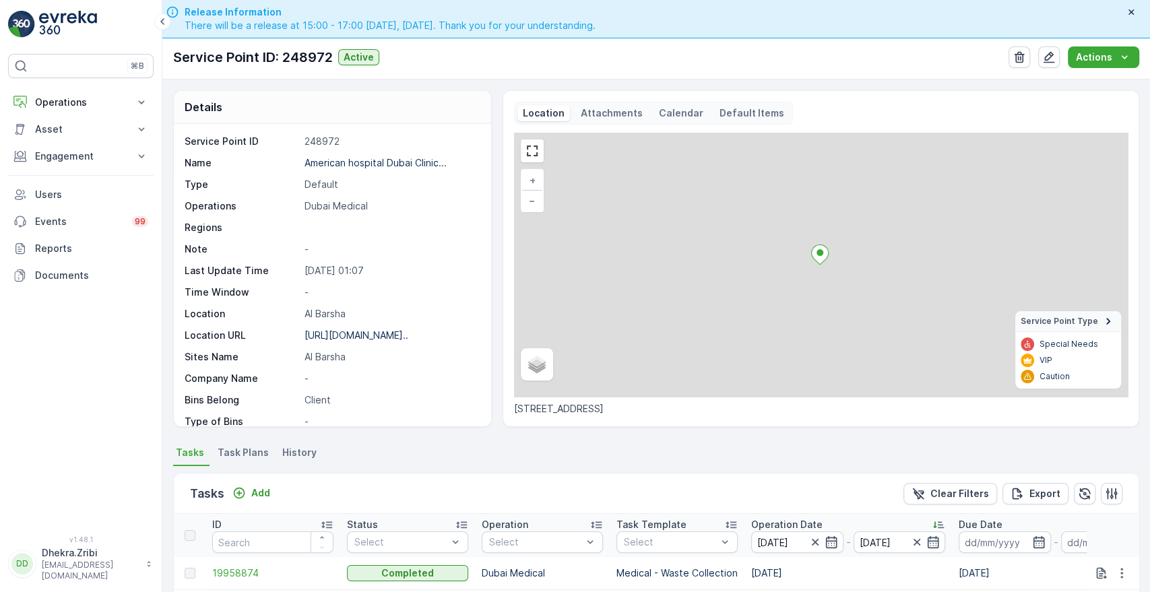
scroll to position [350, 0]
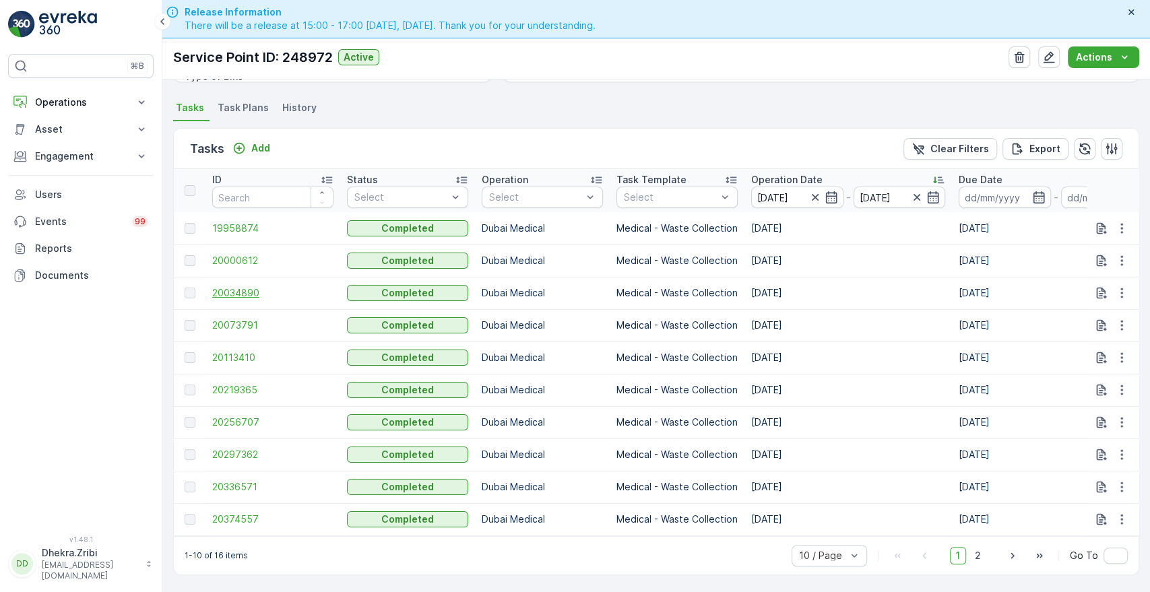
click at [237, 282] on td "20034890" at bounding box center [273, 293] width 135 height 32
click at [237, 286] on span "20034890" at bounding box center [272, 292] width 121 height 13
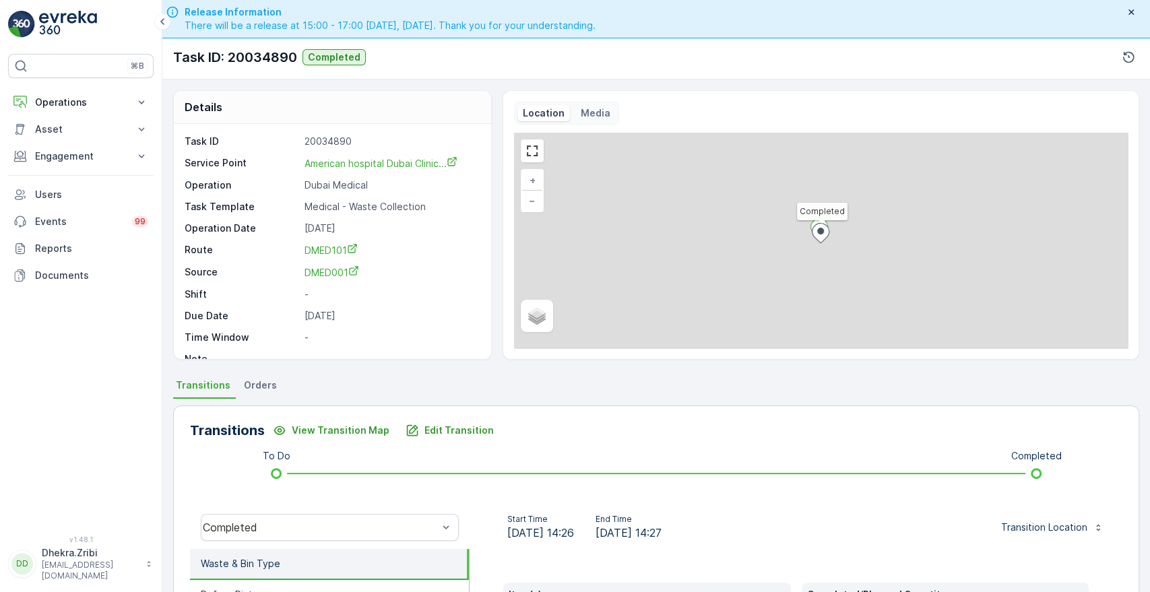
scroll to position [257, 0]
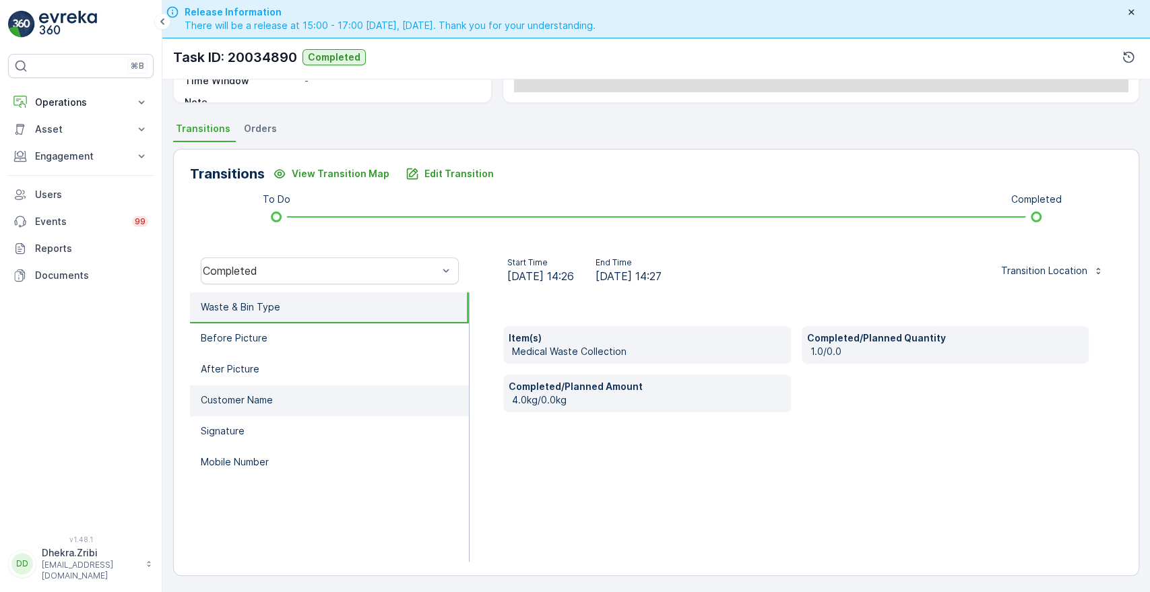
click at [299, 409] on li "Customer Name" at bounding box center [329, 400] width 279 height 31
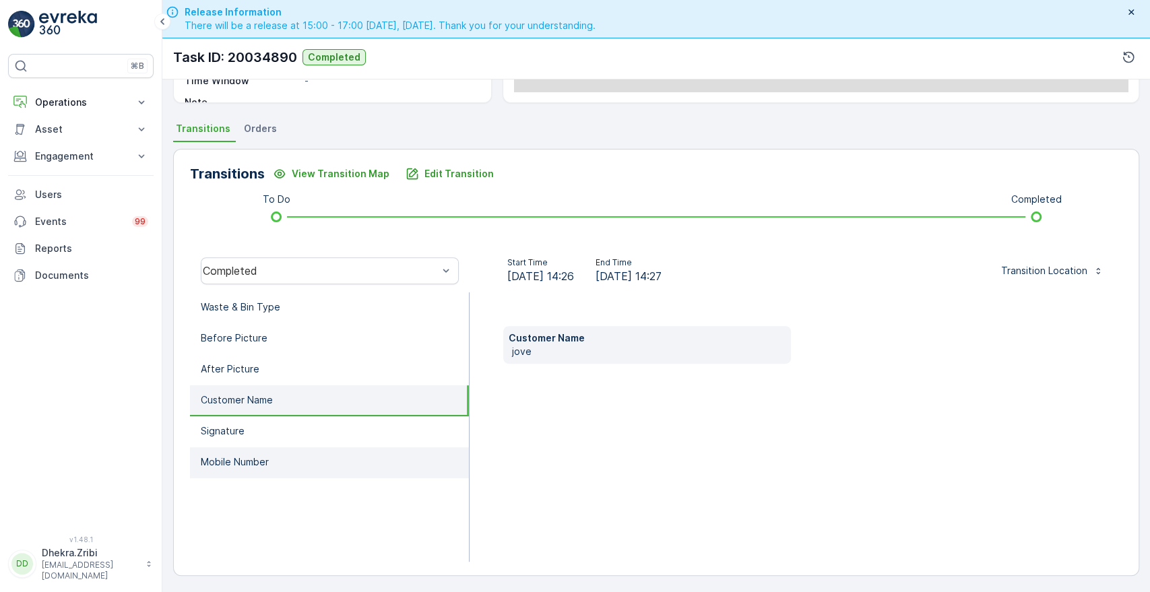
click at [230, 456] on p "Mobile Number" at bounding box center [235, 462] width 68 height 13
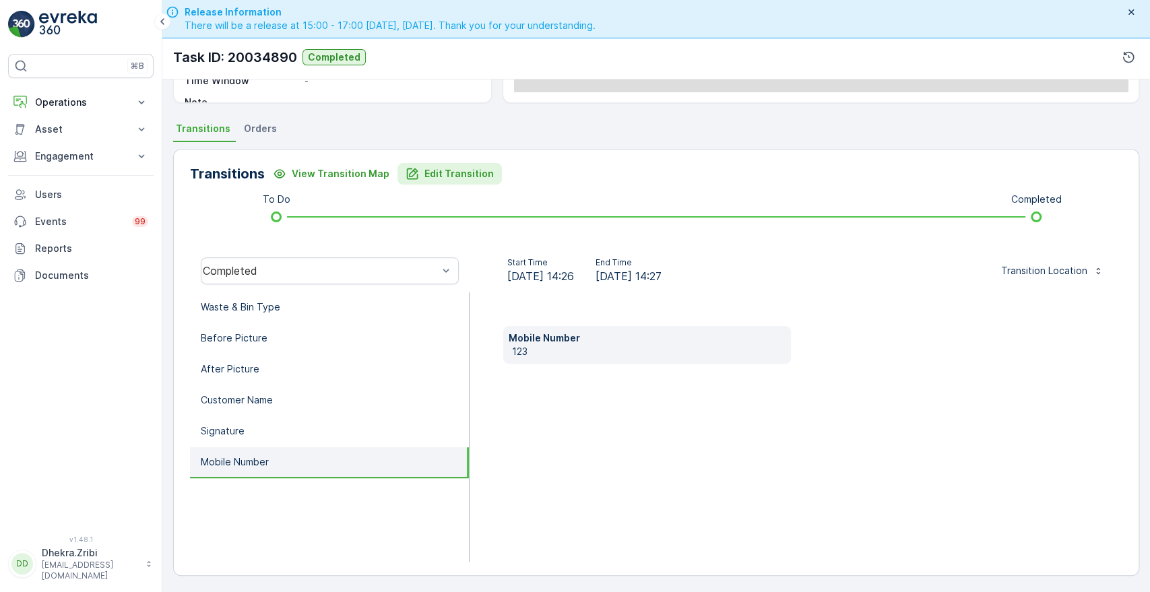
click at [443, 171] on p "Edit Transition" at bounding box center [459, 173] width 69 height 13
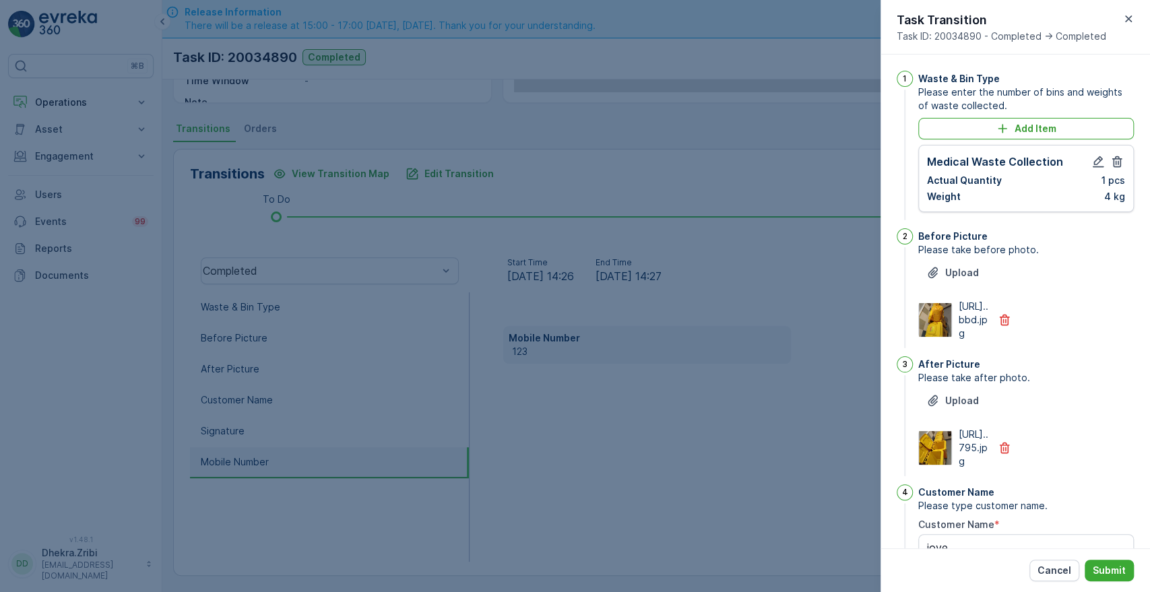
scroll to position [352, 0]
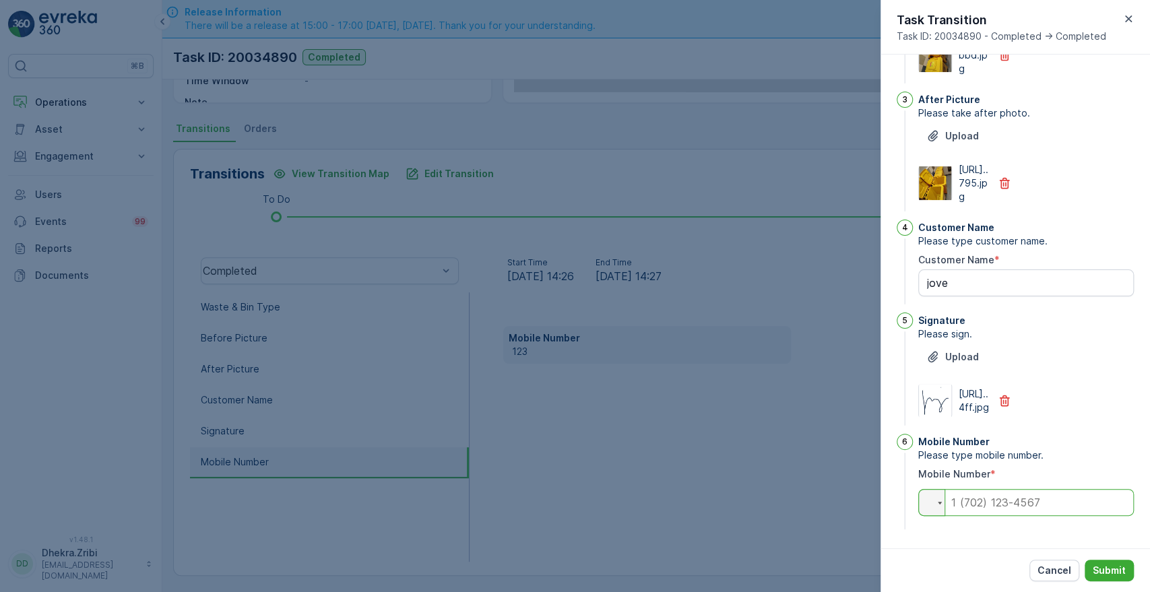
click at [988, 505] on input "tel" at bounding box center [1026, 502] width 216 height 27
type input "0563054859"
click at [1109, 562] on button "Submit" at bounding box center [1109, 571] width 49 height 22
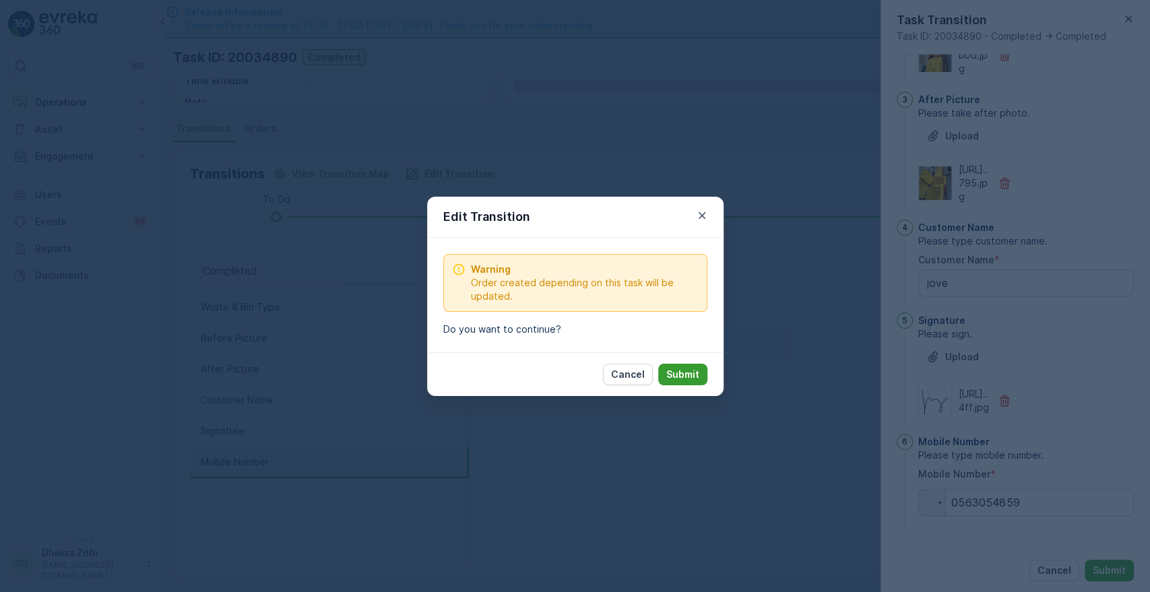
click at [687, 371] on p "Submit" at bounding box center [682, 374] width 33 height 13
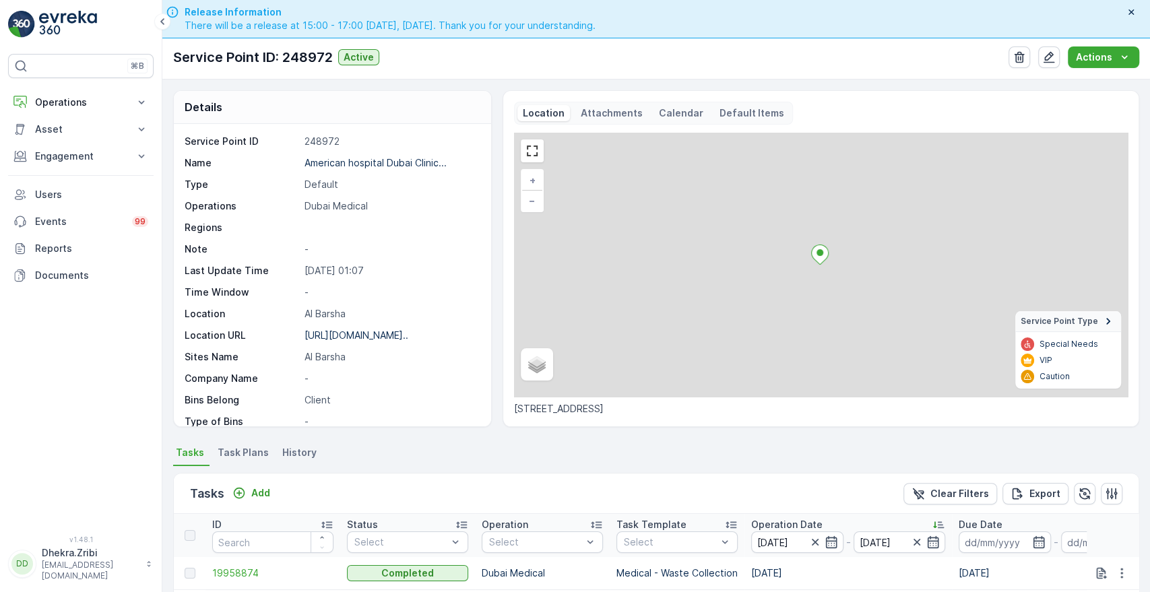
scroll to position [307, 0]
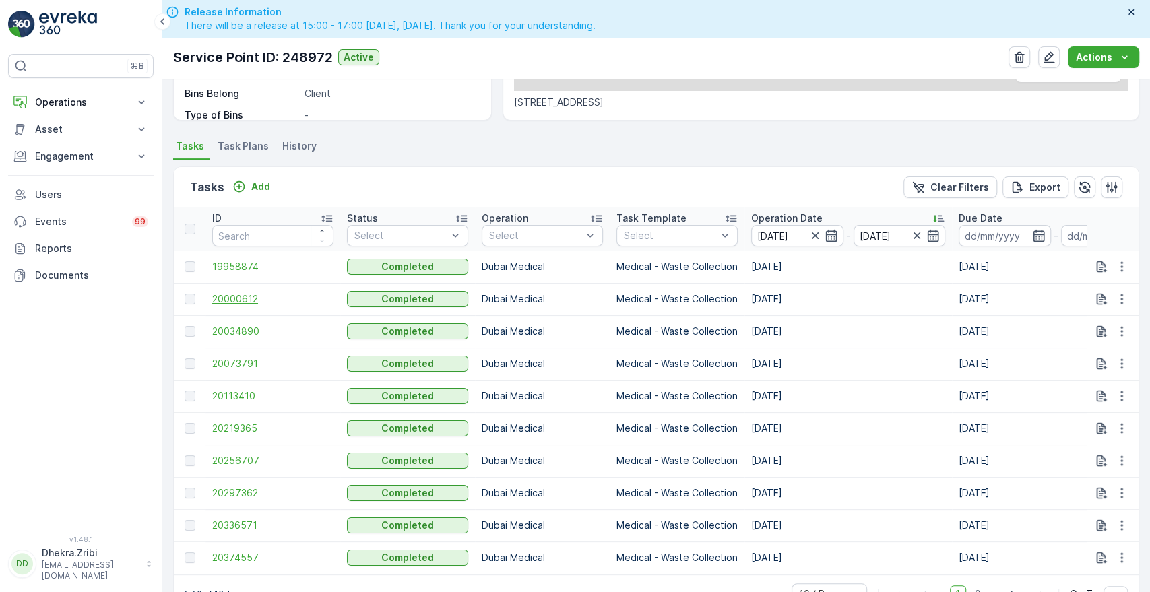
click at [228, 300] on span "20000612" at bounding box center [272, 298] width 121 height 13
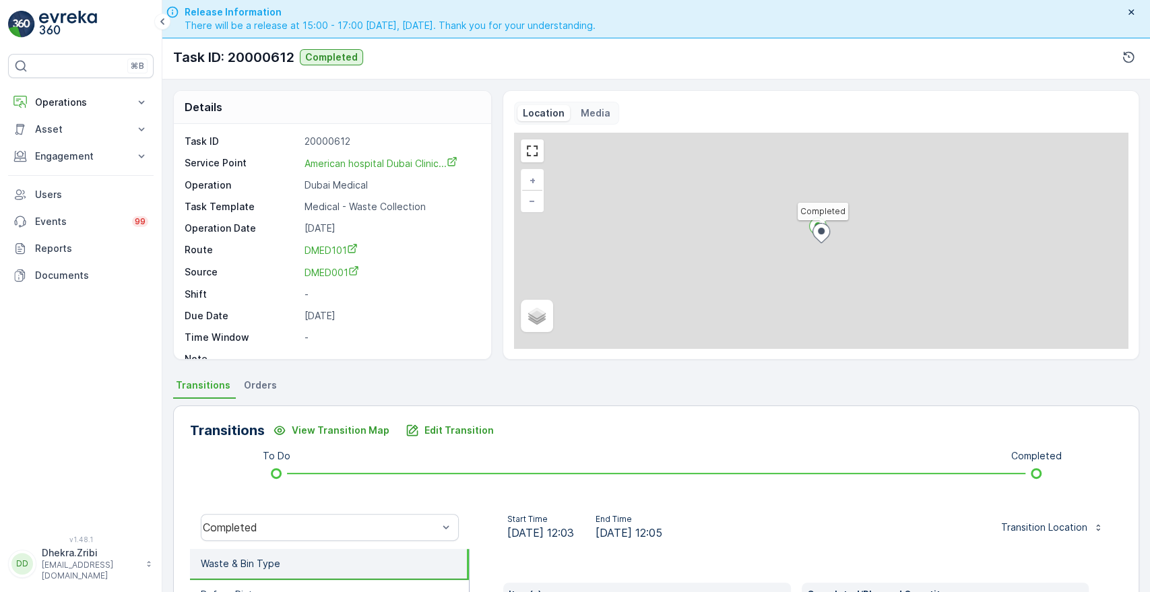
scroll to position [257, 0]
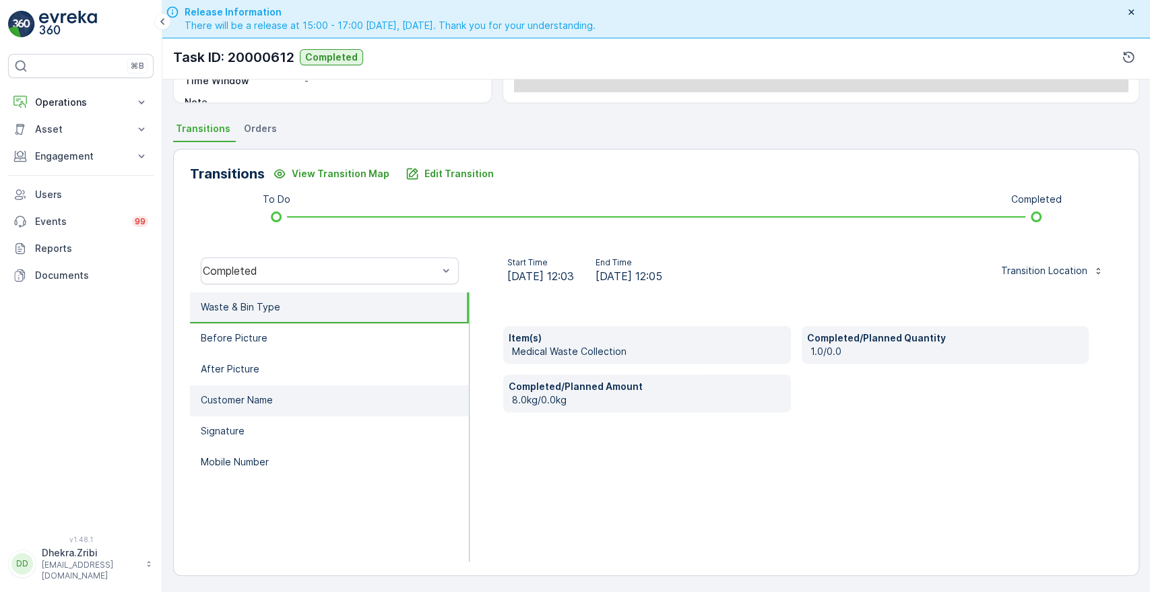
click at [428, 399] on li "Customer Name" at bounding box center [329, 400] width 279 height 31
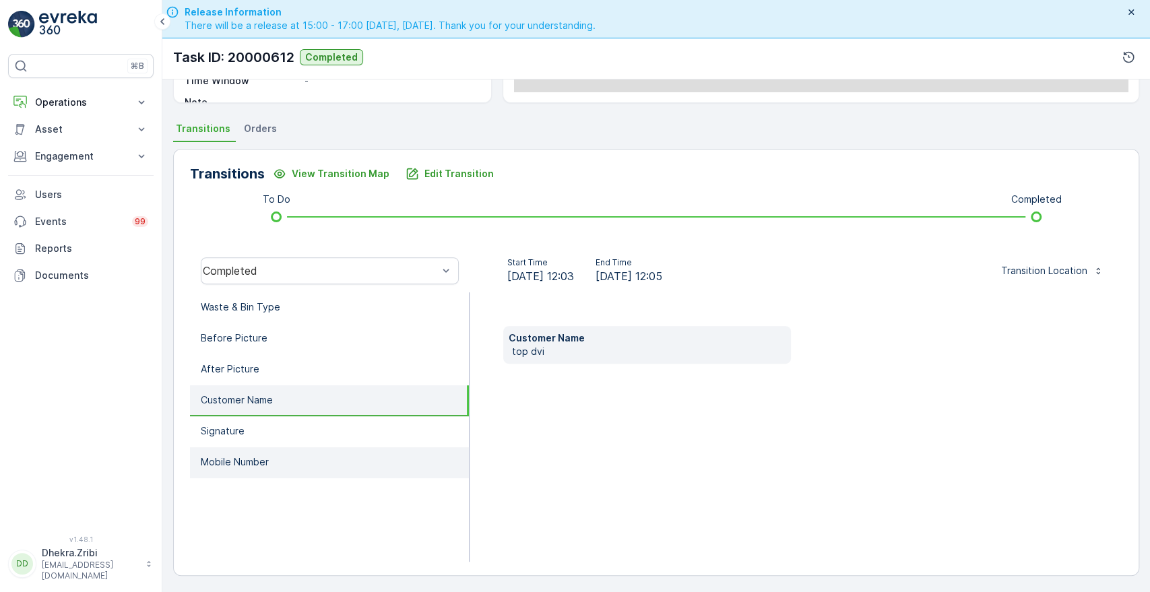
click at [335, 465] on li "Mobile Number" at bounding box center [329, 462] width 279 height 31
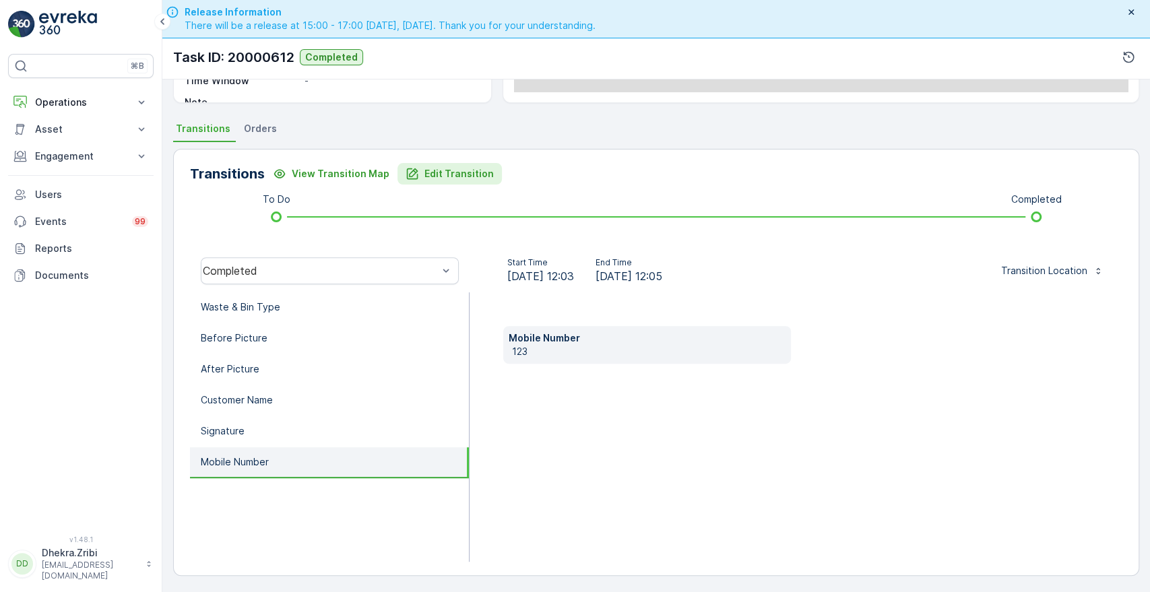
click at [469, 171] on p "Edit Transition" at bounding box center [459, 173] width 69 height 13
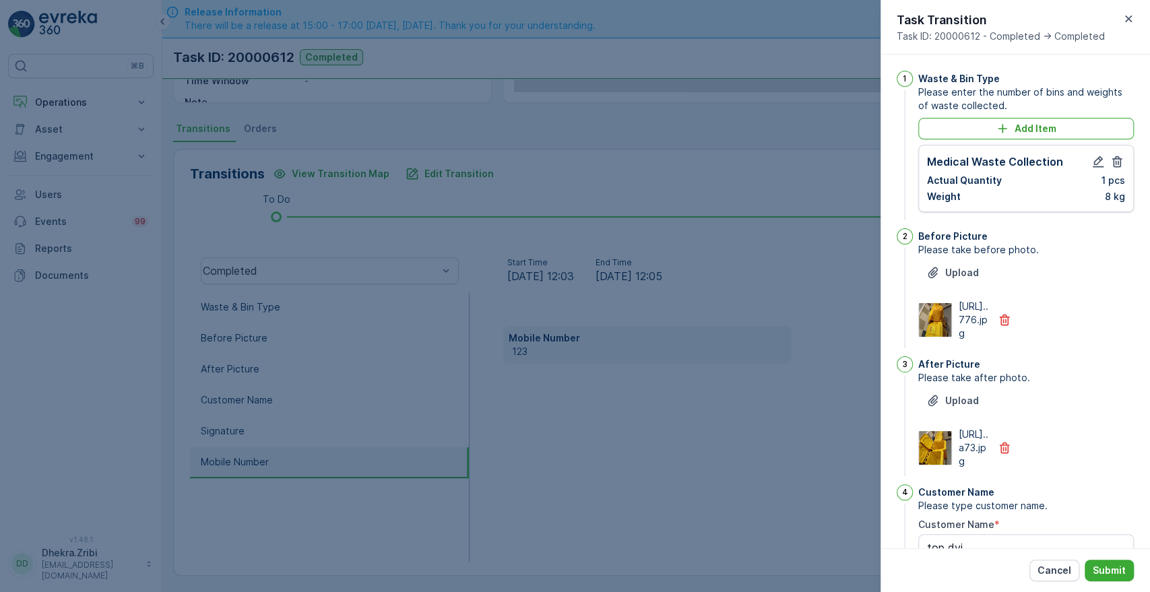
scroll to position [352, 0]
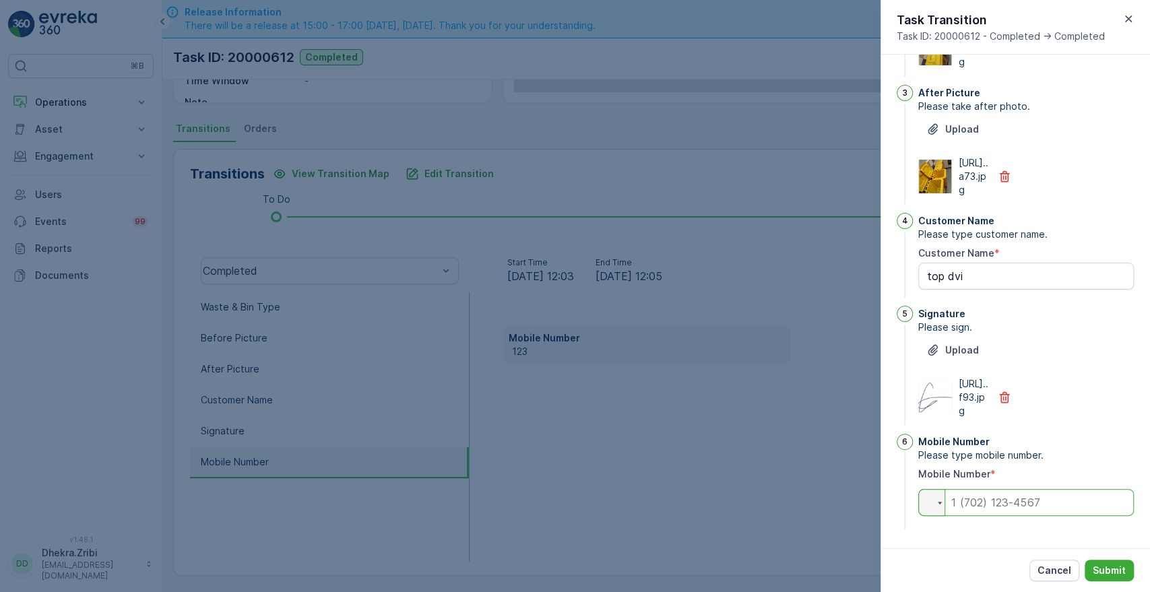
click at [1043, 507] on input "tel" at bounding box center [1026, 502] width 216 height 27
click at [999, 511] on input "058" at bounding box center [1026, 502] width 216 height 27
type input "0582711862"
click at [1110, 571] on p "Submit" at bounding box center [1109, 570] width 33 height 13
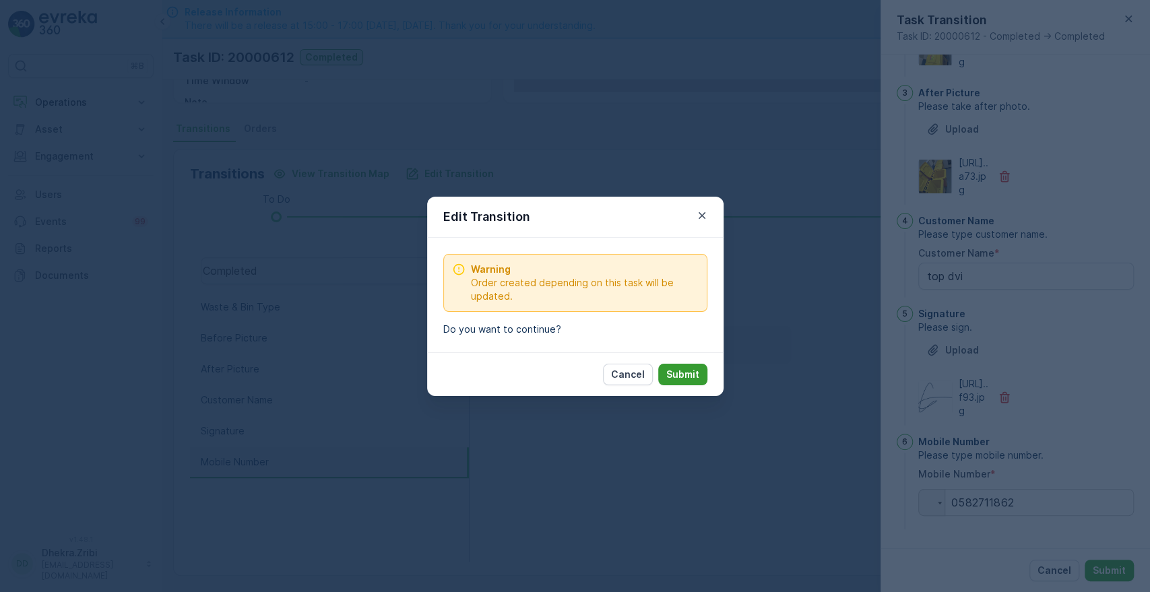
click at [679, 379] on p "Submit" at bounding box center [682, 374] width 33 height 13
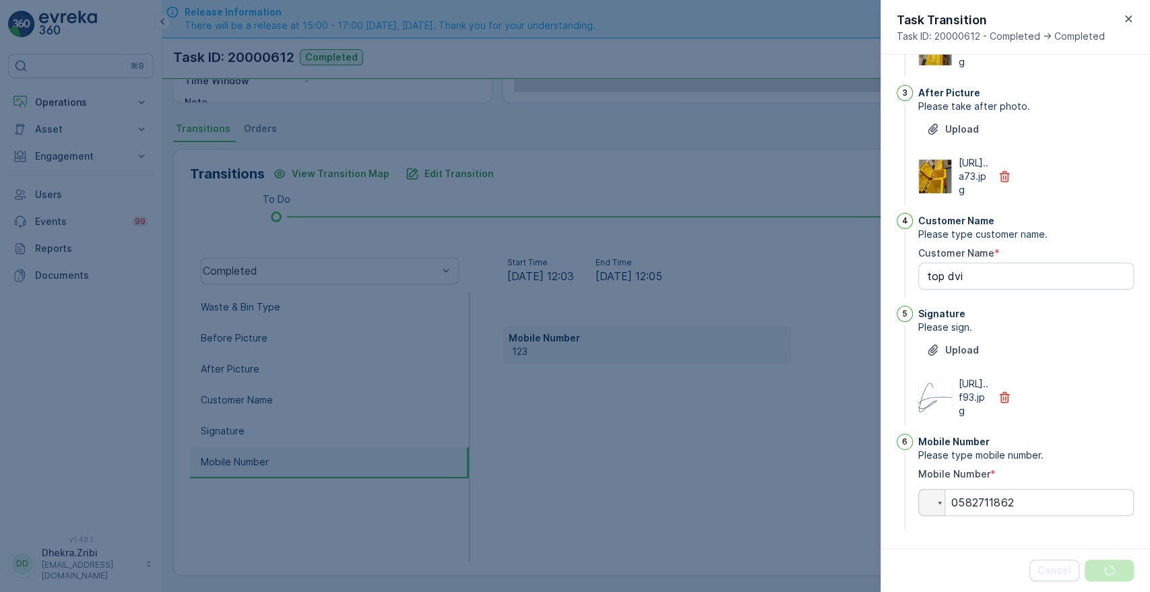
scroll to position [0, 0]
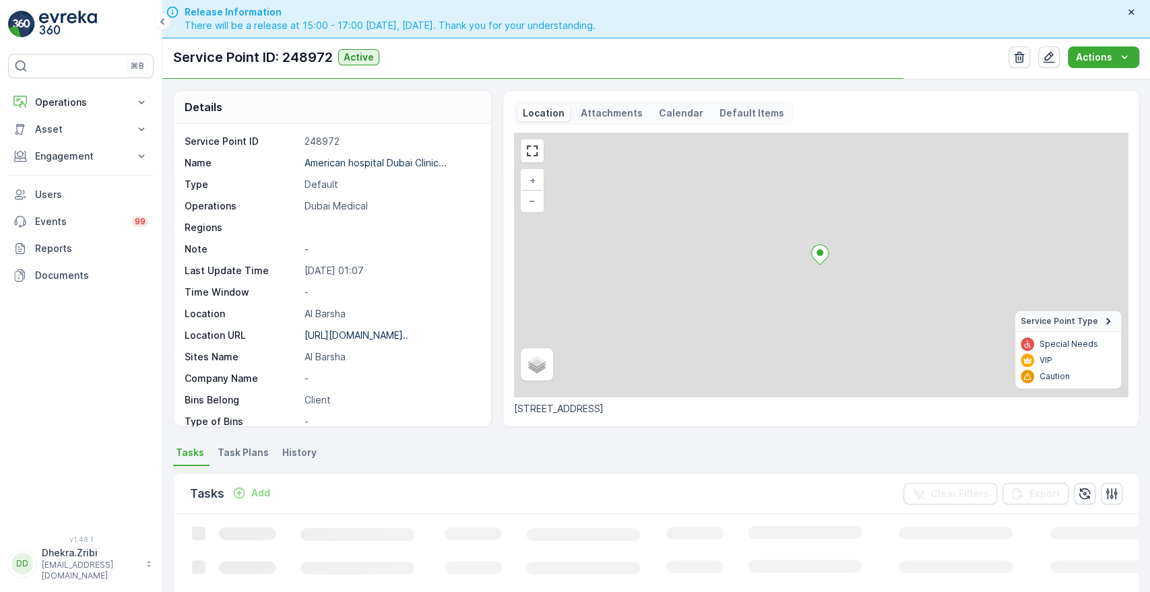
scroll to position [306, 0]
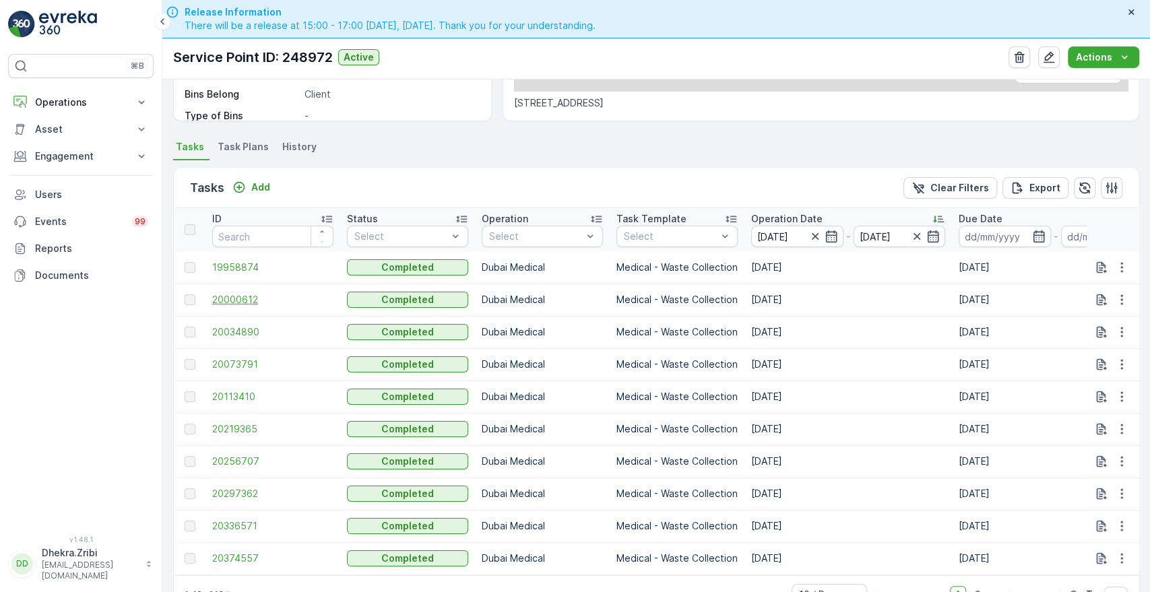
click at [235, 295] on span "20000612" at bounding box center [272, 299] width 121 height 13
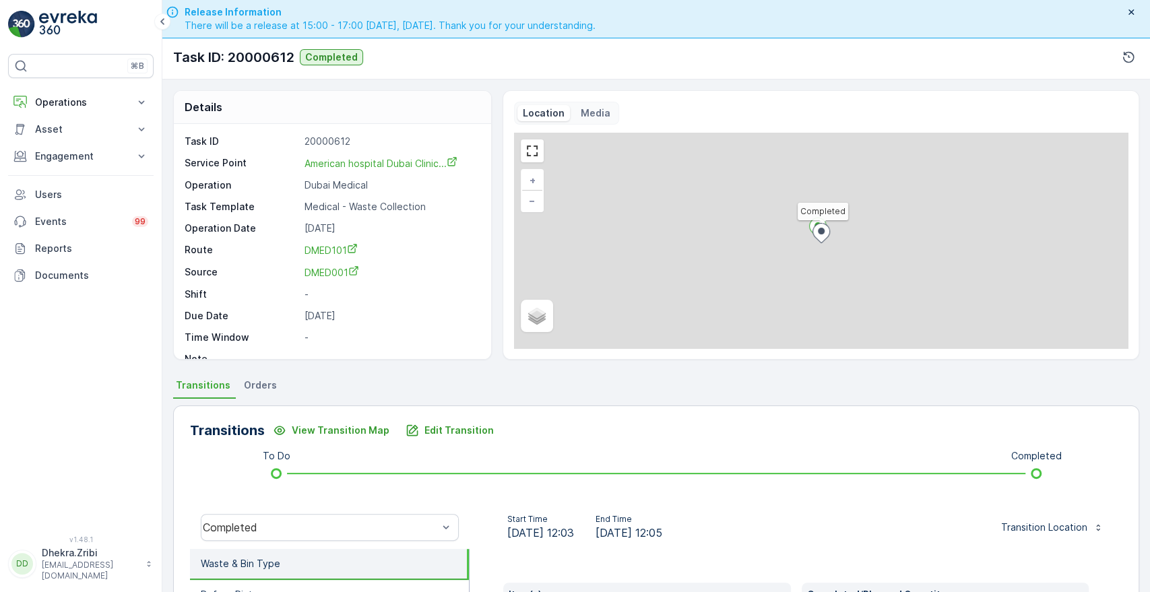
scroll to position [257, 0]
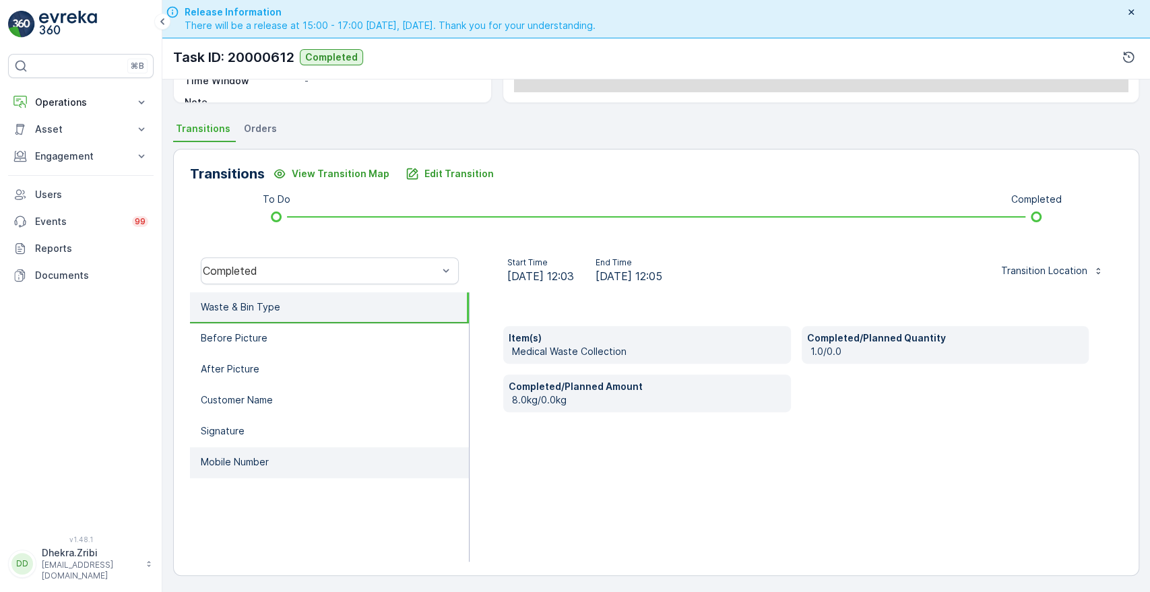
click at [272, 461] on li "Mobile Number" at bounding box center [329, 462] width 279 height 31
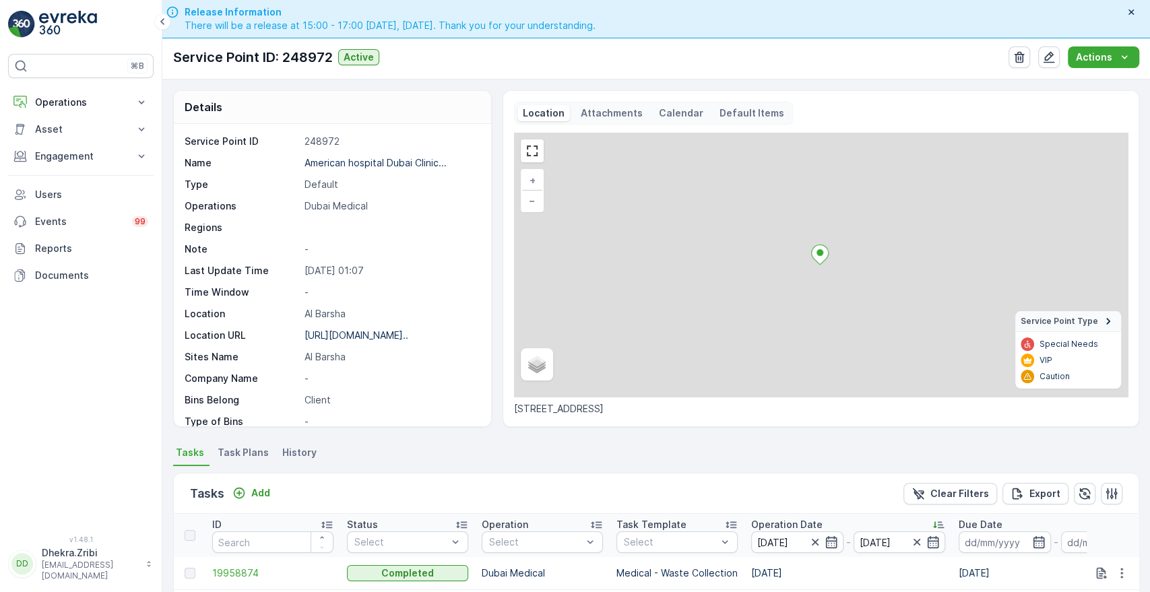
scroll to position [350, 0]
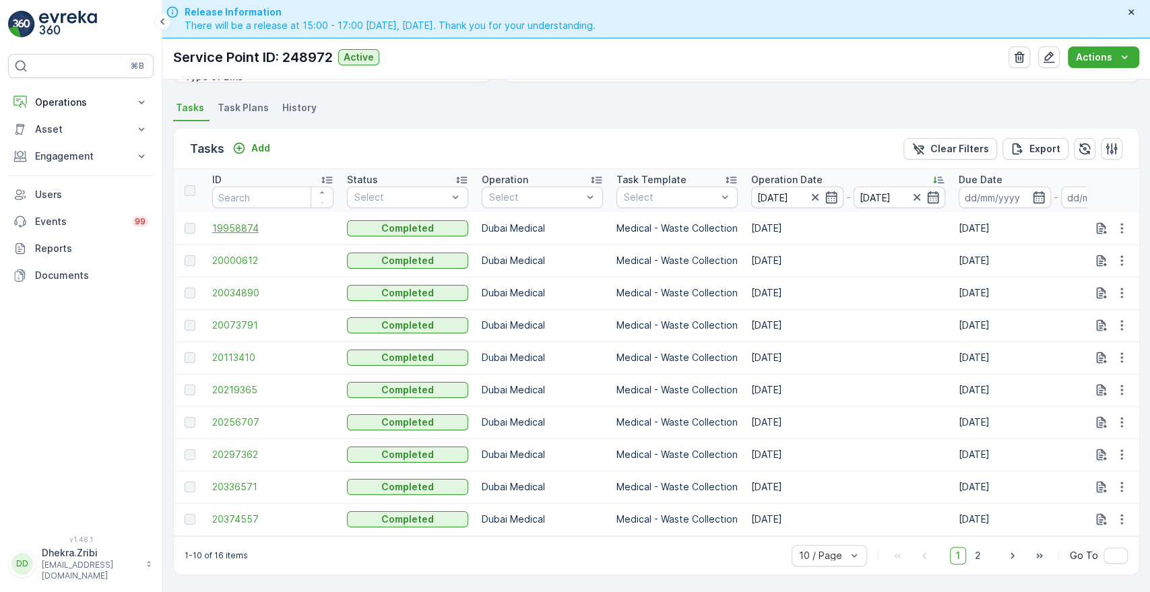
click at [245, 222] on span "19958874" at bounding box center [272, 228] width 121 height 13
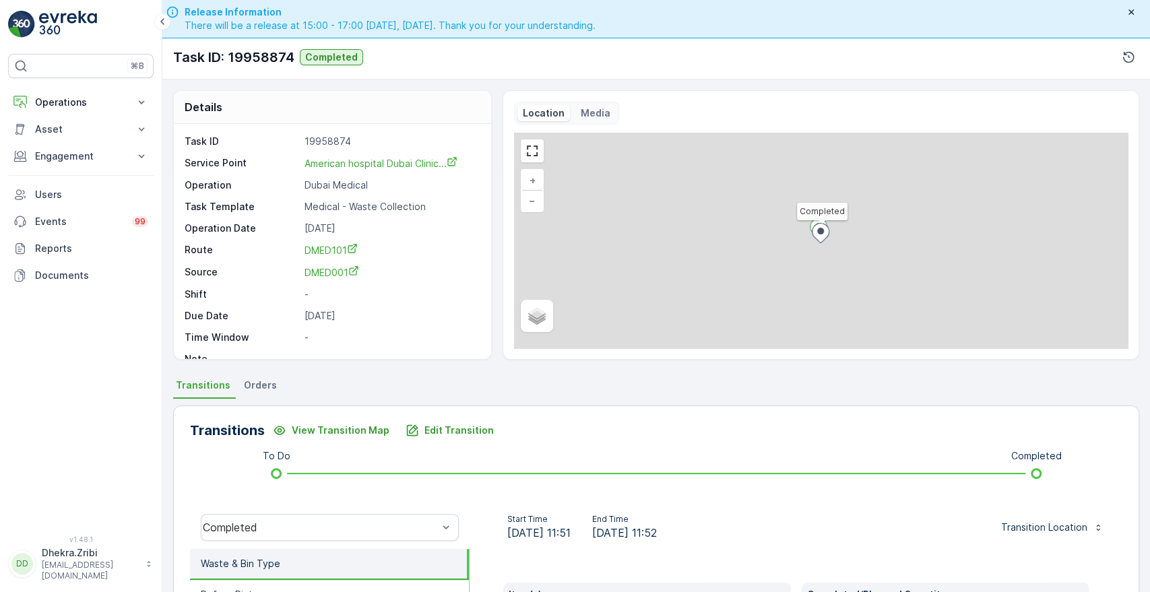
scroll to position [257, 0]
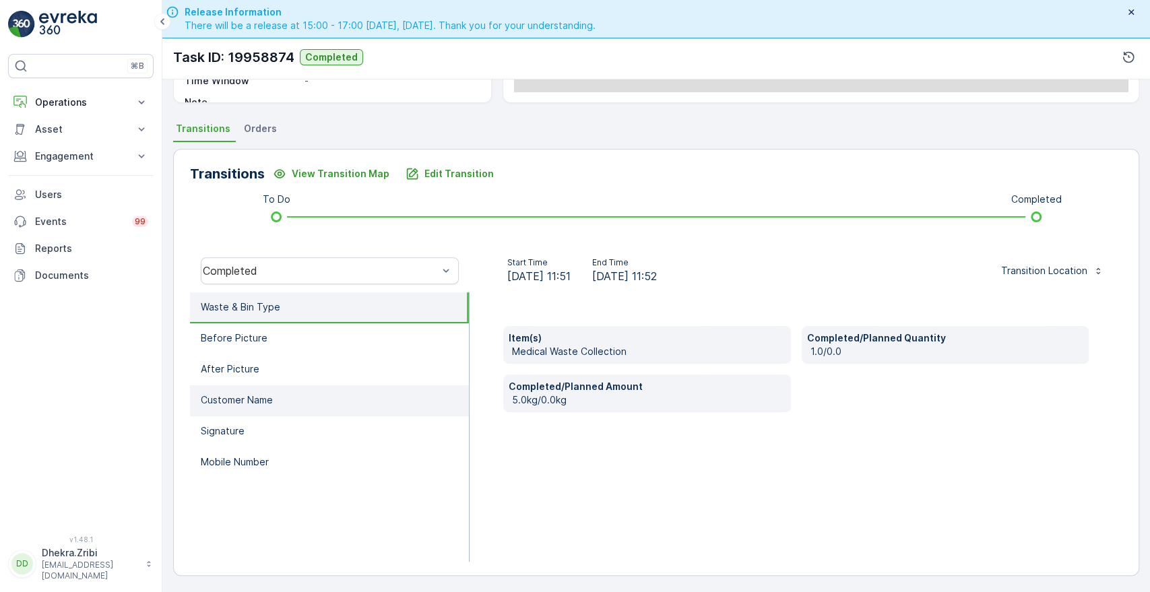
click at [221, 387] on li "Customer Name" at bounding box center [329, 400] width 279 height 31
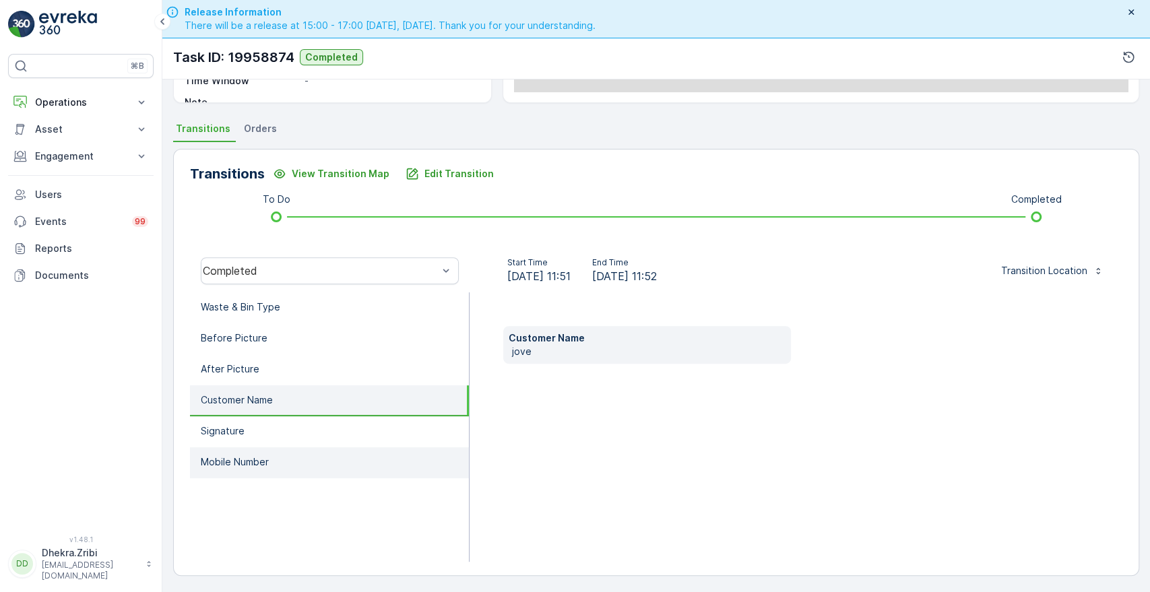
click at [232, 460] on p "Mobile Number" at bounding box center [235, 462] width 68 height 13
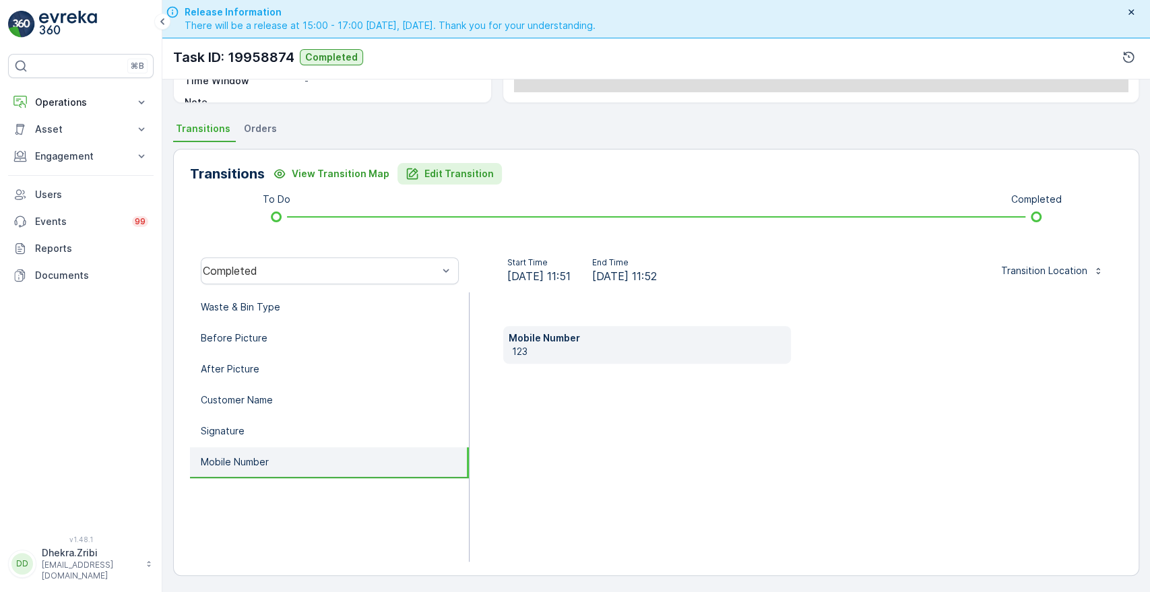
click at [437, 174] on p "Edit Transition" at bounding box center [459, 173] width 69 height 13
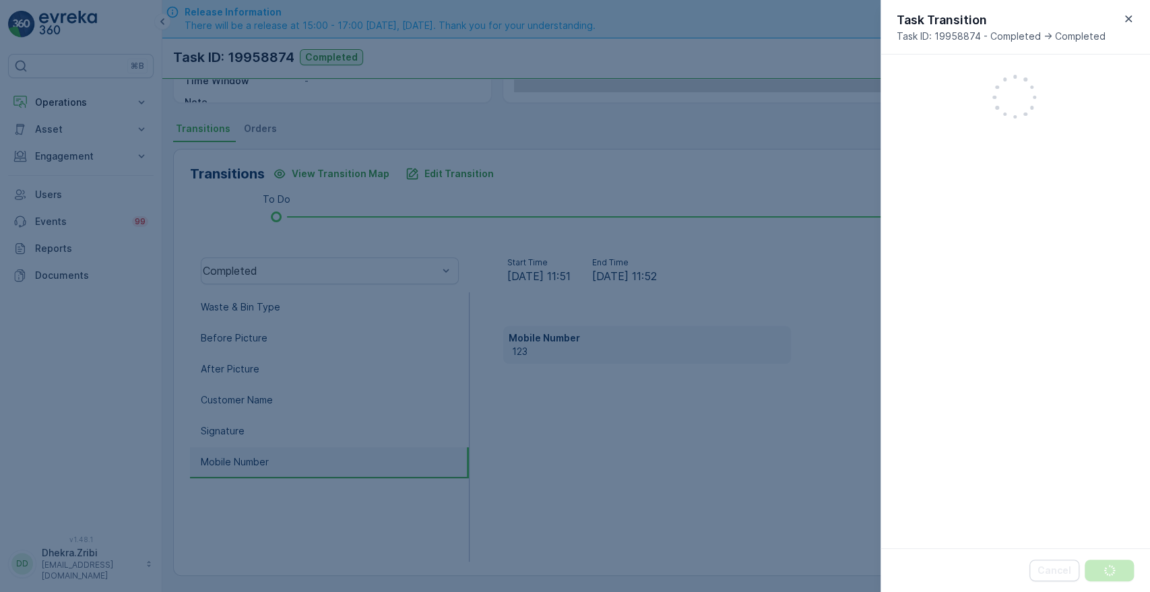
scroll to position [352, 0]
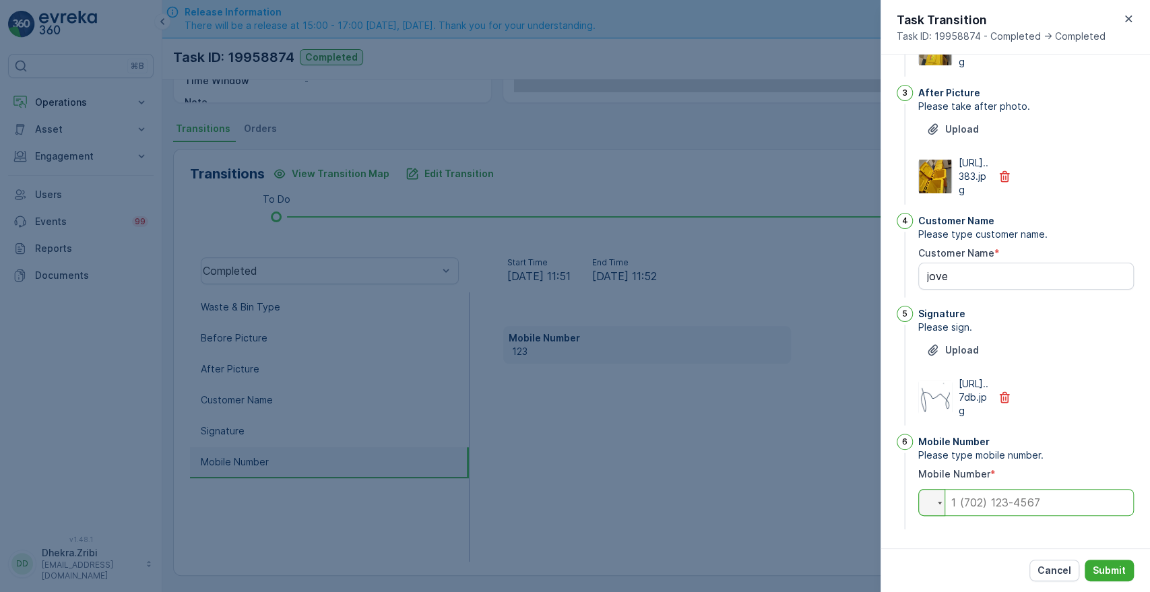
click at [1039, 505] on input "tel" at bounding box center [1026, 502] width 216 height 27
type input "0563054859"
click at [1109, 568] on p "Submit" at bounding box center [1109, 570] width 33 height 13
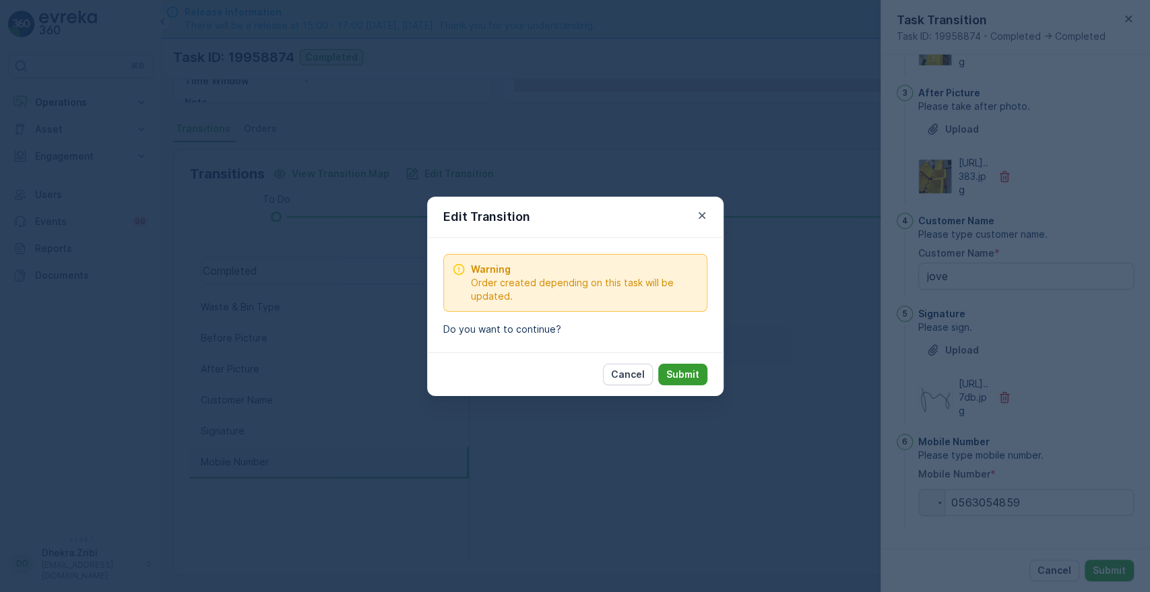
click at [685, 380] on p "Submit" at bounding box center [682, 374] width 33 height 13
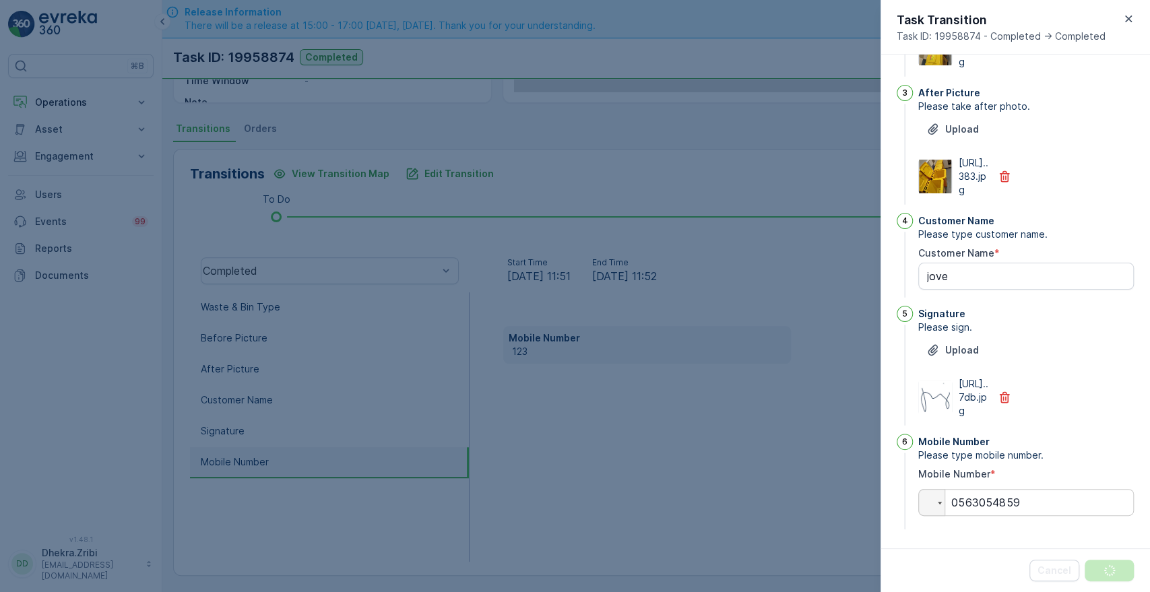
scroll to position [0, 0]
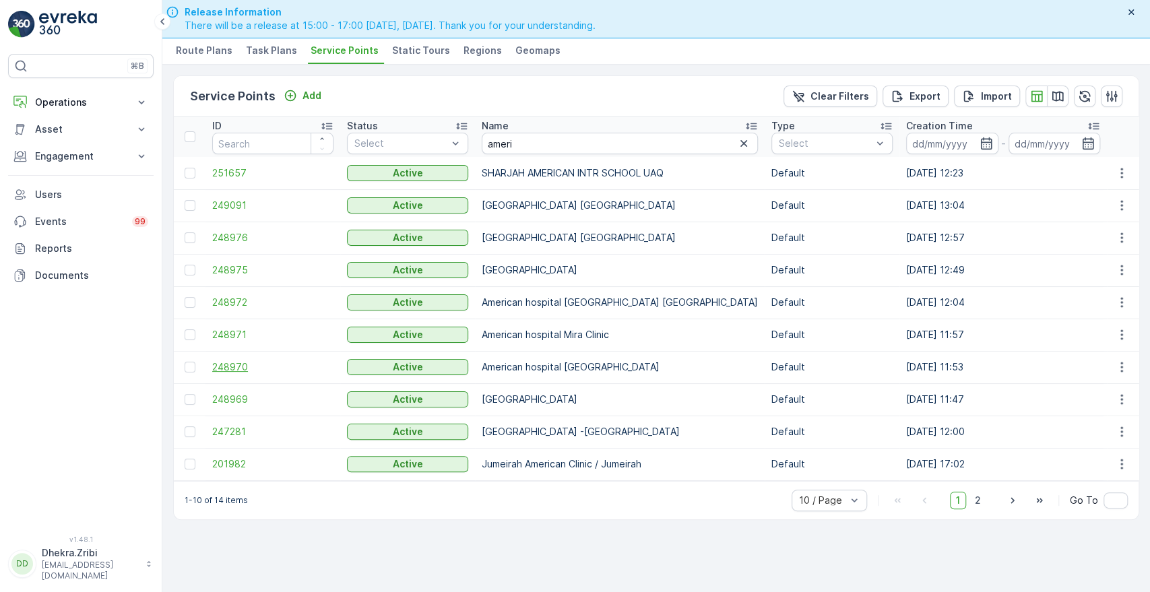
click at [238, 371] on span "248970" at bounding box center [272, 366] width 121 height 13
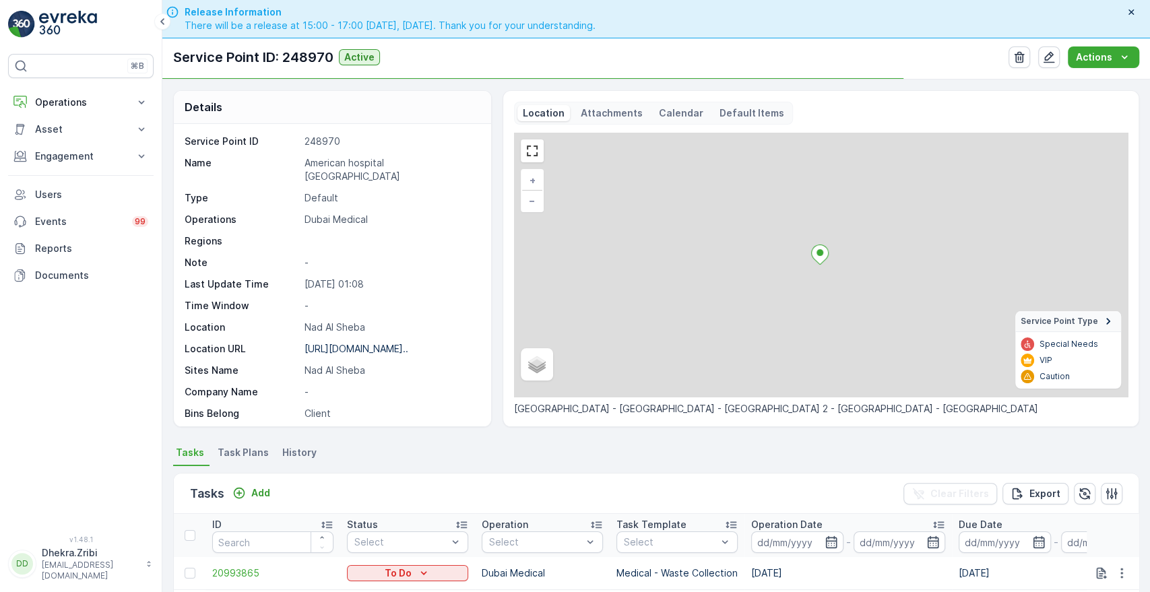
scroll to position [350, 0]
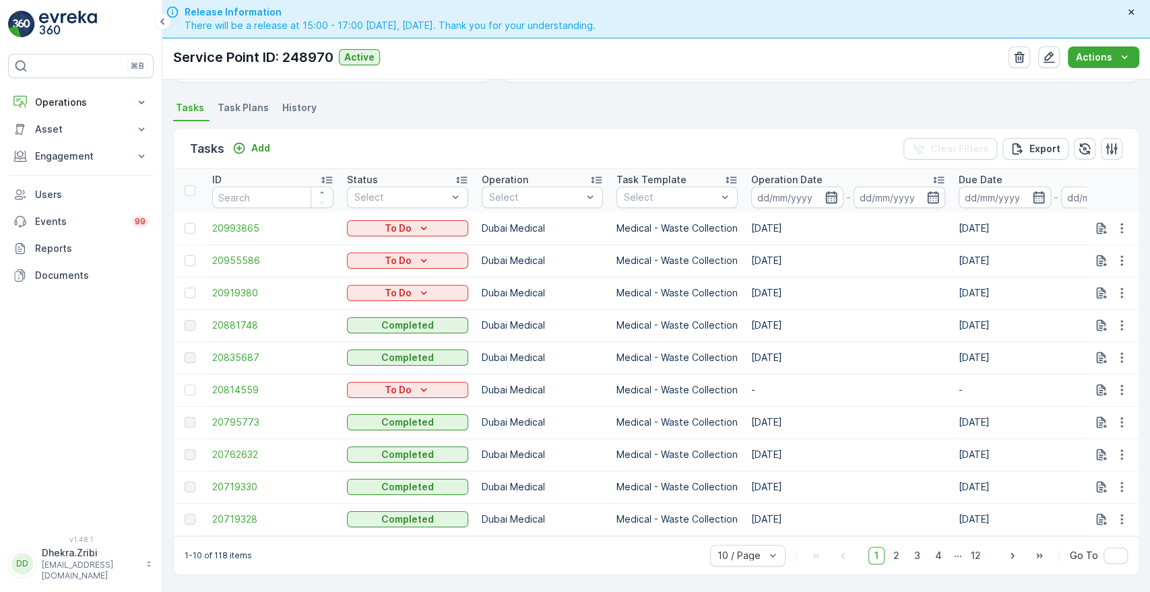
click at [829, 191] on icon "button" at bounding box center [831, 197] width 13 height 13
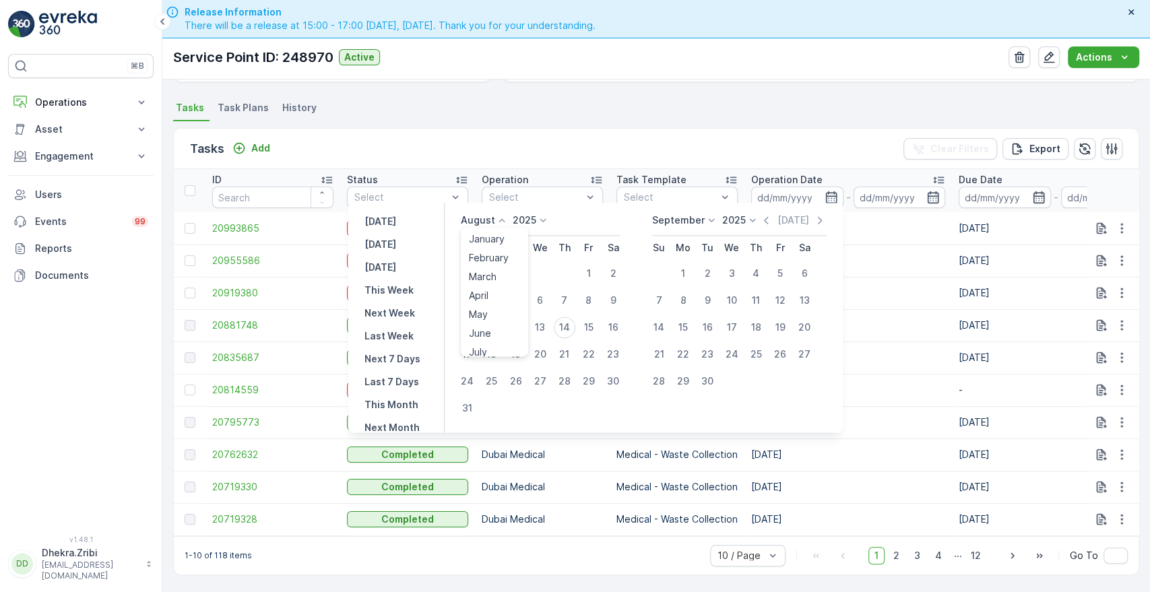
click at [507, 222] on icon at bounding box center [501, 220] width 13 height 13
click at [486, 346] on span "July" at bounding box center [478, 346] width 18 height 13
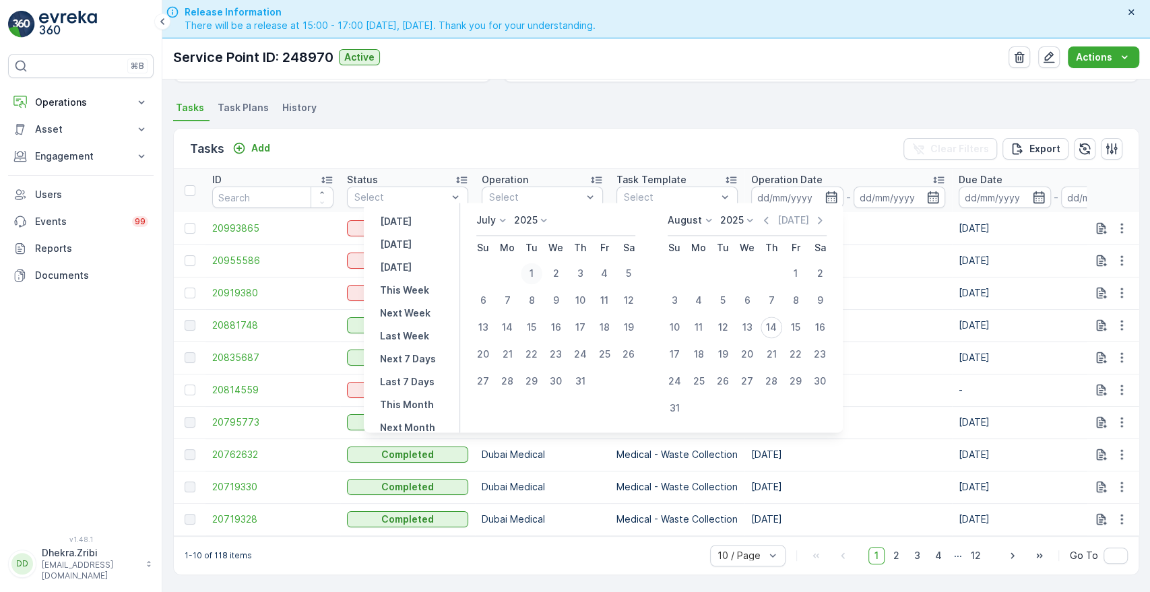
click at [530, 274] on div "1" at bounding box center [532, 274] width 22 height 22
type input "[DATE]"
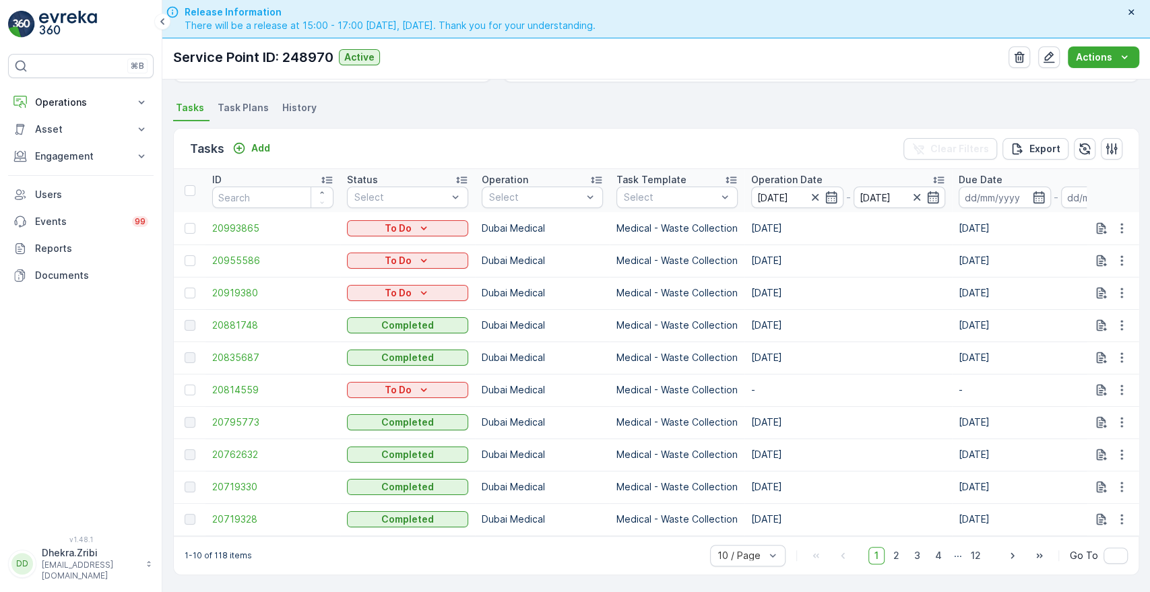
click at [646, 142] on div "Tasks Add Clear Filters Export" at bounding box center [656, 149] width 965 height 40
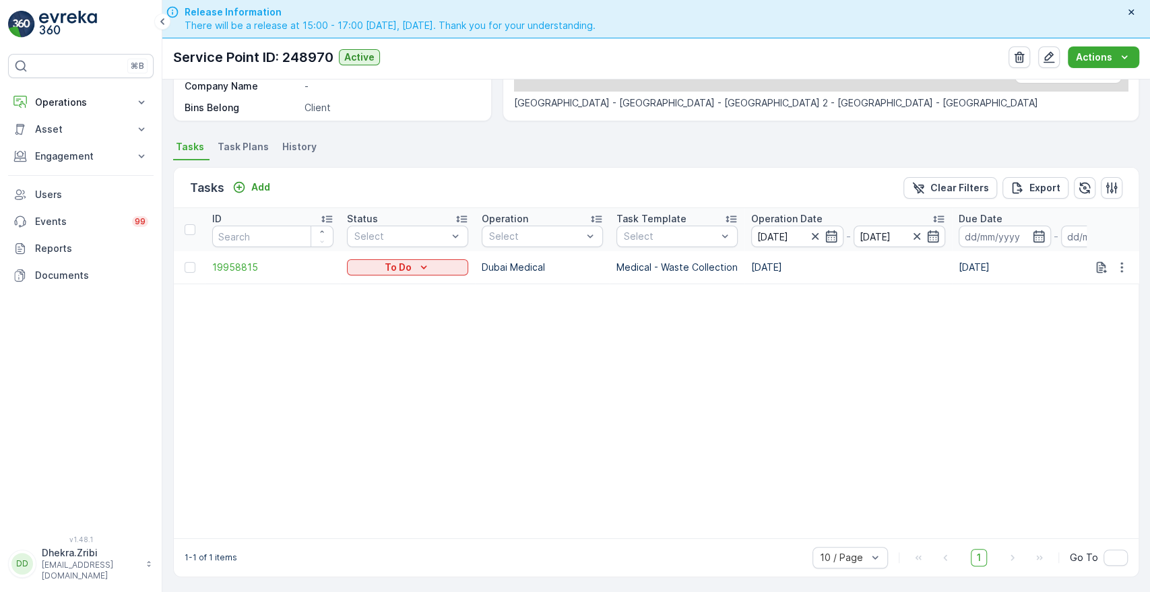
scroll to position [313, 0]
click at [935, 232] on icon "button" at bounding box center [933, 234] width 11 height 12
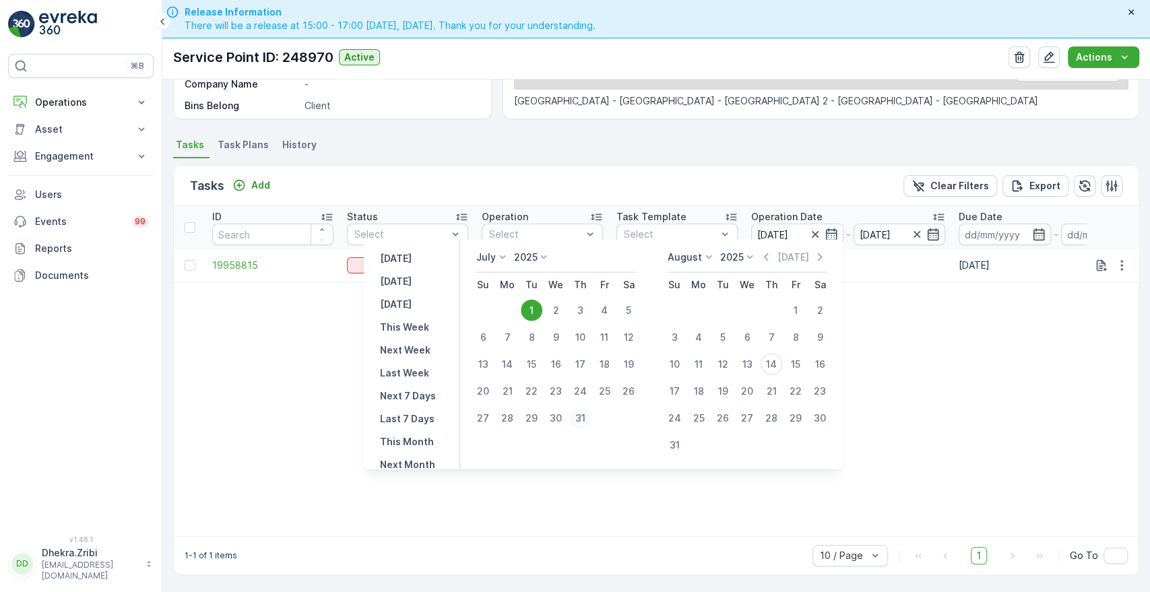
click at [581, 422] on div "31" at bounding box center [580, 419] width 22 height 22
type input "[DATE]"
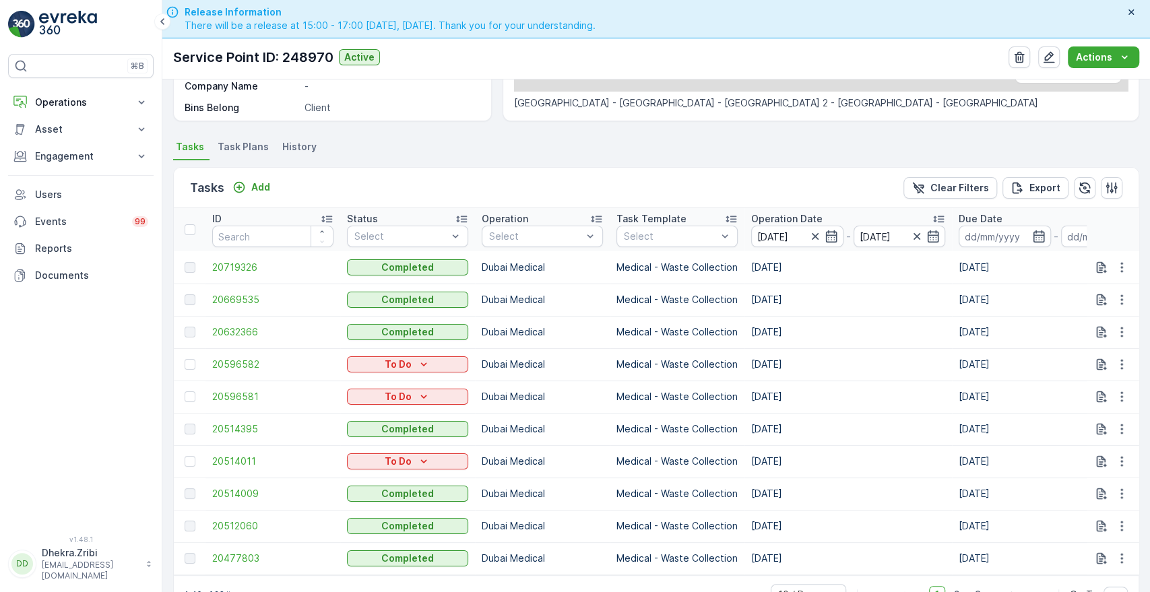
scroll to position [313, 0]
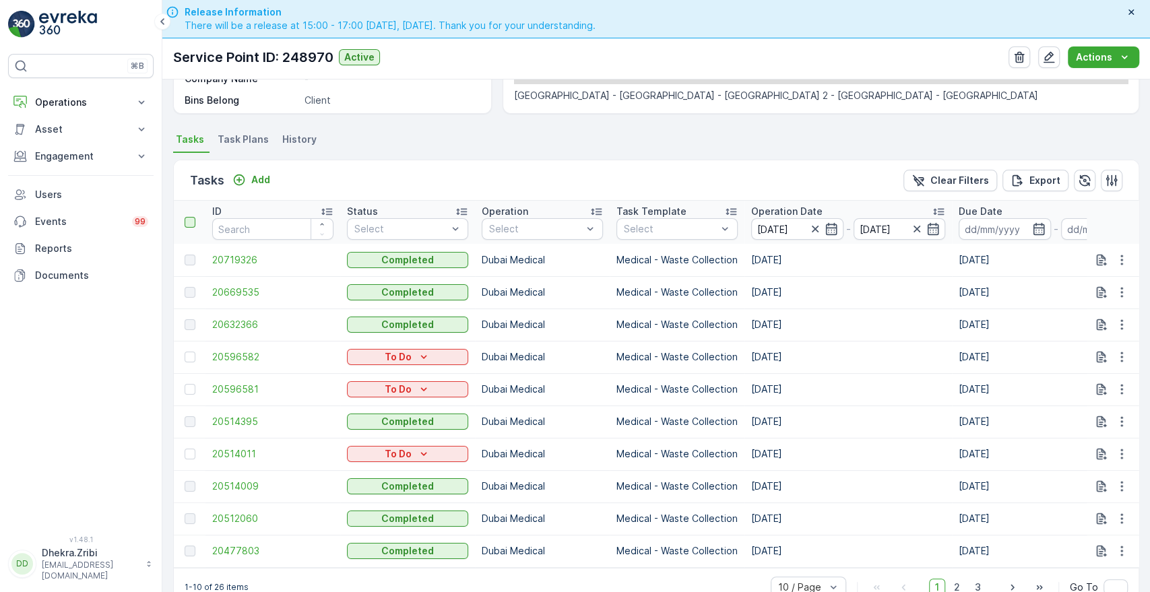
click at [190, 224] on div at bounding box center [190, 222] width 11 height 11
click at [192, 217] on input "checkbox" at bounding box center [192, 217] width 0 height 0
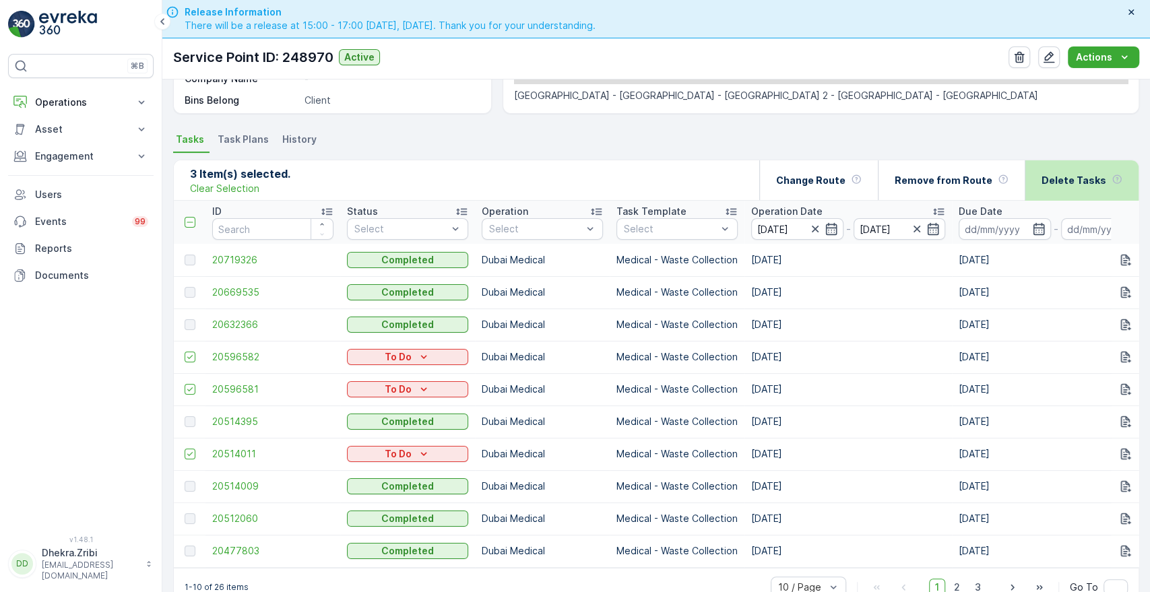
click at [1065, 179] on p "Delete Tasks" at bounding box center [1074, 180] width 65 height 13
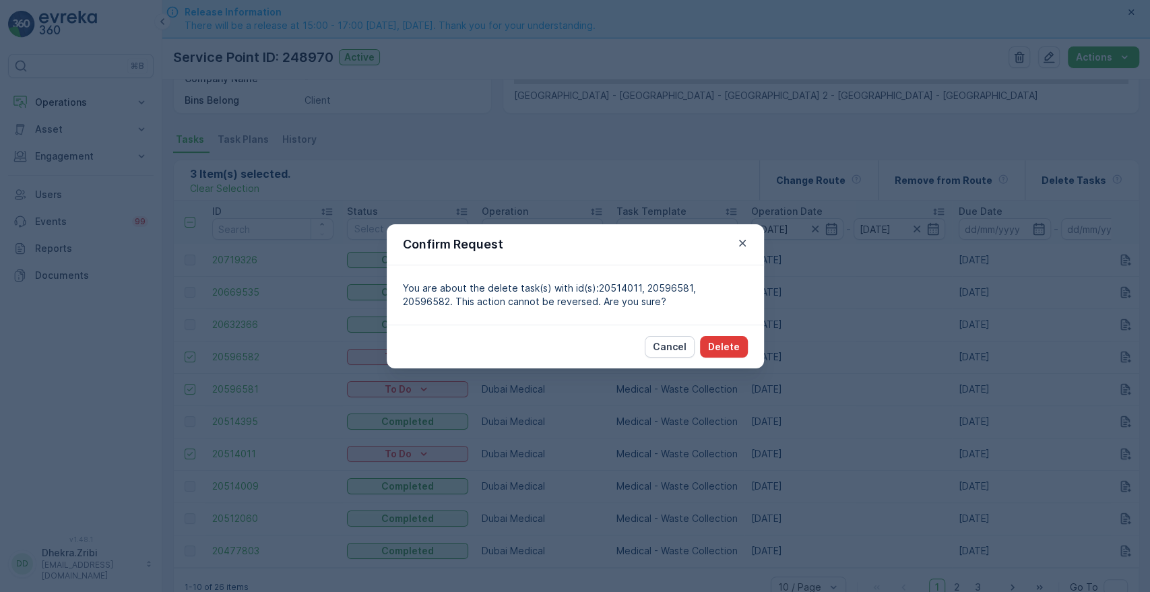
click at [732, 350] on p "Delete" at bounding box center [724, 346] width 32 height 13
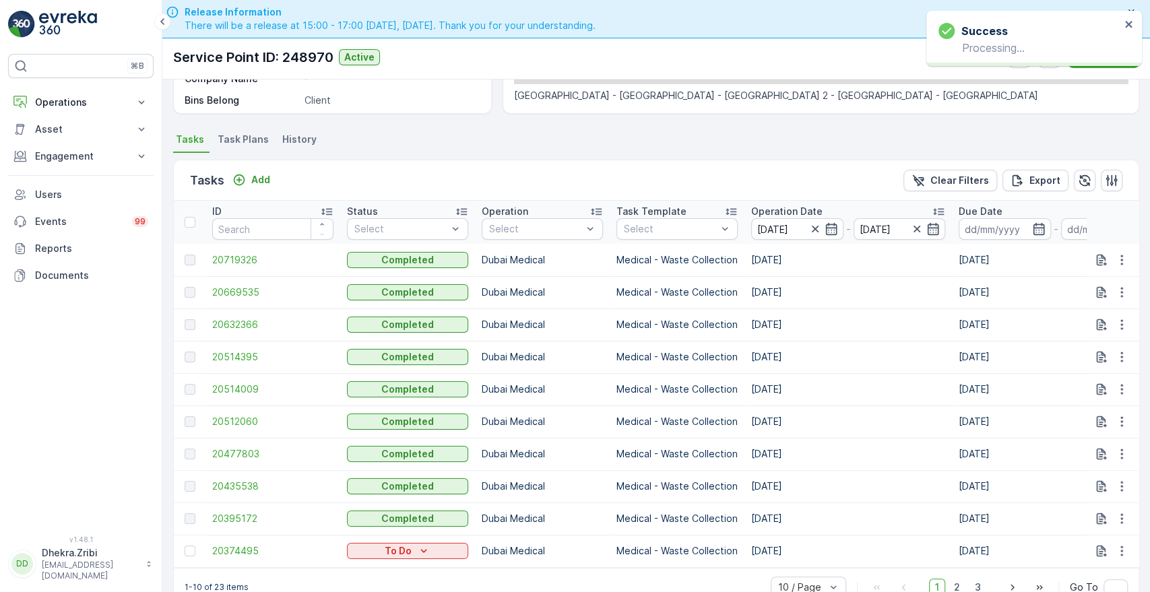
click at [732, 350] on td "Medical - Waste Collection" at bounding box center [677, 357] width 135 height 32
click at [188, 226] on th at bounding box center [190, 222] width 32 height 43
click at [191, 224] on div at bounding box center [190, 222] width 11 height 11
click at [192, 217] on input "checkbox" at bounding box center [192, 217] width 0 height 0
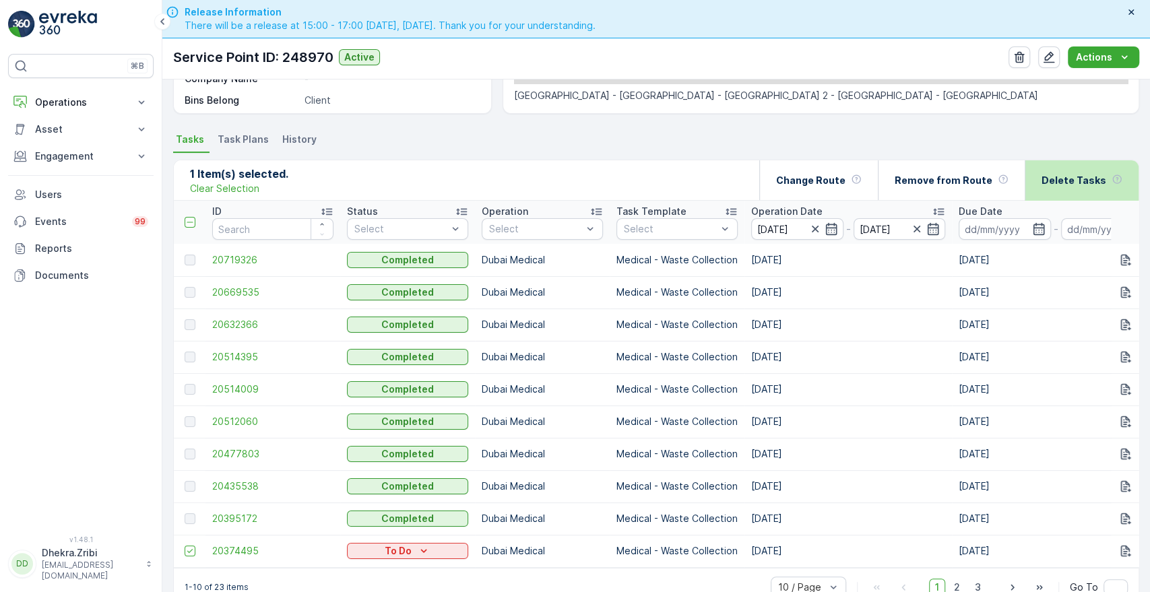
click at [1077, 186] on div "Delete Tasks" at bounding box center [1082, 180] width 81 height 40
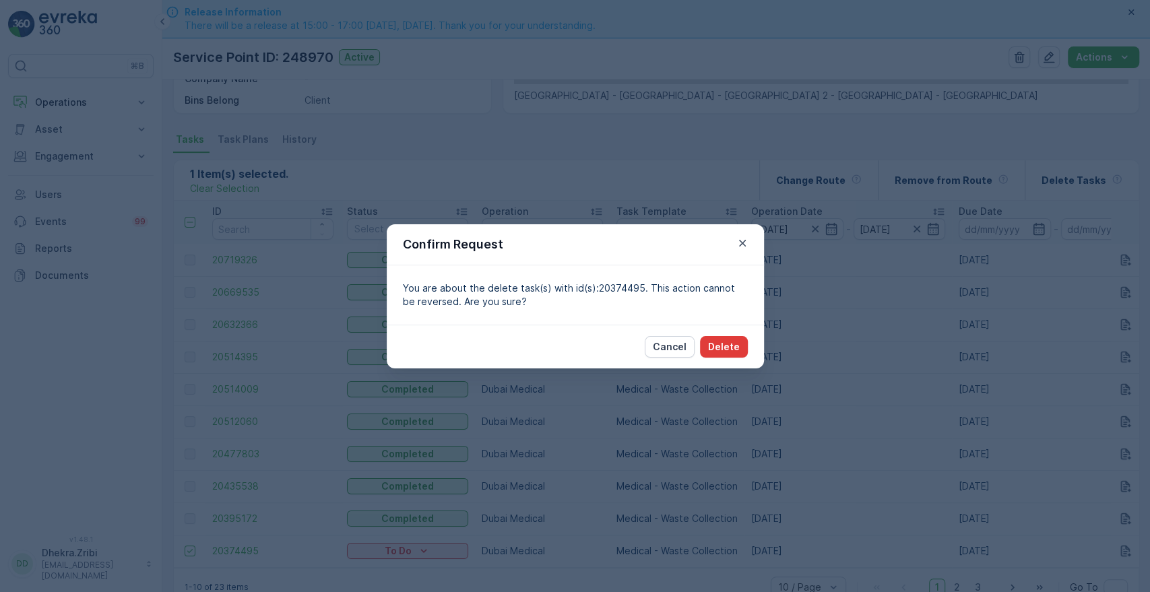
click at [728, 349] on p "Delete" at bounding box center [724, 346] width 32 height 13
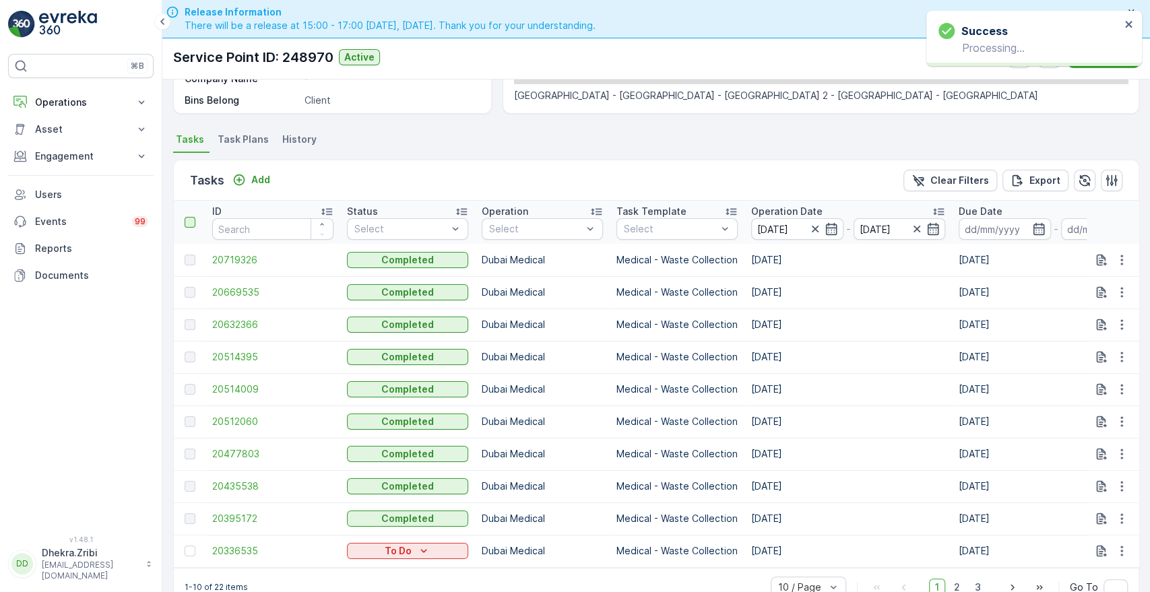
click at [185, 218] on div at bounding box center [190, 222] width 11 height 11
click at [192, 217] on input "checkbox" at bounding box center [192, 217] width 0 height 0
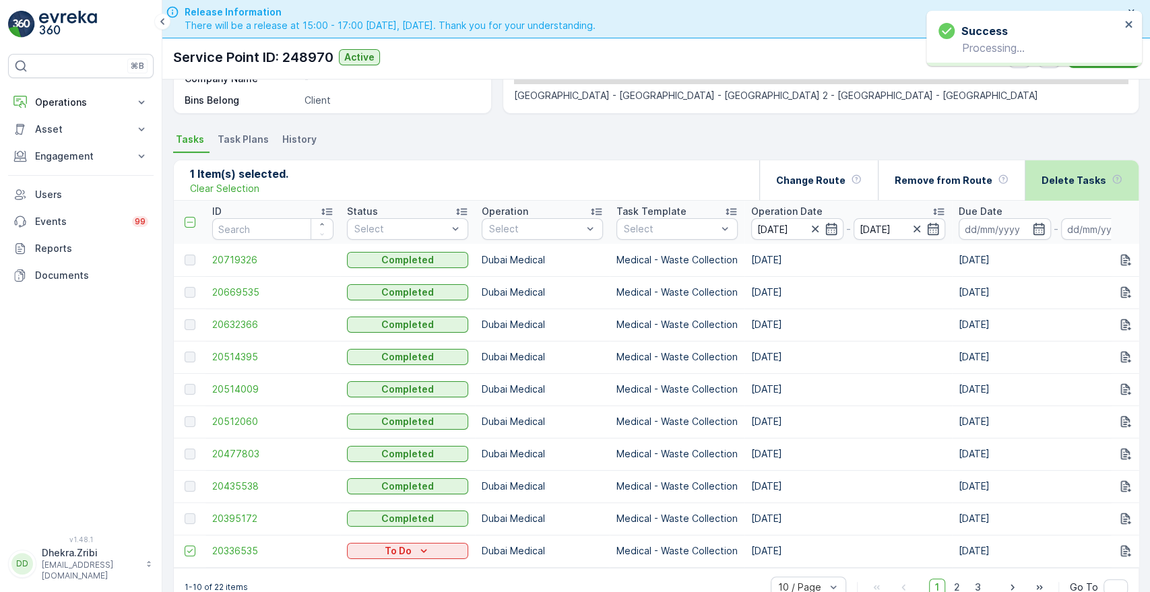
click at [1061, 181] on p "Delete Tasks" at bounding box center [1074, 180] width 65 height 13
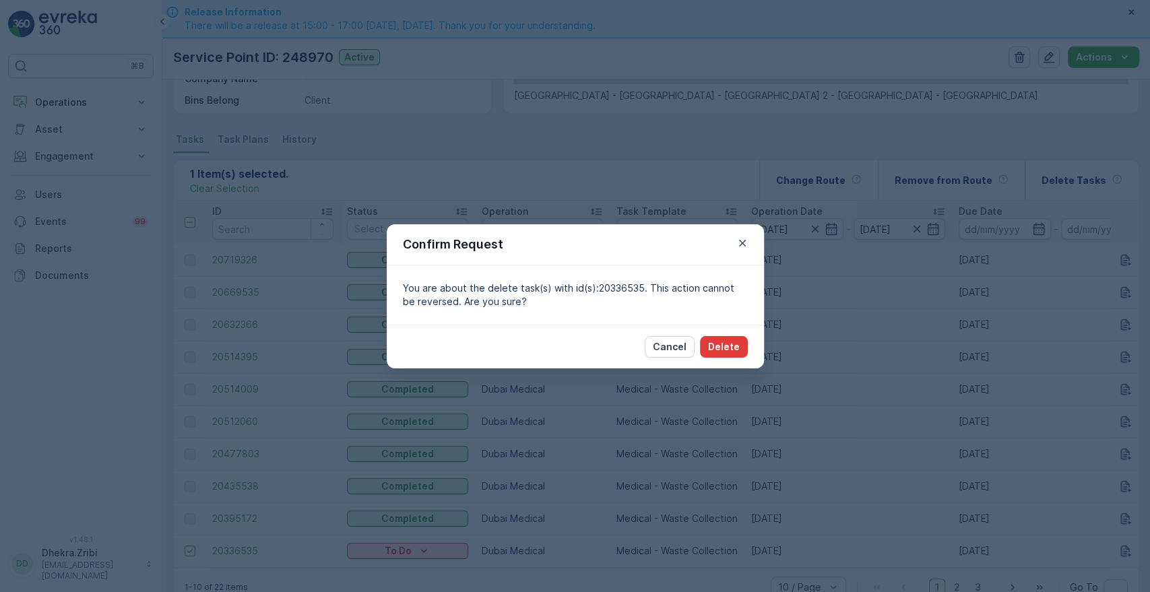
click at [729, 347] on p "Delete" at bounding box center [724, 346] width 32 height 13
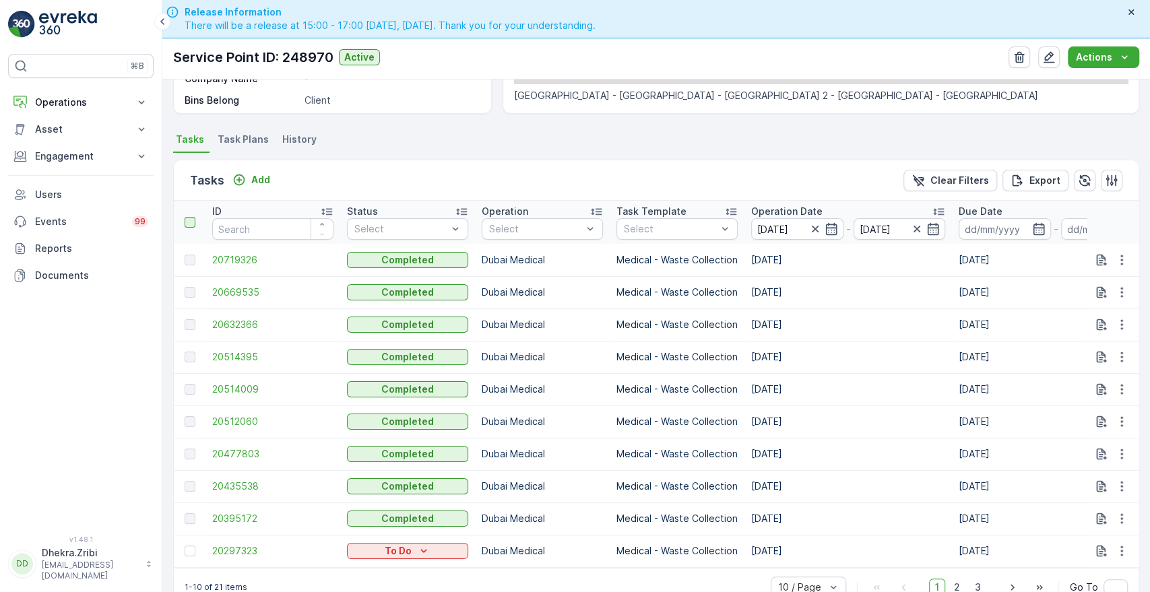
click at [192, 223] on div at bounding box center [190, 222] width 11 height 11
click at [192, 217] on input "checkbox" at bounding box center [192, 217] width 0 height 0
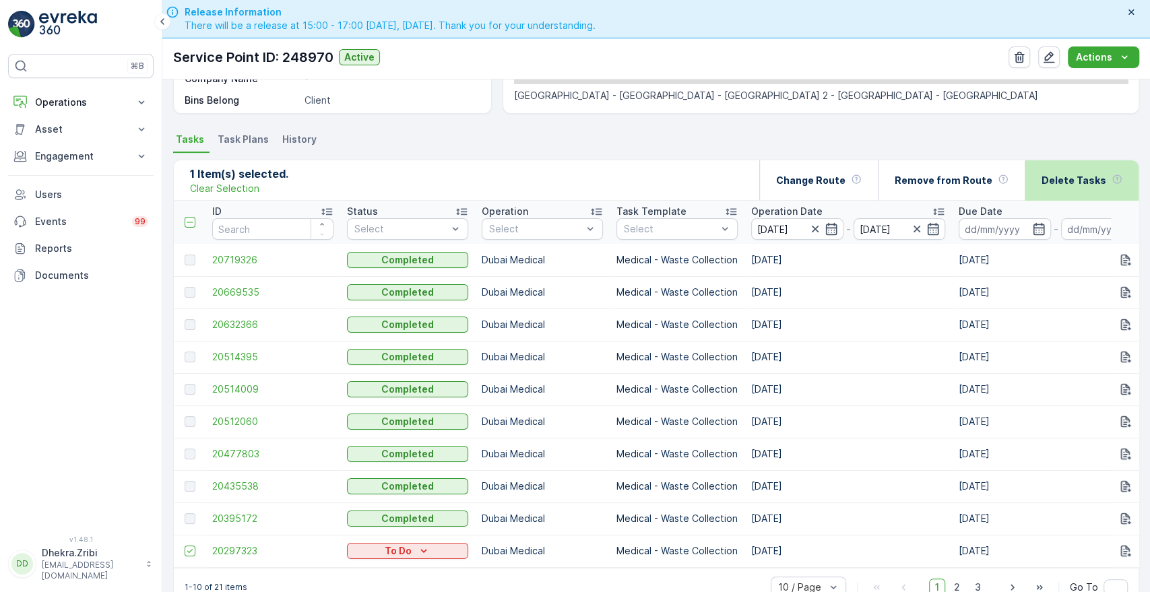
click at [1062, 187] on div "Delete Tasks" at bounding box center [1082, 180] width 81 height 40
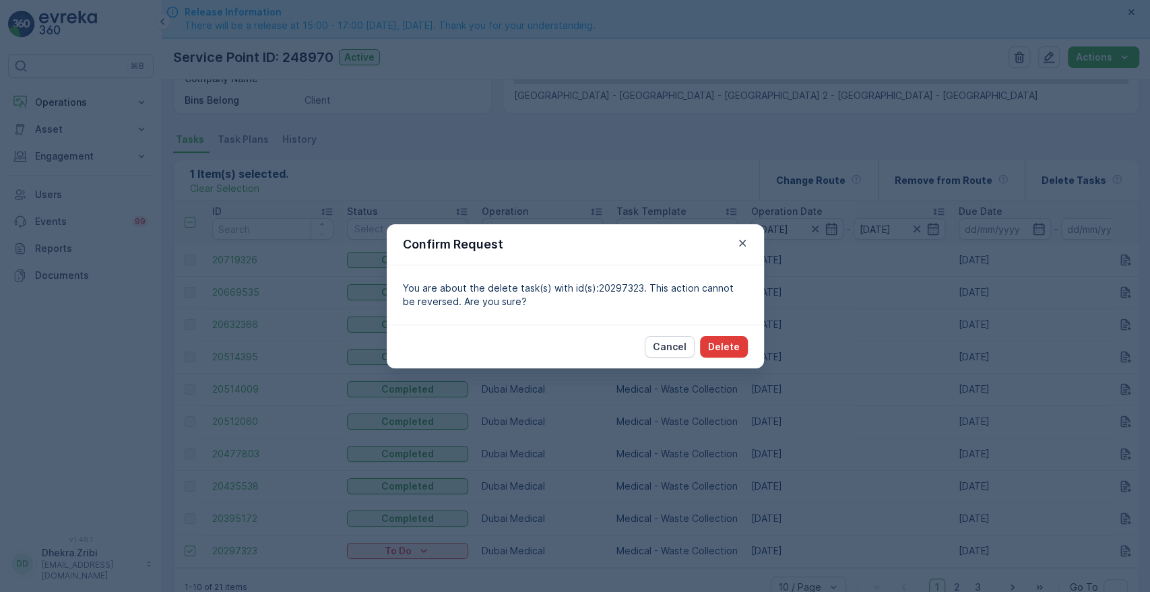
click at [733, 352] on p "Delete" at bounding box center [724, 346] width 32 height 13
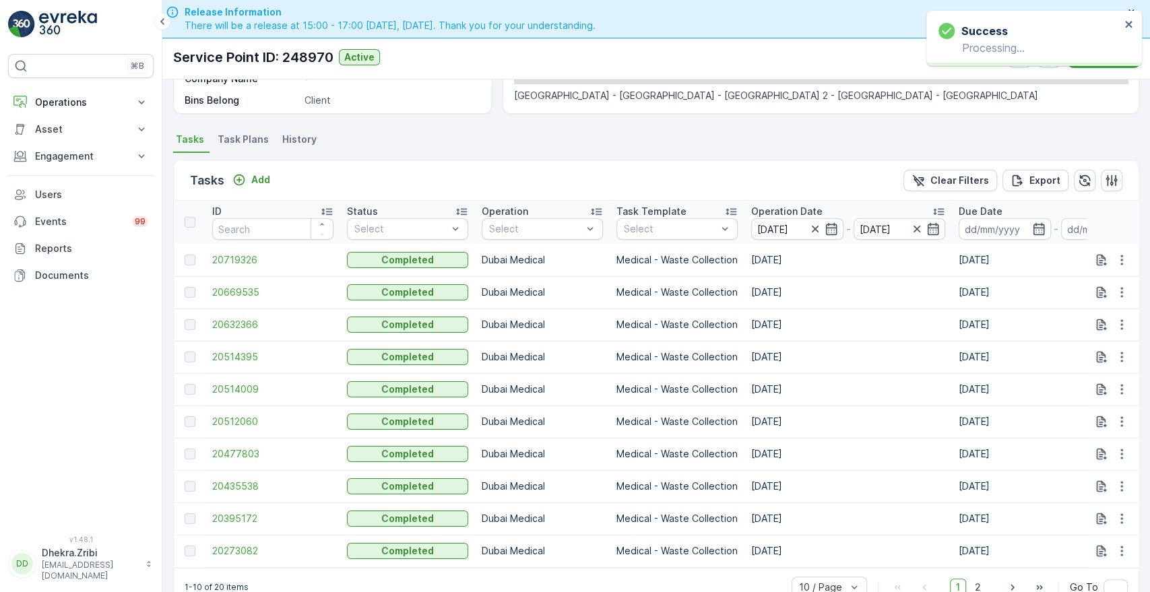
scroll to position [350, 0]
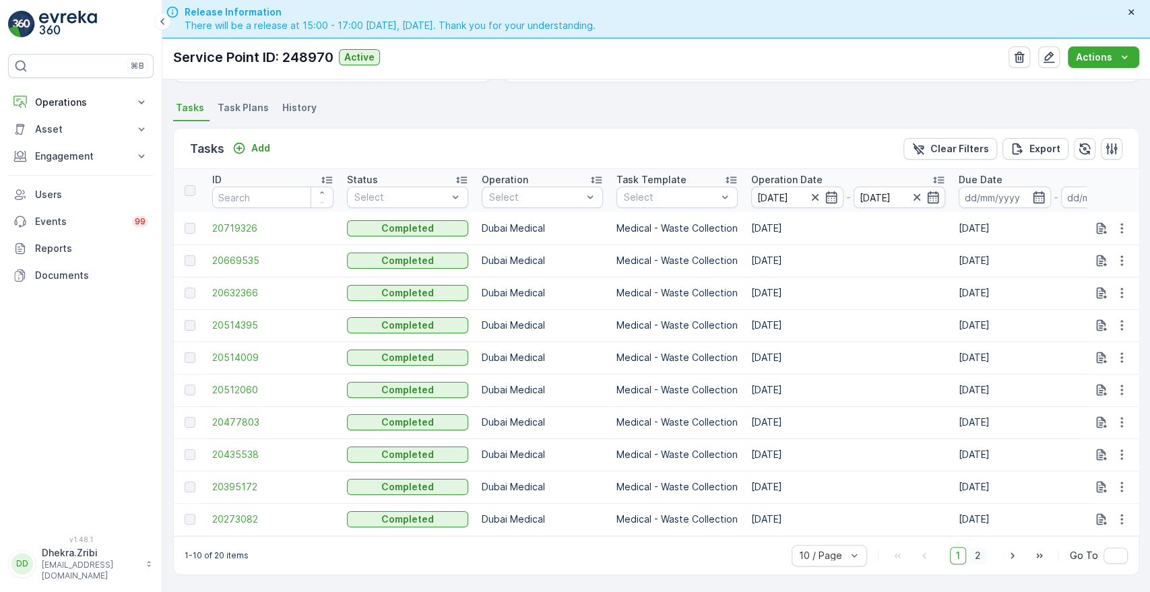
click at [977, 560] on span "2" at bounding box center [978, 556] width 18 height 18
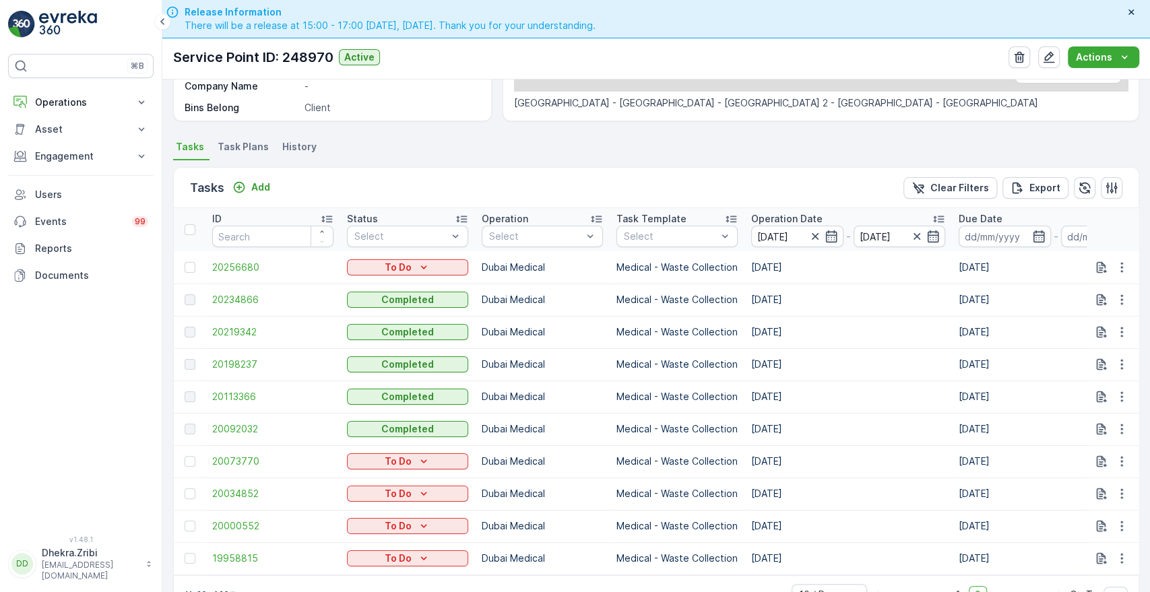
scroll to position [350, 0]
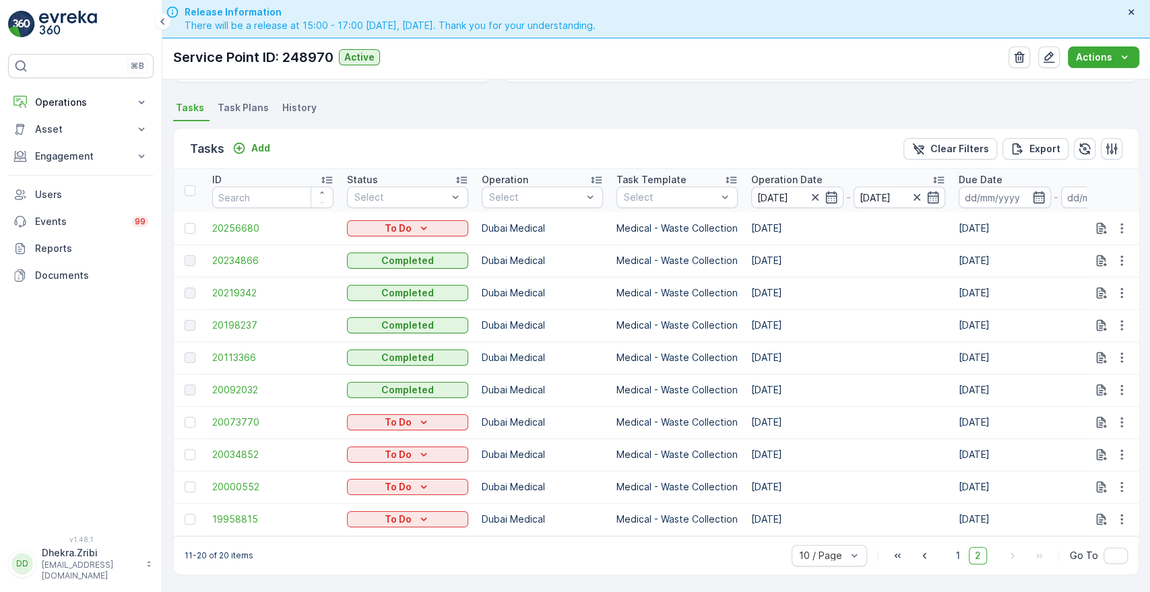
click at [183, 185] on th at bounding box center [190, 190] width 32 height 43
click at [189, 187] on div at bounding box center [190, 190] width 11 height 11
click at [192, 185] on input "checkbox" at bounding box center [192, 185] width 0 height 0
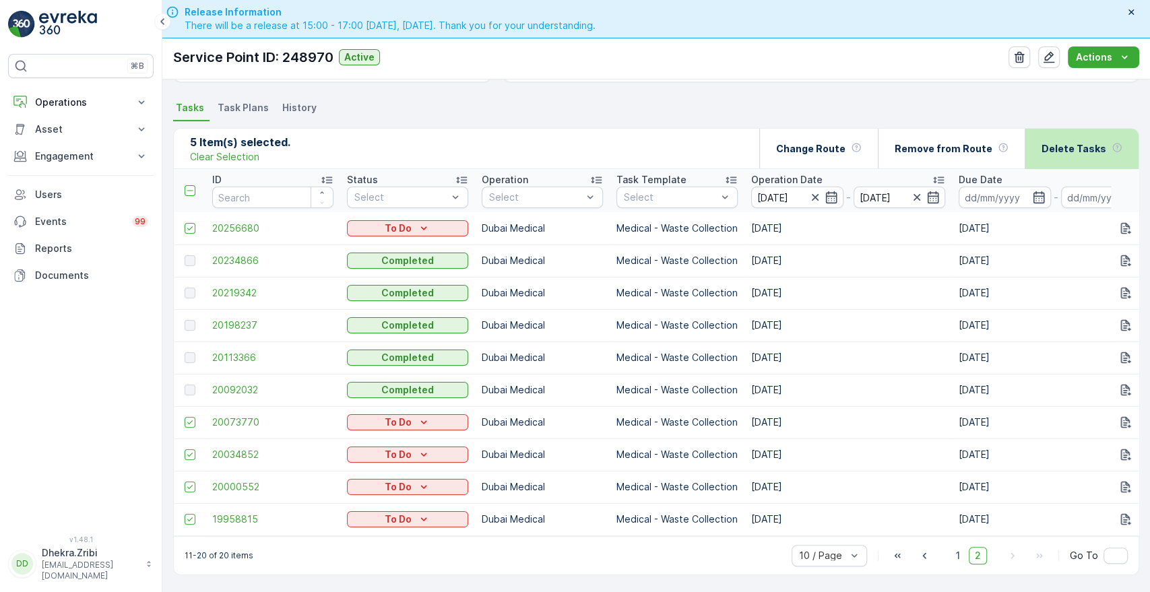
click at [1073, 142] on p "Delete Tasks" at bounding box center [1074, 148] width 65 height 13
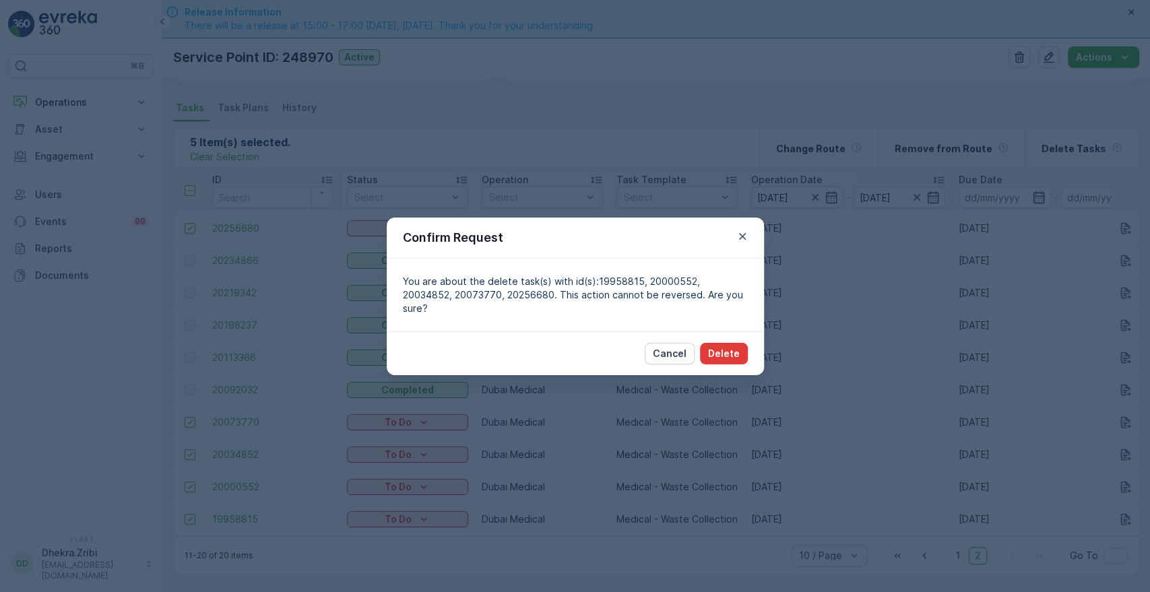
click at [729, 347] on p "Delete" at bounding box center [724, 353] width 32 height 13
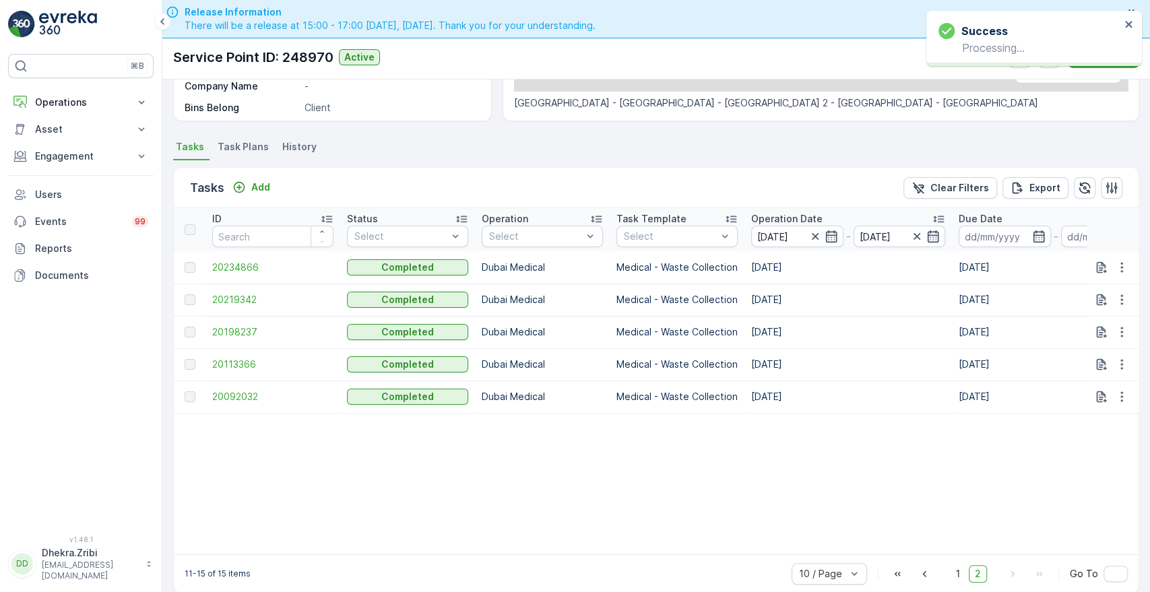
scroll to position [329, 0]
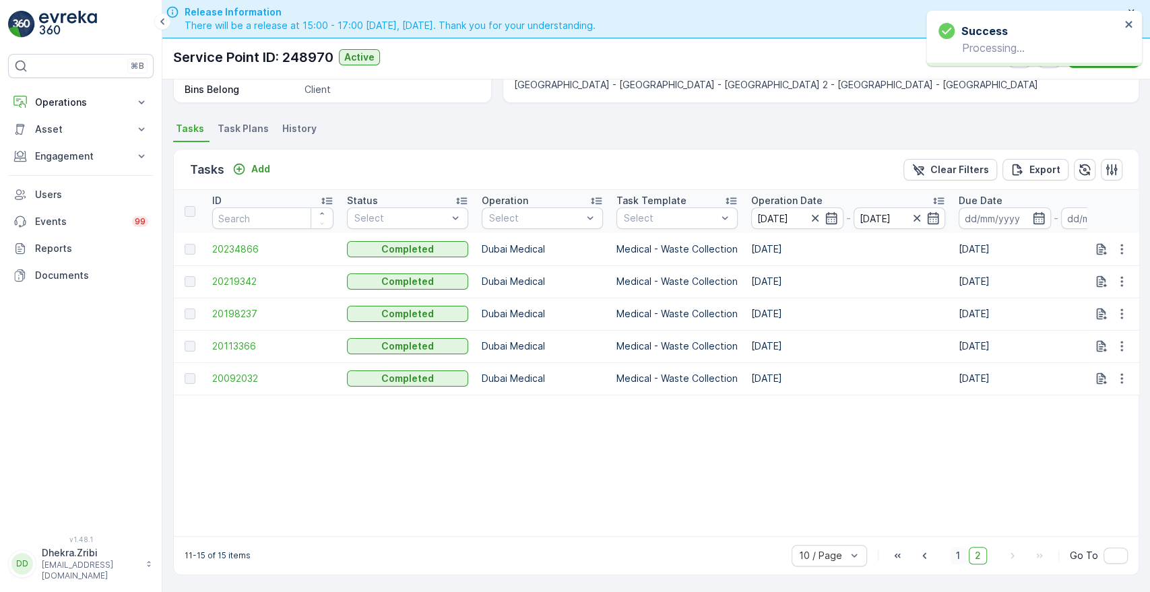
click at [954, 559] on span "1" at bounding box center [958, 556] width 16 height 18
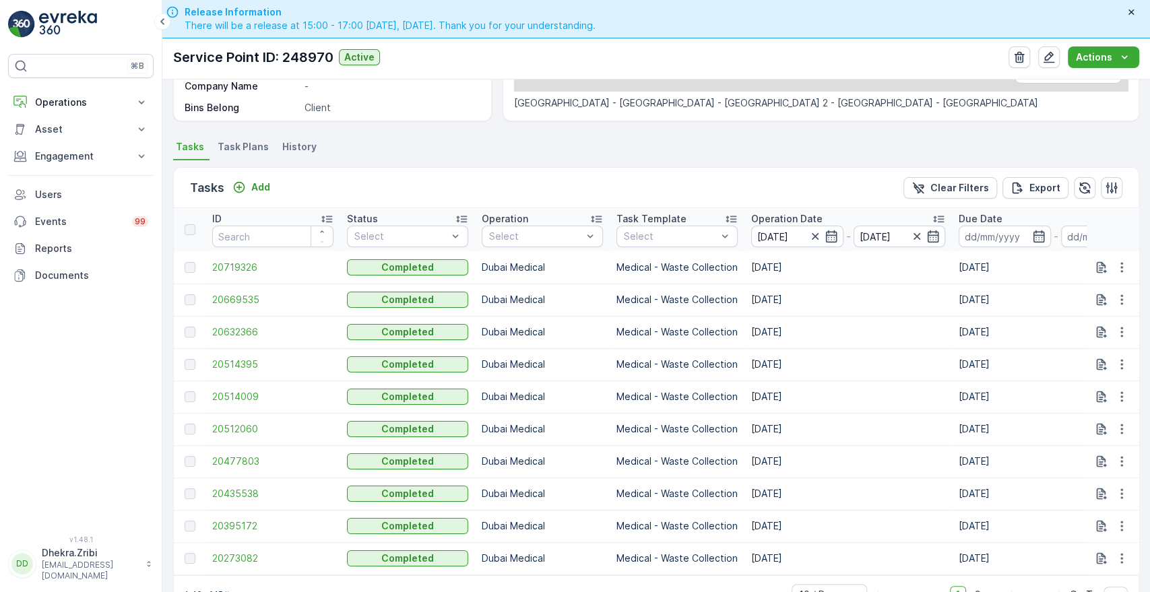
scroll to position [350, 0]
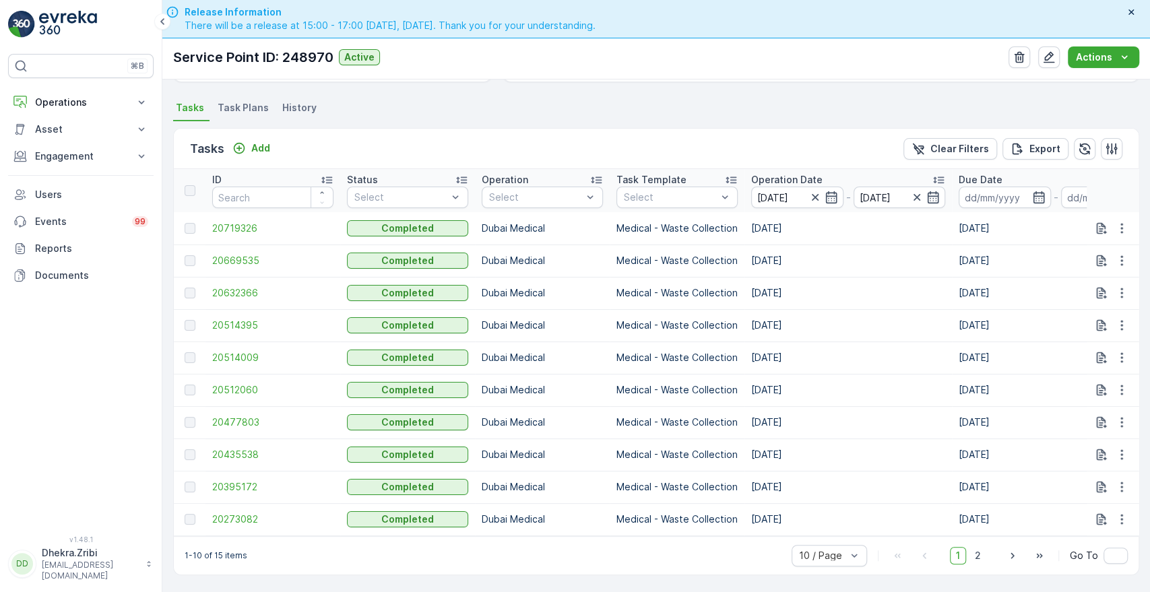
click at [791, 173] on p "Operation Date" at bounding box center [786, 179] width 71 height 13
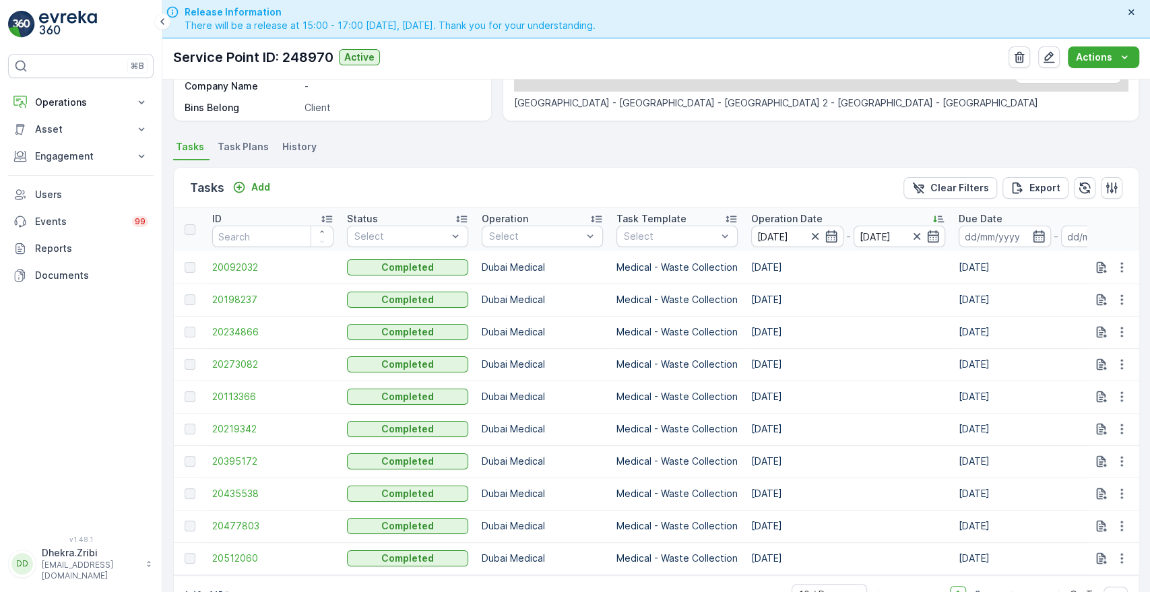
scroll to position [350, 0]
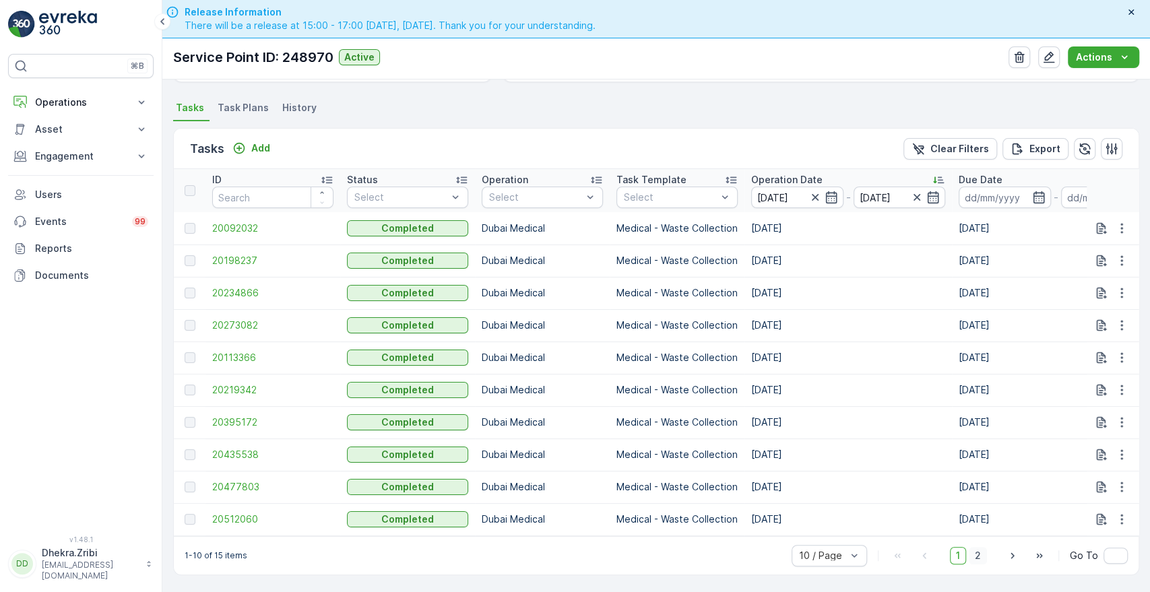
click at [980, 553] on span "2" at bounding box center [978, 556] width 18 height 18
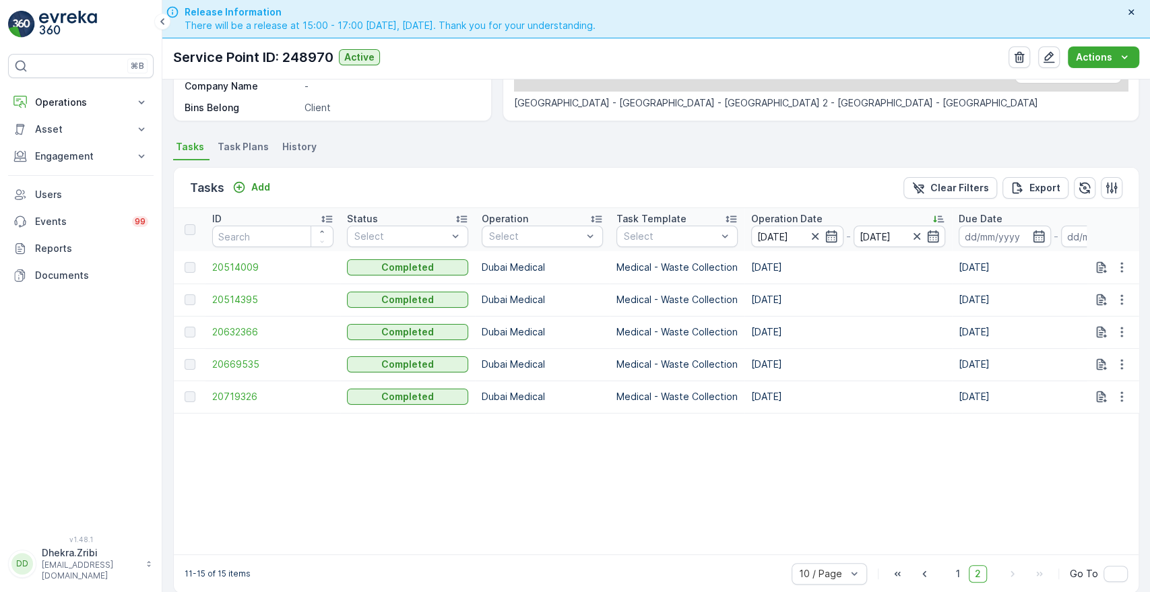
scroll to position [329, 0]
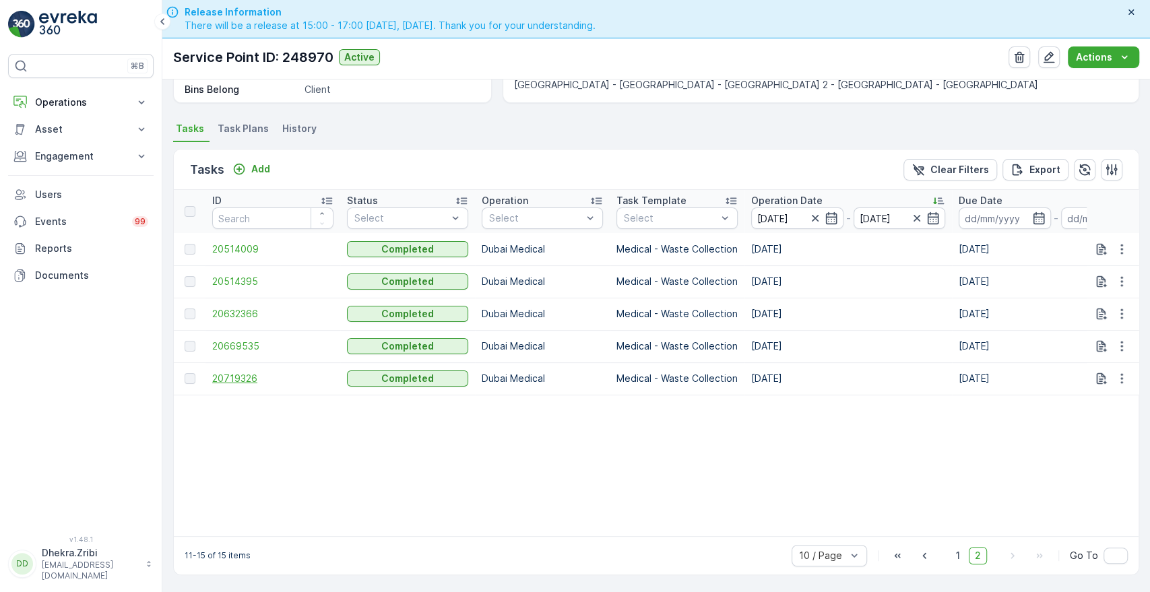
click at [222, 372] on span "20719326" at bounding box center [272, 378] width 121 height 13
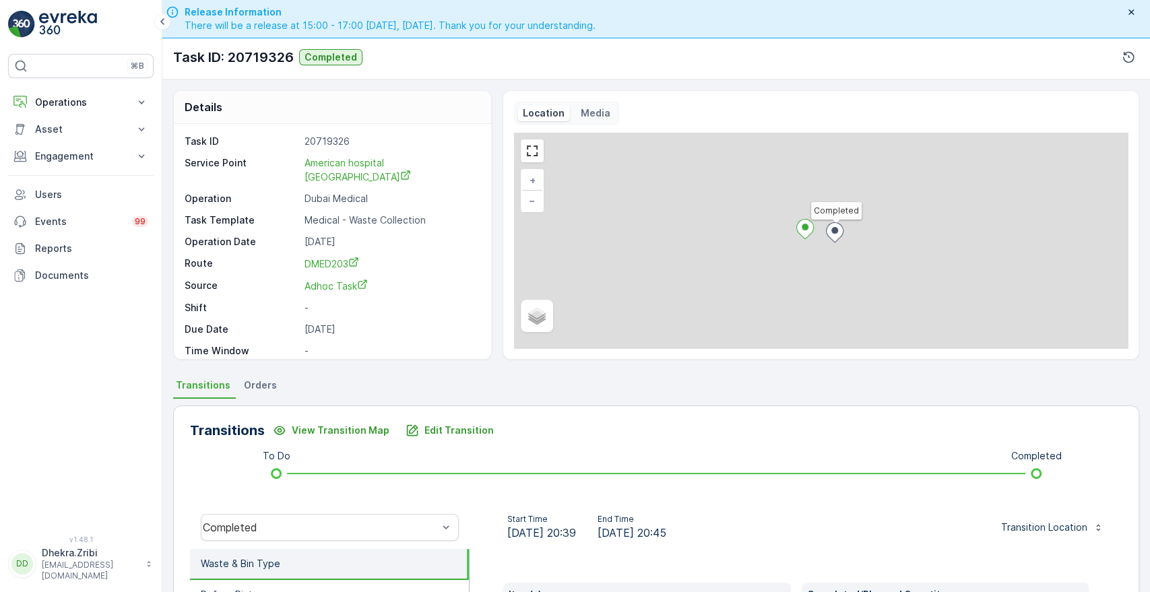
scroll to position [257, 0]
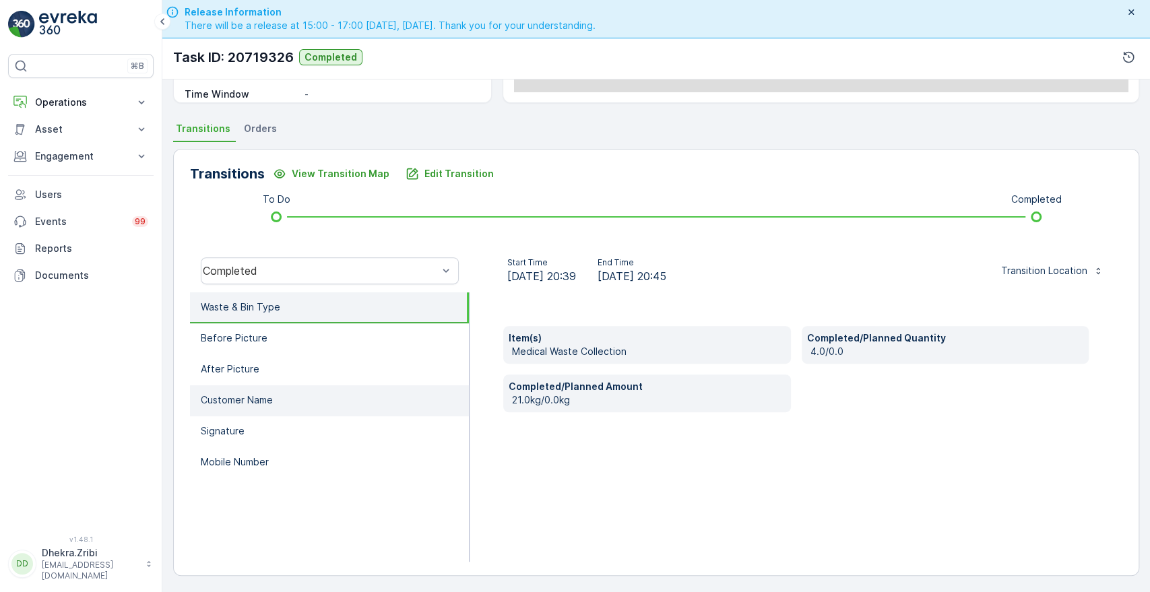
click at [261, 398] on p "Customer Name" at bounding box center [237, 400] width 72 height 13
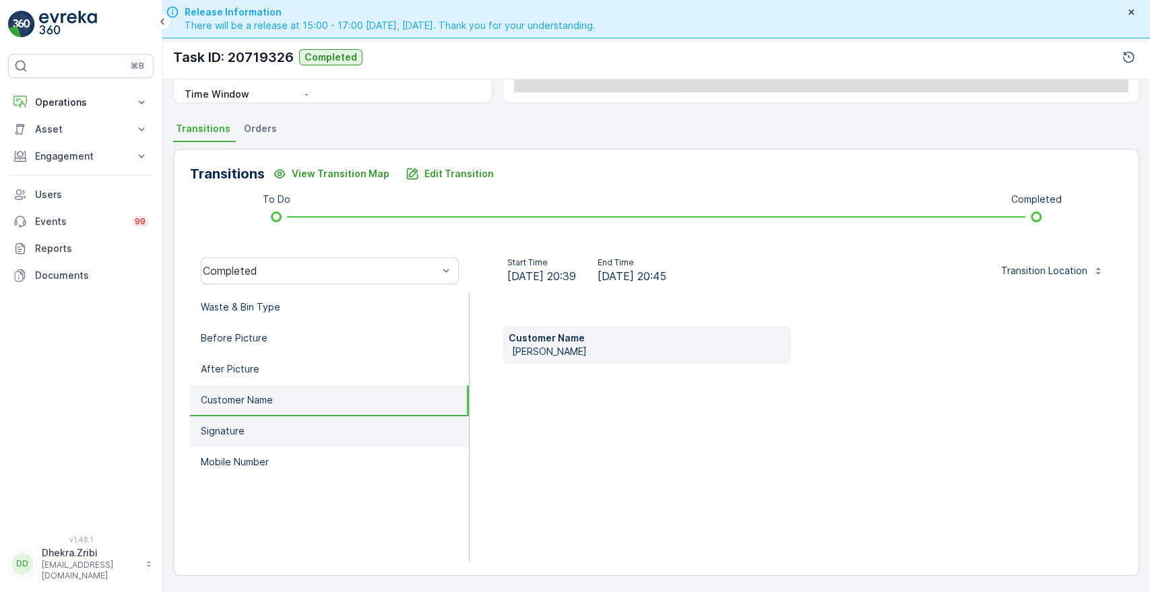
click at [237, 432] on p "Signature" at bounding box center [223, 431] width 44 height 13
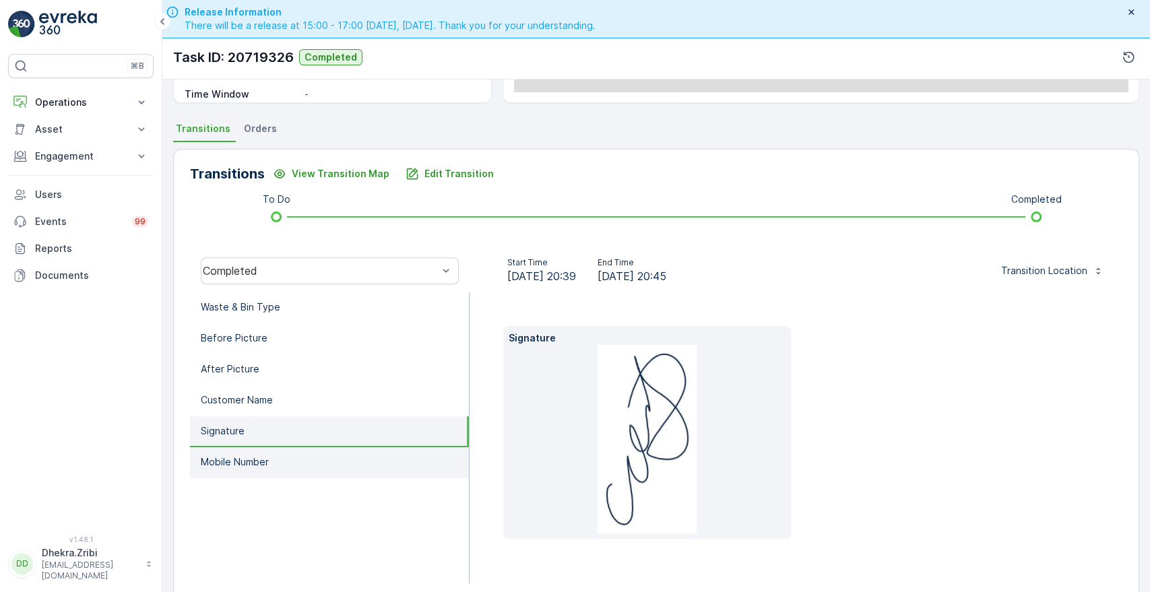
click at [242, 461] on p "Mobile Number" at bounding box center [235, 462] width 68 height 13
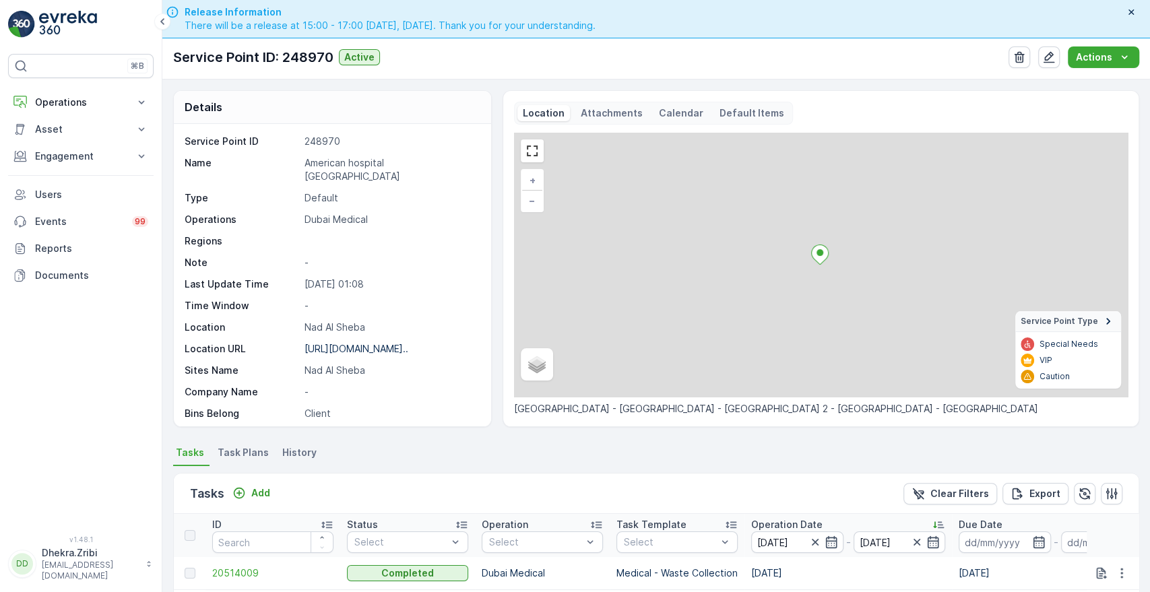
scroll to position [329, 0]
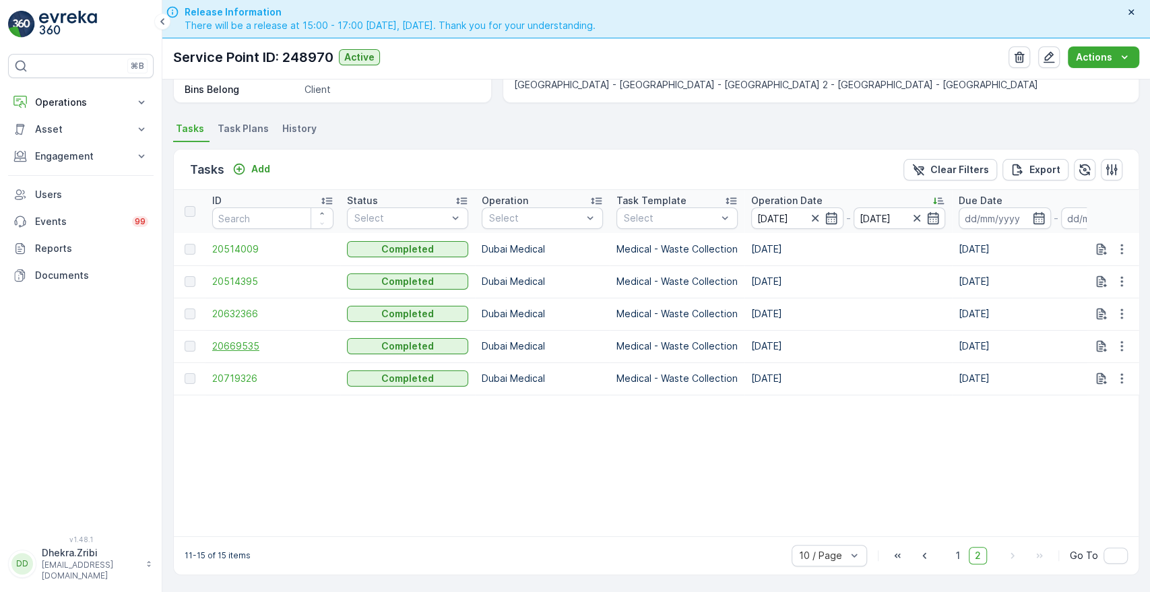
click at [230, 344] on span "20669535" at bounding box center [272, 346] width 121 height 13
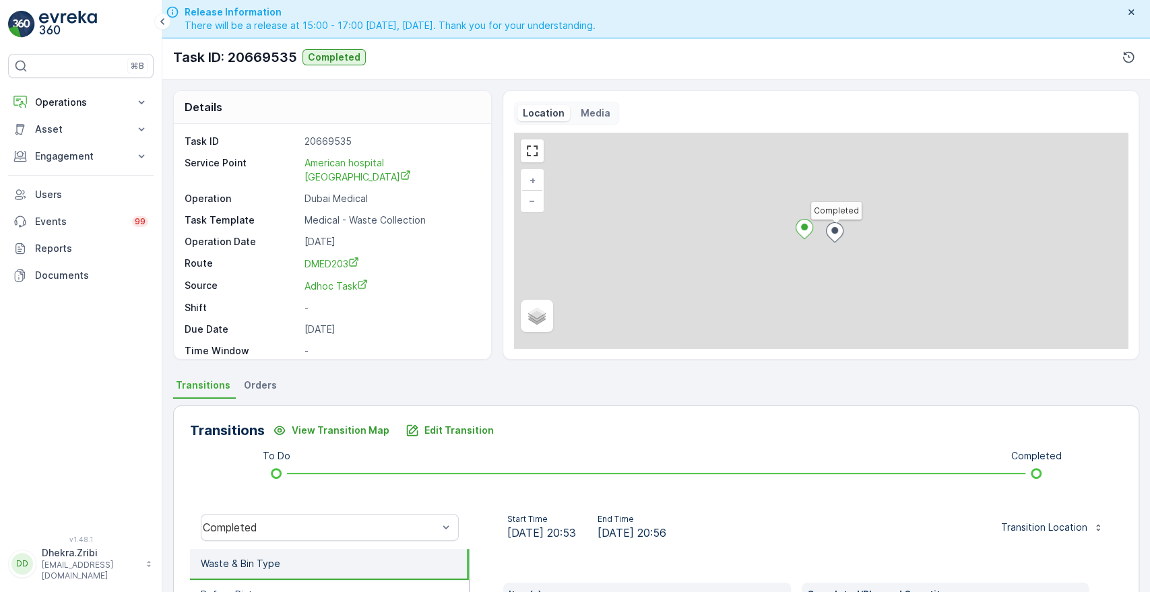
scroll to position [257, 0]
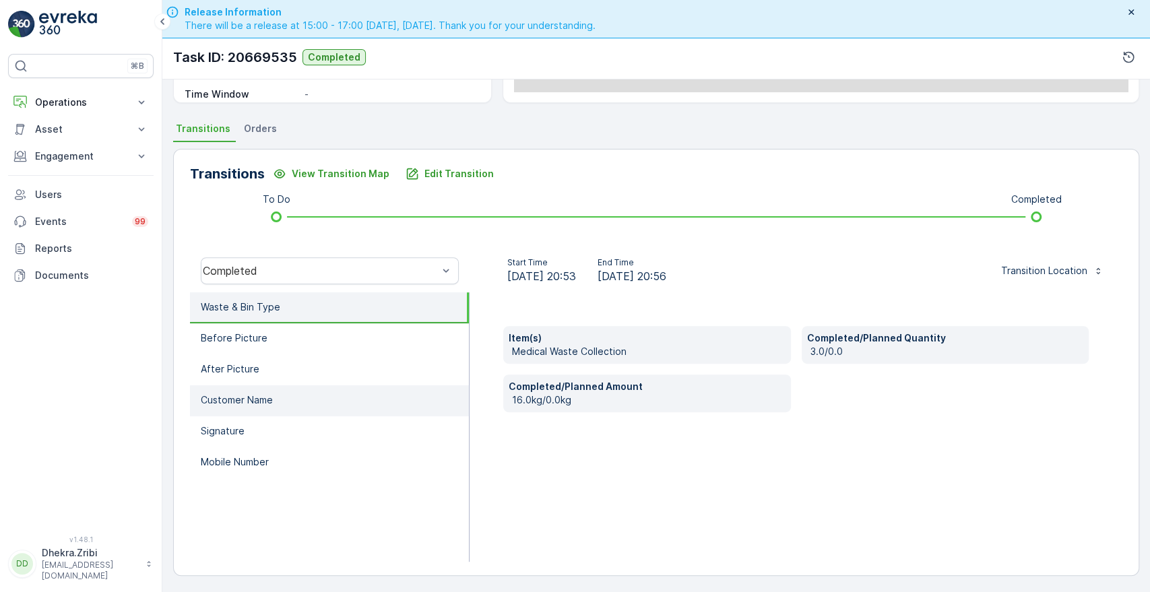
click at [279, 403] on li "Customer Name" at bounding box center [329, 400] width 279 height 31
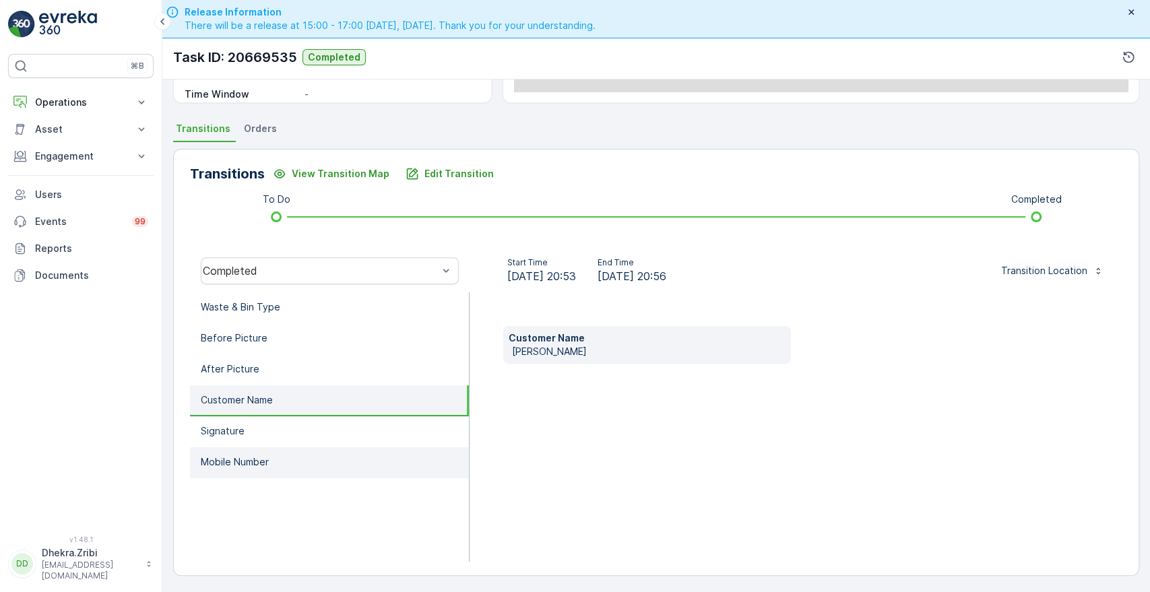
click at [230, 456] on p "Mobile Number" at bounding box center [235, 462] width 68 height 13
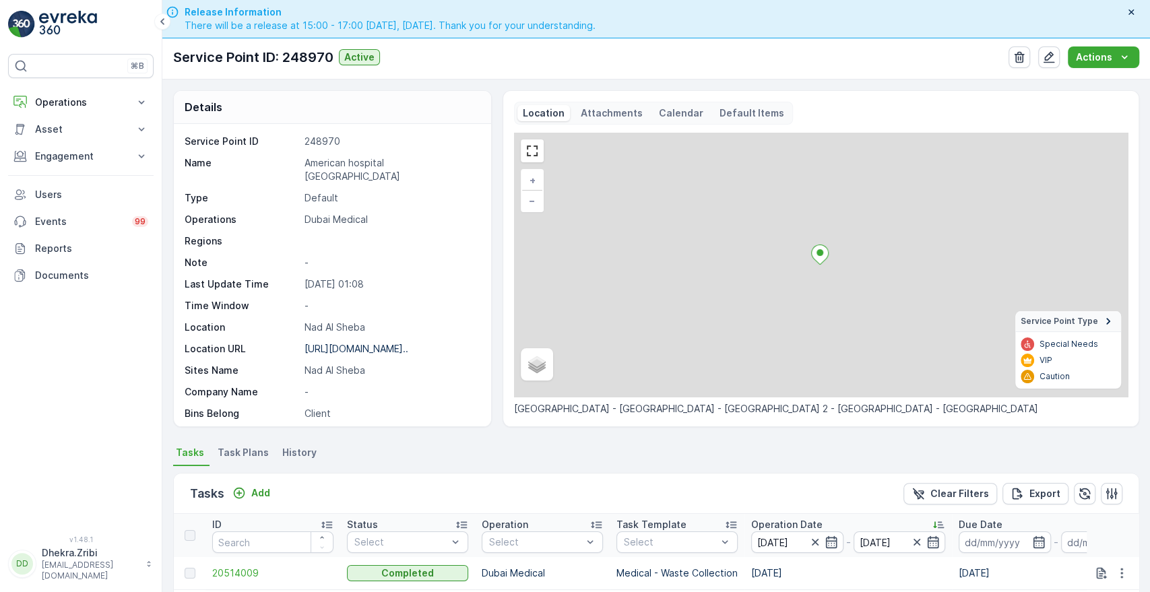
scroll to position [329, 0]
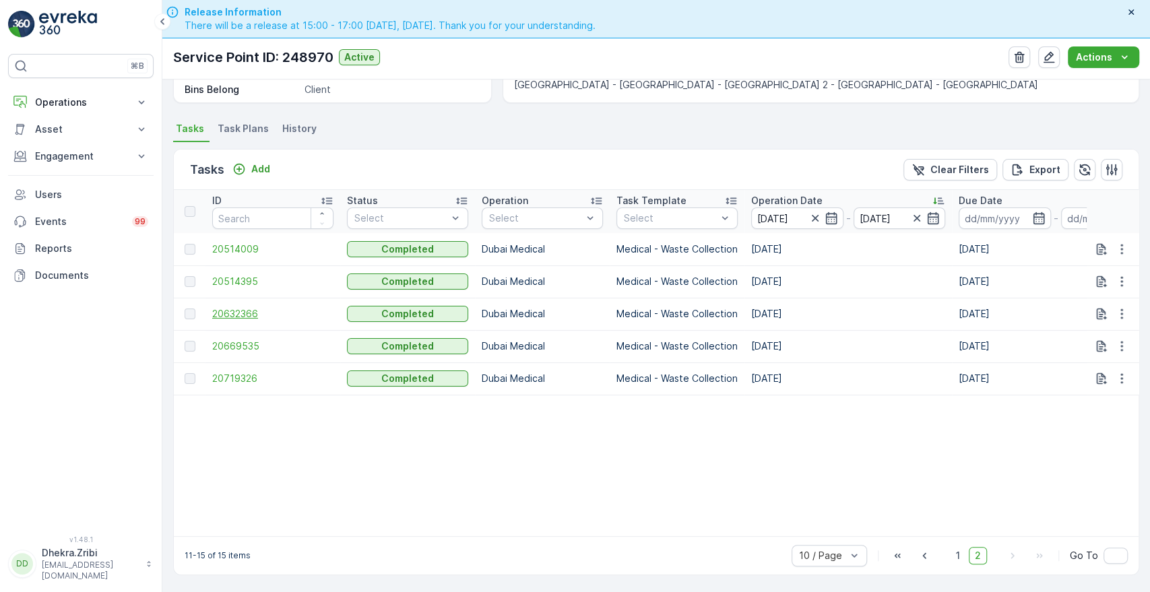
click at [243, 308] on span "20632366" at bounding box center [272, 313] width 121 height 13
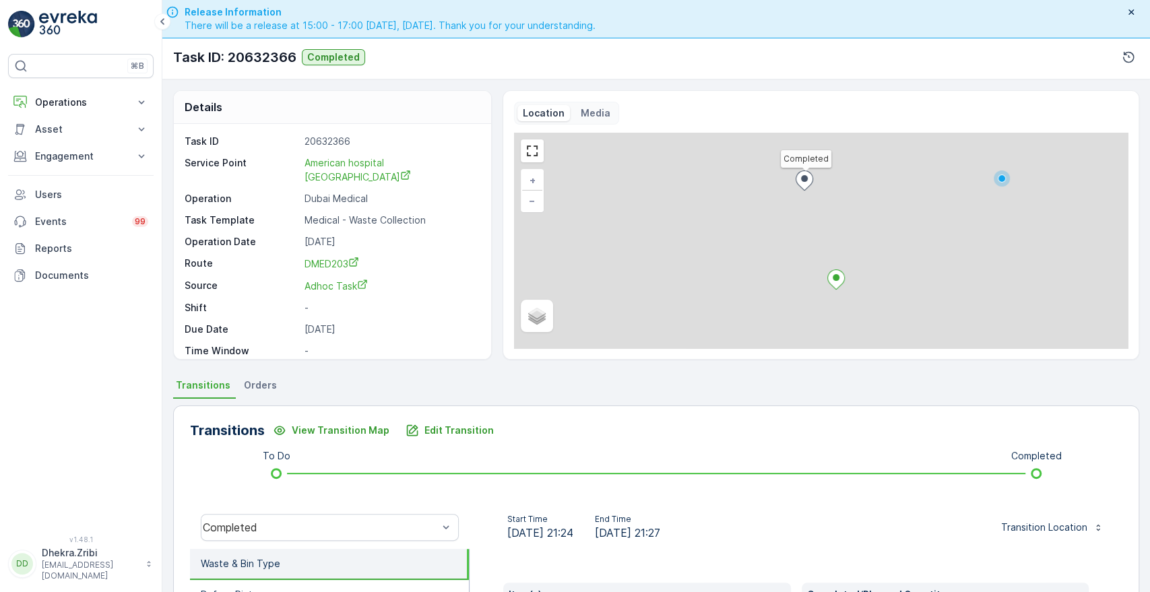
scroll to position [257, 0]
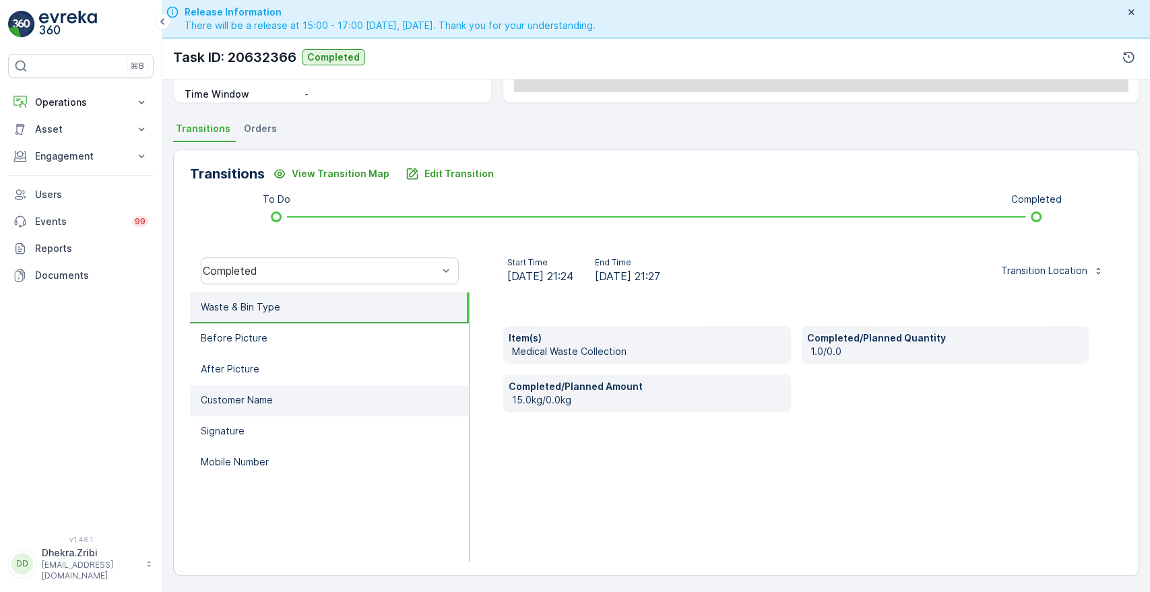
click at [239, 406] on li "Customer Name" at bounding box center [329, 400] width 279 height 31
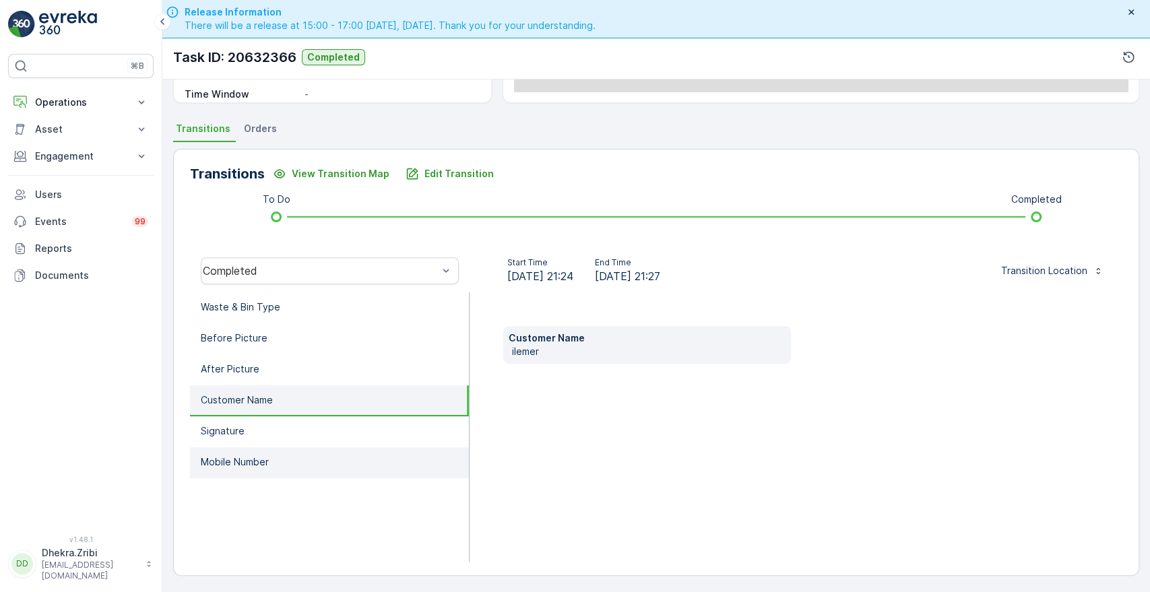
click at [230, 457] on p "Mobile Number" at bounding box center [235, 462] width 68 height 13
click at [255, 404] on p "Customer Name" at bounding box center [237, 400] width 72 height 13
click at [259, 476] on li "Mobile Number" at bounding box center [329, 462] width 279 height 31
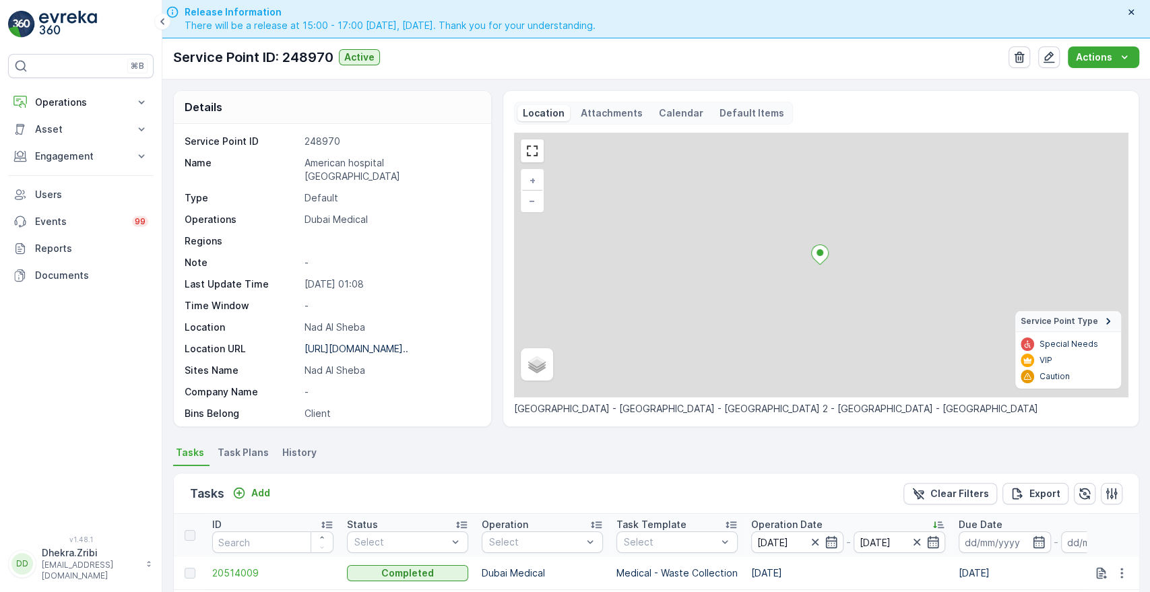
scroll to position [329, 0]
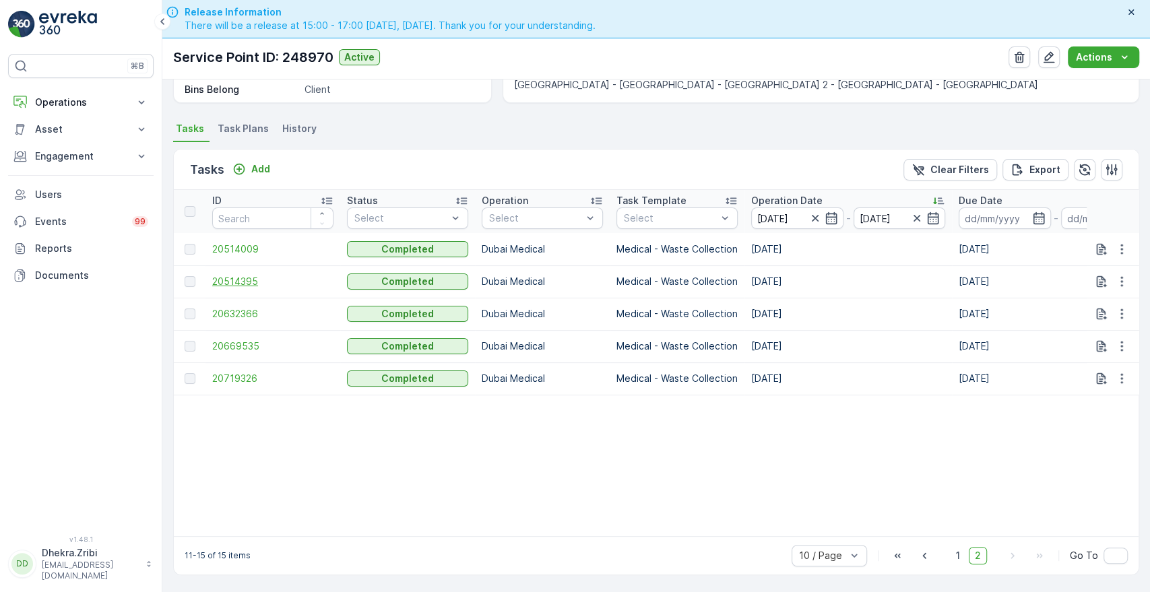
click at [230, 275] on span "20514395" at bounding box center [272, 281] width 121 height 13
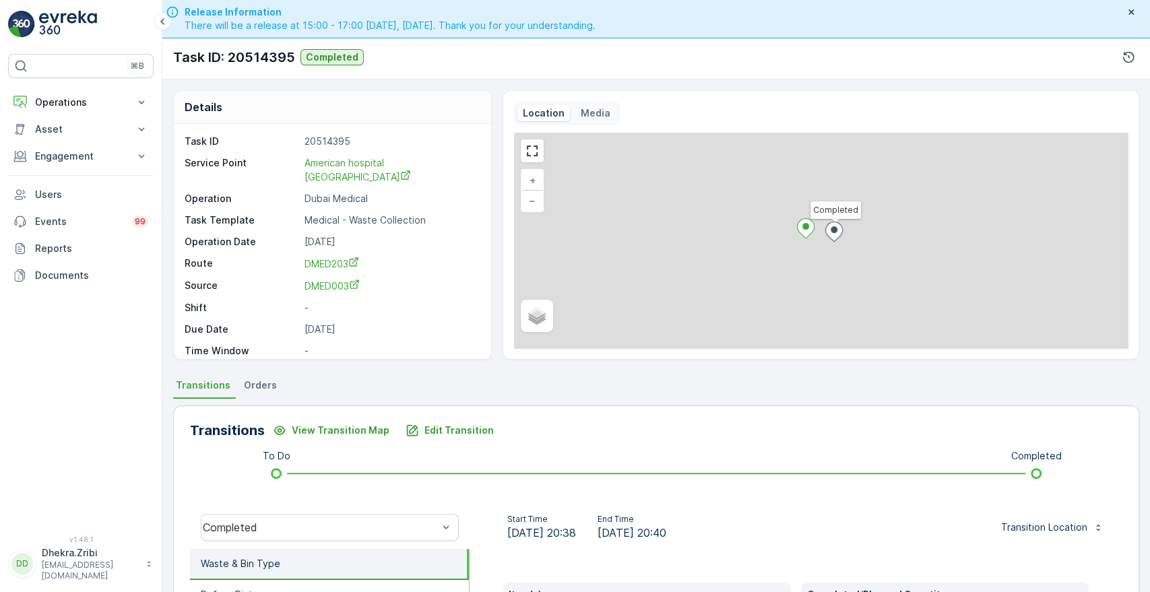
scroll to position [257, 0]
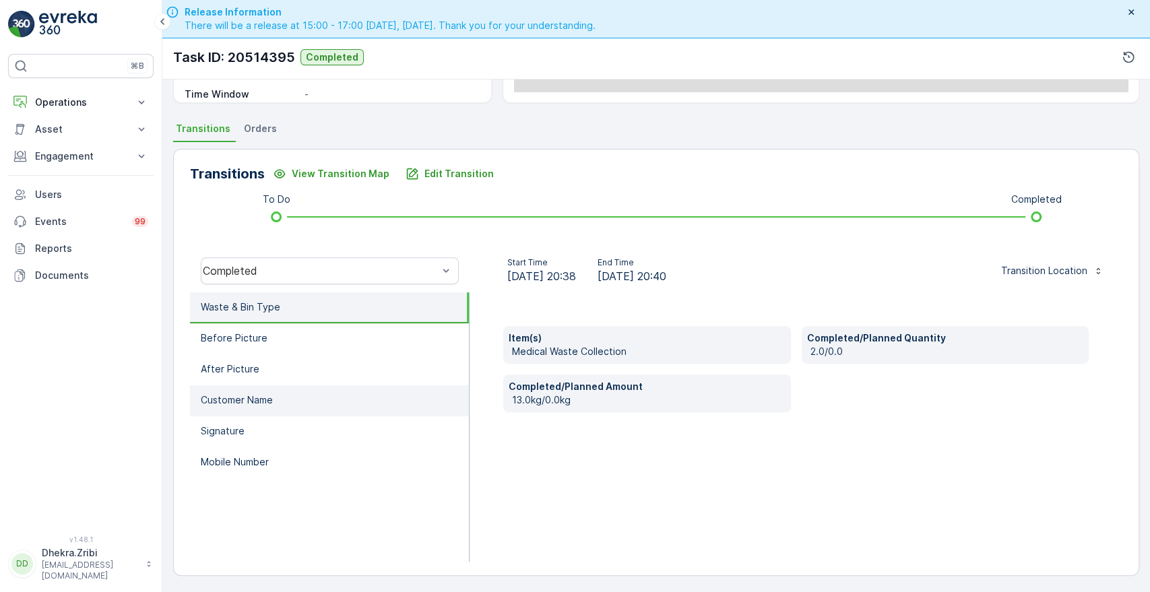
click at [253, 389] on li "Customer Name" at bounding box center [329, 400] width 279 height 31
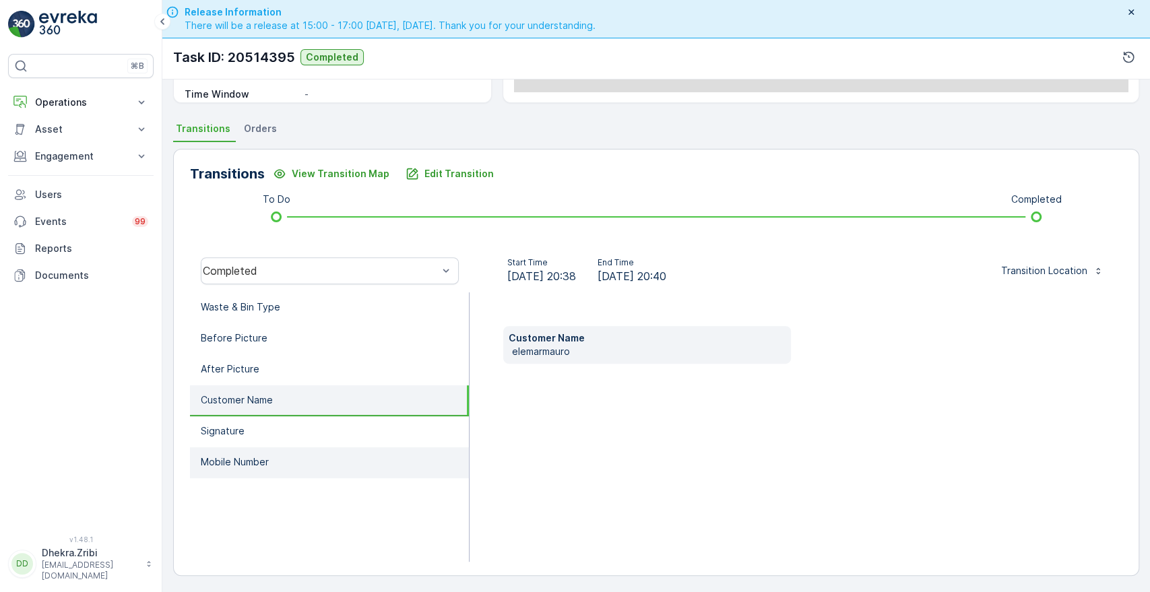
click at [234, 457] on p "Mobile Number" at bounding box center [235, 462] width 68 height 13
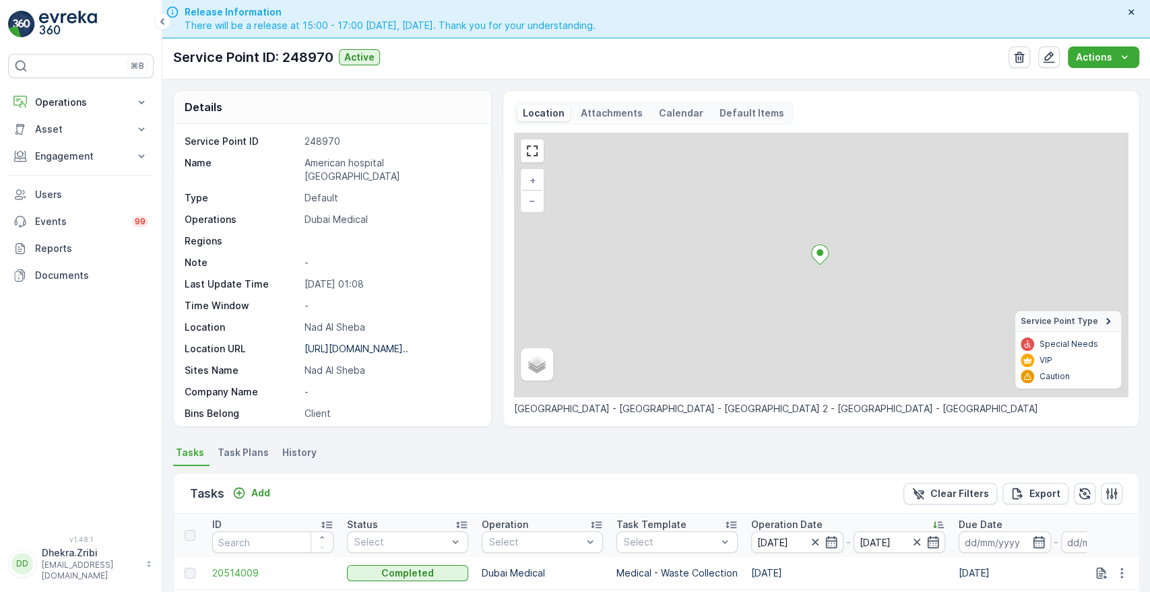
scroll to position [329, 0]
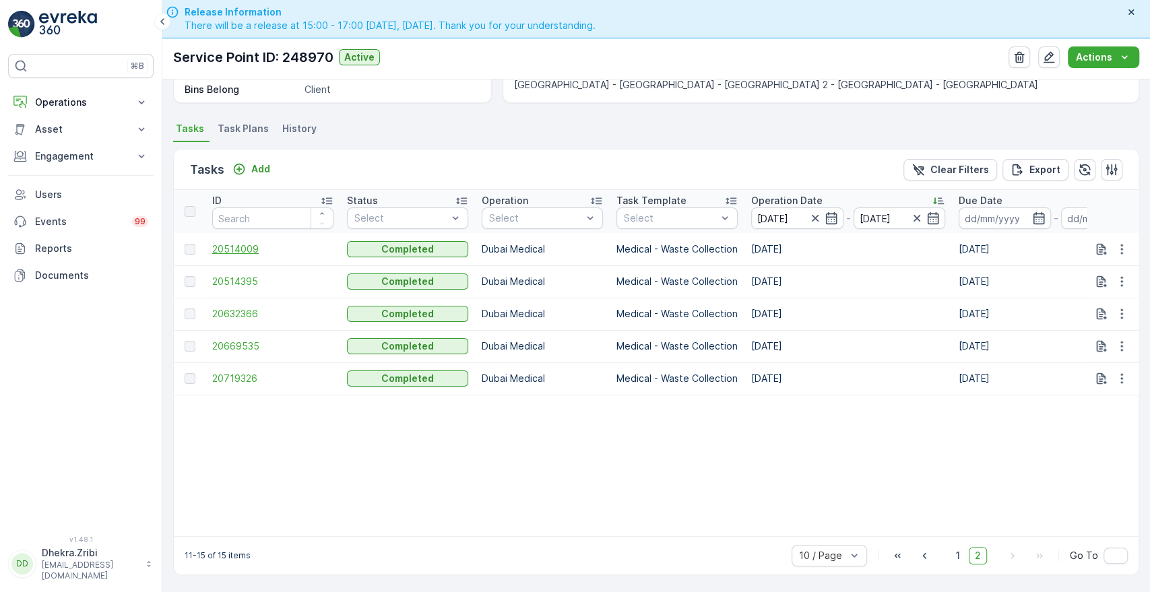
click at [238, 243] on span "20514009" at bounding box center [272, 249] width 121 height 13
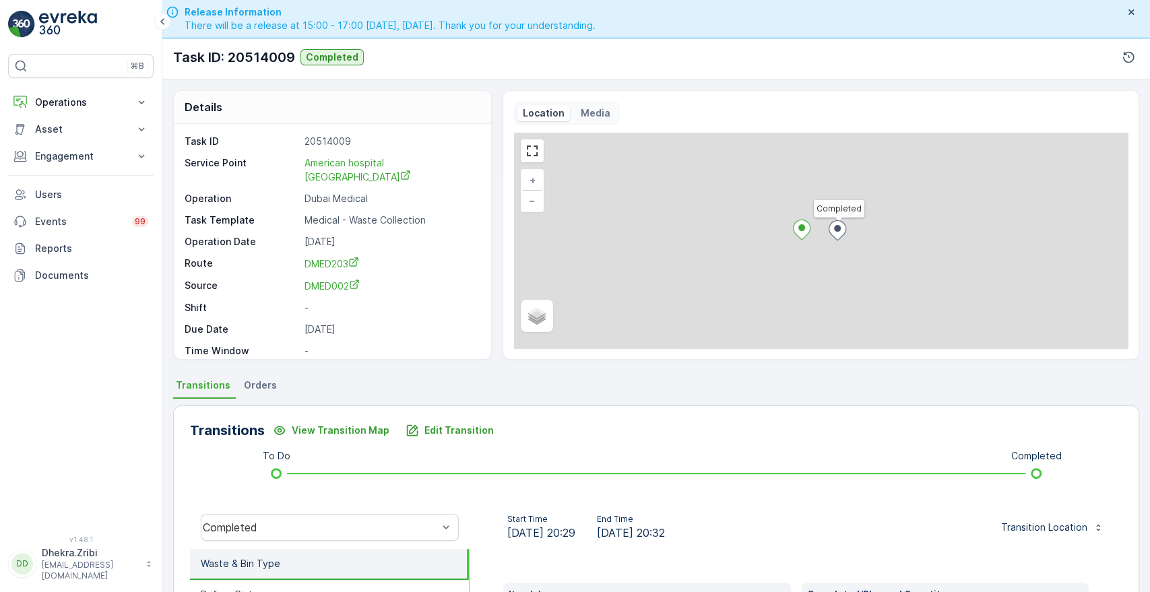
scroll to position [257, 0]
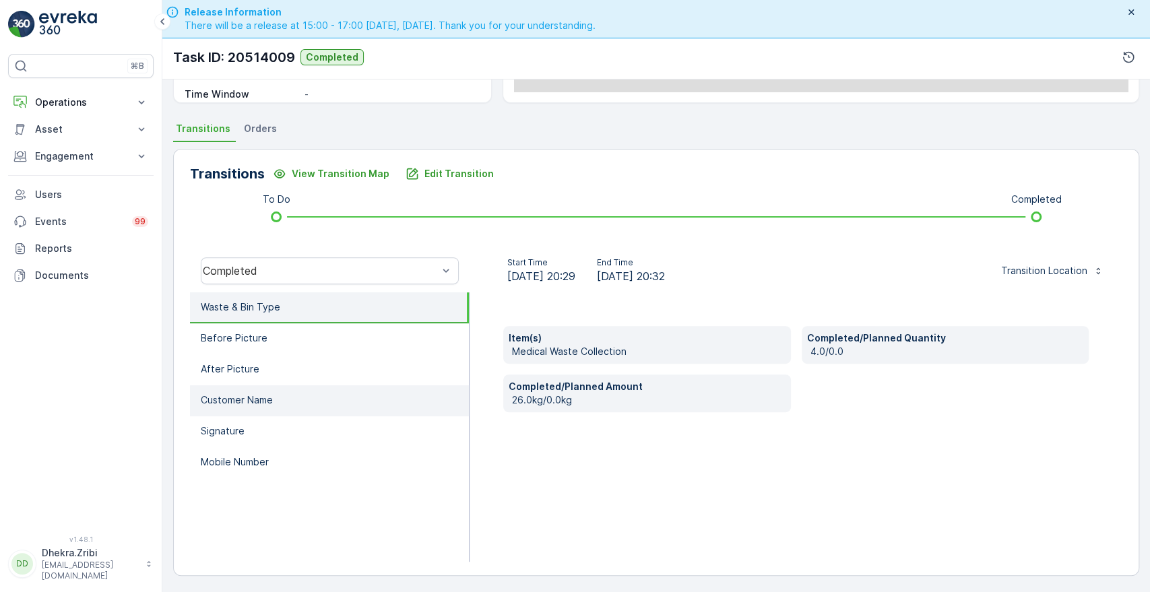
click at [265, 399] on p "Customer Name" at bounding box center [237, 400] width 72 height 13
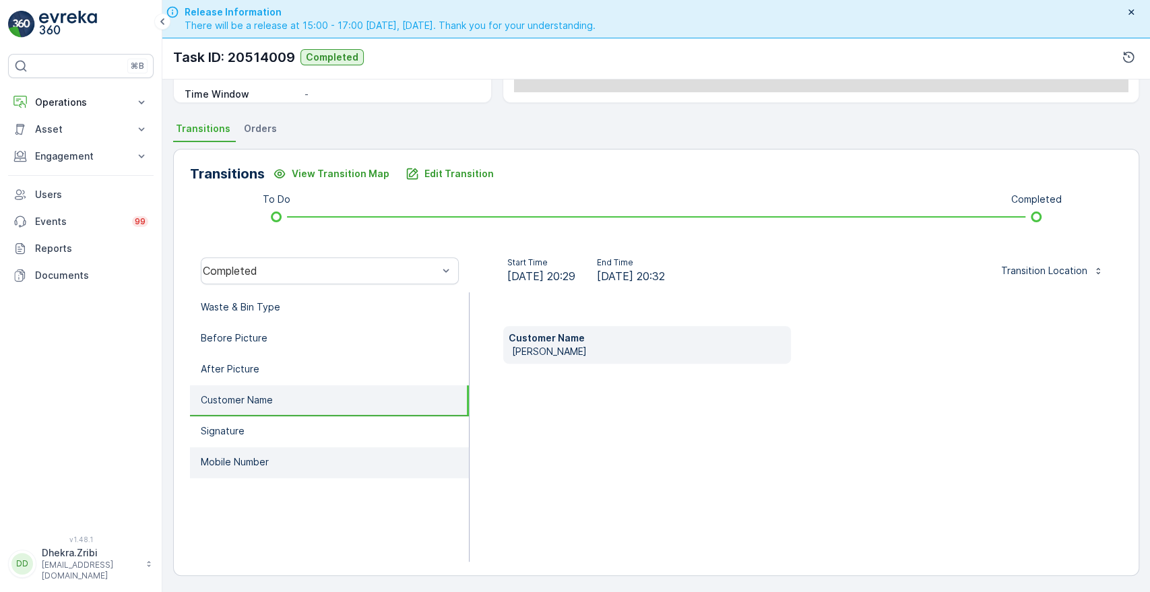
click at [237, 457] on p "Mobile Number" at bounding box center [235, 462] width 68 height 13
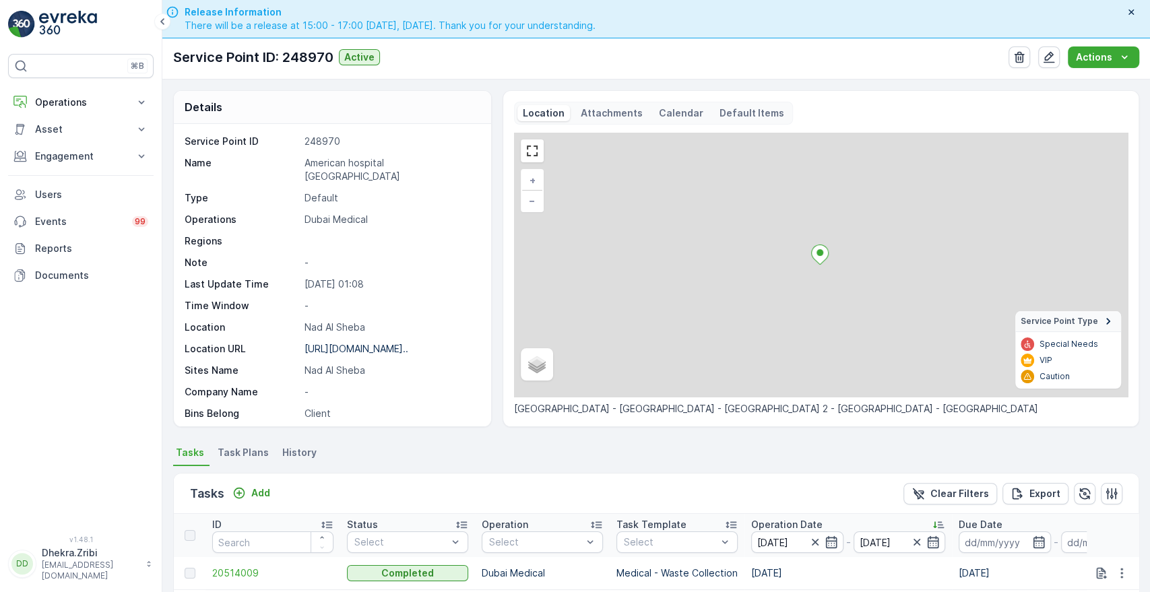
scroll to position [329, 0]
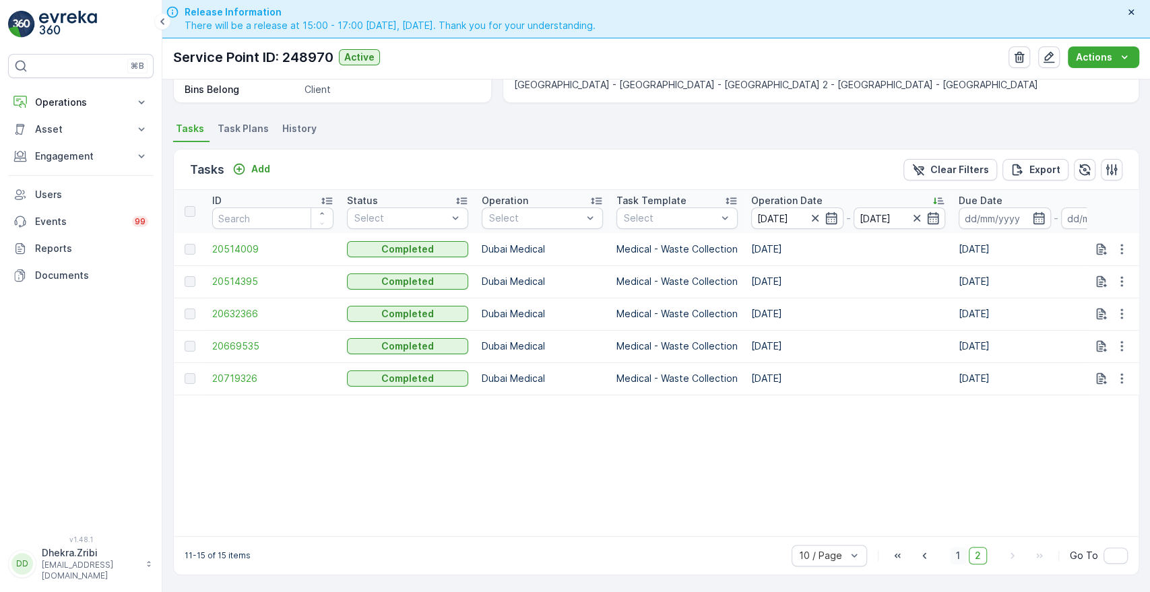
click at [954, 553] on span "1" at bounding box center [958, 556] width 16 height 18
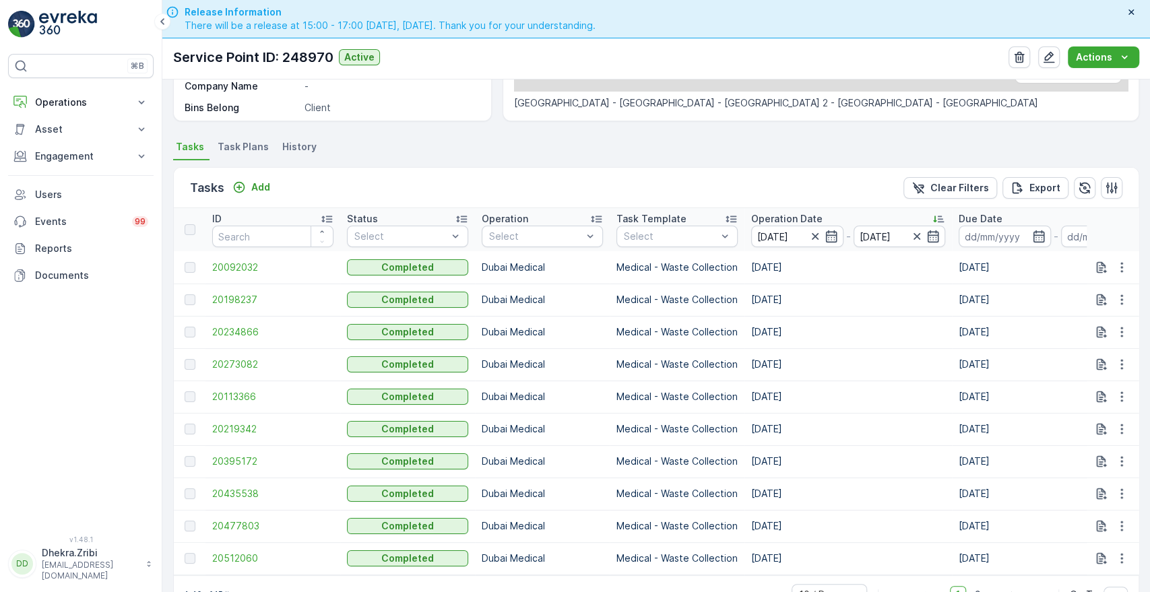
scroll to position [329, 0]
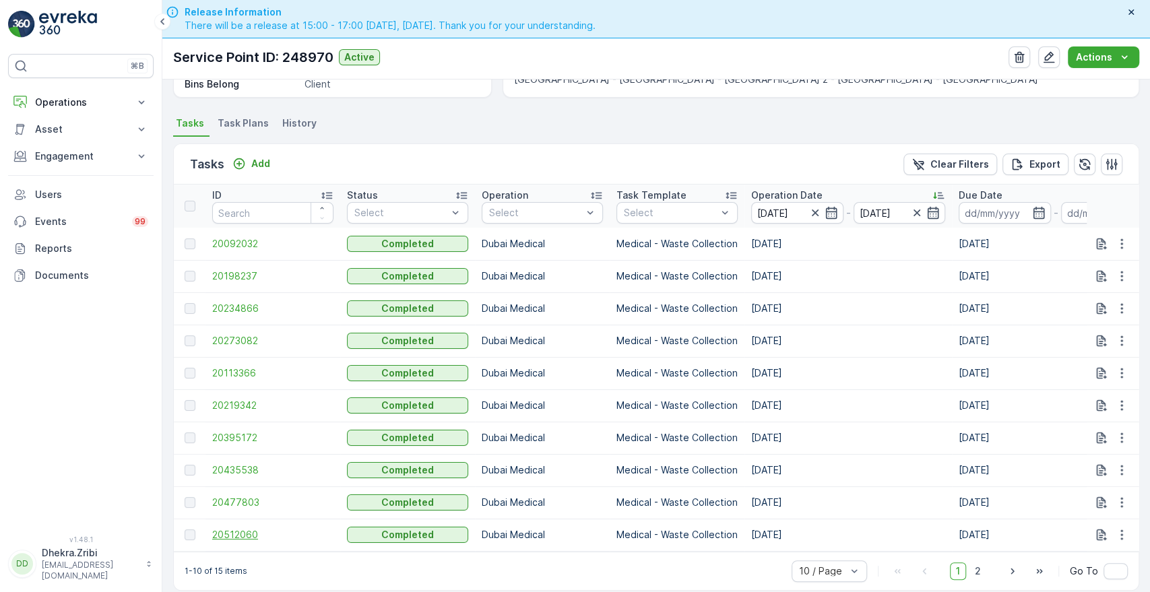
click at [242, 532] on span "20512060" at bounding box center [272, 534] width 121 height 13
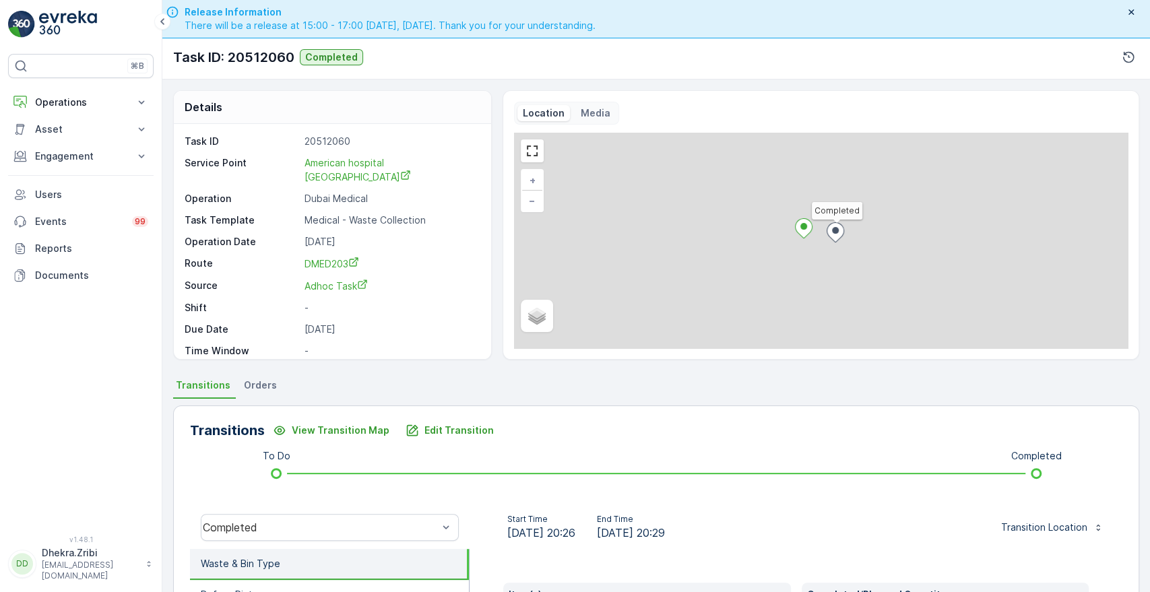
scroll to position [257, 0]
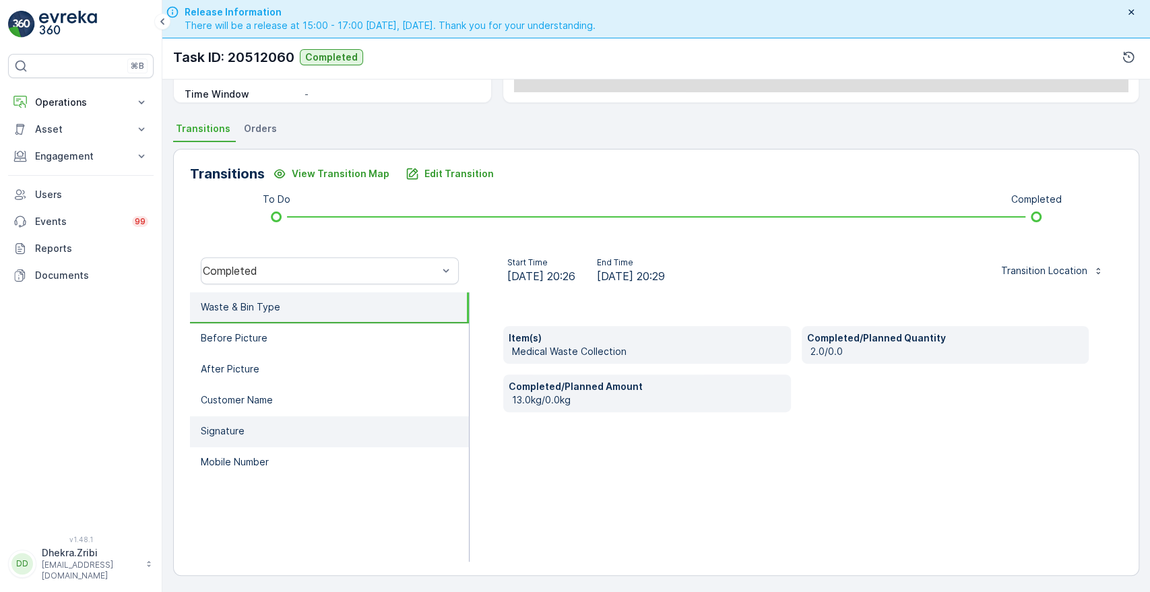
click at [247, 429] on li "Signature" at bounding box center [329, 431] width 279 height 31
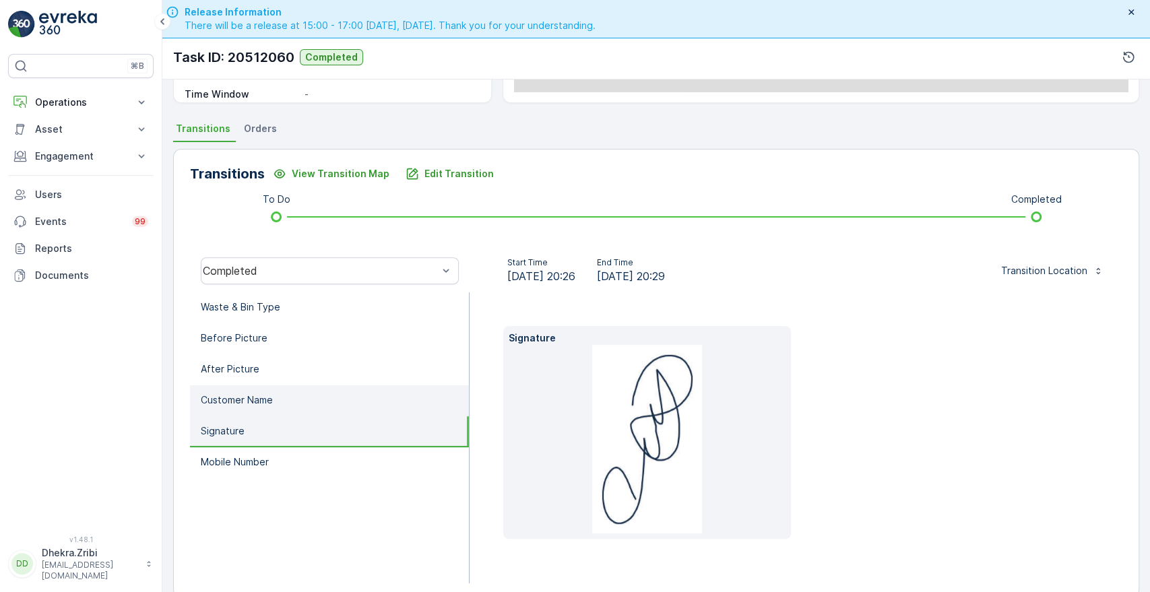
click at [256, 395] on p "Customer Name" at bounding box center [237, 400] width 72 height 13
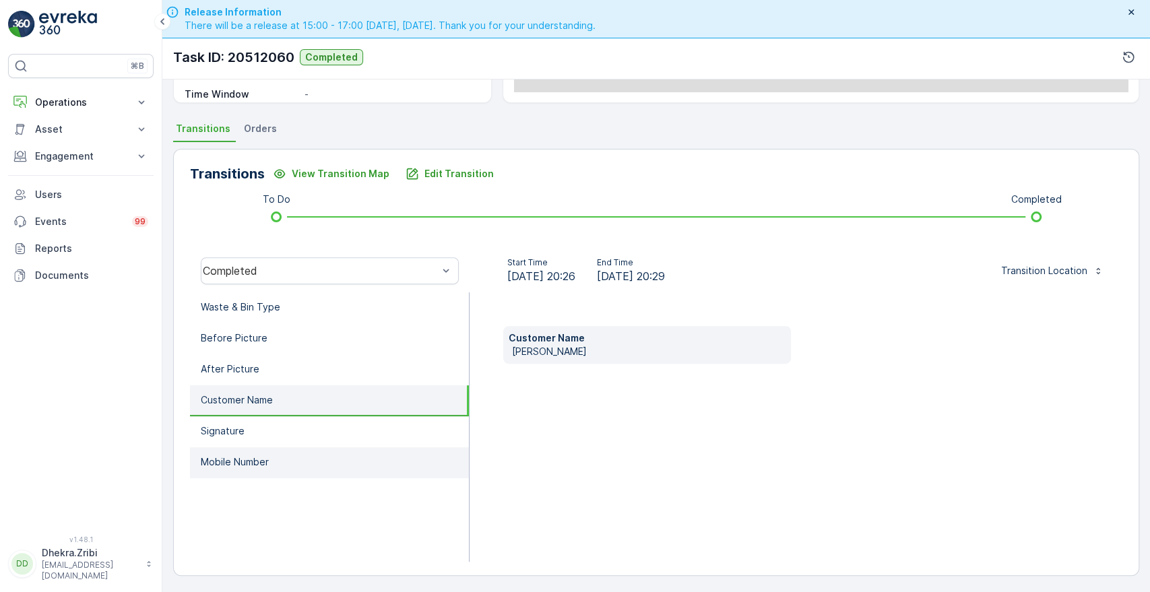
click at [237, 456] on p "Mobile Number" at bounding box center [235, 462] width 68 height 13
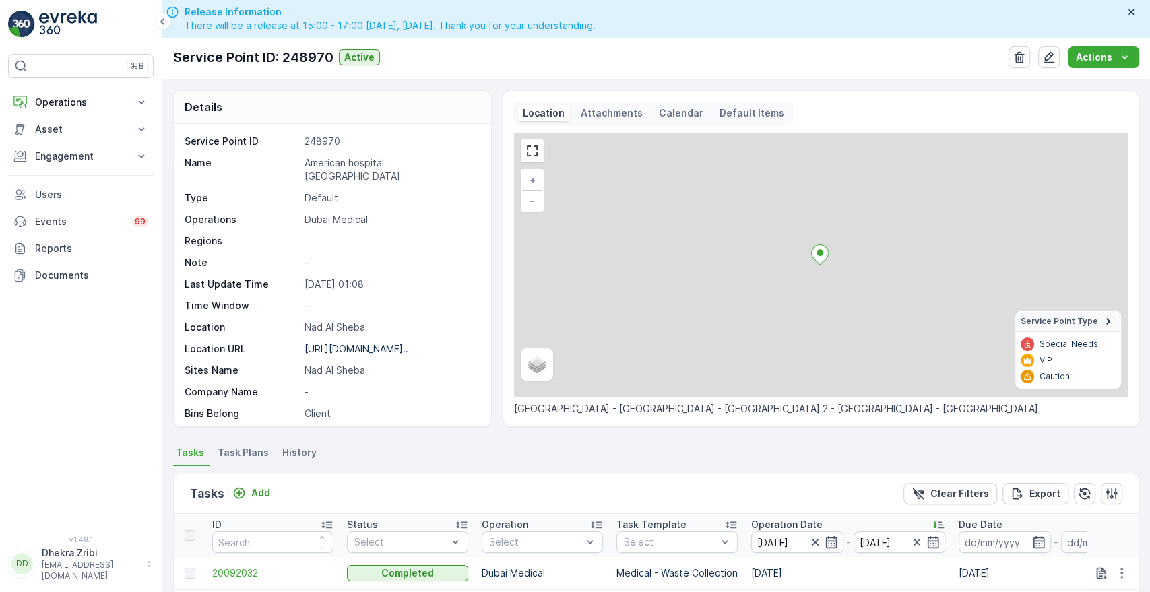
scroll to position [350, 0]
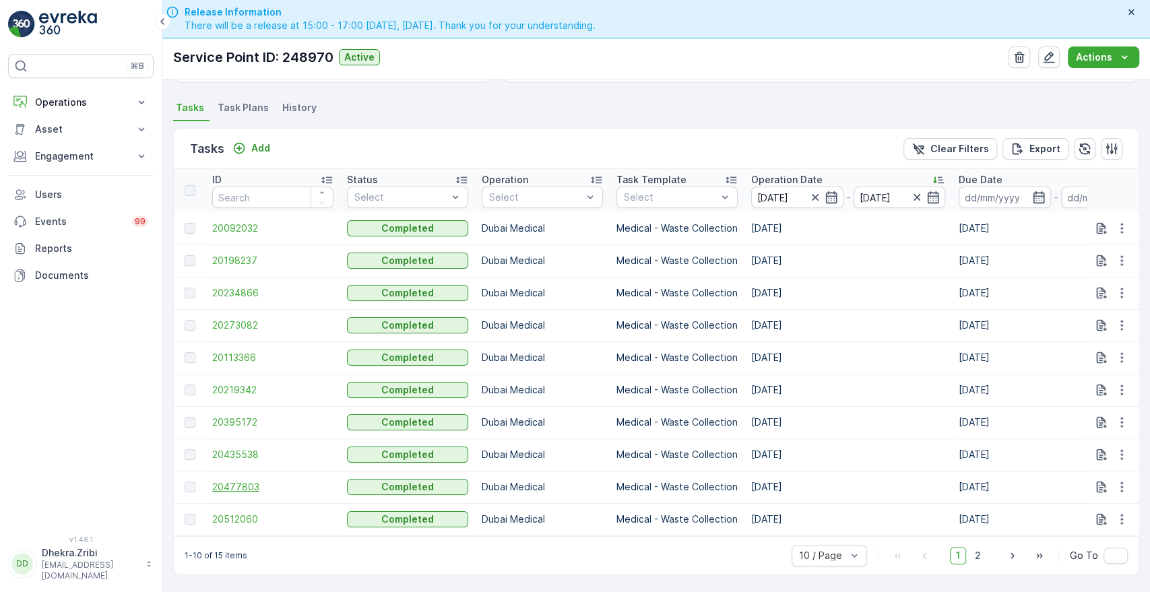
click at [229, 480] on span "20477803" at bounding box center [272, 486] width 121 height 13
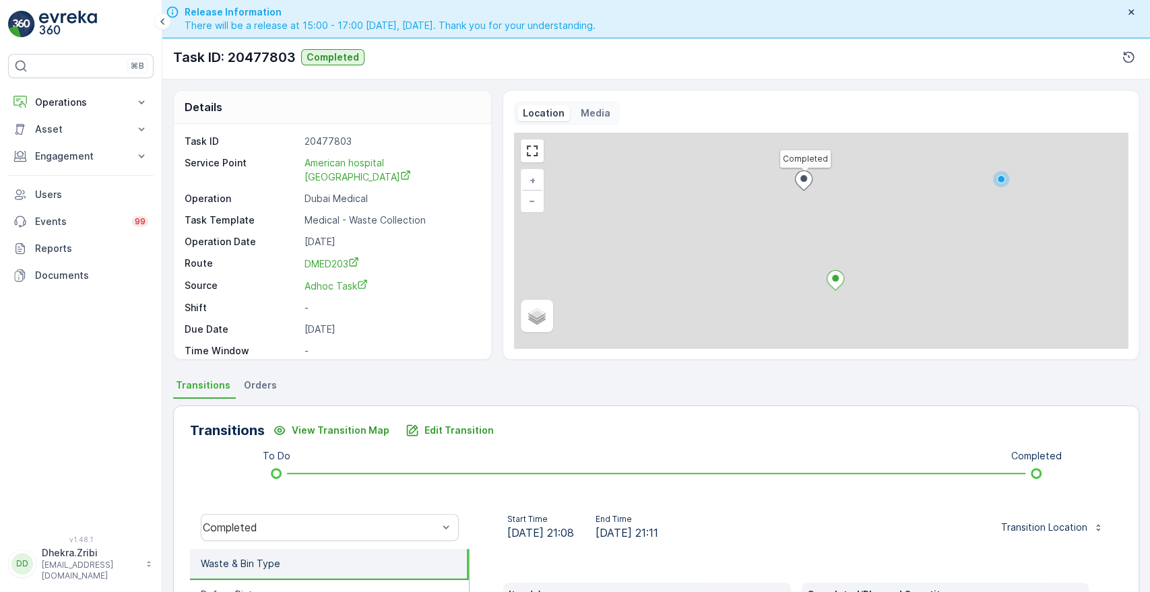
scroll to position [257, 0]
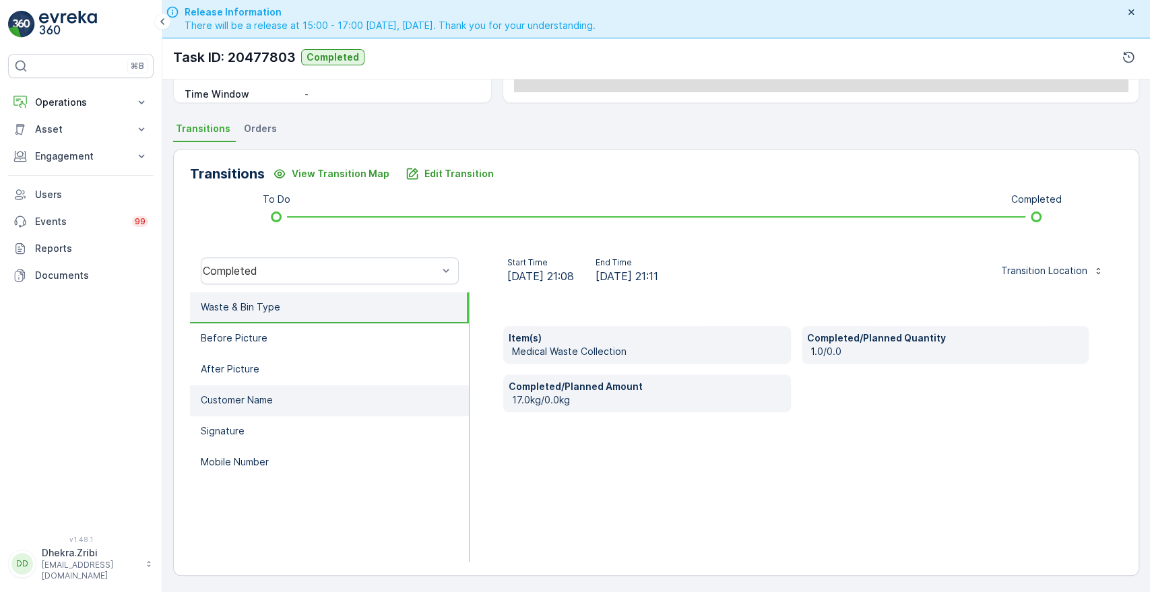
click at [285, 394] on li "Customer Name" at bounding box center [329, 400] width 279 height 31
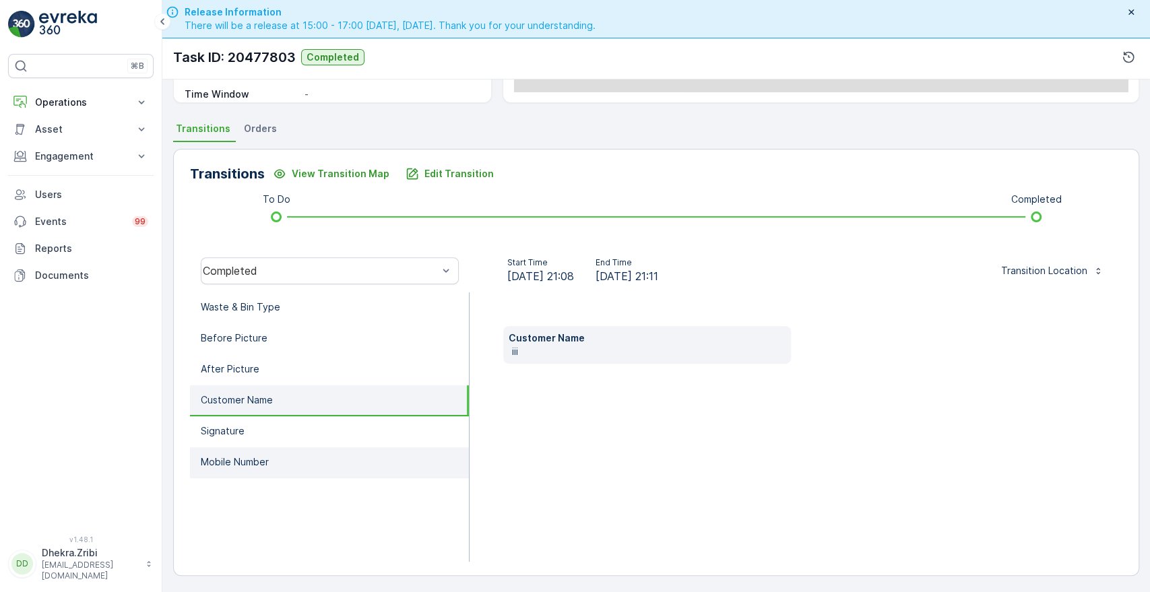
click at [253, 458] on p "Mobile Number" at bounding box center [235, 462] width 68 height 13
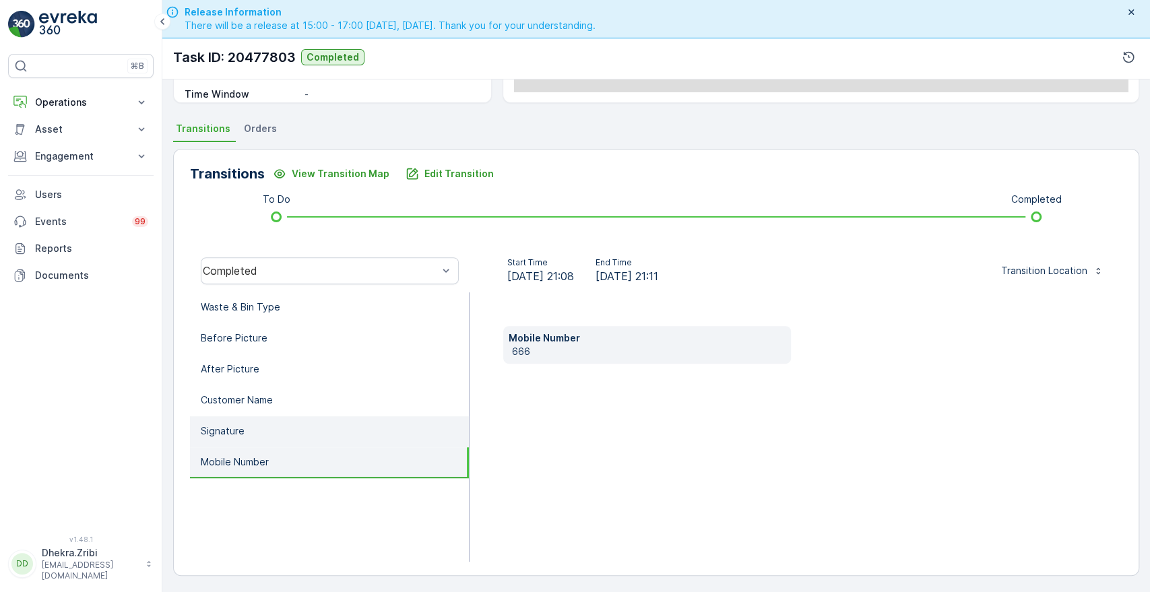
click at [264, 425] on li "Signature" at bounding box center [329, 431] width 279 height 31
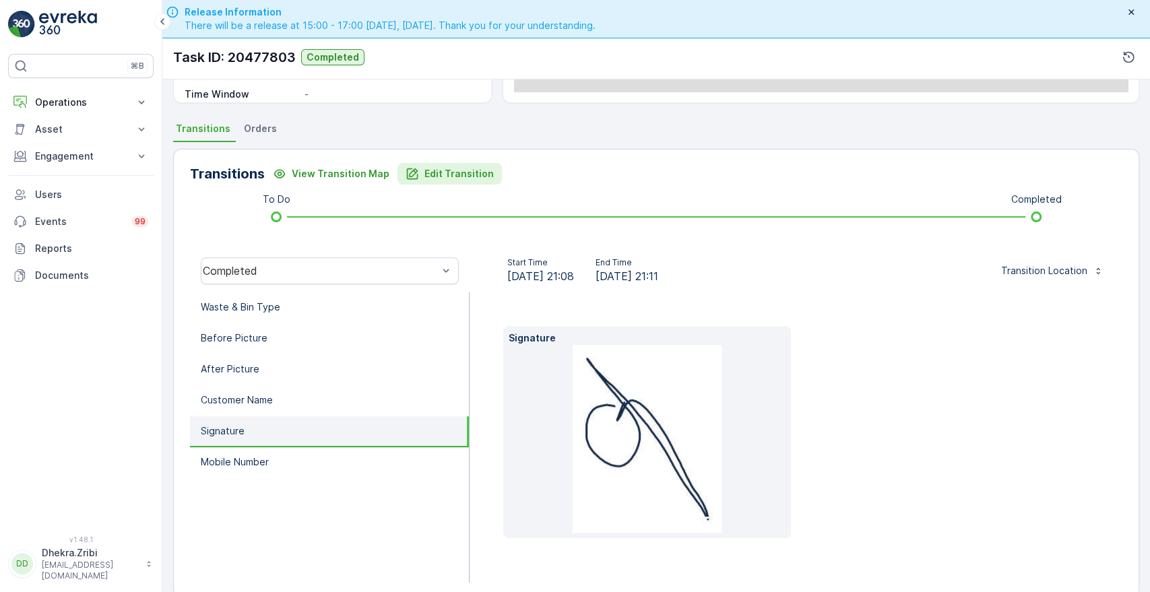
click at [461, 172] on p "Edit Transition" at bounding box center [459, 173] width 69 height 13
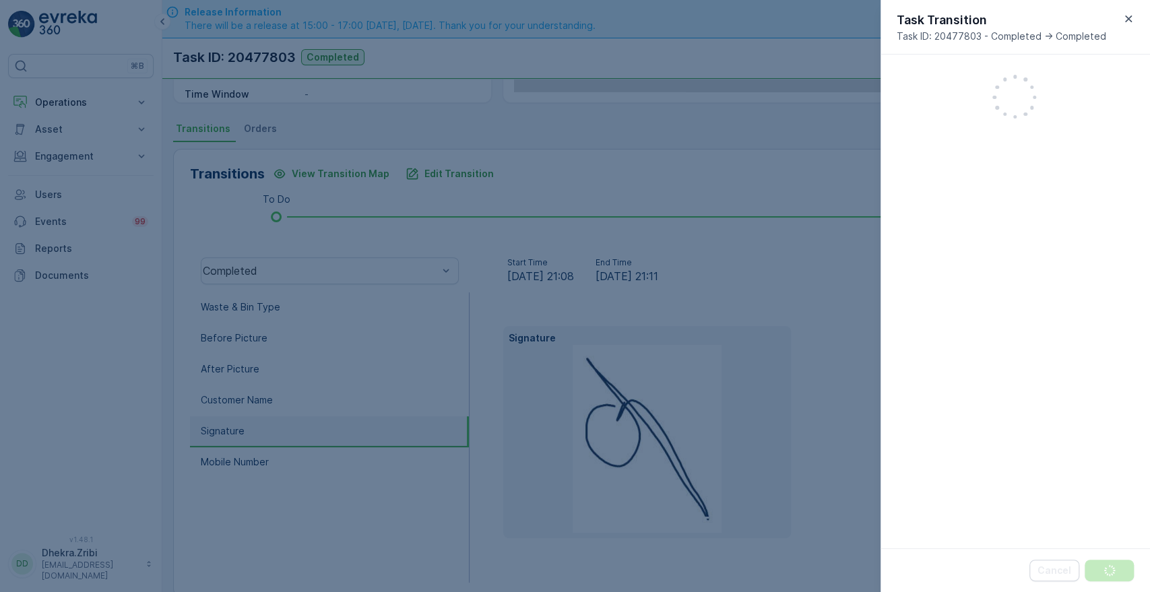
scroll to position [352, 0]
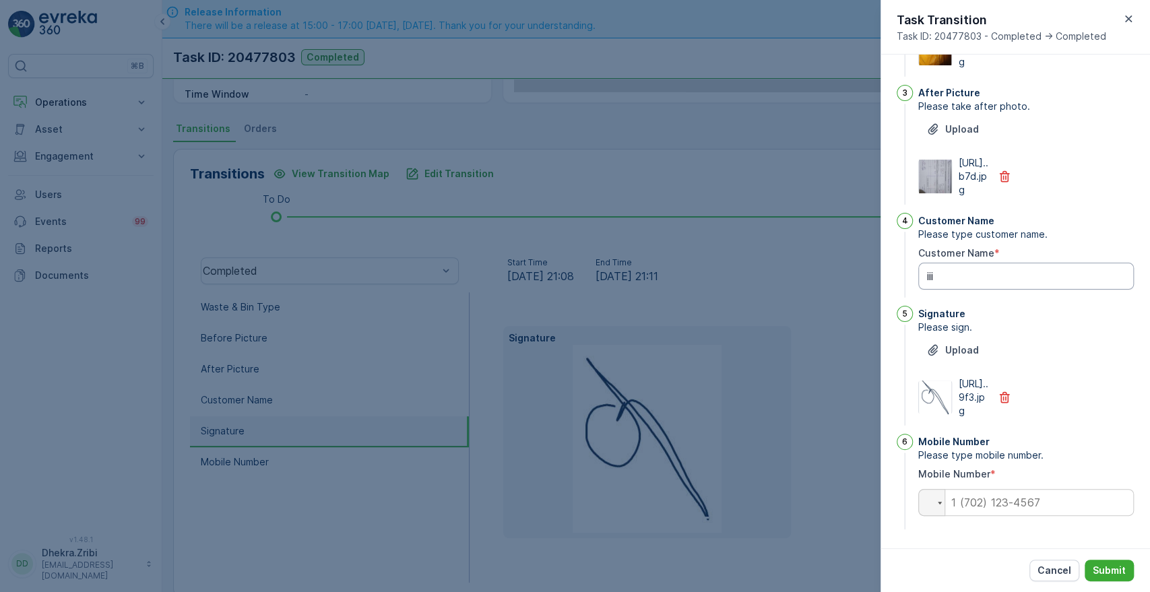
click at [970, 263] on Name "iii" at bounding box center [1026, 276] width 216 height 27
type Name "ilemer"
click at [1009, 503] on input "tel" at bounding box center [1026, 502] width 216 height 27
type input "0508041292"
click at [1102, 569] on p "Submit" at bounding box center [1109, 570] width 33 height 13
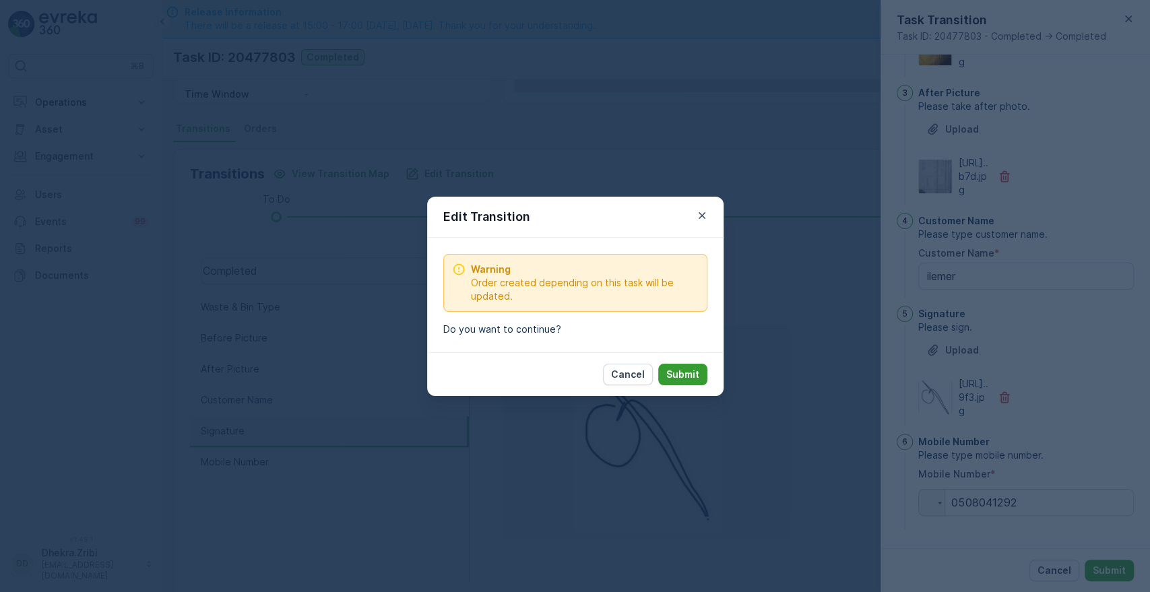
click at [685, 368] on p "Submit" at bounding box center [682, 374] width 33 height 13
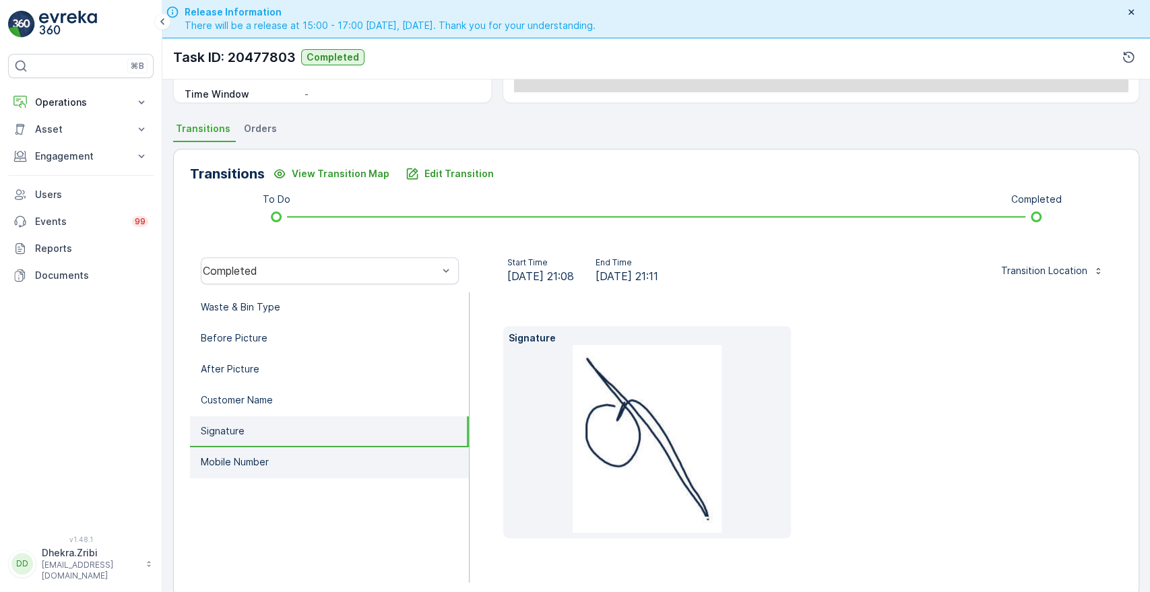
click at [217, 449] on li "Mobile Number" at bounding box center [329, 462] width 279 height 31
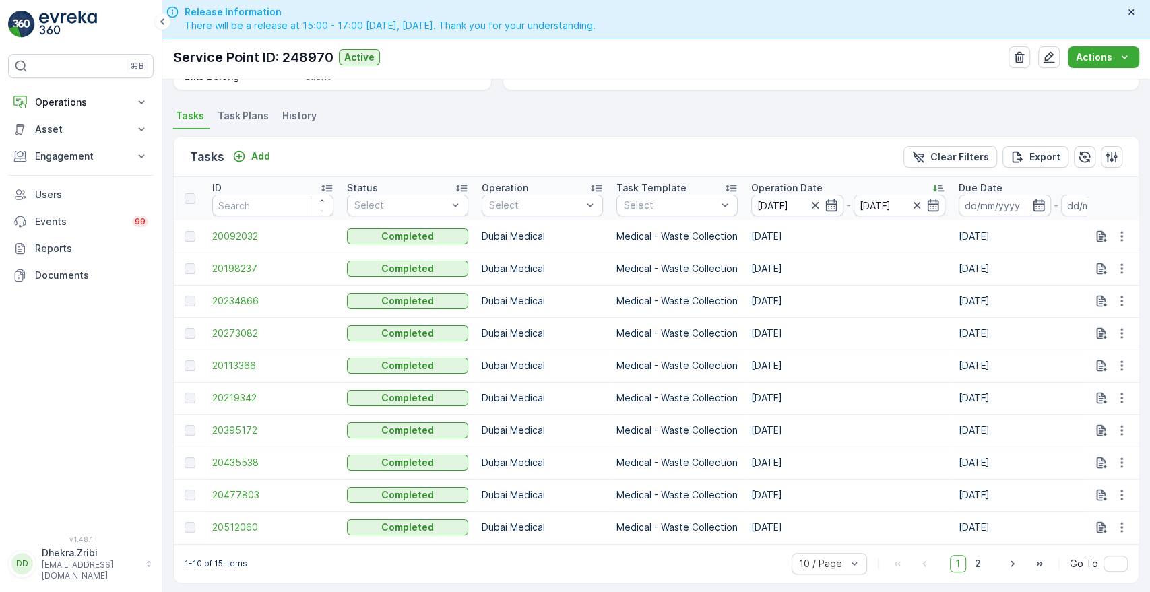
scroll to position [350, 0]
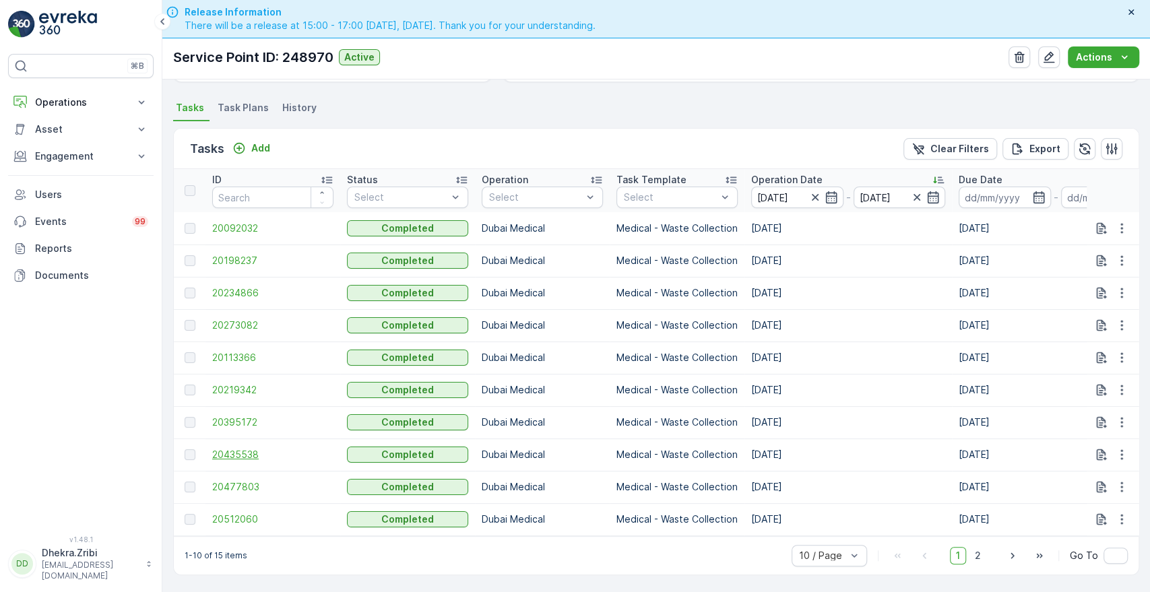
click at [222, 452] on span "20435538" at bounding box center [272, 454] width 121 height 13
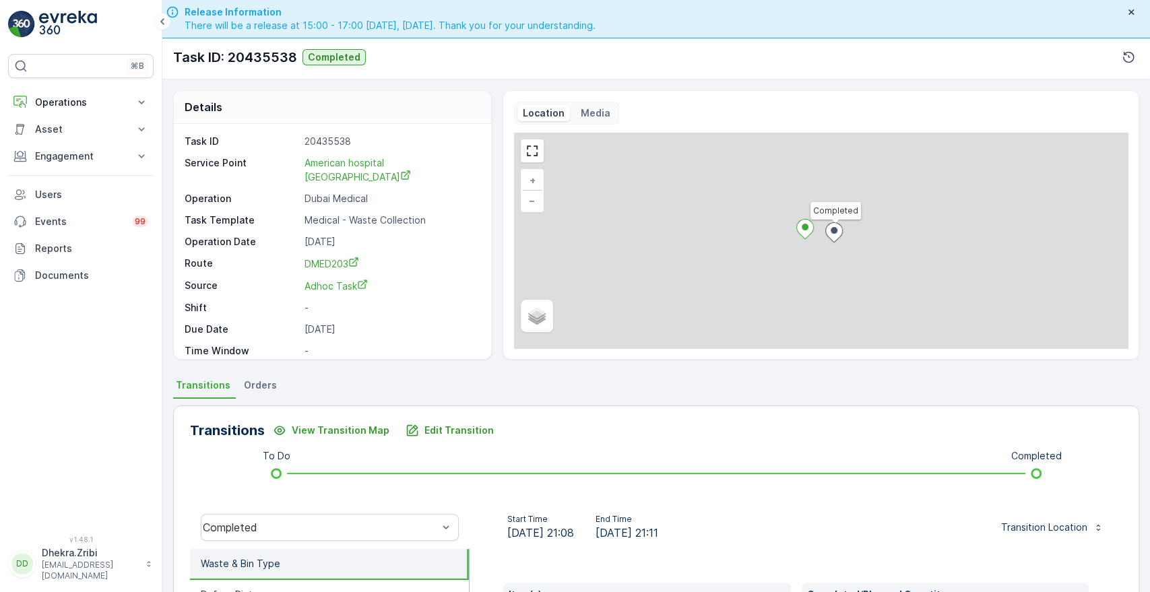
scroll to position [257, 0]
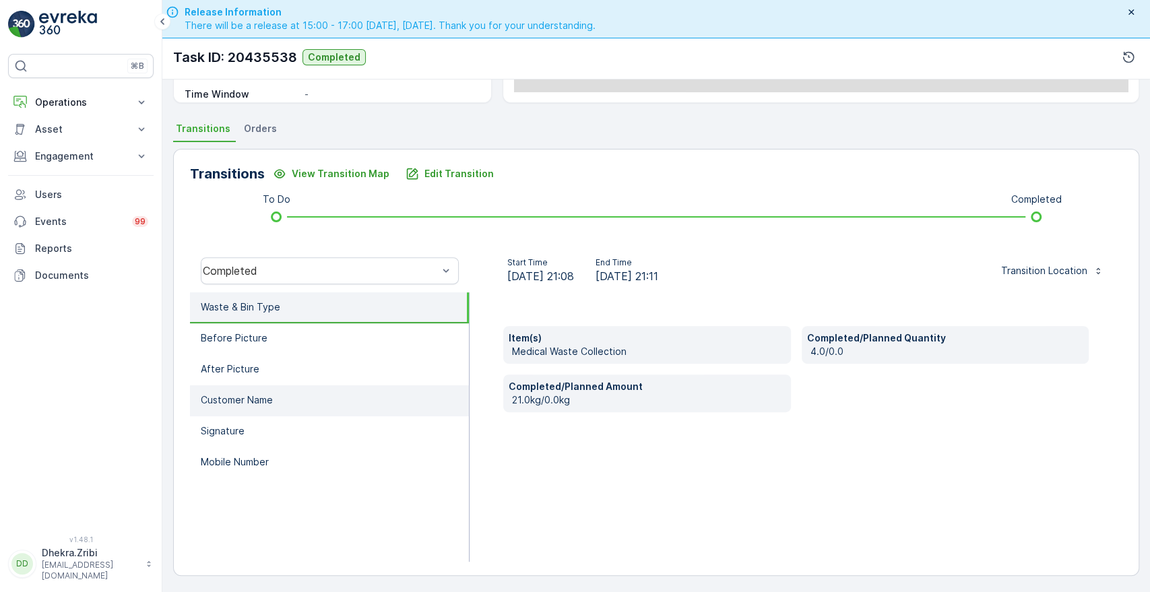
click at [280, 404] on li "Customer Name" at bounding box center [329, 400] width 279 height 31
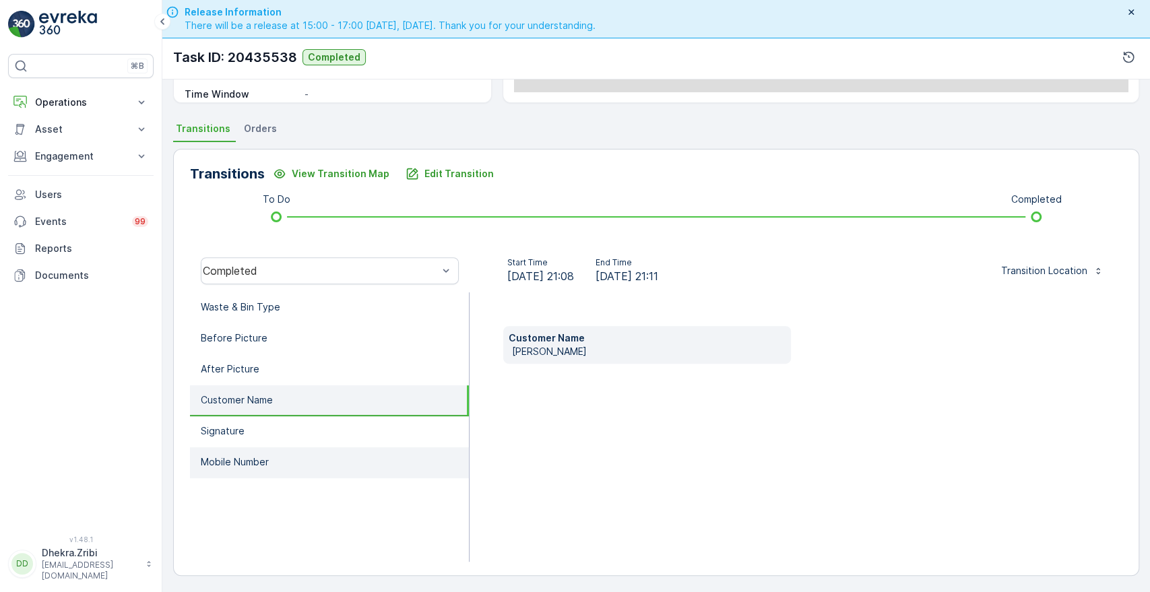
click at [246, 461] on p "Mobile Number" at bounding box center [235, 462] width 68 height 13
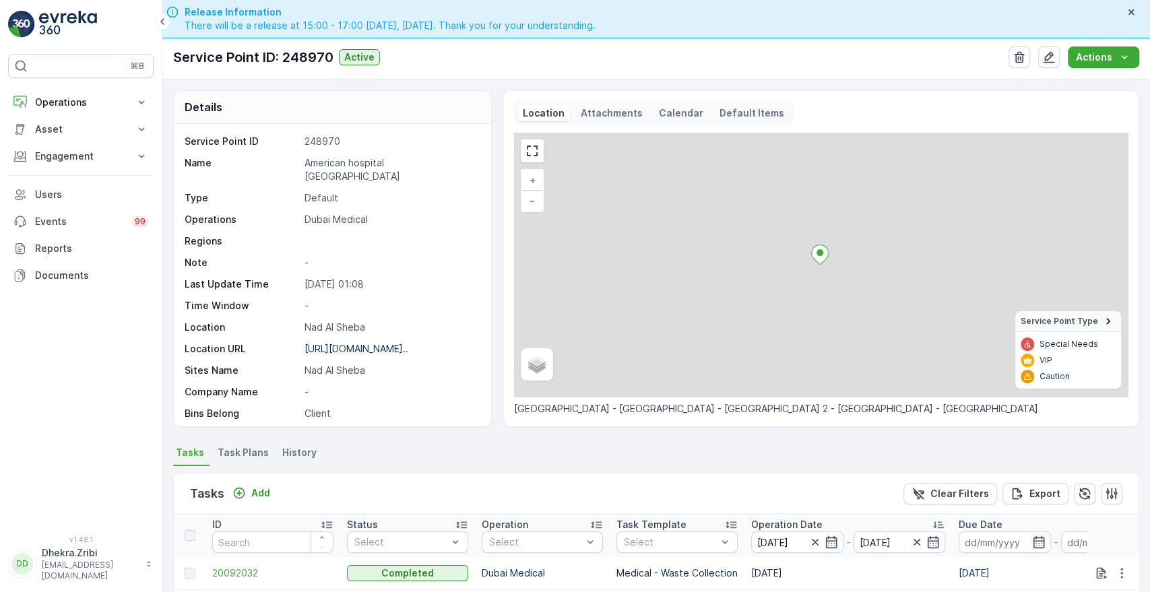
scroll to position [350, 0]
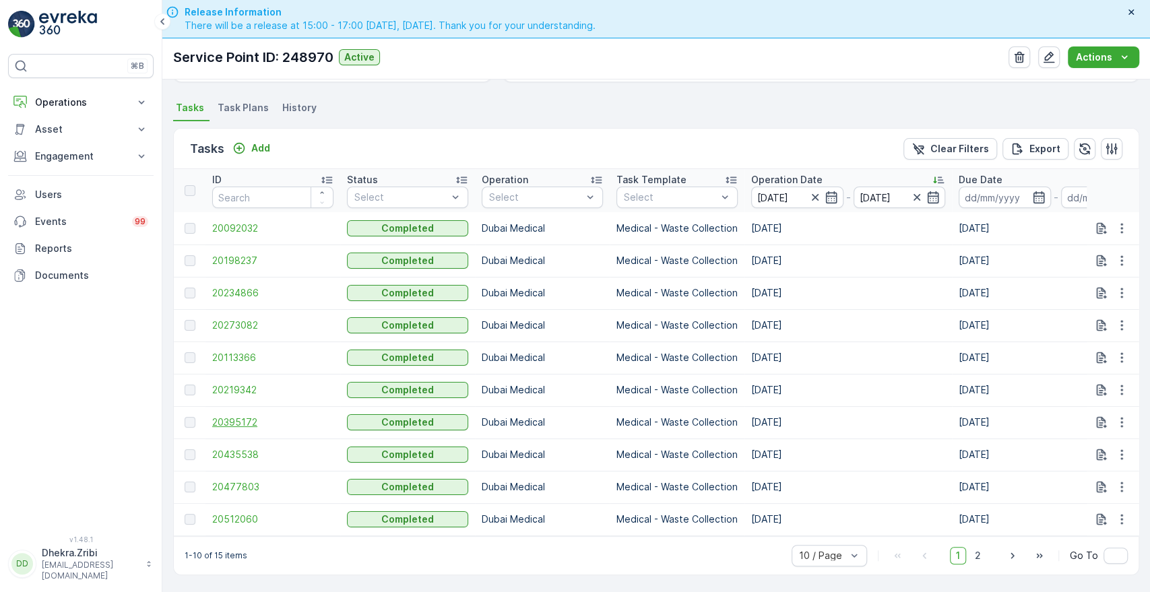
click at [243, 416] on span "20395172" at bounding box center [272, 422] width 121 height 13
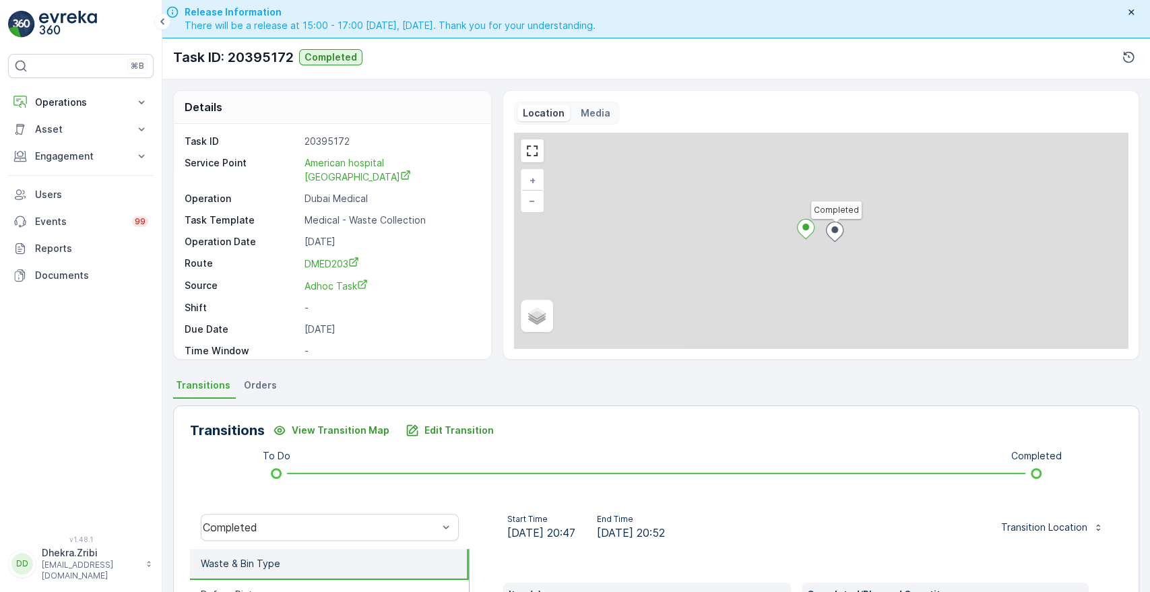
scroll to position [257, 0]
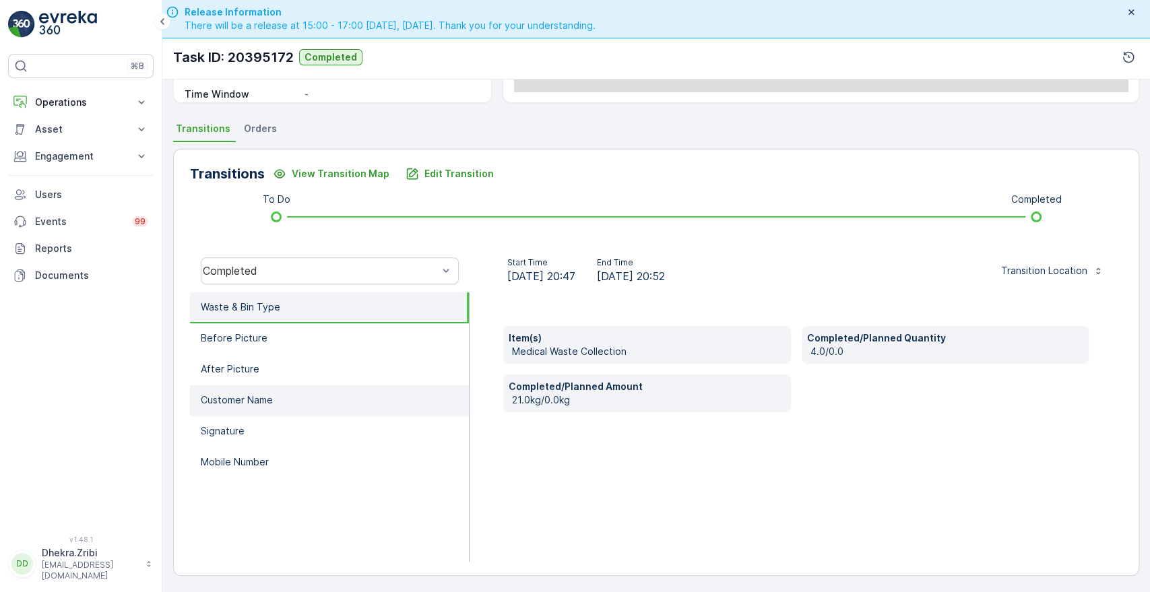
click at [268, 410] on li "Customer Name" at bounding box center [329, 400] width 279 height 31
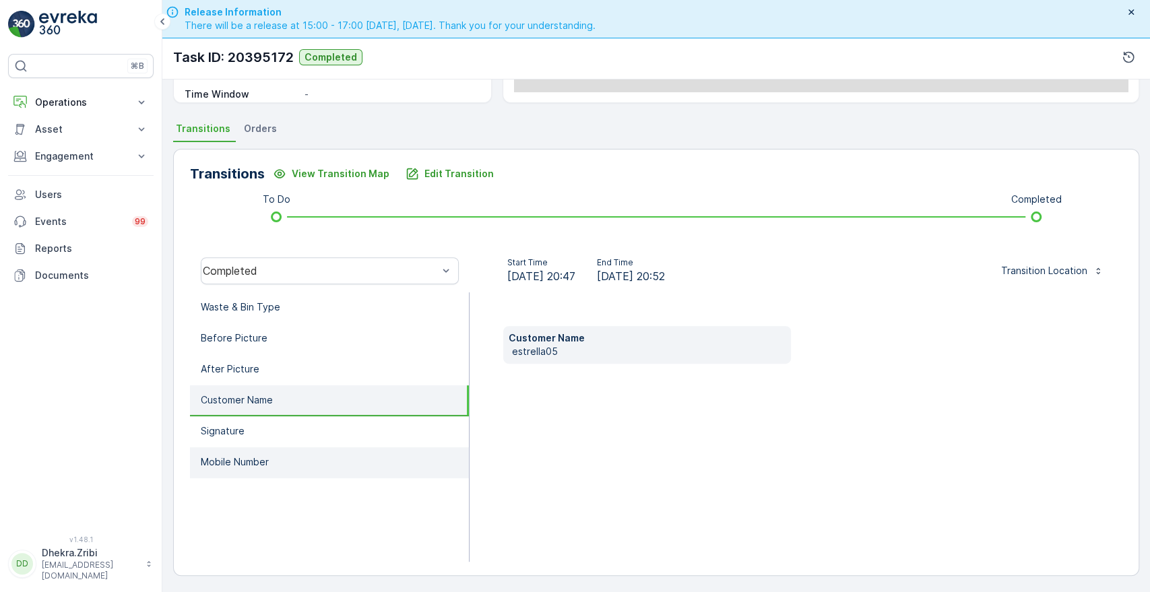
click at [251, 457] on p "Mobile Number" at bounding box center [235, 462] width 68 height 13
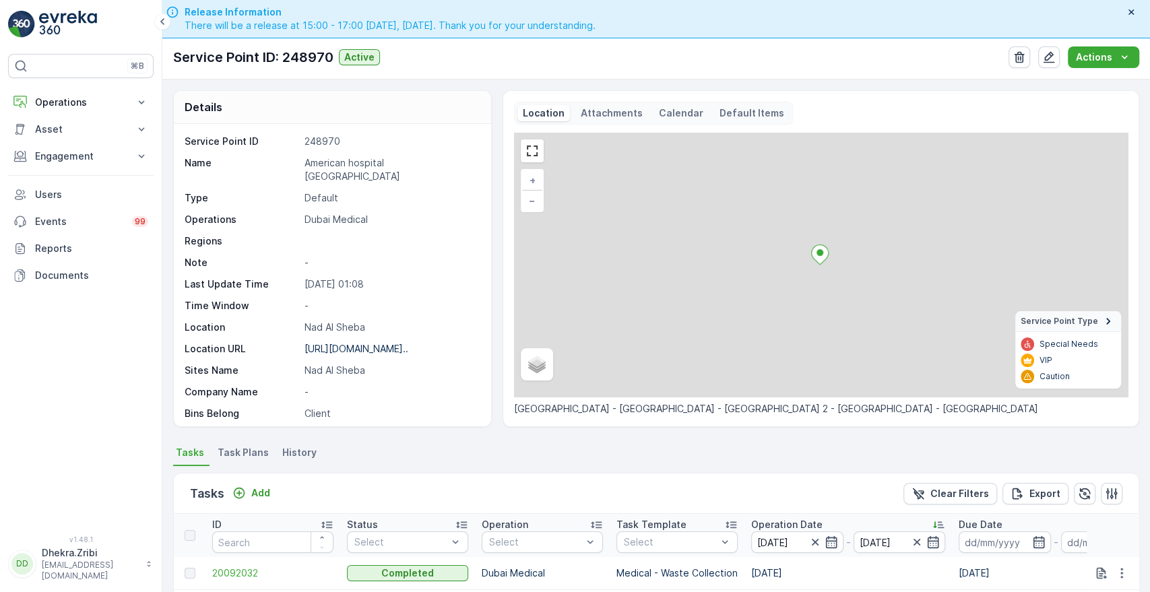
scroll to position [350, 0]
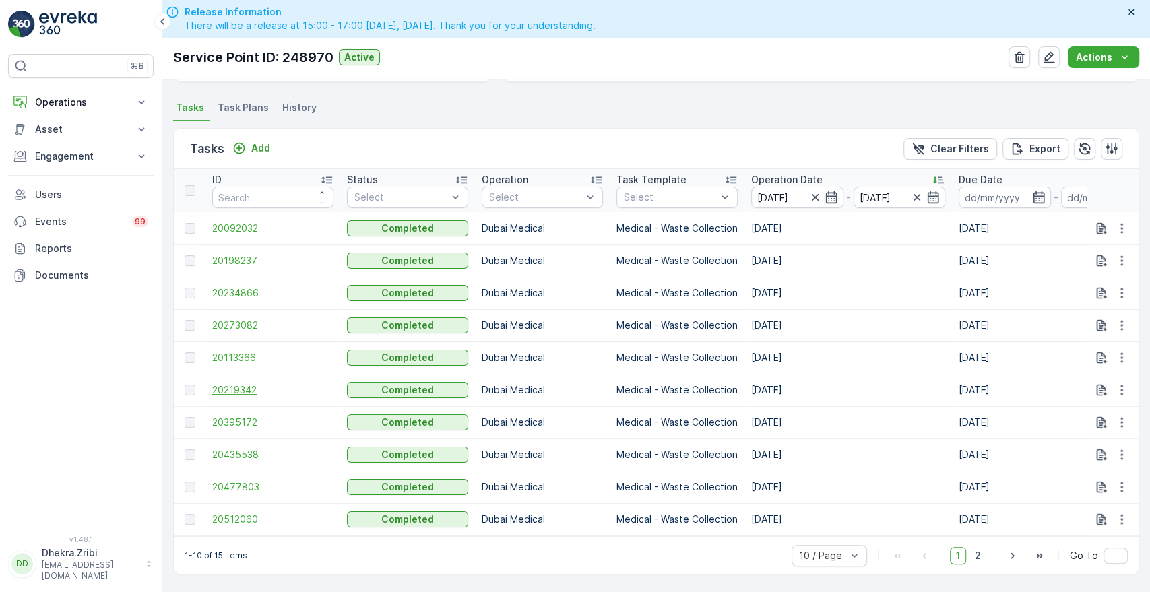
click at [253, 383] on span "20219342" at bounding box center [272, 389] width 121 height 13
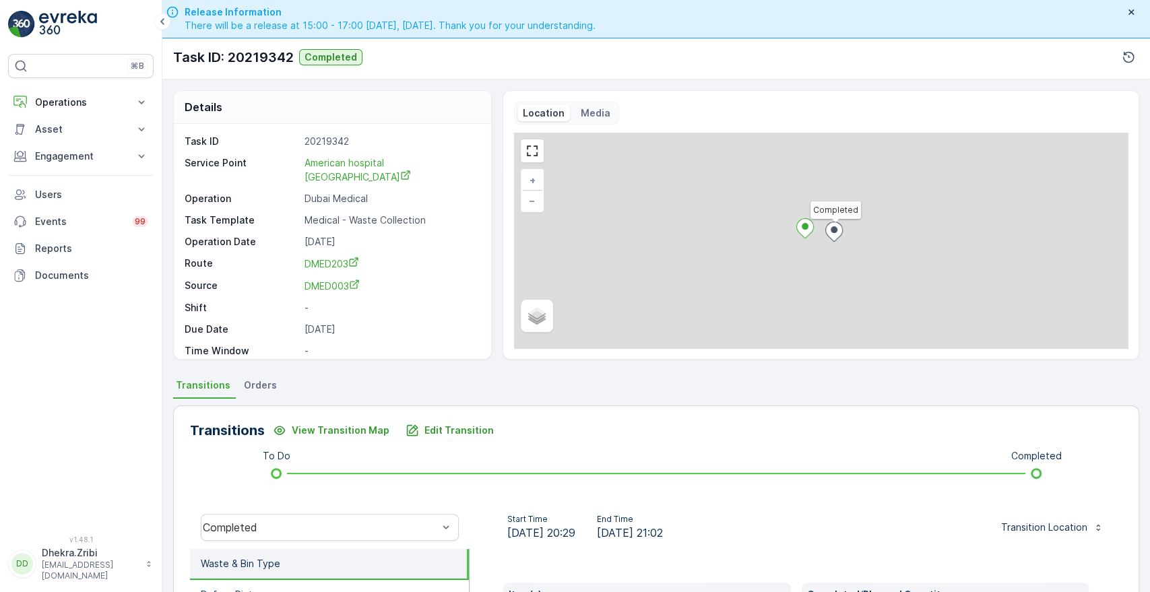
scroll to position [257, 0]
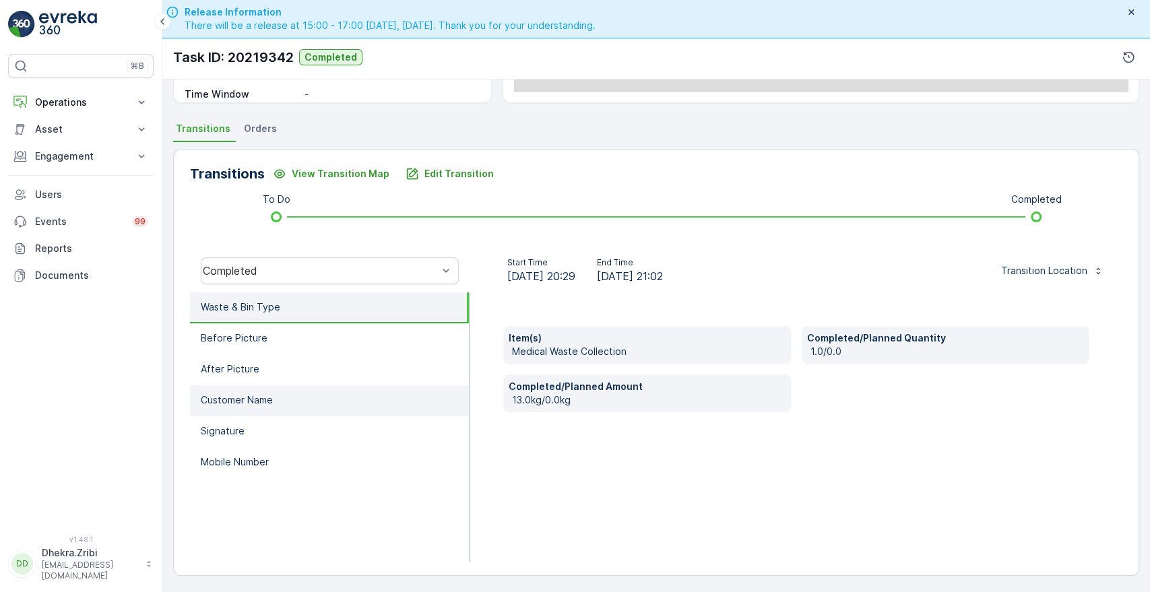
click at [286, 404] on li "Customer Name" at bounding box center [329, 400] width 279 height 31
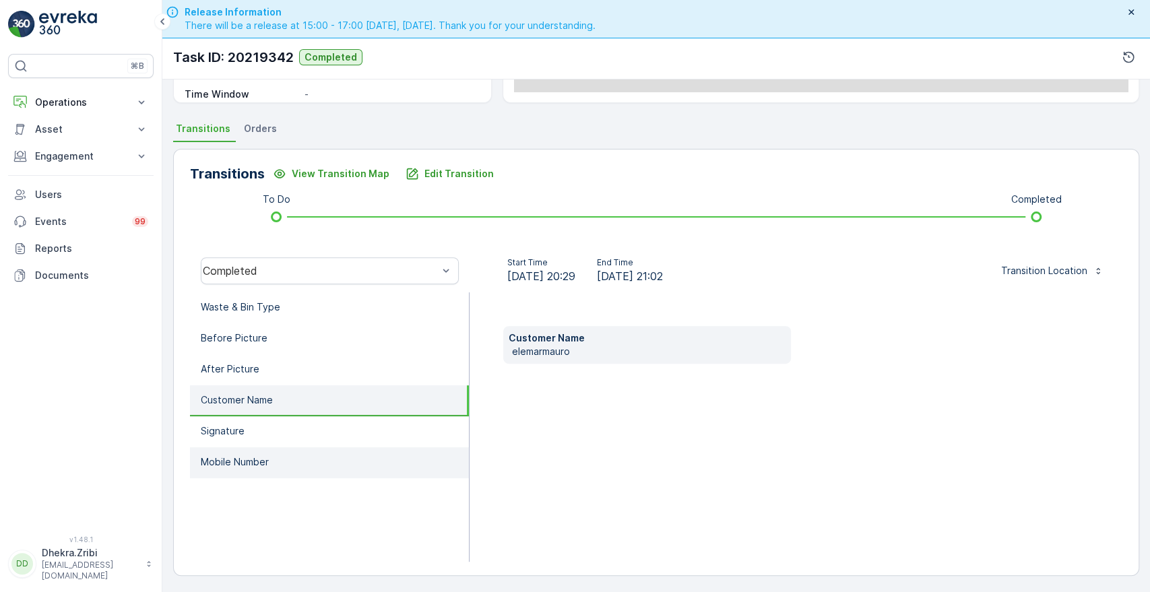
click at [261, 456] on p "Mobile Number" at bounding box center [235, 462] width 68 height 13
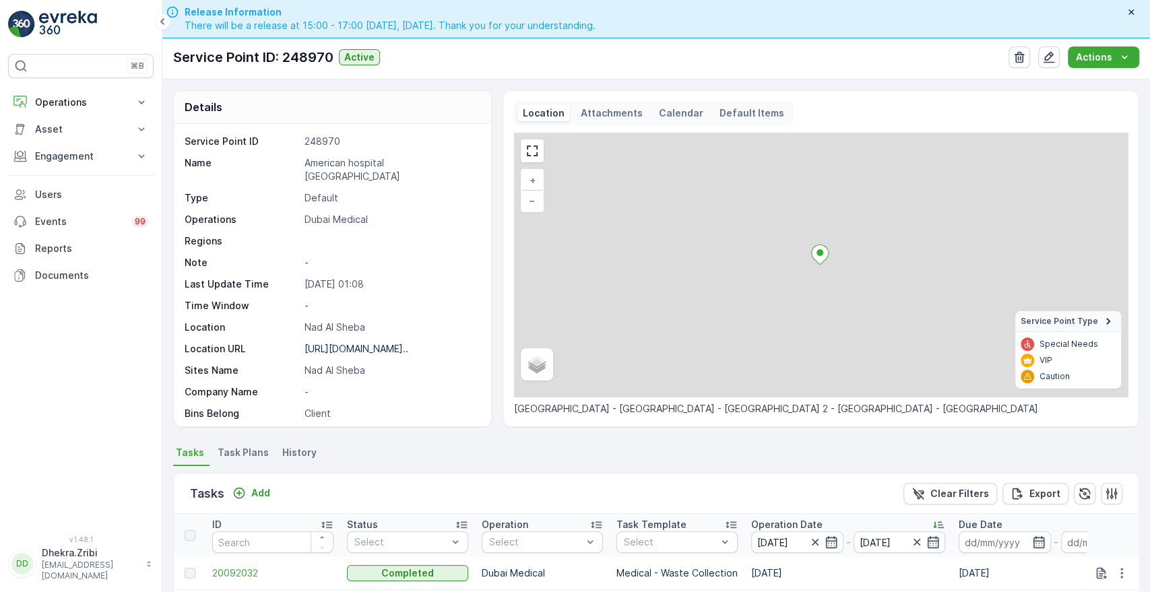
scroll to position [350, 0]
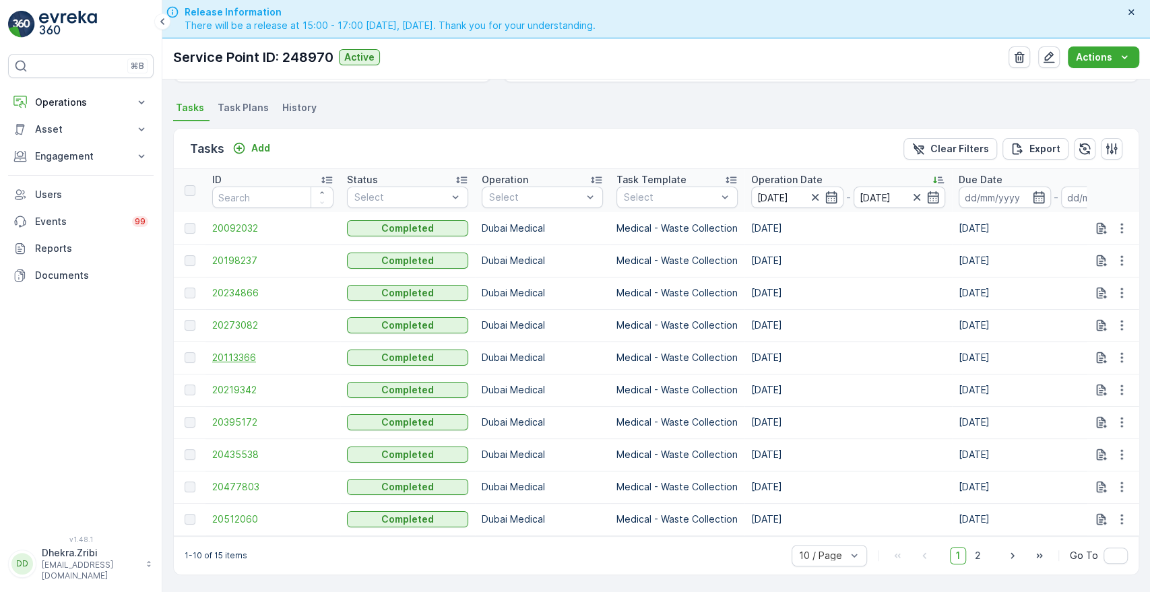
click at [230, 351] on span "20113366" at bounding box center [272, 357] width 121 height 13
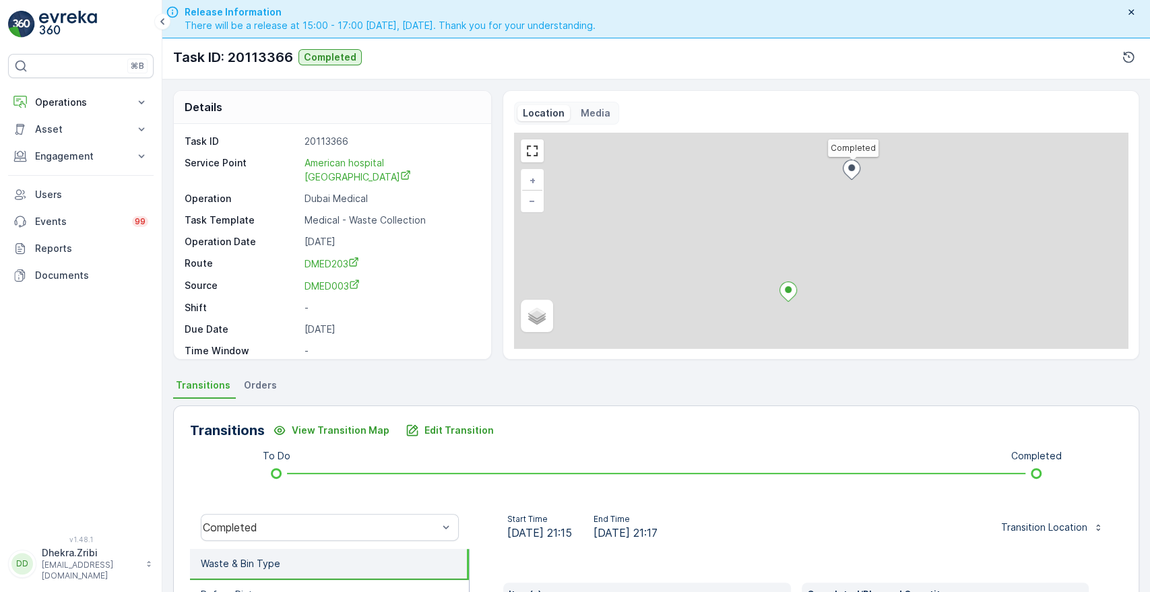
scroll to position [257, 0]
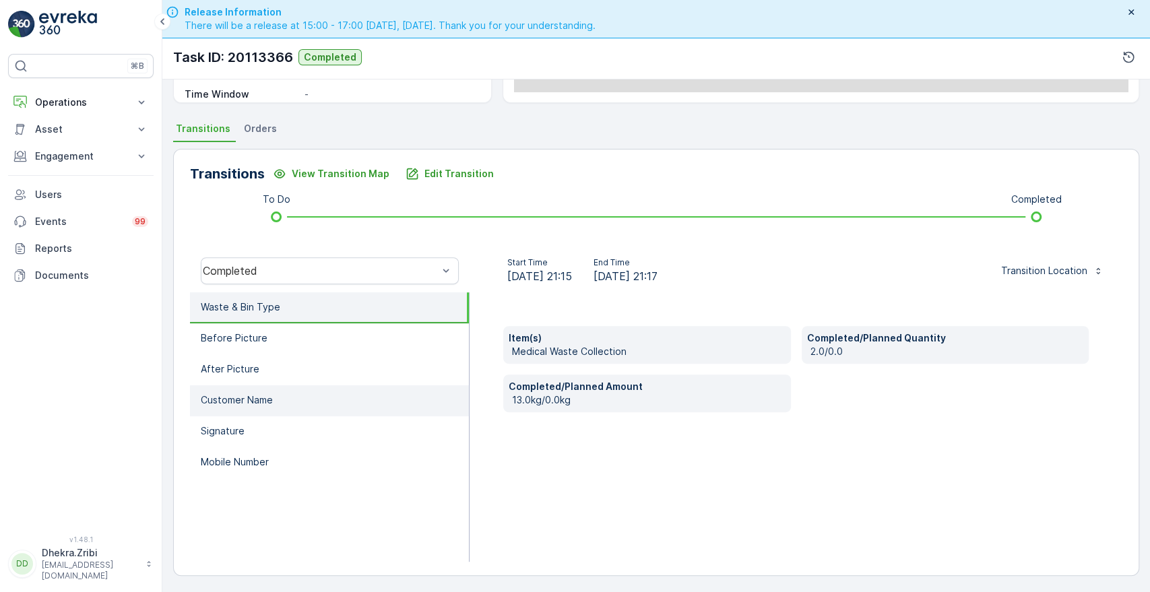
click at [310, 396] on li "Customer Name" at bounding box center [329, 400] width 279 height 31
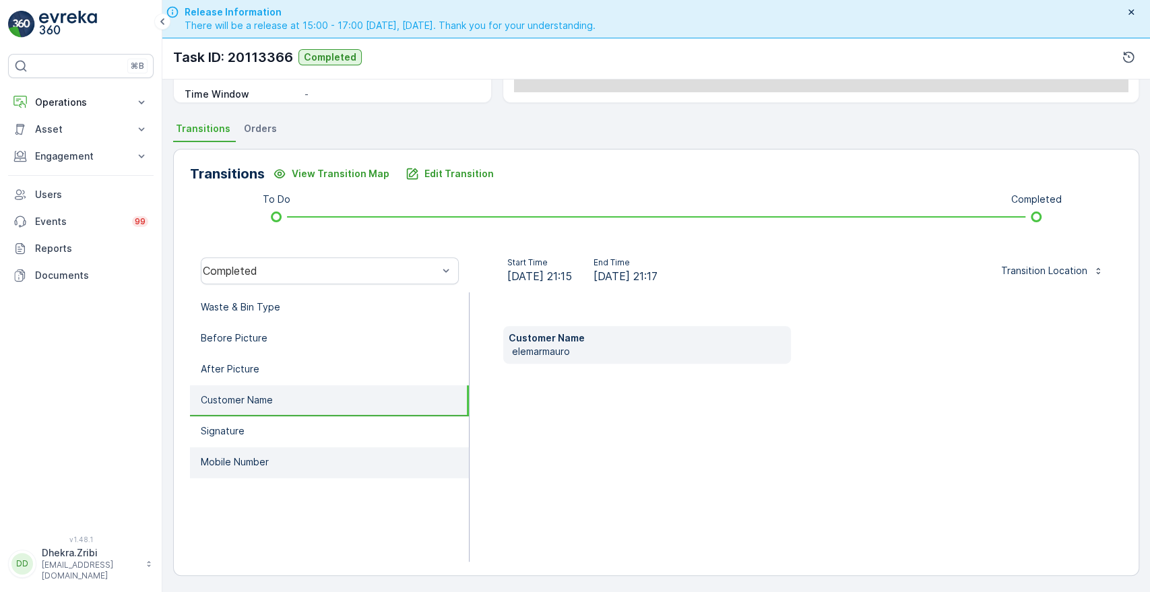
click at [264, 458] on p "Mobile Number" at bounding box center [235, 462] width 68 height 13
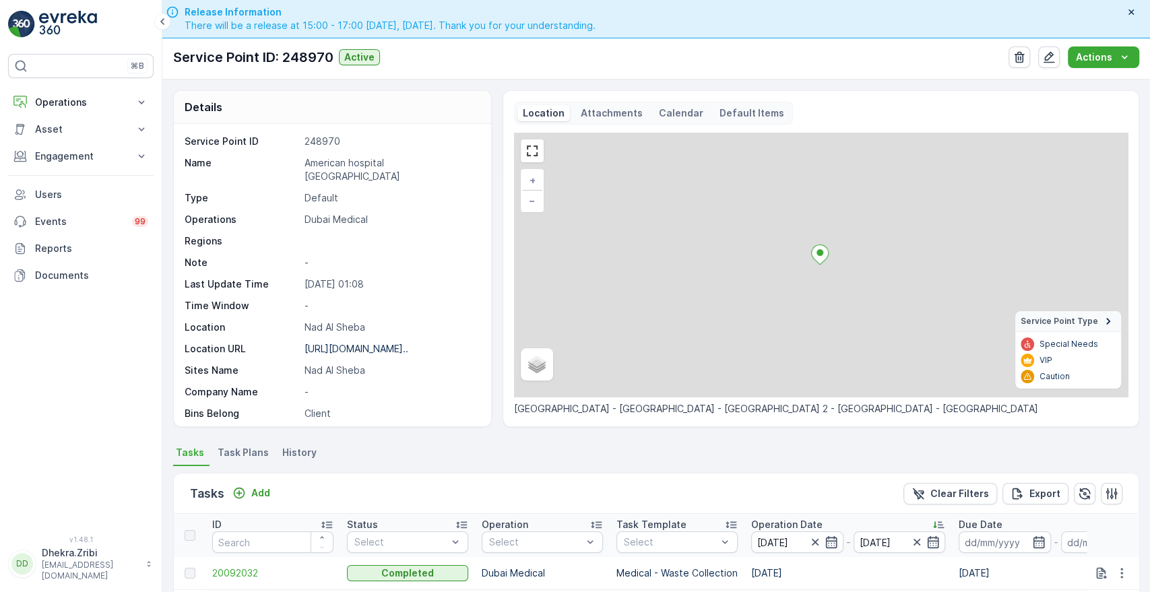
scroll to position [350, 0]
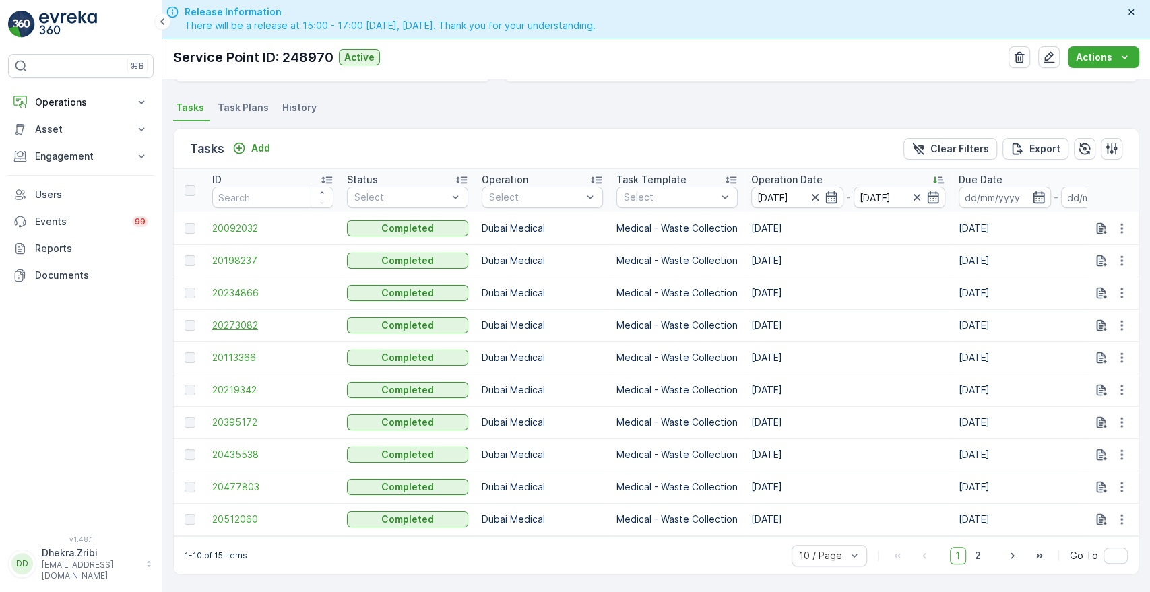
click at [224, 321] on span "20273082" at bounding box center [272, 325] width 121 height 13
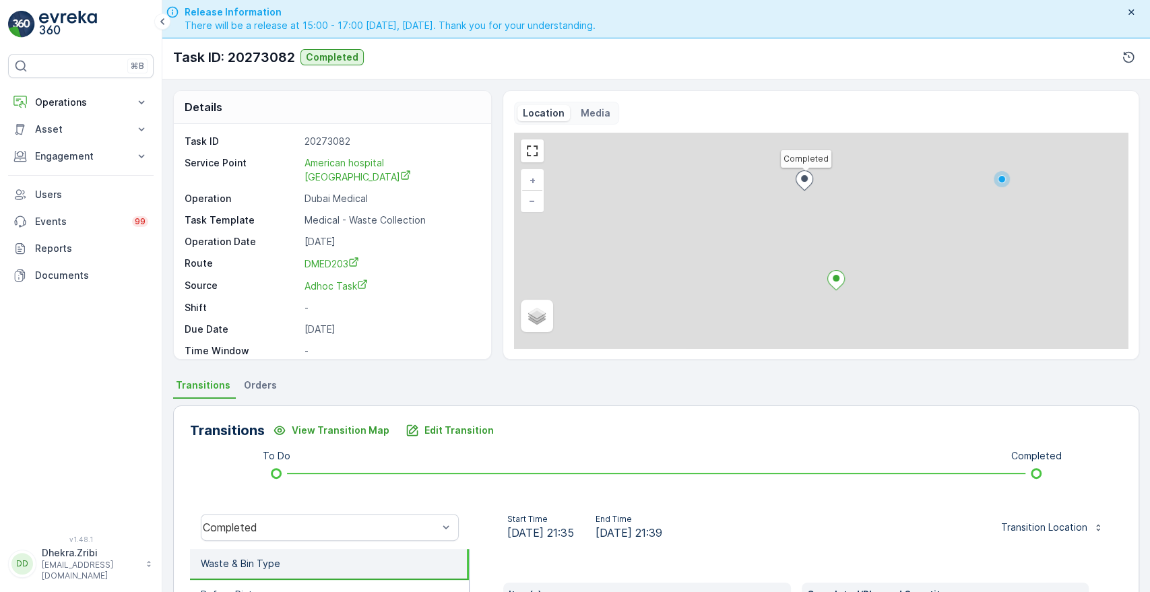
scroll to position [257, 0]
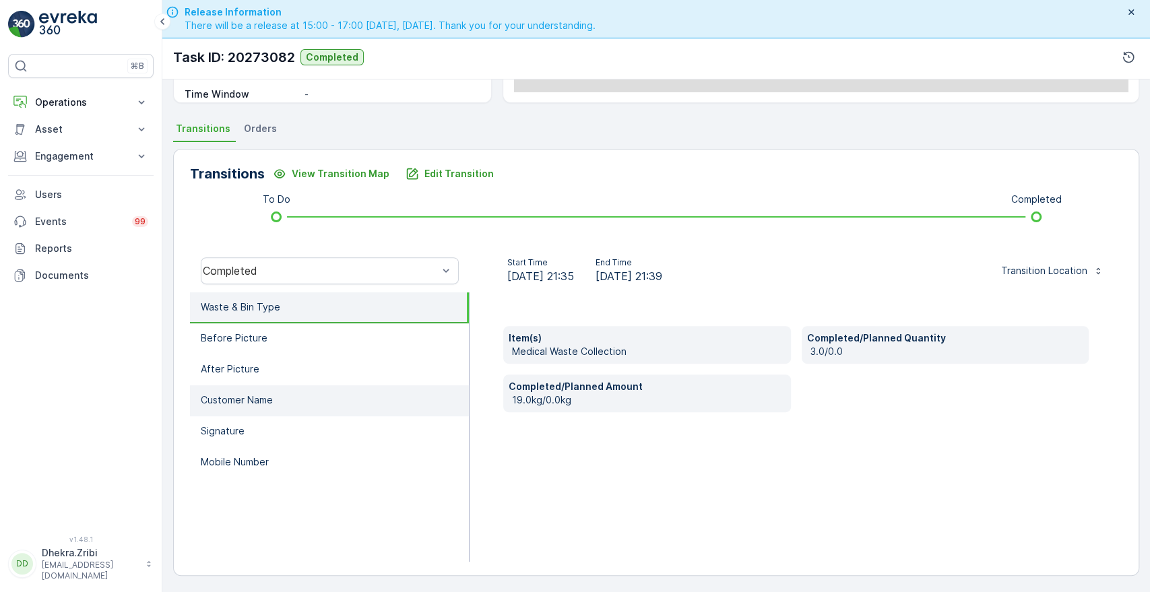
click at [259, 397] on p "Customer Name" at bounding box center [237, 400] width 72 height 13
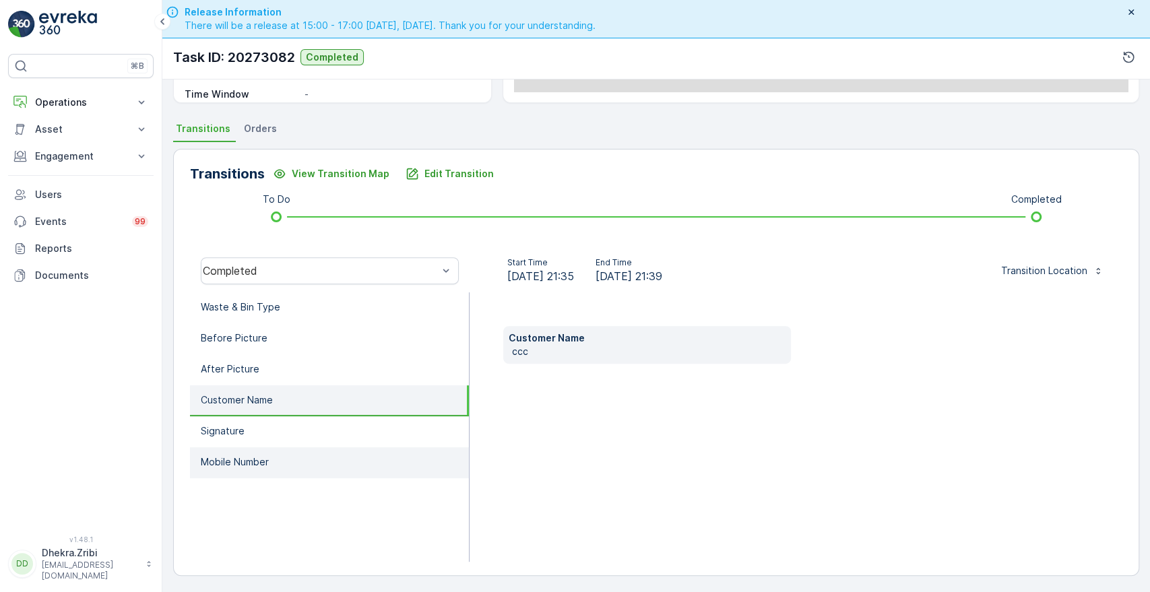
click at [234, 447] on li "Mobile Number" at bounding box center [329, 462] width 279 height 31
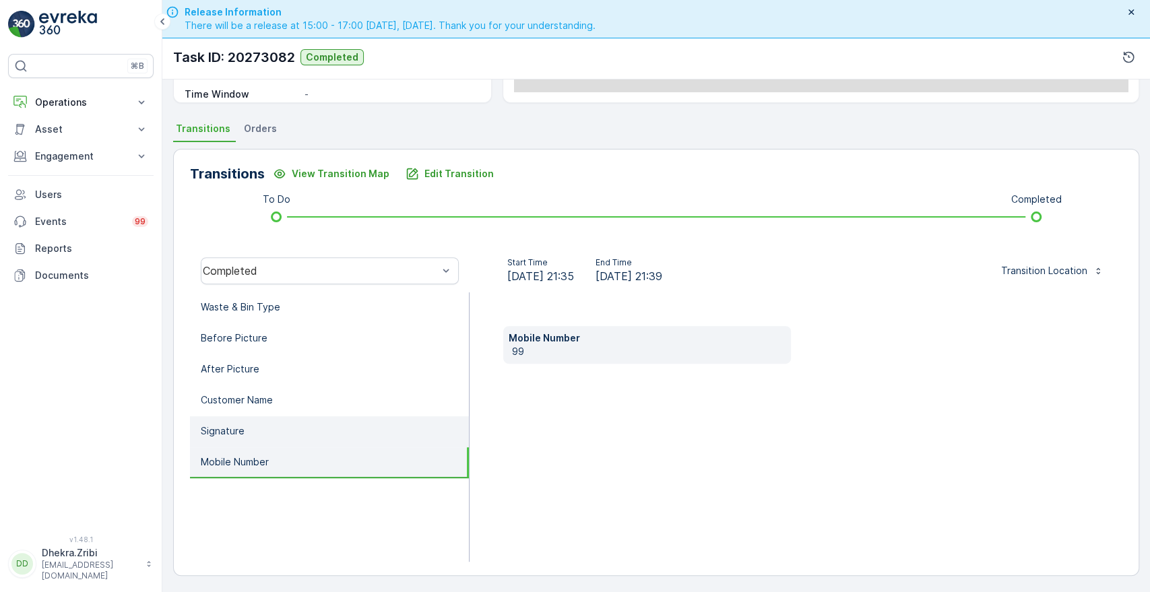
click at [244, 433] on li "Signature" at bounding box center [329, 431] width 279 height 31
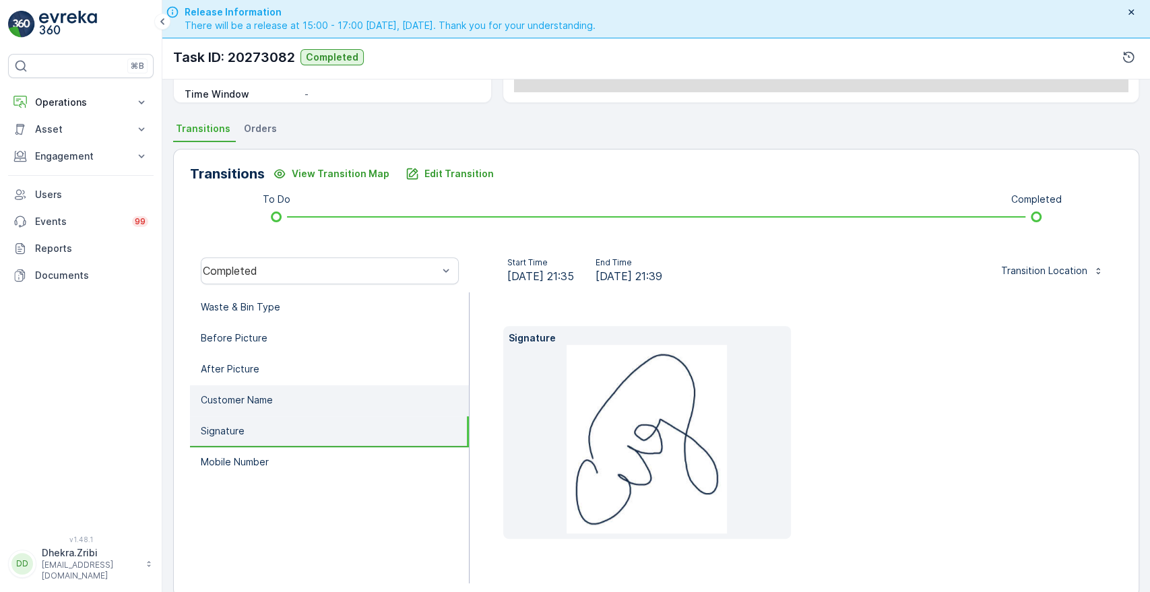
click at [282, 392] on li "Customer Name" at bounding box center [329, 400] width 279 height 31
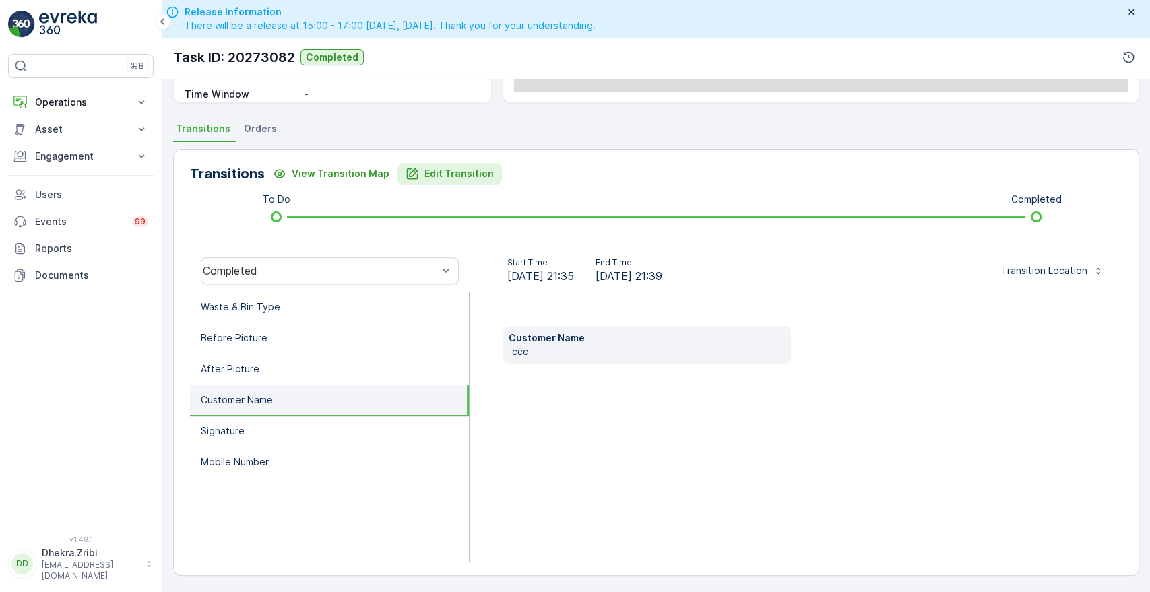
click at [453, 177] on p "Edit Transition" at bounding box center [459, 173] width 69 height 13
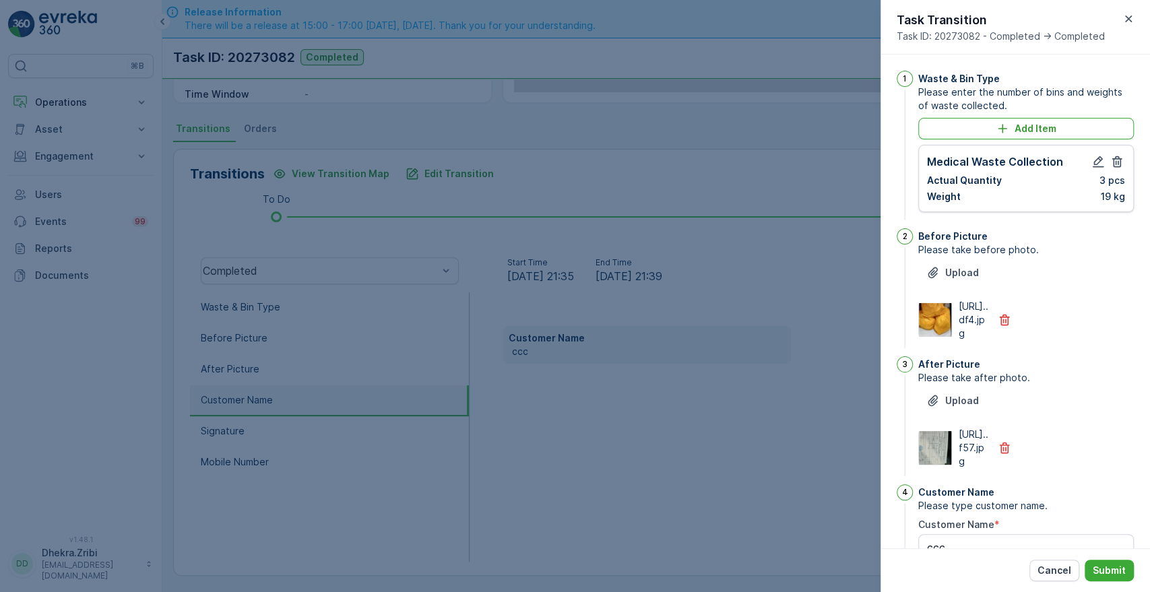
scroll to position [352, 0]
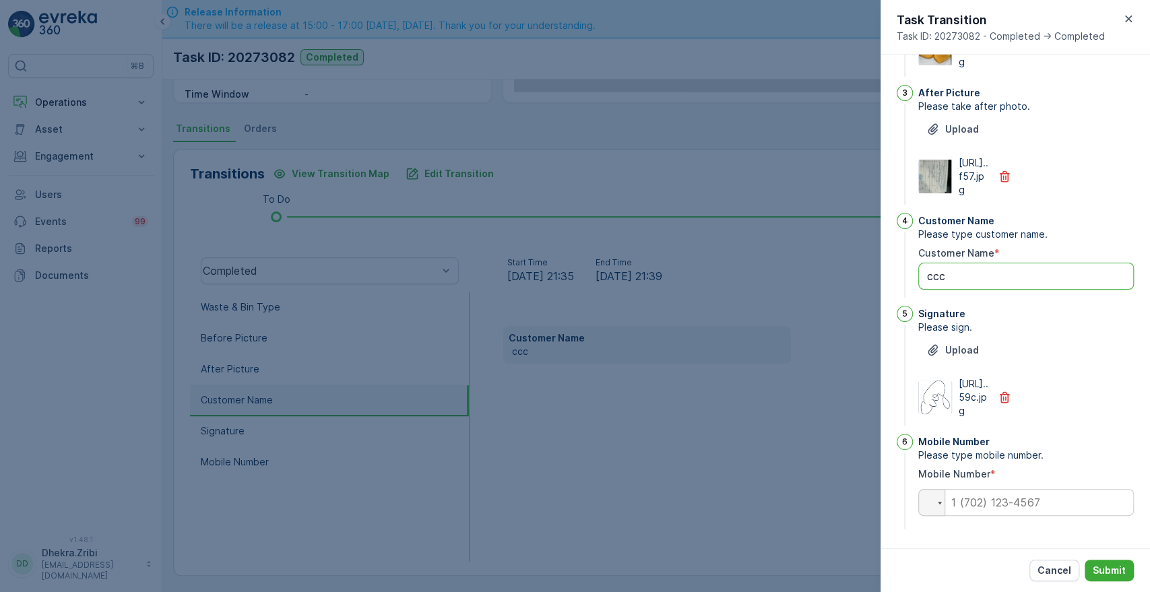
click at [982, 263] on Name "ccc" at bounding box center [1026, 276] width 216 height 27
type Name "c"
type Name "estrella"
click at [1001, 510] on input "tel" at bounding box center [1026, 502] width 216 height 27
type input "0545381984"
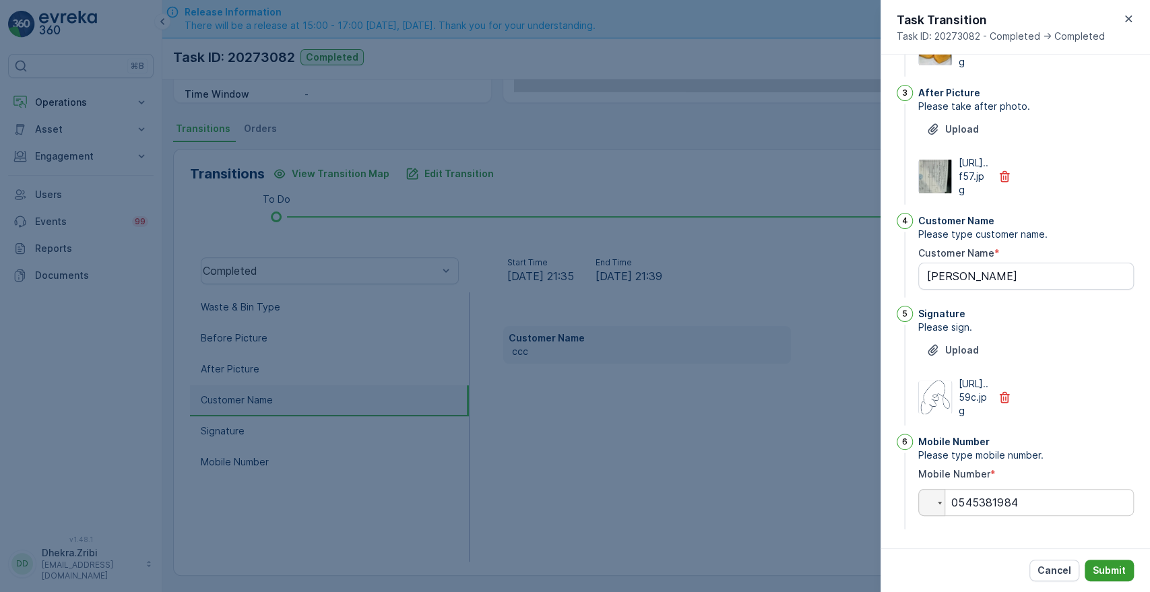
click at [1108, 564] on p "Submit" at bounding box center [1109, 570] width 33 height 13
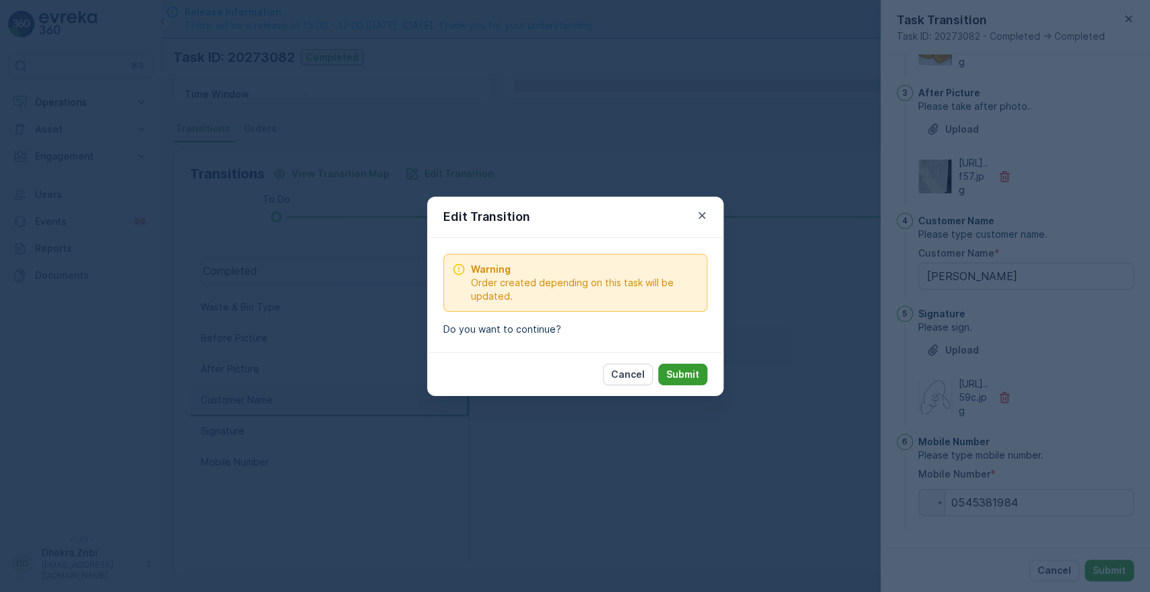
click at [684, 373] on p "Submit" at bounding box center [682, 374] width 33 height 13
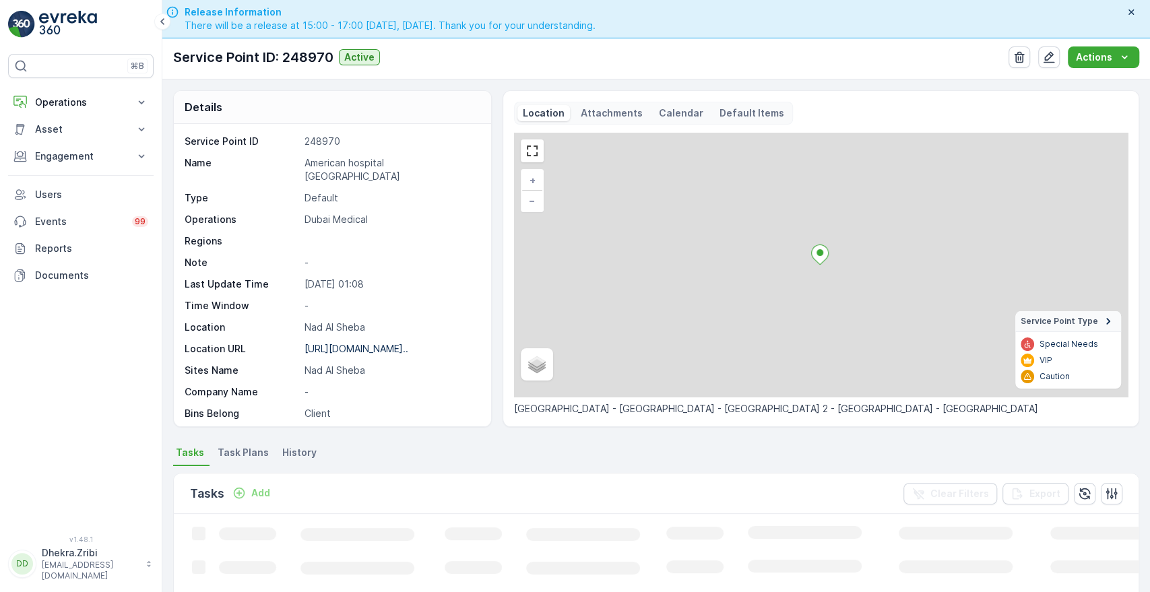
scroll to position [306, 0]
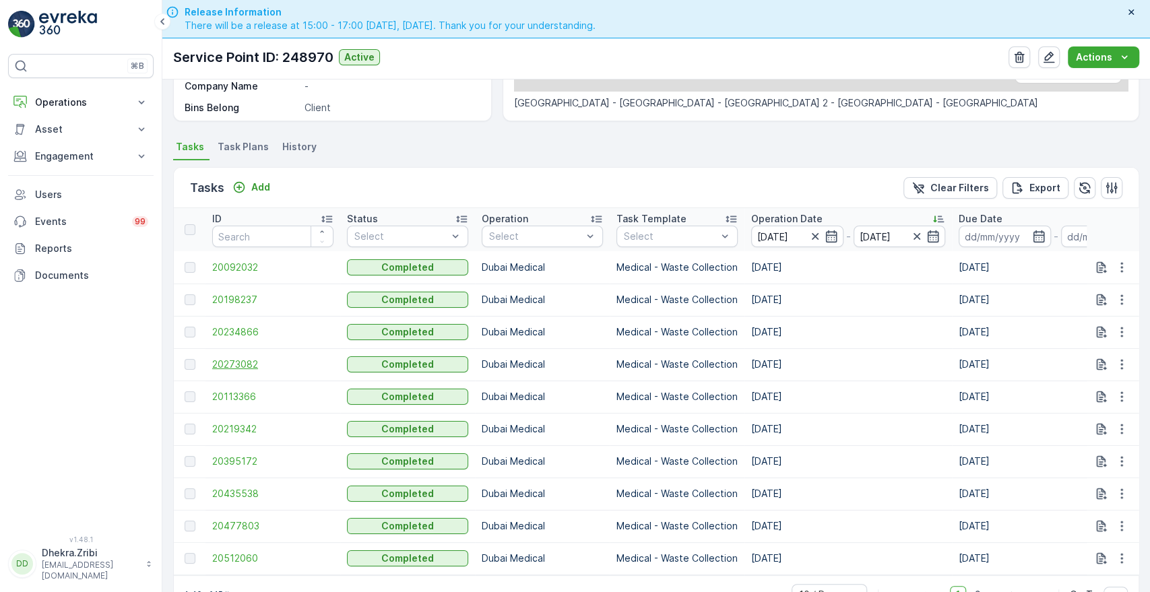
click at [218, 365] on span "20273082" at bounding box center [272, 364] width 121 height 13
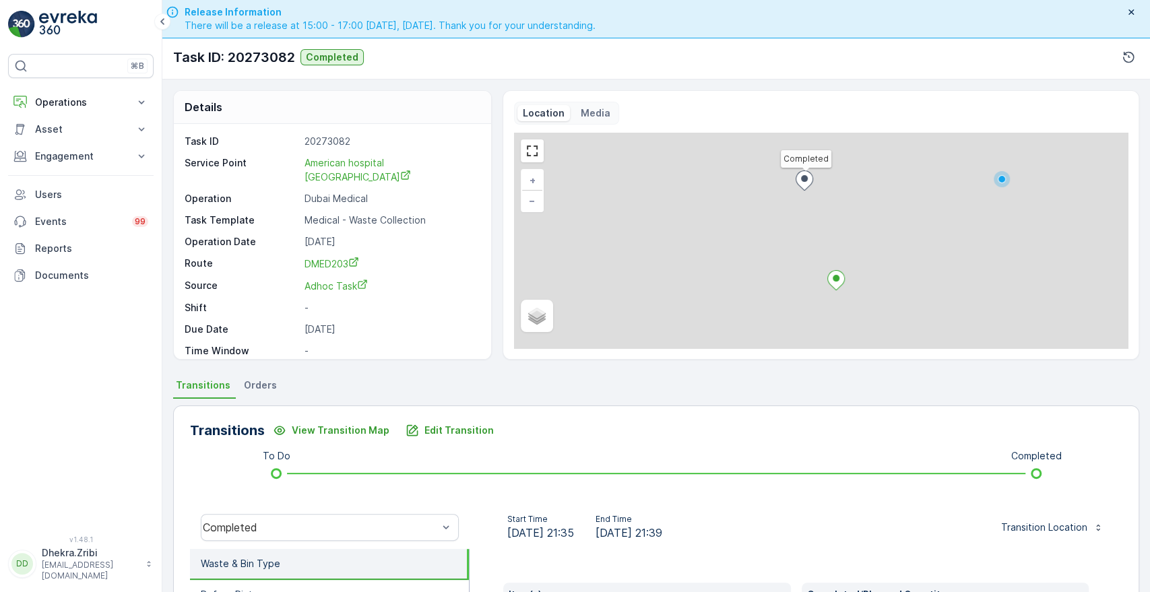
scroll to position [257, 0]
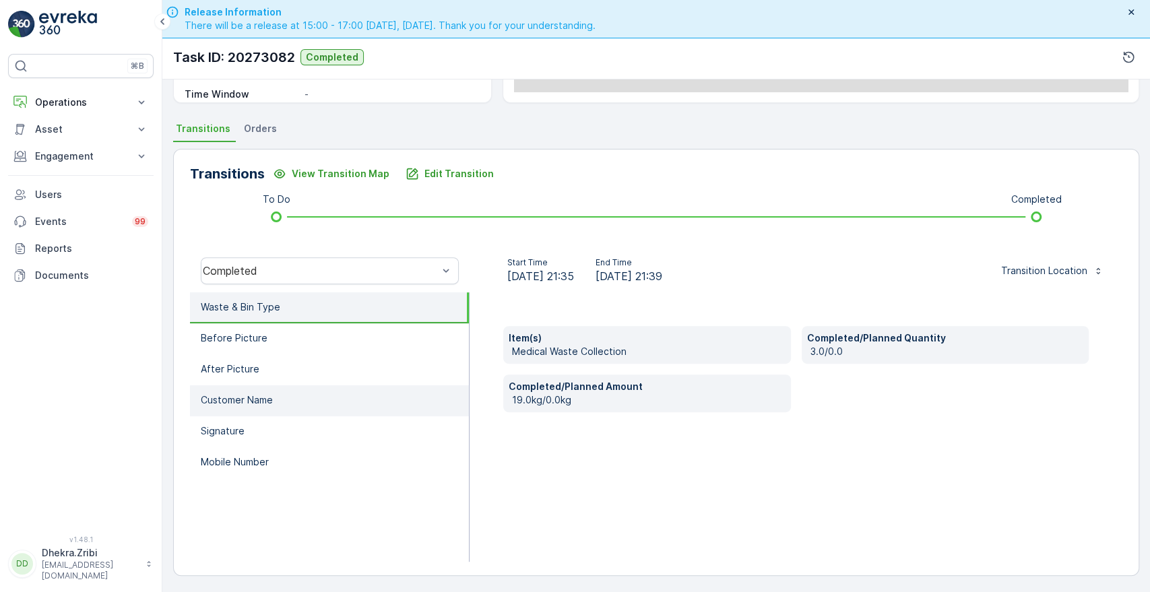
click at [265, 395] on p "Customer Name" at bounding box center [237, 400] width 72 height 13
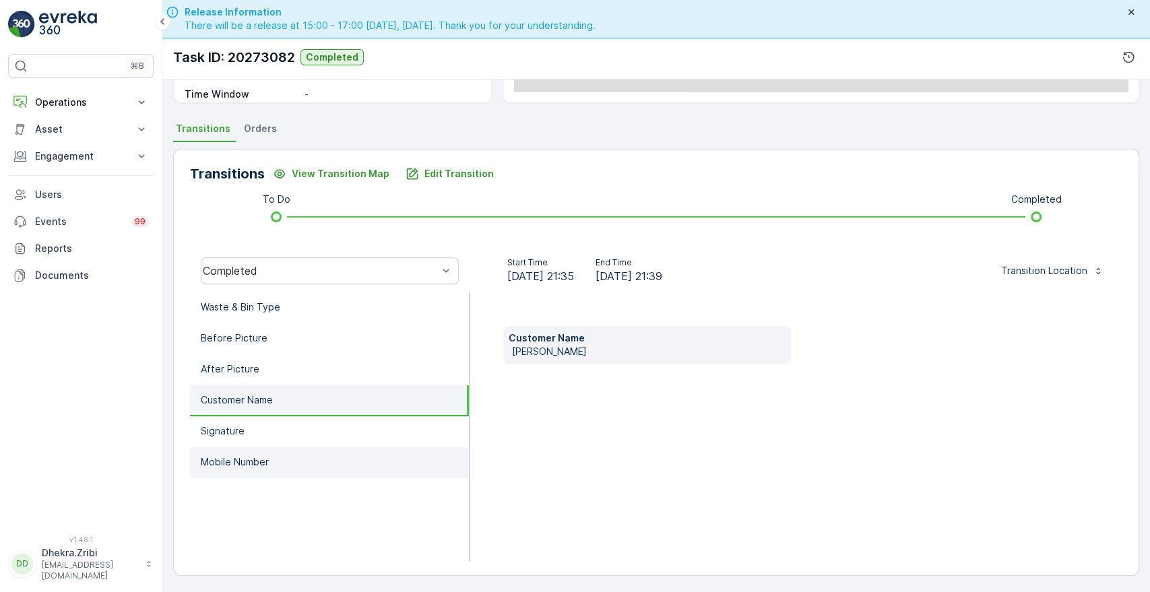
click at [237, 452] on li "Mobile Number" at bounding box center [329, 462] width 279 height 31
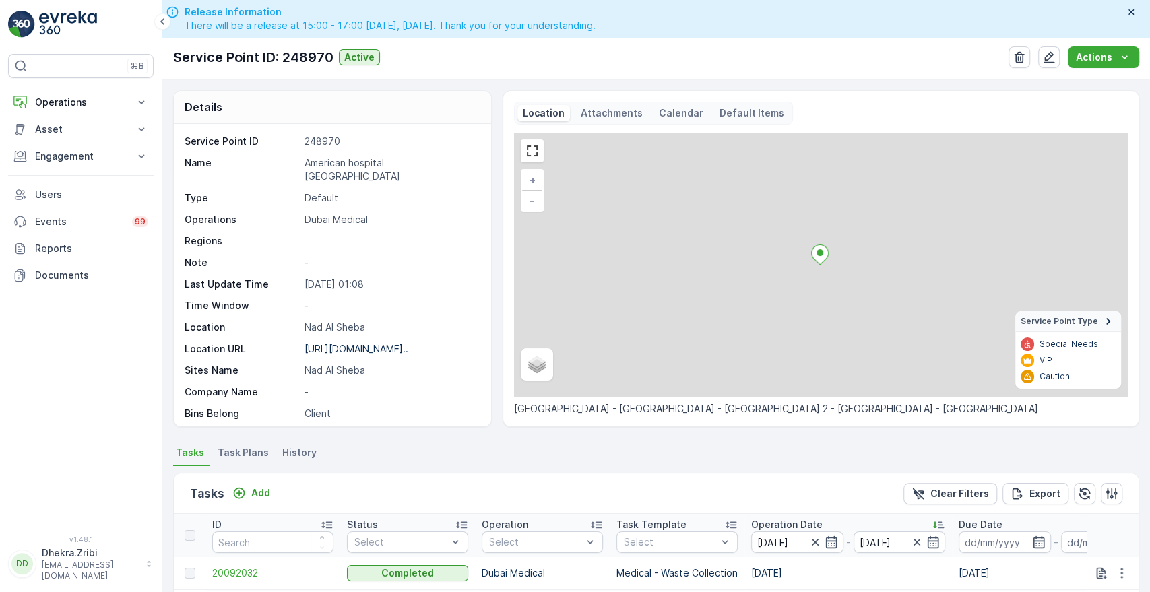
scroll to position [350, 0]
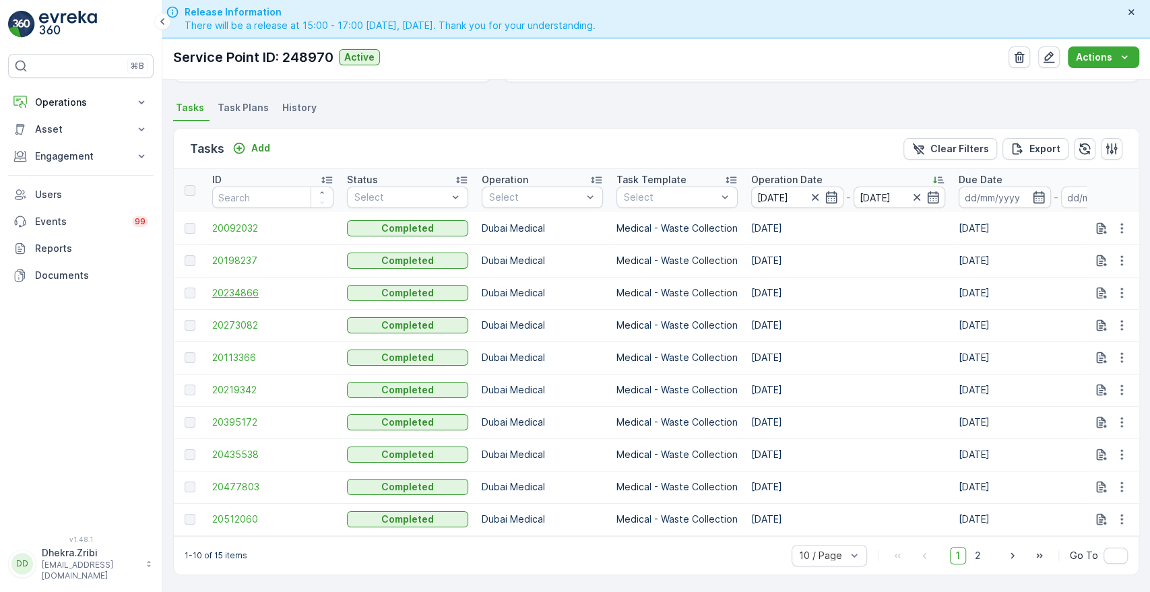
click at [251, 286] on span "20234866" at bounding box center [272, 292] width 121 height 13
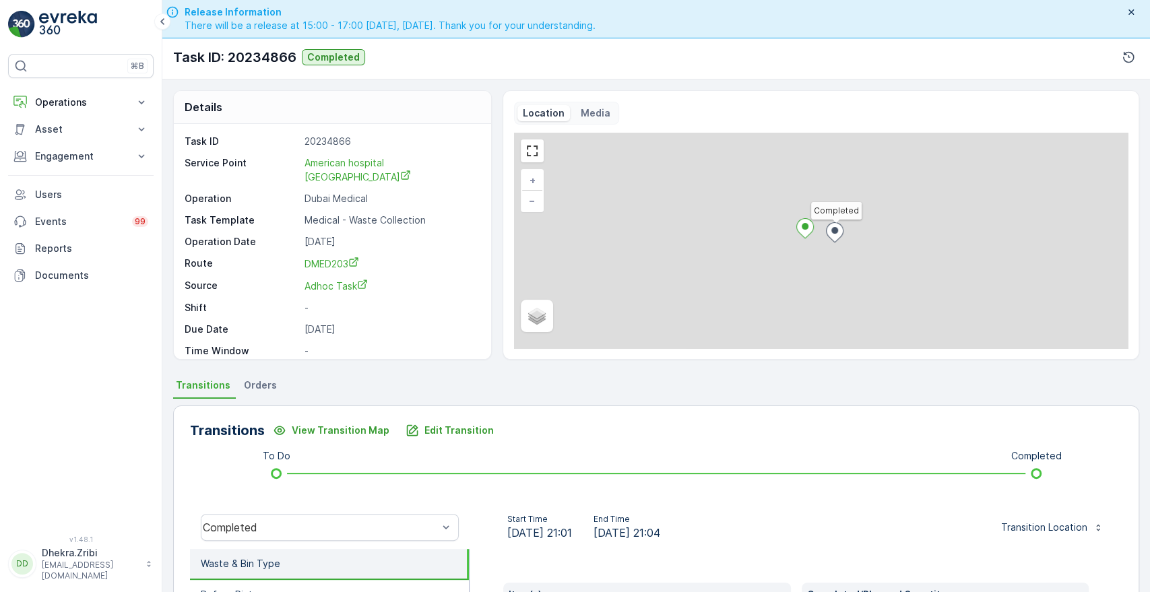
scroll to position [257, 0]
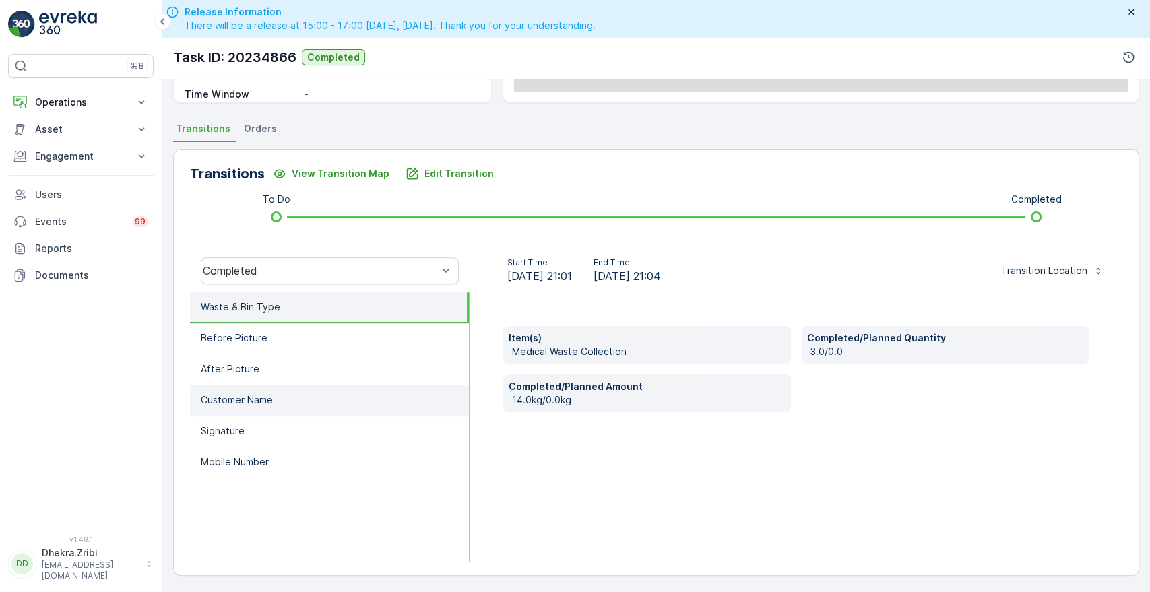
click at [246, 391] on li "Customer Name" at bounding box center [329, 400] width 279 height 31
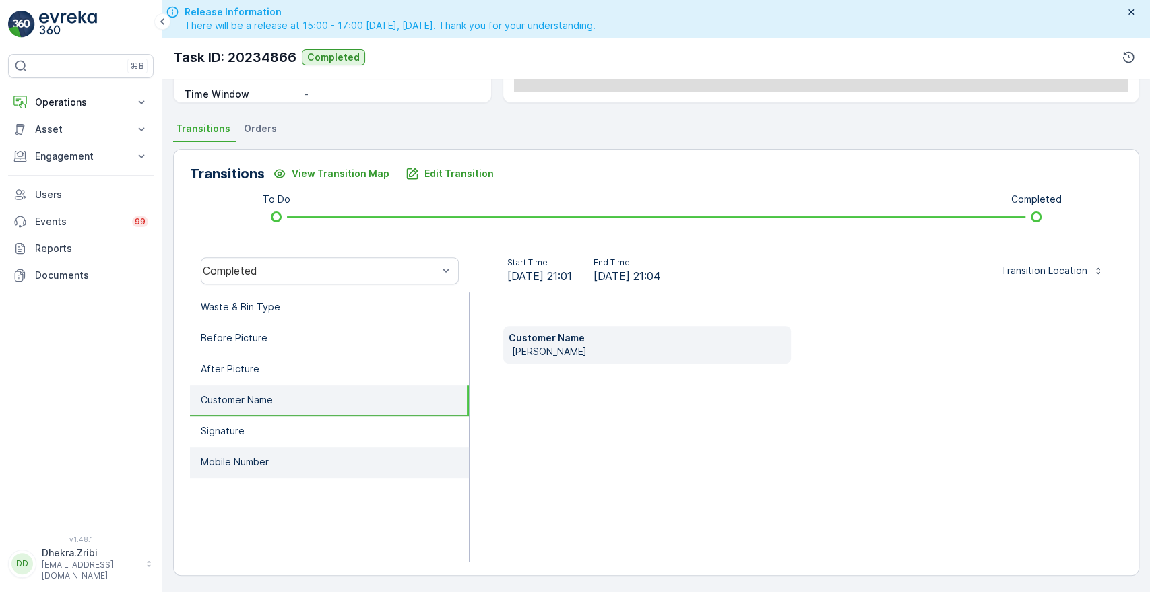
click at [222, 456] on p "Mobile Number" at bounding box center [235, 462] width 68 height 13
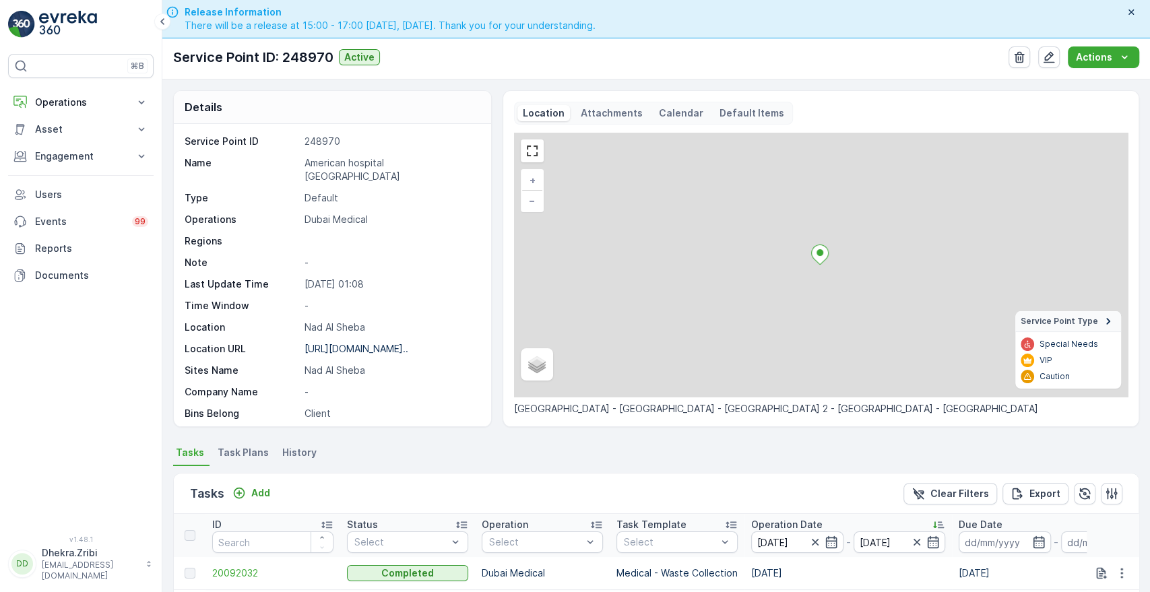
scroll to position [350, 0]
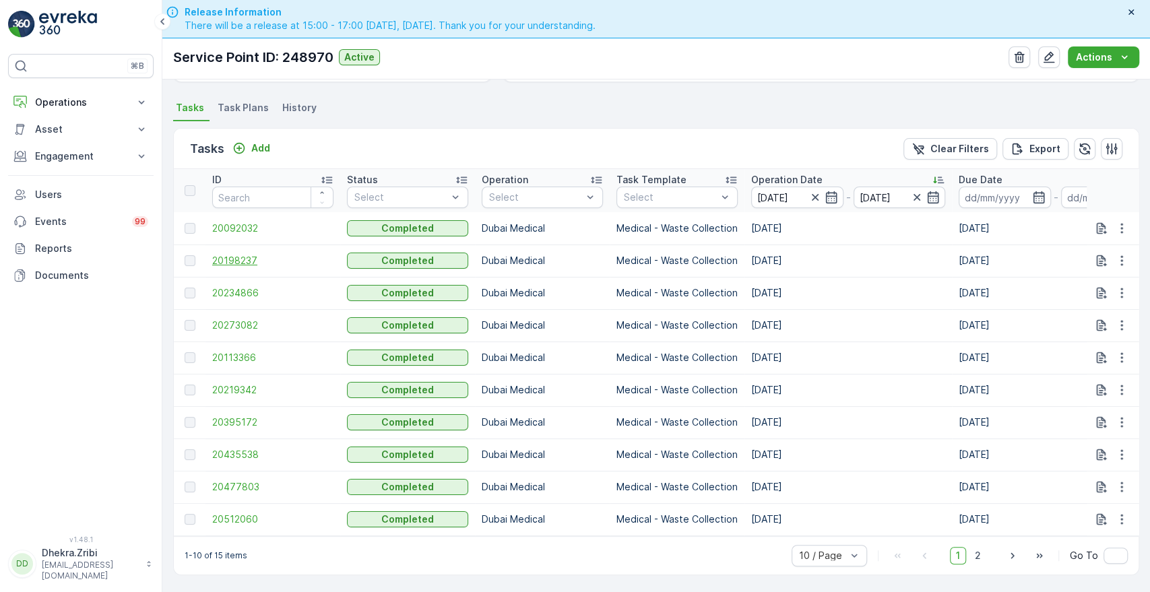
click at [232, 254] on span "20198237" at bounding box center [272, 260] width 121 height 13
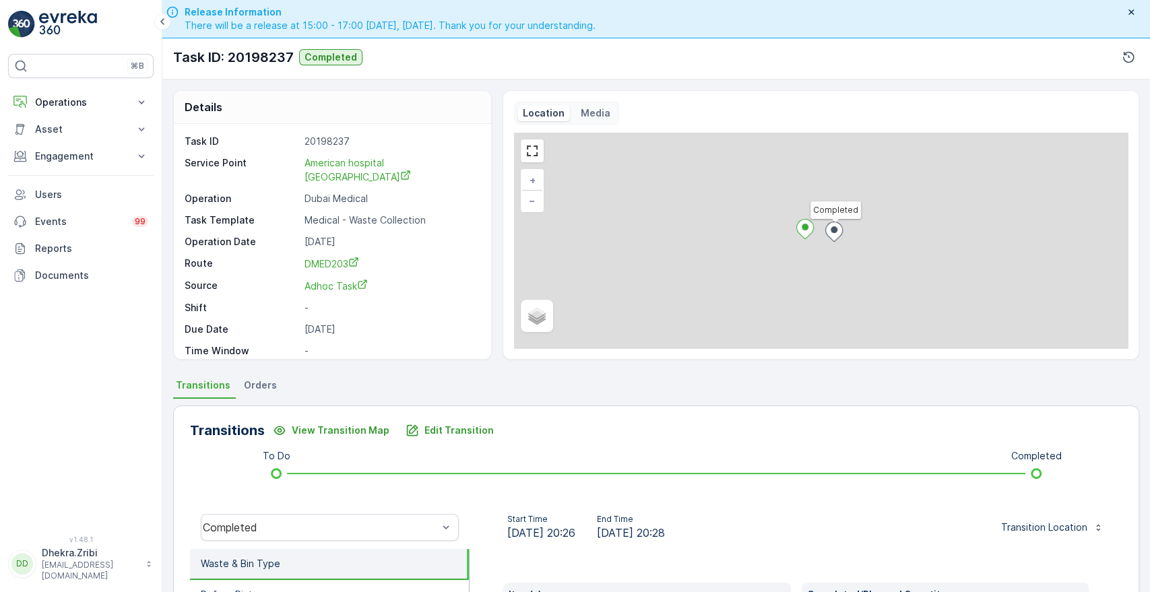
scroll to position [257, 0]
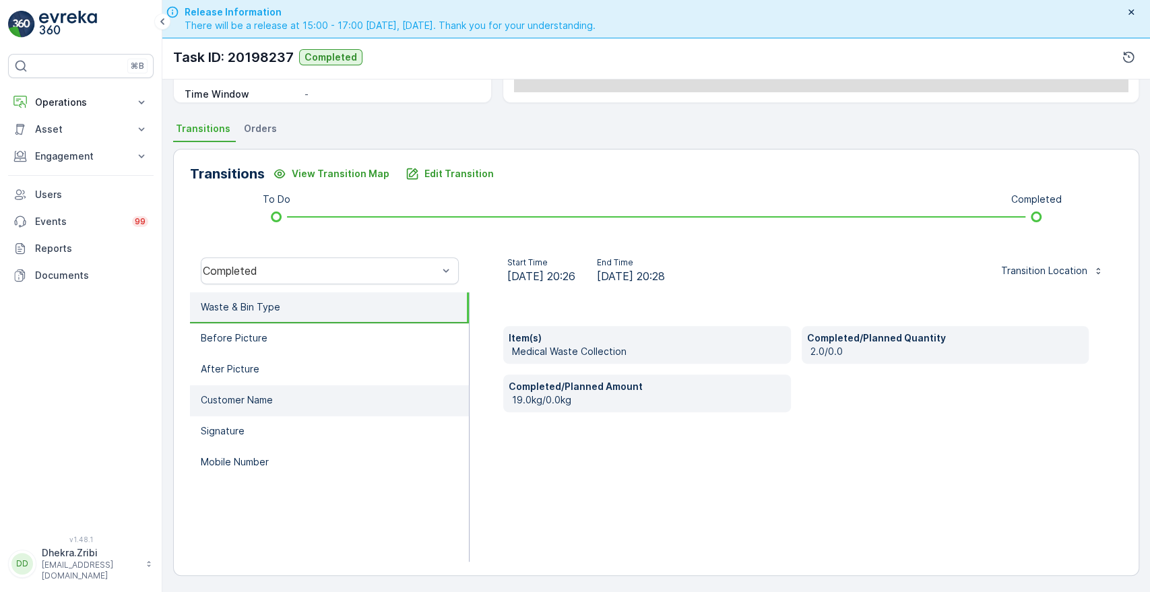
click at [248, 403] on p "Customer Name" at bounding box center [237, 400] width 72 height 13
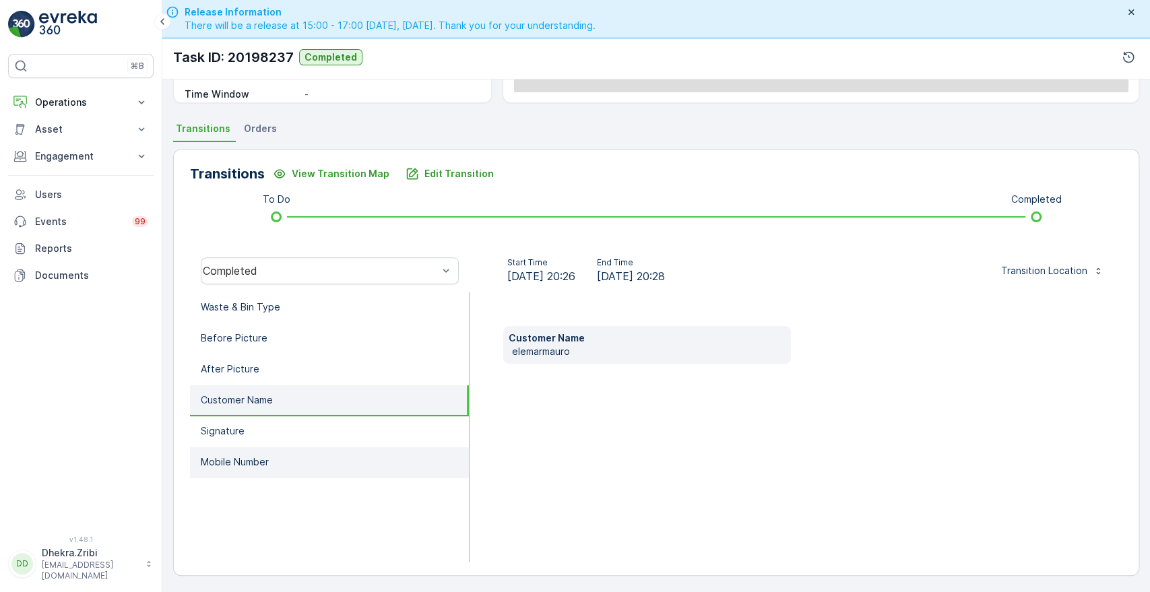
click at [244, 465] on p "Mobile Number" at bounding box center [235, 462] width 68 height 13
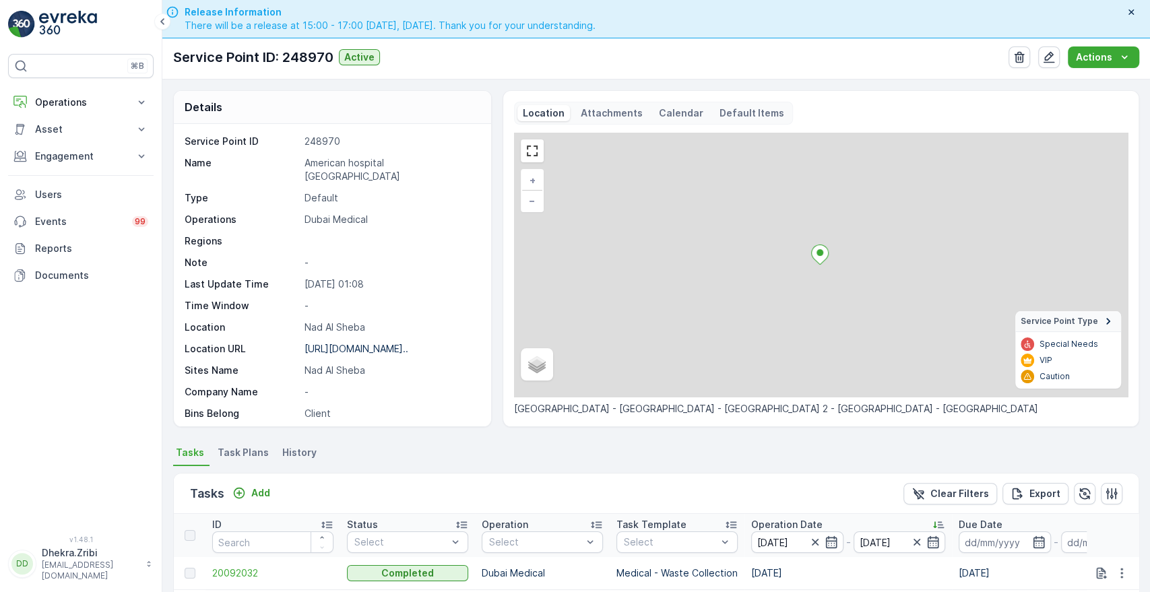
scroll to position [350, 0]
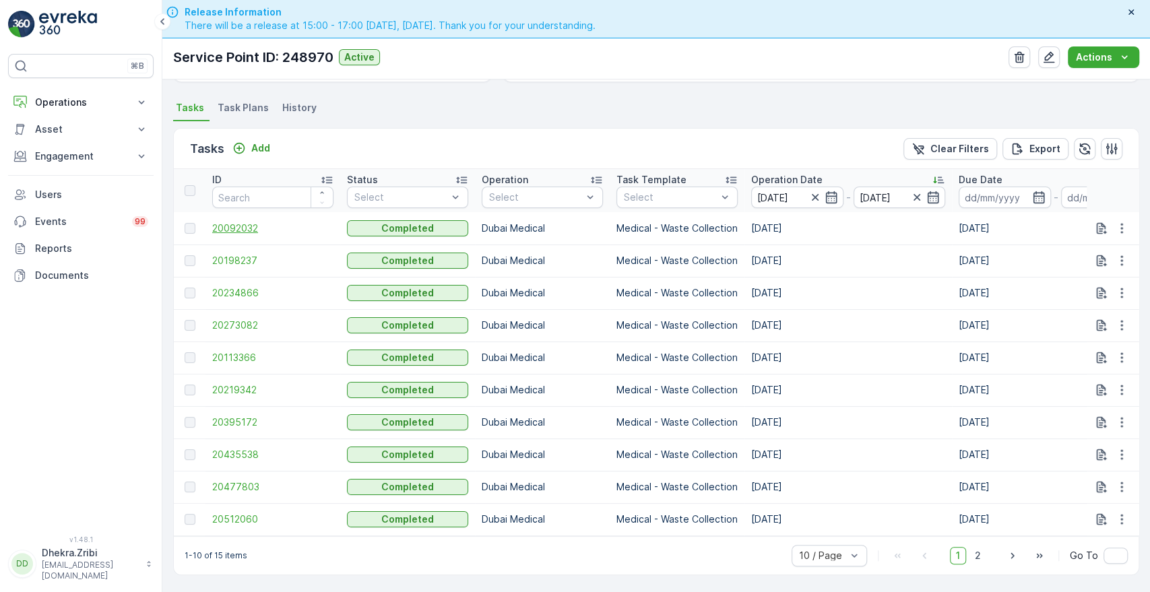
click at [242, 222] on span "20092032" at bounding box center [272, 228] width 121 height 13
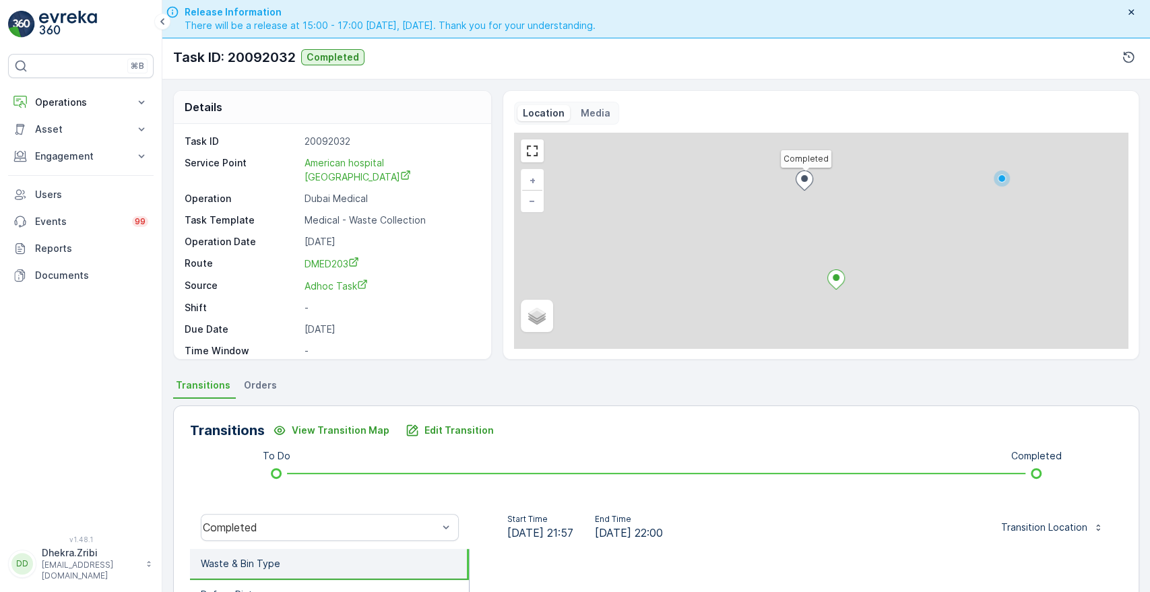
scroll to position [257, 0]
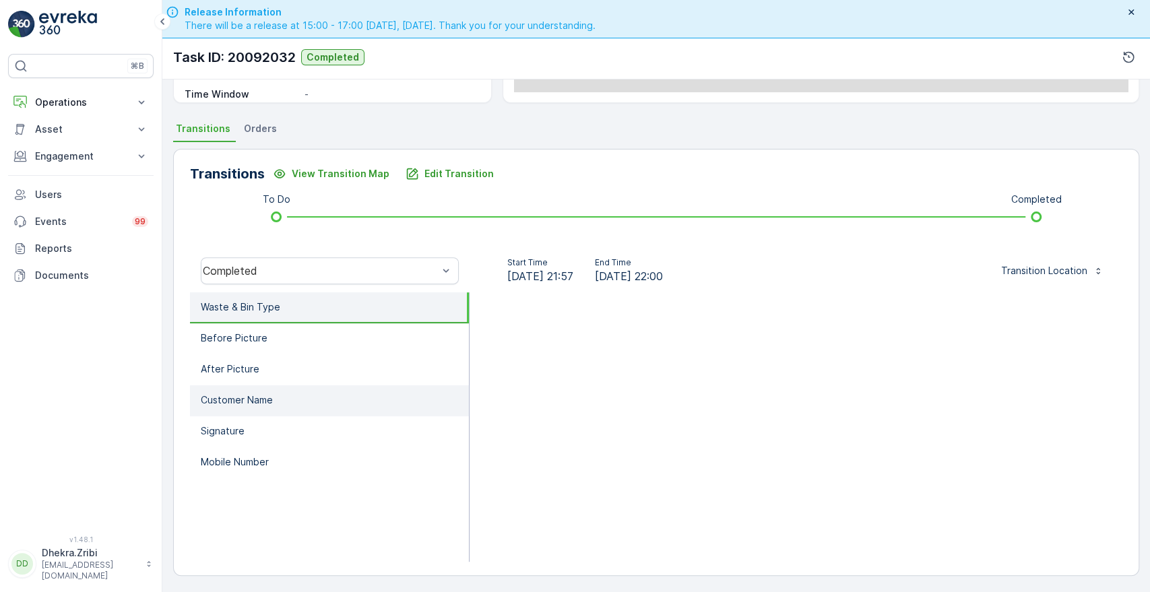
click at [211, 396] on p "Customer Name" at bounding box center [237, 400] width 72 height 13
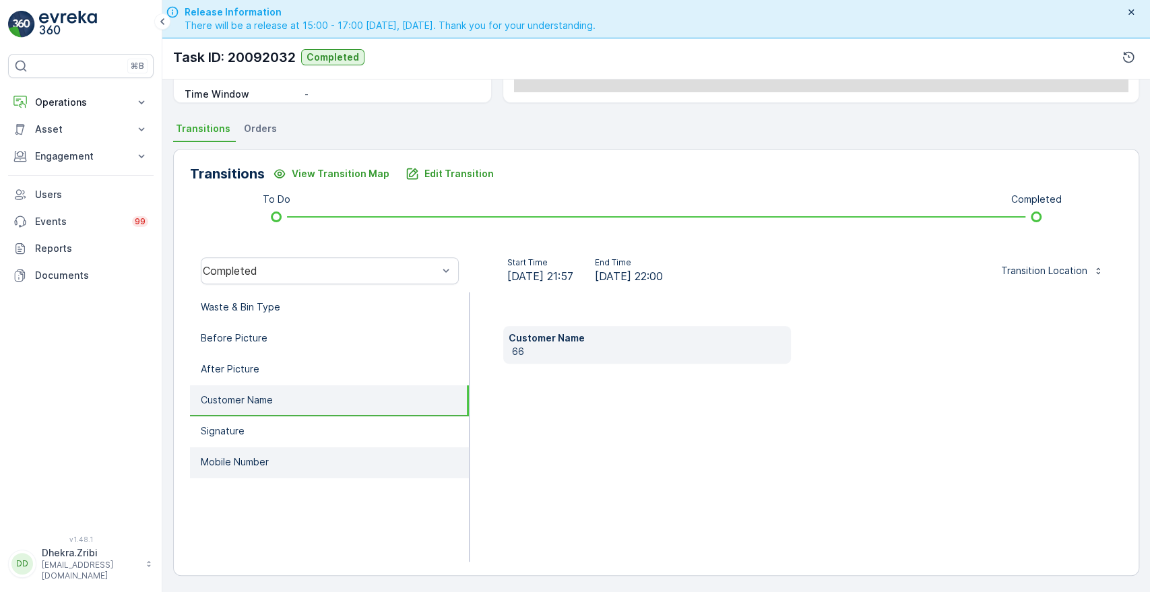
click at [226, 471] on li "Mobile Number" at bounding box center [329, 462] width 279 height 31
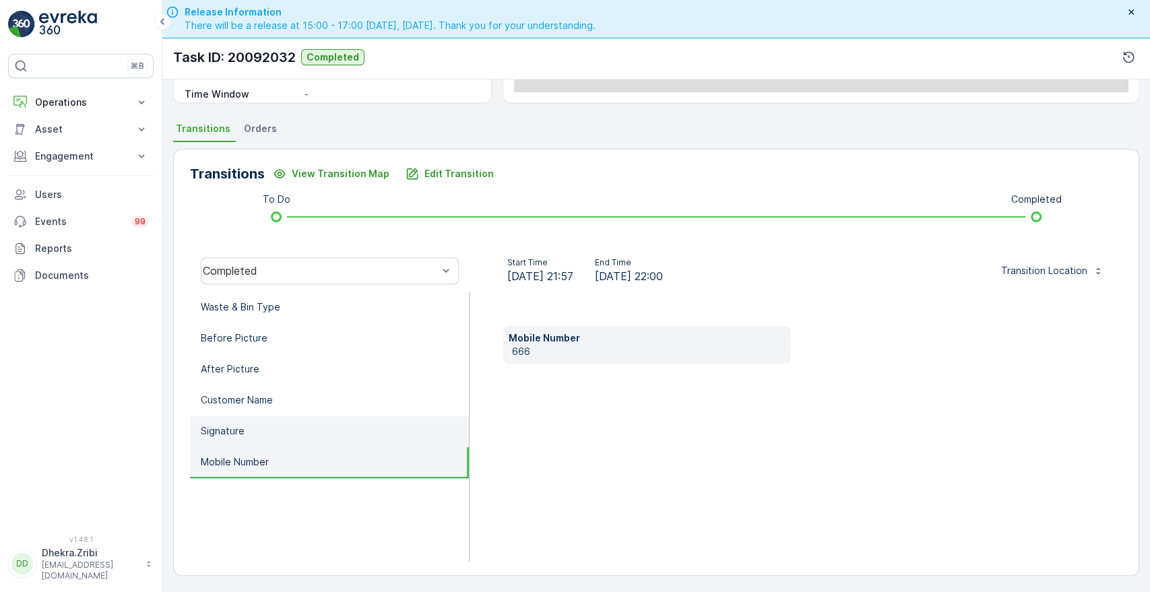
click at [235, 430] on p "Signature" at bounding box center [223, 431] width 44 height 13
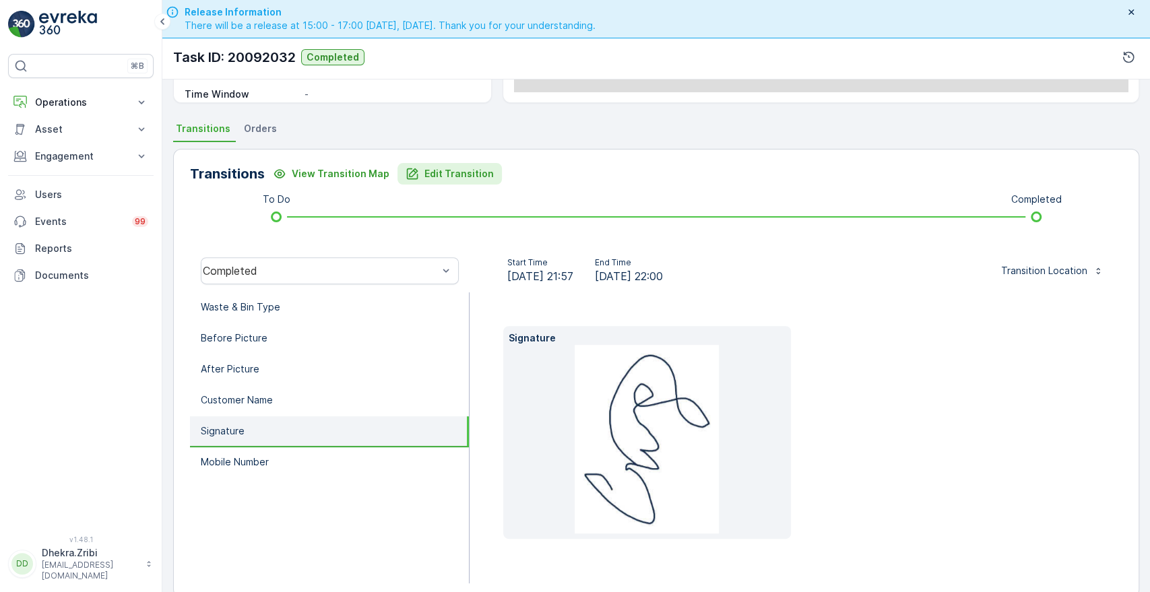
click at [443, 171] on p "Edit Transition" at bounding box center [459, 173] width 69 height 13
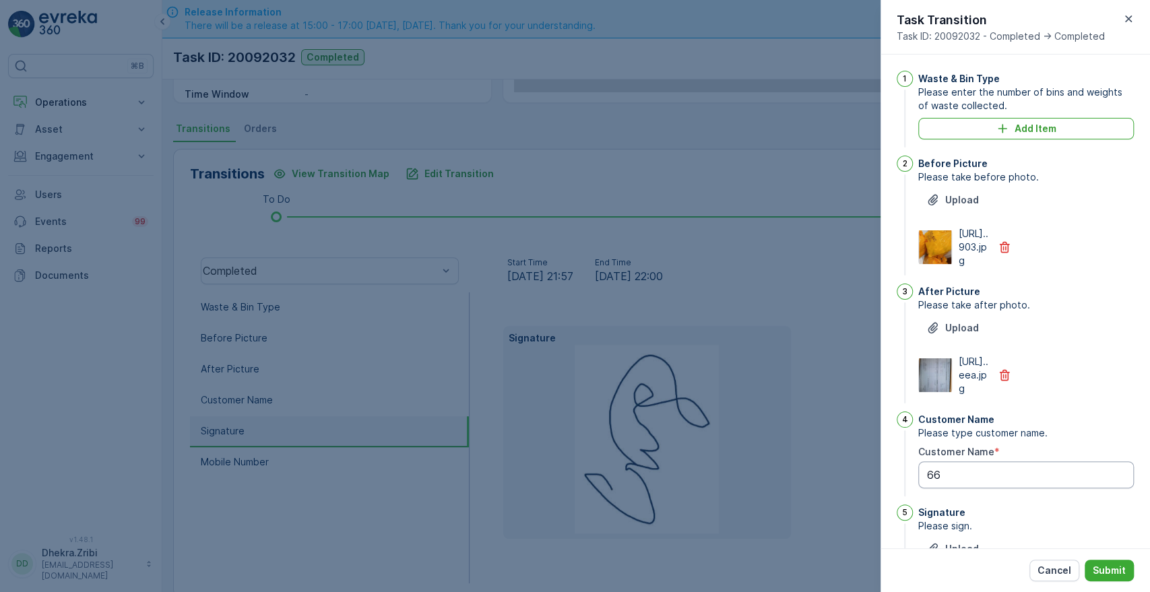
scroll to position [279, 0]
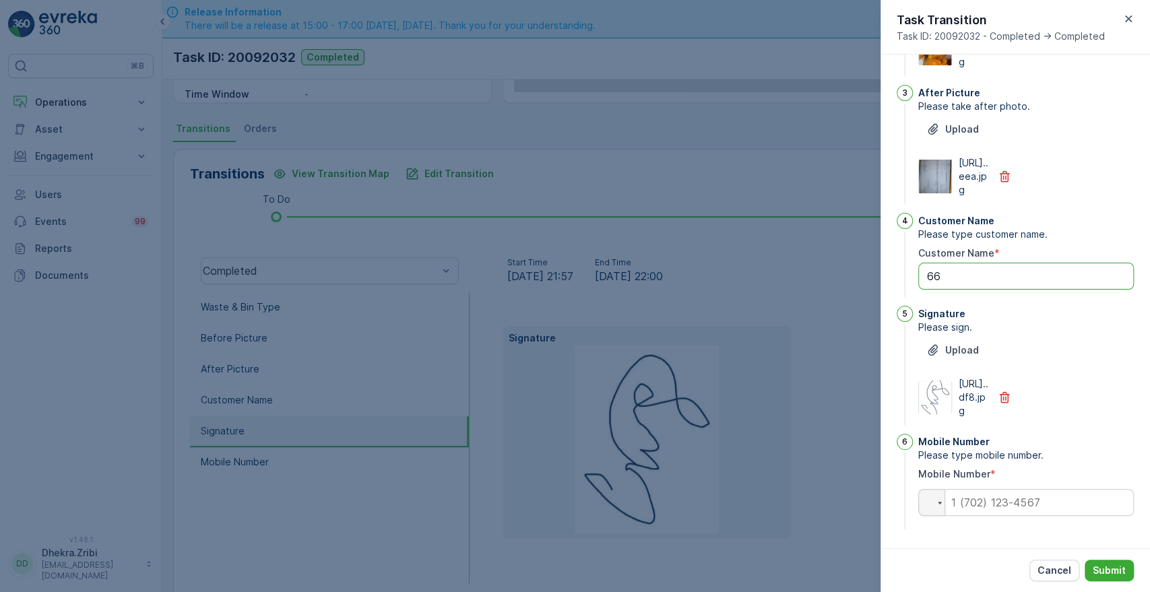
click at [961, 263] on Name "66" at bounding box center [1026, 276] width 216 height 27
type Name "6"
type Name "estrella"
click at [973, 501] on input "tel" at bounding box center [1026, 502] width 216 height 27
type input "0545381984"
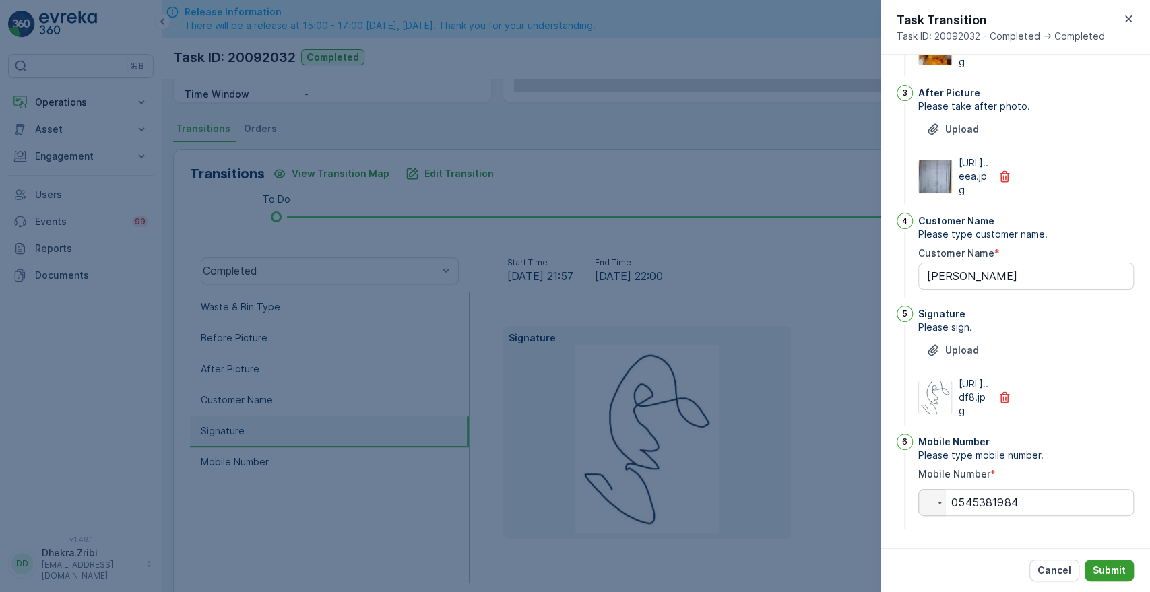
click at [1110, 570] on p "Submit" at bounding box center [1109, 570] width 33 height 13
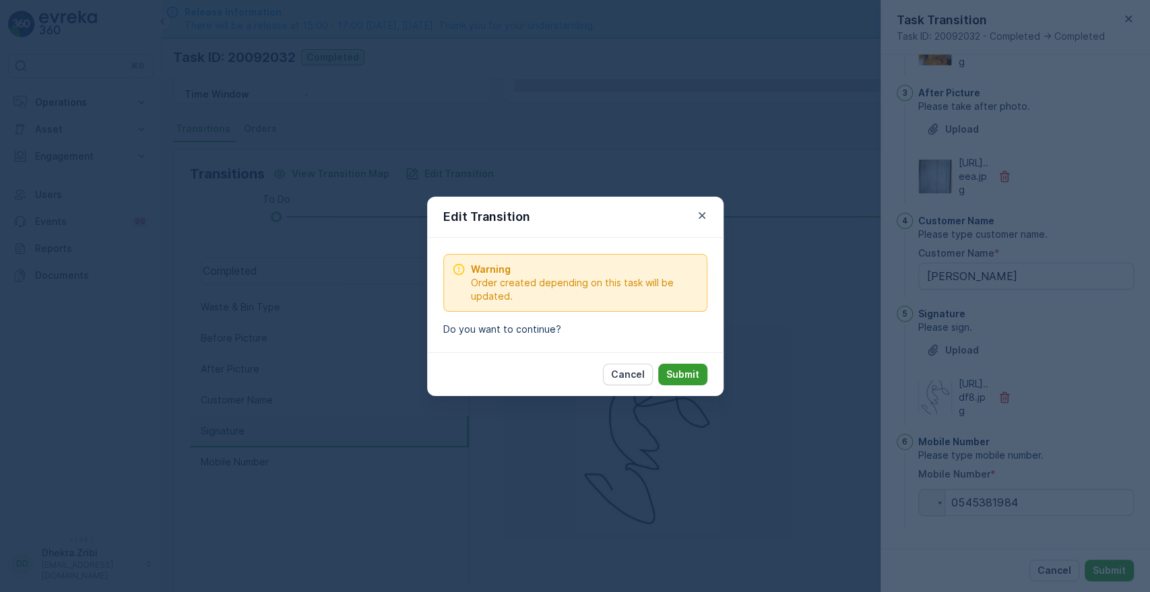
click at [680, 375] on p "Submit" at bounding box center [682, 374] width 33 height 13
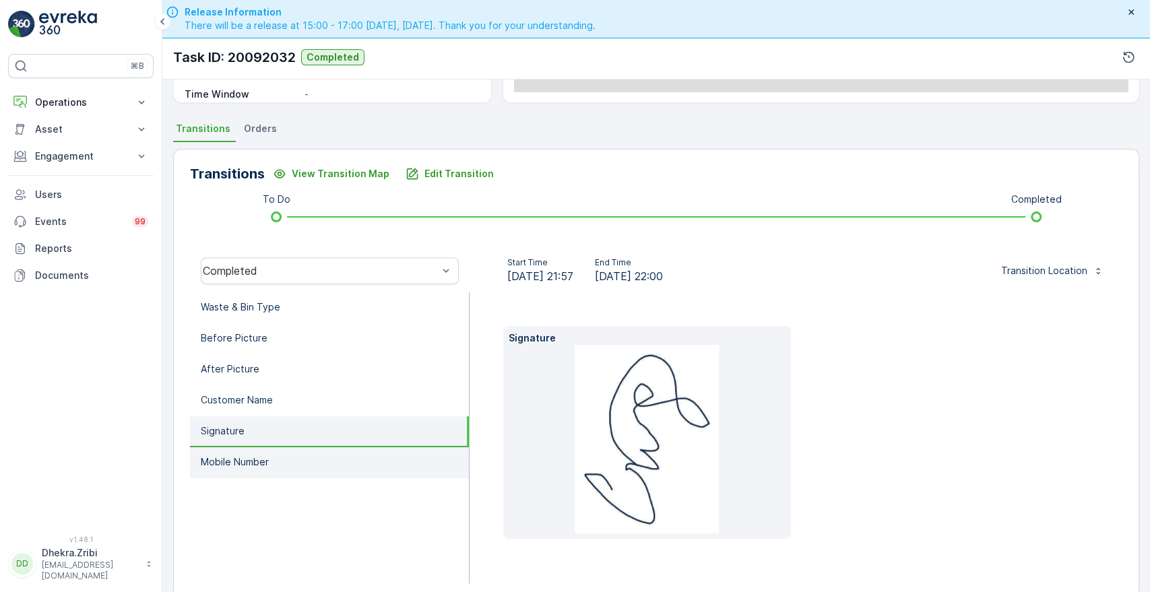
click at [317, 462] on li "Mobile Number" at bounding box center [329, 462] width 279 height 31
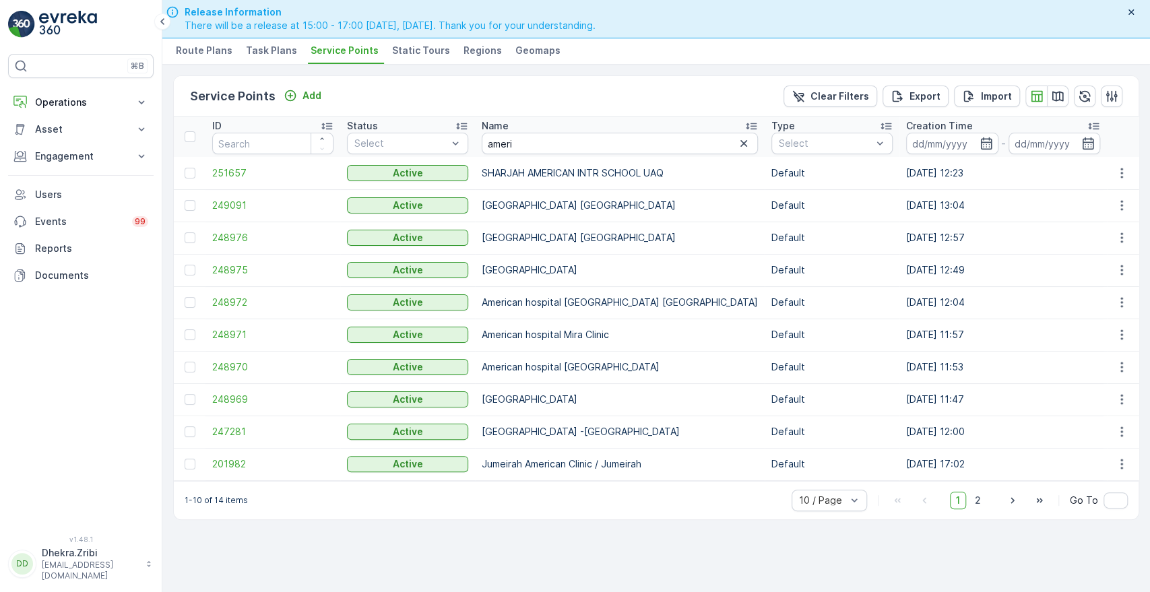
click at [228, 340] on td "248971" at bounding box center [273, 335] width 135 height 32
click at [228, 337] on span "248971" at bounding box center [272, 334] width 121 height 13
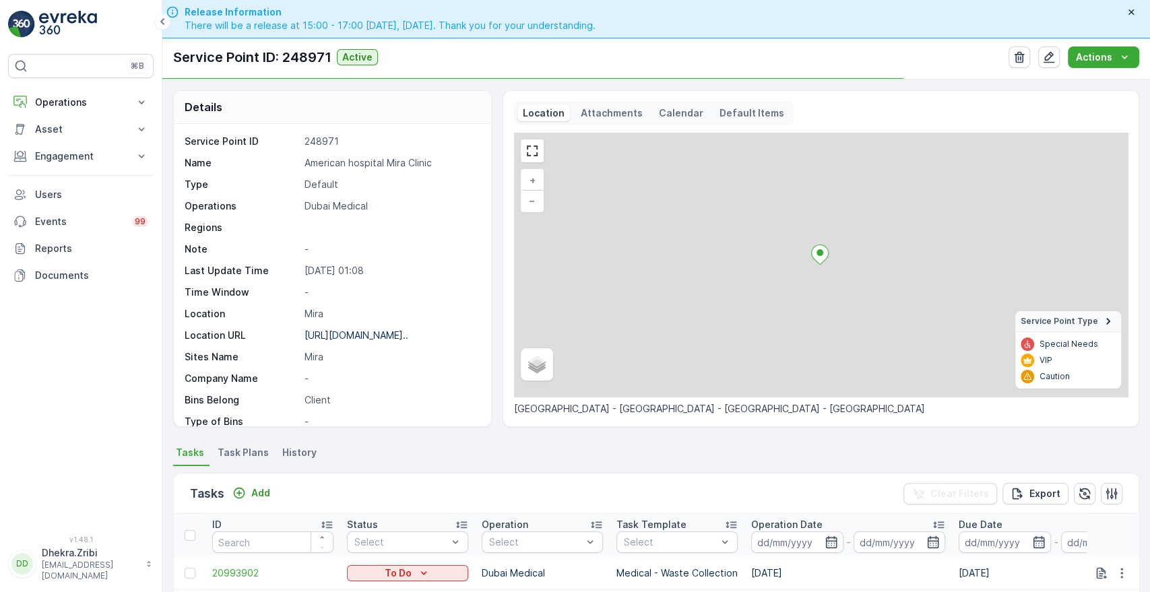
scroll to position [350, 0]
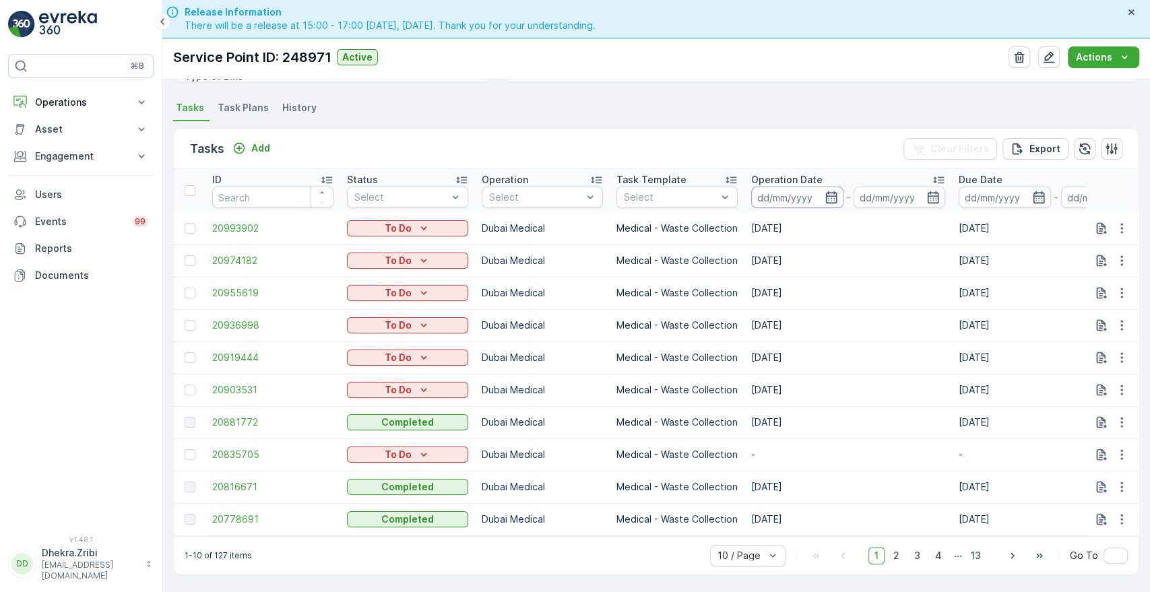
click at [838, 196] on input at bounding box center [797, 198] width 92 height 22
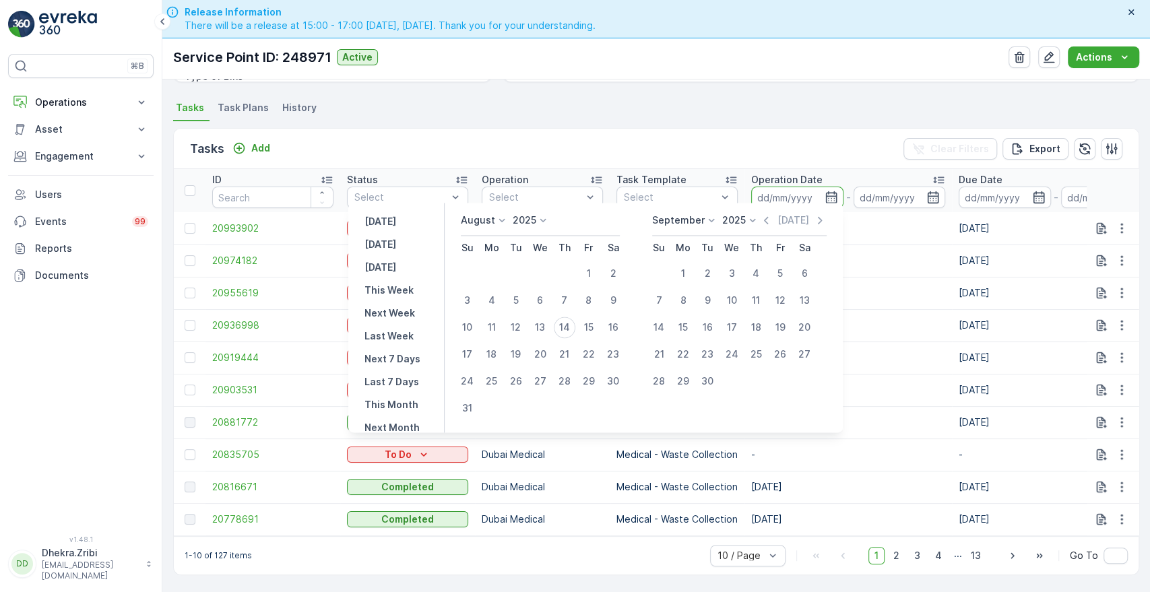
click at [505, 220] on icon at bounding box center [502, 220] width 6 height 3
click at [487, 348] on span "July" at bounding box center [478, 346] width 18 height 13
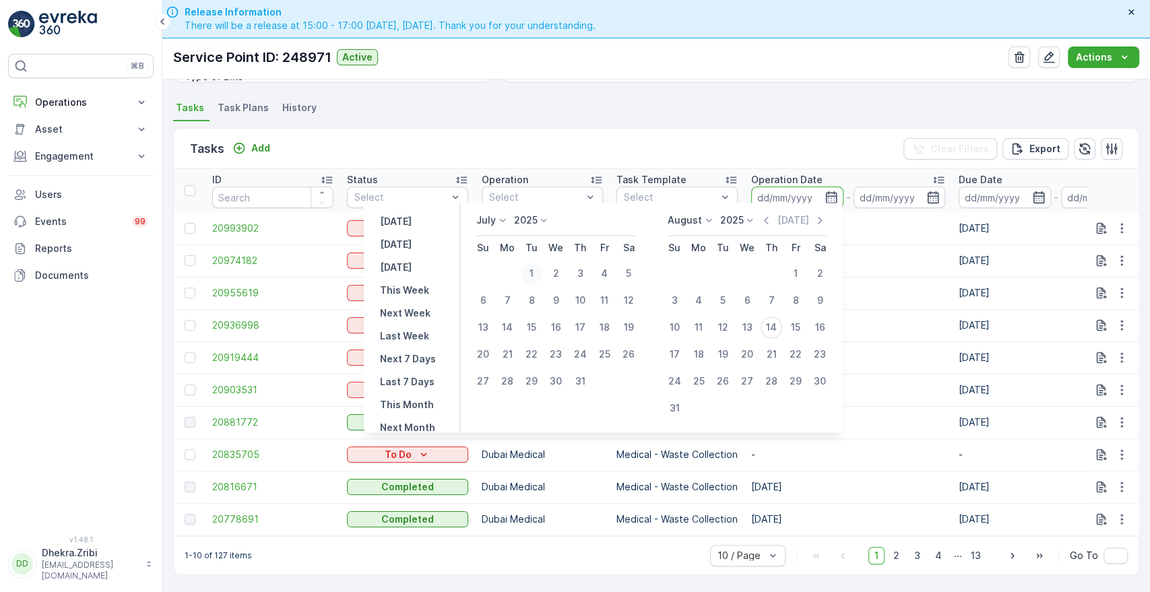
click at [530, 276] on div "1" at bounding box center [532, 274] width 22 height 22
type input "[DATE]"
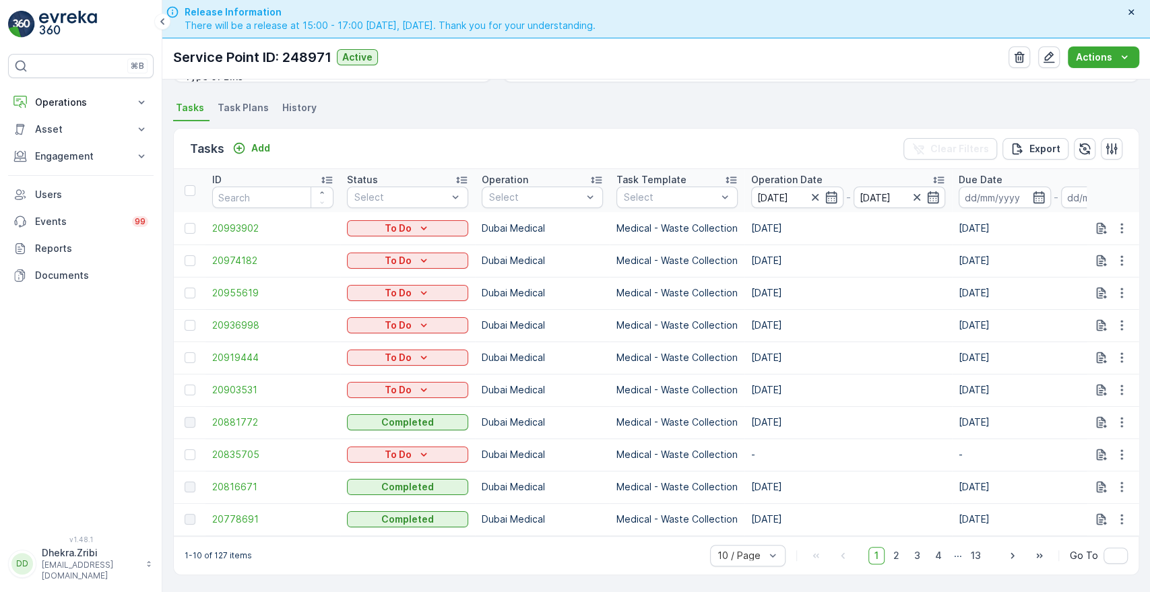
click at [655, 129] on div "Tasks Add Clear Filters Export" at bounding box center [656, 149] width 965 height 40
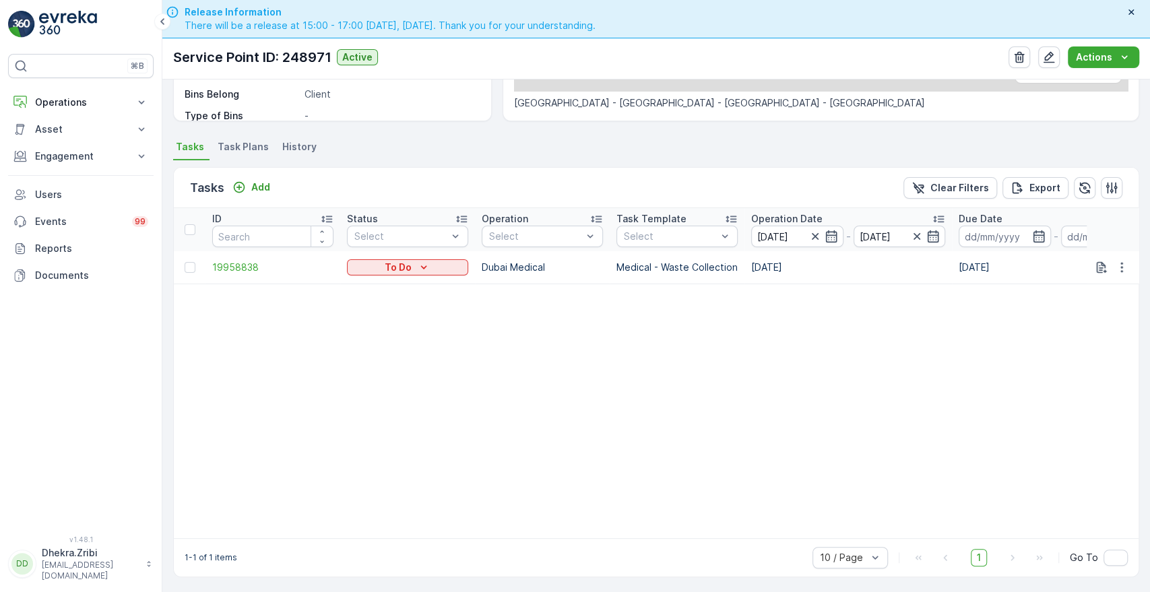
scroll to position [313, 0]
click at [933, 228] on icon "button" at bounding box center [933, 234] width 13 height 13
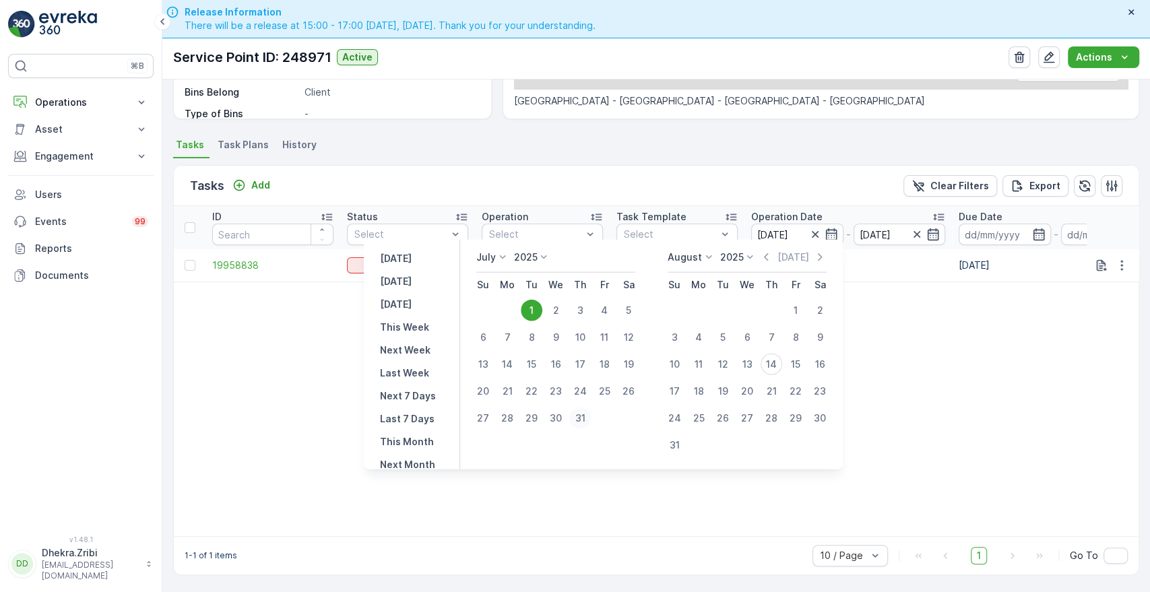
click at [582, 422] on div "31" at bounding box center [580, 419] width 22 height 22
type input "[DATE]"
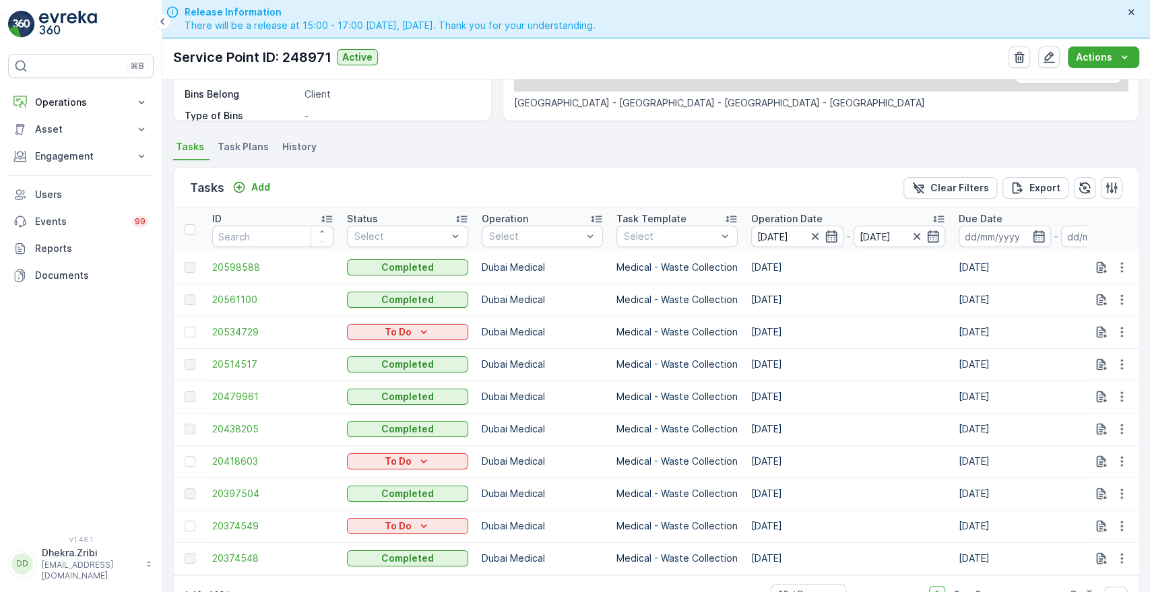
scroll to position [313, 0]
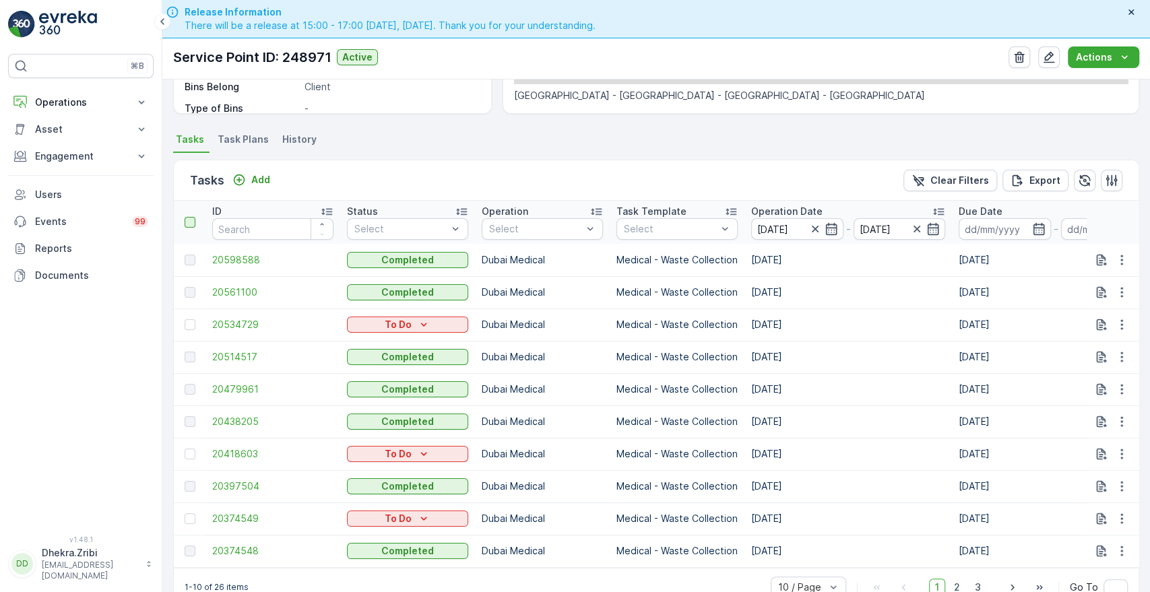
click at [194, 225] on div at bounding box center [190, 222] width 11 height 11
click at [192, 217] on input "checkbox" at bounding box center [192, 217] width 0 height 0
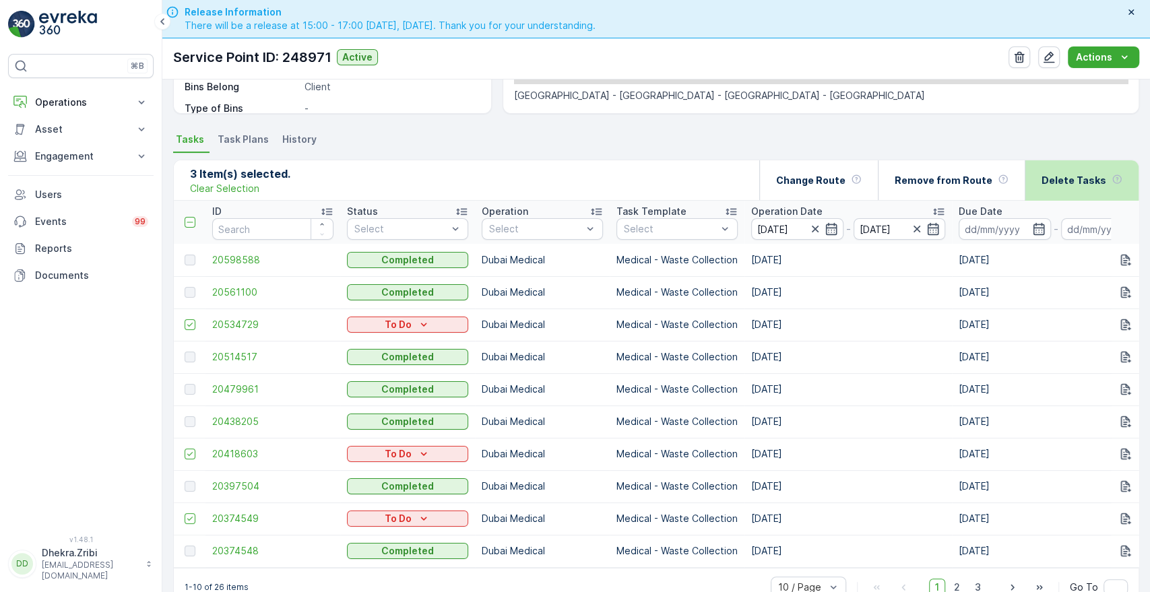
click at [1058, 191] on div "Delete Tasks" at bounding box center [1082, 180] width 81 height 40
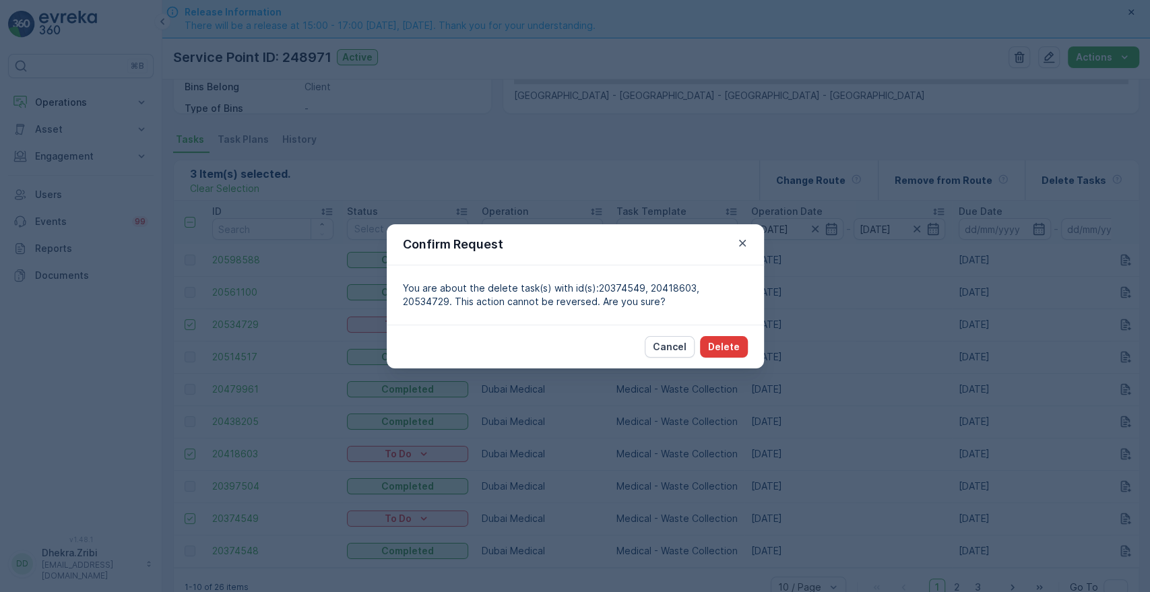
click at [728, 344] on p "Delete" at bounding box center [724, 346] width 32 height 13
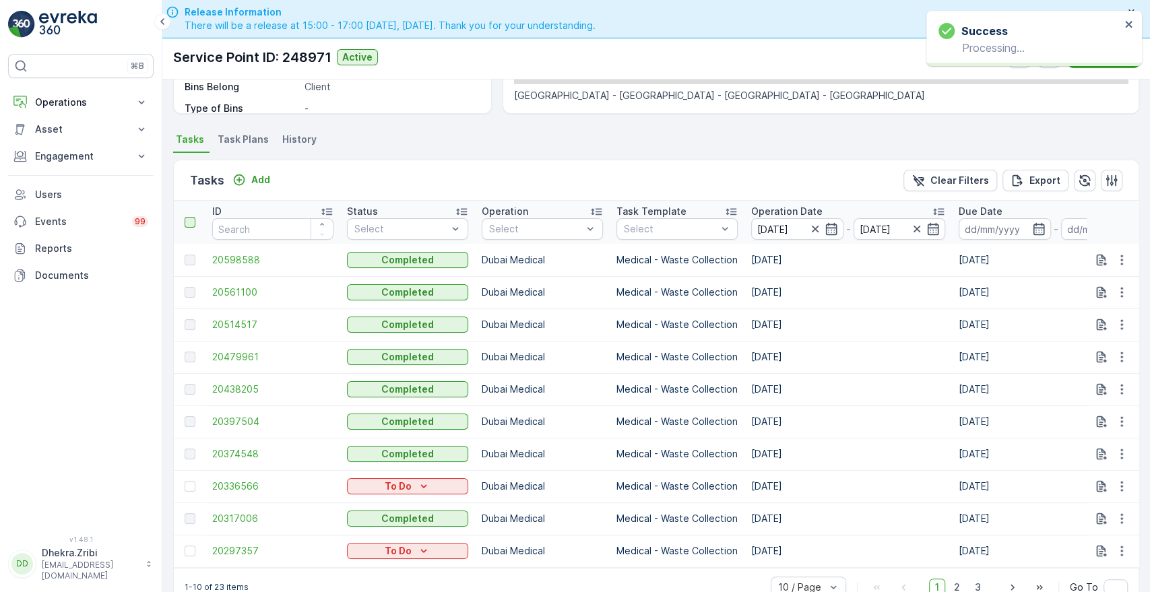
click at [185, 220] on div at bounding box center [190, 222] width 11 height 11
click at [192, 217] on input "checkbox" at bounding box center [192, 217] width 0 height 0
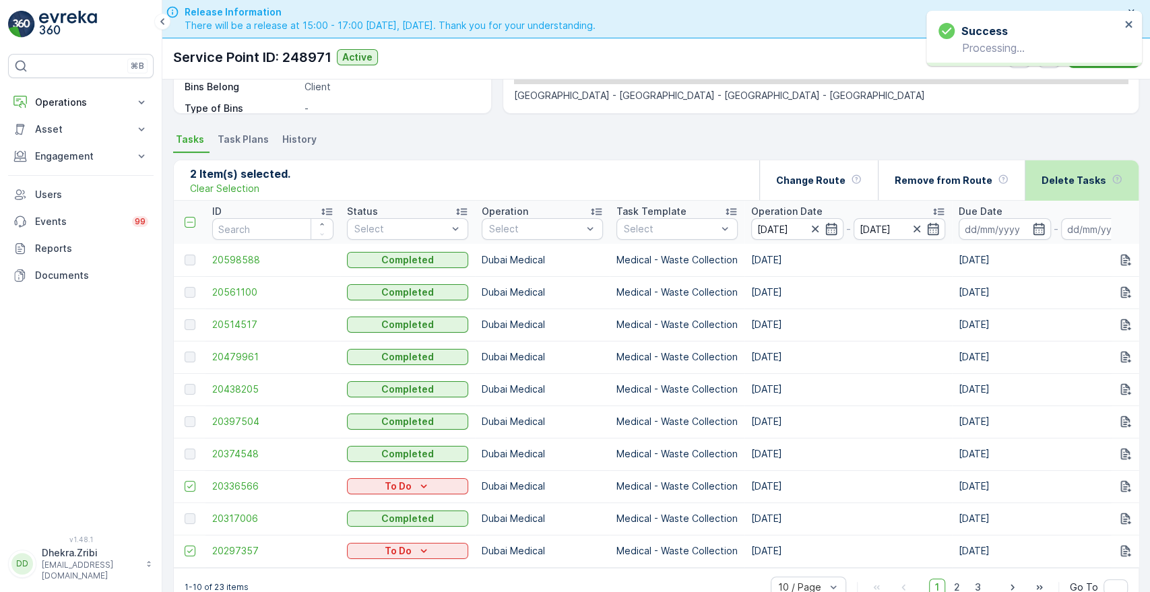
click at [1063, 179] on p "Delete Tasks" at bounding box center [1074, 180] width 65 height 13
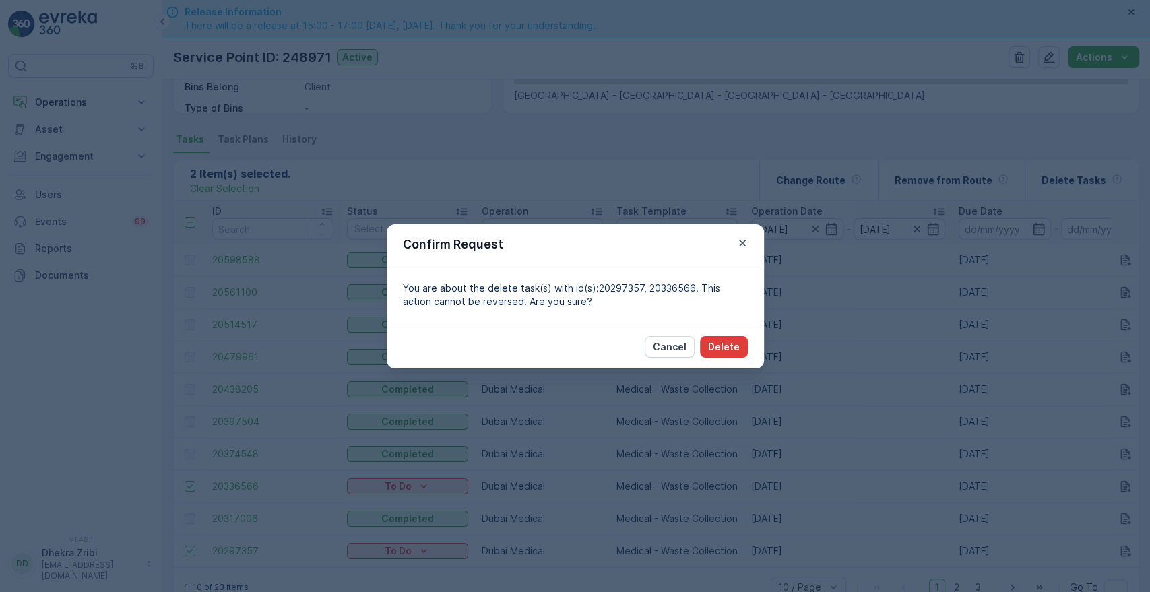
click at [732, 348] on p "Delete" at bounding box center [724, 346] width 32 height 13
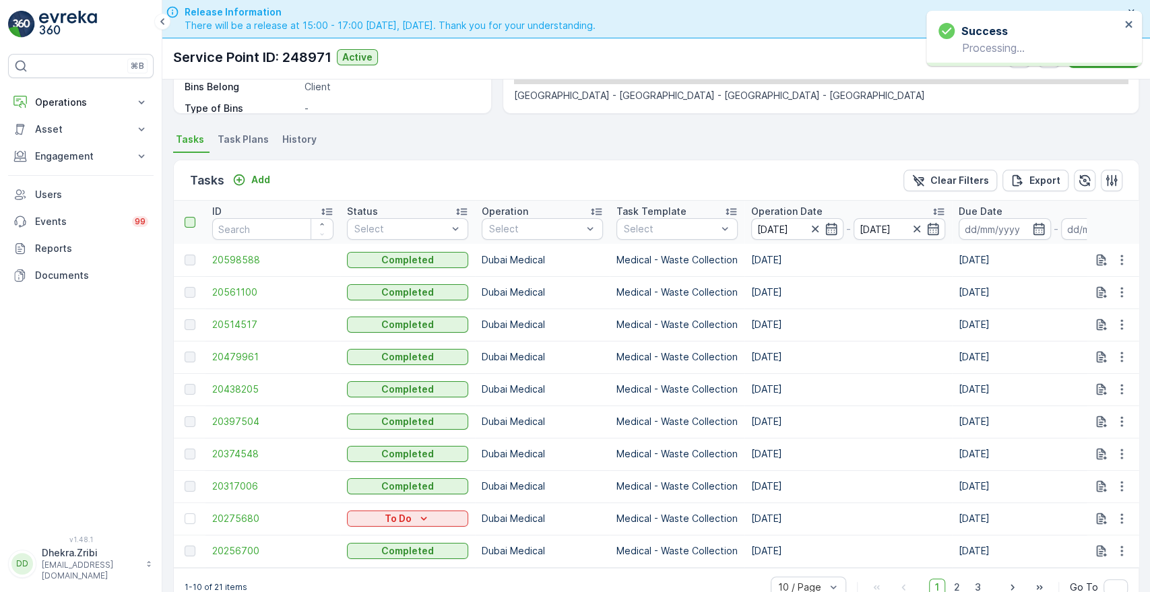
click at [193, 222] on div at bounding box center [190, 222] width 11 height 11
click at [192, 217] on input "checkbox" at bounding box center [192, 217] width 0 height 0
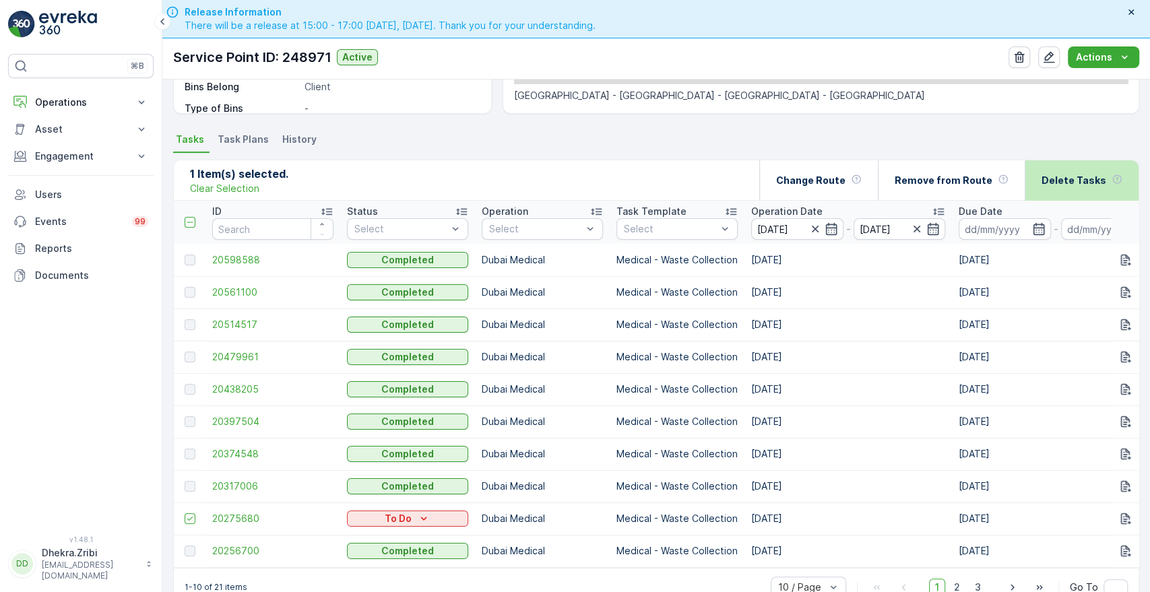
click at [1050, 170] on div "Delete Tasks" at bounding box center [1082, 180] width 81 height 40
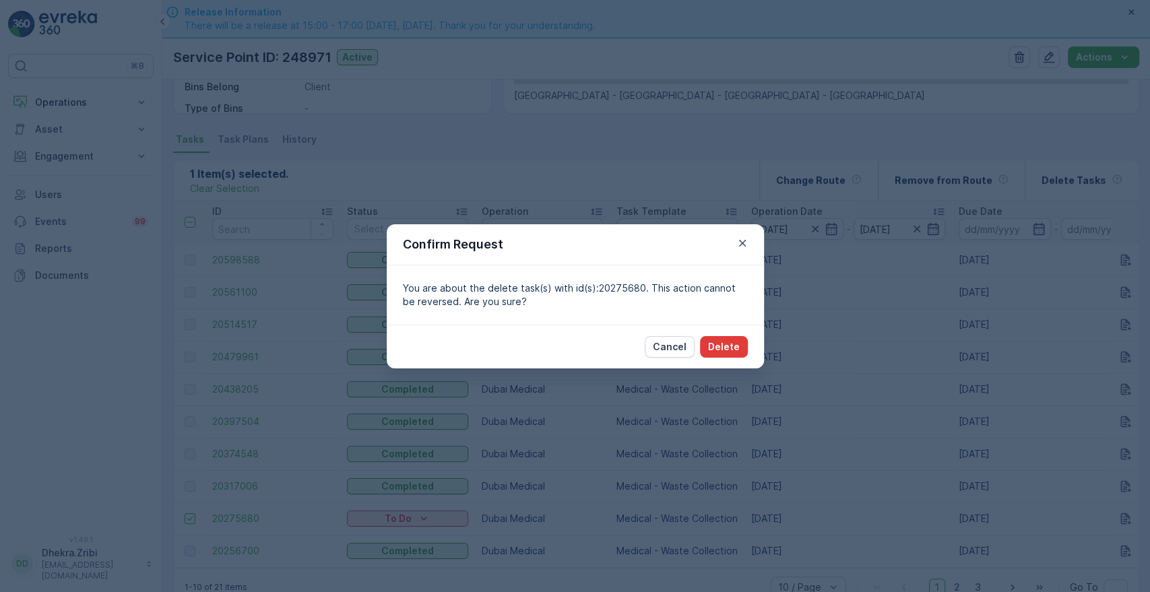
click at [728, 340] on p "Delete" at bounding box center [724, 346] width 32 height 13
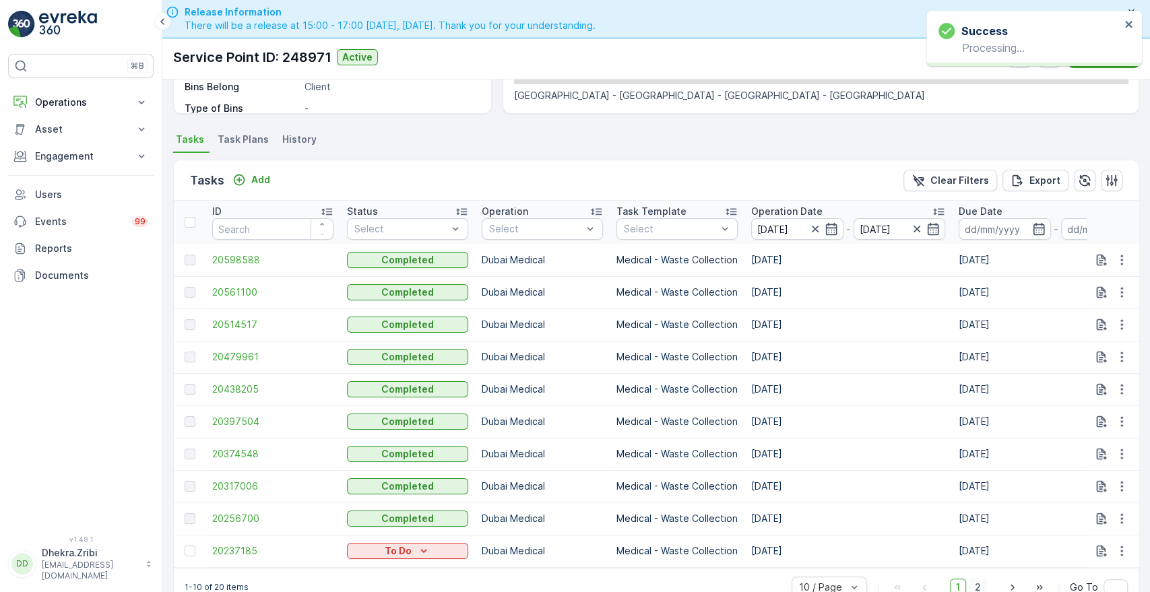
click at [978, 588] on span "2" at bounding box center [978, 588] width 18 height 18
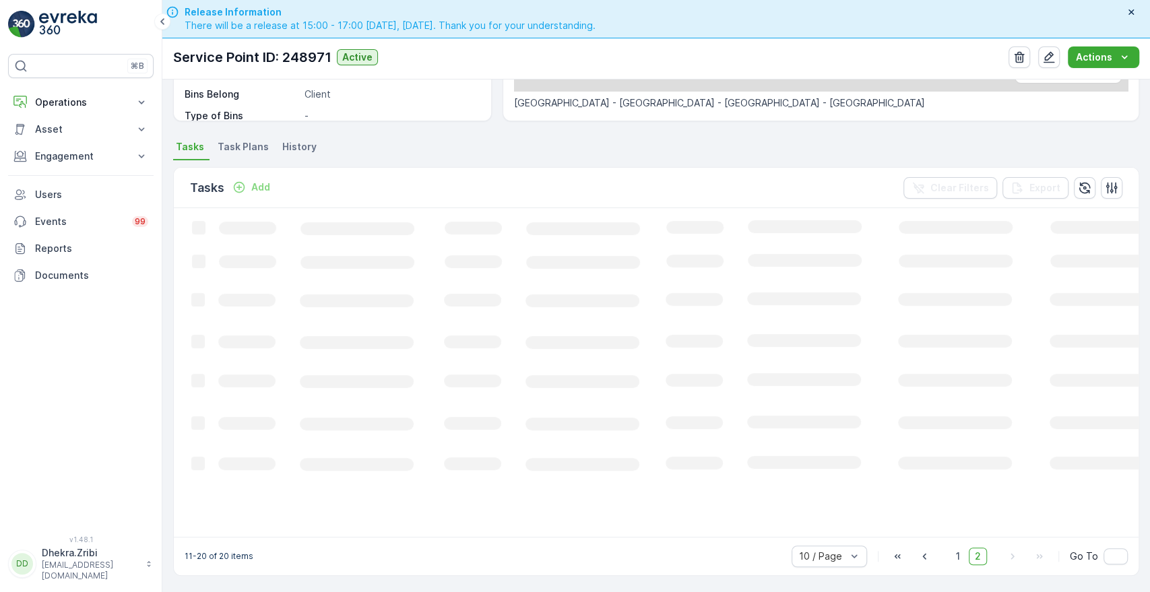
scroll to position [313, 0]
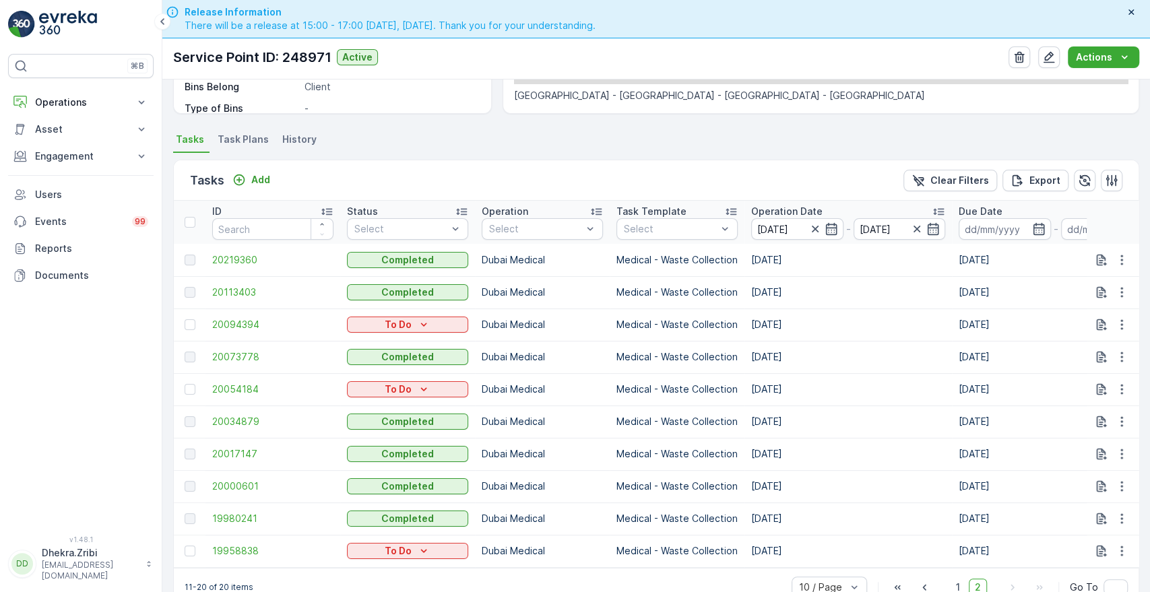
click at [190, 217] on div at bounding box center [192, 222] width 14 height 11
click at [192, 217] on input "checkbox" at bounding box center [192, 217] width 0 height 0
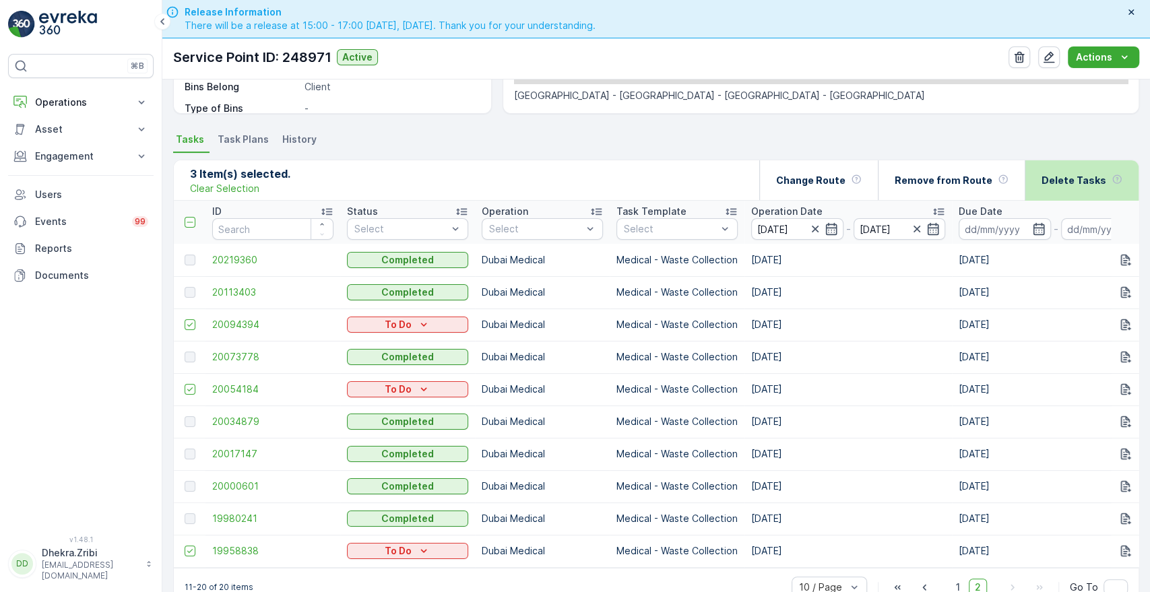
click at [1057, 185] on p "Delete Tasks" at bounding box center [1074, 180] width 65 height 13
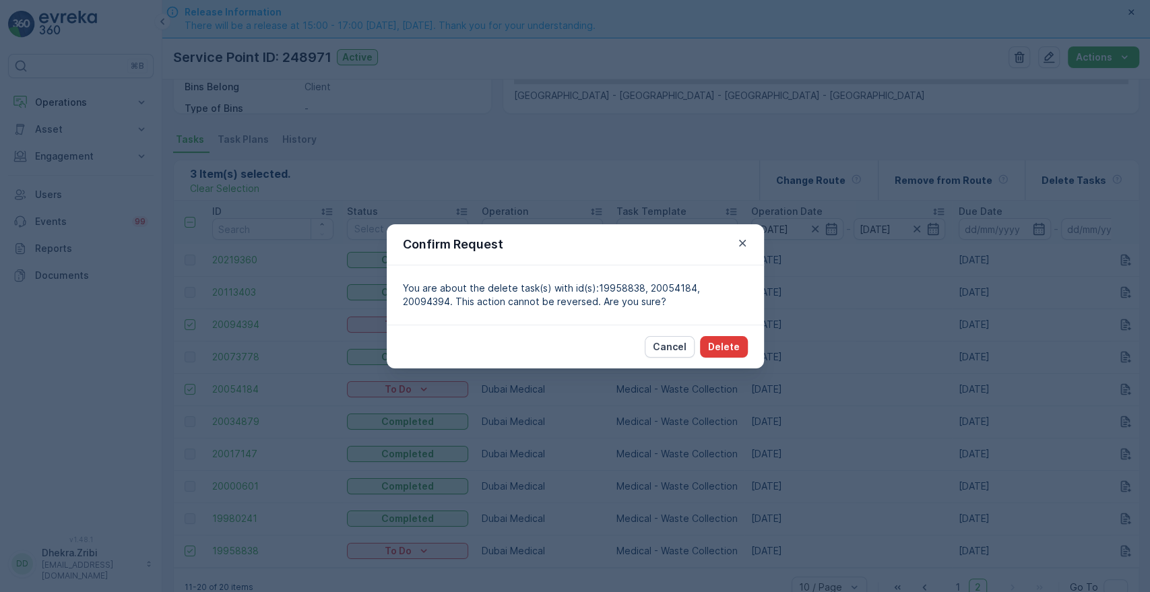
click at [724, 354] on button "Delete" at bounding box center [724, 347] width 48 height 22
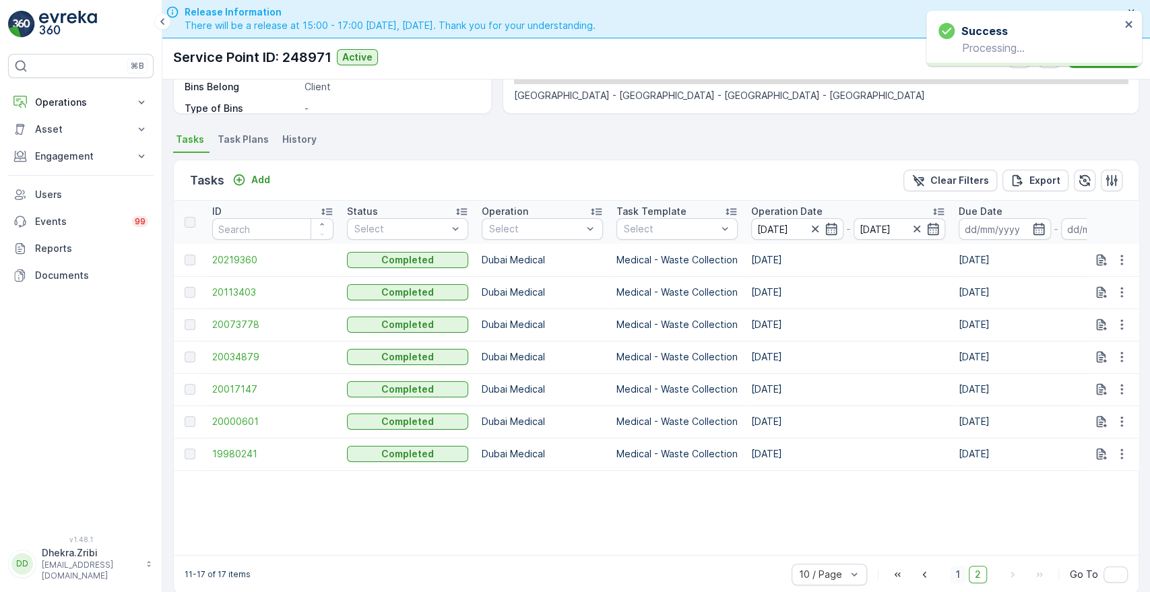
click at [959, 584] on span "1" at bounding box center [958, 575] width 16 height 18
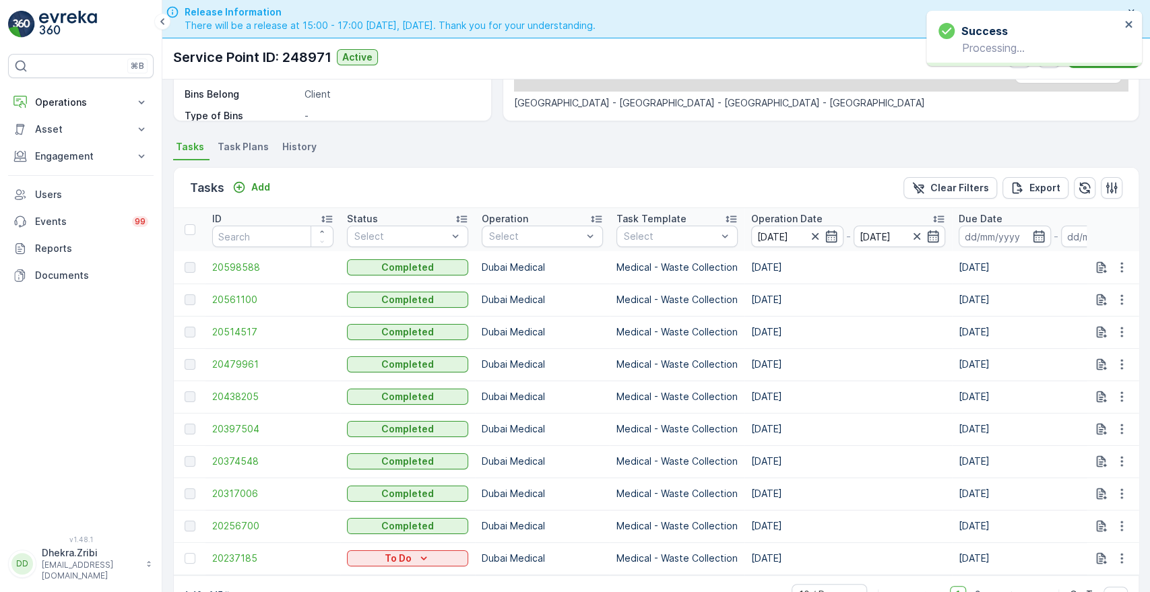
scroll to position [313, 0]
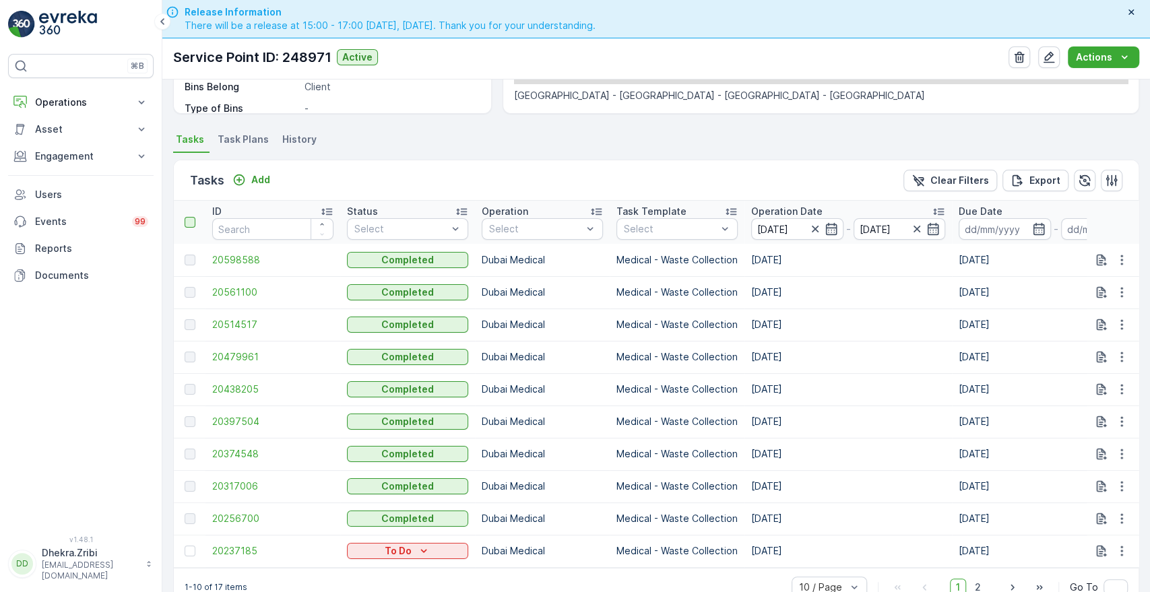
click at [190, 221] on div at bounding box center [190, 222] width 11 height 11
click at [192, 217] on input "checkbox" at bounding box center [192, 217] width 0 height 0
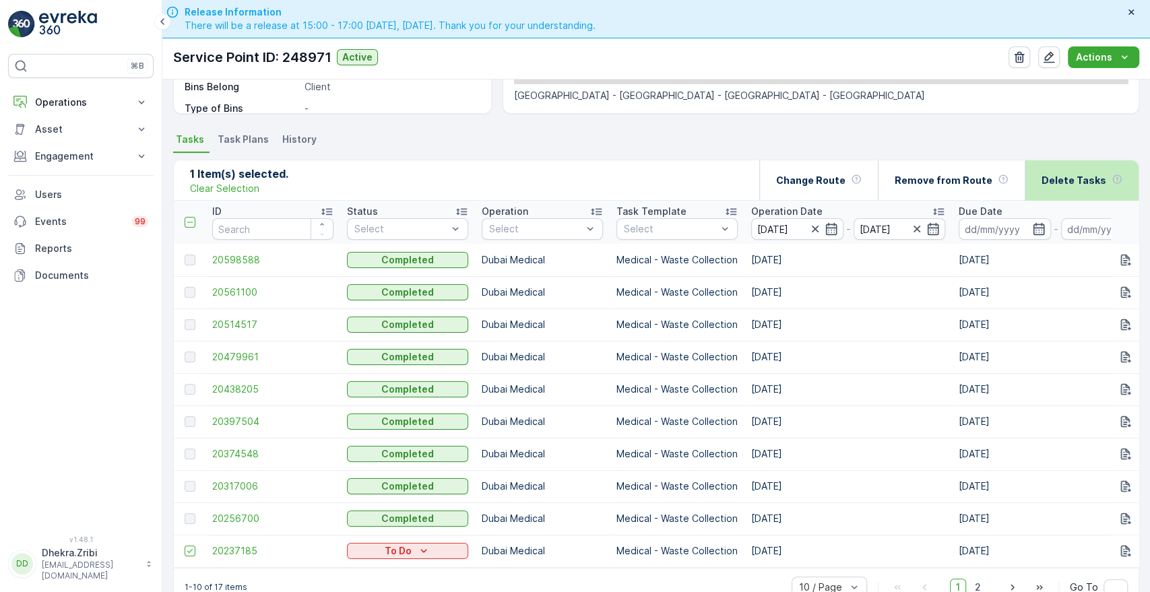
click at [1051, 175] on p "Delete Tasks" at bounding box center [1074, 180] width 65 height 13
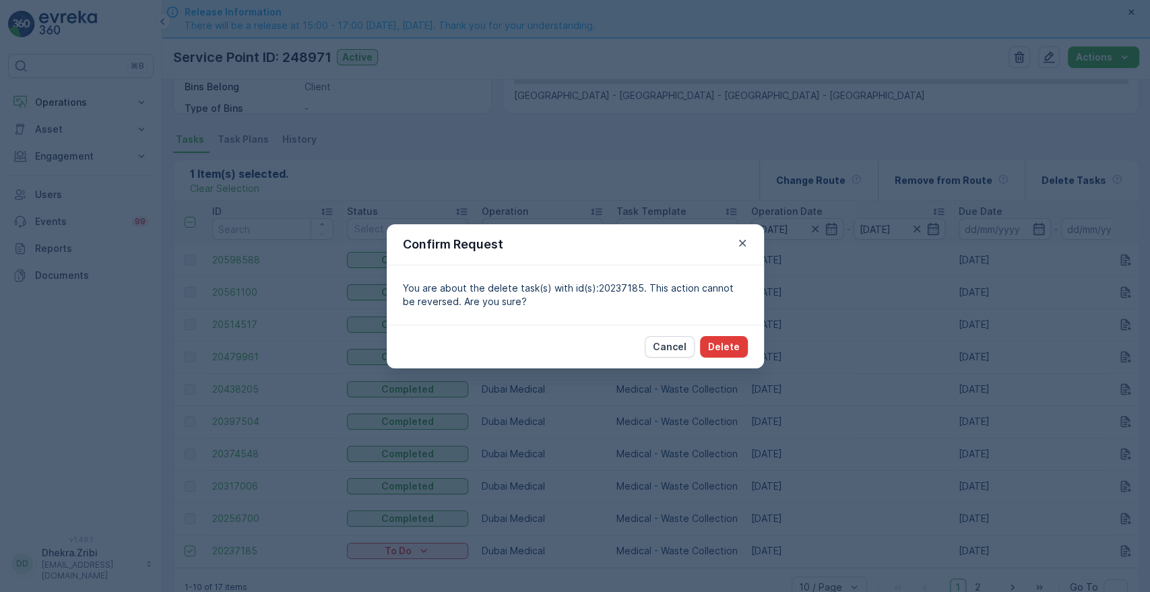
click at [742, 341] on button "Delete" at bounding box center [724, 347] width 48 height 22
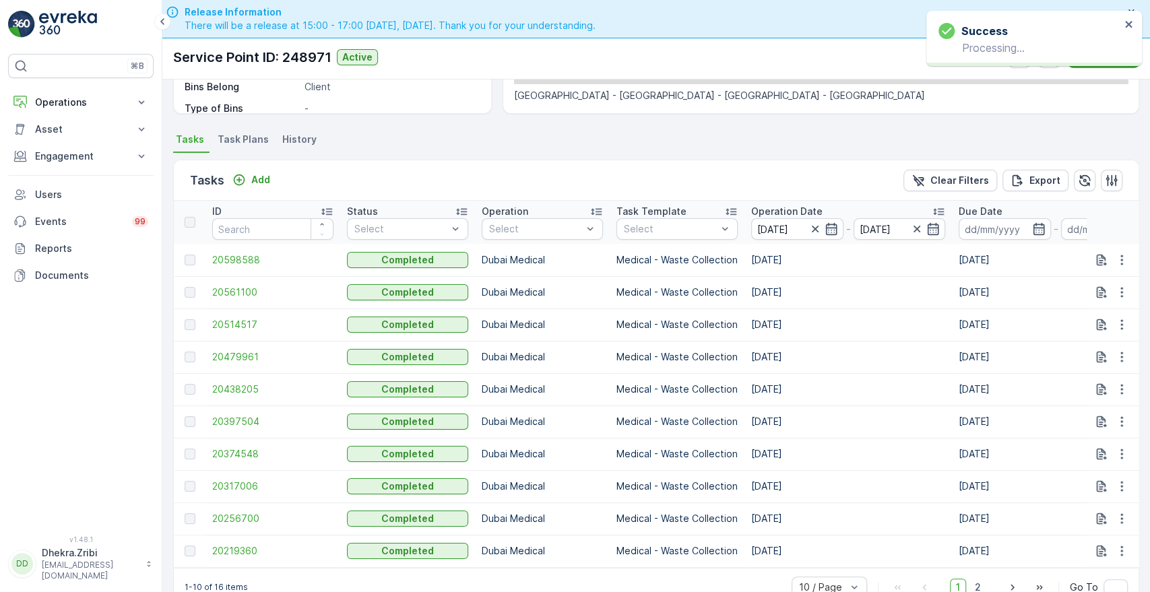
click at [791, 210] on p "Operation Date" at bounding box center [786, 211] width 71 height 13
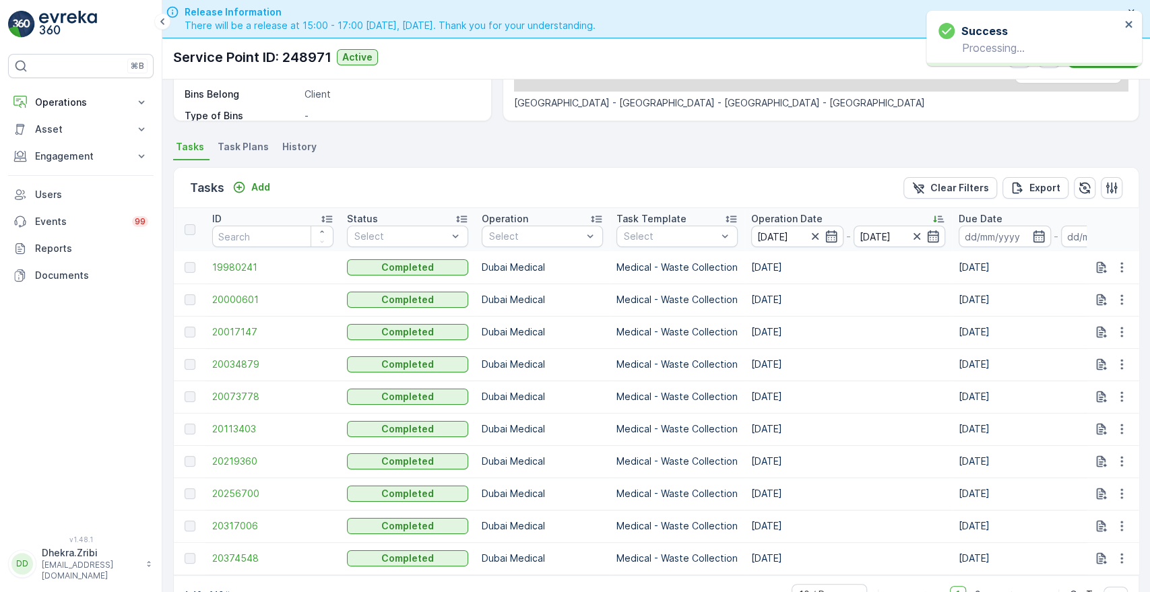
scroll to position [313, 0]
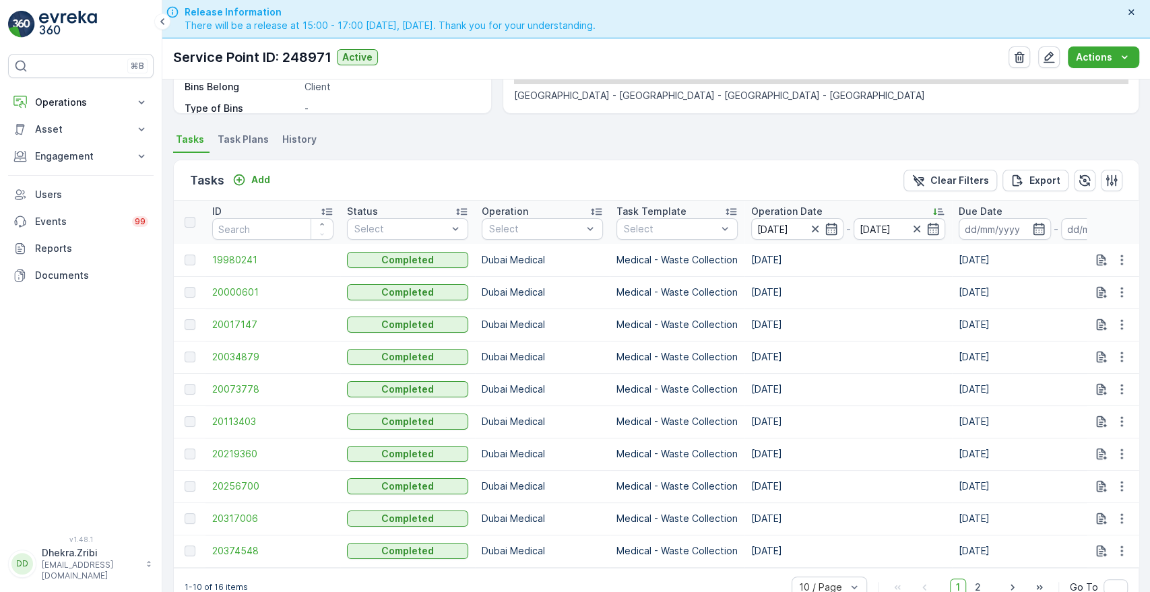
click at [1145, 576] on div "Details Service Point ID 248971 Name American hospital Mira Clinic Type Default…" at bounding box center [656, 336] width 988 height 513
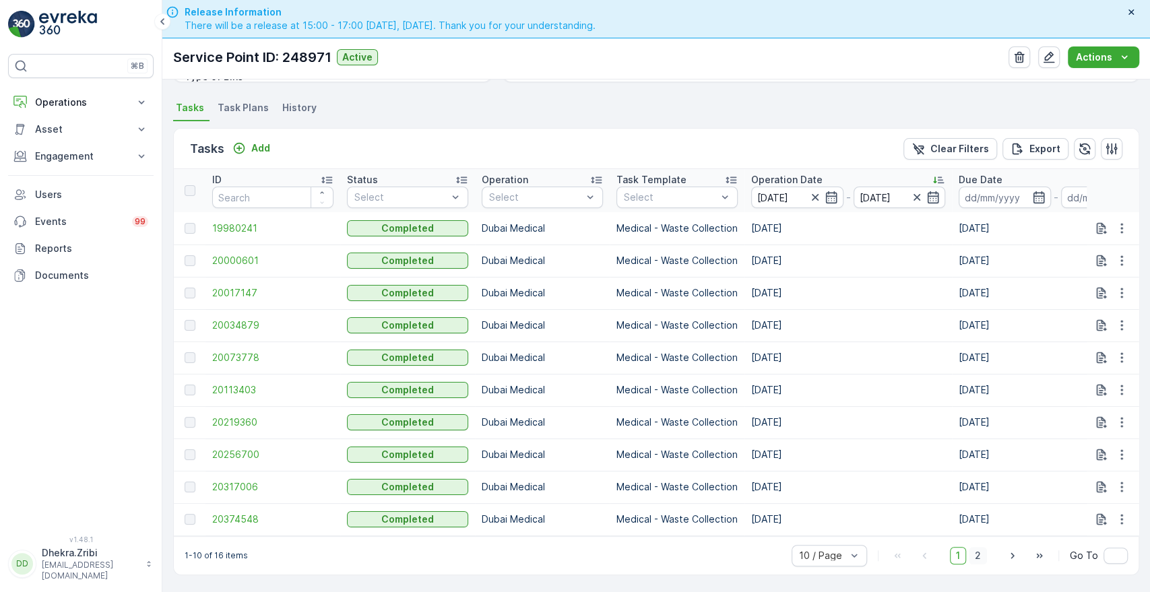
click at [975, 556] on span "2" at bounding box center [978, 556] width 18 height 18
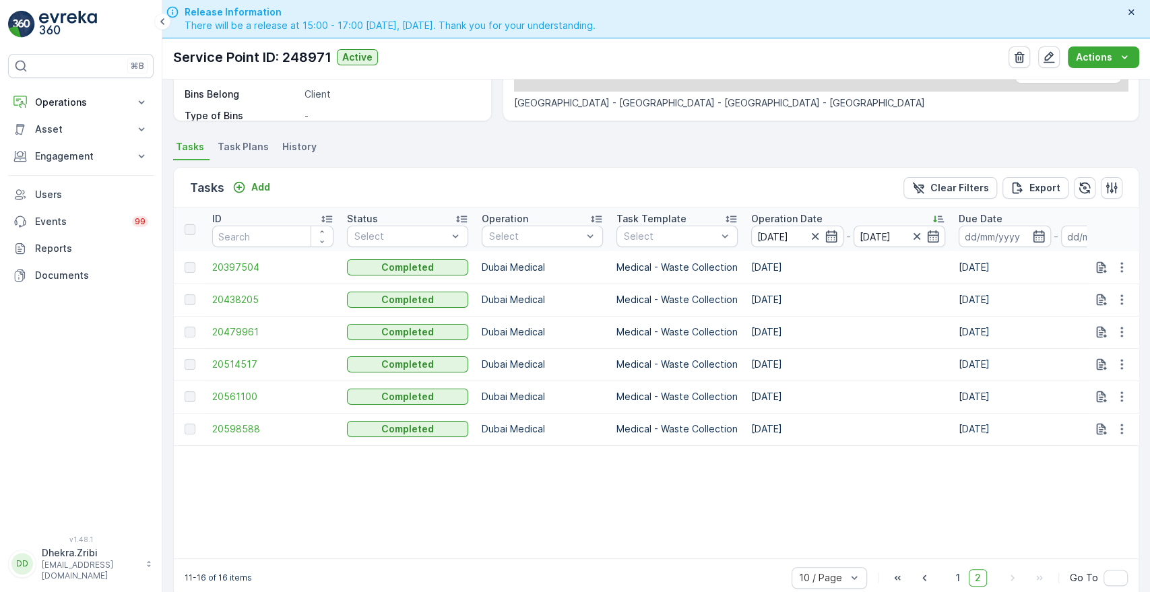
scroll to position [334, 0]
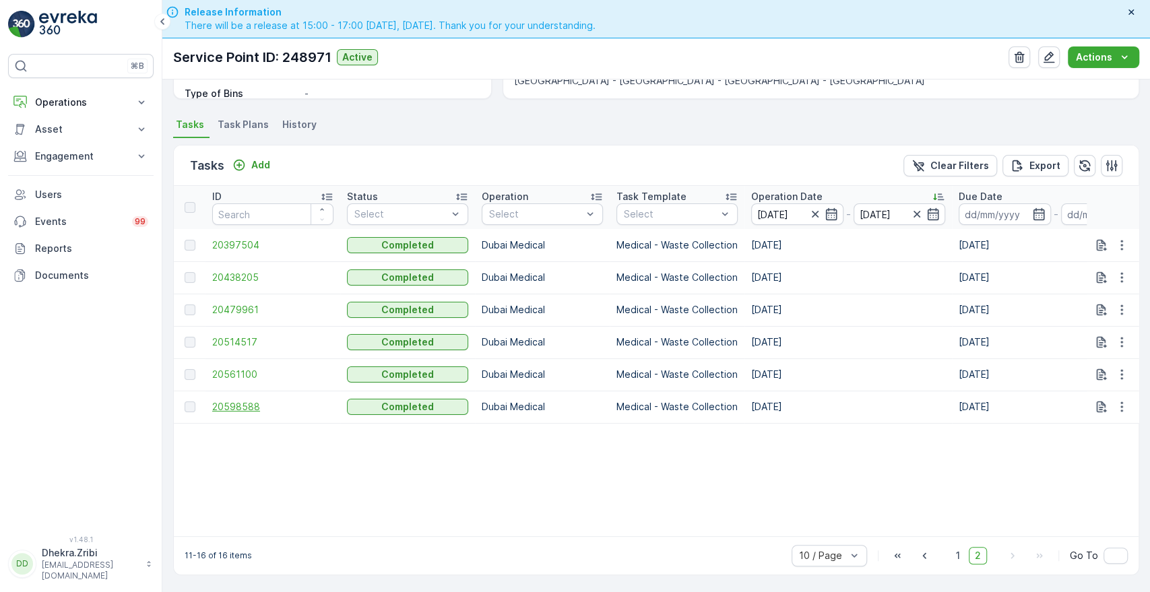
click at [233, 400] on span "20598588" at bounding box center [272, 406] width 121 height 13
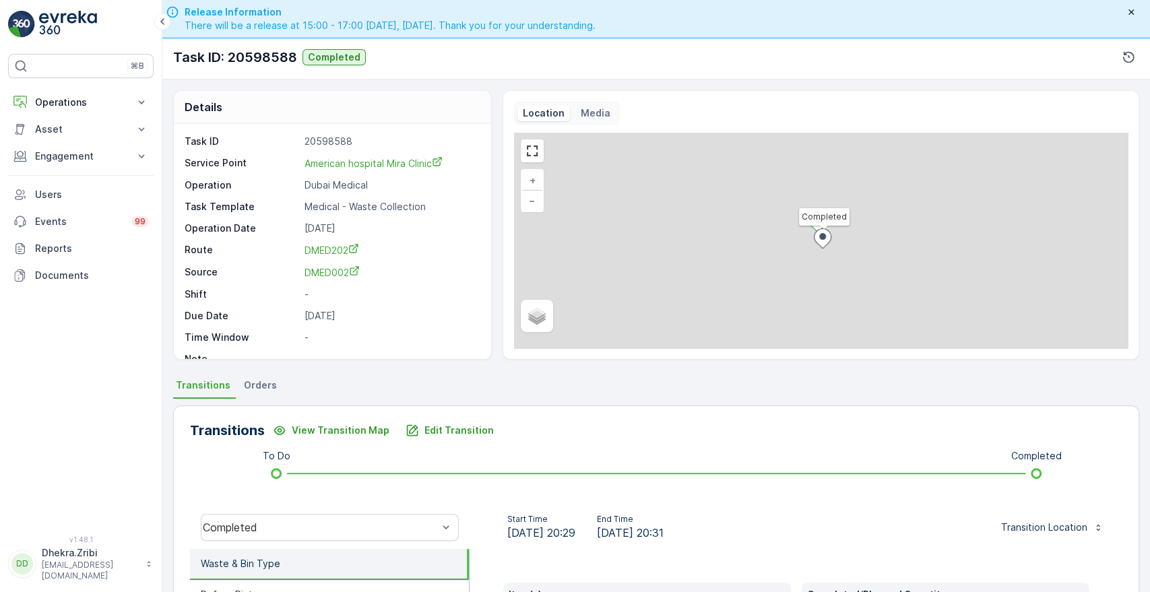
scroll to position [257, 0]
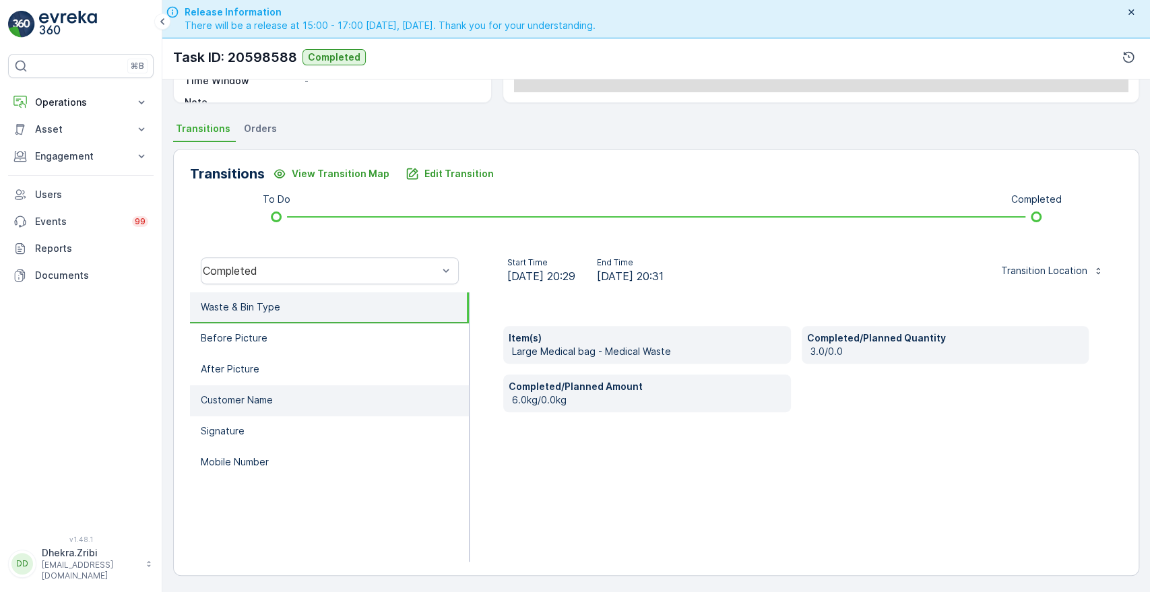
click at [239, 394] on p "Customer Name" at bounding box center [237, 400] width 72 height 13
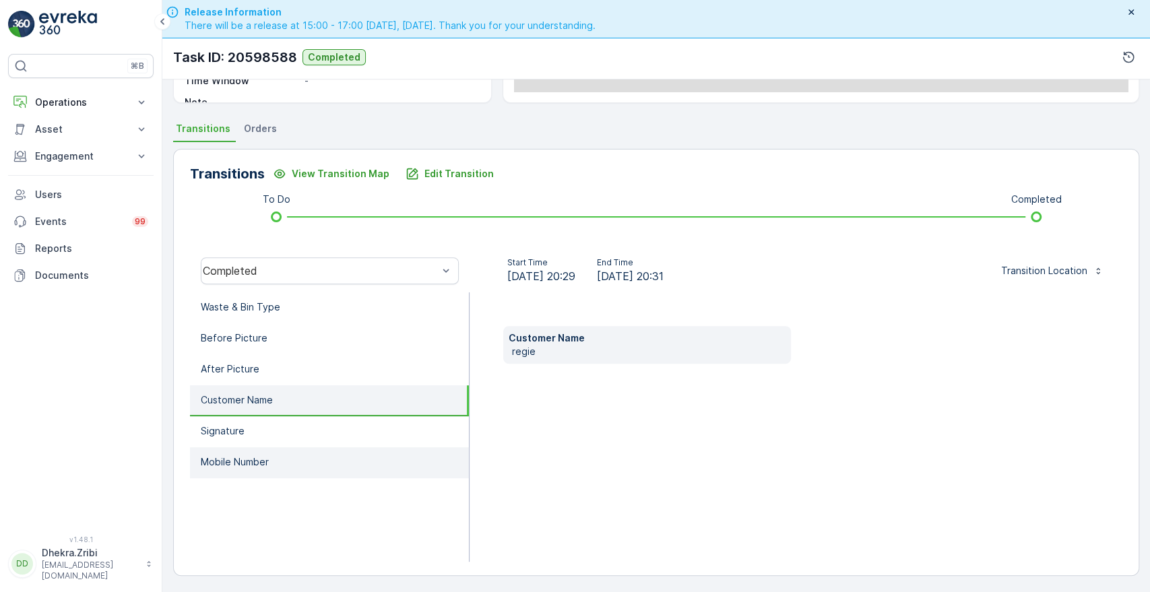
click at [226, 456] on p "Mobile Number" at bounding box center [235, 462] width 68 height 13
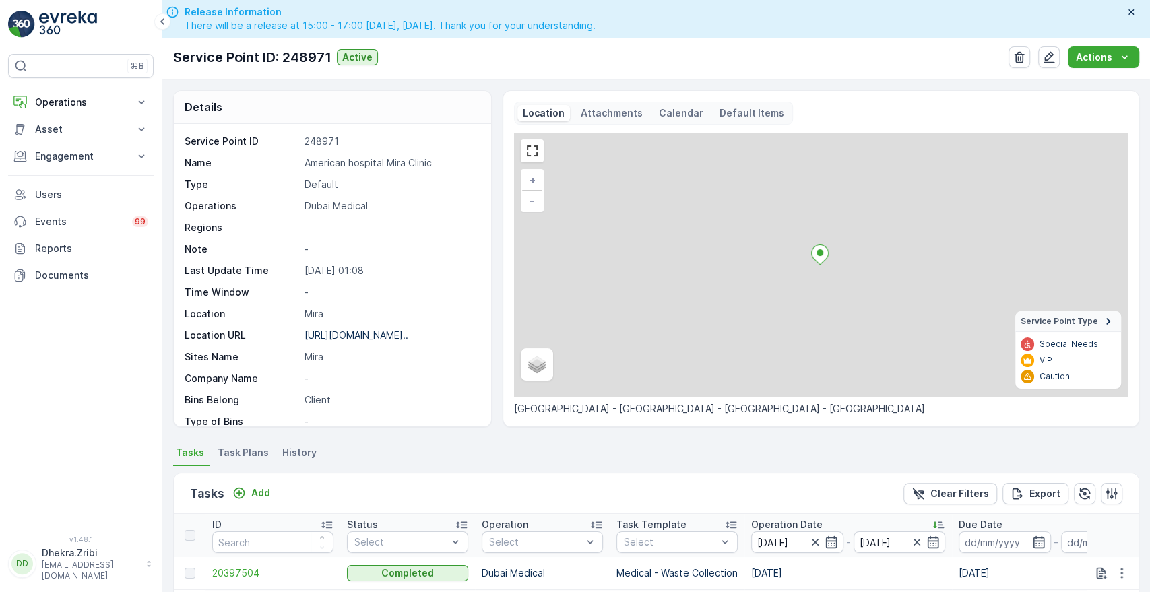
scroll to position [334, 0]
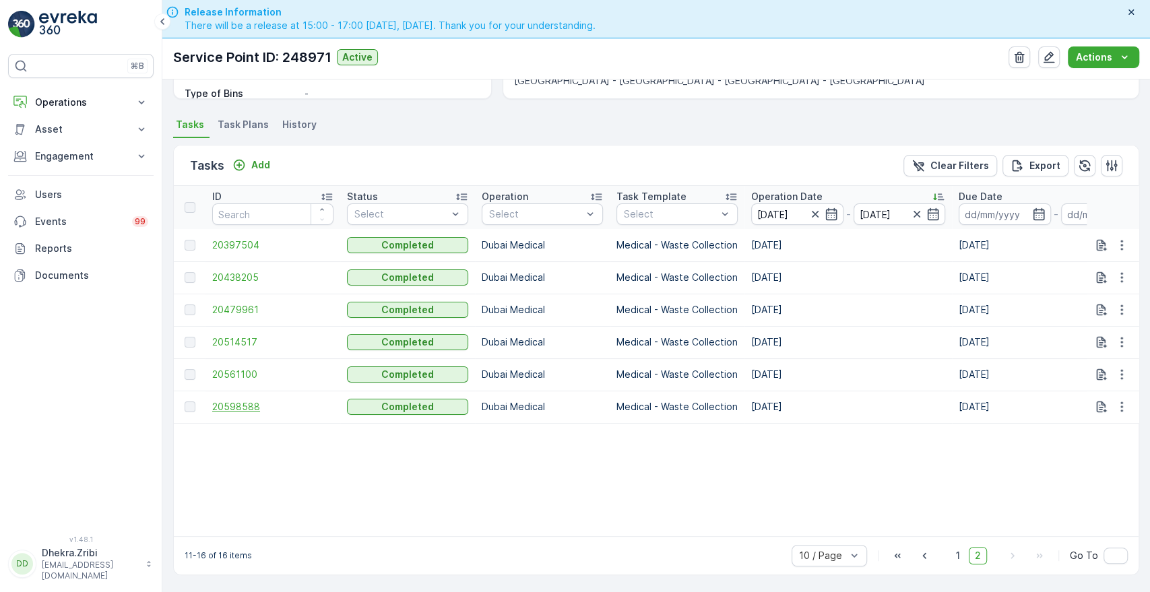
click at [242, 400] on span "20598588" at bounding box center [272, 406] width 121 height 13
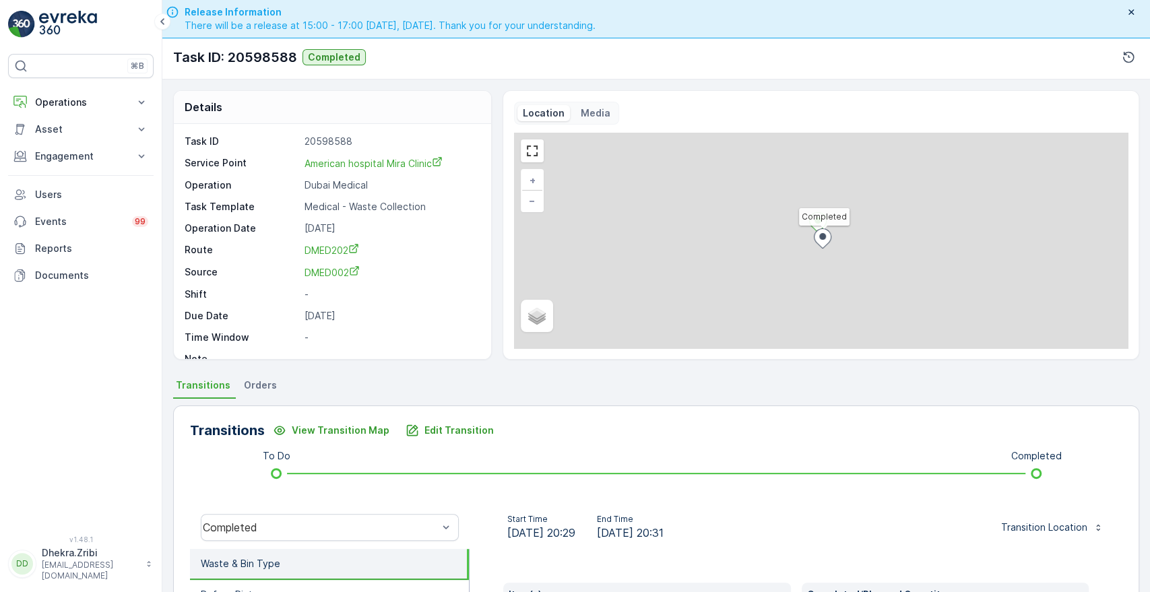
scroll to position [257, 0]
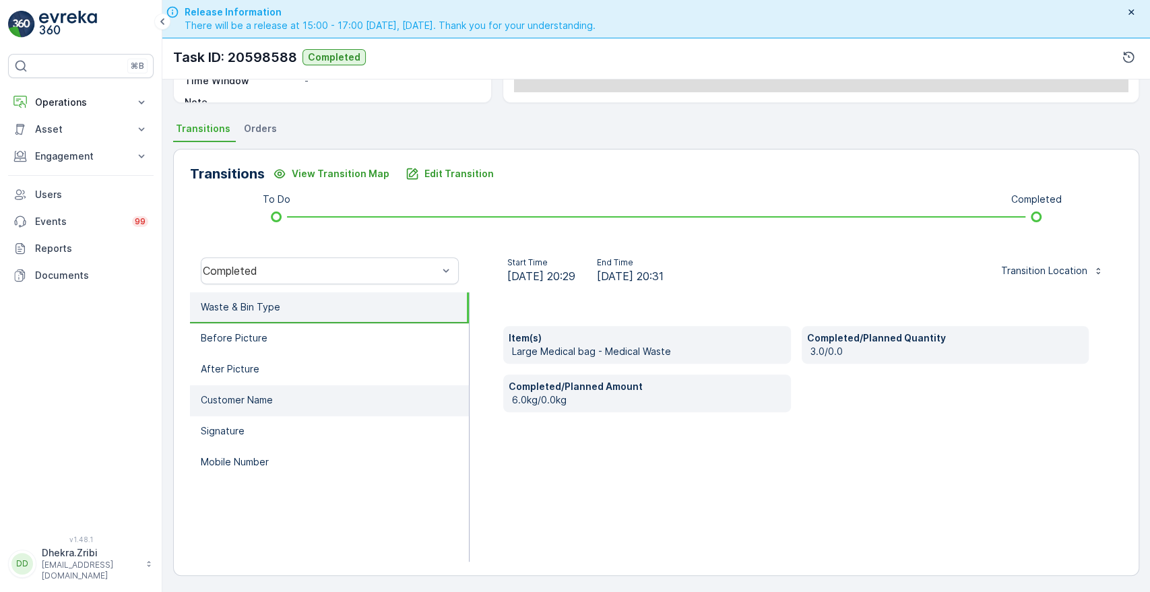
click at [220, 408] on li "Customer Name" at bounding box center [329, 400] width 279 height 31
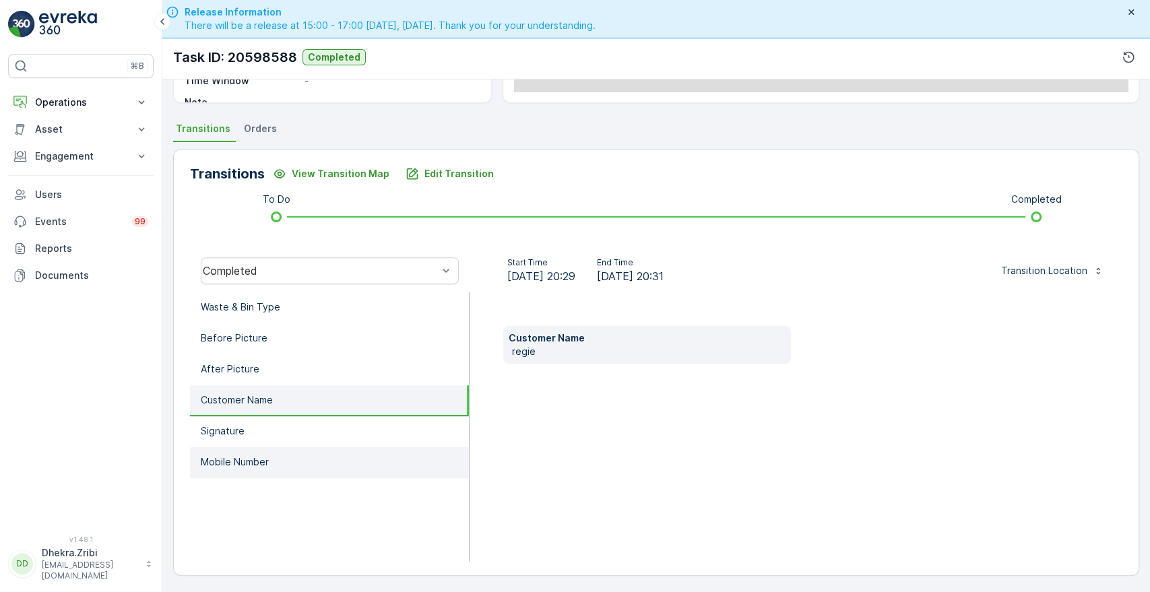
click at [254, 451] on li "Mobile Number" at bounding box center [329, 462] width 279 height 31
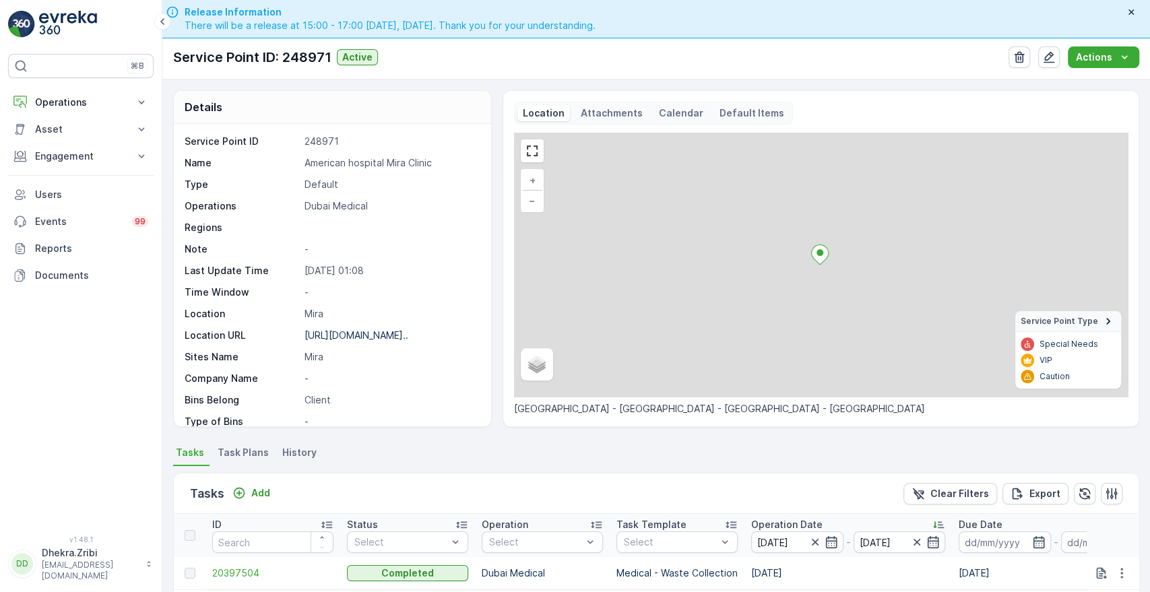
scroll to position [334, 0]
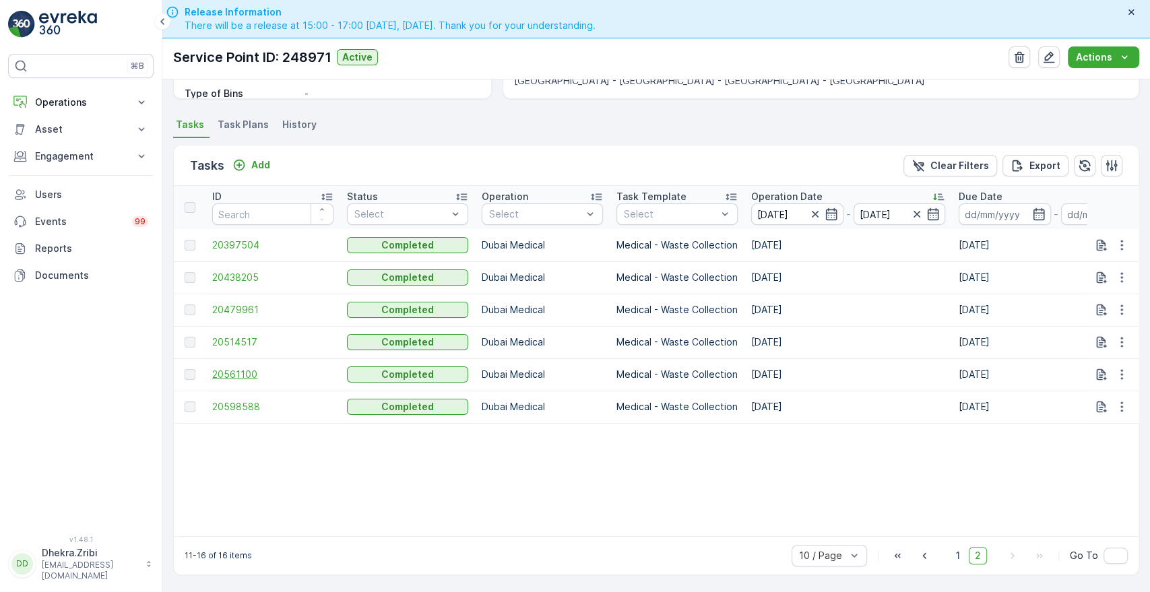
click at [217, 369] on span "20561100" at bounding box center [272, 374] width 121 height 13
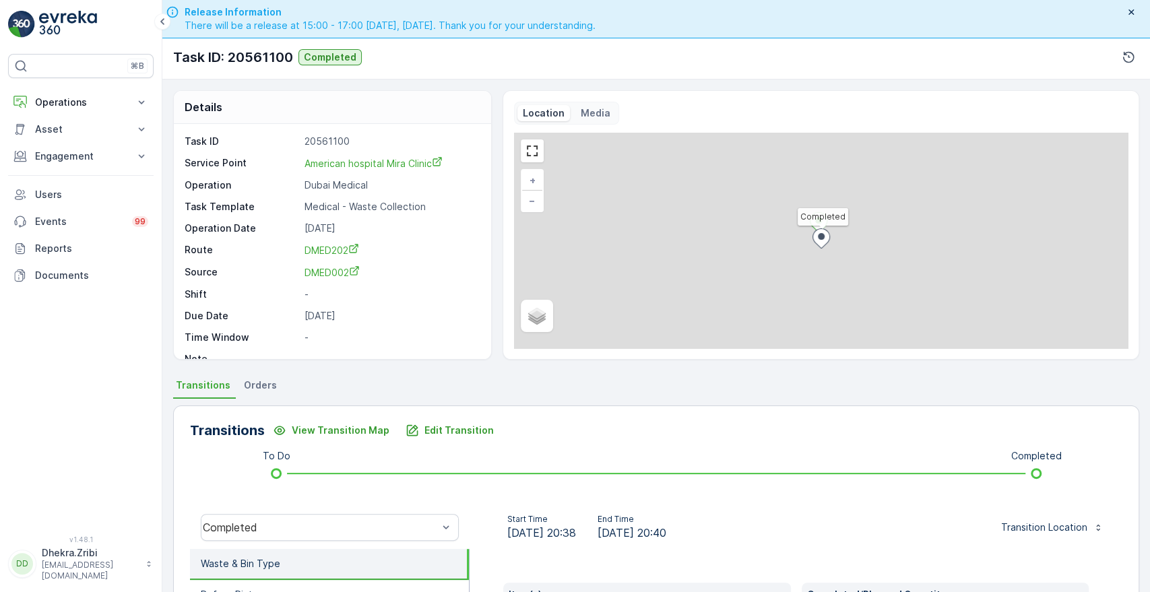
scroll to position [257, 0]
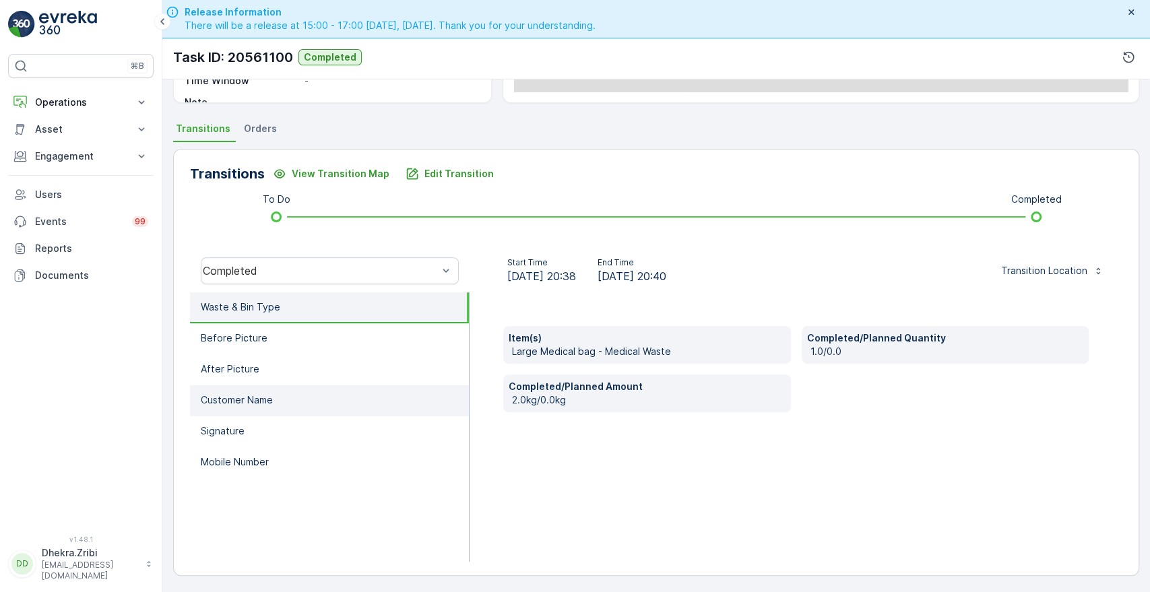
click at [266, 403] on p "Customer Name" at bounding box center [237, 400] width 72 height 13
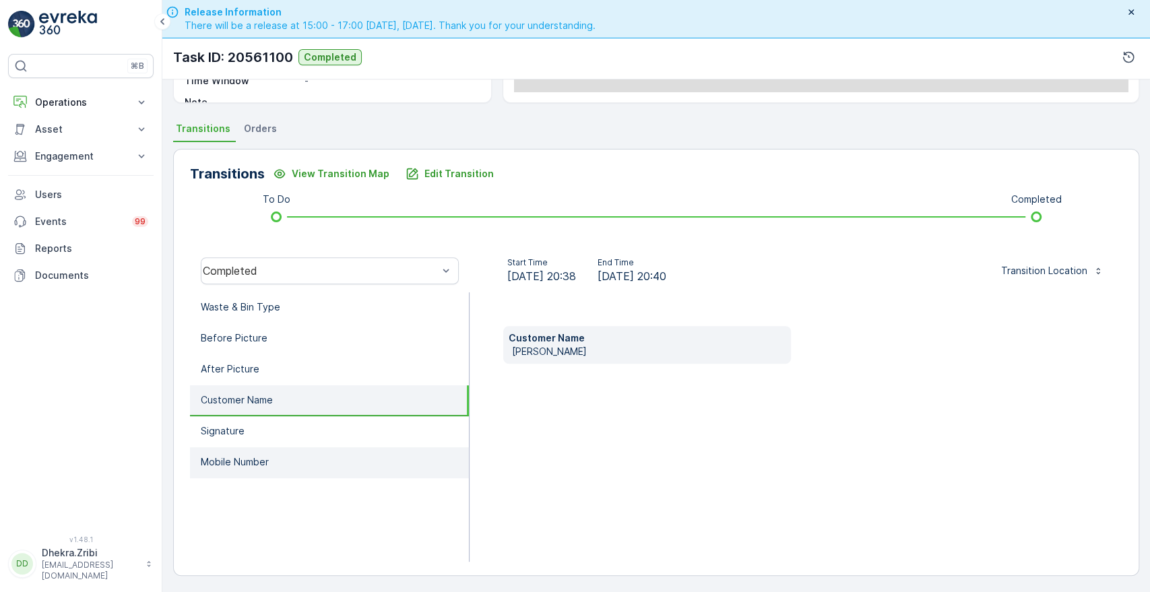
click at [232, 456] on p "Mobile Number" at bounding box center [235, 462] width 68 height 13
click at [258, 387] on li "Customer Name" at bounding box center [329, 400] width 279 height 31
click at [243, 458] on p "Mobile Number" at bounding box center [235, 462] width 68 height 13
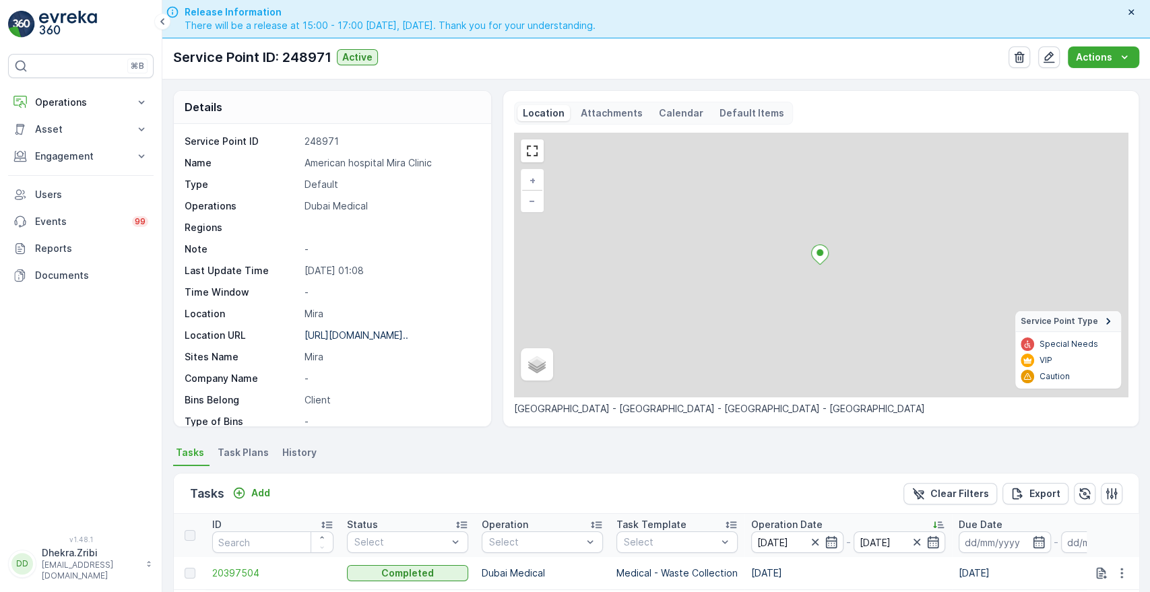
scroll to position [334, 0]
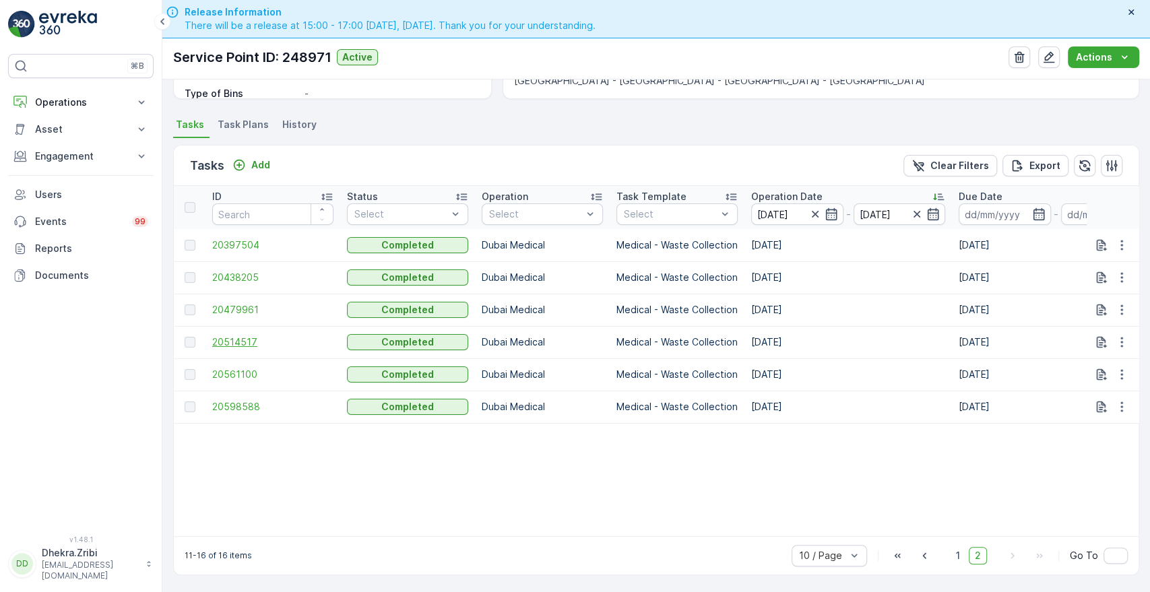
click at [224, 336] on span "20514517" at bounding box center [272, 342] width 121 height 13
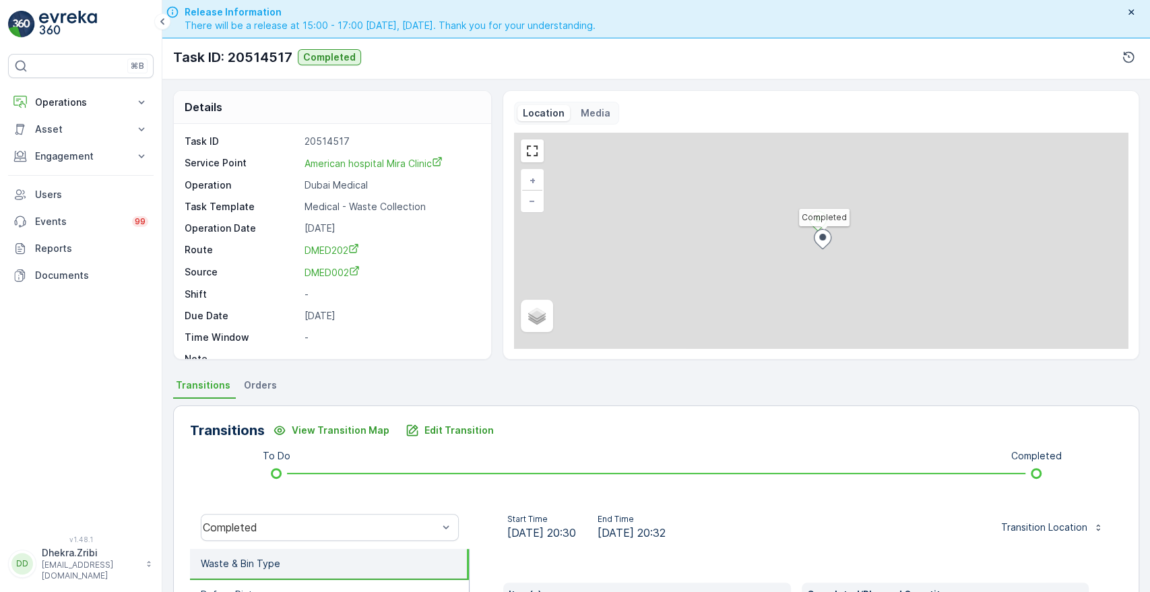
scroll to position [257, 0]
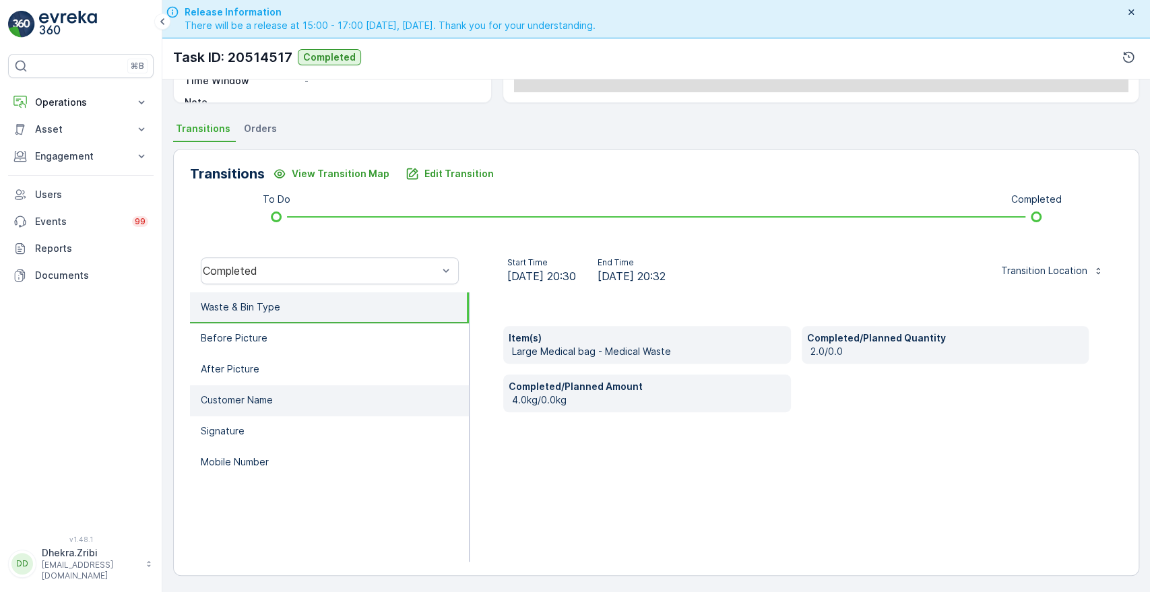
click at [237, 406] on li "Customer Name" at bounding box center [329, 400] width 279 height 31
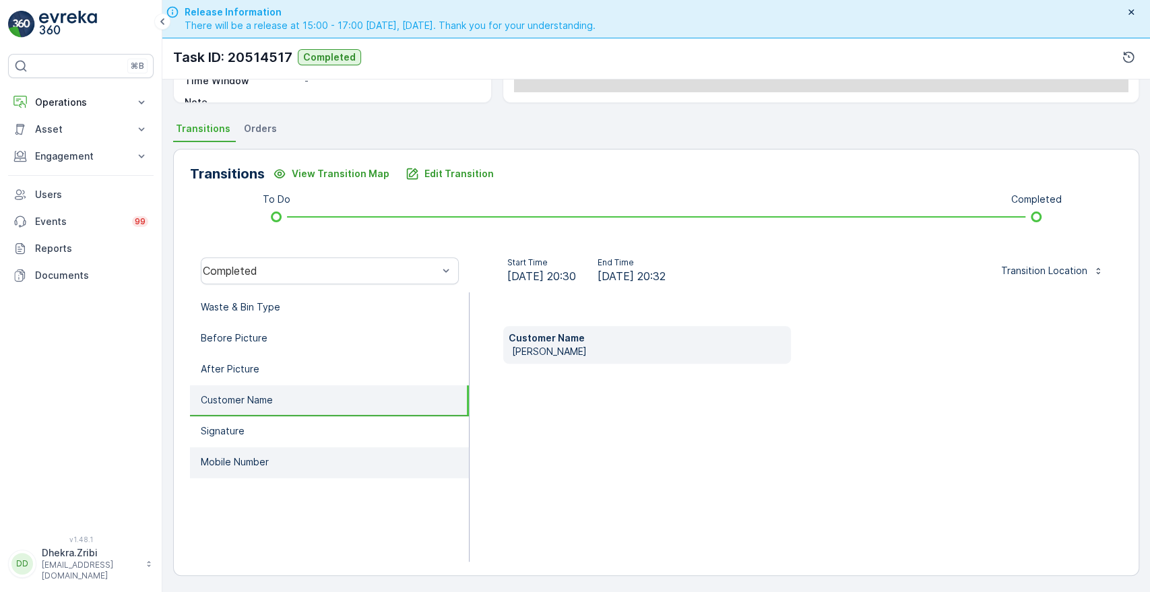
click at [234, 449] on li "Mobile Number" at bounding box center [329, 462] width 279 height 31
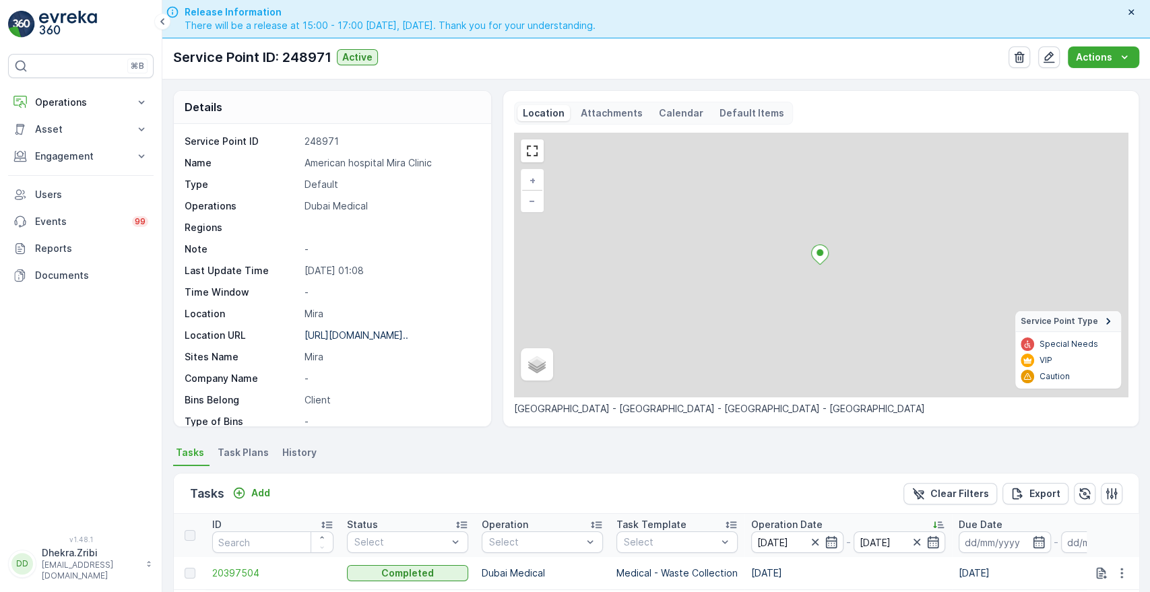
scroll to position [334, 0]
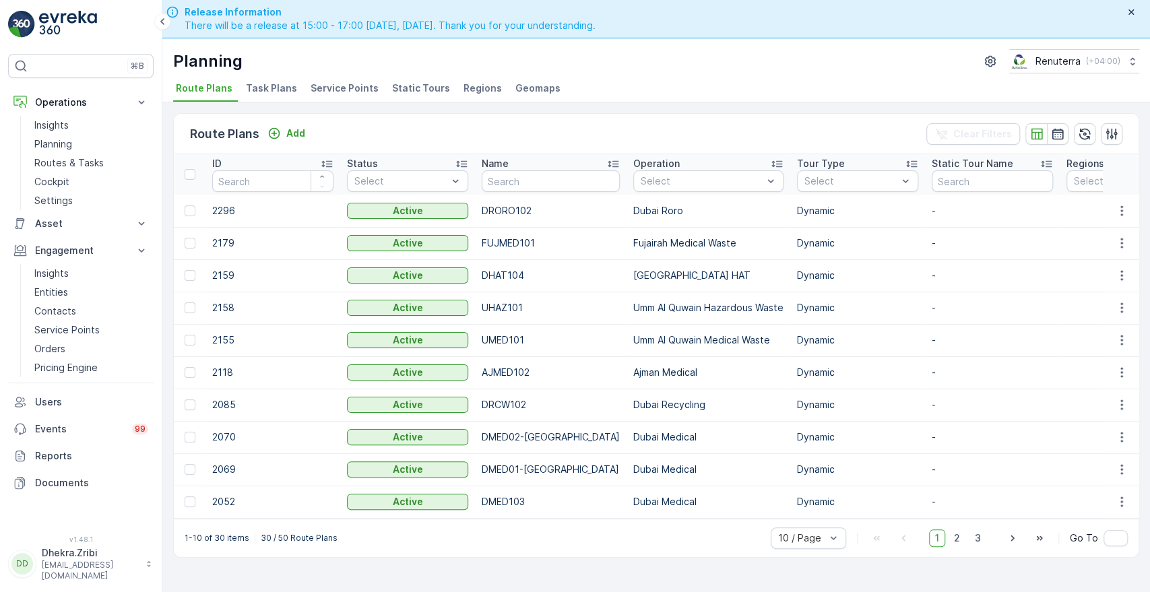
scroll to position [38, 0]
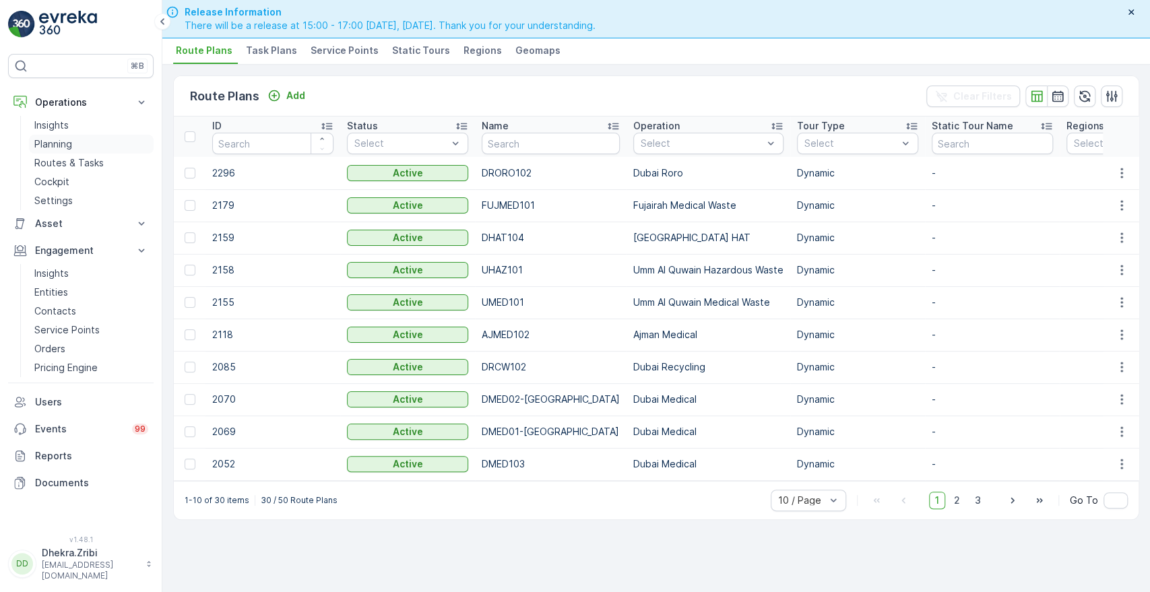
click at [51, 145] on p "Planning" at bounding box center [53, 143] width 38 height 13
click at [342, 53] on span "Service Points" at bounding box center [345, 50] width 68 height 13
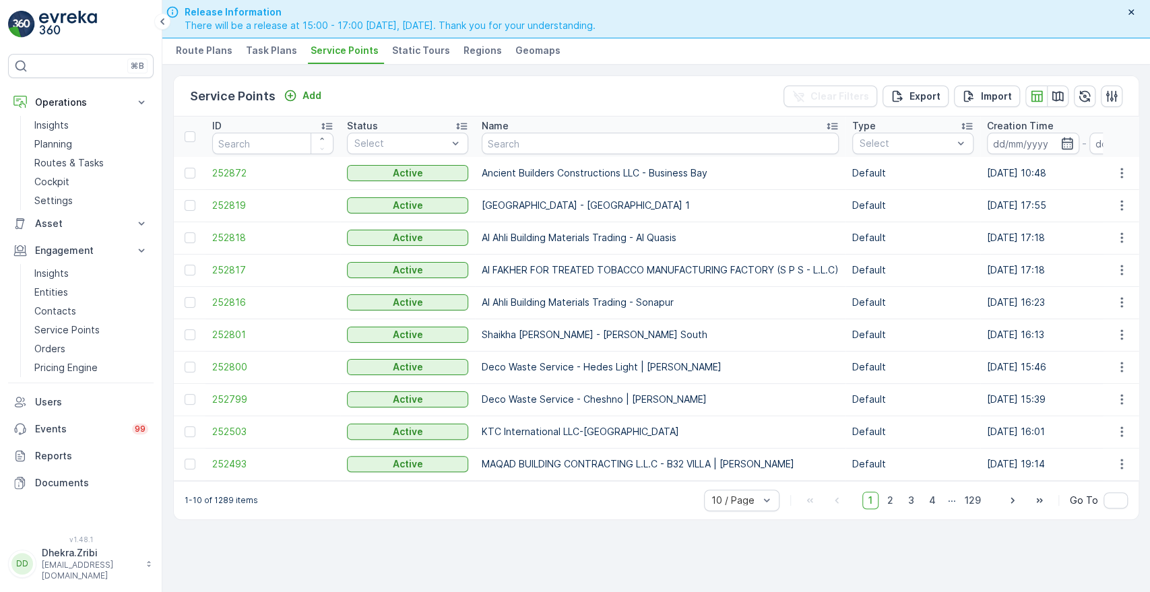
click at [280, 47] on span "Task Plans" at bounding box center [271, 50] width 51 height 13
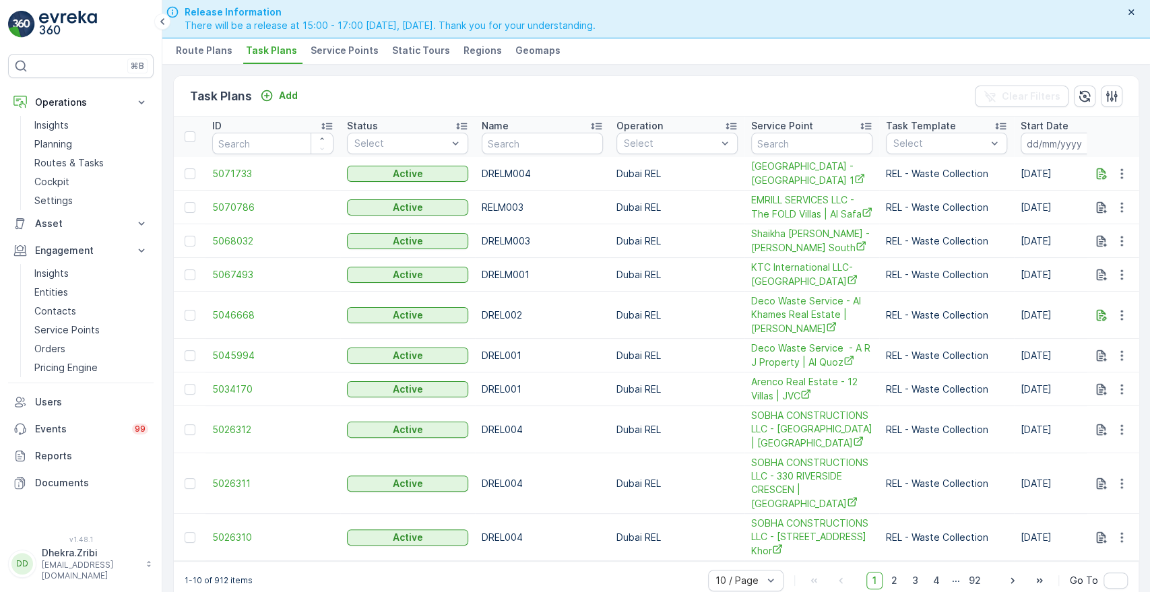
click at [325, 51] on span "Service Points" at bounding box center [345, 50] width 68 height 13
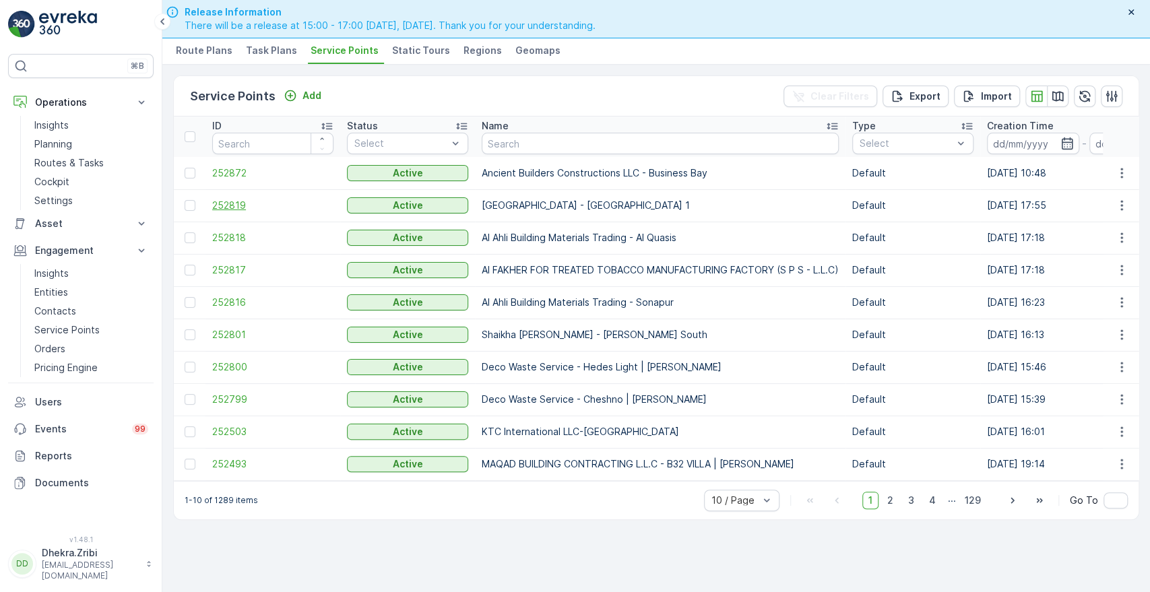
click at [220, 203] on span "252819" at bounding box center [272, 205] width 121 height 13
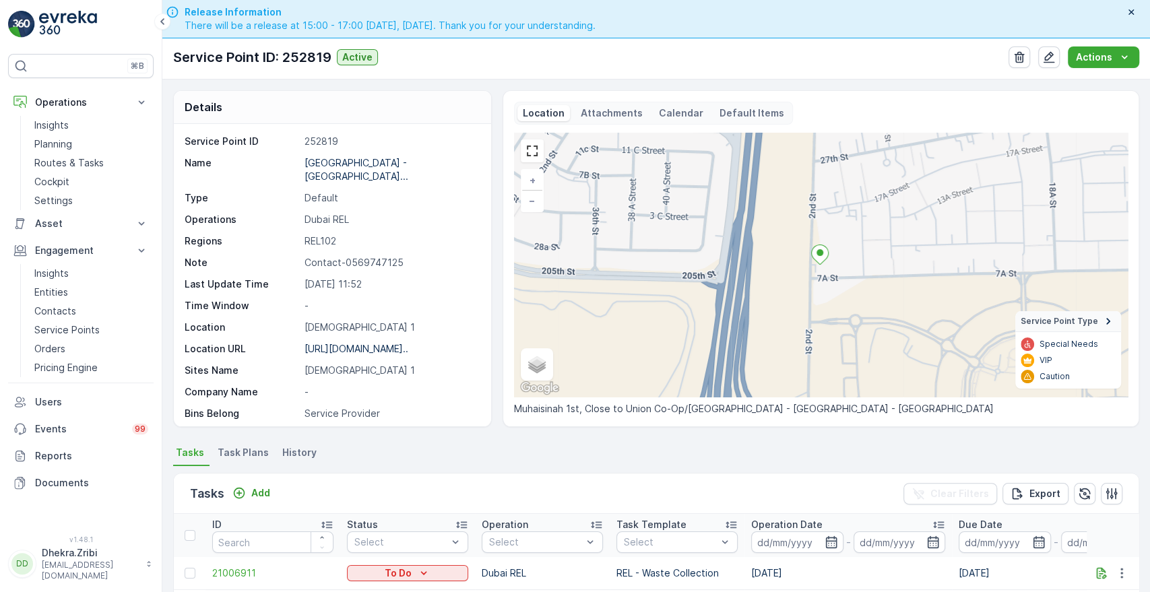
scroll to position [318, 0]
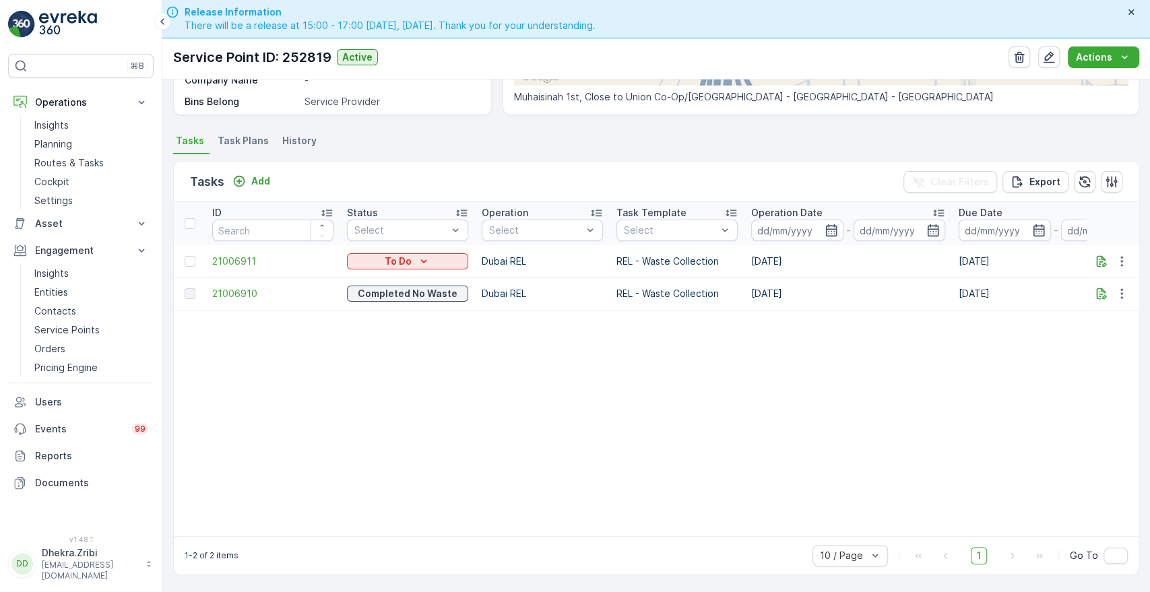
click at [253, 141] on li "Task Plans" at bounding box center [244, 142] width 59 height 23
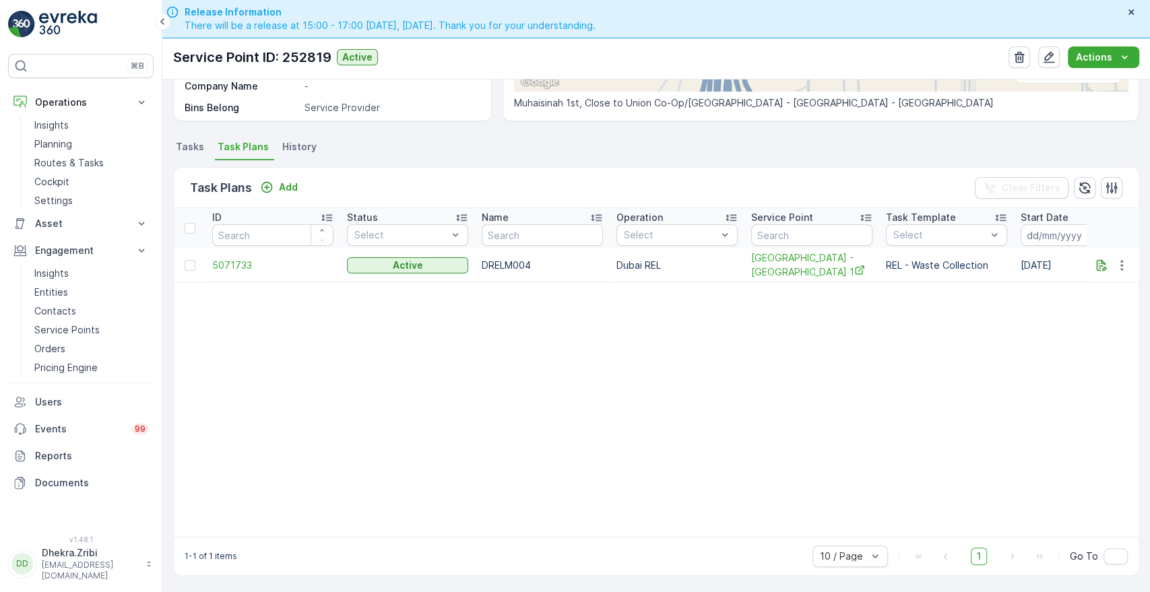
scroll to position [306, 0]
click at [234, 265] on span "5071733" at bounding box center [272, 265] width 121 height 13
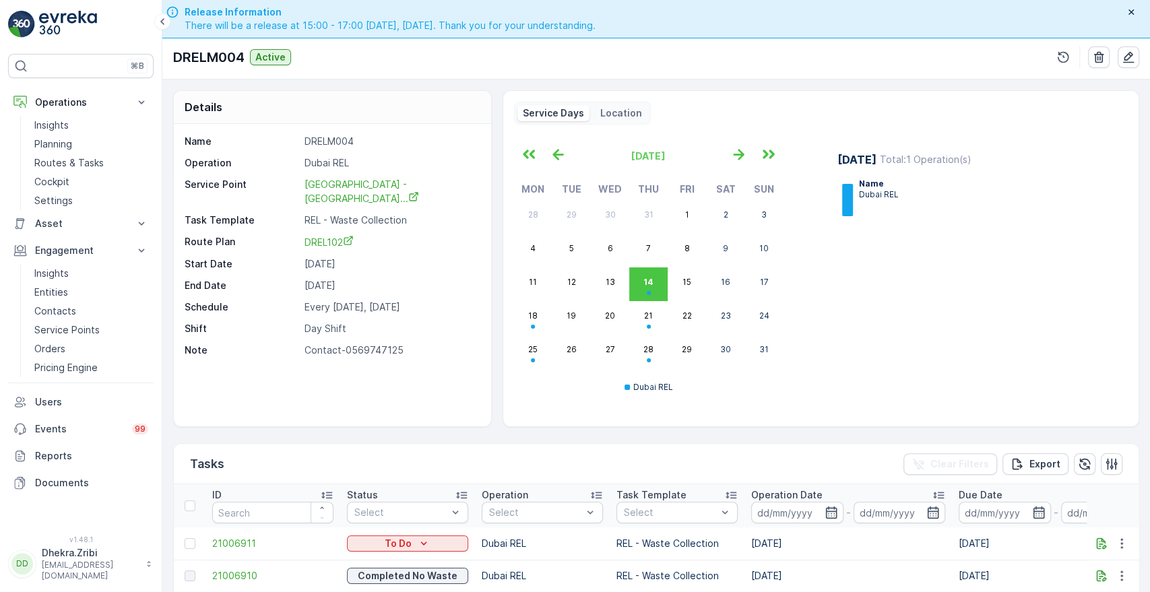
scroll to position [281, 0]
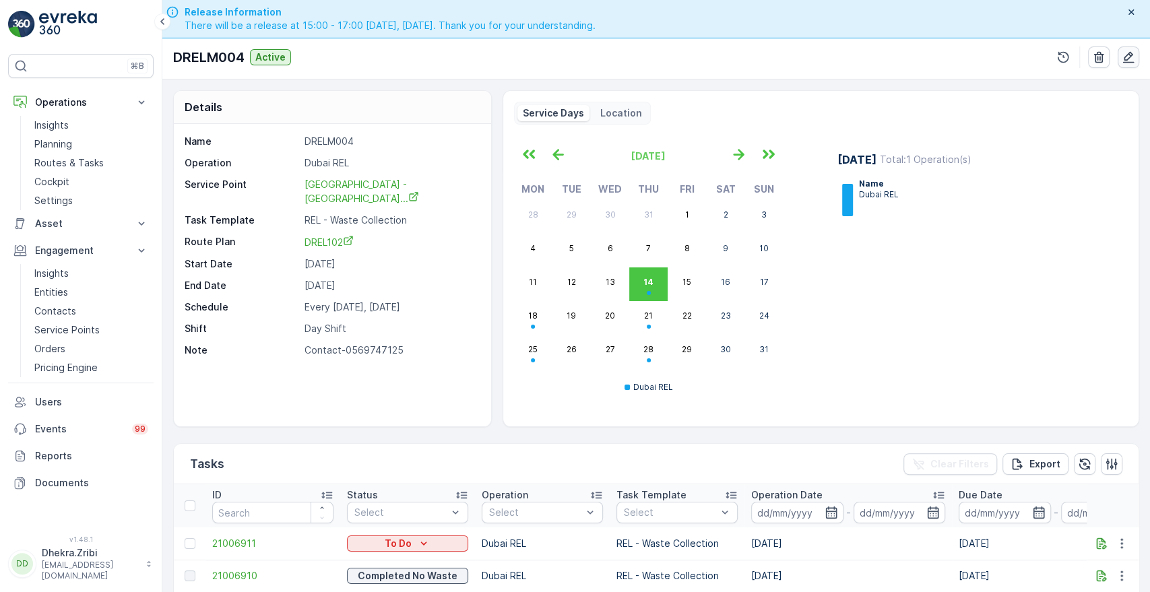
click at [1129, 60] on icon "button" at bounding box center [1128, 57] width 13 height 13
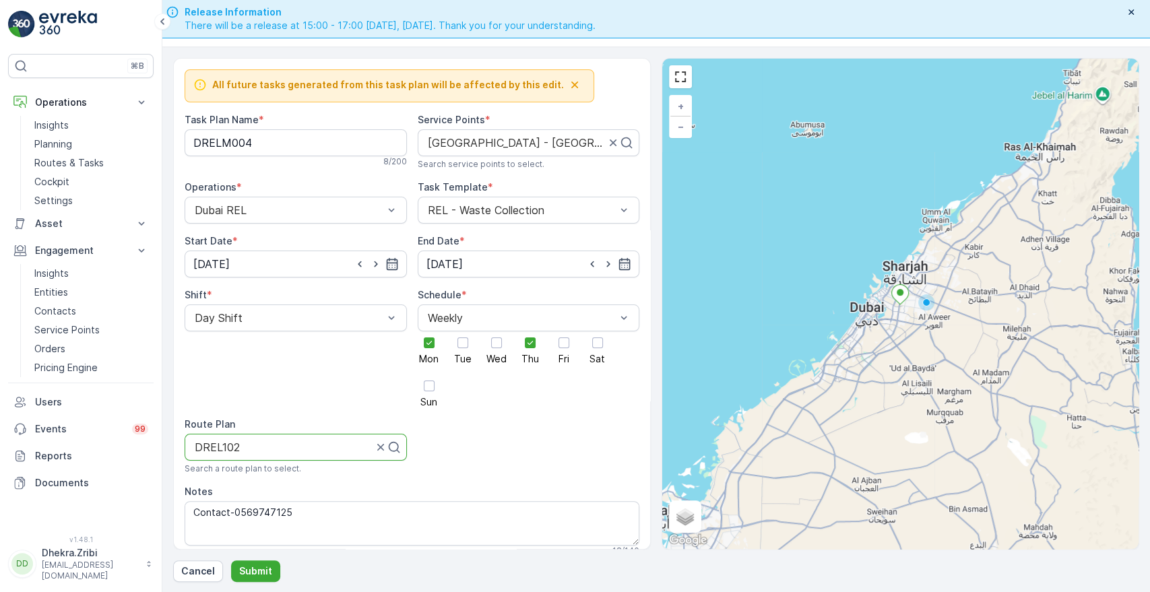
click at [264, 444] on div at bounding box center [283, 447] width 181 height 12
click at [319, 445] on div at bounding box center [290, 447] width 194 height 12
type input "drelm"
click at [253, 528] on div "DRELM102" at bounding box center [296, 526] width 206 height 12
click at [245, 571] on p "Submit" at bounding box center [255, 571] width 33 height 13
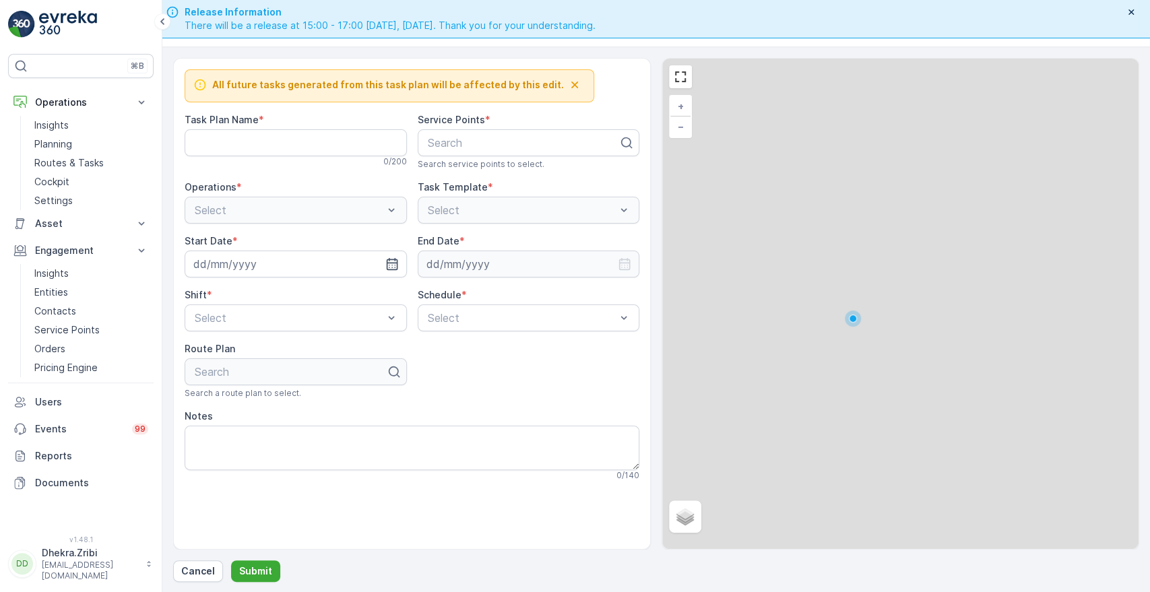
type Name "DRELM004"
type textarea "Contact-0569747125"
type input "[DATE]"
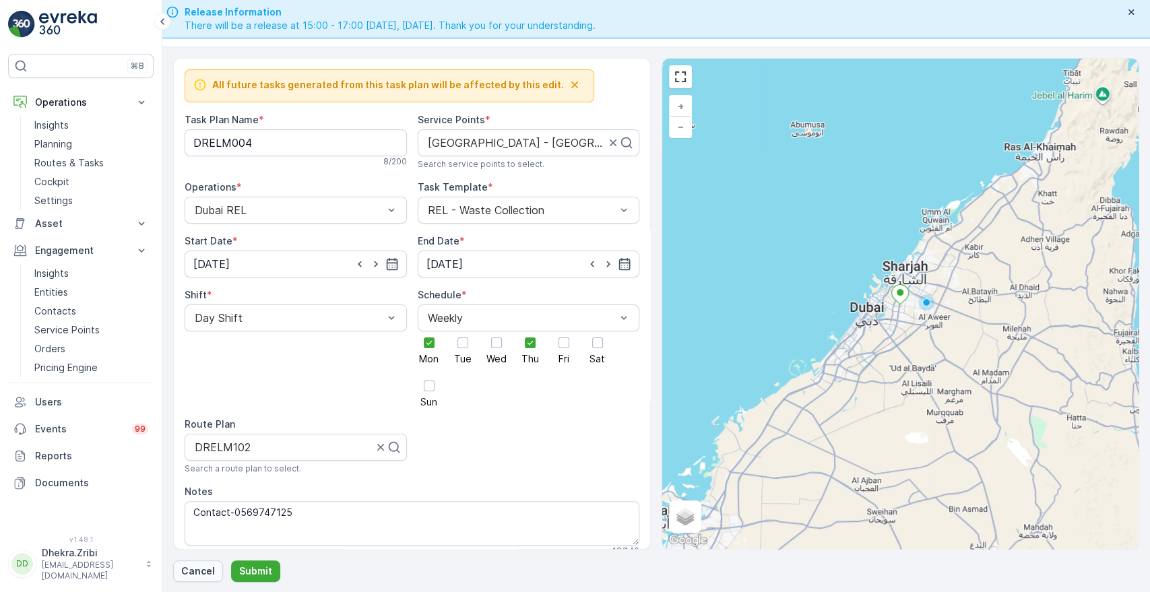
click at [195, 579] on button "Cancel" at bounding box center [198, 572] width 50 height 22
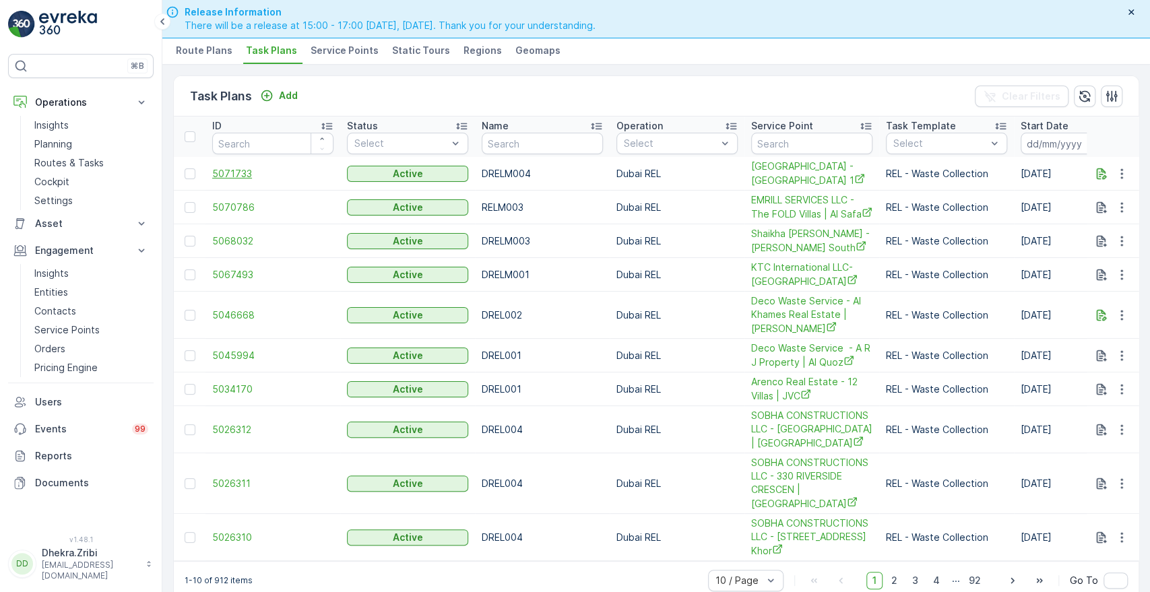
click at [230, 176] on span "5071733" at bounding box center [272, 173] width 121 height 13
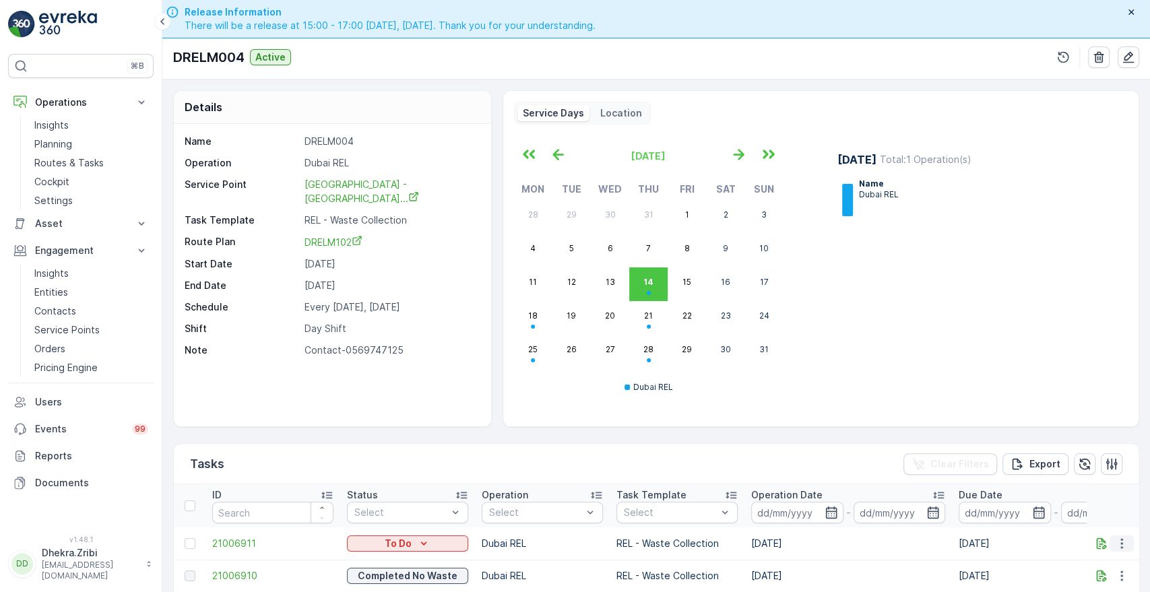
click at [1121, 544] on icon "button" at bounding box center [1121, 543] width 13 height 13
click at [1104, 478] on span "Change Route" at bounding box center [1087, 478] width 65 height 13
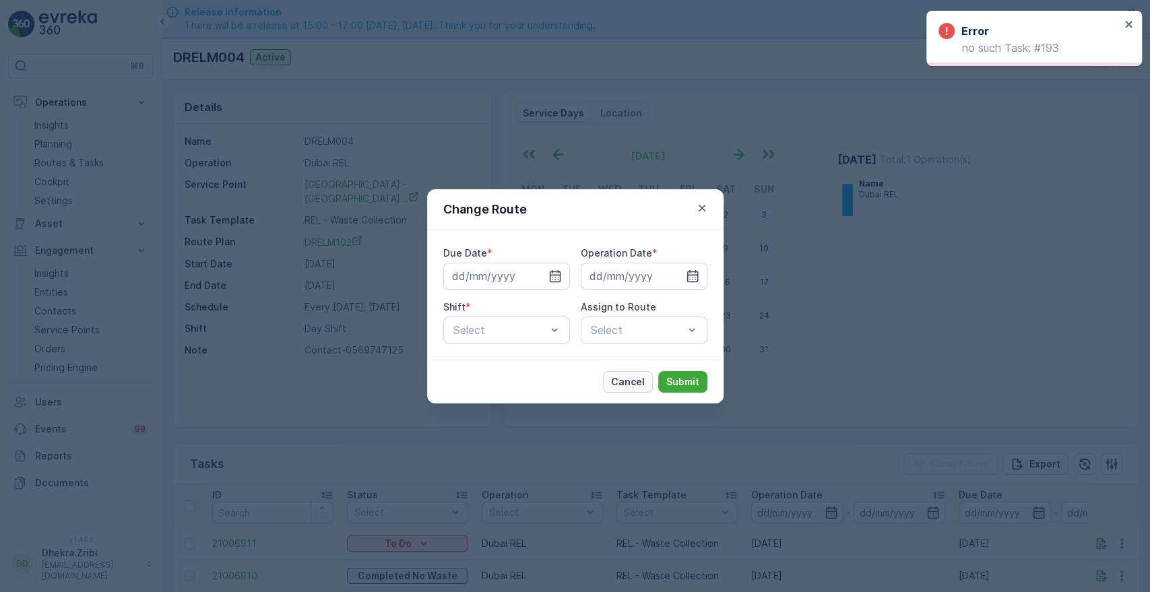
click at [616, 381] on p "Cancel" at bounding box center [628, 381] width 34 height 13
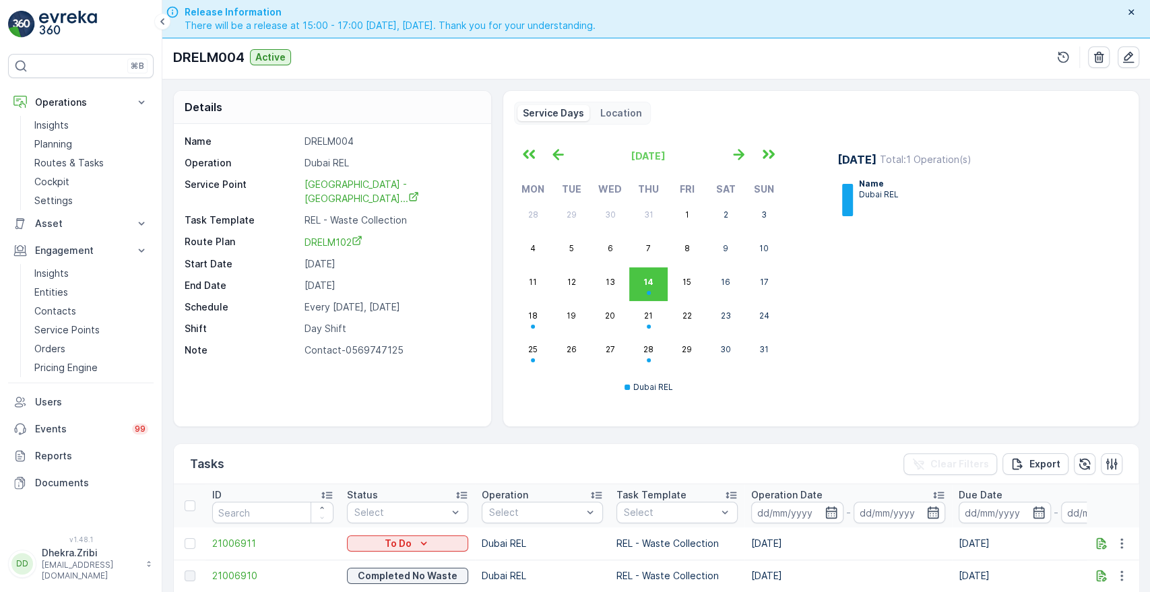
scroll to position [281, 0]
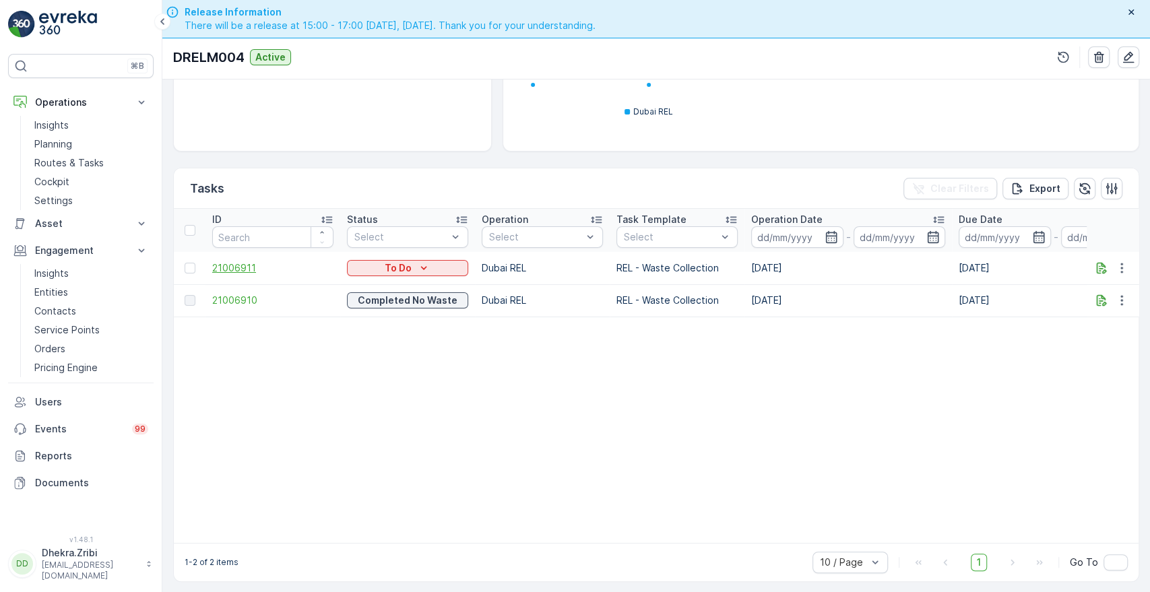
click at [230, 261] on span "21006911" at bounding box center [272, 267] width 121 height 13
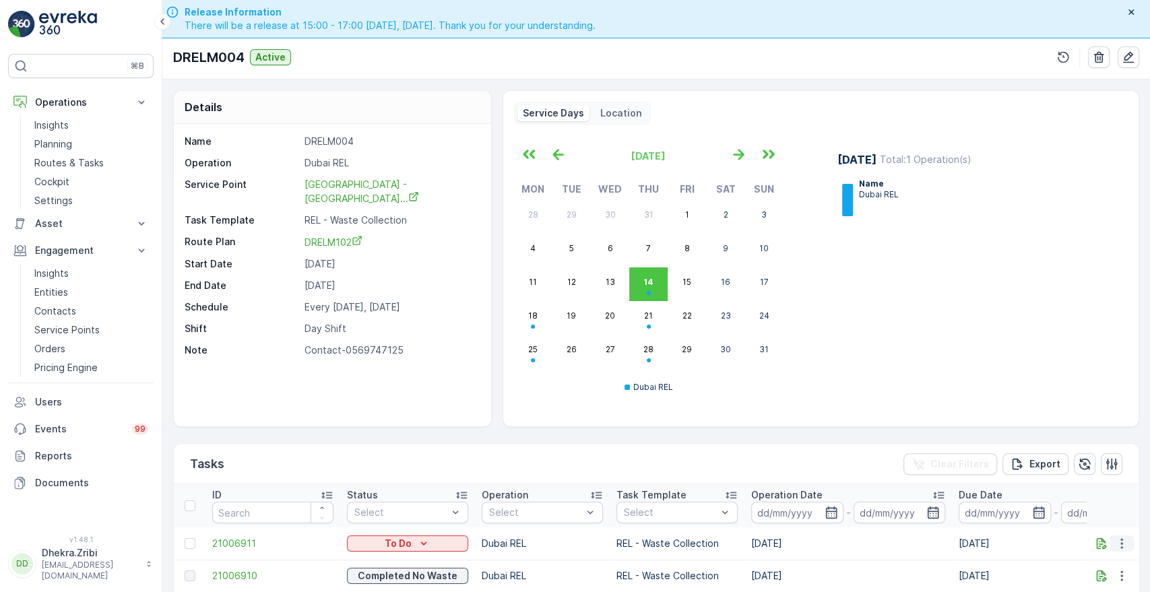
click at [1115, 548] on icon "button" at bounding box center [1121, 543] width 13 height 13
click at [1100, 474] on span "Change Route" at bounding box center [1087, 478] width 65 height 13
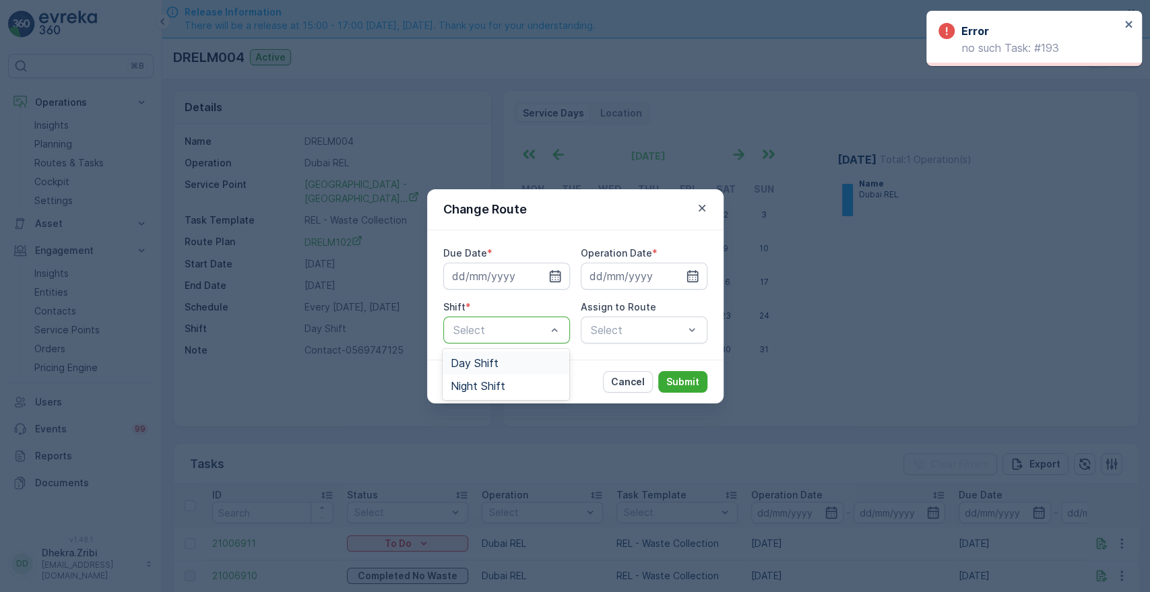
click at [544, 326] on div at bounding box center [500, 330] width 96 height 12
click at [485, 362] on span "Day Shift" at bounding box center [475, 363] width 48 height 12
click at [624, 338] on div "Select" at bounding box center [644, 330] width 127 height 27
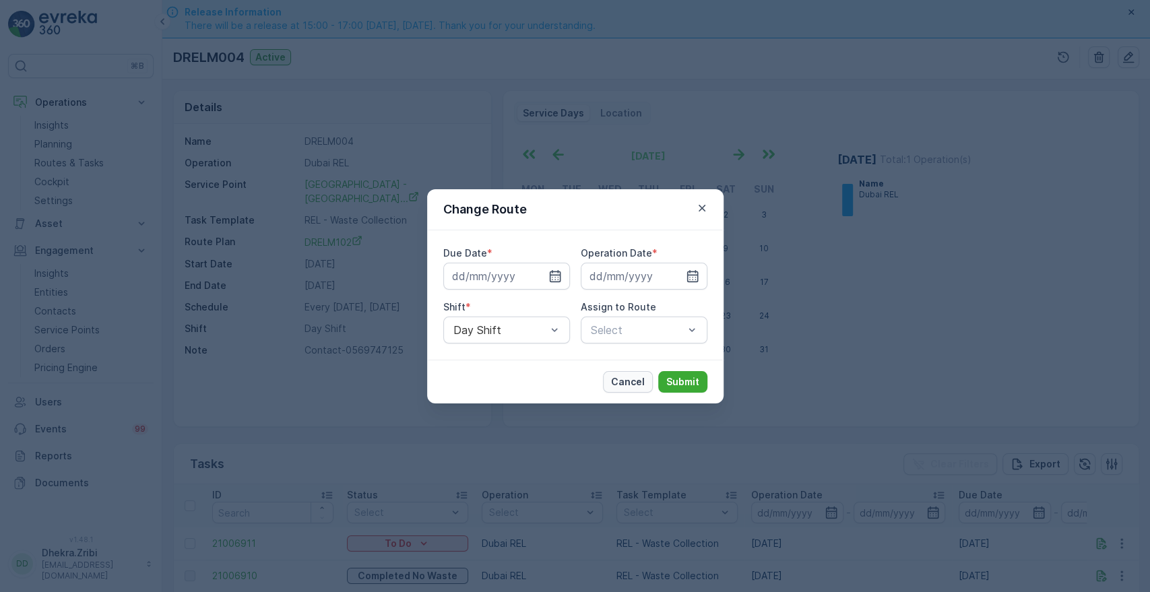
click at [625, 376] on p "Cancel" at bounding box center [628, 381] width 34 height 13
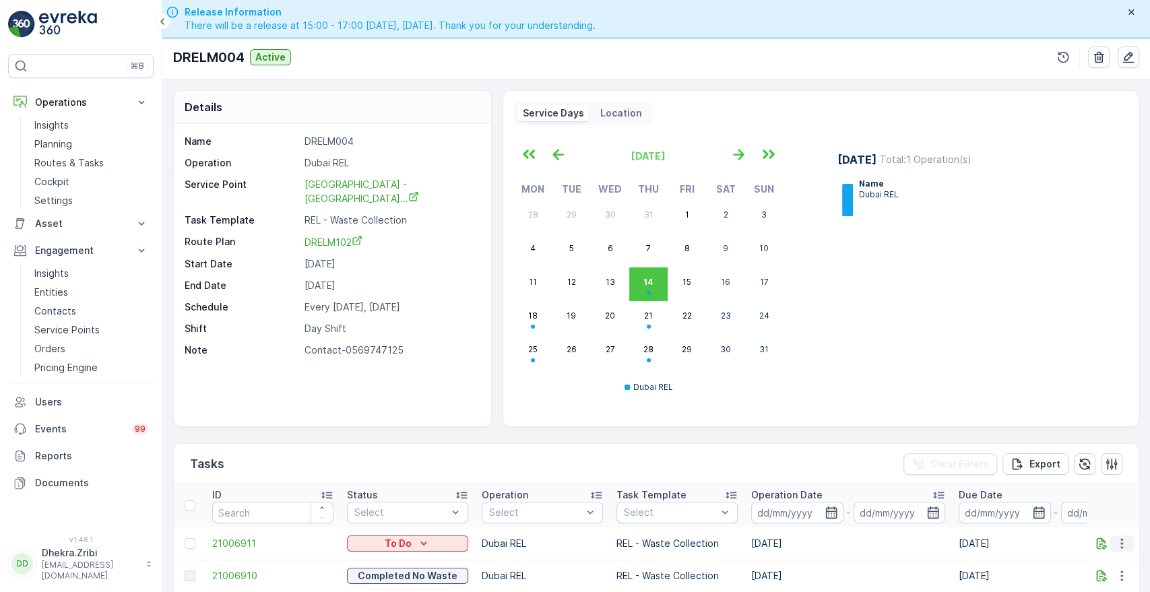
click at [1117, 546] on icon "button" at bounding box center [1121, 543] width 13 height 13
click at [1094, 477] on span "Change Route" at bounding box center [1087, 478] width 65 height 13
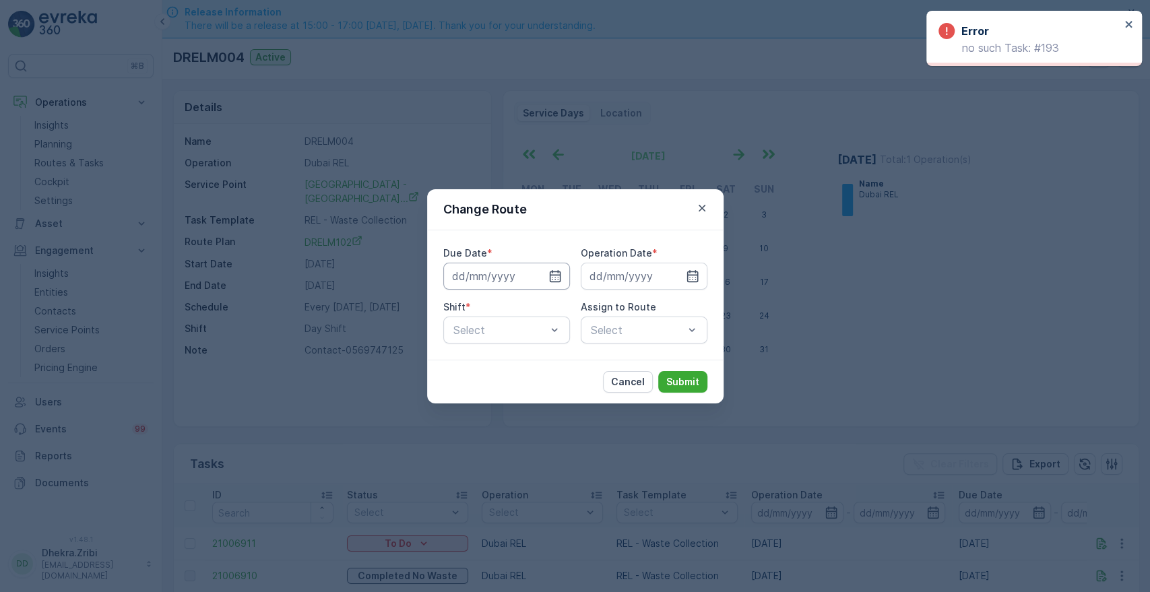
click at [546, 275] on input at bounding box center [506, 276] width 127 height 27
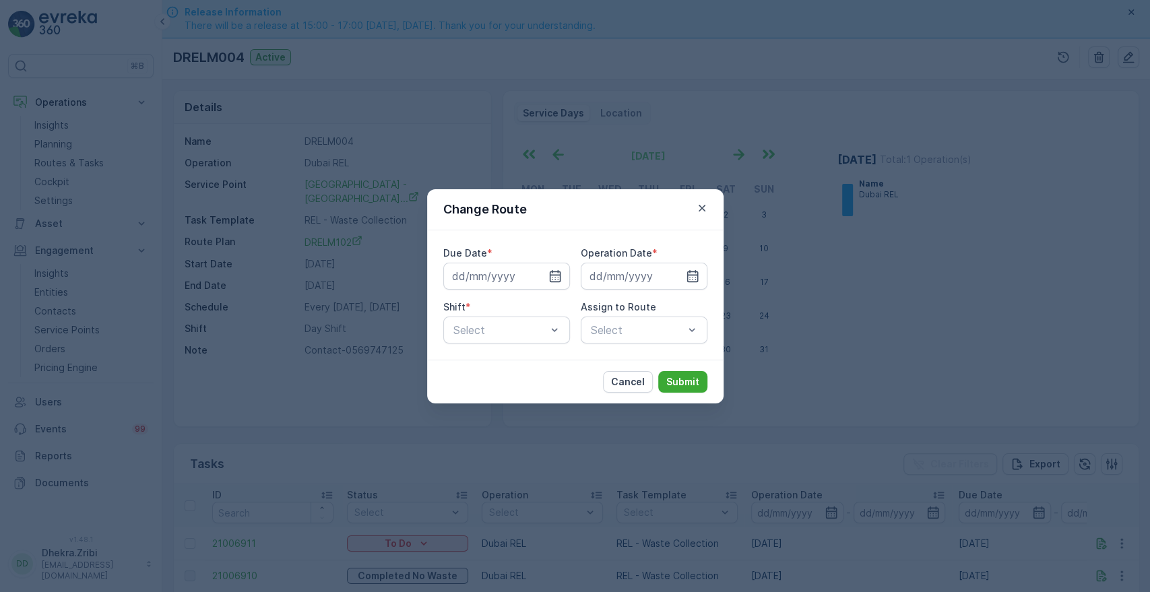
click at [858, 331] on div "Change Route Due Date * Operation Date * Shift * Select Assign to Route Select …" at bounding box center [575, 296] width 1150 height 592
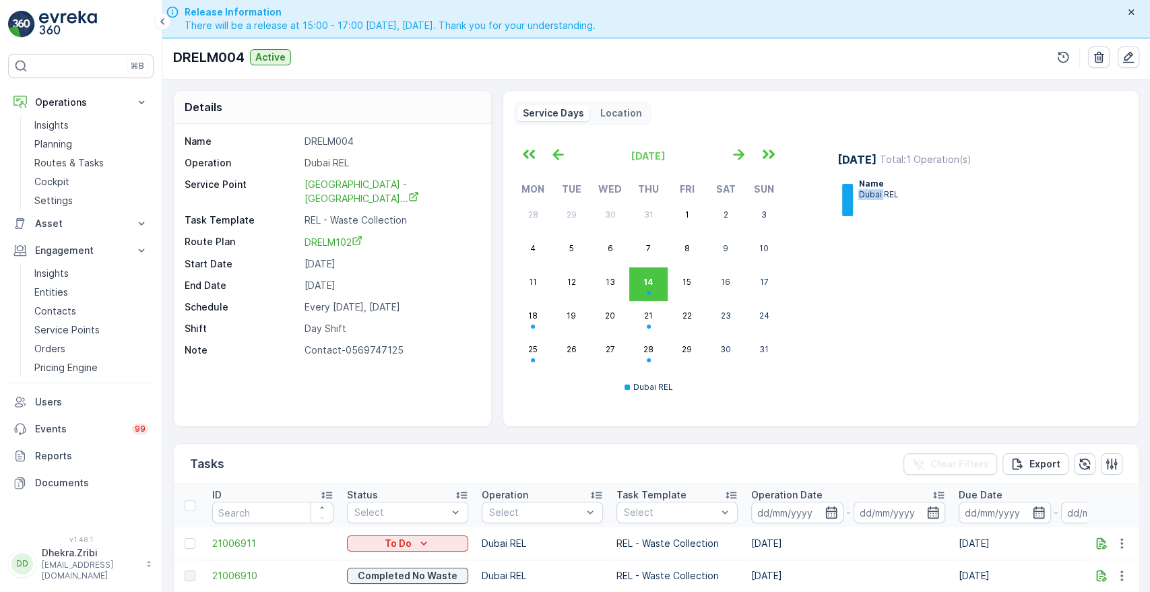
click at [858, 331] on div "[DATE] Total : 1 Operation(s) Name [GEOGRAPHIC_DATA] REL" at bounding box center [974, 273] width 307 height 265
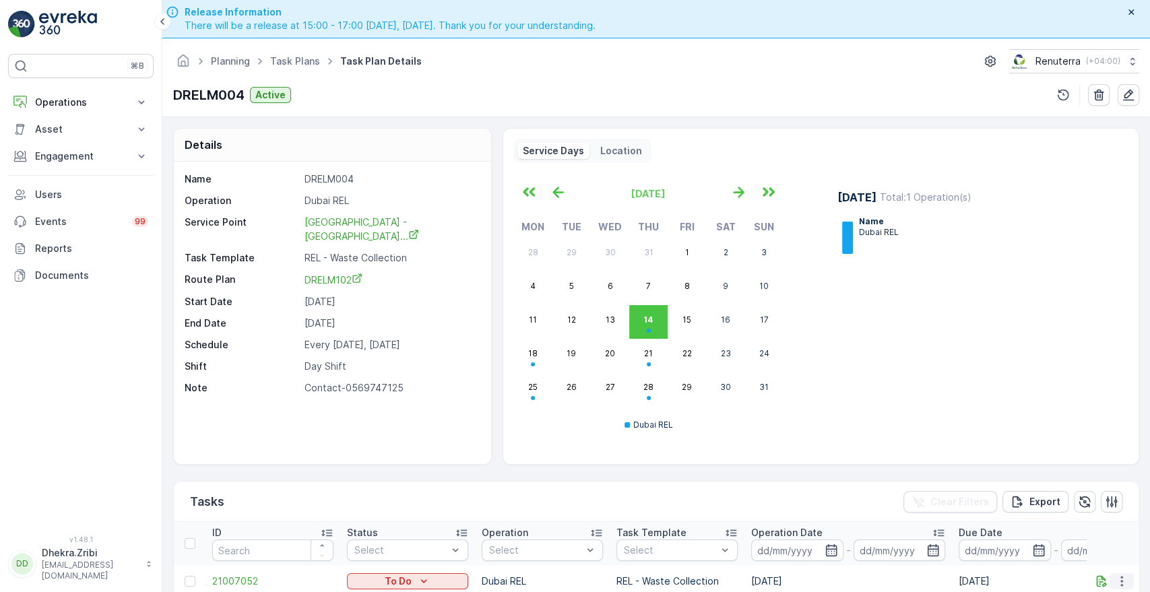
click at [1117, 584] on icon "button" at bounding box center [1121, 581] width 13 height 13
click at [1092, 521] on span "Change Route" at bounding box center [1087, 516] width 65 height 13
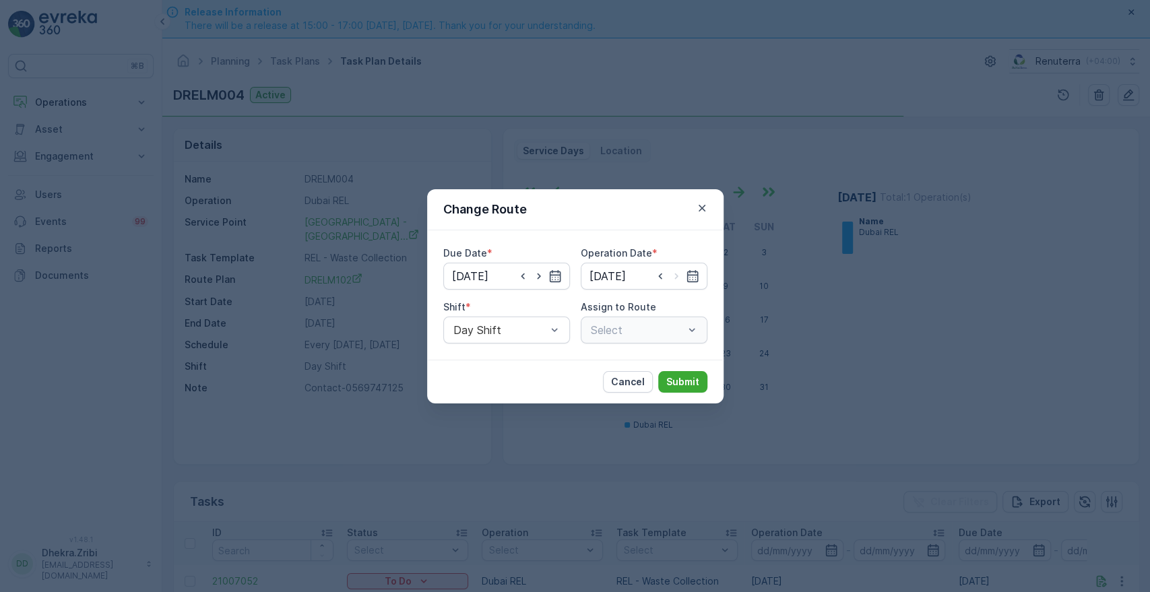
type input "21.08.2025"
click at [704, 209] on icon "button" at bounding box center [701, 207] width 13 height 13
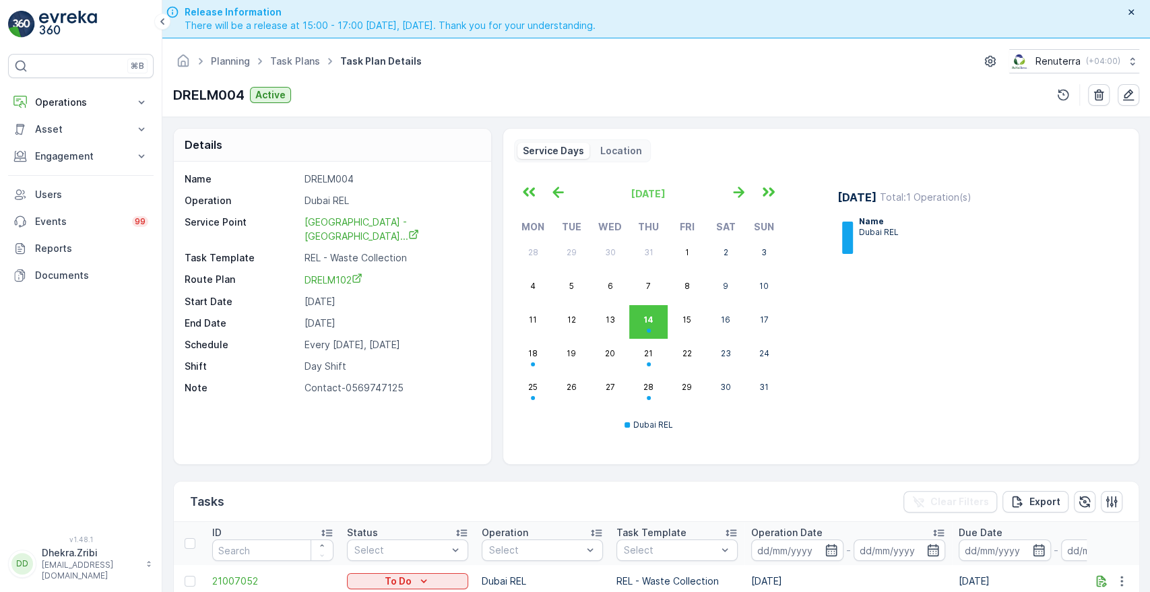
click at [307, 381] on p "Contact-0569747125" at bounding box center [391, 387] width 172 height 13
copy div "Contact-0569747125 Service Days Location"
click at [110, 104] on p "Operations" at bounding box center [81, 102] width 92 height 13
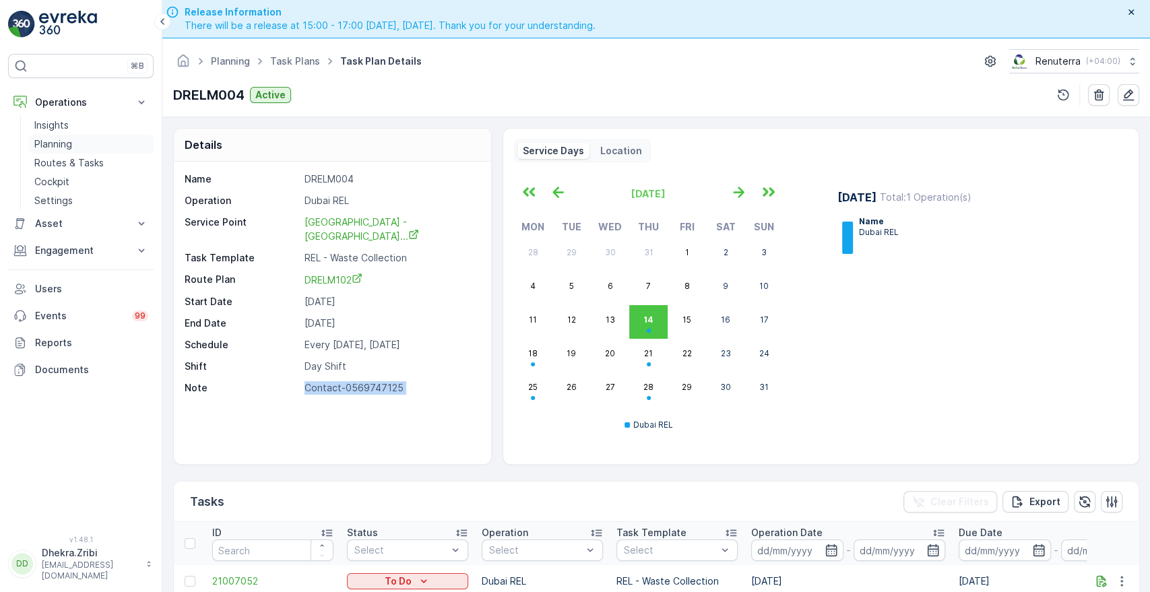
click at [53, 146] on p "Planning" at bounding box center [53, 143] width 38 height 13
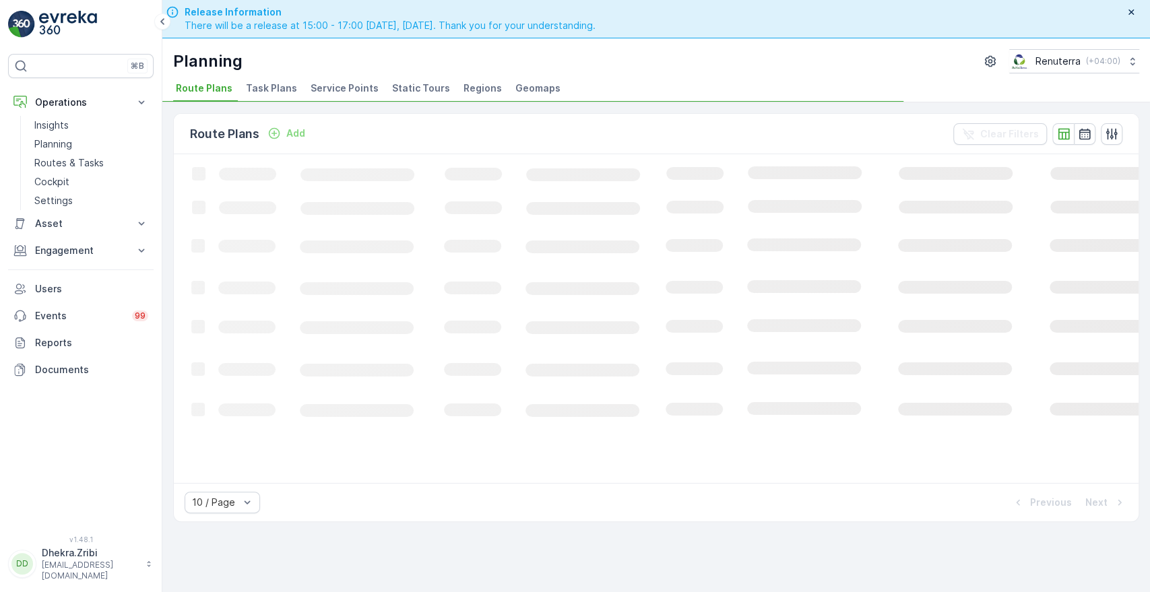
click at [340, 84] on span "Service Points" at bounding box center [345, 88] width 68 height 13
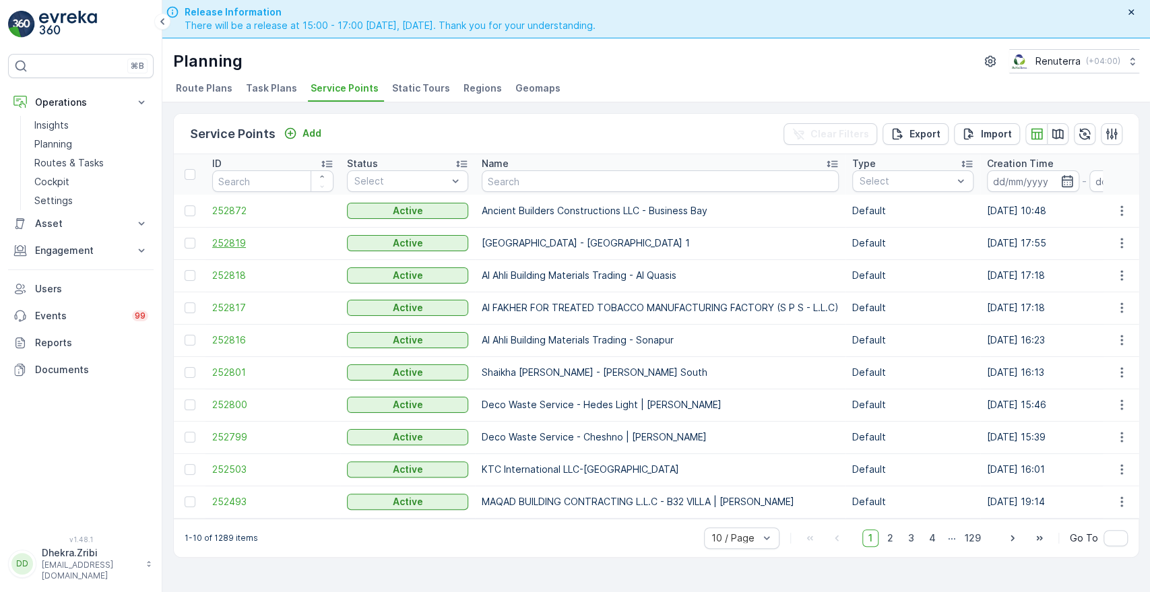
click at [232, 245] on span "252819" at bounding box center [272, 243] width 121 height 13
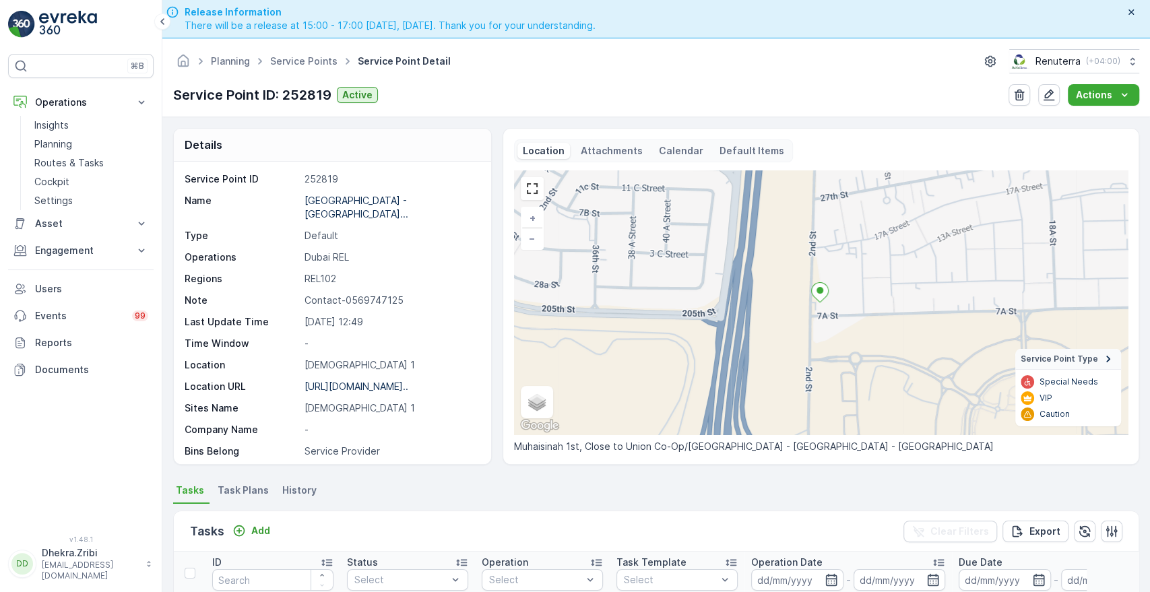
click at [319, 272] on p "REL102" at bounding box center [391, 278] width 172 height 13
click at [1048, 96] on icon "button" at bounding box center [1048, 94] width 13 height 13
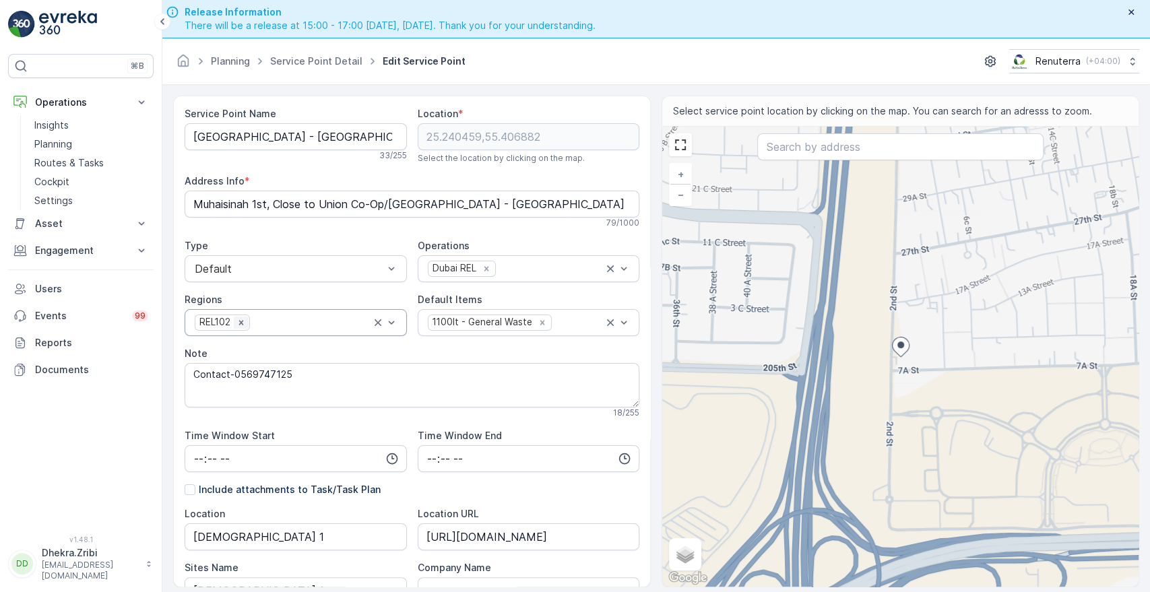
click at [239, 324] on icon "Remove REL102" at bounding box center [241, 322] width 5 height 5
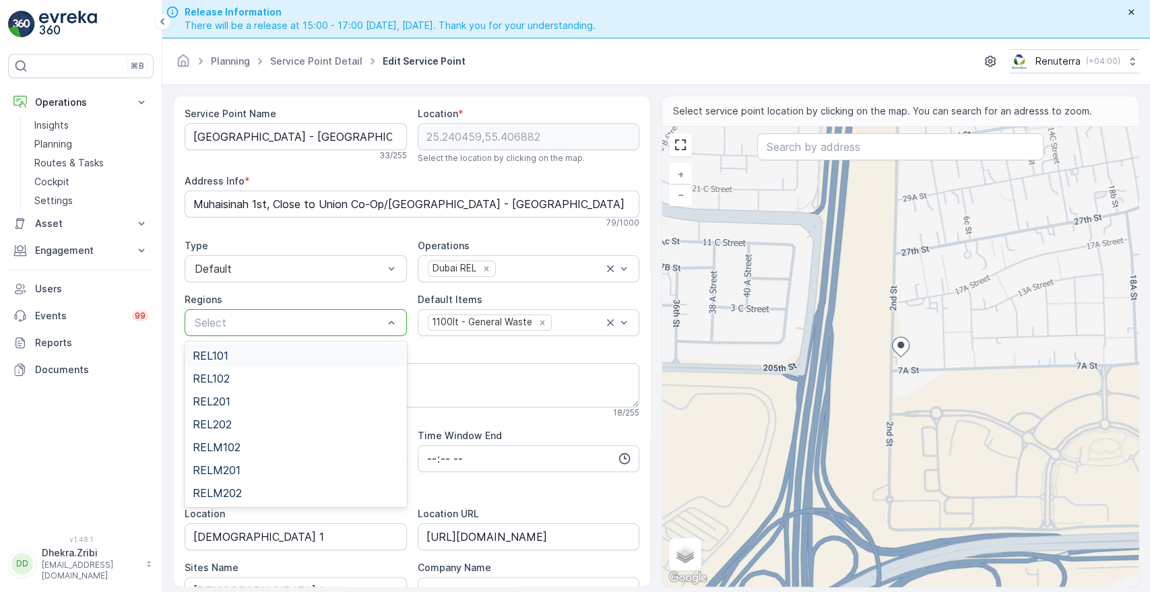
click at [239, 324] on div at bounding box center [288, 323] width 191 height 12
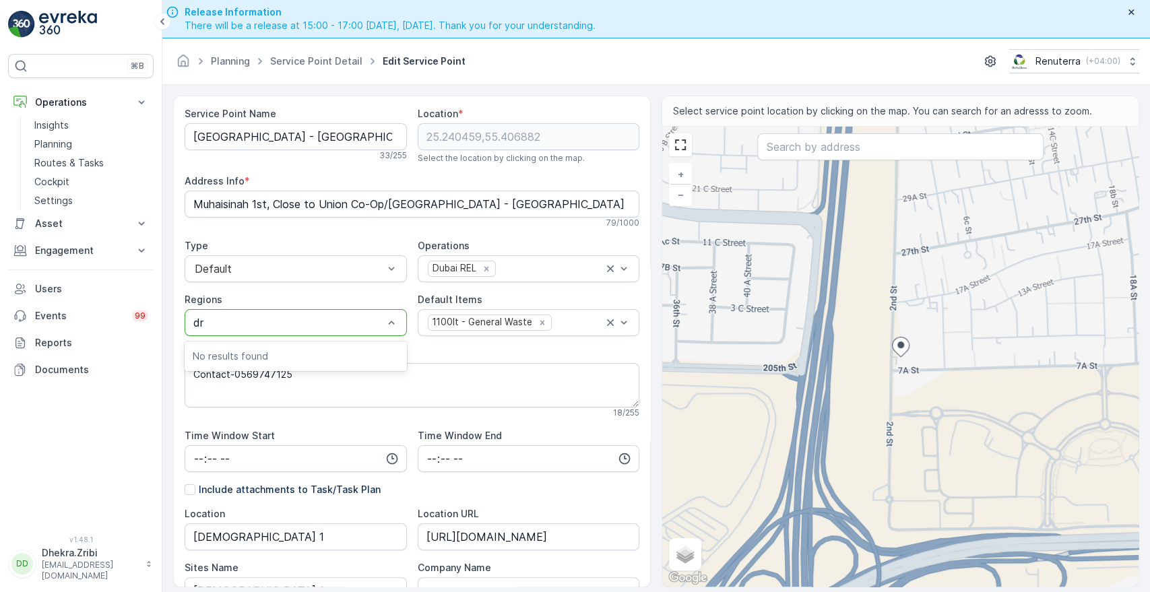
type input "d"
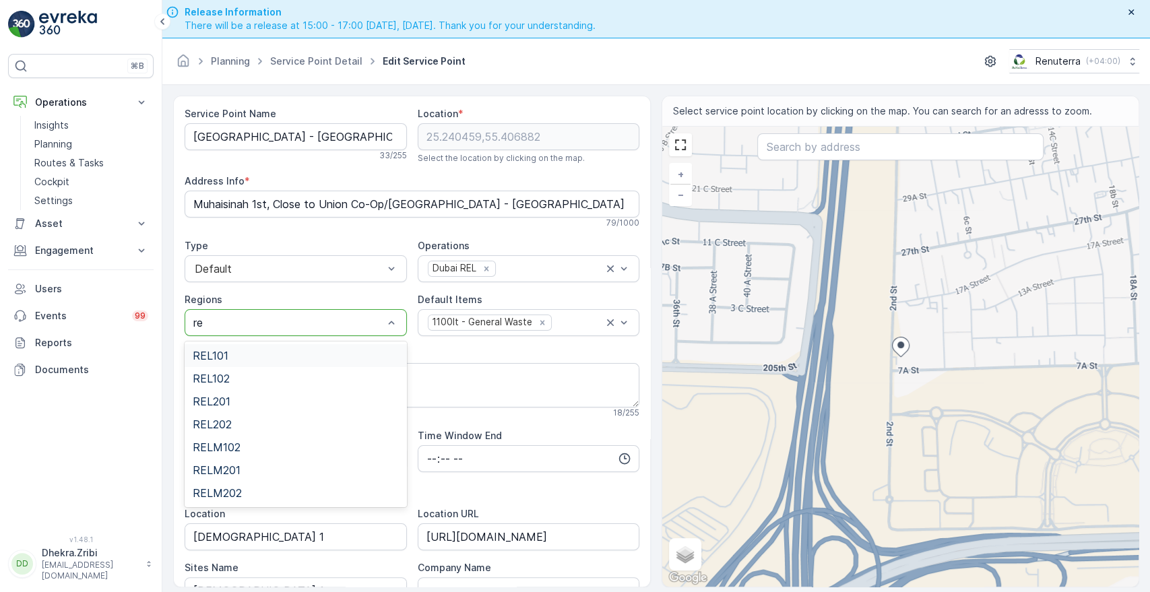
type input "rel"
click at [221, 449] on span "RELM102" at bounding box center [217, 447] width 48 height 12
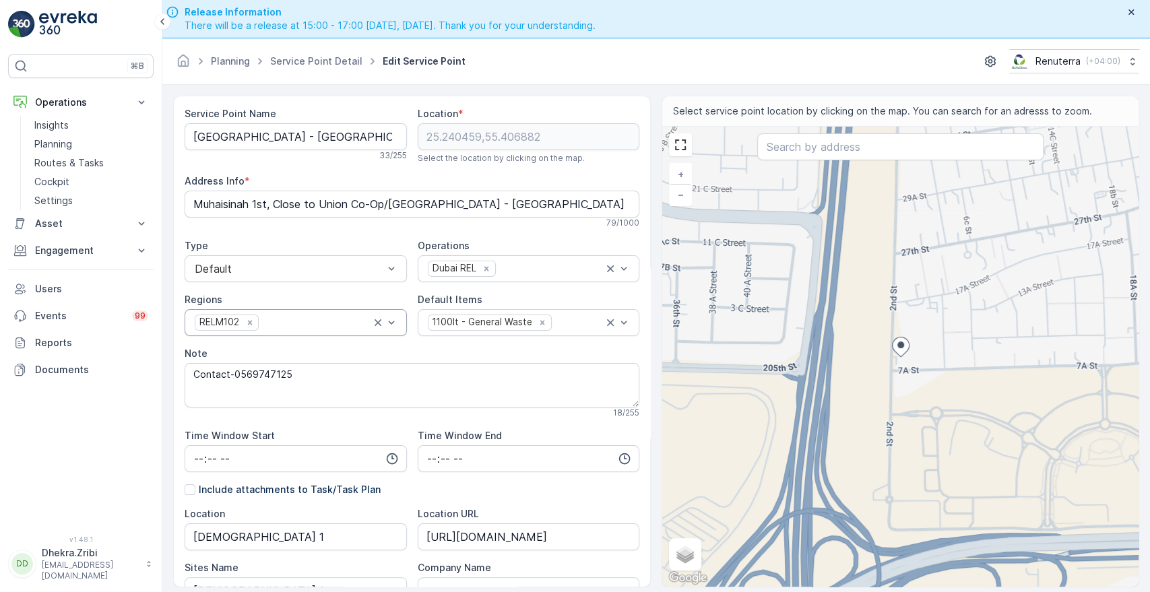
click at [599, 501] on div "Service Point Name Buds Public School - Muhaisinah 1 33 / 255 Location * 25.240…" at bounding box center [412, 517] width 455 height 821
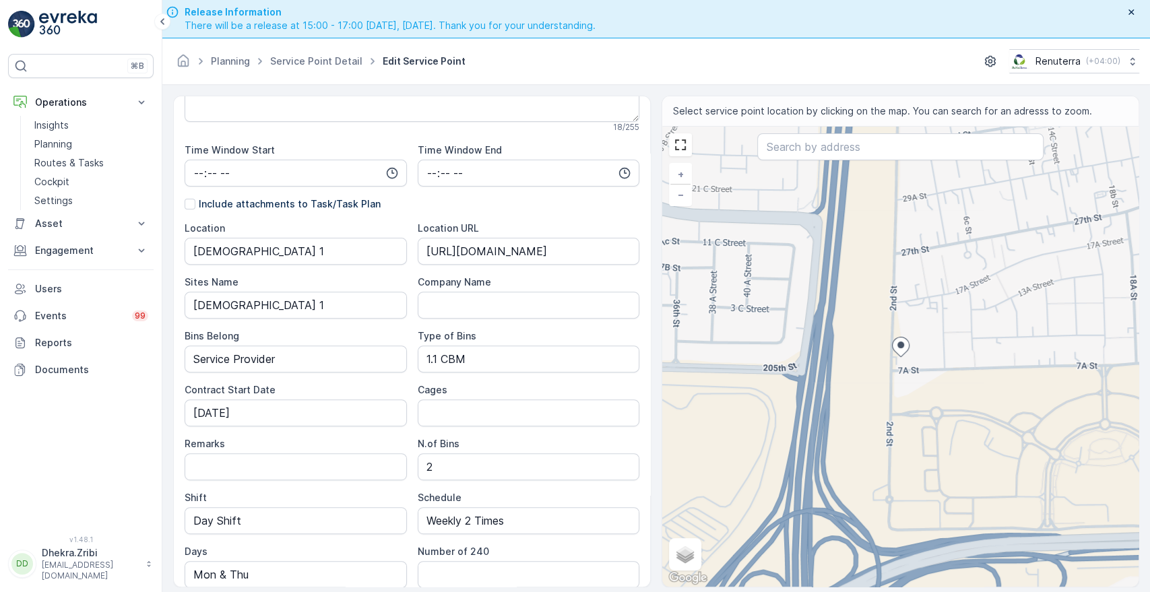
scroll to position [38, 0]
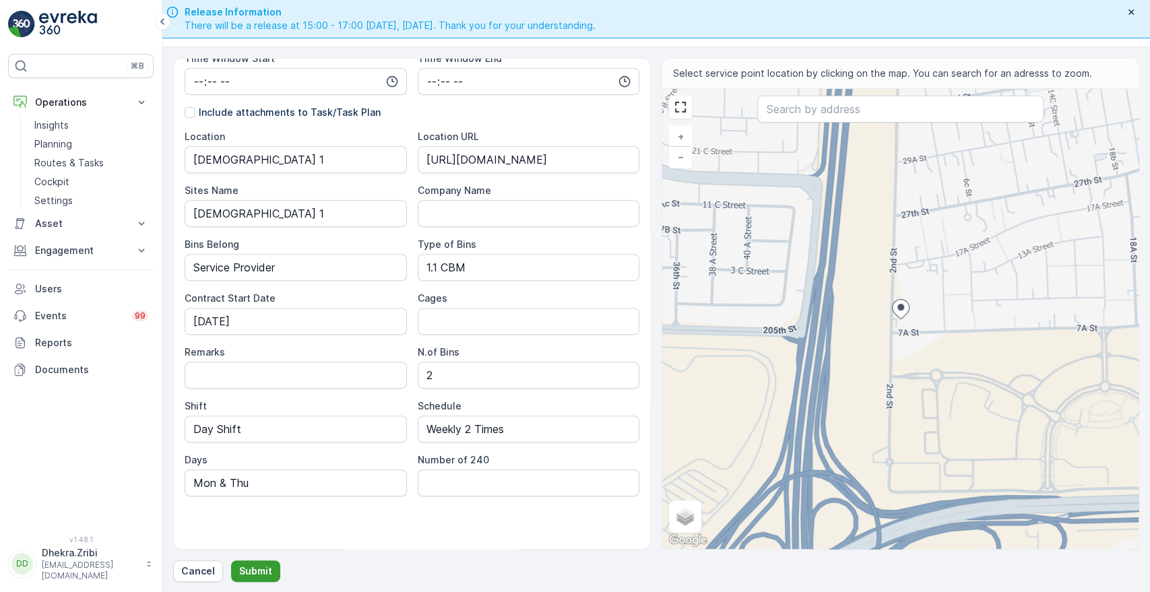
click at [255, 563] on button "Submit" at bounding box center [255, 572] width 49 height 22
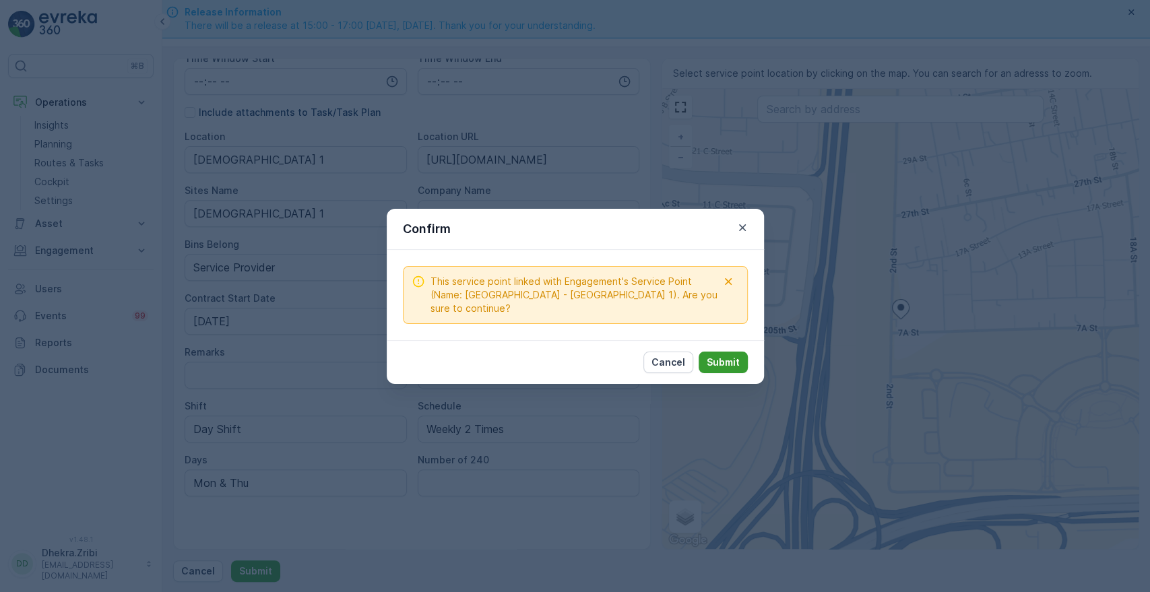
click at [725, 361] on p "Submit" at bounding box center [723, 362] width 33 height 13
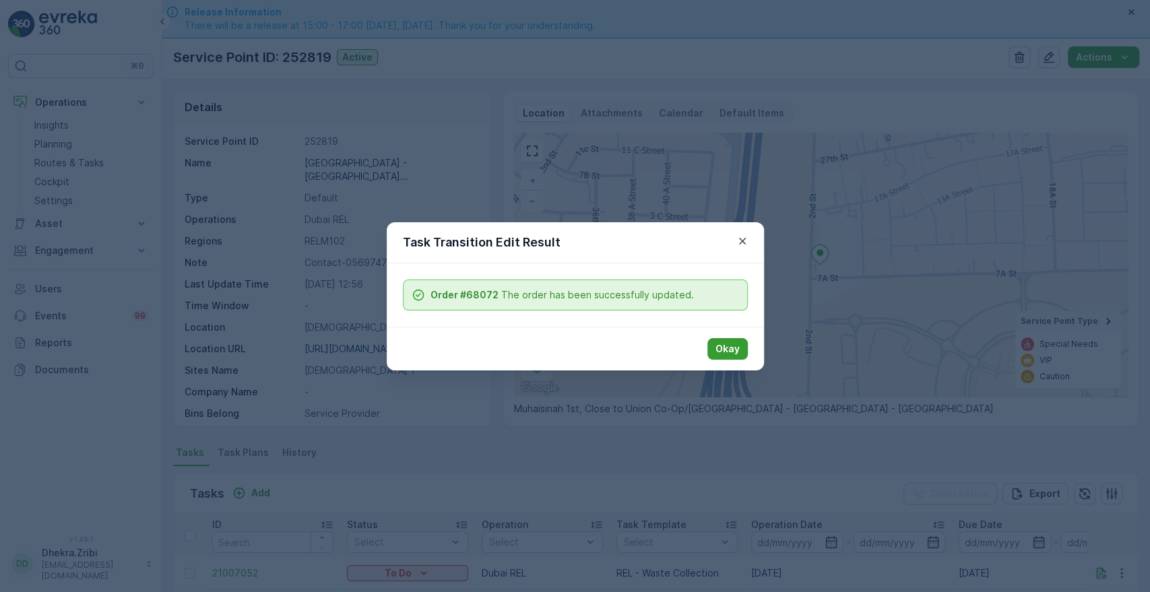
click at [729, 356] on button "Okay" at bounding box center [728, 349] width 40 height 22
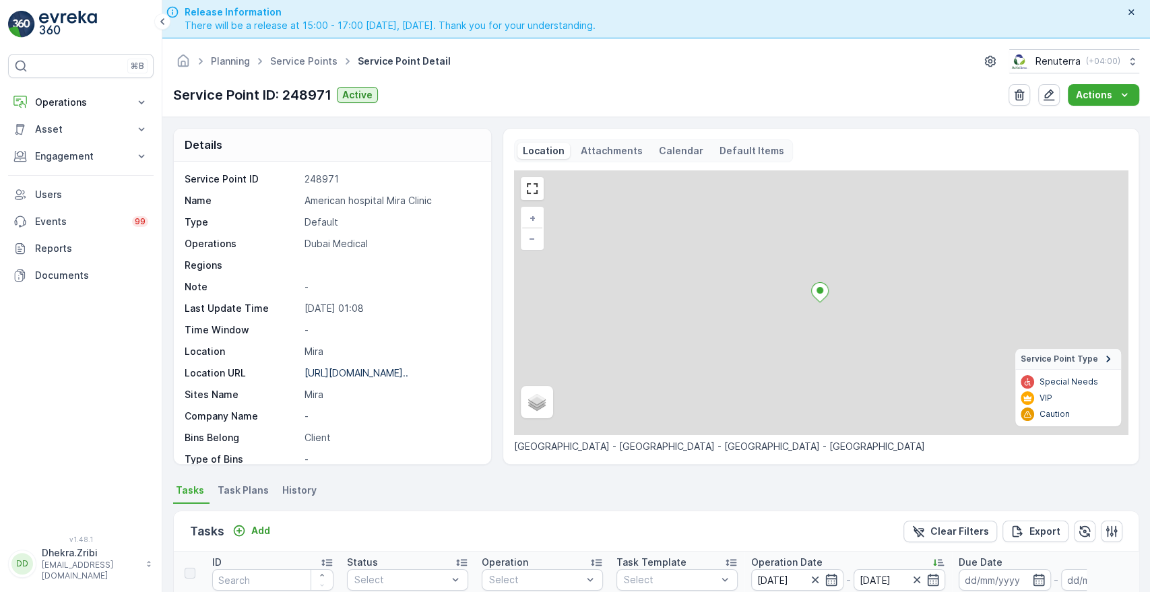
scroll to position [334, 0]
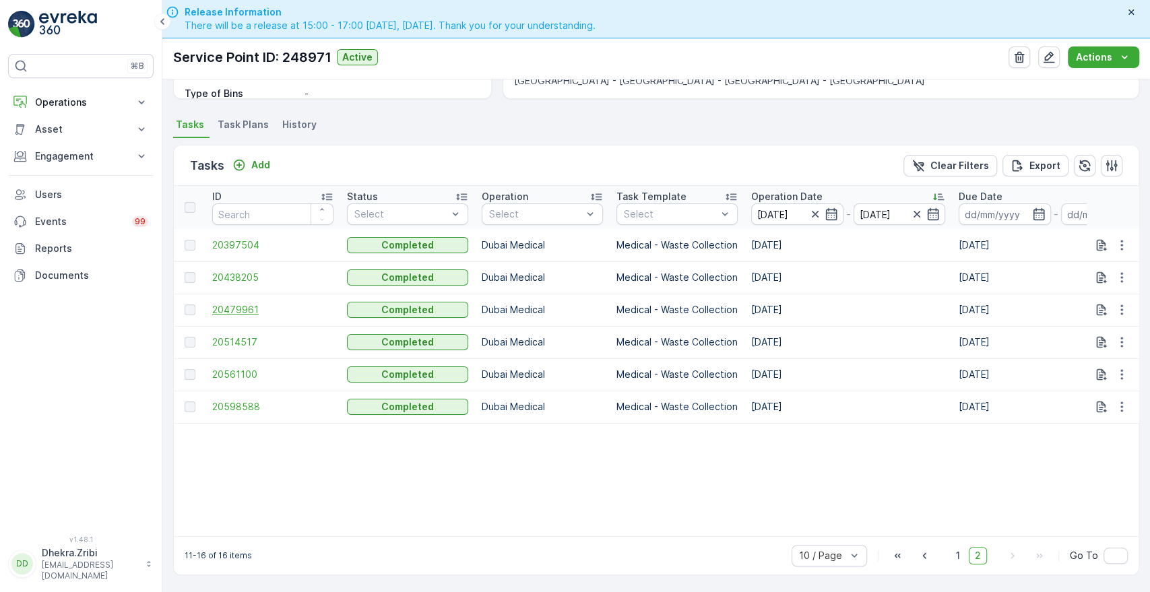
click at [238, 305] on span "20479961" at bounding box center [272, 309] width 121 height 13
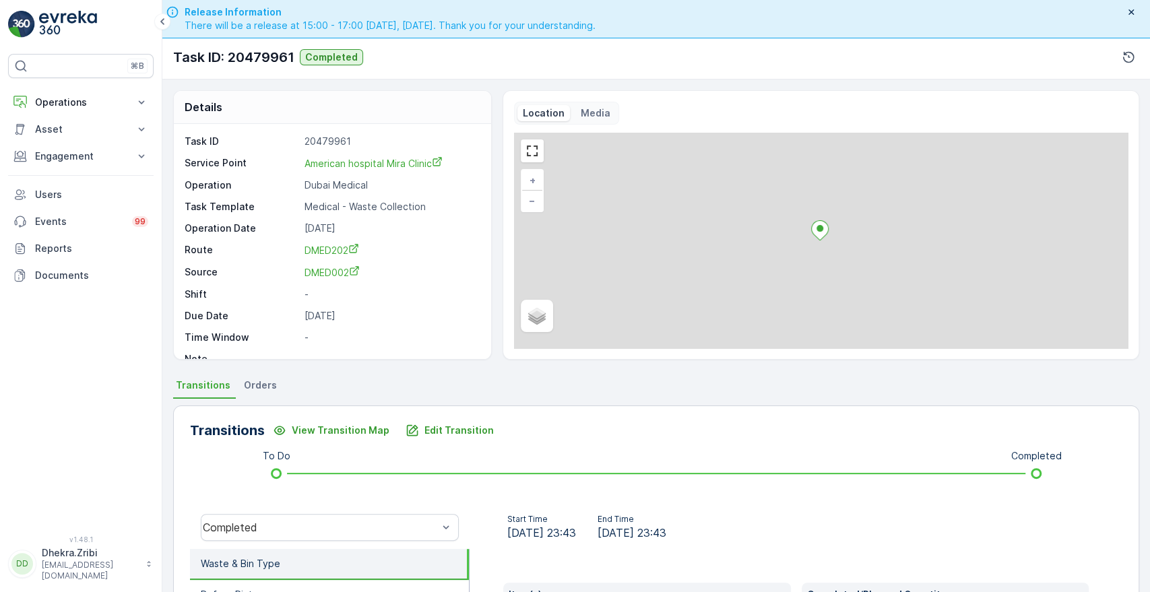
scroll to position [257, 0]
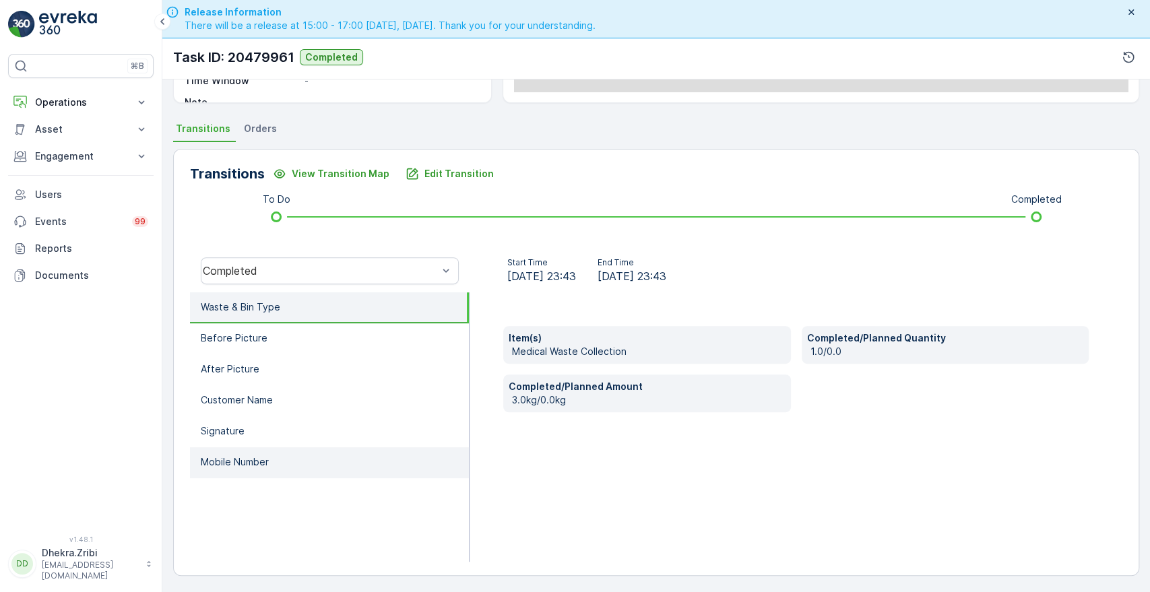
click at [220, 466] on p "Mobile Number" at bounding box center [235, 462] width 68 height 13
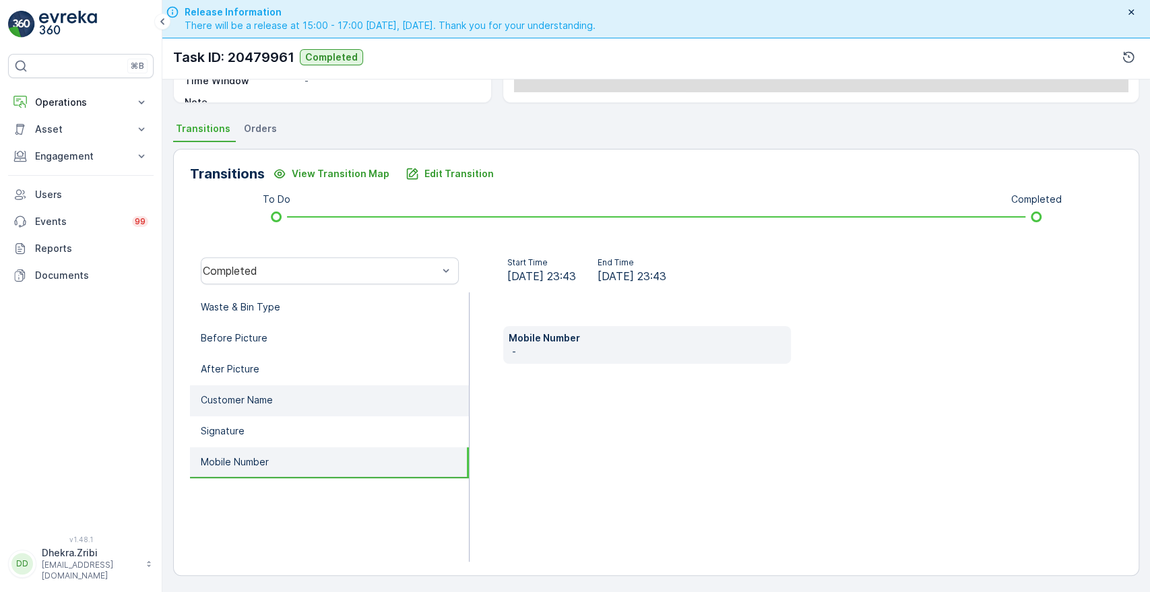
click at [249, 394] on p "Customer Name" at bounding box center [237, 400] width 72 height 13
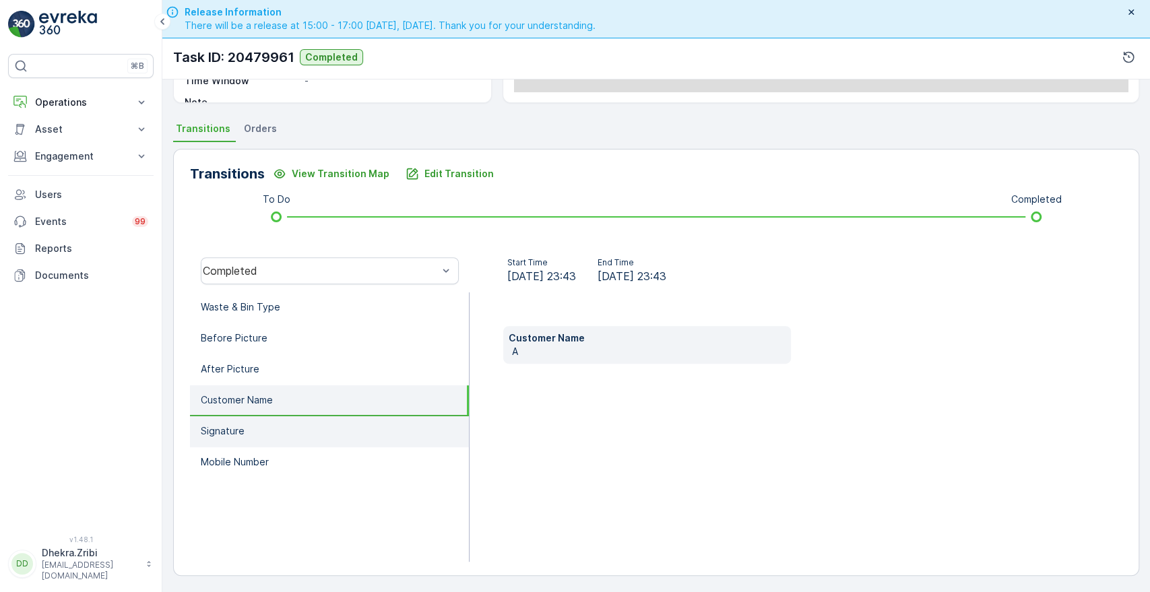
click at [226, 433] on p "Signature" at bounding box center [223, 431] width 44 height 13
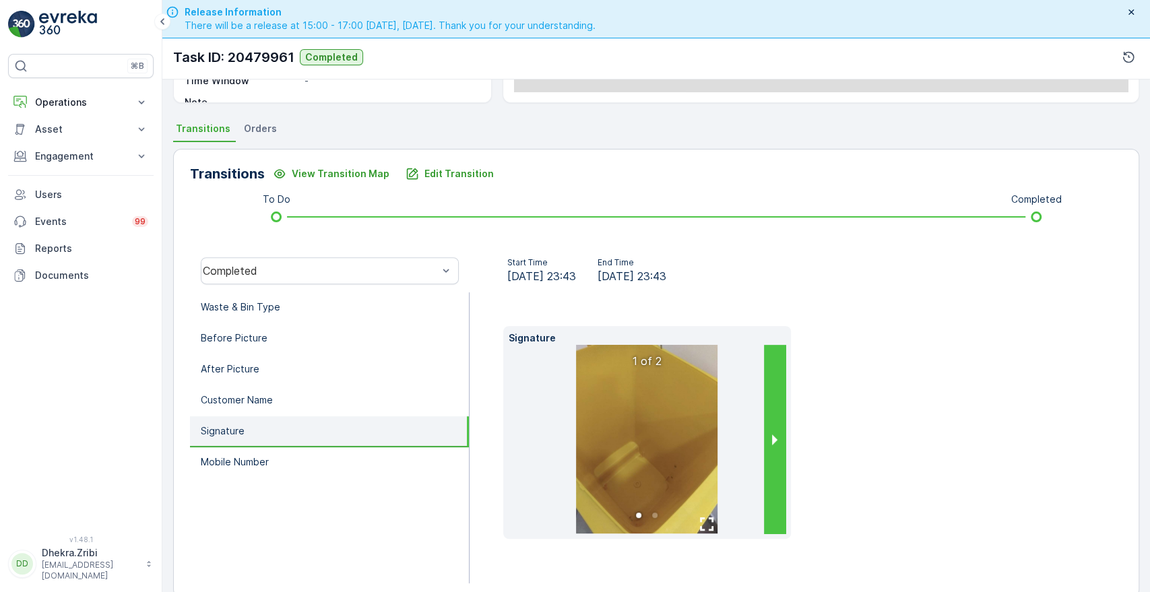
click at [769, 448] on button "next slide / item" at bounding box center [775, 439] width 22 height 189
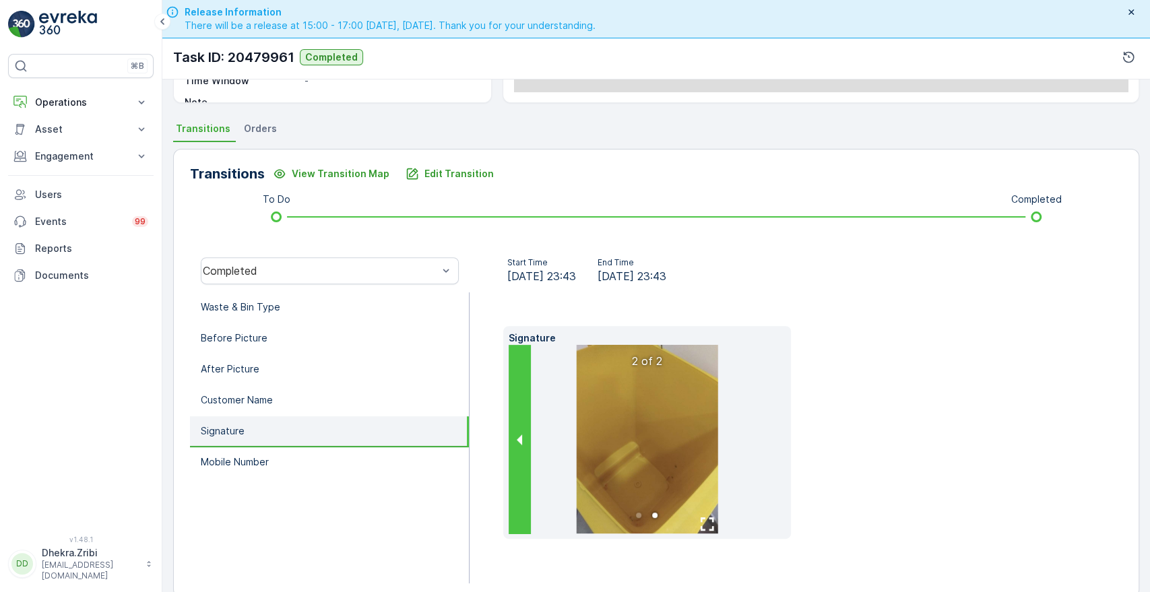
click at [515, 441] on button "previous slide / item" at bounding box center [520, 439] width 22 height 189
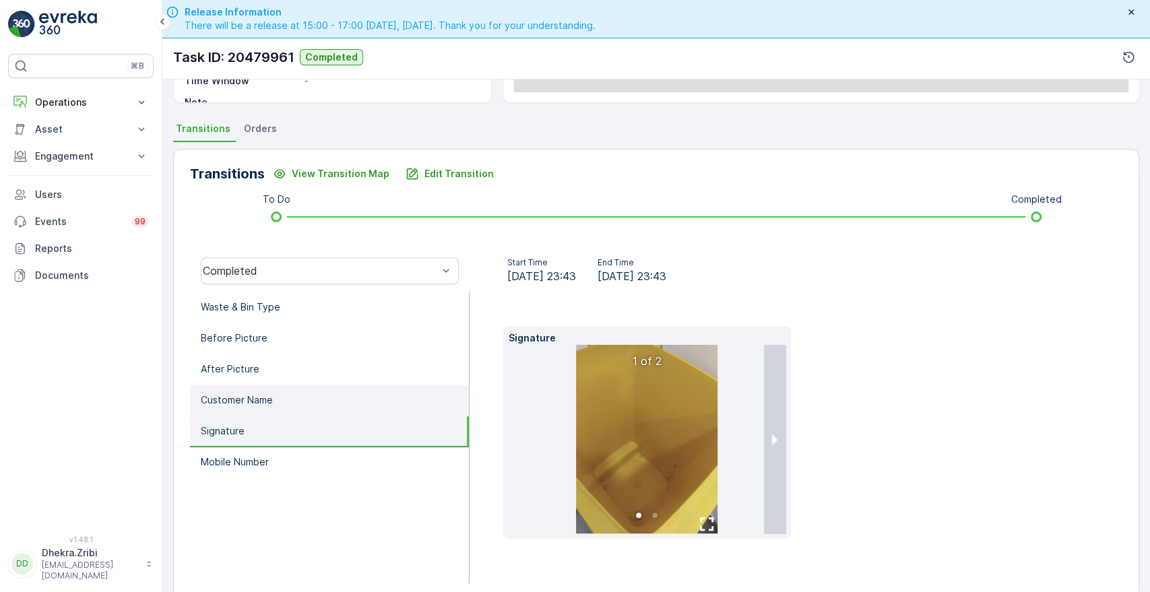
click at [275, 391] on li "Customer Name" at bounding box center [329, 400] width 279 height 31
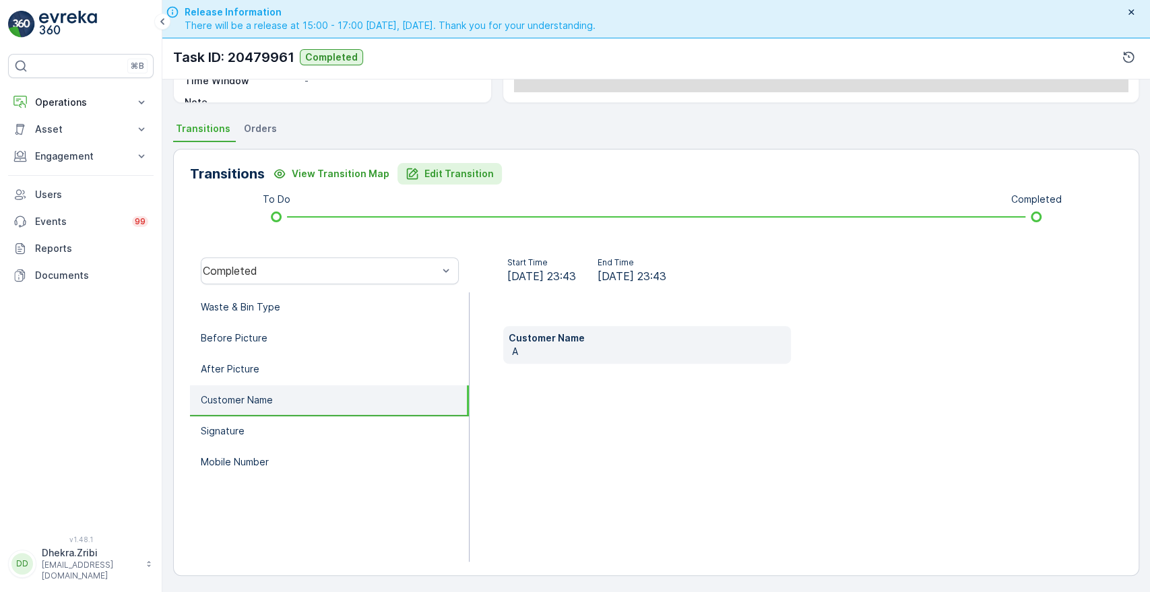
click at [431, 171] on p "Edit Transition" at bounding box center [459, 173] width 69 height 13
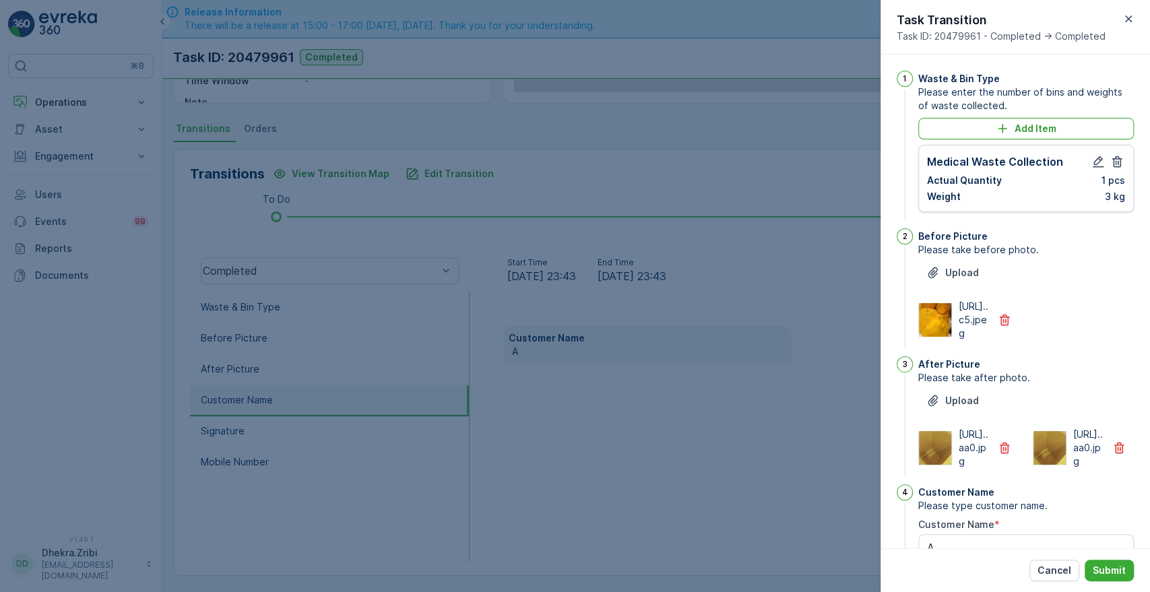
scroll to position [352, 0]
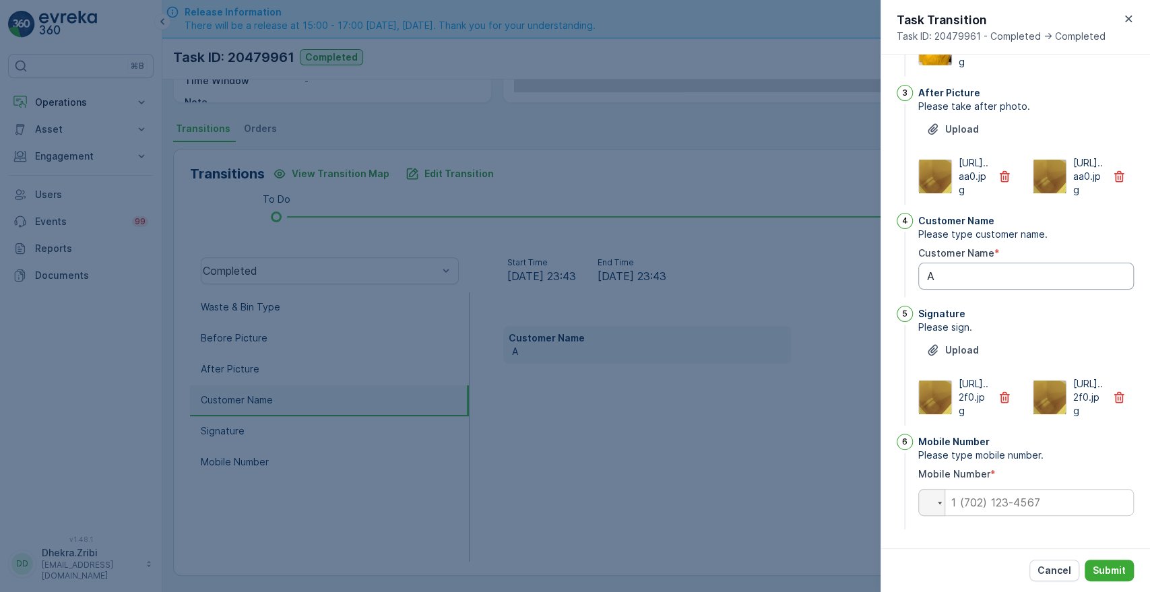
click at [959, 263] on Name "A" at bounding box center [1026, 276] width 216 height 27
type Name "[PERSON_NAME]"
click at [968, 505] on input "tel" at bounding box center [1026, 502] width 216 height 27
type input "0508041292"
click at [1099, 570] on p "Submit" at bounding box center [1109, 570] width 33 height 13
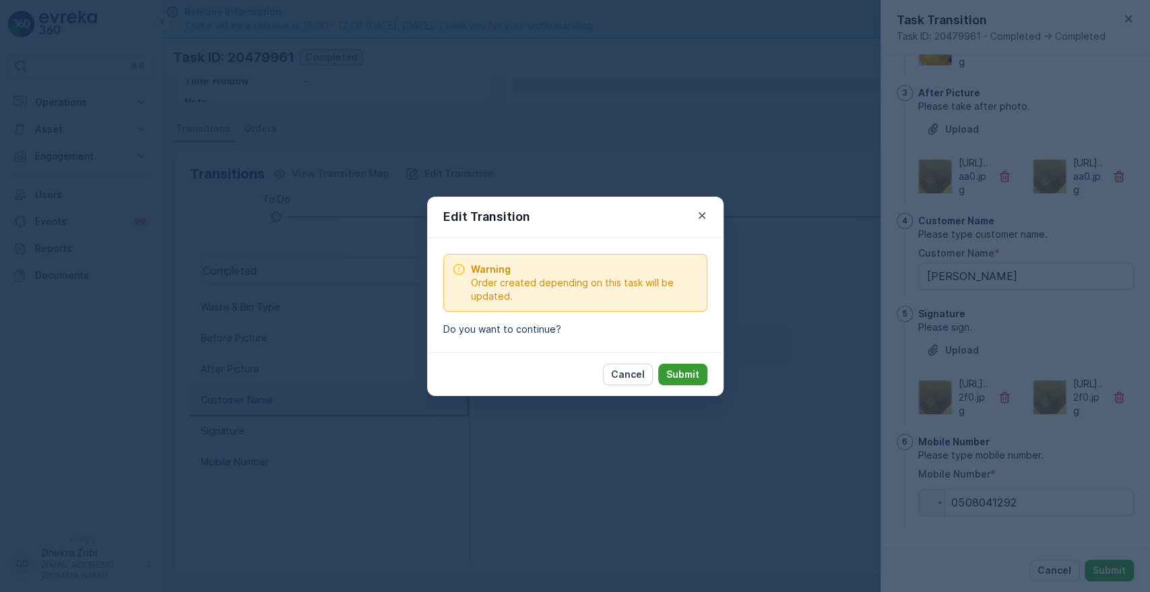
click at [695, 365] on button "Submit" at bounding box center [682, 375] width 49 height 22
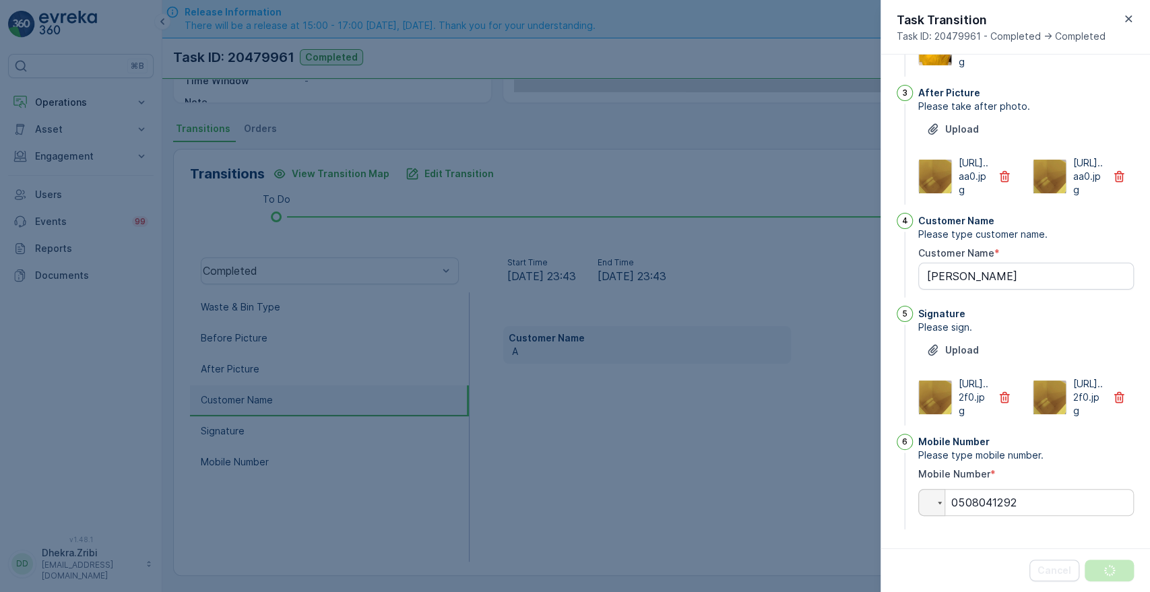
scroll to position [0, 0]
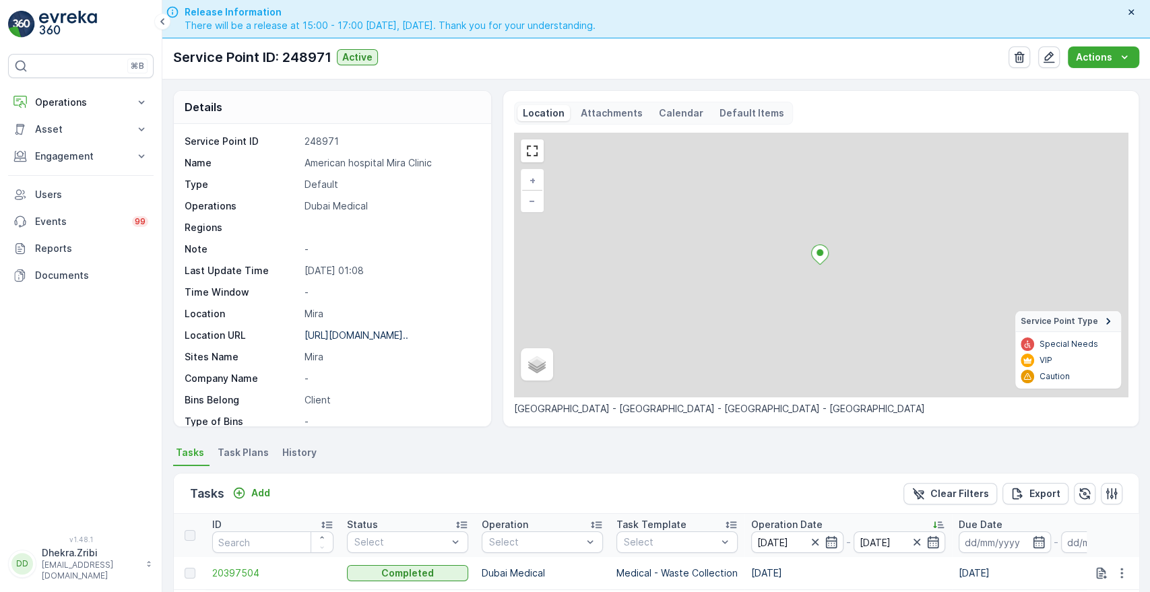
scroll to position [334, 0]
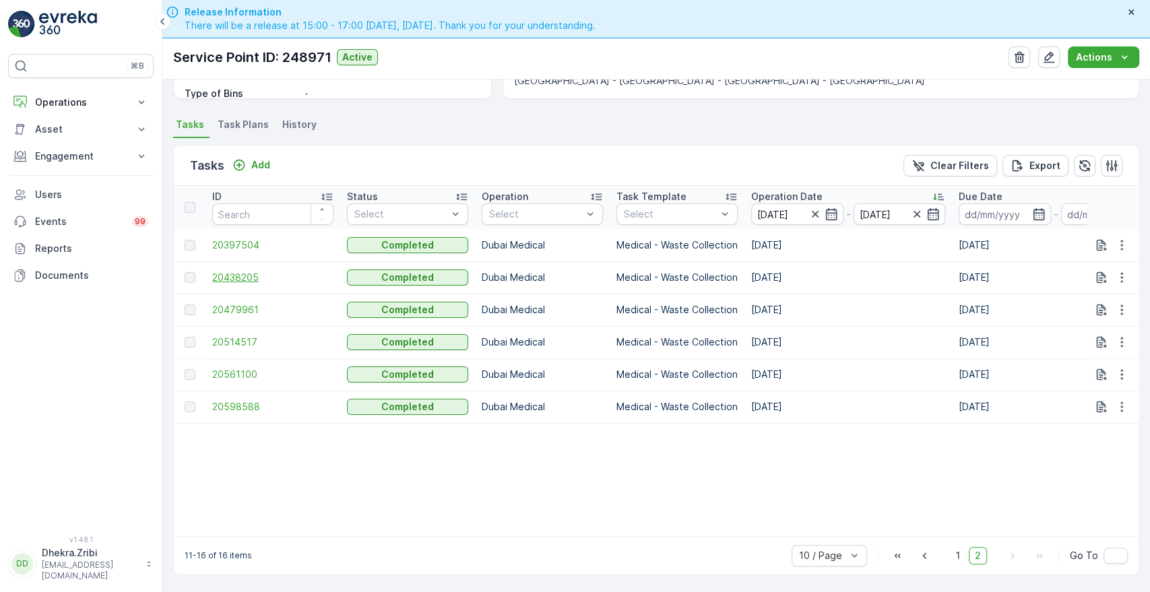
click at [239, 271] on span "20438205" at bounding box center [272, 277] width 121 height 13
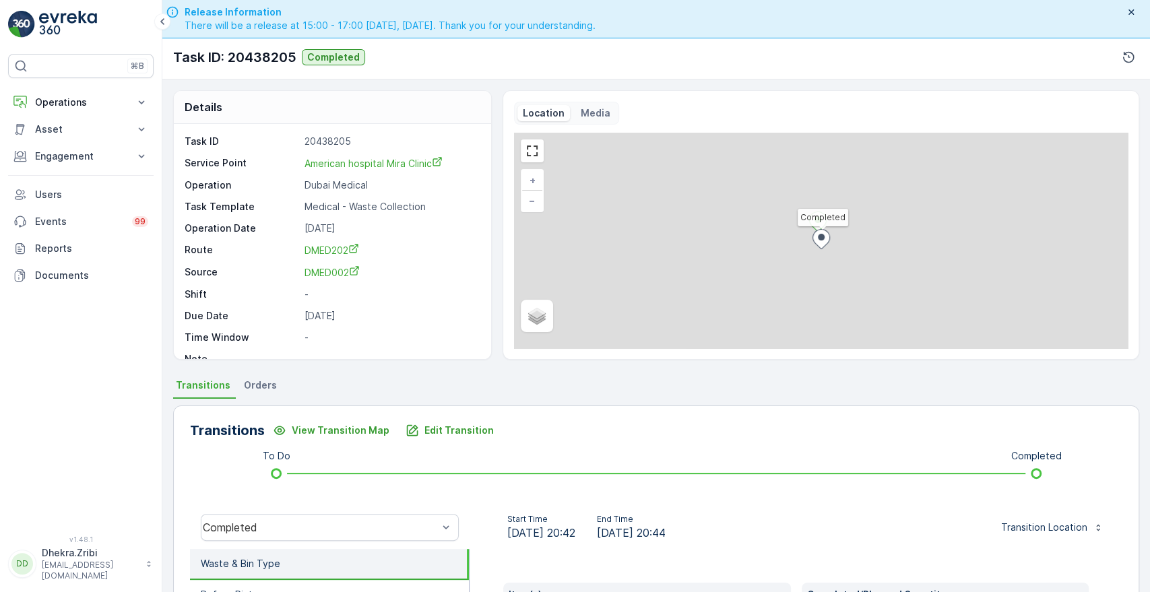
scroll to position [257, 0]
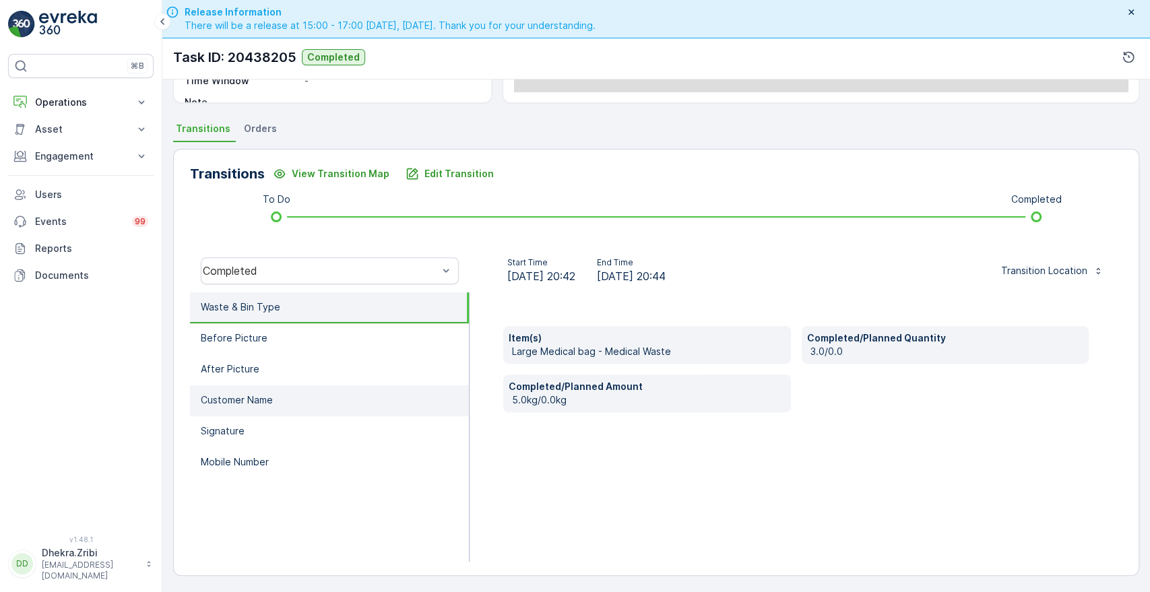
click at [253, 402] on p "Customer Name" at bounding box center [237, 400] width 72 height 13
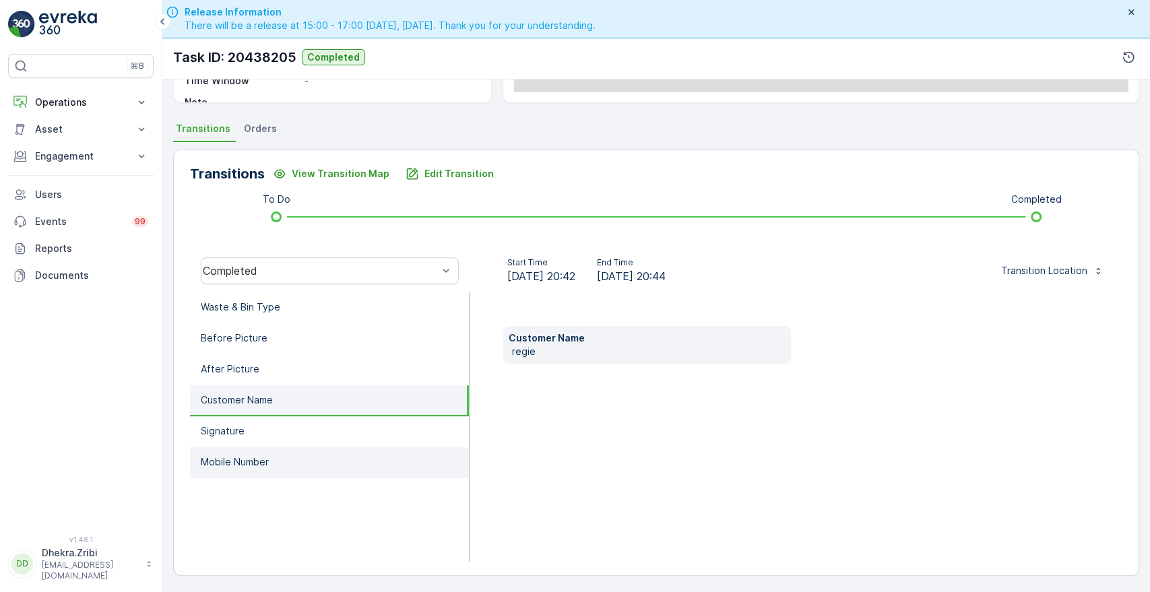
click at [234, 463] on p "Mobile Number" at bounding box center [235, 462] width 68 height 13
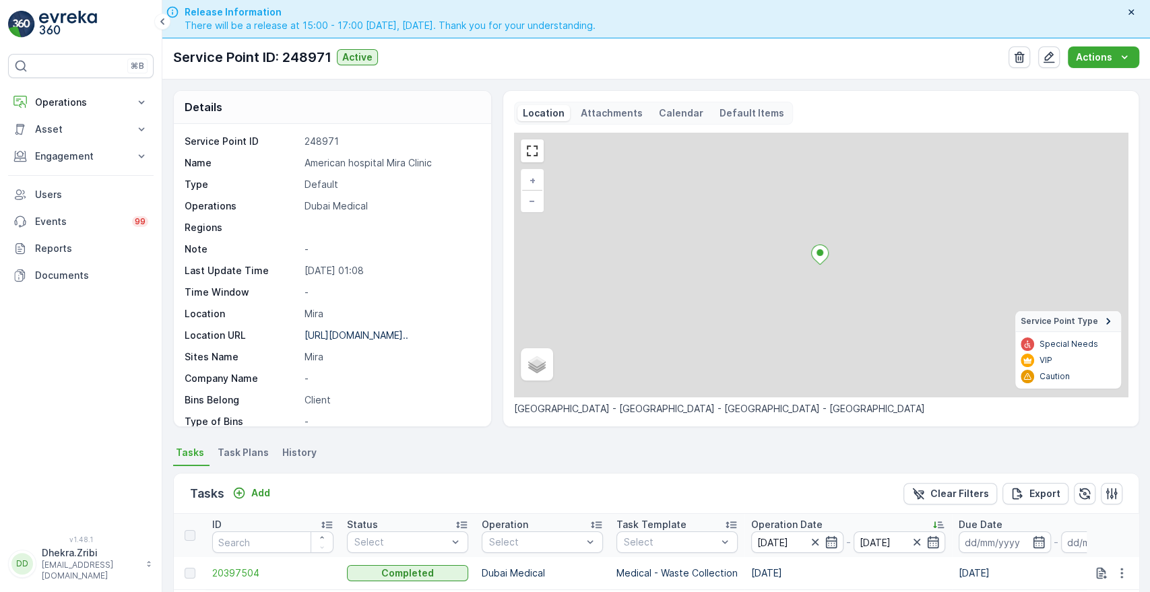
scroll to position [334, 0]
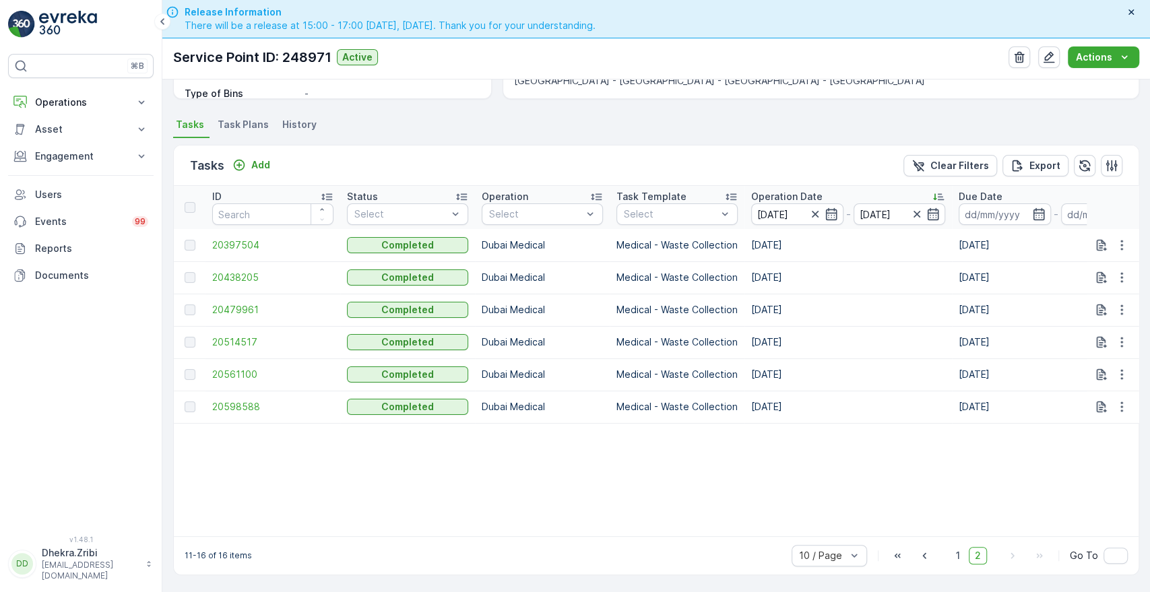
click at [241, 245] on td "20397504" at bounding box center [273, 245] width 135 height 32
click at [245, 241] on span "20397504" at bounding box center [272, 245] width 121 height 13
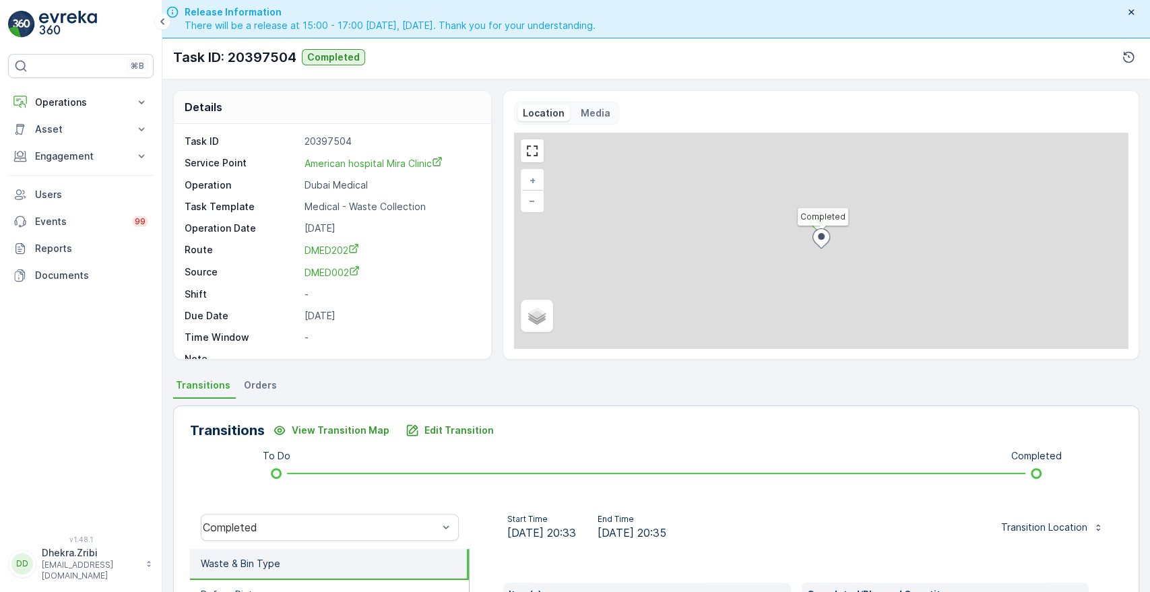
scroll to position [257, 0]
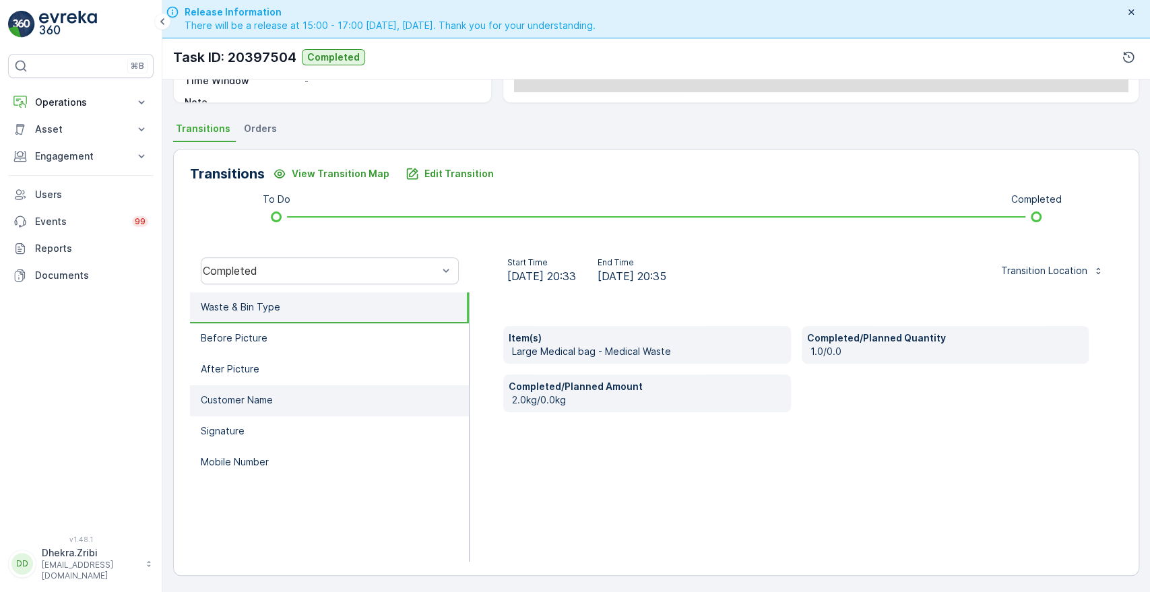
click at [240, 408] on li "Customer Name" at bounding box center [329, 400] width 279 height 31
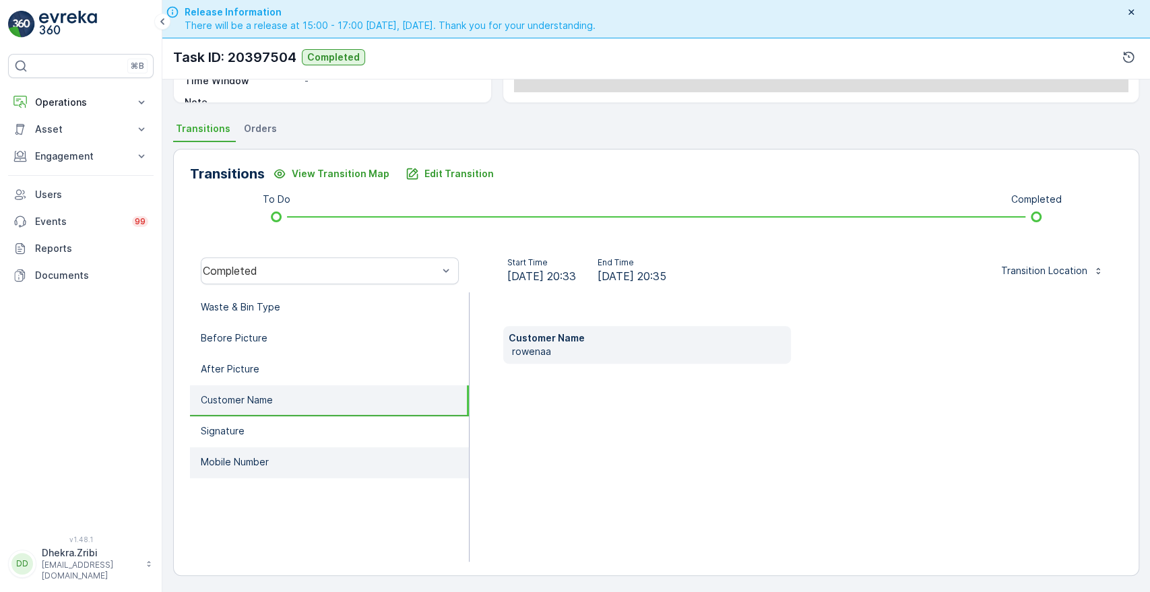
click at [228, 460] on p "Mobile Number" at bounding box center [235, 462] width 68 height 13
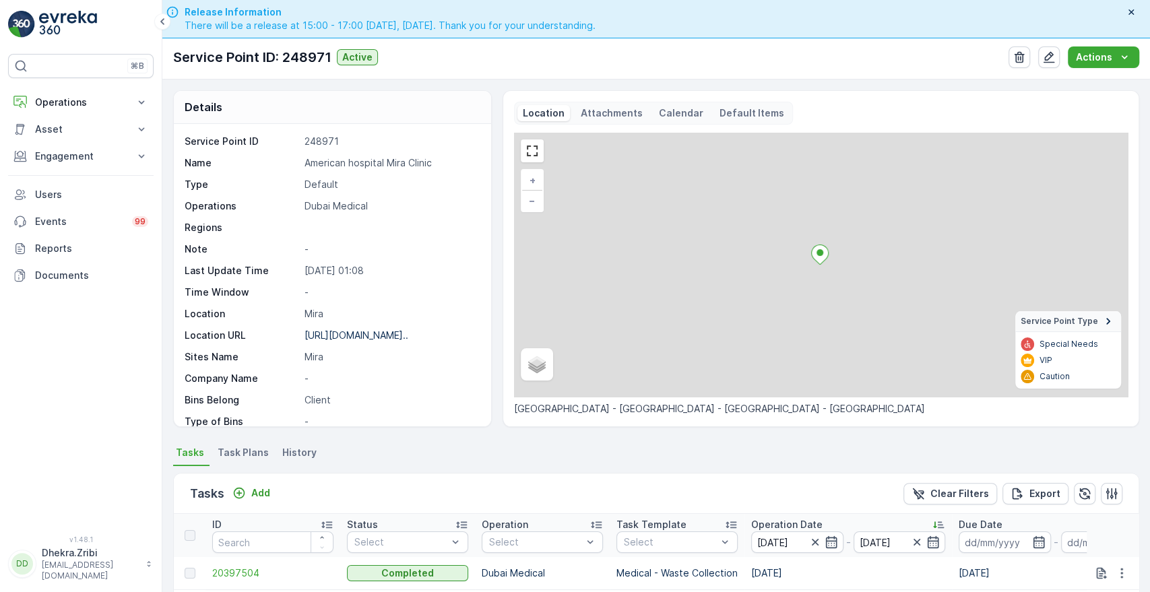
scroll to position [334, 0]
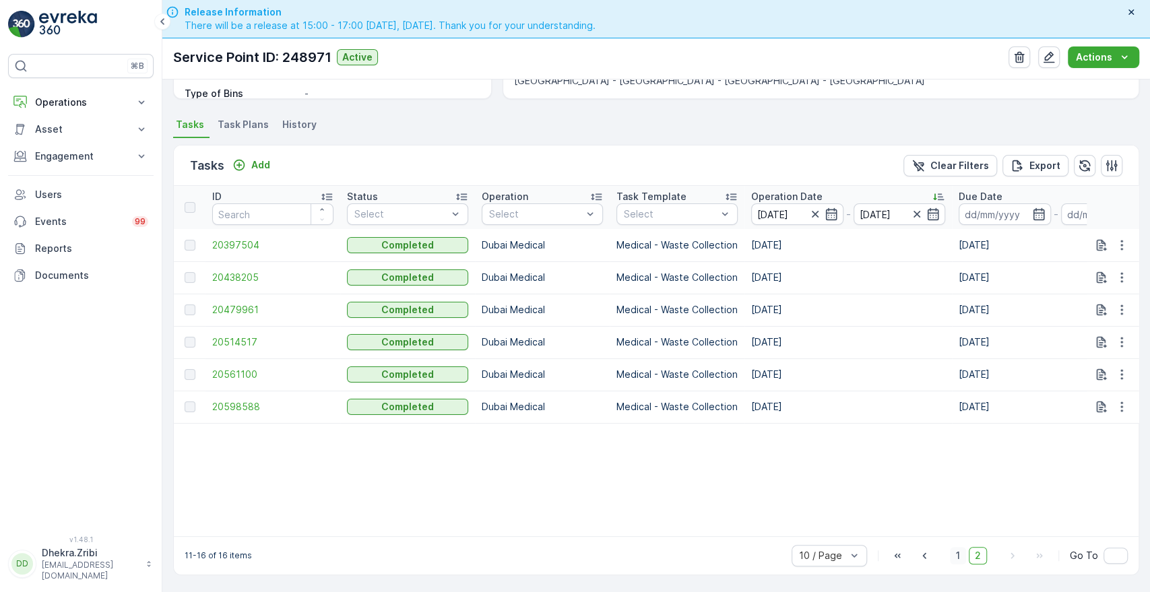
click at [961, 557] on span "1" at bounding box center [958, 556] width 16 height 18
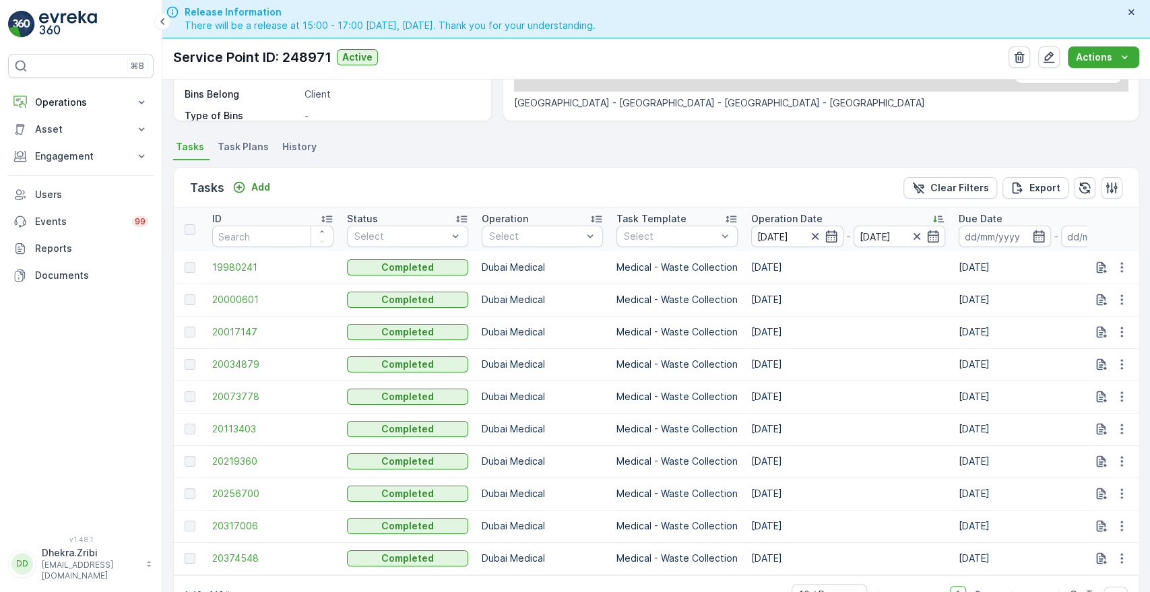
scroll to position [334, 0]
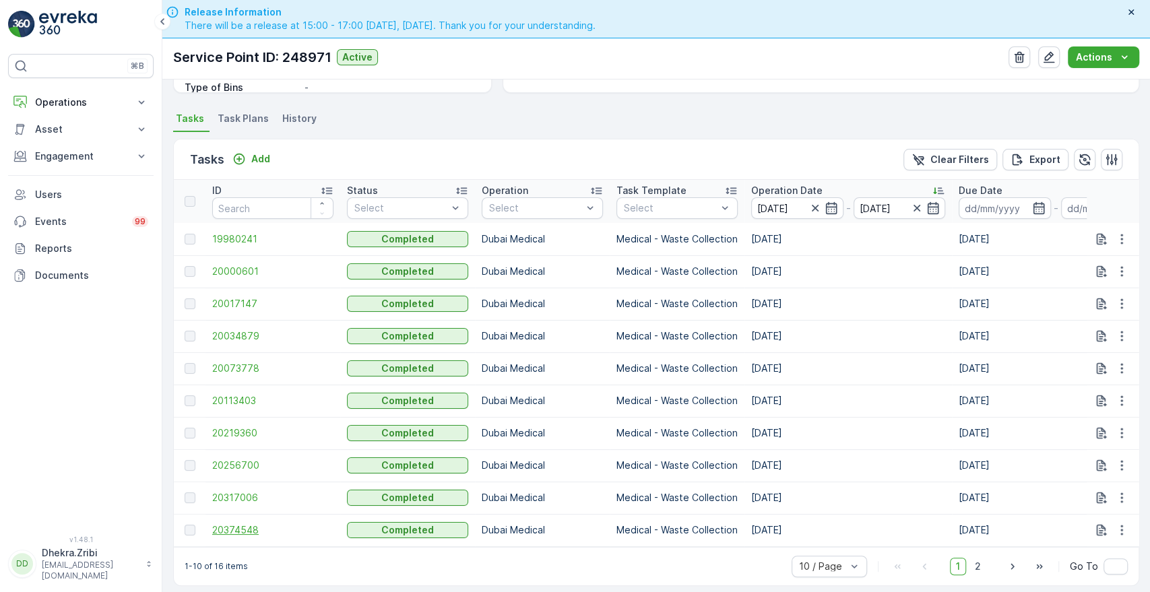
click at [231, 529] on span "20374548" at bounding box center [272, 530] width 121 height 13
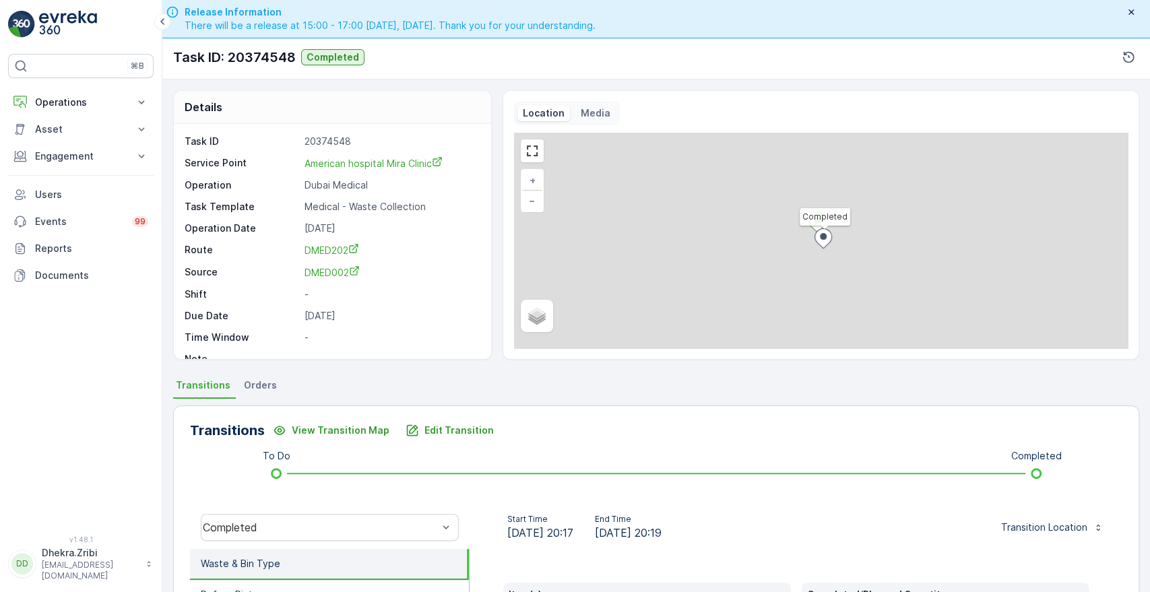
scroll to position [257, 0]
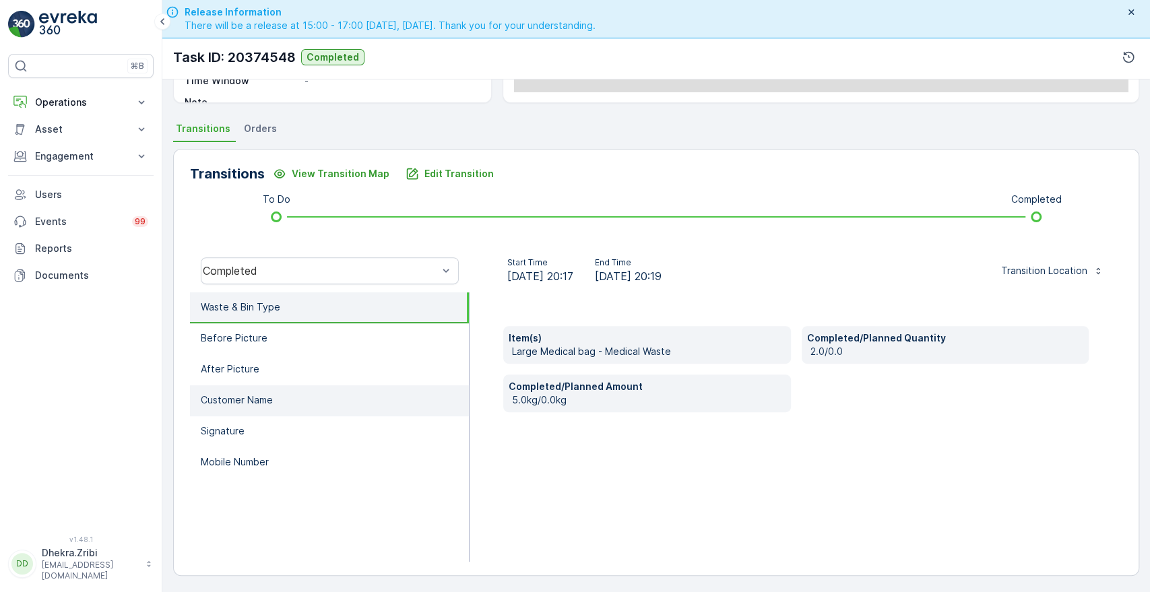
click at [280, 400] on li "Customer Name" at bounding box center [329, 400] width 279 height 31
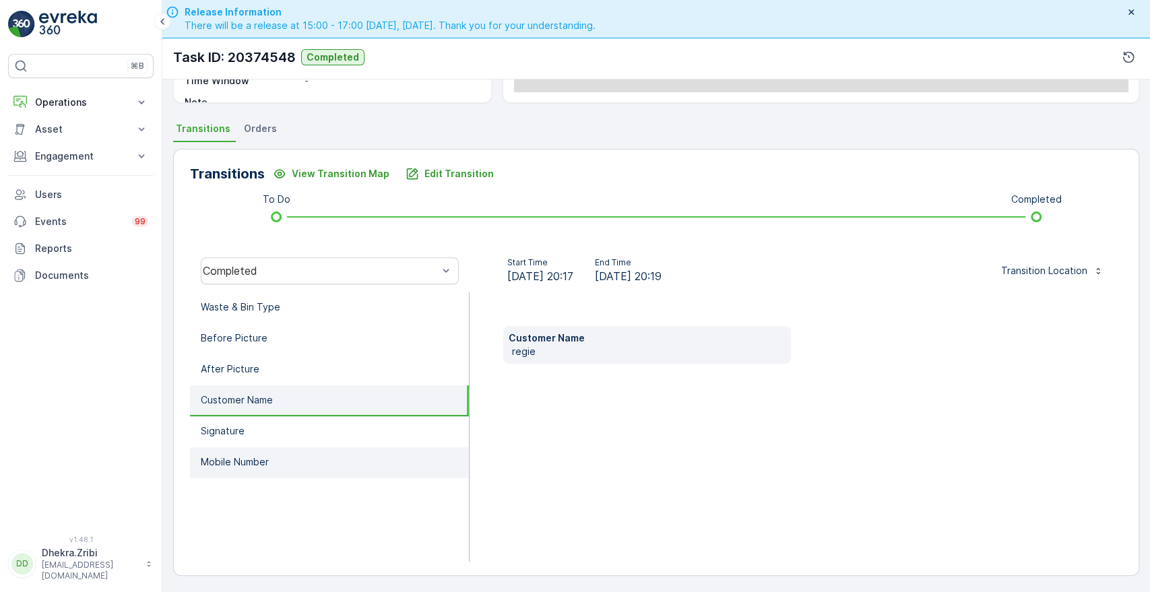
click at [256, 463] on p "Mobile Number" at bounding box center [235, 462] width 68 height 13
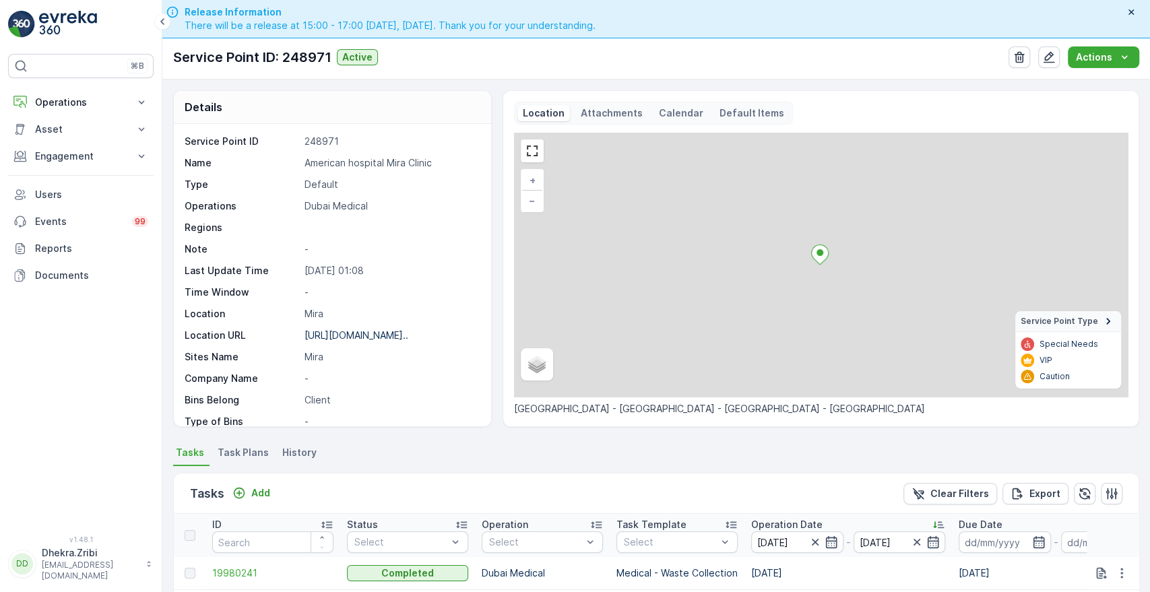
scroll to position [350, 0]
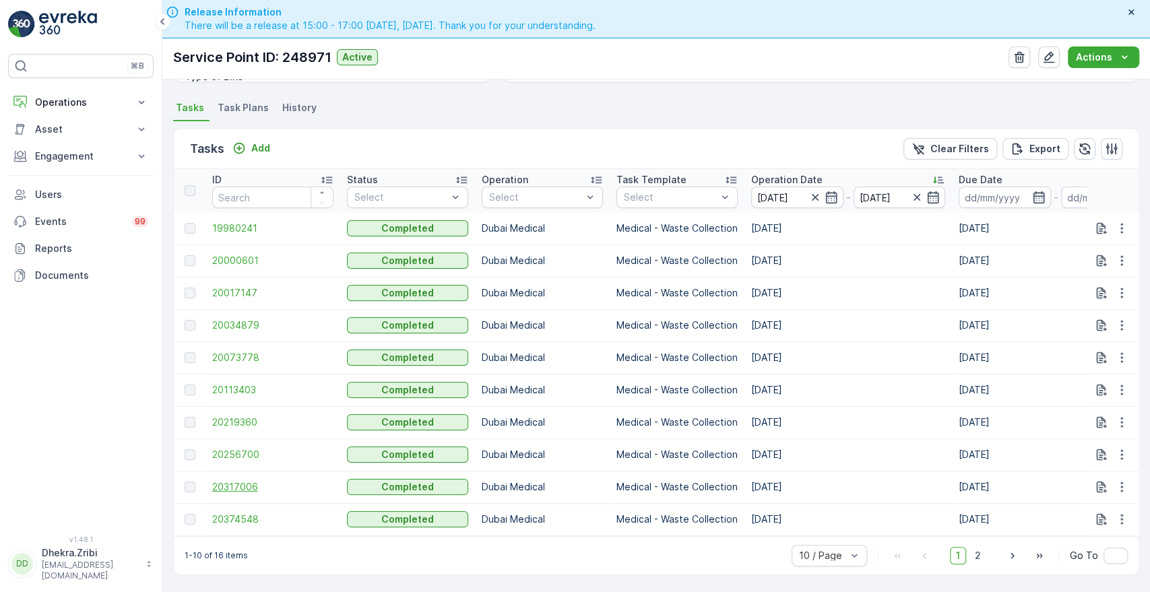
click at [225, 480] on span "20317006" at bounding box center [272, 486] width 121 height 13
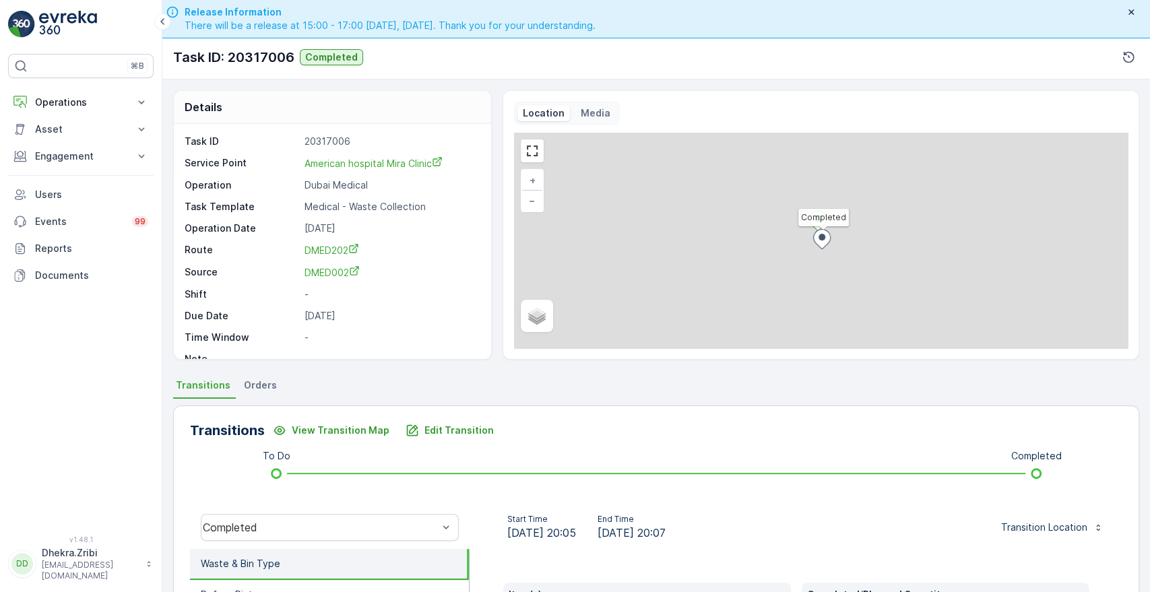
scroll to position [257, 0]
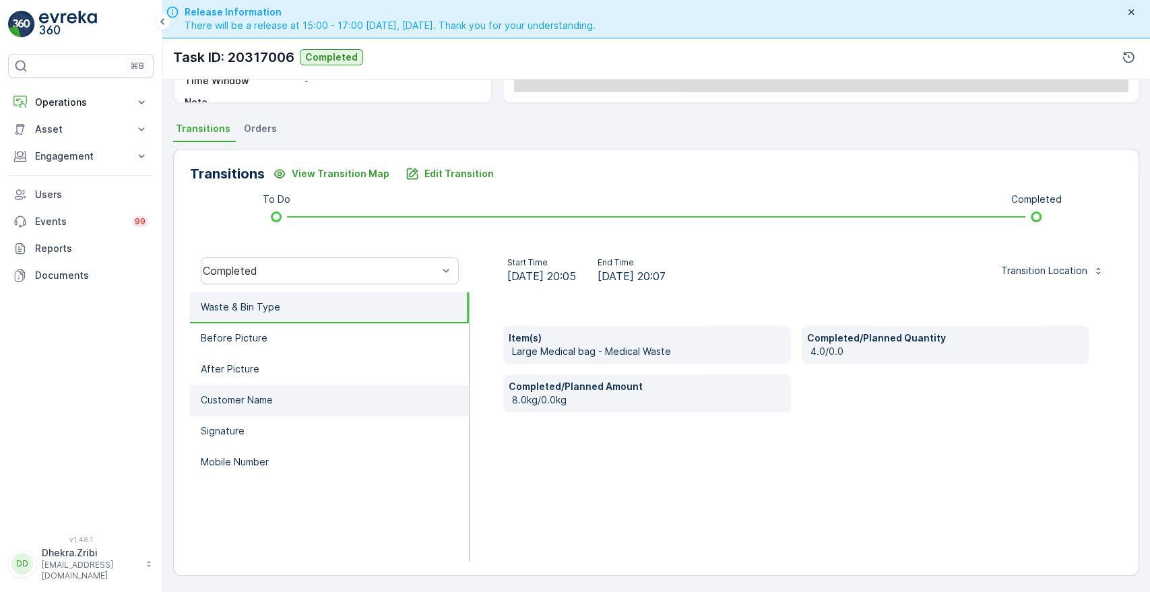
click at [250, 407] on li "Customer Name" at bounding box center [329, 400] width 279 height 31
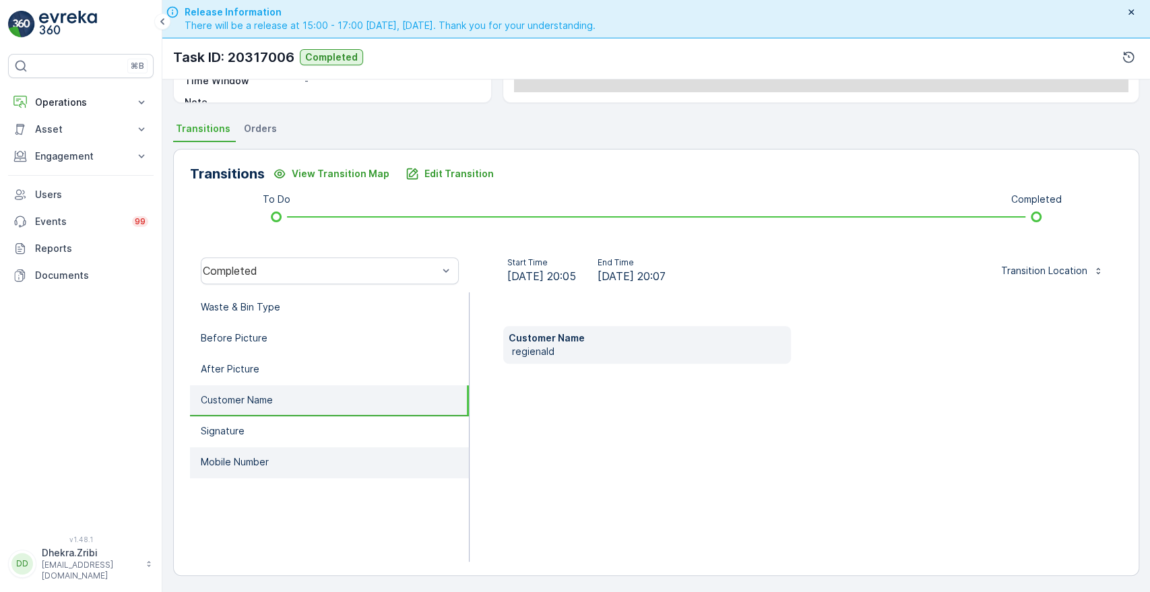
click at [239, 457] on p "Mobile Number" at bounding box center [235, 462] width 68 height 13
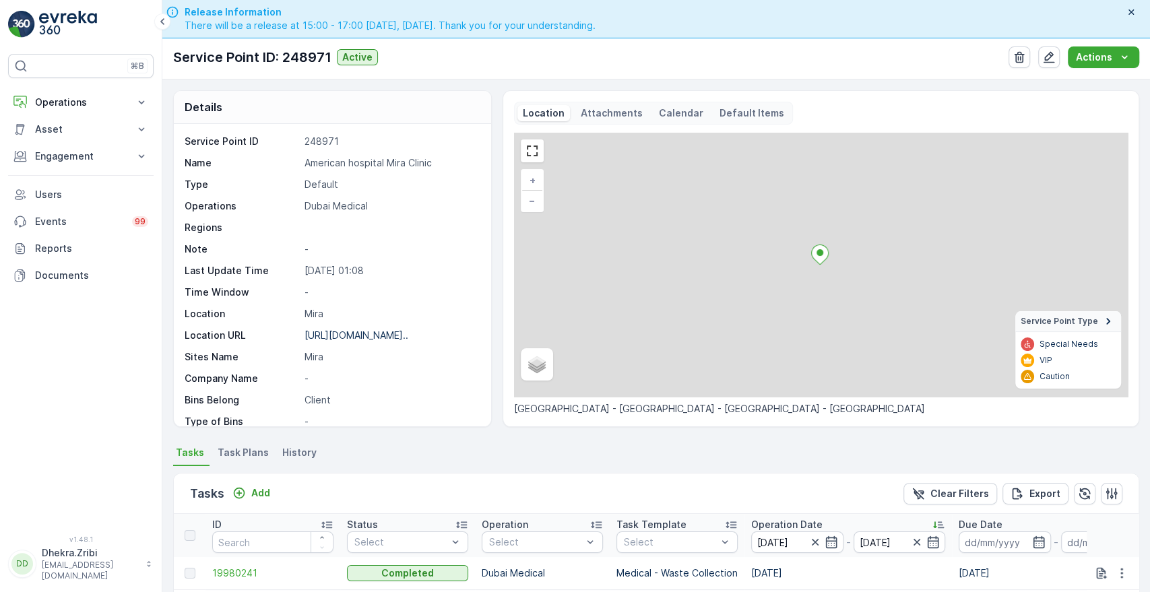
scroll to position [350, 0]
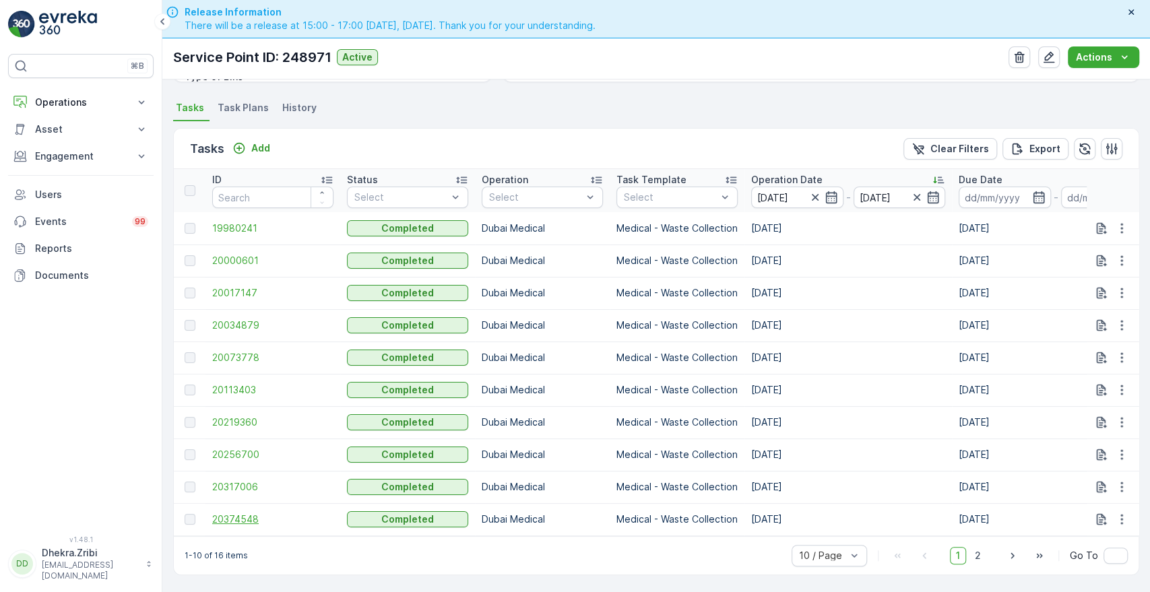
click at [243, 516] on span "20374548" at bounding box center [272, 519] width 121 height 13
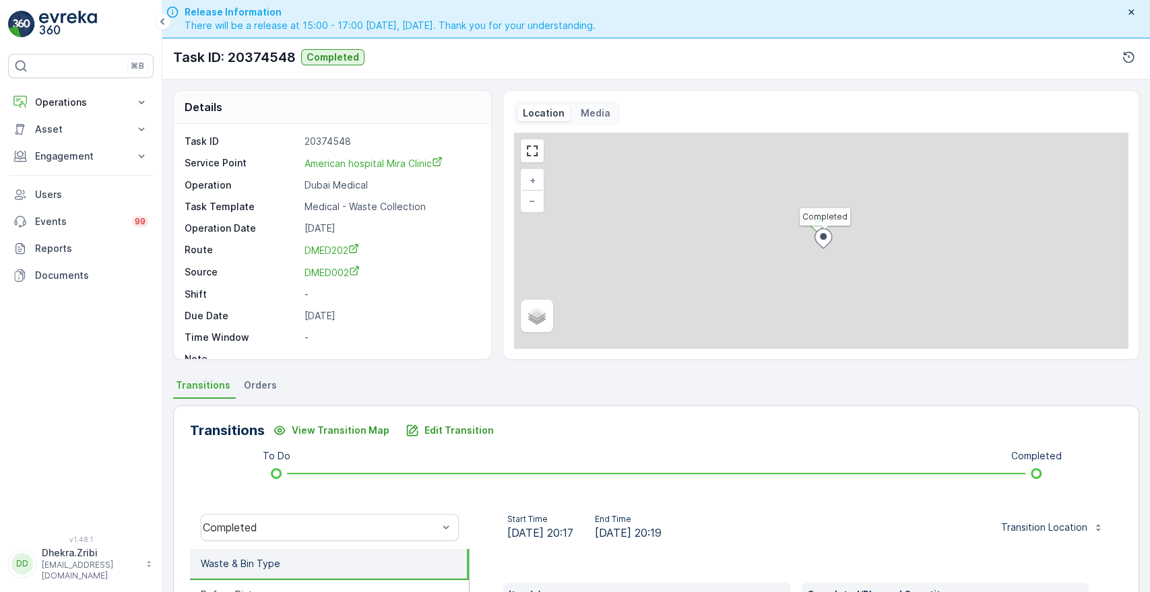
scroll to position [257, 0]
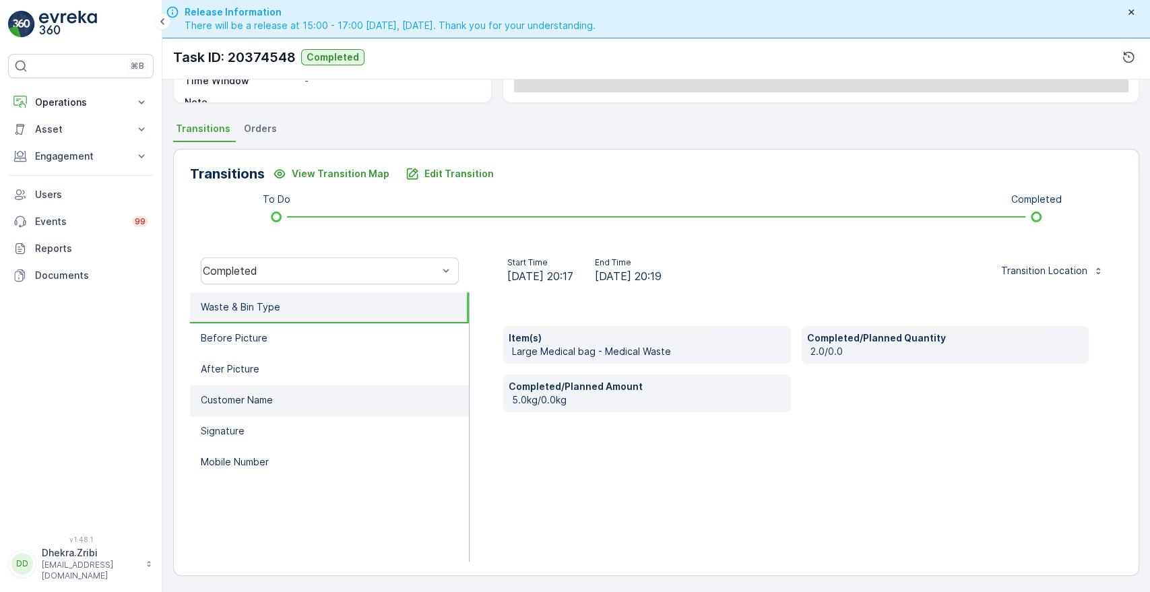
click at [264, 404] on p "Customer Name" at bounding box center [237, 400] width 72 height 13
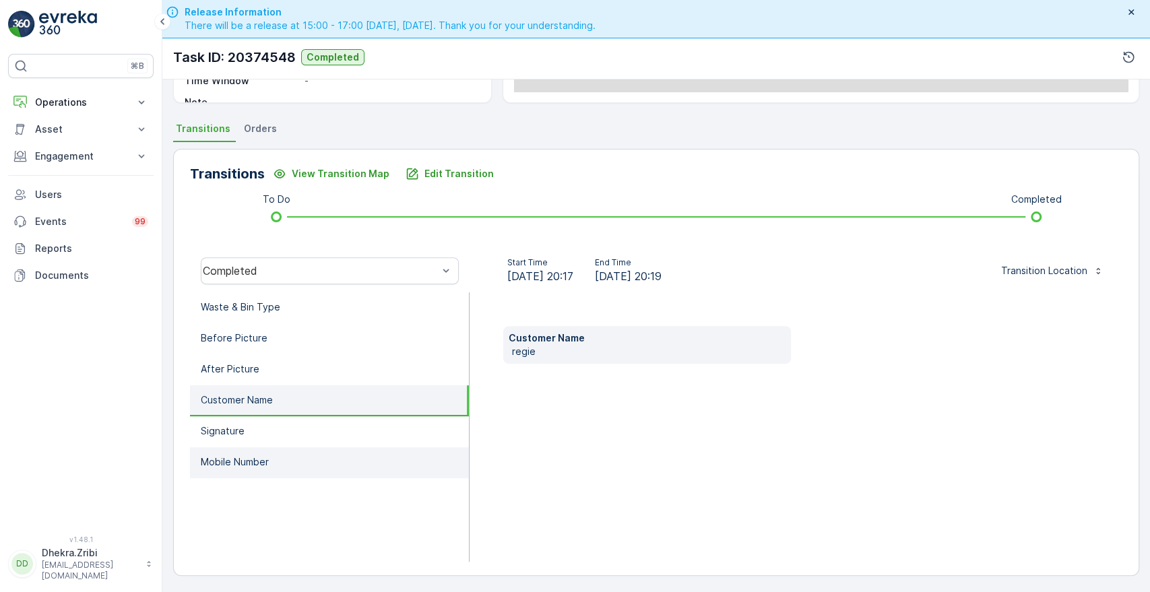
click at [222, 463] on p "Mobile Number" at bounding box center [235, 462] width 68 height 13
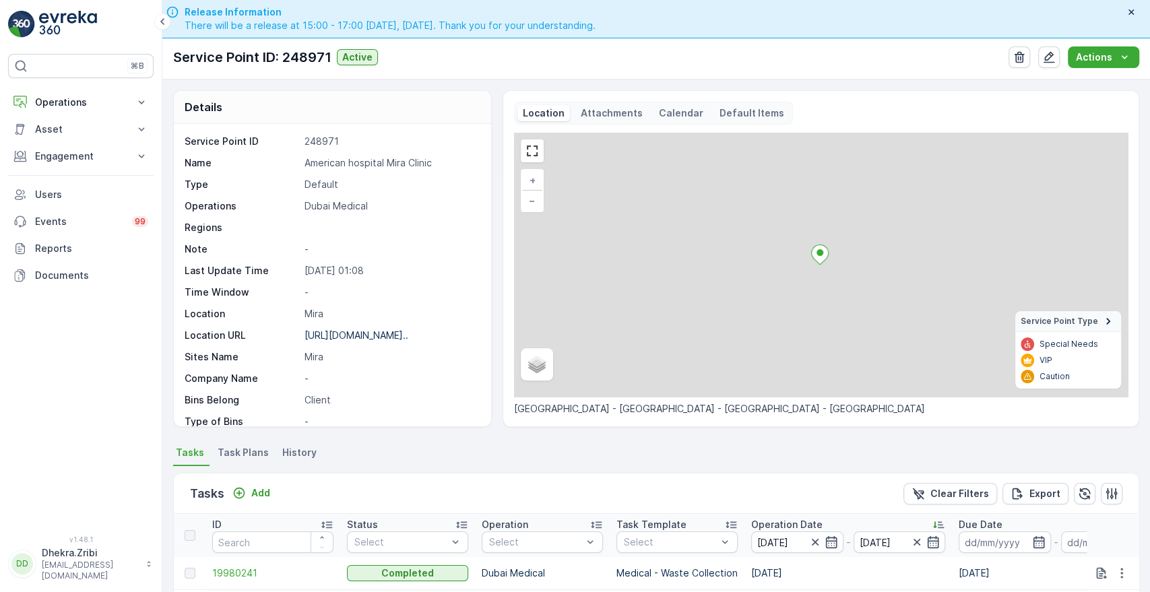
scroll to position [350, 0]
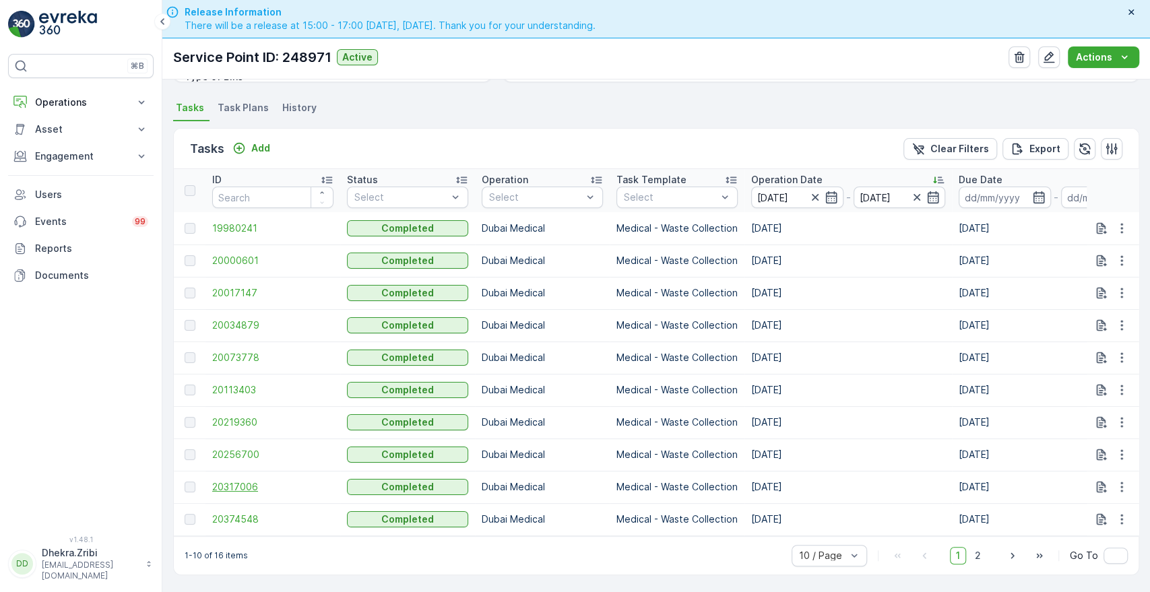
click at [236, 480] on span "20317006" at bounding box center [272, 486] width 121 height 13
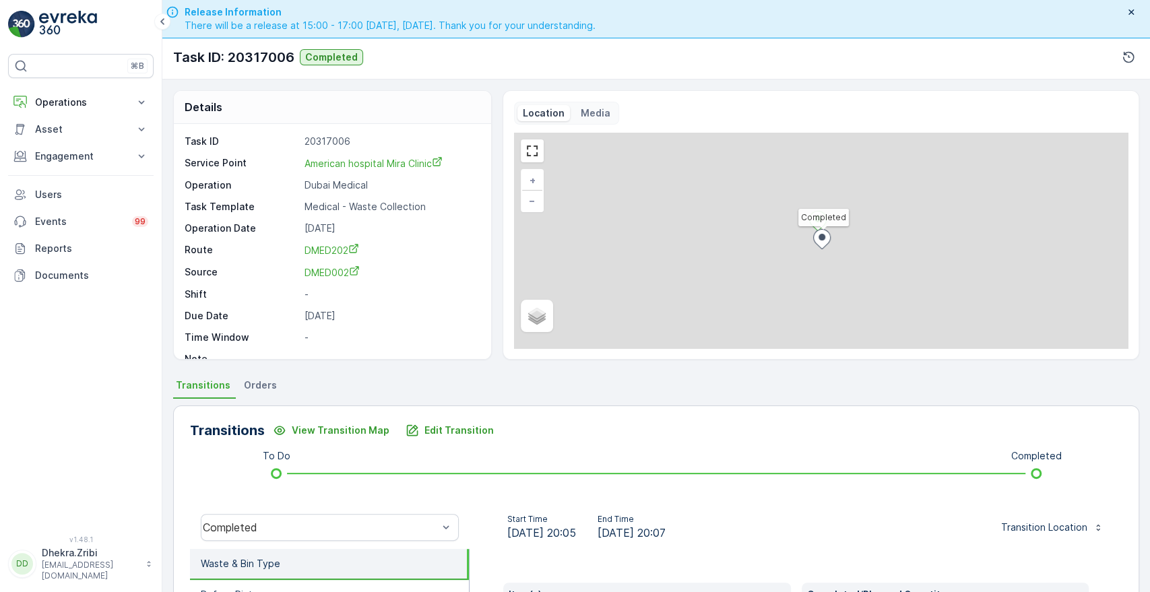
scroll to position [257, 0]
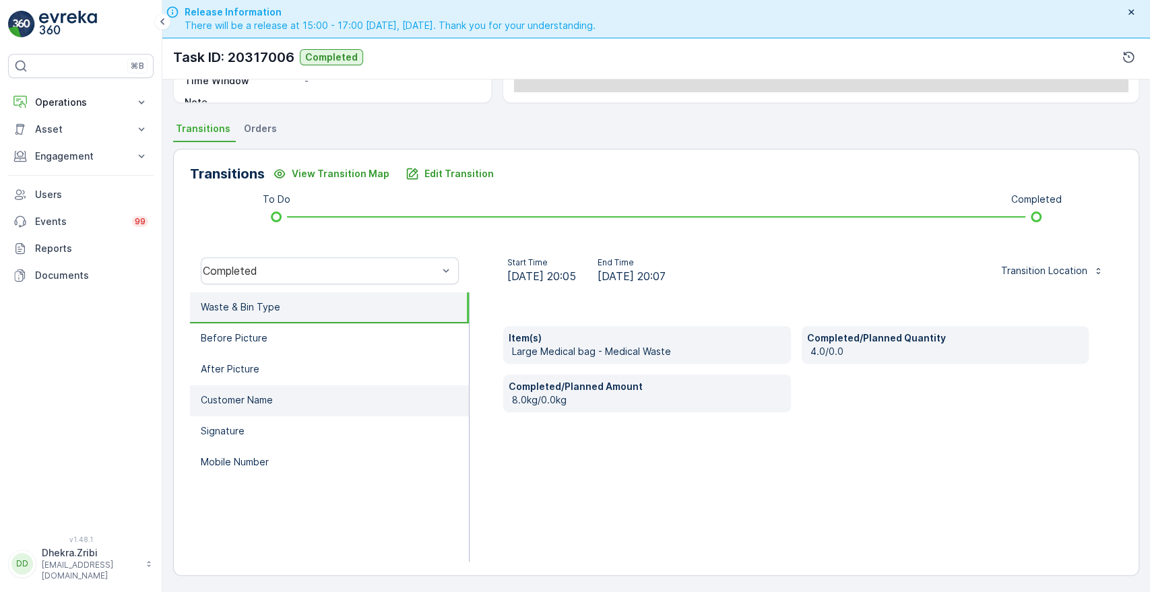
click at [319, 396] on li "Customer Name" at bounding box center [329, 400] width 279 height 31
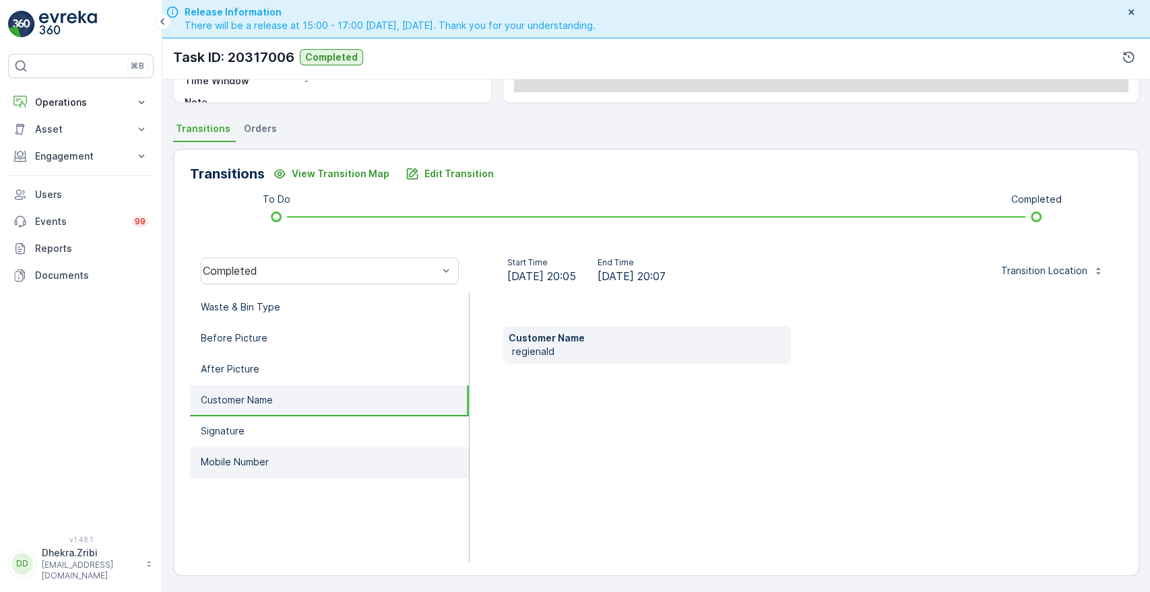
click at [230, 461] on p "Mobile Number" at bounding box center [235, 462] width 68 height 13
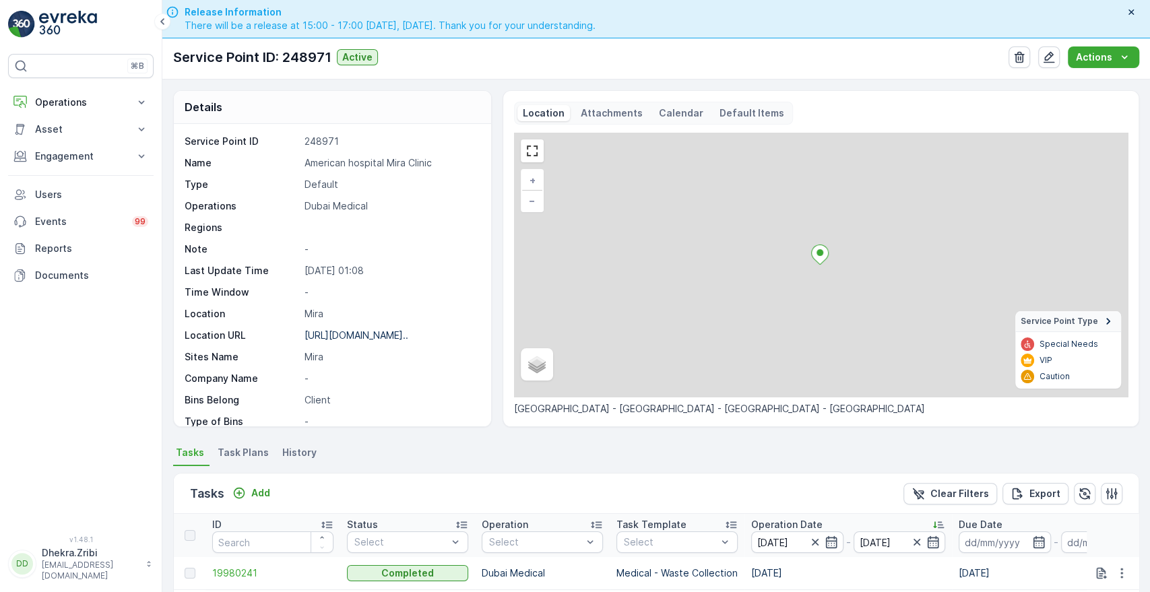
scroll to position [350, 0]
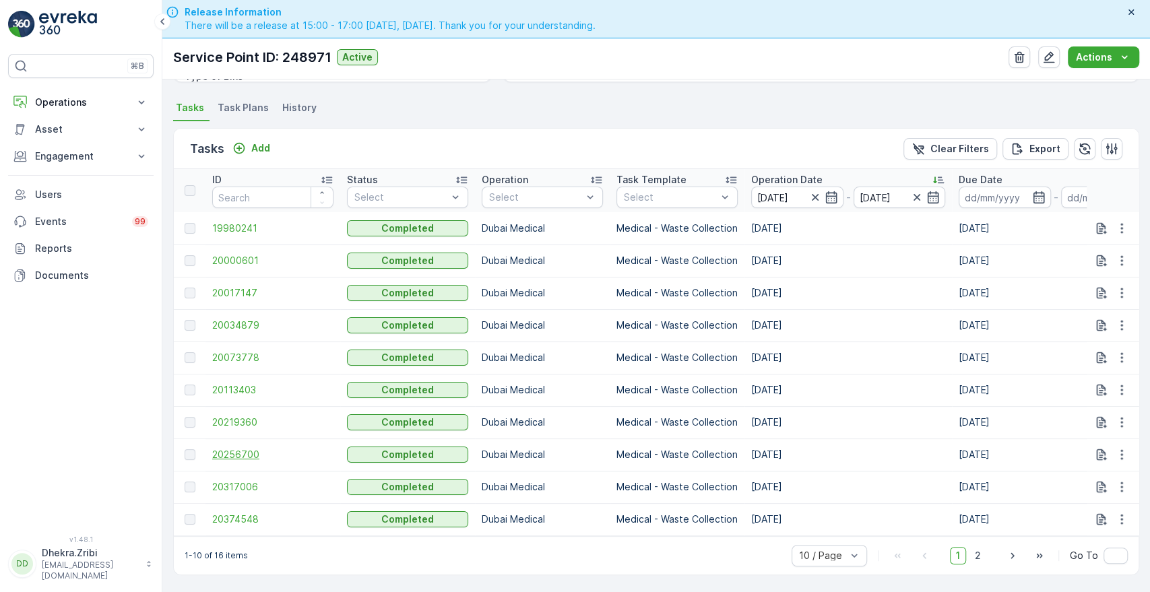
click at [243, 448] on span "20256700" at bounding box center [272, 454] width 121 height 13
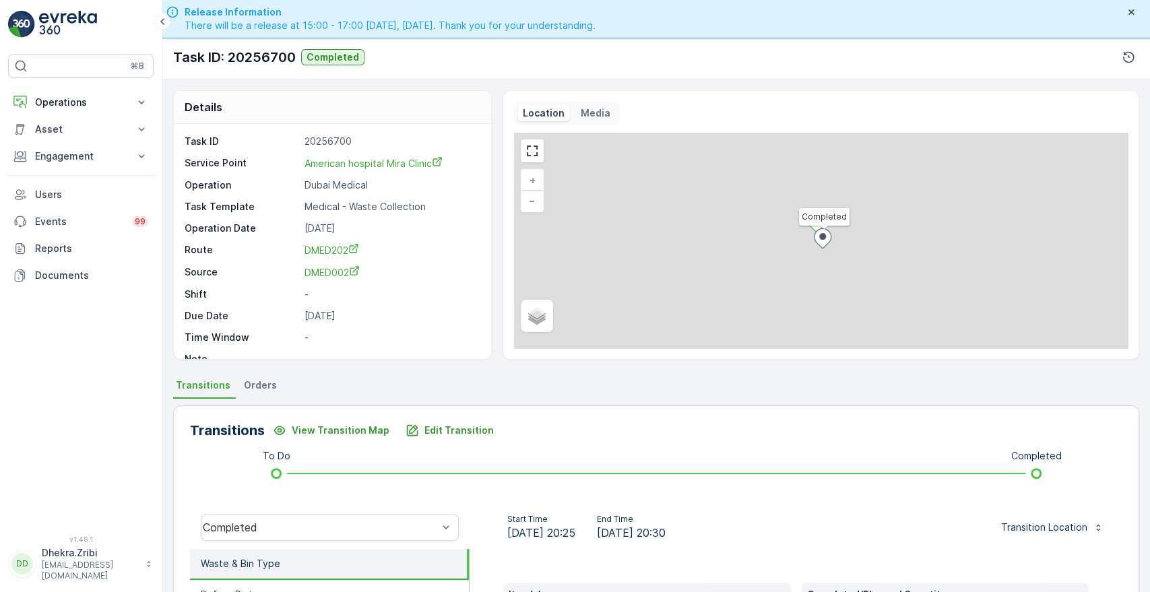
scroll to position [257, 0]
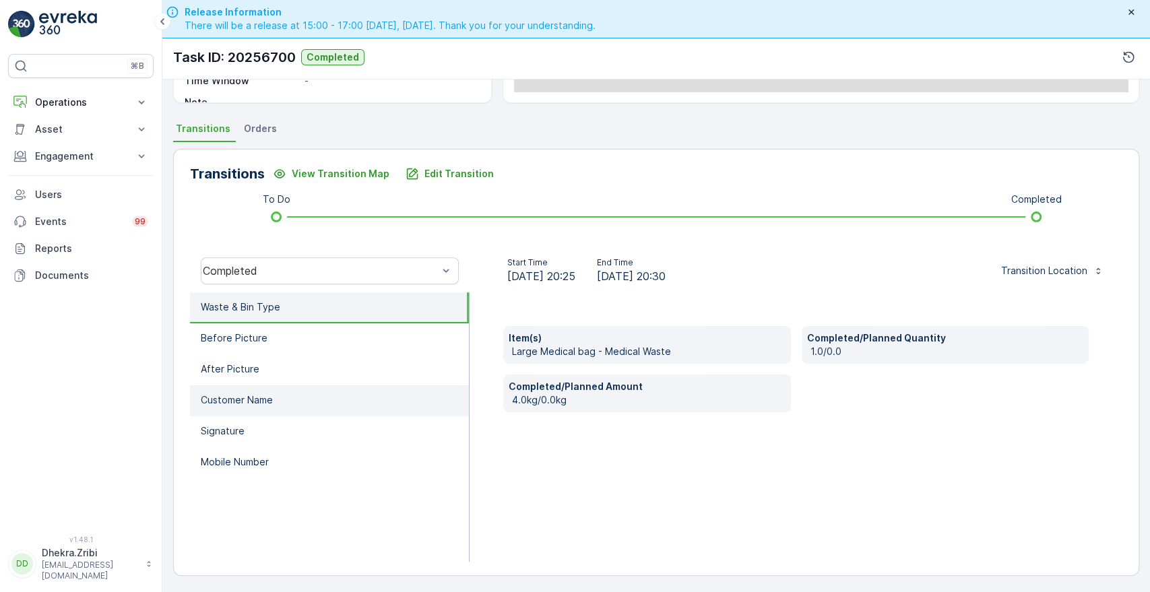
click at [283, 403] on li "Customer Name" at bounding box center [329, 400] width 279 height 31
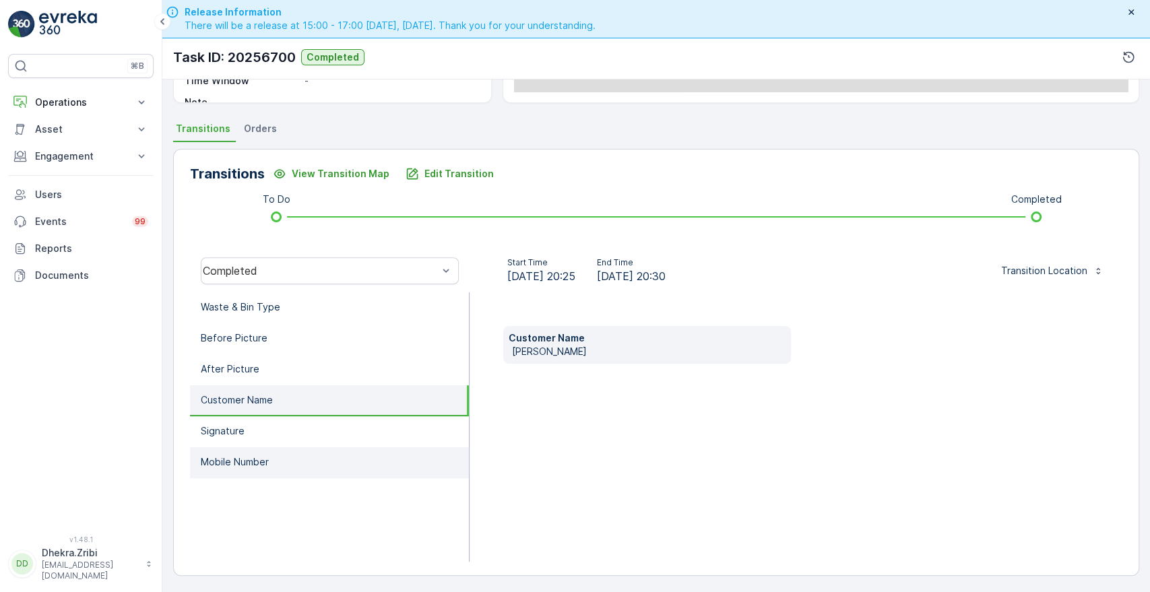
click at [234, 456] on p "Mobile Number" at bounding box center [235, 462] width 68 height 13
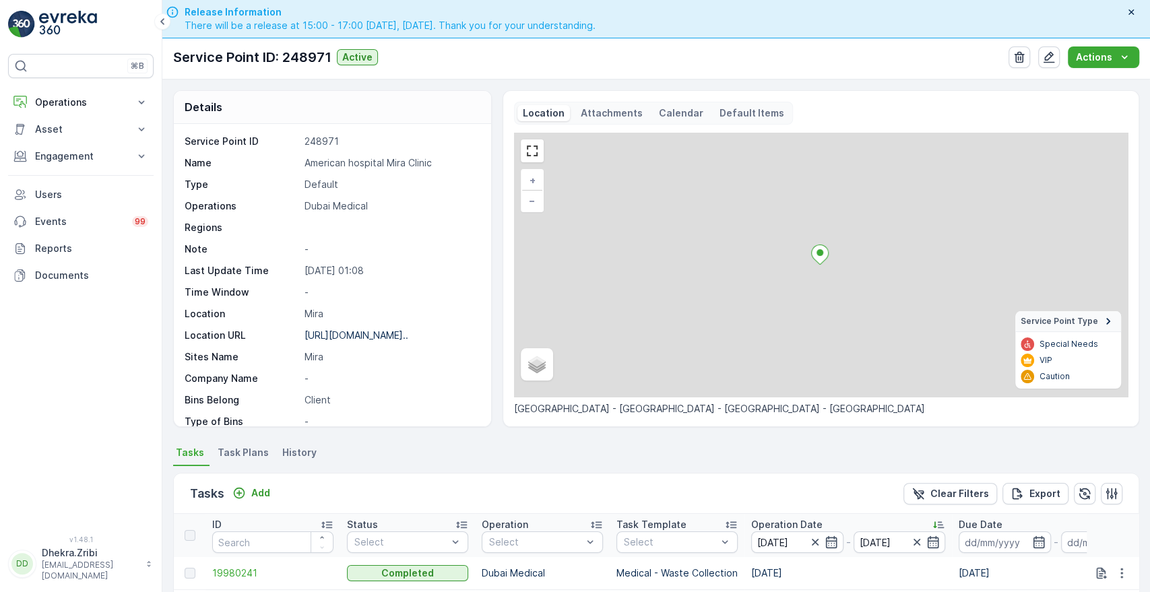
scroll to position [350, 0]
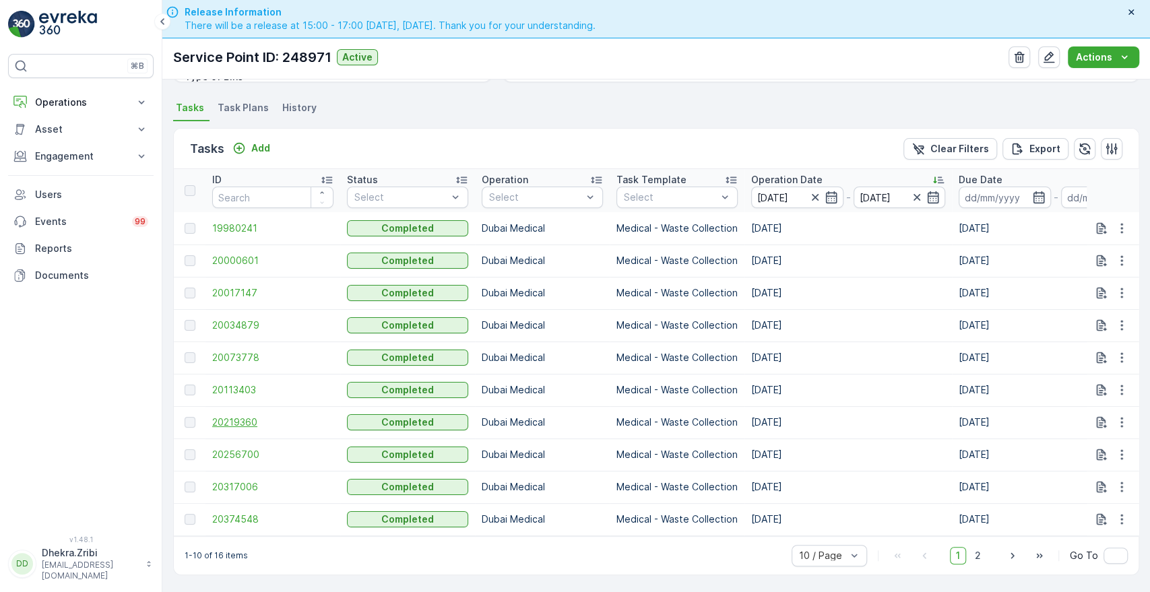
click at [236, 419] on span "20219360" at bounding box center [272, 422] width 121 height 13
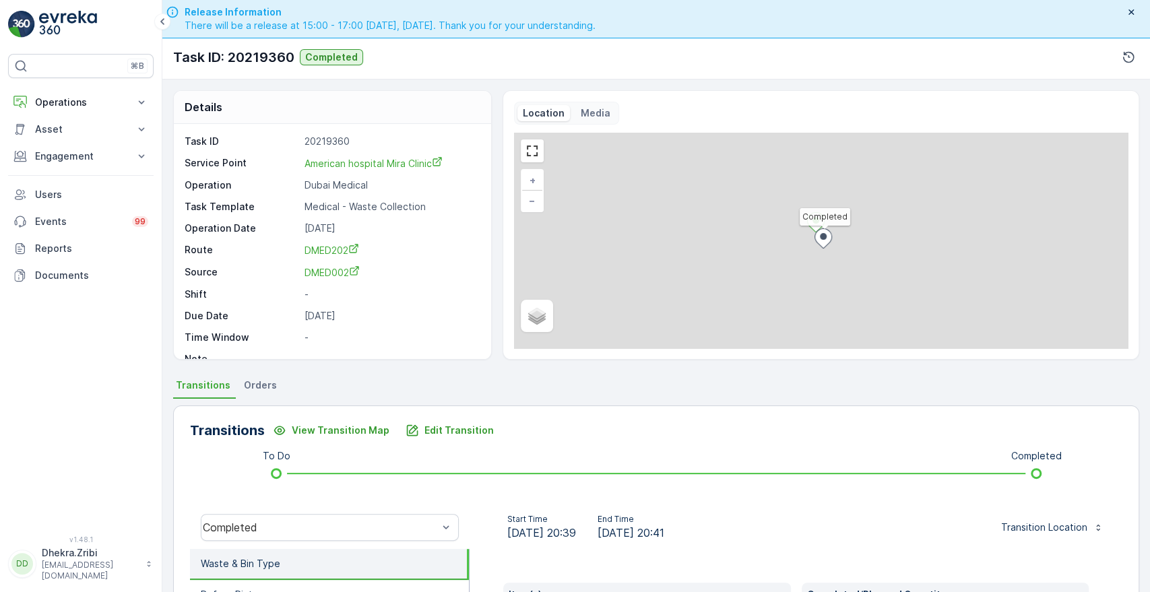
scroll to position [257, 0]
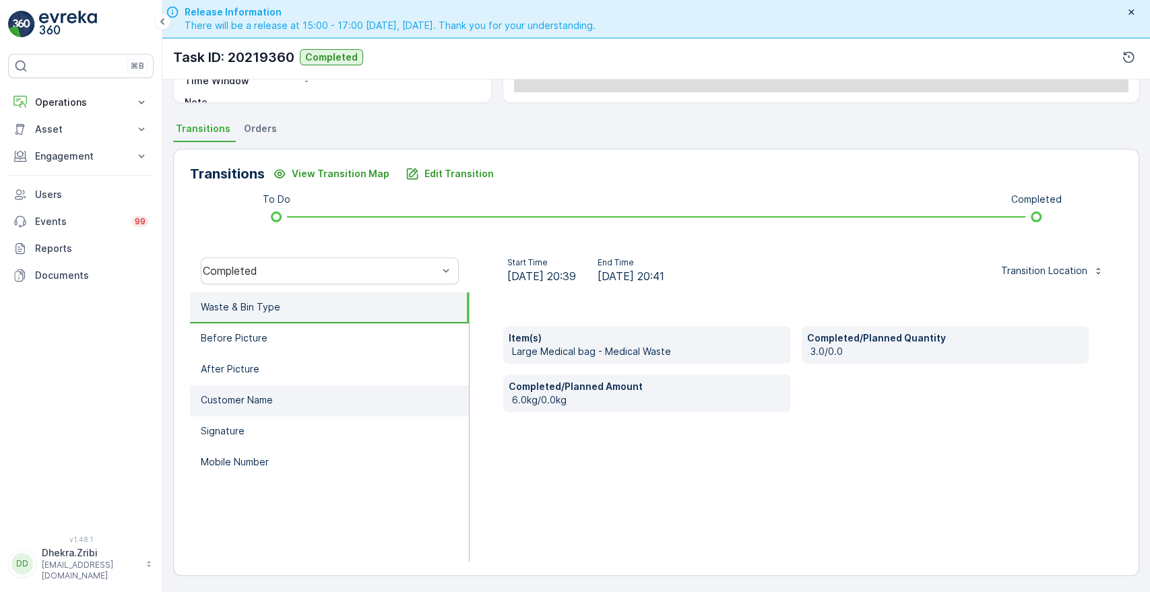
click at [292, 394] on li "Customer Name" at bounding box center [329, 400] width 279 height 31
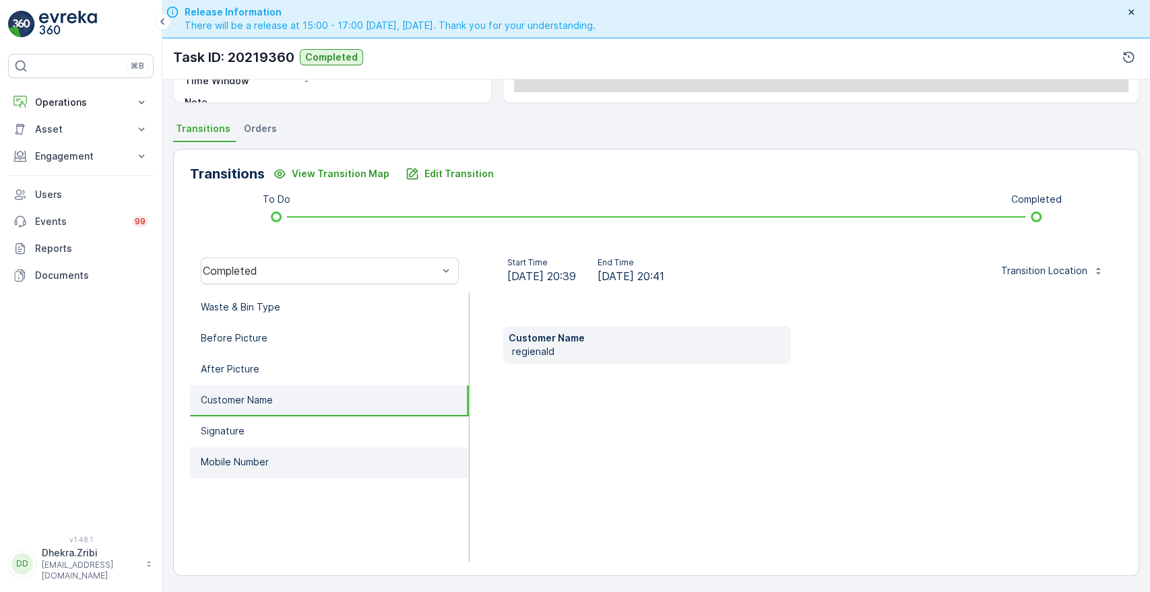
click at [226, 476] on li "Mobile Number" at bounding box center [329, 462] width 279 height 31
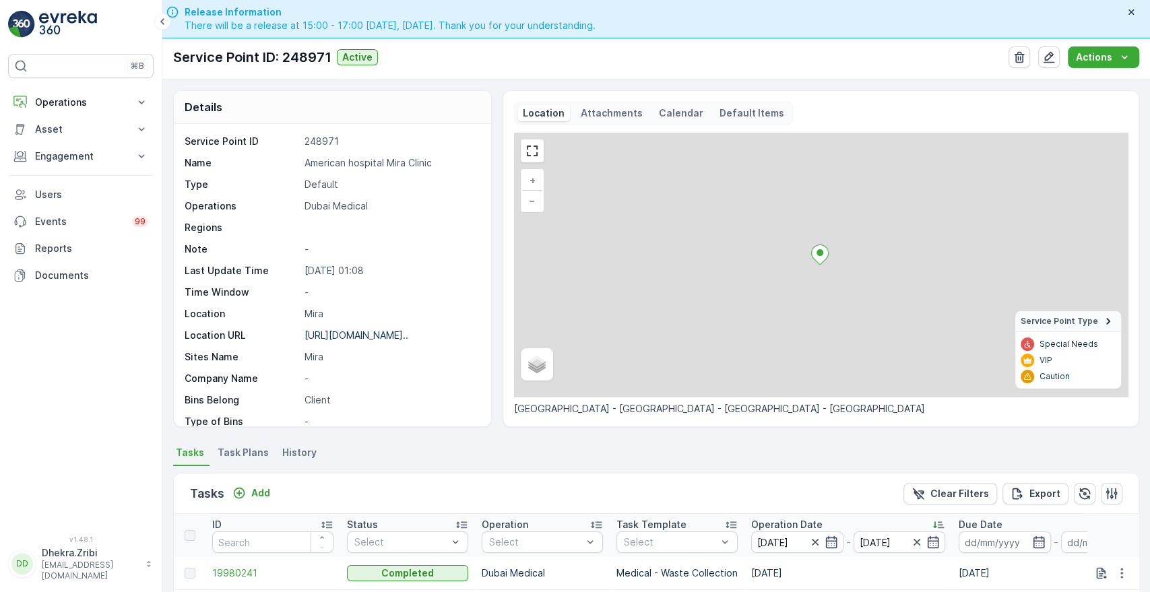
scroll to position [350, 0]
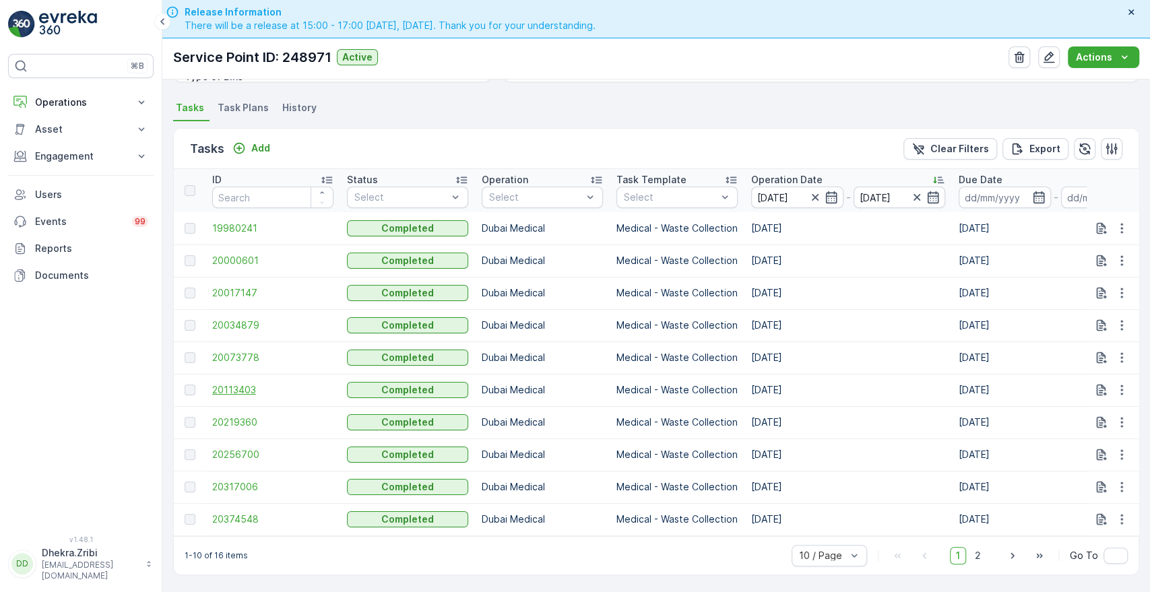
click at [234, 383] on span "20113403" at bounding box center [272, 389] width 121 height 13
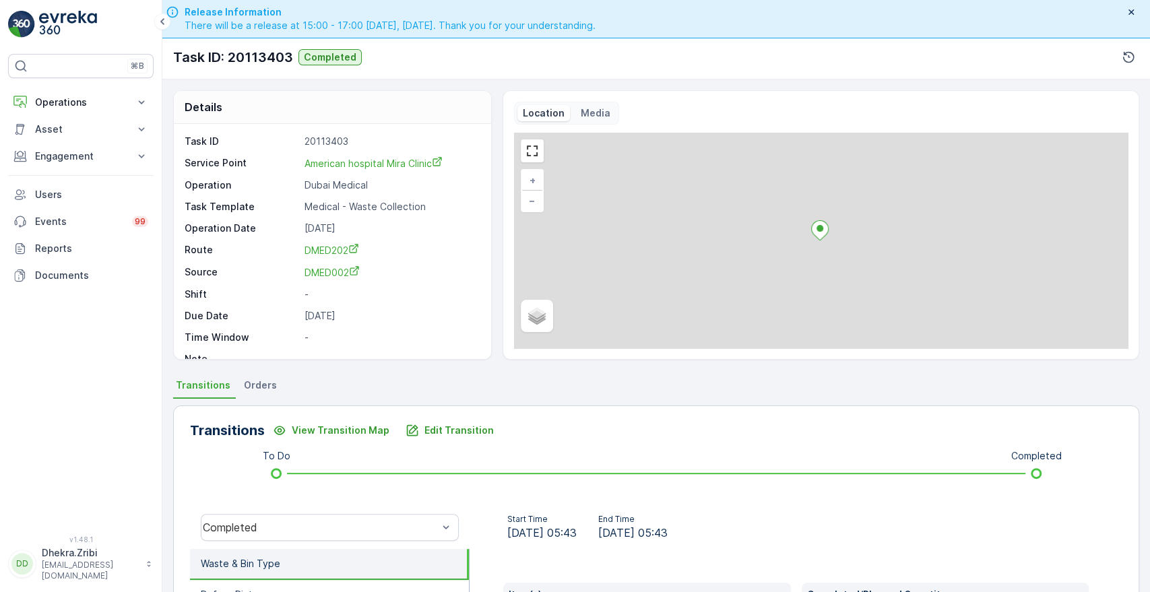
scroll to position [257, 0]
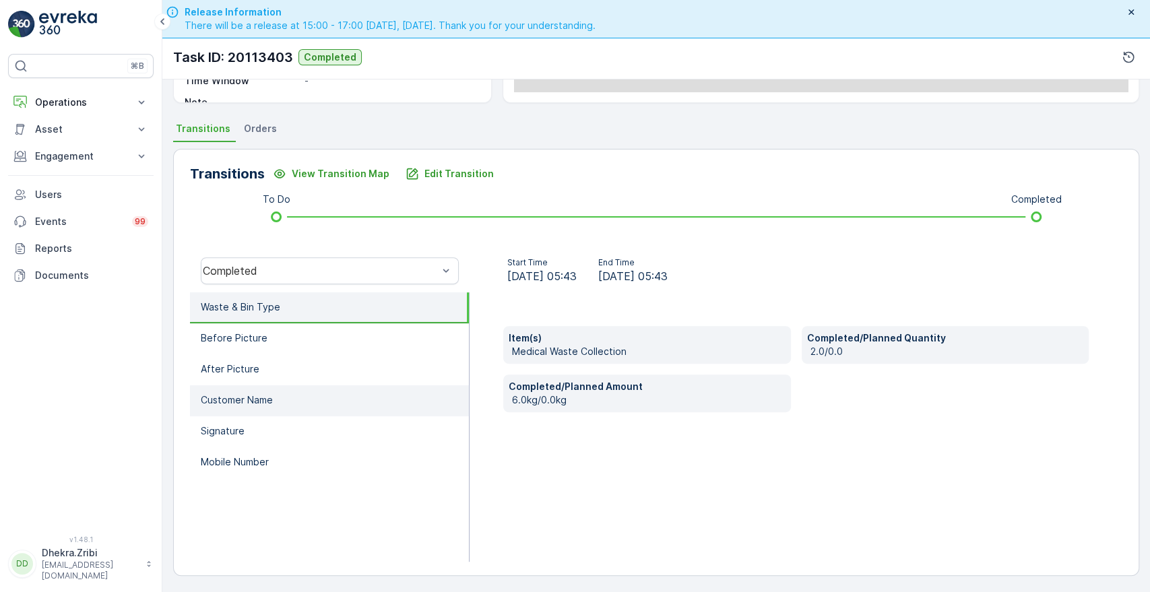
click at [247, 402] on p "Customer Name" at bounding box center [237, 400] width 72 height 13
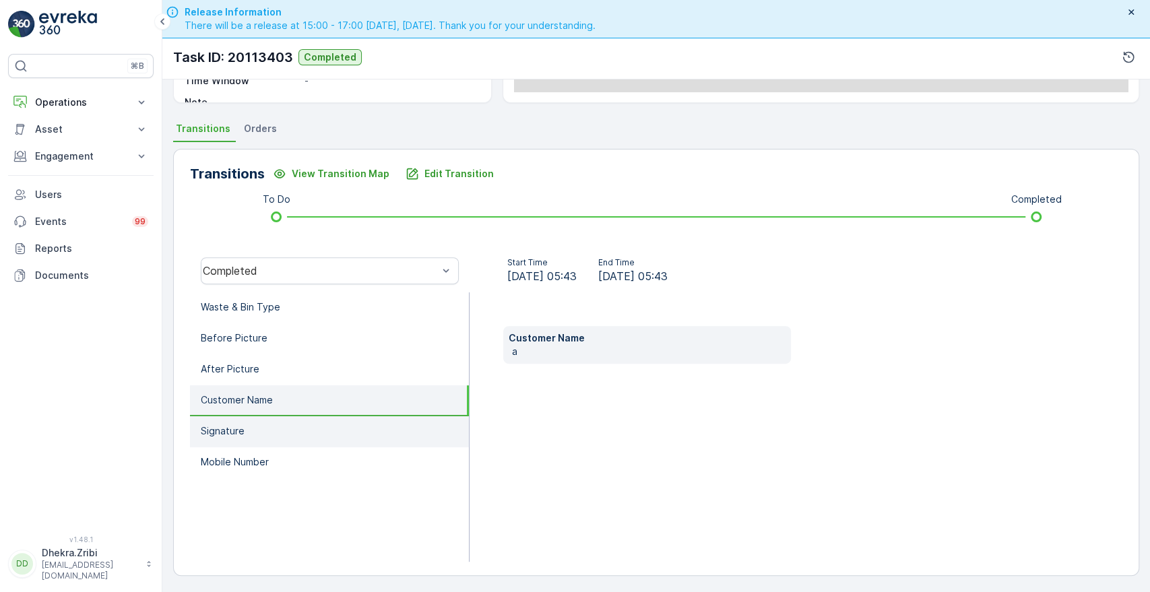
click at [231, 437] on li "Signature" at bounding box center [329, 431] width 279 height 31
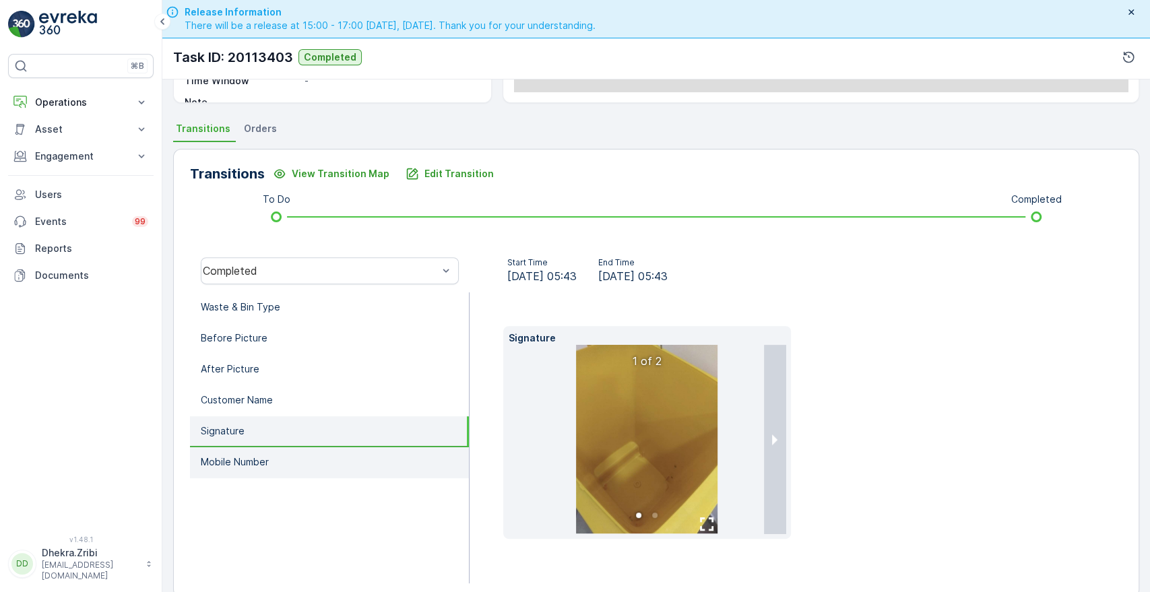
click at [251, 467] on li "Mobile Number" at bounding box center [329, 462] width 279 height 31
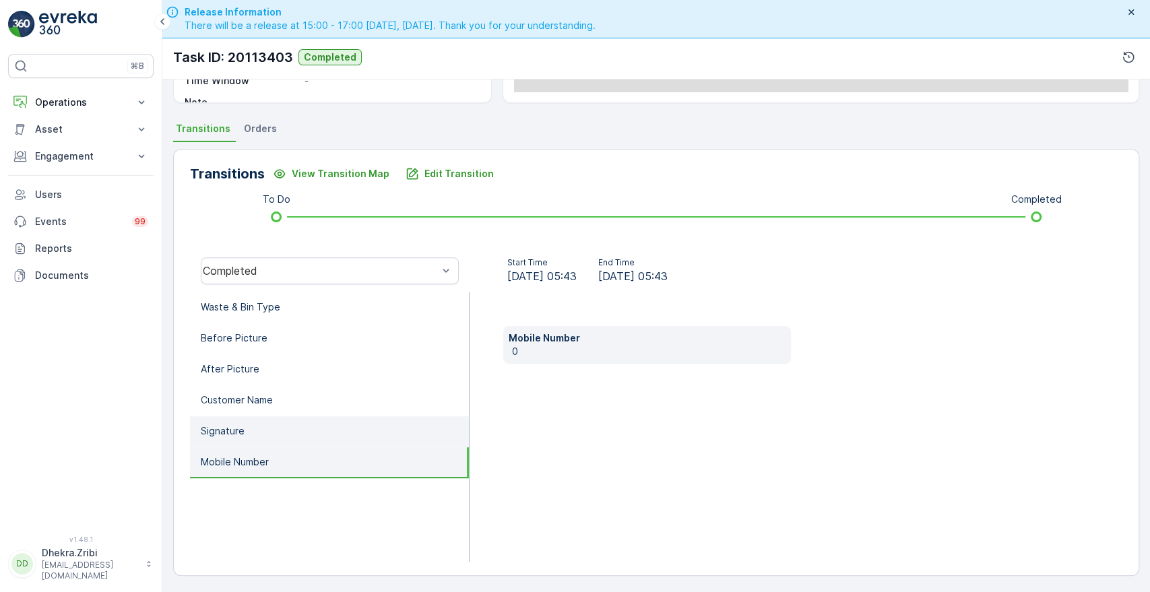
click at [260, 429] on li "Signature" at bounding box center [329, 431] width 279 height 31
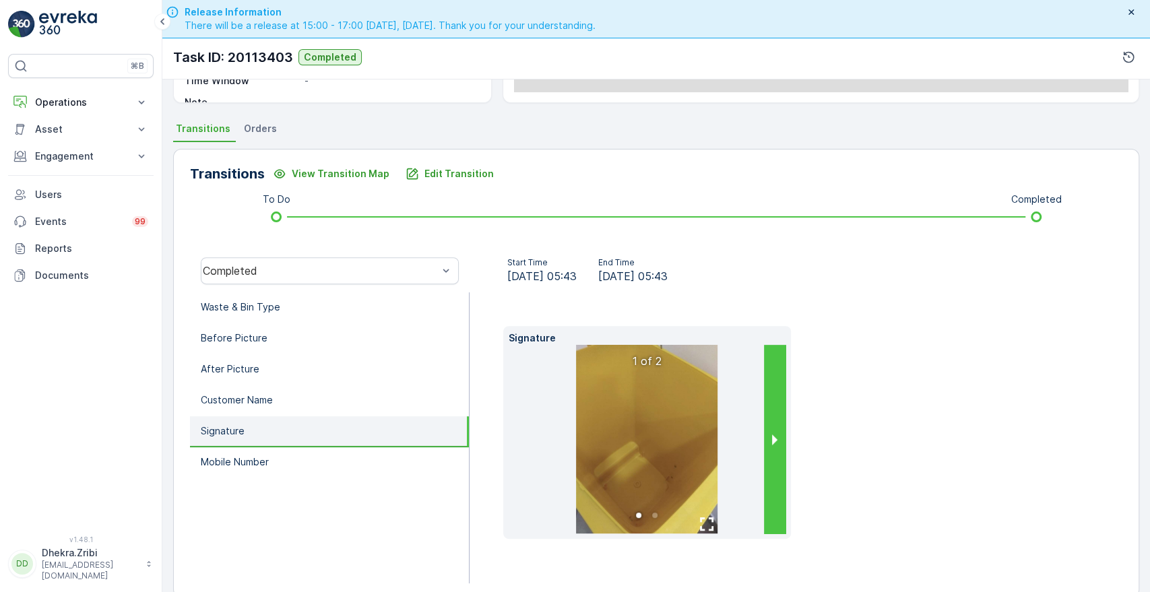
click at [779, 445] on button "next slide / item" at bounding box center [775, 439] width 22 height 189
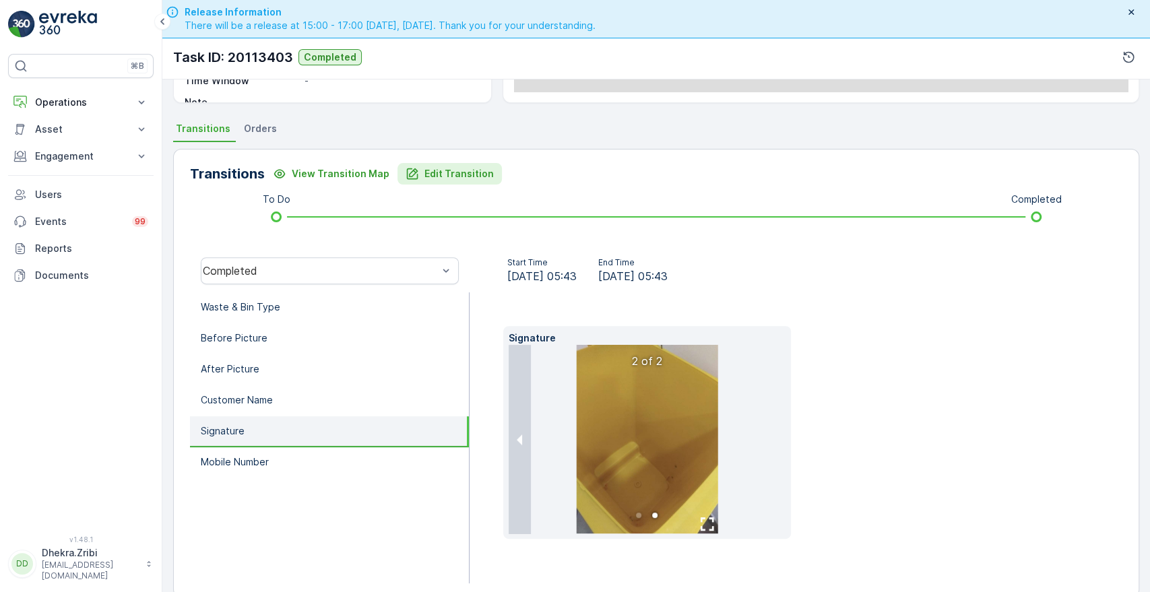
click at [463, 177] on p "Edit Transition" at bounding box center [459, 173] width 69 height 13
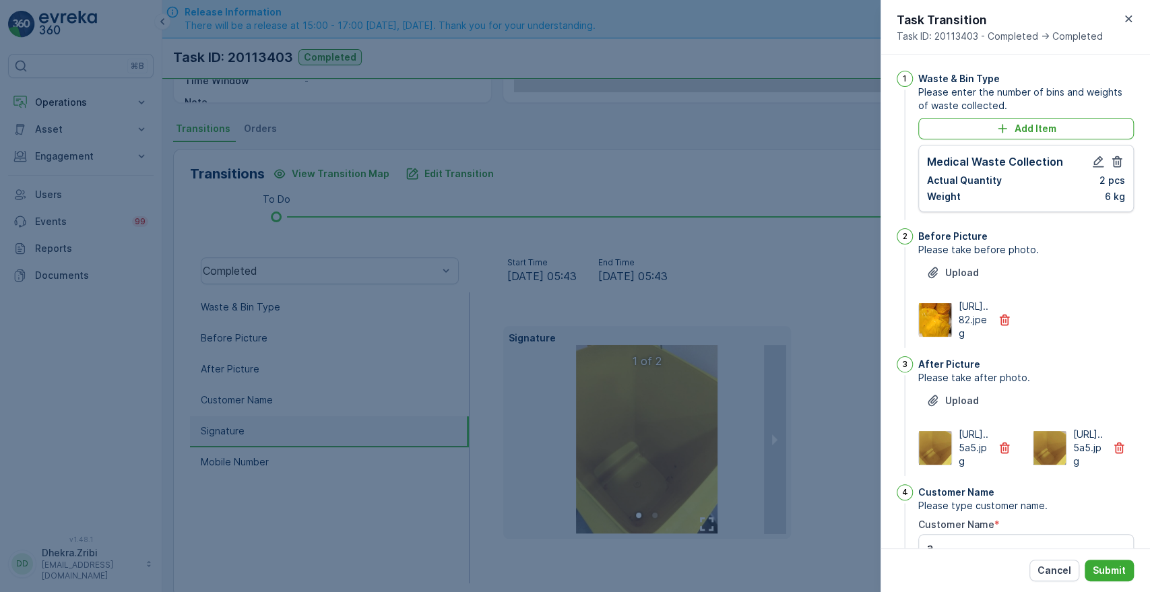
scroll to position [352, 0]
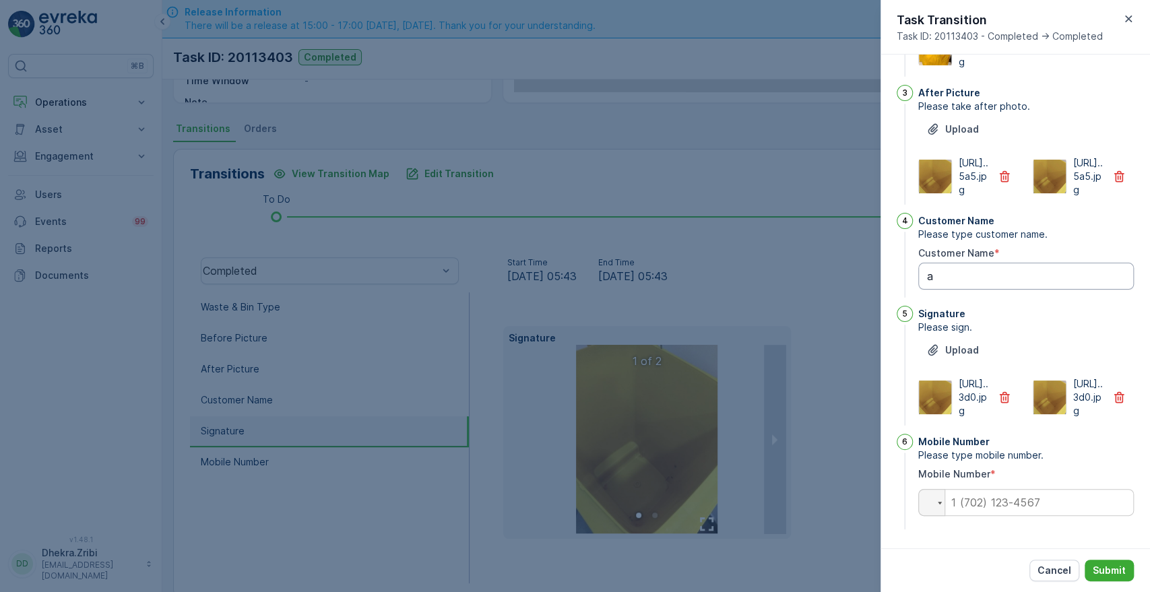
click at [956, 263] on Name "a" at bounding box center [1026, 276] width 216 height 27
type Name "regie"
click at [974, 504] on input "tel" at bounding box center [1026, 502] width 216 height 27
type input "0501075206"
click at [1110, 566] on p "Submit" at bounding box center [1109, 570] width 33 height 13
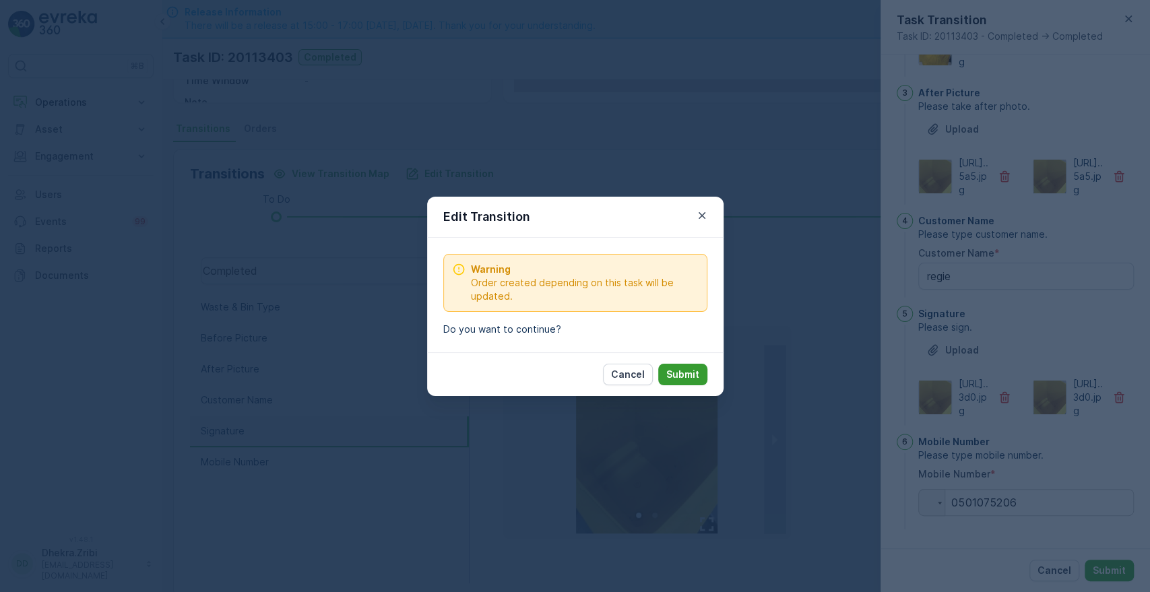
click at [703, 375] on button "Submit" at bounding box center [682, 375] width 49 height 22
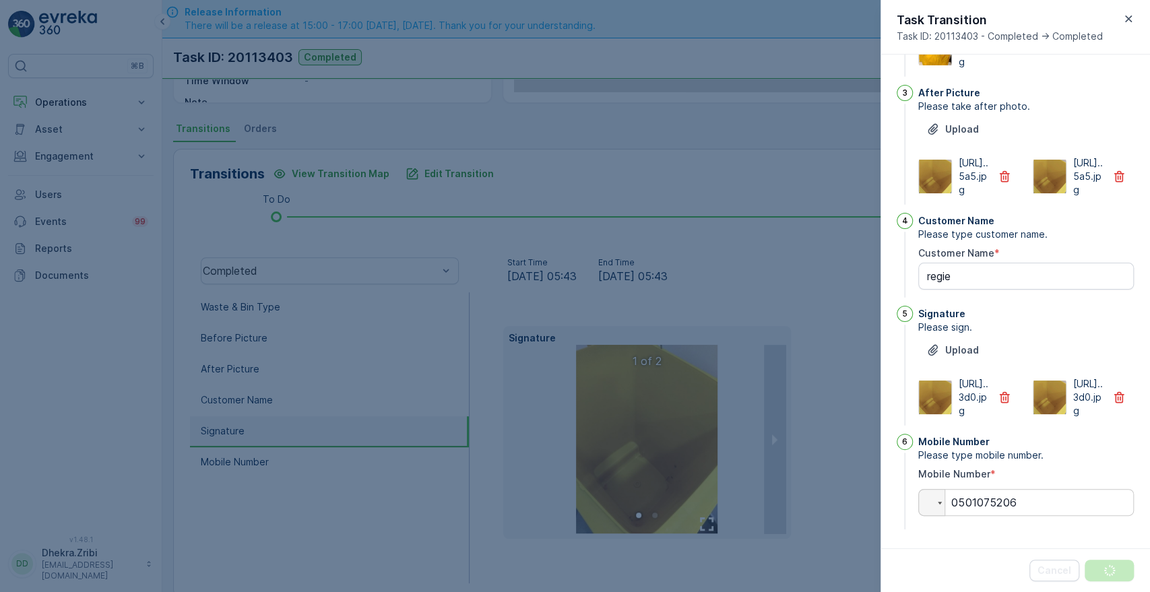
scroll to position [0, 0]
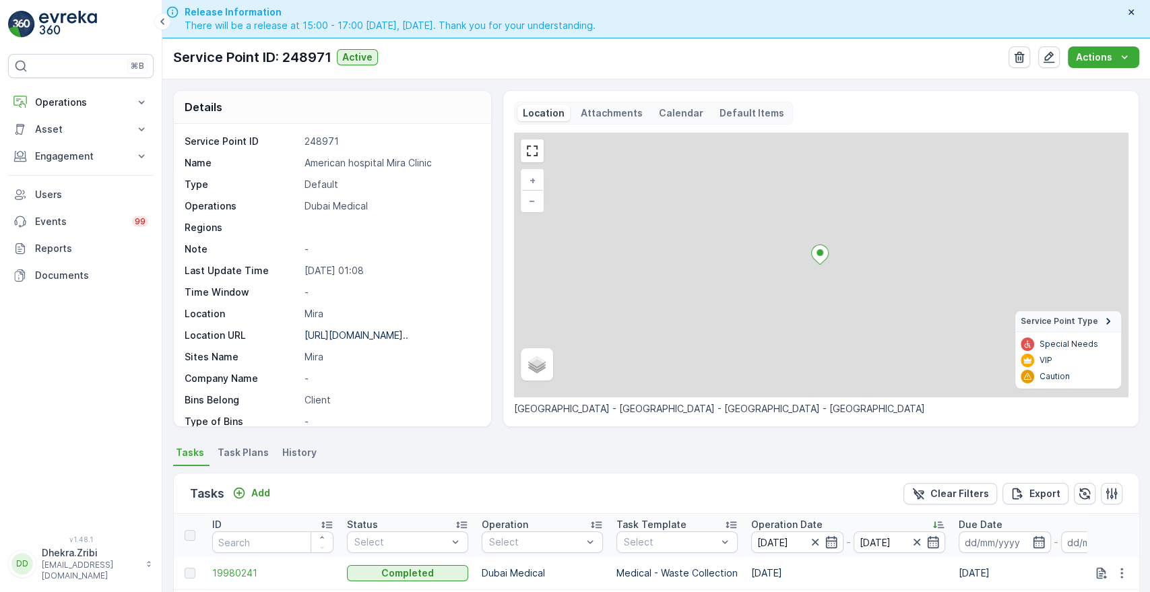
scroll to position [350, 0]
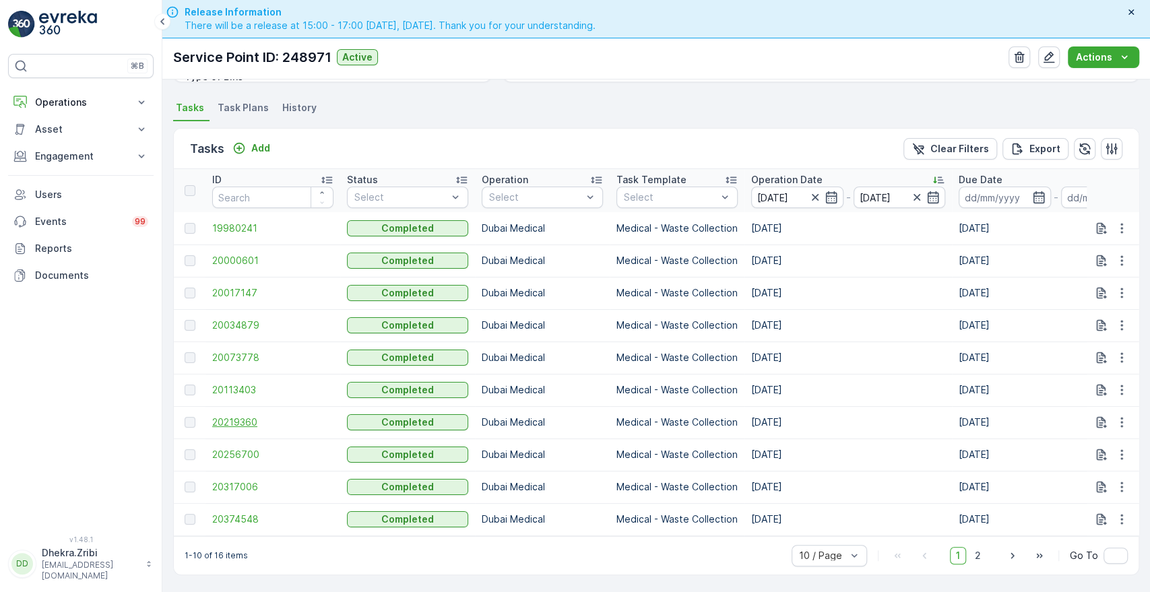
click at [237, 416] on span "20219360" at bounding box center [272, 422] width 121 height 13
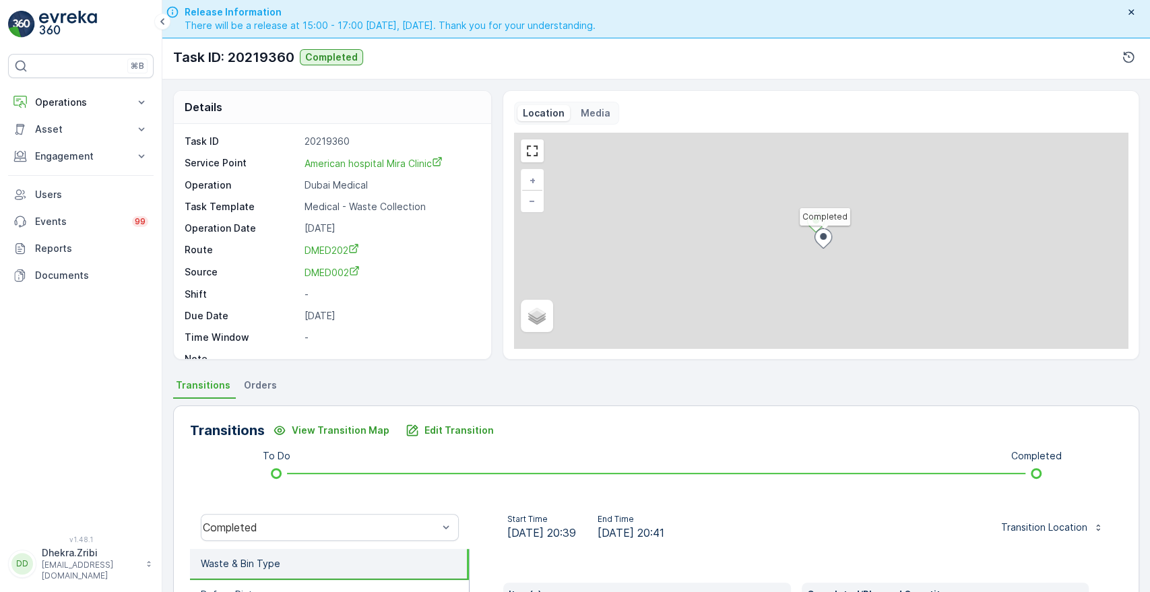
scroll to position [257, 0]
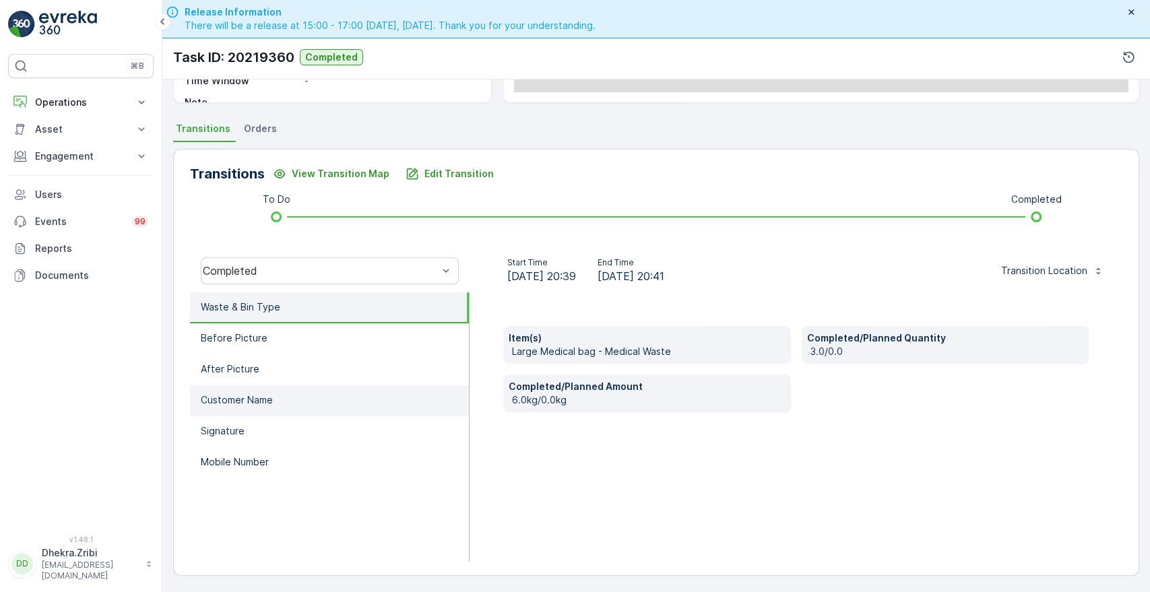
click at [216, 385] on li "Customer Name" at bounding box center [329, 400] width 279 height 31
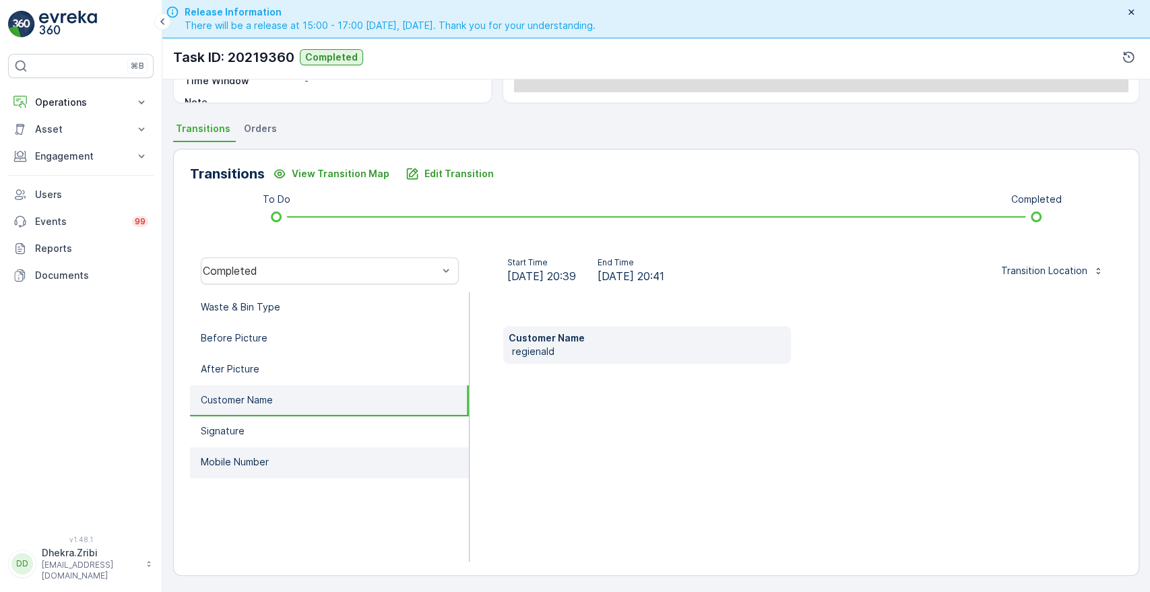
click at [220, 458] on p "Mobile Number" at bounding box center [235, 462] width 68 height 13
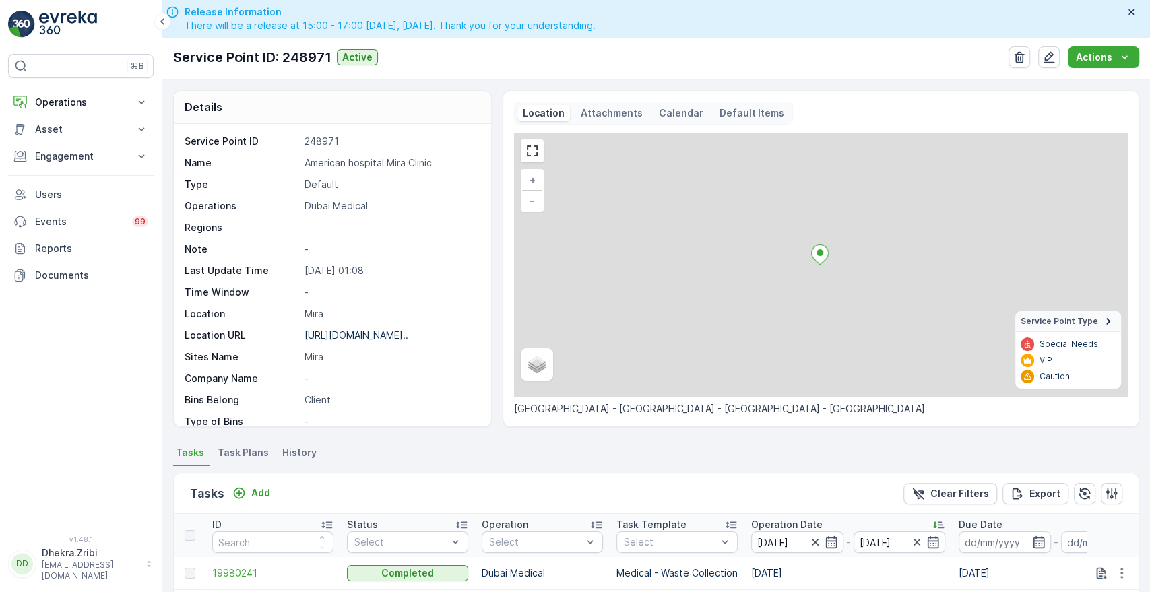
scroll to position [350, 0]
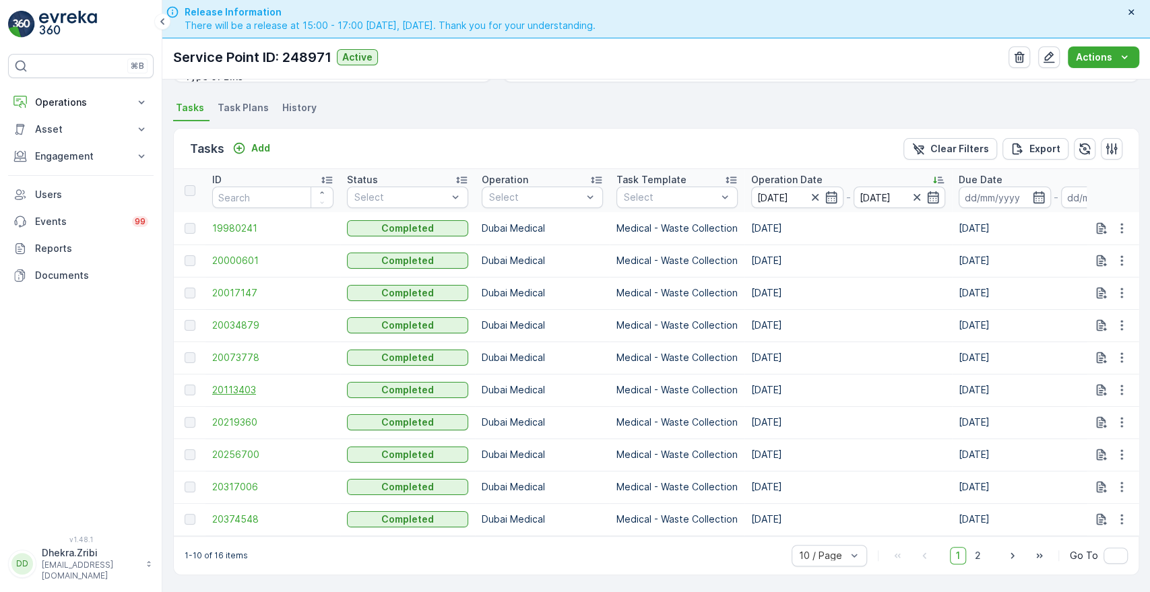
click at [243, 383] on span "20113403" at bounding box center [272, 389] width 121 height 13
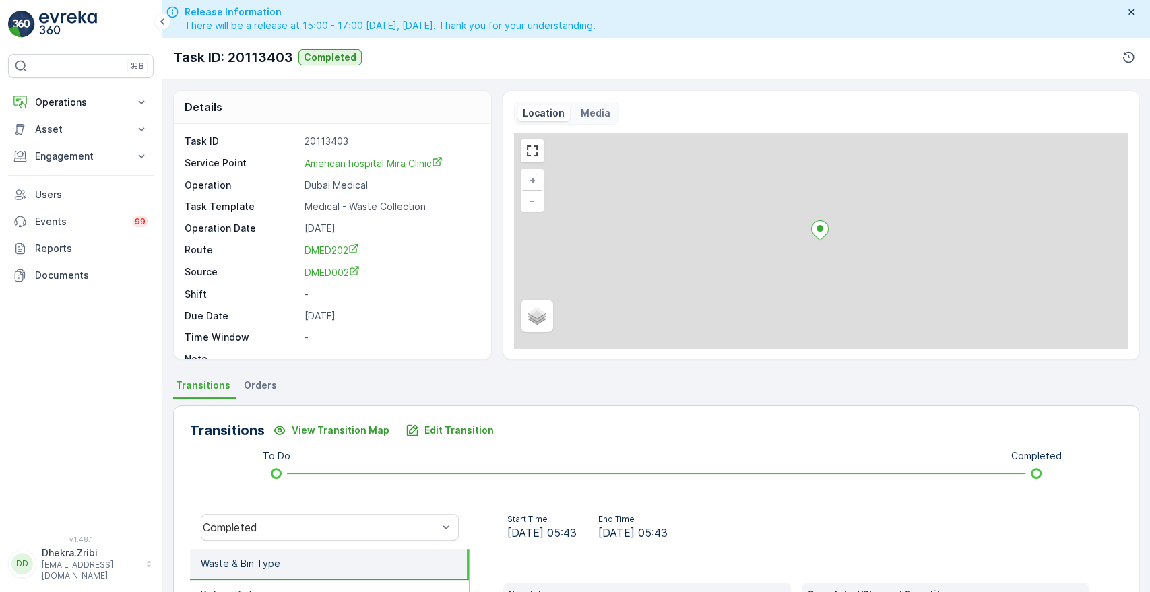
scroll to position [257, 0]
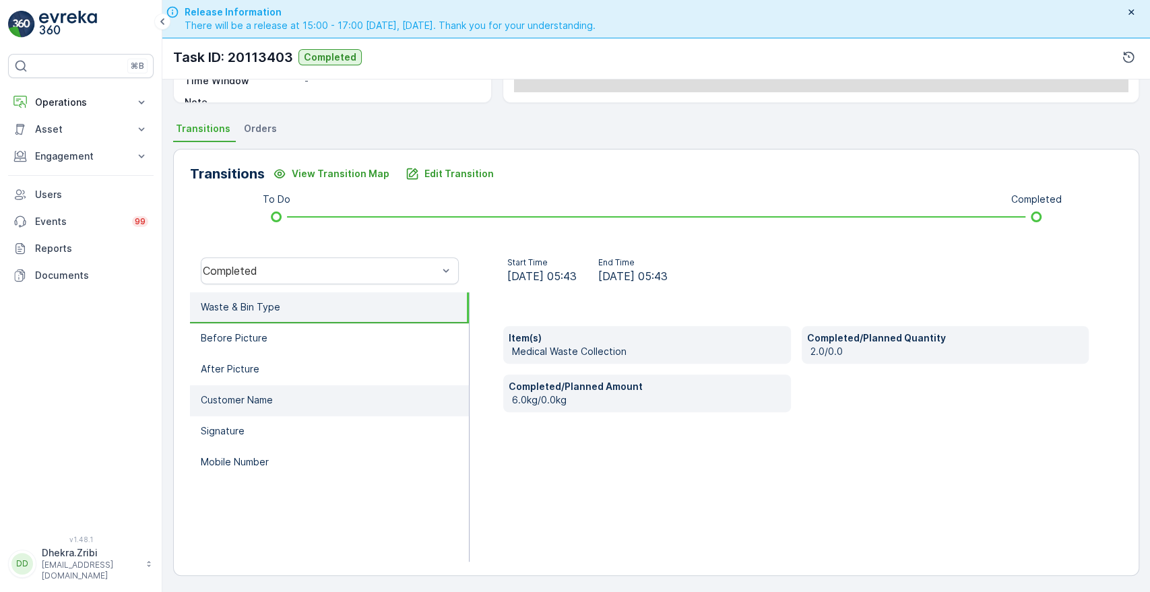
click at [219, 394] on p "Customer Name" at bounding box center [237, 400] width 72 height 13
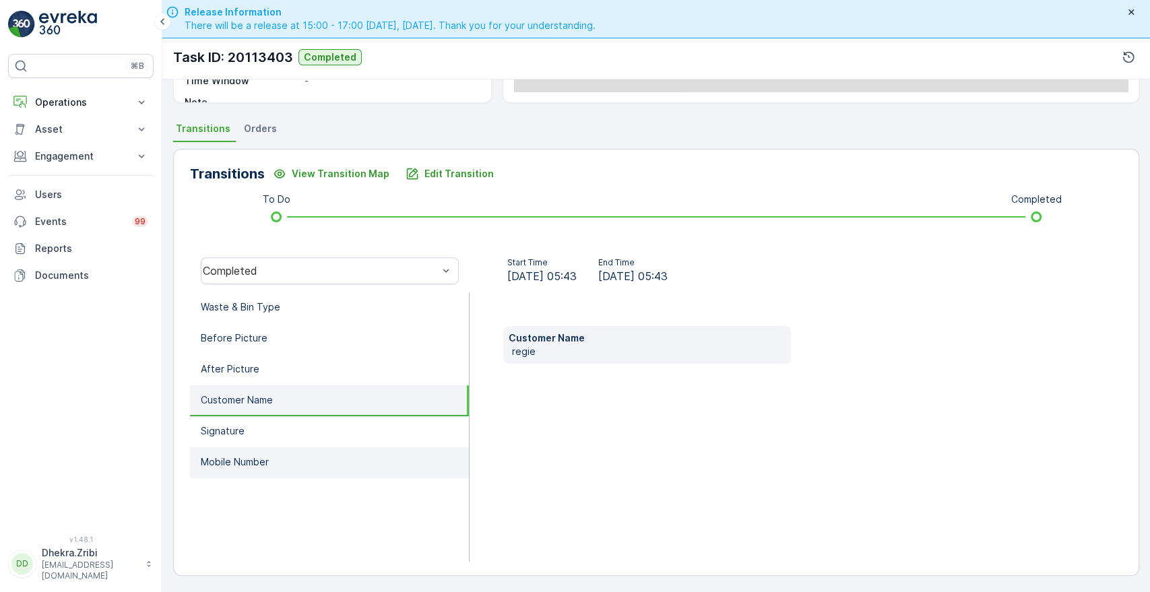
click at [229, 464] on p "Mobile Number" at bounding box center [235, 462] width 68 height 13
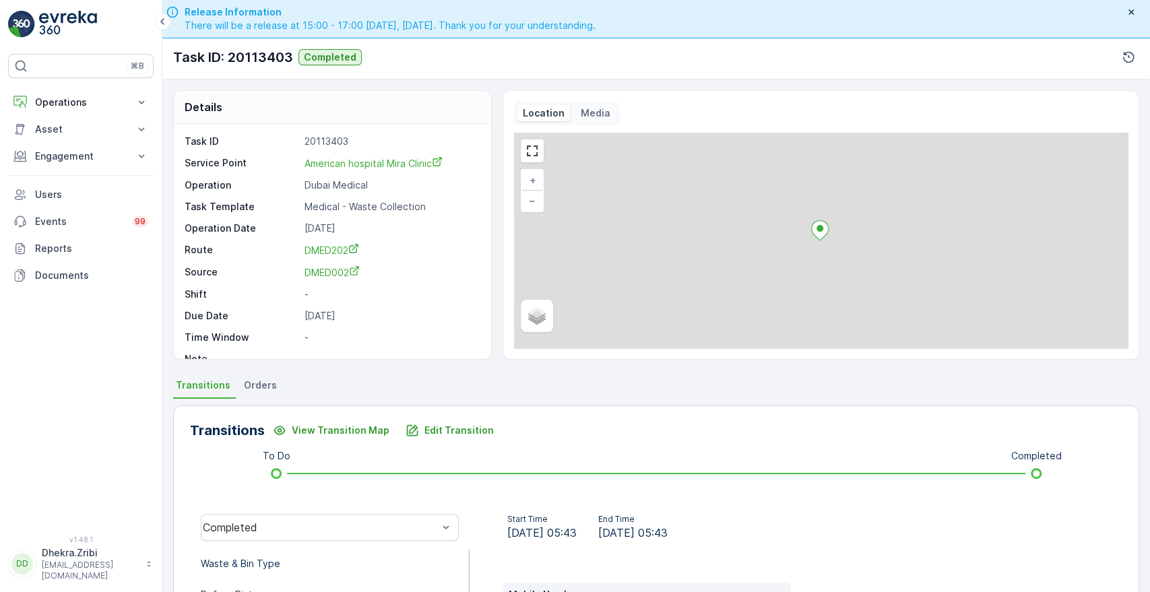
scroll to position [0, 0]
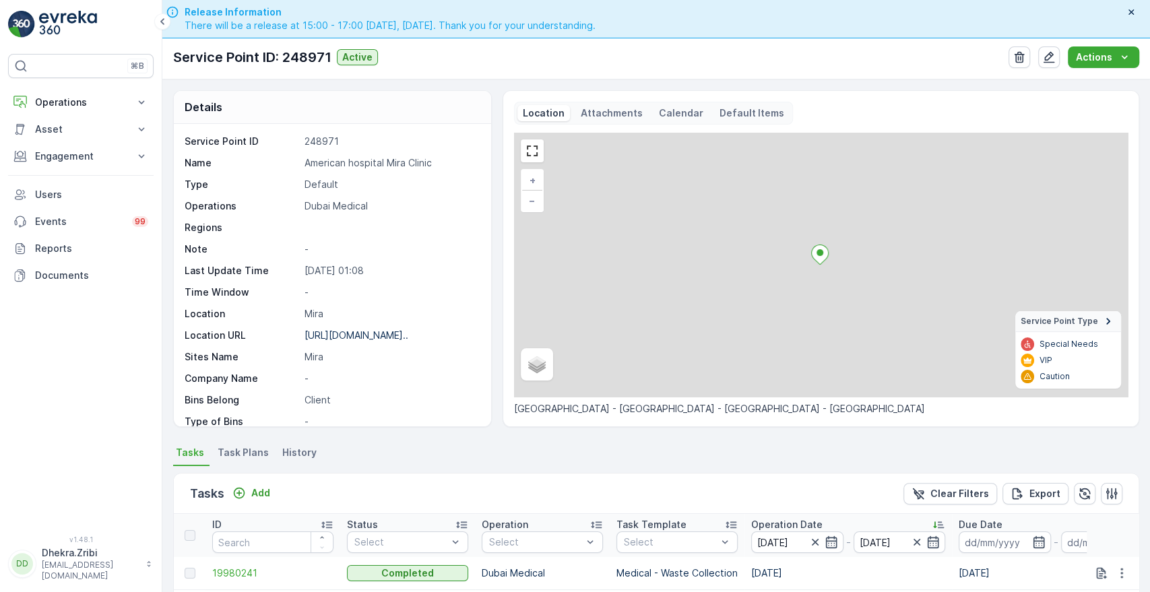
scroll to position [350, 0]
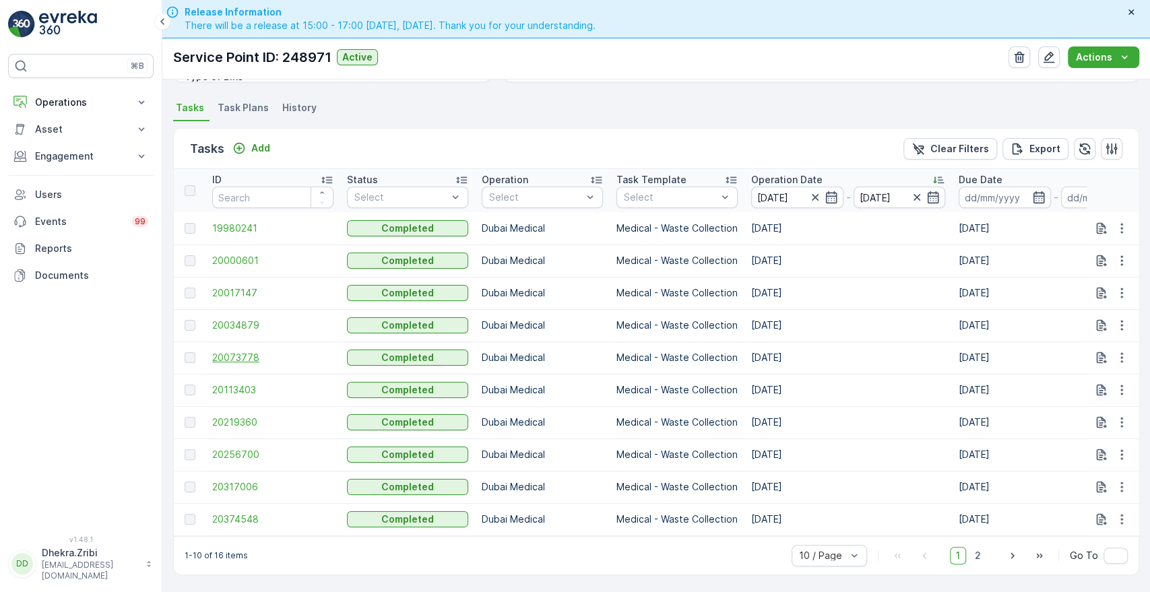
click at [216, 352] on span "20073778" at bounding box center [272, 357] width 121 height 13
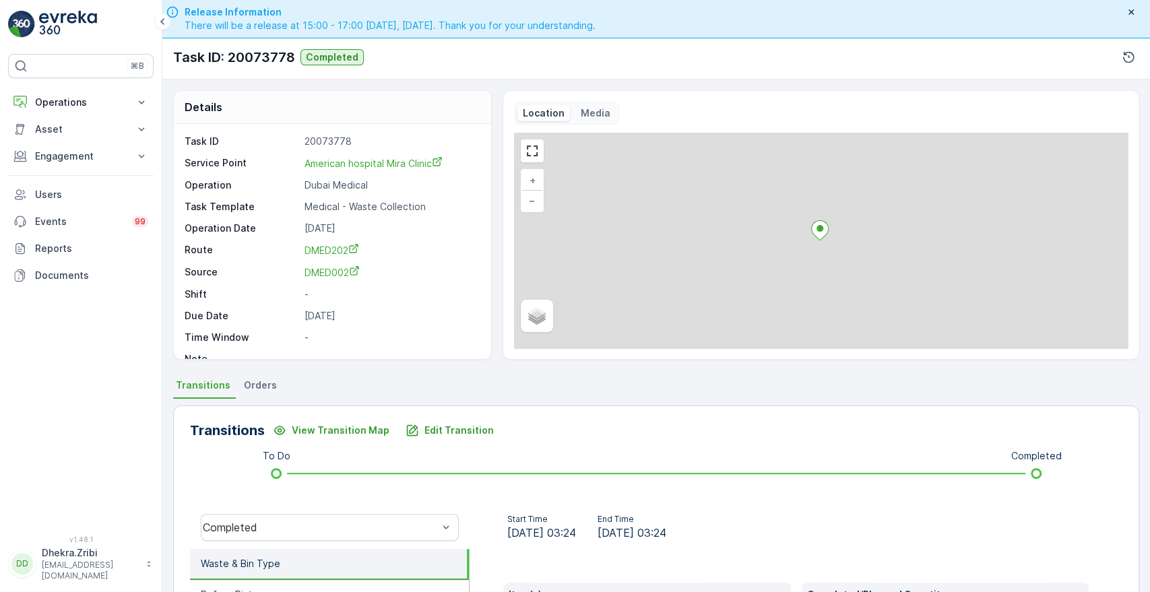
scroll to position [257, 0]
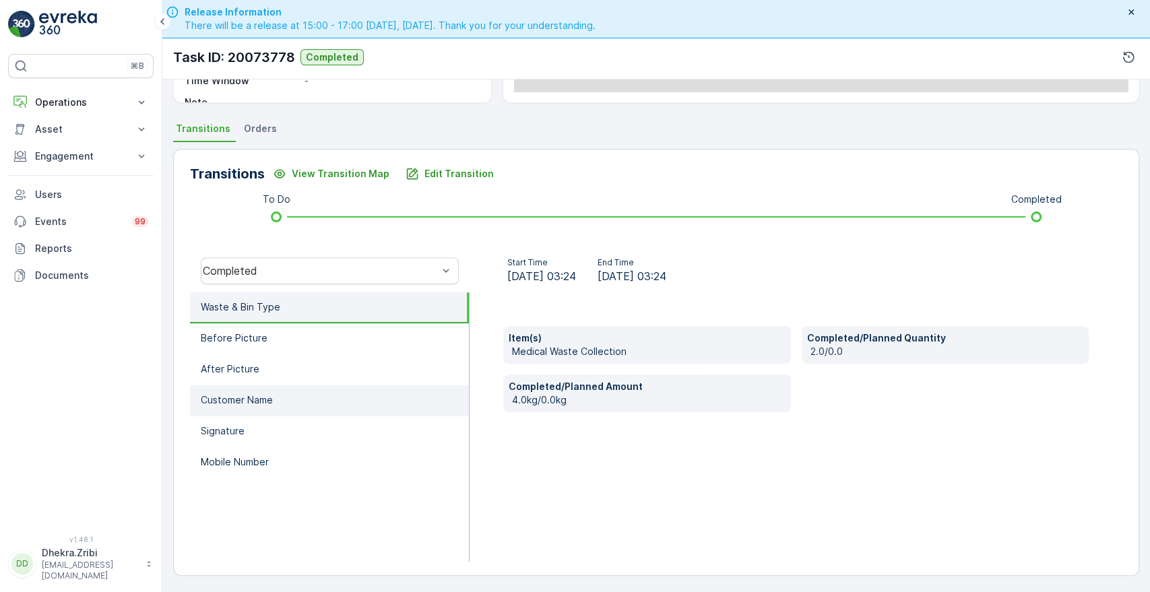
click at [258, 398] on p "Customer Name" at bounding box center [237, 400] width 72 height 13
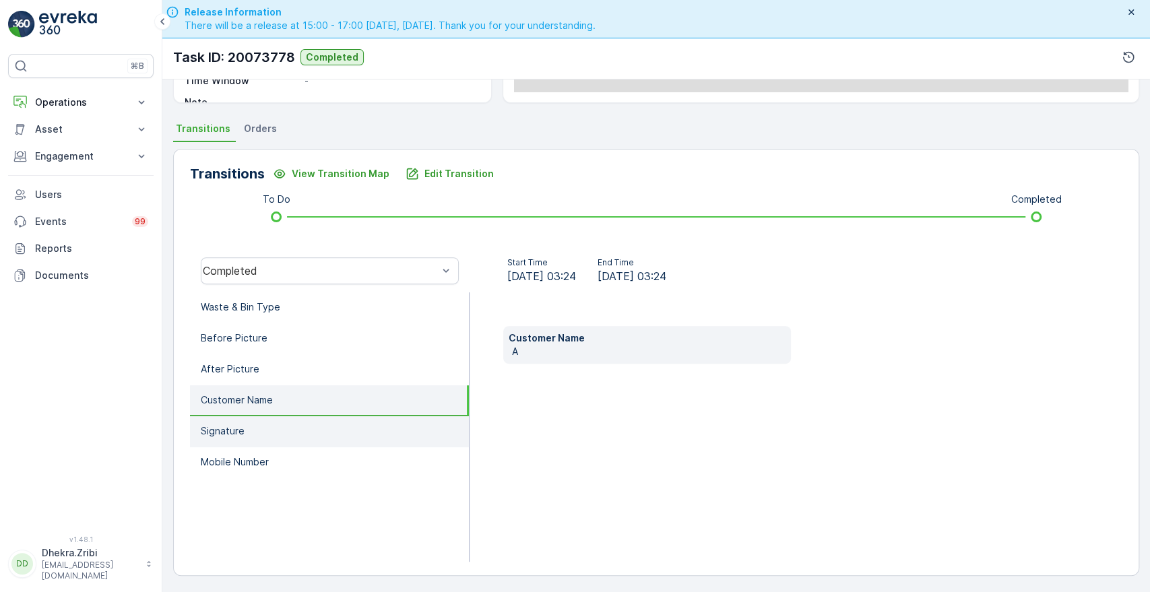
click at [245, 439] on li "Signature" at bounding box center [329, 431] width 279 height 31
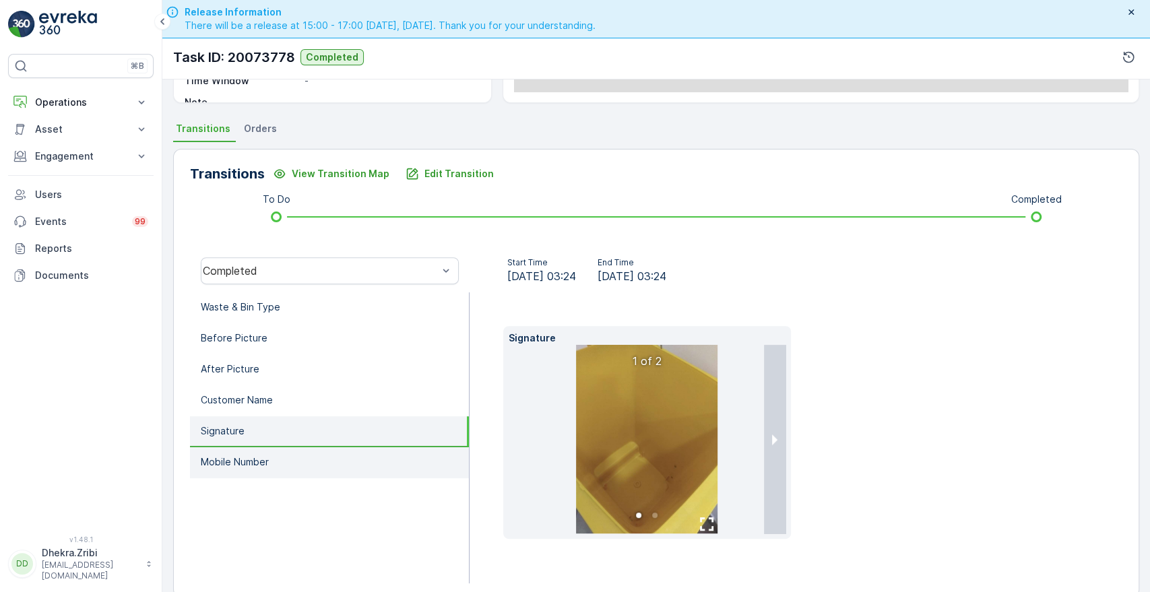
click at [244, 464] on p "Mobile Number" at bounding box center [235, 462] width 68 height 13
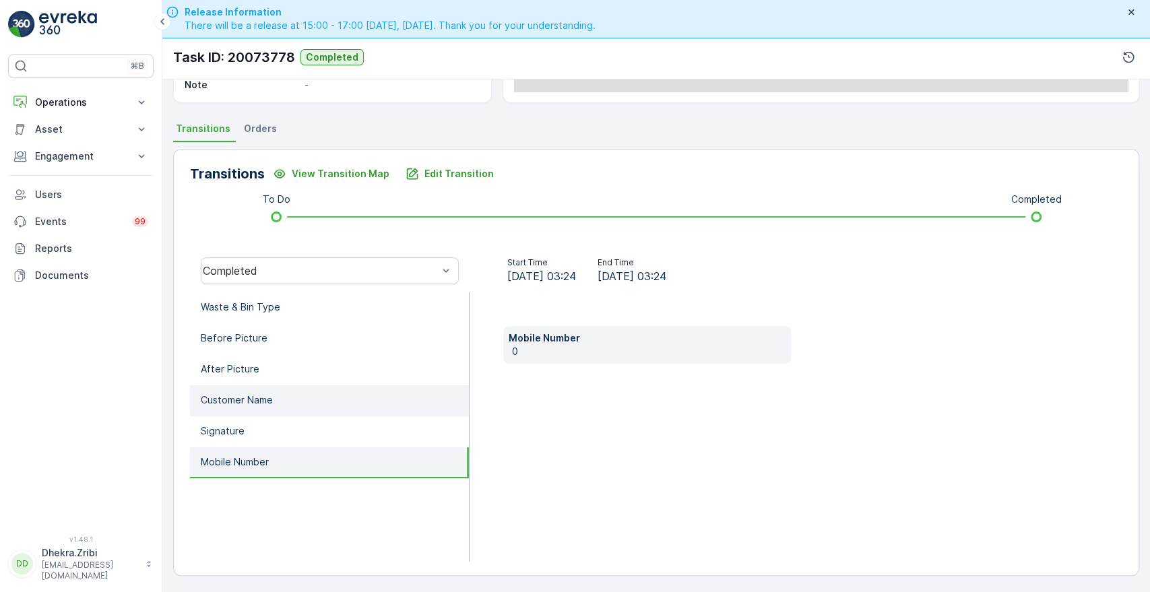
click at [335, 407] on li "Customer Name" at bounding box center [329, 400] width 279 height 31
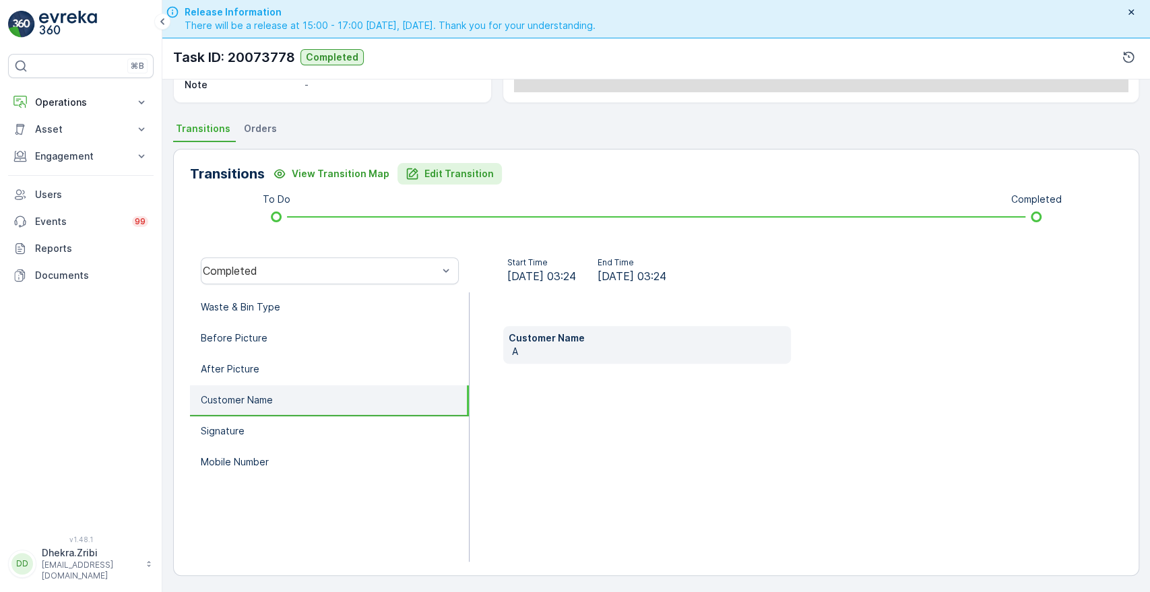
click at [464, 167] on p "Edit Transition" at bounding box center [459, 173] width 69 height 13
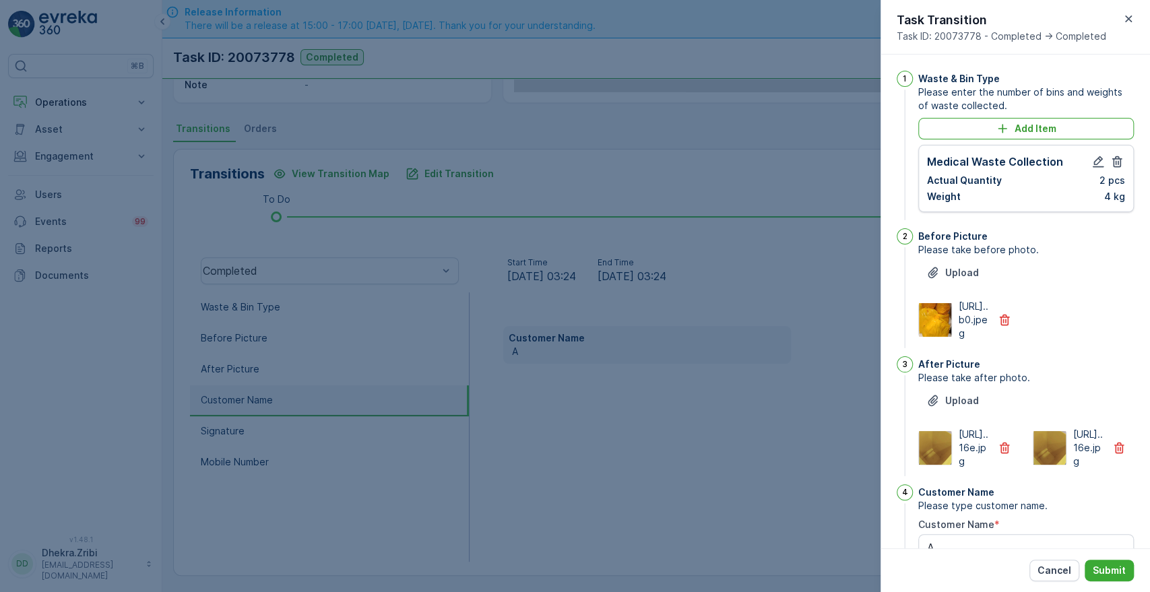
scroll to position [352, 0]
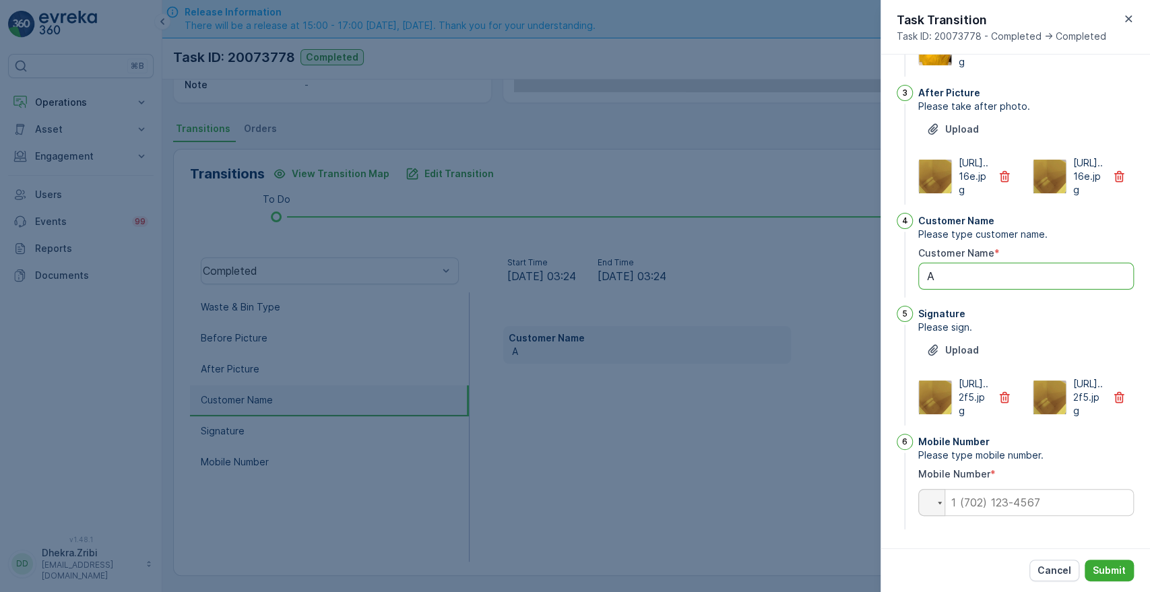
click at [972, 263] on Name "A" at bounding box center [1026, 276] width 216 height 27
type Name "[PERSON_NAME]"
click at [1006, 511] on input "tel" at bounding box center [1026, 502] width 216 height 27
click at [960, 500] on input "008041292" at bounding box center [1026, 502] width 216 height 27
type input "0508041292"
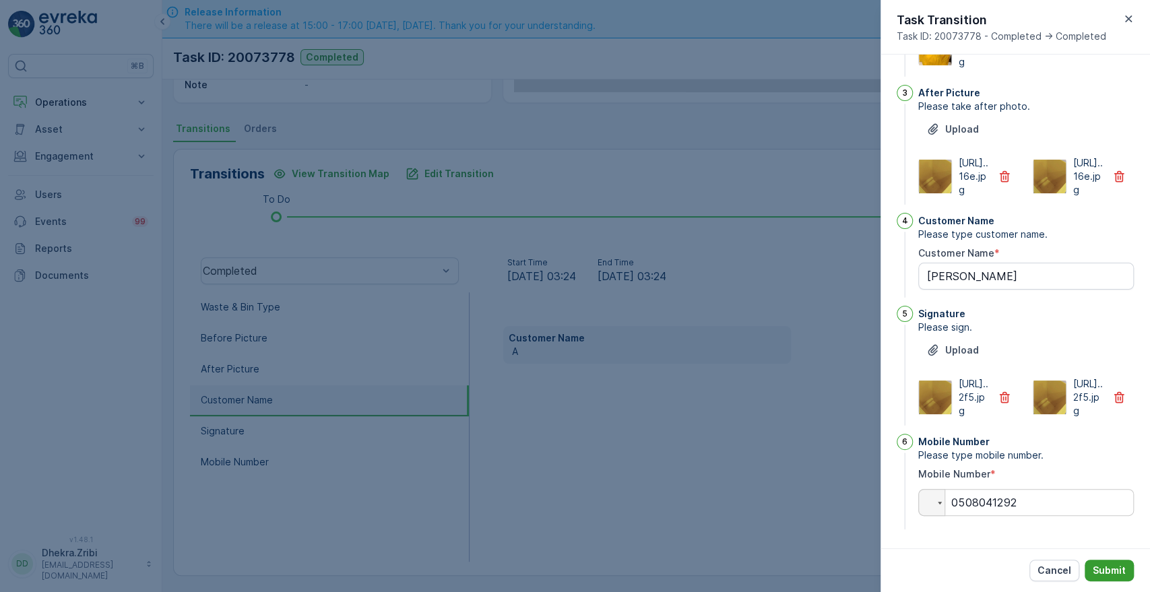
click at [1112, 567] on p "Submit" at bounding box center [1109, 570] width 33 height 13
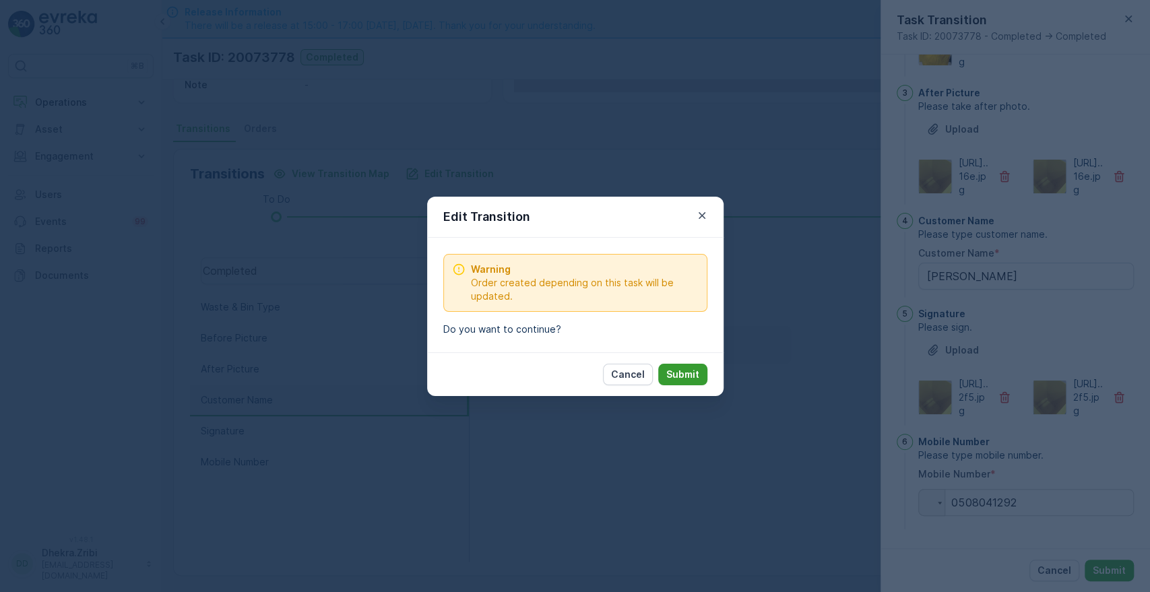
click at [697, 380] on p "Submit" at bounding box center [682, 374] width 33 height 13
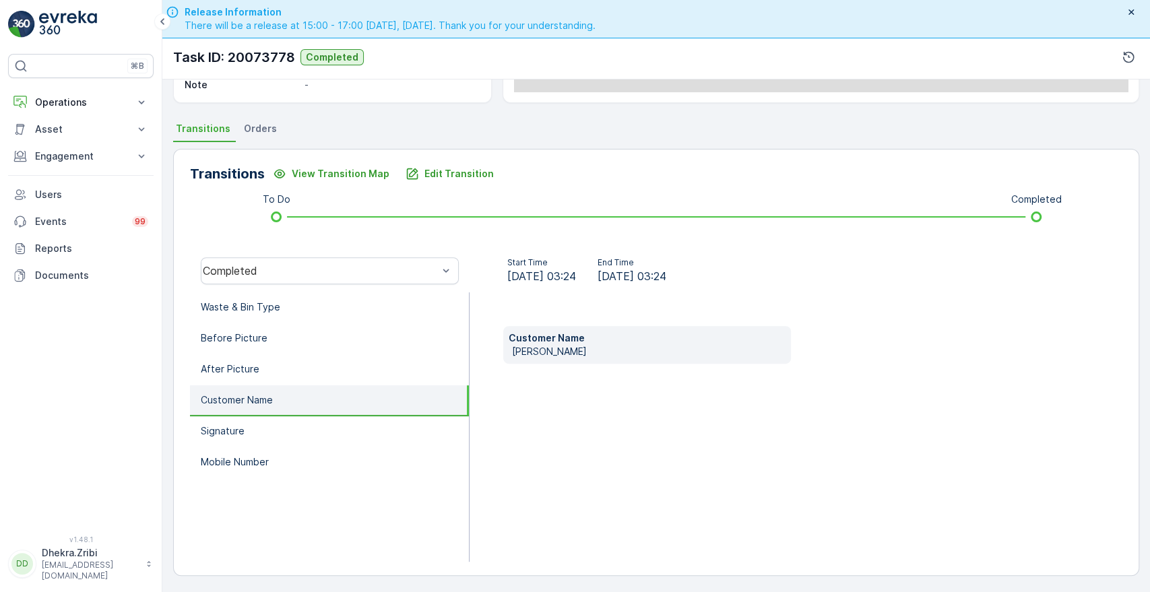
scroll to position [0, 0]
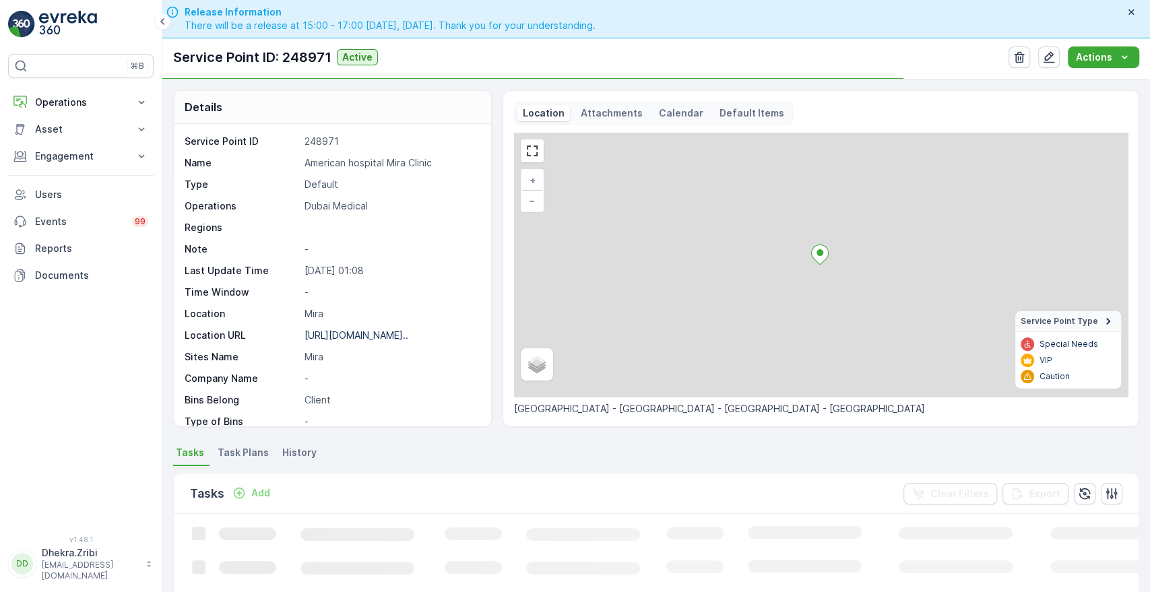
scroll to position [306, 0]
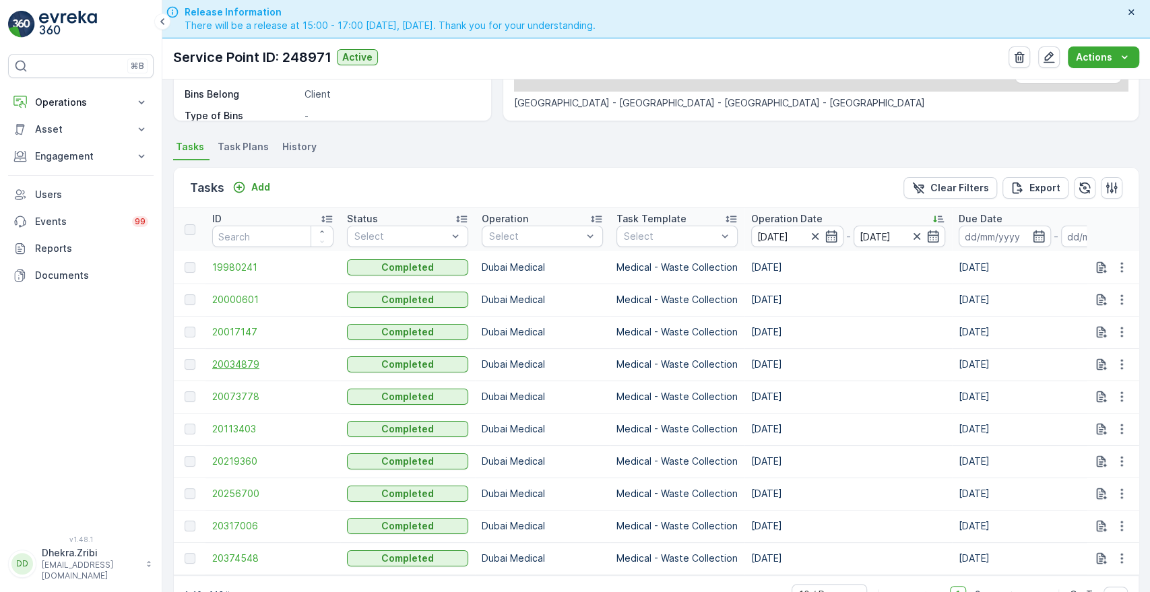
click at [239, 361] on span "20034879" at bounding box center [272, 364] width 121 height 13
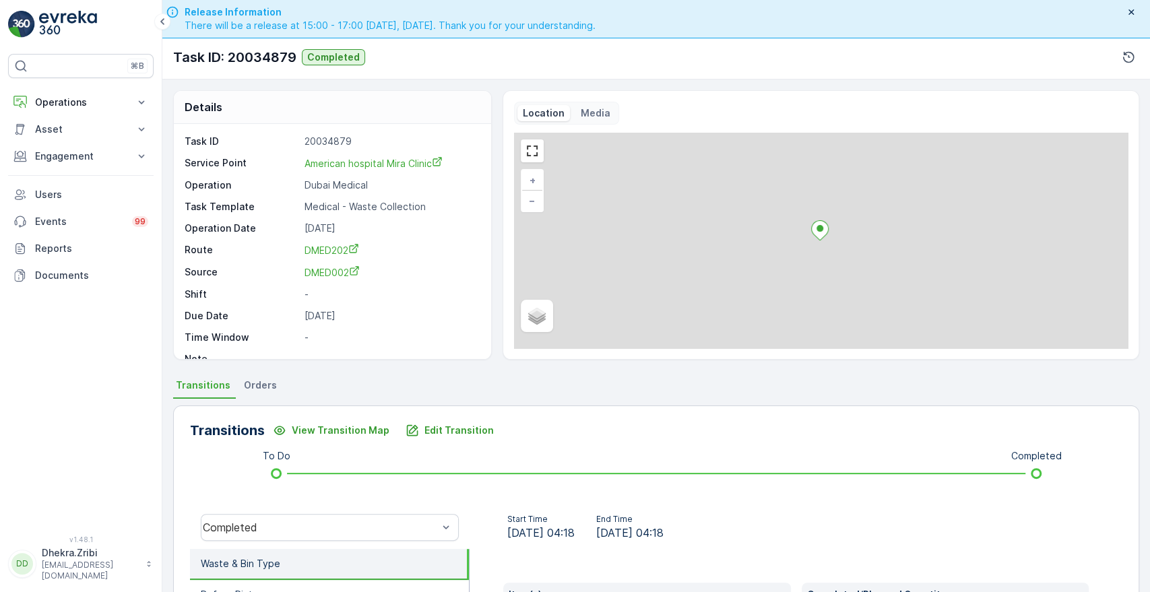
scroll to position [257, 0]
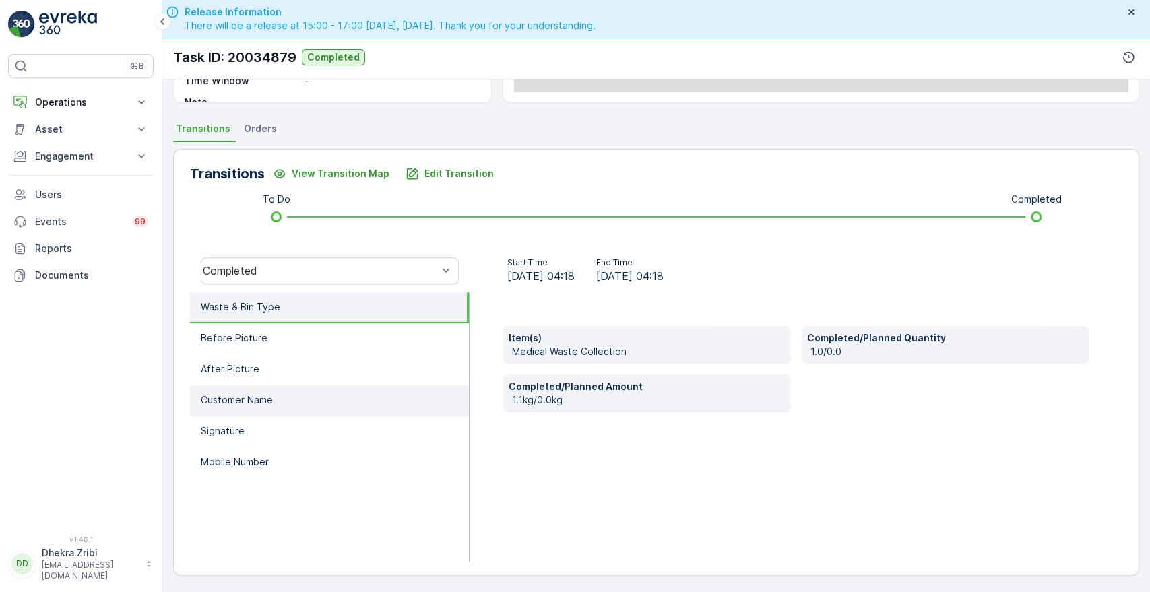
click at [258, 389] on li "Customer Name" at bounding box center [329, 400] width 279 height 31
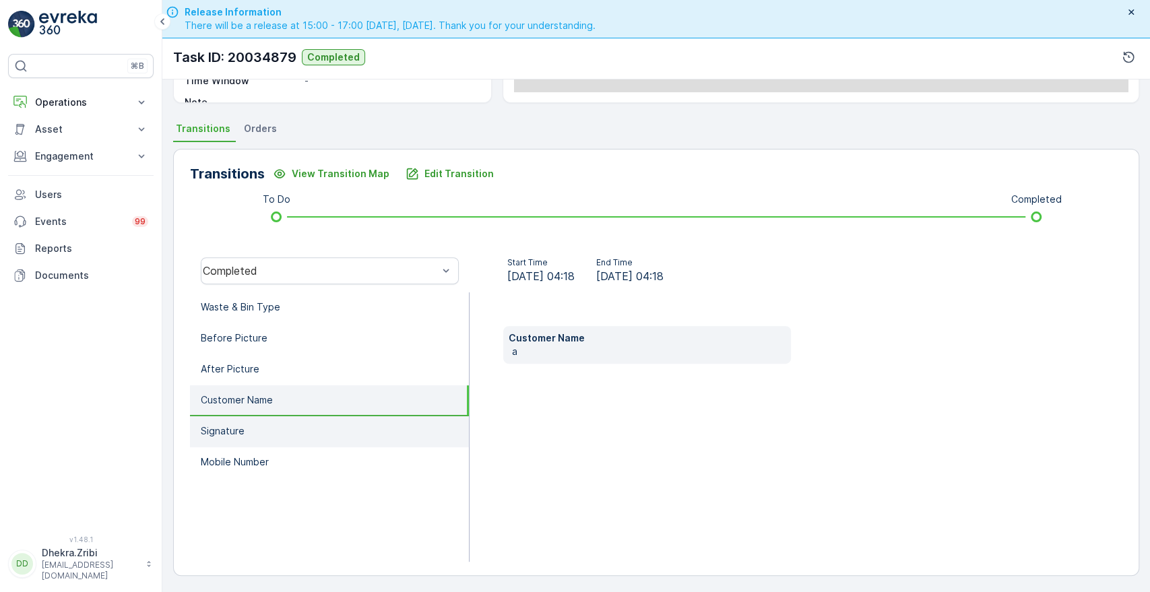
click at [241, 432] on p "Signature" at bounding box center [223, 431] width 44 height 13
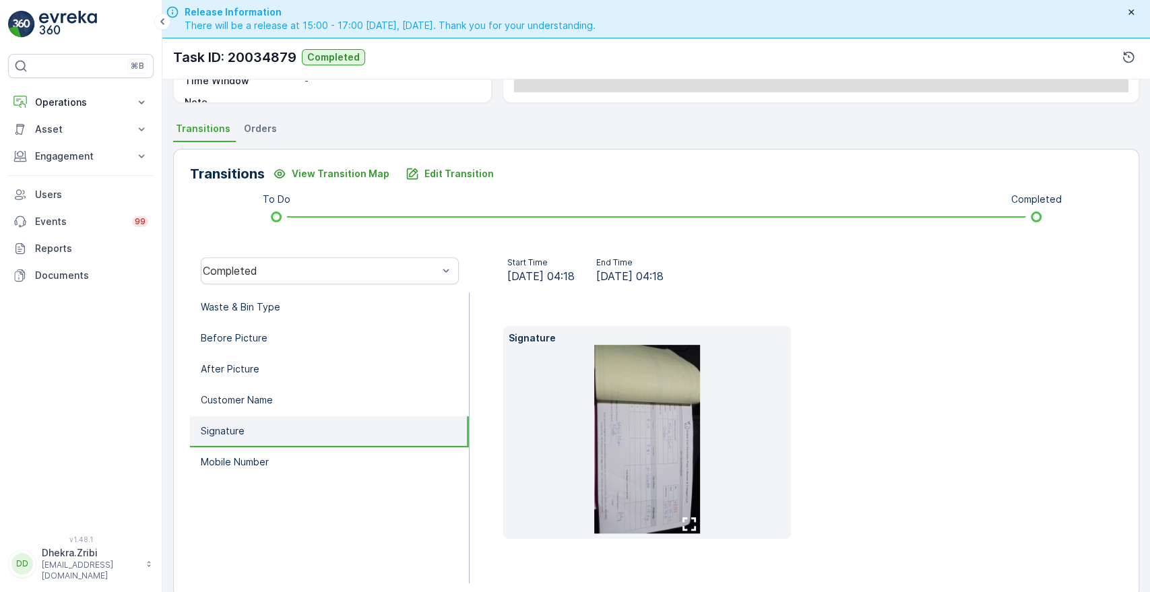
click at [629, 414] on img at bounding box center [647, 439] width 106 height 189
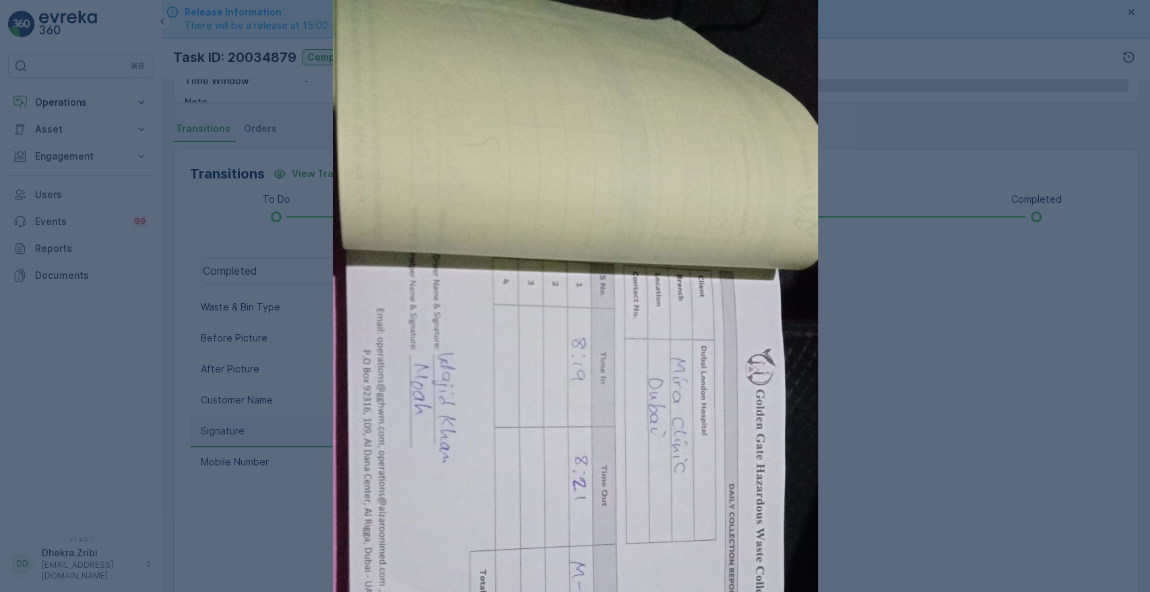
click at [629, 414] on img at bounding box center [575, 431] width 485 height 862
click at [888, 263] on div at bounding box center [575, 296] width 1150 height 592
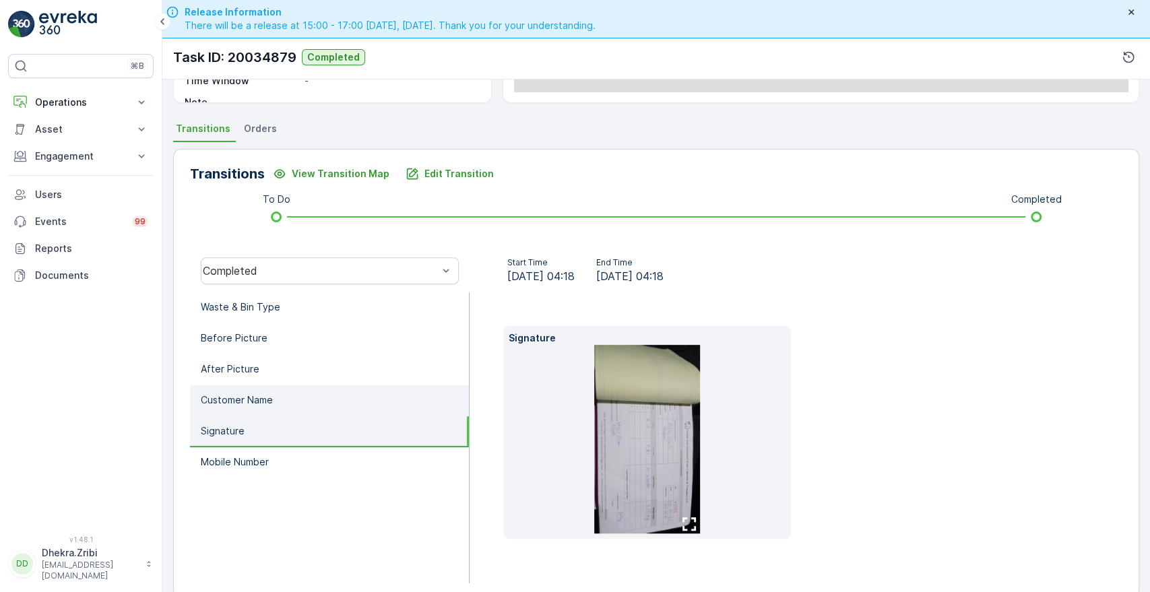
click at [337, 399] on li "Customer Name" at bounding box center [329, 400] width 279 height 31
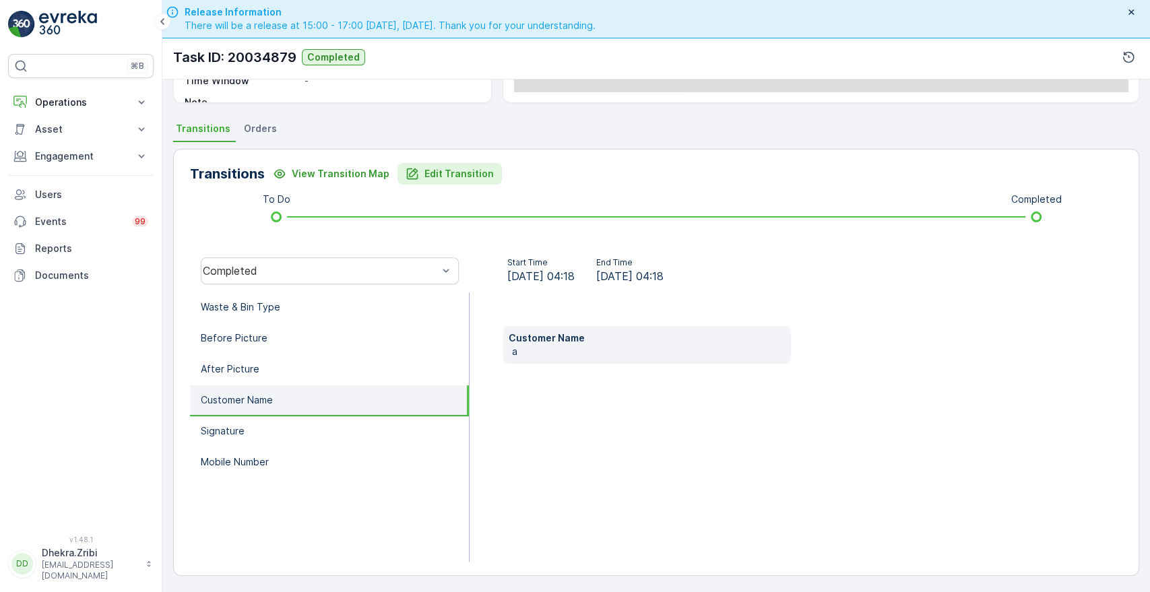
click at [450, 172] on p "Edit Transition" at bounding box center [459, 173] width 69 height 13
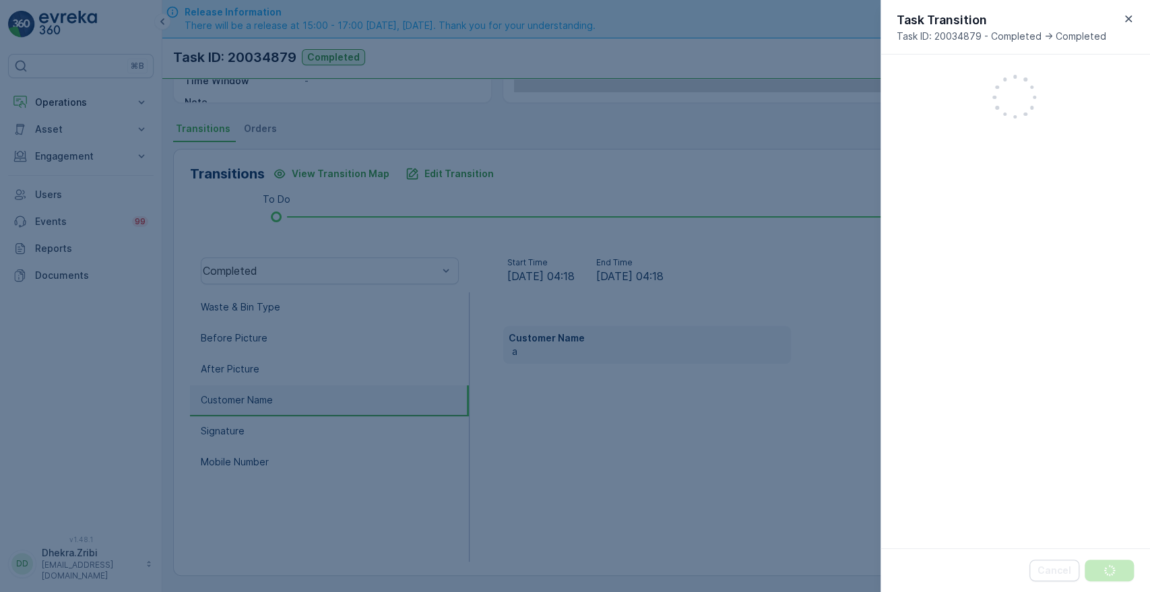
scroll to position [352, 0]
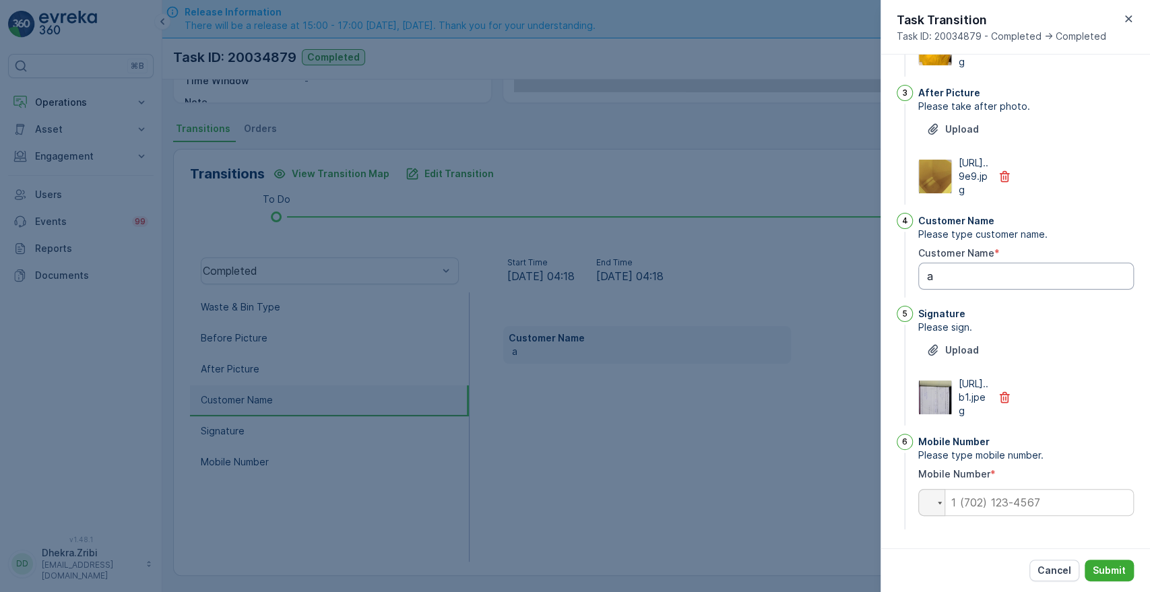
click at [968, 263] on Name "a" at bounding box center [1026, 276] width 216 height 27
type Name "[PERSON_NAME]"
click at [997, 505] on input "tel" at bounding box center [1026, 502] width 216 height 27
type input "0508041292"
click at [1104, 563] on button "Submit" at bounding box center [1109, 571] width 49 height 22
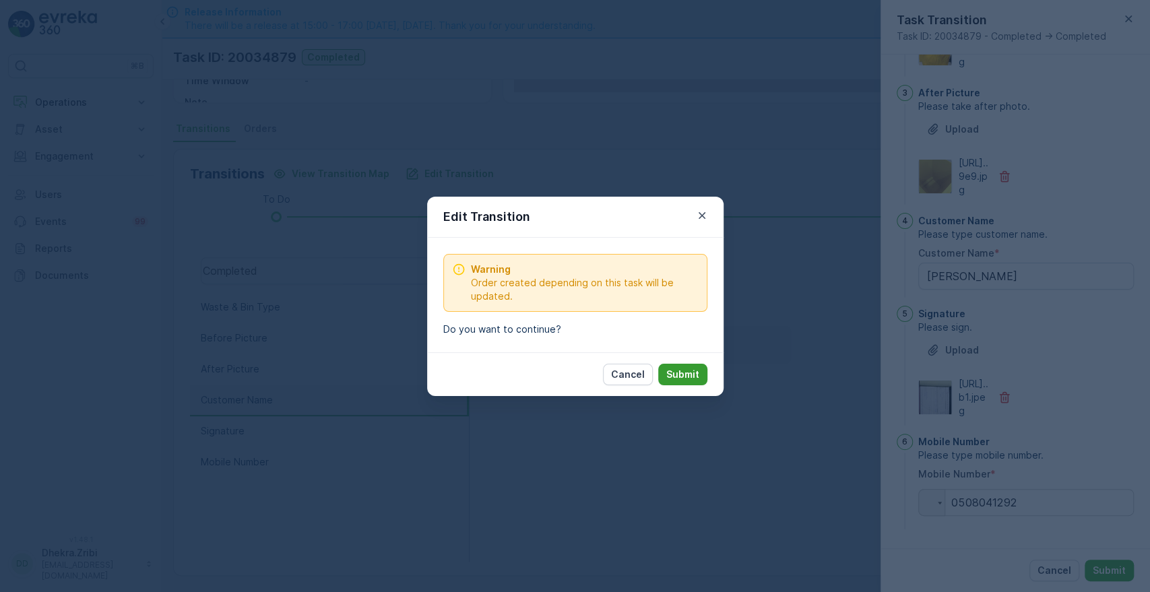
click at [672, 364] on button "Submit" at bounding box center [682, 375] width 49 height 22
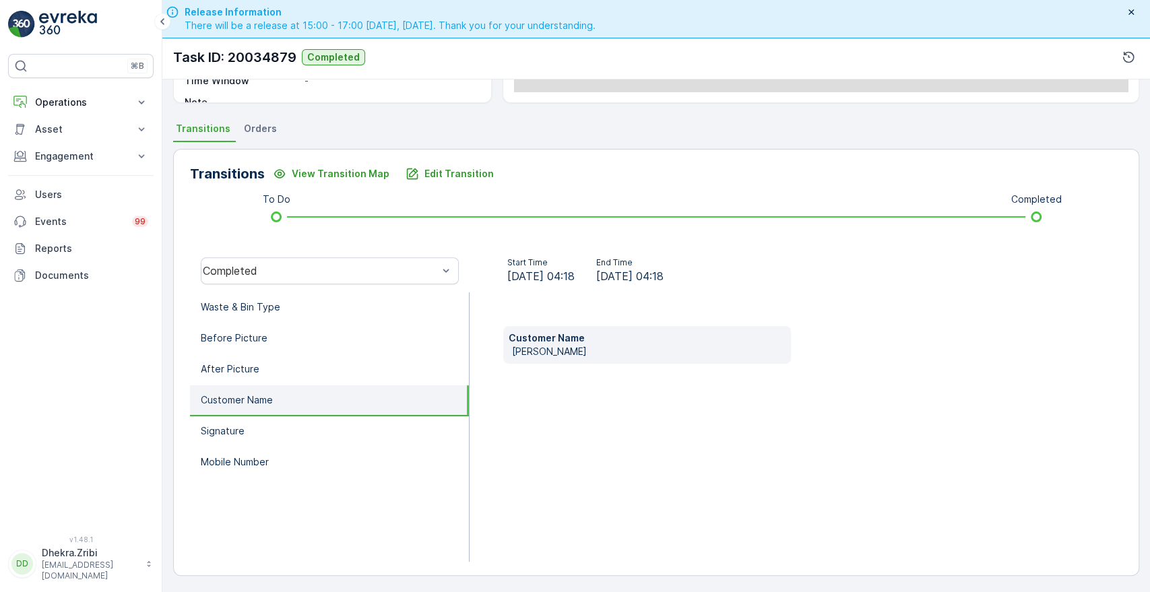
scroll to position [0, 0]
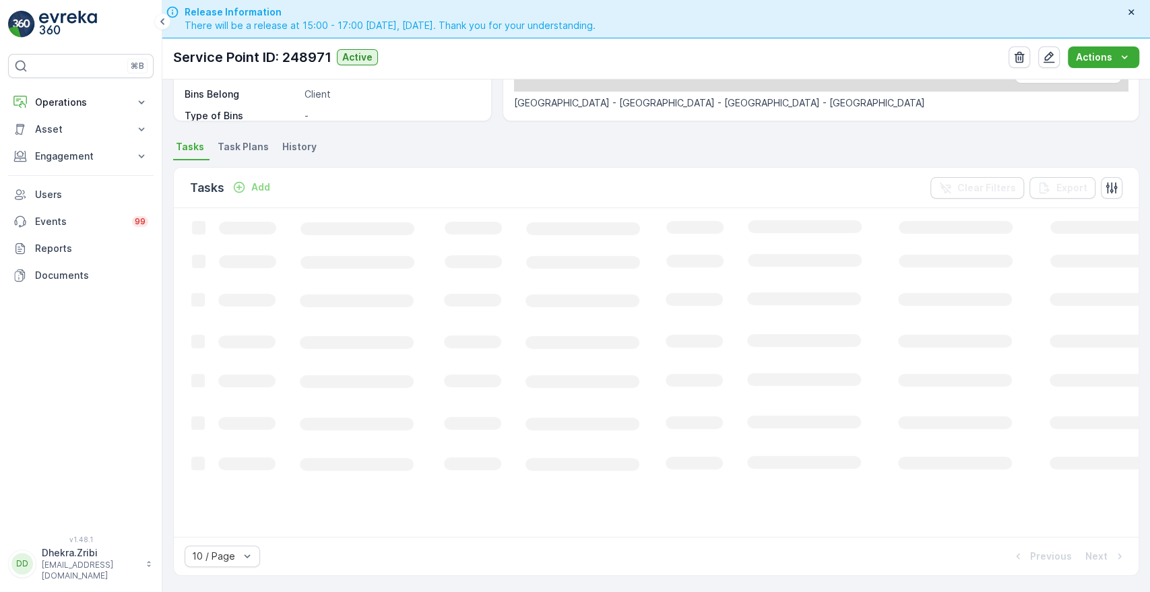
scroll to position [306, 0]
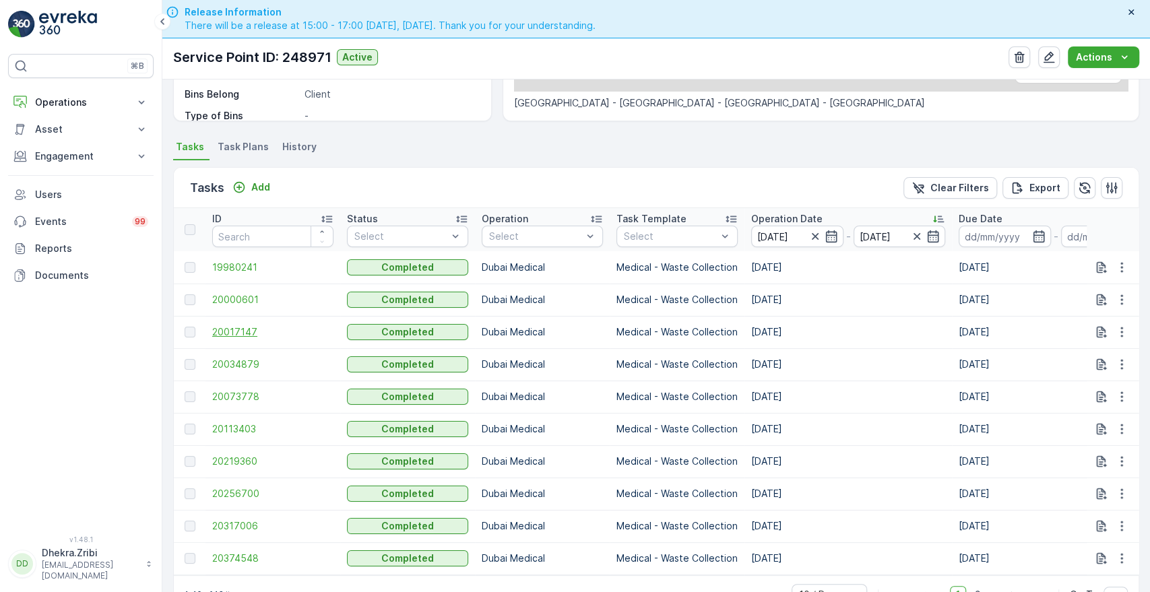
click at [240, 334] on span "20017147" at bounding box center [272, 331] width 121 height 13
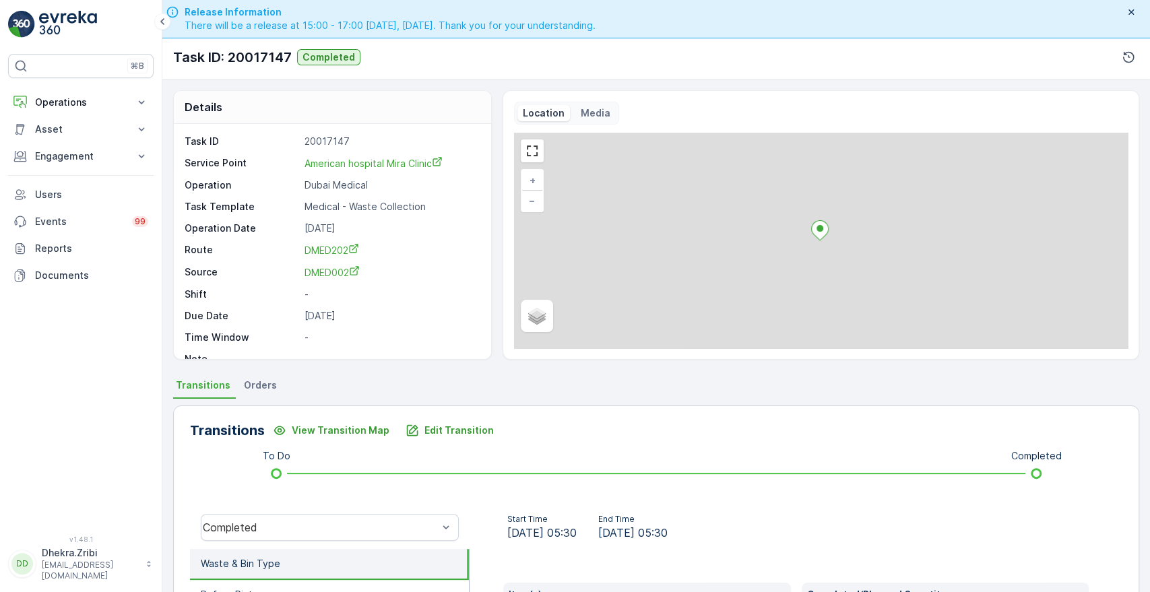
scroll to position [257, 0]
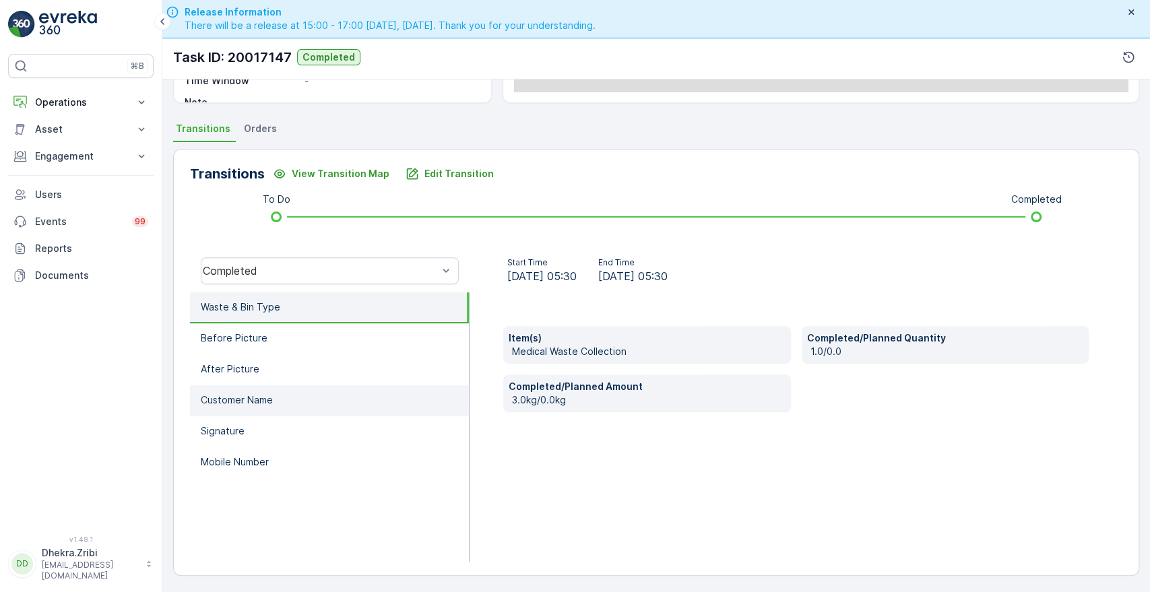
click at [243, 396] on p "Customer Name" at bounding box center [237, 400] width 72 height 13
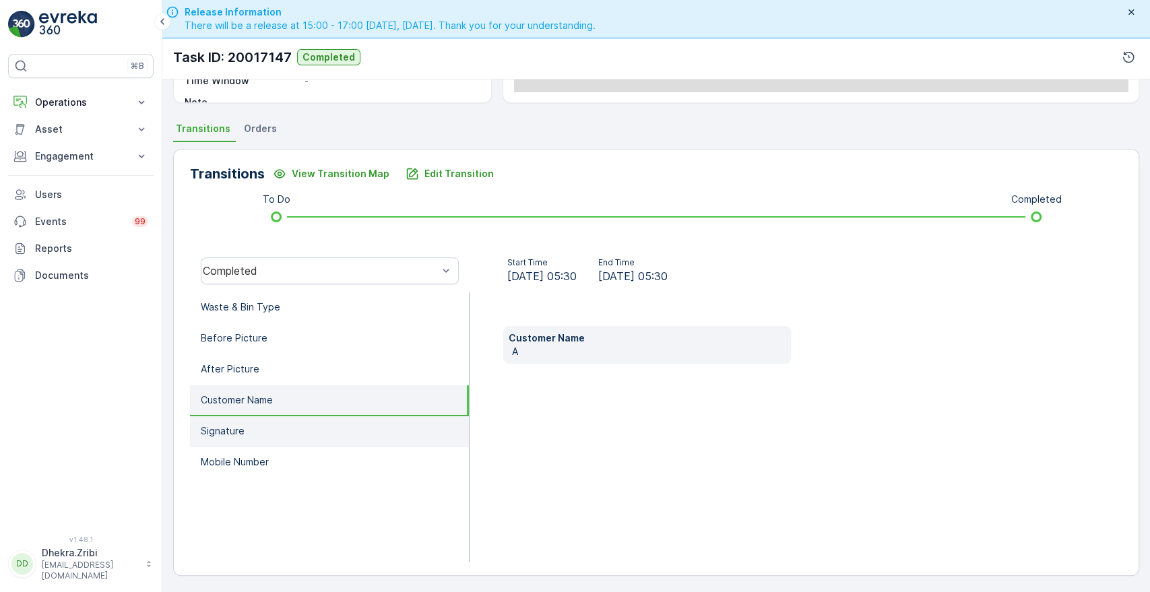
click at [231, 425] on p "Signature" at bounding box center [223, 431] width 44 height 13
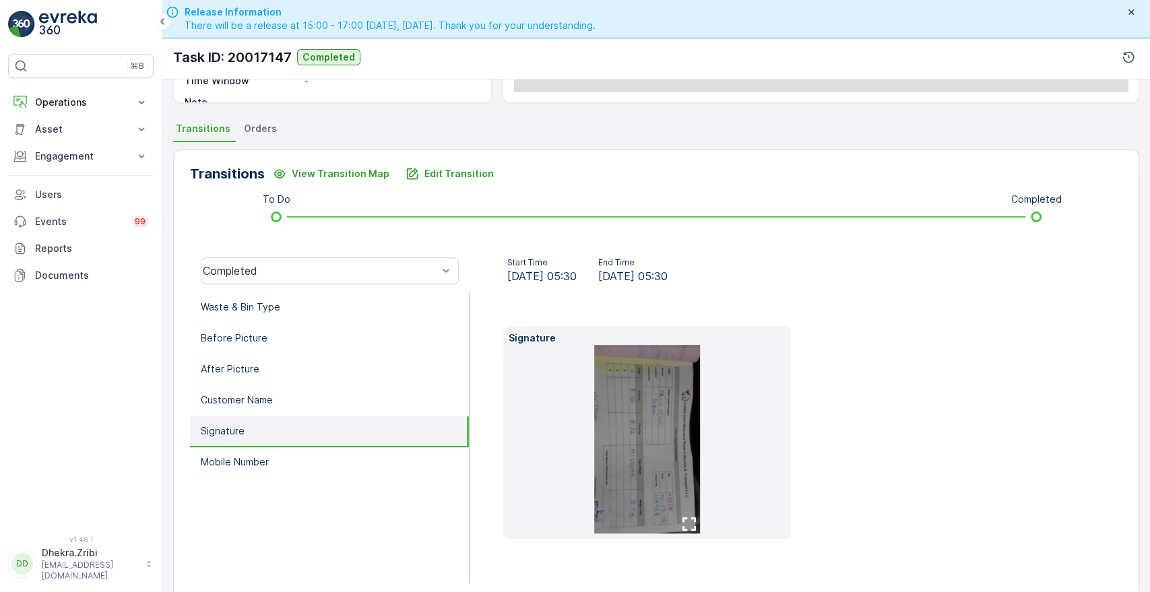
click at [616, 428] on img at bounding box center [647, 439] width 106 height 189
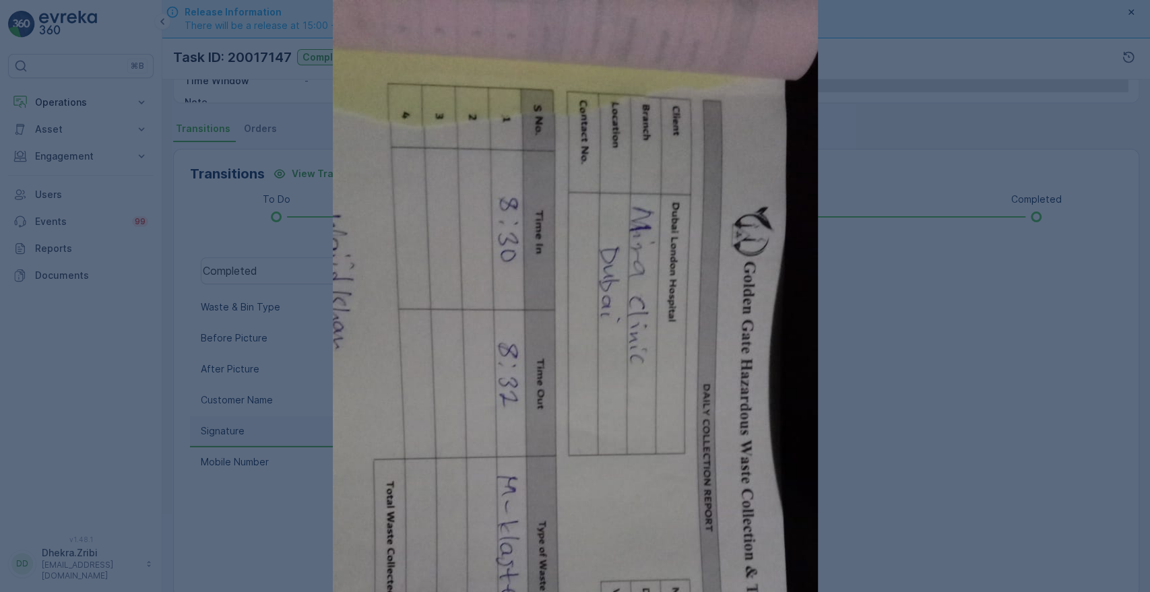
click at [616, 428] on img at bounding box center [575, 431] width 485 height 862
click at [794, 398] on img at bounding box center [575, 431] width 485 height 862
click at [937, 319] on div at bounding box center [575, 296] width 1150 height 592
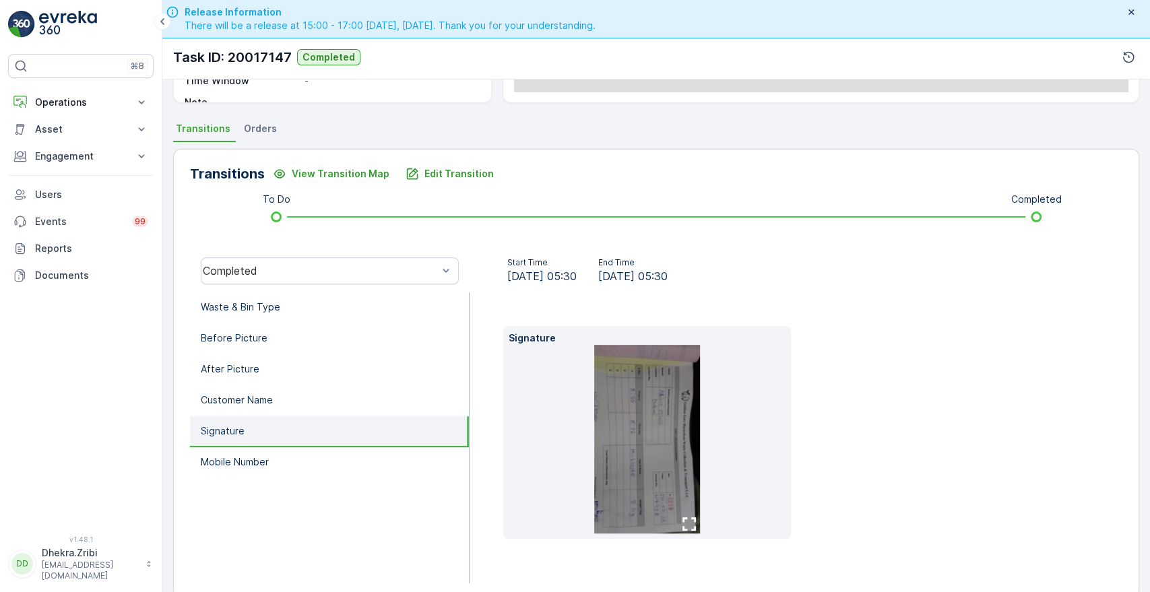
click at [686, 522] on icon "button" at bounding box center [689, 523] width 13 height 13
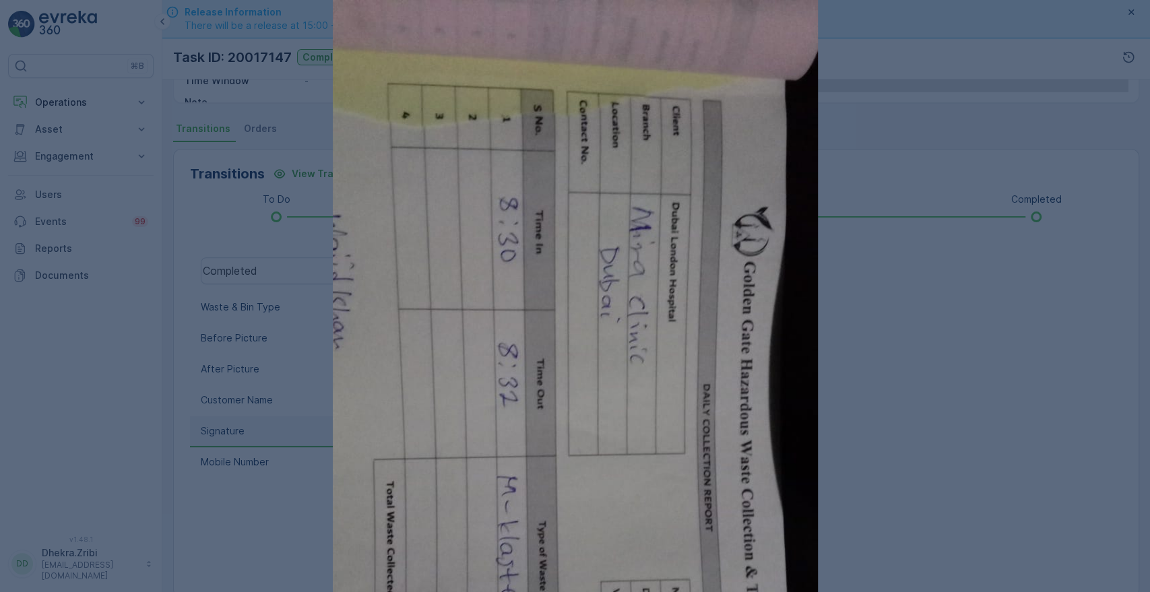
click at [706, 431] on img at bounding box center [575, 431] width 485 height 862
click at [744, 410] on img at bounding box center [575, 431] width 485 height 862
click at [766, 427] on img at bounding box center [575, 431] width 485 height 862
click at [858, 307] on div at bounding box center [575, 296] width 1150 height 592
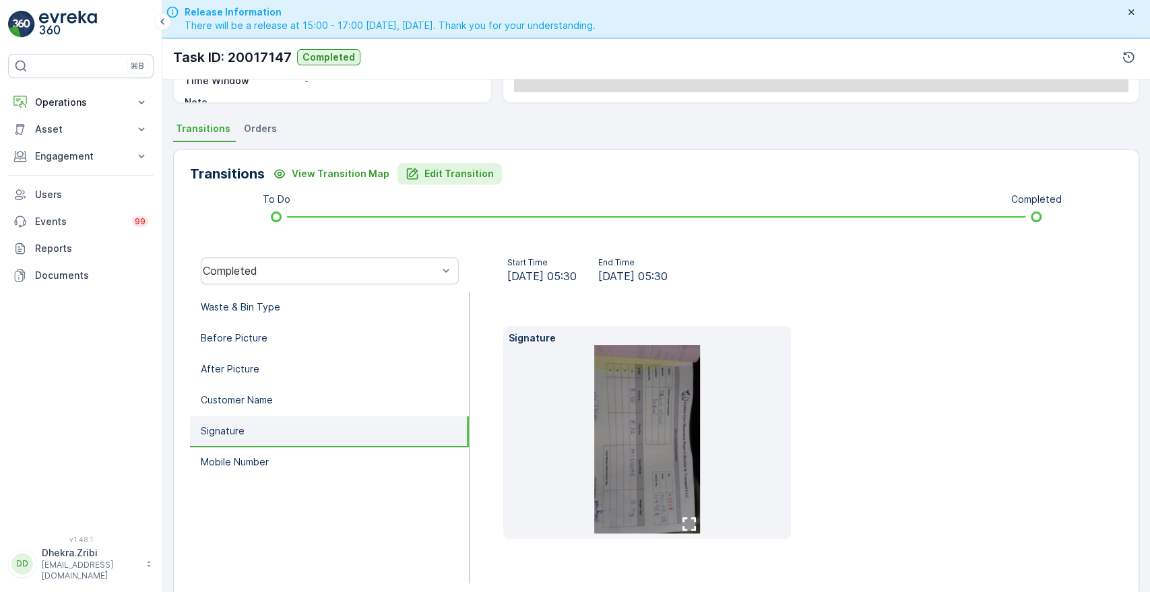
click at [425, 167] on p "Edit Transition" at bounding box center [459, 173] width 69 height 13
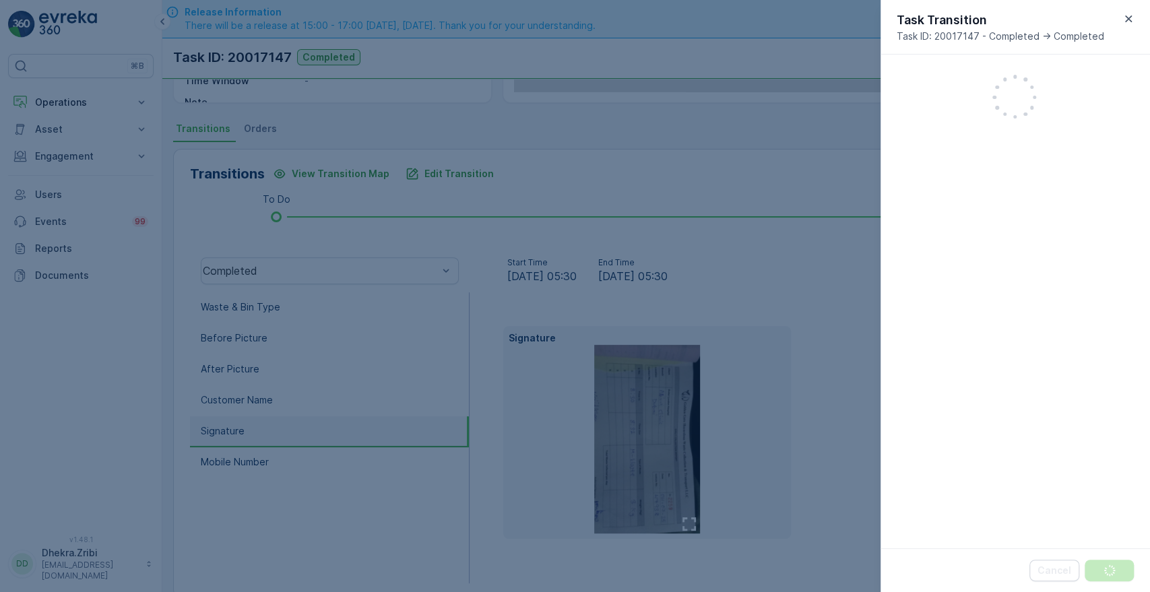
scroll to position [352, 0]
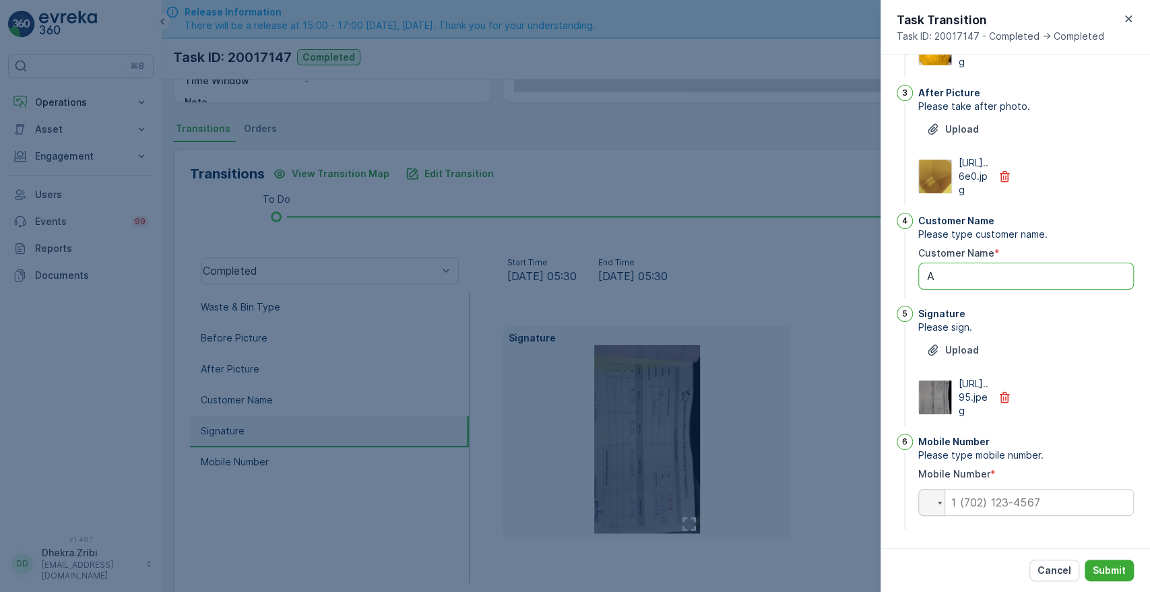
click at [950, 263] on Name "A" at bounding box center [1026, 276] width 216 height 27
type Name "[PERSON_NAME]"
click at [1001, 495] on input "tel" at bounding box center [1026, 502] width 216 height 27
type input "0508041292"
click at [1110, 576] on p "Submit" at bounding box center [1109, 570] width 33 height 13
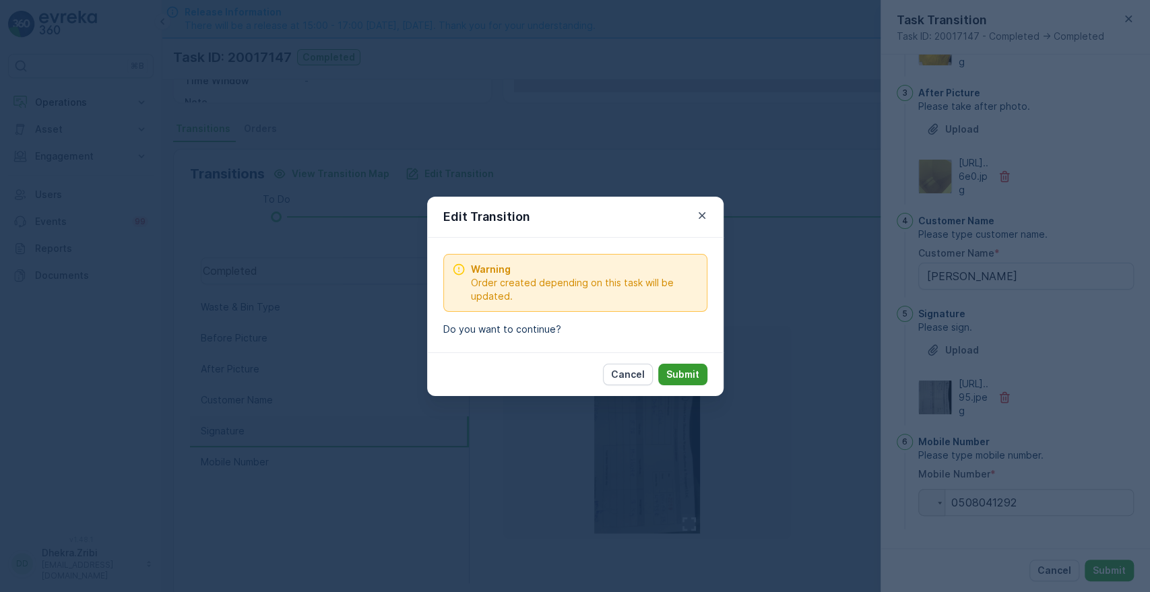
click at [681, 377] on p "Submit" at bounding box center [682, 374] width 33 height 13
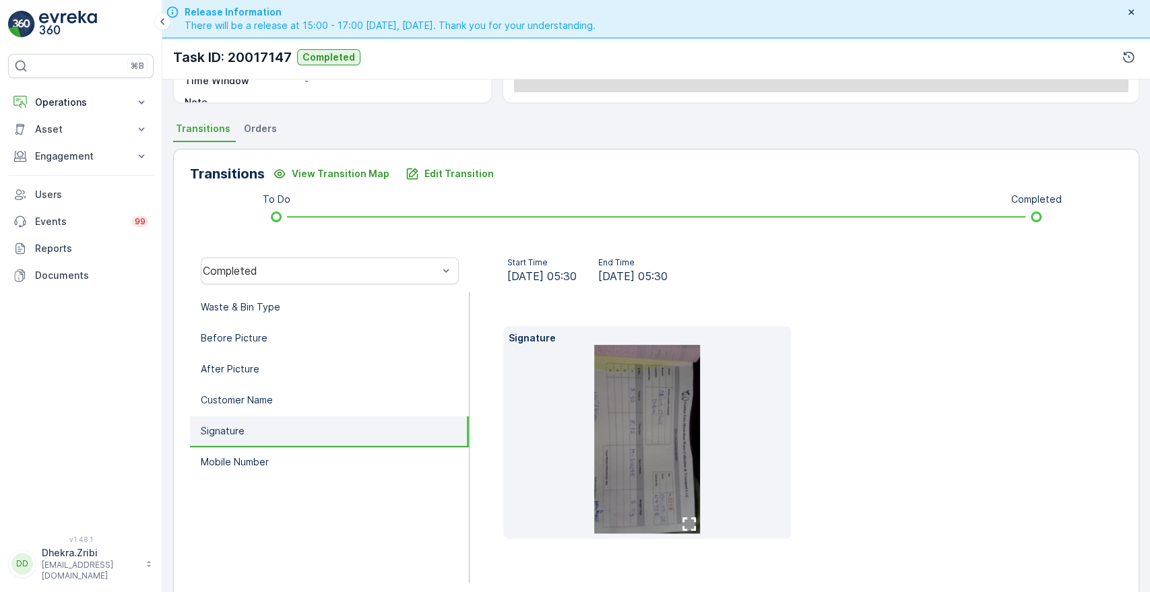
scroll to position [0, 0]
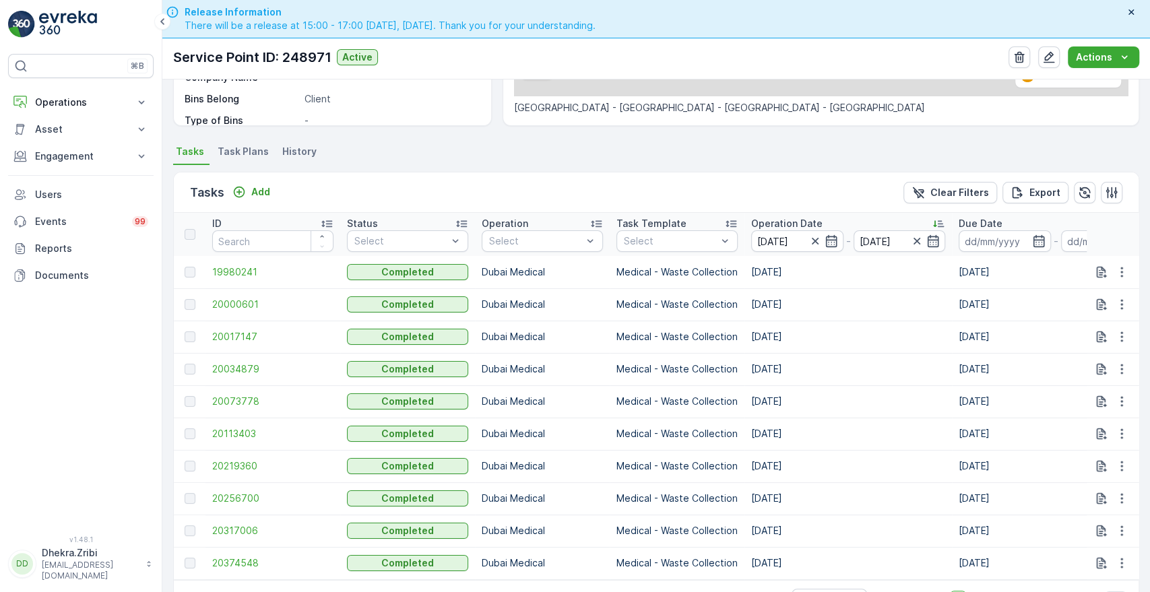
scroll to position [306, 0]
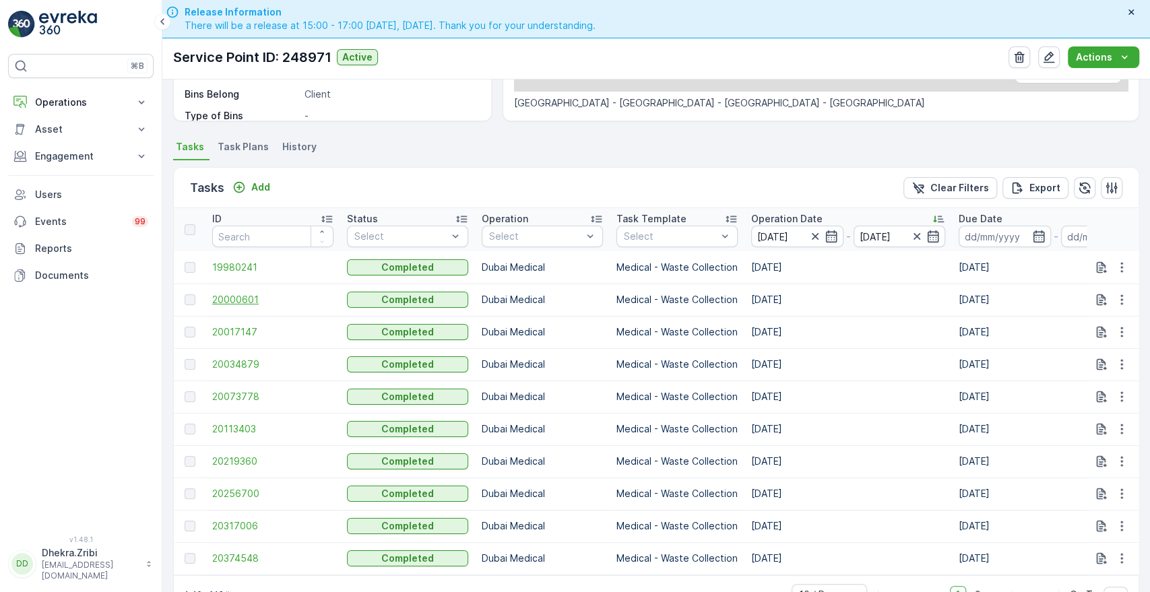
click at [237, 295] on span "20000601" at bounding box center [272, 299] width 121 height 13
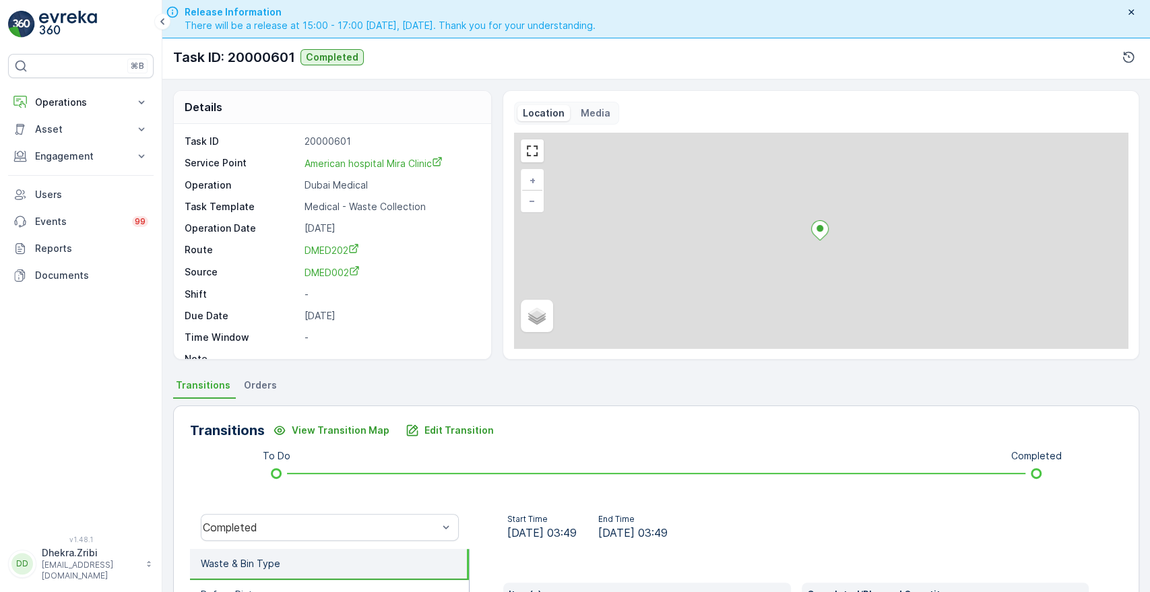
scroll to position [257, 0]
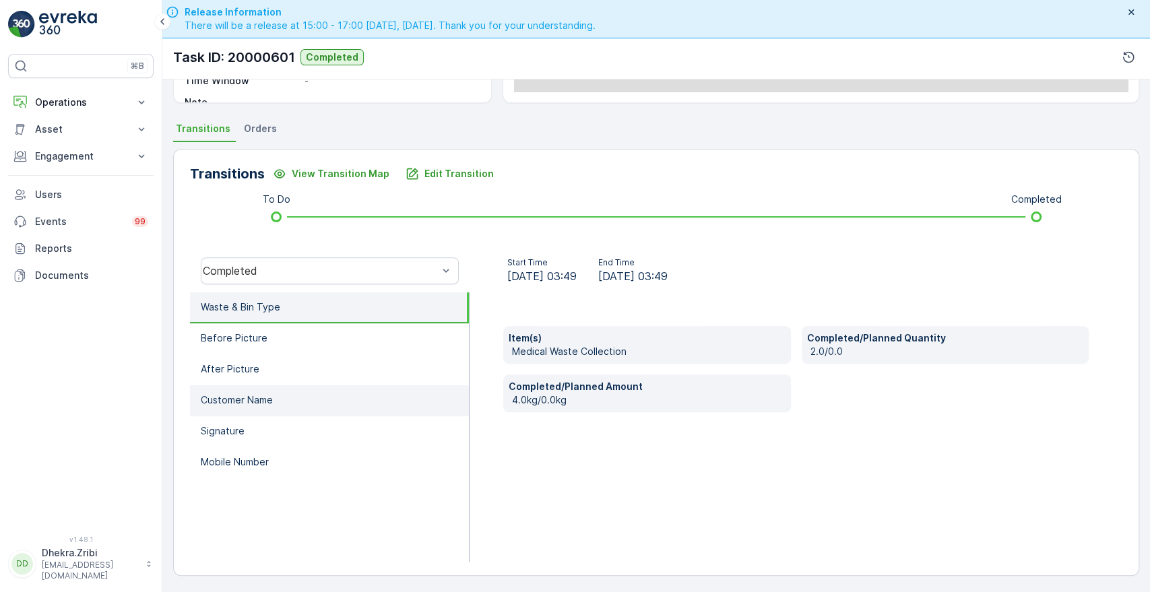
click at [286, 388] on li "Customer Name" at bounding box center [329, 400] width 279 height 31
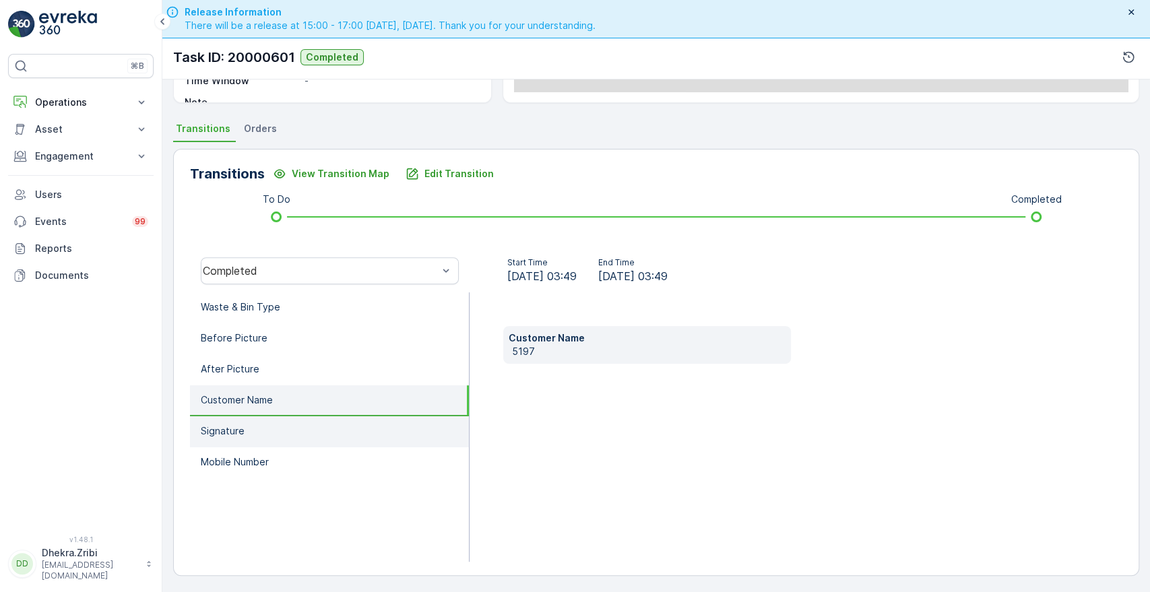
click at [247, 437] on li "Signature" at bounding box center [329, 431] width 279 height 31
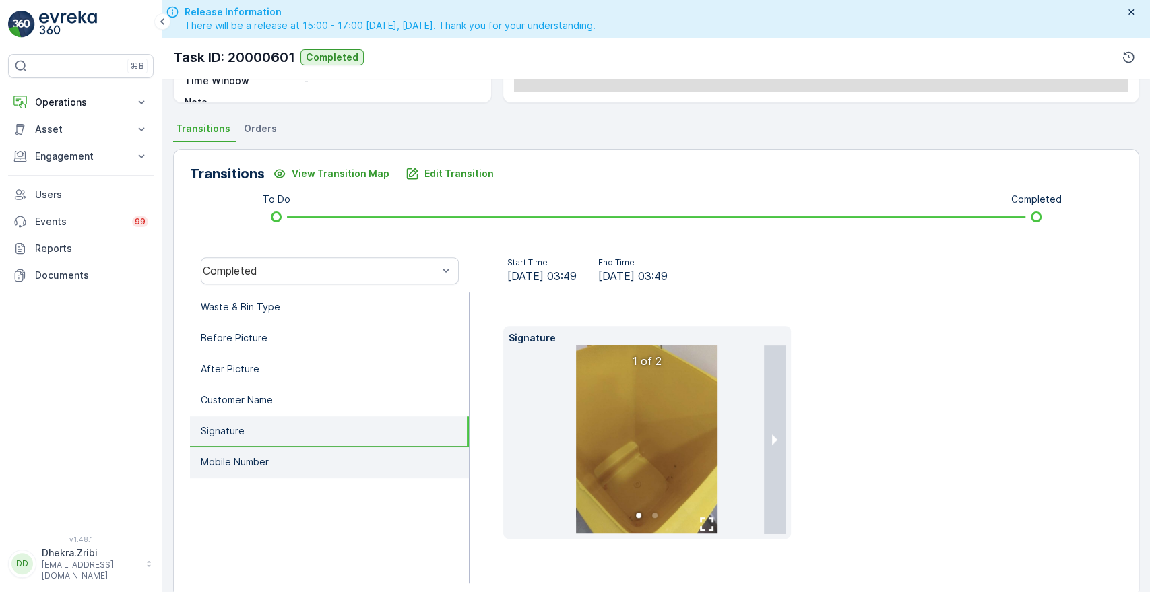
click at [236, 463] on p "Mobile Number" at bounding box center [235, 462] width 68 height 13
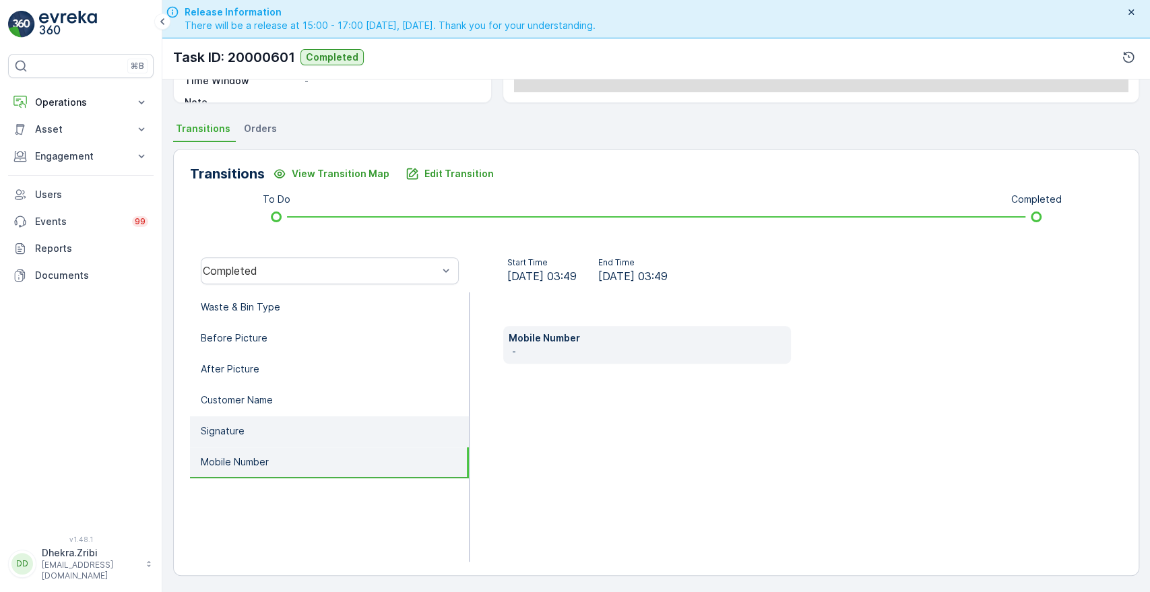
click at [259, 432] on li "Signature" at bounding box center [329, 431] width 279 height 31
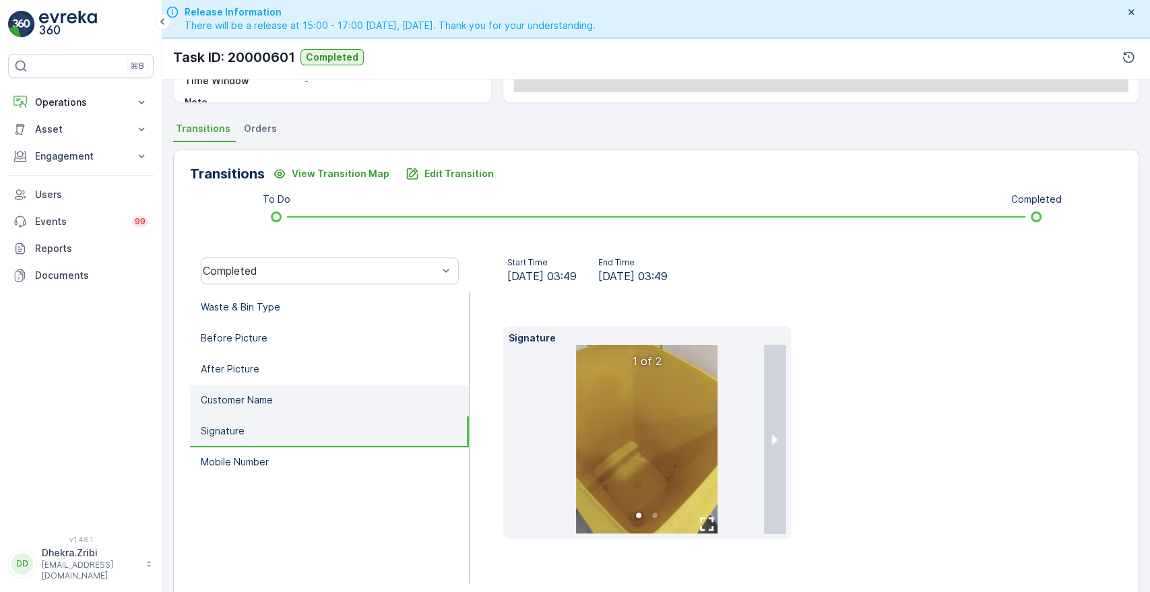
click at [292, 396] on li "Customer Name" at bounding box center [329, 400] width 279 height 31
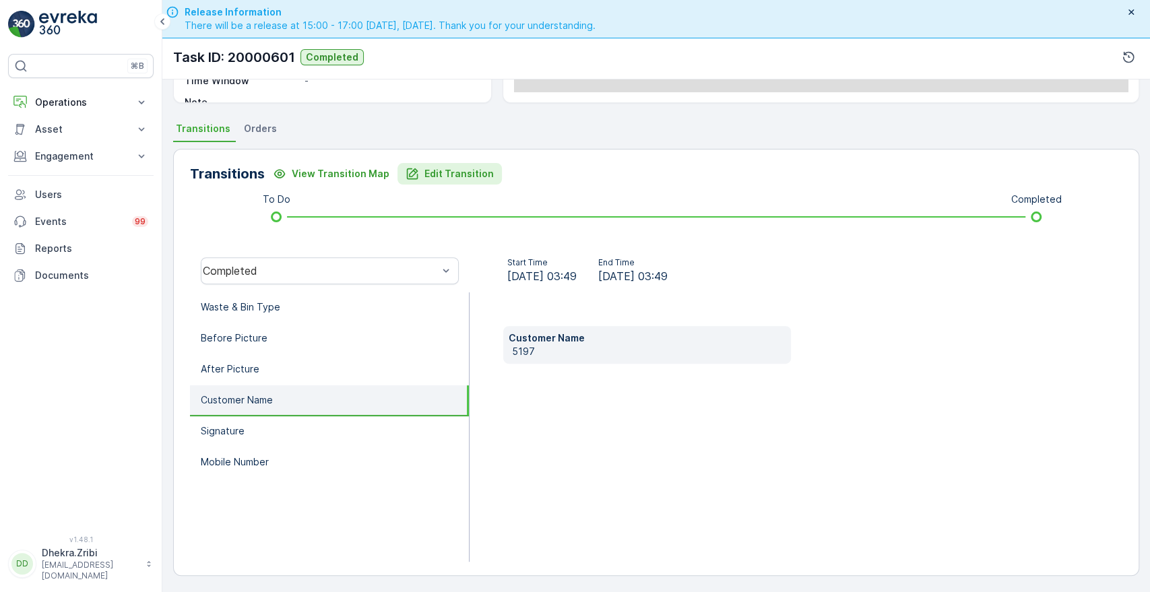
click at [458, 179] on button "Edit Transition" at bounding box center [450, 174] width 104 height 22
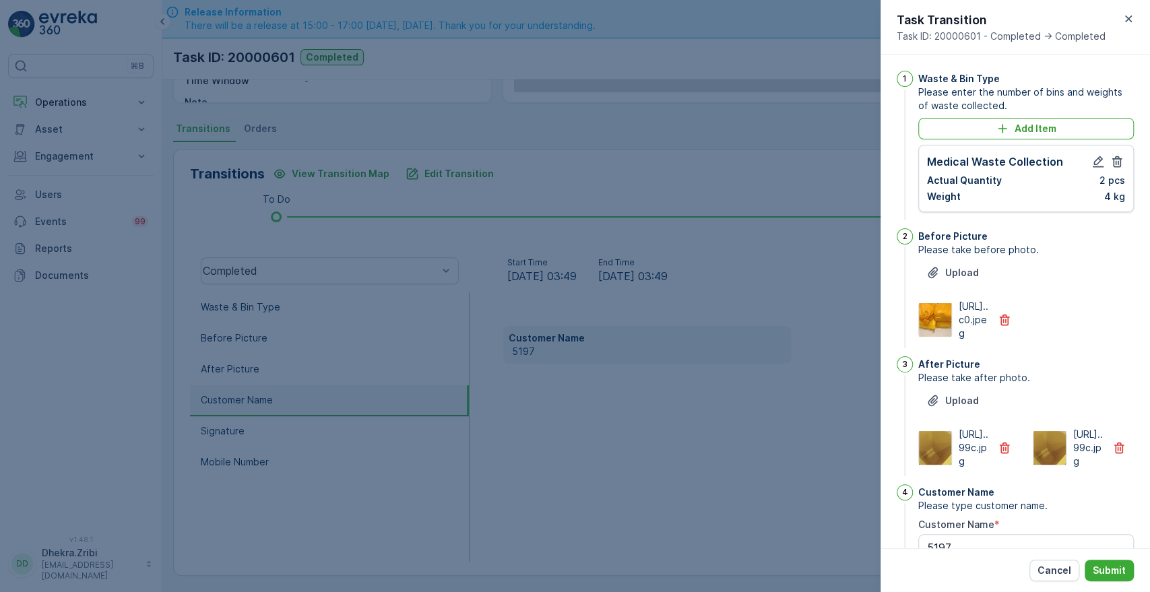
scroll to position [352, 0]
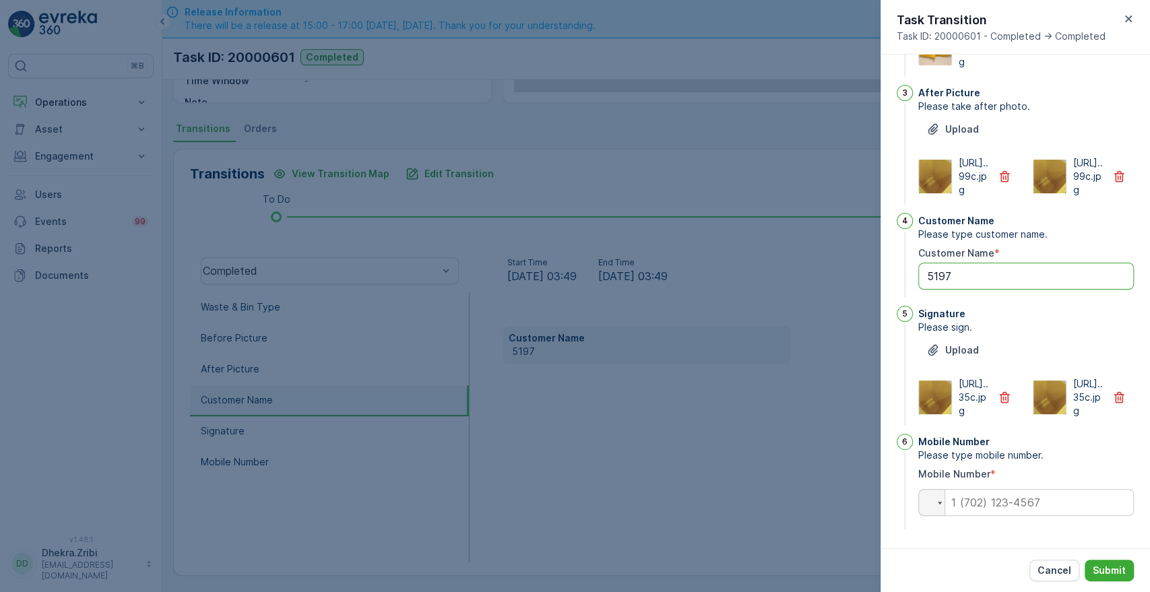
click at [972, 263] on Name "5197" at bounding box center [1026, 276] width 216 height 27
type Name "5"
type Name "[PERSON_NAME]"
click at [1008, 504] on input "tel" at bounding box center [1026, 502] width 216 height 27
type input "0508041292"
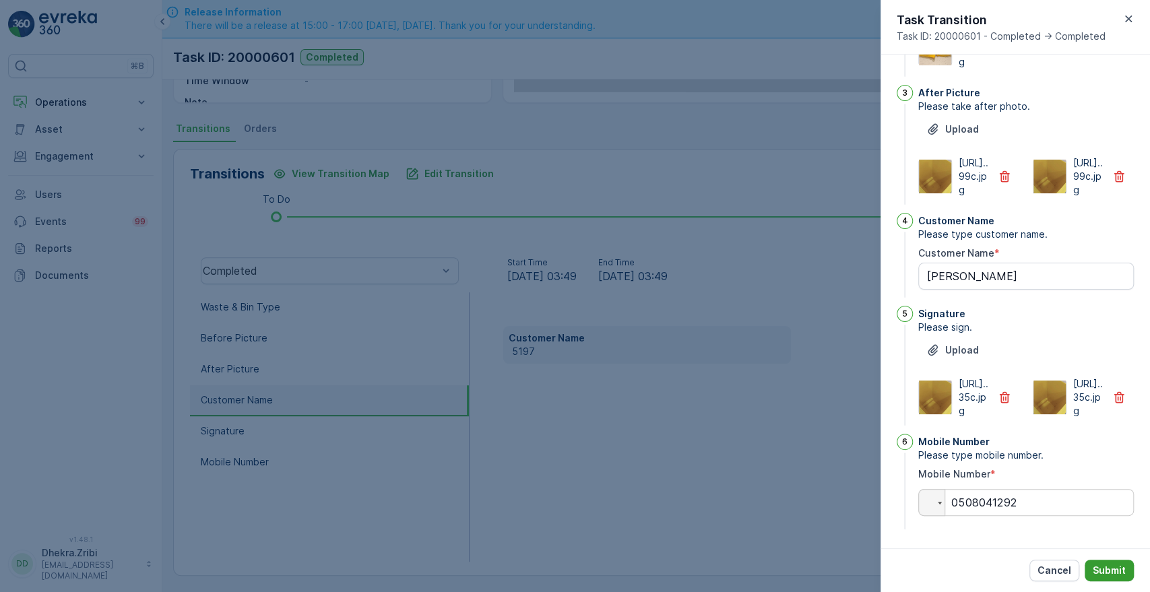
click at [1106, 565] on p "Submit" at bounding box center [1109, 570] width 33 height 13
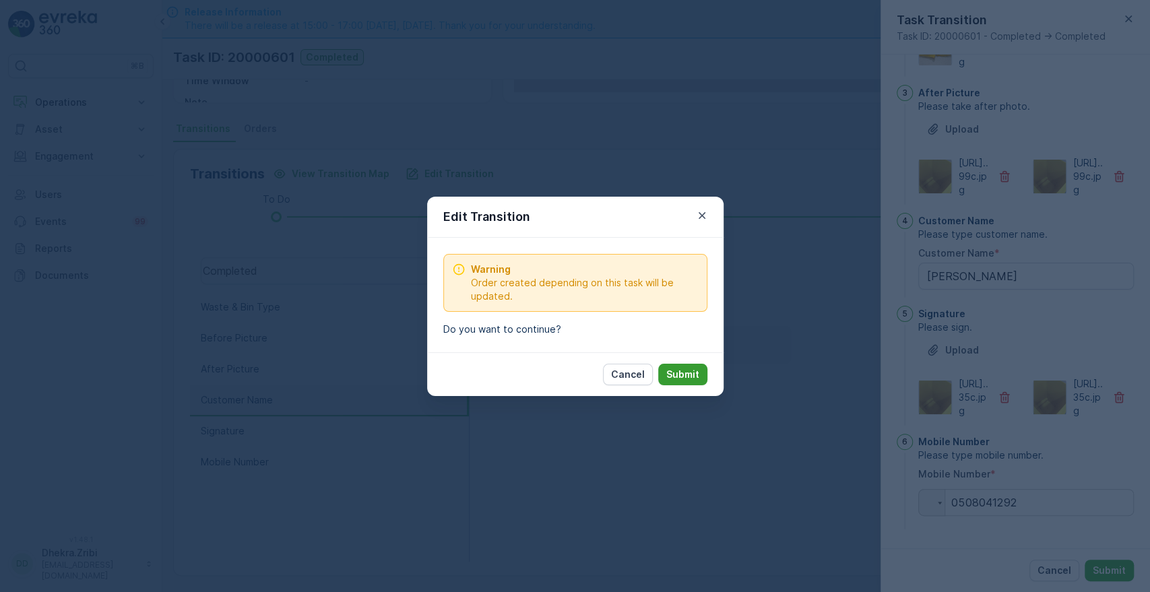
click at [678, 372] on p "Submit" at bounding box center [682, 374] width 33 height 13
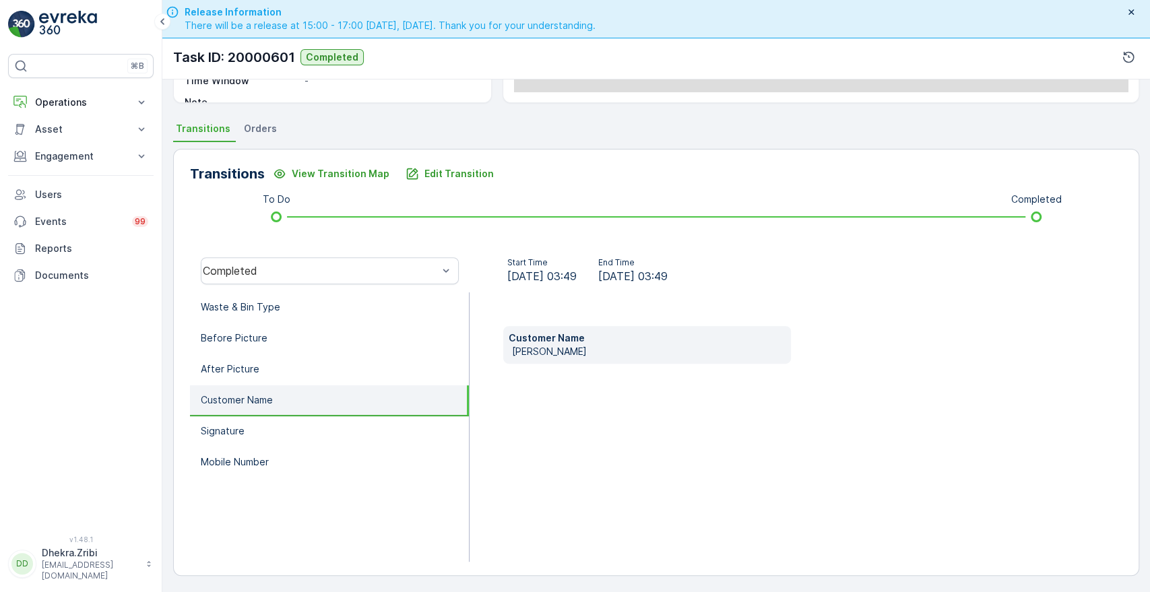
scroll to position [0, 0]
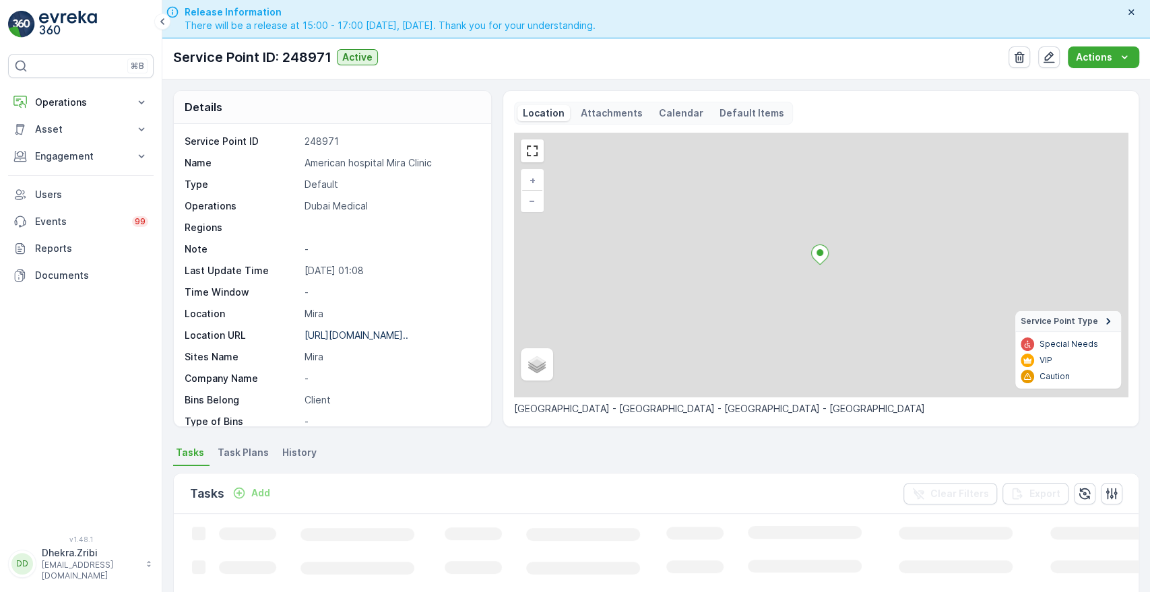
scroll to position [306, 0]
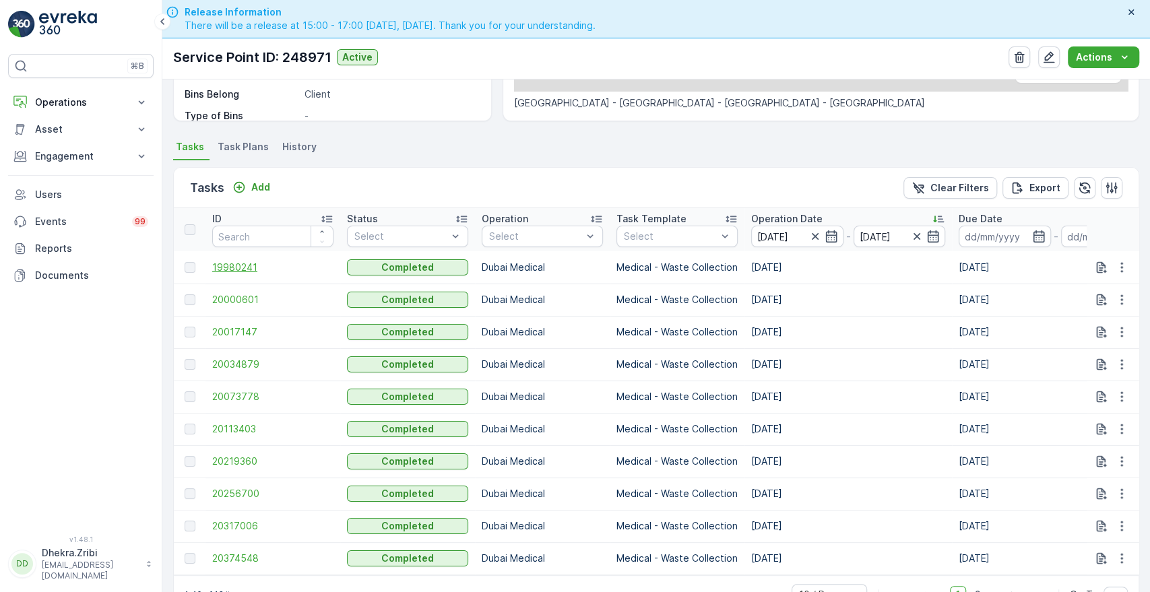
click at [241, 263] on span "19980241" at bounding box center [272, 267] width 121 height 13
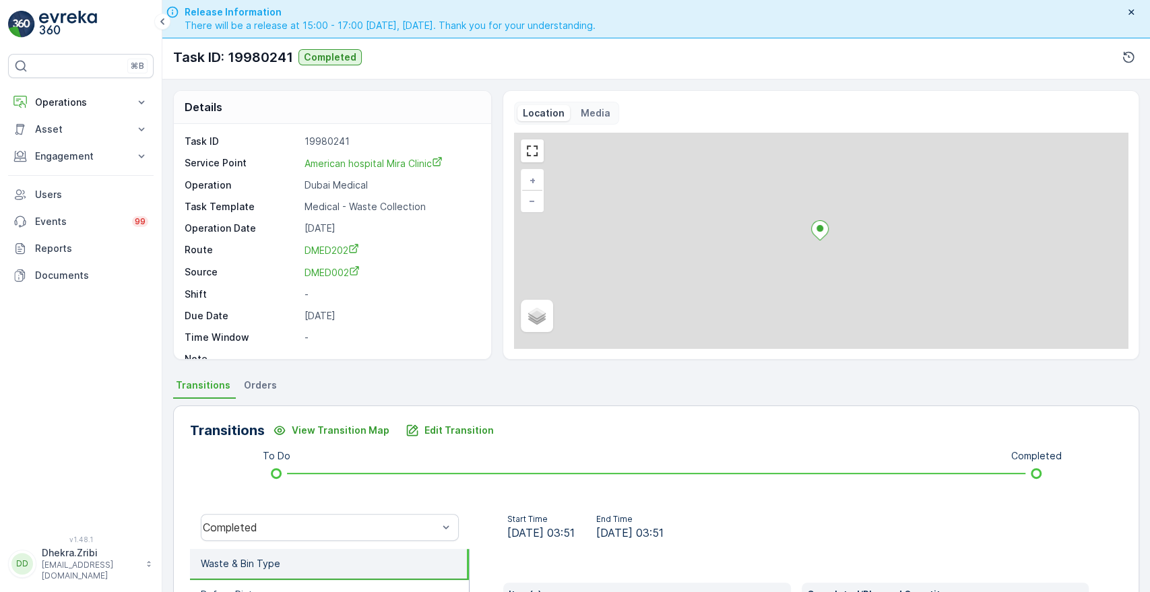
scroll to position [257, 0]
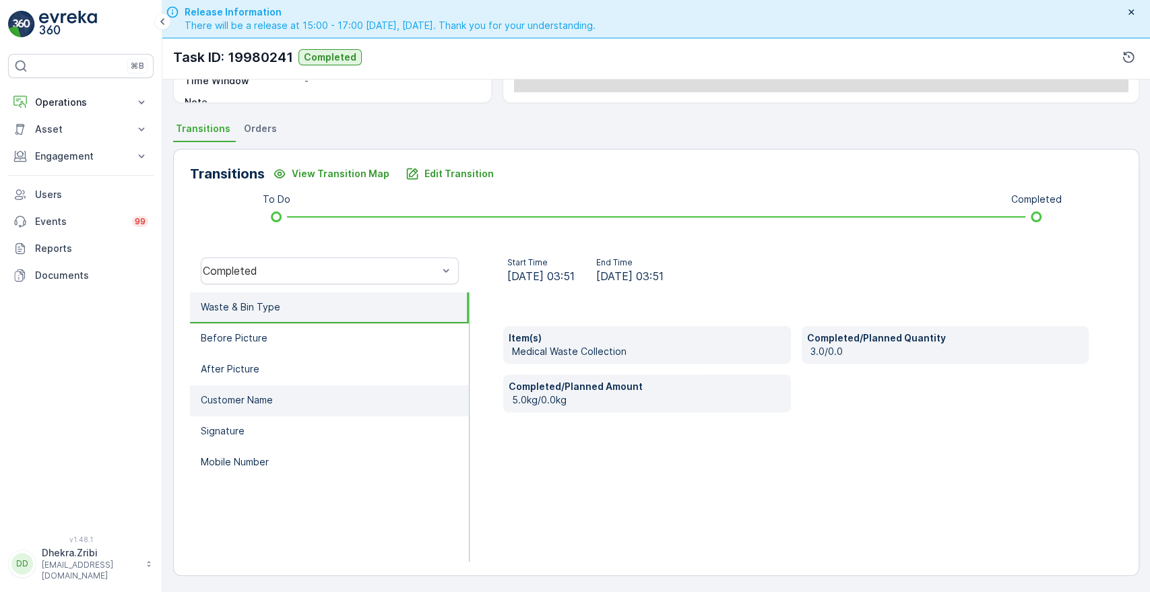
click at [272, 400] on p "Customer Name" at bounding box center [237, 400] width 72 height 13
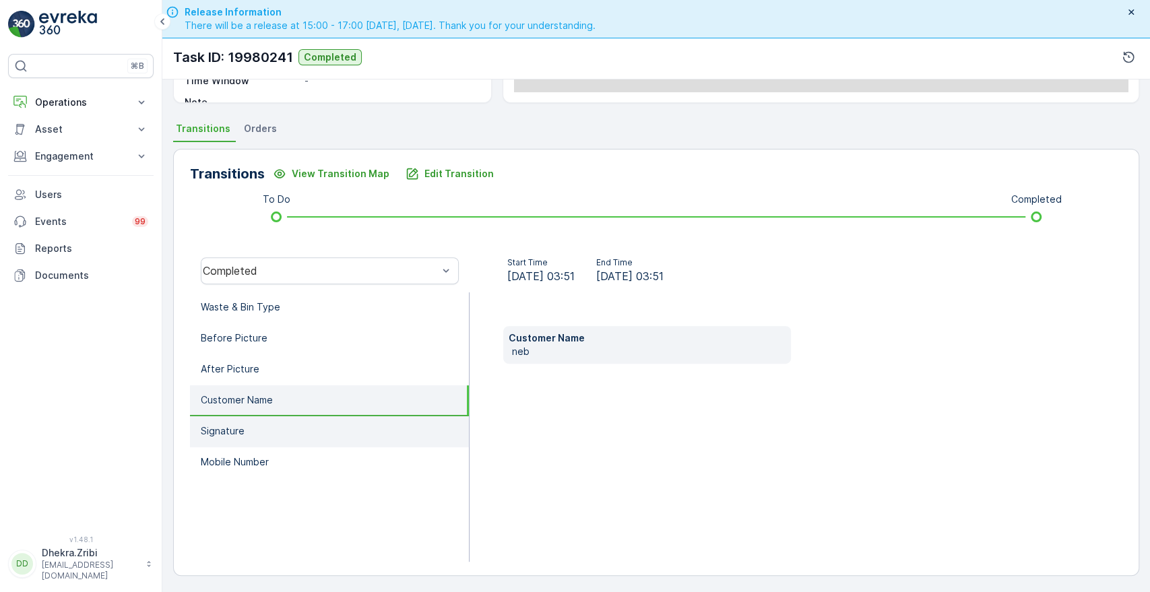
click at [247, 420] on li "Signature" at bounding box center [329, 431] width 279 height 31
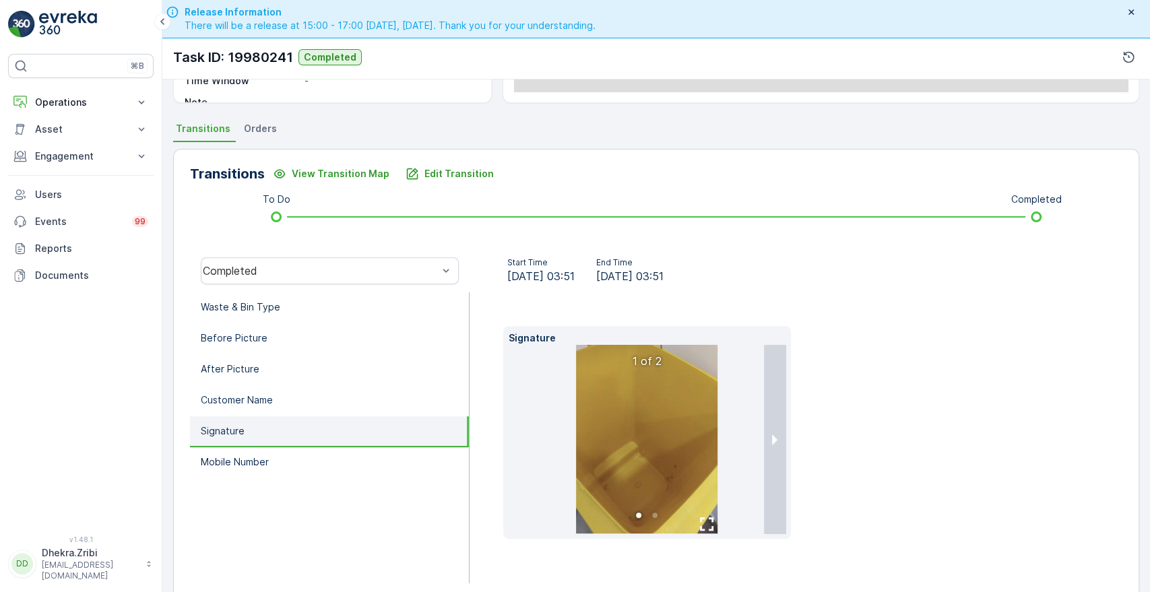
click at [247, 420] on li "Signature" at bounding box center [329, 431] width 279 height 31
click at [234, 457] on p "Mobile Number" at bounding box center [235, 462] width 68 height 13
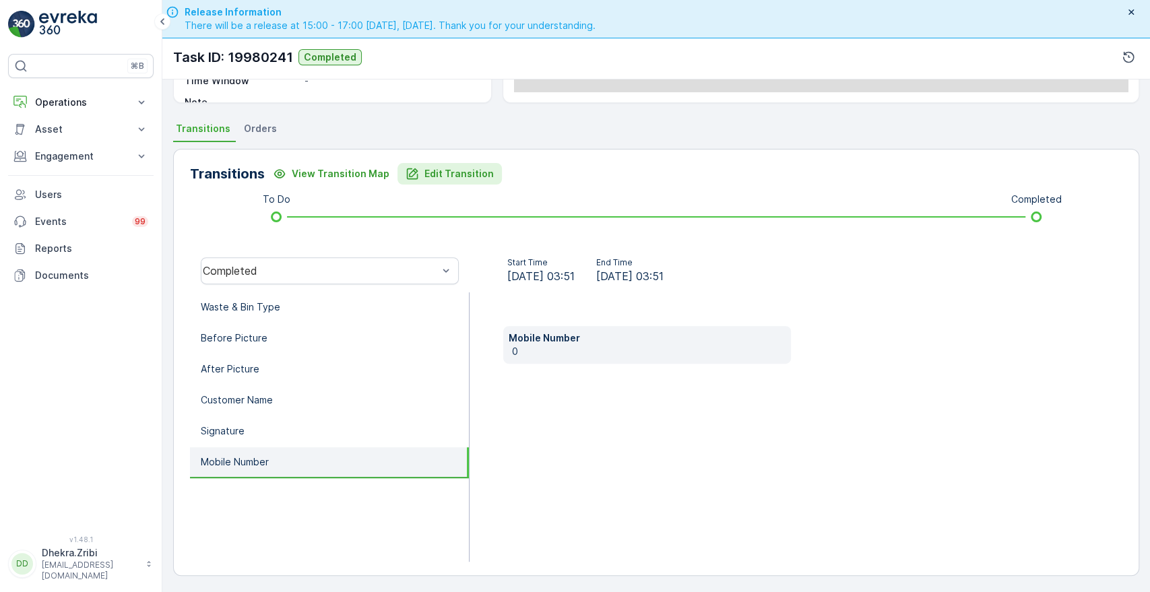
click at [442, 175] on p "Edit Transition" at bounding box center [459, 173] width 69 height 13
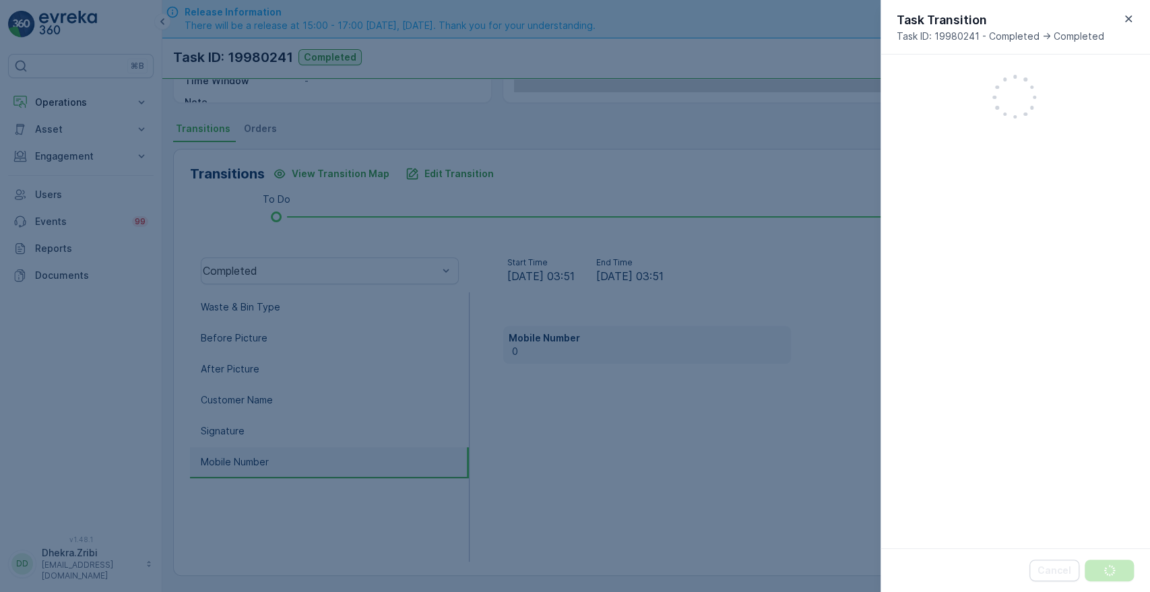
scroll to position [352, 0]
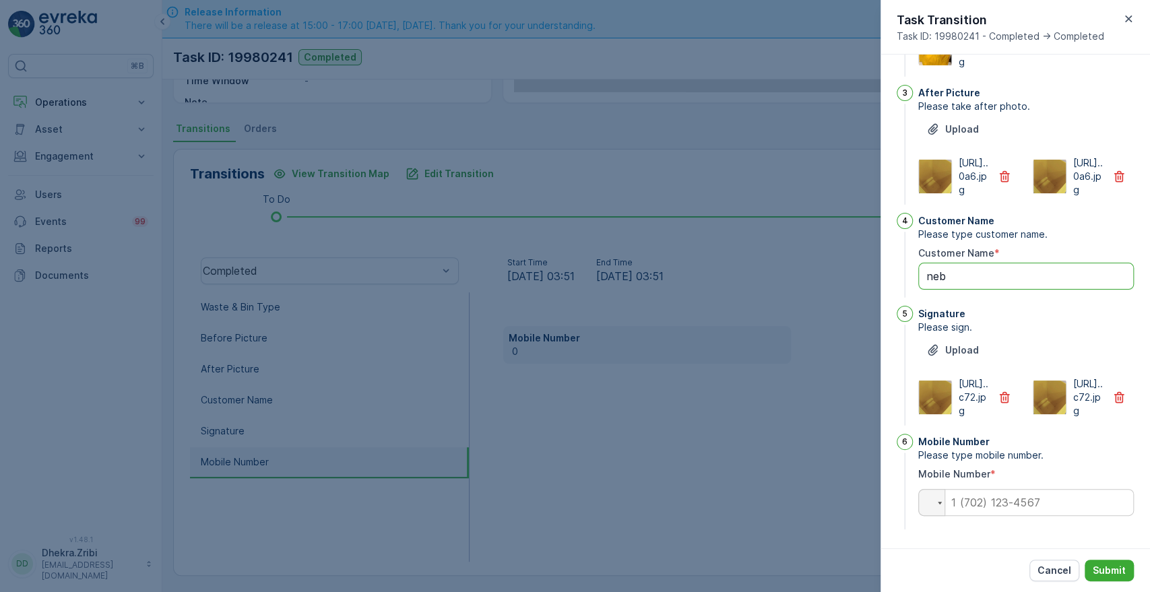
click at [981, 263] on Name "neb" at bounding box center [1026, 276] width 216 height 27
type Name "n"
type Name "[PERSON_NAME]"
click at [1009, 503] on input "tel" at bounding box center [1026, 502] width 216 height 27
type input "0508041292"
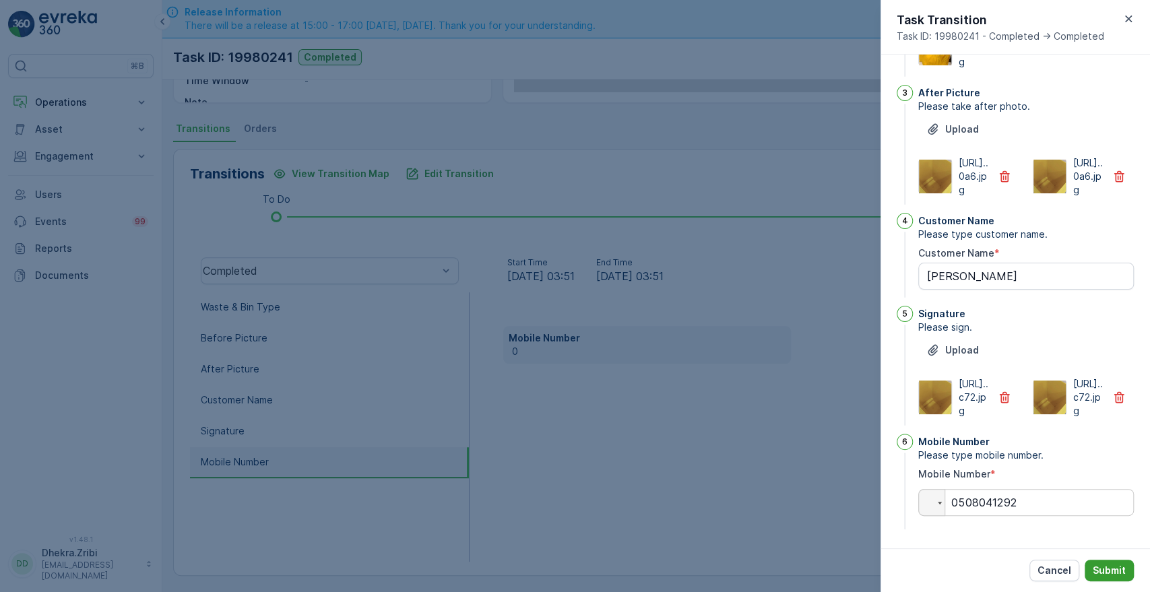
click at [1106, 571] on p "Submit" at bounding box center [1109, 570] width 33 height 13
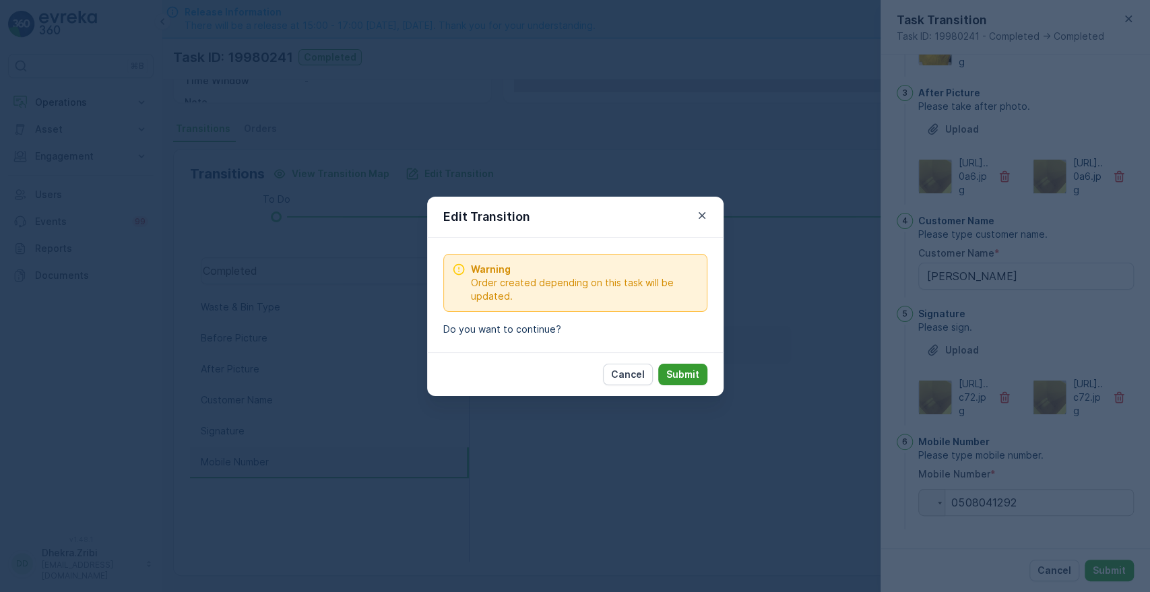
click at [694, 379] on p "Submit" at bounding box center [682, 374] width 33 height 13
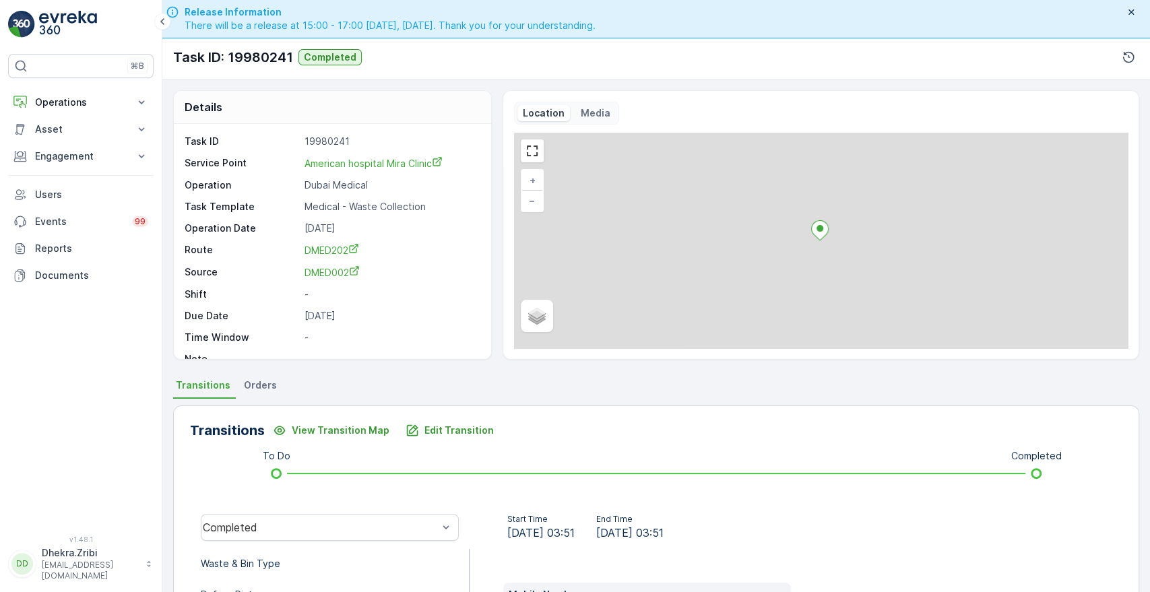
scroll to position [0, 0]
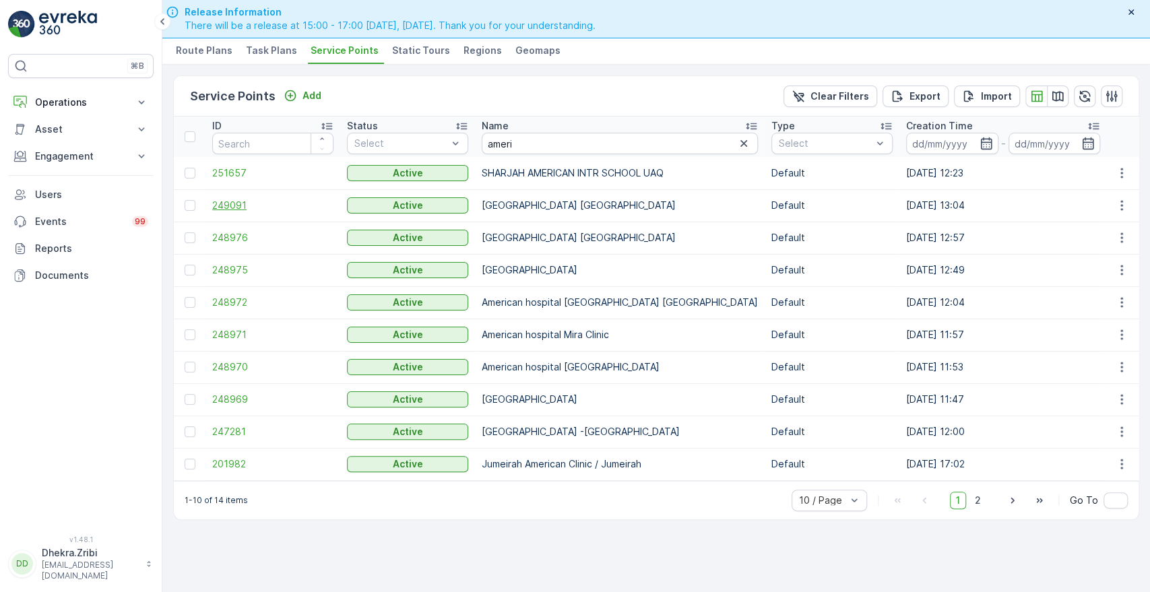
click at [237, 200] on span "249091" at bounding box center [272, 205] width 121 height 13
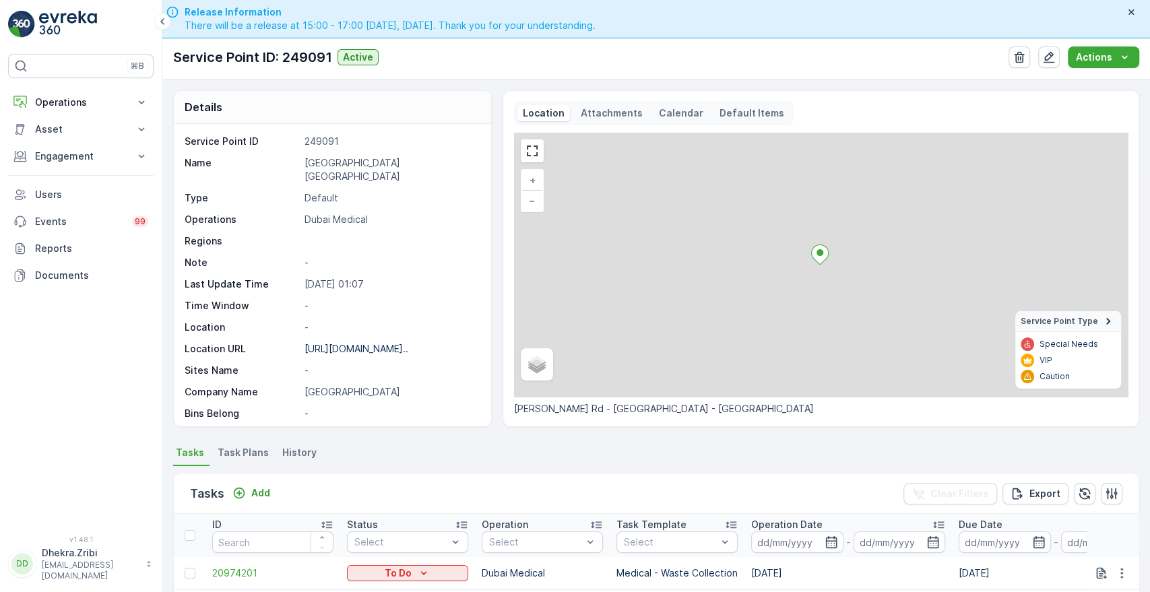
scroll to position [350, 0]
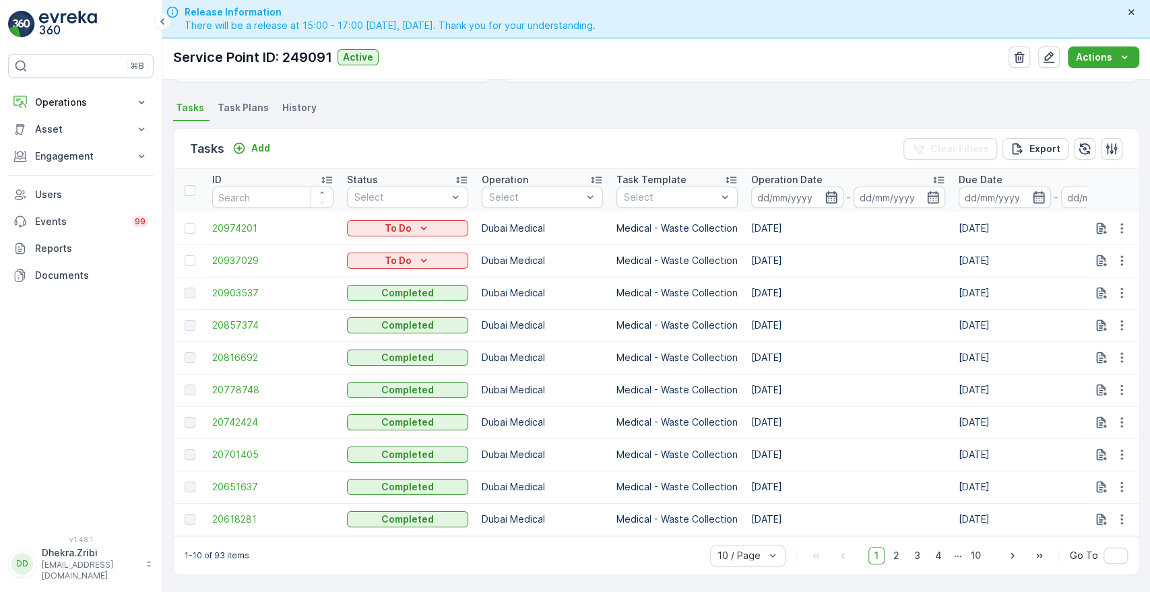
click at [831, 191] on icon "button" at bounding box center [831, 197] width 13 height 13
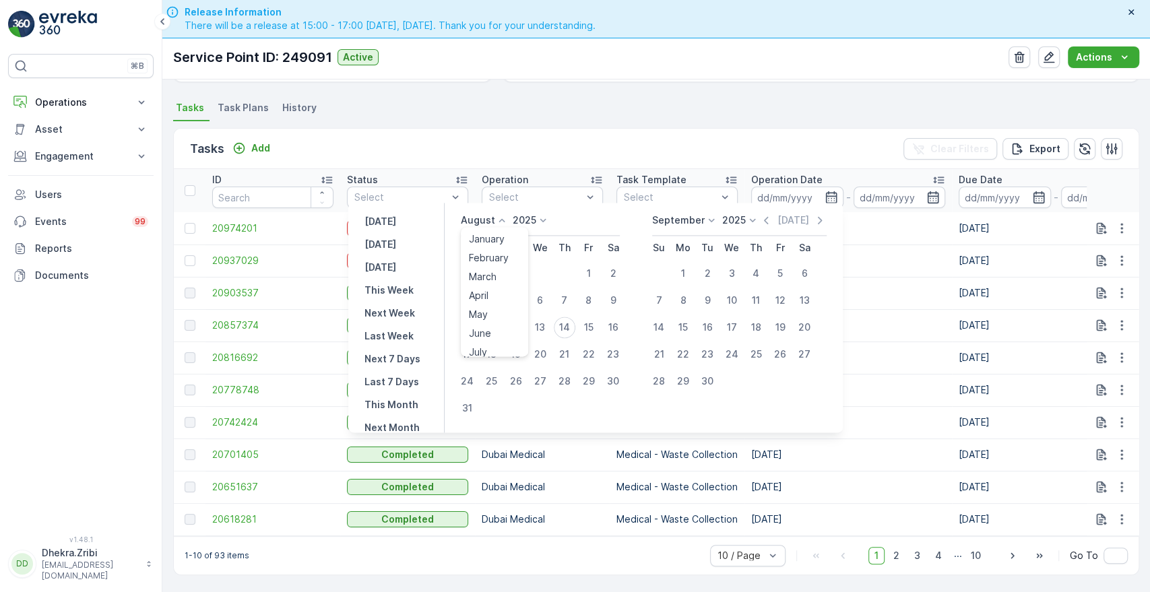
click at [505, 216] on icon at bounding box center [501, 220] width 13 height 13
click at [485, 349] on span "July" at bounding box center [478, 346] width 18 height 13
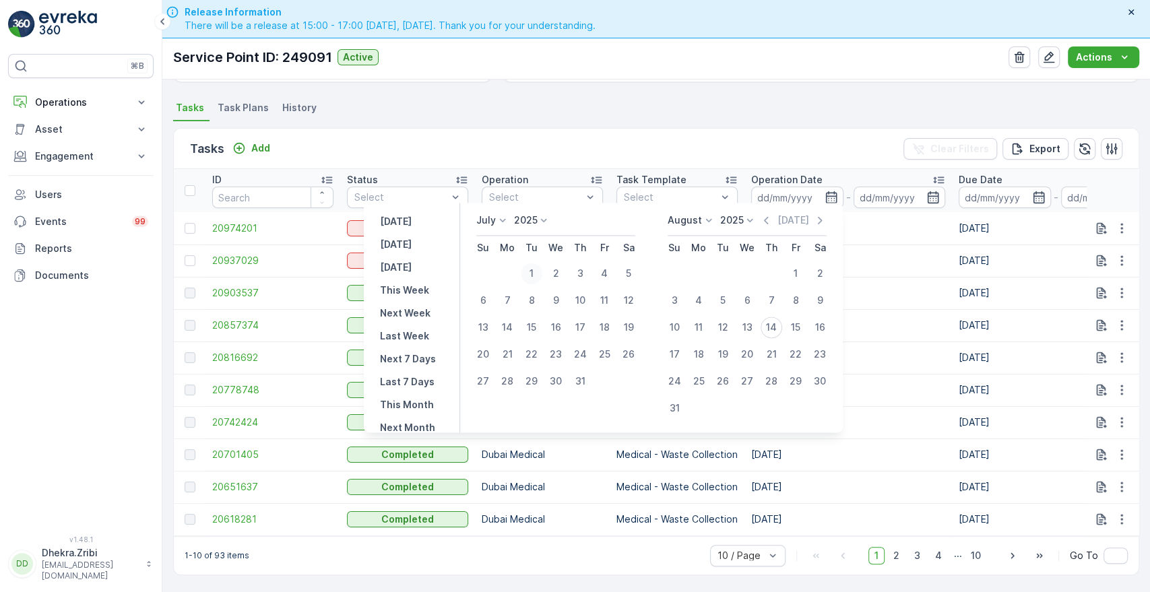
click at [534, 268] on div "1" at bounding box center [532, 274] width 22 height 22
type input "[DATE]"
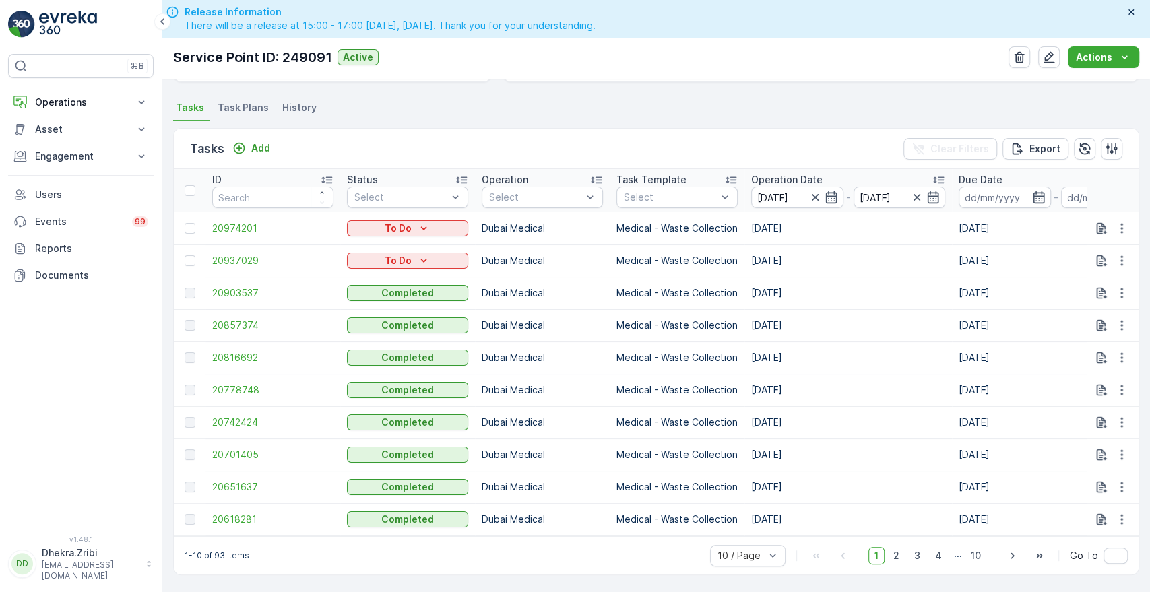
click at [650, 147] on div "Tasks Add Clear Filters Export" at bounding box center [656, 149] width 965 height 40
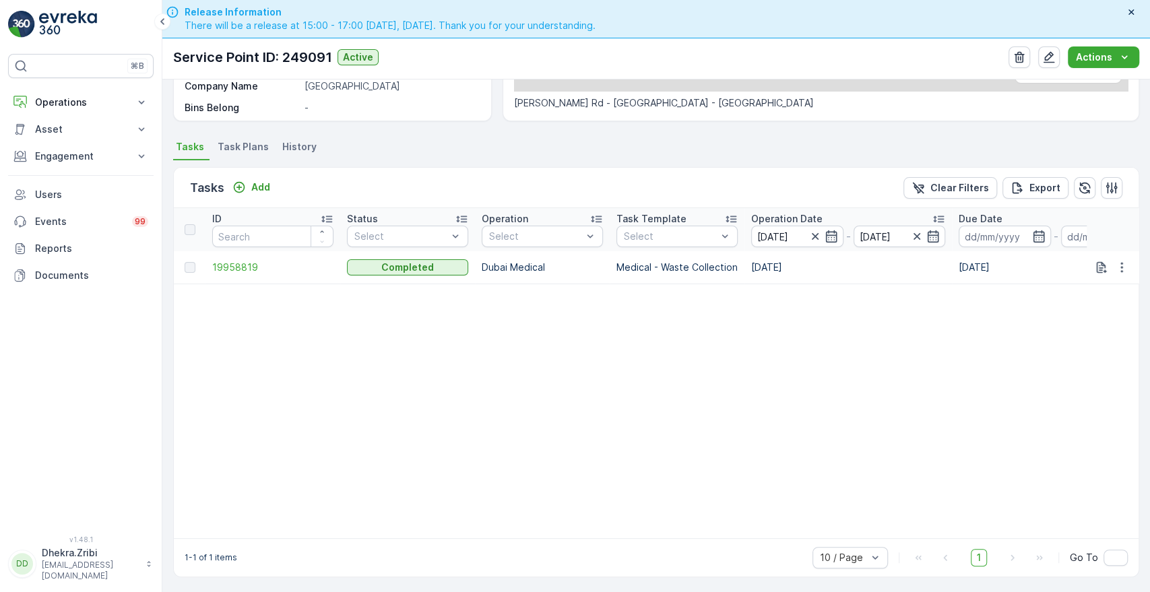
scroll to position [313, 0]
click at [933, 234] on icon "button" at bounding box center [933, 234] width 13 height 13
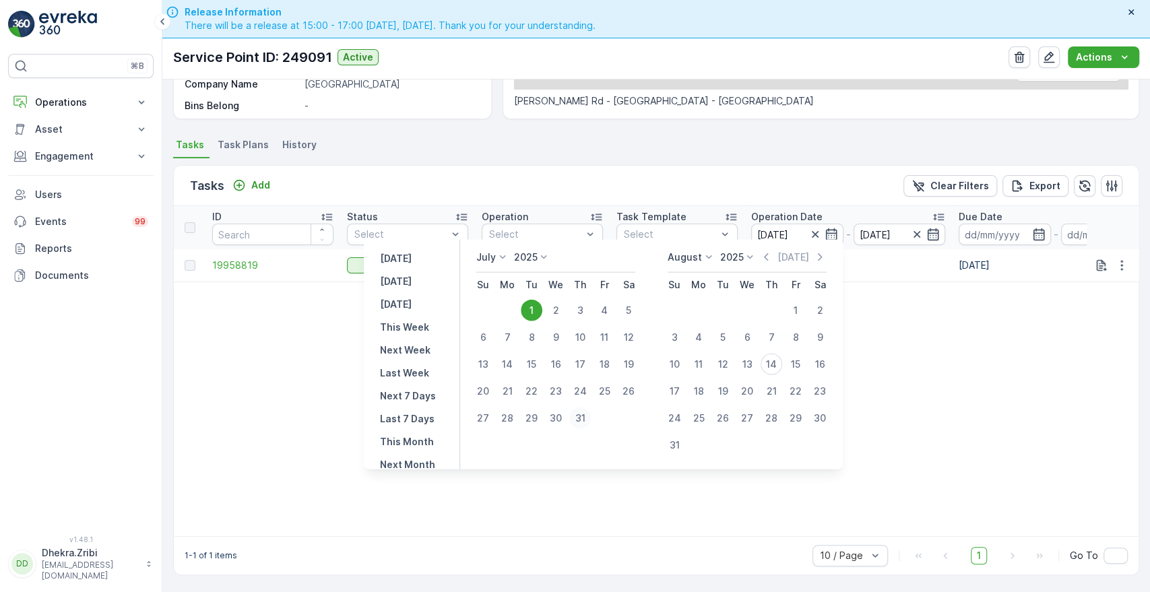
click at [577, 426] on div "31" at bounding box center [580, 419] width 22 height 22
type input "[DATE]"
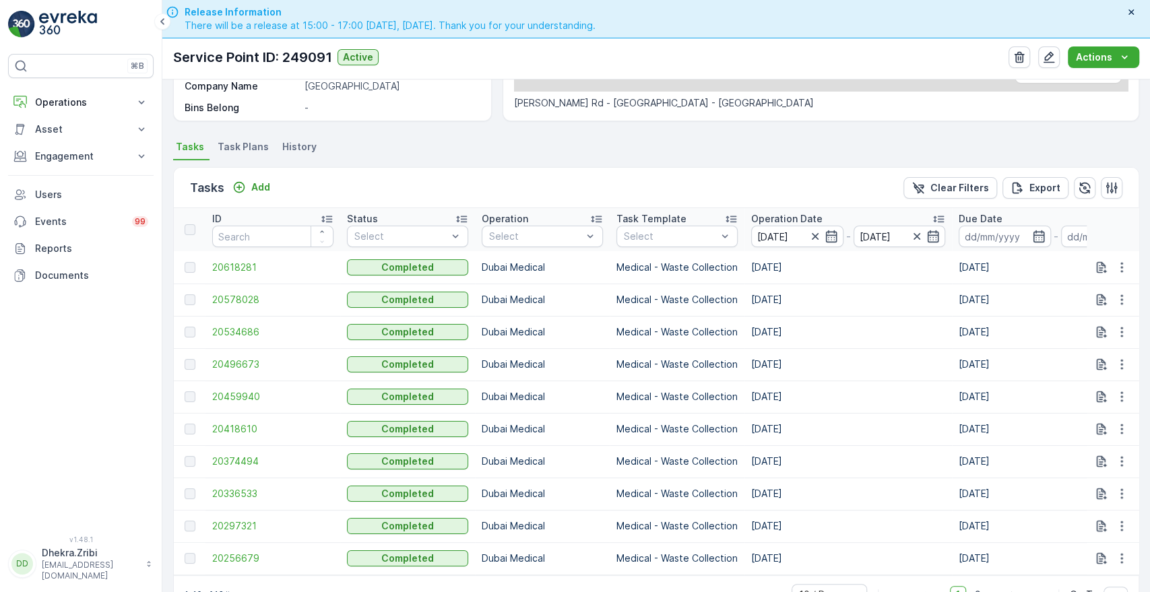
scroll to position [313, 0]
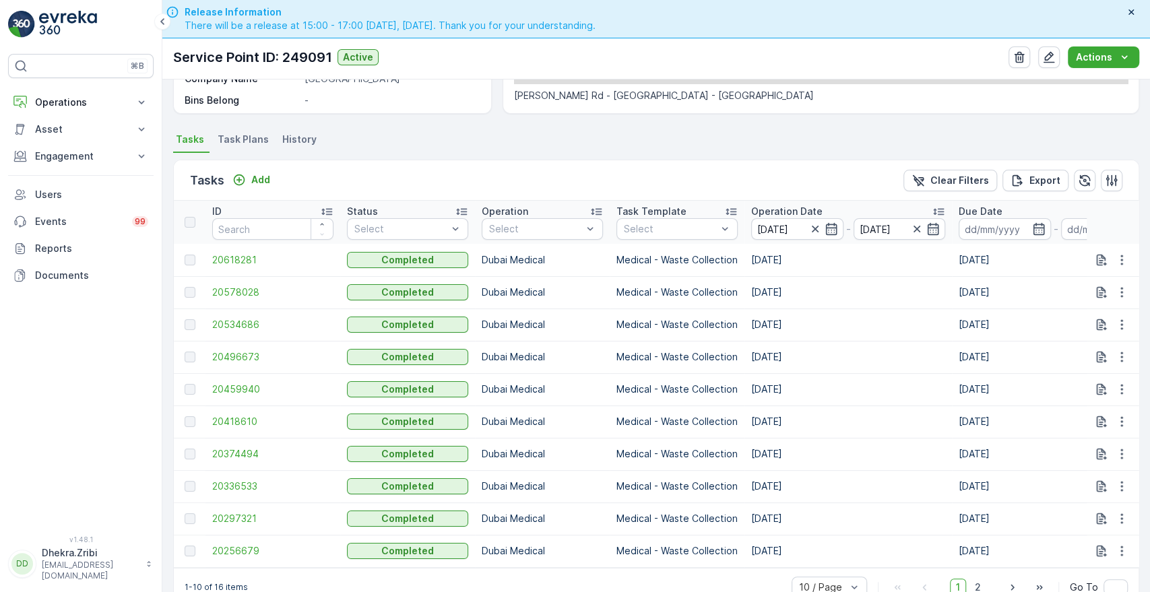
click at [800, 205] on p "Operation Date" at bounding box center [786, 211] width 71 height 13
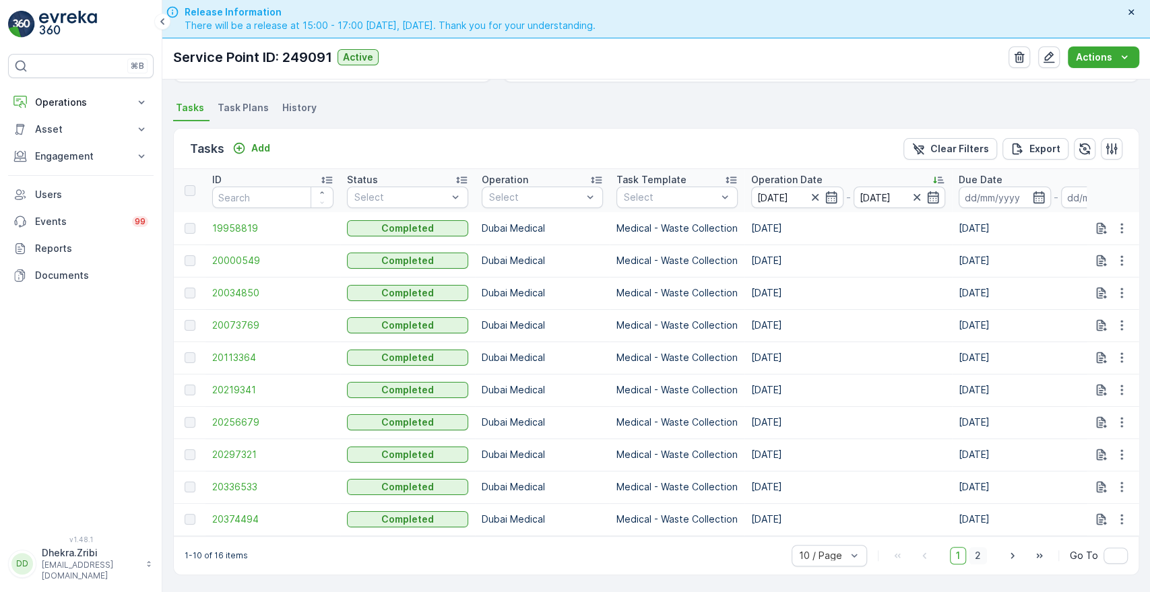
click at [975, 548] on span "2" at bounding box center [978, 556] width 18 height 18
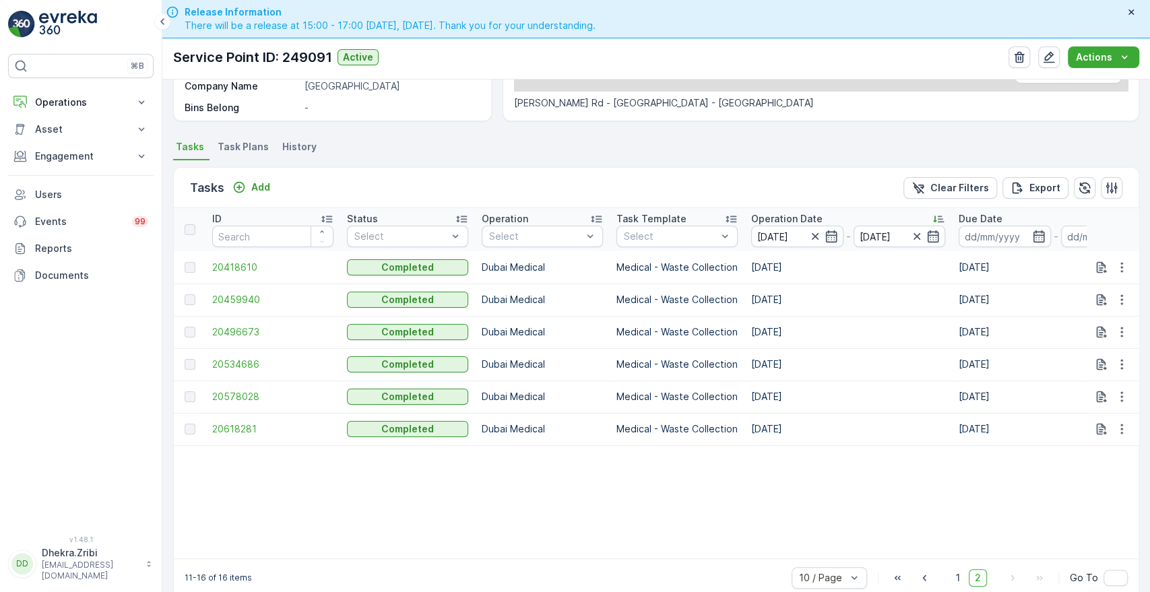
scroll to position [334, 0]
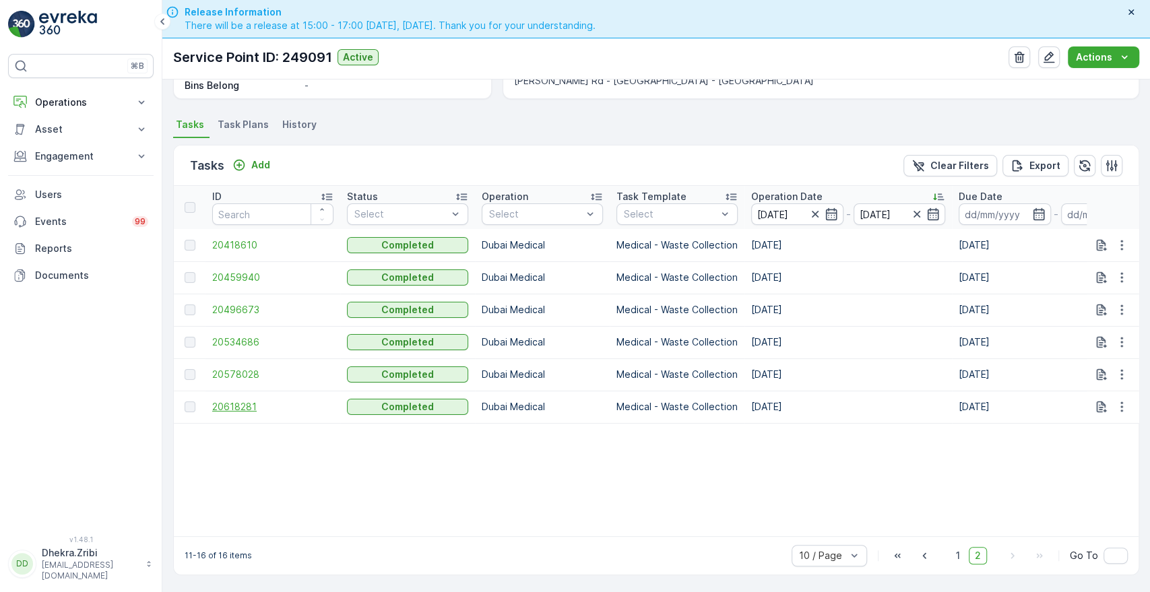
click at [245, 402] on span "20618281" at bounding box center [272, 406] width 121 height 13
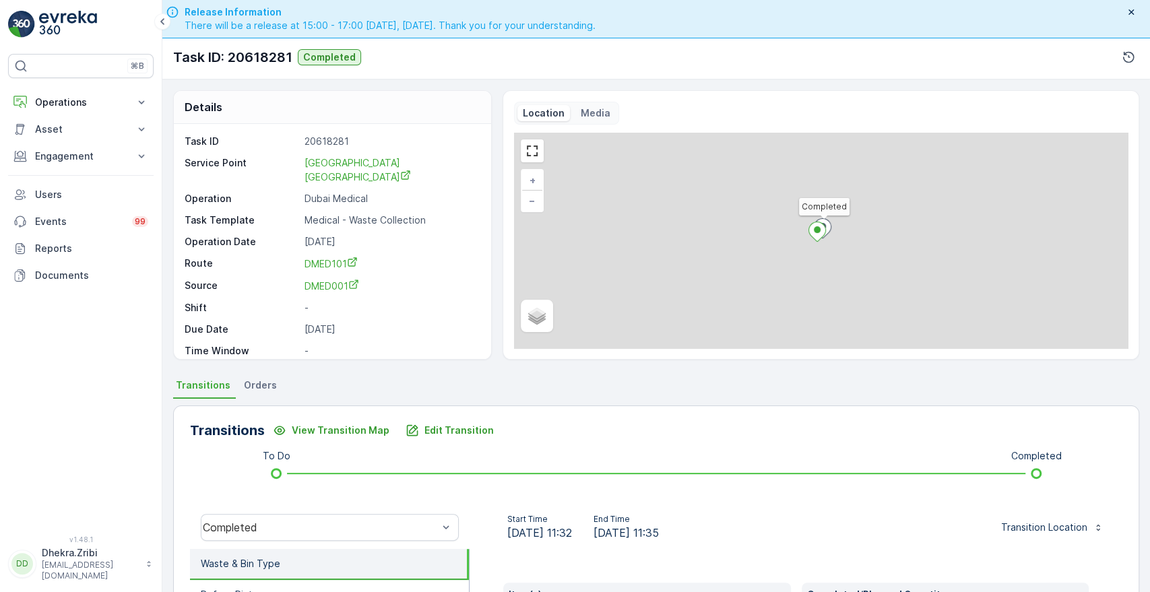
scroll to position [257, 0]
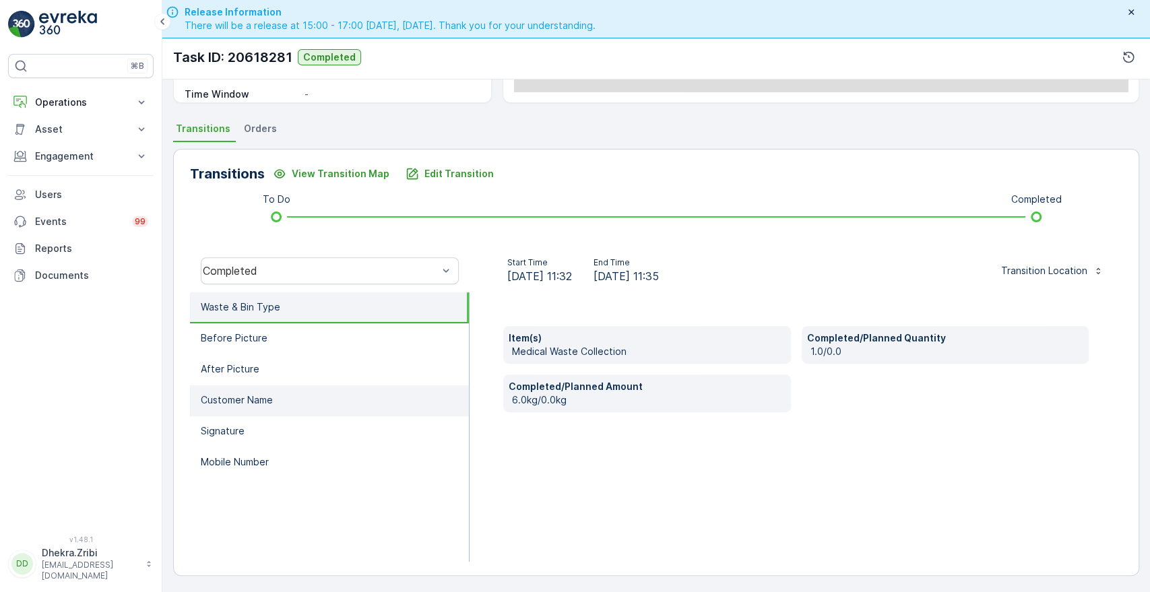
click at [261, 396] on p "Customer Name" at bounding box center [237, 400] width 72 height 13
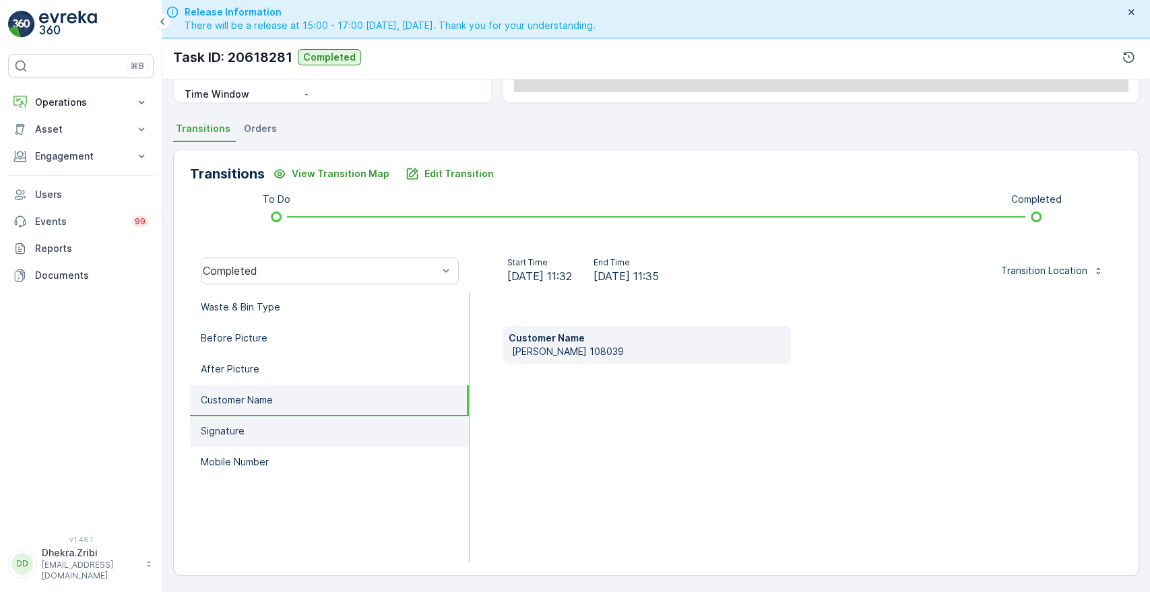
click at [239, 434] on p "Signature" at bounding box center [223, 431] width 44 height 13
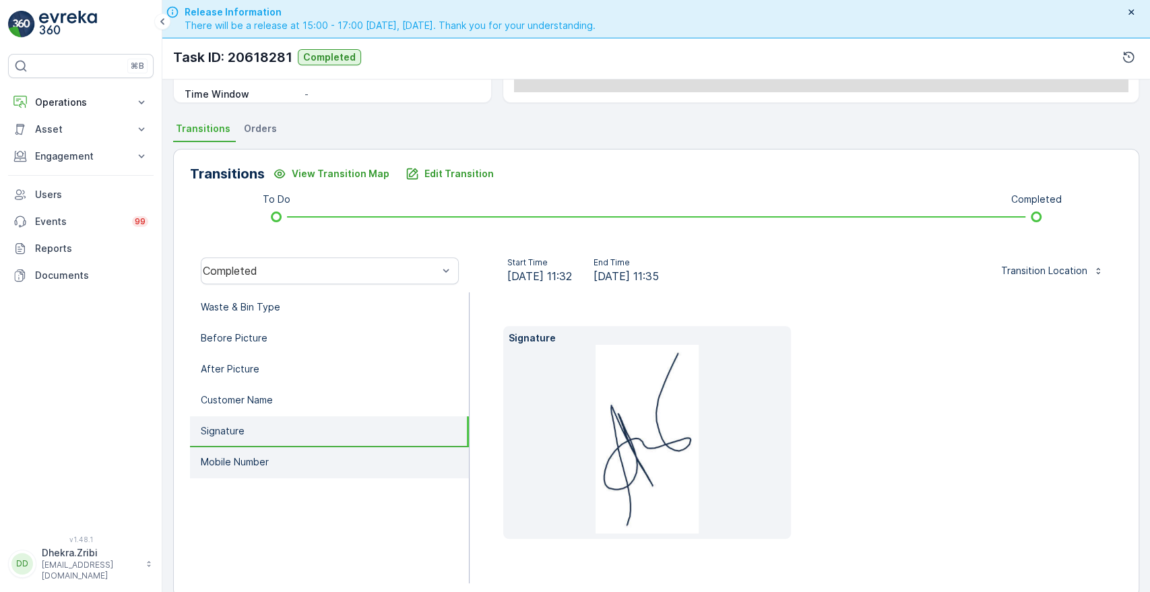
click at [242, 466] on p "Mobile Number" at bounding box center [235, 462] width 68 height 13
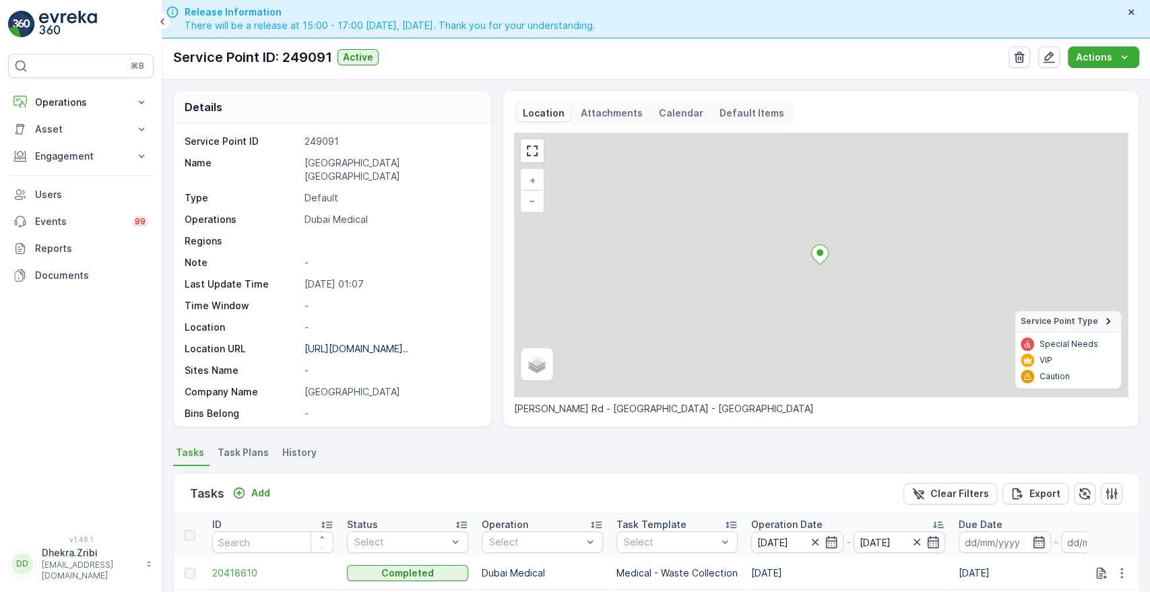
scroll to position [334, 0]
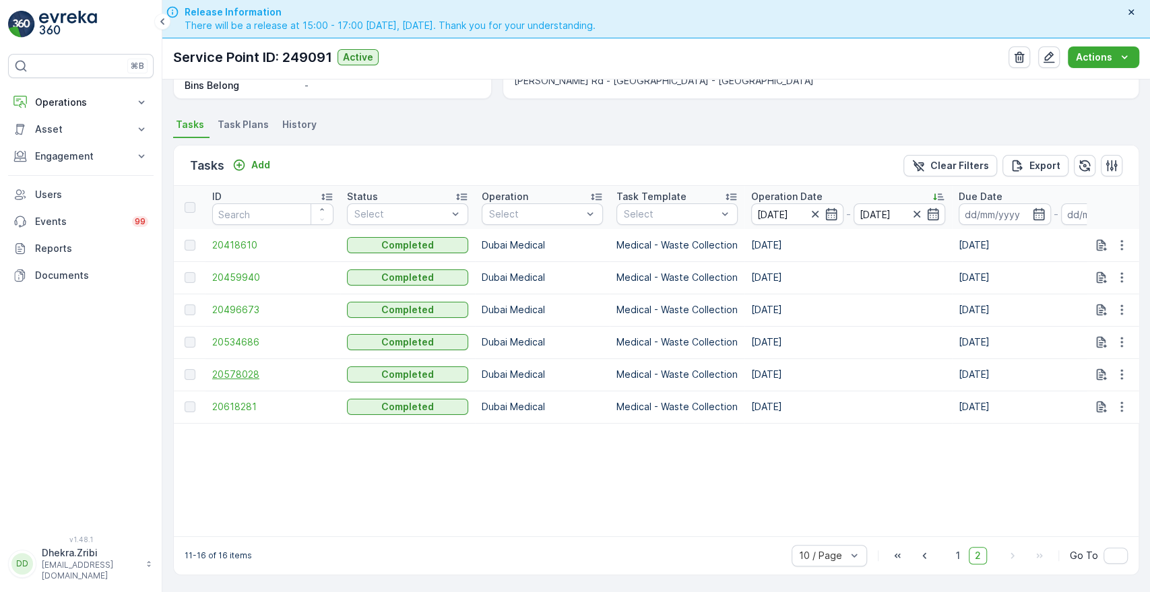
click at [232, 371] on span "20578028" at bounding box center [272, 374] width 121 height 13
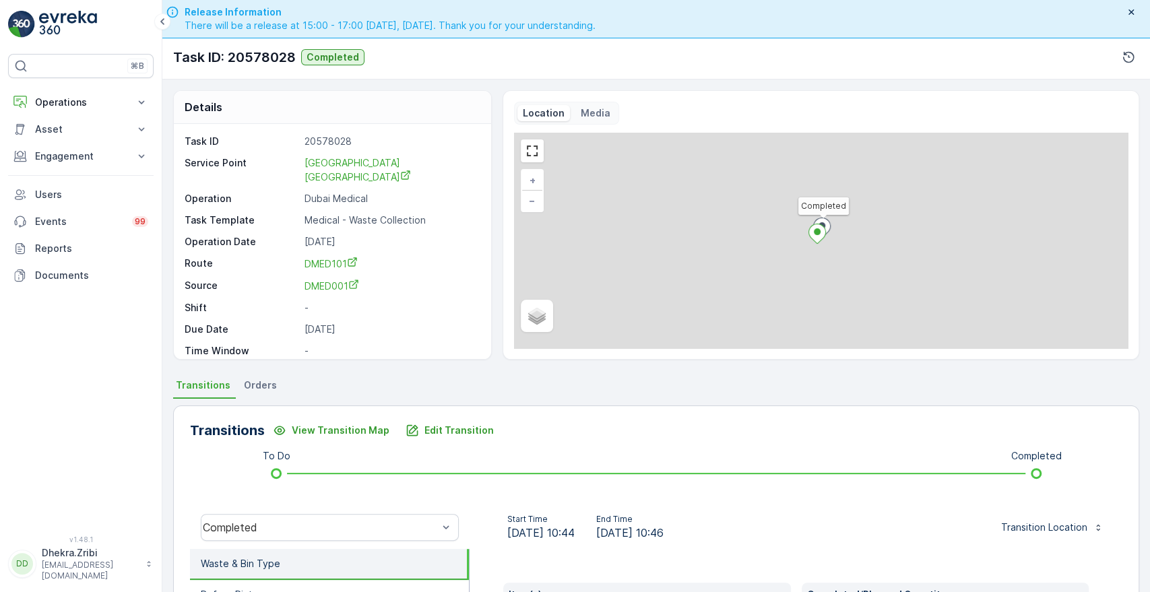
scroll to position [257, 0]
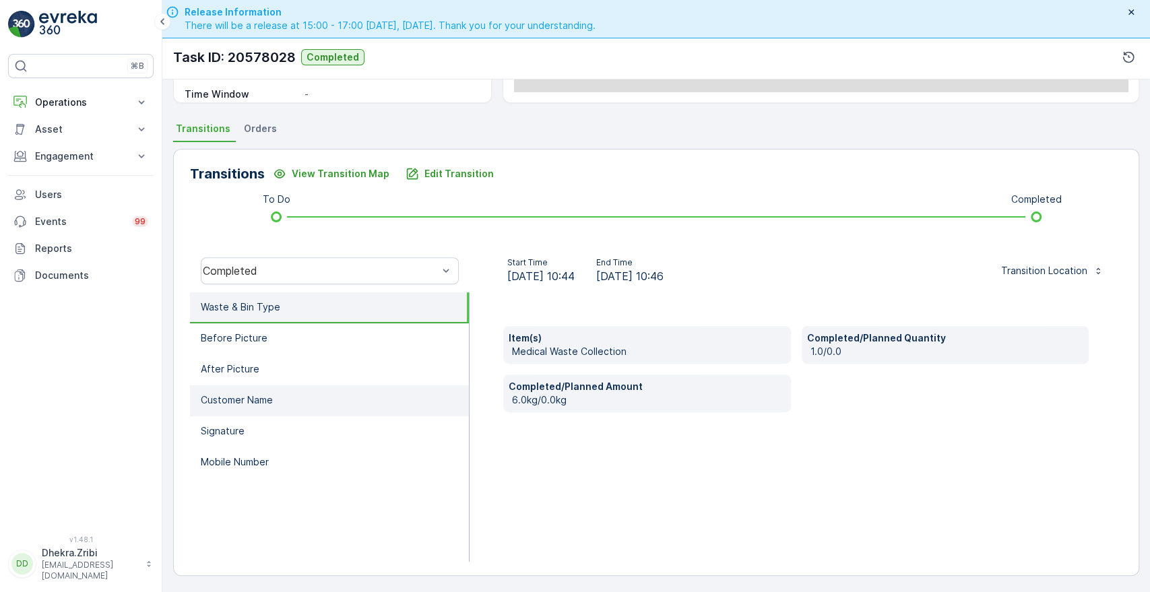
click at [256, 395] on p "Customer Name" at bounding box center [237, 400] width 72 height 13
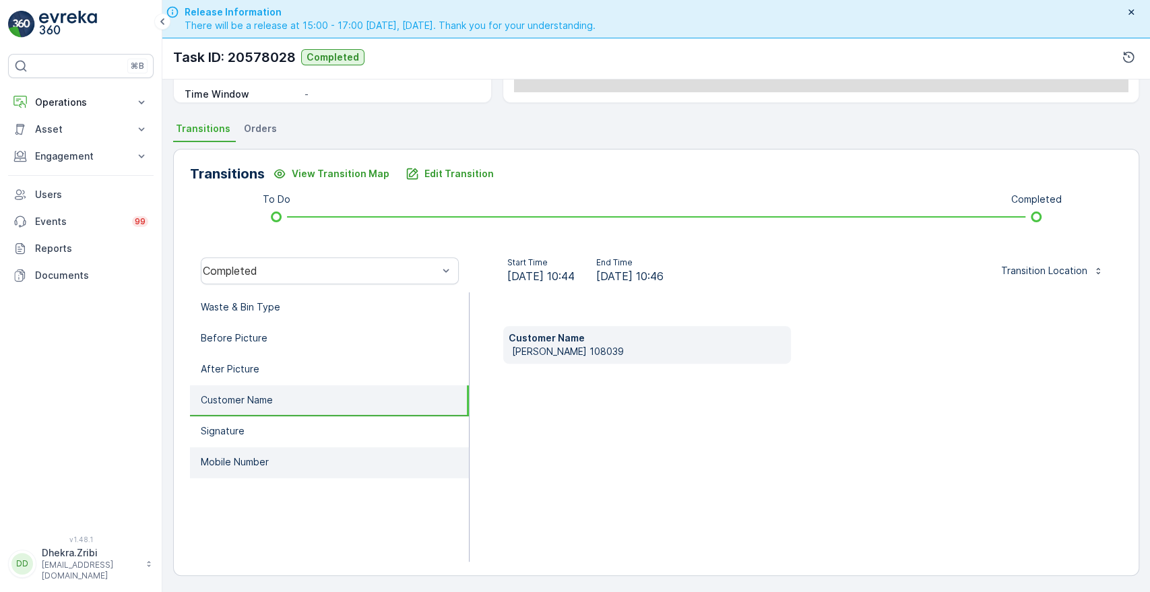
click at [238, 469] on li "Mobile Number" at bounding box center [329, 462] width 279 height 31
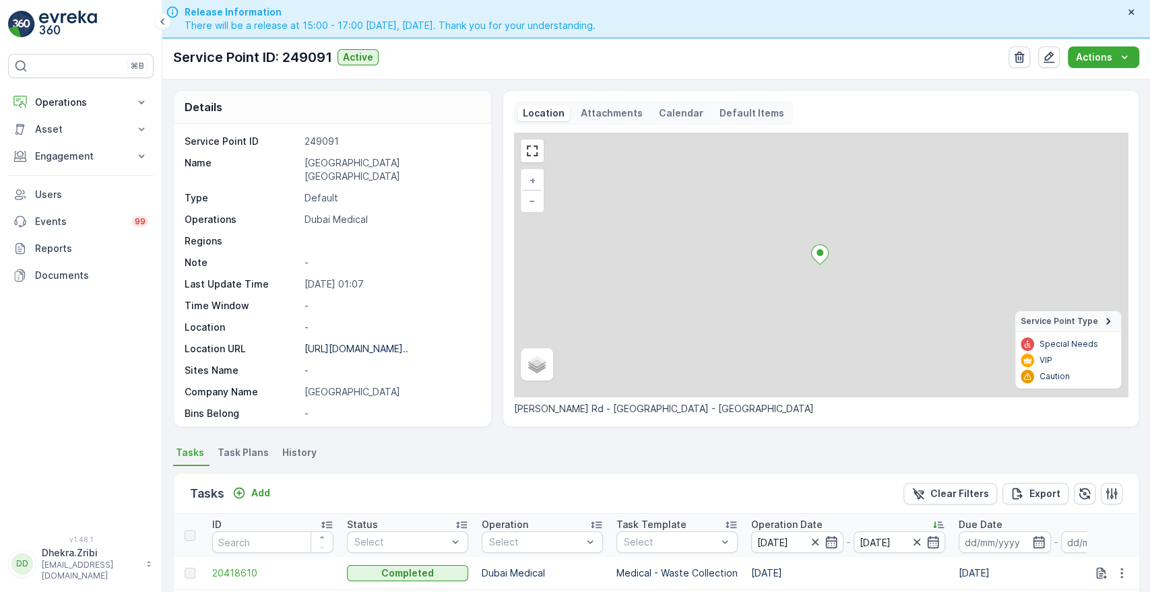
scroll to position [334, 0]
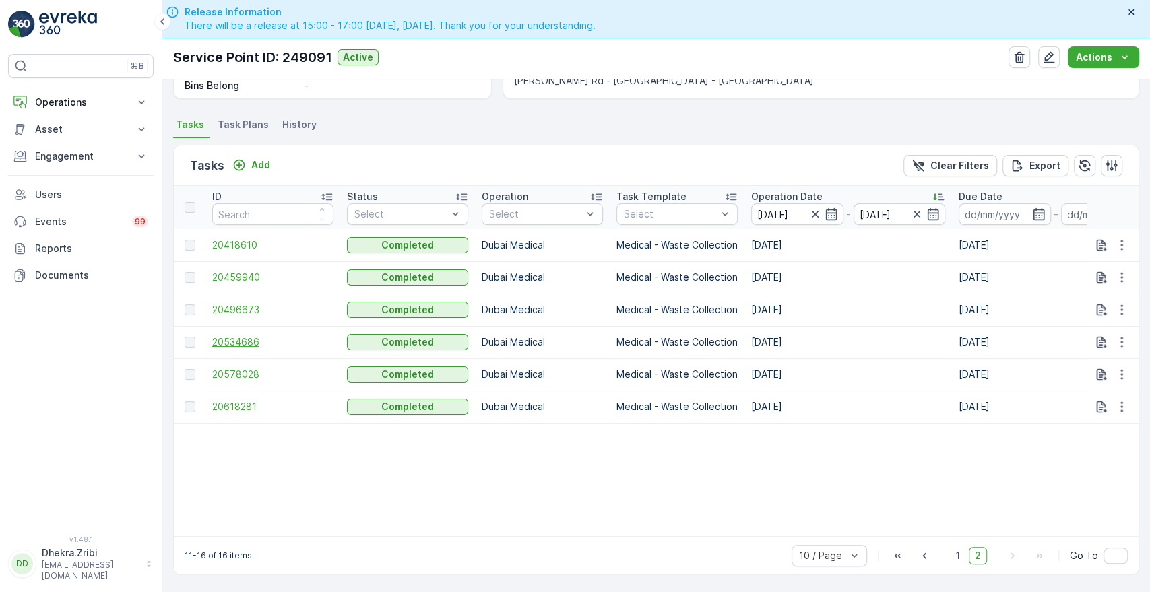
click at [220, 336] on span "20534686" at bounding box center [272, 342] width 121 height 13
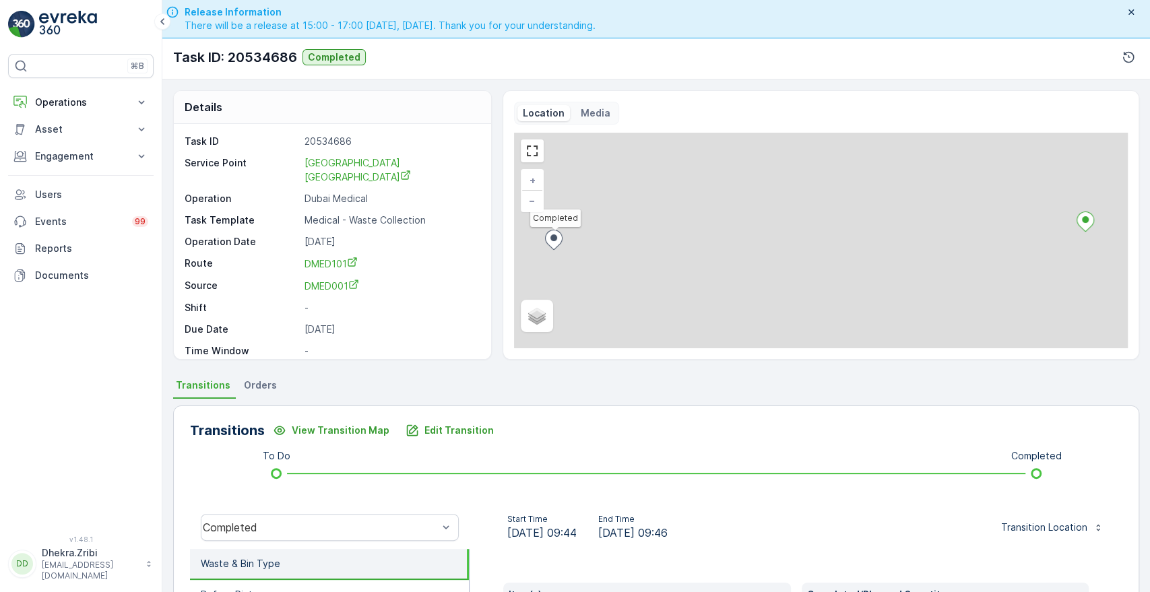
scroll to position [257, 0]
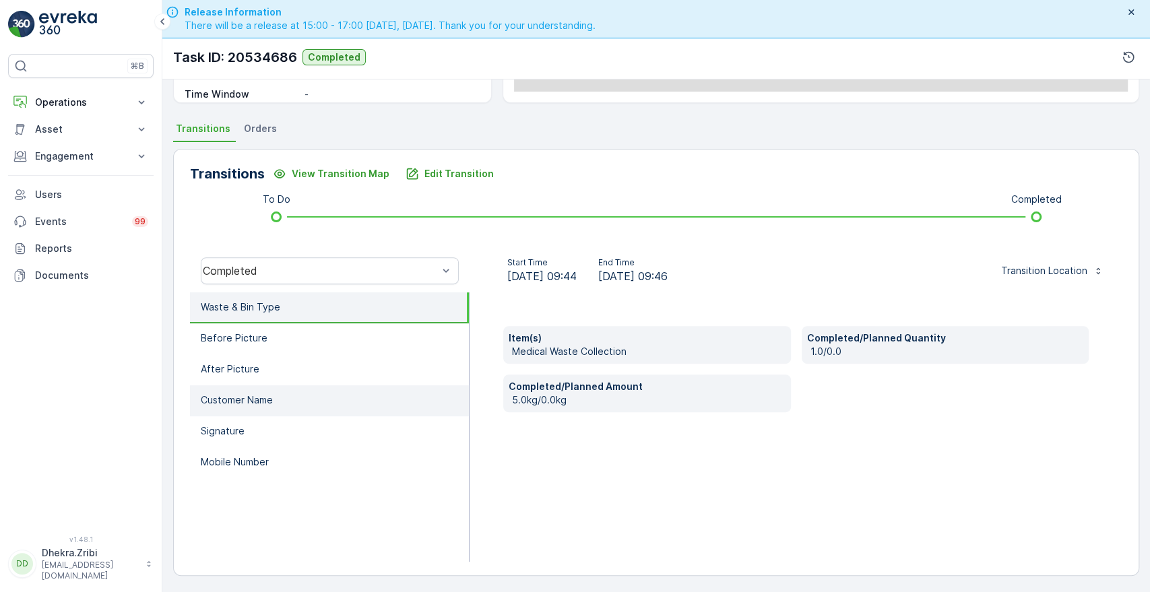
click at [276, 398] on li "Customer Name" at bounding box center [329, 400] width 279 height 31
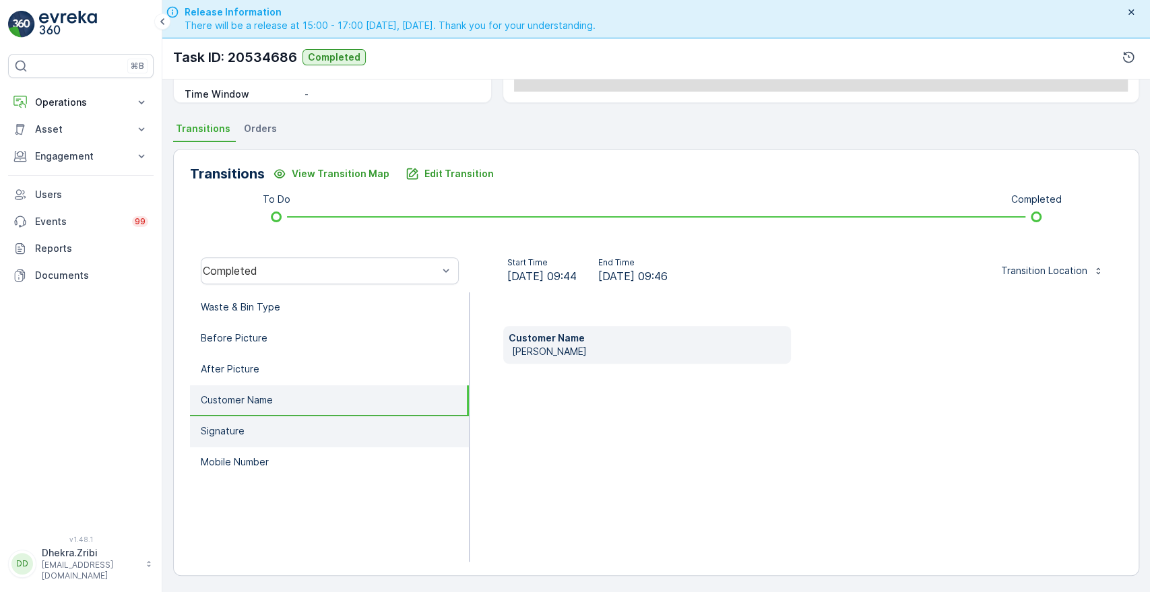
click at [230, 431] on p "Signature" at bounding box center [223, 431] width 44 height 13
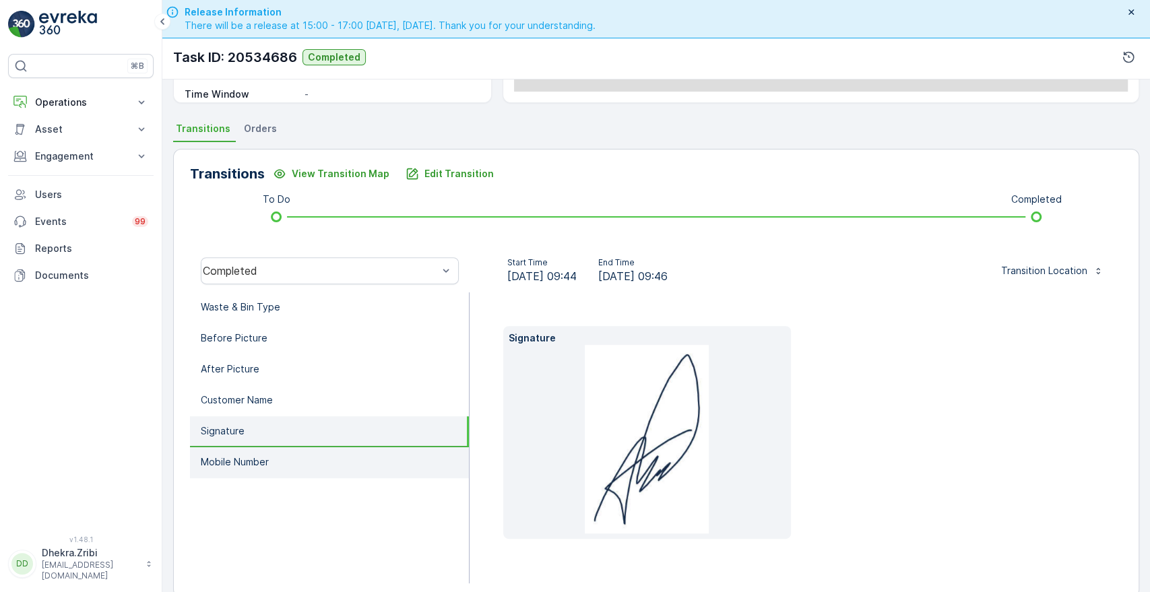
click at [225, 476] on li "Mobile Number" at bounding box center [329, 462] width 279 height 31
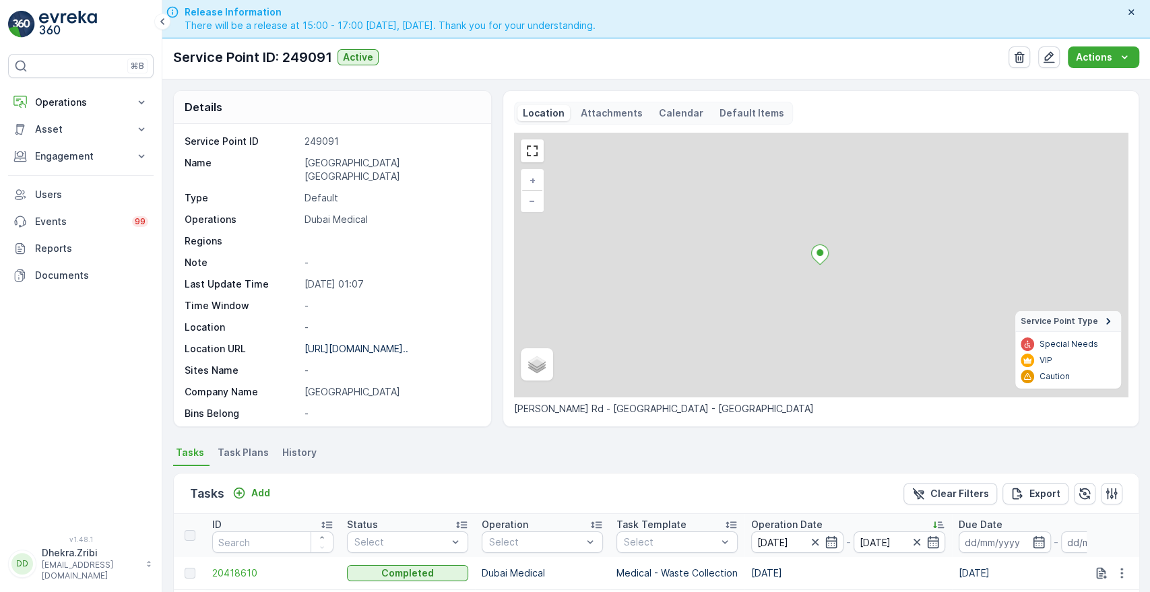
scroll to position [334, 0]
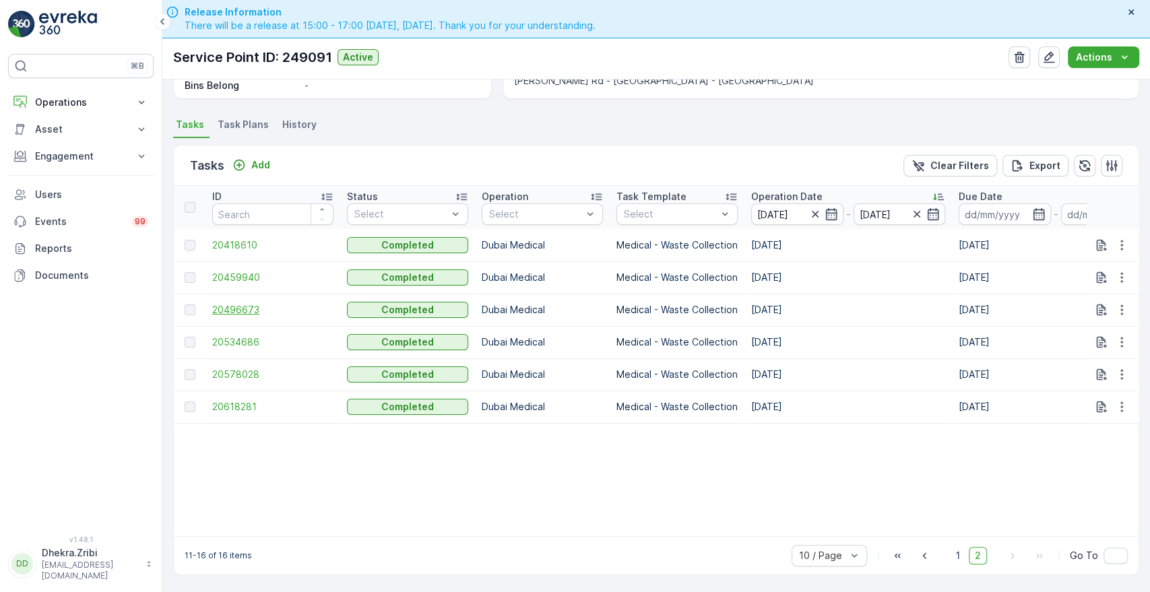
click at [236, 304] on span "20496673" at bounding box center [272, 309] width 121 height 13
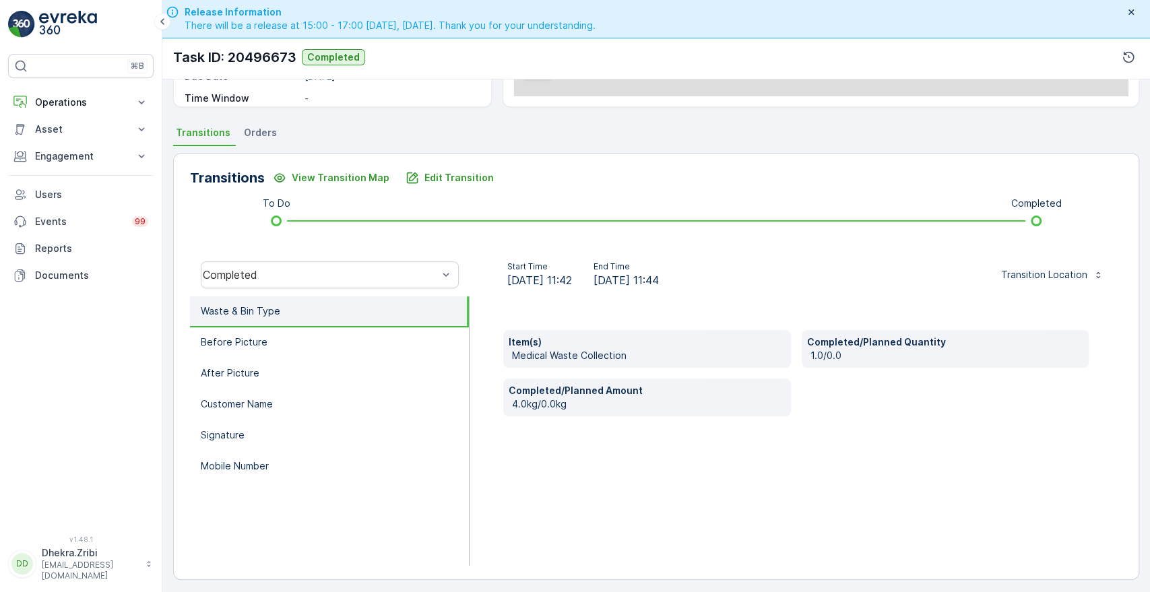
scroll to position [257, 0]
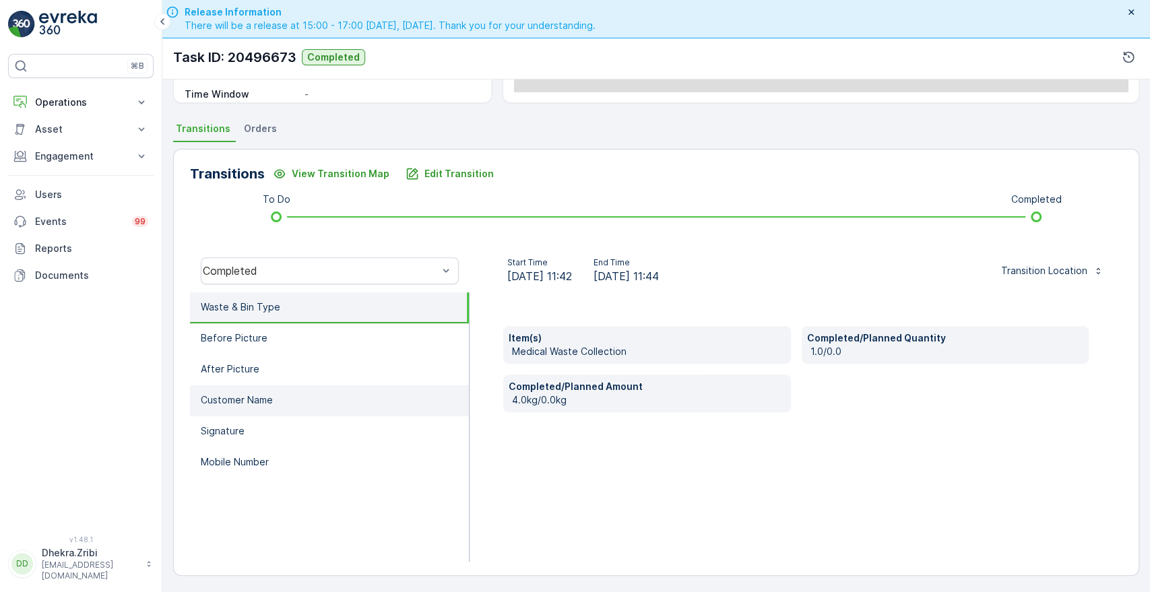
click at [307, 386] on li "Customer Name" at bounding box center [329, 400] width 279 height 31
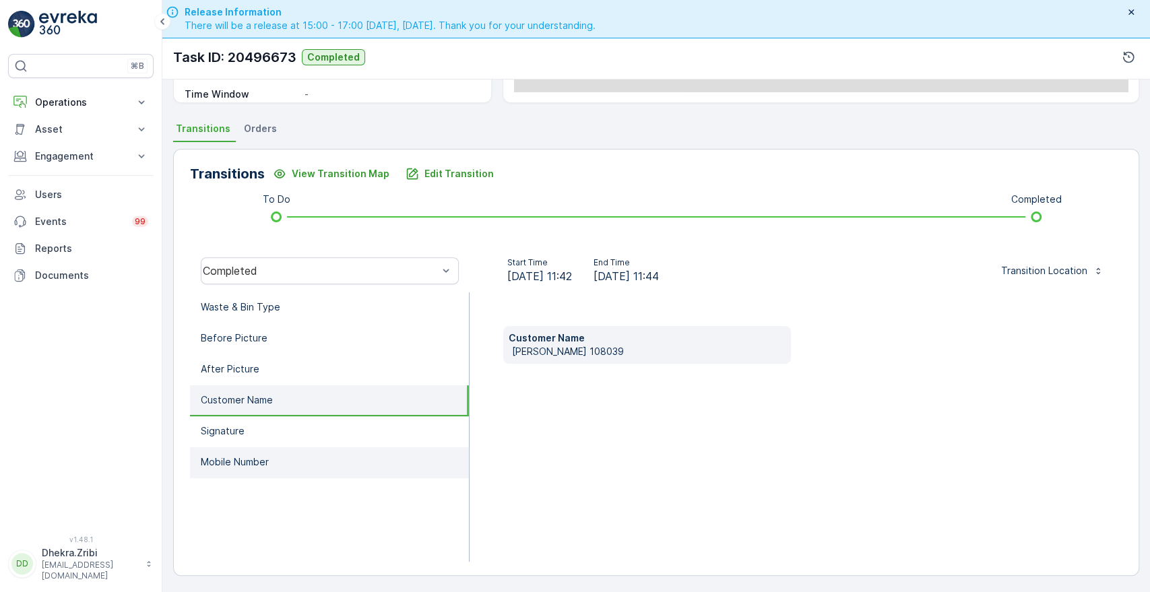
click at [232, 462] on p "Mobile Number" at bounding box center [235, 462] width 68 height 13
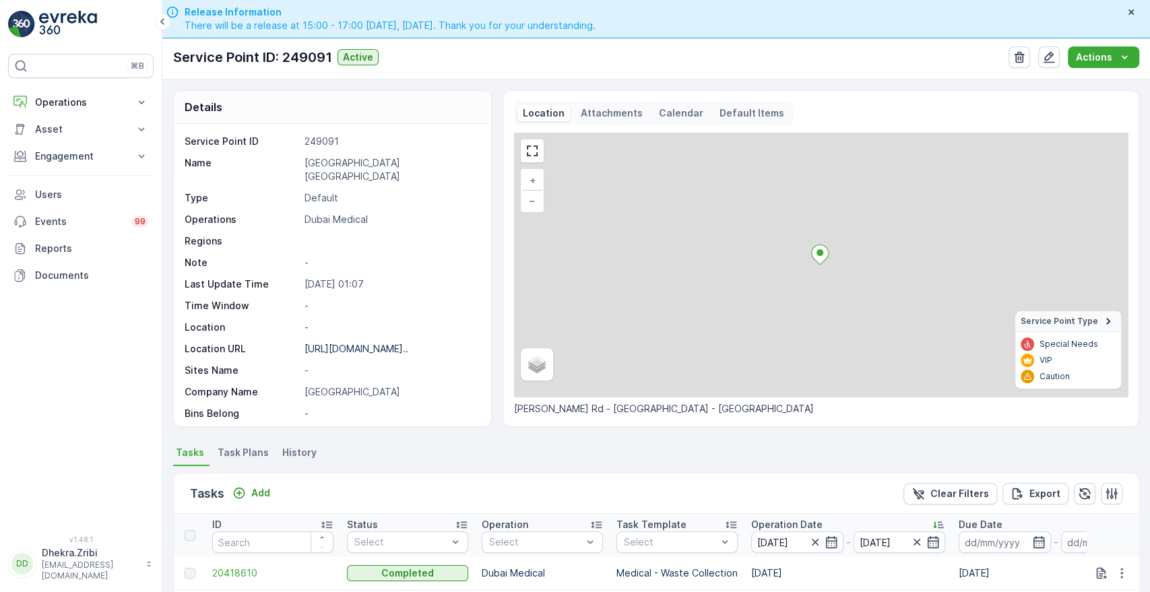
scroll to position [334, 0]
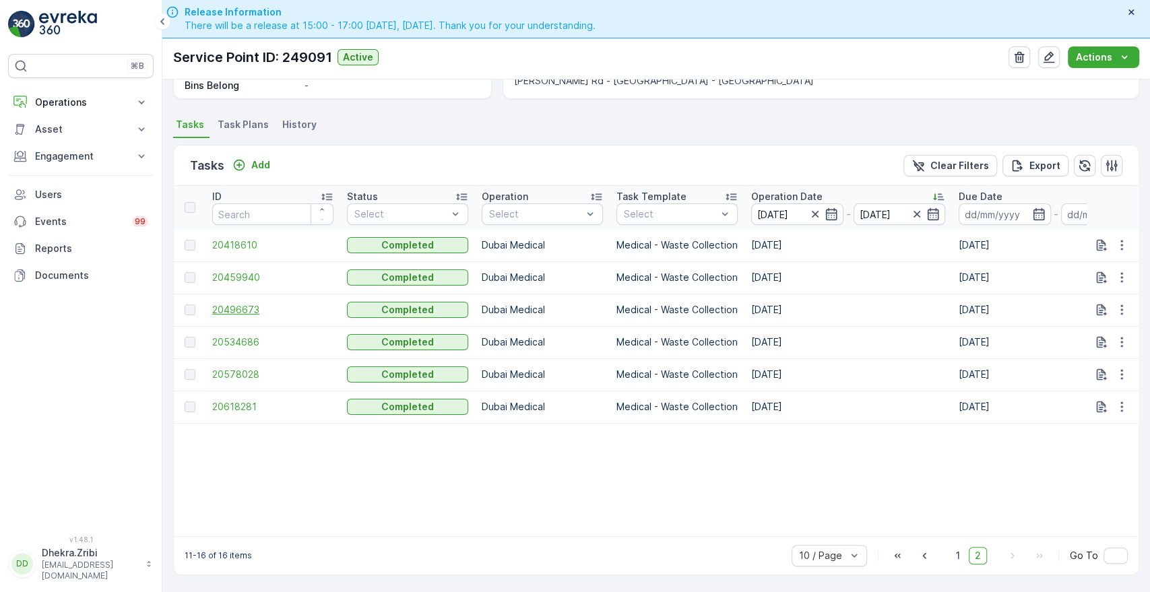
click at [224, 303] on span "20496673" at bounding box center [272, 309] width 121 height 13
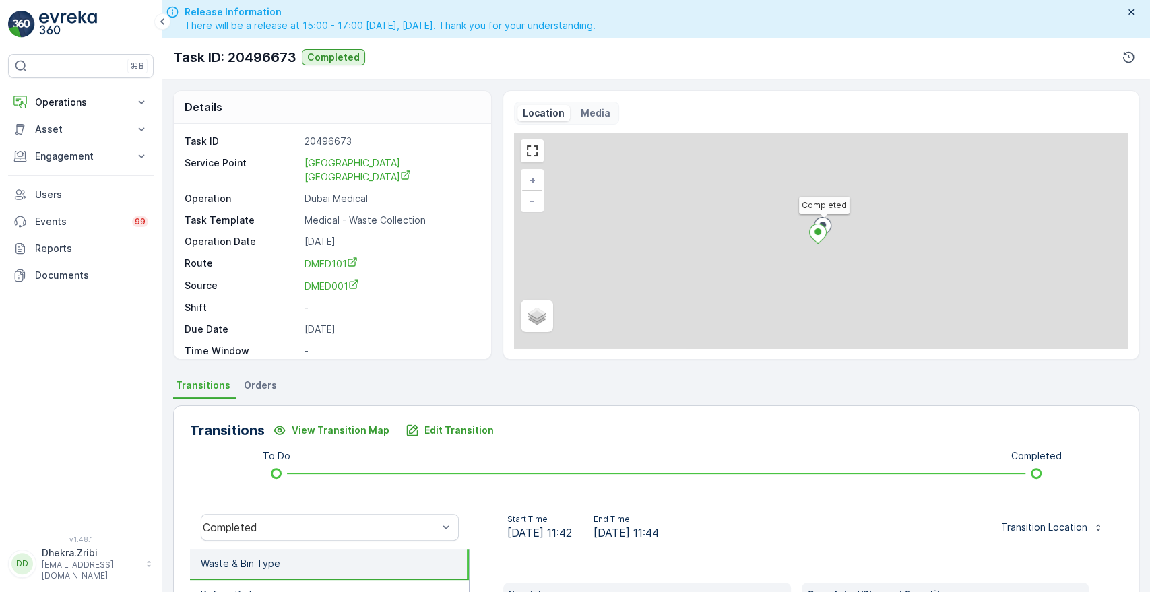
scroll to position [257, 0]
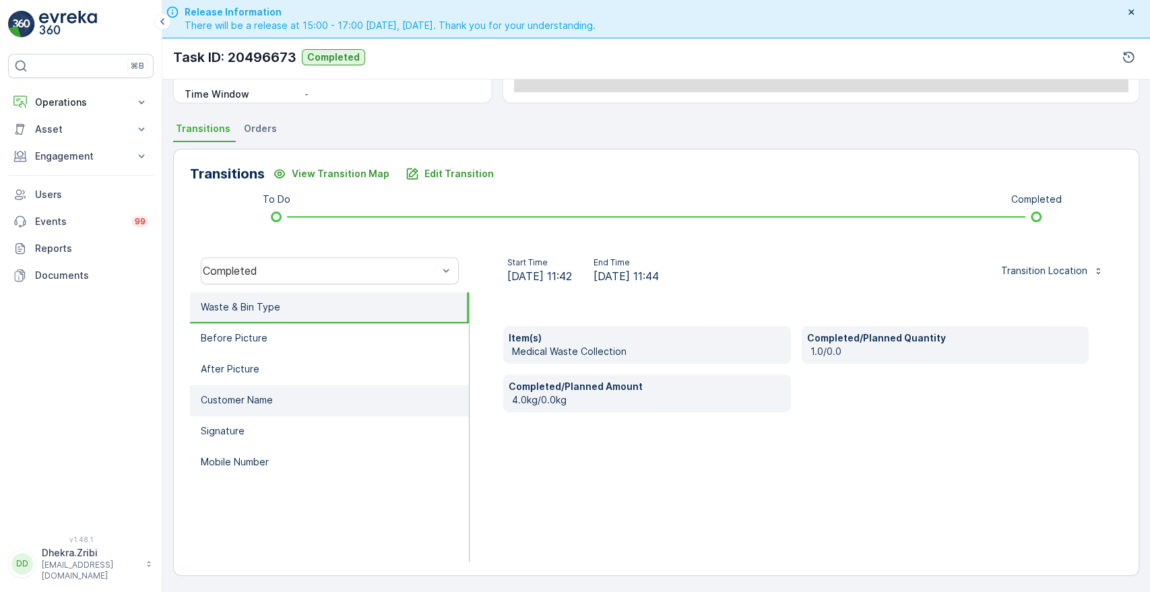
click at [257, 404] on p "Customer Name" at bounding box center [237, 400] width 72 height 13
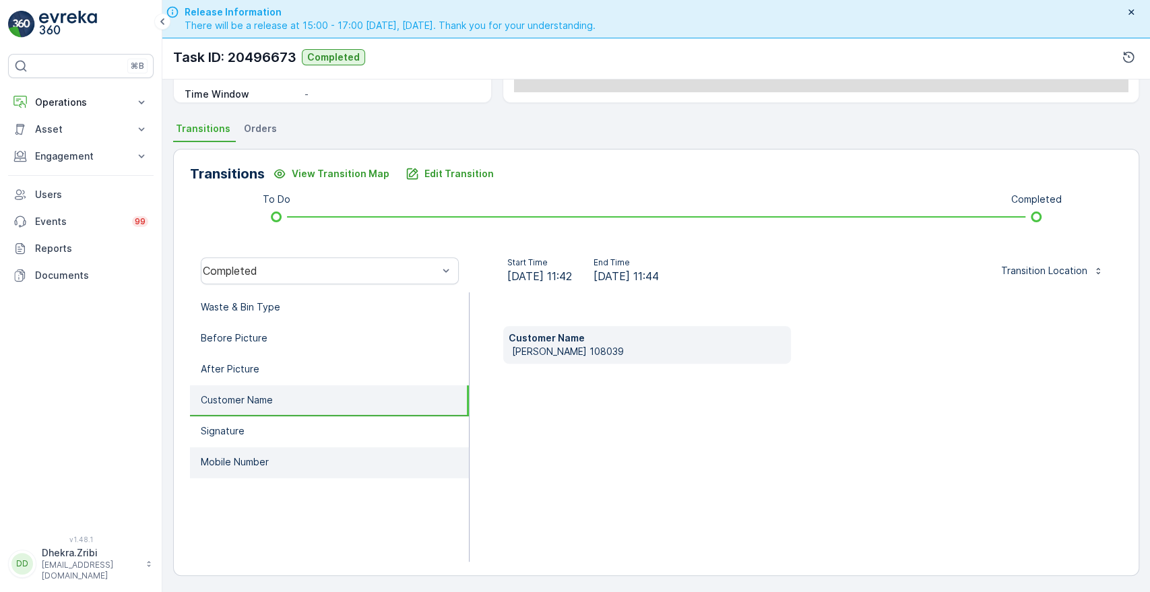
click at [240, 456] on p "Mobile Number" at bounding box center [235, 462] width 68 height 13
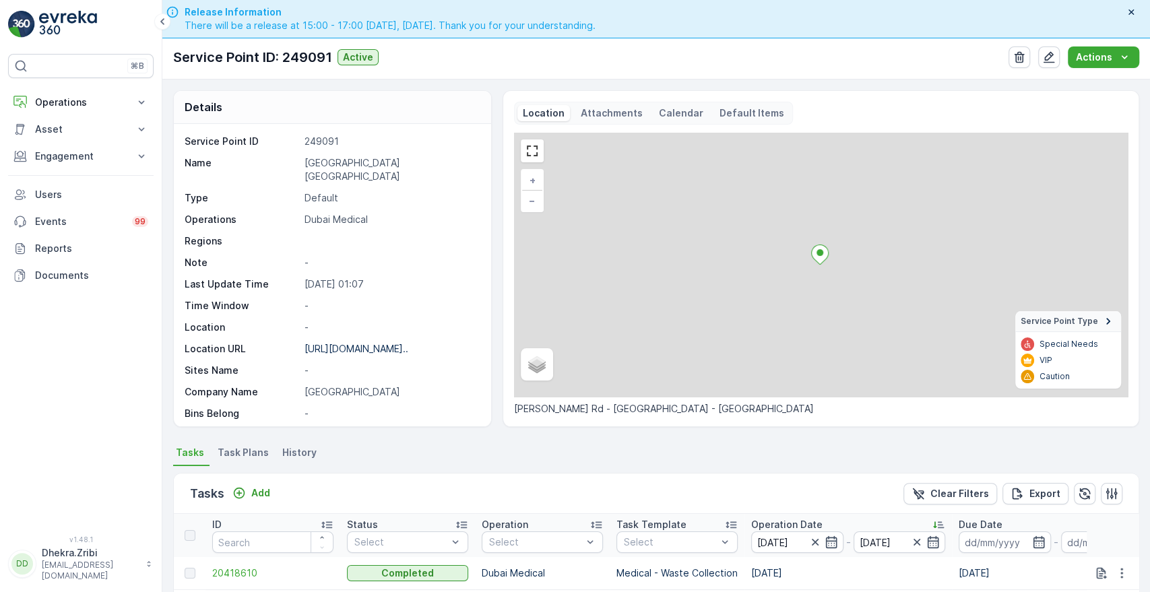
scroll to position [334, 0]
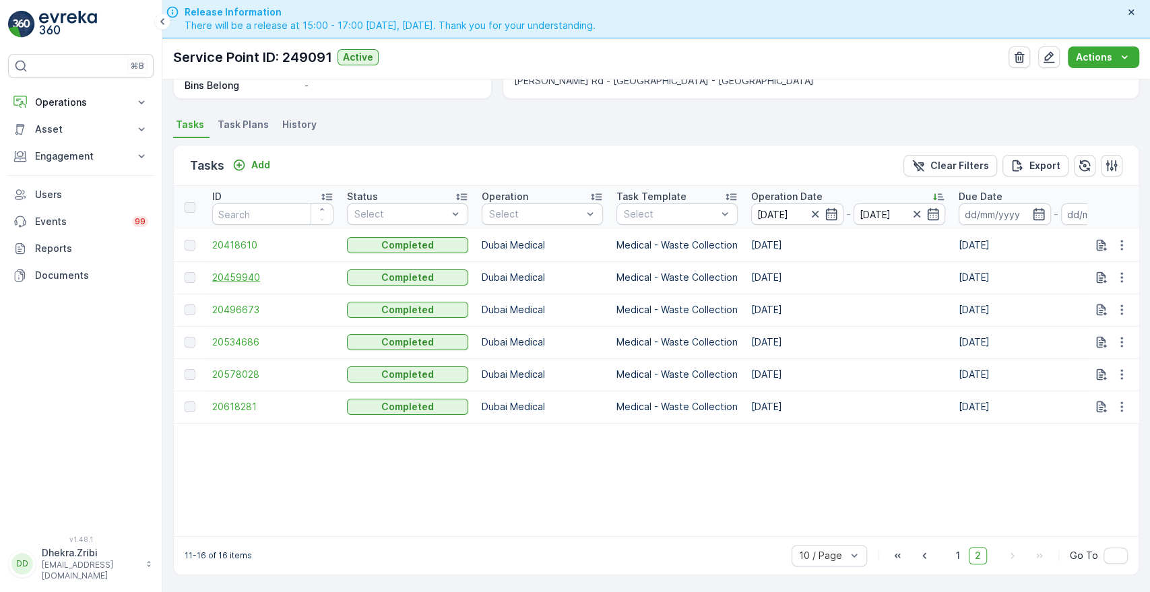
click at [249, 274] on span "20459940" at bounding box center [272, 277] width 121 height 13
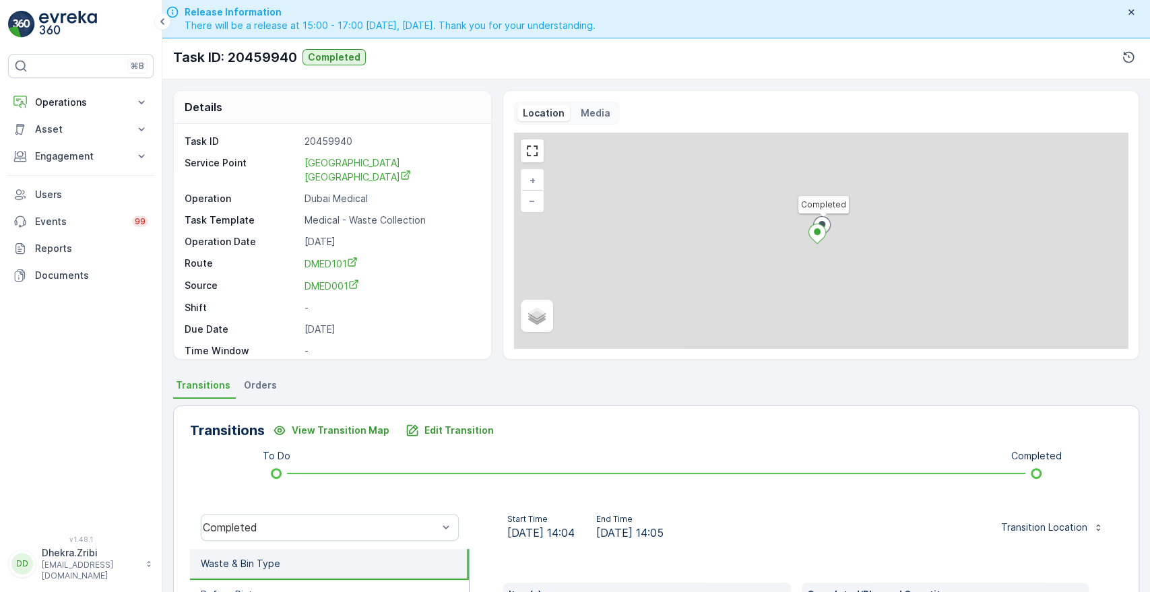
scroll to position [257, 0]
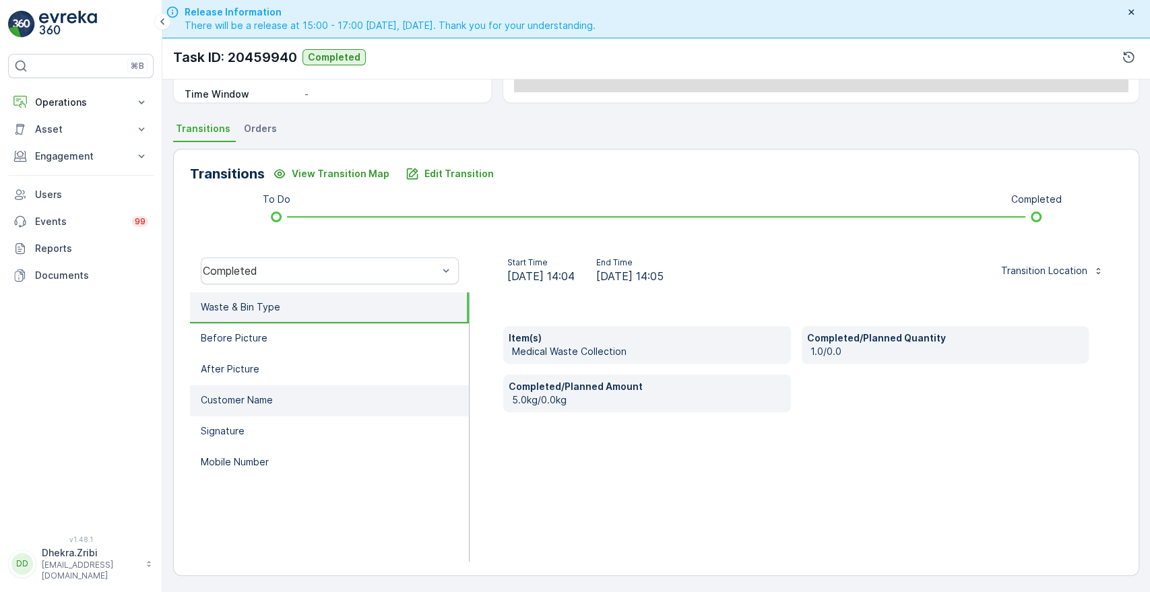
click at [333, 396] on li "Customer Name" at bounding box center [329, 400] width 279 height 31
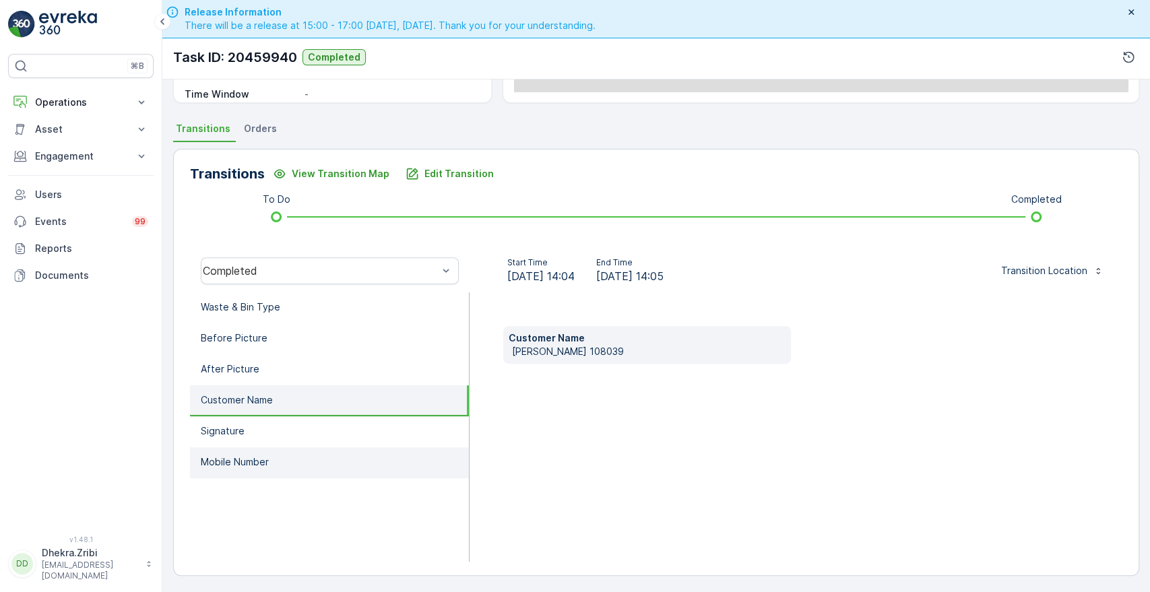
click at [232, 452] on li "Mobile Number" at bounding box center [329, 462] width 279 height 31
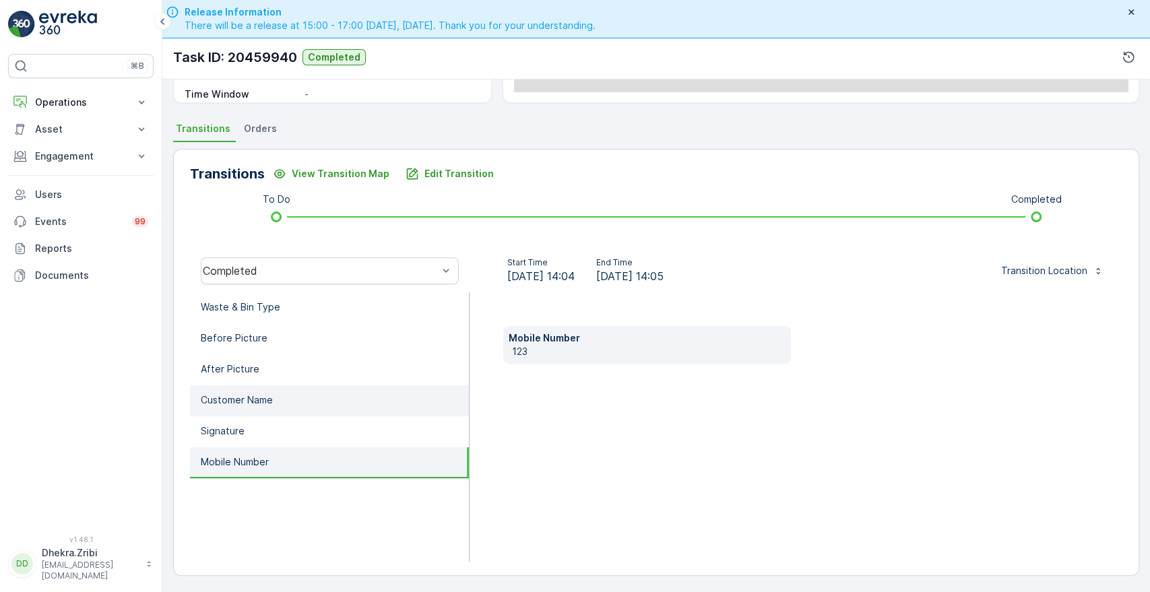
click at [264, 406] on li "Customer Name" at bounding box center [329, 400] width 279 height 31
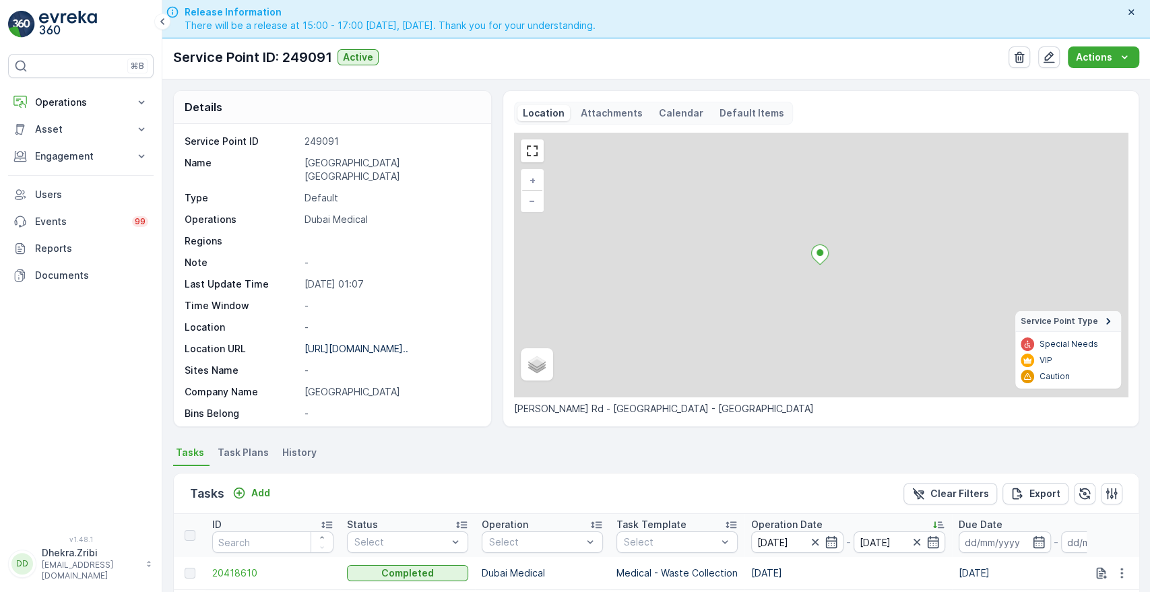
scroll to position [334, 0]
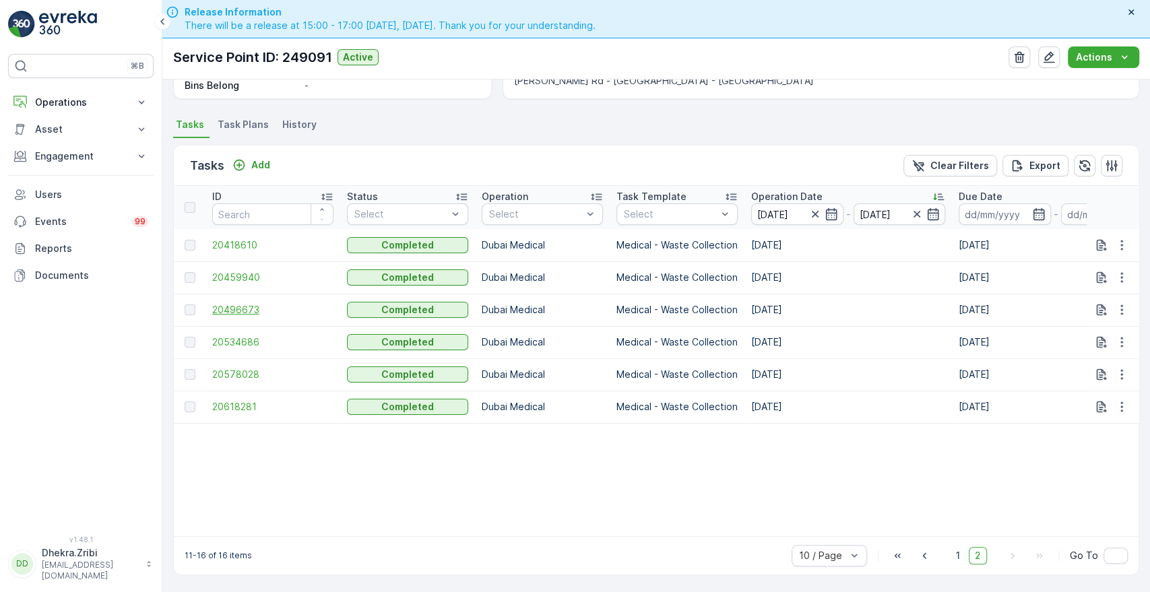
click at [221, 309] on span "20496673" at bounding box center [272, 309] width 121 height 13
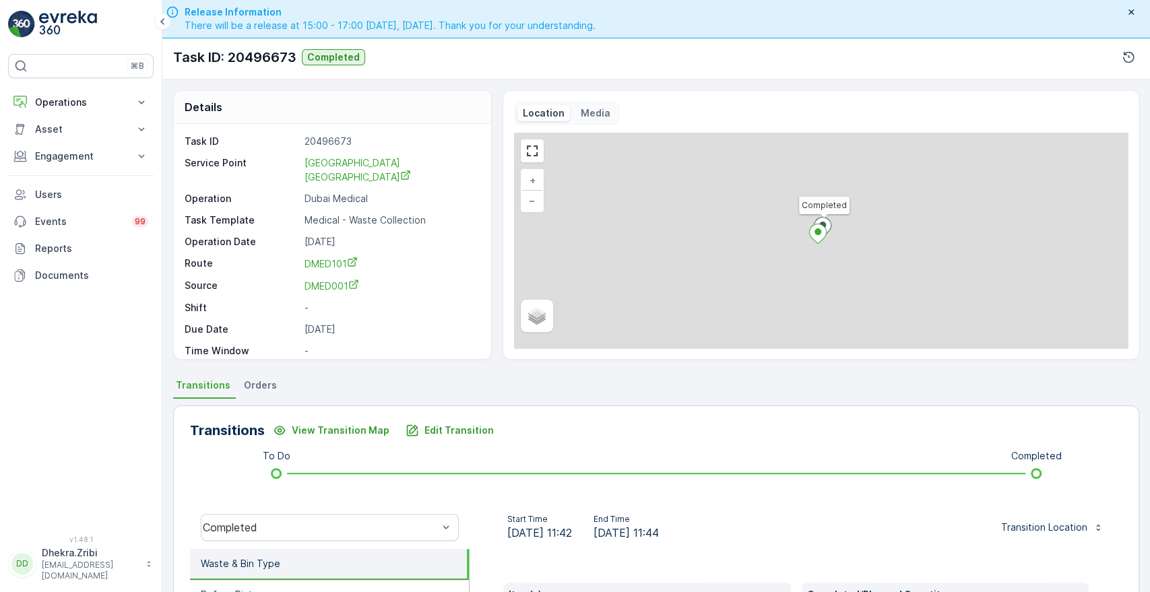
scroll to position [257, 0]
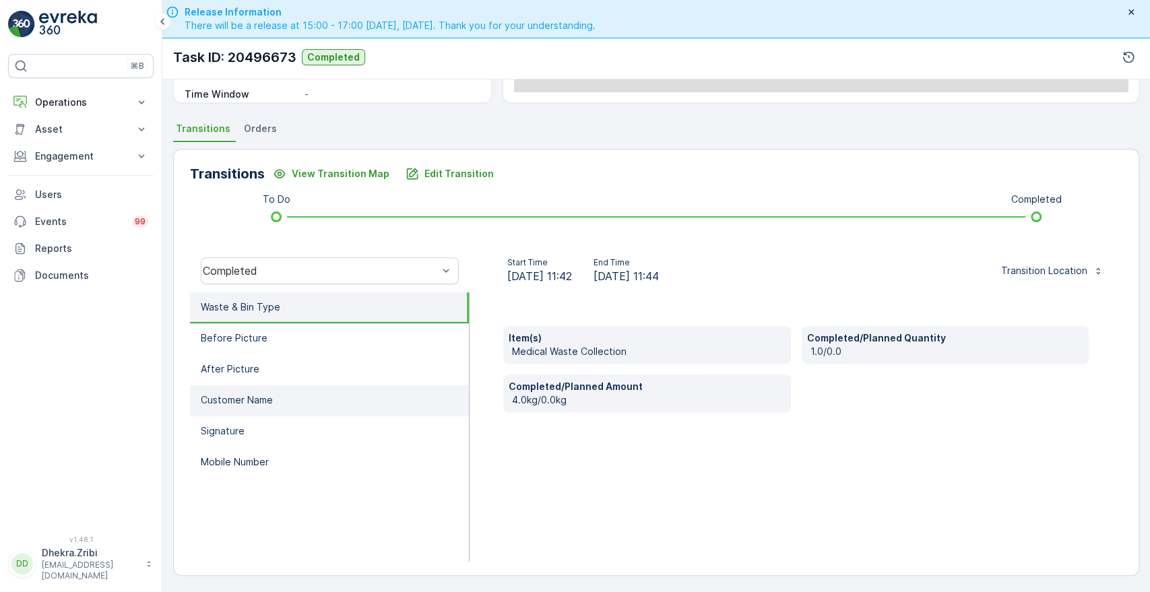
click at [275, 392] on li "Customer Name" at bounding box center [329, 400] width 279 height 31
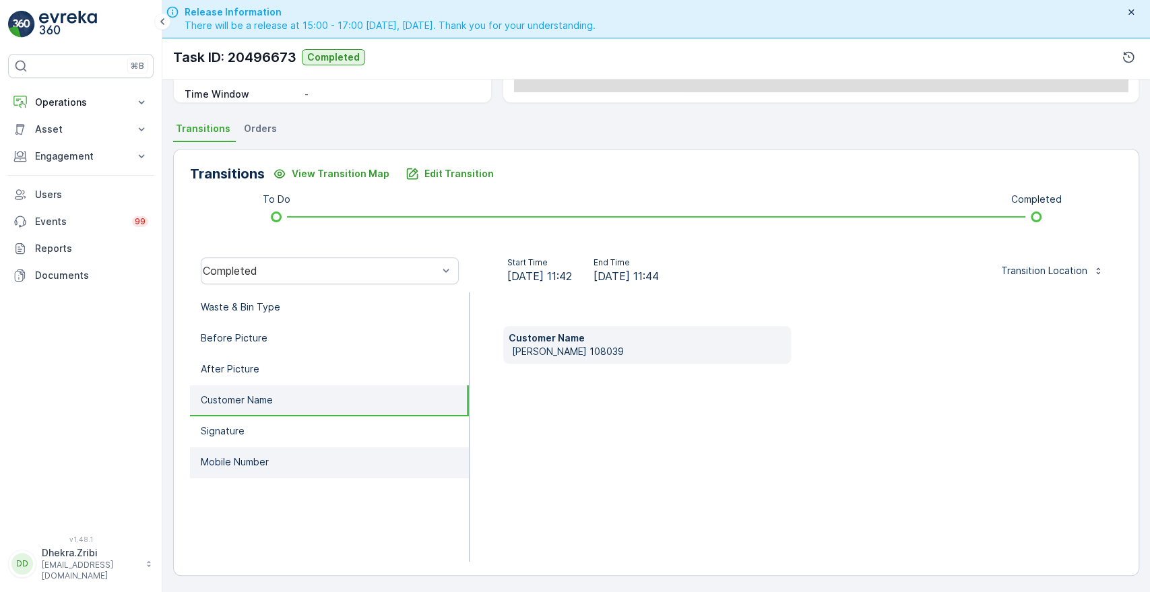
click at [244, 464] on p "Mobile Number" at bounding box center [235, 462] width 68 height 13
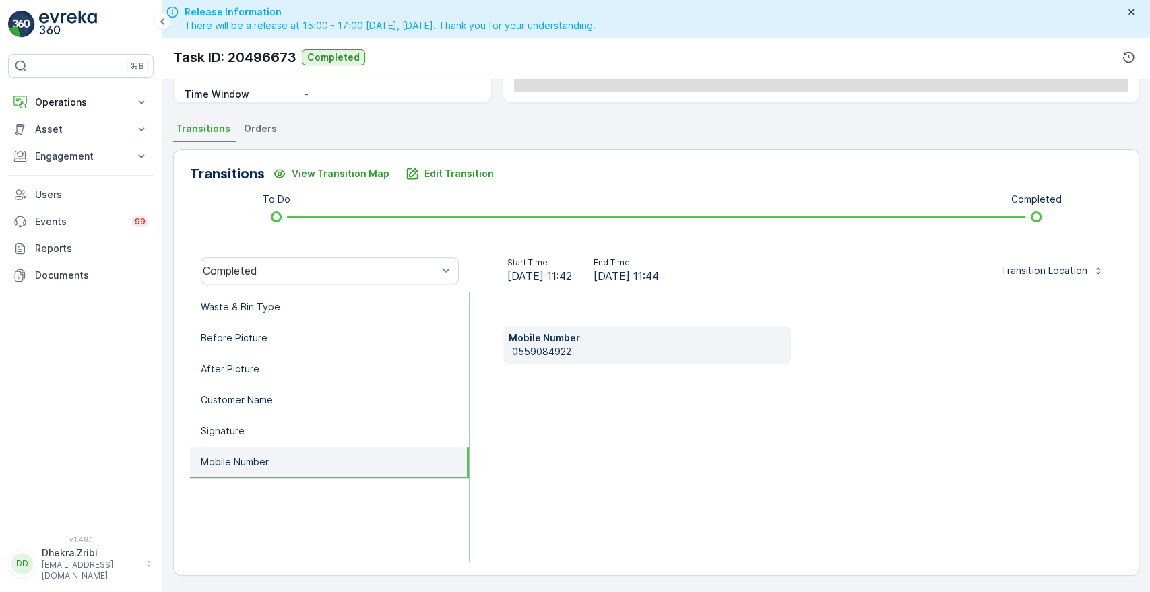
click at [513, 353] on p "0559084922" at bounding box center [648, 351] width 273 height 13
copy p "0559084922"
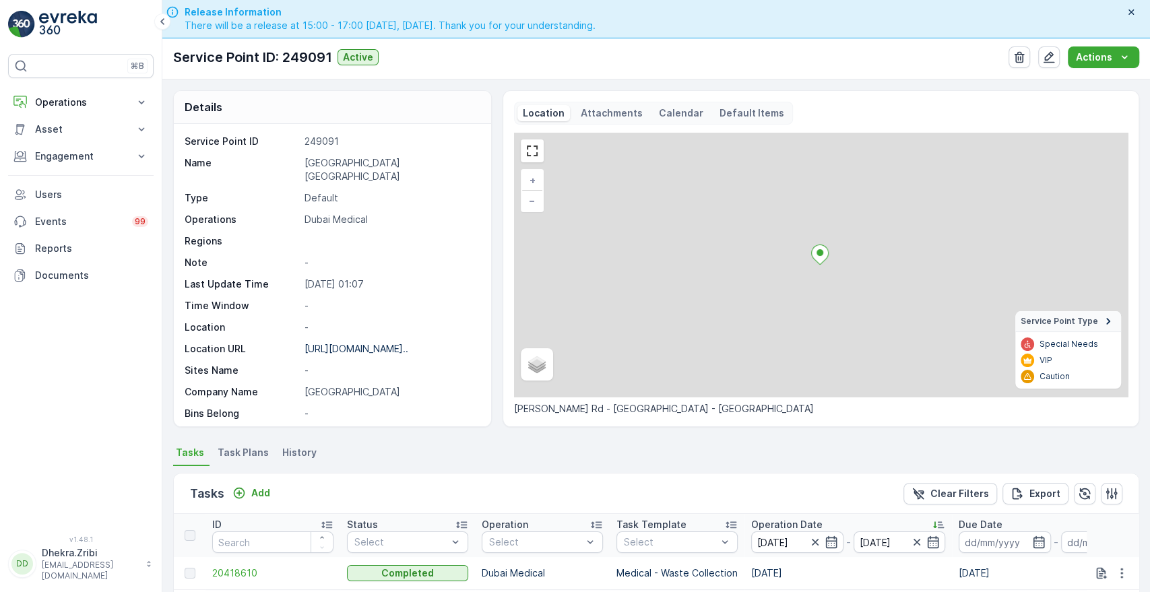
scroll to position [334, 0]
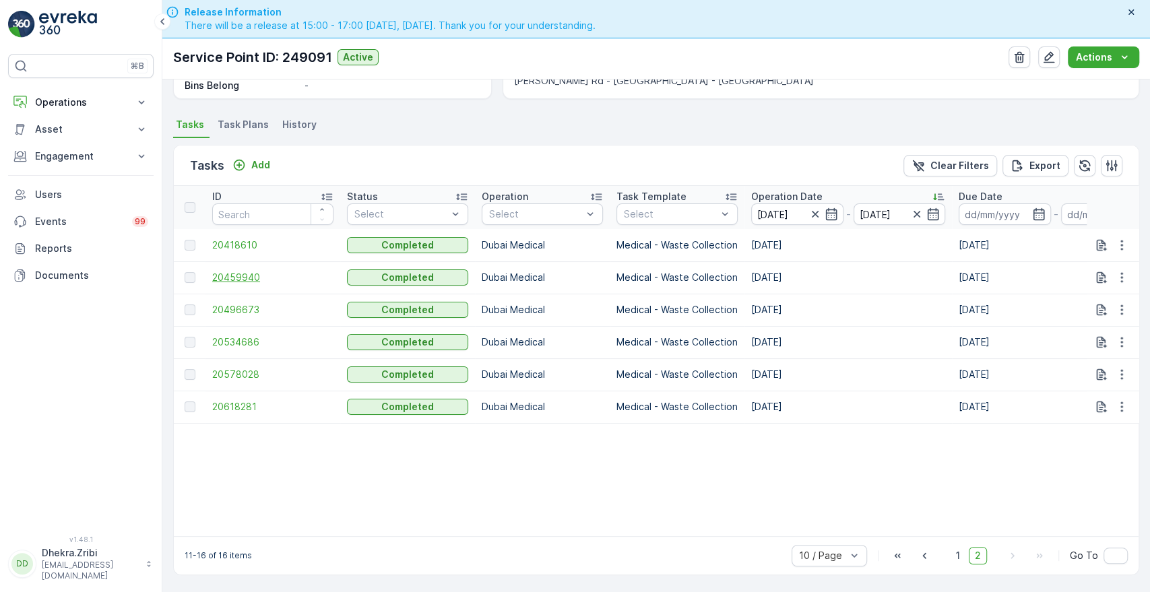
click at [222, 272] on span "20459940" at bounding box center [272, 277] width 121 height 13
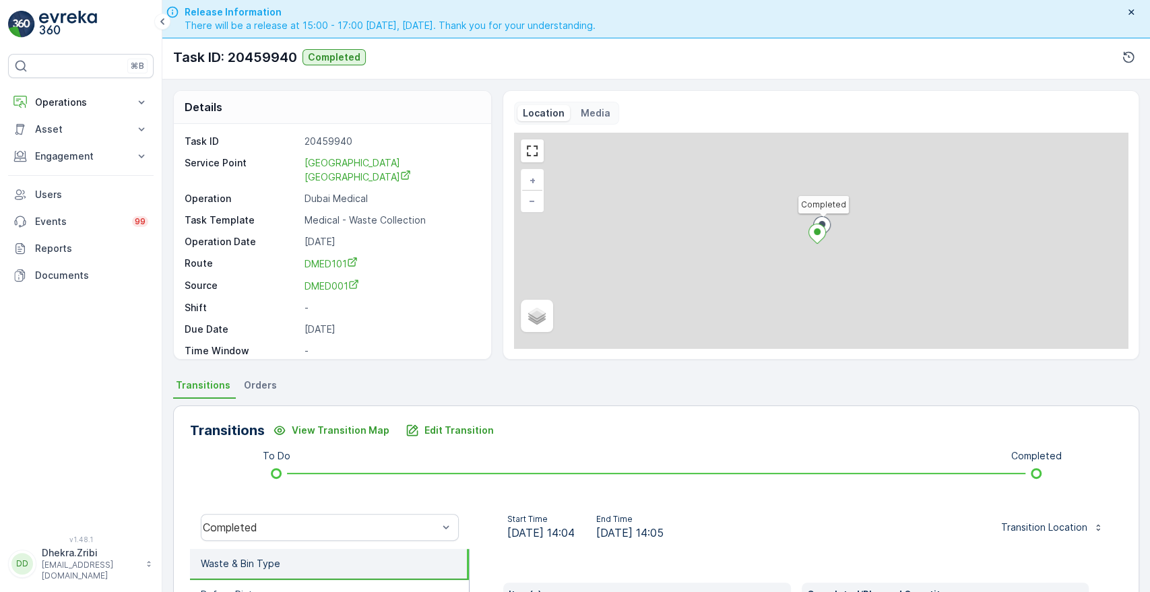
scroll to position [257, 0]
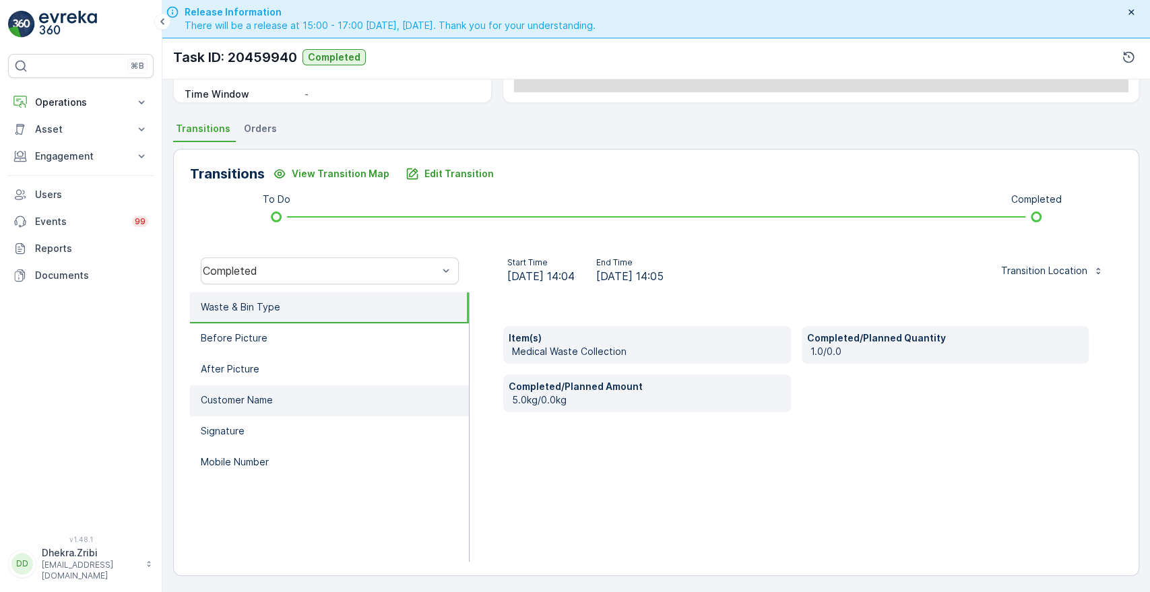
click at [255, 403] on p "Customer Name" at bounding box center [237, 400] width 72 height 13
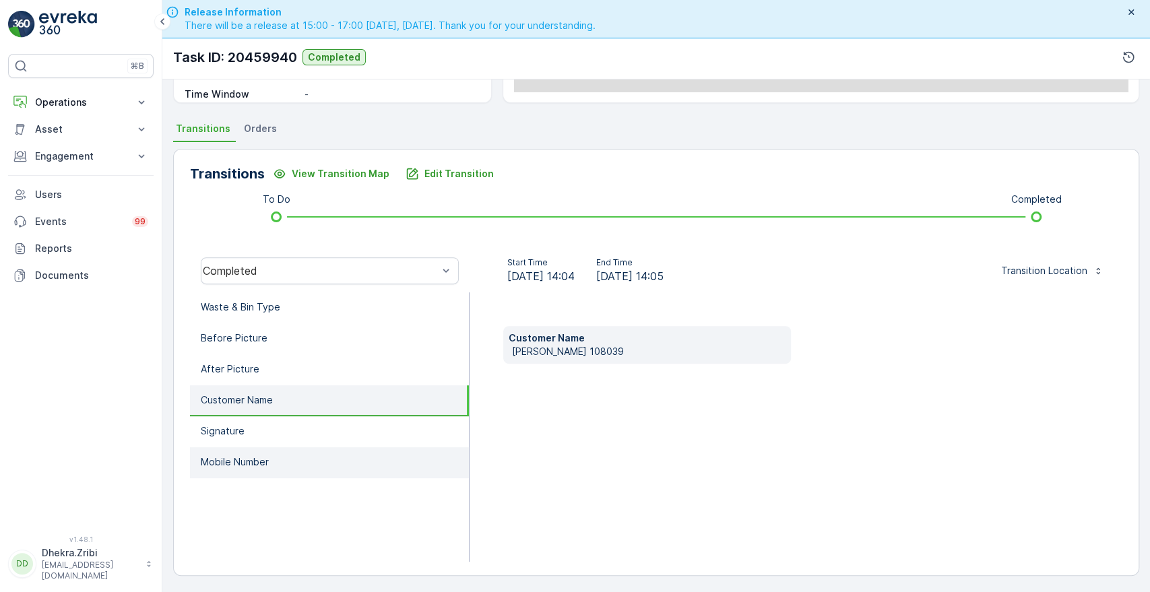
click at [236, 456] on p "Mobile Number" at bounding box center [235, 462] width 68 height 13
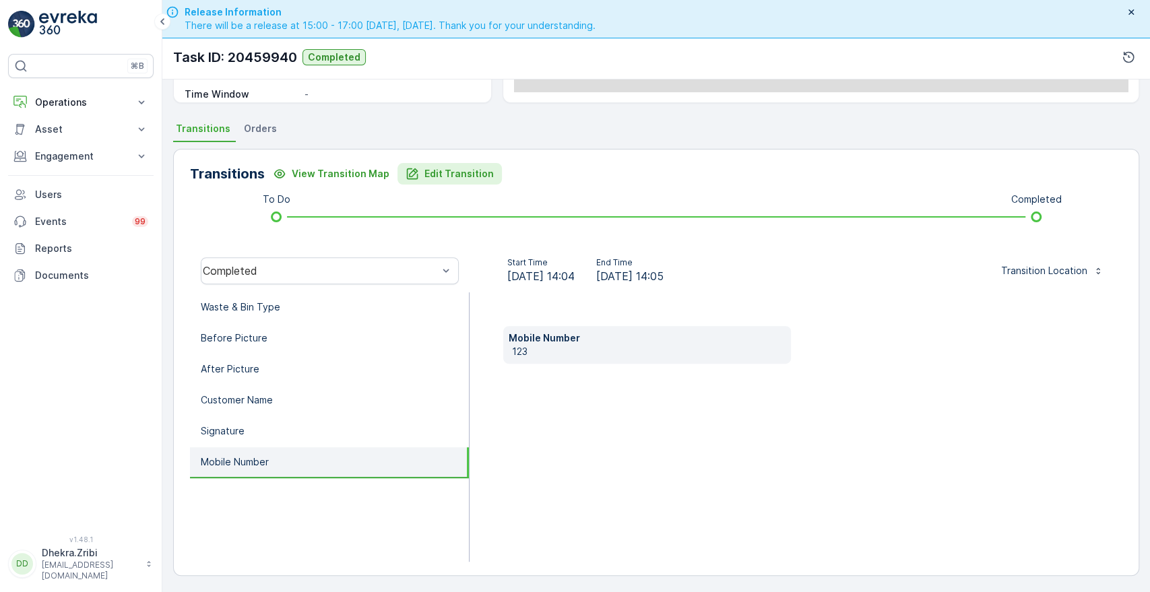
click at [439, 177] on p "Edit Transition" at bounding box center [459, 173] width 69 height 13
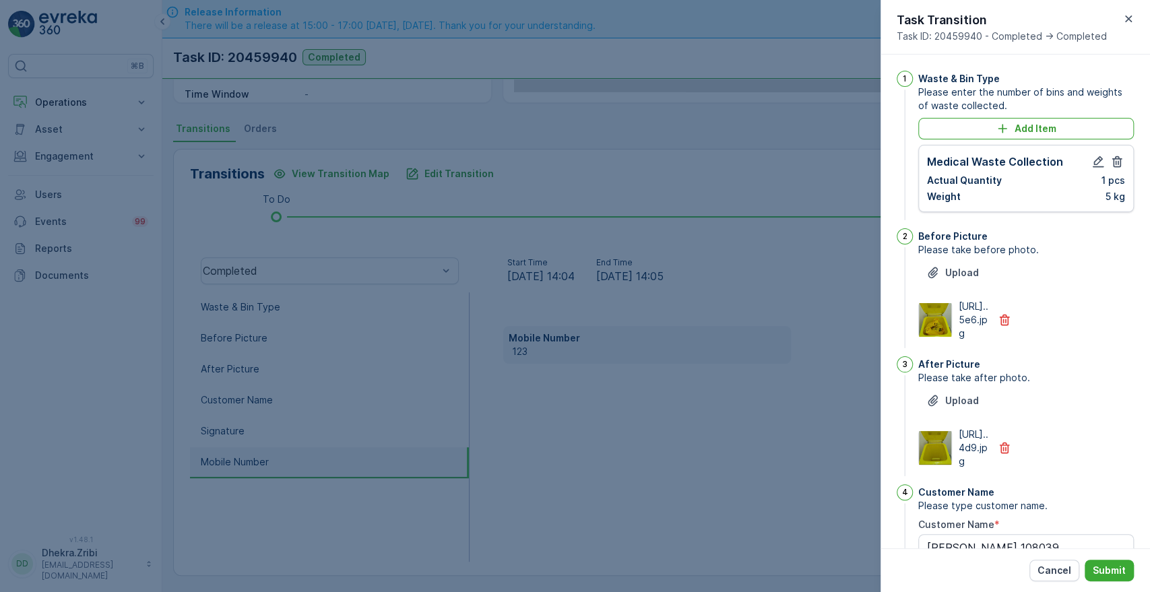
scroll to position [352, 0]
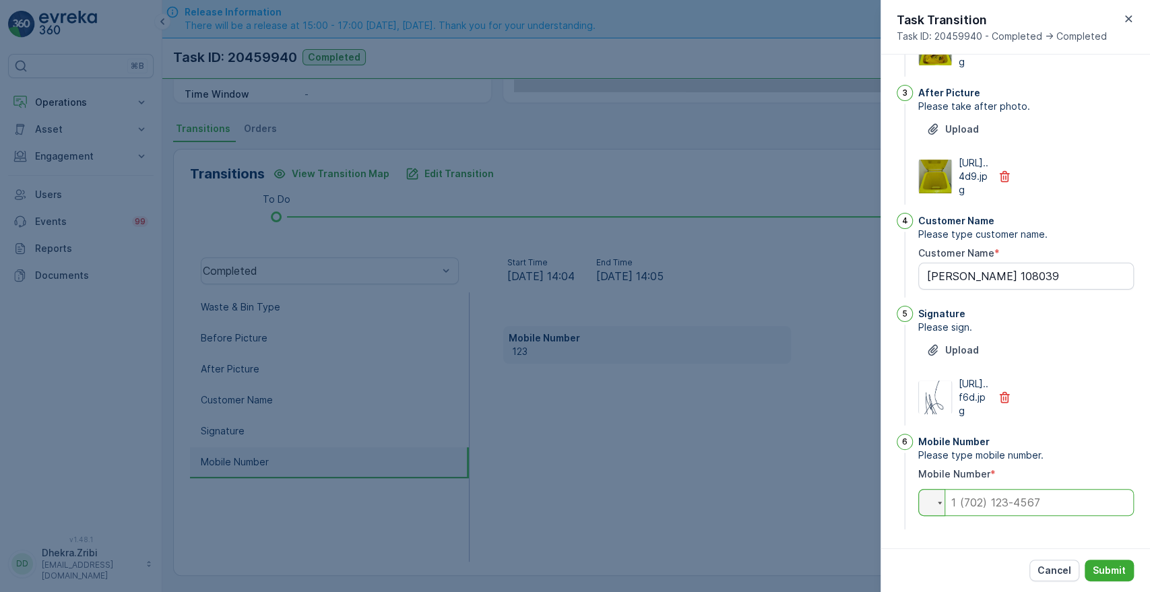
click at [968, 505] on input "tel" at bounding box center [1026, 502] width 216 height 27
paste input "0559084922"
type input "0559084922"
click at [1106, 566] on p "Submit" at bounding box center [1109, 570] width 33 height 13
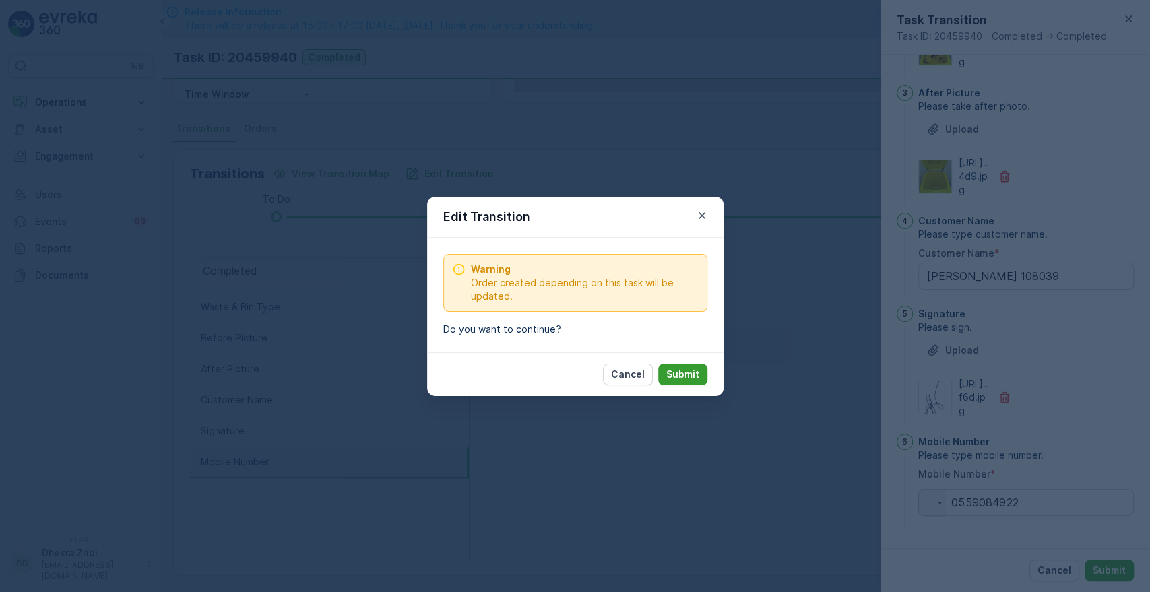
click at [677, 370] on p "Submit" at bounding box center [682, 374] width 33 height 13
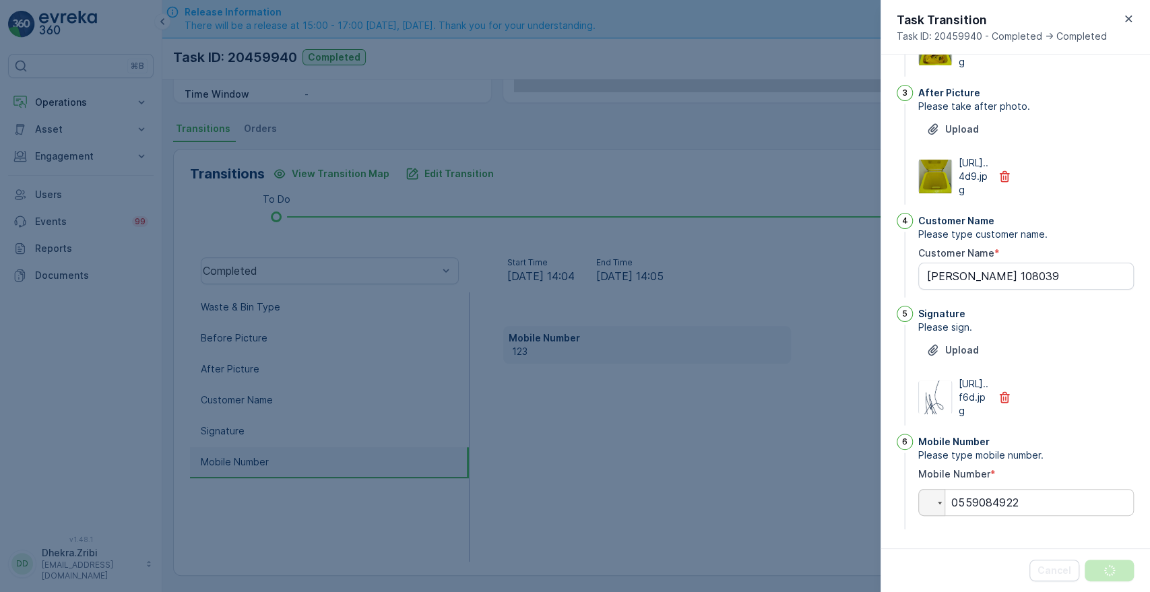
scroll to position [0, 0]
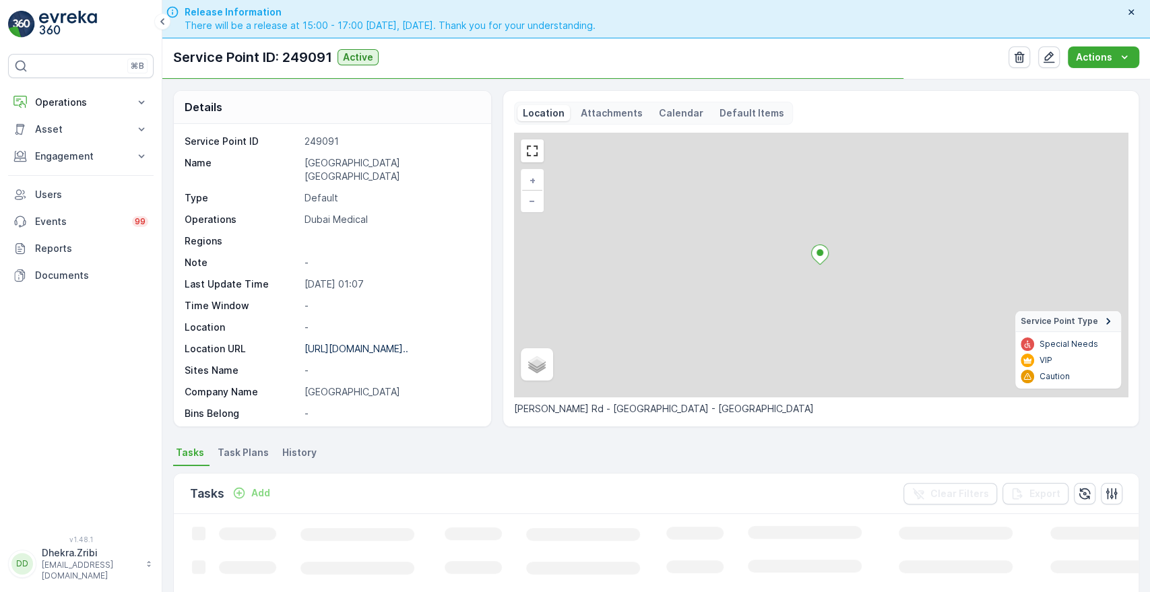
scroll to position [306, 0]
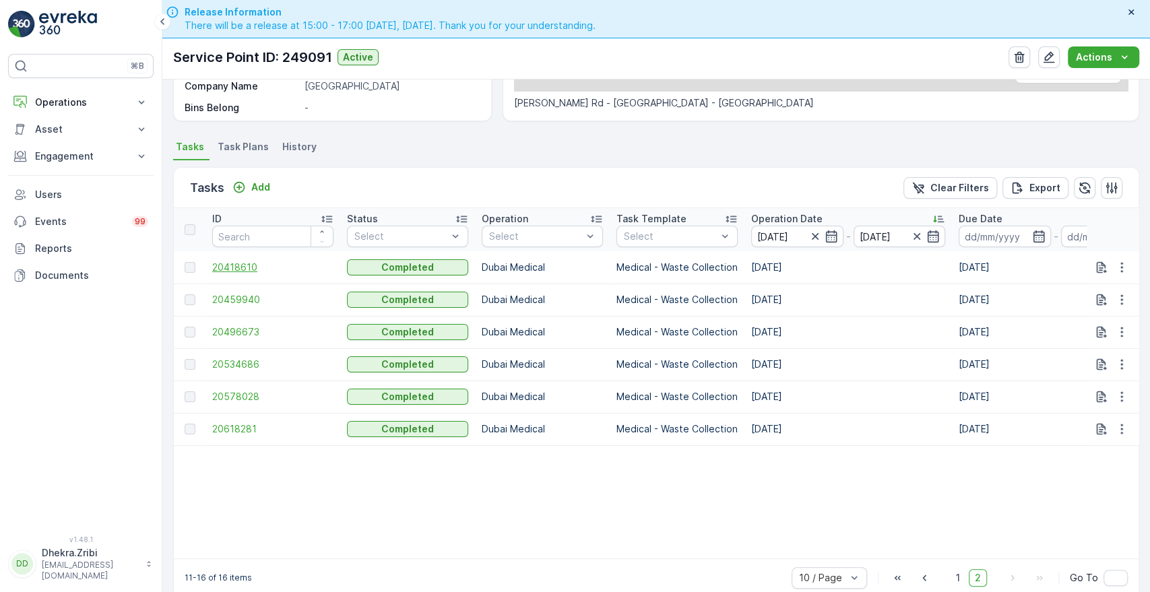
click at [231, 272] on span "20418610" at bounding box center [272, 267] width 121 height 13
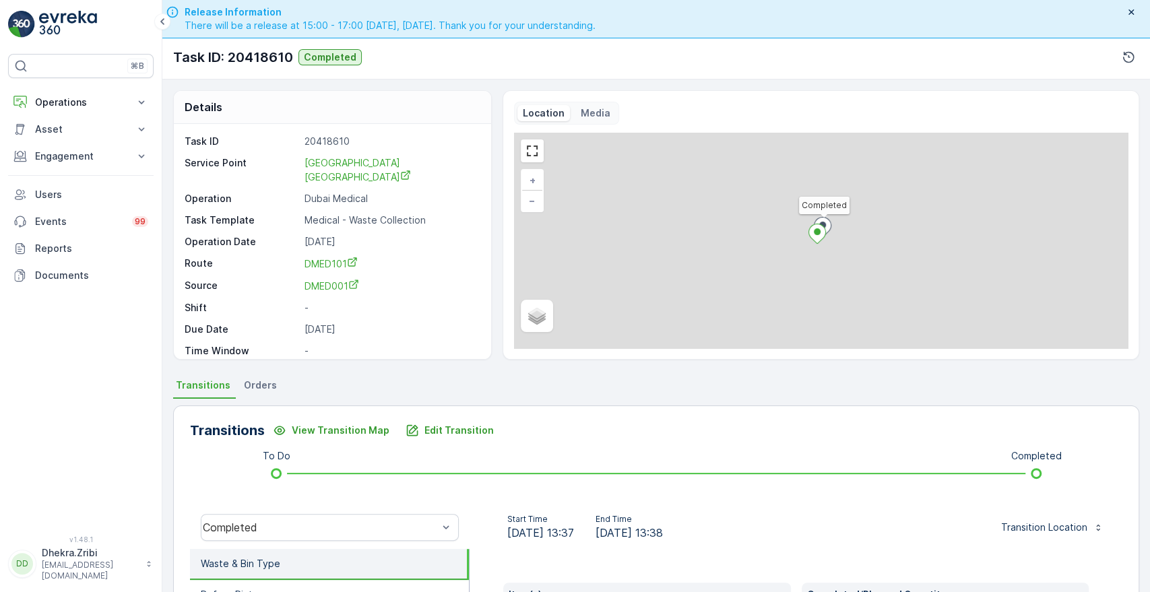
scroll to position [257, 0]
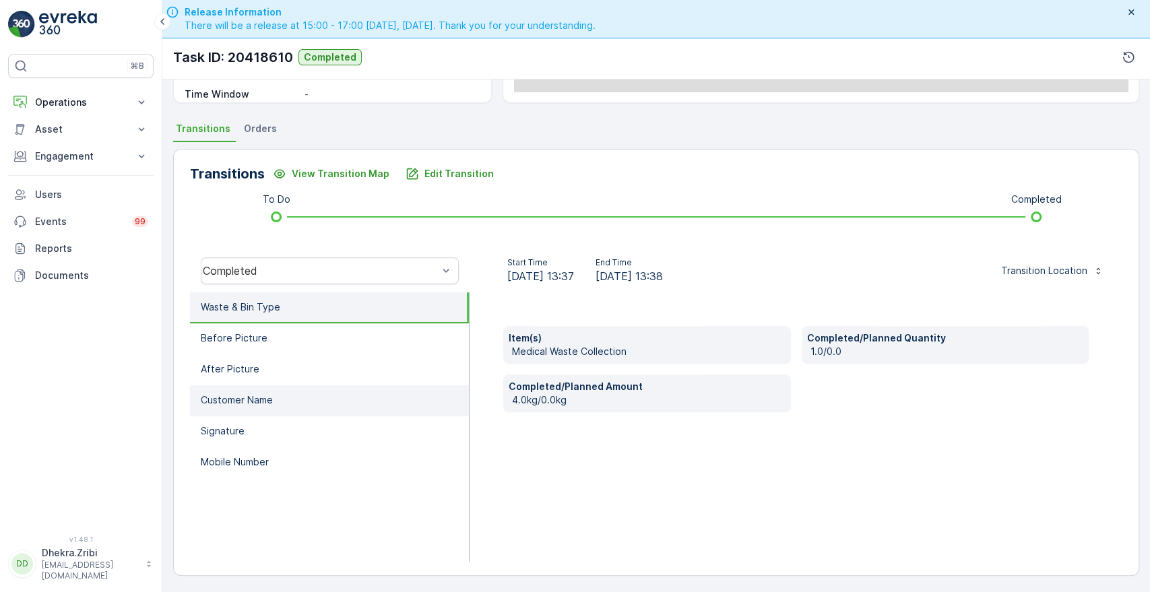
click at [278, 386] on li "Customer Name" at bounding box center [329, 400] width 279 height 31
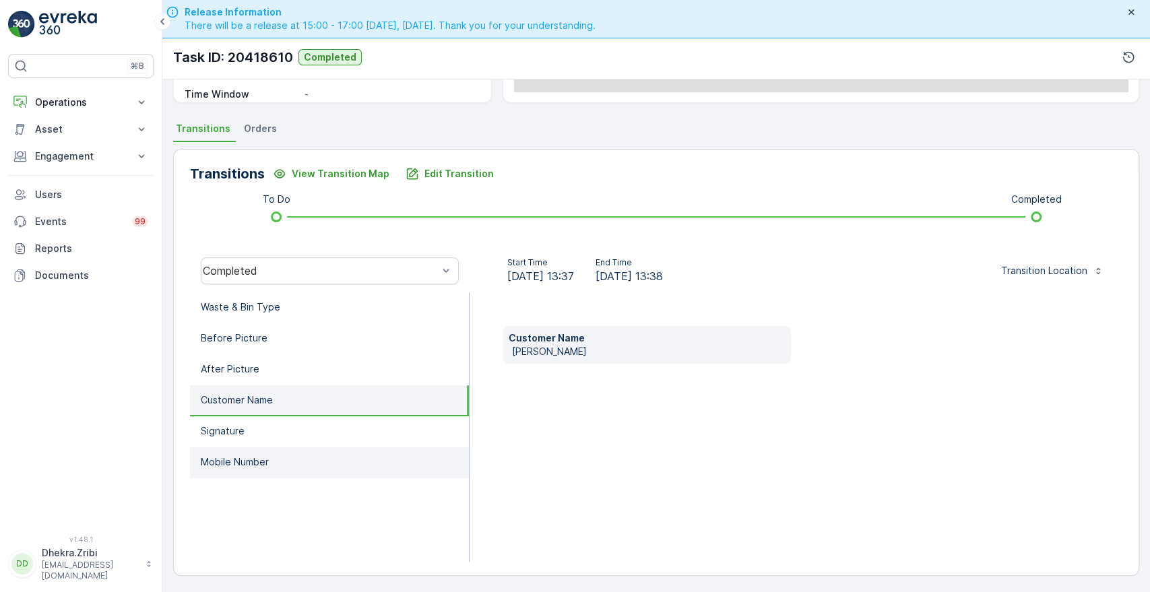
click at [247, 458] on p "Mobile Number" at bounding box center [235, 462] width 68 height 13
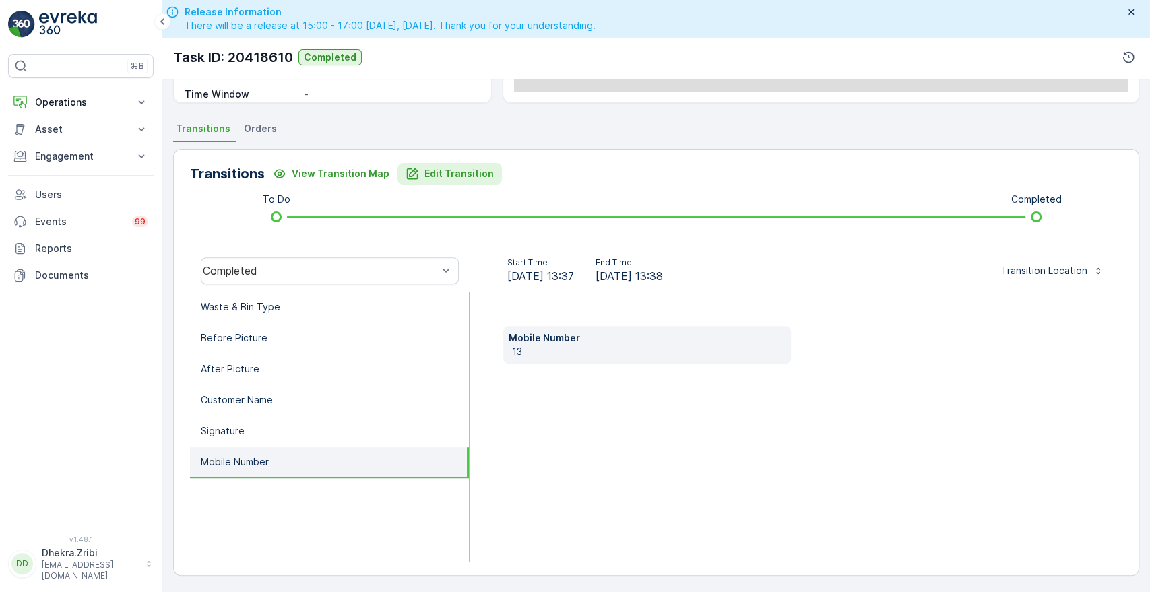
click at [445, 172] on p "Edit Transition" at bounding box center [459, 173] width 69 height 13
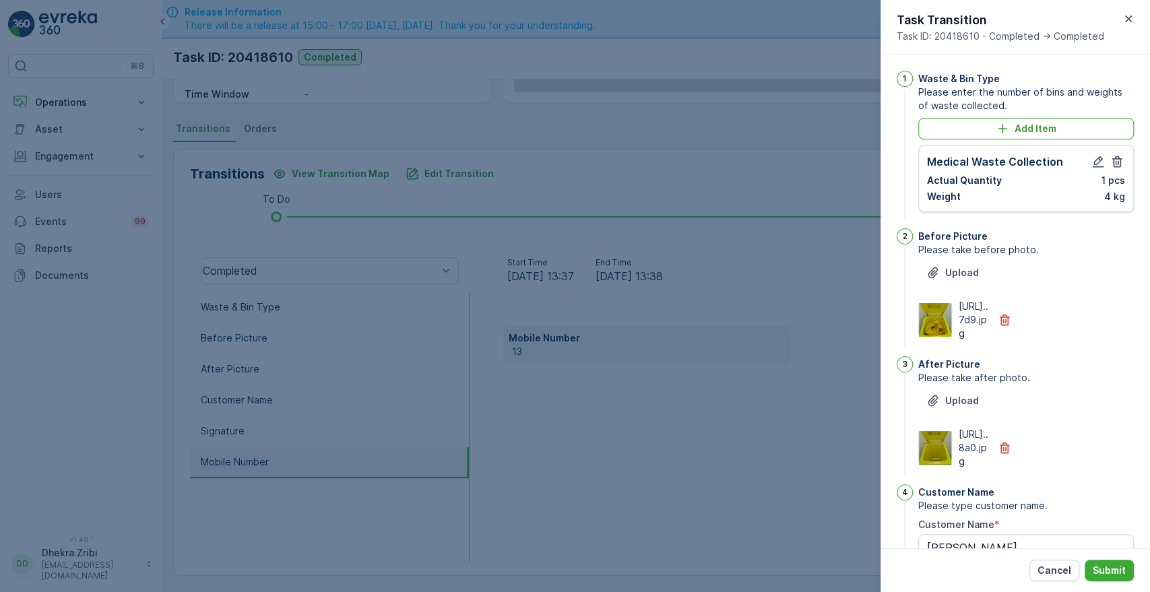
scroll to position [352, 0]
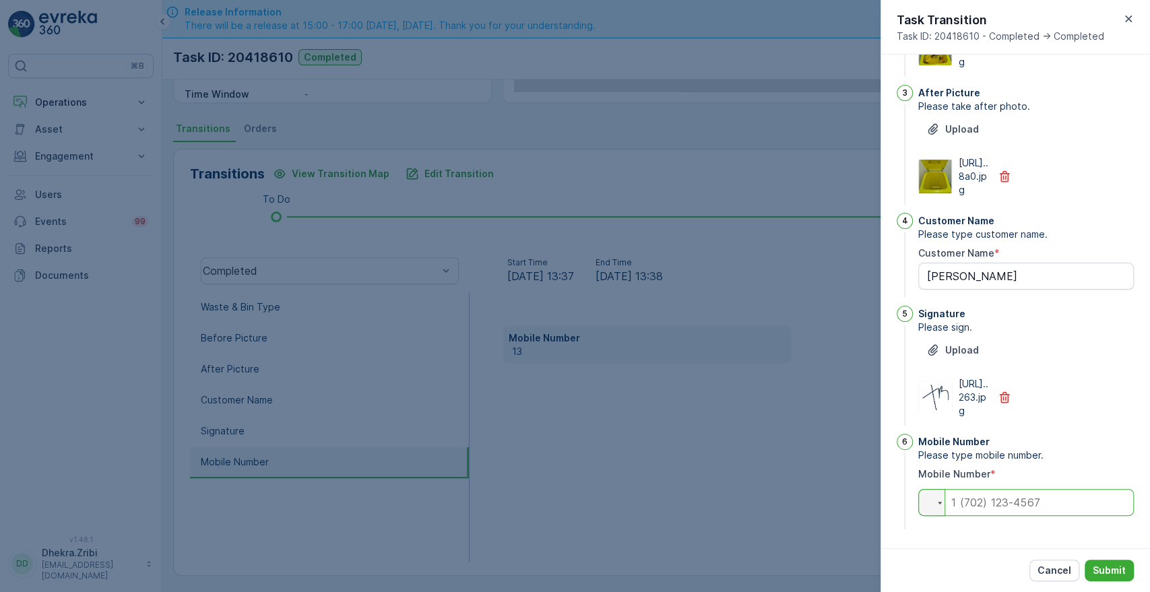
click at [987, 506] on input "tel" at bounding box center [1026, 502] width 216 height 27
type Name "[PERSON_NAME]"
type input "0"
type Name "[PERSON_NAME]"
type input "05"
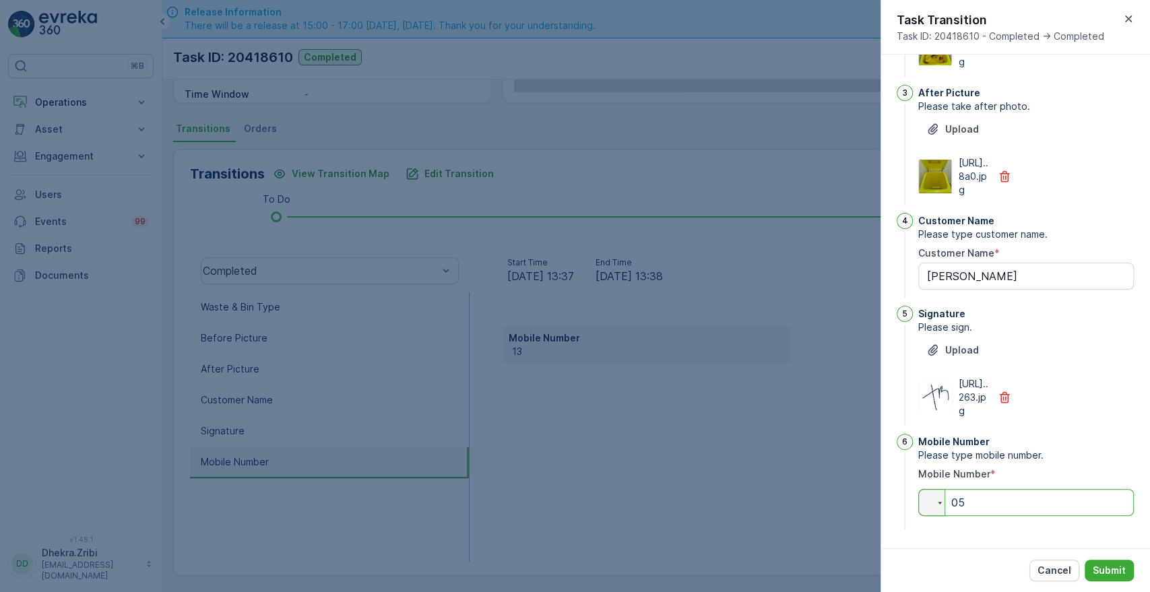
type Name "[PERSON_NAME]"
type input "058"
type Name "[PERSON_NAME]"
type input "05865"
type Name "[PERSON_NAME]"
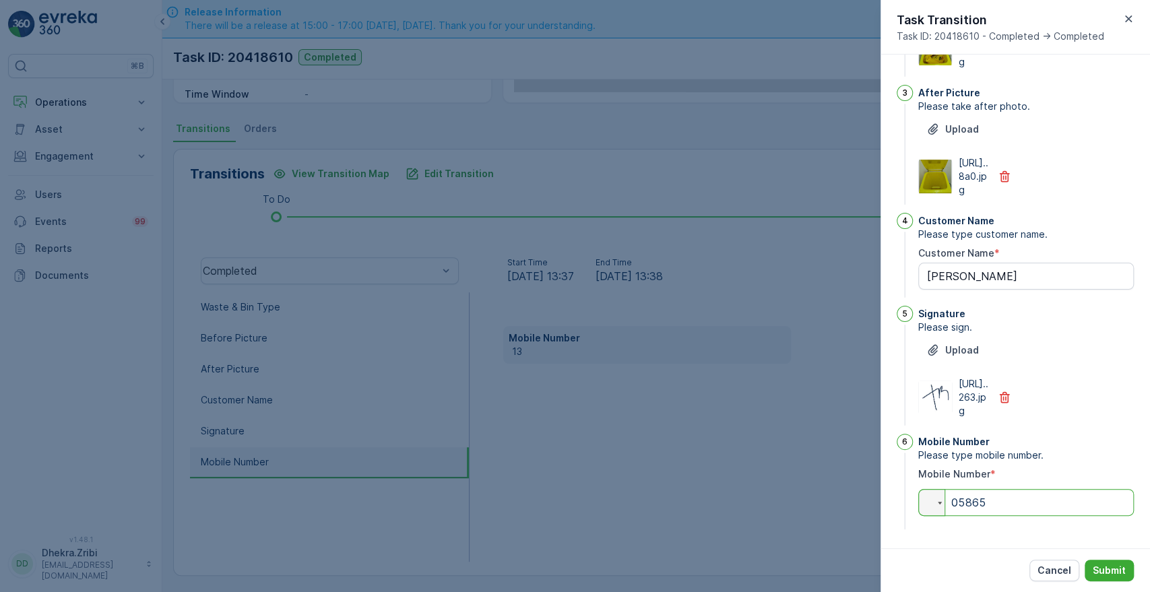
type input "058653"
type Name "[PERSON_NAME]"
type input "0586539"
type Name "[PERSON_NAME]"
type input "05865394"
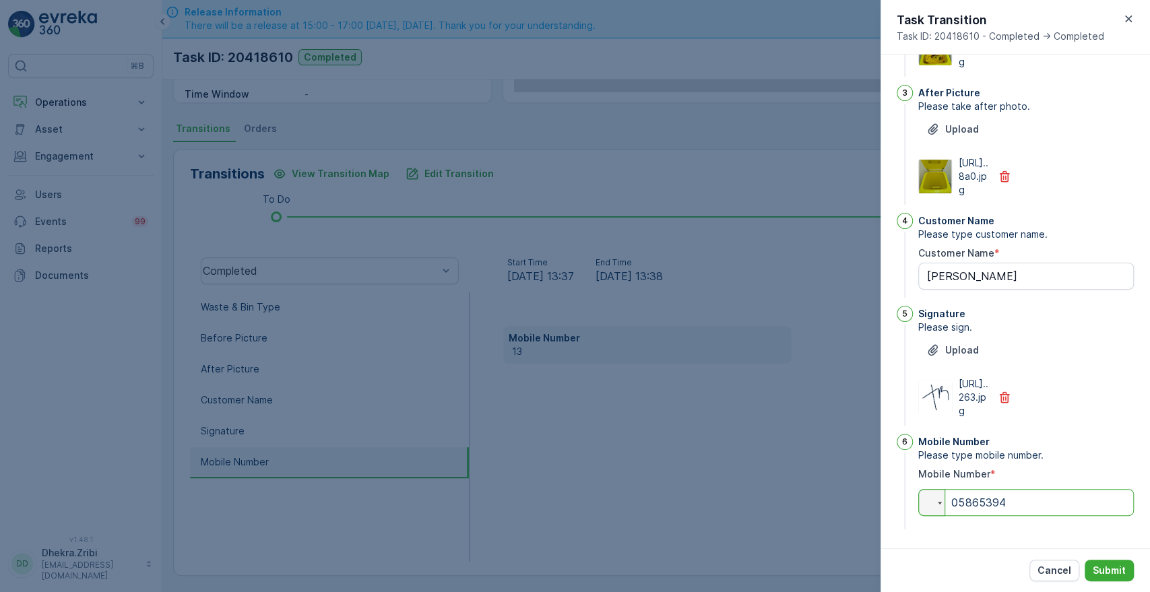
type Name "[PERSON_NAME]"
type input "058653941"
type Name "[PERSON_NAME]"
type input "0586539416"
click at [1100, 570] on p "Submit" at bounding box center [1109, 570] width 33 height 13
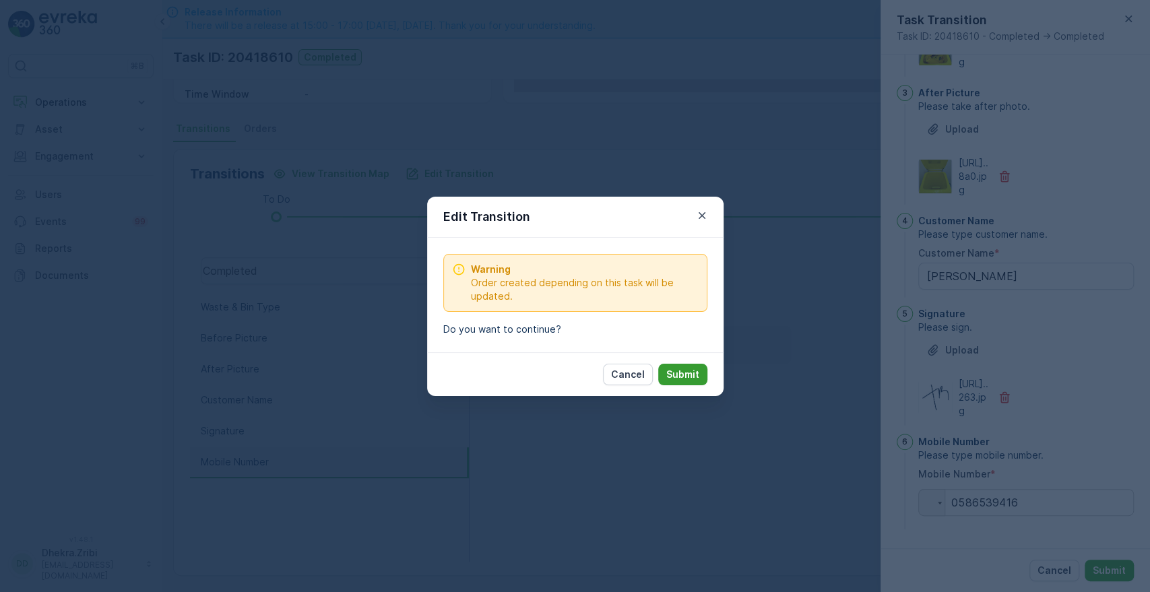
click at [685, 376] on p "Submit" at bounding box center [682, 374] width 33 height 13
type Name "[PERSON_NAME]"
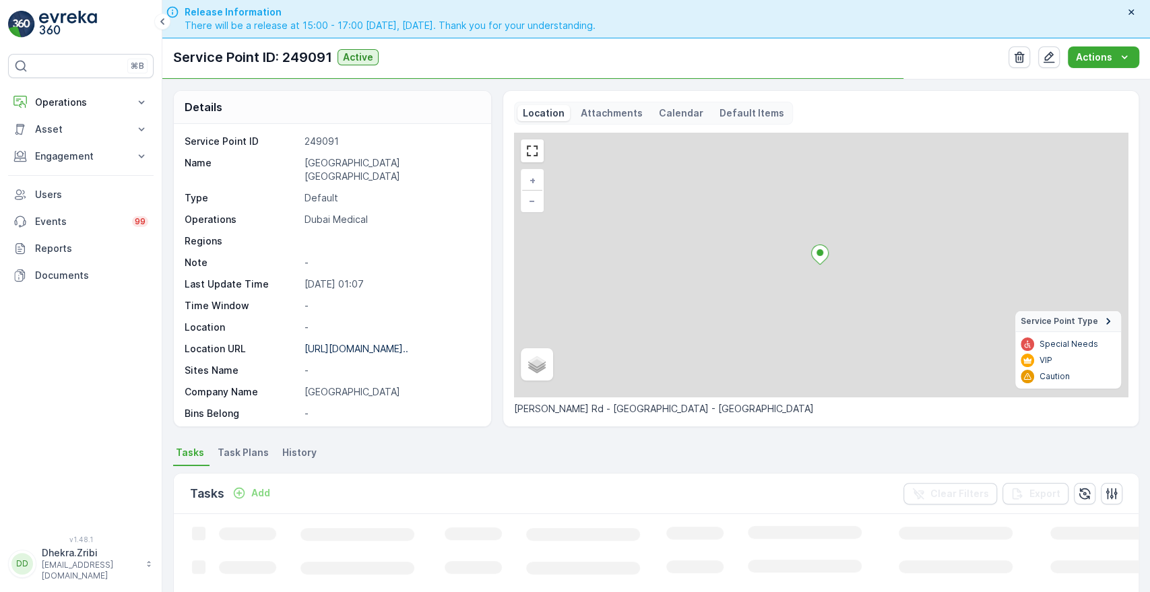
scroll to position [307, 0]
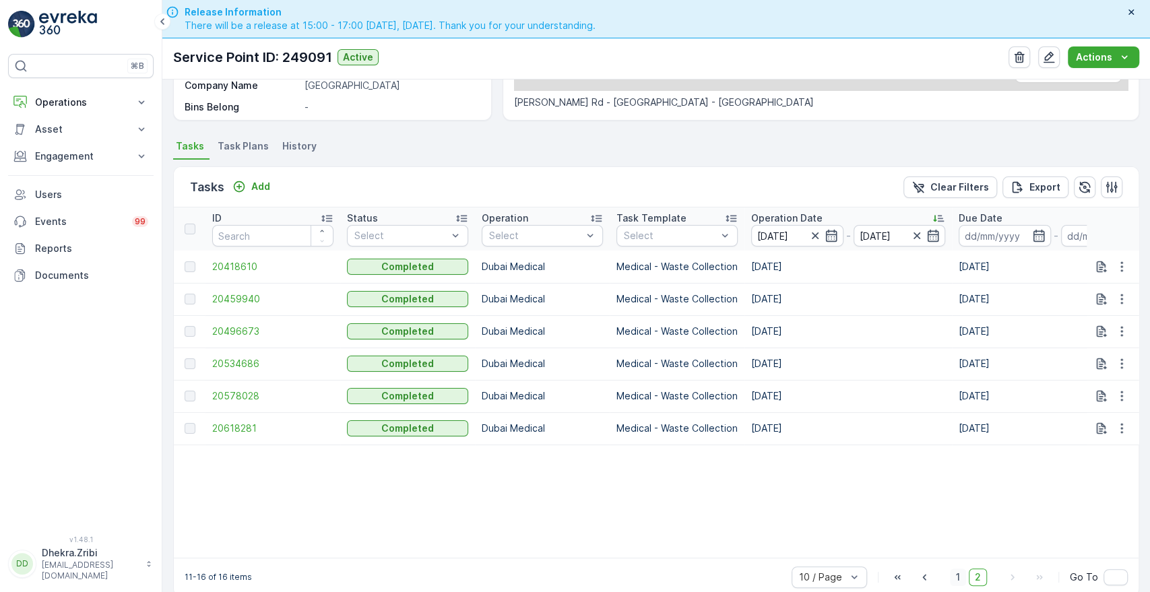
click at [958, 582] on span "1" at bounding box center [958, 578] width 16 height 18
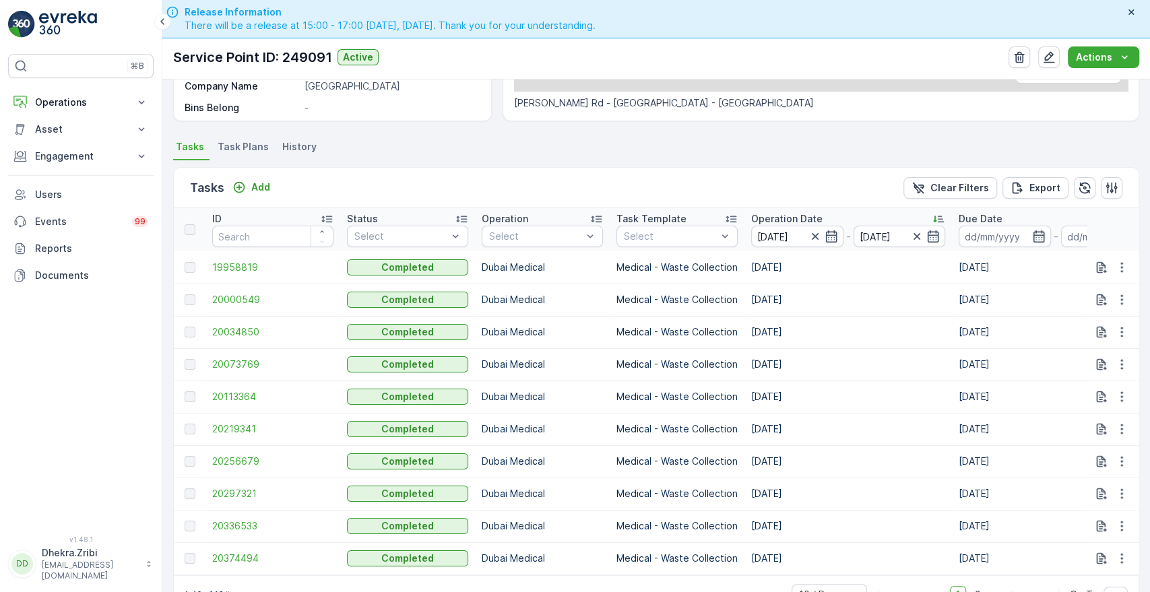
scroll to position [307, 0]
click at [237, 555] on span "20374494" at bounding box center [272, 557] width 121 height 13
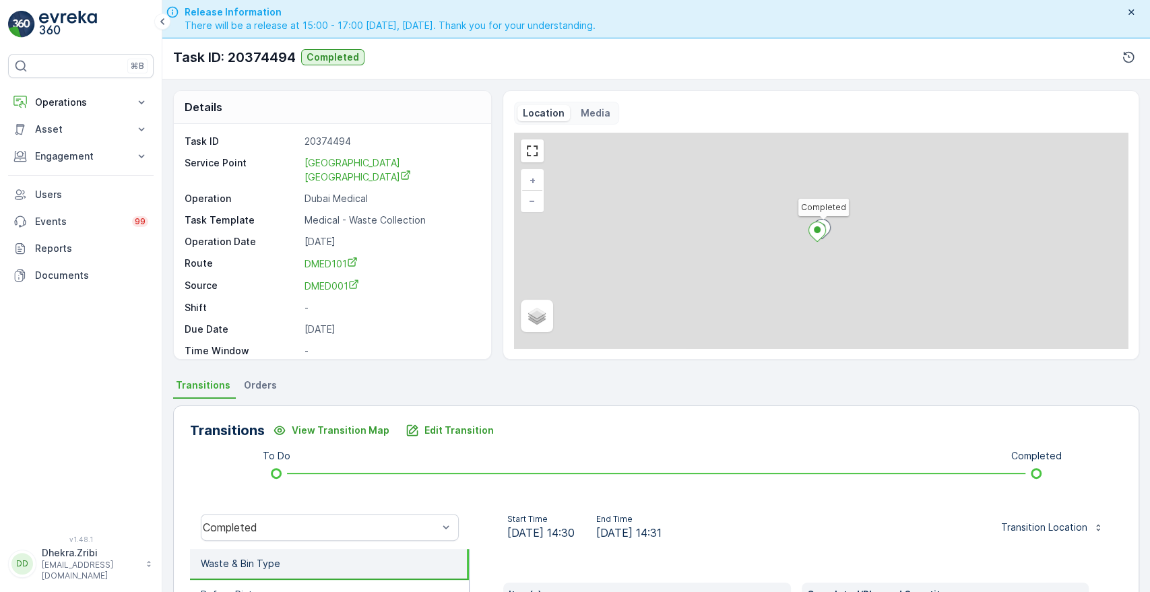
scroll to position [257, 0]
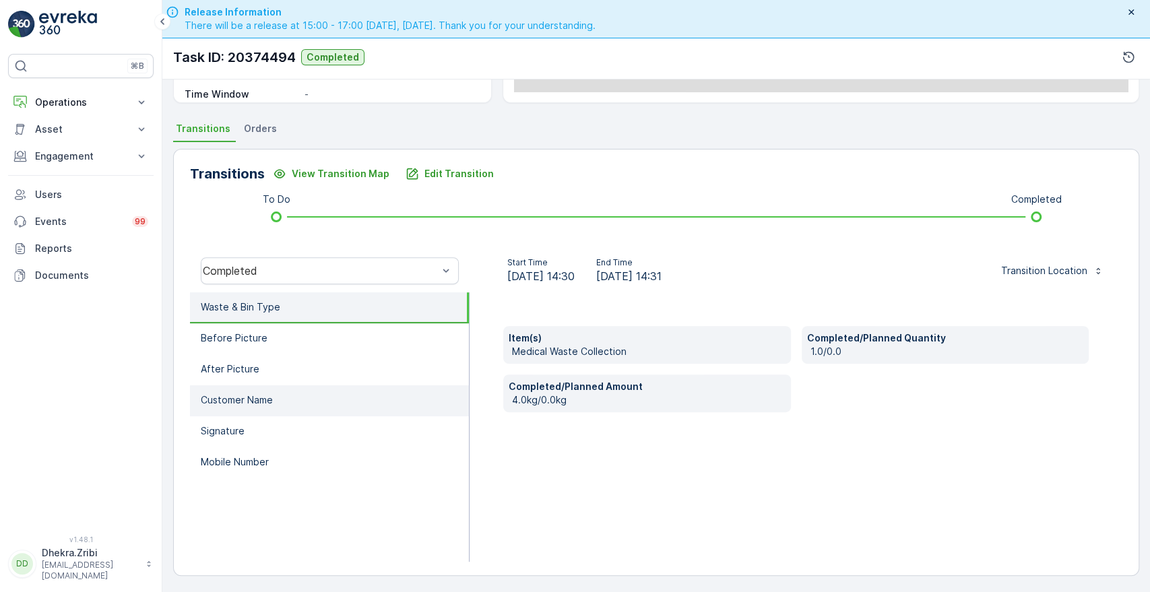
click at [275, 401] on li "Customer Name" at bounding box center [329, 400] width 279 height 31
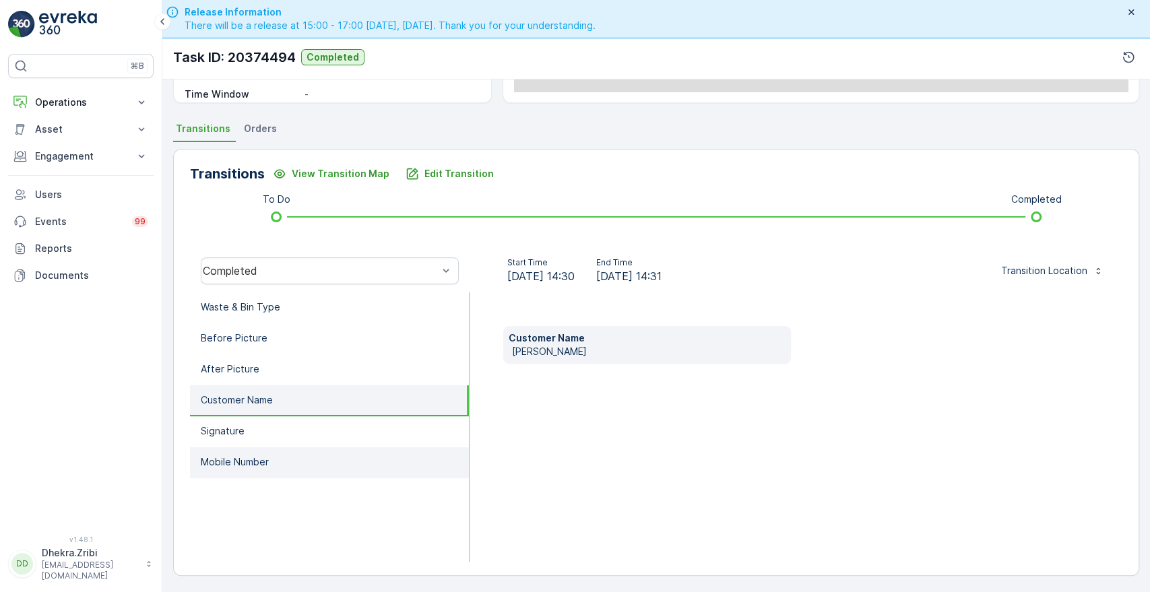
click at [247, 467] on li "Mobile Number" at bounding box center [329, 462] width 279 height 31
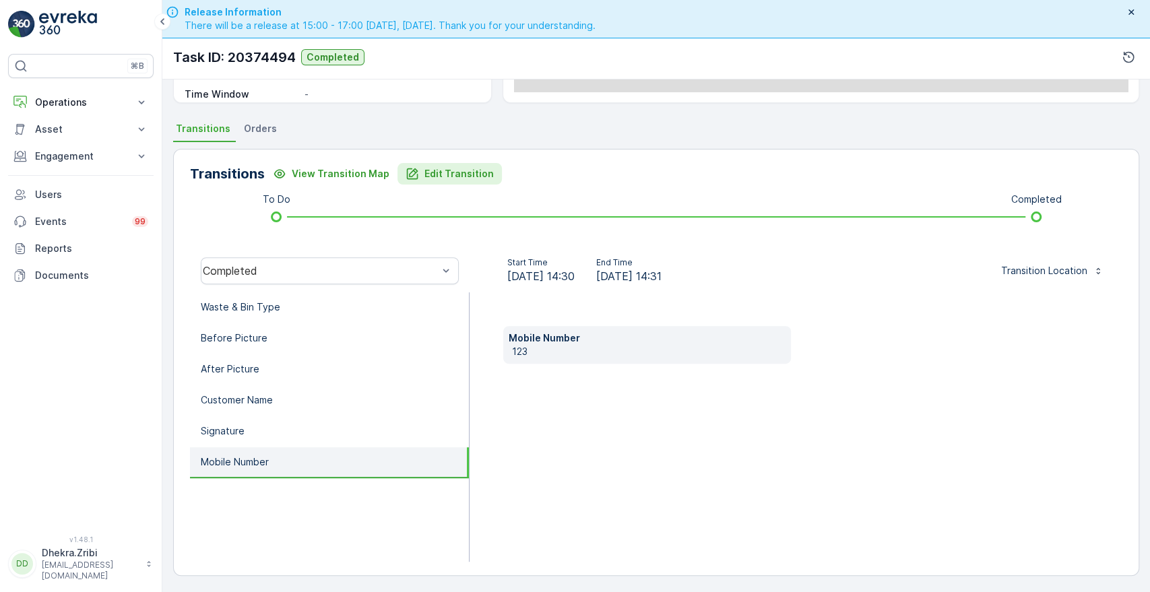
click at [439, 182] on button "Edit Transition" at bounding box center [450, 174] width 104 height 22
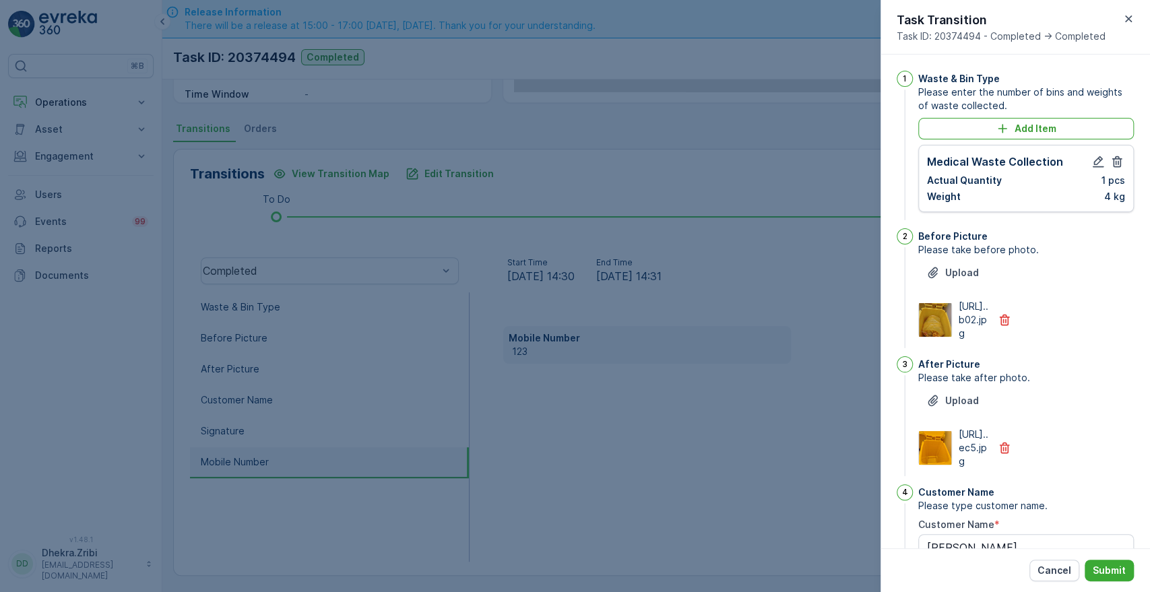
scroll to position [352, 0]
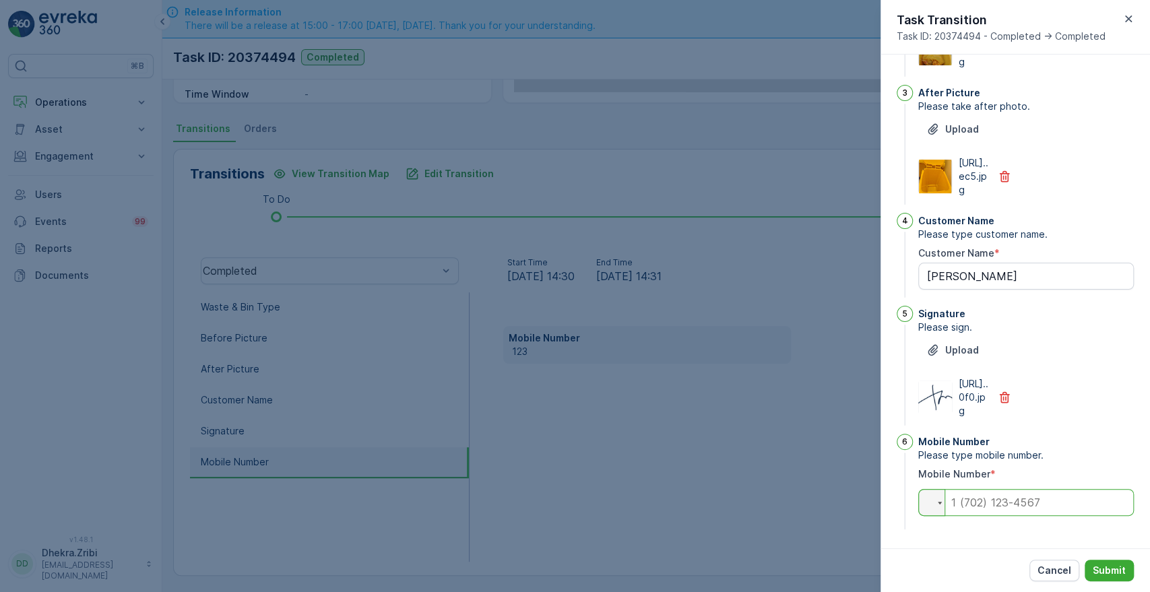
click at [990, 501] on input "tel" at bounding box center [1026, 502] width 216 height 27
type Name "[PERSON_NAME]"
type input "0"
type Name "[PERSON_NAME]"
type input "05"
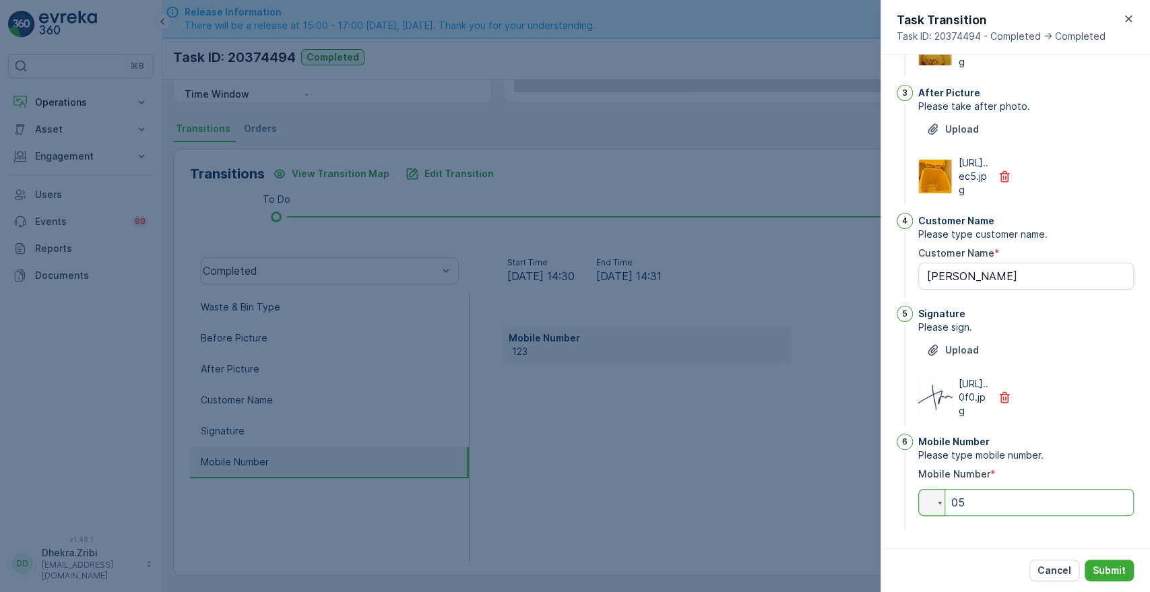
type Name "[PERSON_NAME]"
type input "0586539416"
click at [1125, 568] on p "Submit" at bounding box center [1109, 570] width 33 height 13
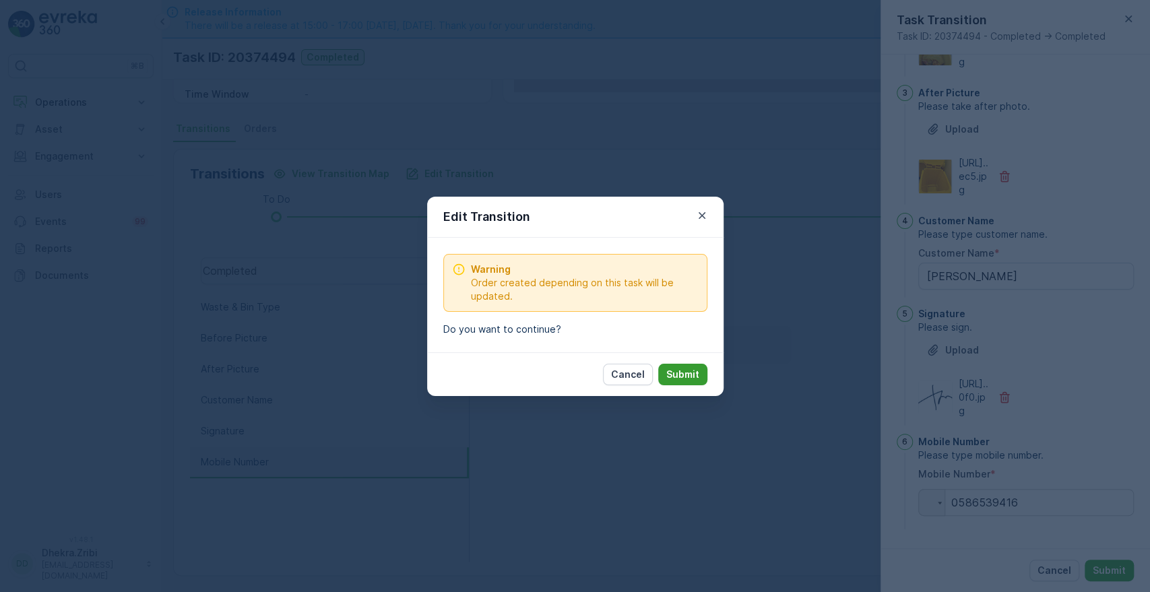
click at [687, 371] on p "Submit" at bounding box center [682, 374] width 33 height 13
type Name "[PERSON_NAME]"
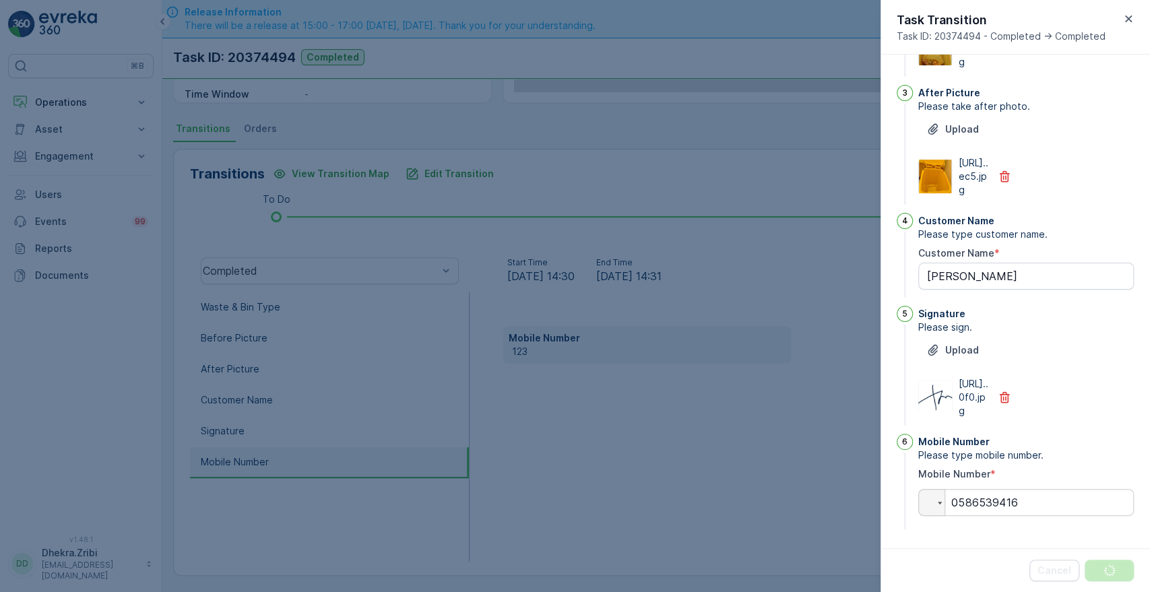
scroll to position [0, 0]
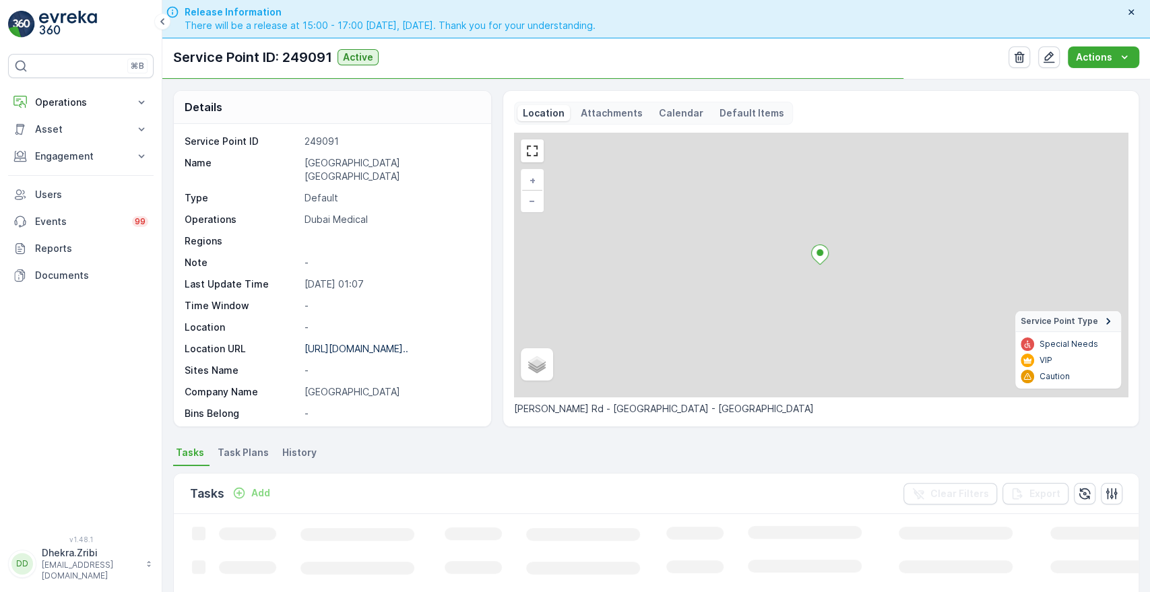
scroll to position [306, 0]
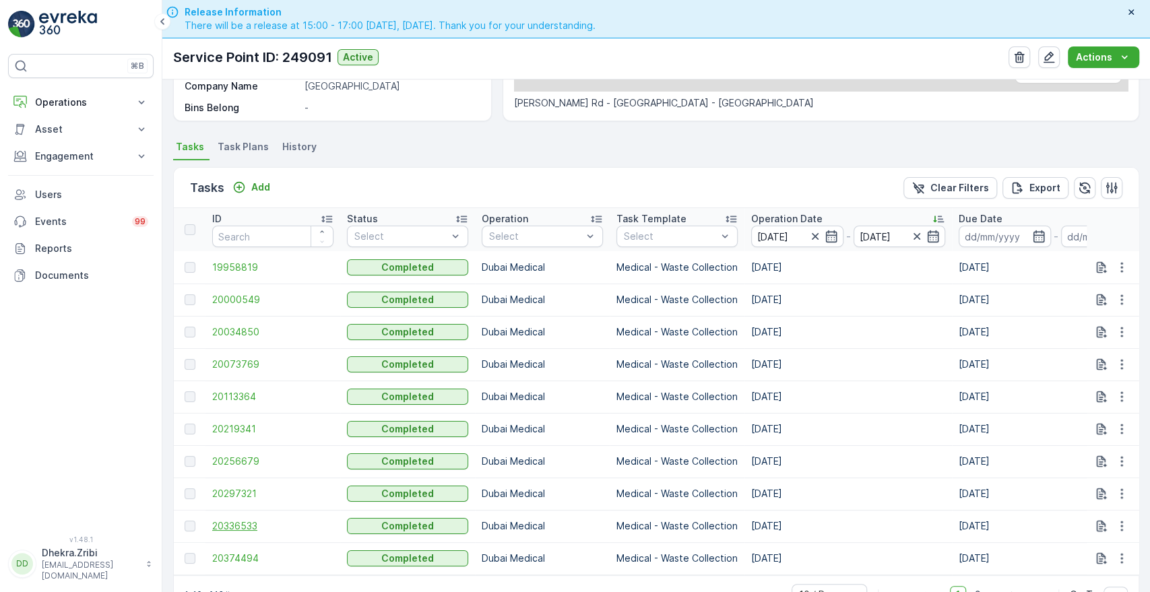
click at [232, 524] on span "20336533" at bounding box center [272, 526] width 121 height 13
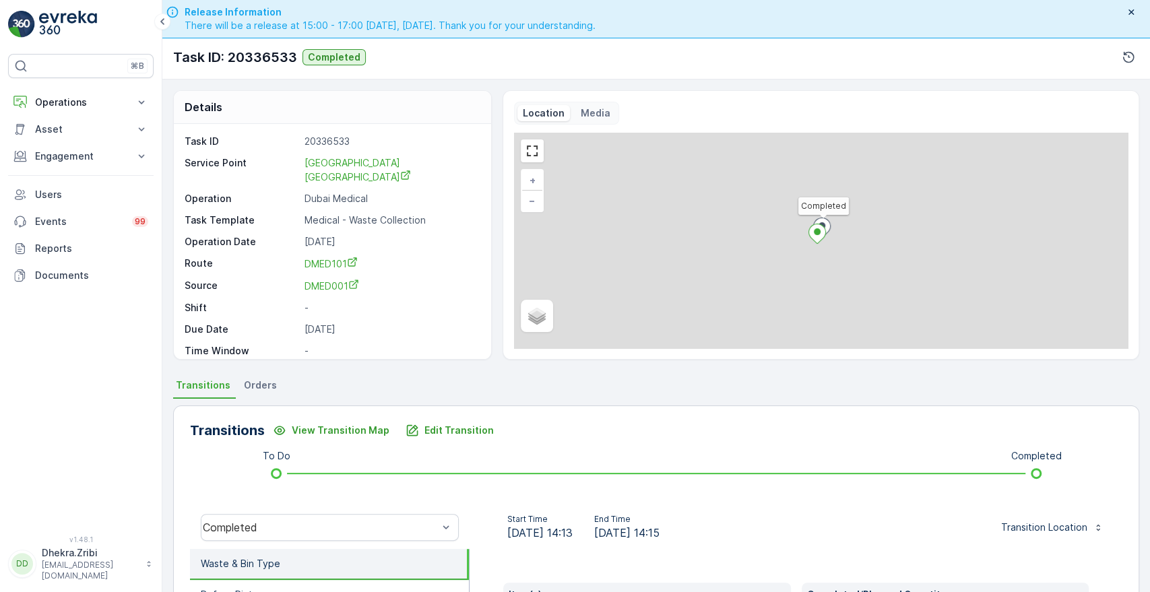
scroll to position [257, 0]
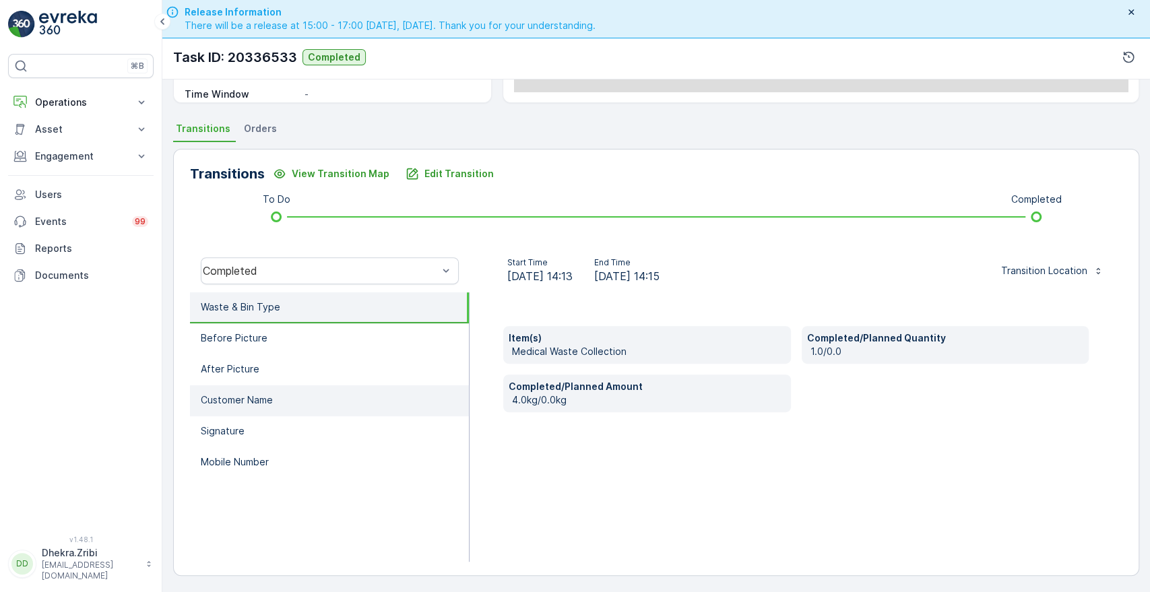
click at [345, 408] on li "Customer Name" at bounding box center [329, 400] width 279 height 31
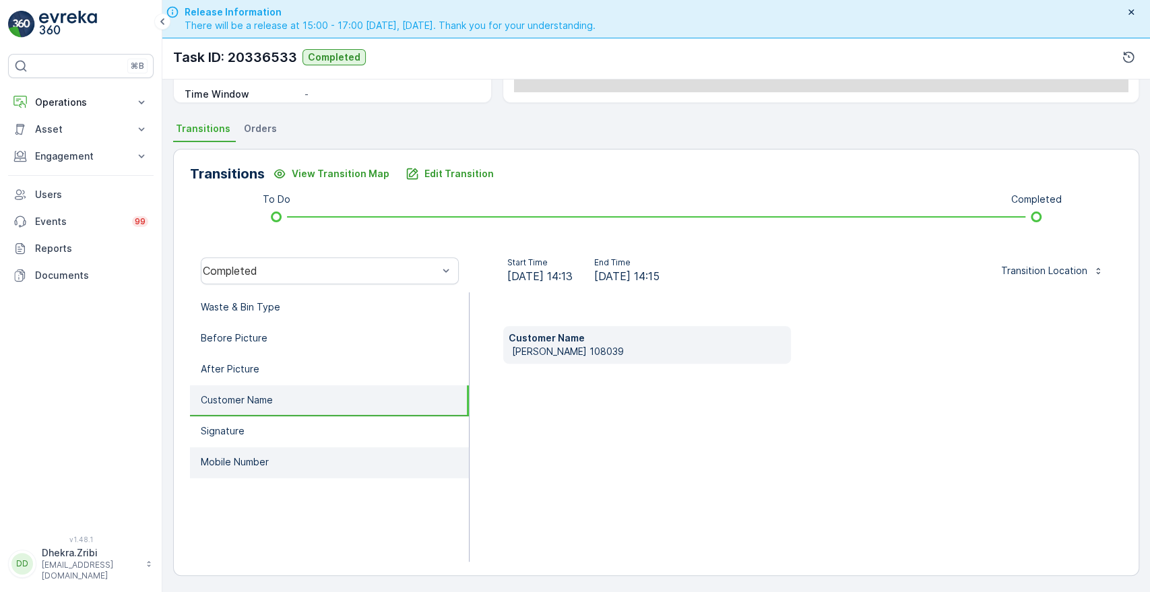
click at [247, 458] on p "Mobile Number" at bounding box center [235, 462] width 68 height 13
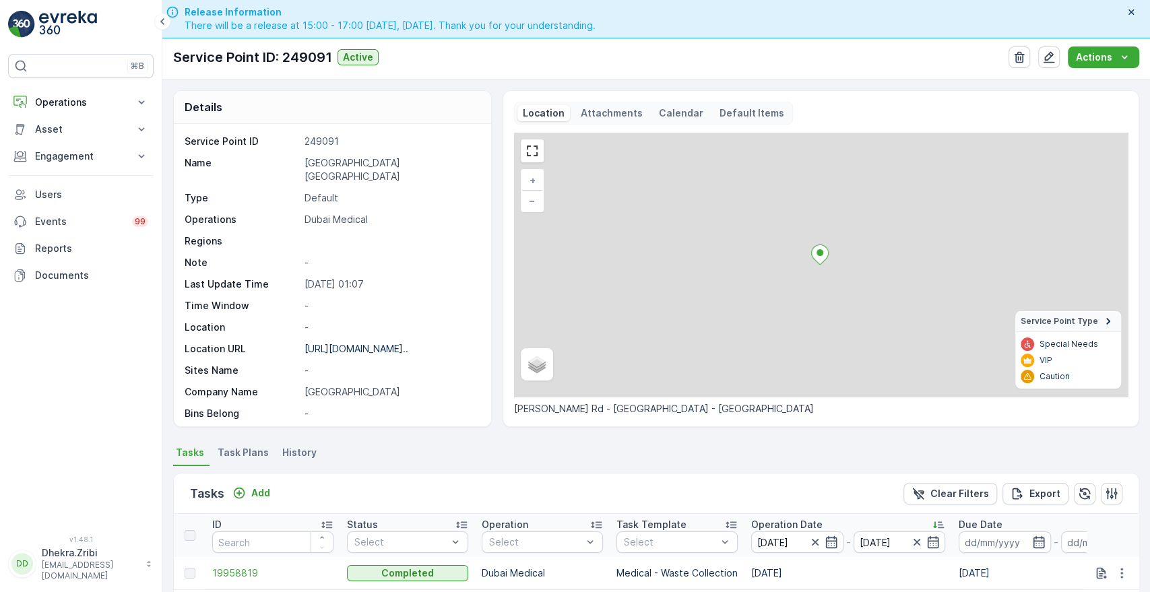
scroll to position [350, 0]
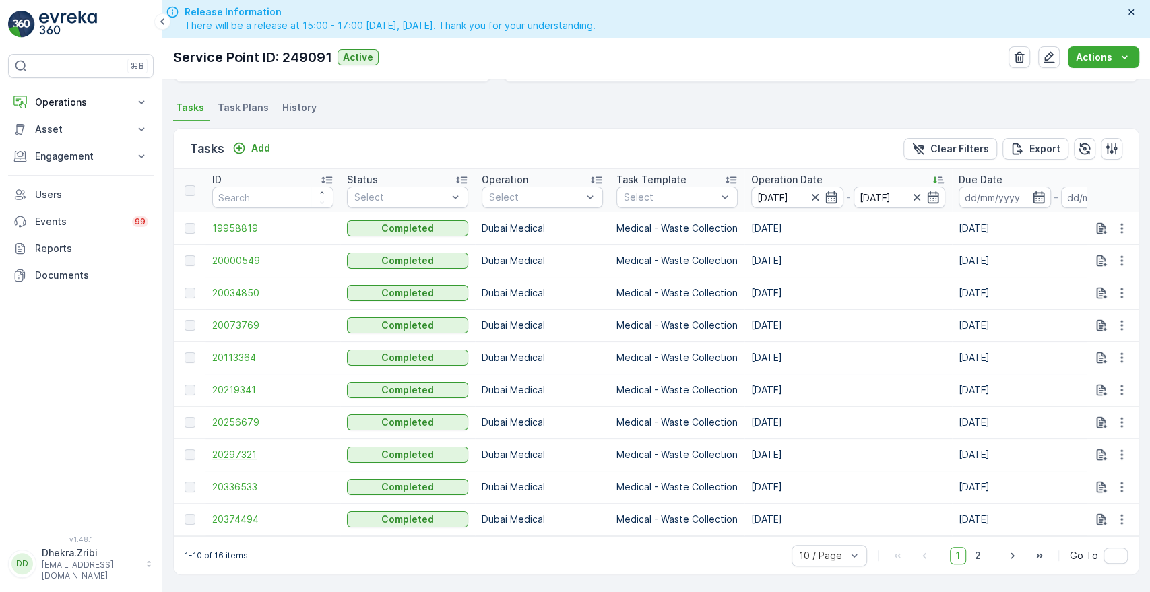
click at [234, 448] on span "20297321" at bounding box center [272, 454] width 121 height 13
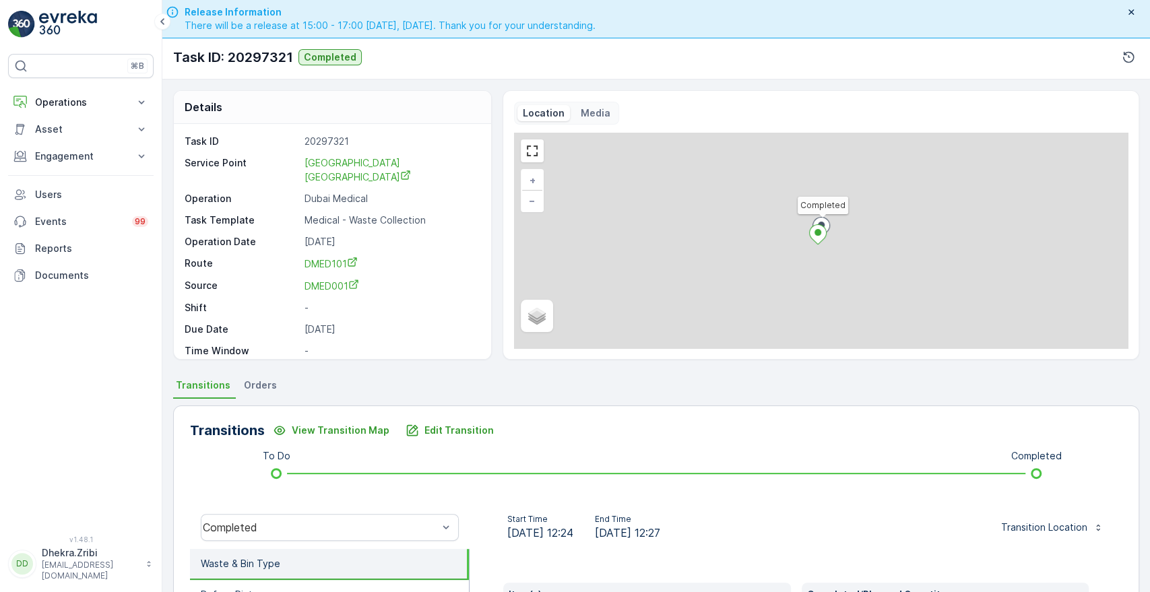
scroll to position [257, 0]
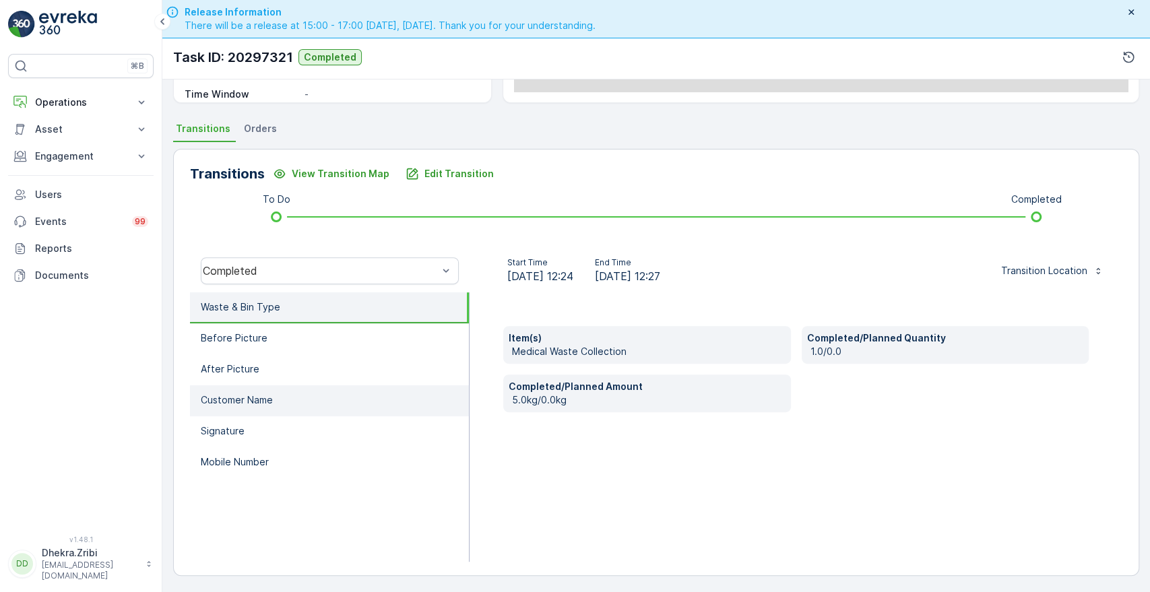
click at [241, 404] on p "Customer Name" at bounding box center [237, 400] width 72 height 13
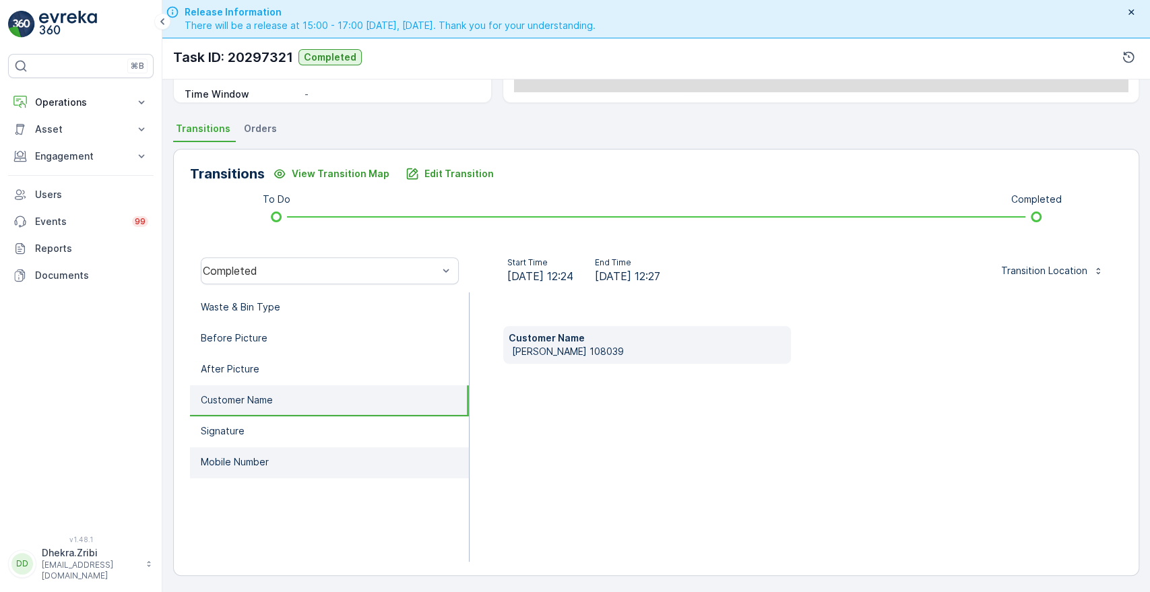
click at [237, 456] on p "Mobile Number" at bounding box center [235, 462] width 68 height 13
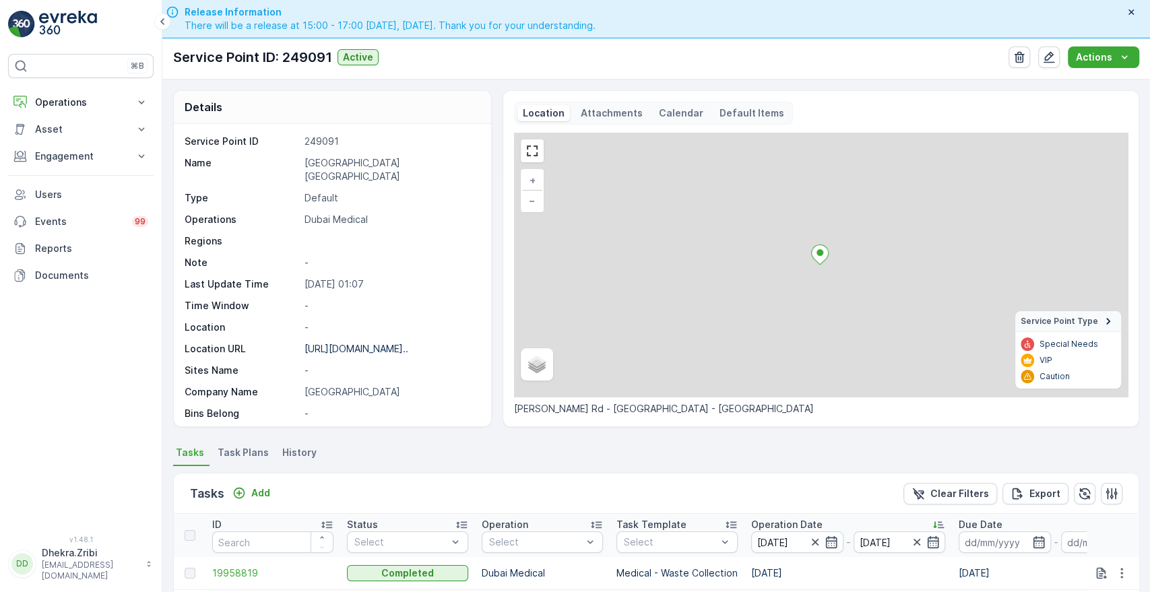
scroll to position [350, 0]
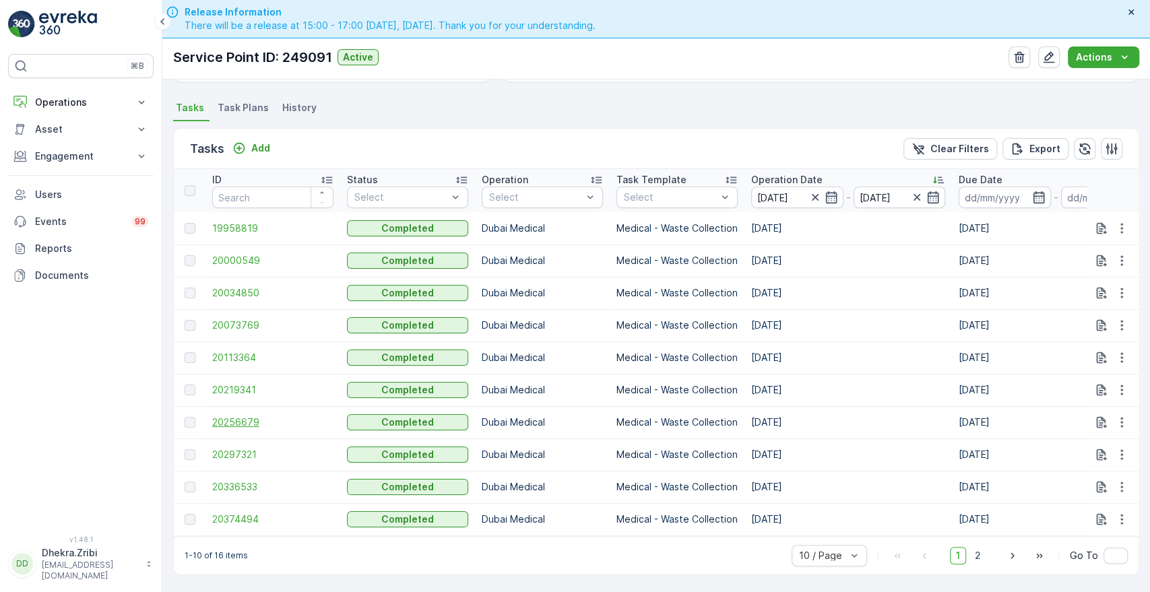
click at [248, 416] on span "20256679" at bounding box center [272, 422] width 121 height 13
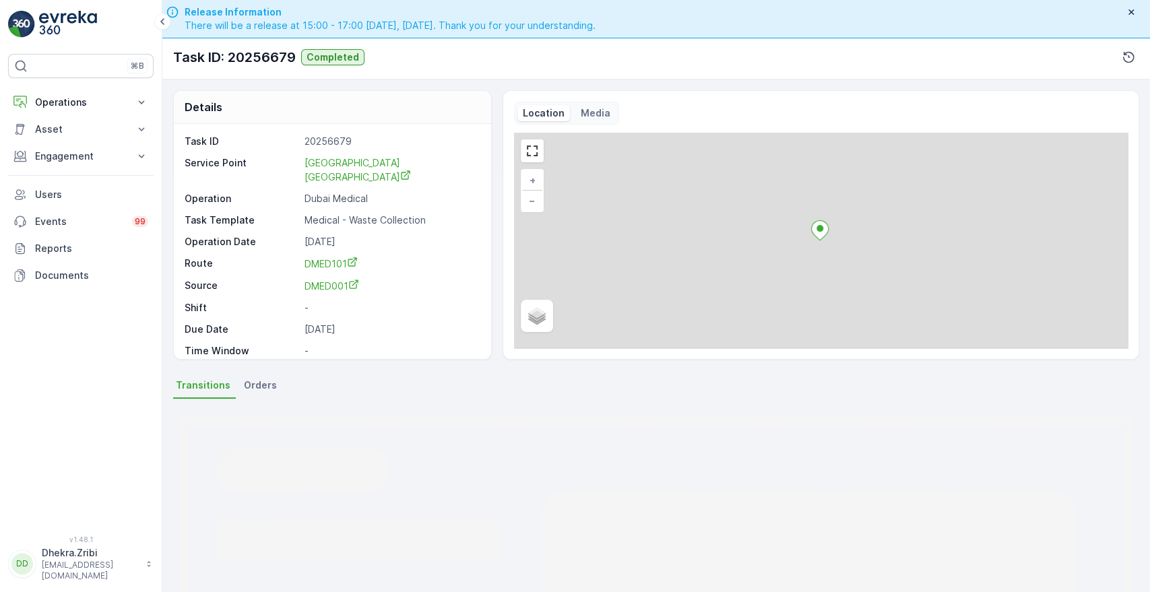
scroll to position [257, 0]
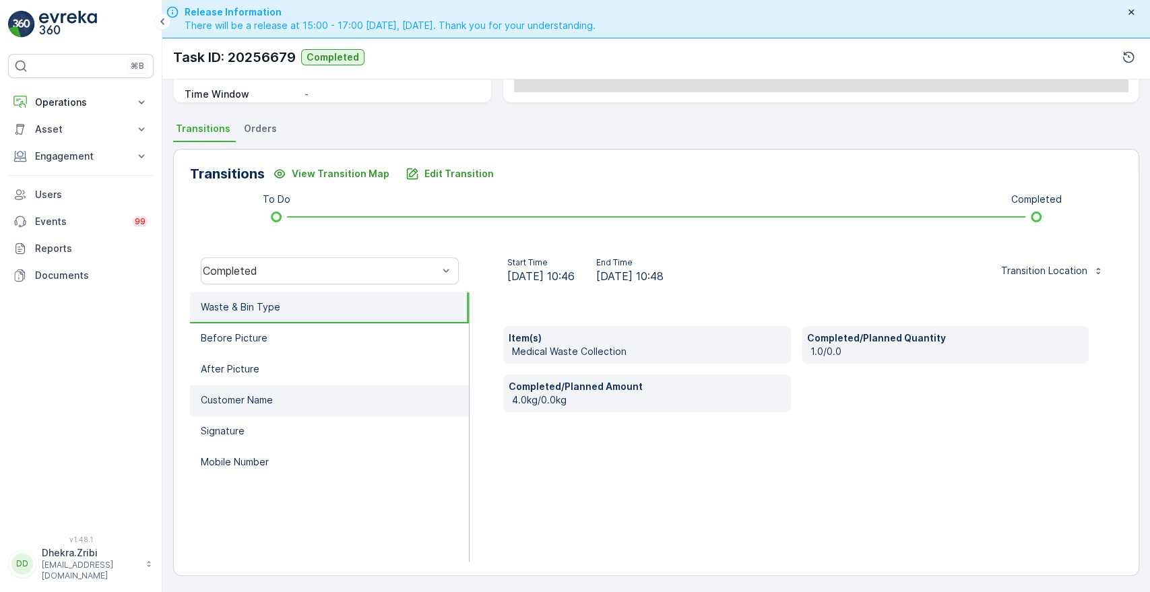
click at [284, 408] on li "Customer Name" at bounding box center [329, 400] width 279 height 31
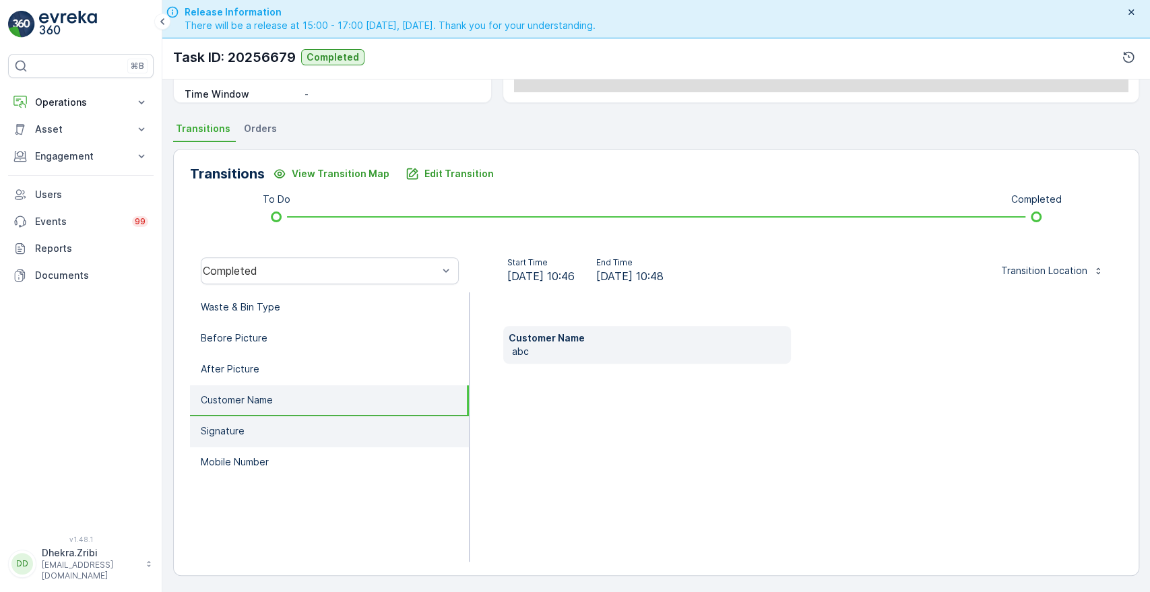
click at [263, 429] on li "Signature" at bounding box center [329, 431] width 279 height 31
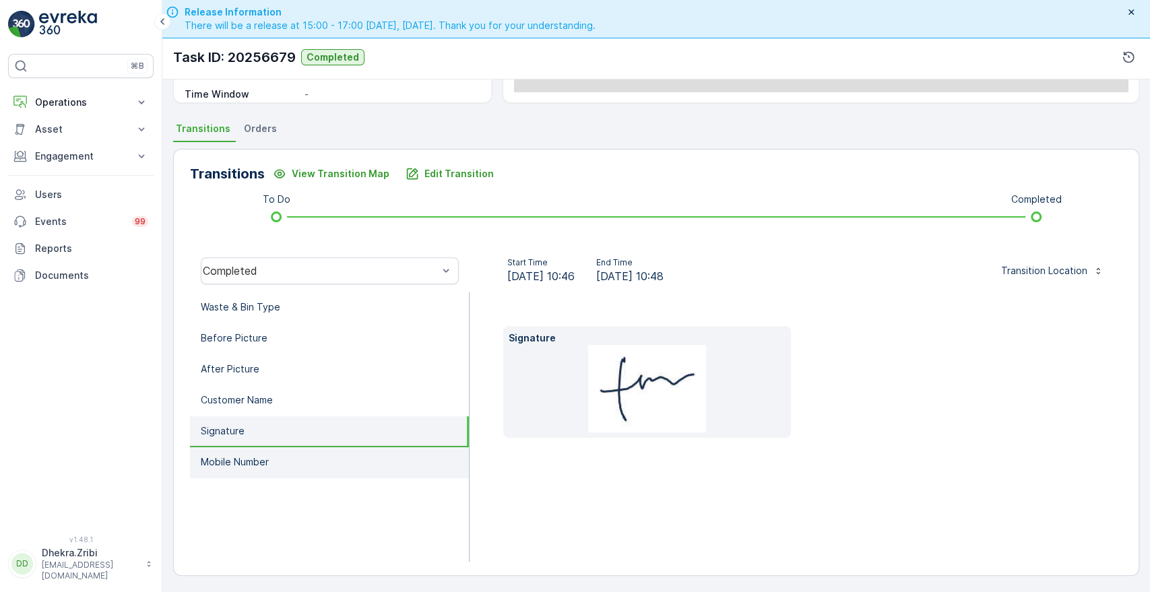
click at [244, 456] on p "Mobile Number" at bounding box center [235, 462] width 68 height 13
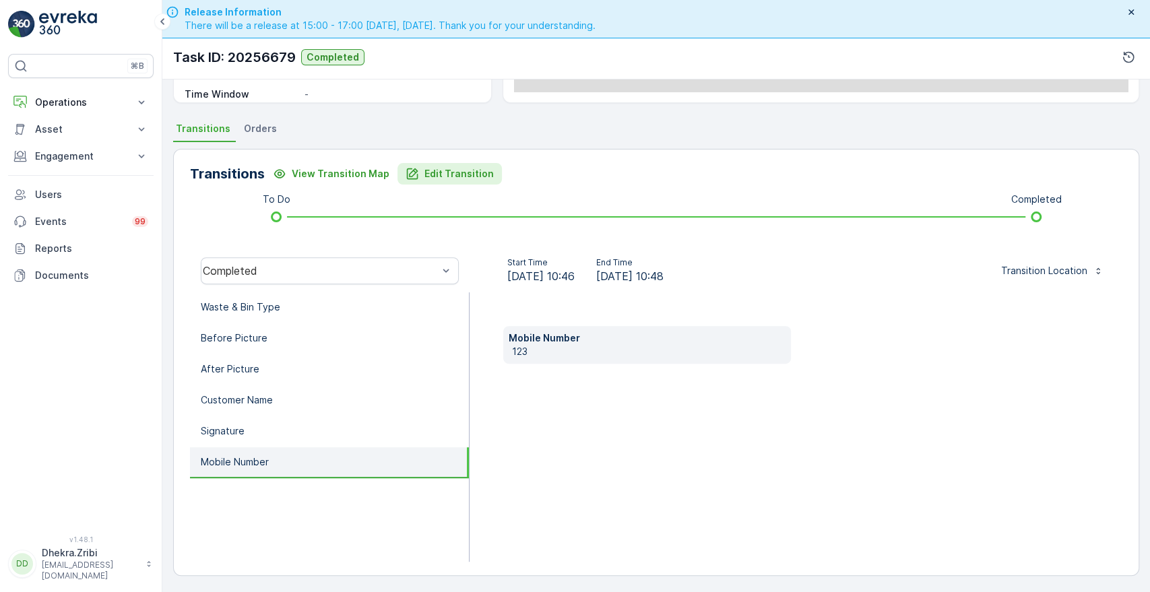
click at [437, 167] on p "Edit Transition" at bounding box center [459, 173] width 69 height 13
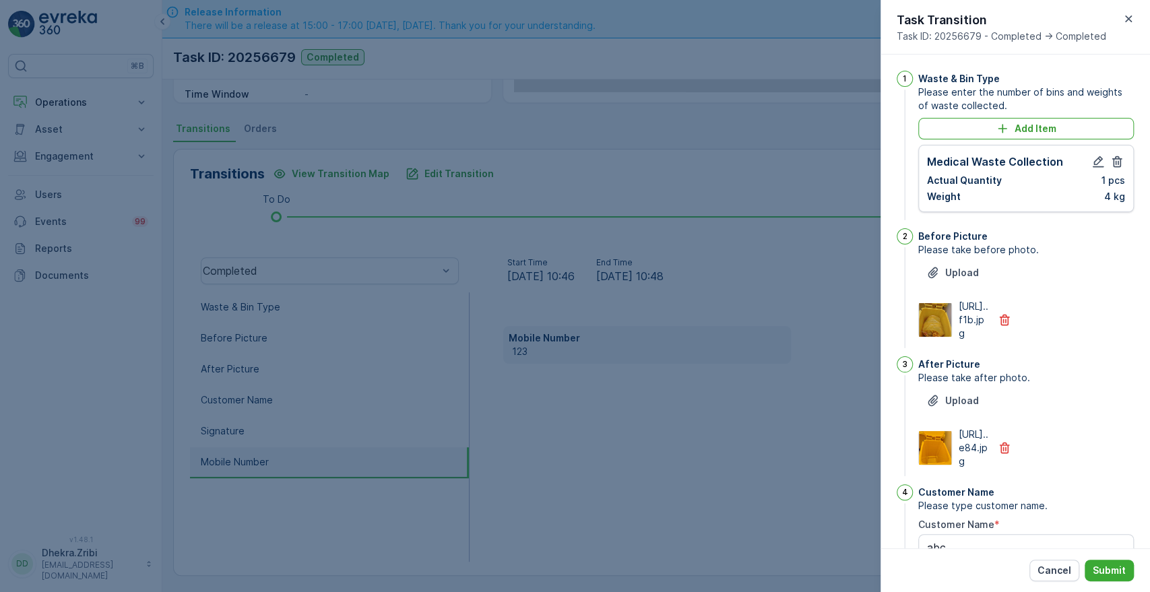
scroll to position [352, 0]
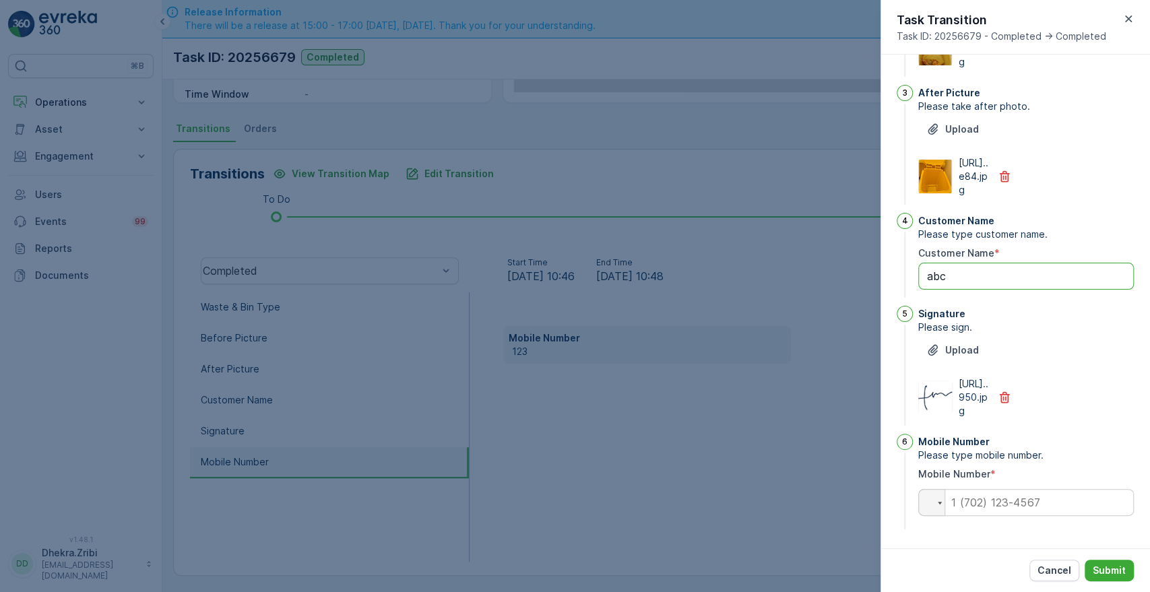
click at [977, 263] on Name "abc" at bounding box center [1026, 276] width 216 height 27
type Name "a"
type Name "[PERSON_NAME]"
click at [1046, 504] on input "tel" at bounding box center [1026, 502] width 216 height 27
type input "0586539416"
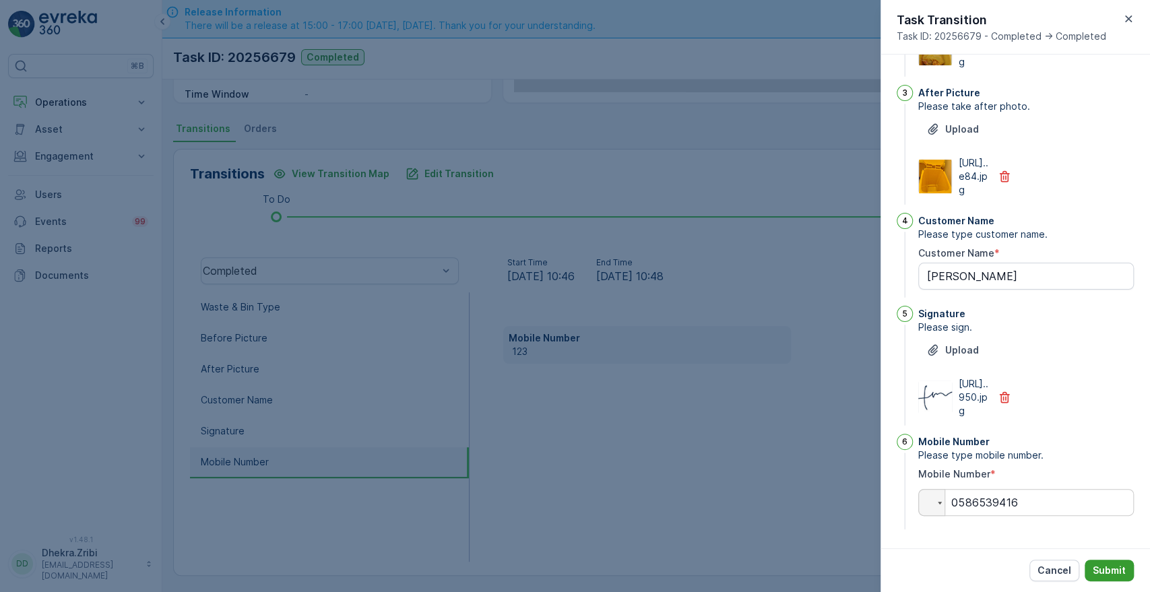
click at [1100, 572] on p "Submit" at bounding box center [1109, 570] width 33 height 13
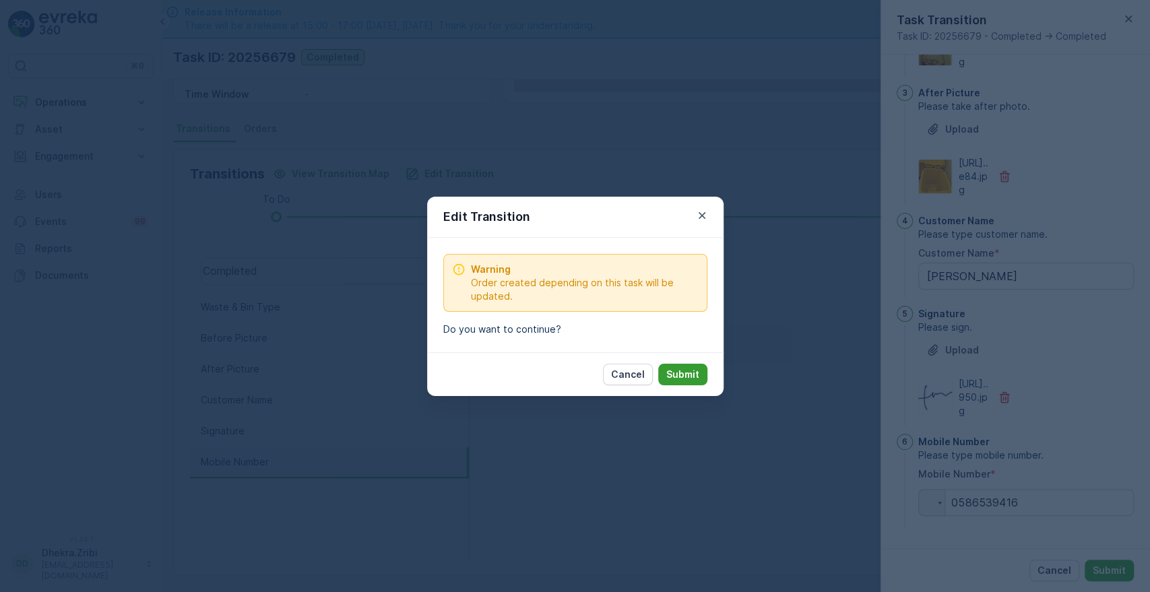
click at [693, 377] on p "Submit" at bounding box center [682, 374] width 33 height 13
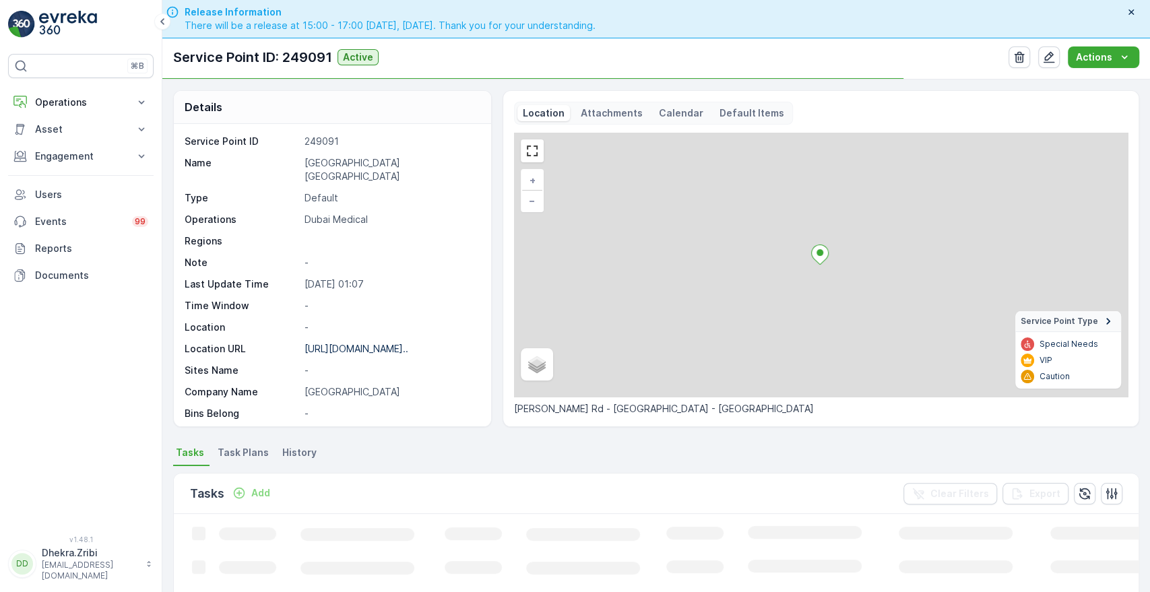
scroll to position [306, 0]
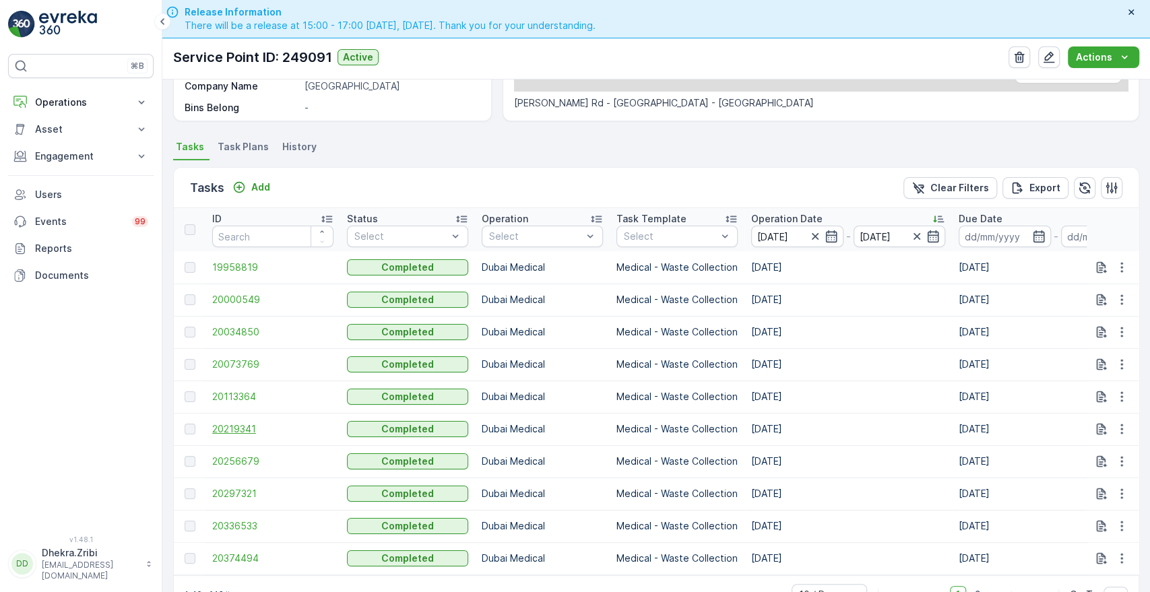
click at [223, 429] on span "20219341" at bounding box center [272, 428] width 121 height 13
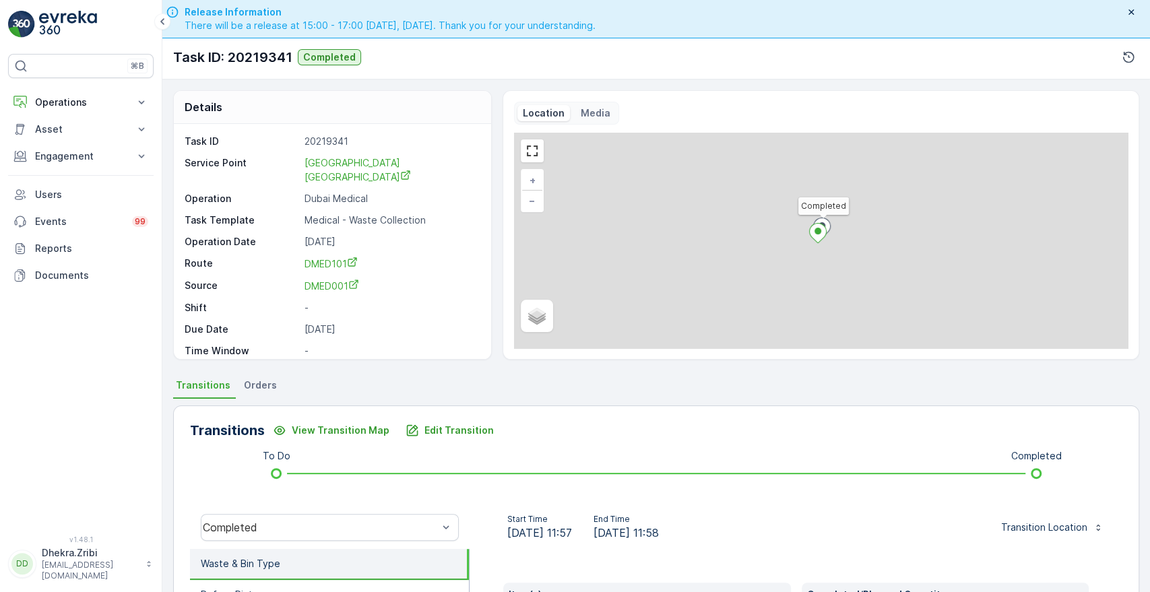
scroll to position [257, 0]
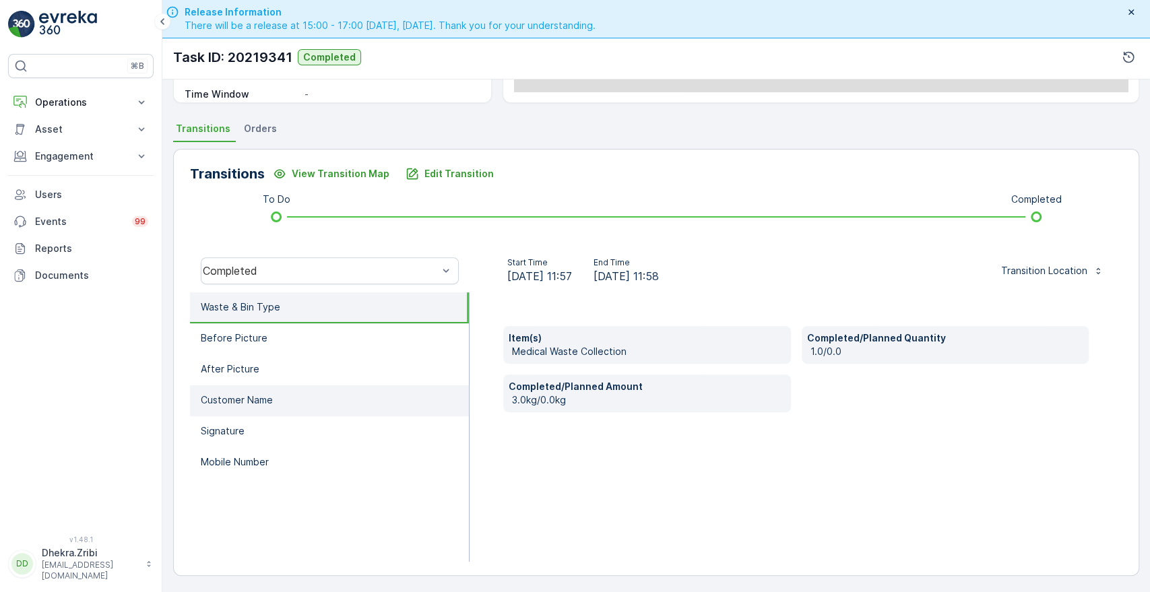
click at [237, 387] on li "Customer Name" at bounding box center [329, 400] width 279 height 31
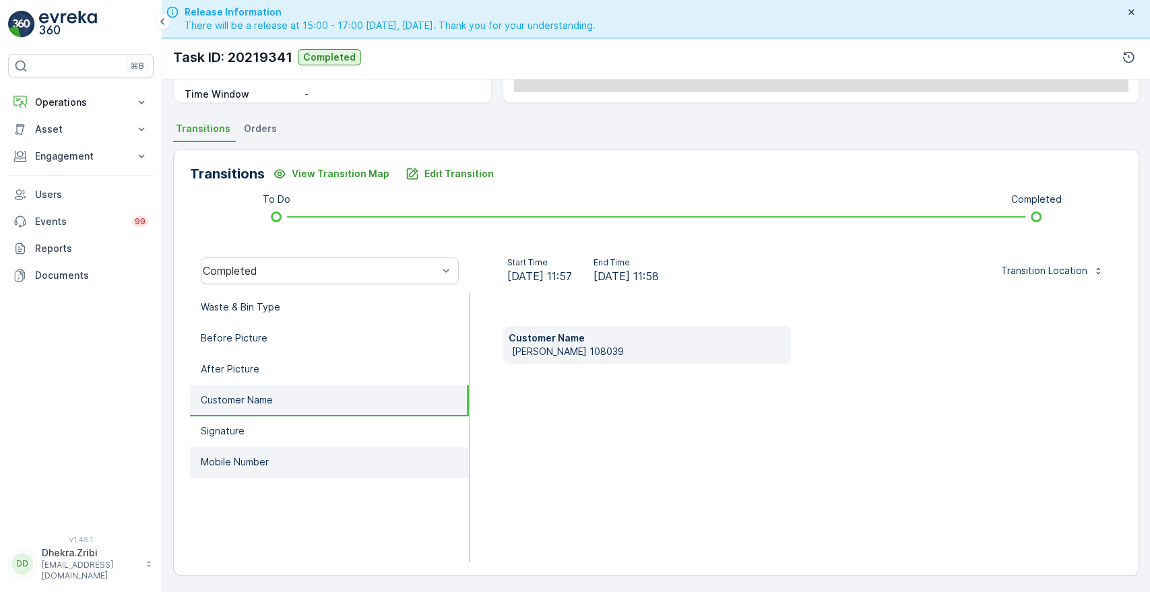
click at [230, 451] on li "Mobile Number" at bounding box center [329, 462] width 279 height 31
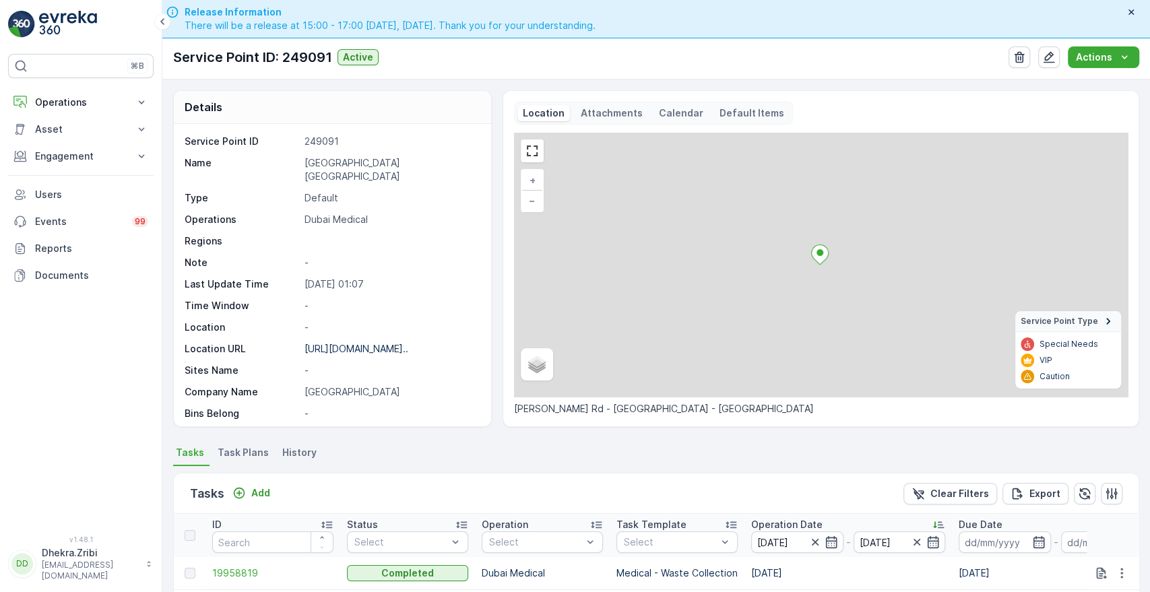
scroll to position [350, 0]
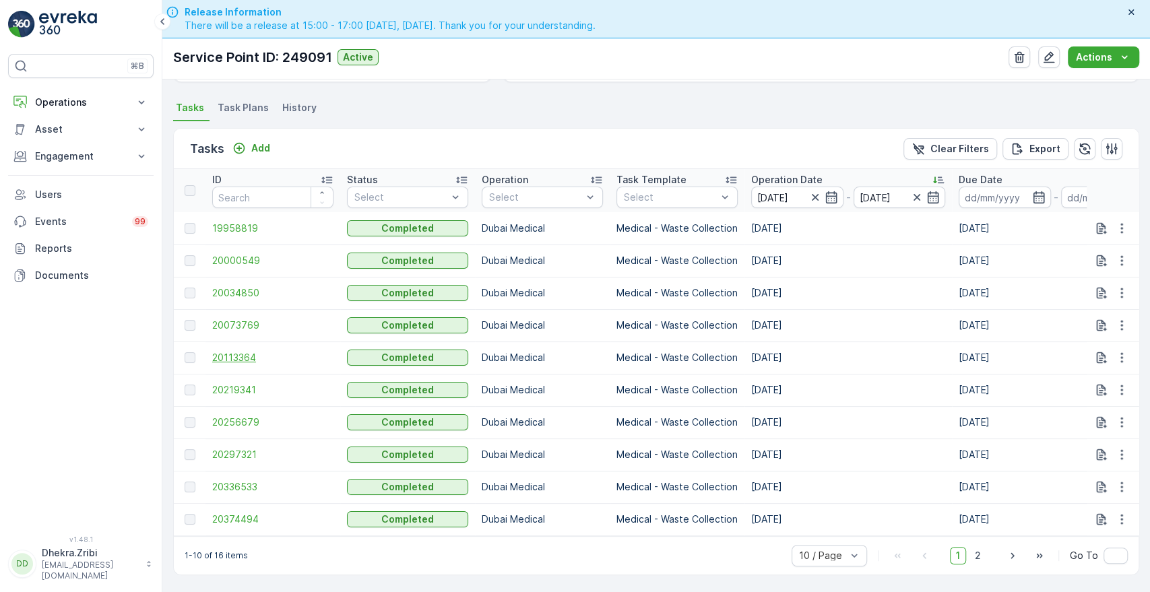
click at [237, 351] on span "20113364" at bounding box center [272, 357] width 121 height 13
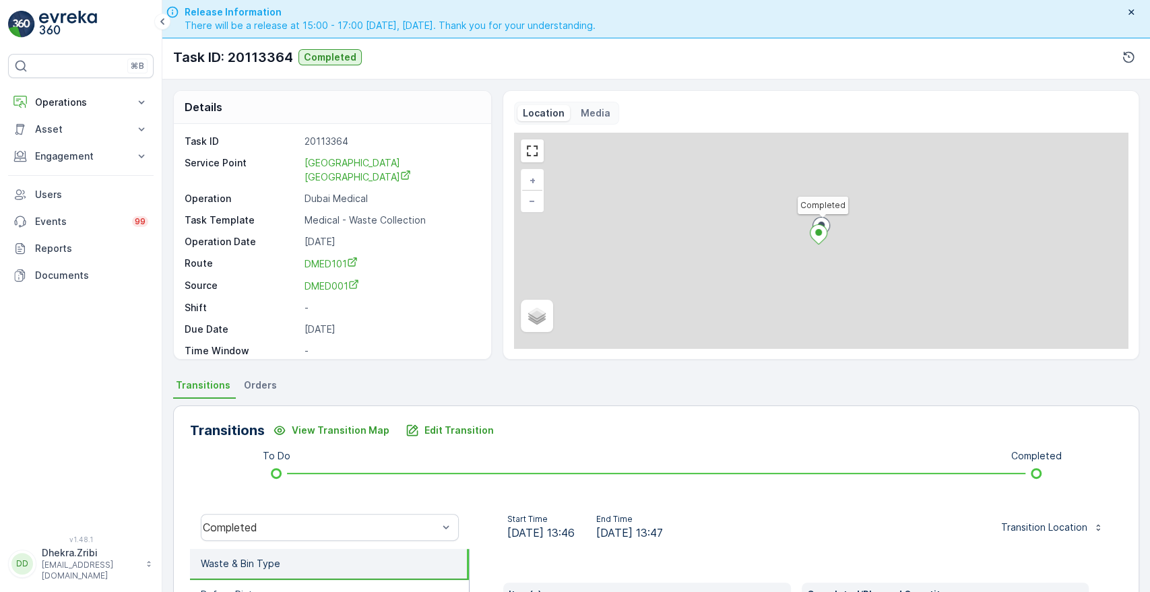
scroll to position [257, 0]
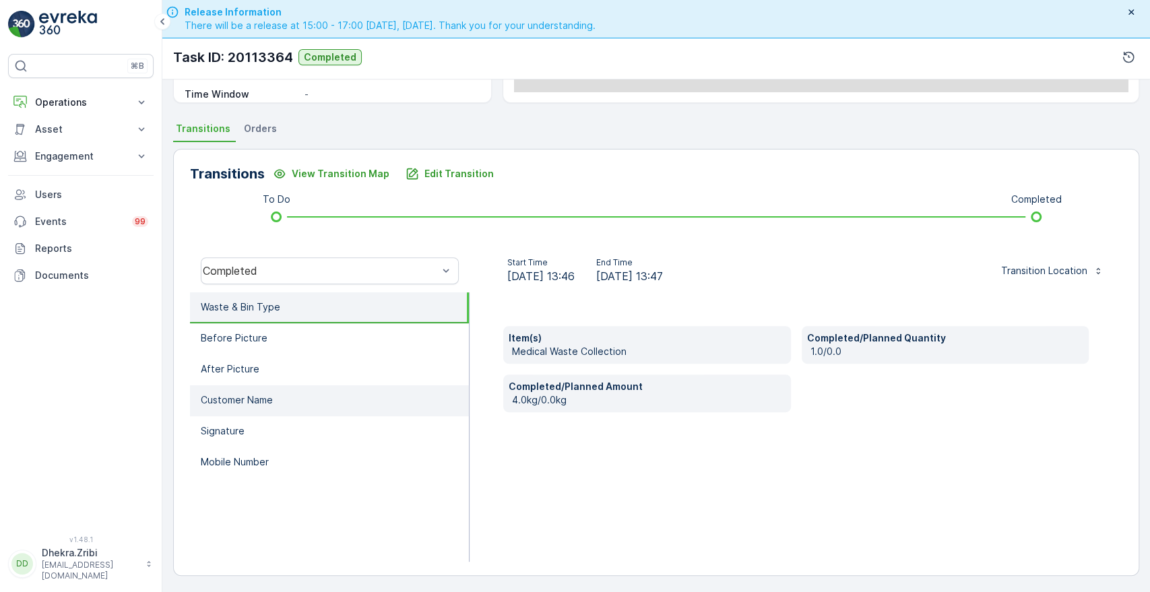
click at [299, 398] on li "Customer Name" at bounding box center [329, 400] width 279 height 31
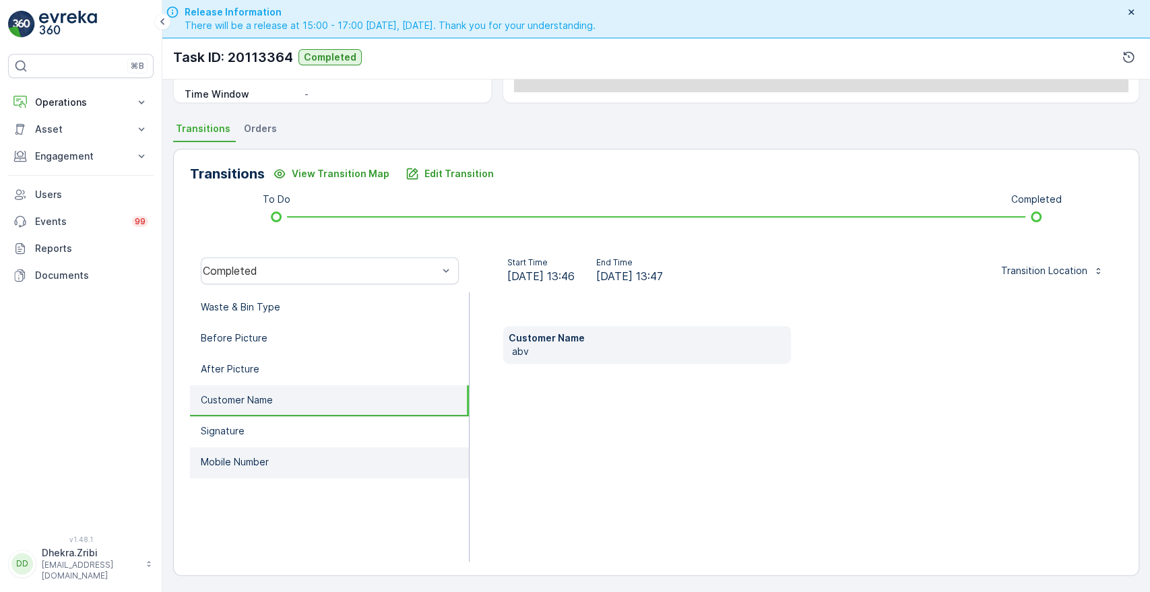
click at [247, 461] on p "Mobile Number" at bounding box center [235, 462] width 68 height 13
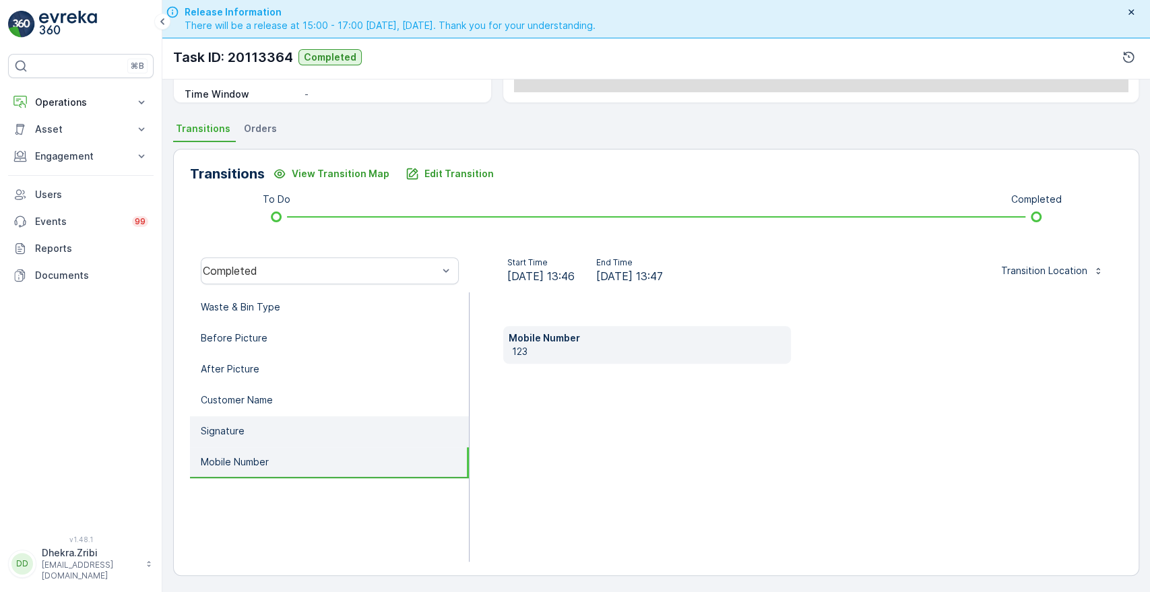
click at [253, 425] on li "Signature" at bounding box center [329, 431] width 279 height 31
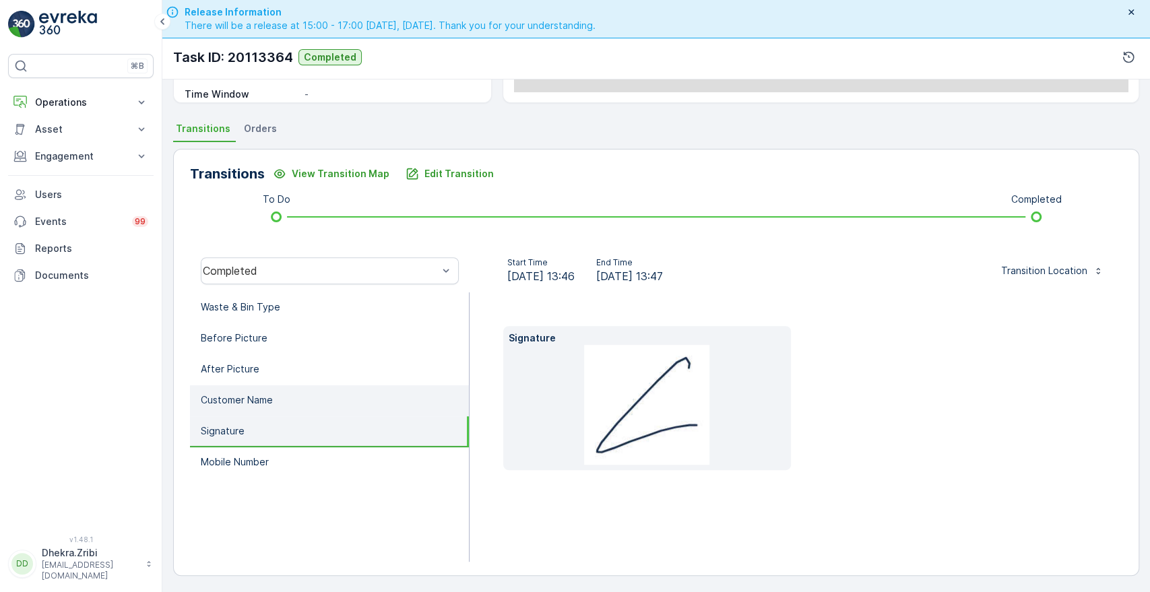
click at [265, 396] on p "Customer Name" at bounding box center [237, 400] width 72 height 13
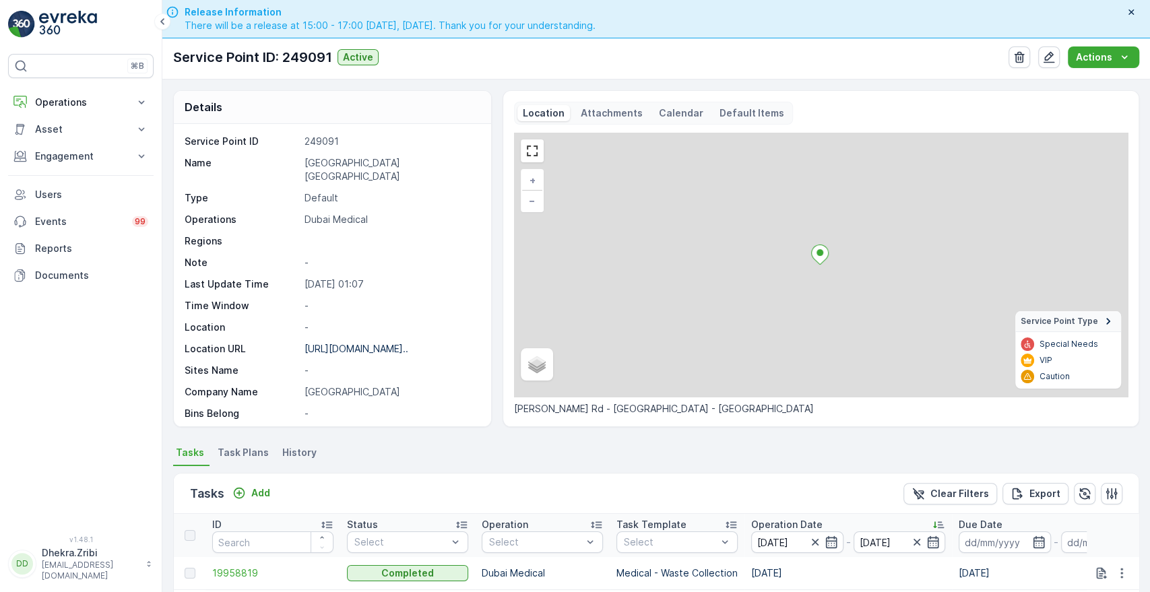
scroll to position [350, 0]
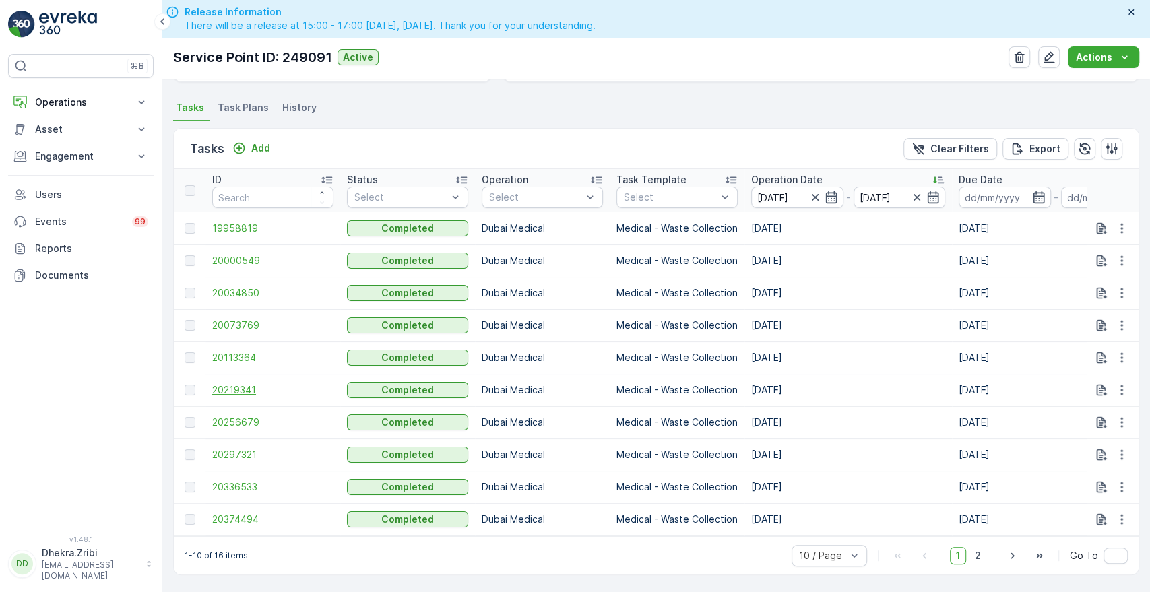
click at [237, 383] on span "20219341" at bounding box center [272, 389] width 121 height 13
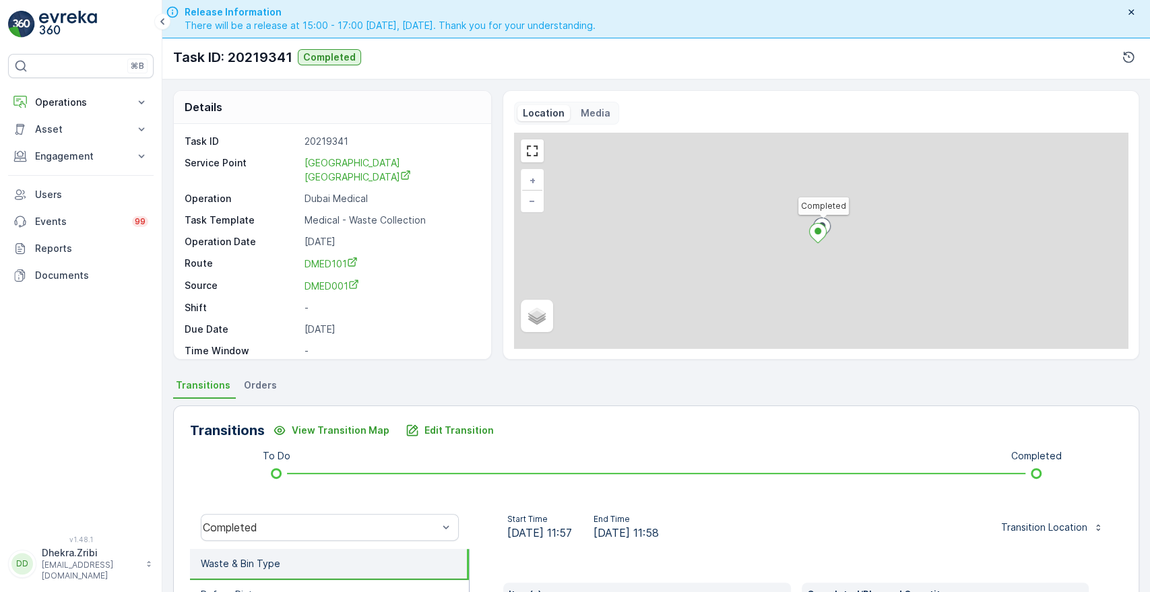
scroll to position [257, 0]
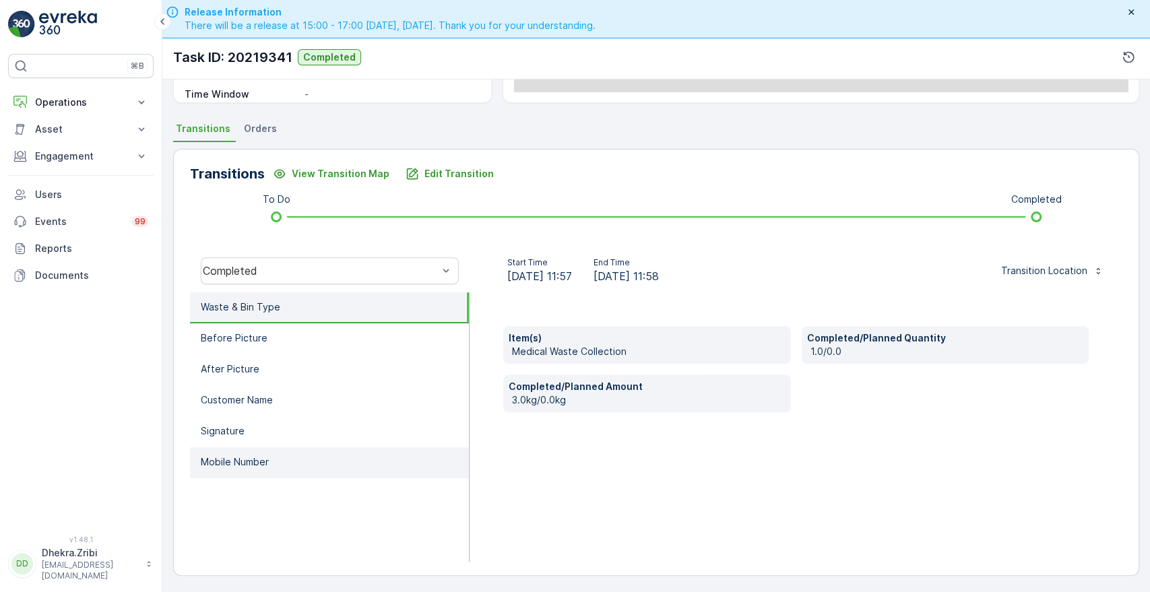
click at [249, 452] on li "Mobile Number" at bounding box center [329, 462] width 279 height 31
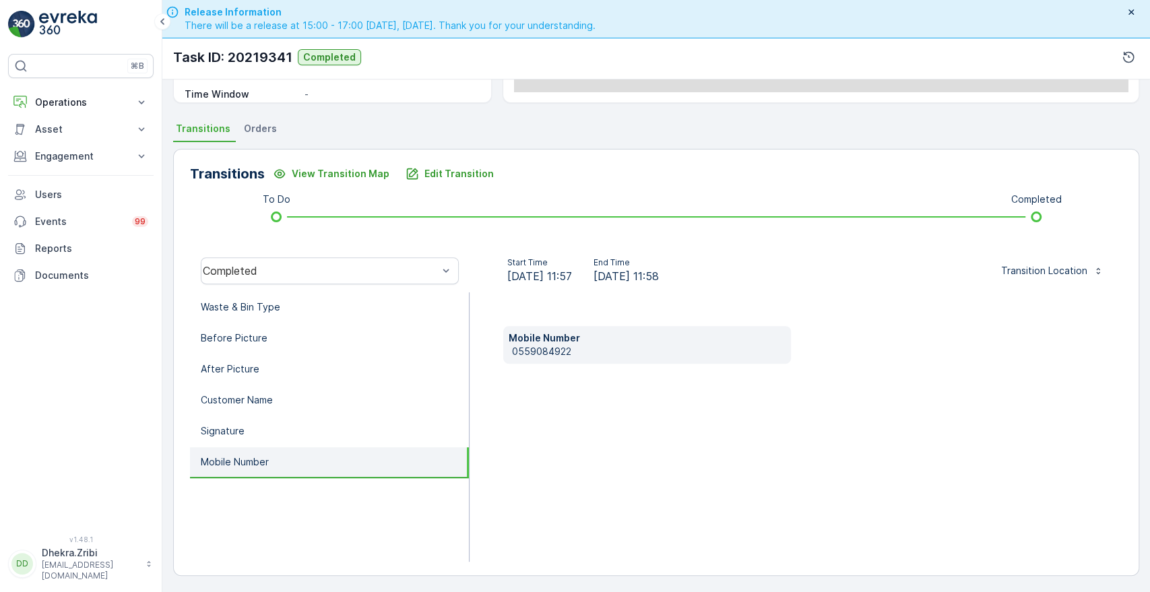
click at [514, 347] on p "0559084922" at bounding box center [648, 351] width 273 height 13
copy p "0559084922"
click at [349, 400] on li "Customer Name" at bounding box center [329, 400] width 279 height 31
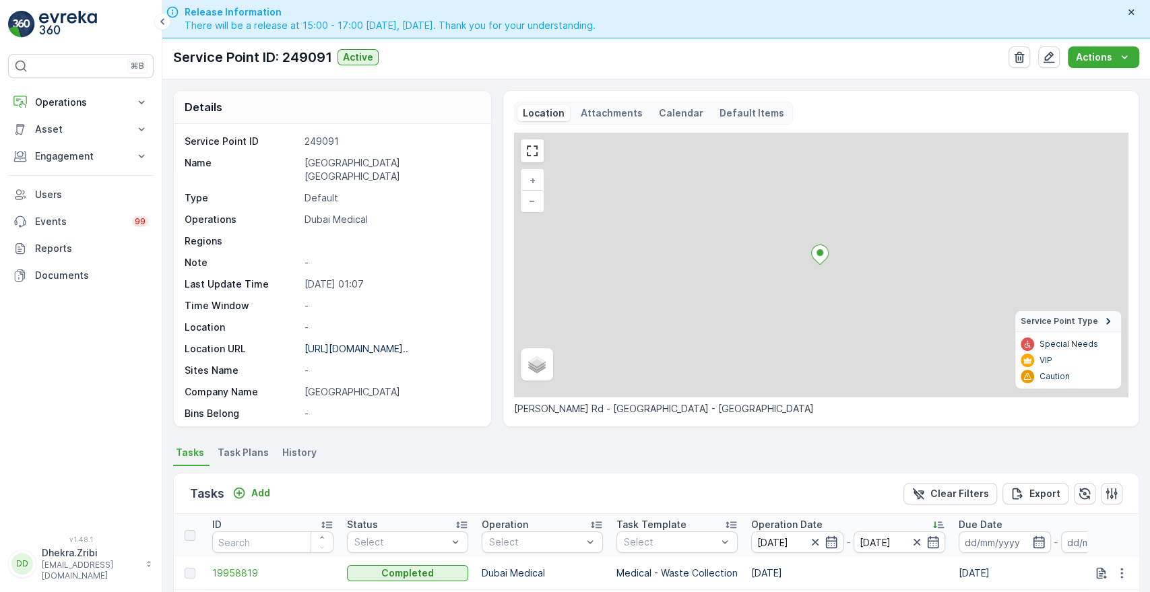
scroll to position [350, 0]
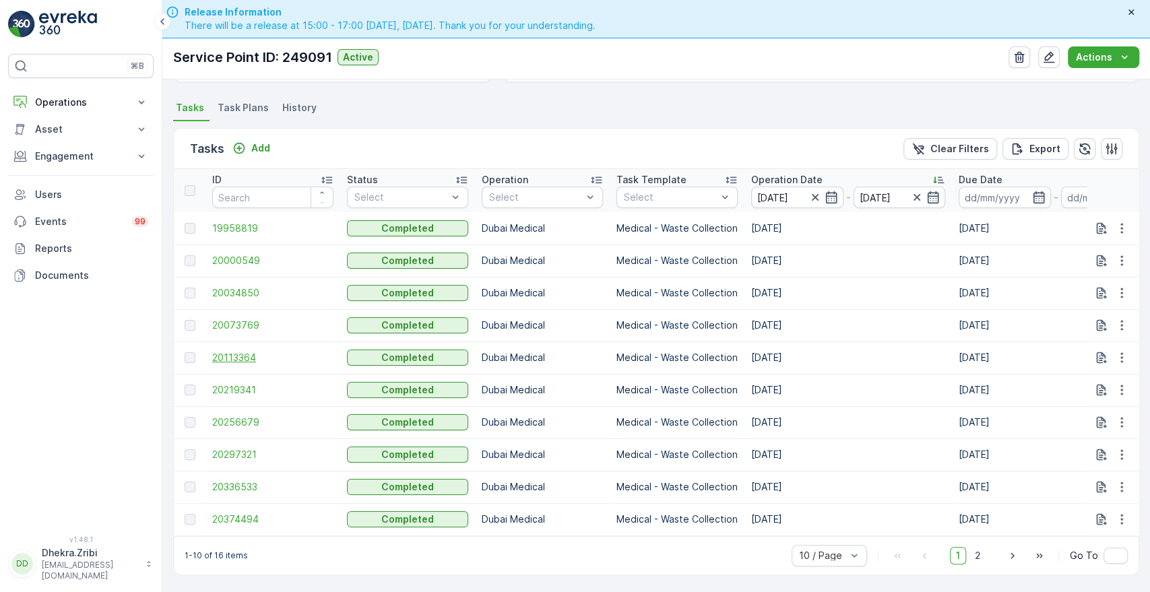
click at [249, 352] on span "20113364" at bounding box center [272, 357] width 121 height 13
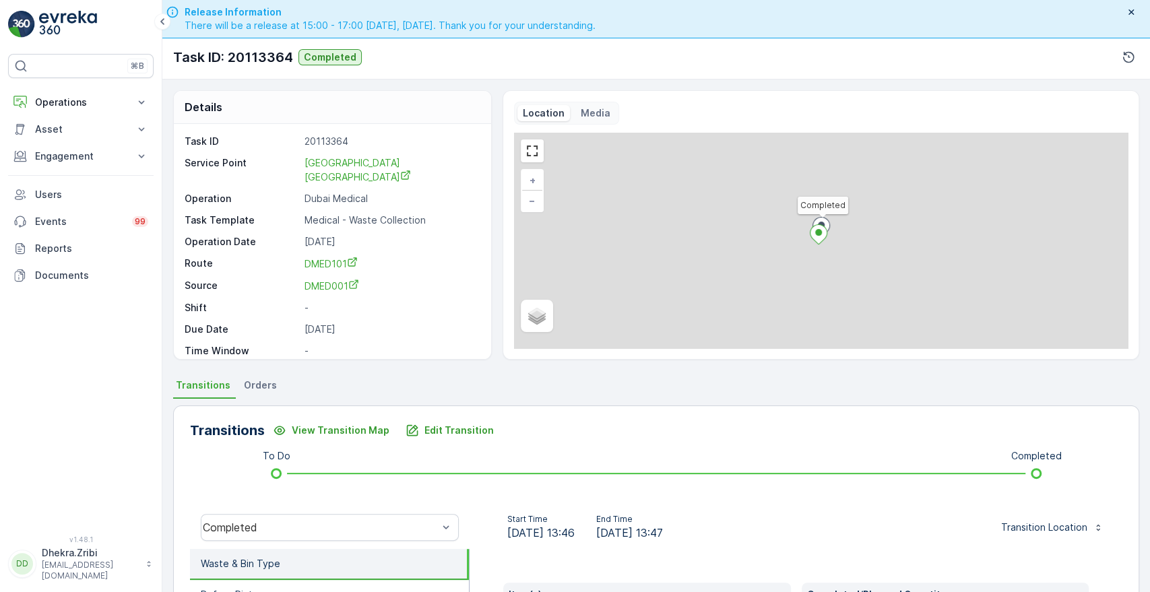
scroll to position [257, 0]
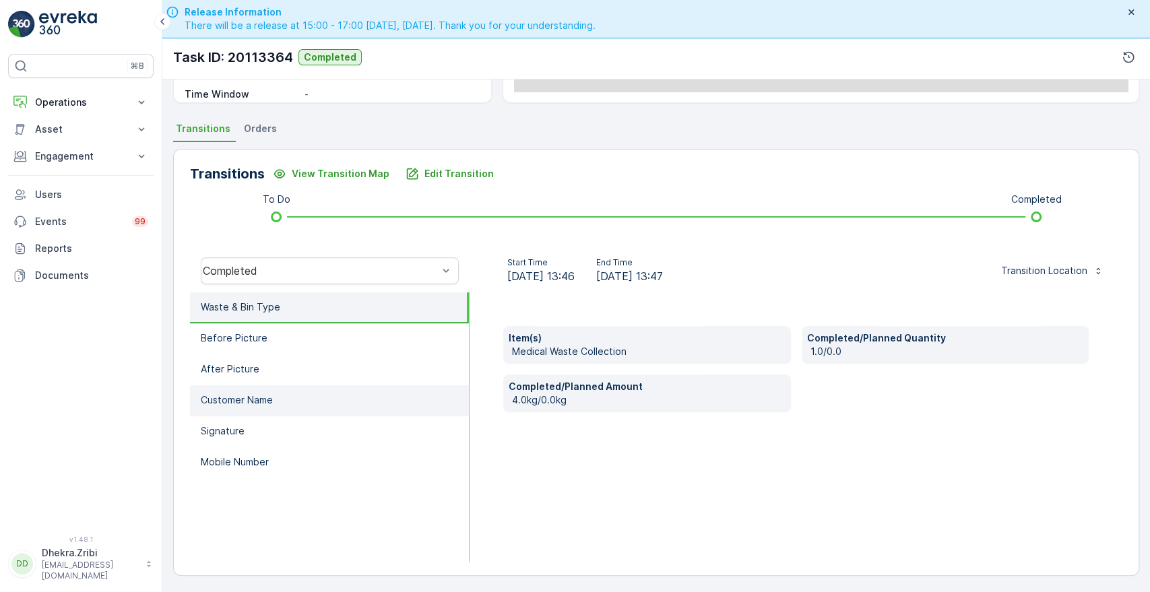
click at [251, 394] on p "Customer Name" at bounding box center [237, 400] width 72 height 13
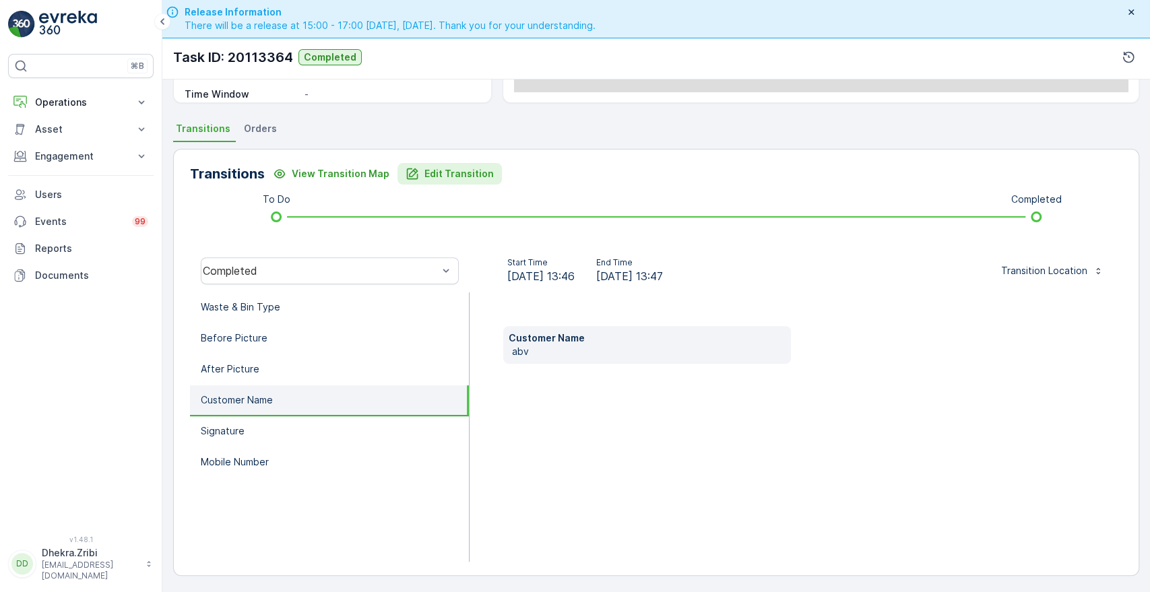
click at [445, 176] on p "Edit Transition" at bounding box center [459, 173] width 69 height 13
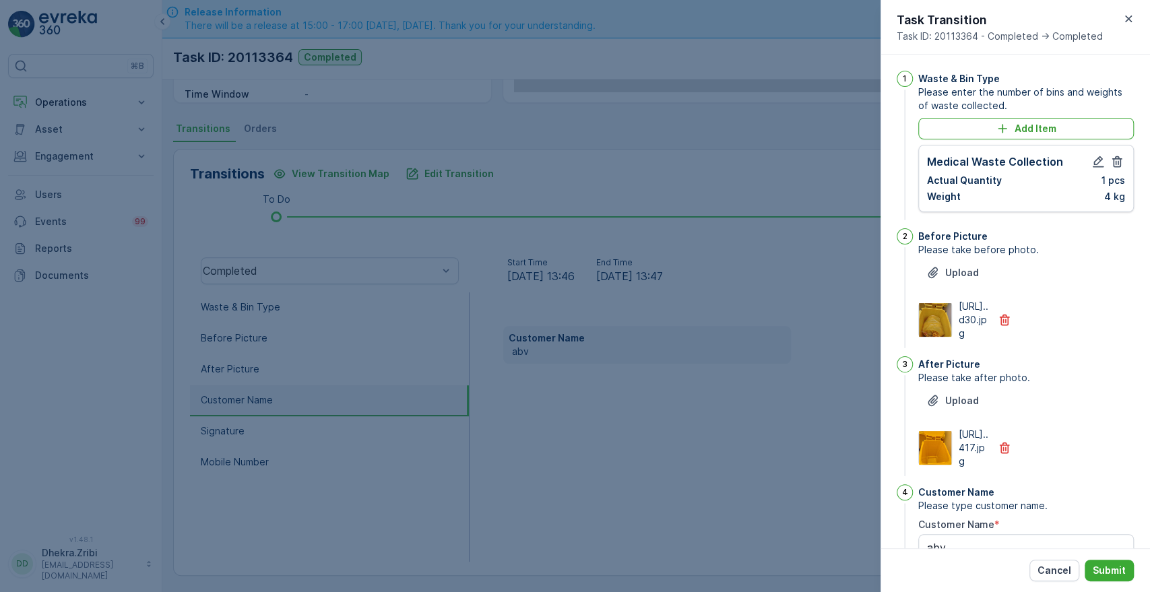
scroll to position [352, 0]
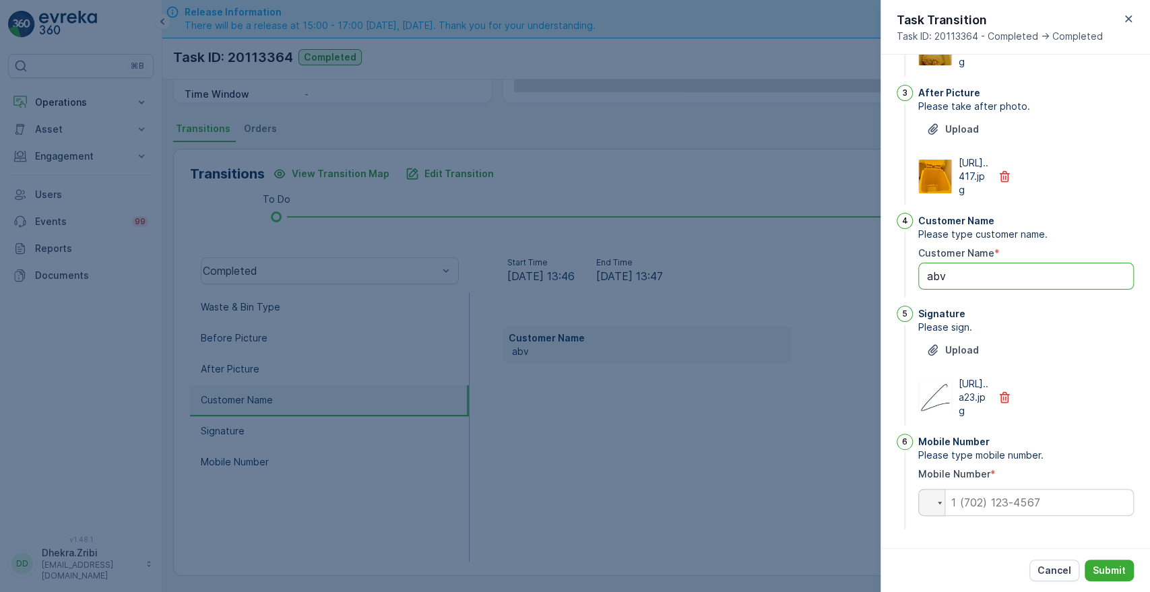
click at [949, 263] on Name "abv" at bounding box center [1026, 276] width 216 height 27
paste Name "0559084922"
type Name "0"
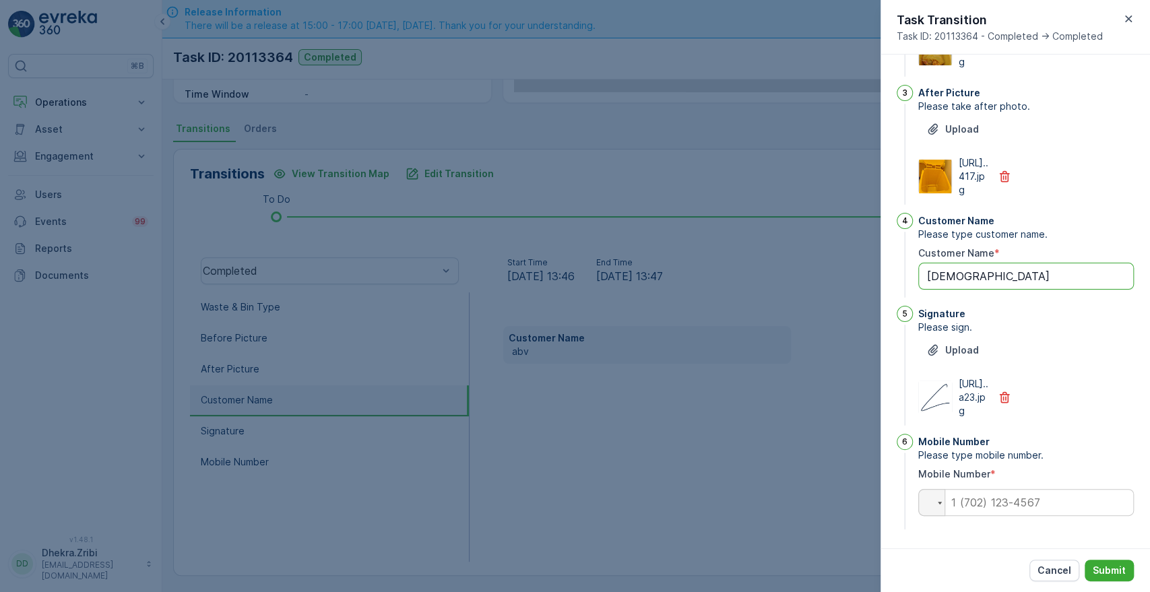
type Name "[DEMOGRAPHIC_DATA]"
click at [992, 507] on input "tel" at bounding box center [1026, 502] width 216 height 27
paste input "0559084922"
type input "0559084922"
click at [1110, 563] on button "Submit" at bounding box center [1109, 571] width 49 height 22
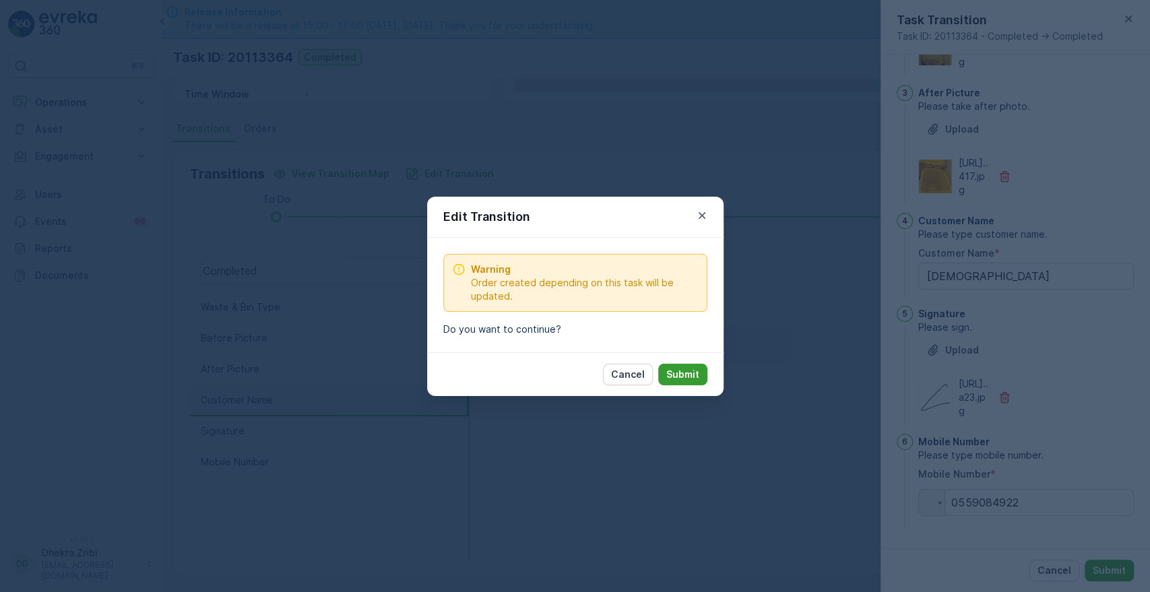
click at [687, 375] on p "Submit" at bounding box center [682, 374] width 33 height 13
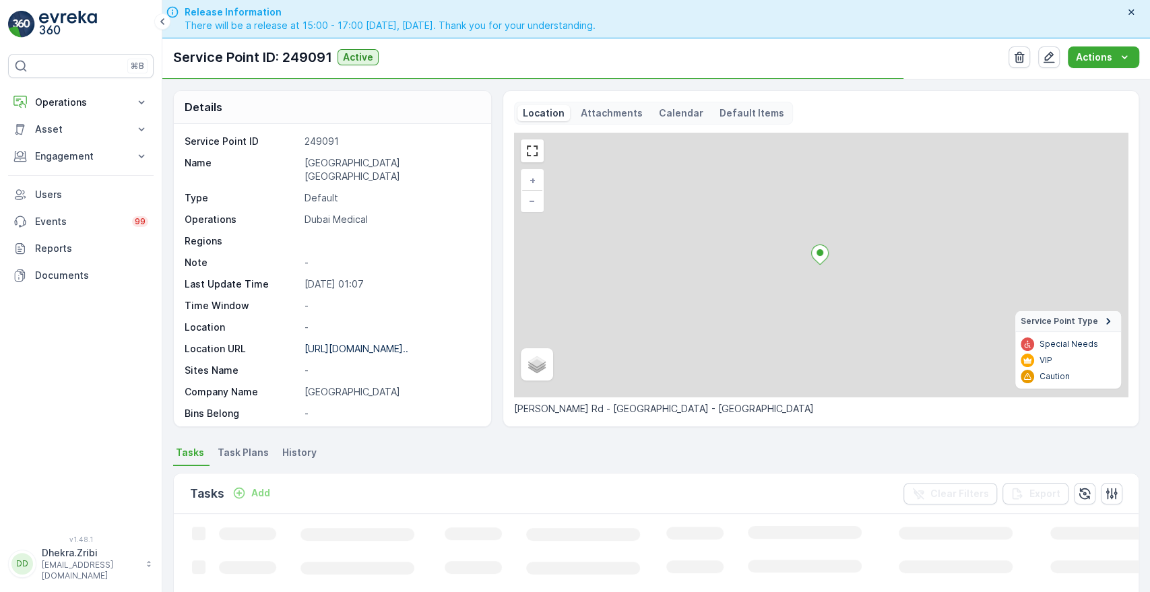
scroll to position [306, 0]
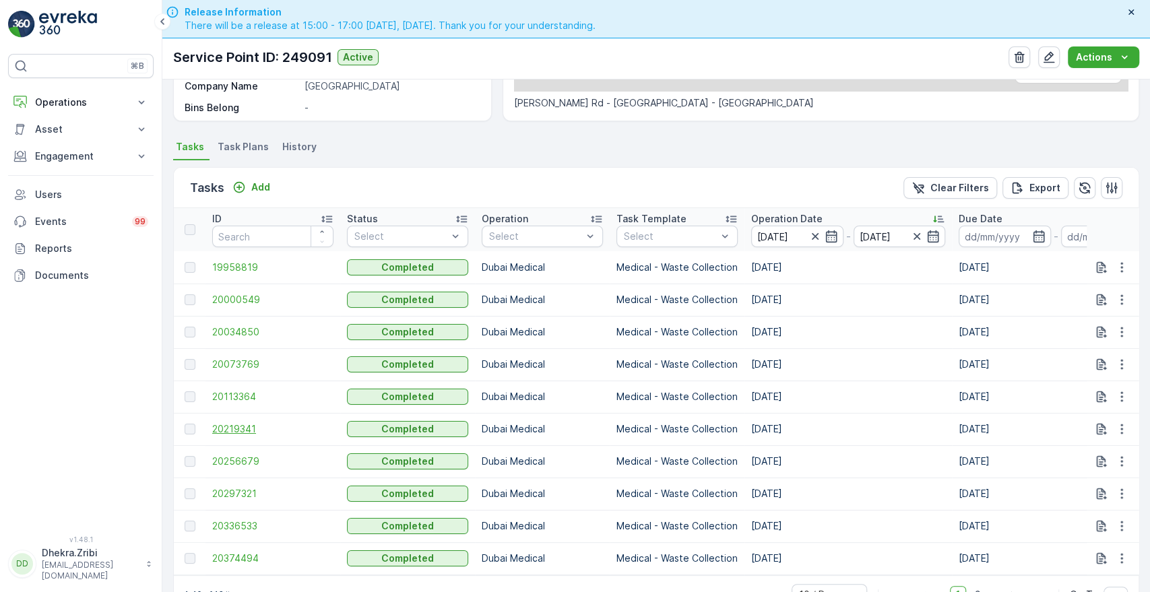
click at [224, 425] on span "20219341" at bounding box center [272, 428] width 121 height 13
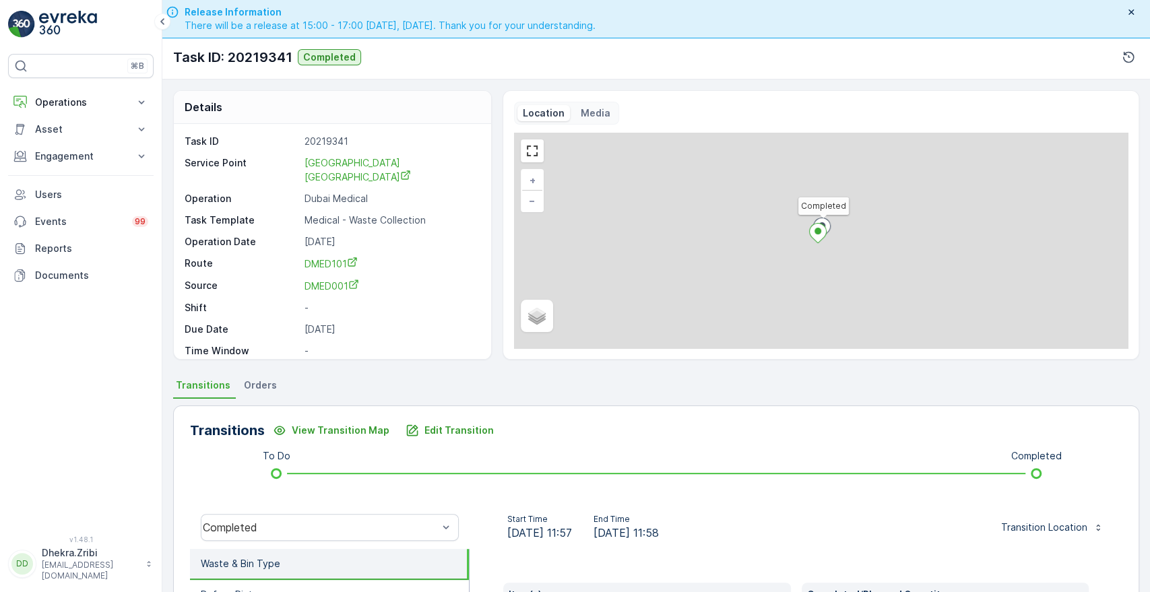
scroll to position [257, 0]
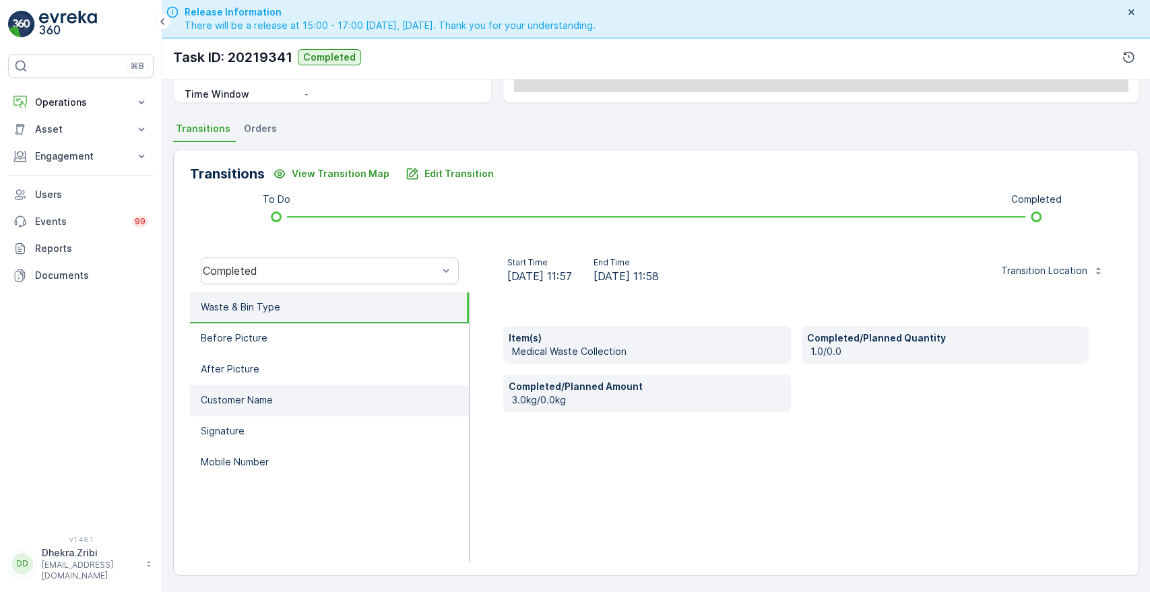
click at [301, 392] on li "Customer Name" at bounding box center [329, 400] width 279 height 31
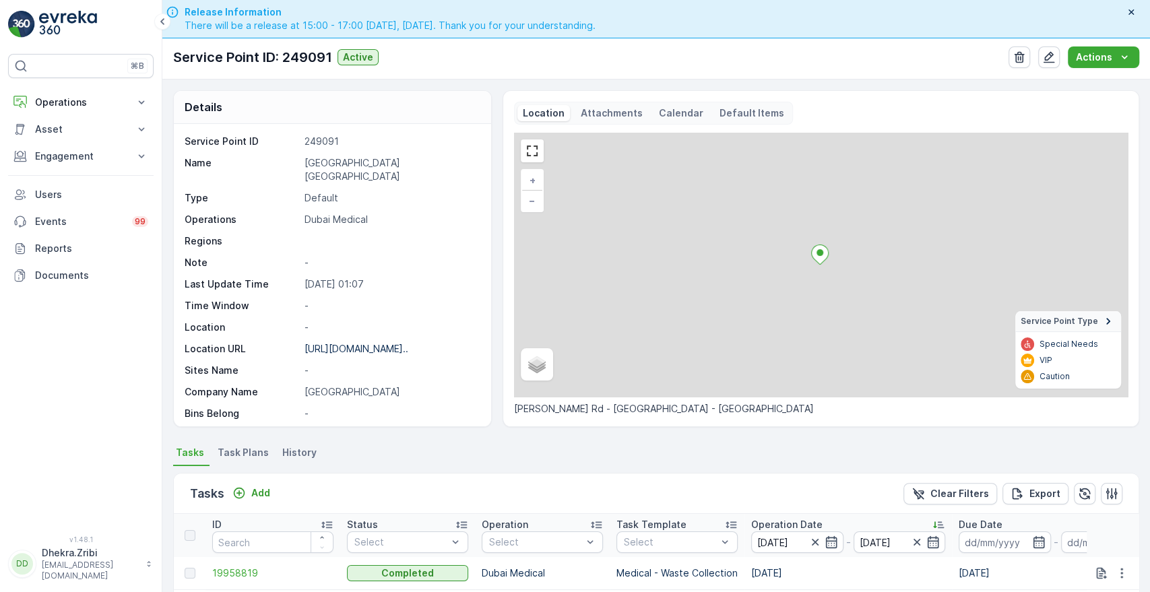
scroll to position [350, 0]
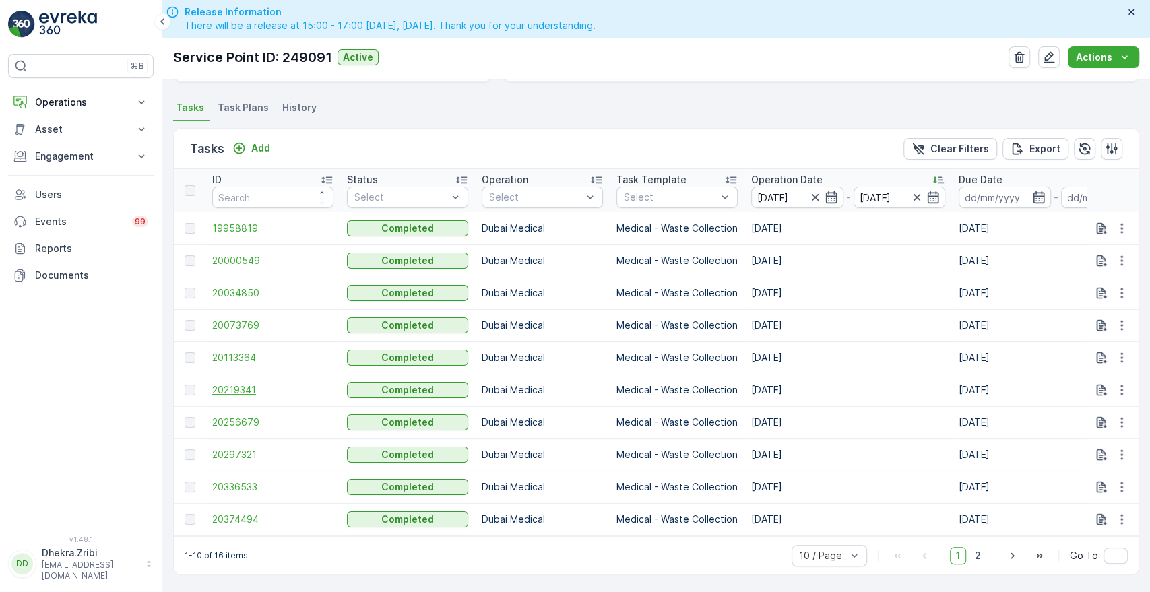
click at [232, 387] on span "20219341" at bounding box center [272, 389] width 121 height 13
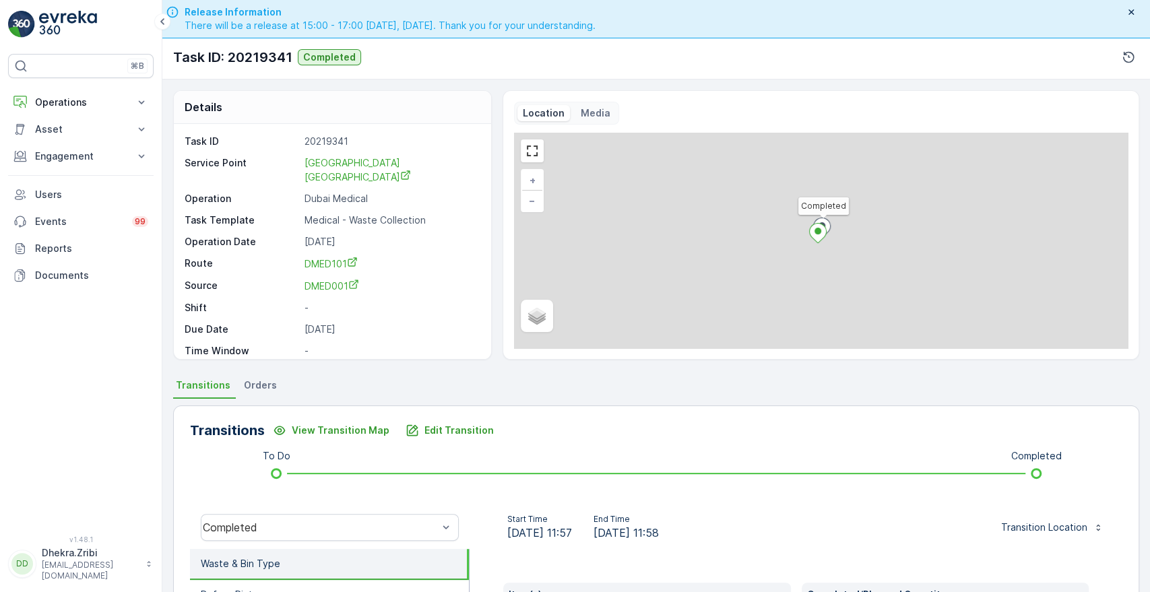
scroll to position [257, 0]
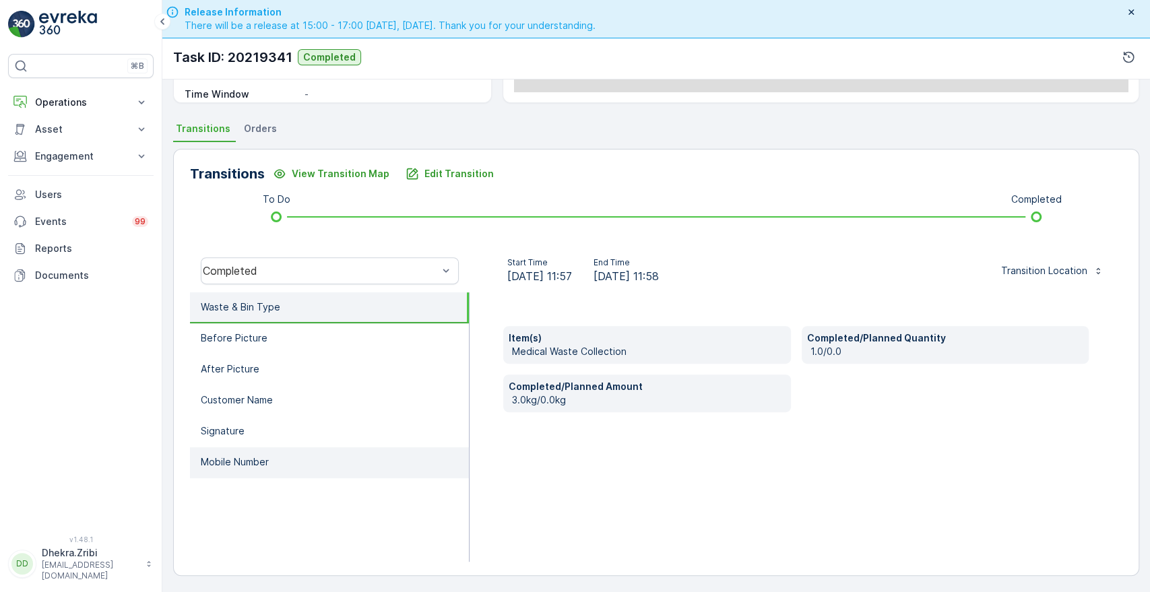
click at [224, 468] on li "Mobile Number" at bounding box center [329, 462] width 279 height 31
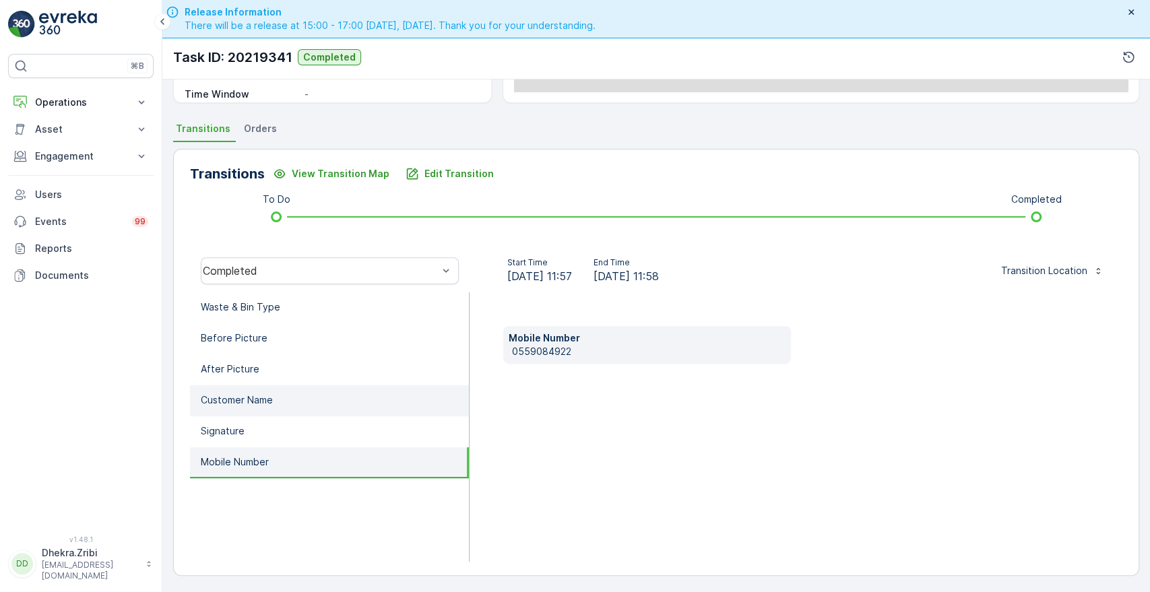
click at [270, 406] on li "Customer Name" at bounding box center [329, 400] width 279 height 31
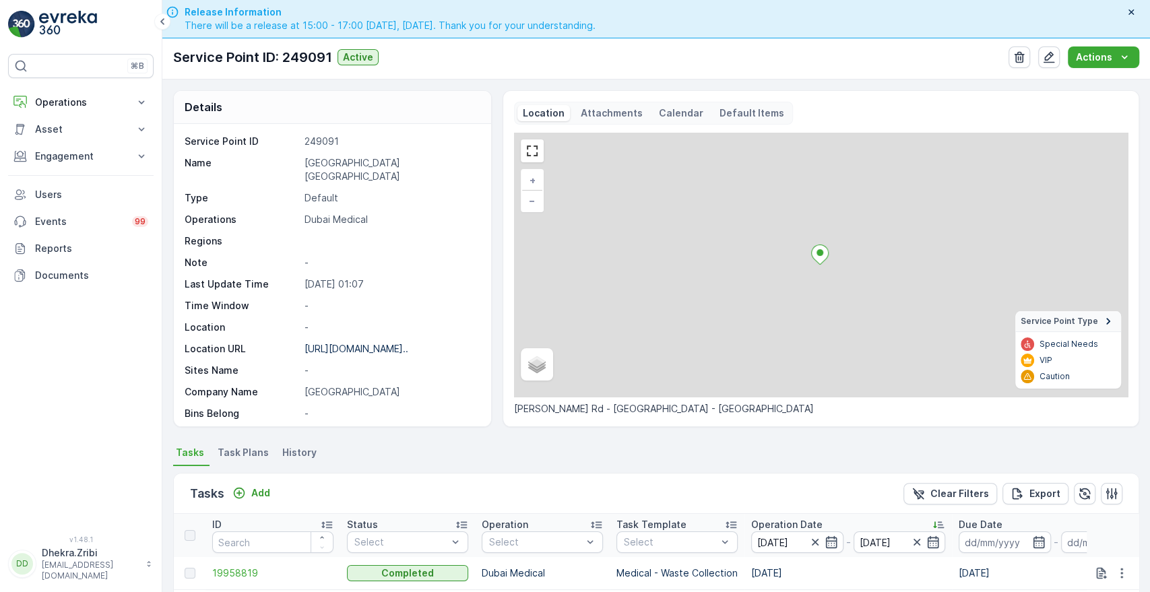
scroll to position [350, 0]
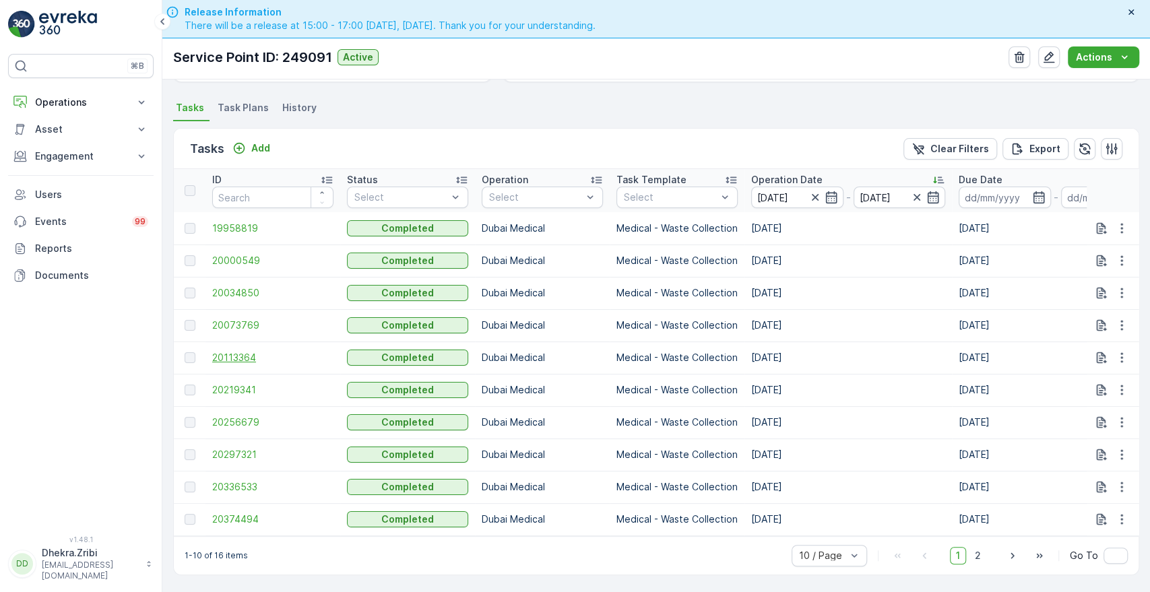
click at [238, 352] on span "20113364" at bounding box center [272, 357] width 121 height 13
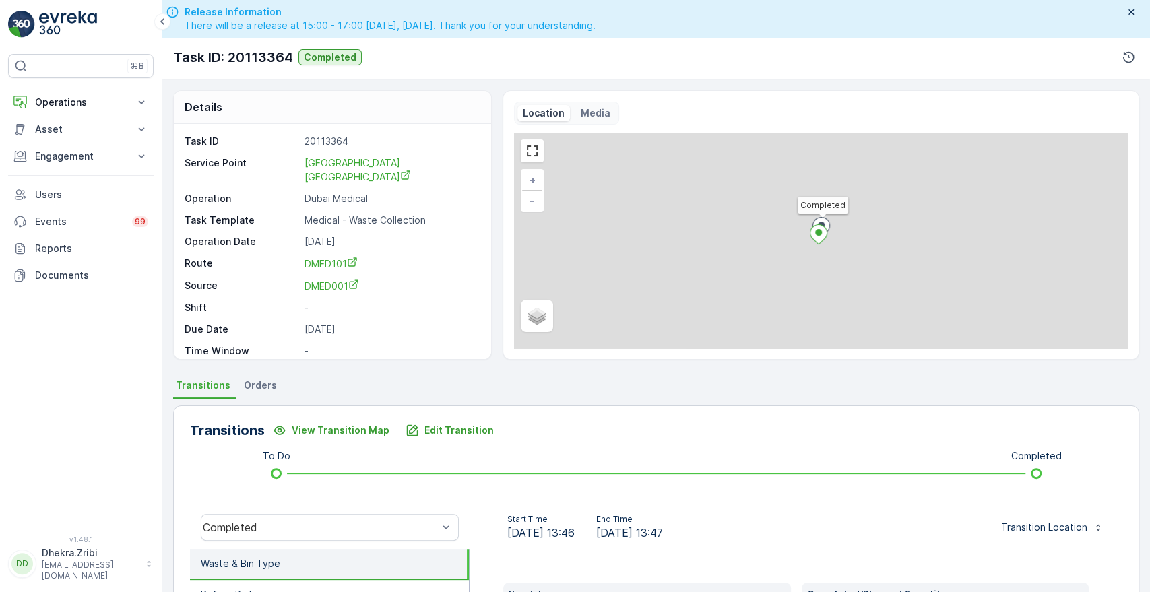
scroll to position [257, 0]
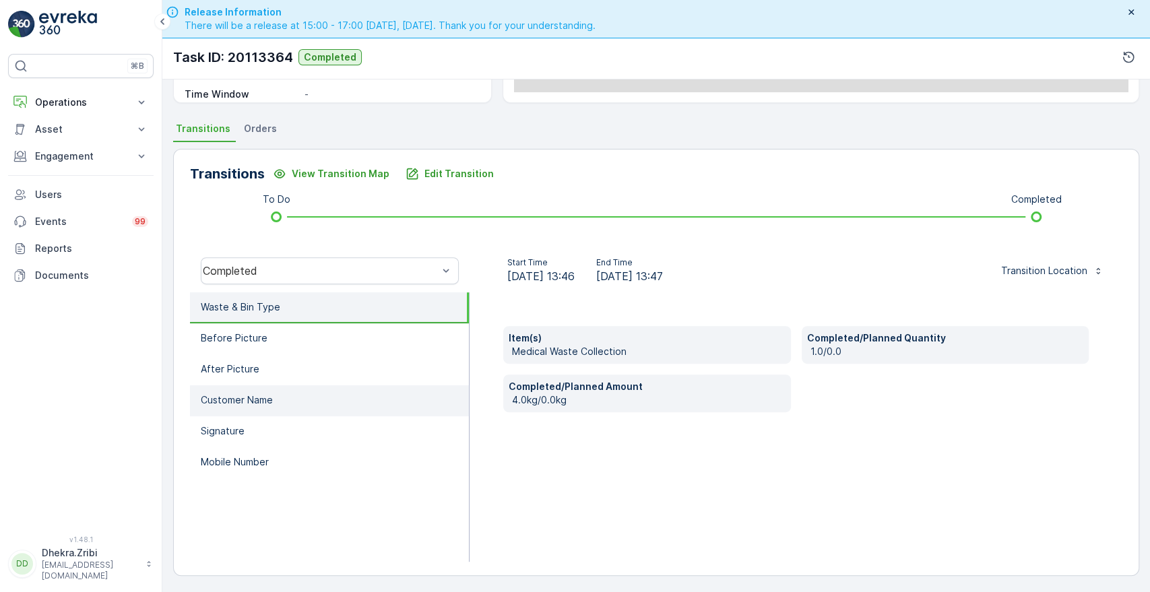
click at [262, 399] on p "Customer Name" at bounding box center [237, 400] width 72 height 13
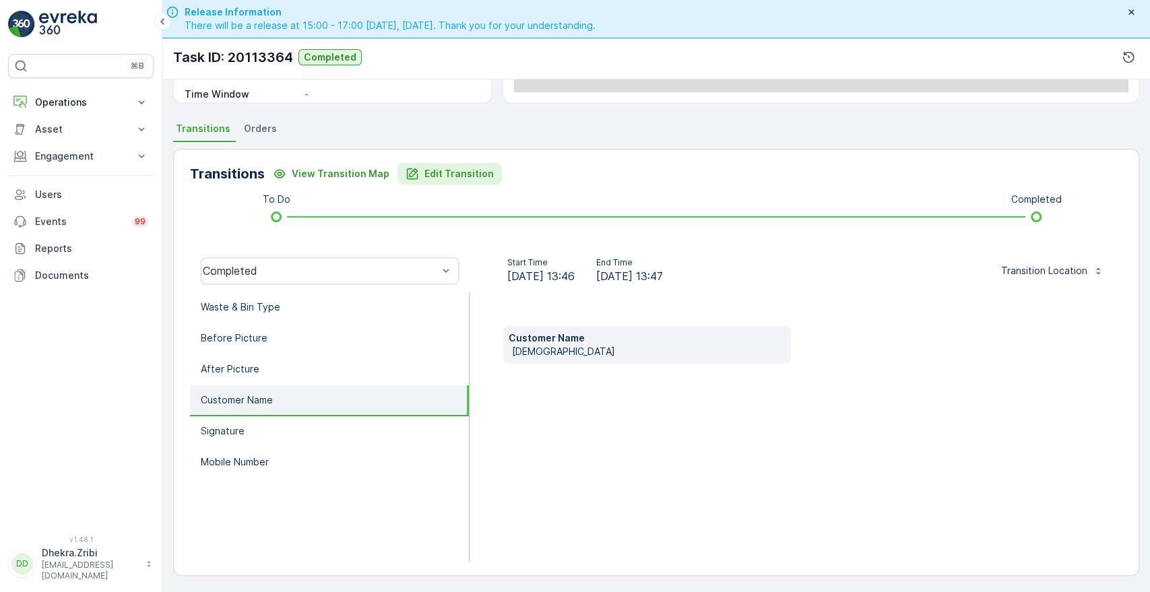
click at [460, 168] on p "Edit Transition" at bounding box center [459, 173] width 69 height 13
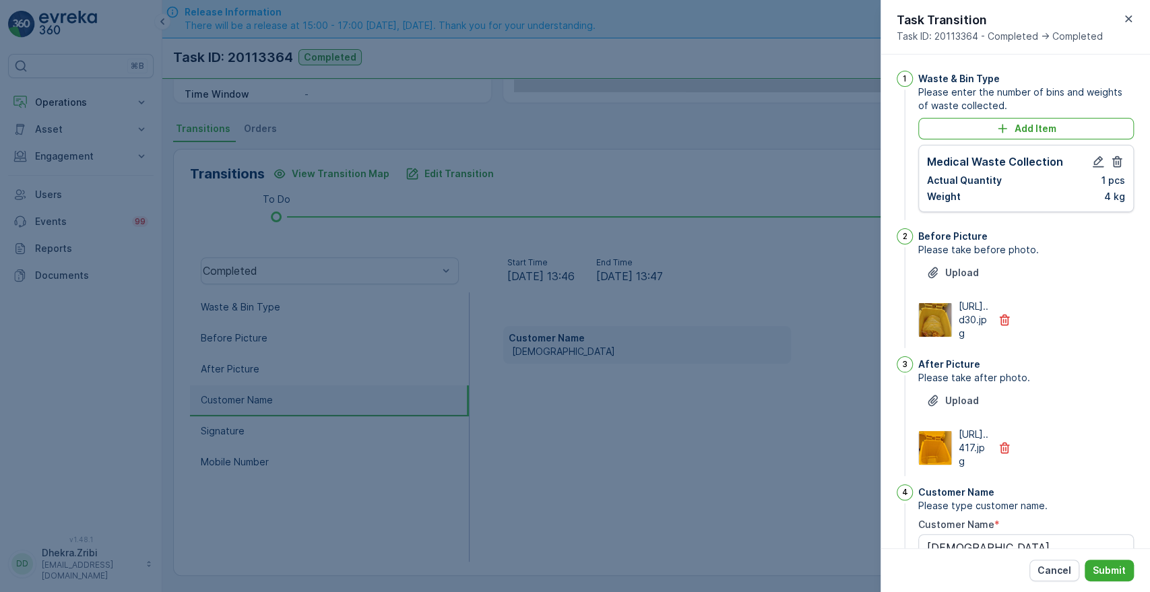
scroll to position [352, 0]
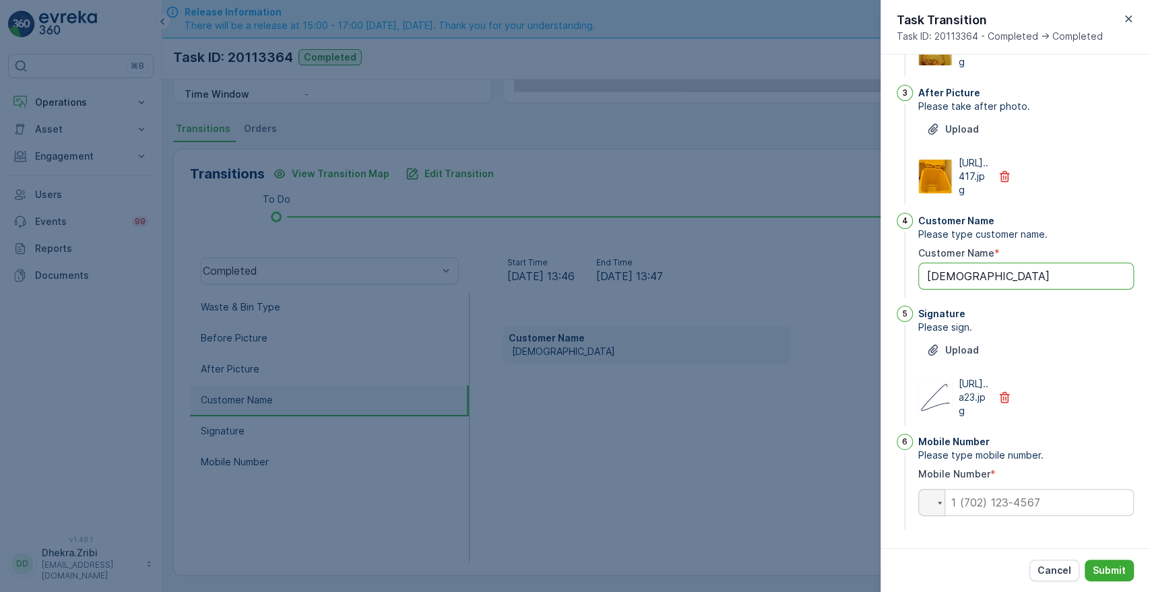
click at [971, 263] on Name "[DEMOGRAPHIC_DATA]" at bounding box center [1026, 276] width 216 height 27
type Name "[PERSON_NAME] 108039"
click at [1026, 504] on input "tel" at bounding box center [1026, 502] width 216 height 27
paste input "0559084922"
type input "0559084922"
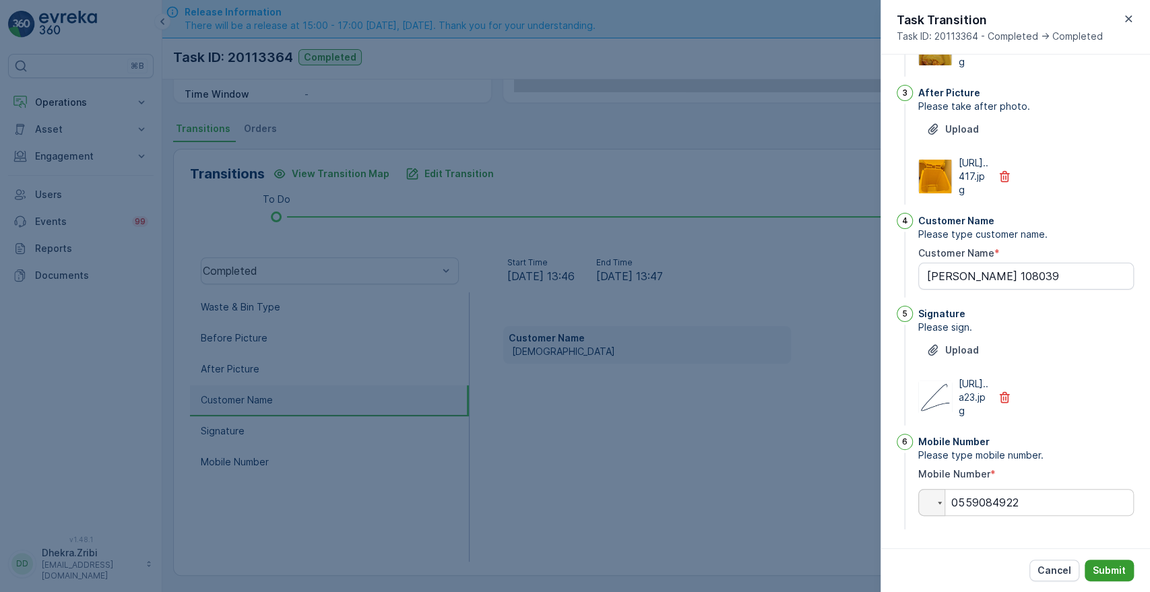
click at [1106, 563] on button "Submit" at bounding box center [1109, 571] width 49 height 22
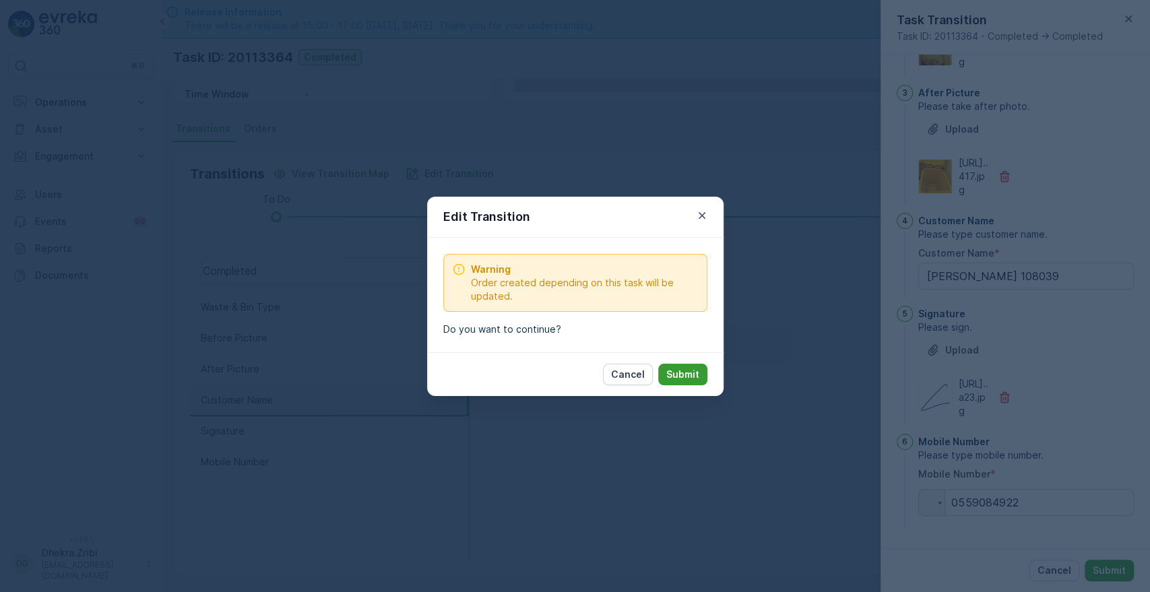
click at [695, 383] on button "Submit" at bounding box center [682, 375] width 49 height 22
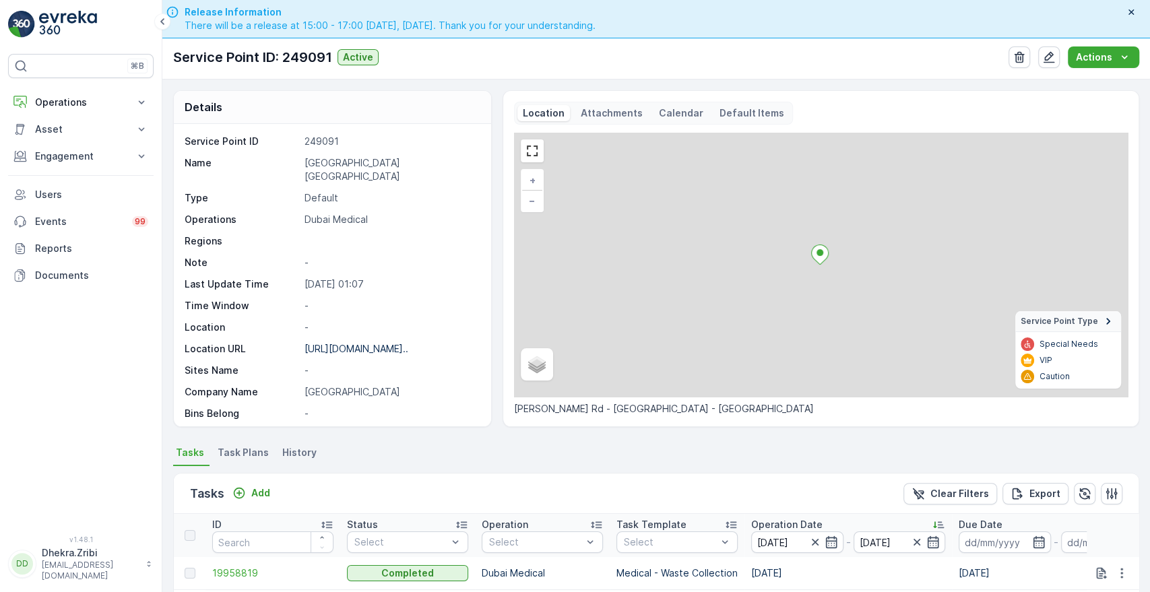
scroll to position [307, 0]
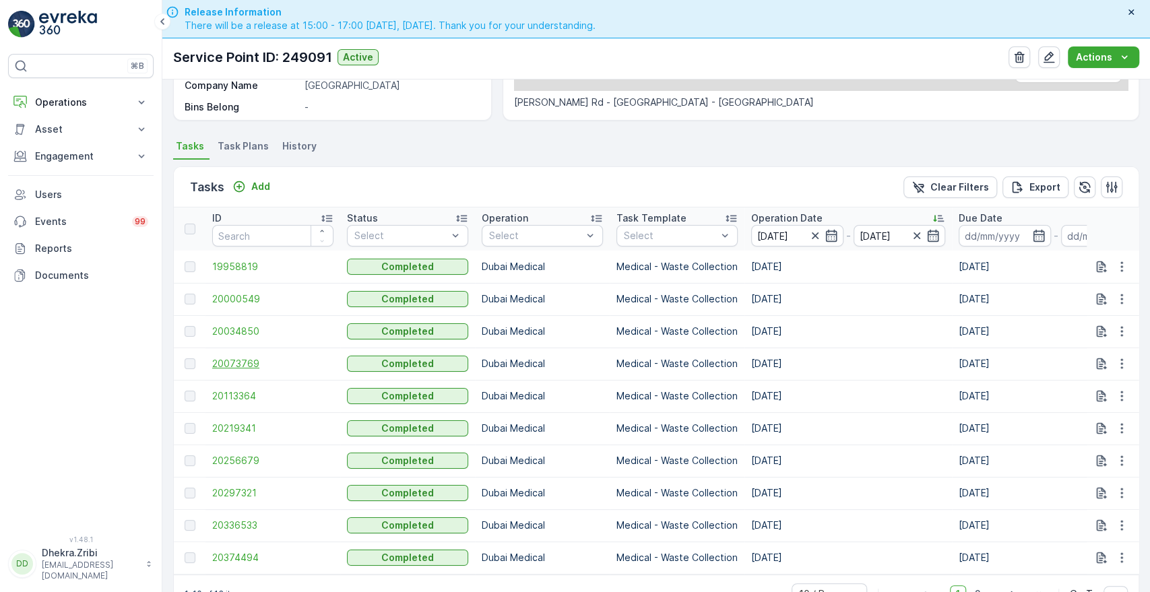
click at [244, 363] on span "20073769" at bounding box center [272, 363] width 121 height 13
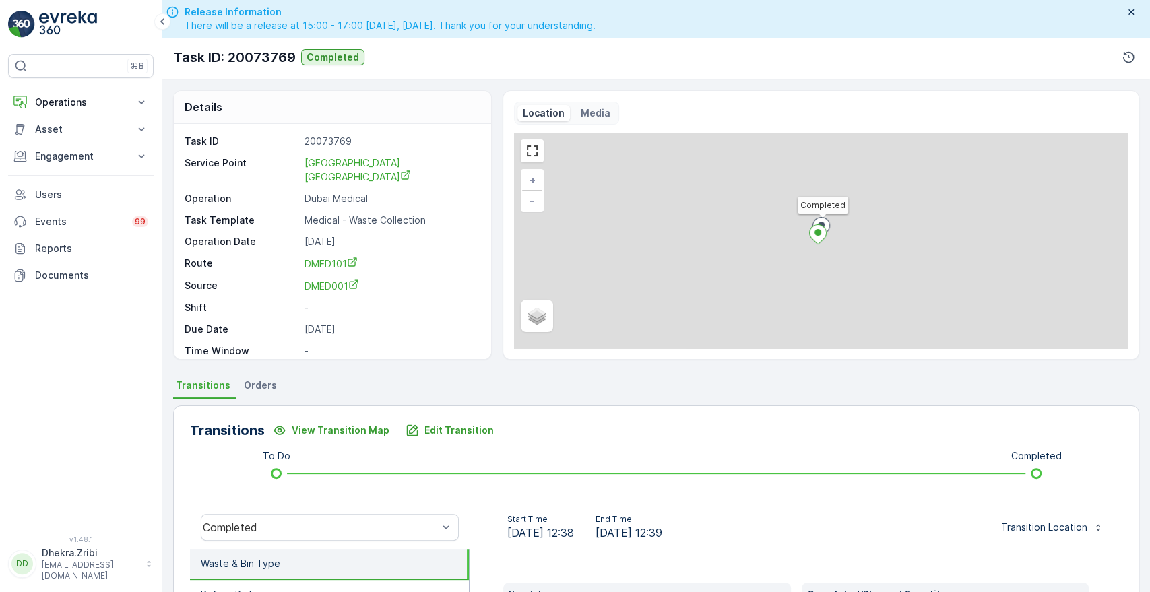
scroll to position [257, 0]
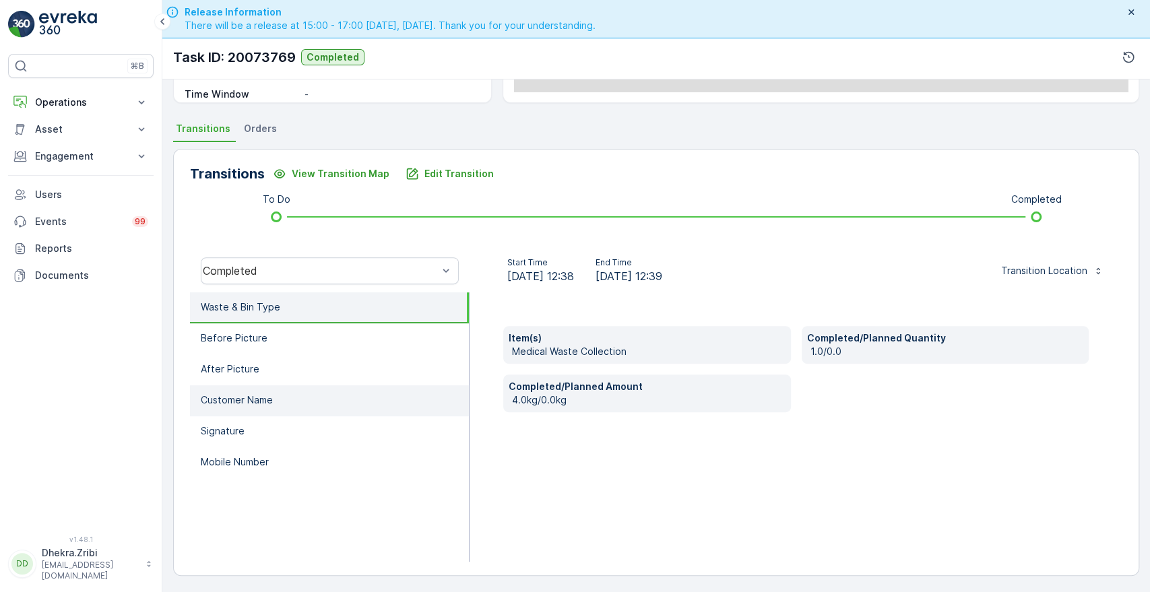
click at [259, 391] on li "Customer Name" at bounding box center [329, 400] width 279 height 31
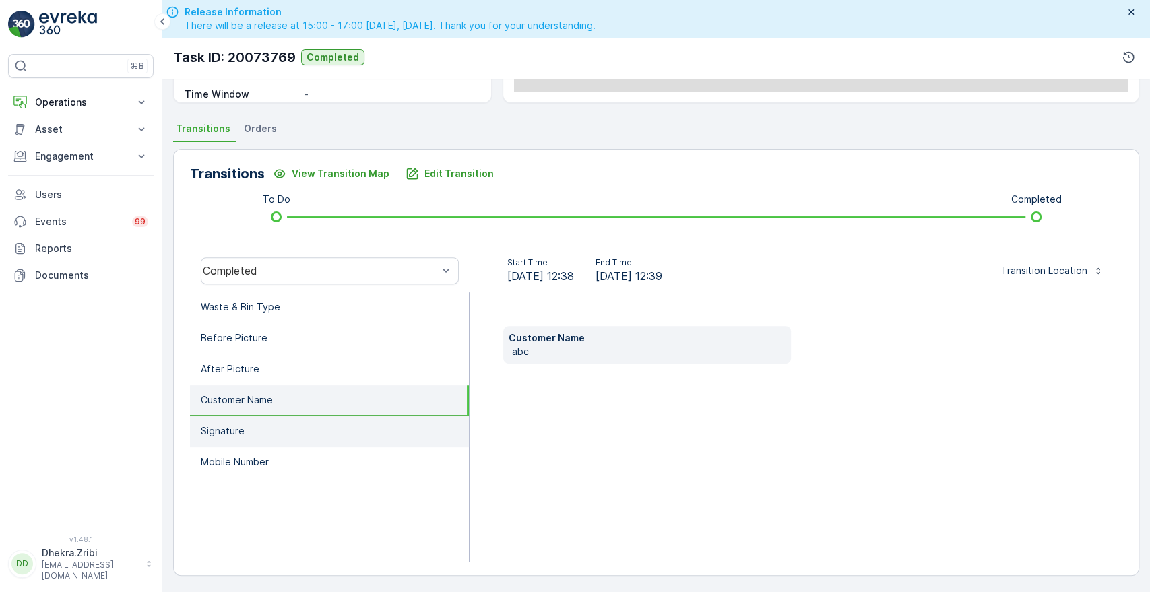
click at [234, 425] on p "Signature" at bounding box center [223, 431] width 44 height 13
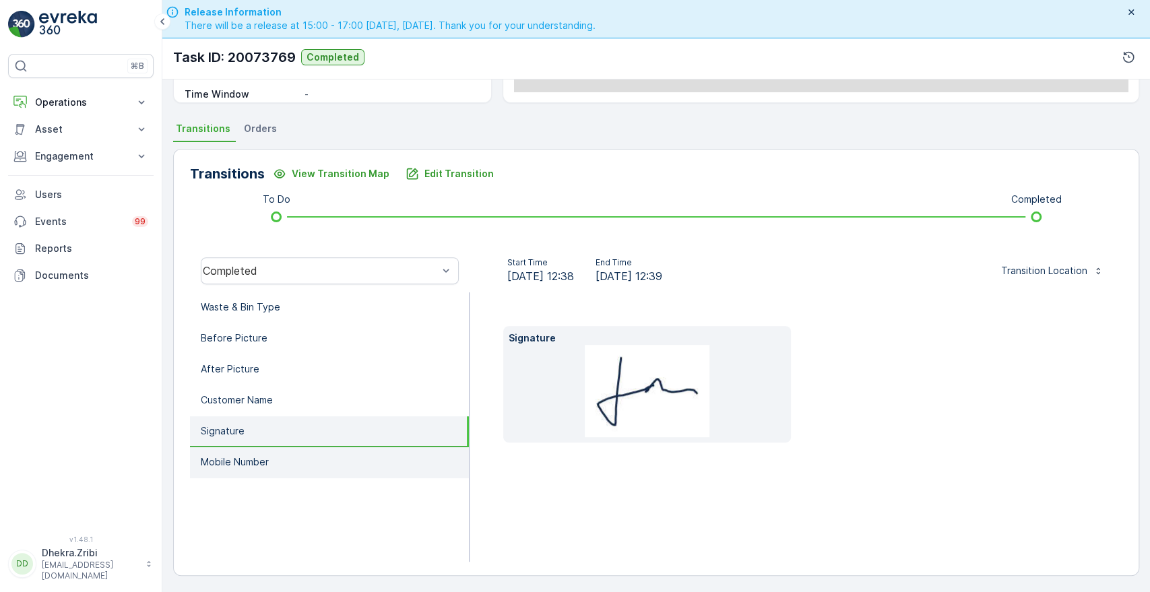
click at [239, 470] on li "Mobile Number" at bounding box center [329, 462] width 279 height 31
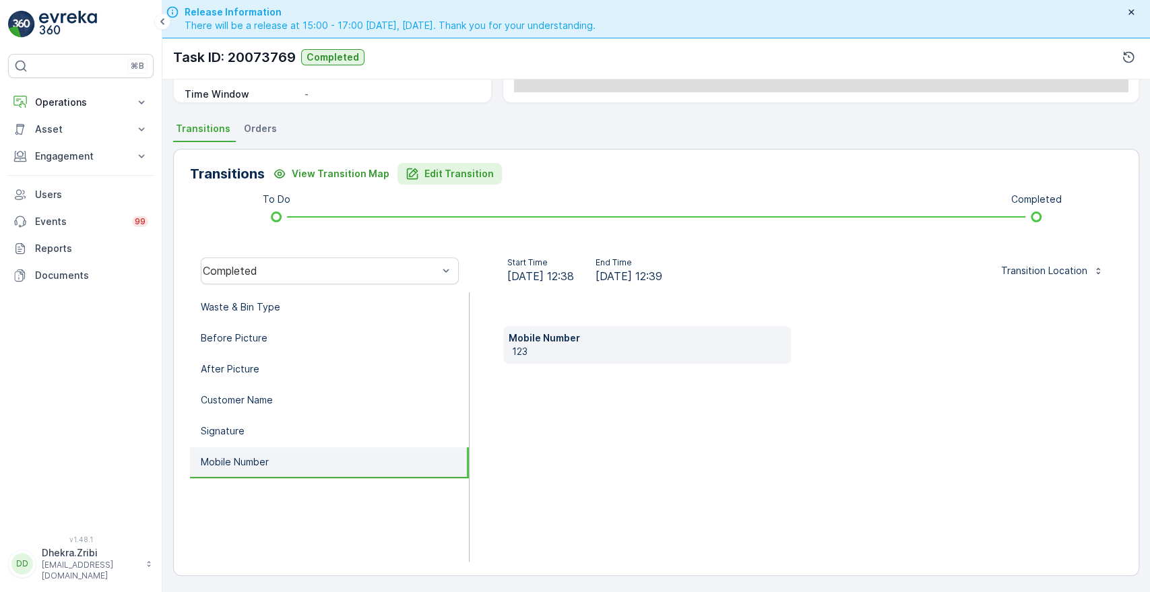
click at [442, 172] on p "Edit Transition" at bounding box center [459, 173] width 69 height 13
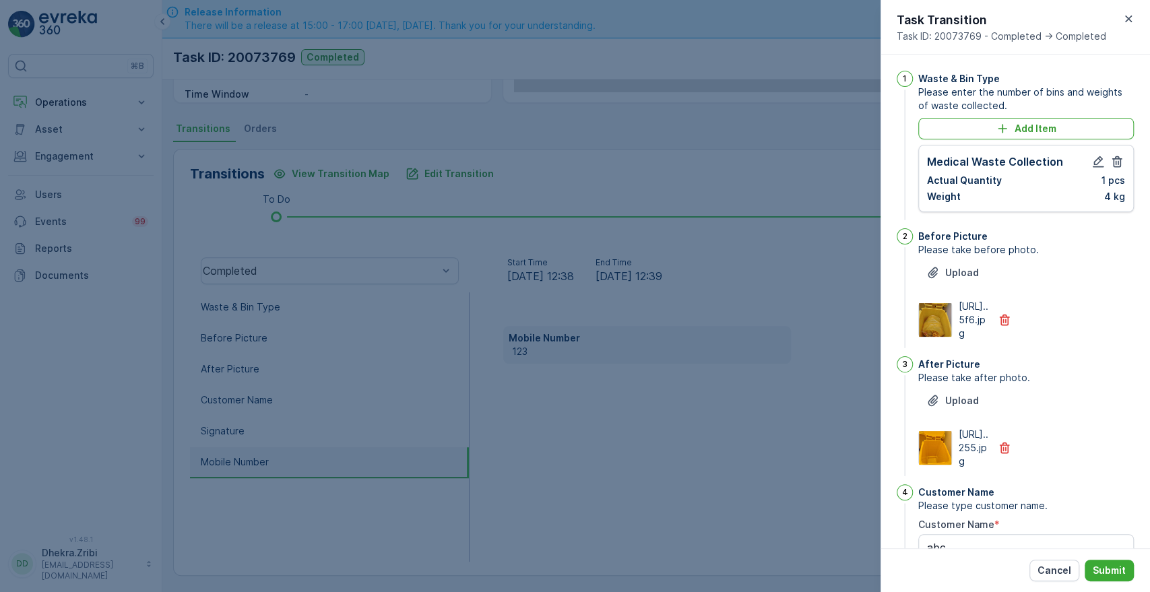
scroll to position [352, 0]
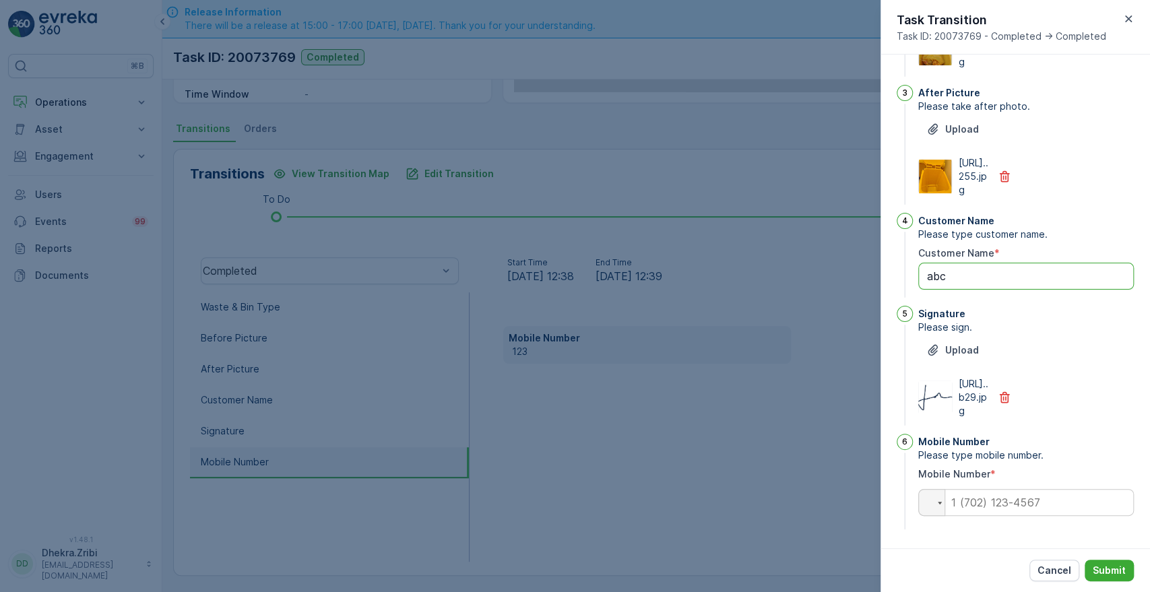
click at [983, 263] on Name "abc" at bounding box center [1026, 276] width 216 height 27
type Name "[PERSON_NAME] 108039"
click at [968, 501] on input "tel" at bounding box center [1026, 502] width 216 height 27
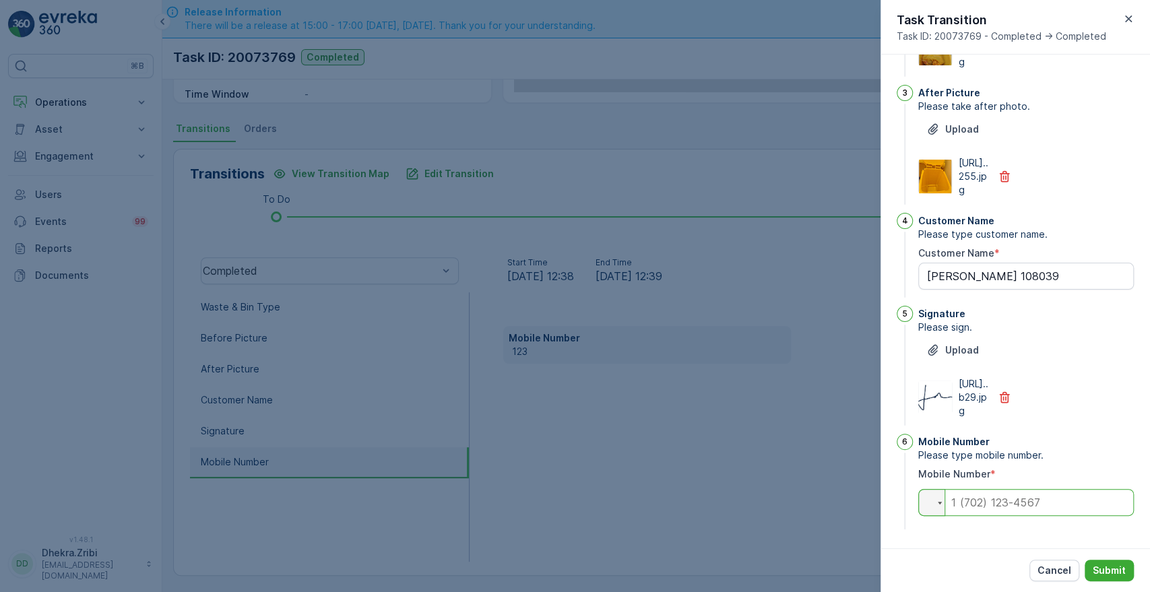
paste input "0559084922"
type input "0559084922"
click at [1110, 565] on p "Submit" at bounding box center [1109, 570] width 33 height 13
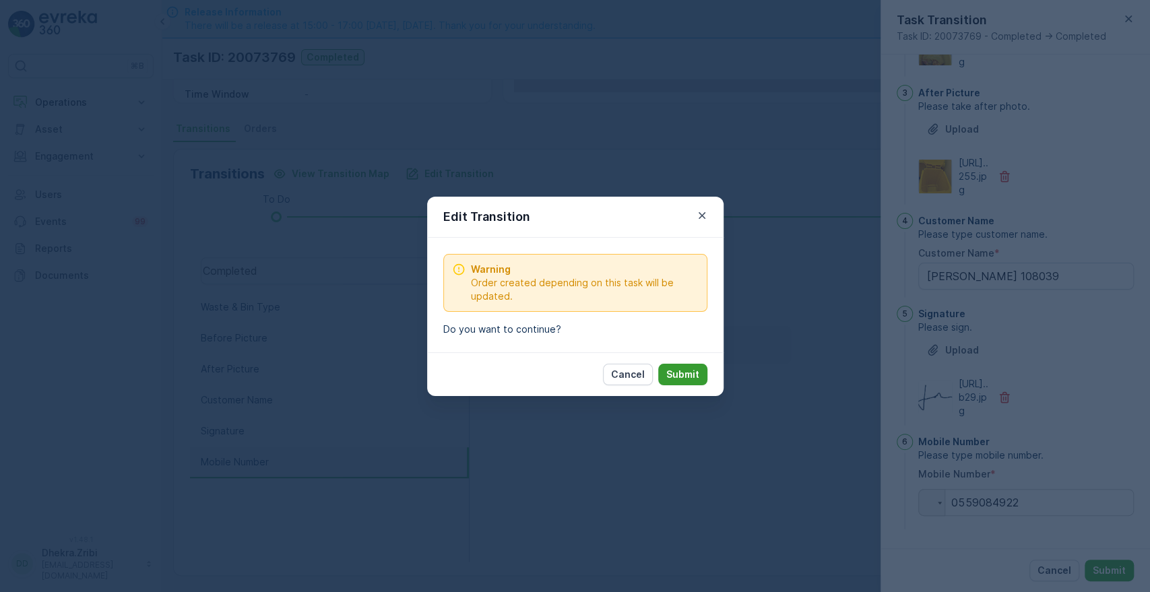
click at [682, 373] on p "Submit" at bounding box center [682, 374] width 33 height 13
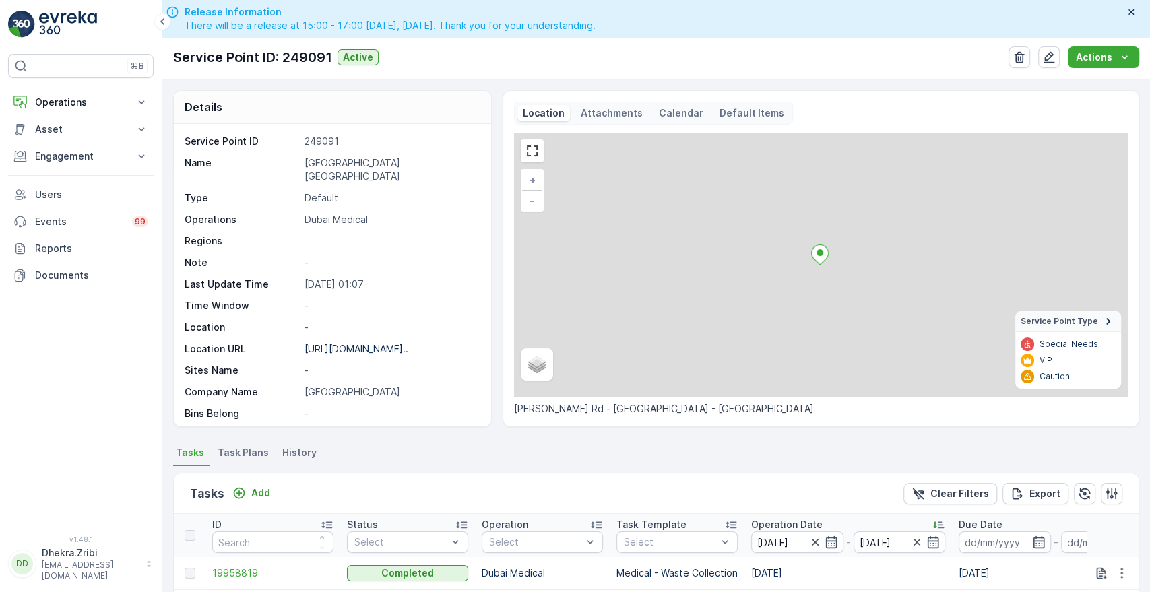
scroll to position [350, 0]
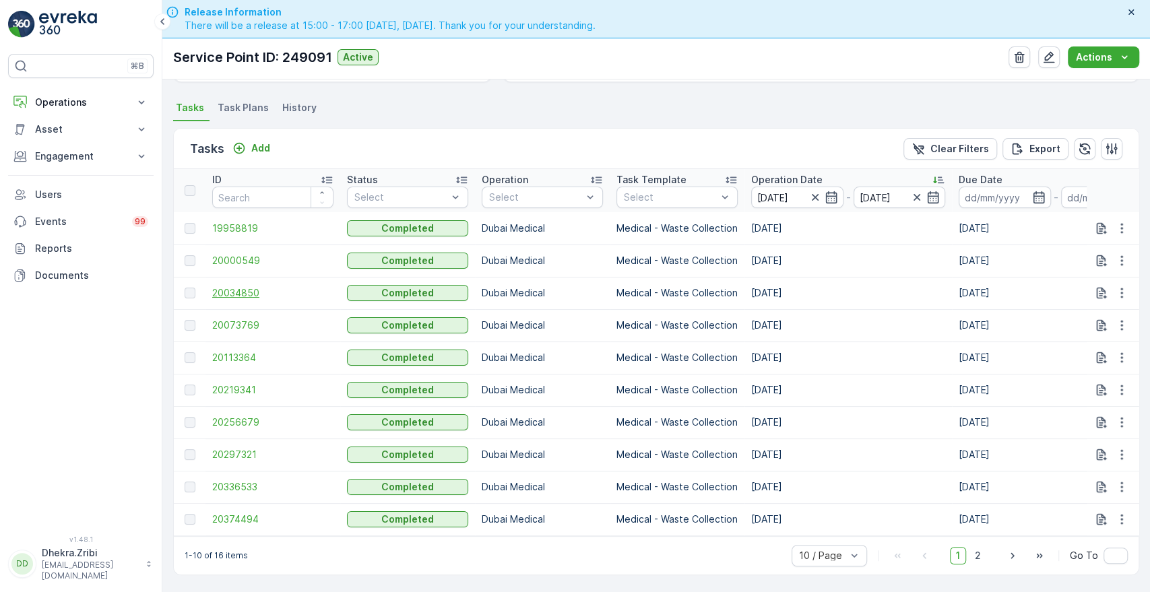
click at [228, 286] on span "20034850" at bounding box center [272, 292] width 121 height 13
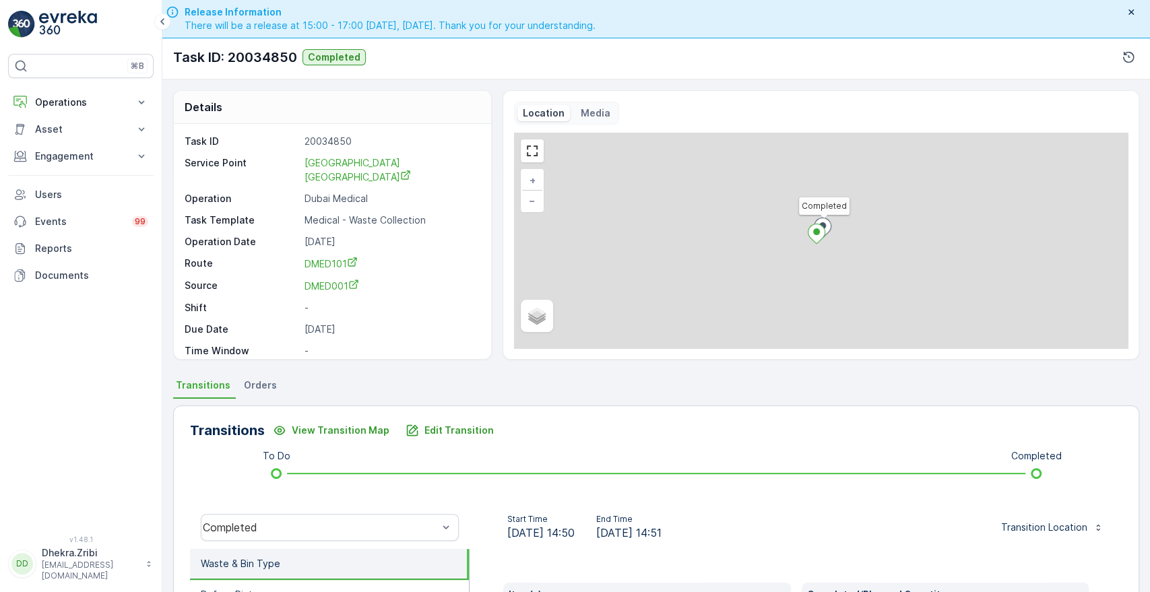
scroll to position [257, 0]
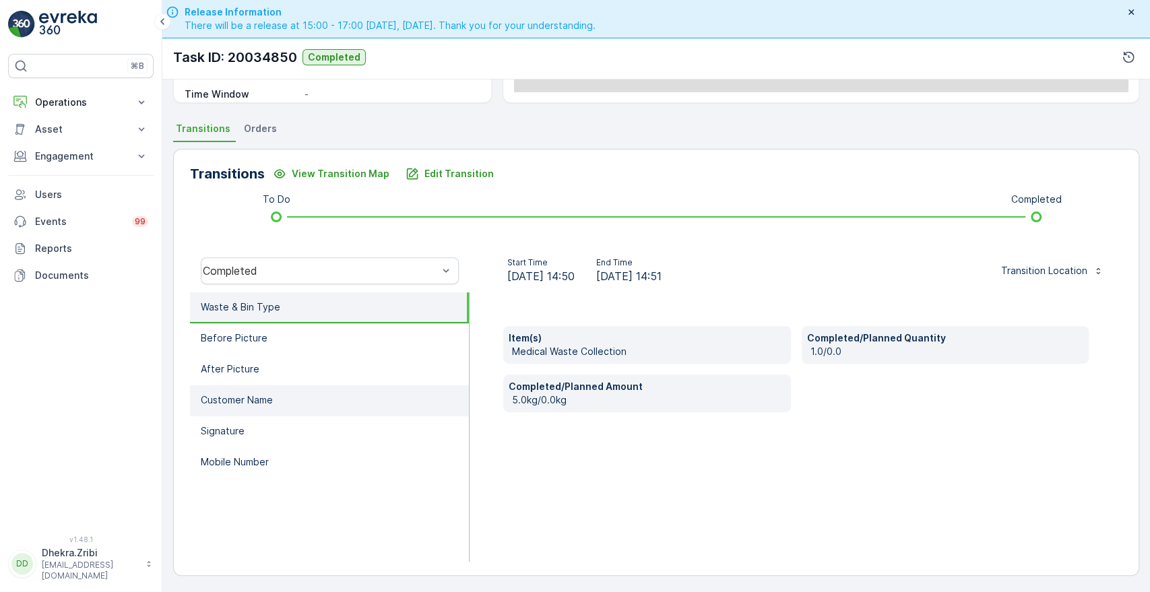
click at [222, 395] on p "Customer Name" at bounding box center [237, 400] width 72 height 13
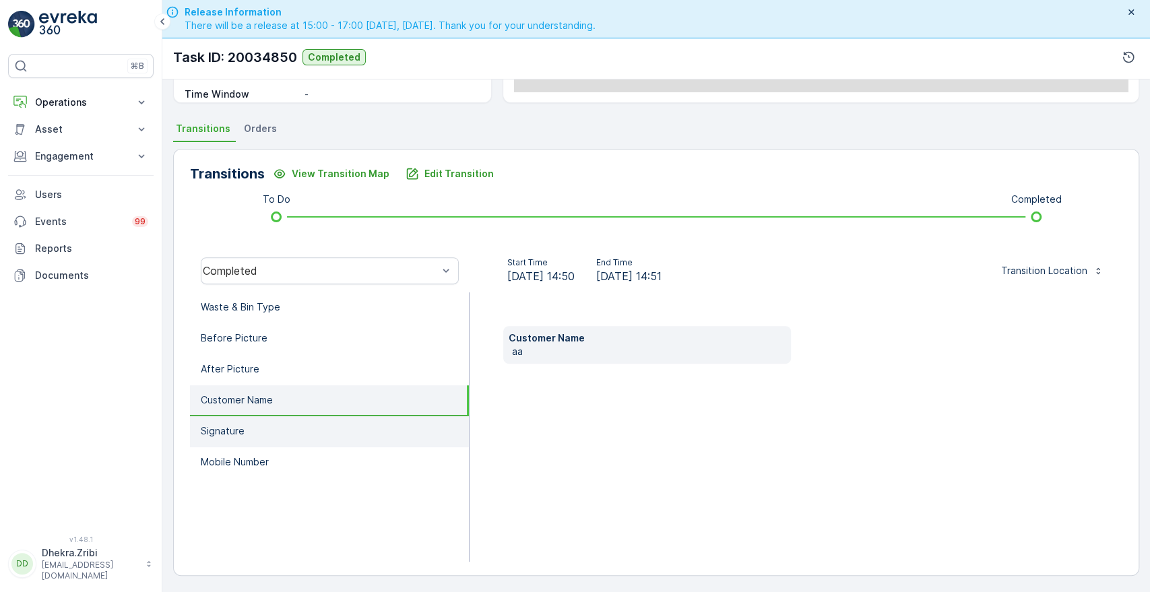
click at [229, 430] on p "Signature" at bounding box center [223, 431] width 44 height 13
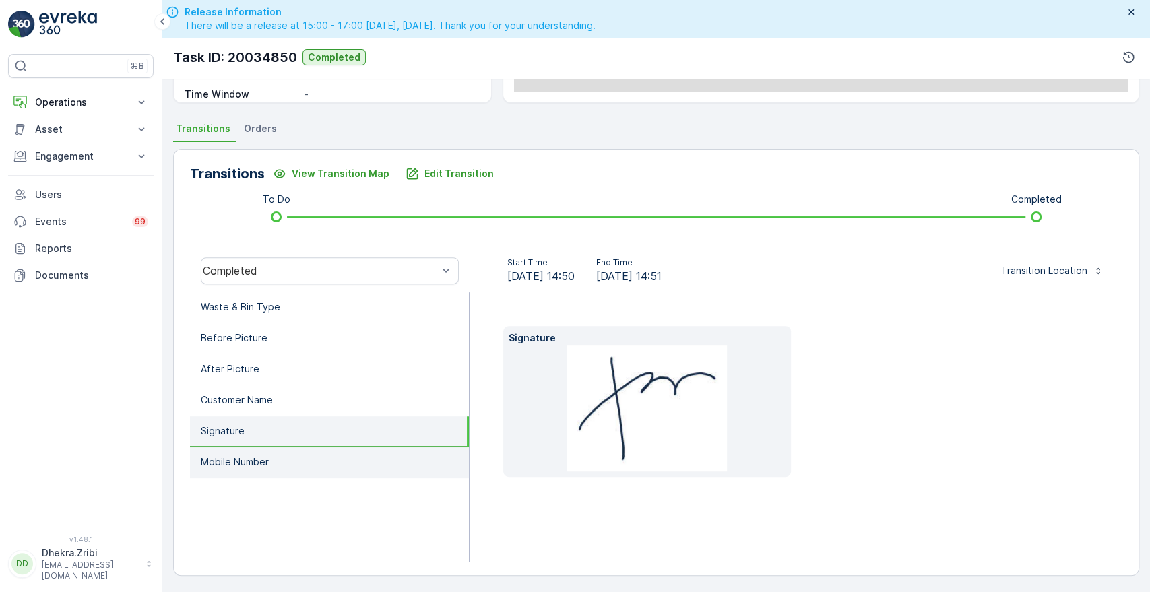
click at [234, 448] on li "Mobile Number" at bounding box center [329, 462] width 279 height 31
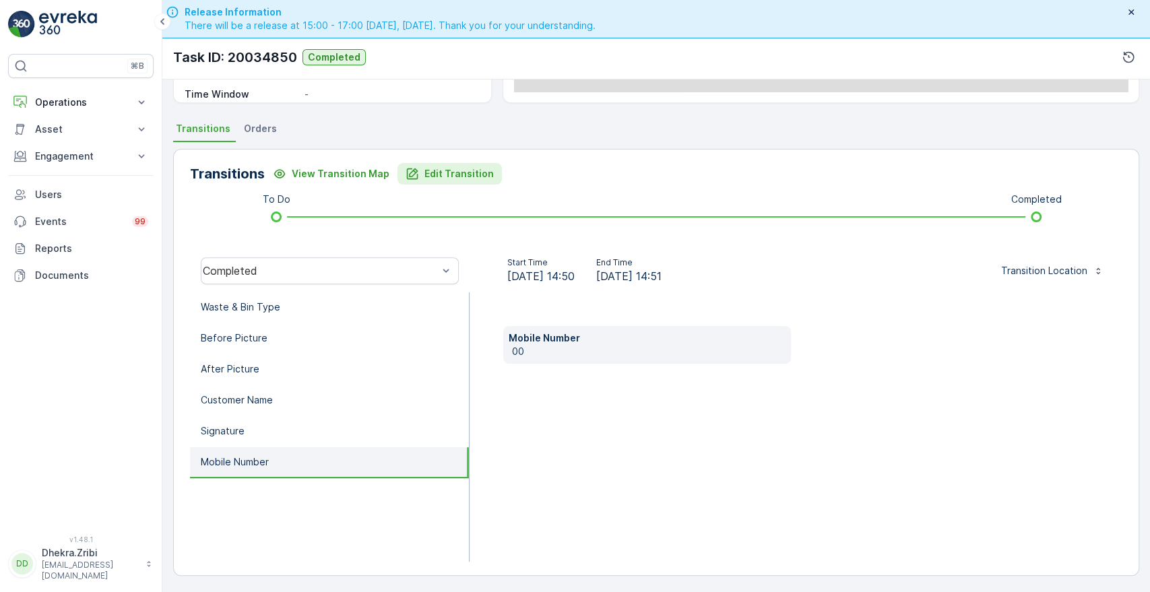
click at [464, 163] on button "Edit Transition" at bounding box center [450, 174] width 104 height 22
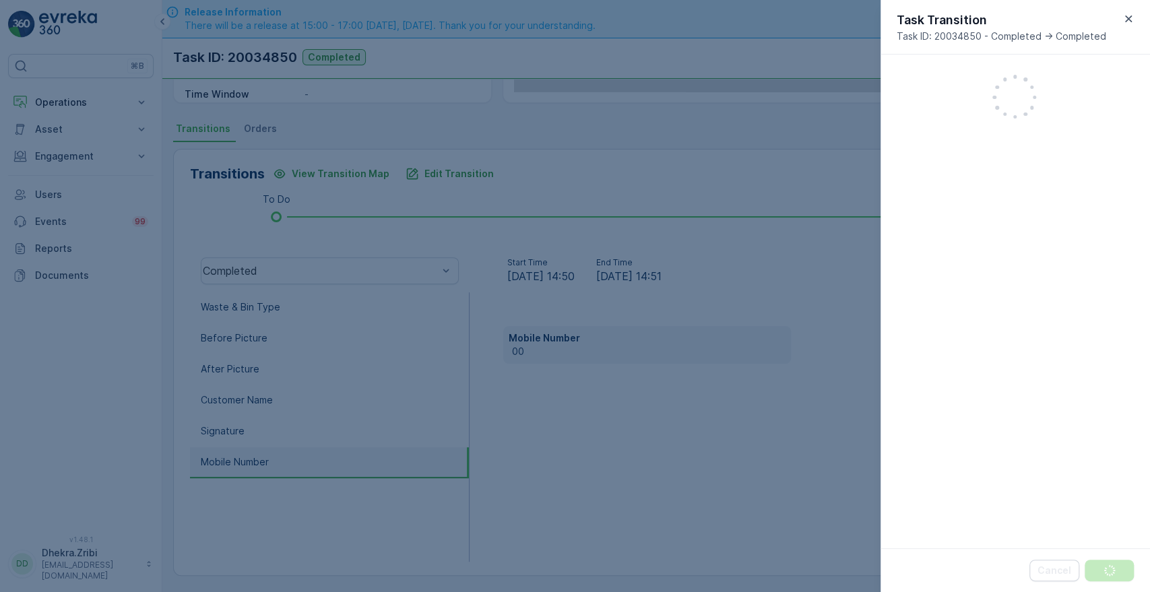
scroll to position [352, 0]
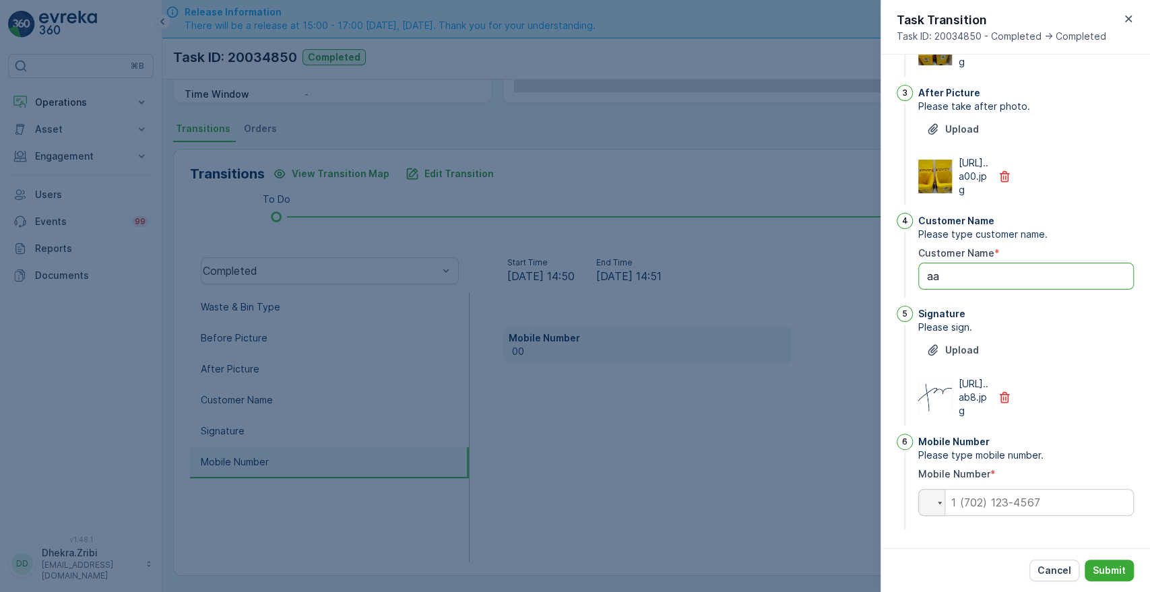
click at [953, 263] on Name "aa" at bounding box center [1026, 276] width 216 height 27
type Name "[PERSON_NAME] 108039"
click at [1055, 507] on input "tel" at bounding box center [1026, 502] width 216 height 27
paste input "0559084922"
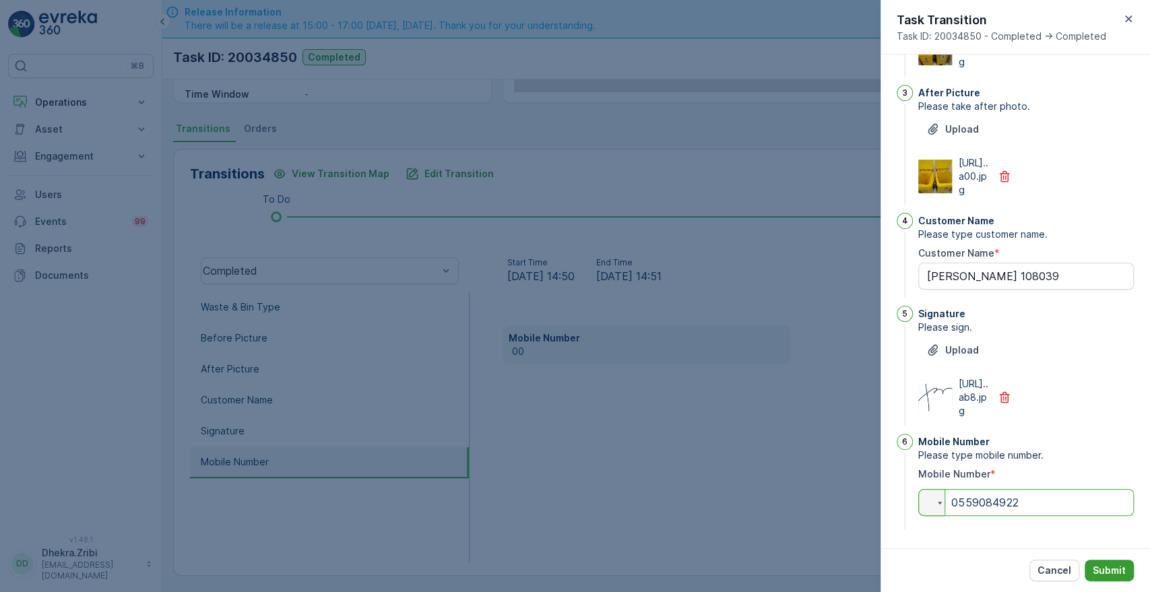
type input "0559084922"
click at [1102, 563] on button "Submit" at bounding box center [1109, 571] width 49 height 22
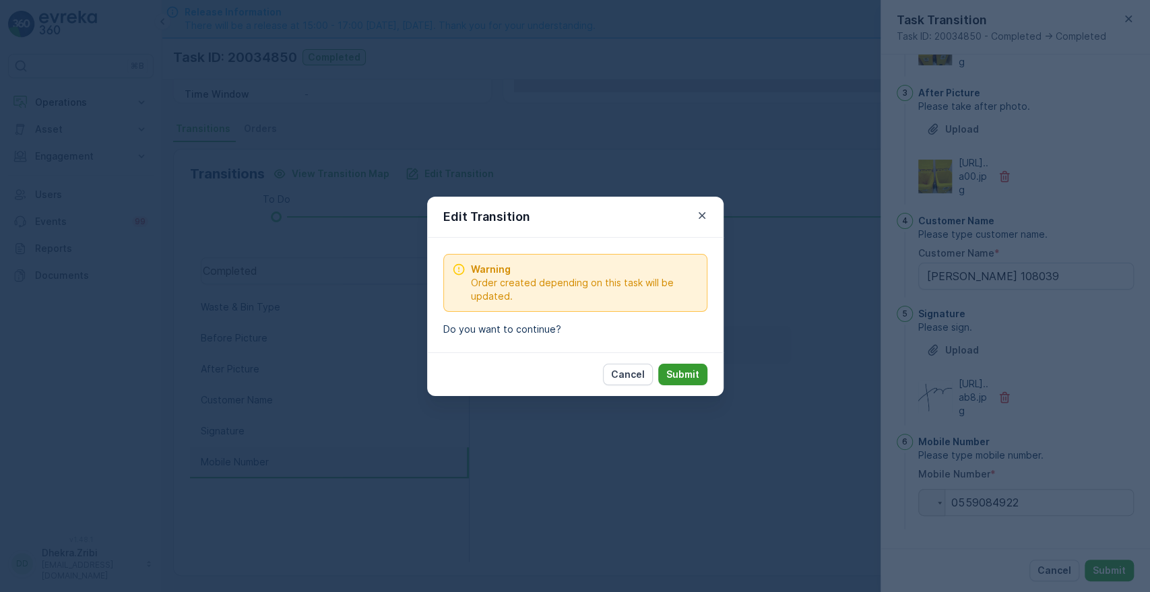
click at [688, 380] on p "Submit" at bounding box center [682, 374] width 33 height 13
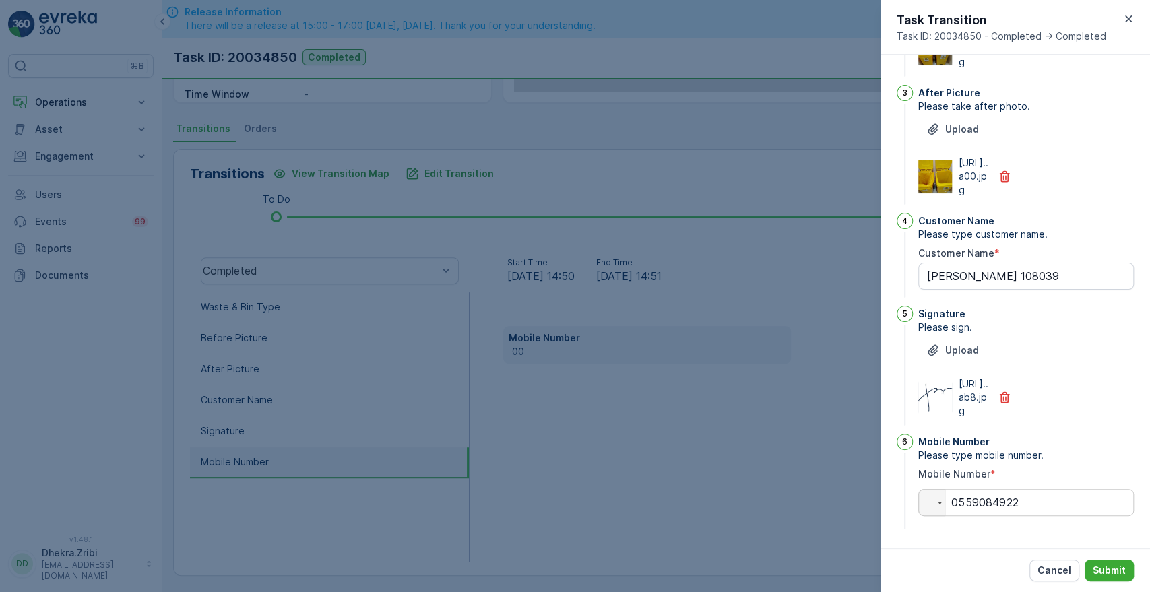
scroll to position [0, 0]
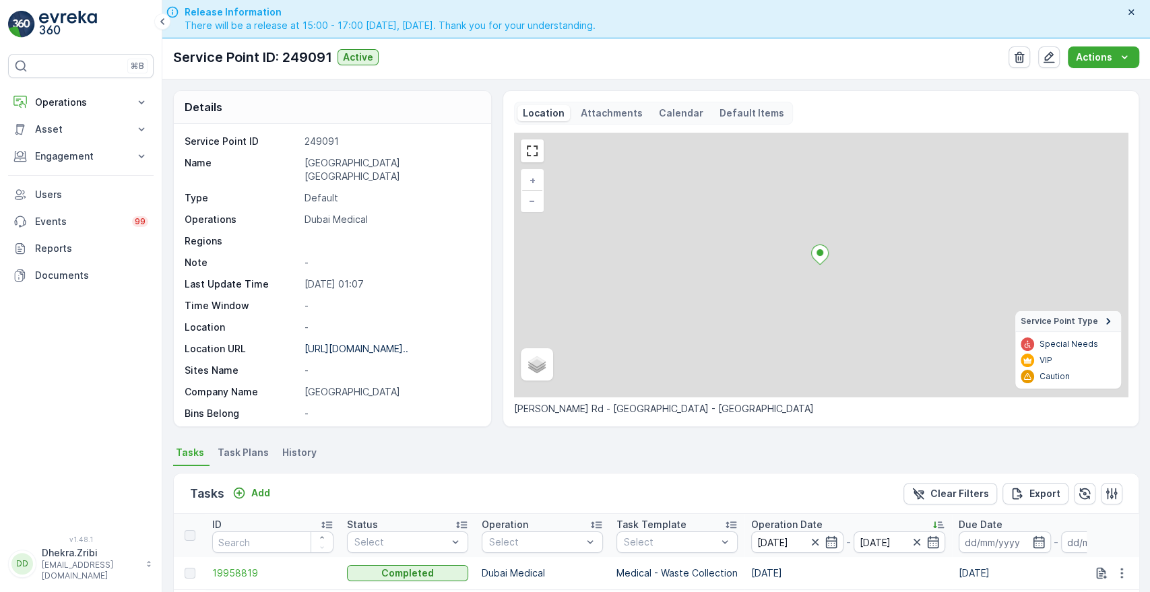
click at [1118, 503] on div "Clear Filters Export" at bounding box center [1013, 494] width 219 height 22
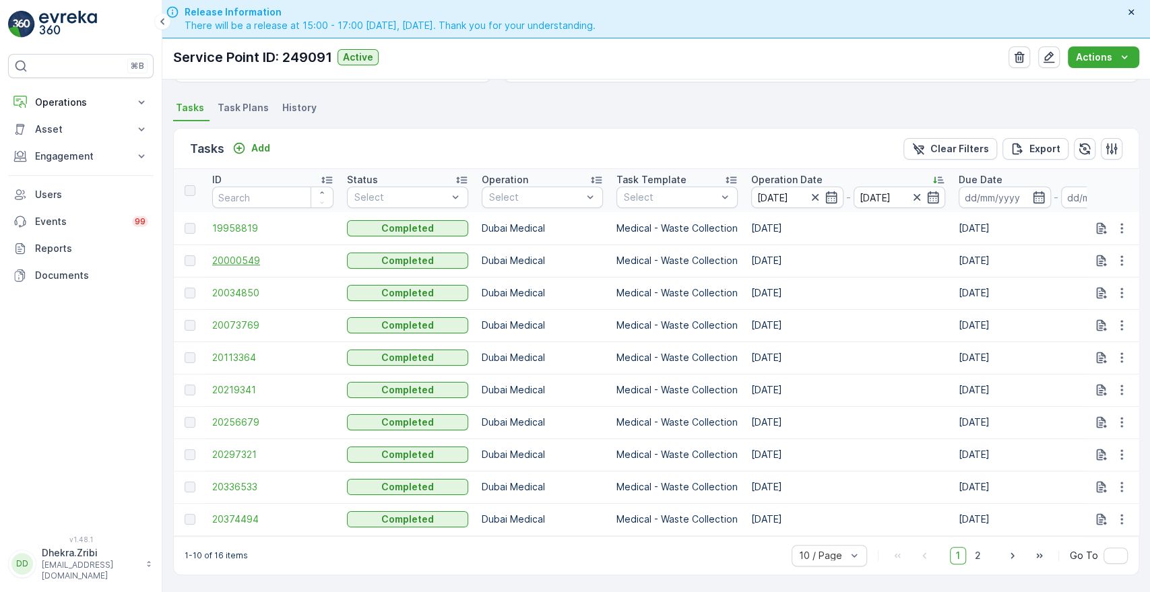
click at [251, 254] on span "20000549" at bounding box center [272, 260] width 121 height 13
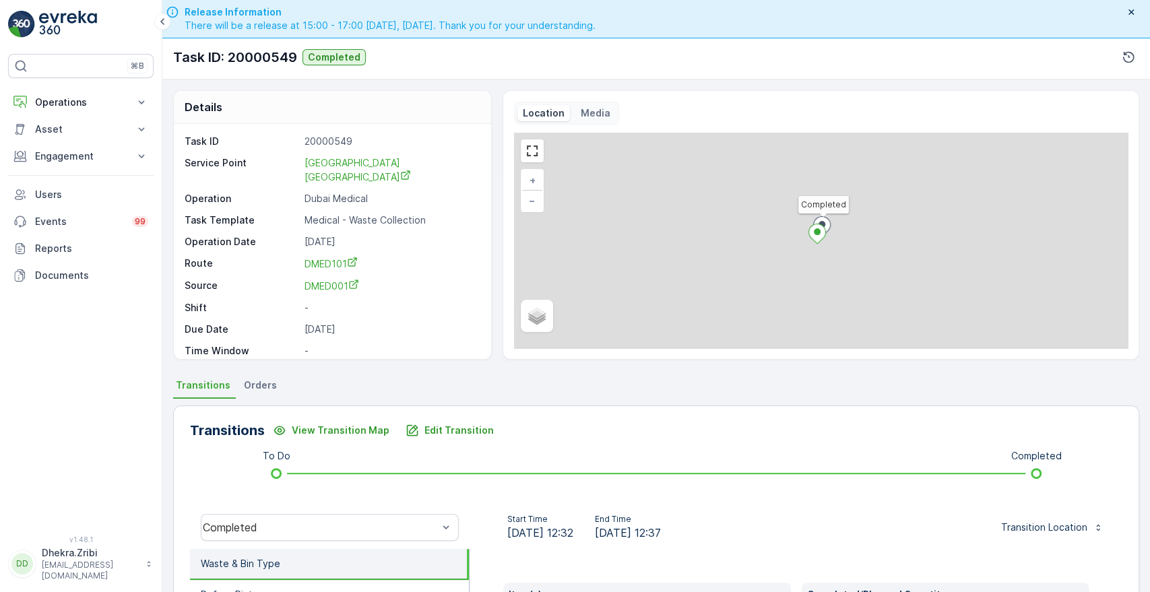
scroll to position [257, 0]
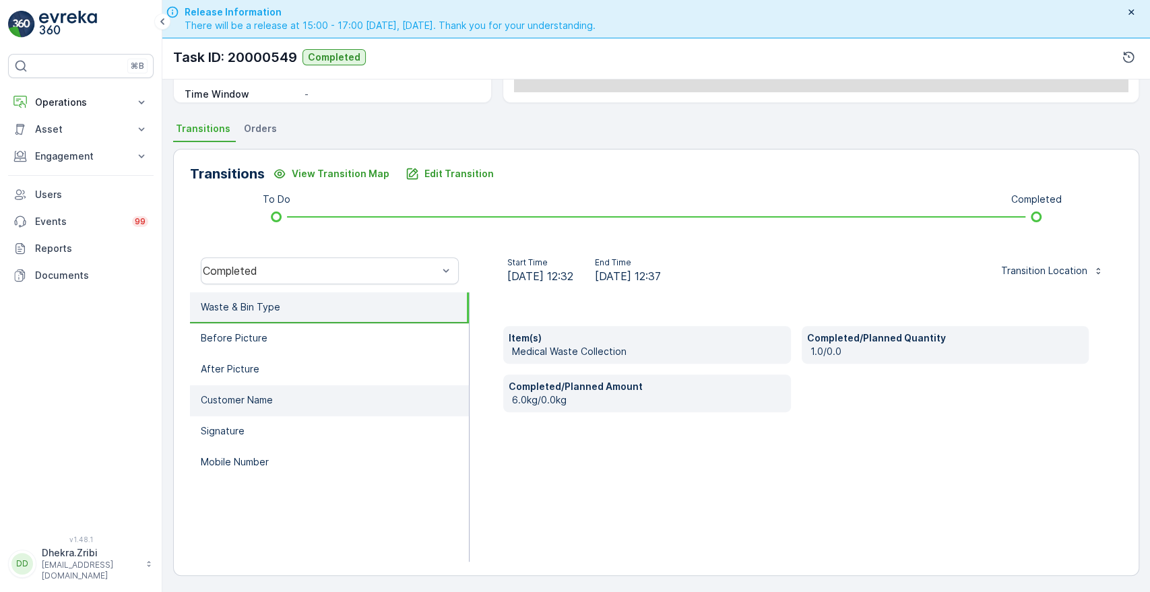
click at [273, 398] on li "Customer Name" at bounding box center [329, 400] width 279 height 31
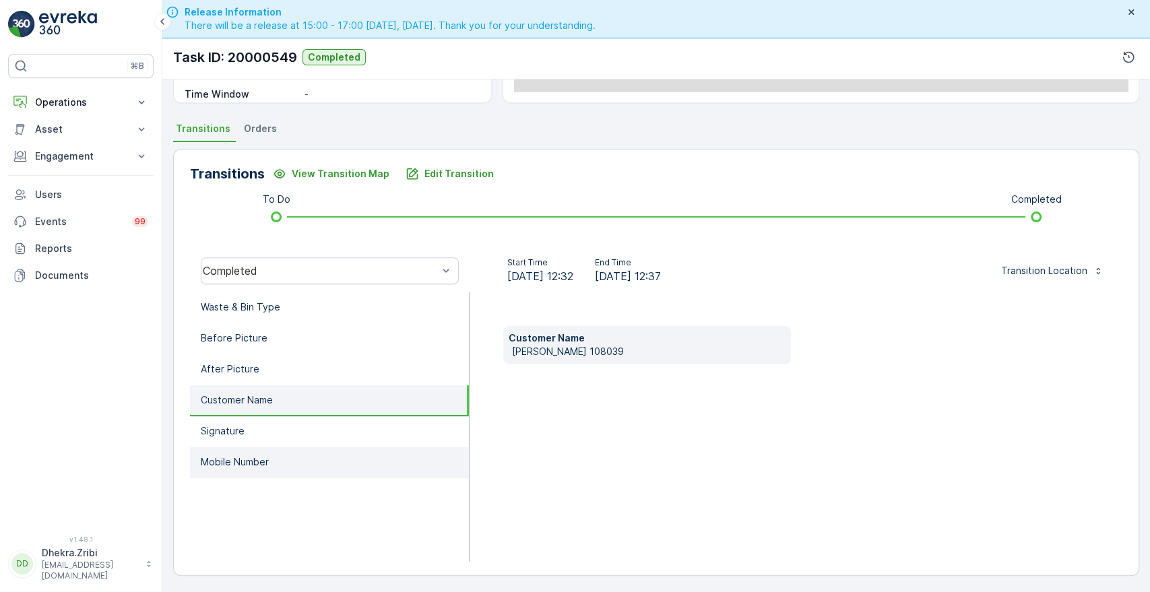
click at [253, 457] on p "Mobile Number" at bounding box center [235, 462] width 68 height 13
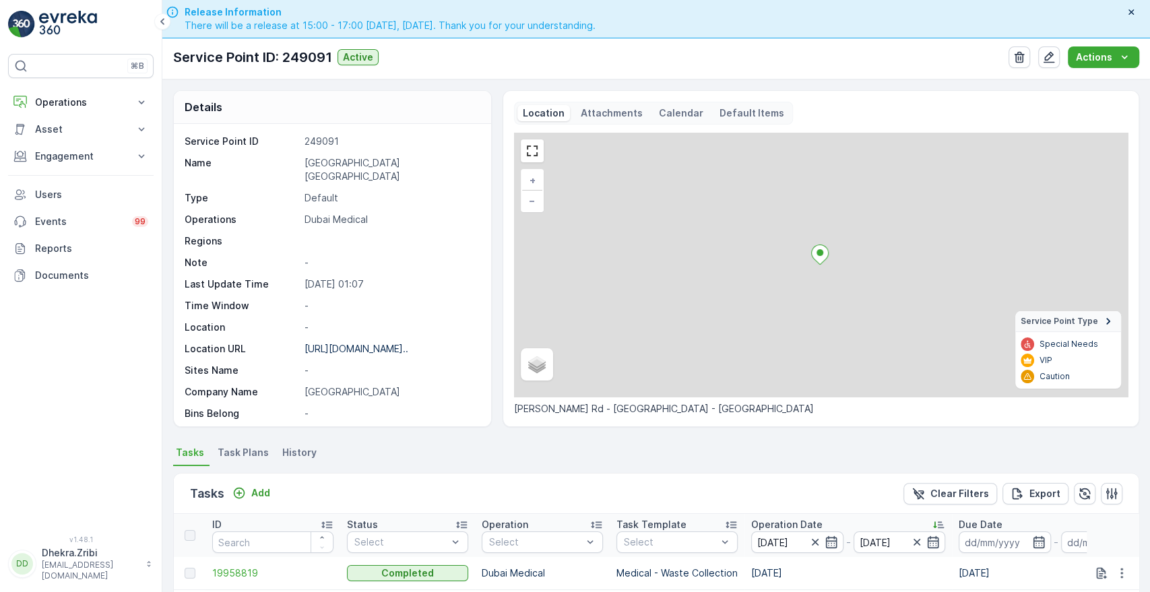
scroll to position [350, 0]
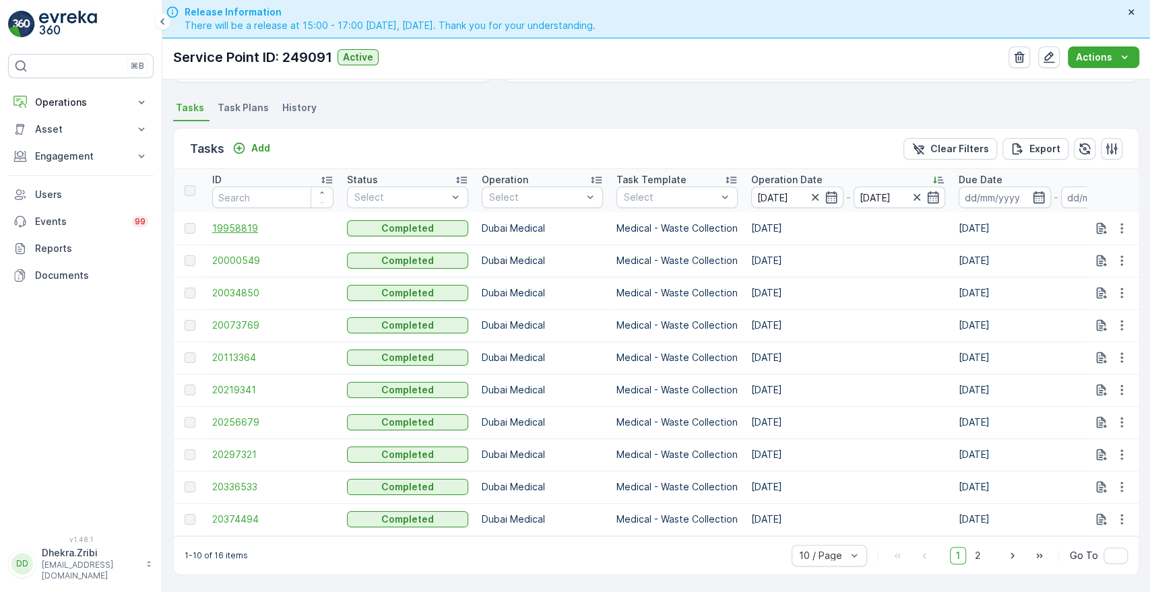
click at [226, 222] on span "19958819" at bounding box center [272, 228] width 121 height 13
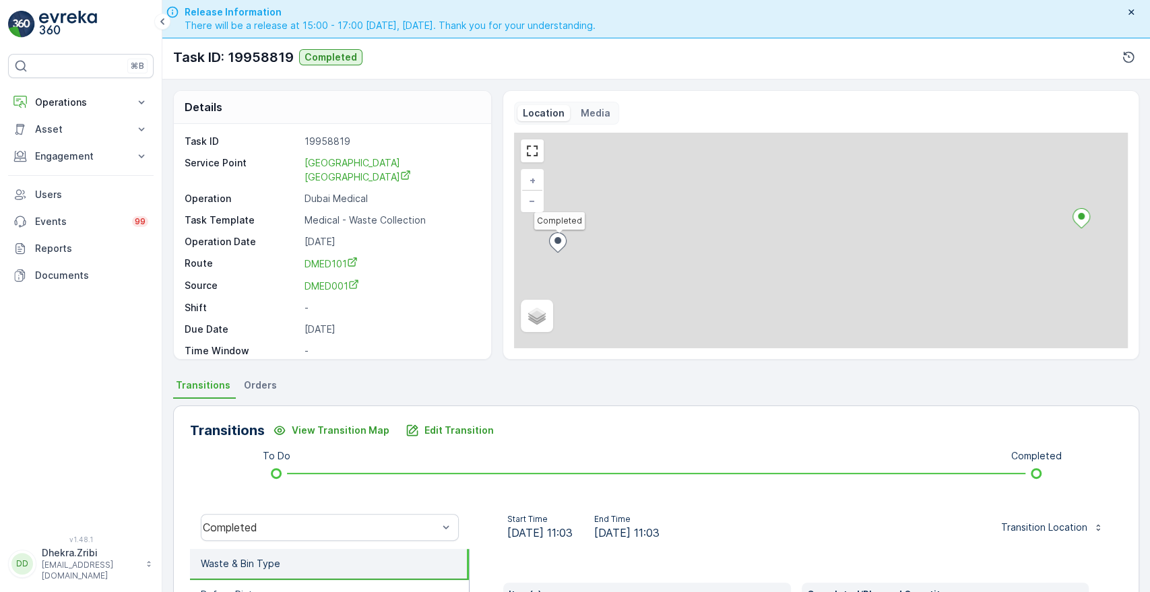
scroll to position [257, 0]
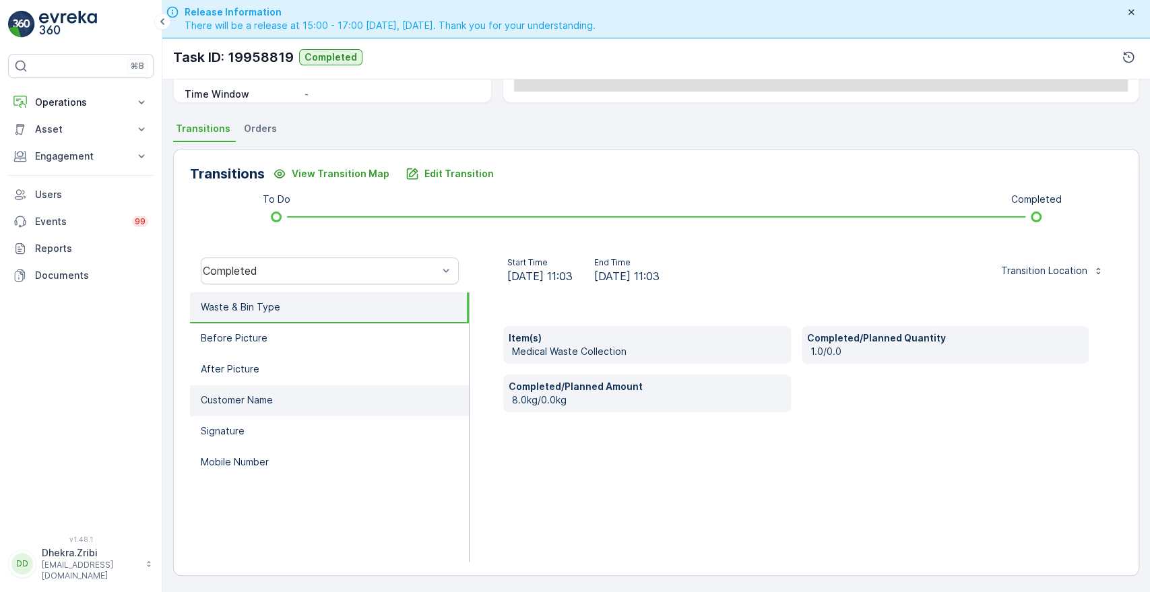
click at [203, 389] on li "Customer Name" at bounding box center [329, 400] width 279 height 31
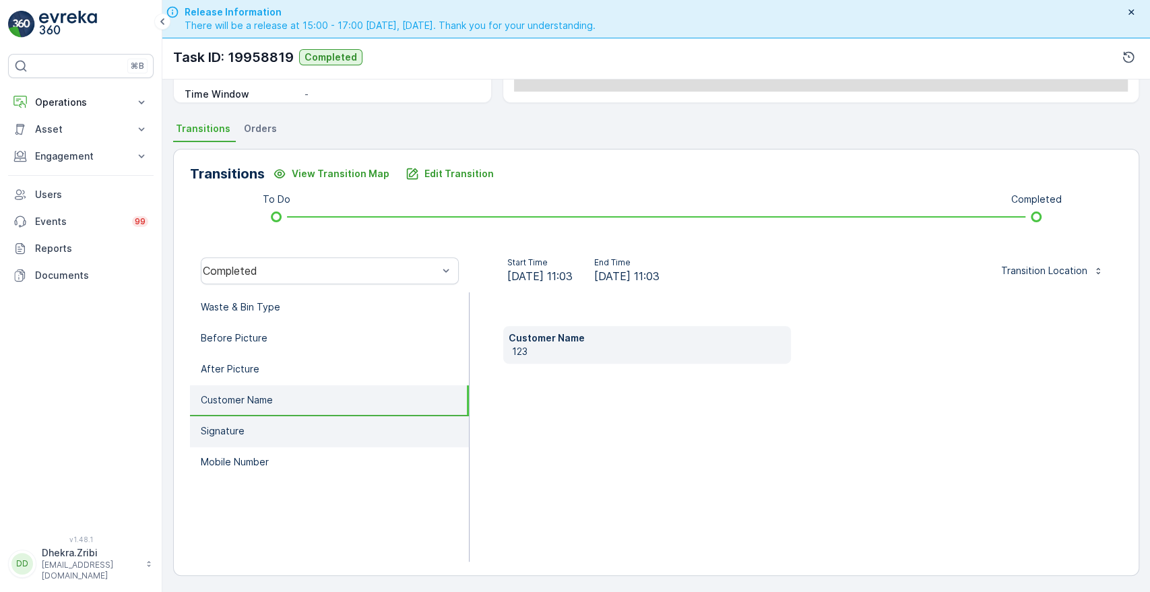
click at [243, 441] on li "Signature" at bounding box center [329, 431] width 279 height 31
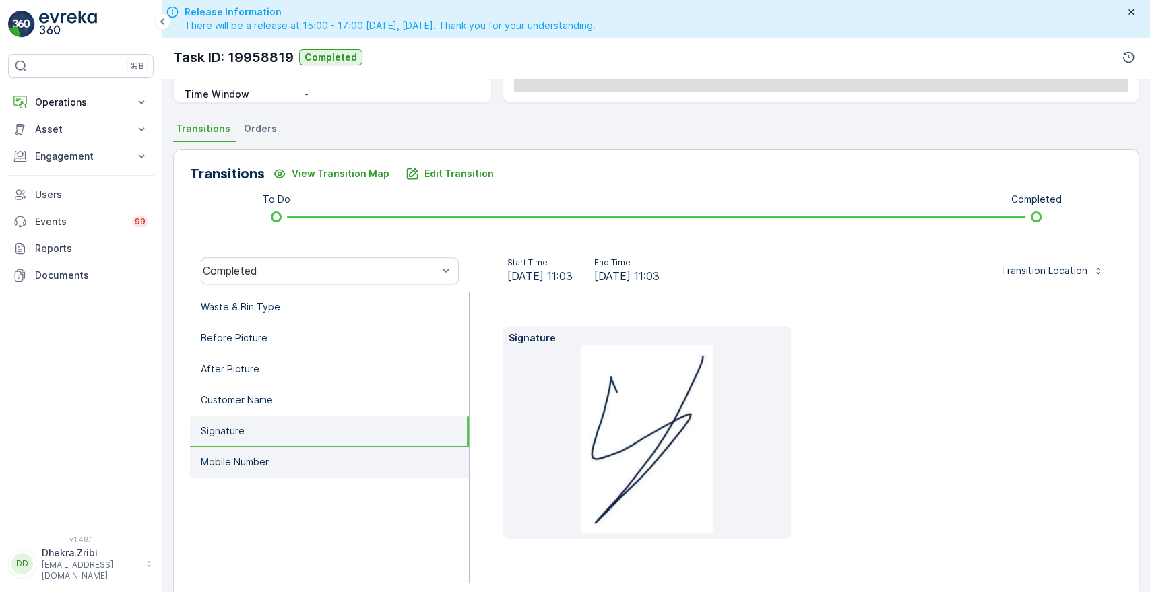
click at [250, 462] on p "Mobile Number" at bounding box center [235, 462] width 68 height 13
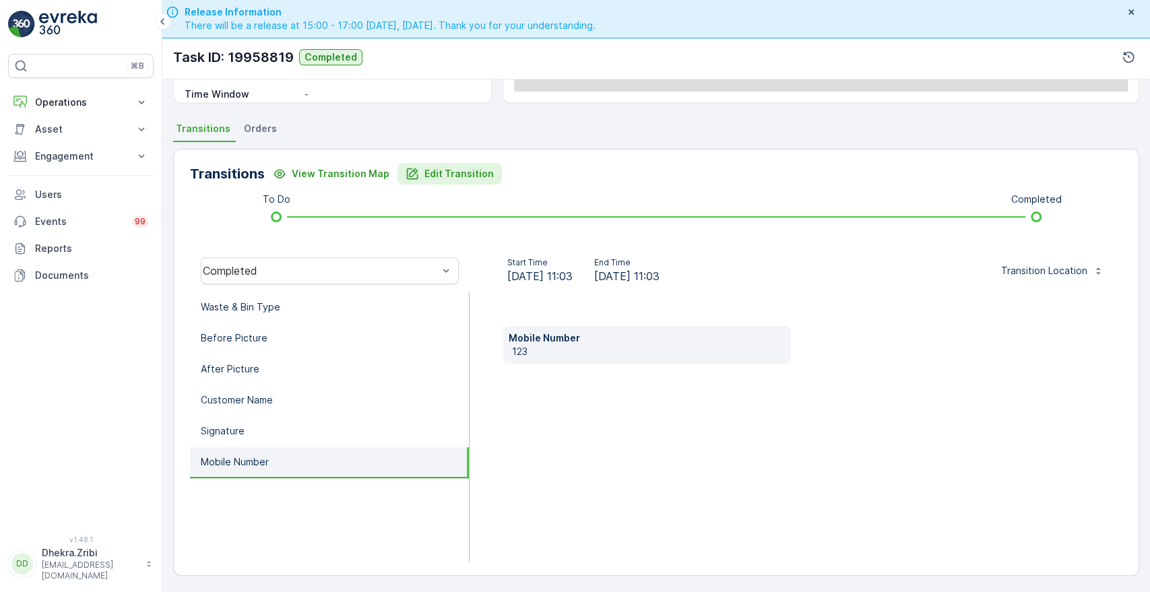
click at [437, 168] on p "Edit Transition" at bounding box center [459, 173] width 69 height 13
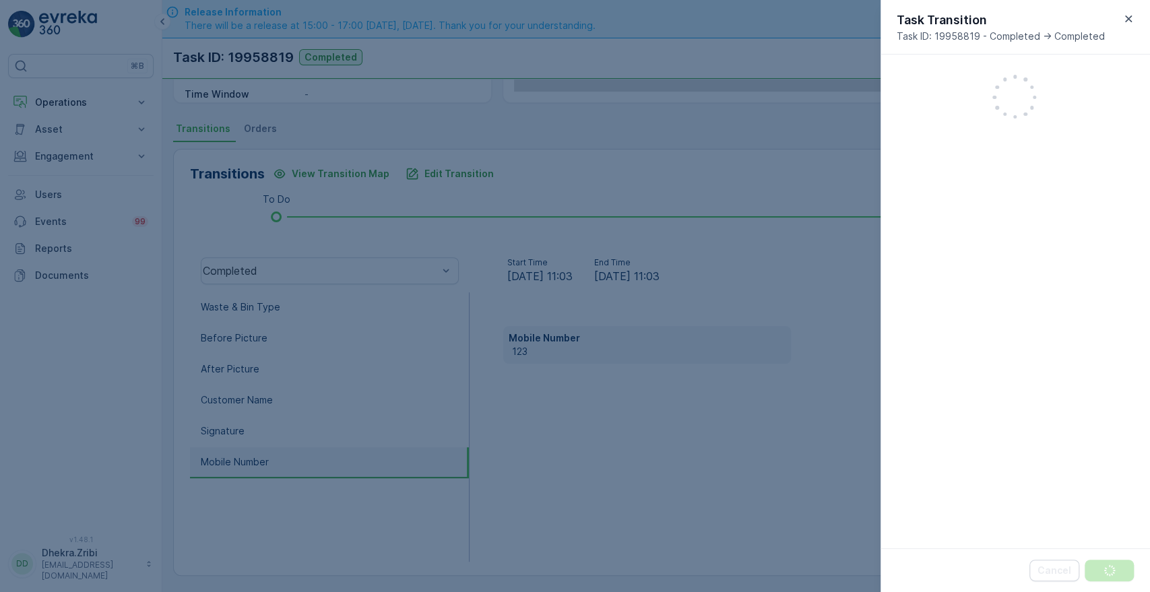
scroll to position [352, 0]
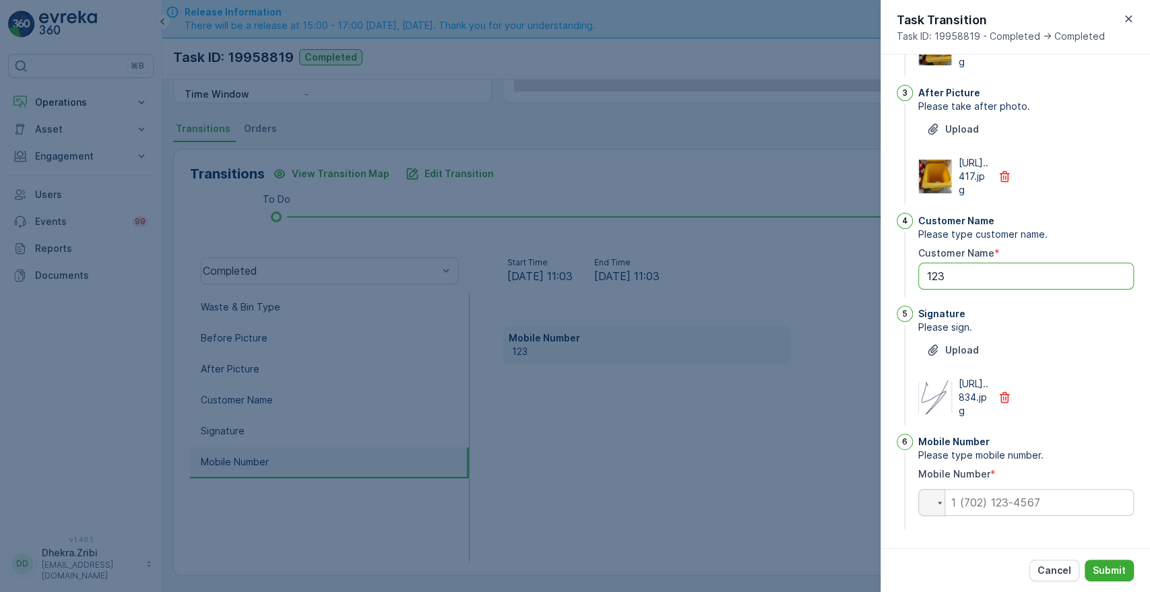
click at [952, 263] on Name "123" at bounding box center [1026, 276] width 216 height 27
type Name "1"
type Name "[PERSON_NAME] 108039"
click at [968, 503] on input "tel" at bounding box center [1026, 502] width 216 height 27
paste input "0559084922"
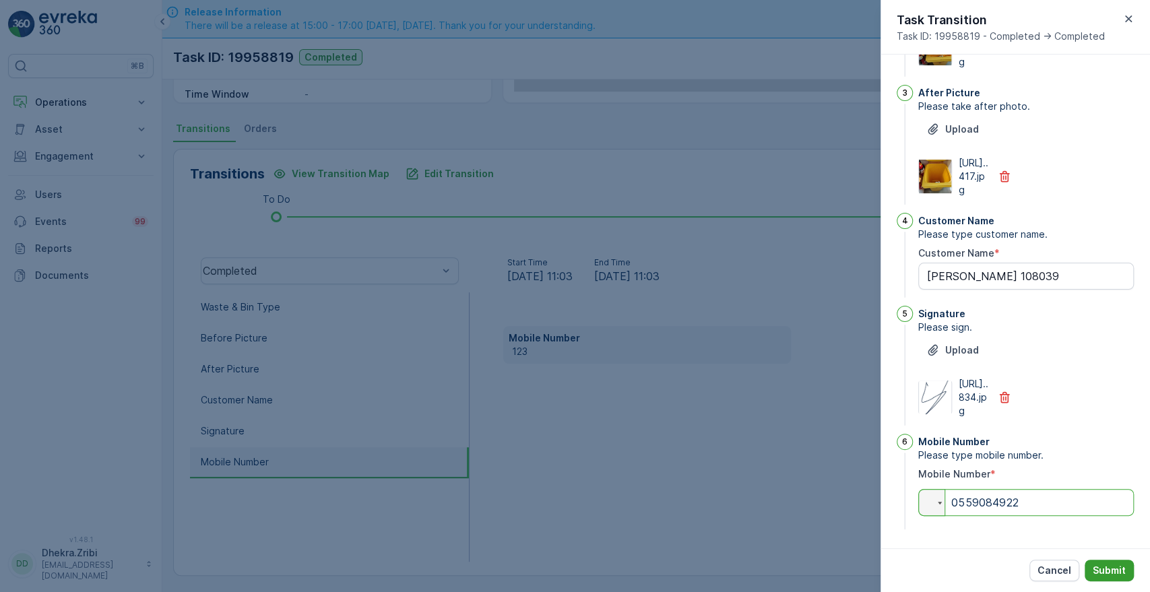
type input "0559084922"
click at [1104, 562] on button "Submit" at bounding box center [1109, 571] width 49 height 22
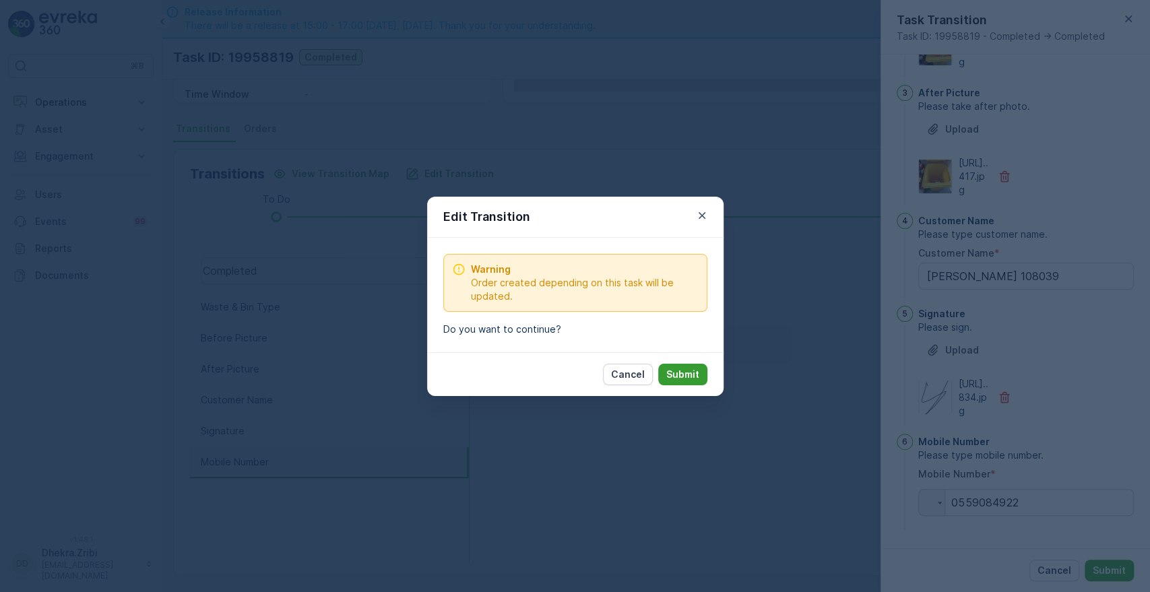
click at [685, 369] on p "Submit" at bounding box center [682, 374] width 33 height 13
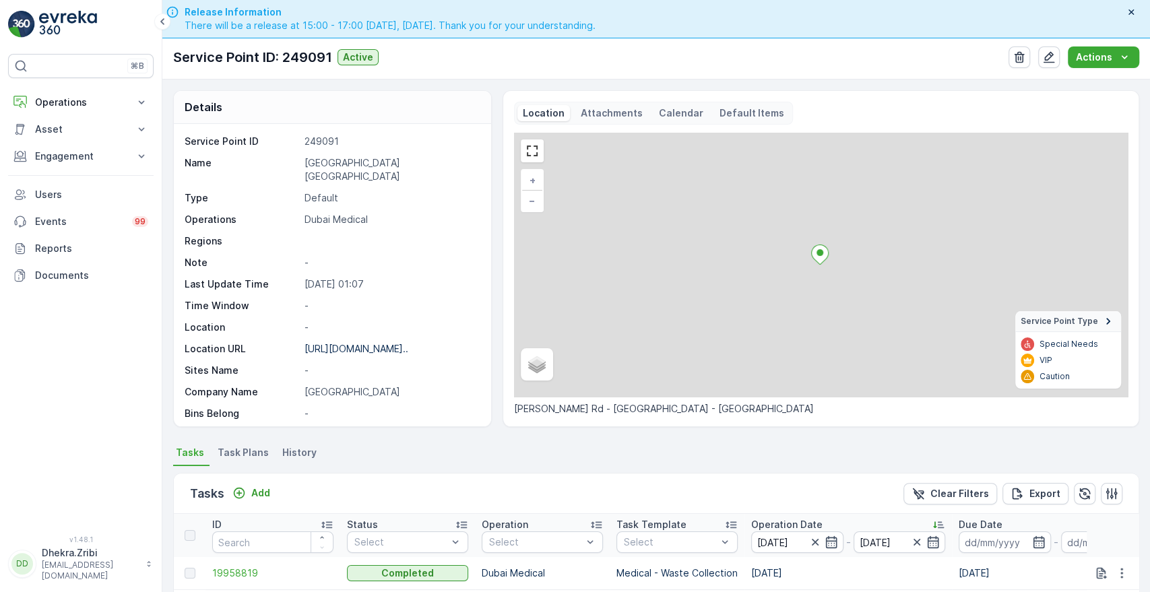
scroll to position [350, 0]
